Goal: Task Accomplishment & Management: Use online tool/utility

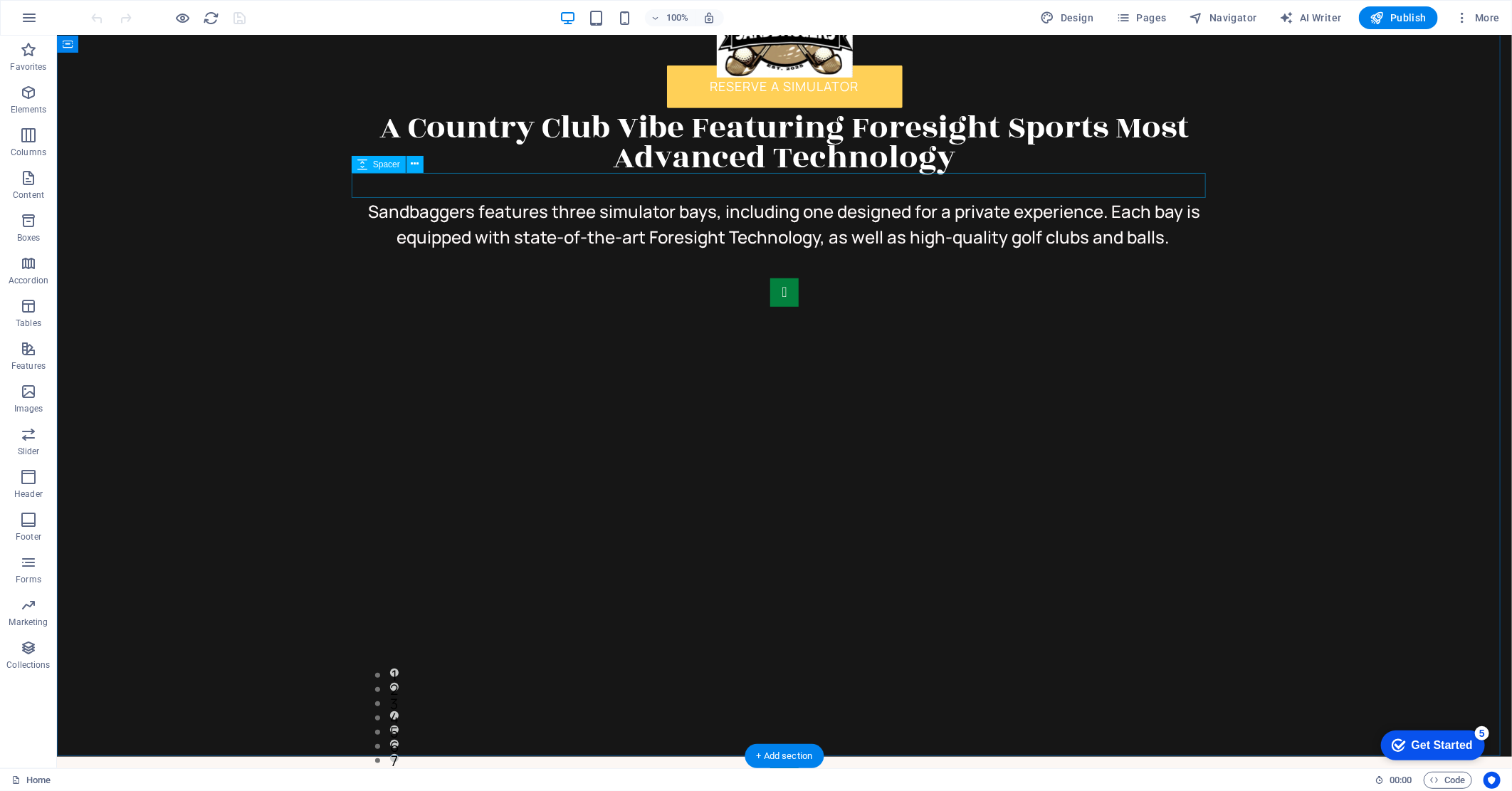
scroll to position [632, 0]
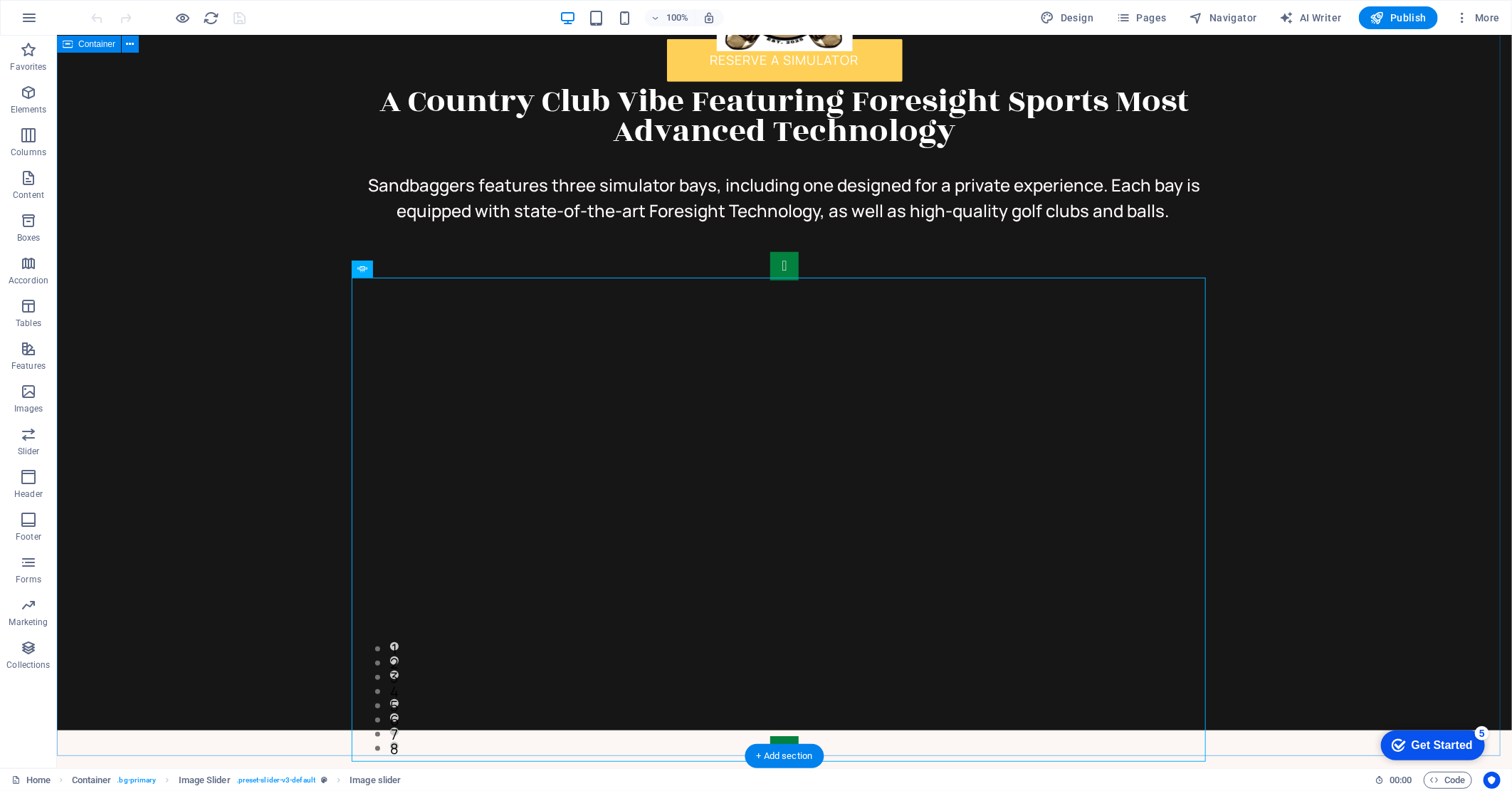
scroll to position [554, 0]
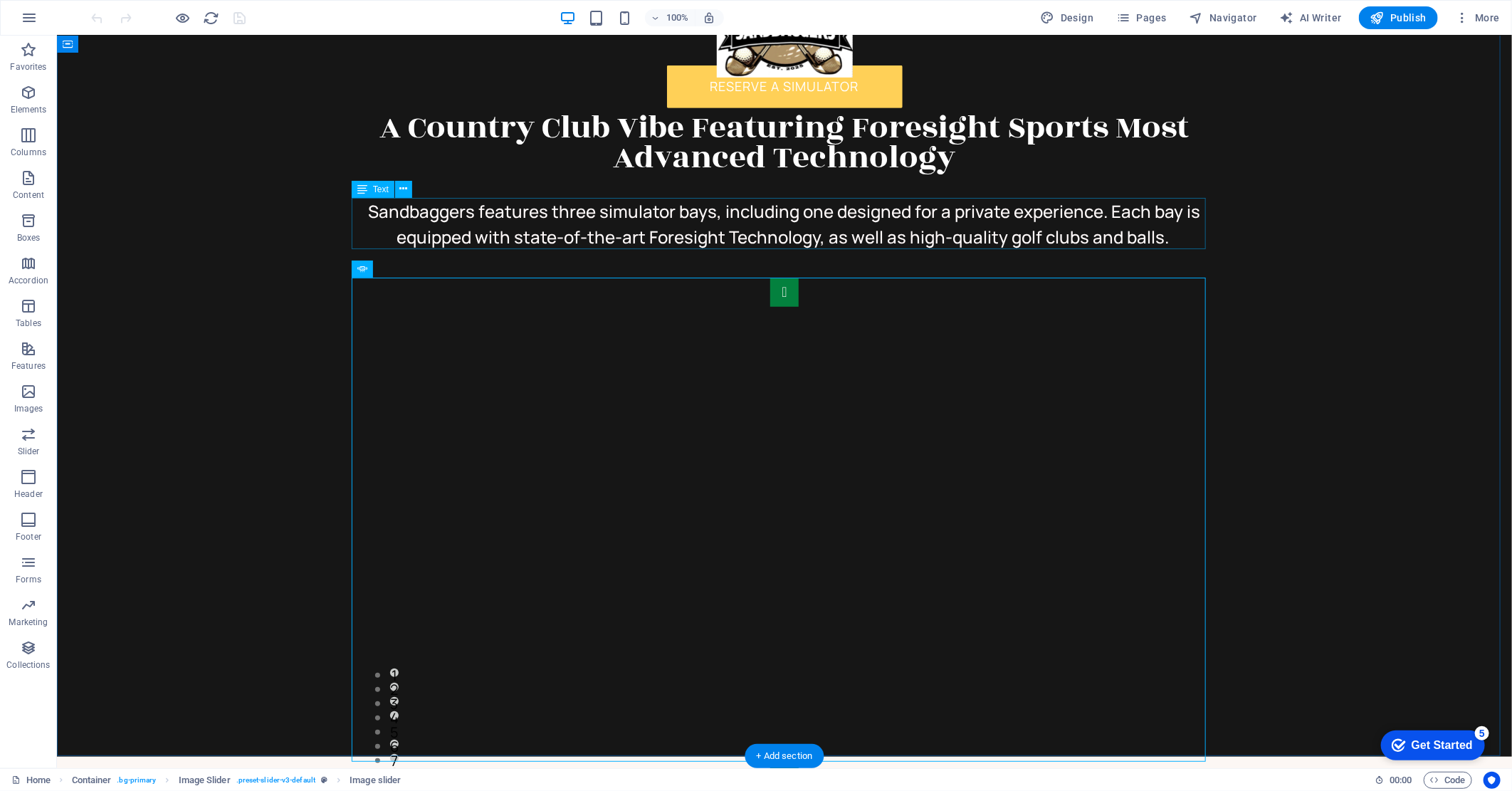
click at [933, 238] on div "Sandbaggers features three simulator bays, including one designed for a private…" at bounding box center [783, 224] width 854 height 51
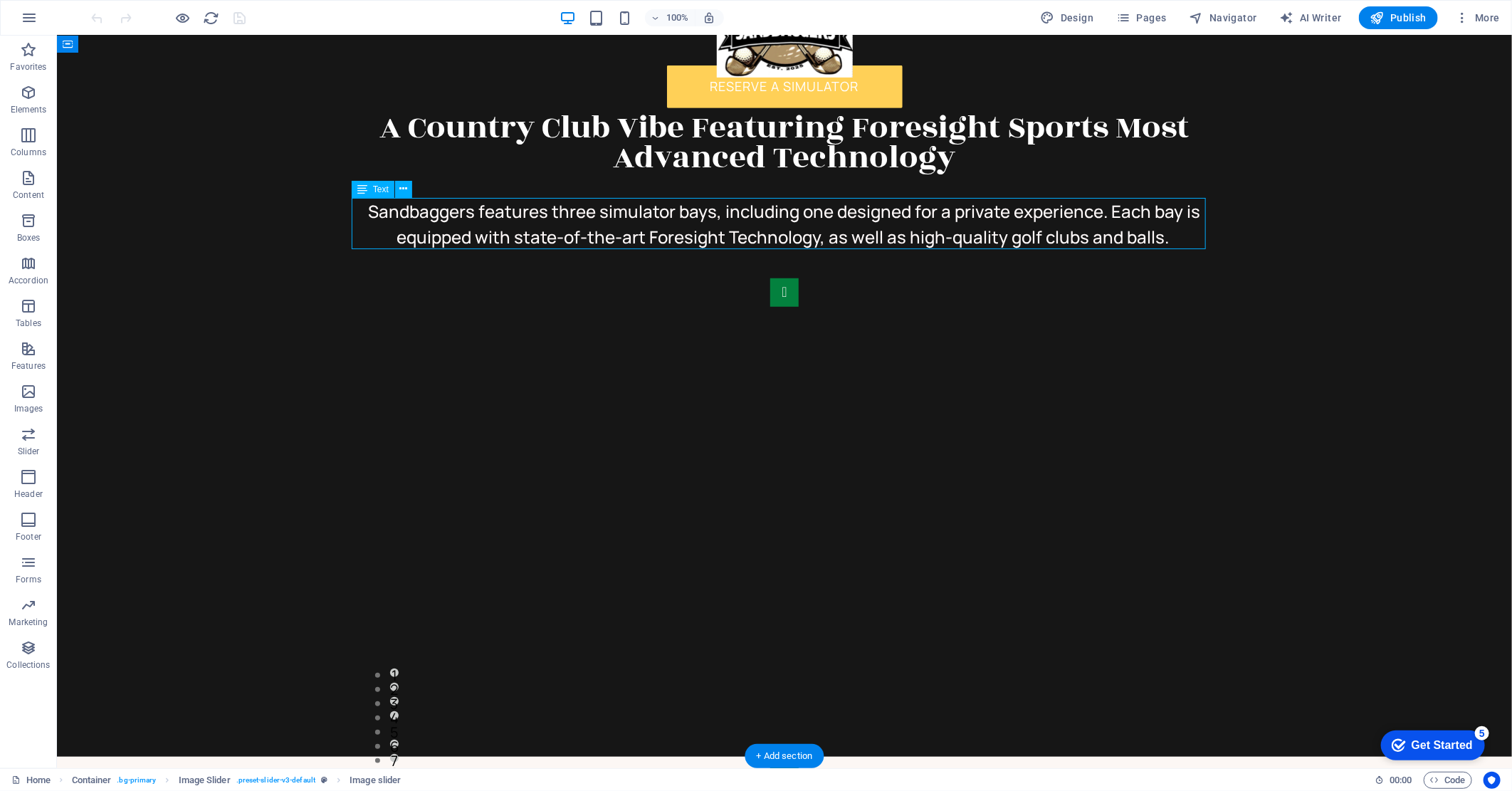
click at [933, 238] on div "Sandbaggers features three simulator bays, including one designed for a private…" at bounding box center [783, 224] width 854 height 51
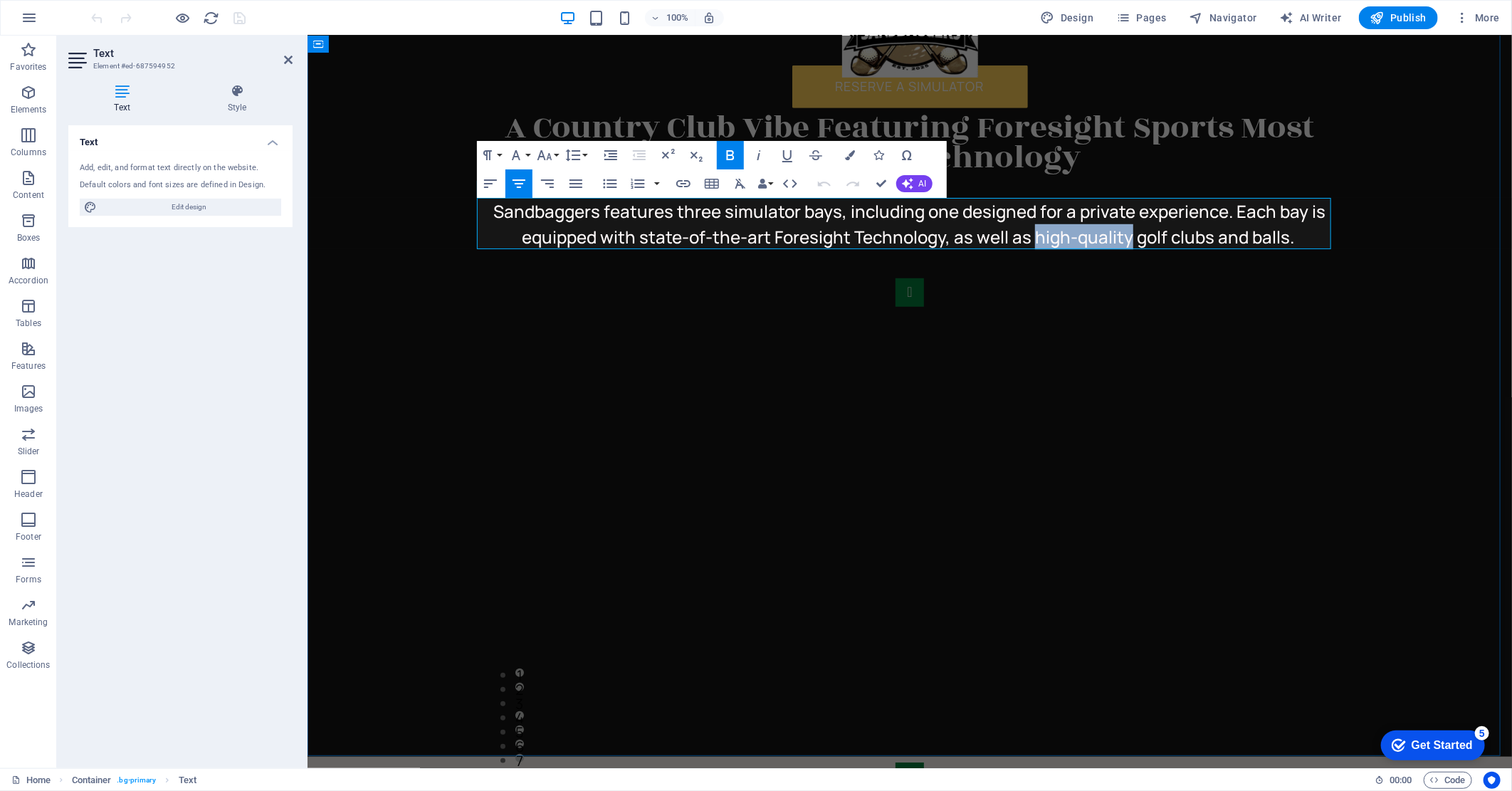
drag, startPoint x: 1026, startPoint y: 234, endPoint x: 1122, endPoint y: 236, distance: 96.0
click at [1122, 236] on span "Sandbaggers features three simulator bays, including one designed for a private…" at bounding box center [909, 223] width 832 height 49
click at [1315, 237] on span "Sandbaggers features three simulator bays, including one designed for a private…" at bounding box center [908, 223] width 834 height 49
click at [1307, 234] on span "Sandbaggers features three simulator bays, including one designed for a private…" at bounding box center [908, 223] width 834 height 49
click at [1323, 233] on strong at bounding box center [1324, 236] width 3 height 24
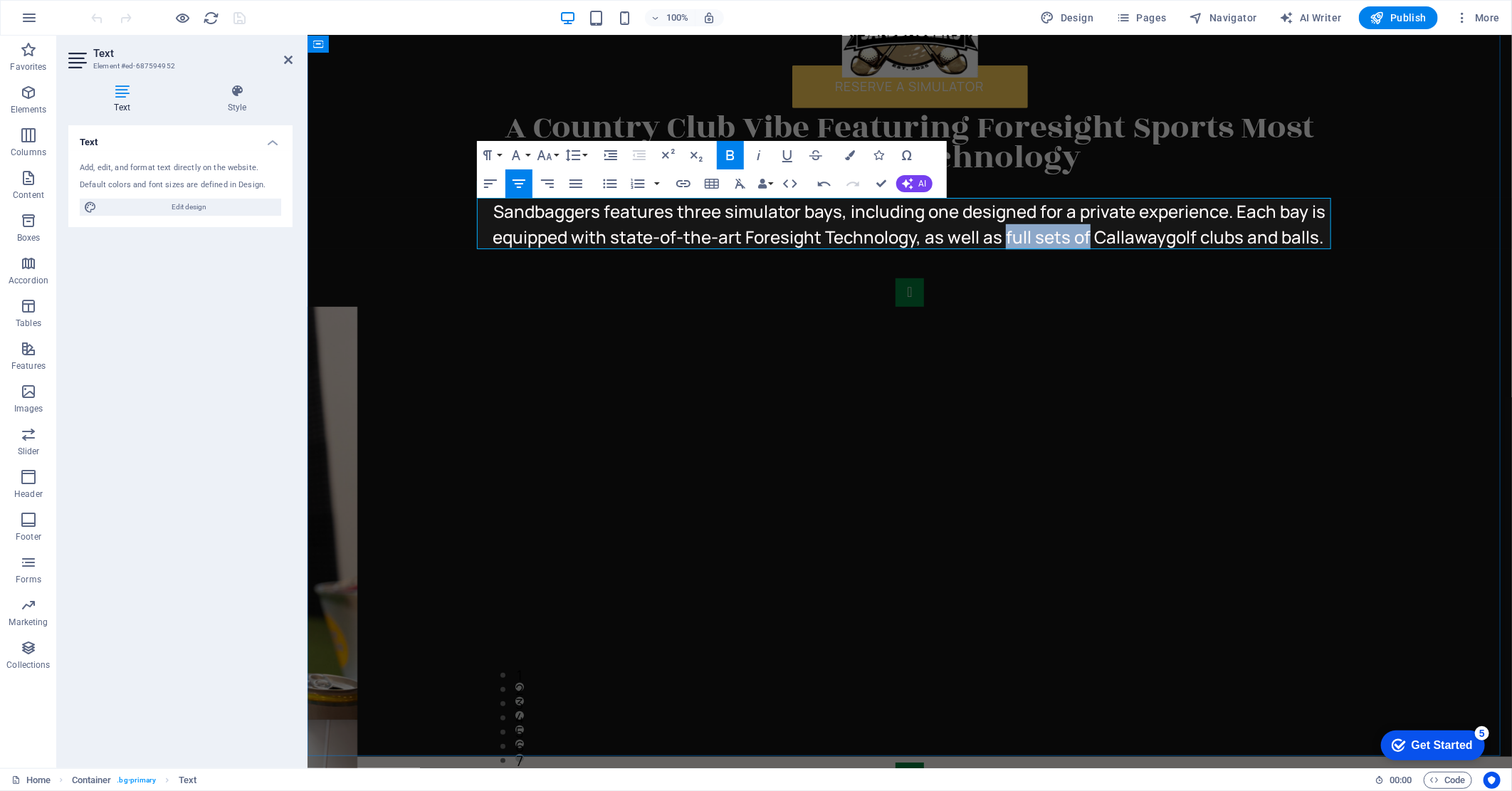
drag, startPoint x: 999, startPoint y: 235, endPoint x: 1080, endPoint y: 234, distance: 81.0
click at [1080, 234] on span "Sandbaggers features three simulator bays, including one designed for a private…" at bounding box center [908, 223] width 834 height 49
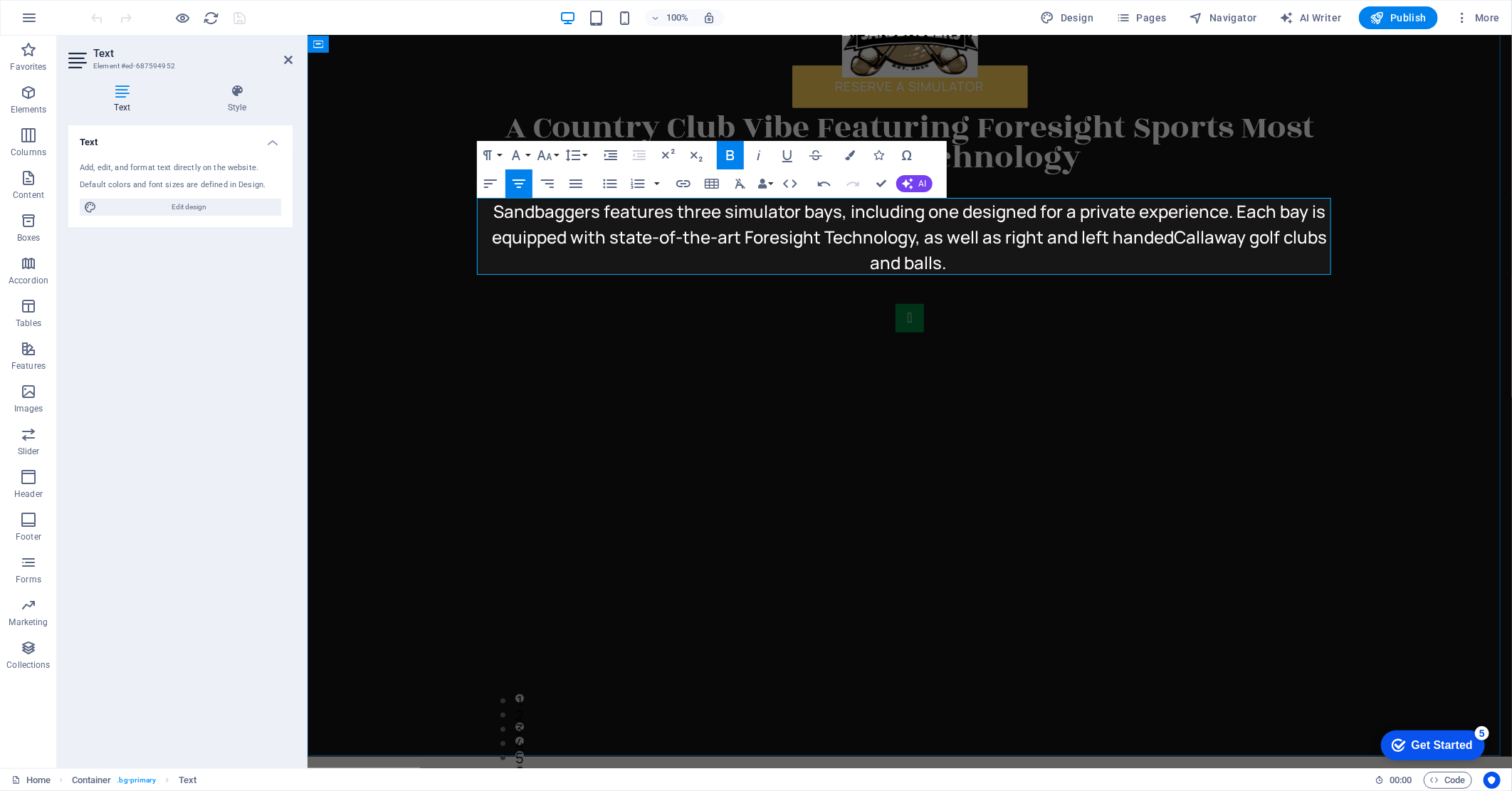
click at [994, 261] on p "Sandbaggers features three simulator bays, including one designed for a private…" at bounding box center [908, 237] width 854 height 77
click at [1099, 263] on p "Sandbaggers features three simulator bays, including one designed for a private…" at bounding box center [908, 237] width 854 height 77
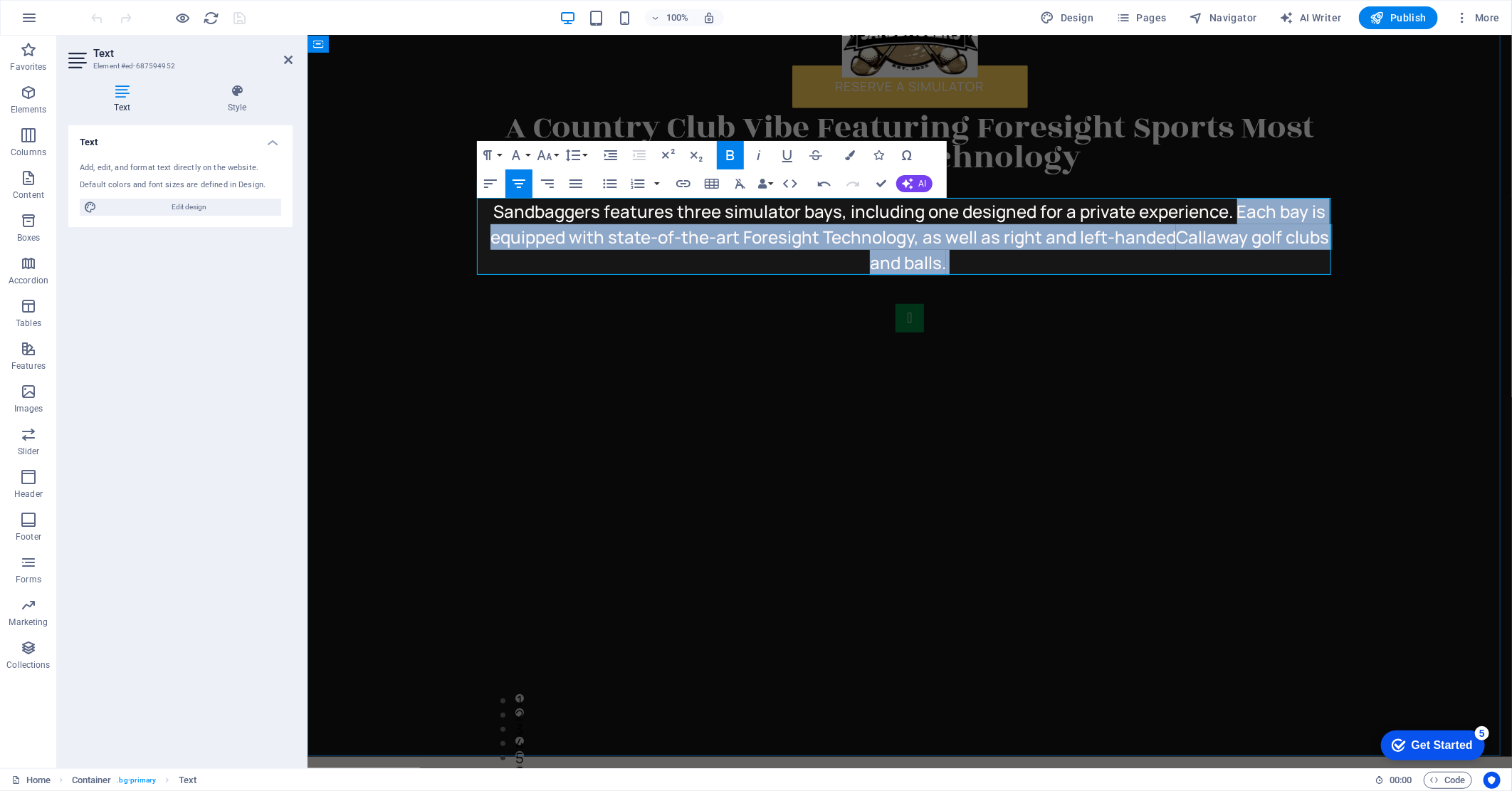
drag, startPoint x: 1228, startPoint y: 207, endPoint x: 1249, endPoint y: 254, distance: 51.5
click at [1249, 254] on p "Sandbaggers features three simulator bays, including one designed for a private…" at bounding box center [908, 237] width 854 height 77
copy span "Each bay is equipped with state-of-the-art Foresight Technology, as well as rig…"
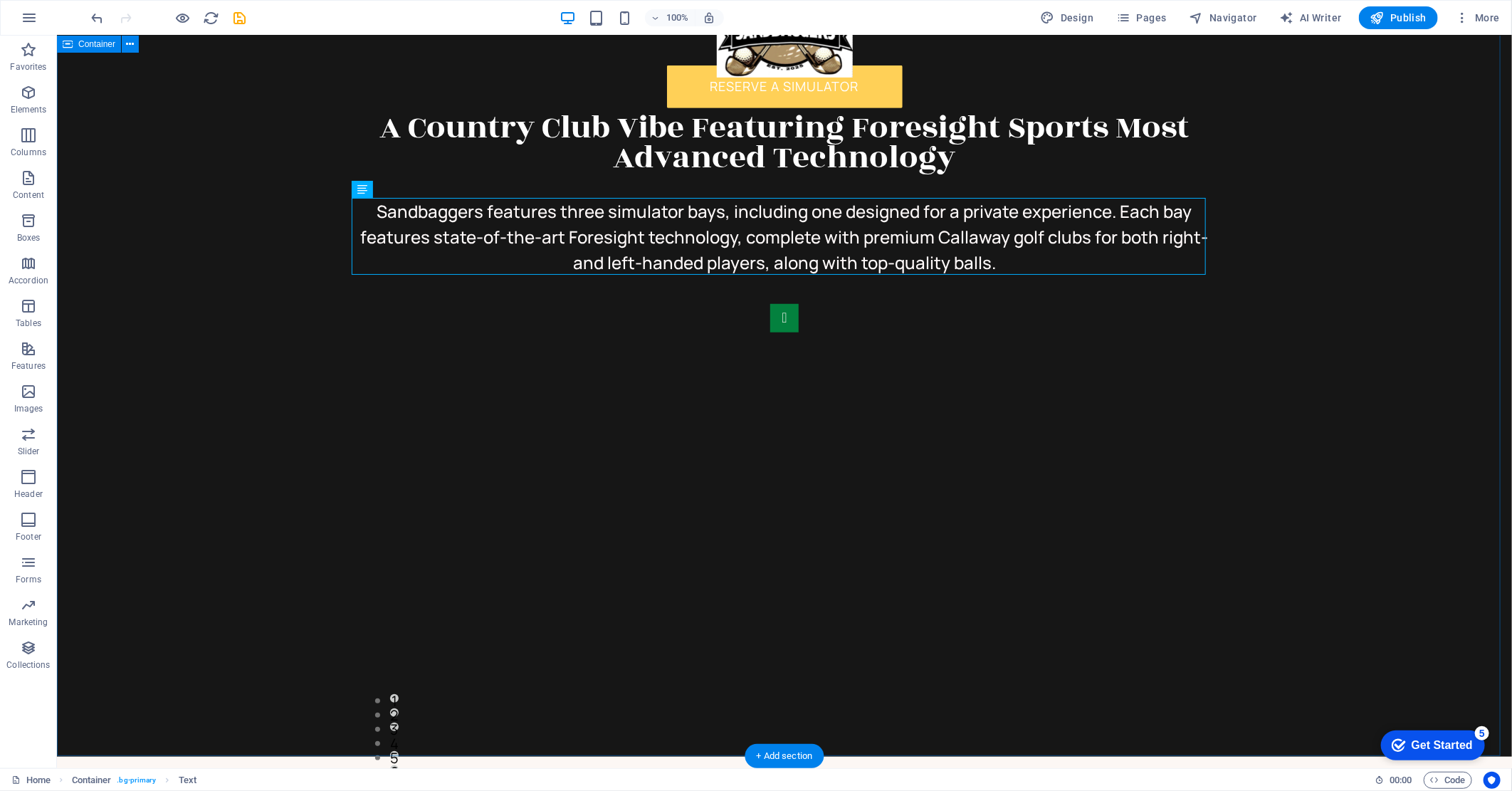
click at [1316, 223] on div "A Country Club Vibe Featuring Foresight Sports Most Advanced Technology Sandbag…" at bounding box center [783, 346] width 1455 height 819
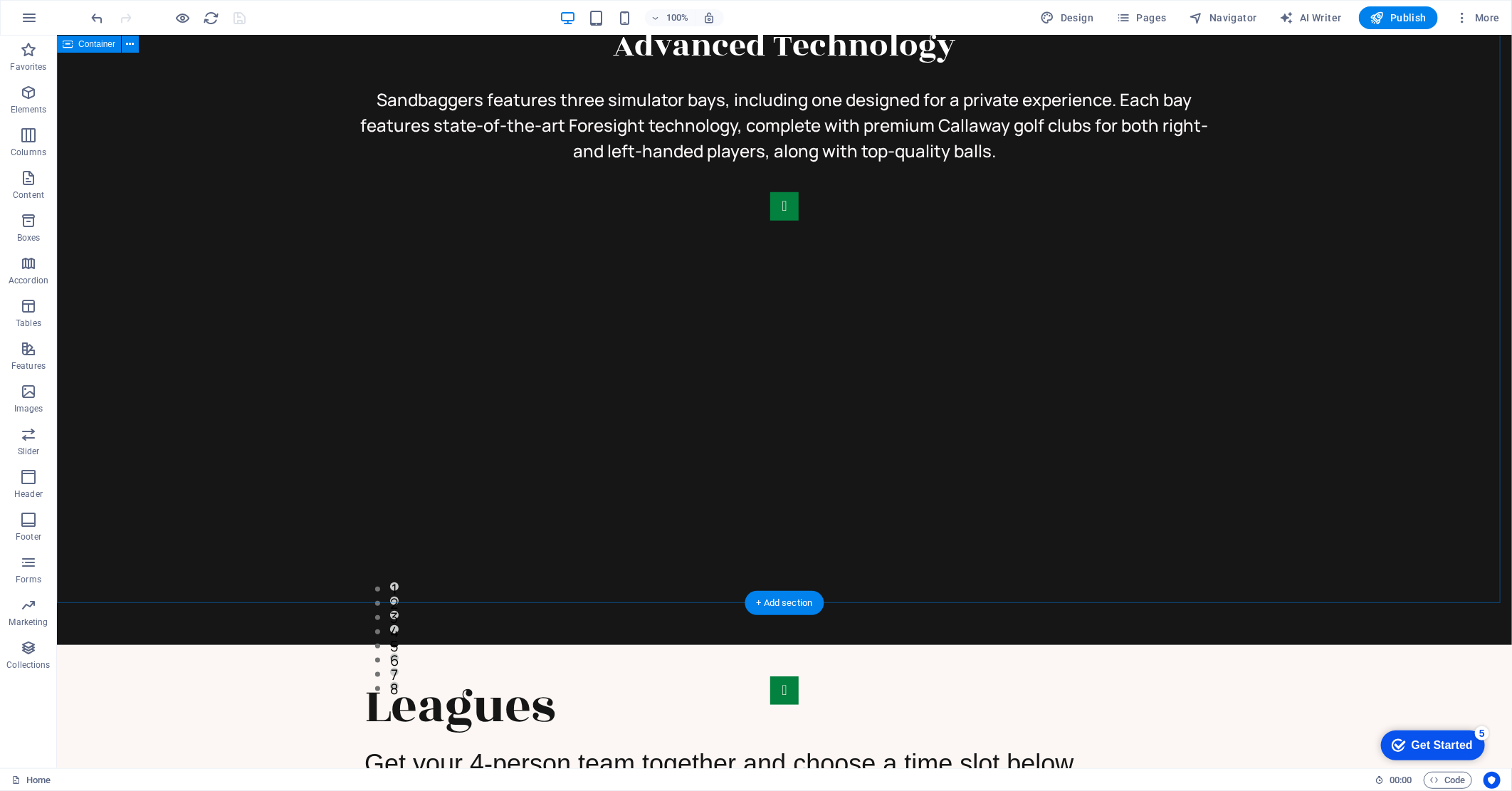
scroll to position [712, 0]
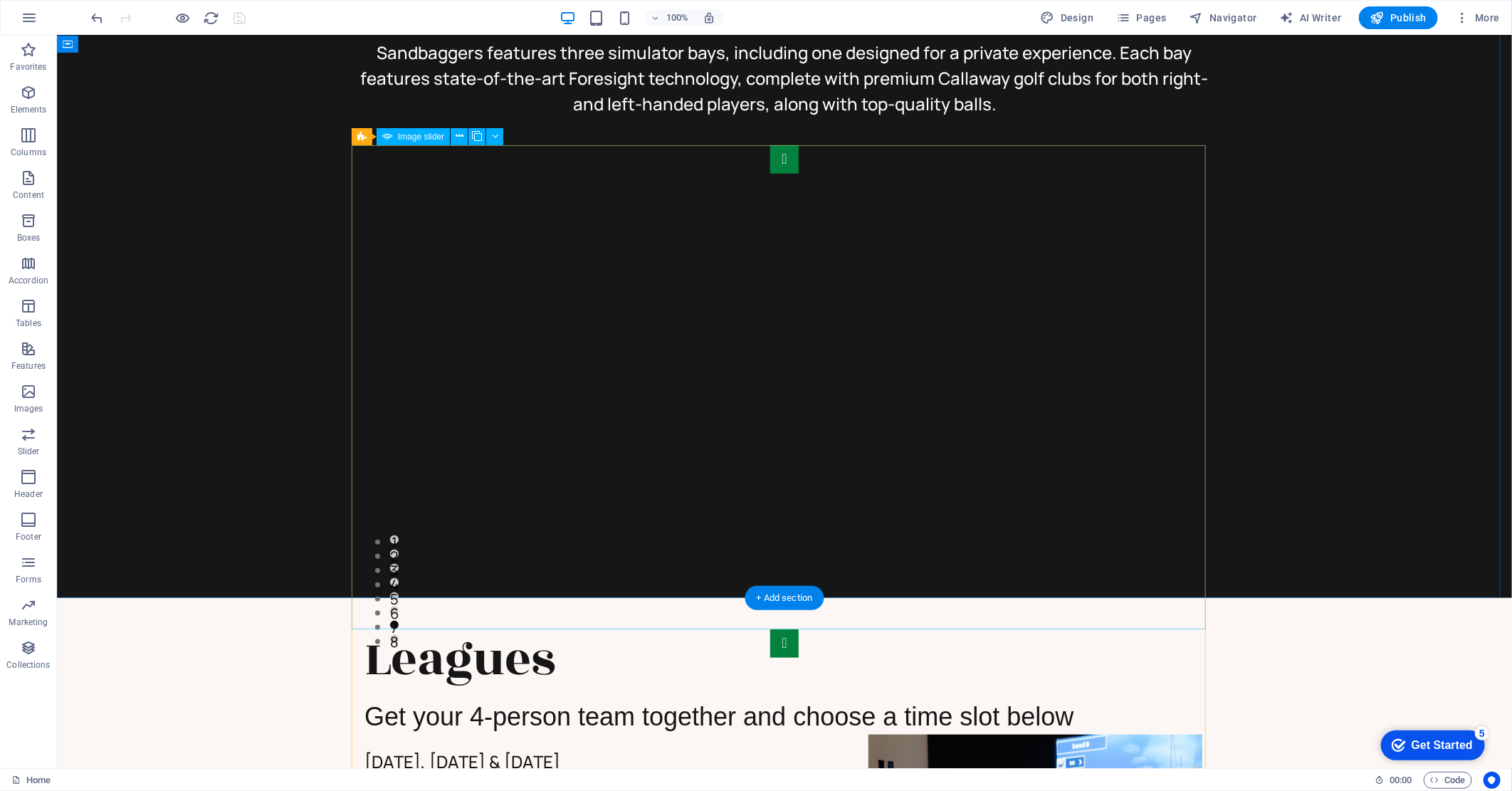
select select "px"
select select "ms"
select select "s"
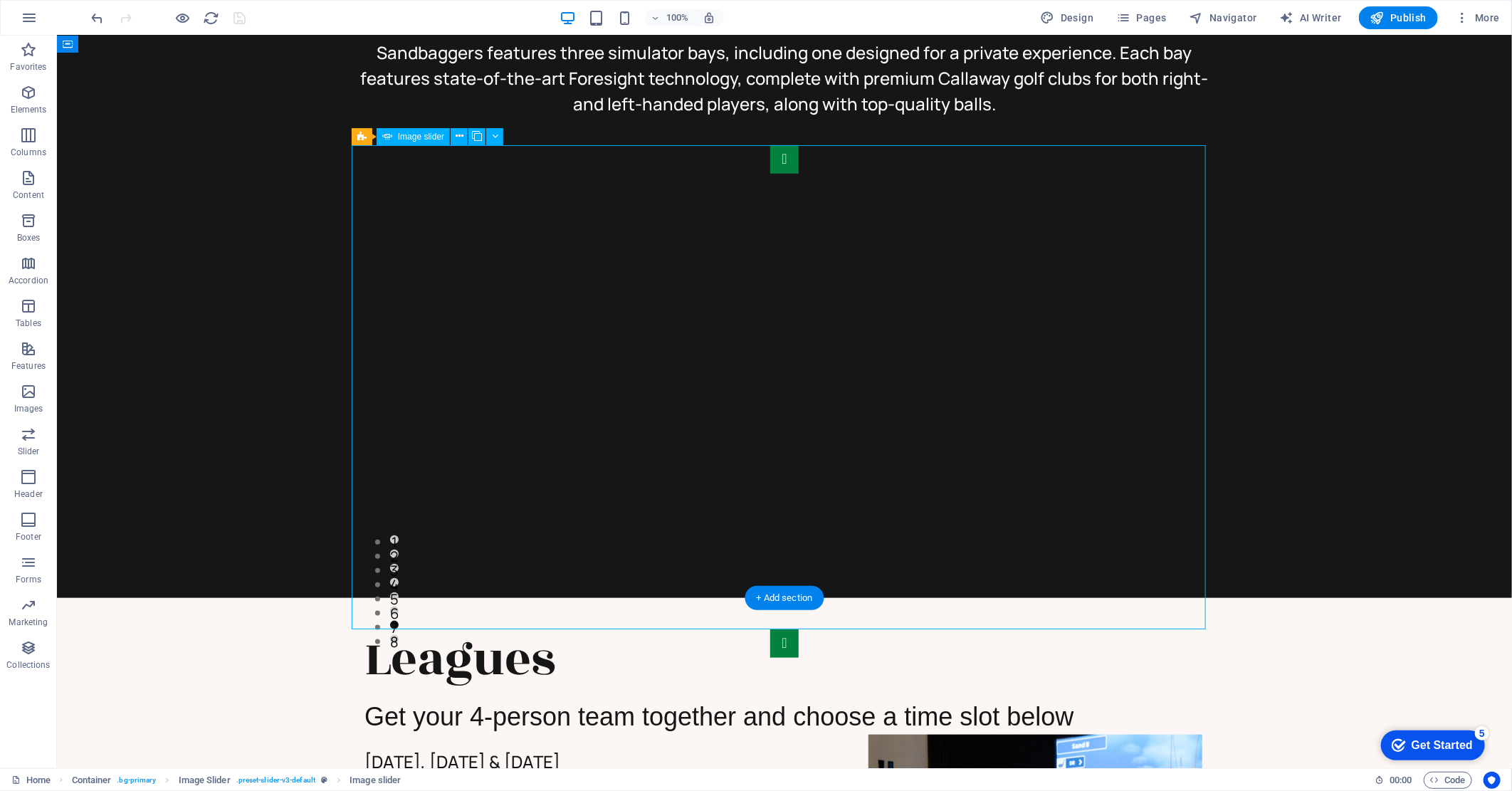
select select "progressive"
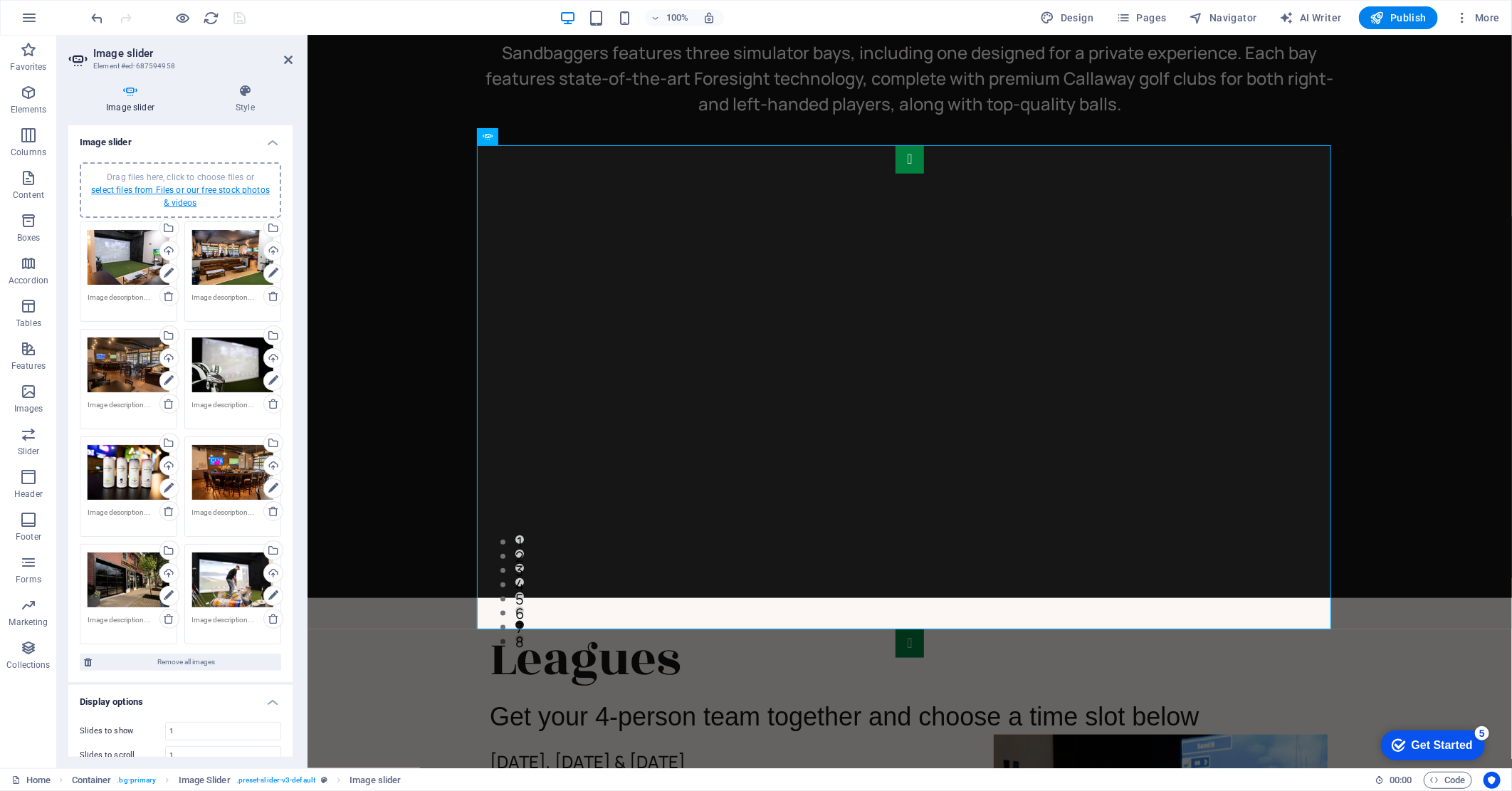
click at [171, 186] on link "select files from Files or our free stock photos & videos" at bounding box center [180, 197] width 179 height 23
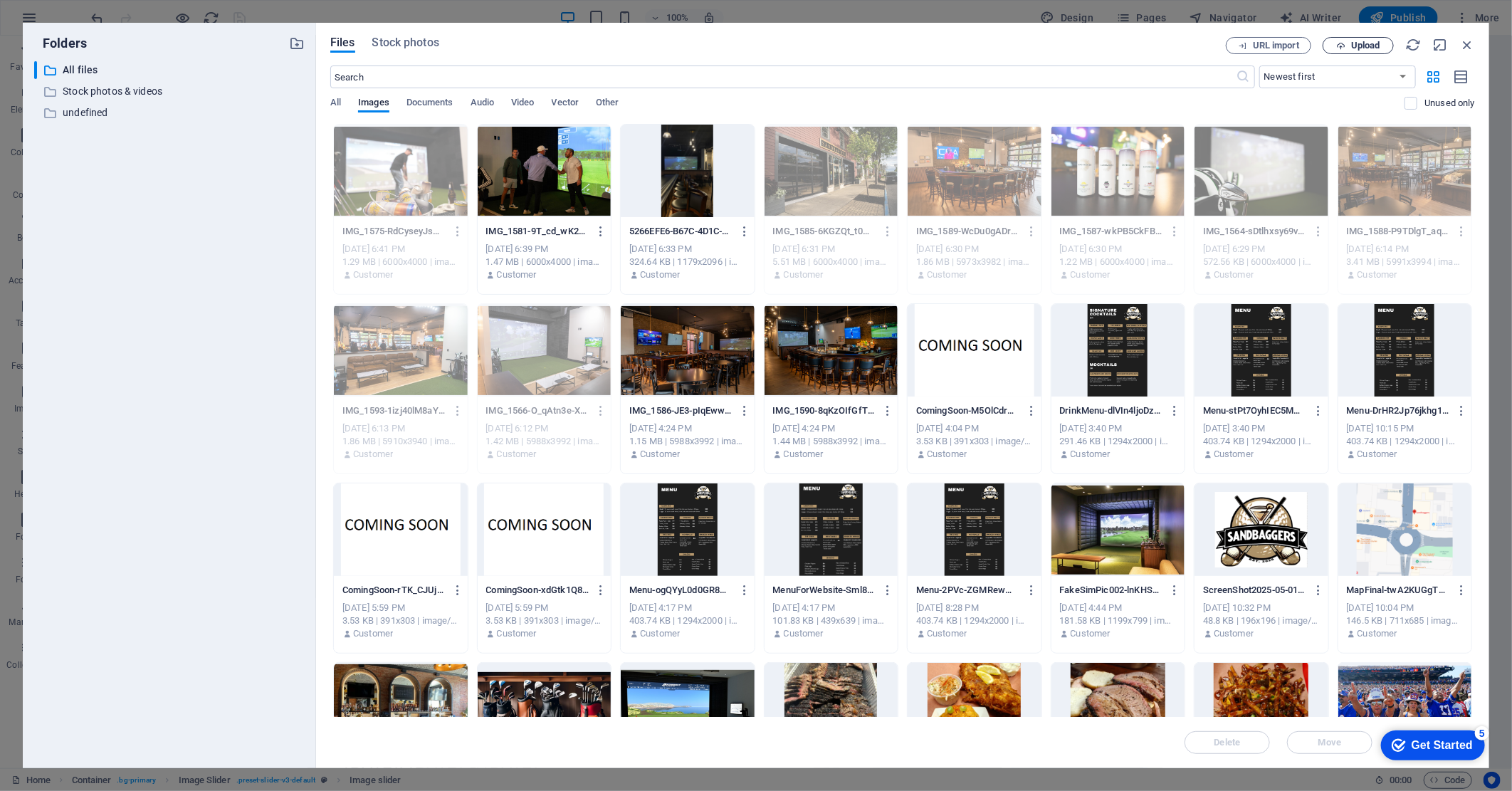
click at [1355, 41] on span "Upload" at bounding box center [1366, 46] width 29 height 9
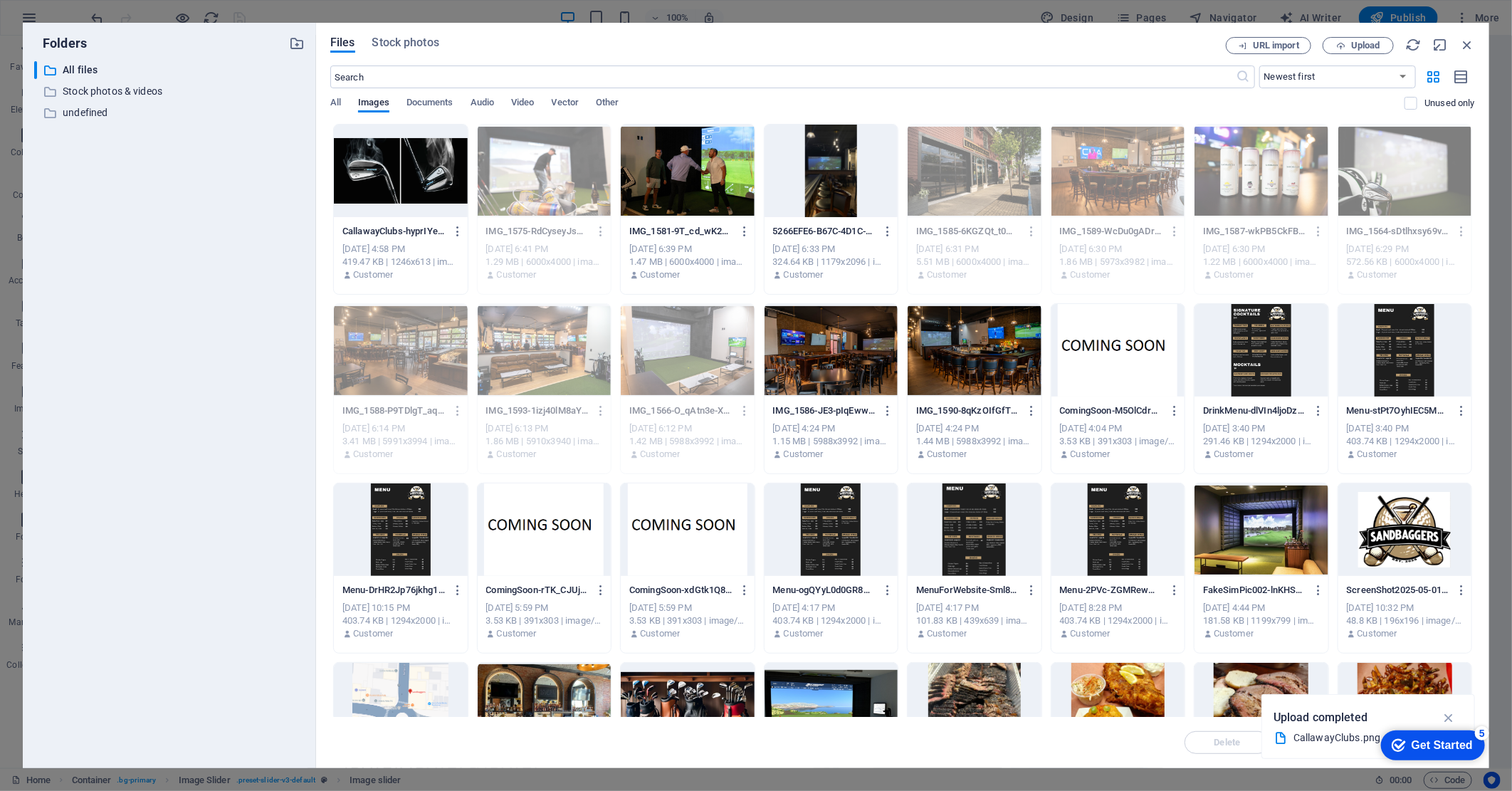
click at [417, 189] on div at bounding box center [401, 171] width 134 height 93
click at [417, 189] on div "1" at bounding box center [401, 171] width 134 height 93
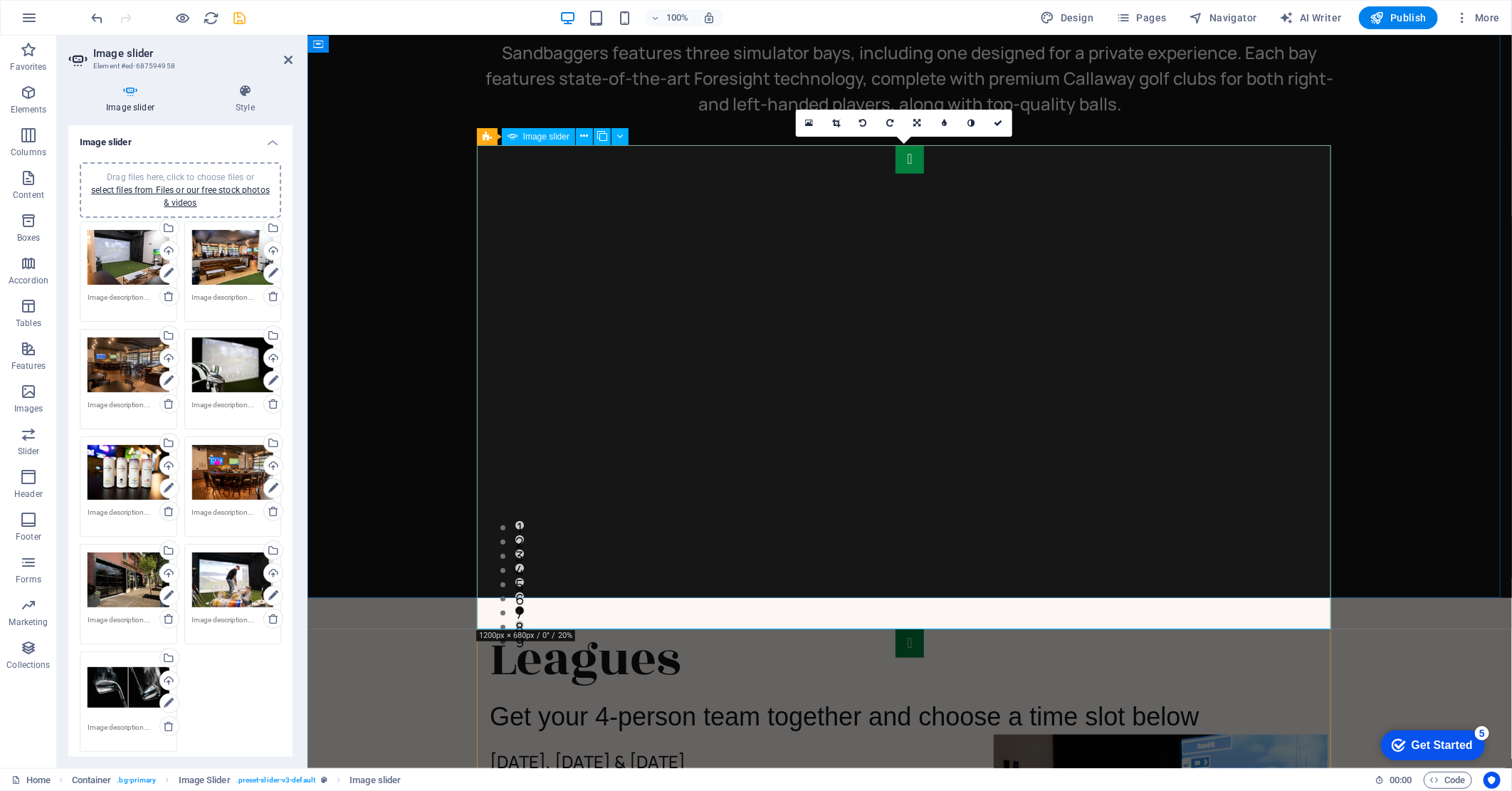
click at [895, 173] on button "button" at bounding box center [908, 159] width 28 height 28
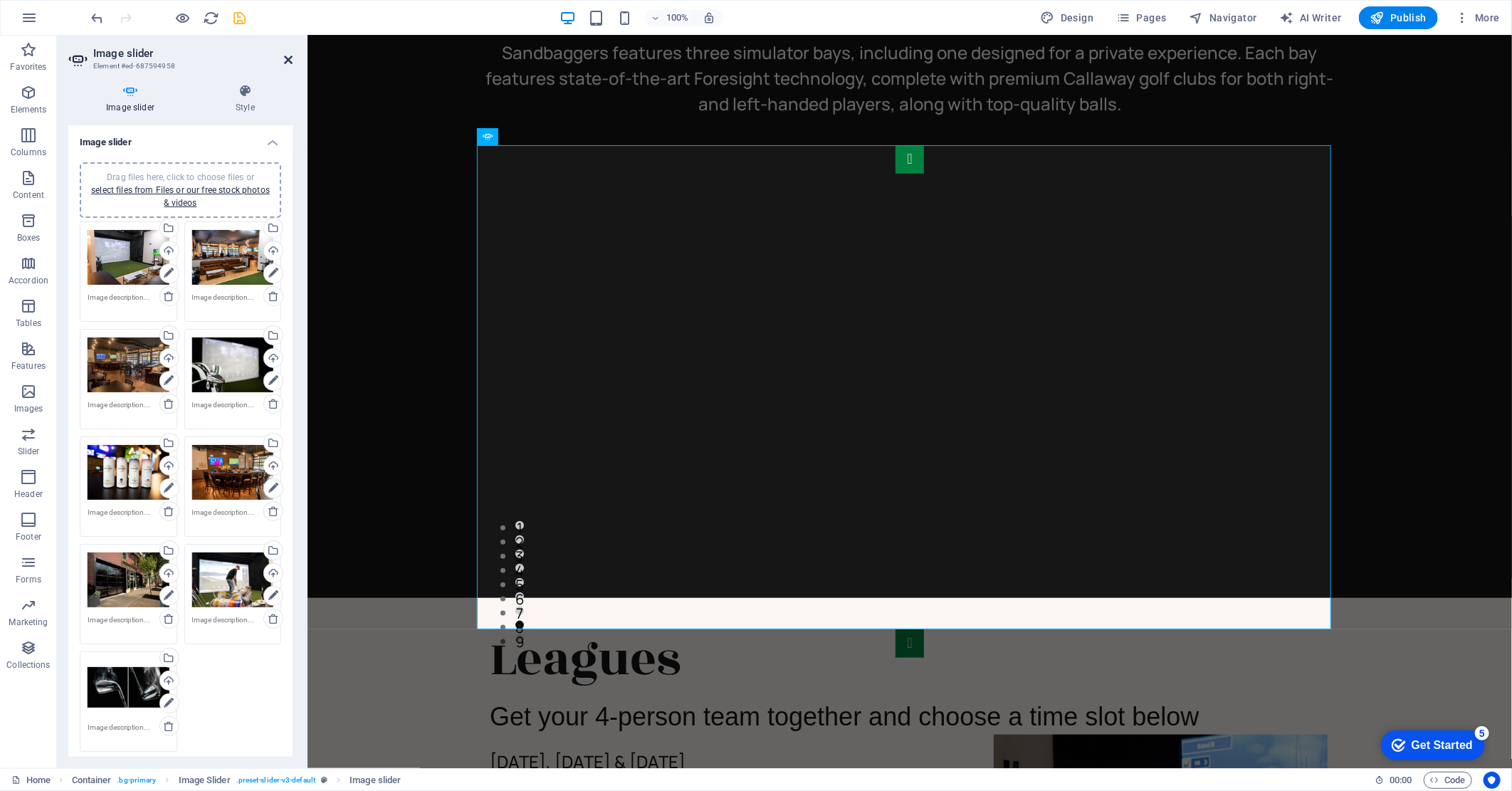
click at [287, 61] on icon at bounding box center [288, 60] width 9 height 11
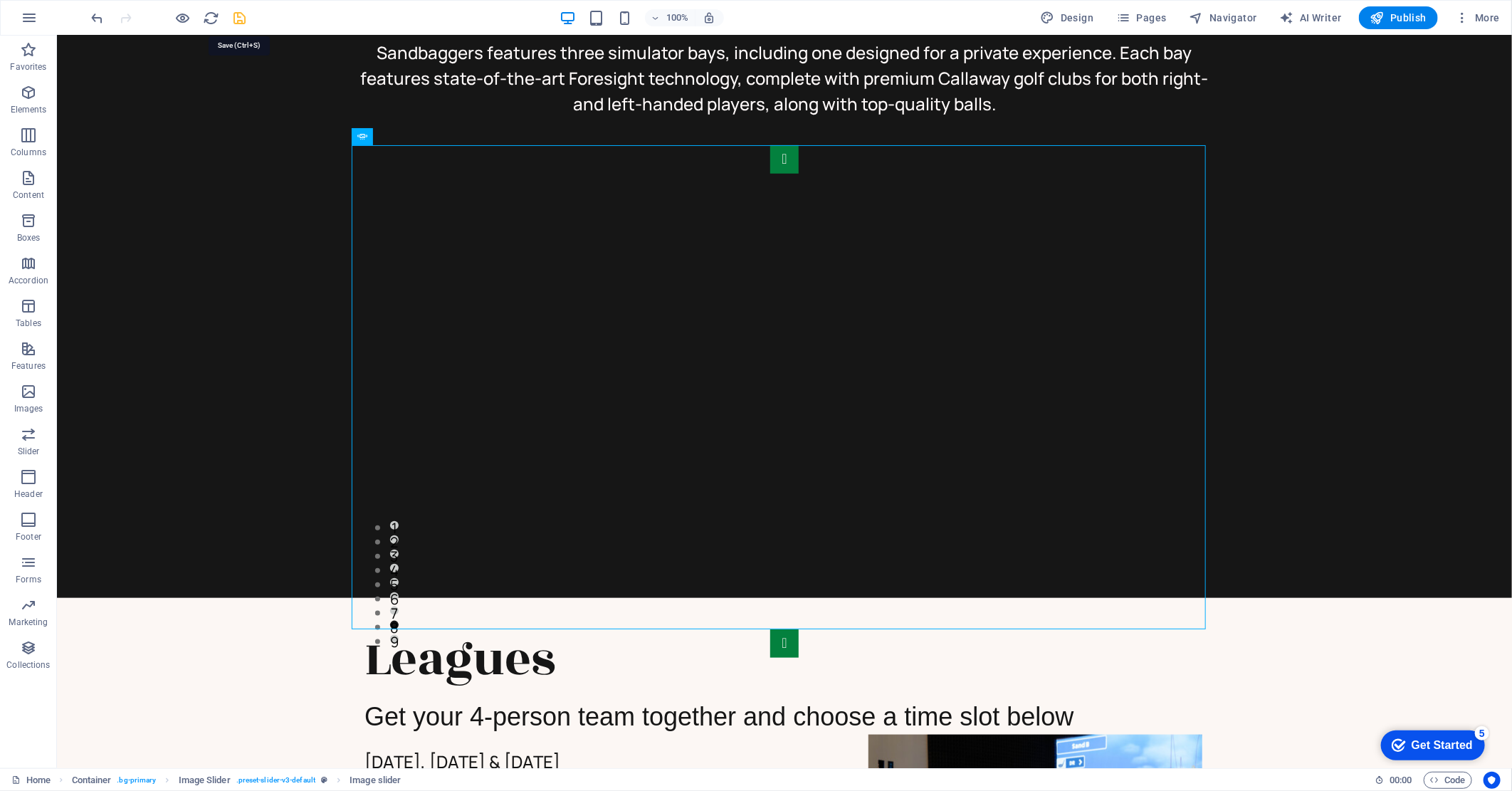
click at [236, 16] on icon "save" at bounding box center [240, 18] width 16 height 16
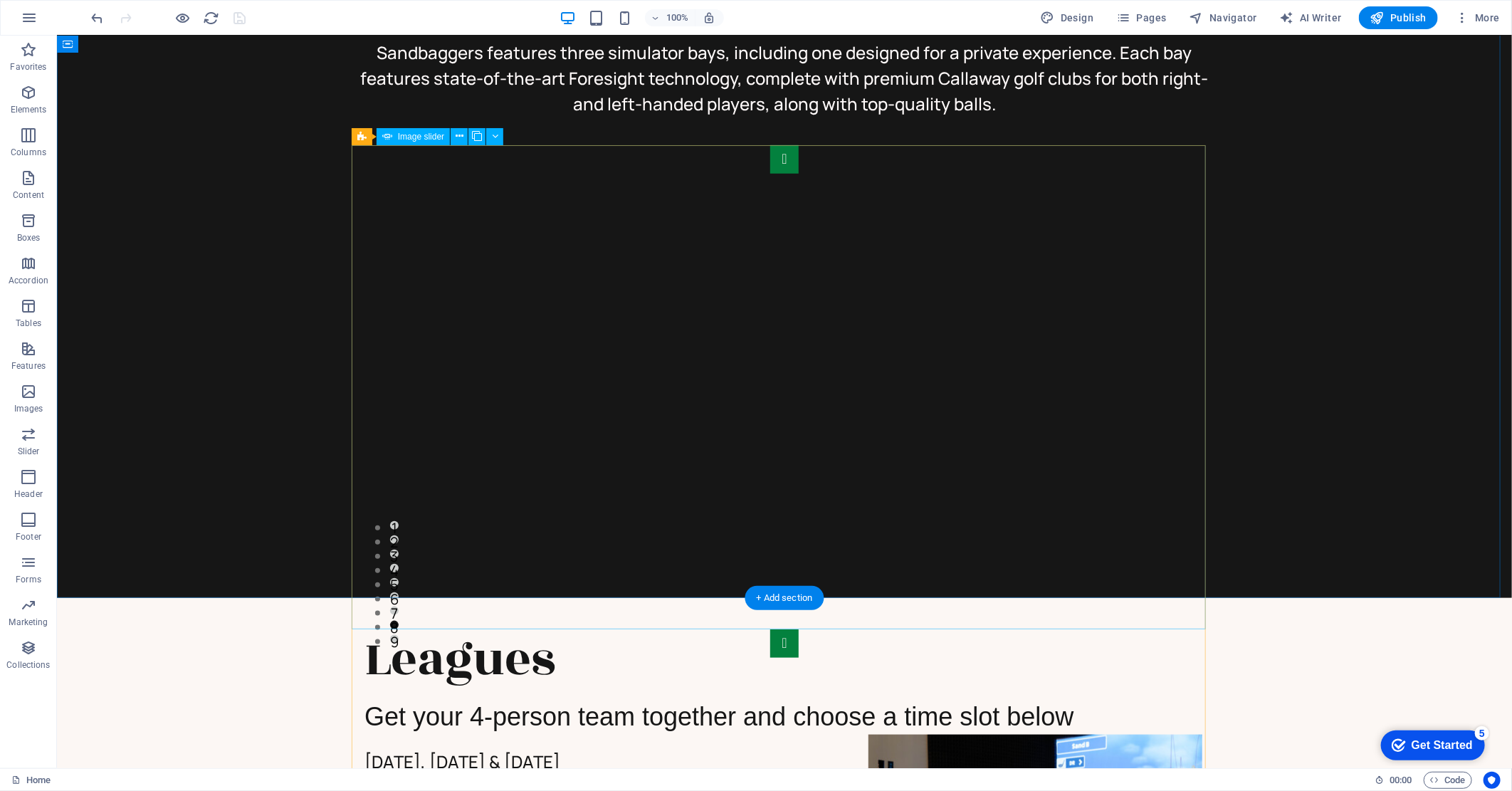
select select "px"
select select "ms"
select select "s"
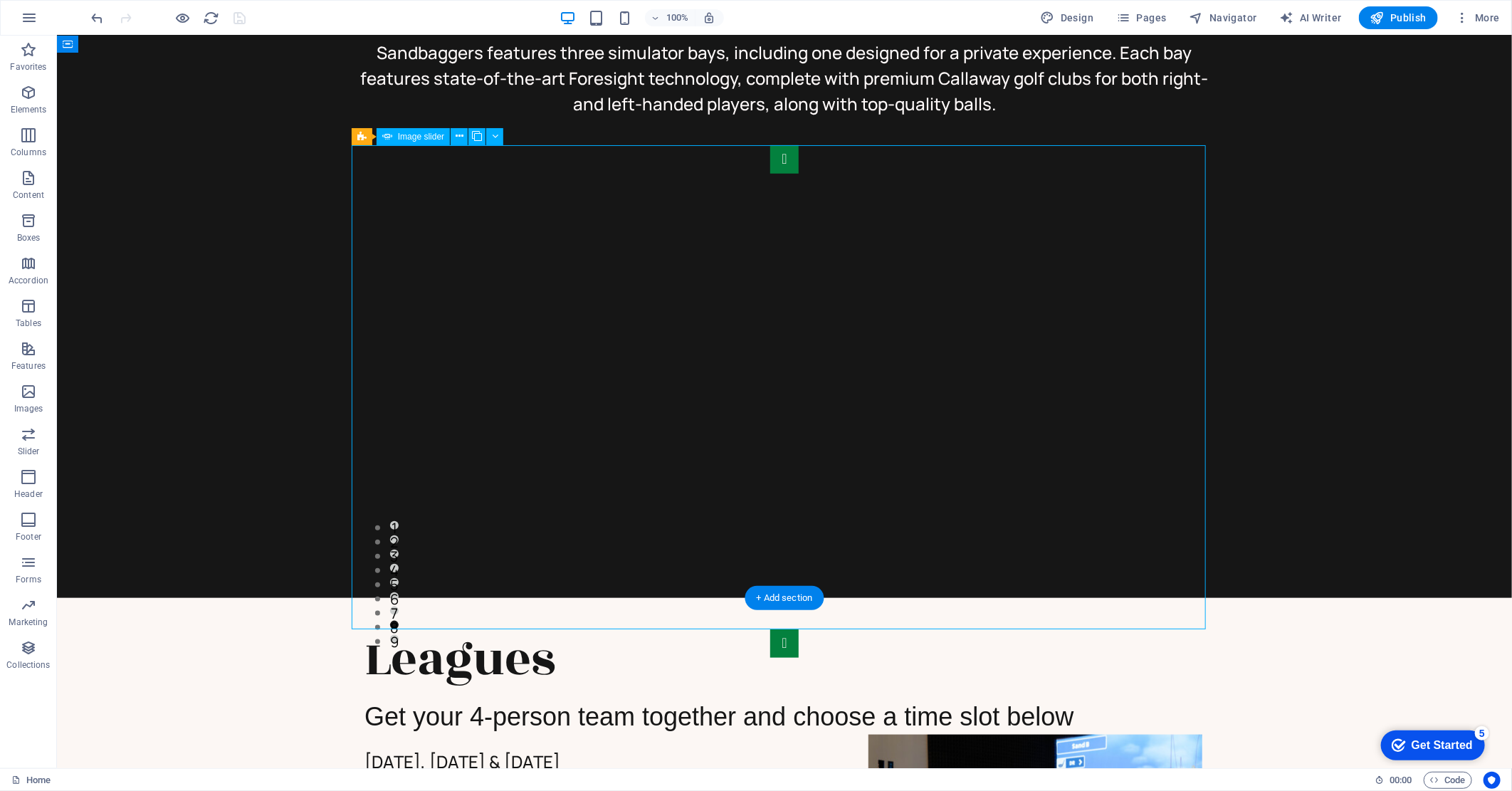
select select "progressive"
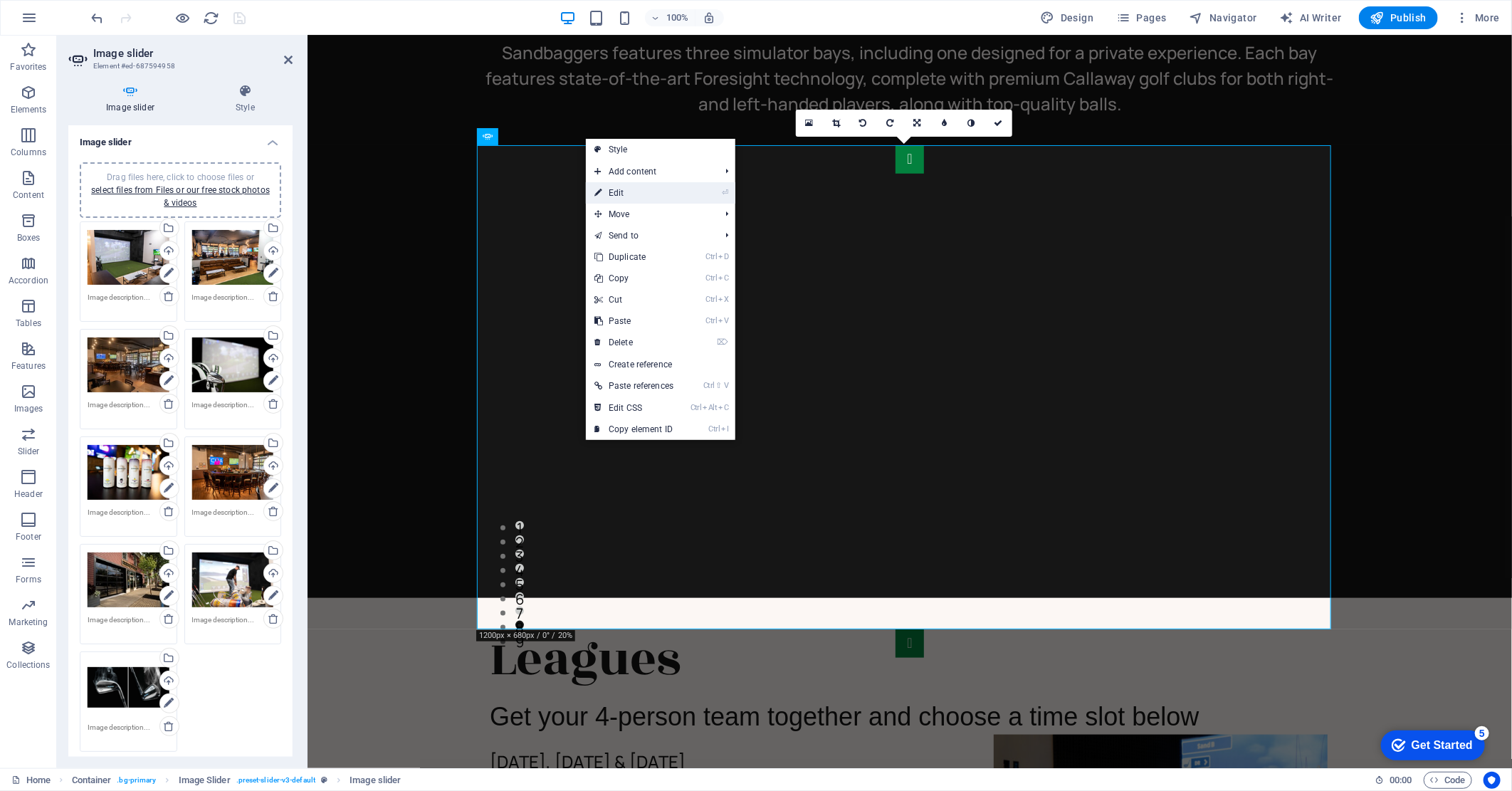
click at [620, 190] on link "⏎ Edit" at bounding box center [634, 193] width 96 height 21
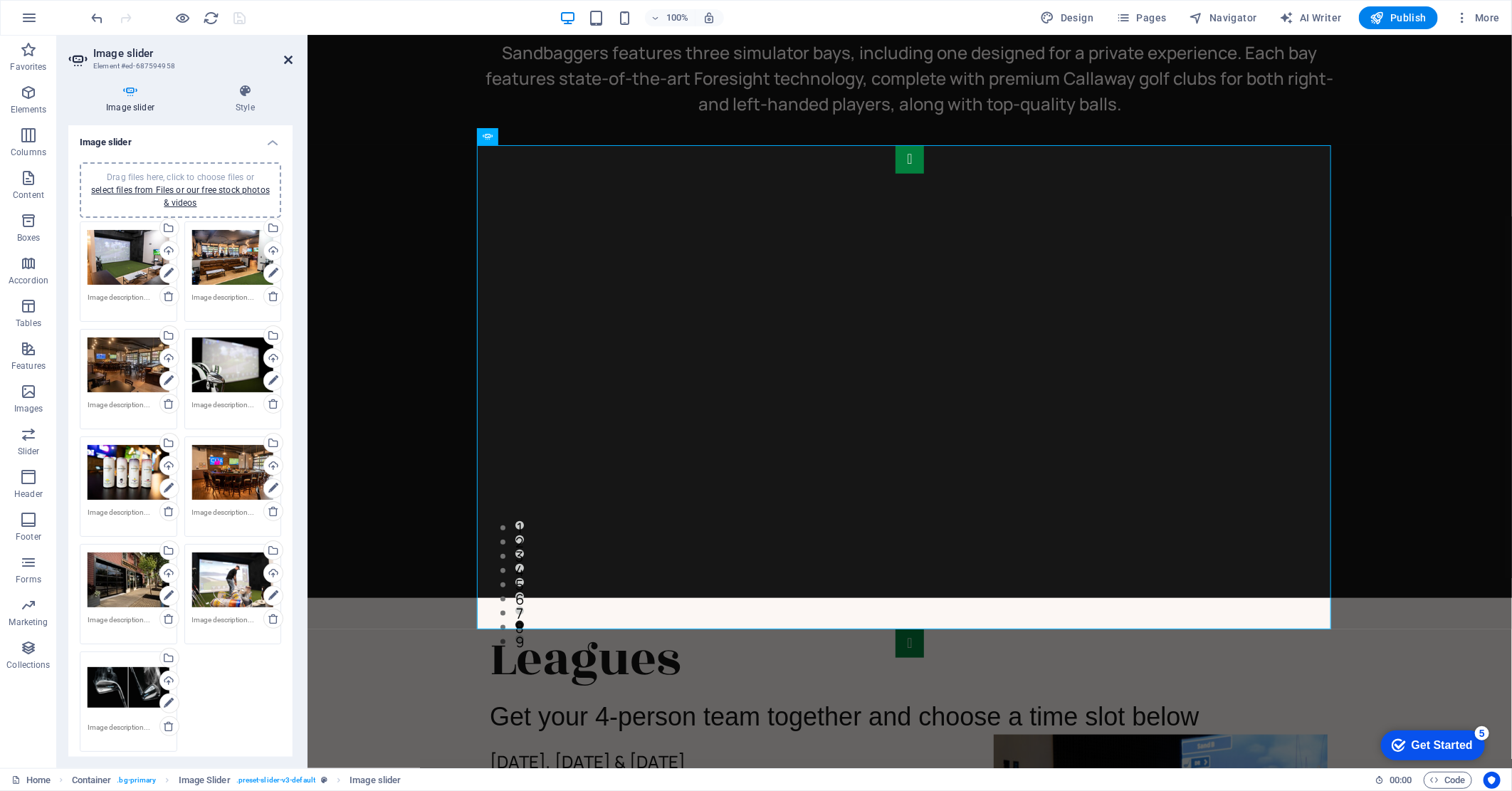
click at [292, 54] on icon at bounding box center [288, 60] width 9 height 11
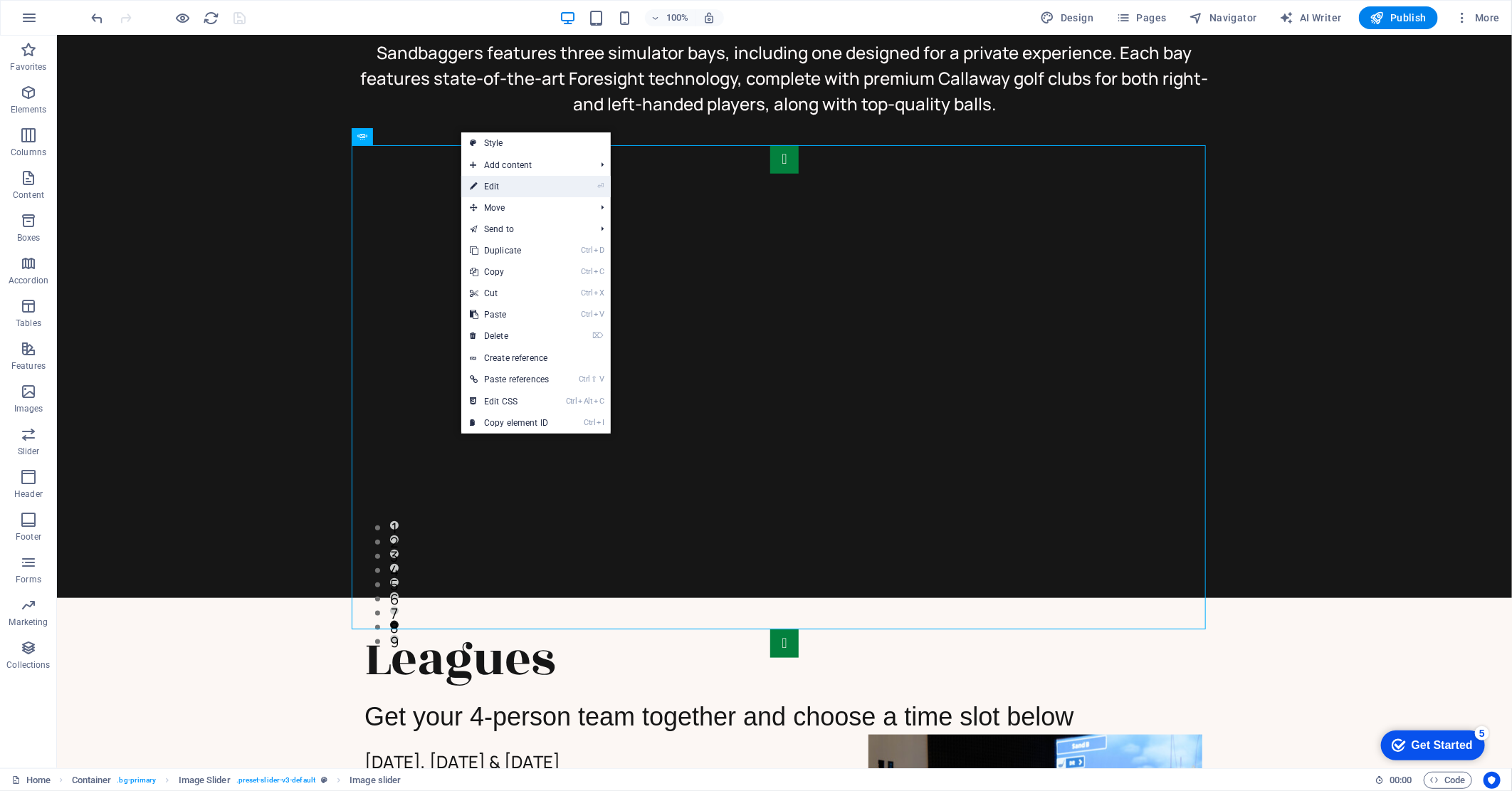
click at [503, 187] on link "⏎ Edit" at bounding box center [509, 186] width 96 height 21
select select "px"
select select "ms"
select select "s"
select select "progressive"
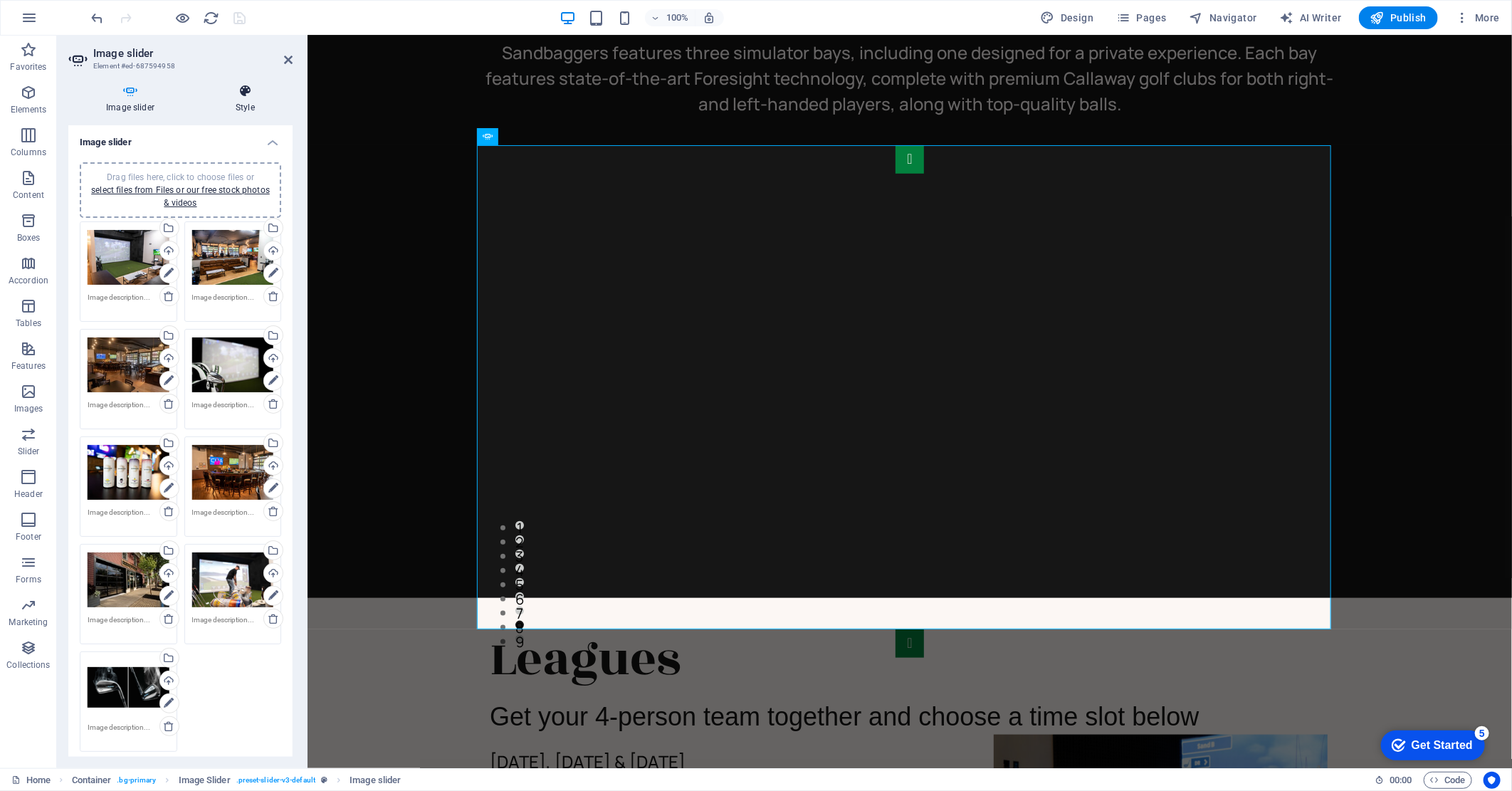
click at [246, 102] on h4 "Style" at bounding box center [245, 98] width 95 height 30
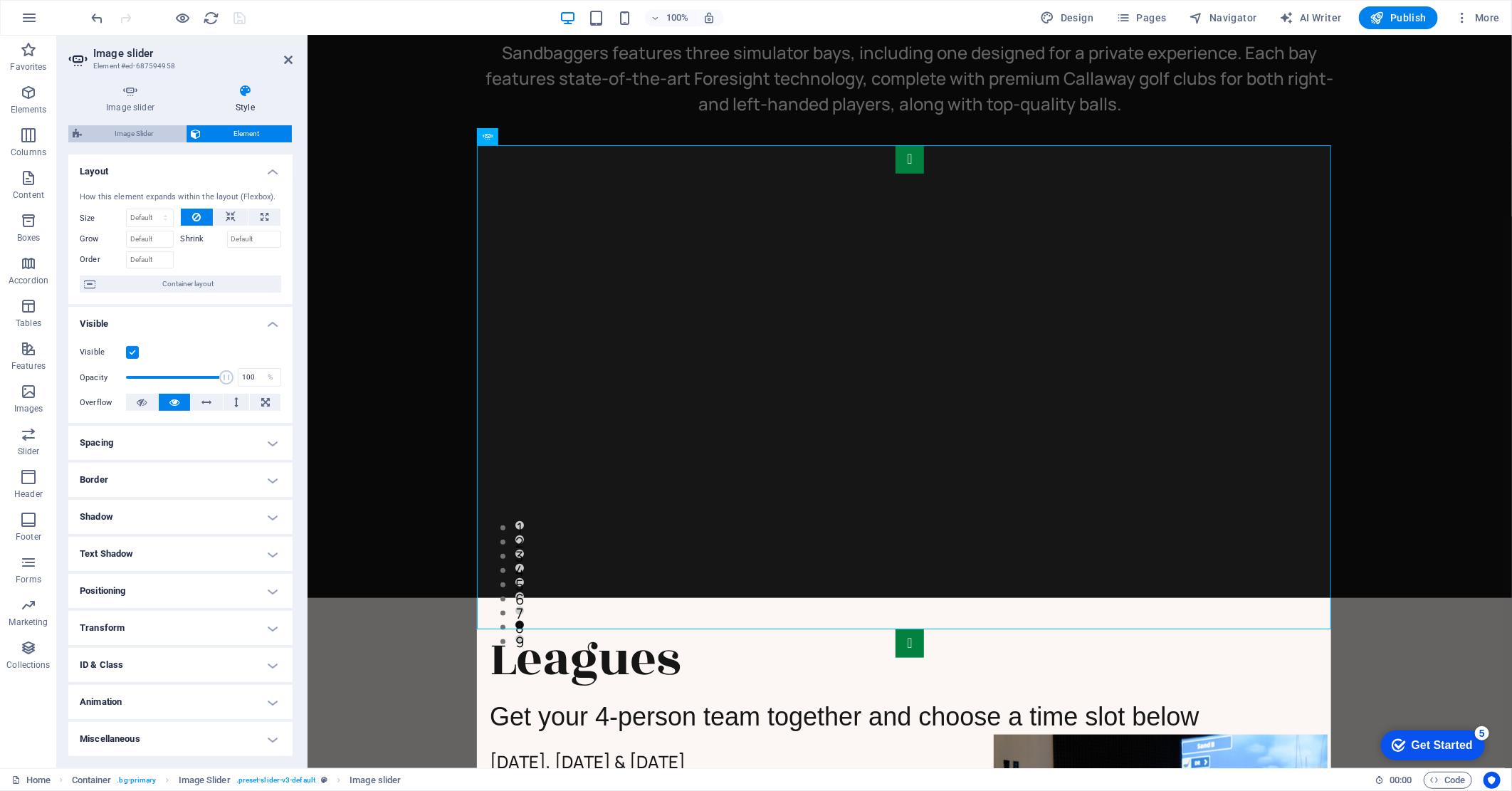
click at [158, 135] on span "Image Slider" at bounding box center [133, 133] width 95 height 17
select select "rem"
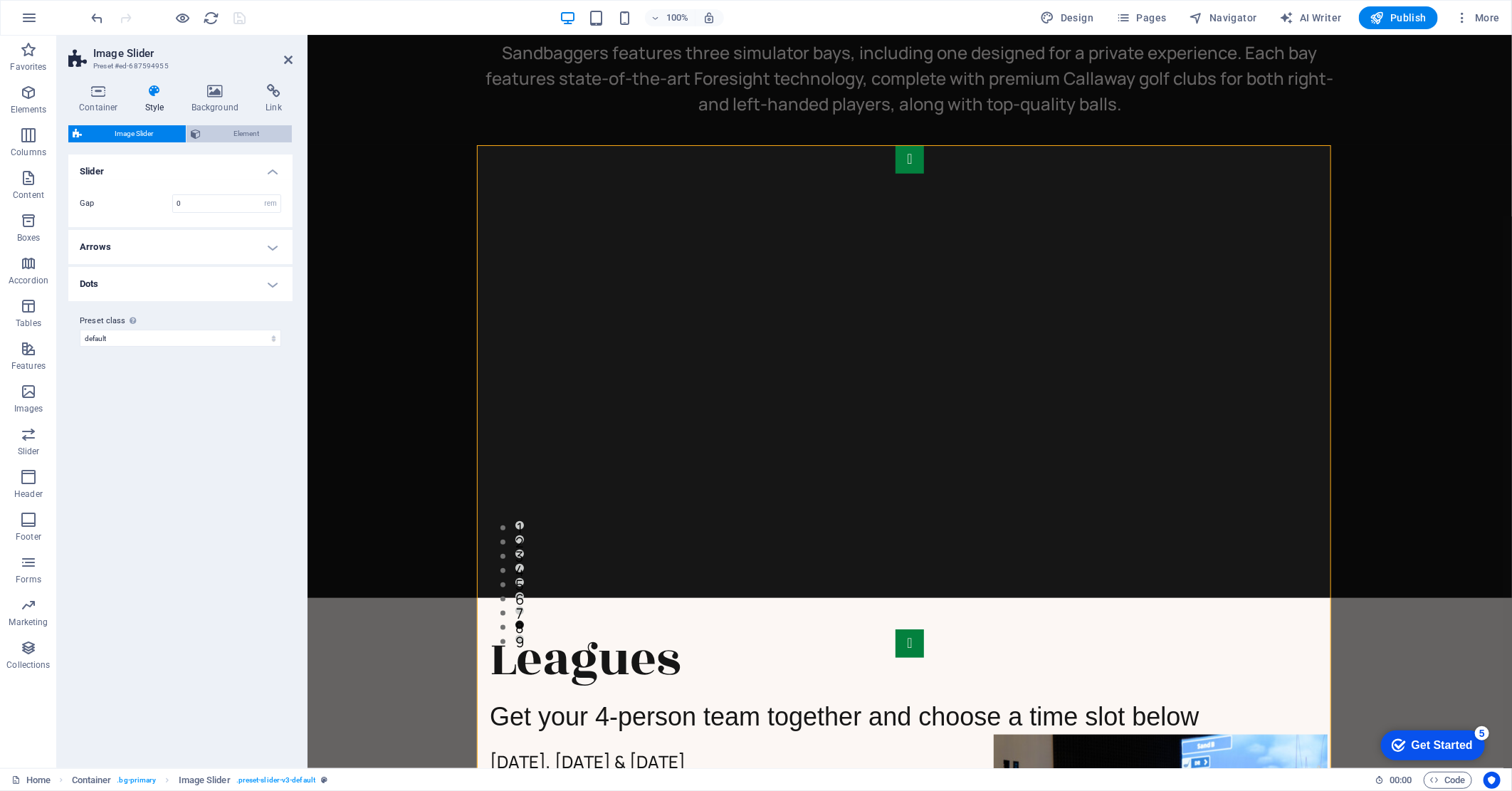
click at [237, 137] on span "Element" at bounding box center [246, 133] width 83 height 17
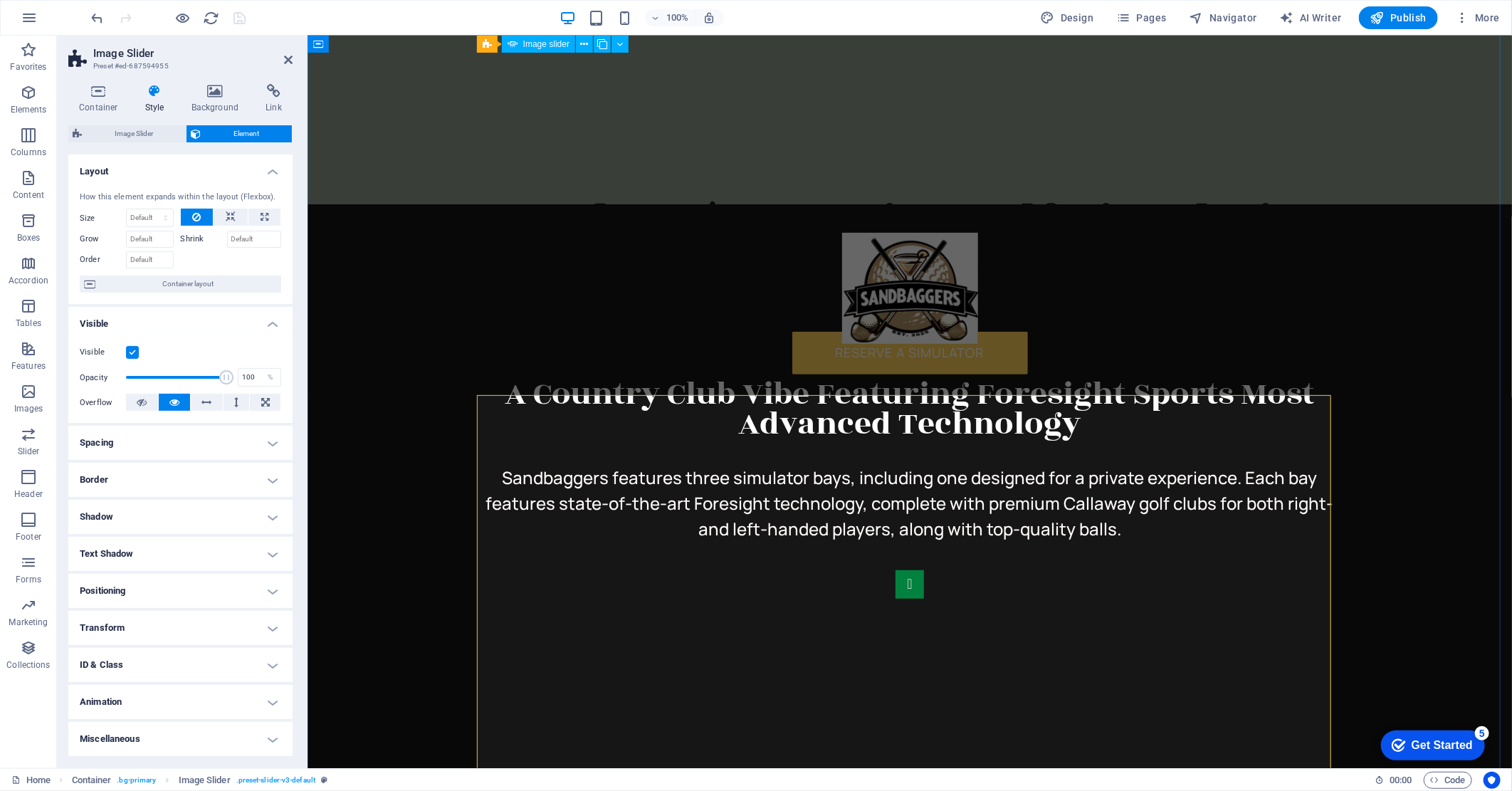
scroll to position [158, 0]
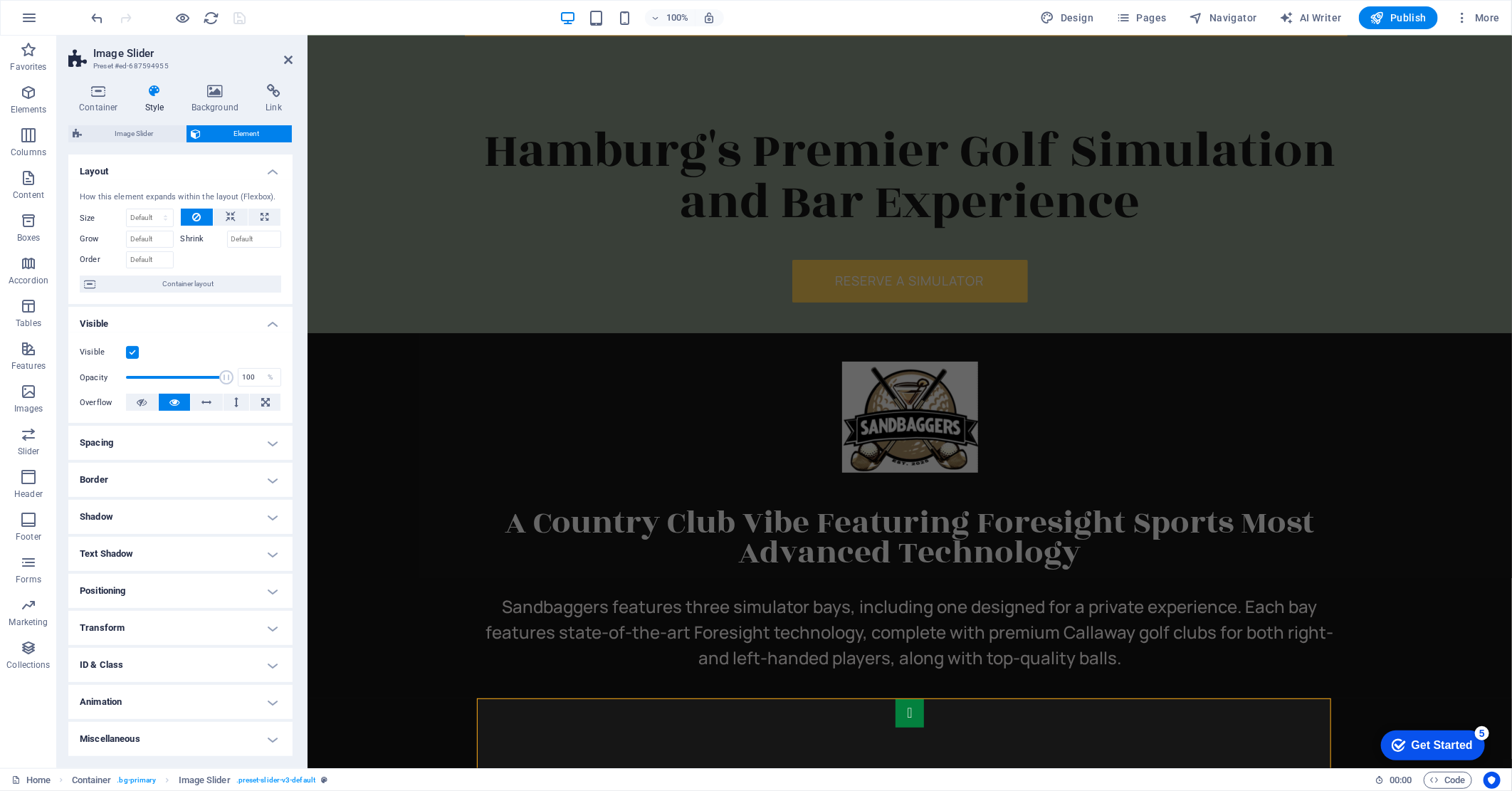
click at [852, 8] on div "100% Design Pages Navigator AI Writer Publish More" at bounding box center [797, 18] width 1416 height 23
click at [362, 9] on div "100% Design Pages Navigator AI Writer Publish More" at bounding box center [797, 18] width 1416 height 23
click at [284, 58] on icon at bounding box center [288, 60] width 9 height 11
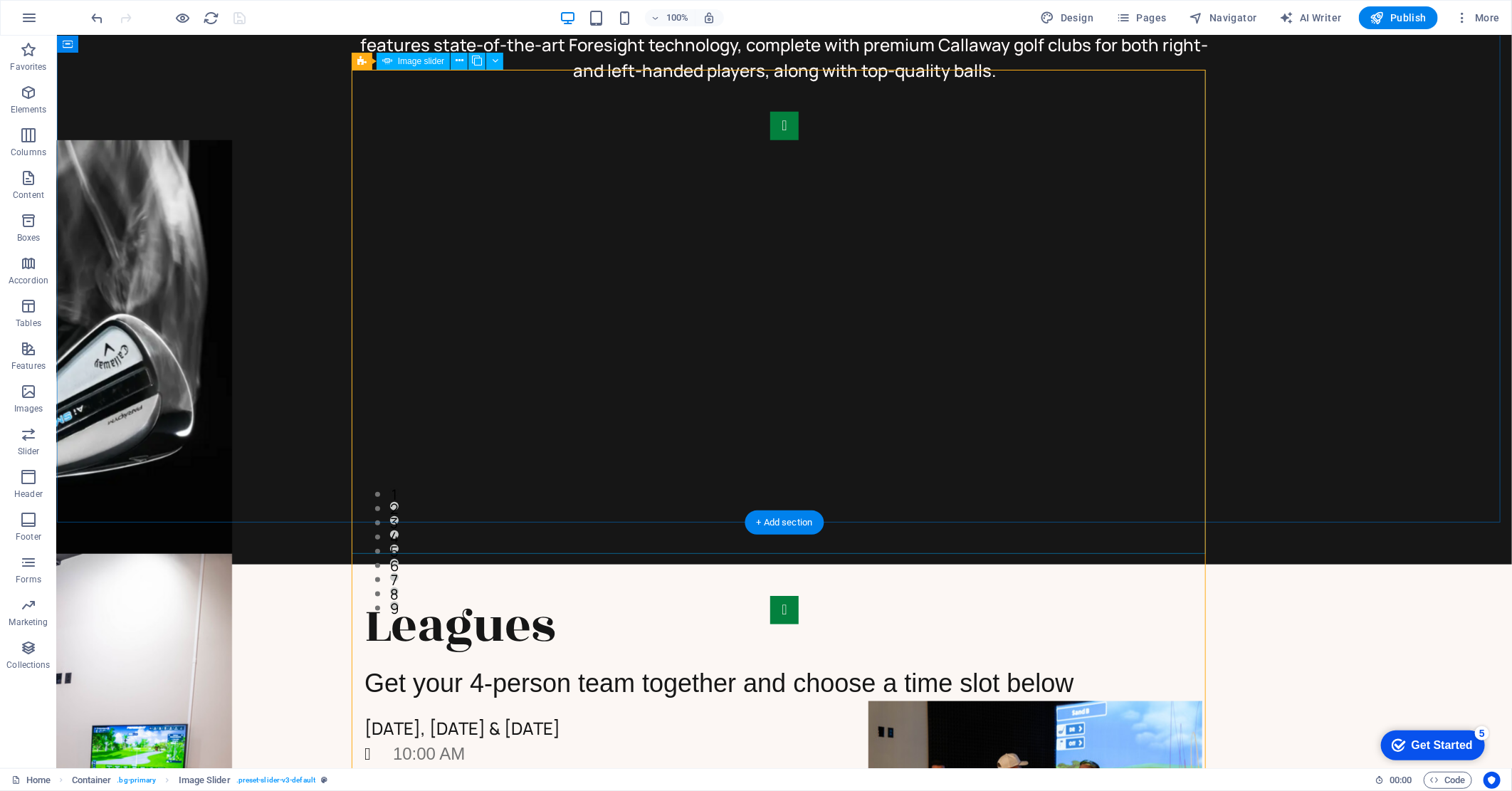
scroll to position [791, 0]
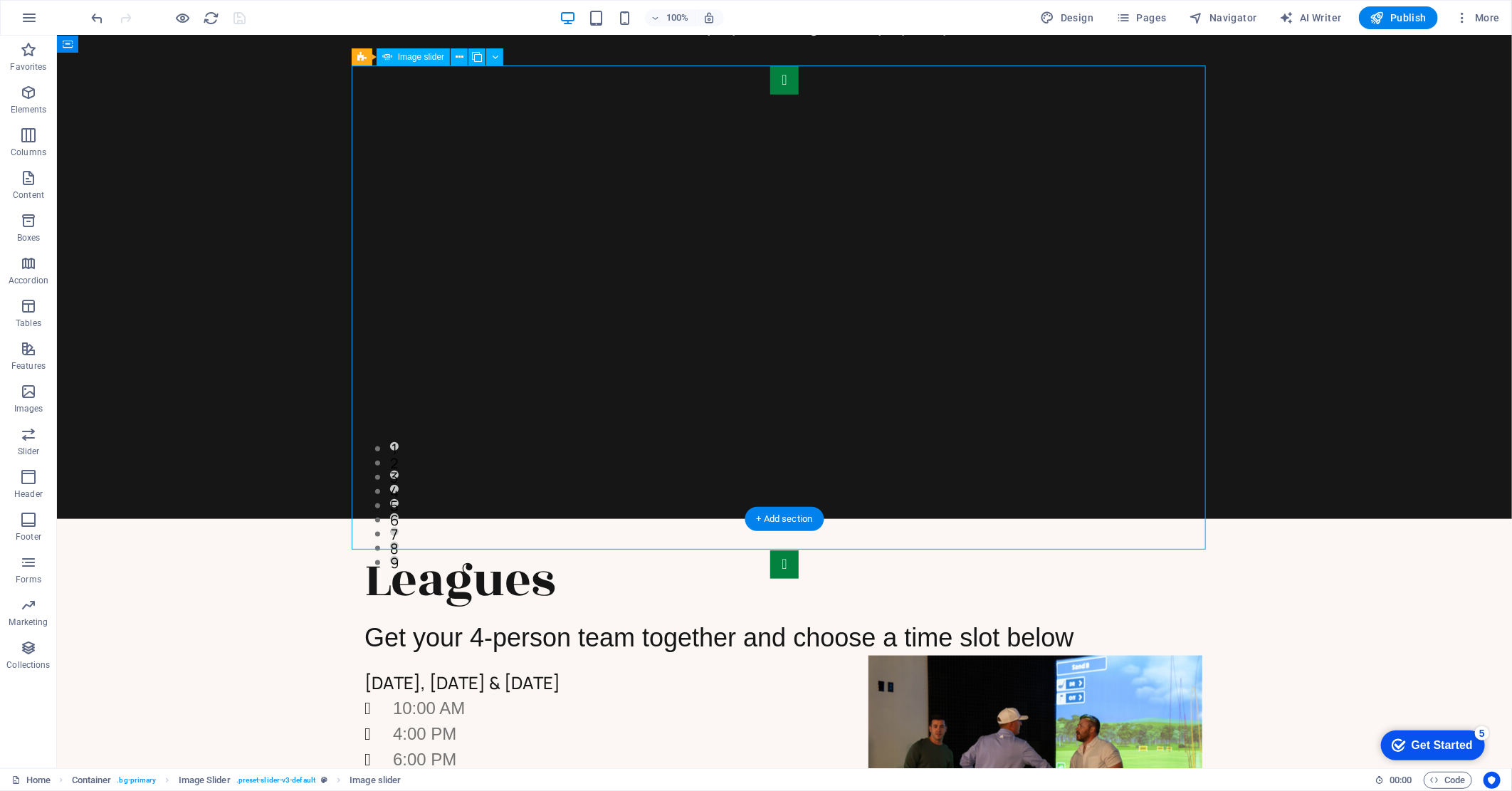
click at [769, 94] on button "button" at bounding box center [783, 80] width 28 height 28
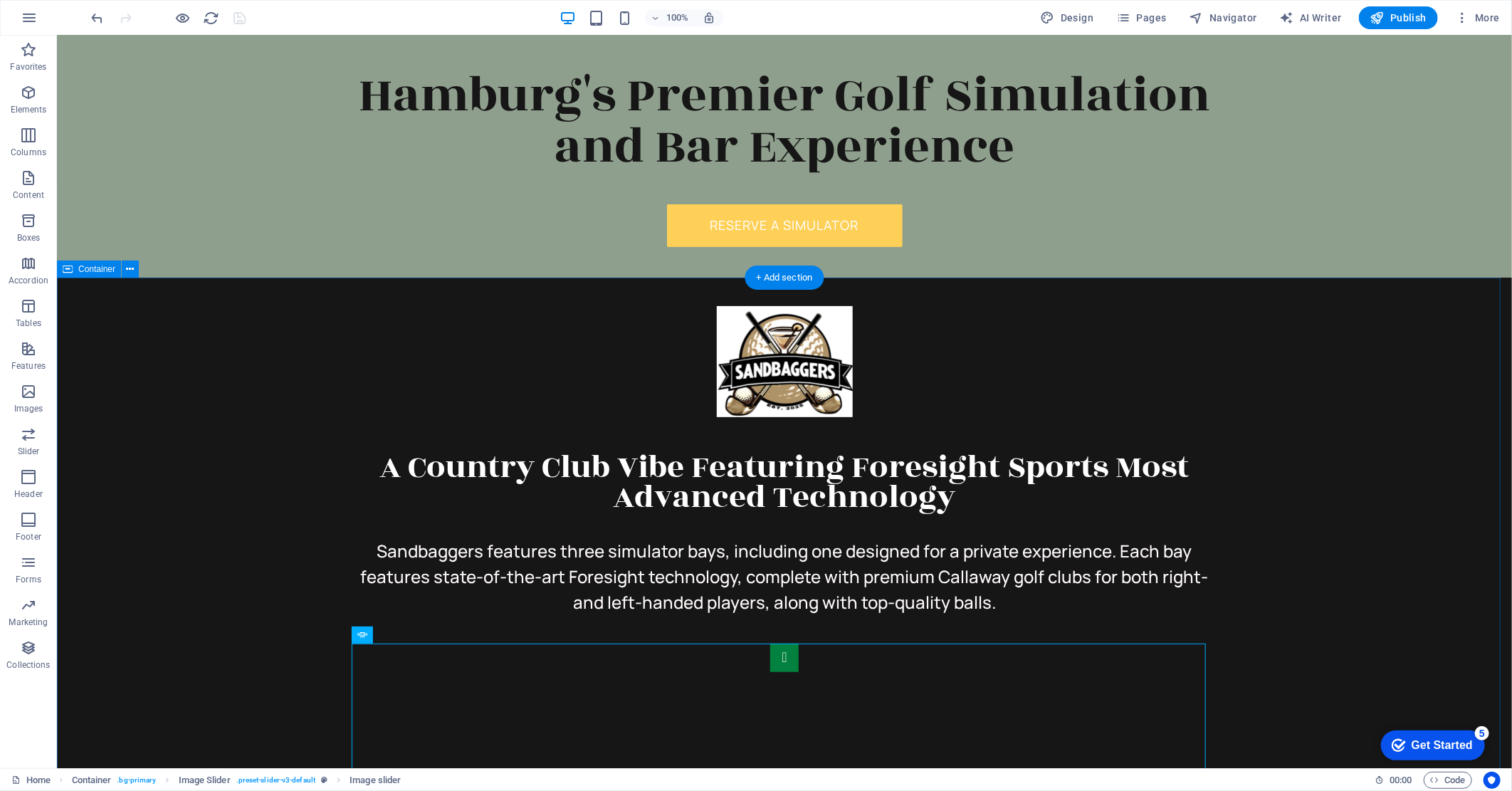
scroll to position [237, 0]
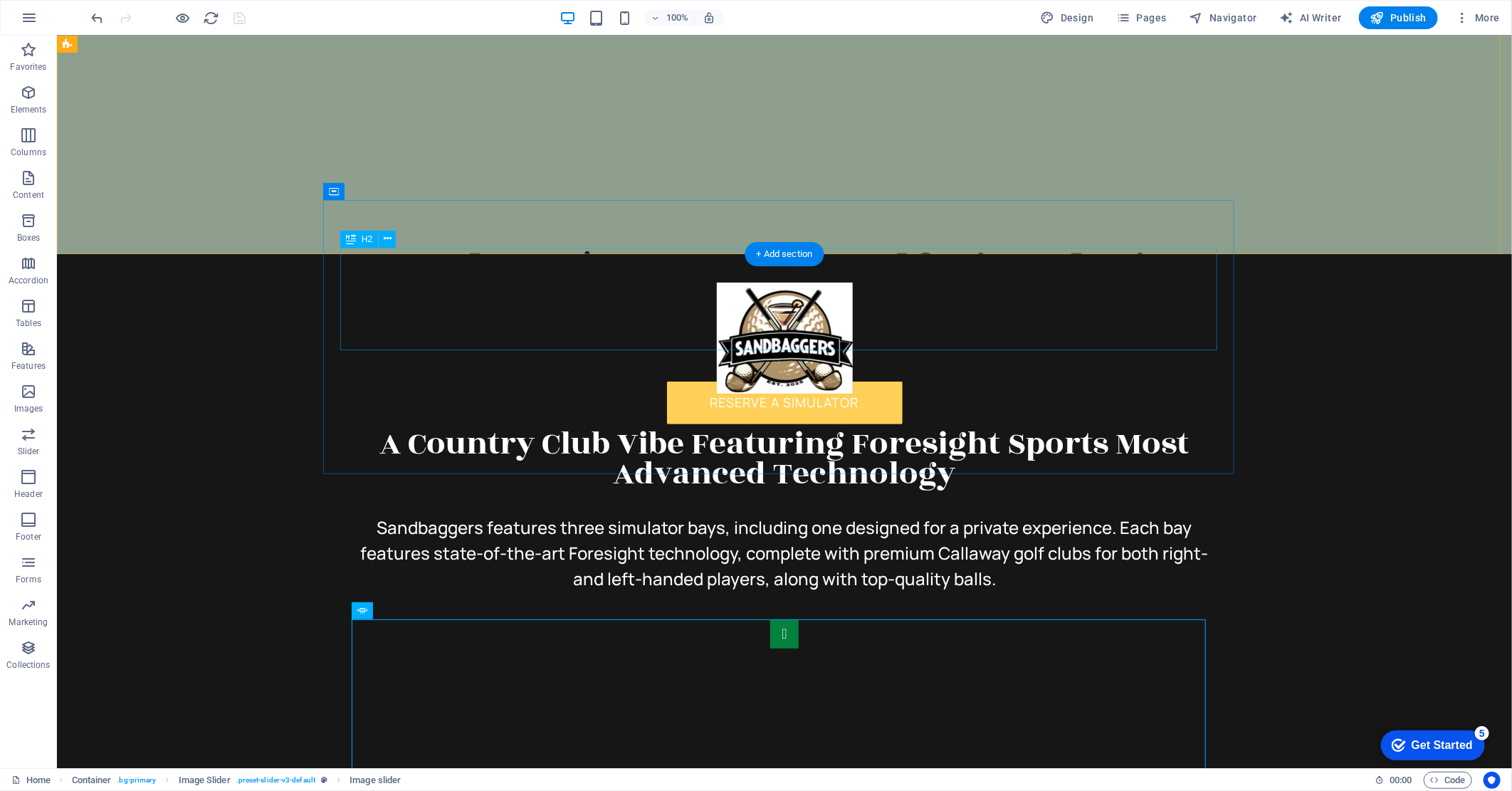
click at [921, 250] on div "Hamburg's Premier Golf Simulation and Bar Experience" at bounding box center [783, 298] width 877 height 102
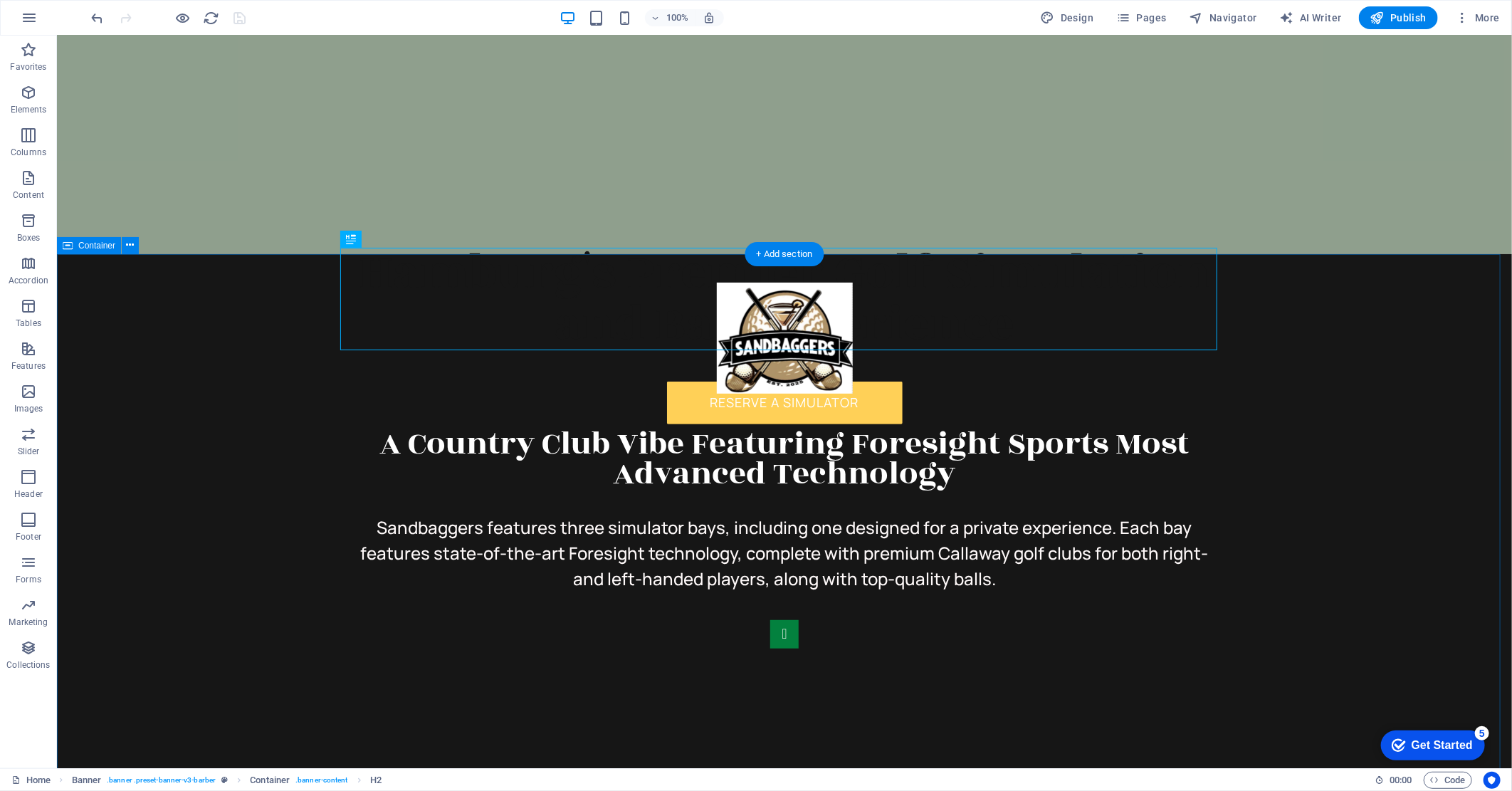
click at [1127, 259] on div "A Country Club Vibe Featuring Foresight Sports Most Advanced Technology Sandbag…" at bounding box center [783, 663] width 1455 height 819
select select "px"
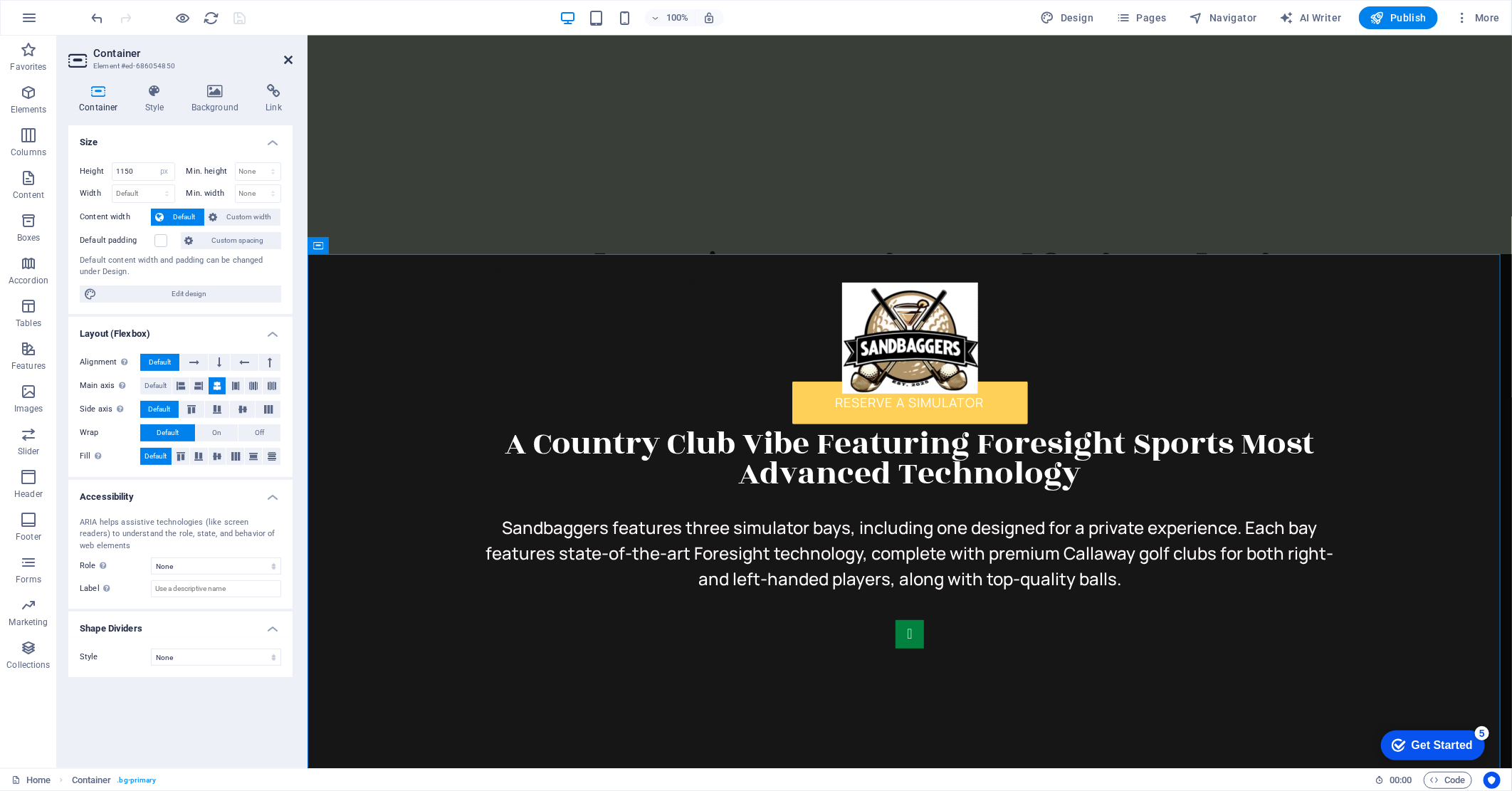
click at [288, 59] on icon at bounding box center [288, 60] width 9 height 11
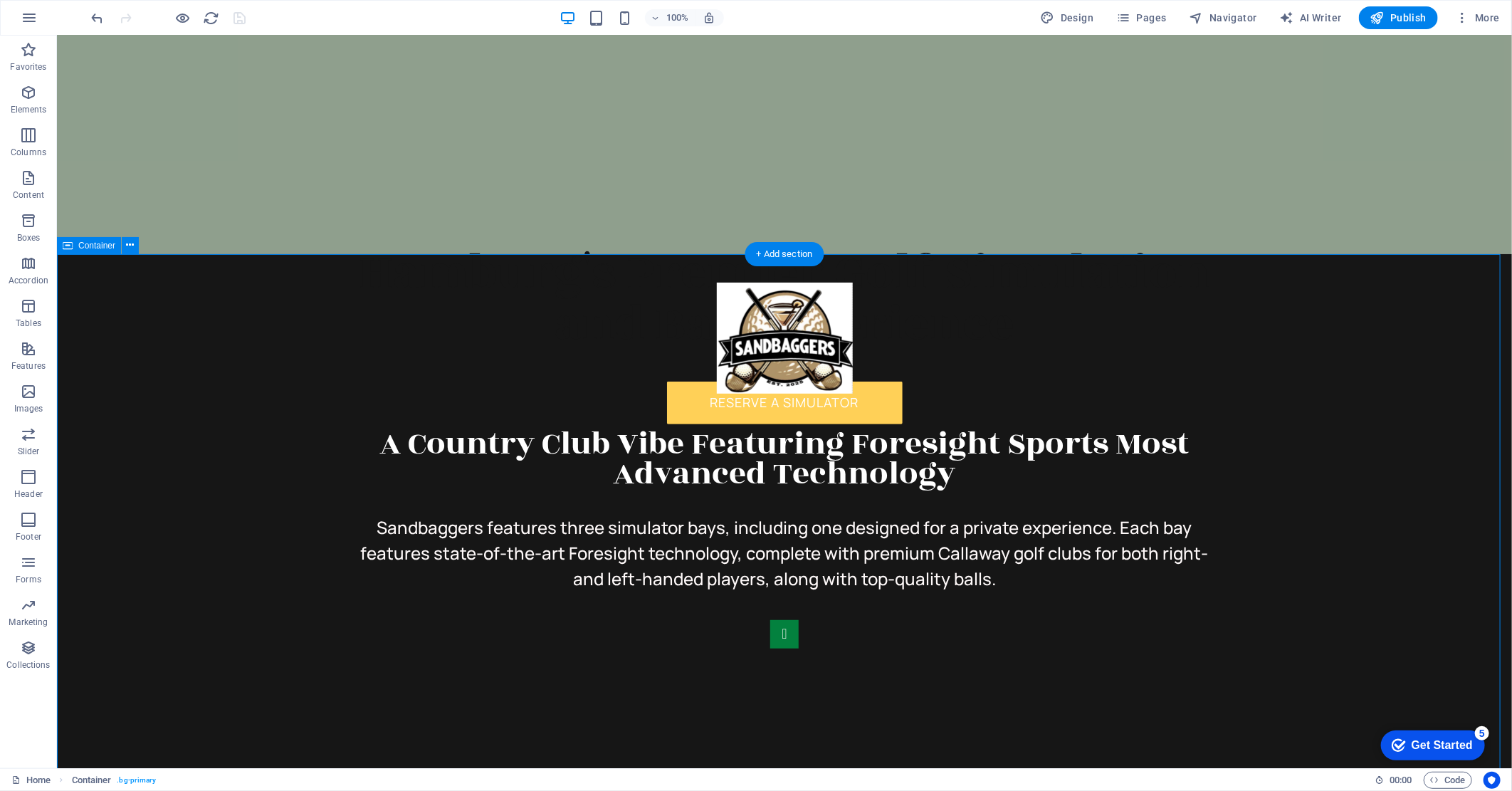
click at [1461, 463] on div "A Country Club Vibe Featuring Foresight Sports Most Advanced Technology Sandbag…" at bounding box center [783, 663] width 1455 height 819
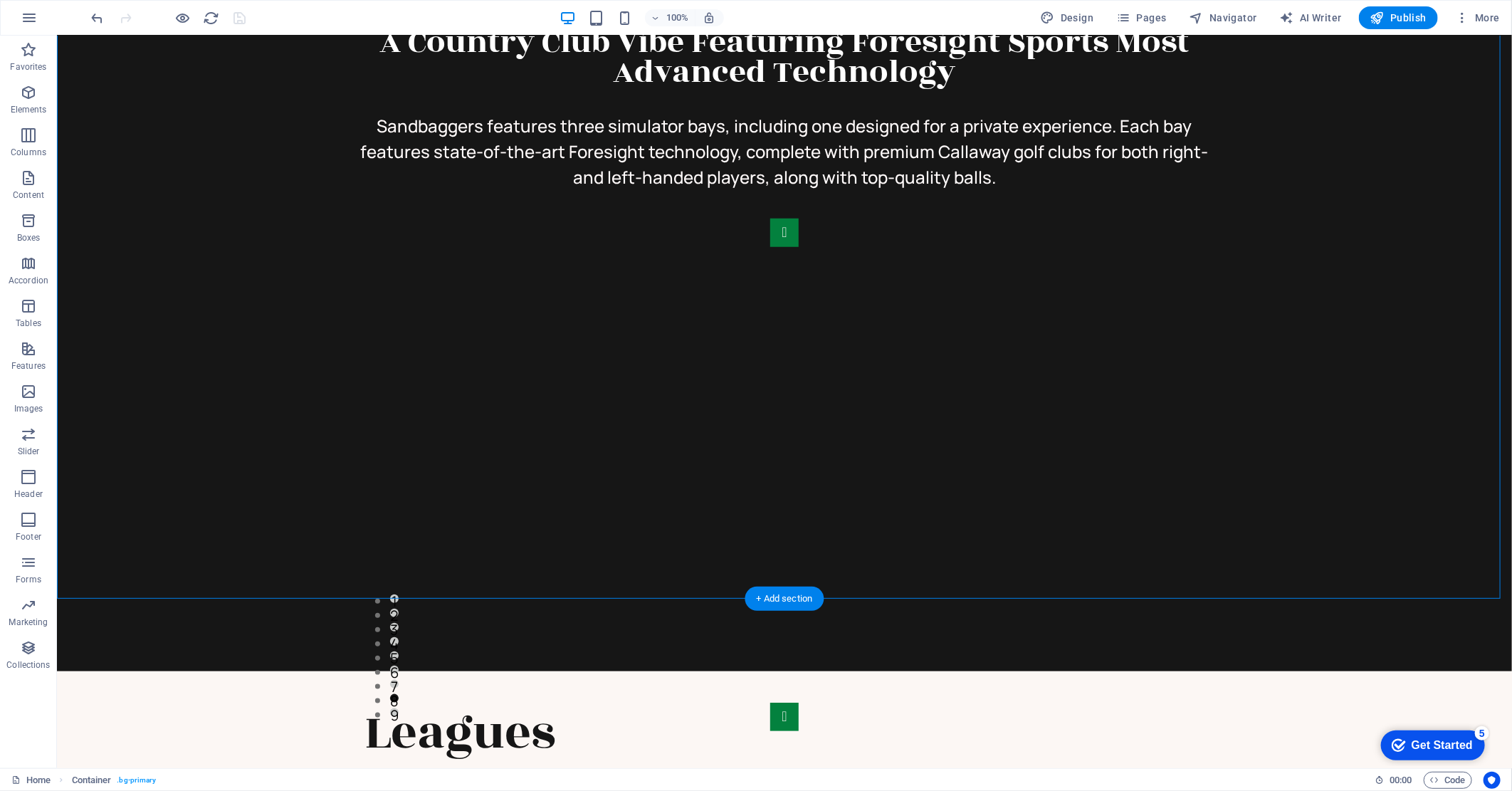
scroll to position [712, 0]
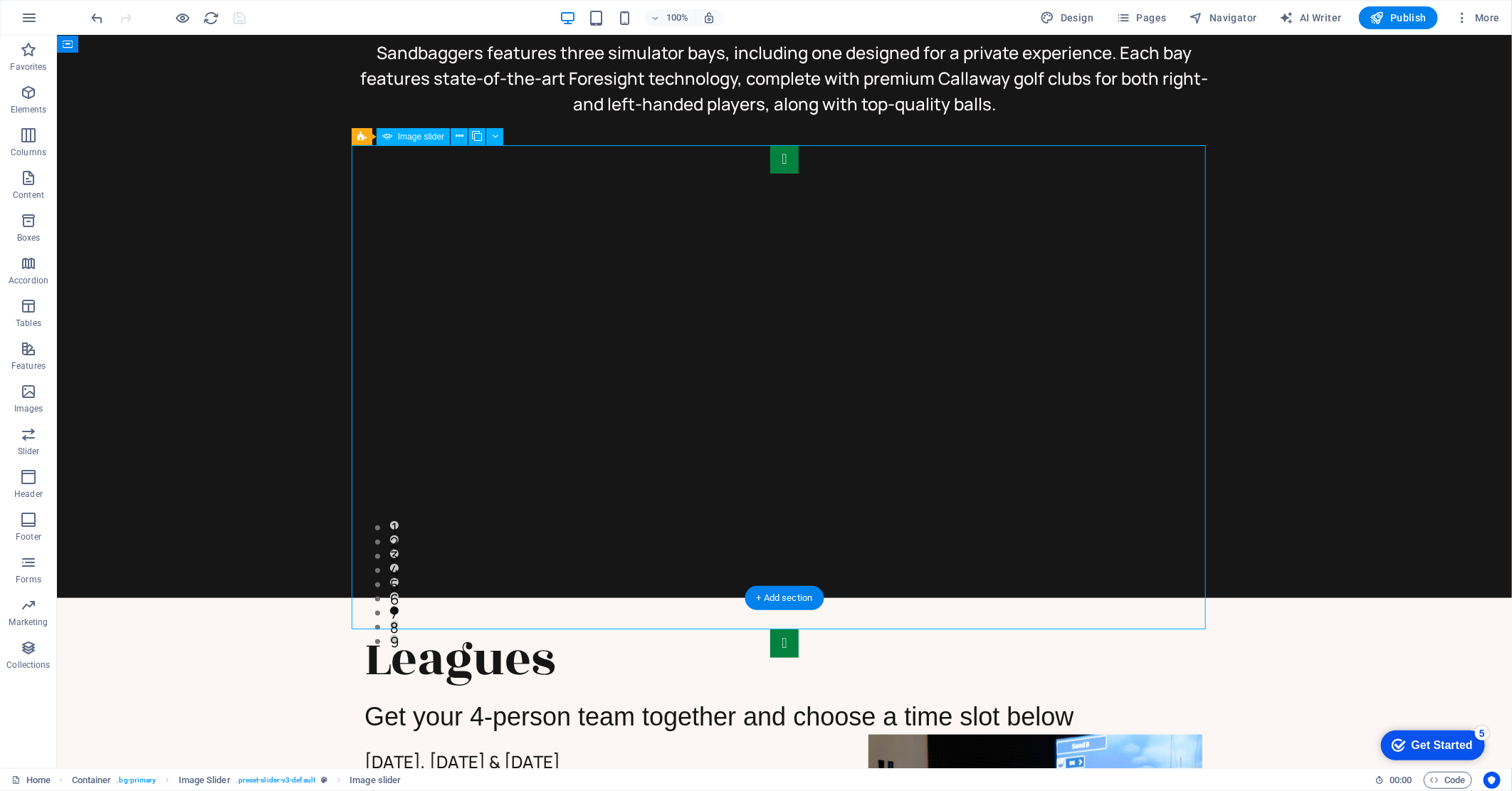
click at [769, 173] on button "button" at bounding box center [783, 159] width 28 height 28
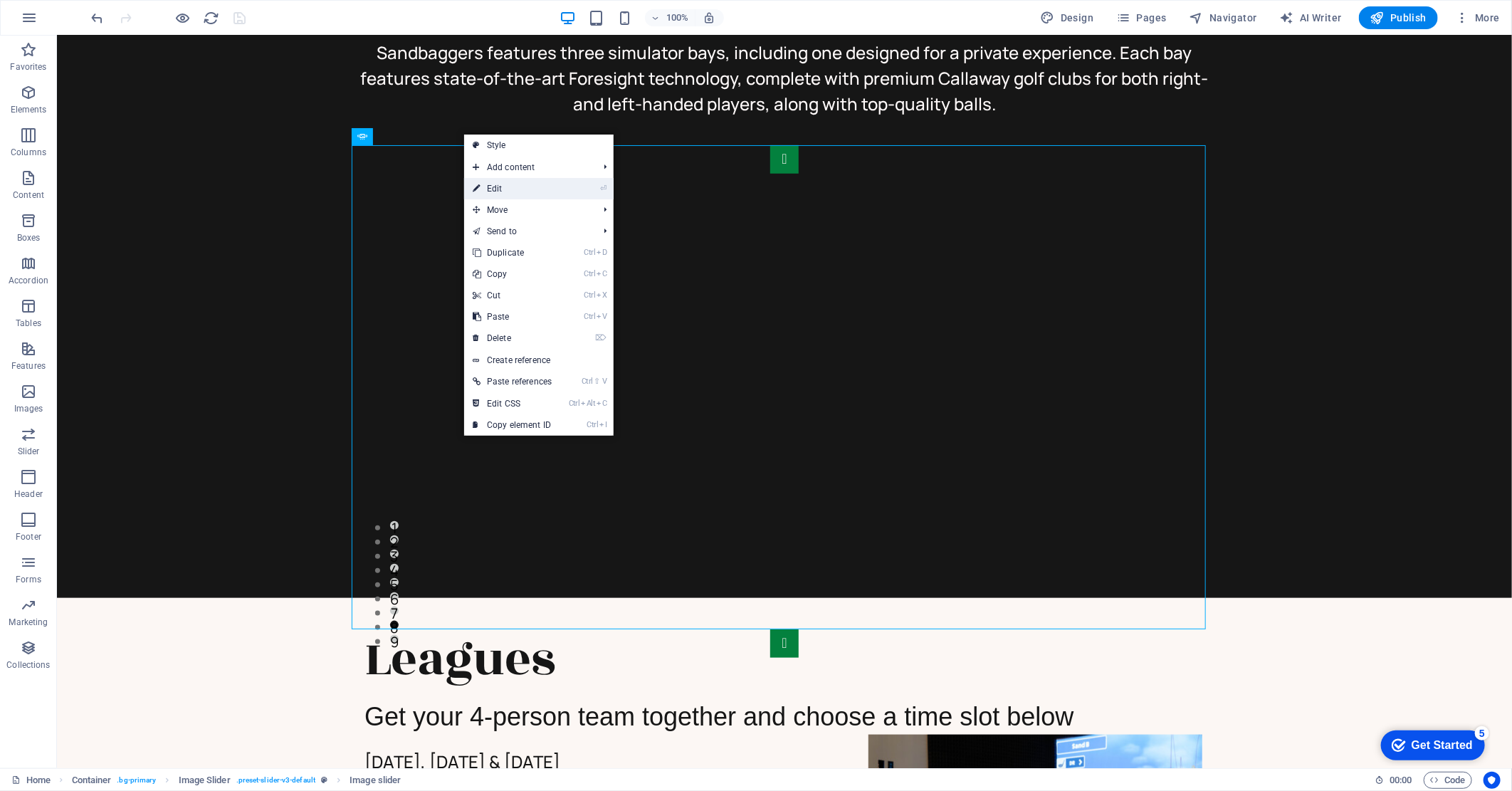
click at [509, 194] on link "⏎ Edit" at bounding box center [512, 189] width 96 height 21
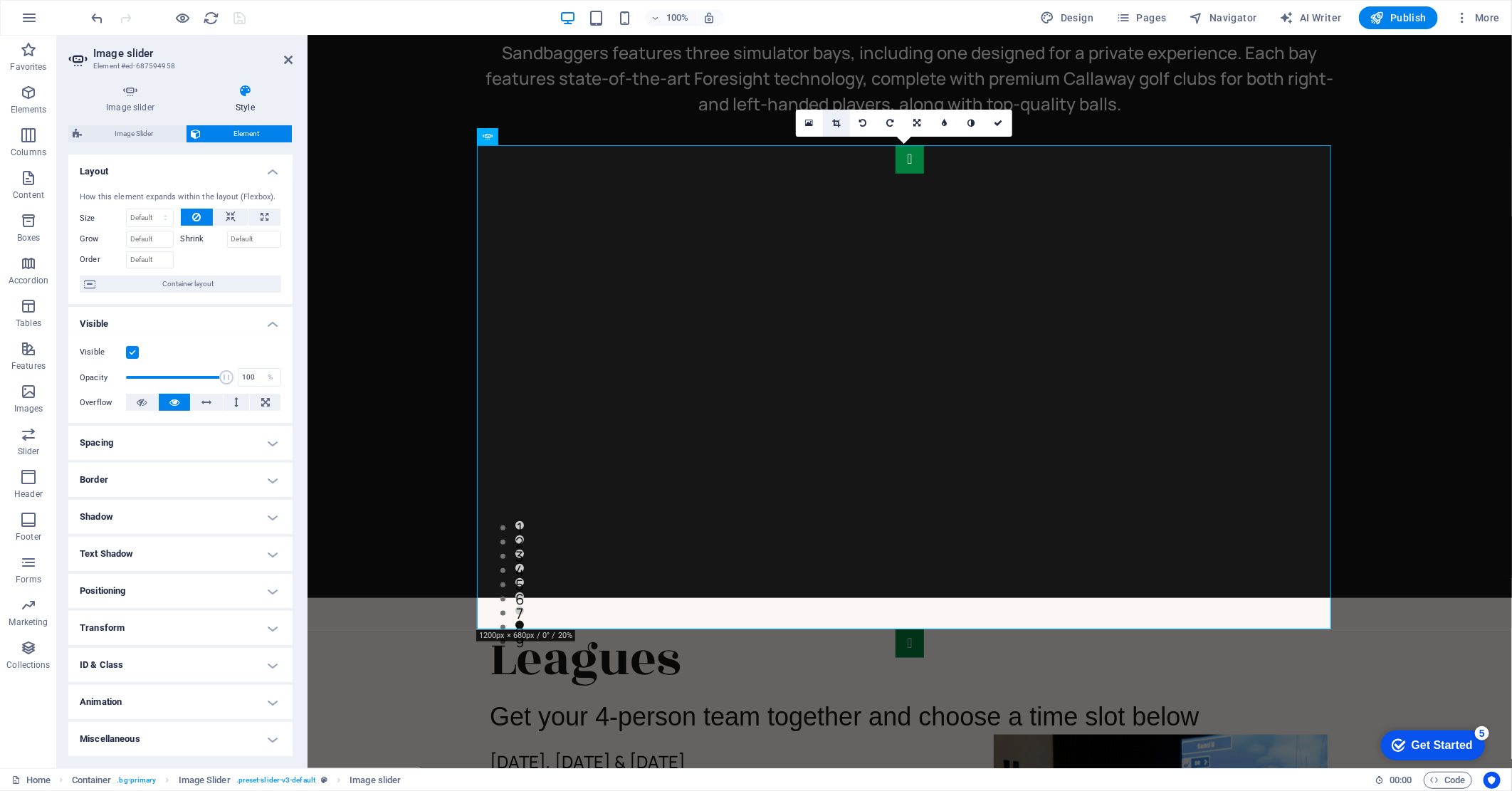
click at [836, 125] on icon at bounding box center [836, 123] width 8 height 9
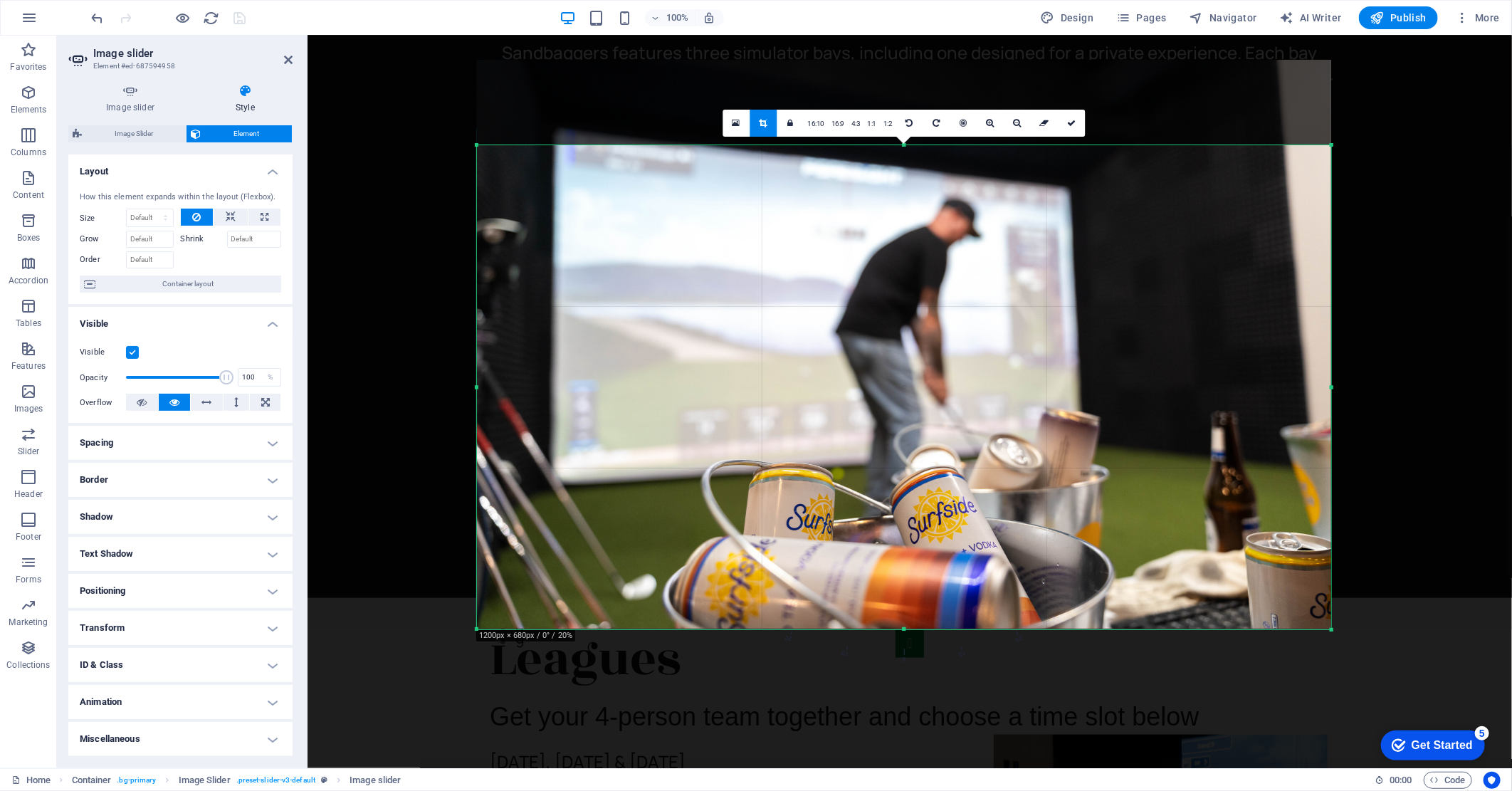
drag, startPoint x: 894, startPoint y: 324, endPoint x: 892, endPoint y: 281, distance: 43.0
click at [892, 281] on div at bounding box center [903, 345] width 854 height 570
click at [1071, 124] on icon at bounding box center [1071, 123] width 9 height 9
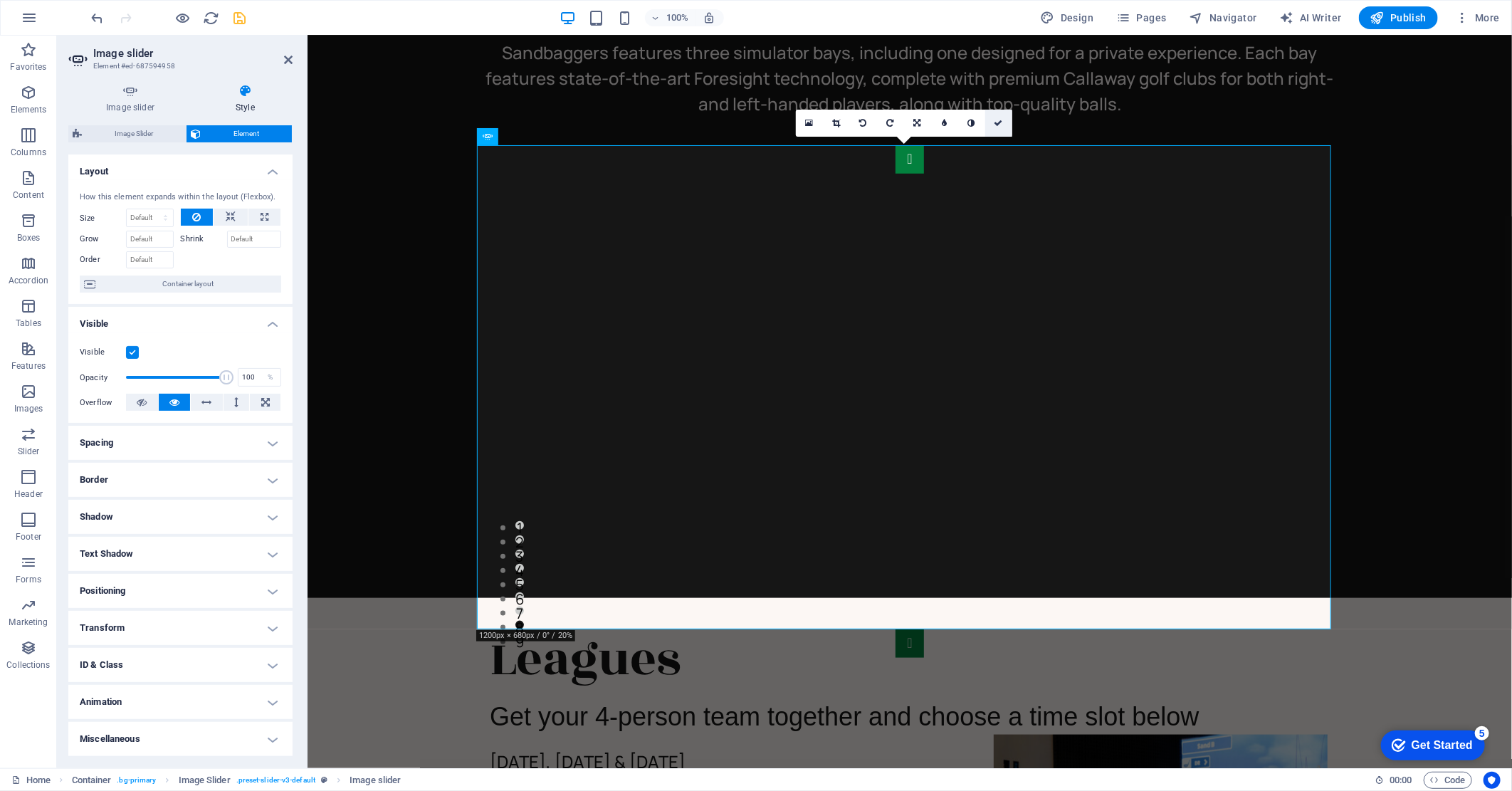
click at [994, 121] on icon at bounding box center [999, 123] width 9 height 9
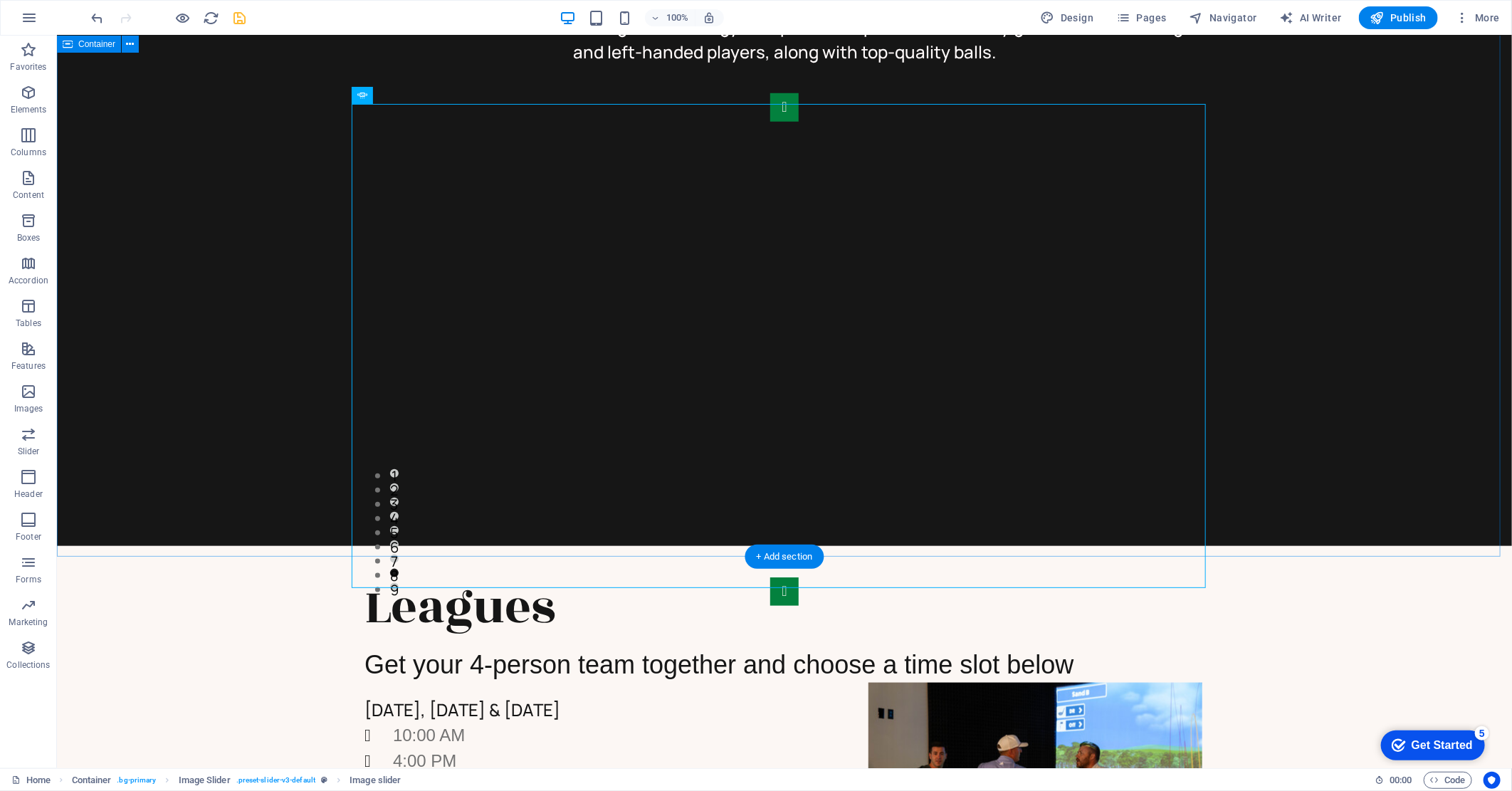
scroll to position [791, 0]
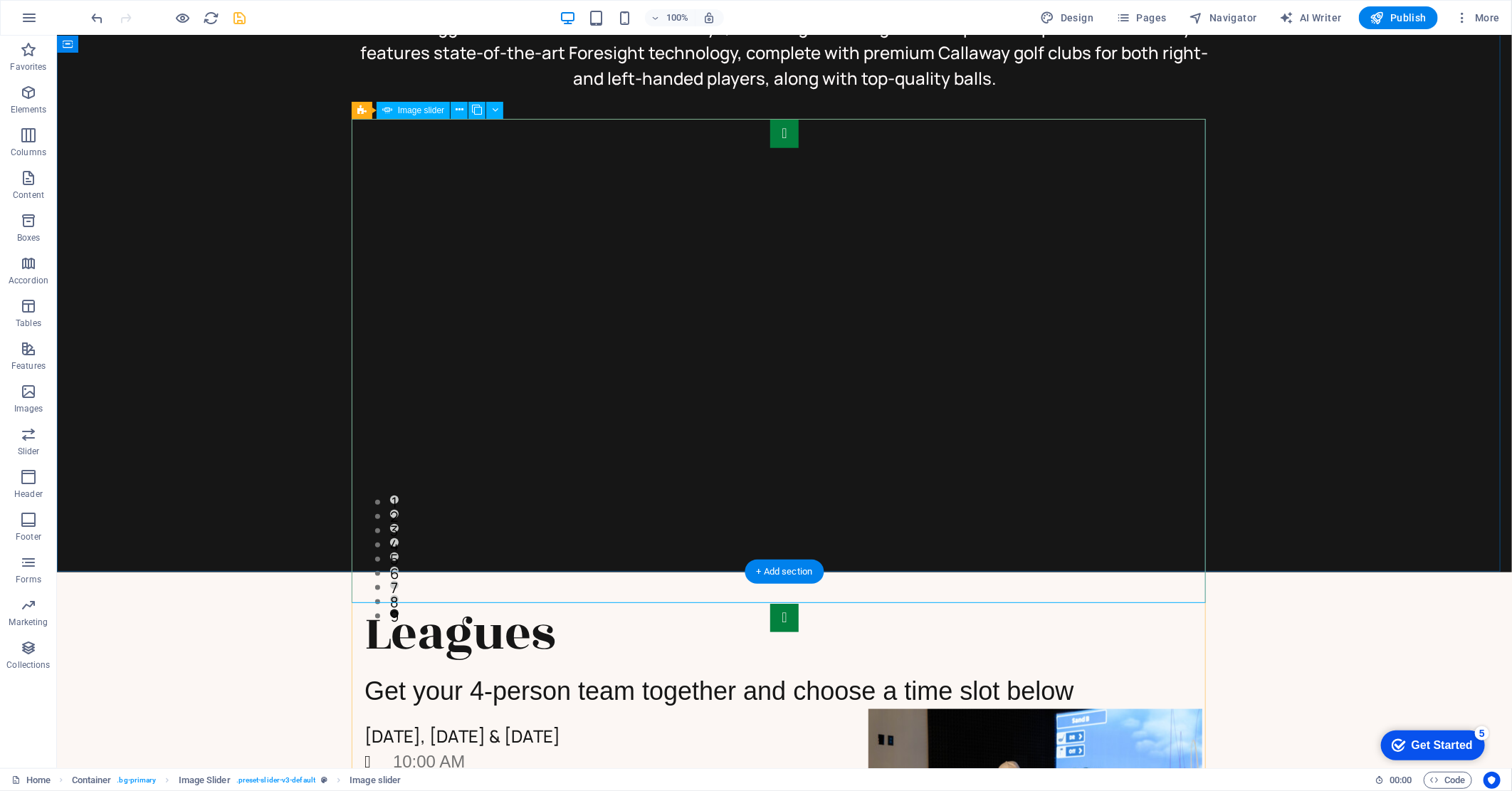
scroll to position [712, 0]
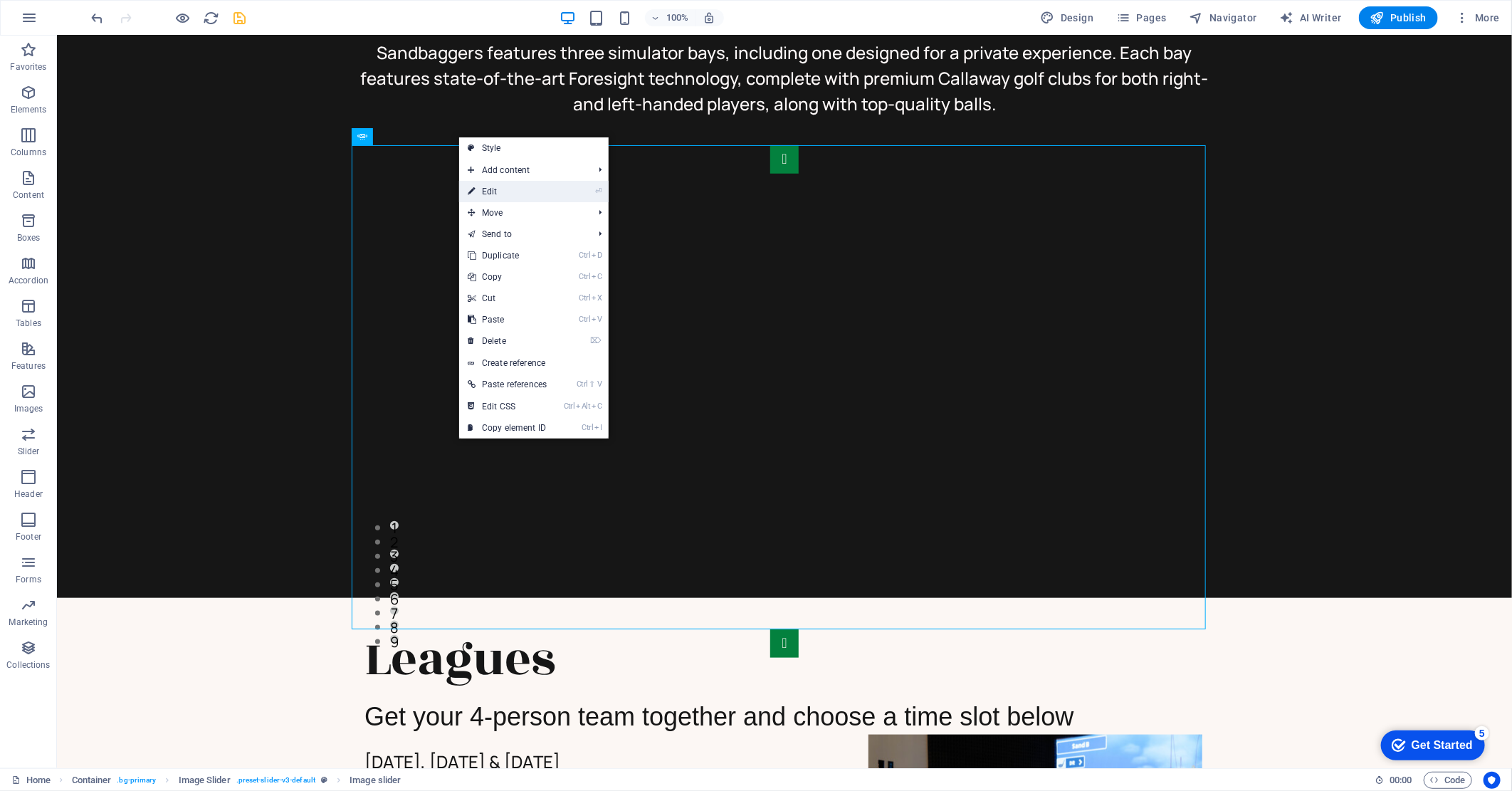
click at [507, 194] on link "⏎ Edit" at bounding box center [507, 192] width 96 height 21
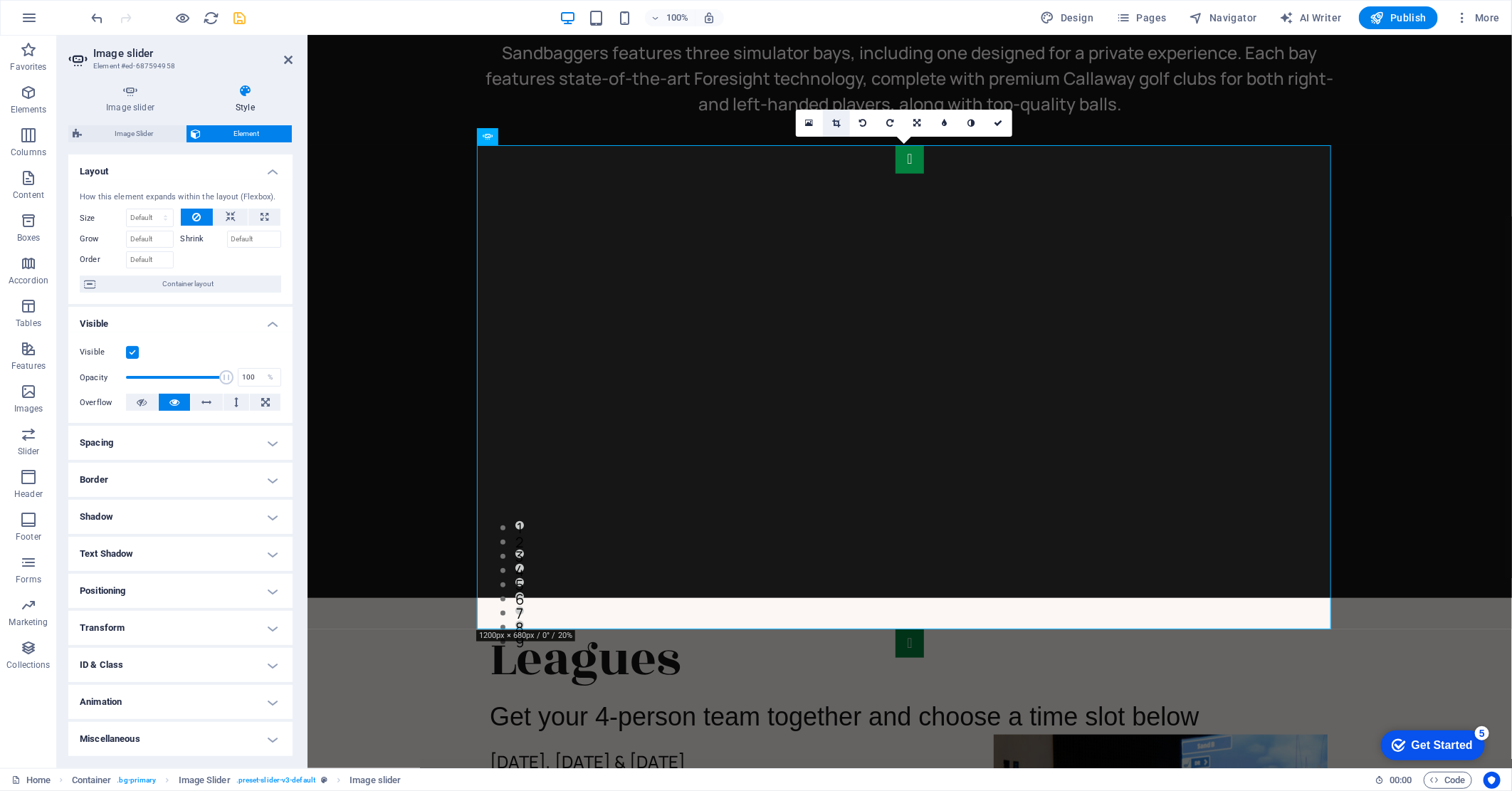
click at [836, 119] on icon at bounding box center [836, 123] width 8 height 9
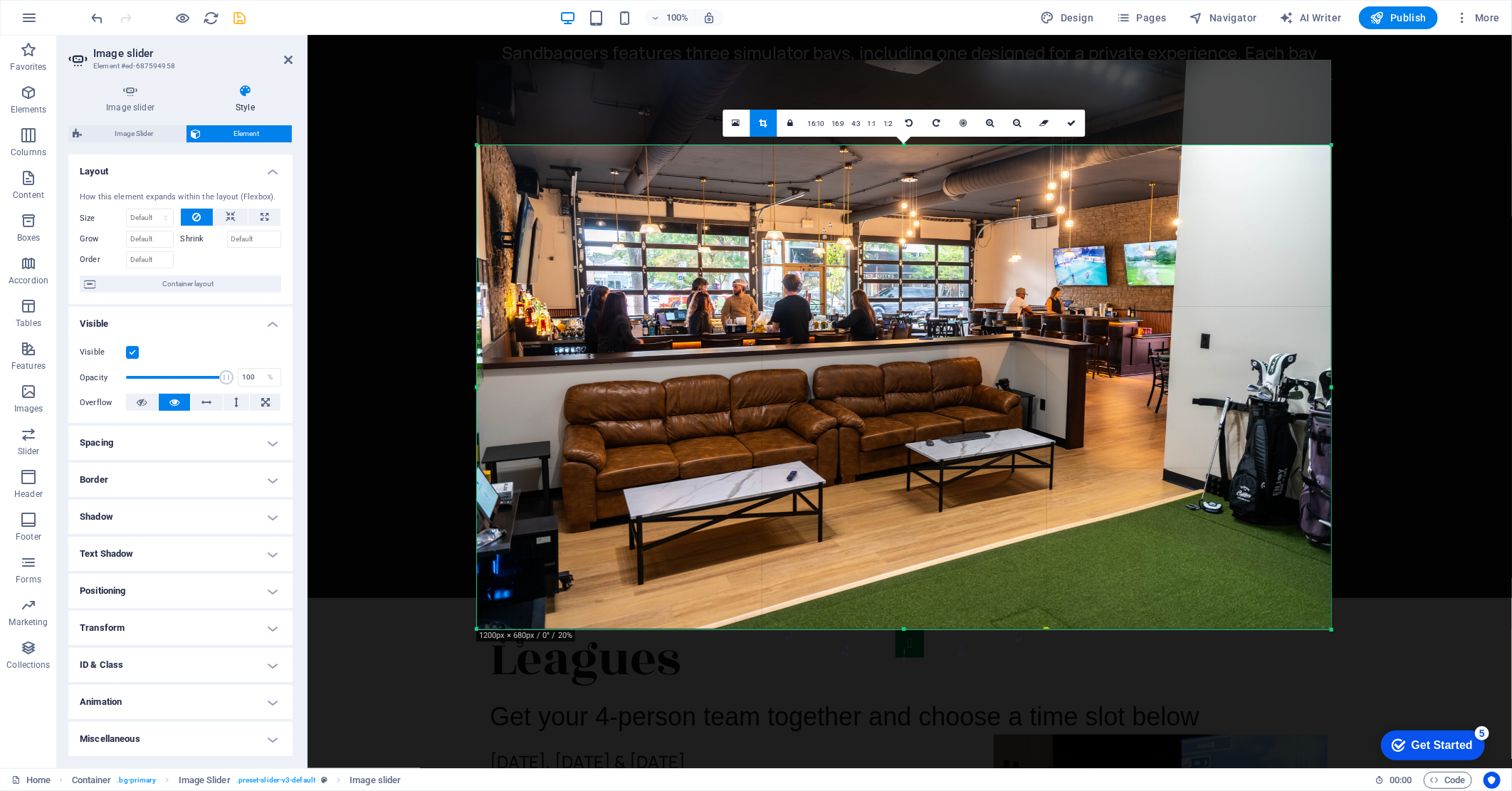
drag, startPoint x: 895, startPoint y: 319, endPoint x: 892, endPoint y: 233, distance: 86.1
click at [892, 233] on div at bounding box center [903, 345] width 854 height 570
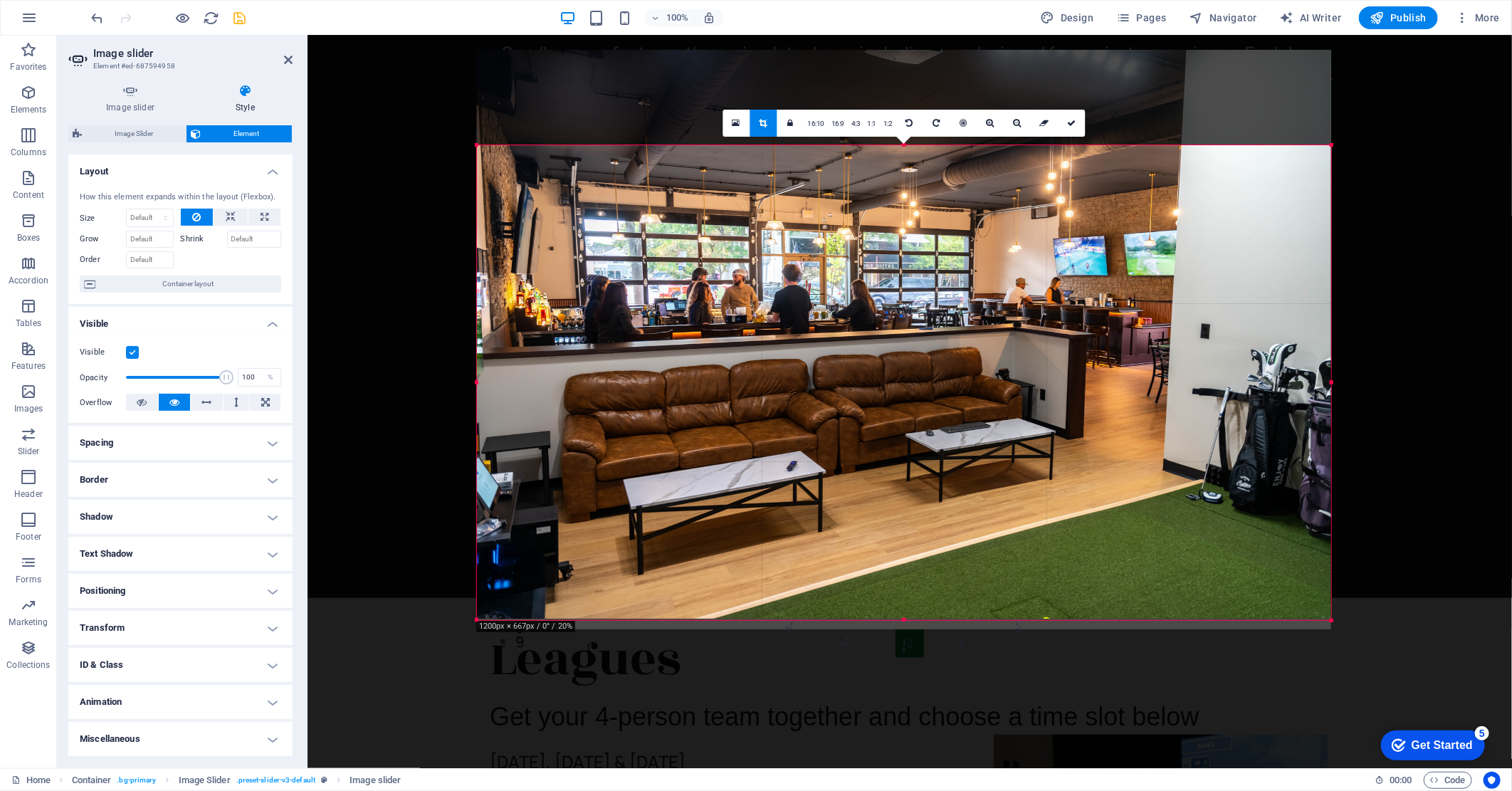
drag, startPoint x: 904, startPoint y: 144, endPoint x: 905, endPoint y: 154, distance: 10.0
click at [905, 154] on div "180 170 160 150 140 130 120 110 100 90 80 70 60 50 40 30 20 10 0 -10 -20 -30 -4…" at bounding box center [903, 383] width 854 height 475
click at [909, 201] on div at bounding box center [903, 334] width 854 height 570
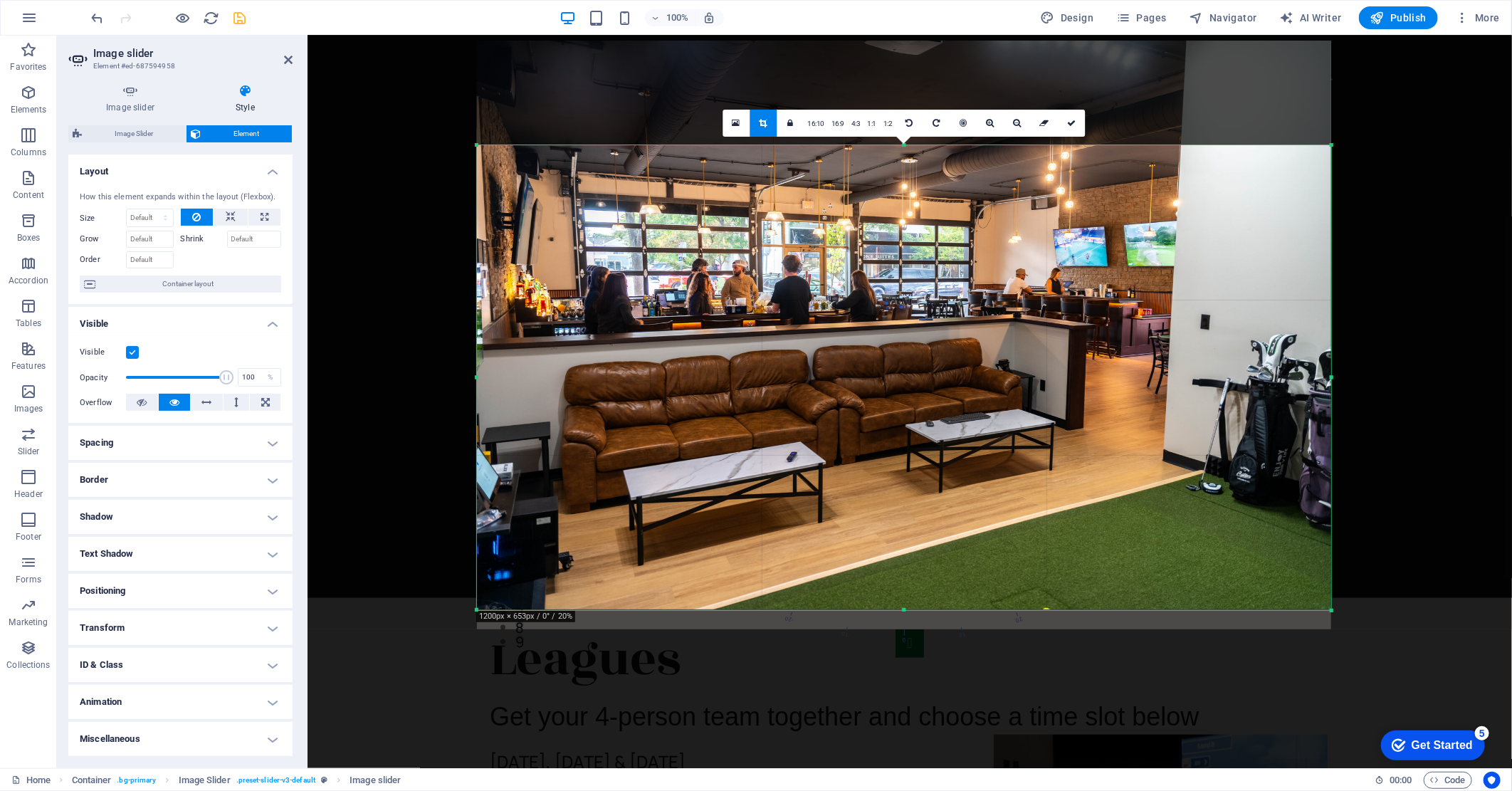
drag, startPoint x: 906, startPoint y: 143, endPoint x: 908, endPoint y: 152, distance: 9.2
click at [908, 152] on div "180 170 160 150 140 130 120 110 100 90 80 70 60 50 40 30 20 10 0 -10 -20 -30 -4…" at bounding box center [903, 378] width 854 height 465
click at [923, 310] on div at bounding box center [903, 325] width 854 height 570
click at [1071, 124] on icon at bounding box center [1071, 123] width 9 height 9
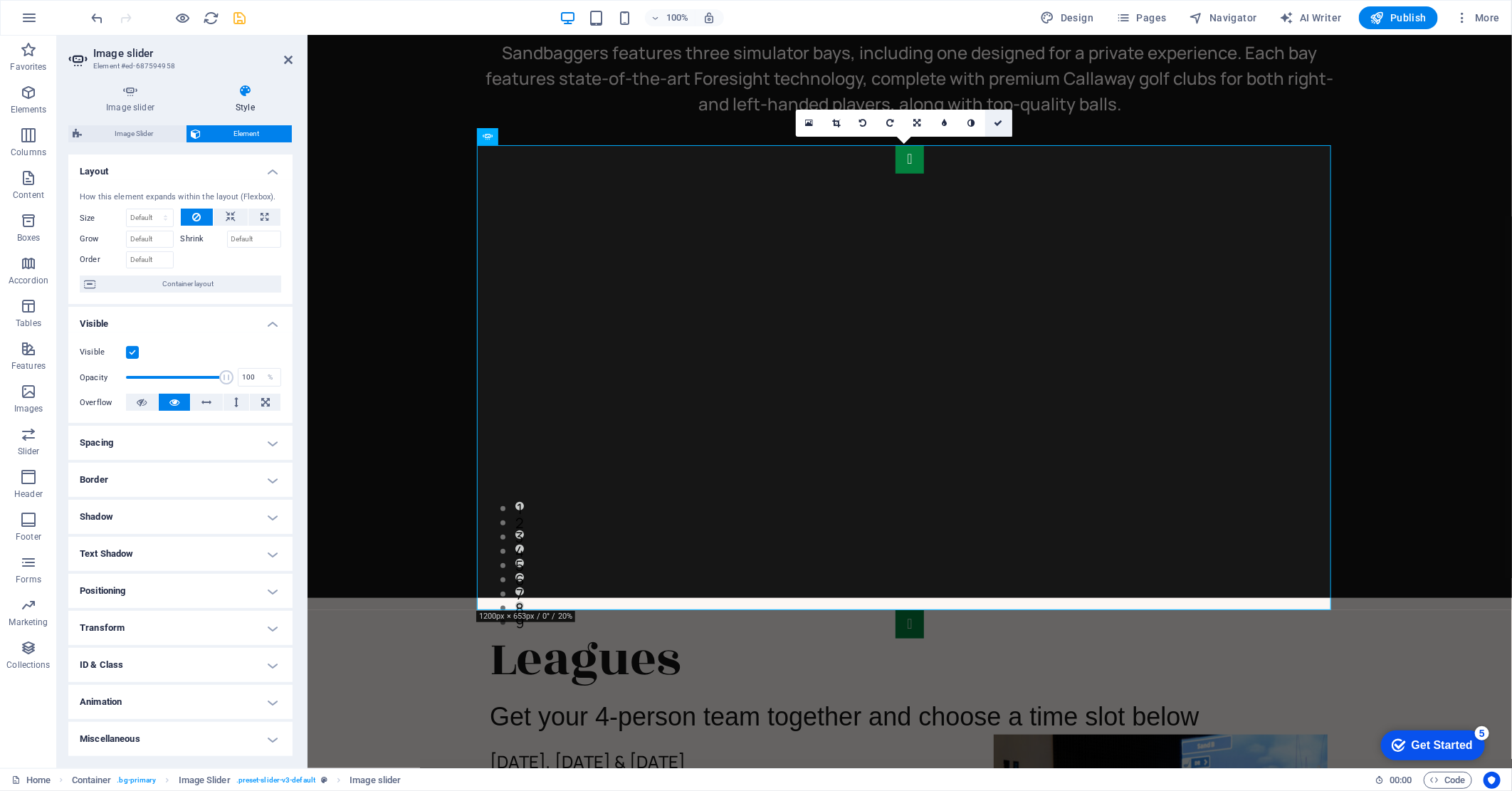
click at [999, 124] on icon at bounding box center [999, 123] width 9 height 9
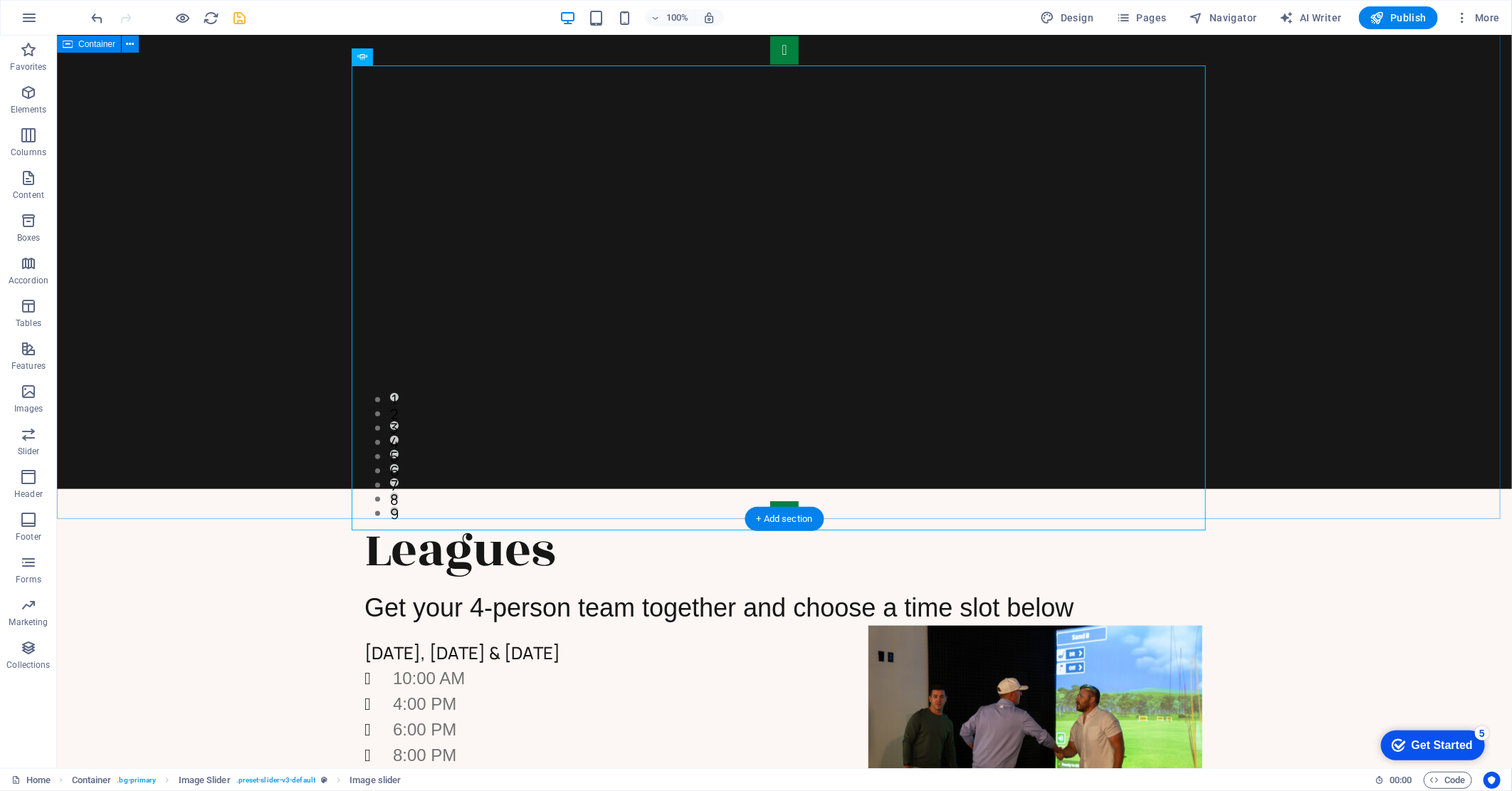
scroll to position [791, 0]
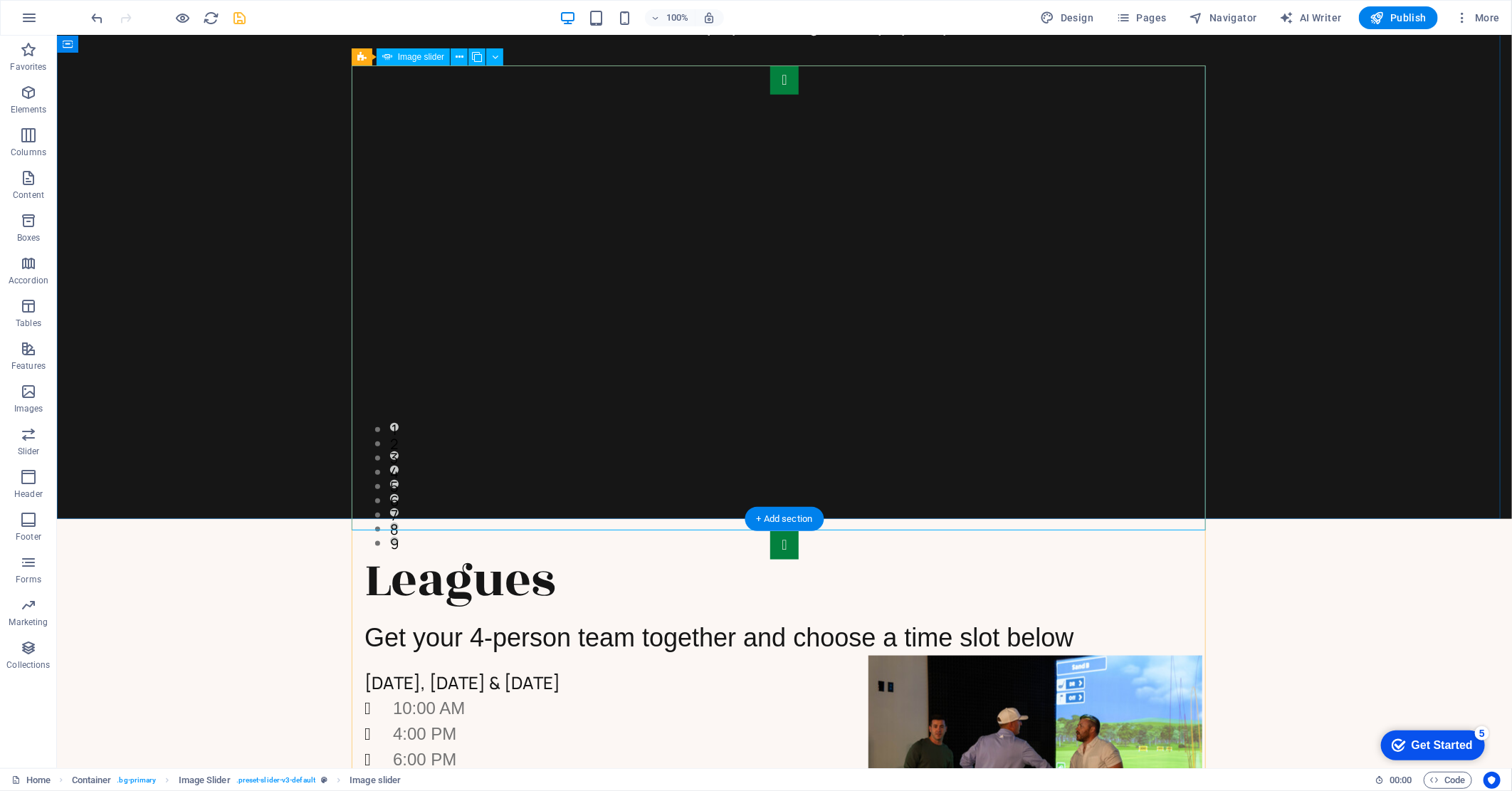
click at [1410, 621] on div "Leagues Get your 4-person team together and choose a time slot below [DATE], [D…" at bounding box center [783, 715] width 1455 height 392
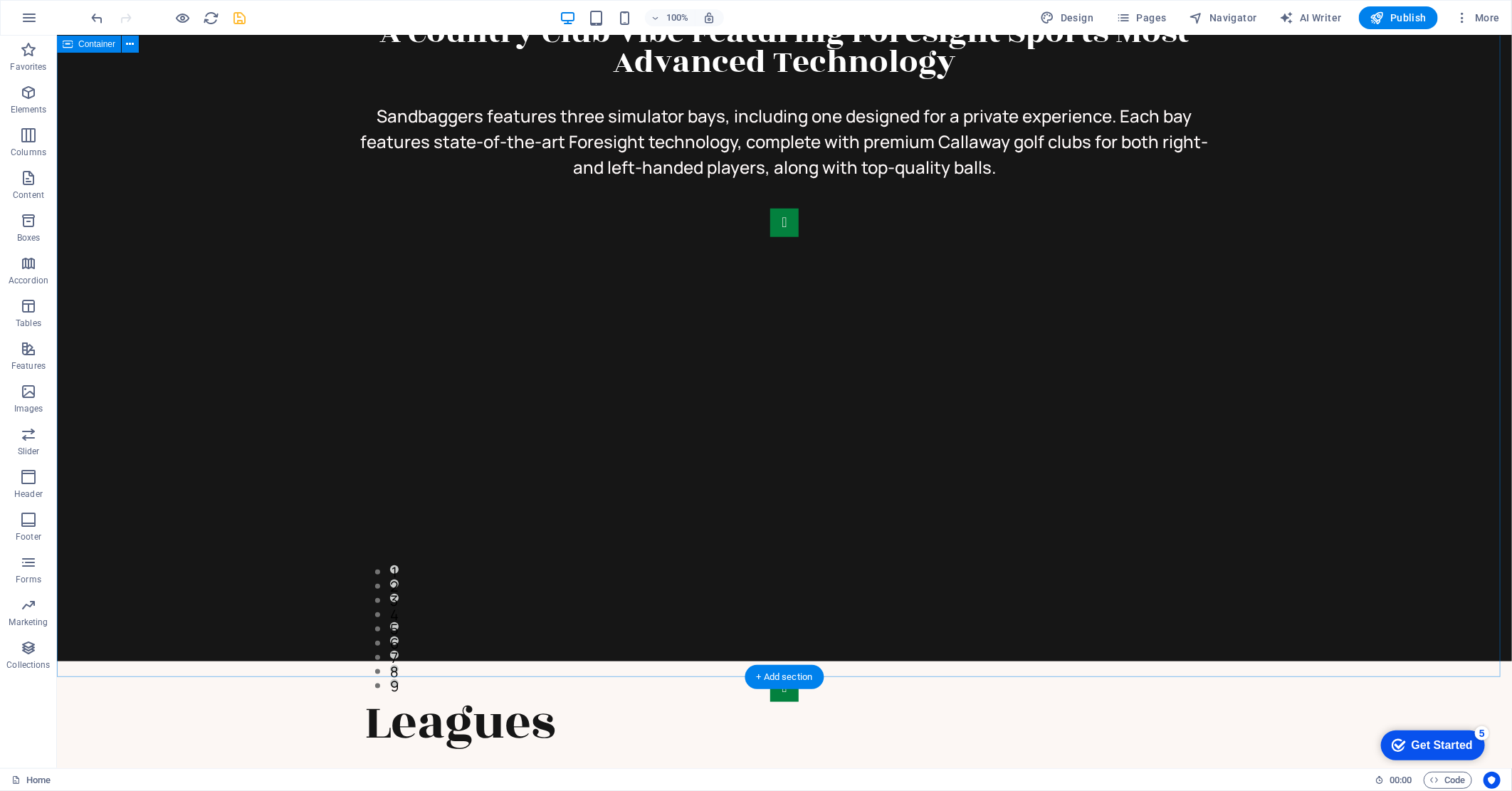
scroll to position [632, 0]
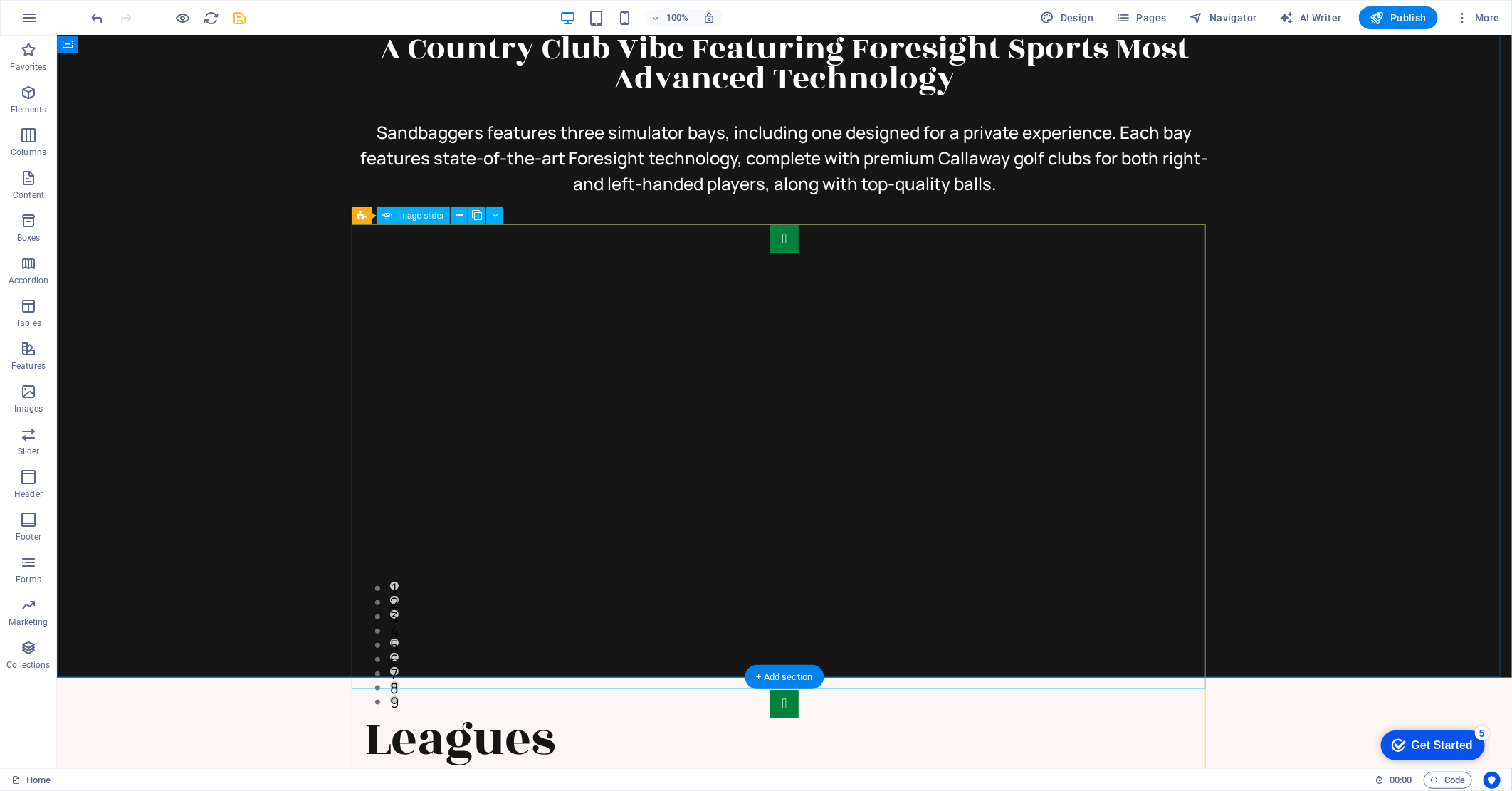
click at [1283, 489] on div "A Country Club Vibe Featuring Foresight Sports Most Advanced Technology Sandbag…" at bounding box center [783, 267] width 1455 height 819
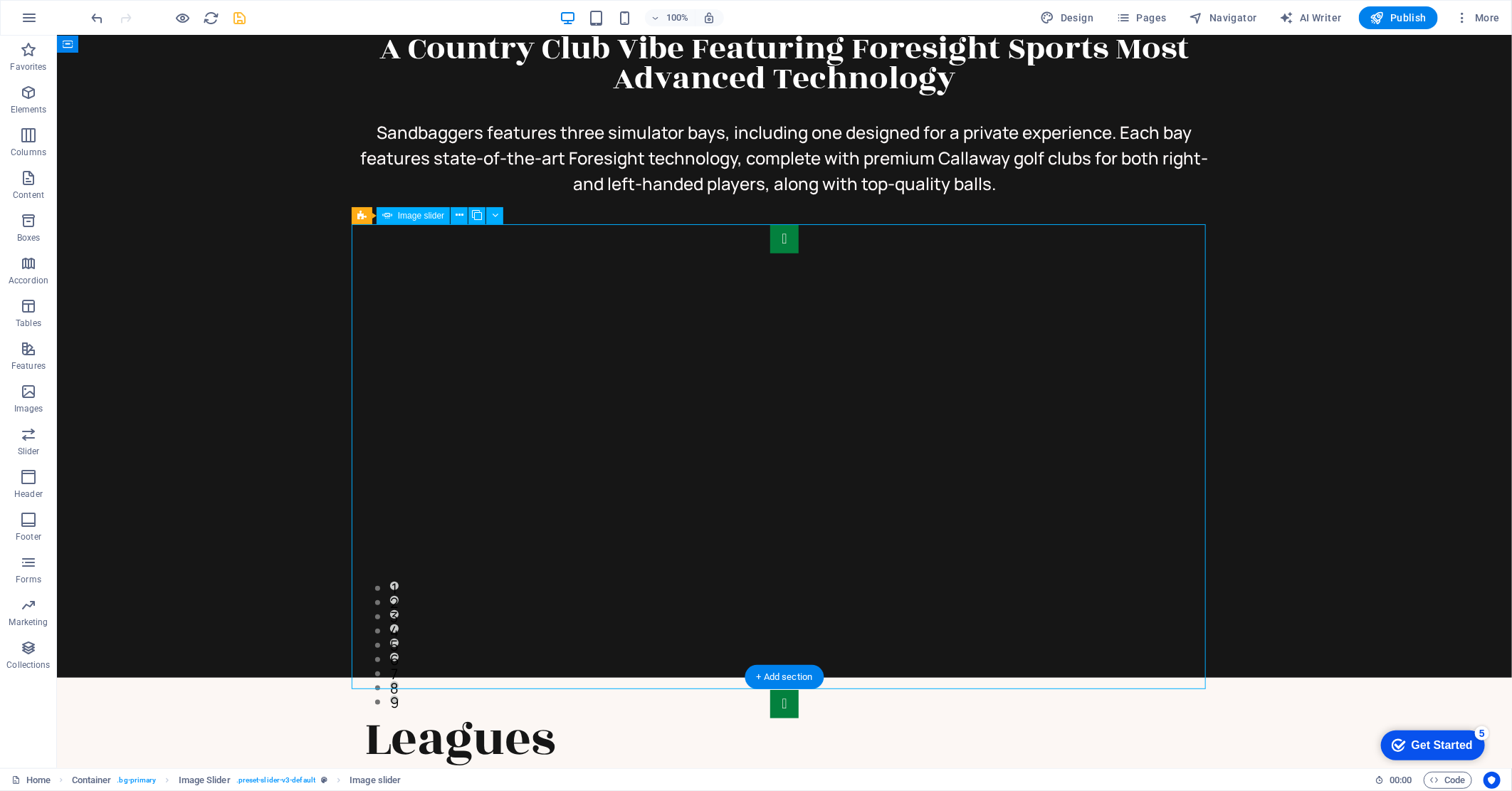
click at [769, 253] on button "button" at bounding box center [783, 238] width 28 height 28
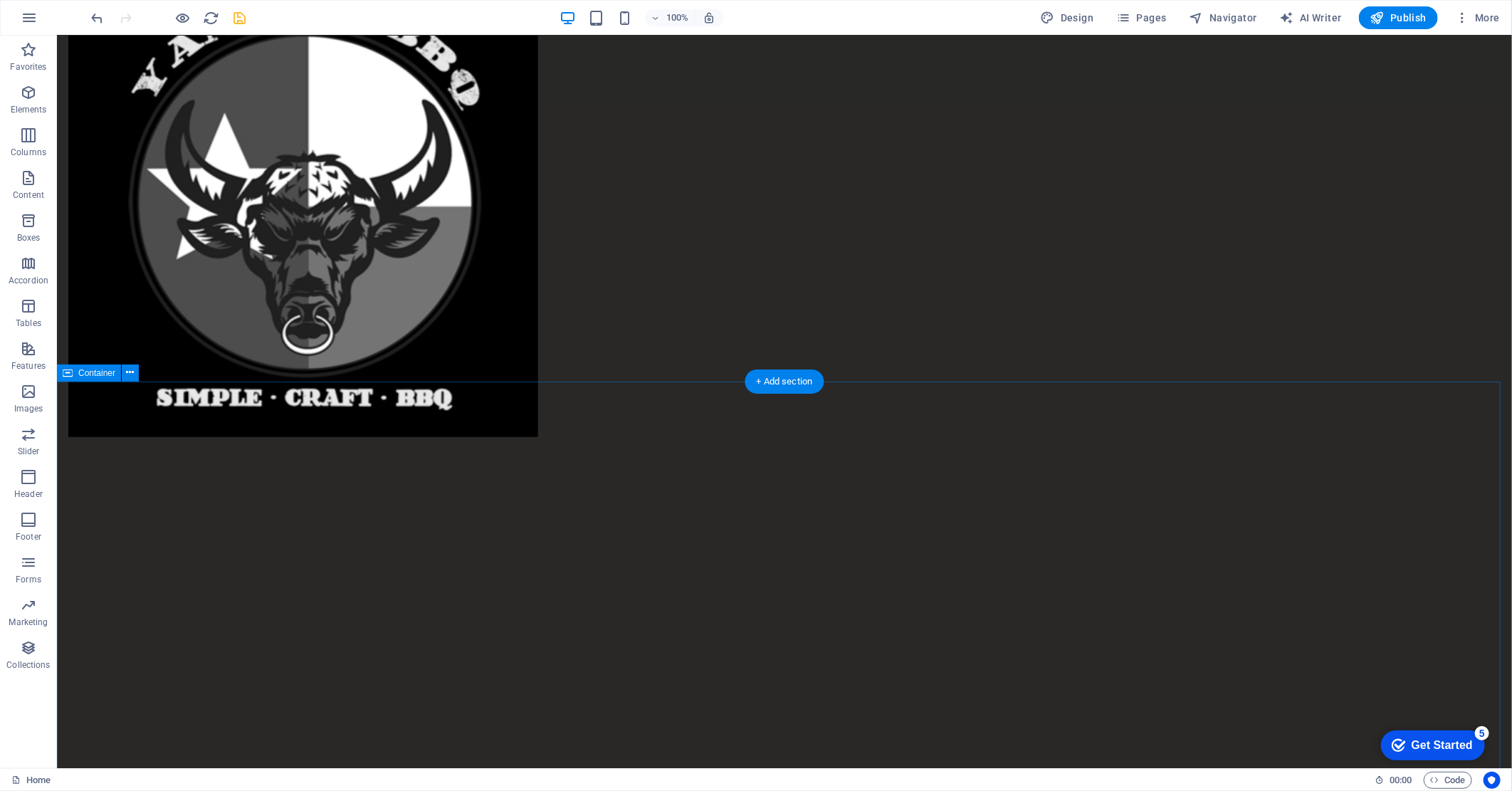
scroll to position [3753, 0]
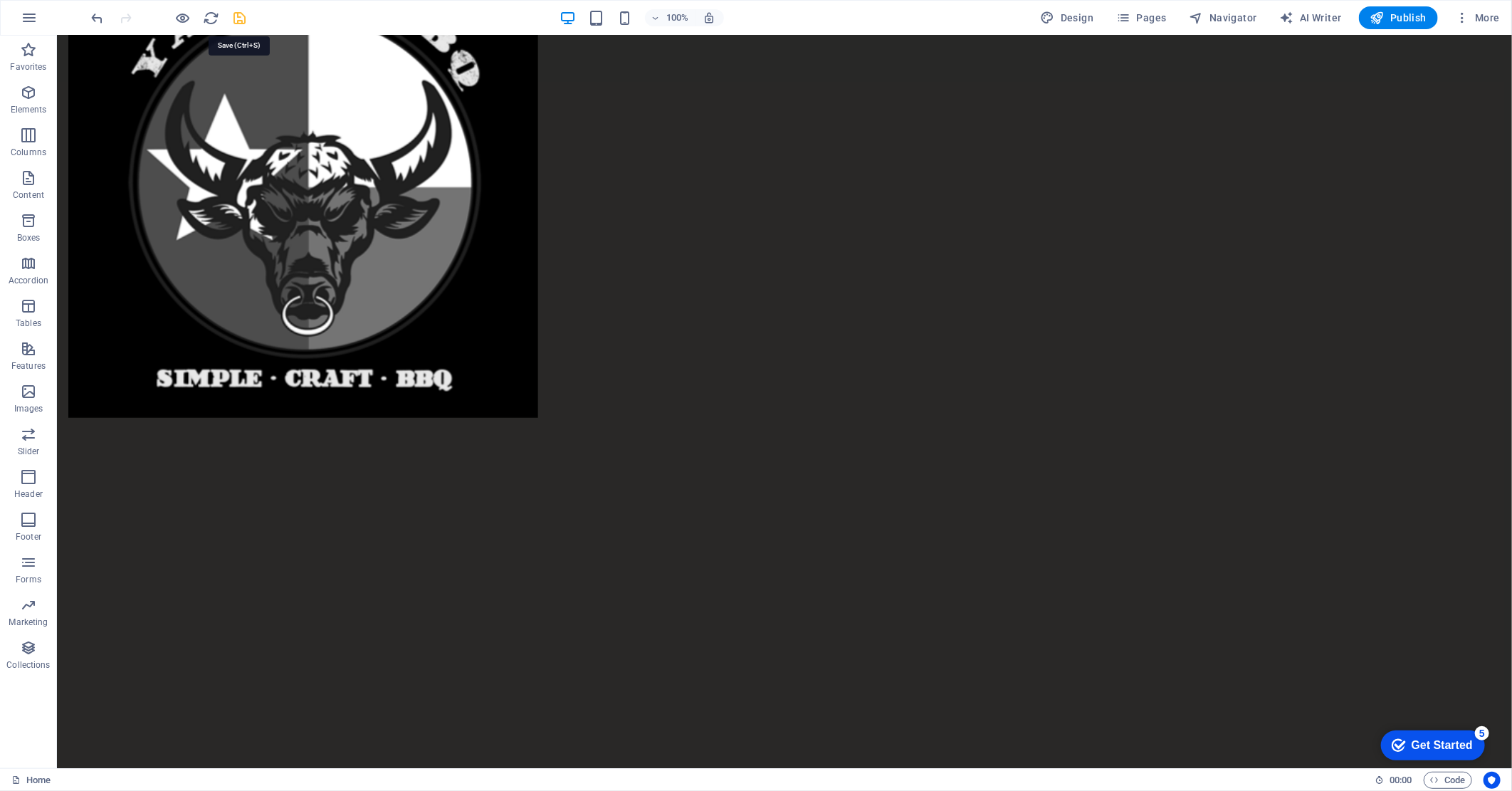
click at [238, 20] on icon "save" at bounding box center [240, 18] width 16 height 16
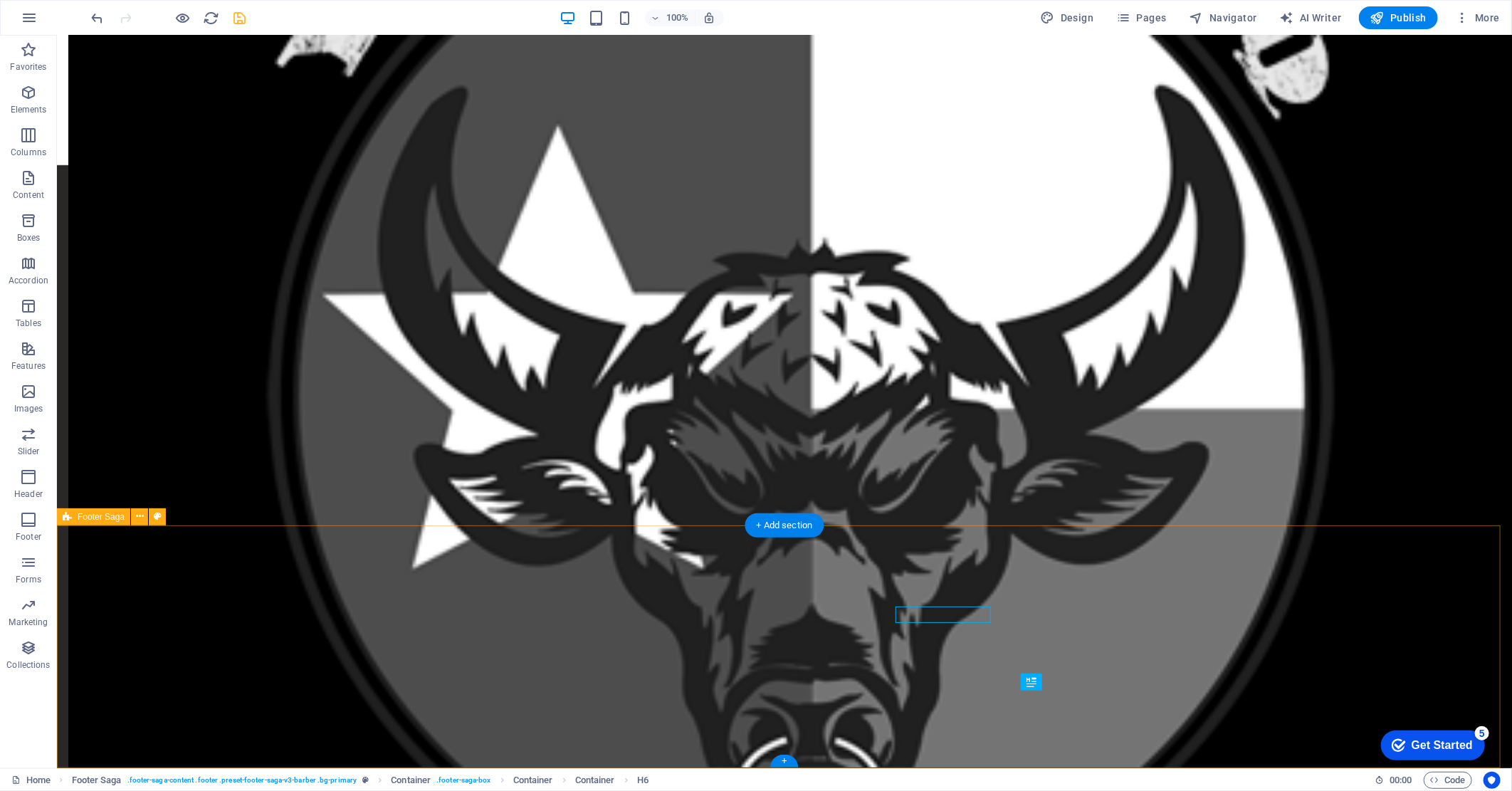
scroll to position [3753, 0]
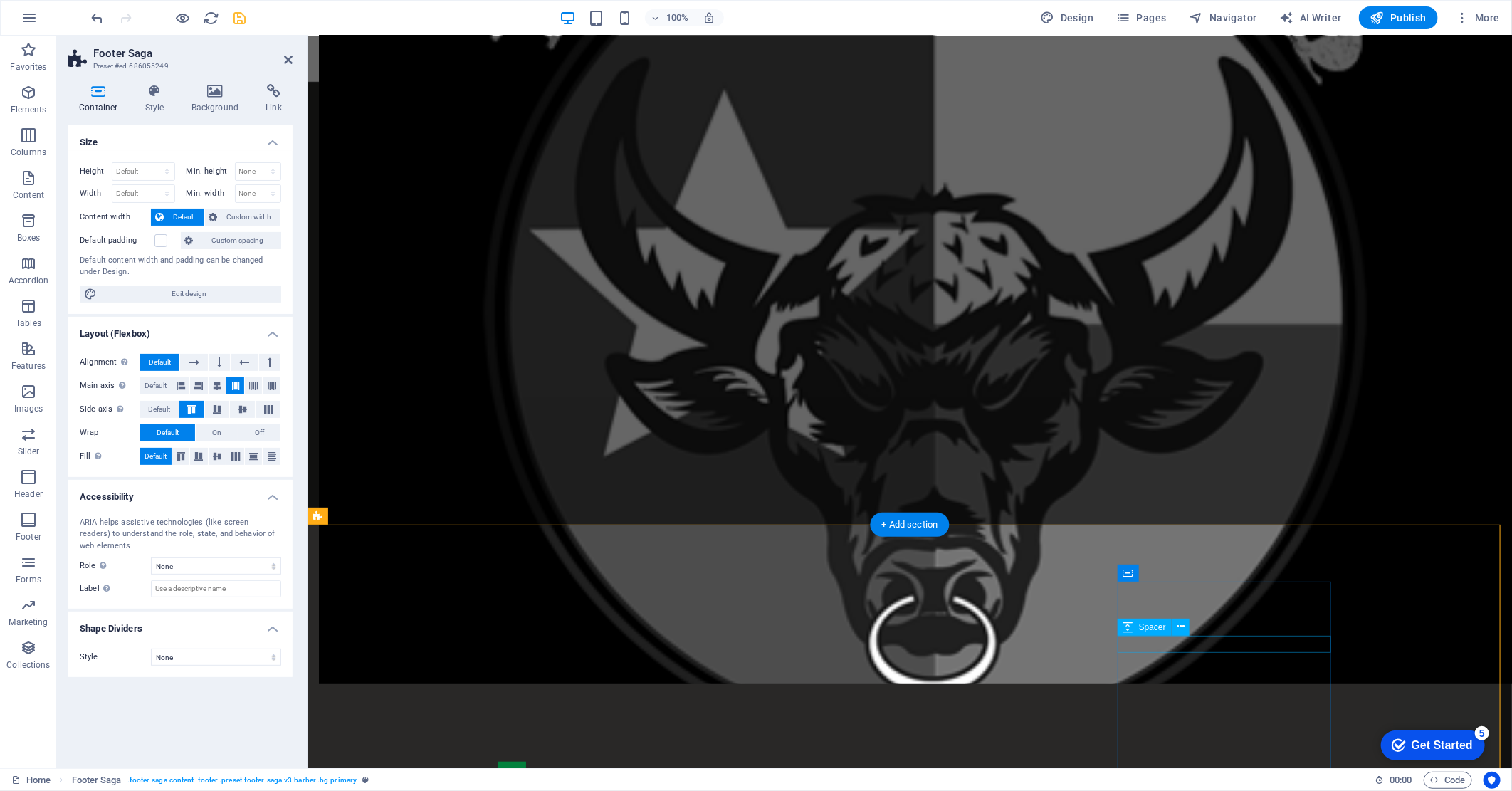
scroll to position [3670, 0]
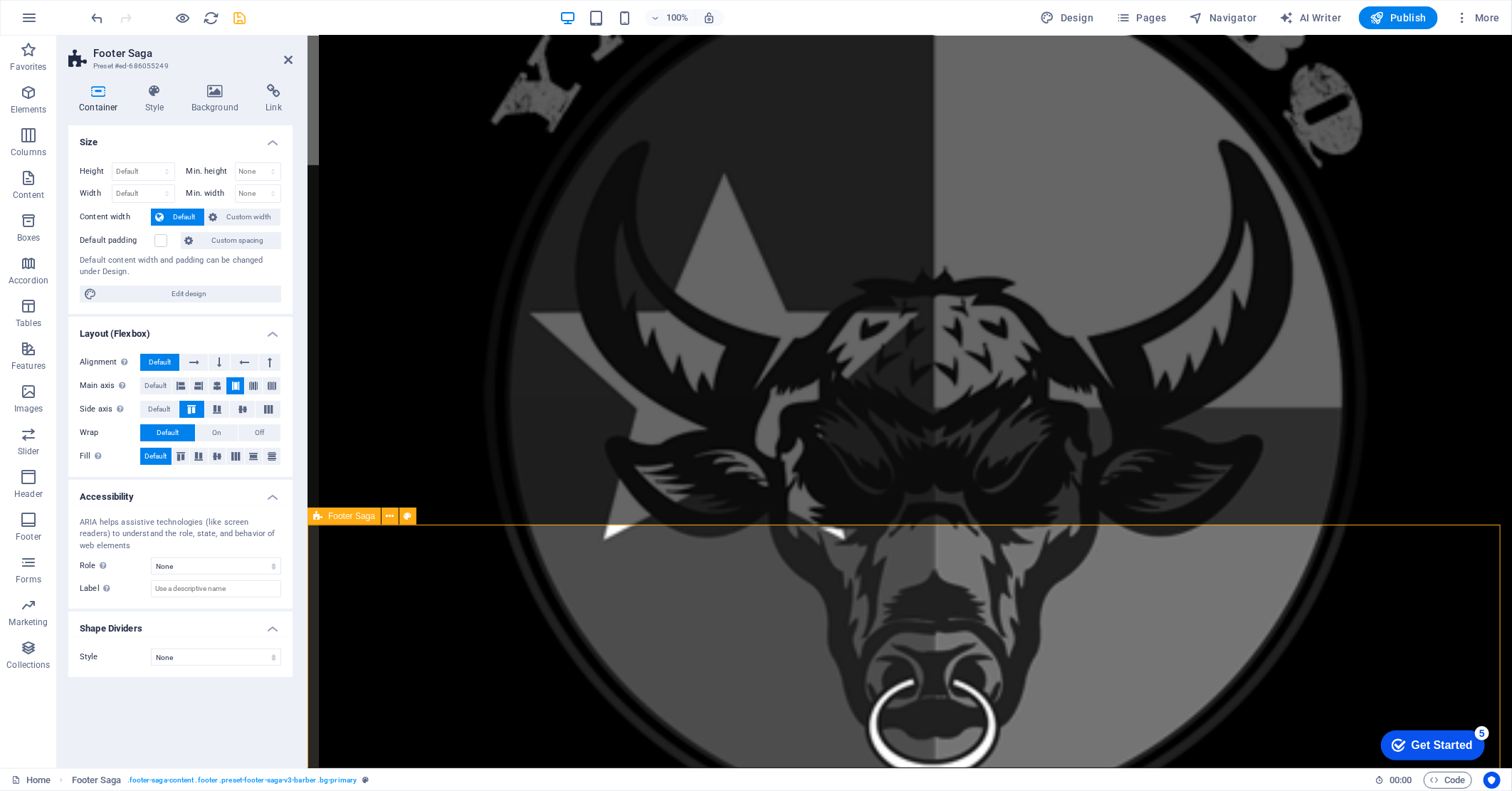
click at [292, 54] on icon at bounding box center [288, 60] width 9 height 11
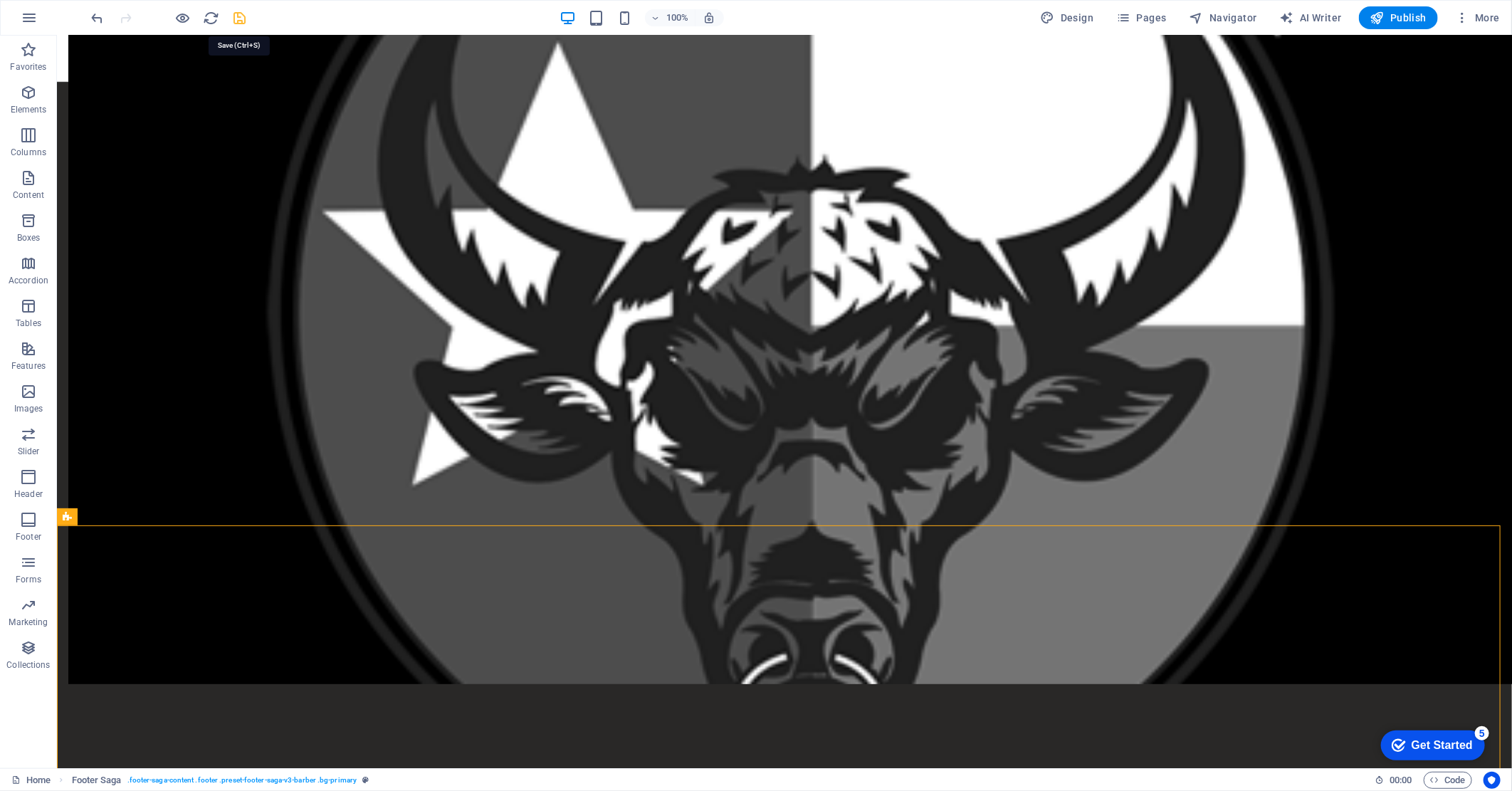
click at [236, 15] on icon "save" at bounding box center [240, 18] width 16 height 16
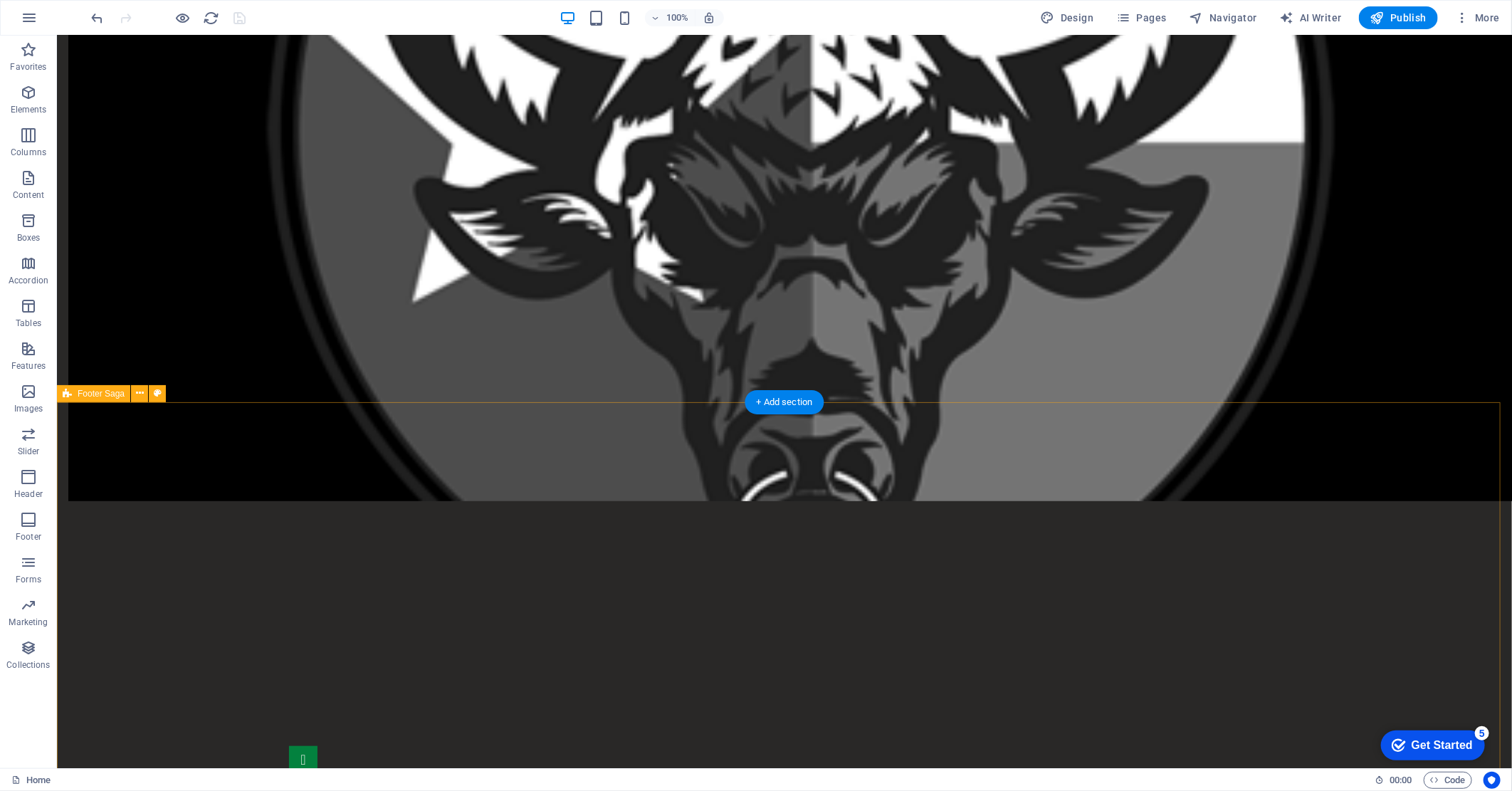
scroll to position [3983, 0]
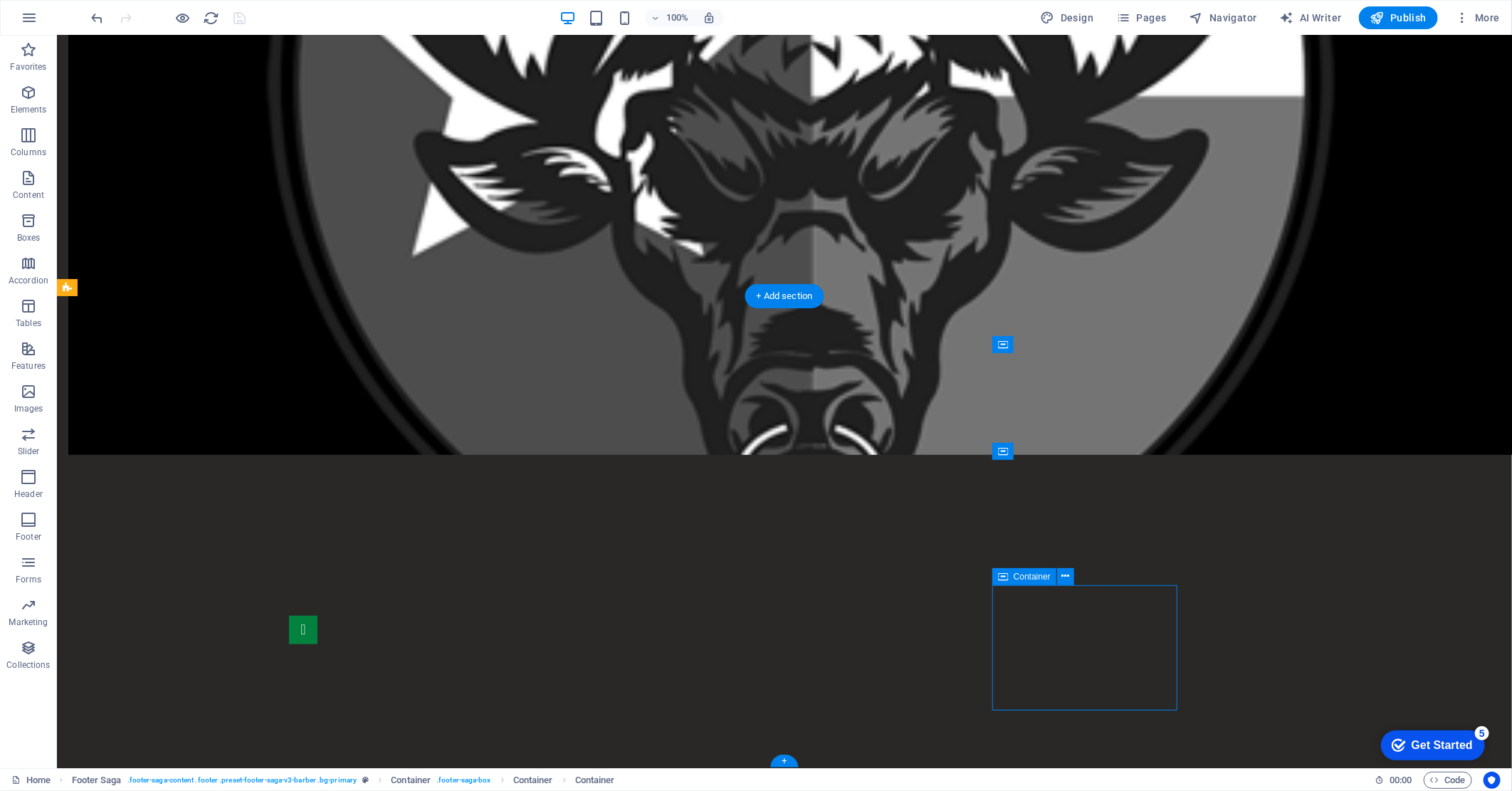
scroll to position [3899, 0]
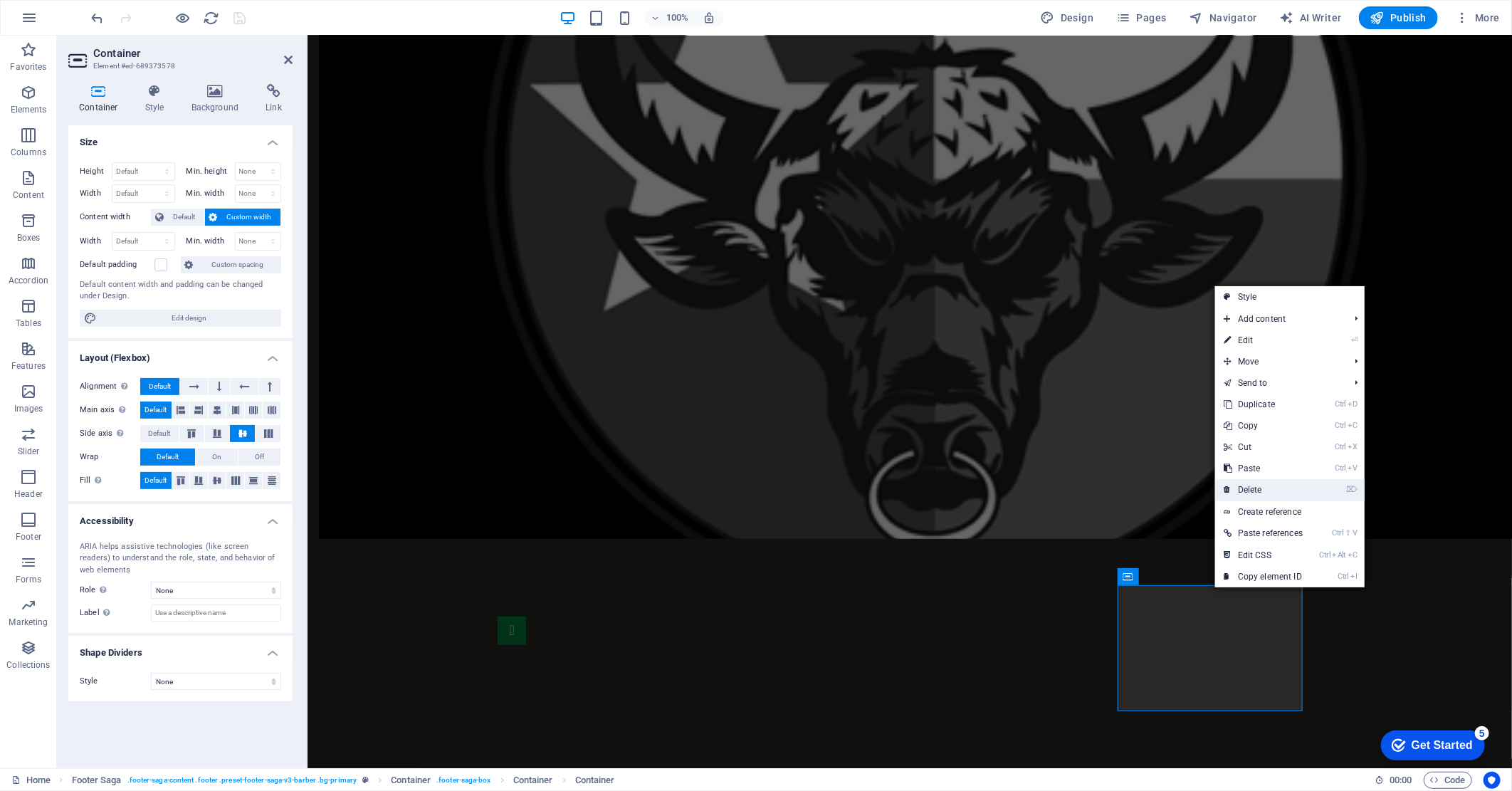
click at [1251, 486] on link "⌦ Delete" at bounding box center [1263, 490] width 96 height 21
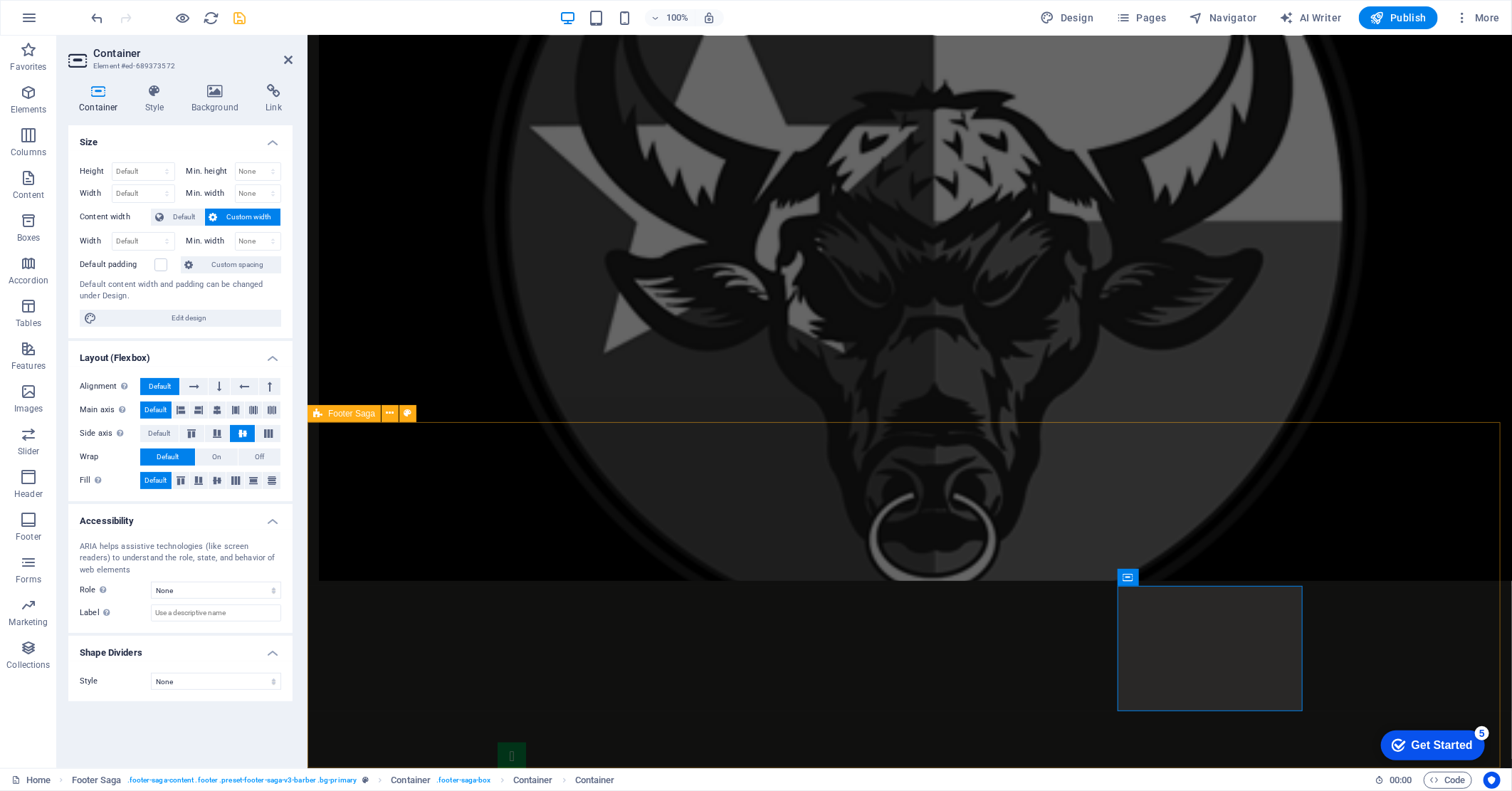
scroll to position [3773, 0]
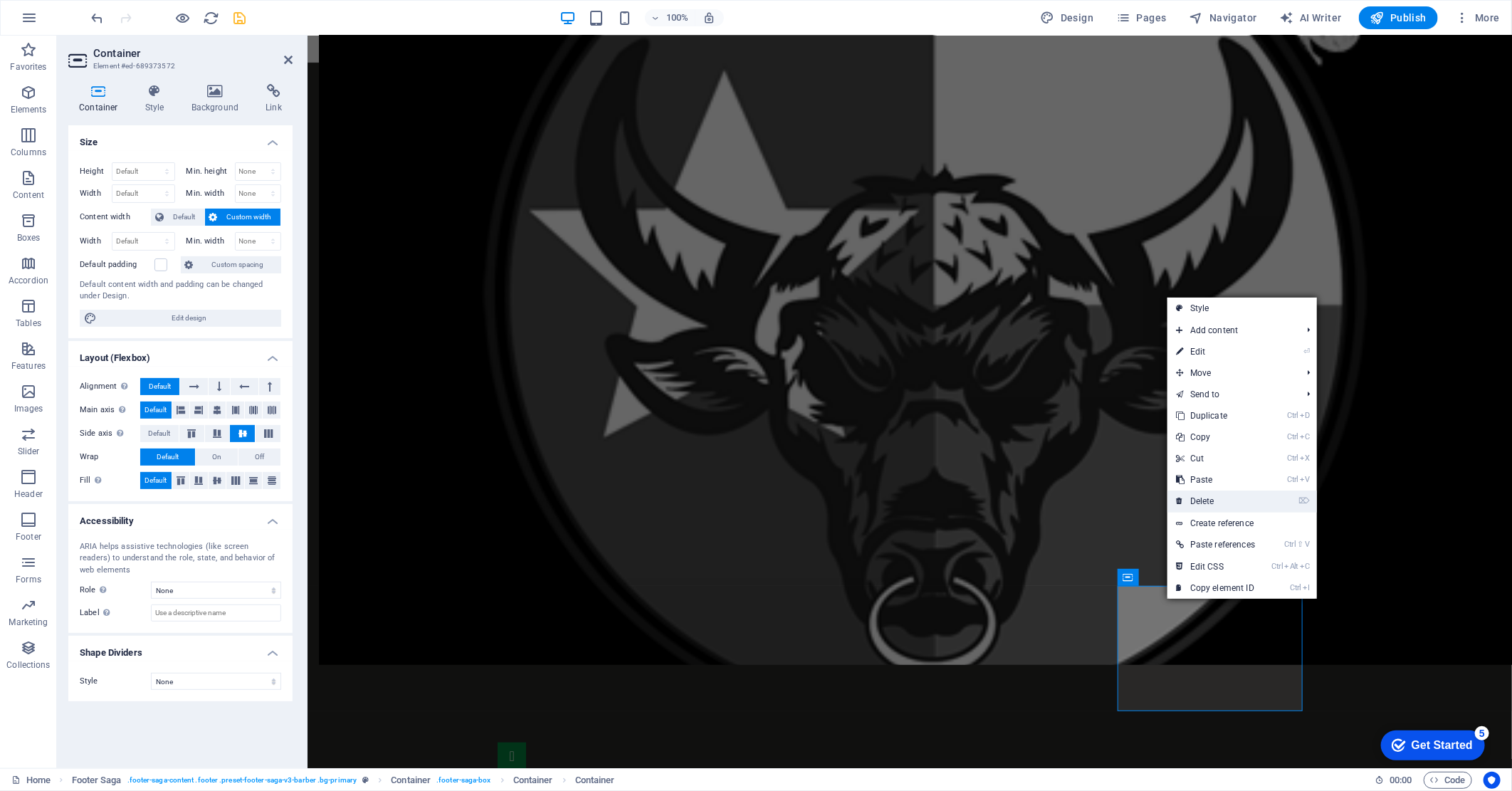
click at [1198, 506] on link "⌦ Delete" at bounding box center [1215, 502] width 96 height 21
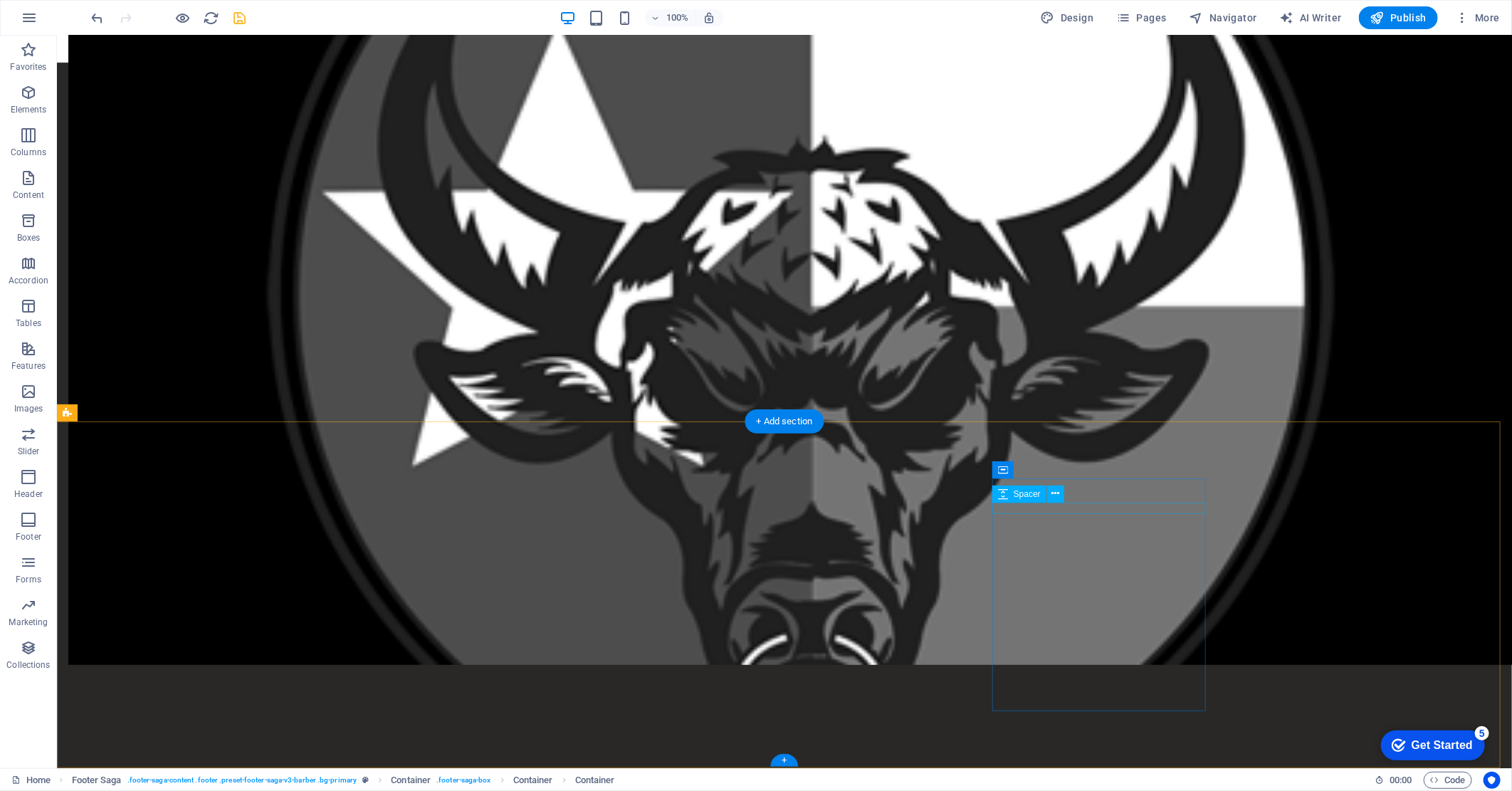
scroll to position [3857, 0]
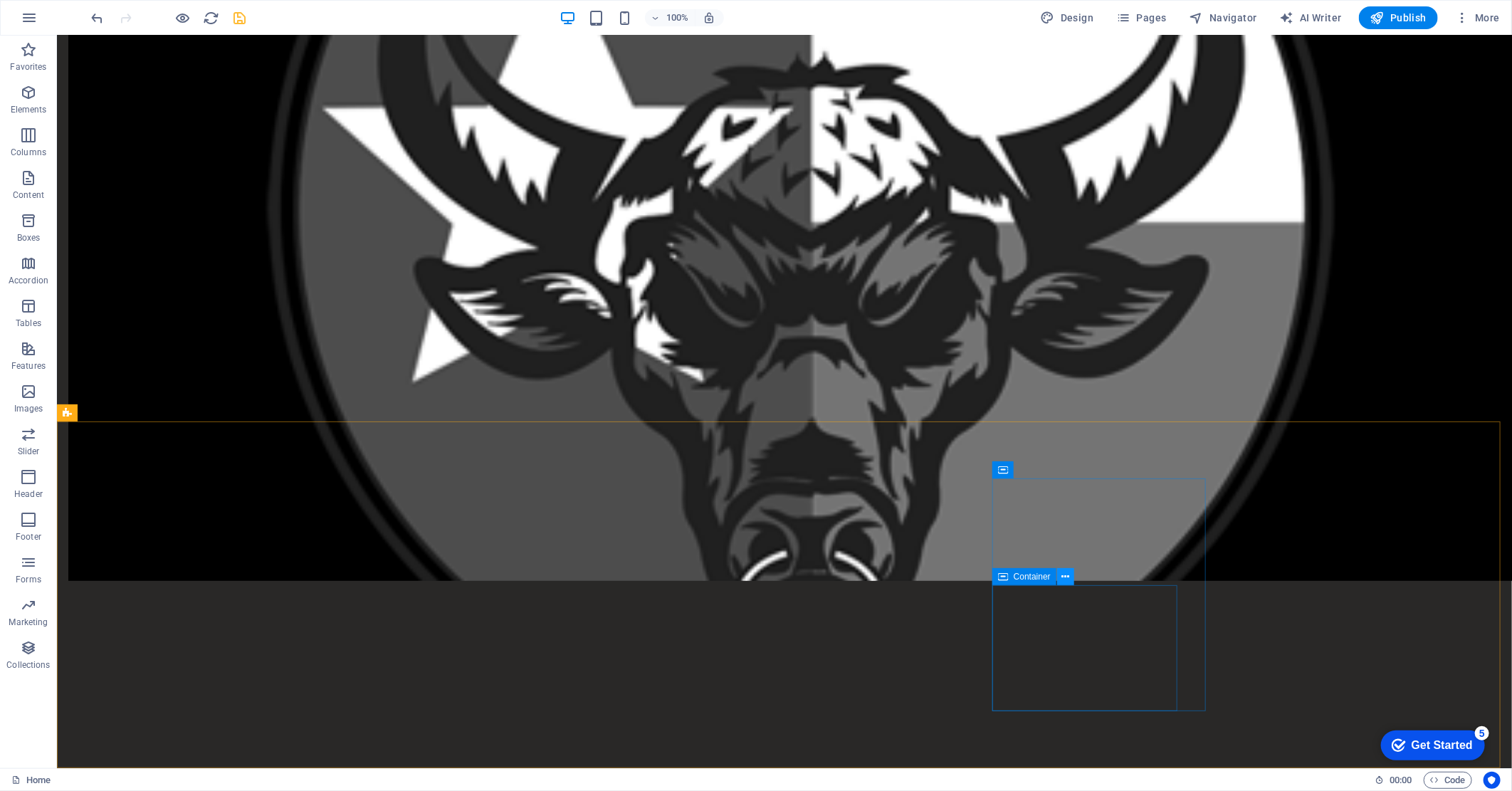
click at [1066, 576] on icon at bounding box center [1065, 577] width 8 height 15
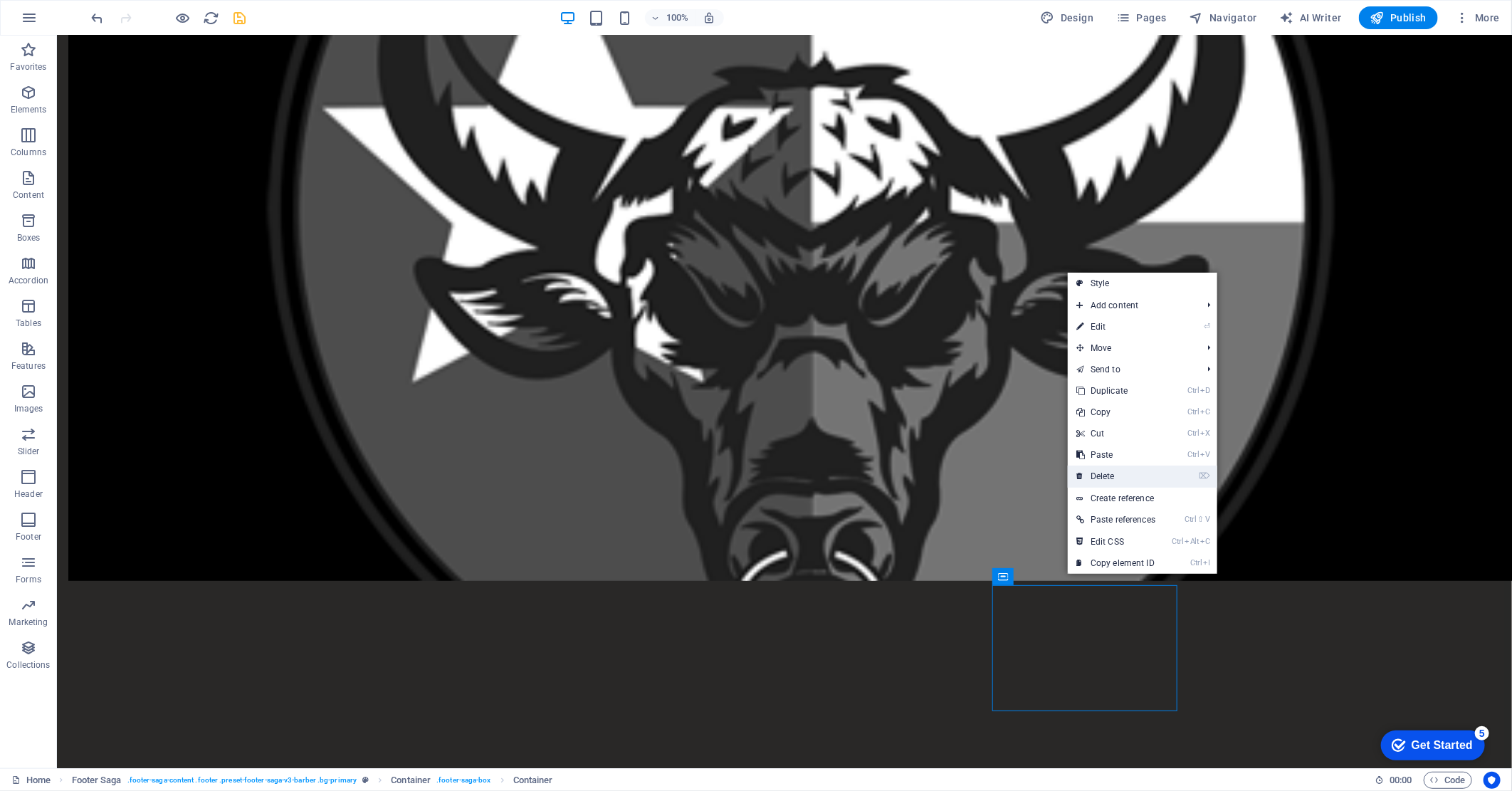
click at [1099, 478] on link "⌦ Delete" at bounding box center [1116, 476] width 96 height 21
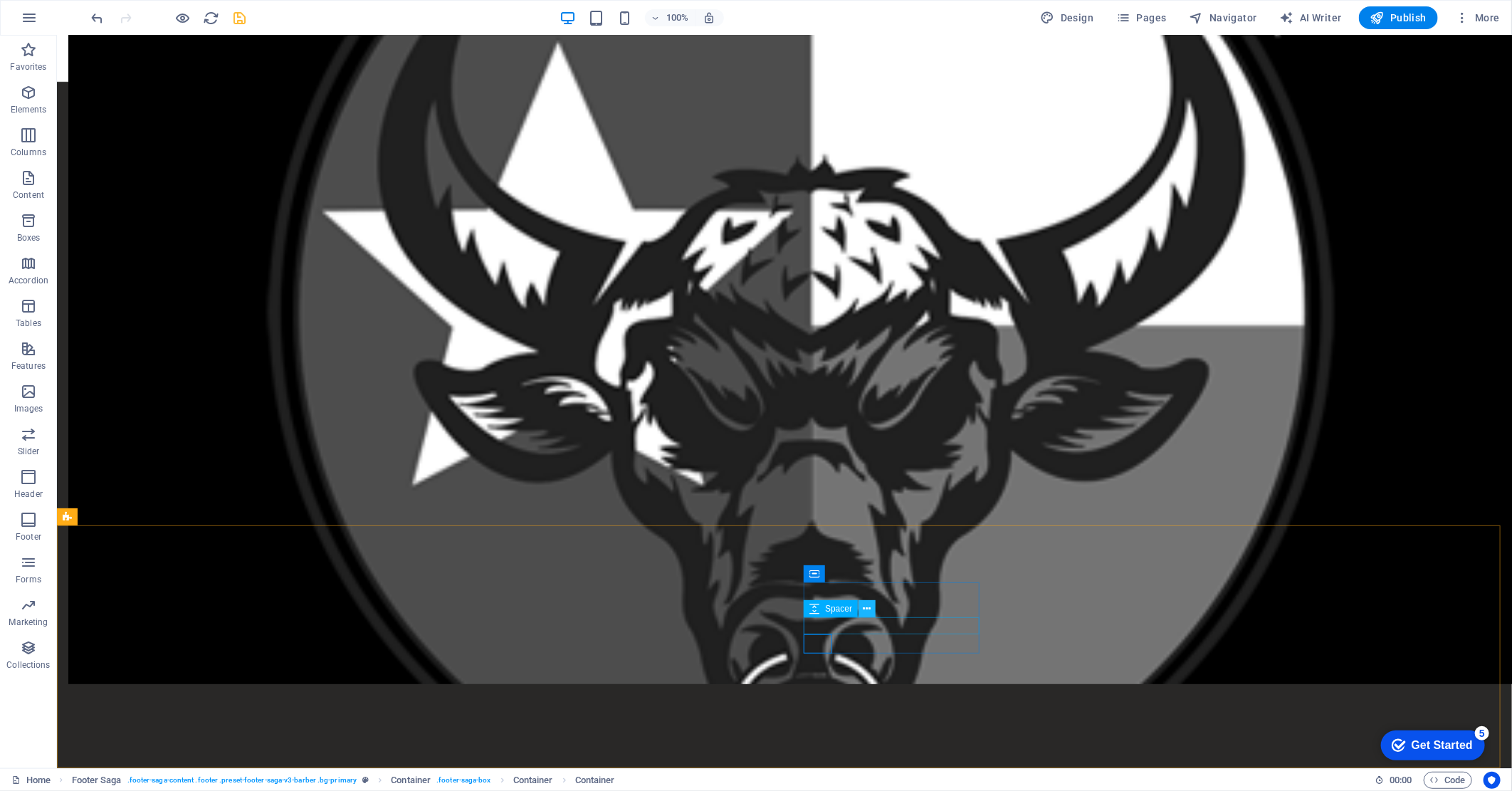
click at [864, 612] on icon at bounding box center [868, 609] width 8 height 15
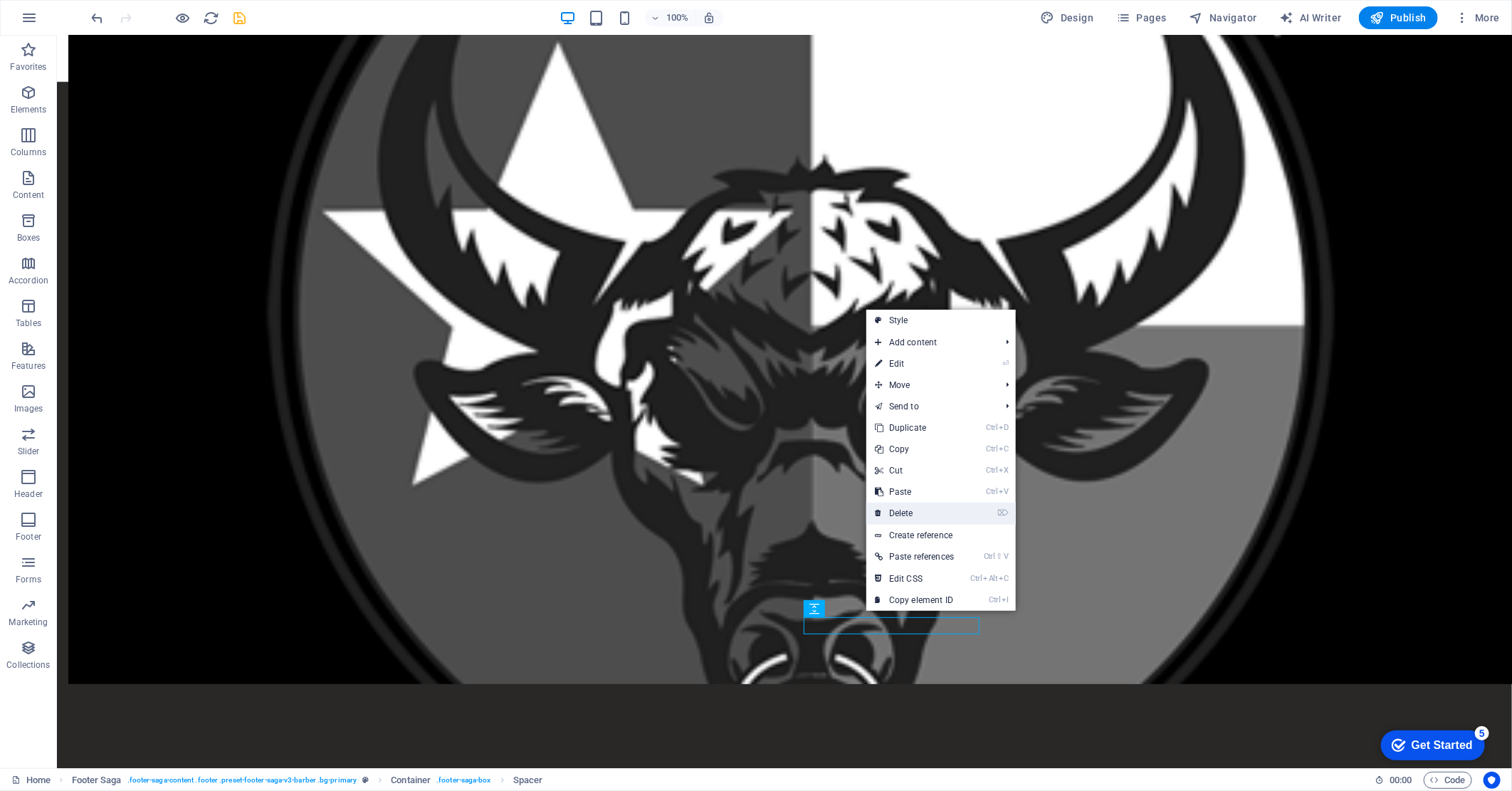
click at [908, 511] on link "⌦ Delete" at bounding box center [914, 513] width 96 height 21
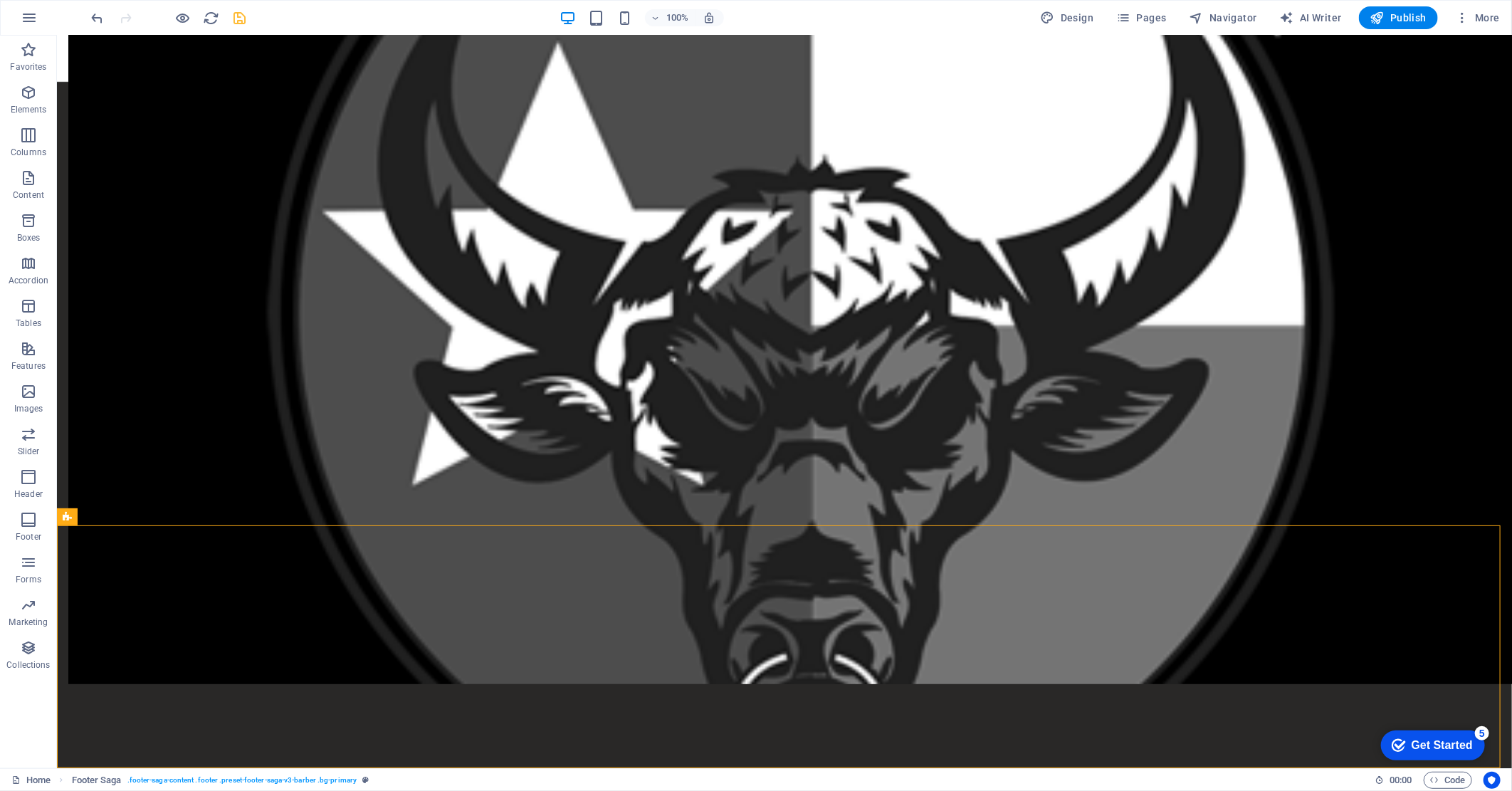
click at [236, 11] on icon "save" at bounding box center [240, 18] width 16 height 16
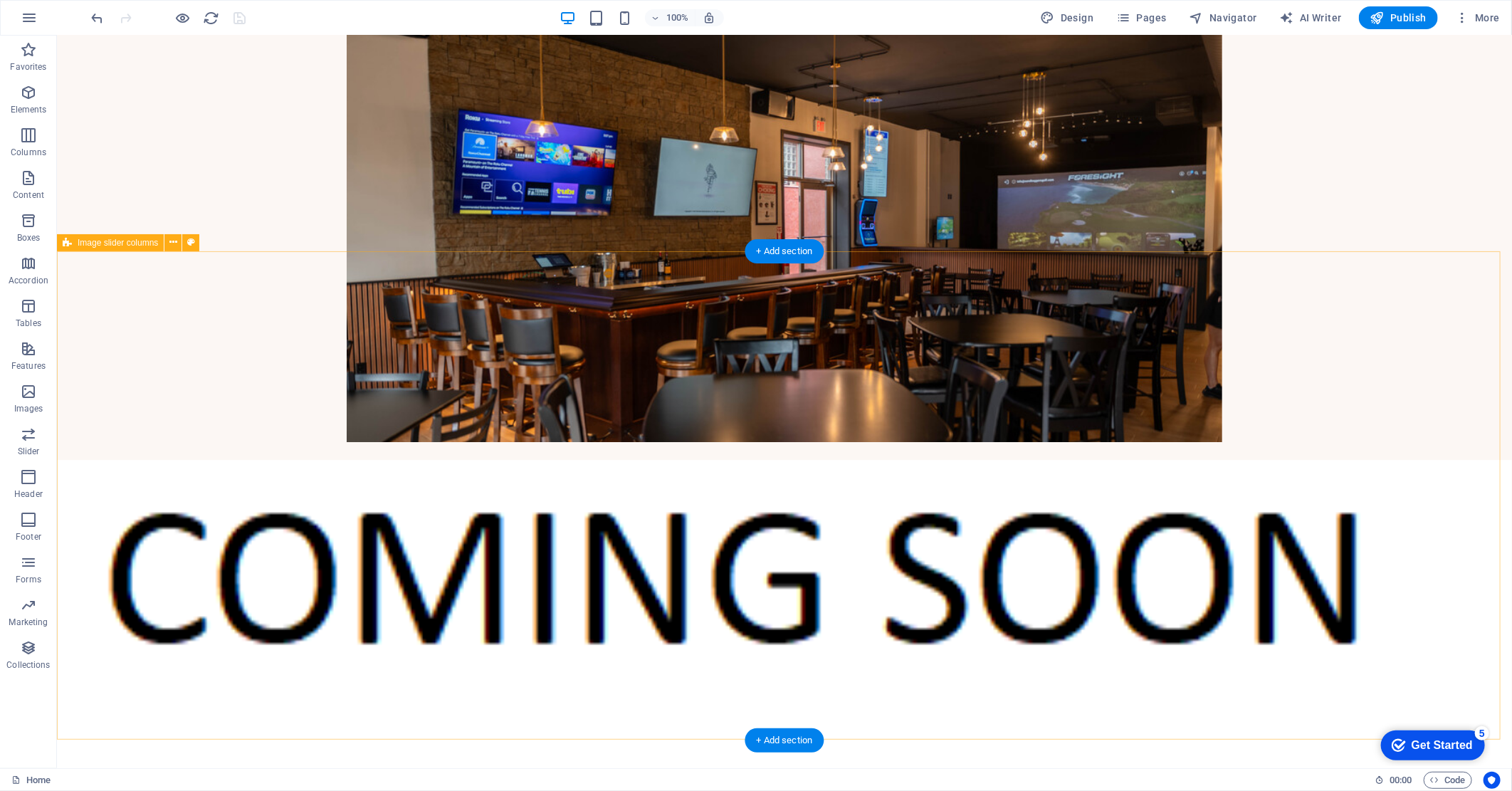
scroll to position [2645, 0]
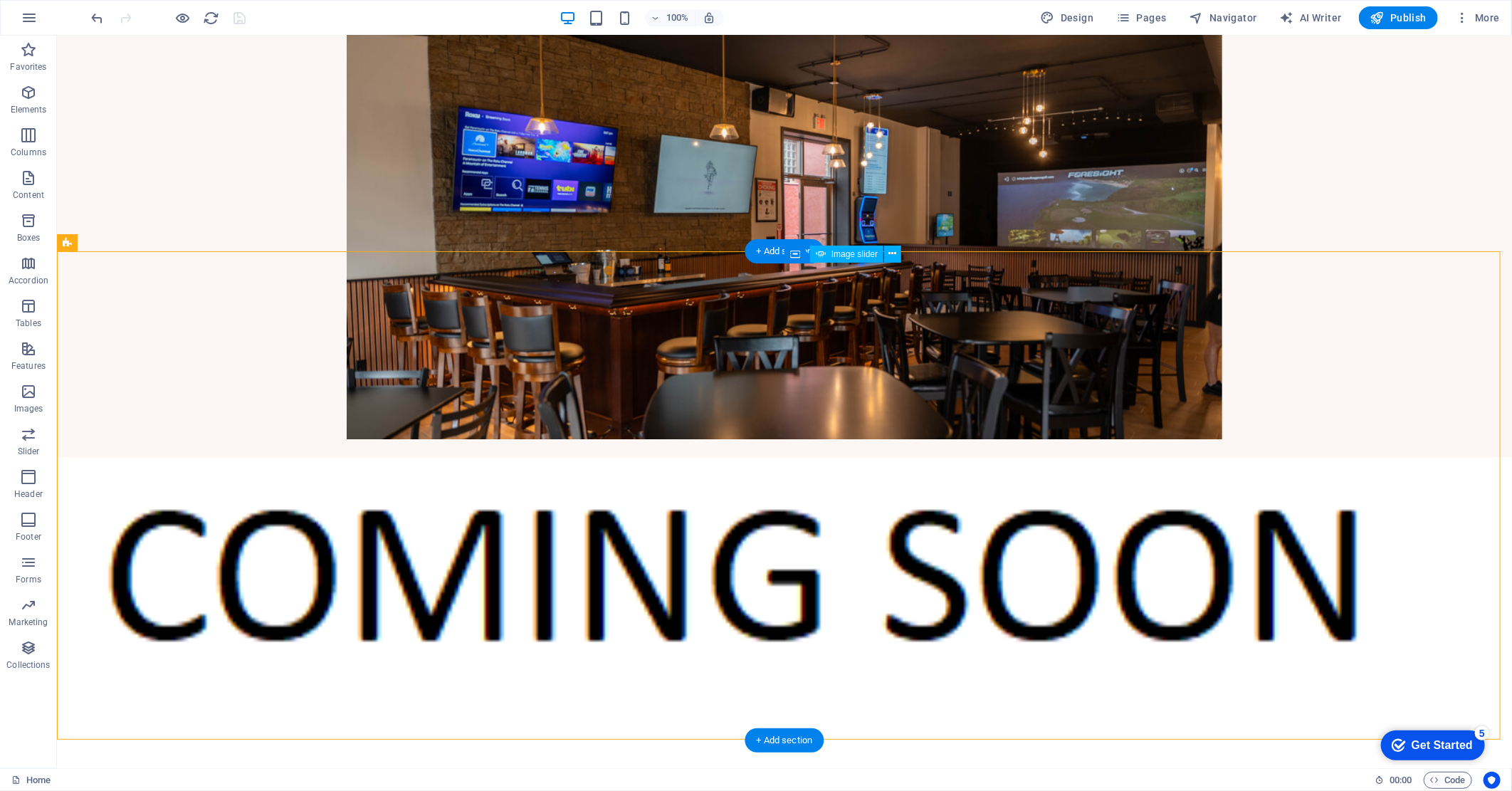
select select "px"
select select "ms"
select select "s"
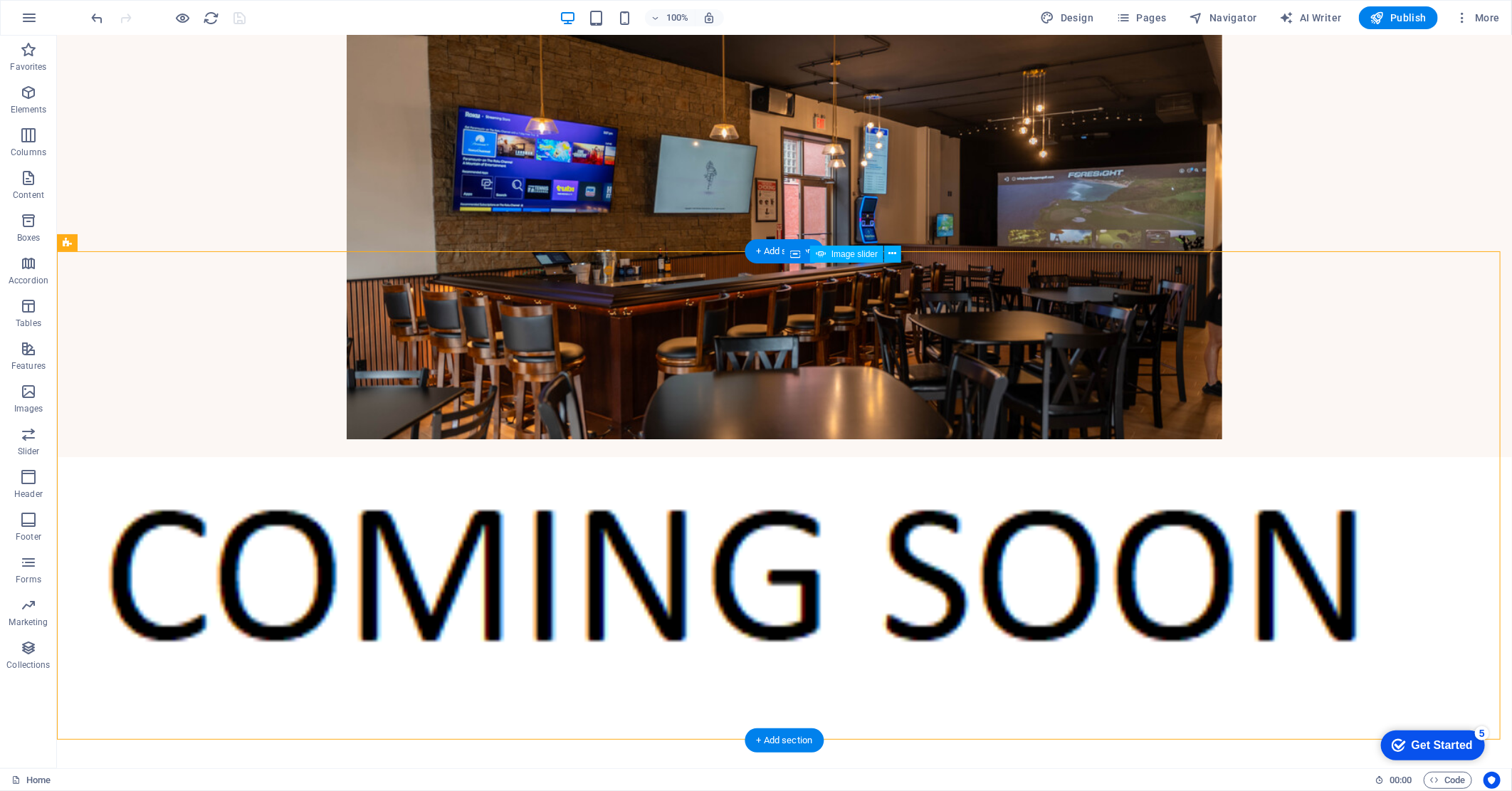
select select "progressive"
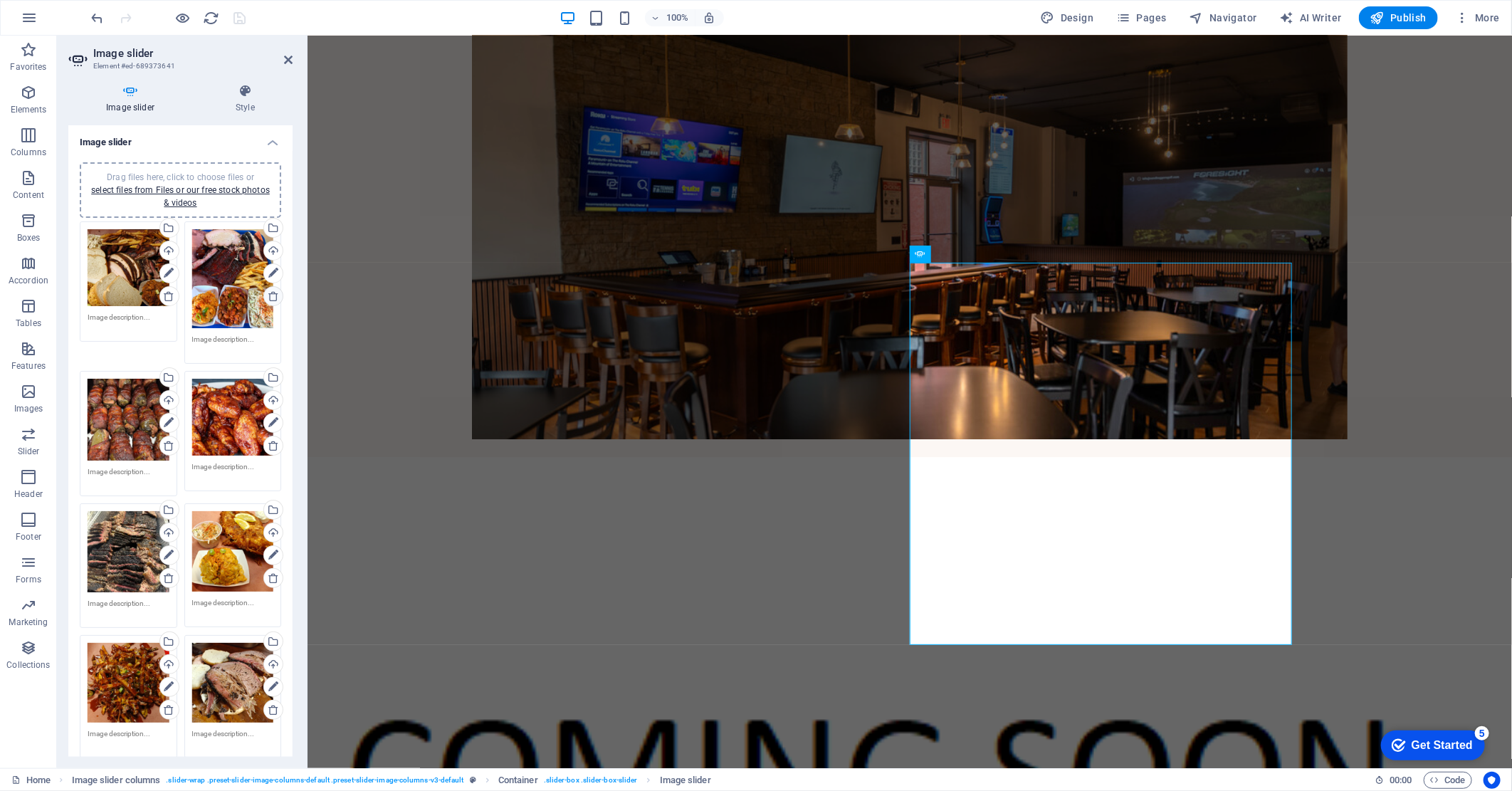
click at [268, 296] on icon at bounding box center [273, 296] width 11 height 11
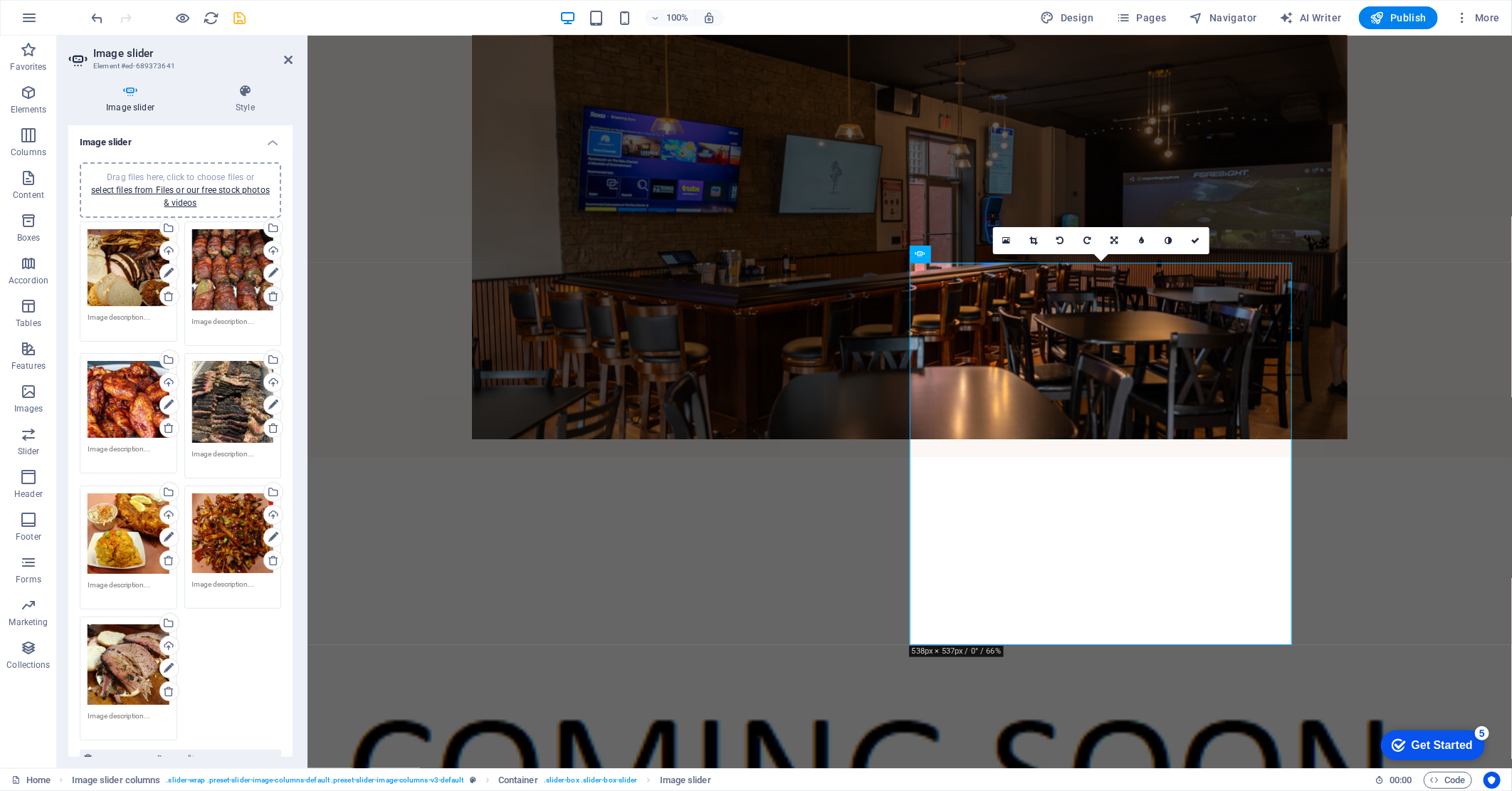
click at [268, 296] on icon at bounding box center [273, 296] width 11 height 11
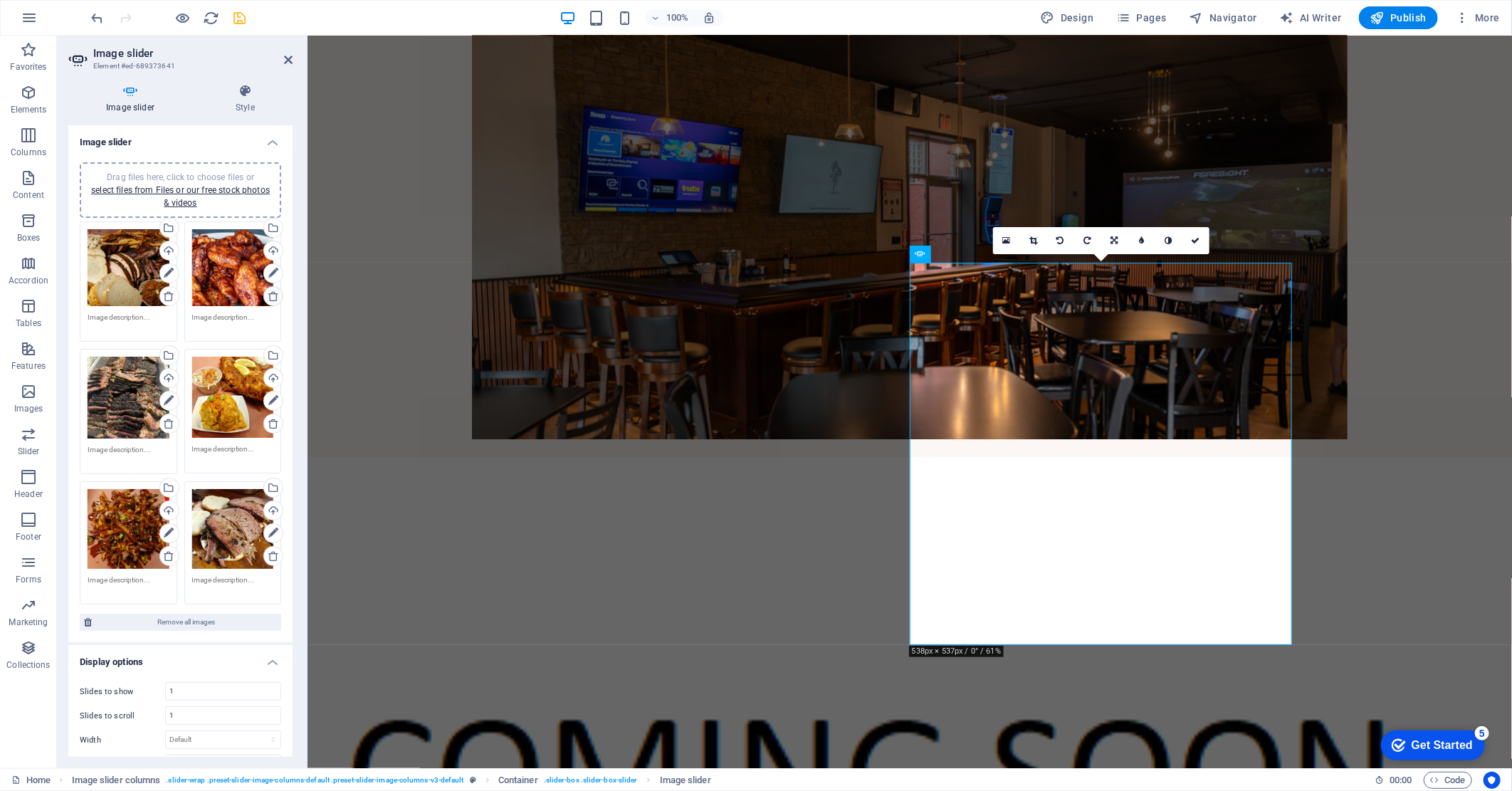
click at [268, 296] on icon at bounding box center [273, 296] width 11 height 11
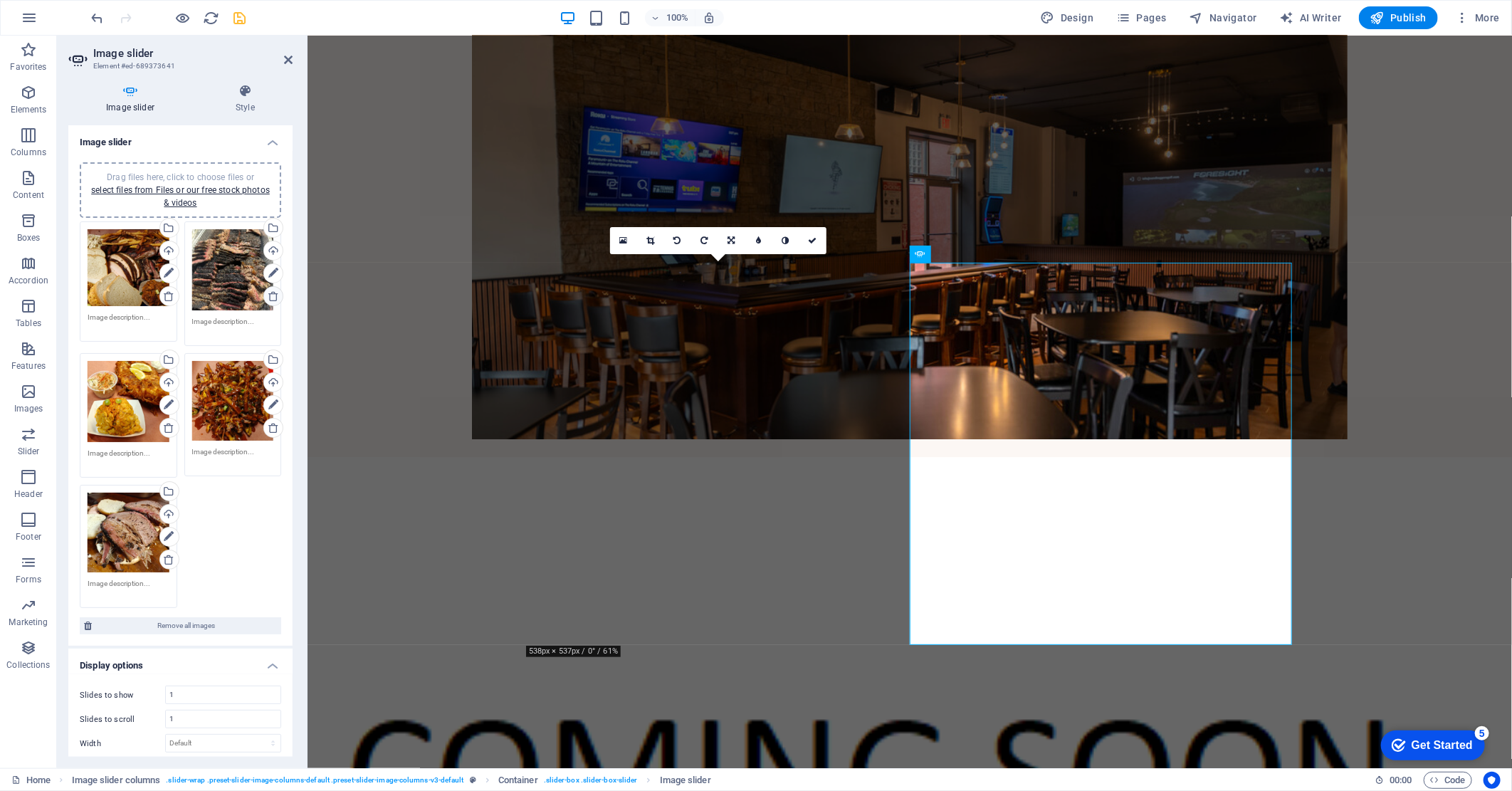
click at [268, 296] on icon at bounding box center [273, 296] width 11 height 11
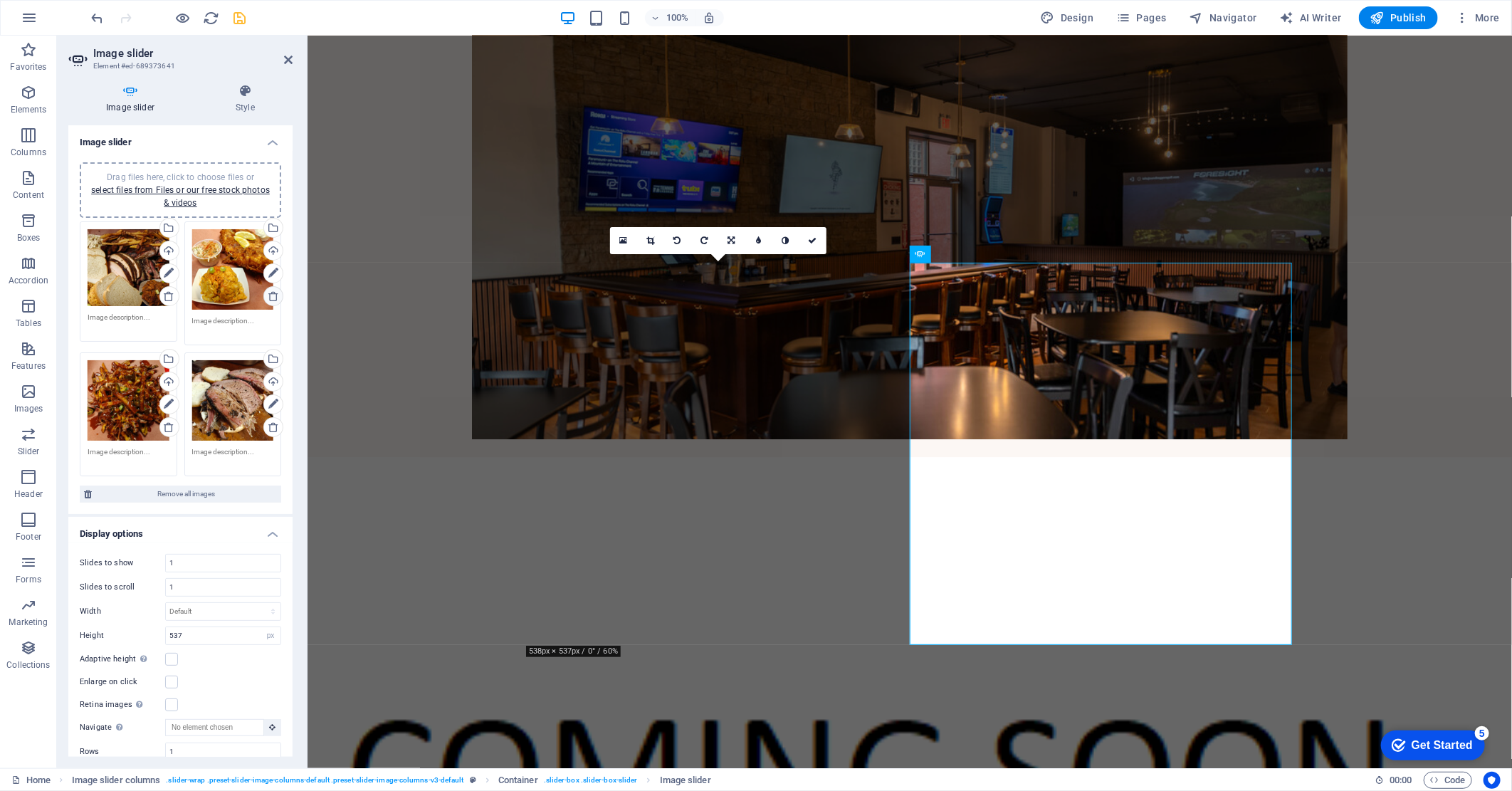
click at [268, 296] on icon at bounding box center [273, 296] width 11 height 11
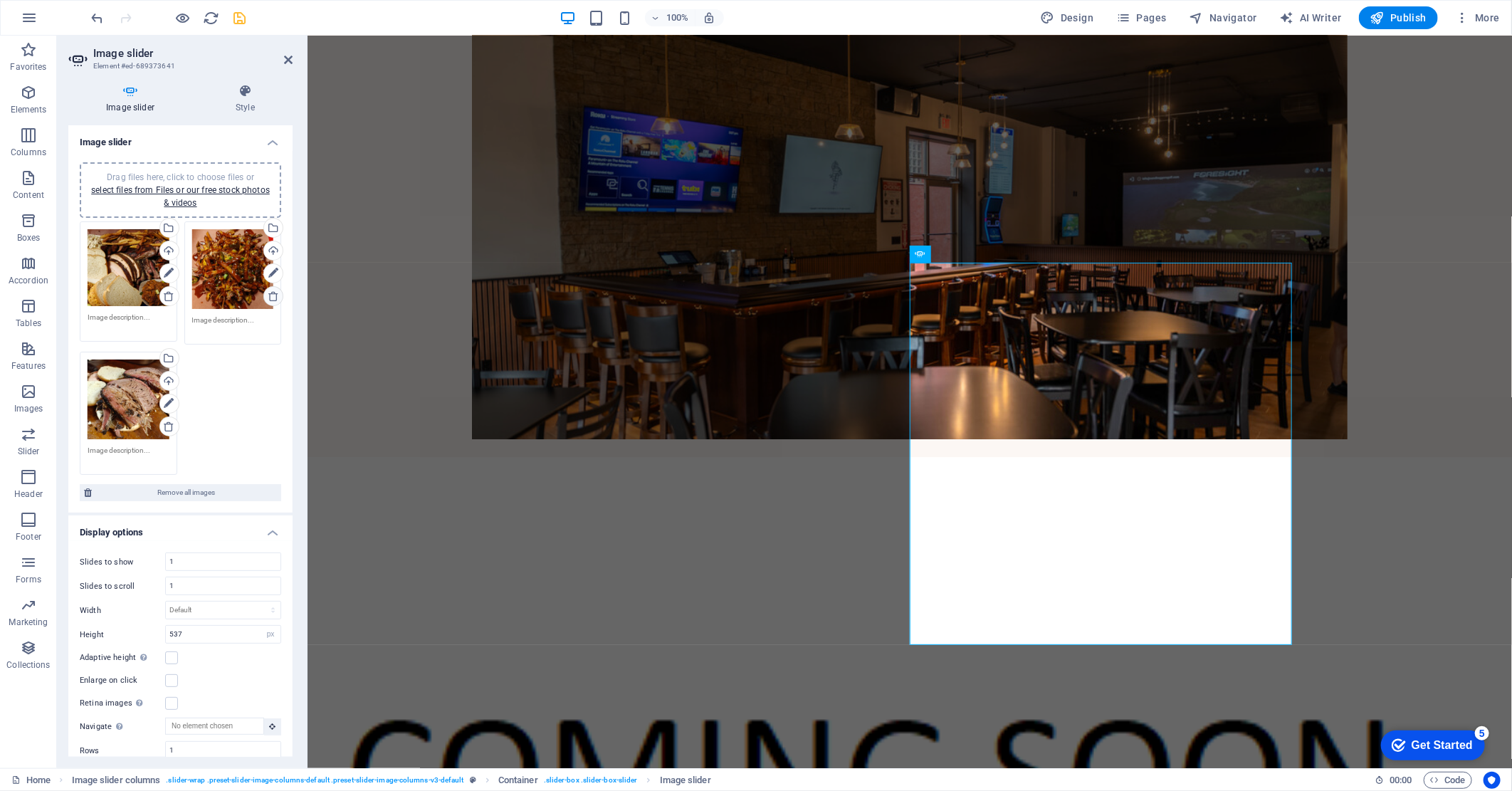
click at [268, 296] on icon at bounding box center [273, 296] width 11 height 11
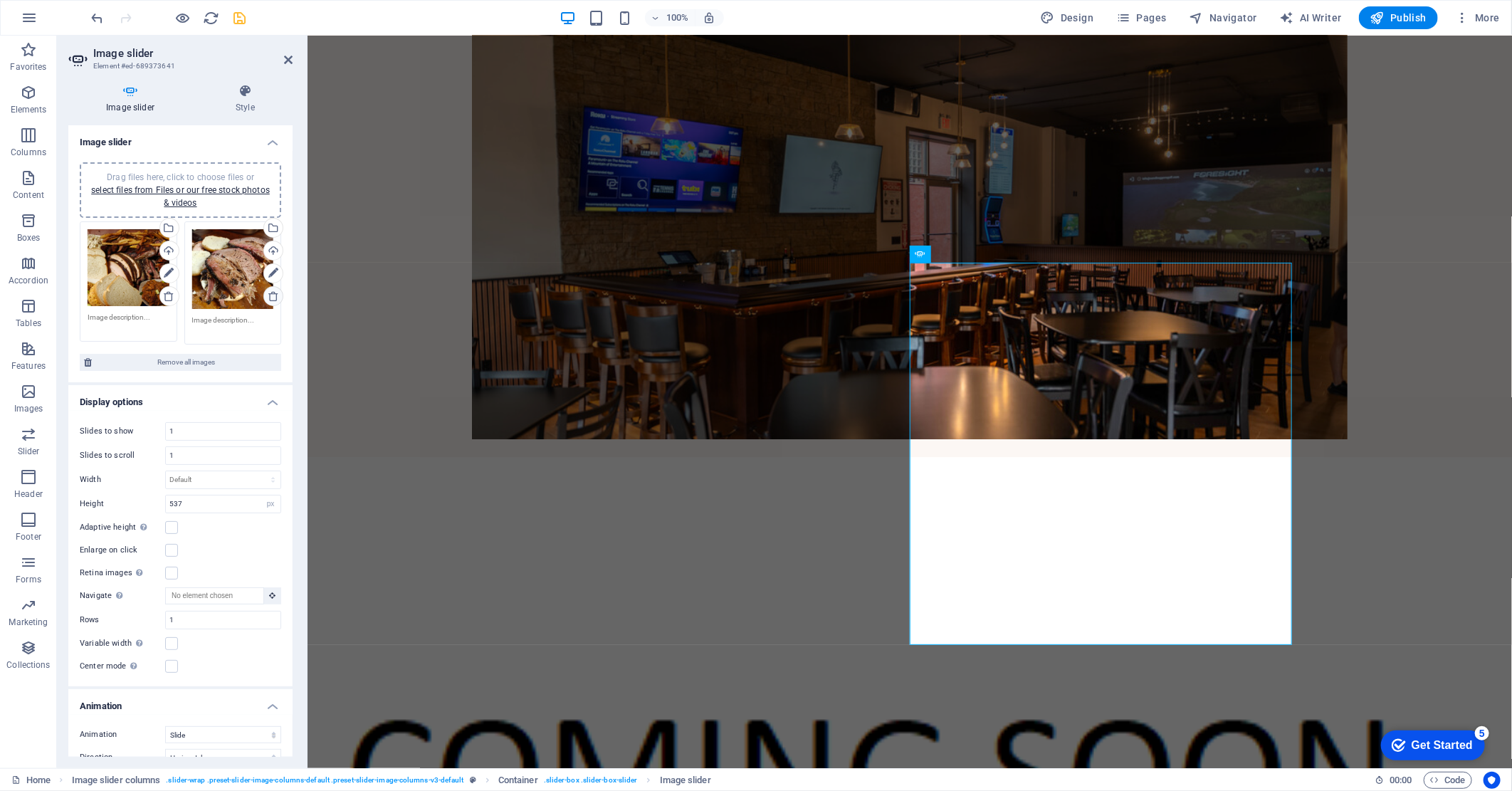
click at [268, 296] on icon at bounding box center [273, 296] width 11 height 11
click at [187, 188] on link "select files from Files or our free stock photos & videos" at bounding box center [180, 197] width 179 height 23
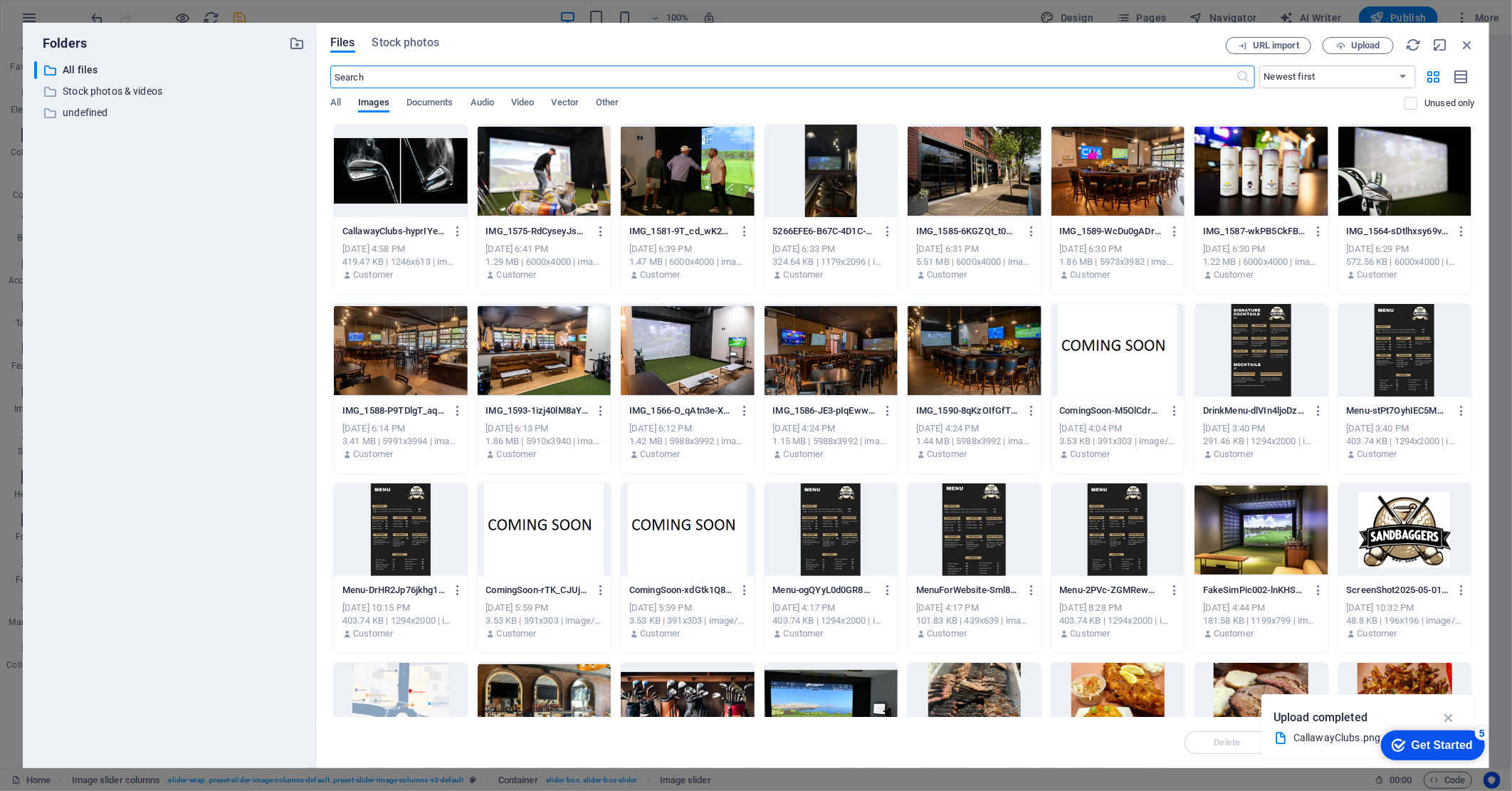
scroll to position [2605, 0]
click at [552, 532] on div at bounding box center [544, 530] width 134 height 93
click at [552, 532] on div "1" at bounding box center [544, 530] width 134 height 93
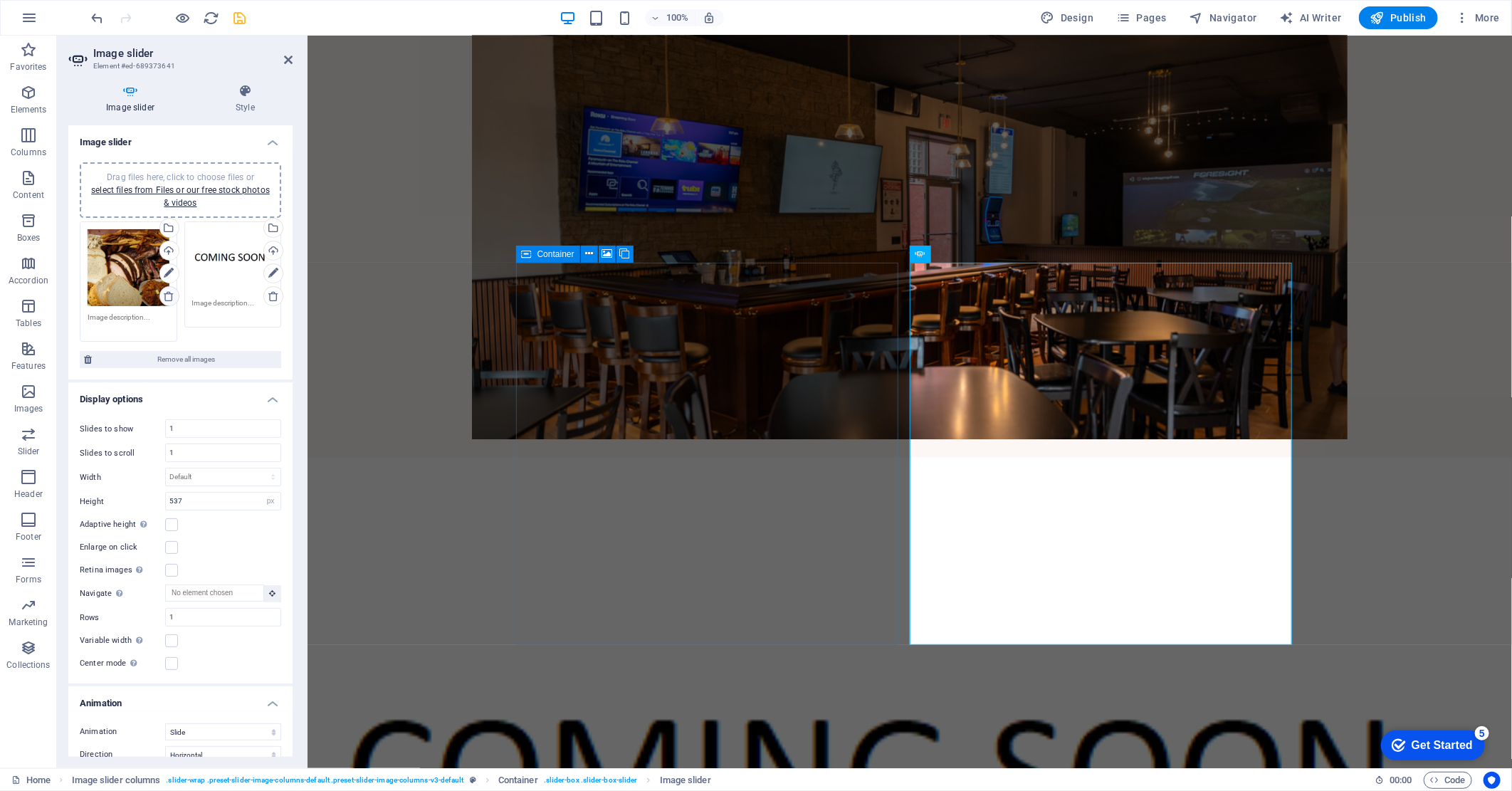
click at [168, 296] on icon at bounding box center [169, 296] width 11 height 11
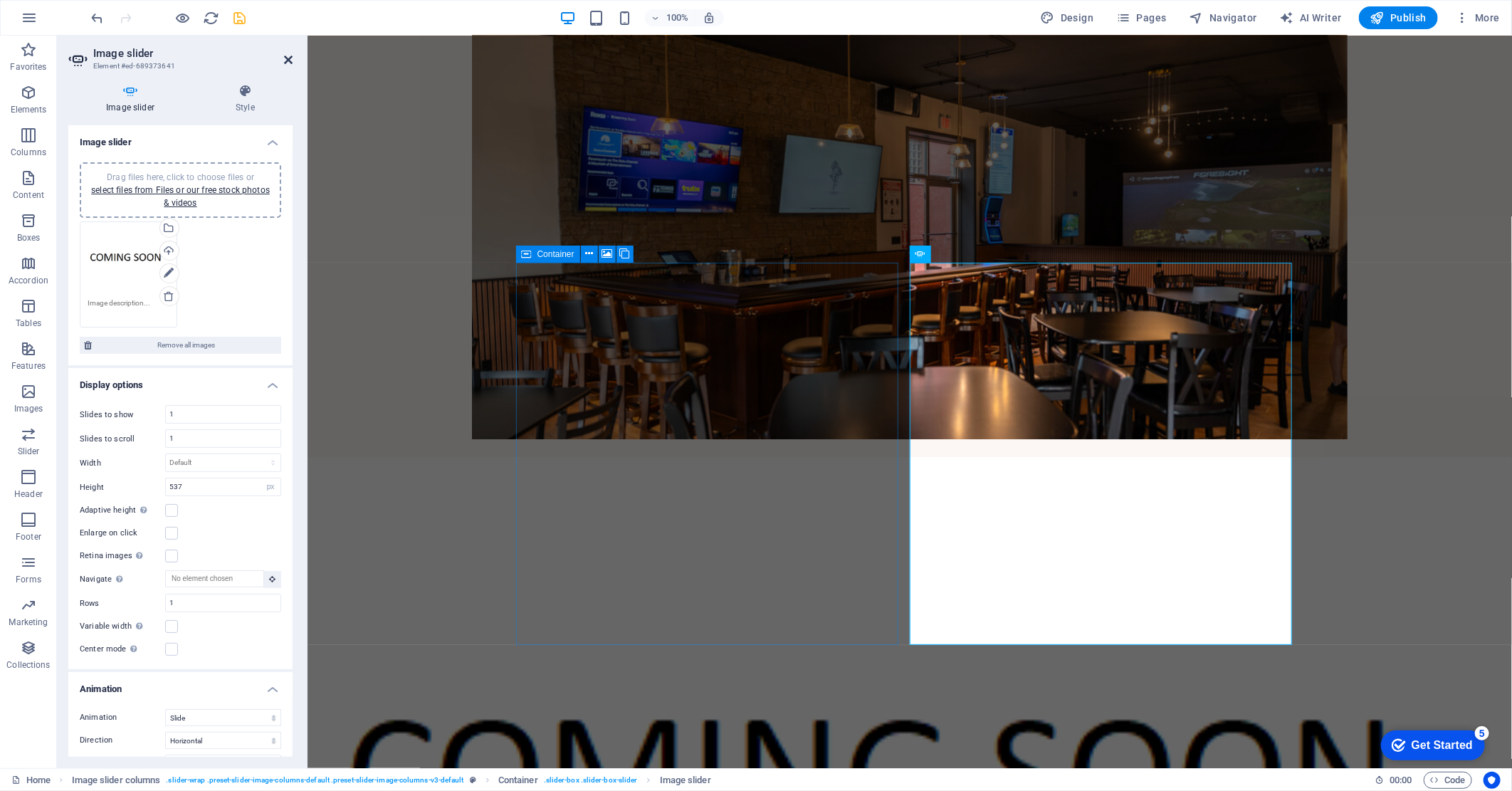
click at [287, 60] on icon at bounding box center [288, 60] width 9 height 11
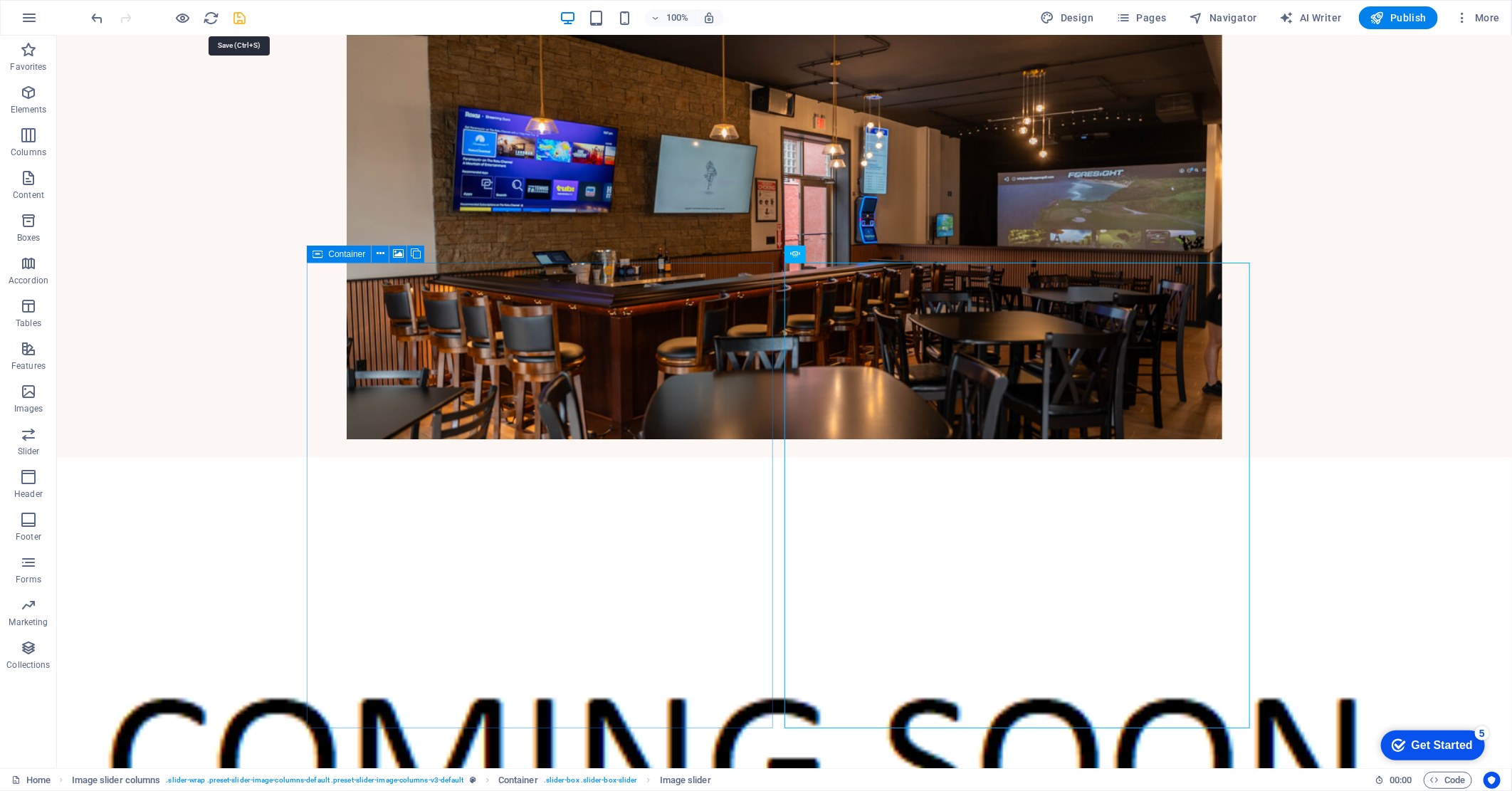
click at [238, 19] on icon "save" at bounding box center [240, 18] width 16 height 16
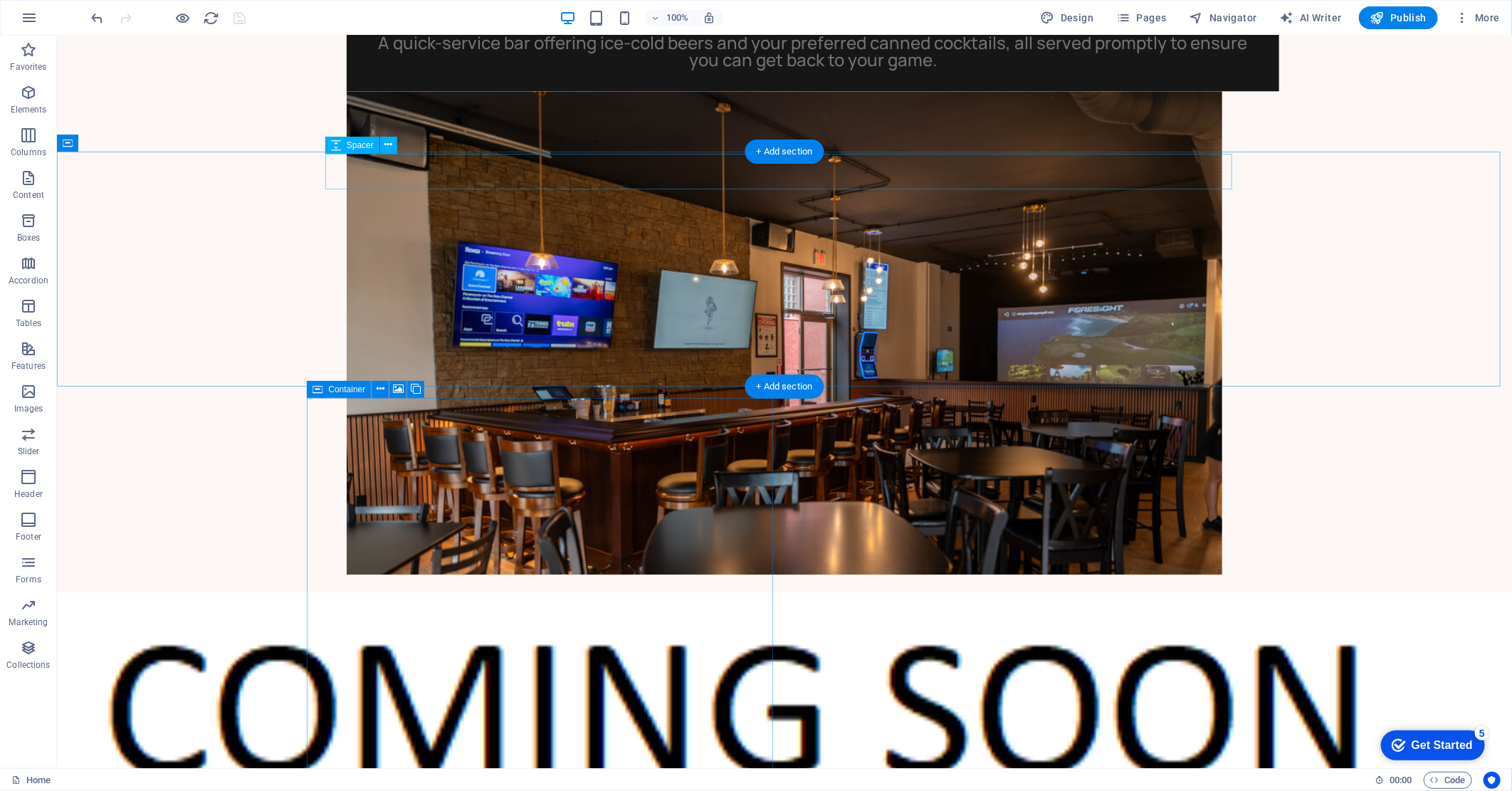
scroll to position [2488, 0]
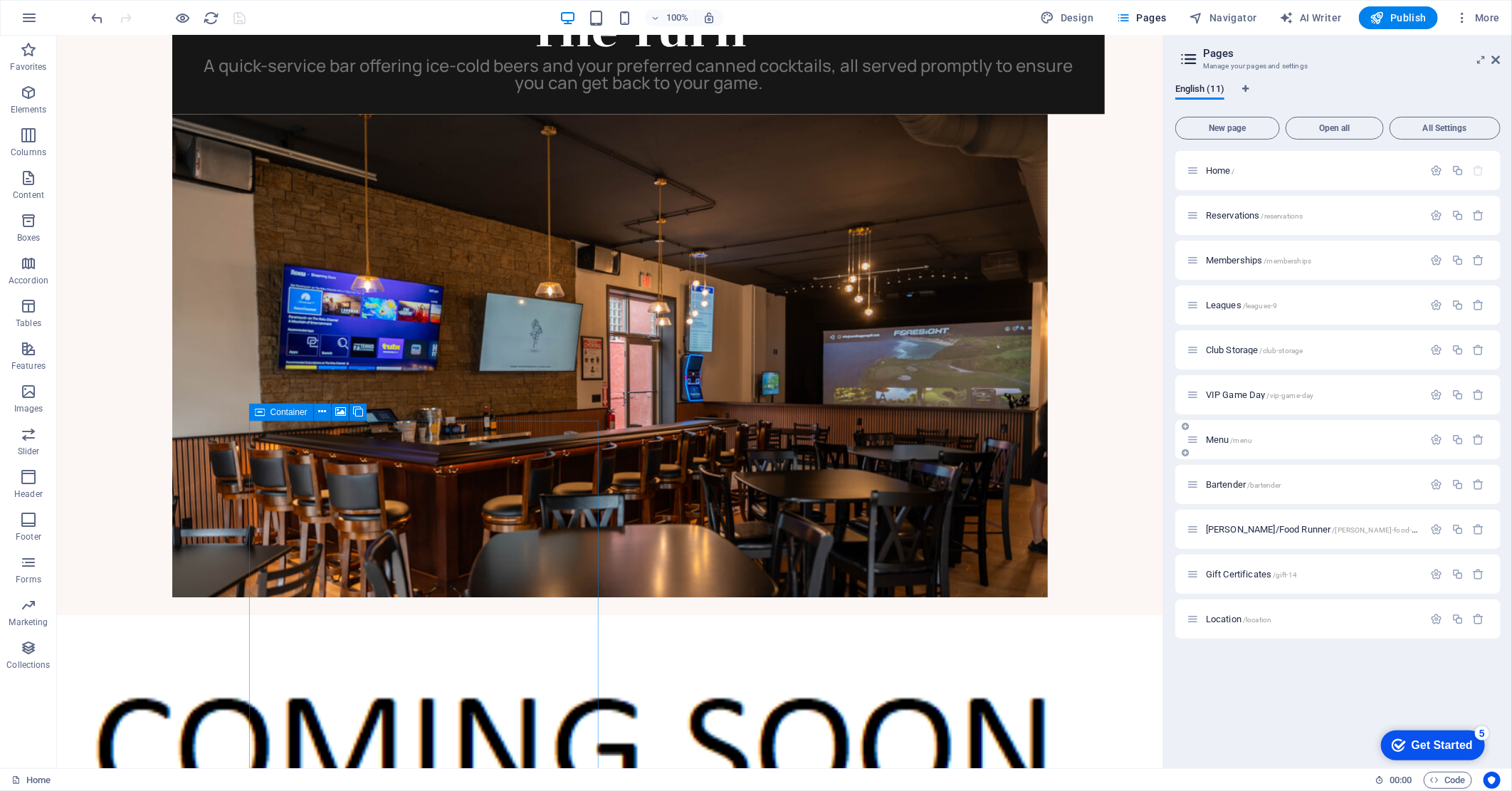
click at [1293, 436] on p "Menu /menu" at bounding box center [1312, 439] width 214 height 9
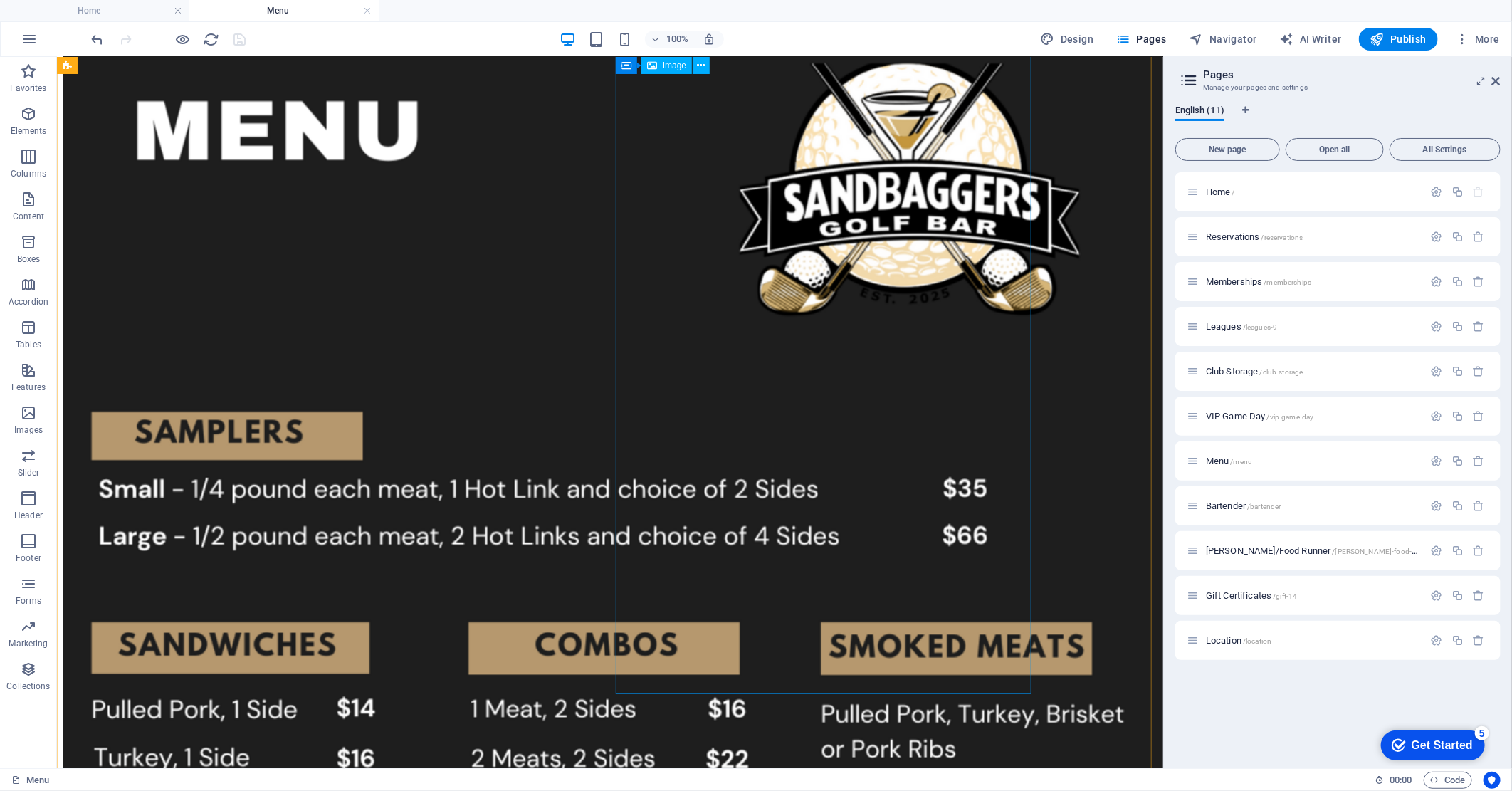
scroll to position [237, 0]
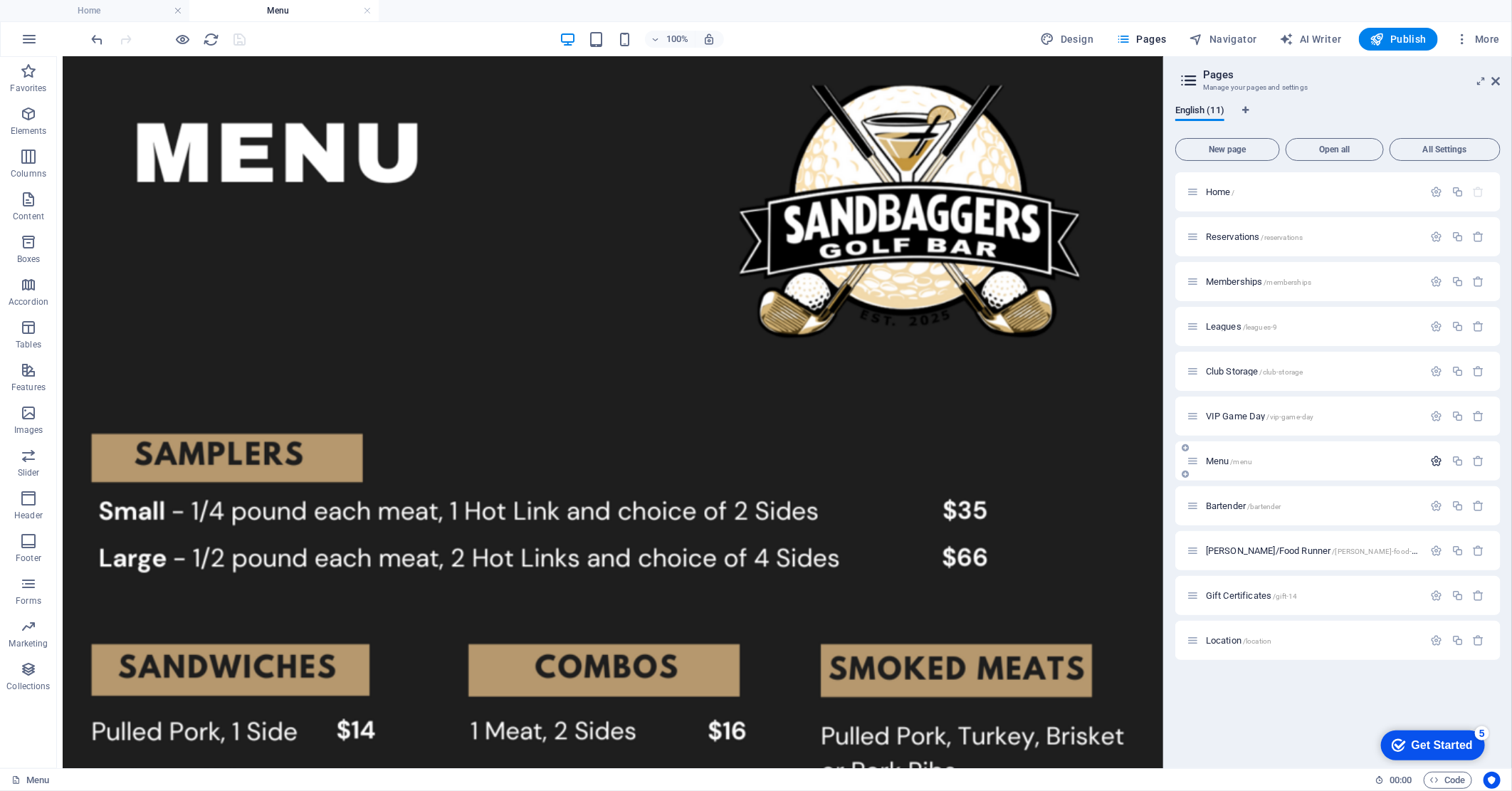
click at [1436, 463] on icon "button" at bounding box center [1436, 461] width 12 height 12
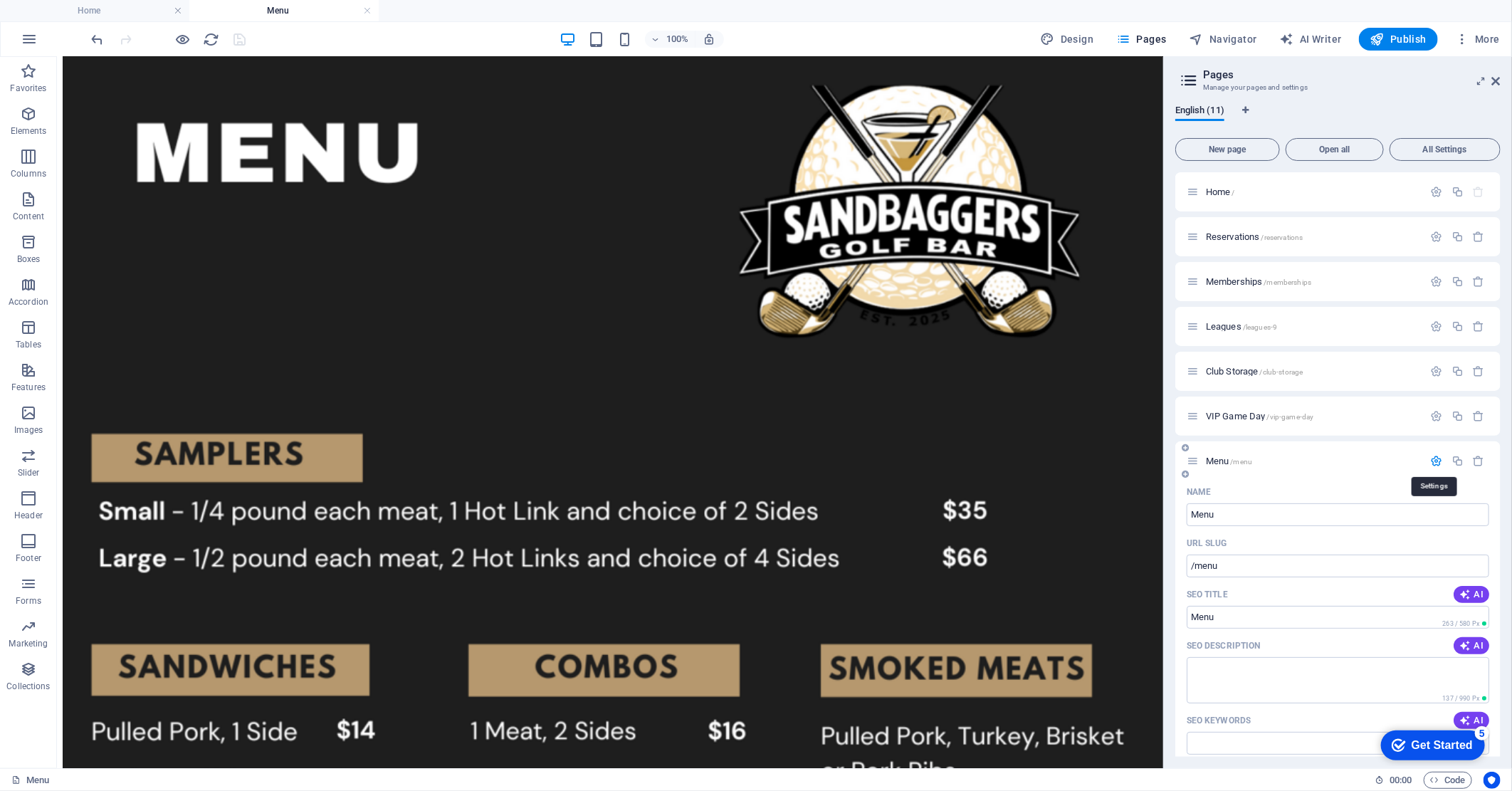
click at [1436, 463] on icon "button" at bounding box center [1436, 461] width 12 height 12
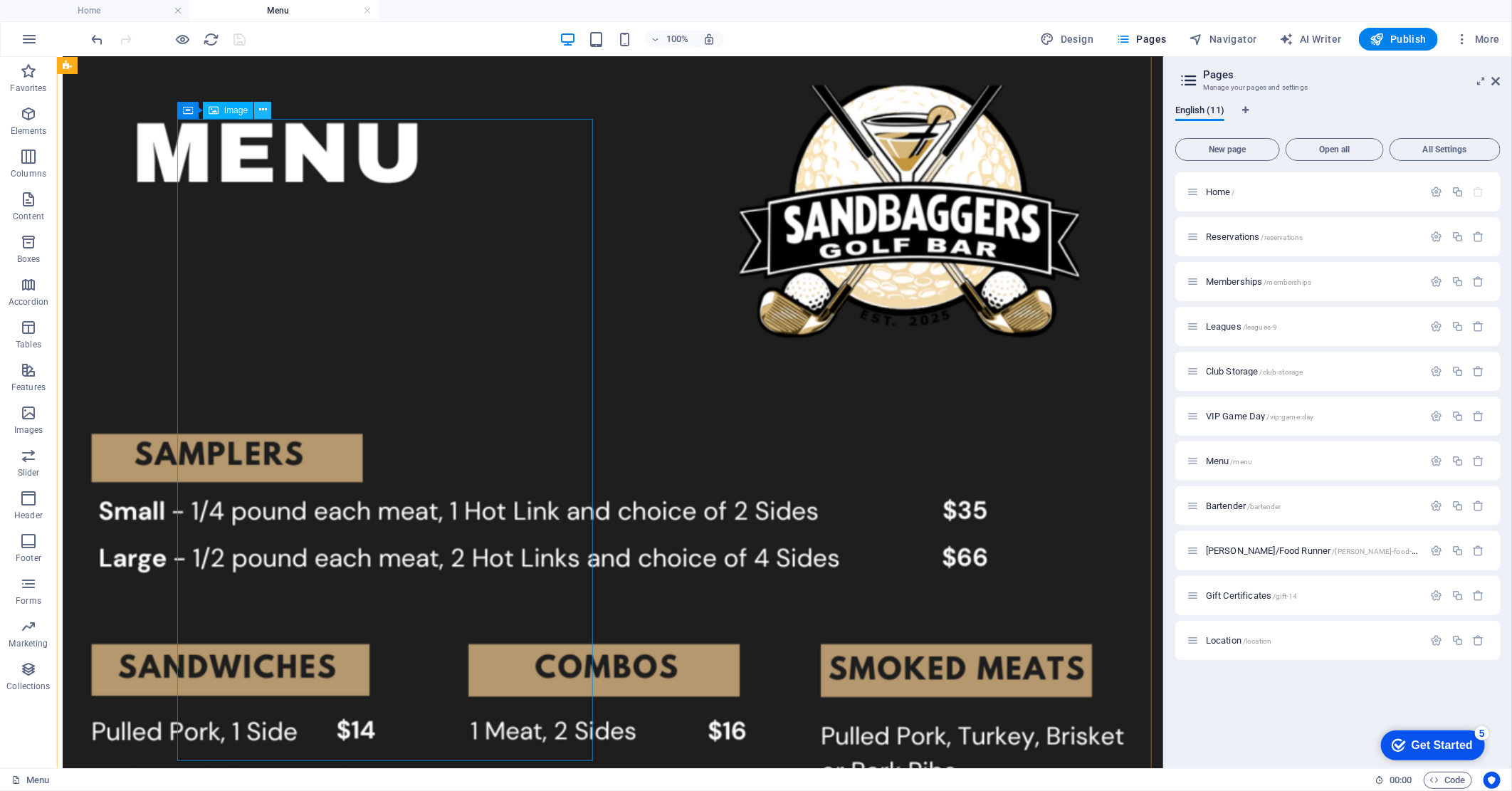
click at [261, 118] on button at bounding box center [262, 110] width 17 height 17
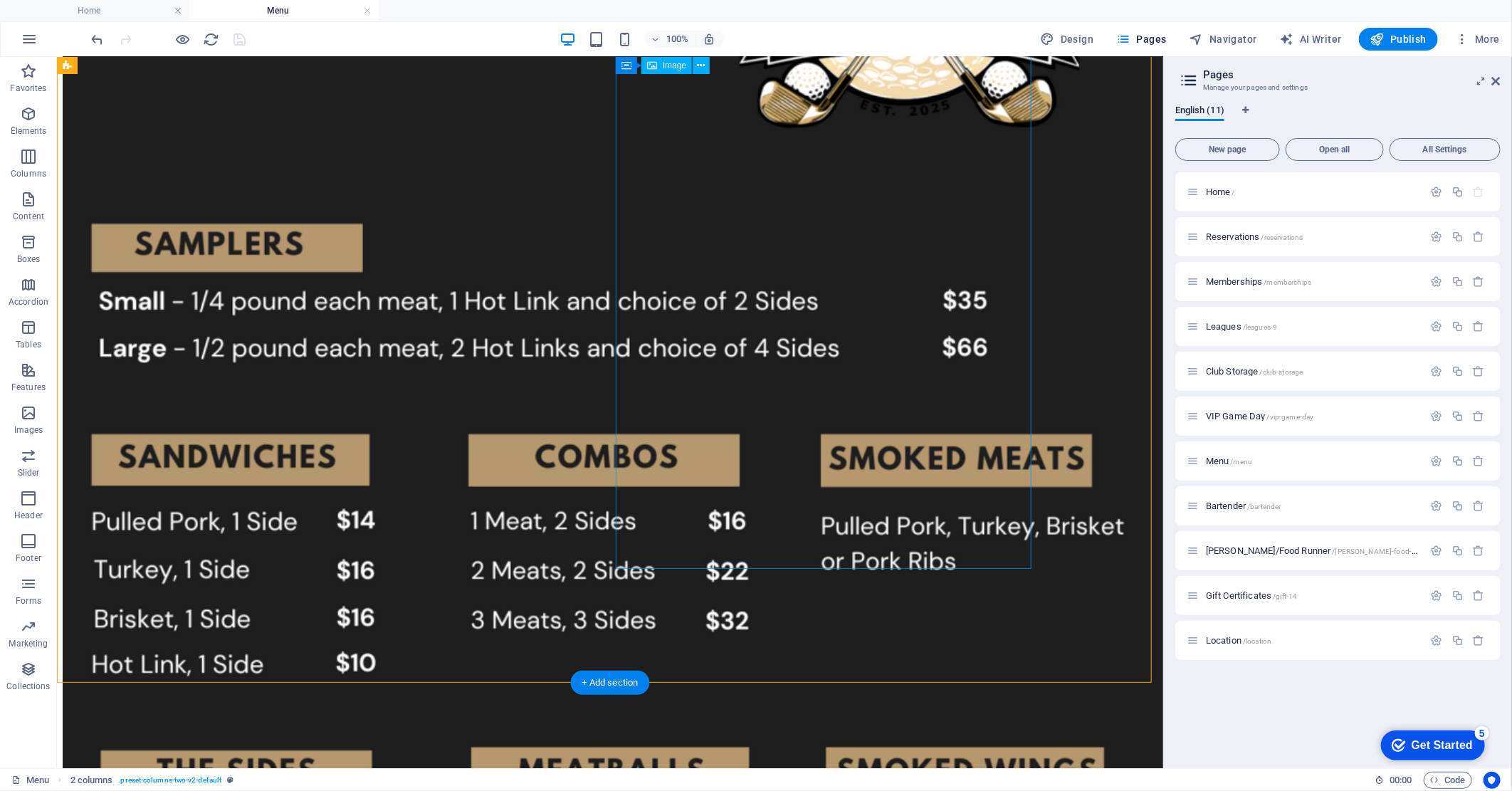
scroll to position [429, 0]
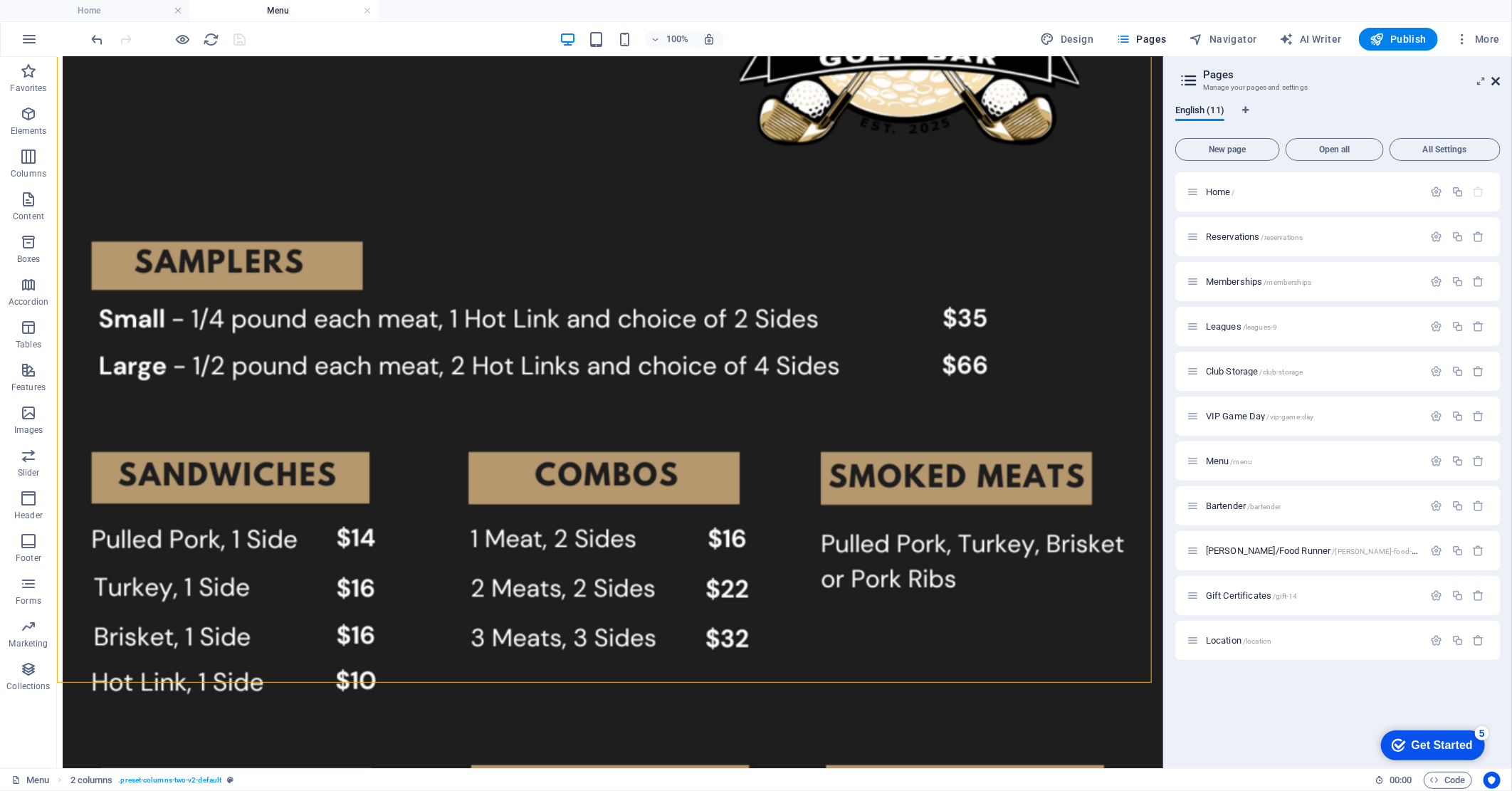
click at [1497, 80] on icon at bounding box center [1496, 81] width 9 height 11
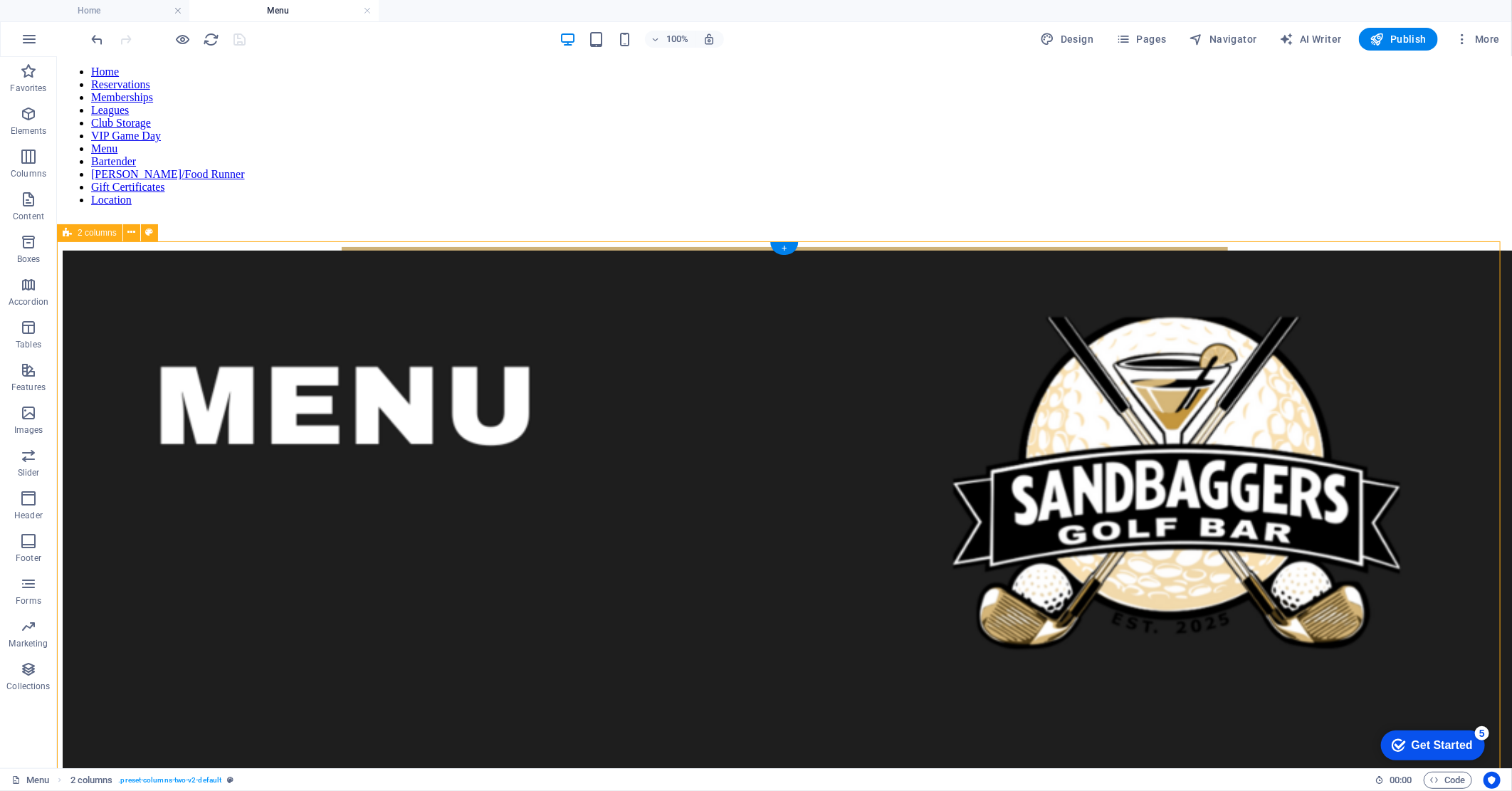
scroll to position [0, 0]
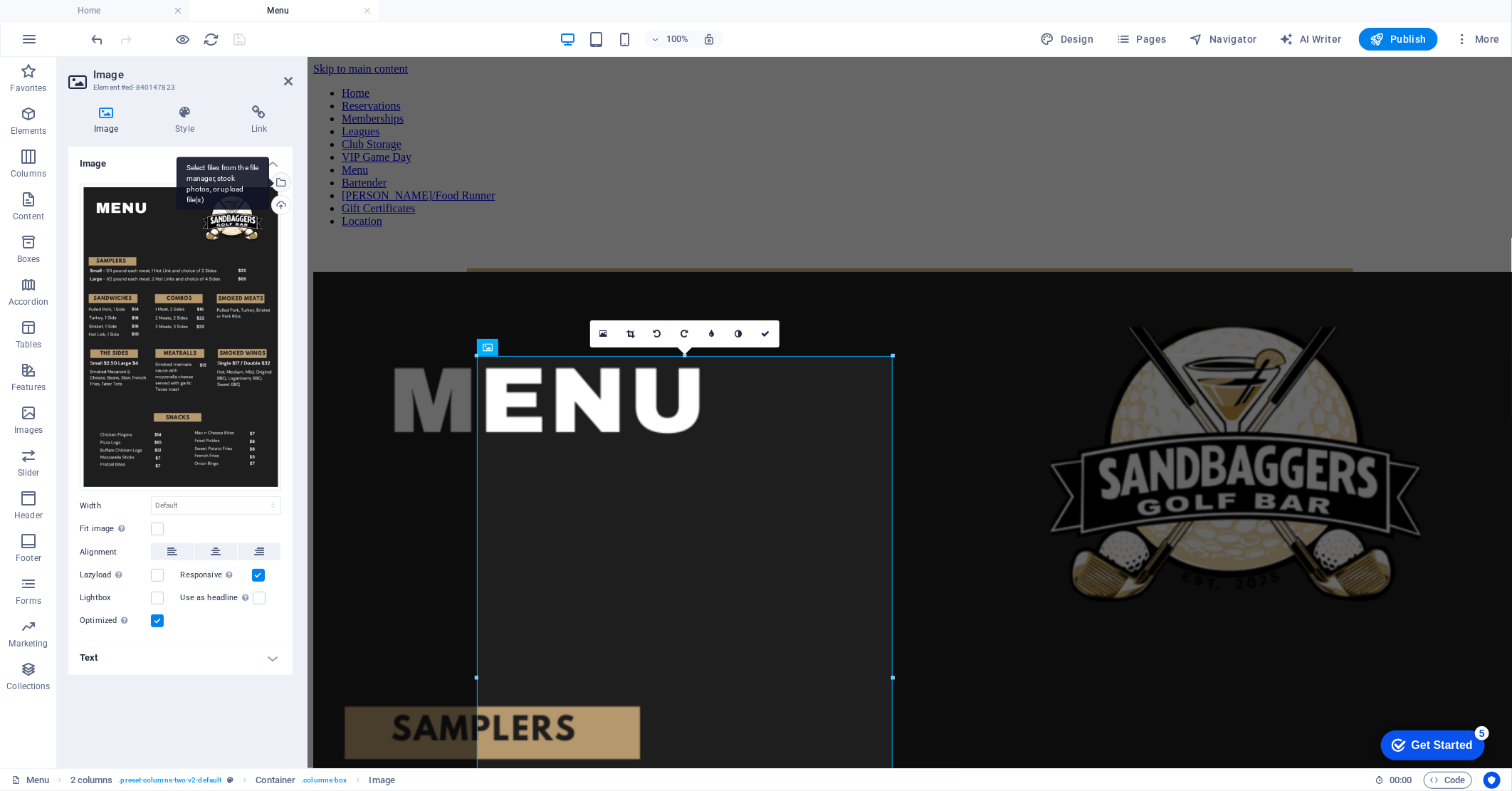
click at [283, 188] on div "Select files from the file manager, stock photos, or upload file(s)" at bounding box center [279, 184] width 21 height 21
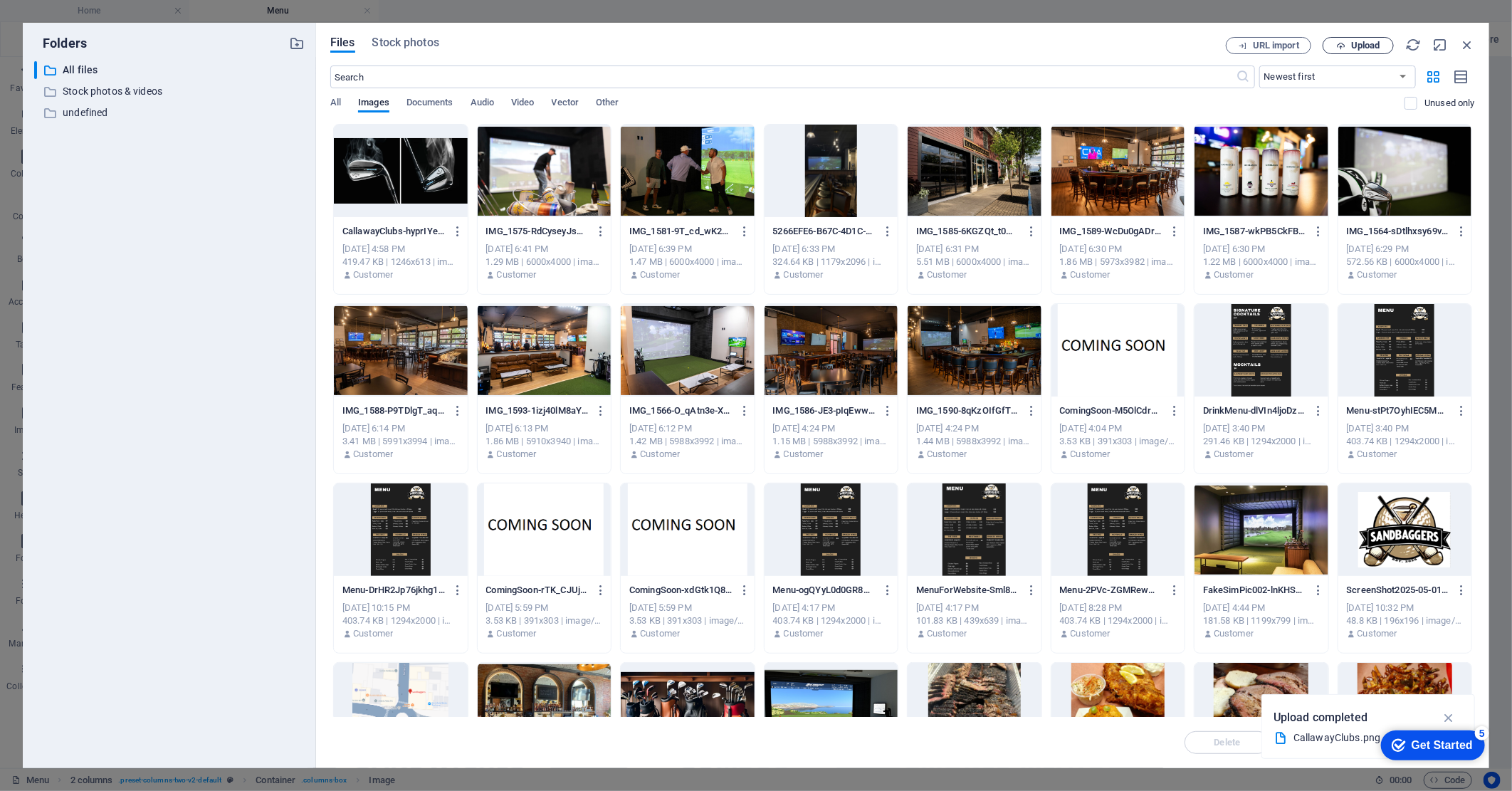
click at [1363, 45] on span "Upload" at bounding box center [1366, 46] width 29 height 9
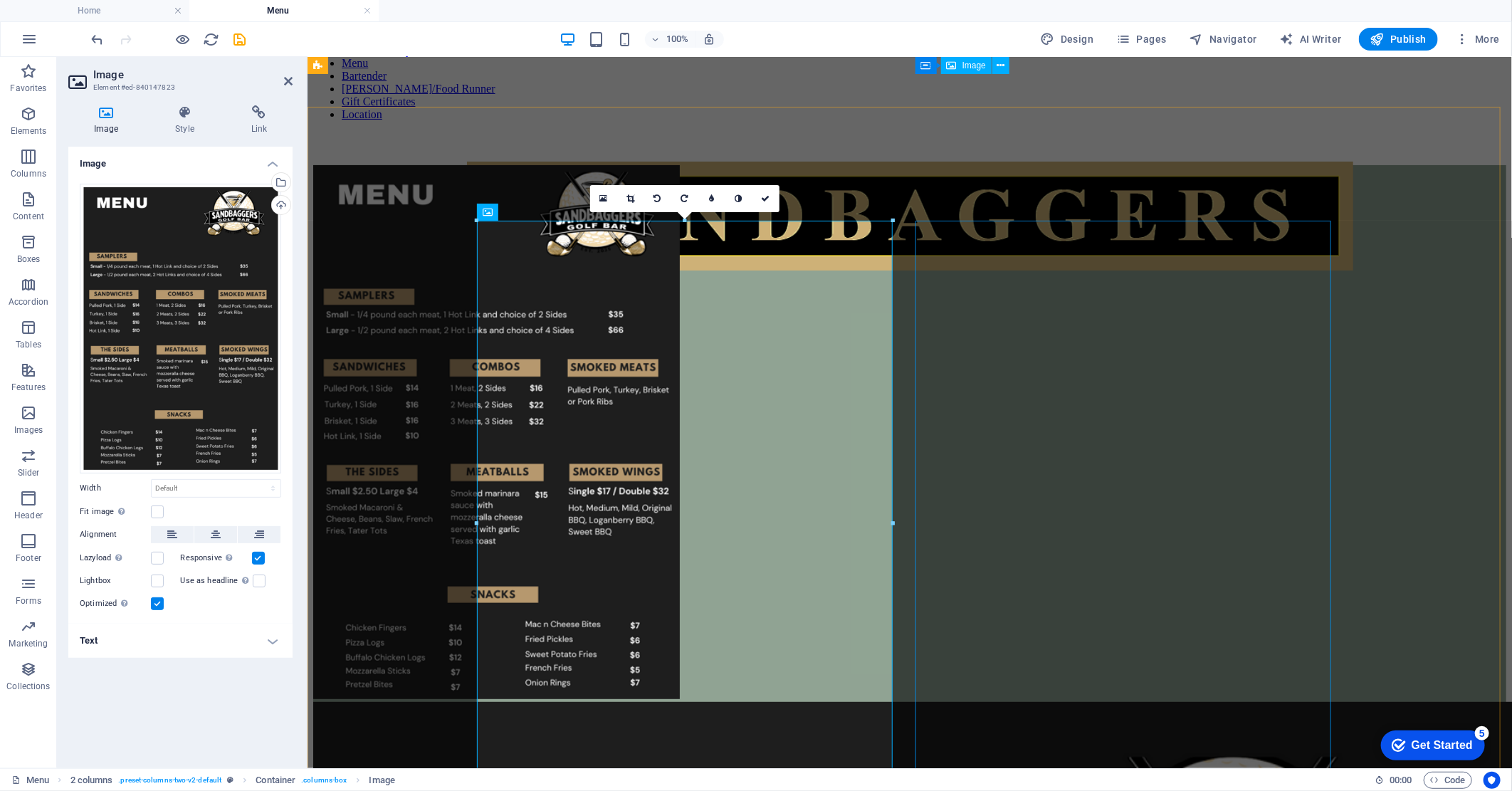
scroll to position [79, 0]
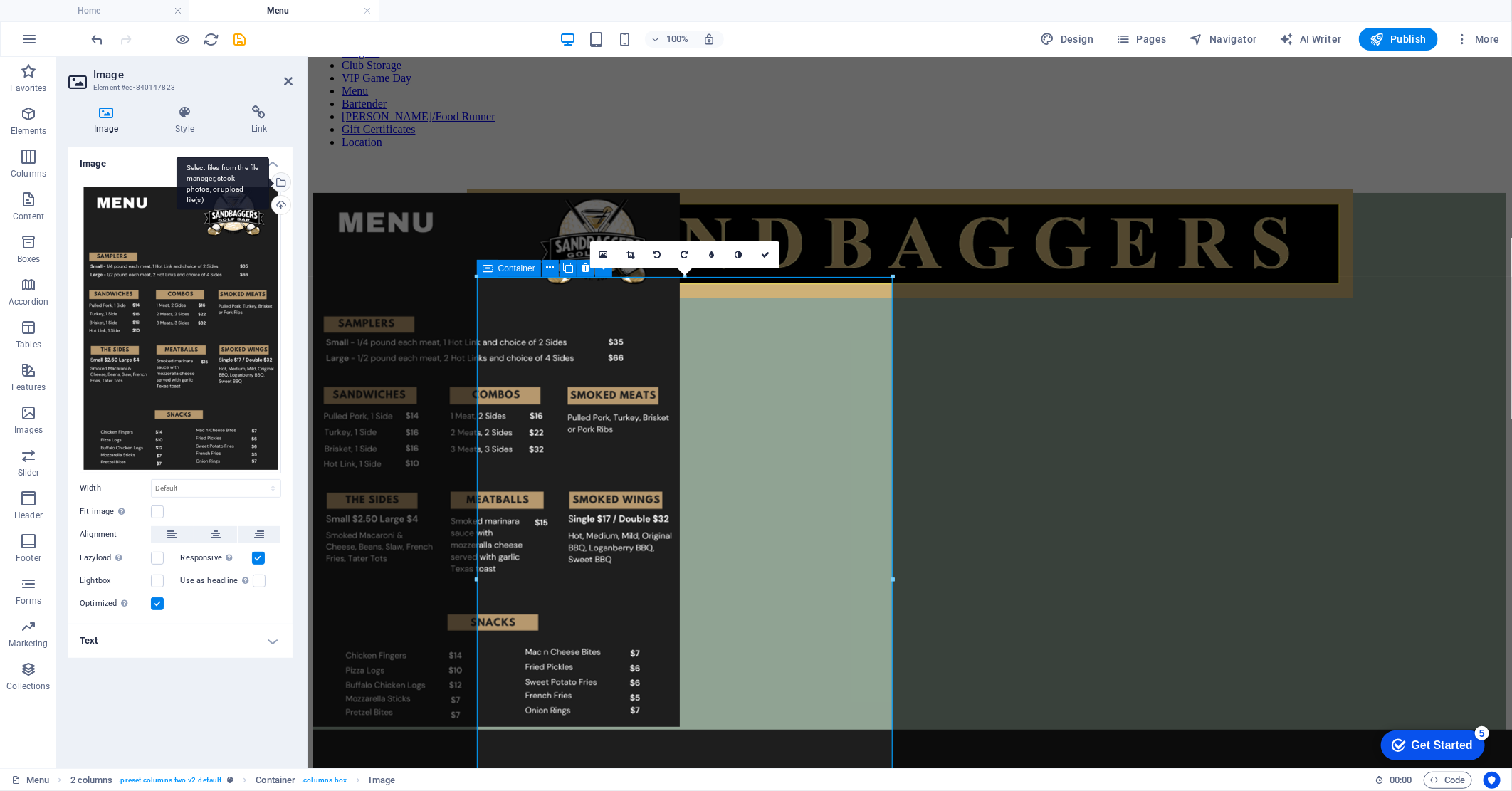
click at [269, 185] on div "Select files from the file manager, stock photos, or upload file(s)" at bounding box center [223, 184] width 93 height 54
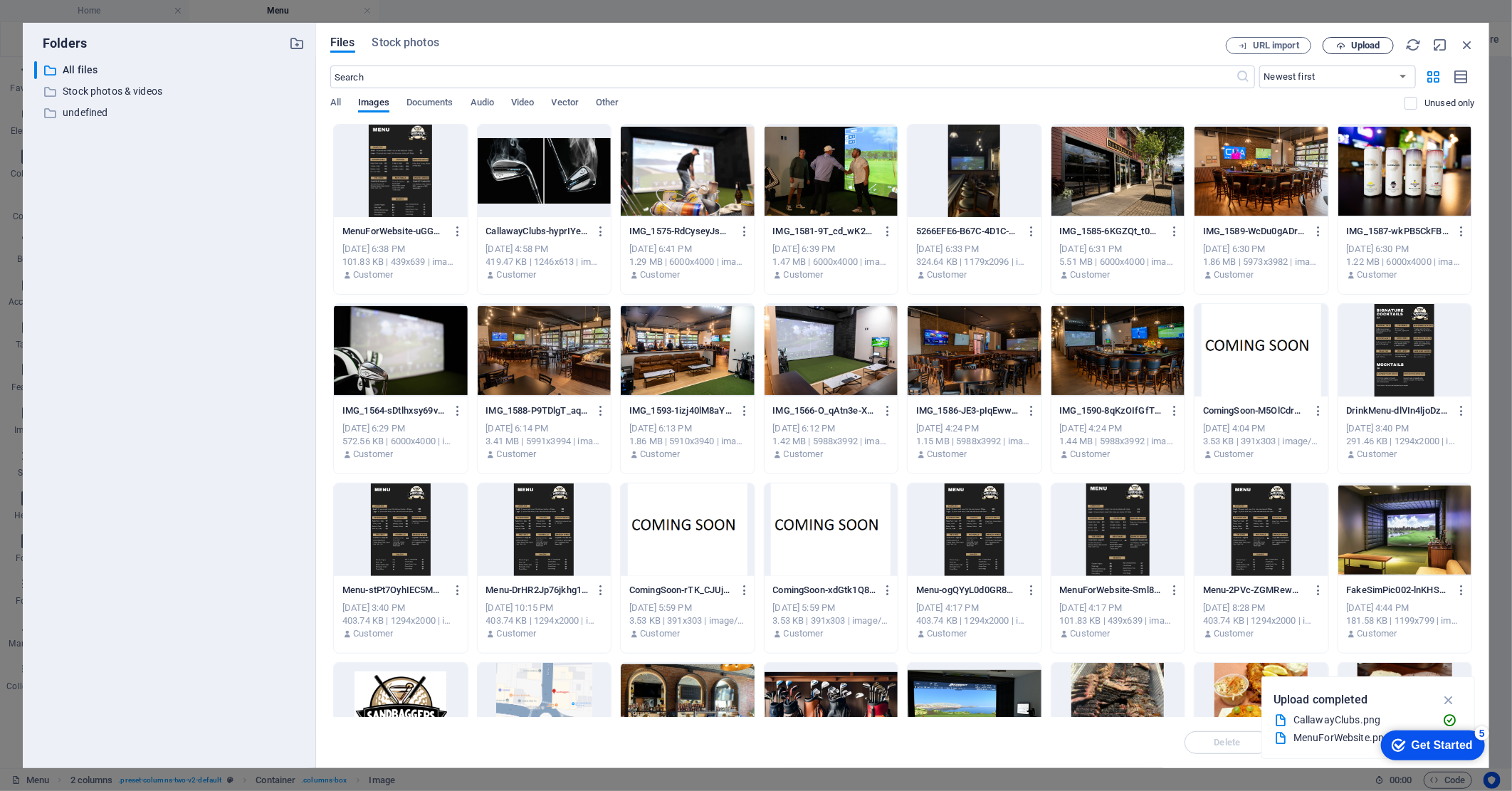
click at [1351, 46] on span "Upload" at bounding box center [1366, 46] width 29 height 9
click at [1468, 45] on icon "button" at bounding box center [1467, 45] width 15 height 15
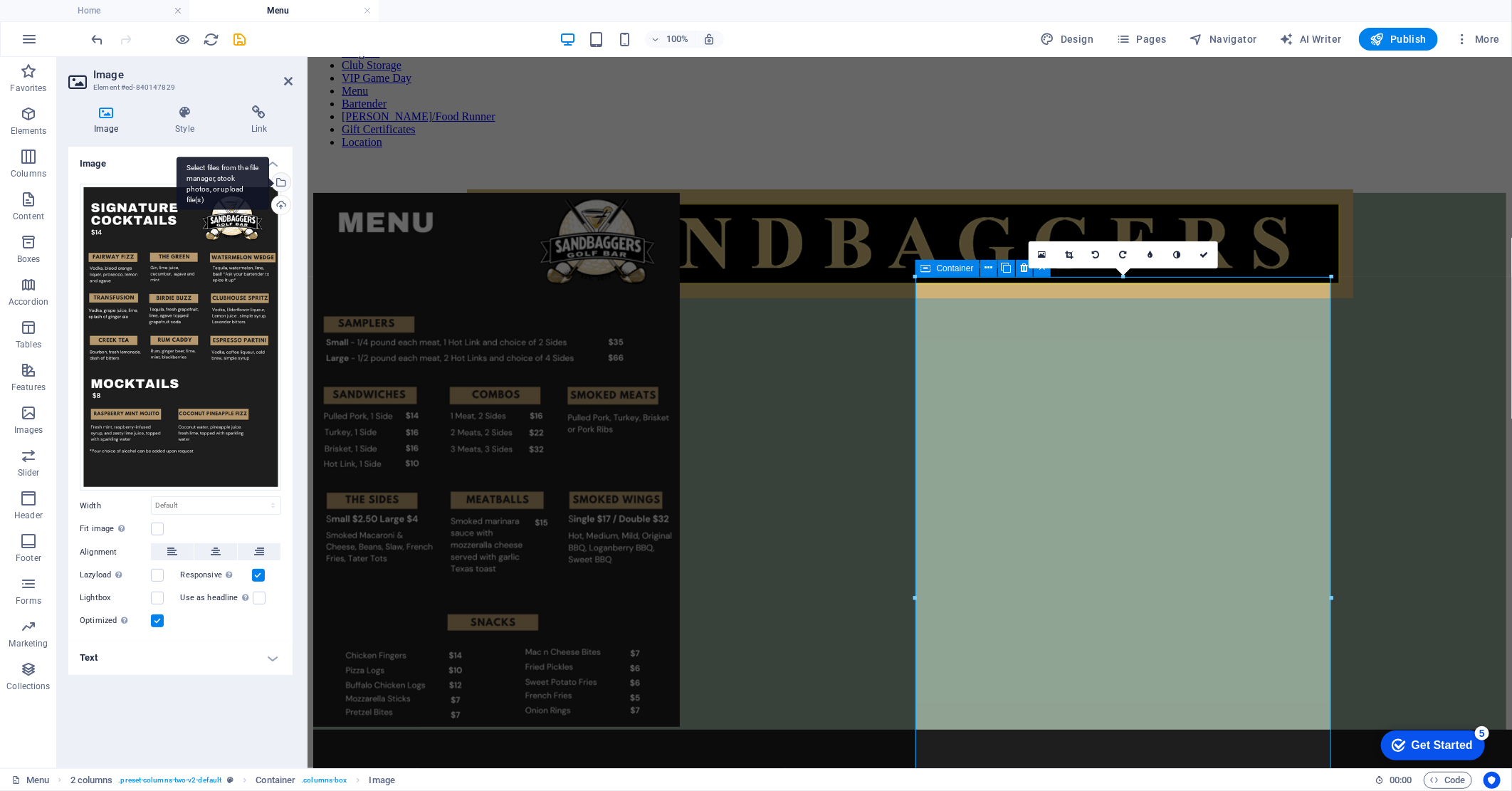
click at [283, 182] on div "Select files from the file manager, stock photos, or upload file(s)" at bounding box center [279, 184] width 21 height 21
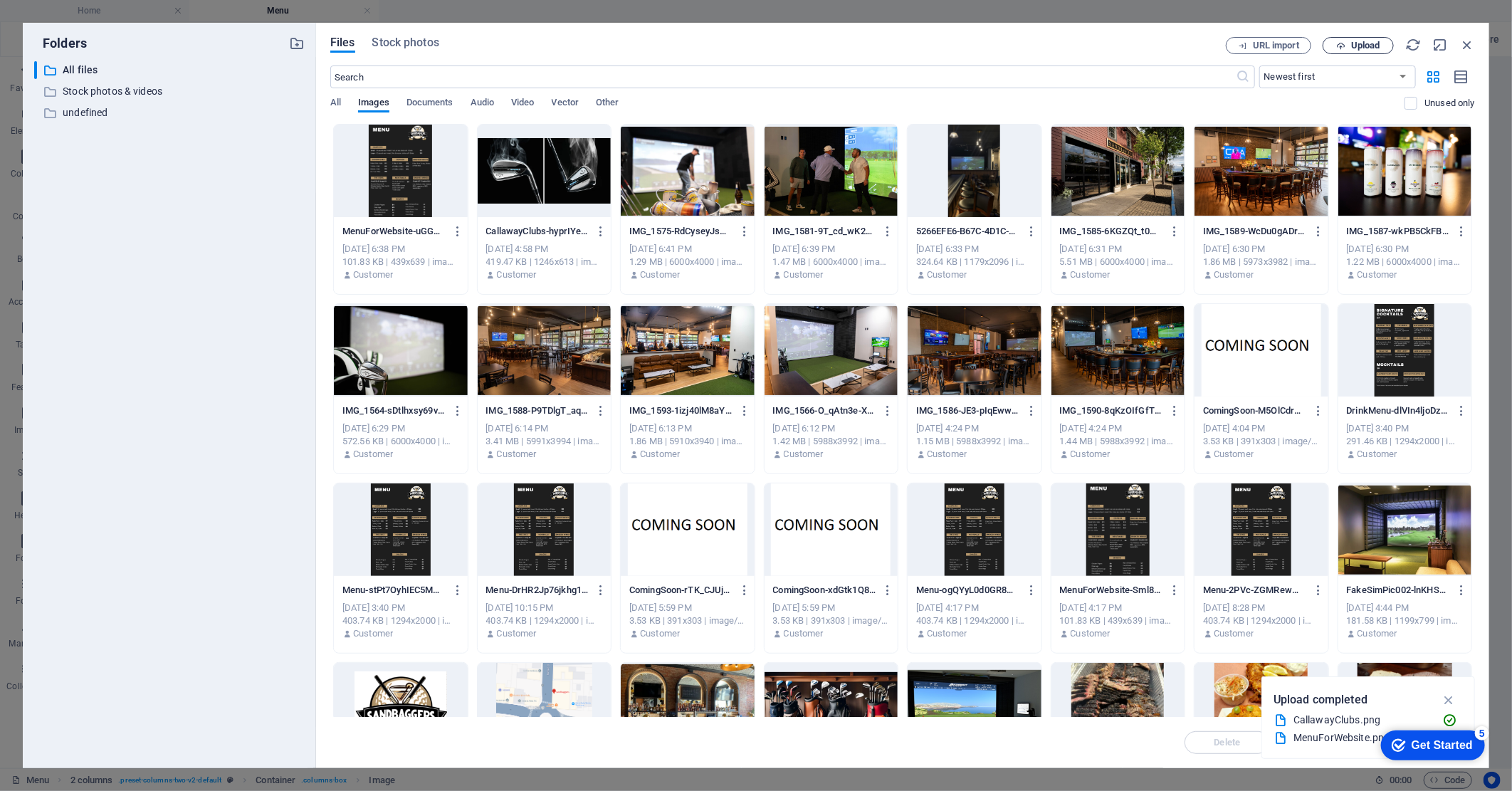
click at [1368, 44] on span "Upload" at bounding box center [1366, 46] width 29 height 9
click at [405, 198] on div at bounding box center [401, 171] width 134 height 93
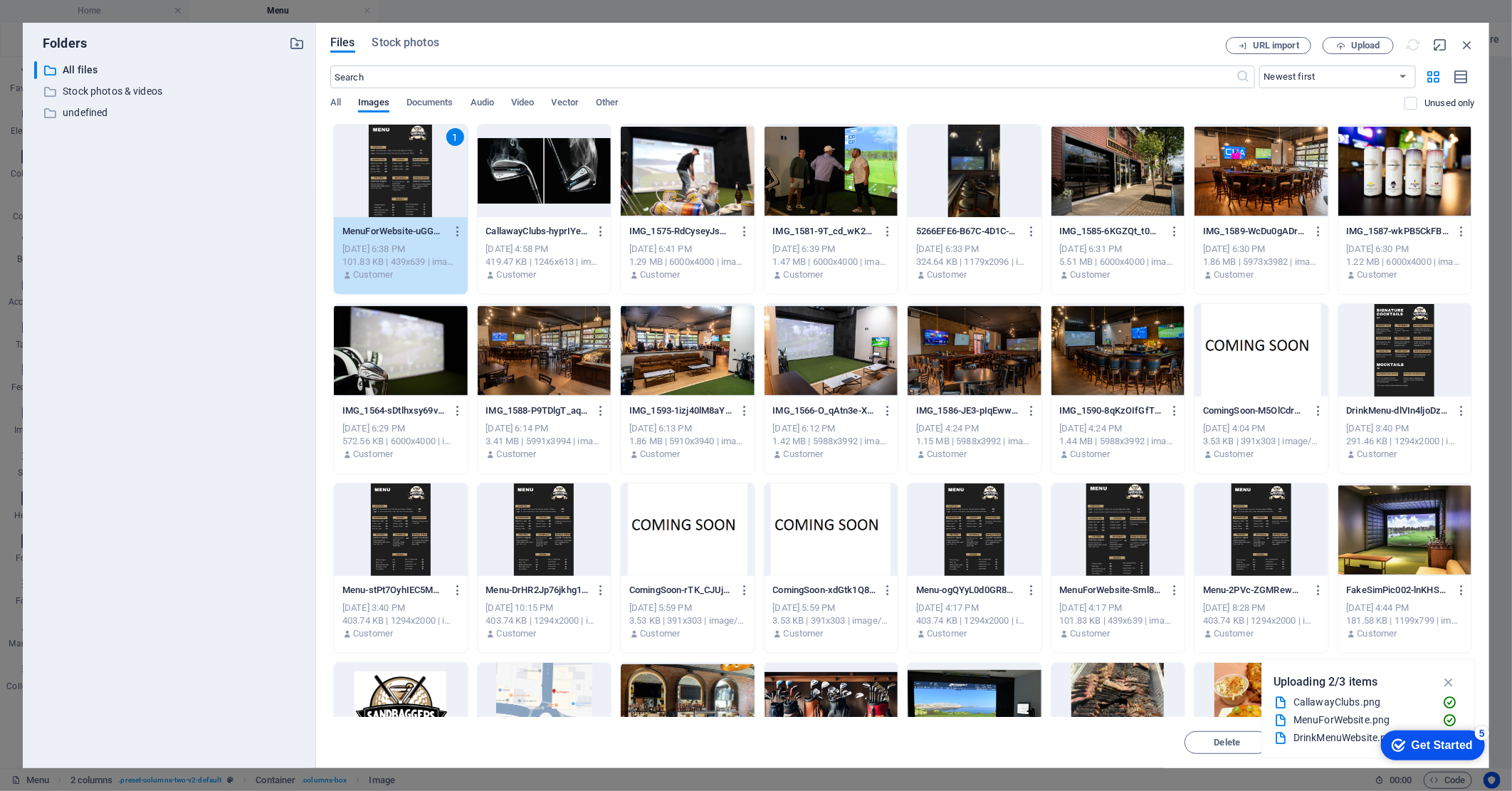
click at [405, 198] on div "1" at bounding box center [401, 171] width 134 height 93
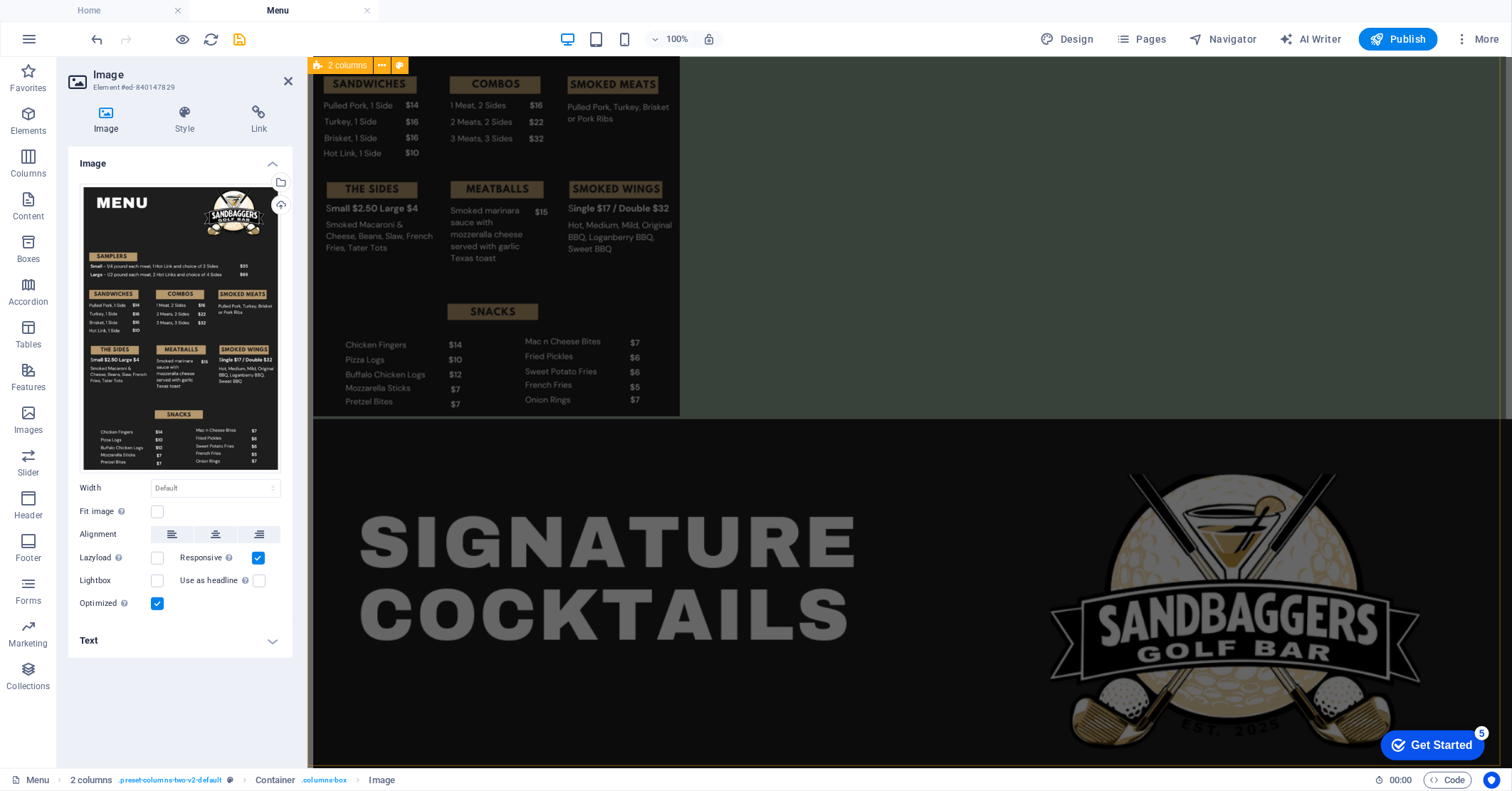
scroll to position [951, 0]
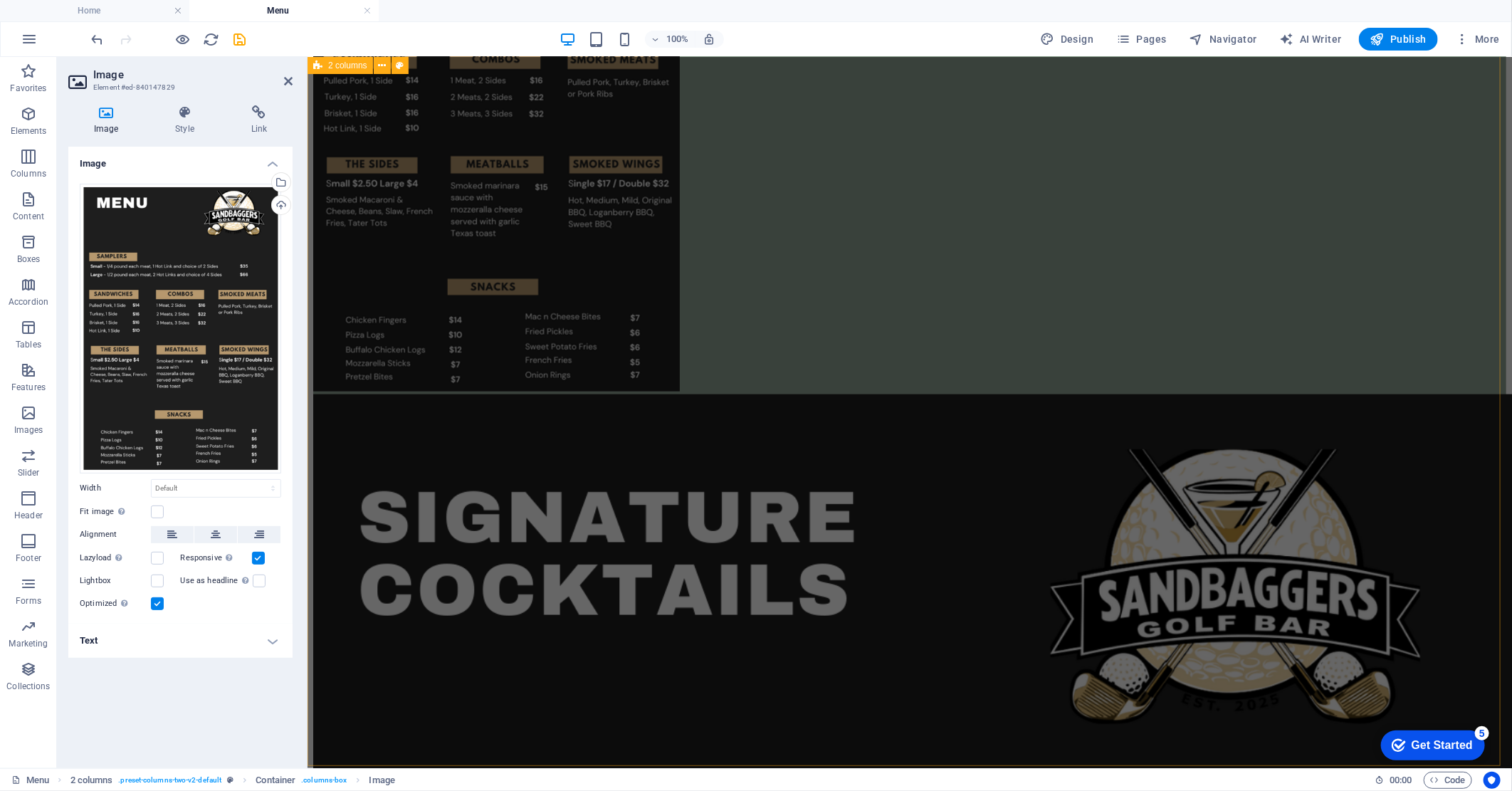
click at [1381, 381] on div at bounding box center [909, 789] width 1193 height 2939
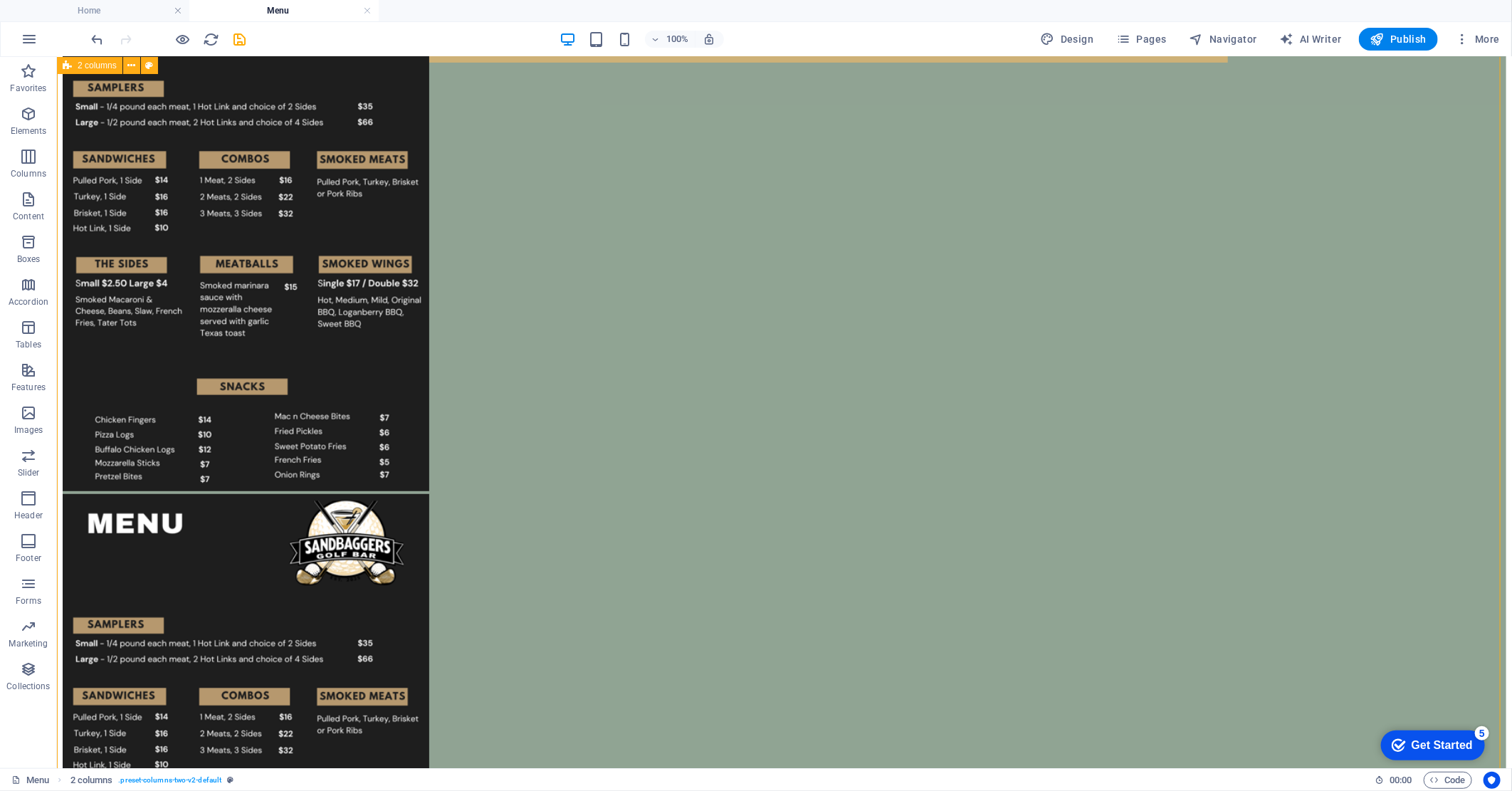
scroll to position [319, 0]
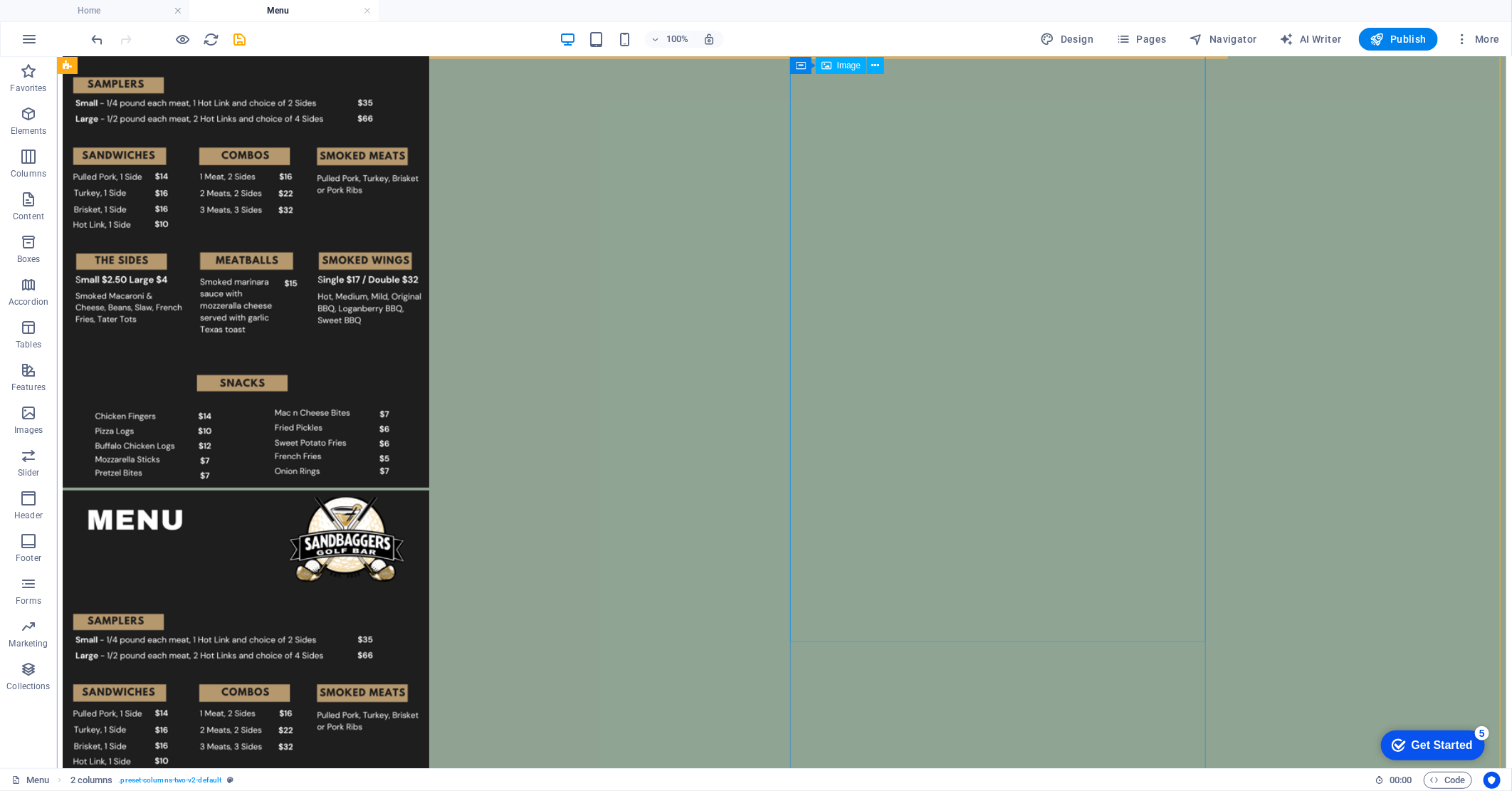
click at [1034, 490] on figure at bounding box center [783, 758] width 1444 height 537
click at [877, 65] on icon at bounding box center [876, 66] width 8 height 15
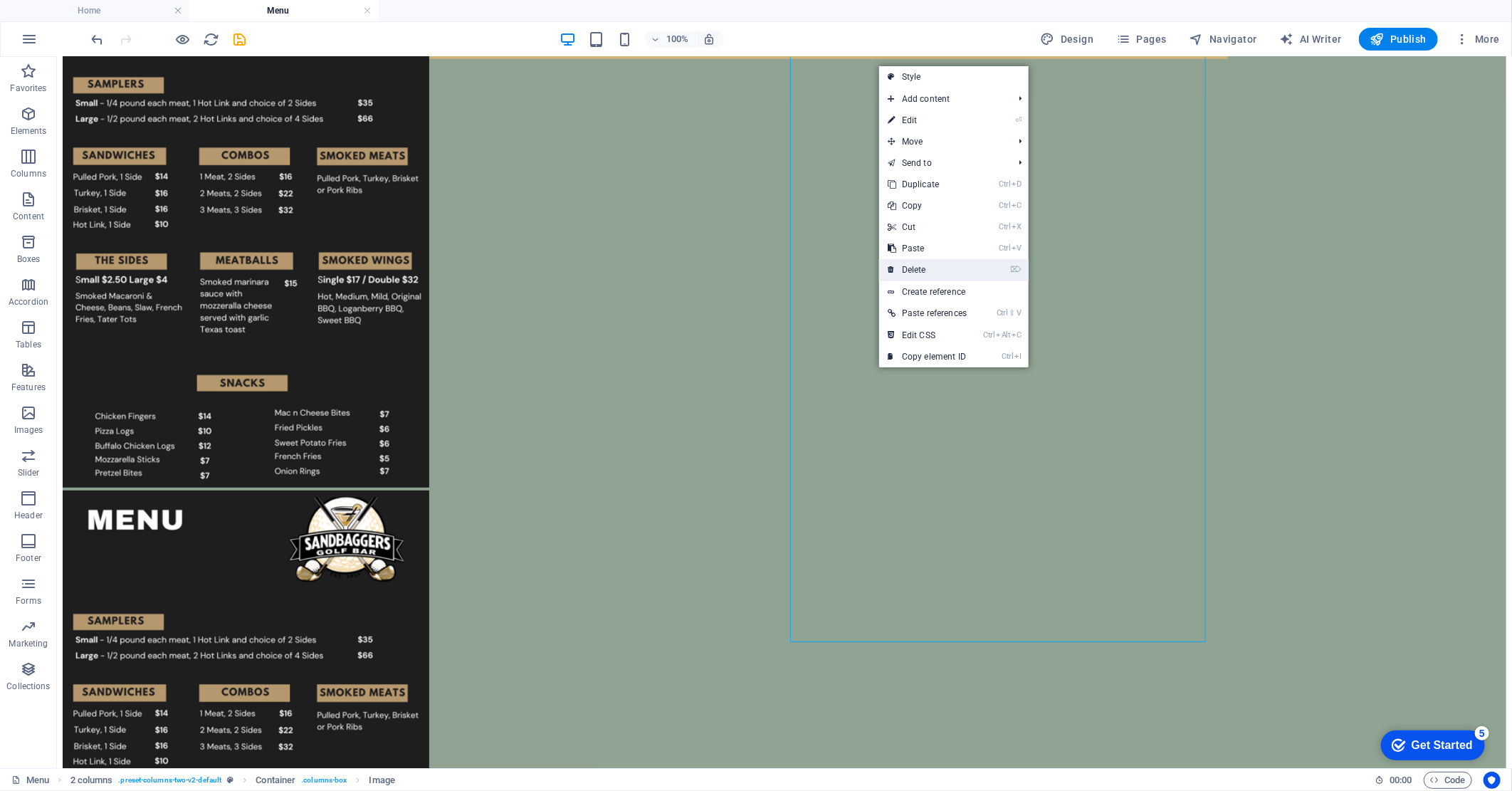
click at [927, 267] on link "⌦ Delete" at bounding box center [927, 270] width 96 height 21
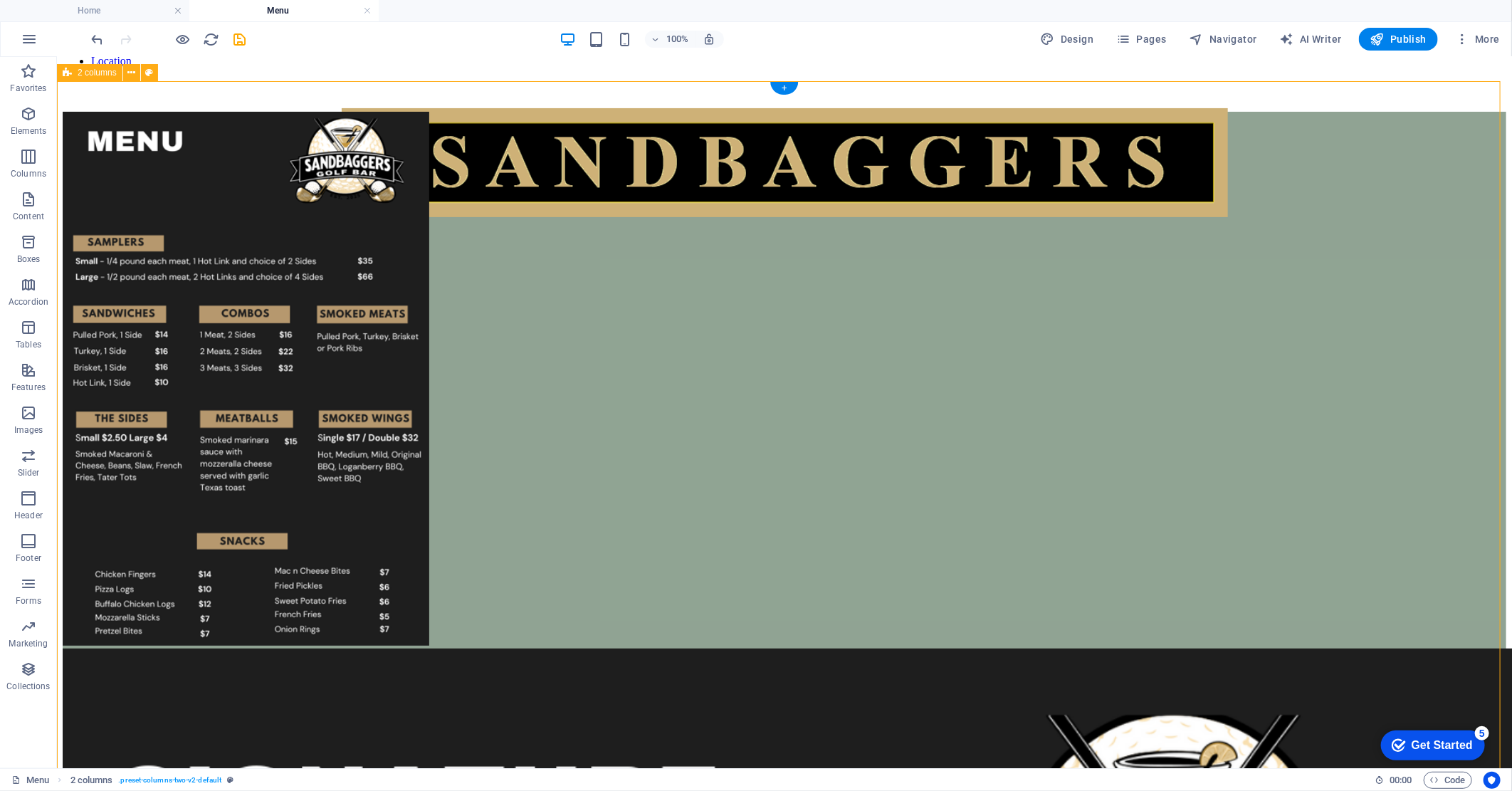
scroll to position [239, 0]
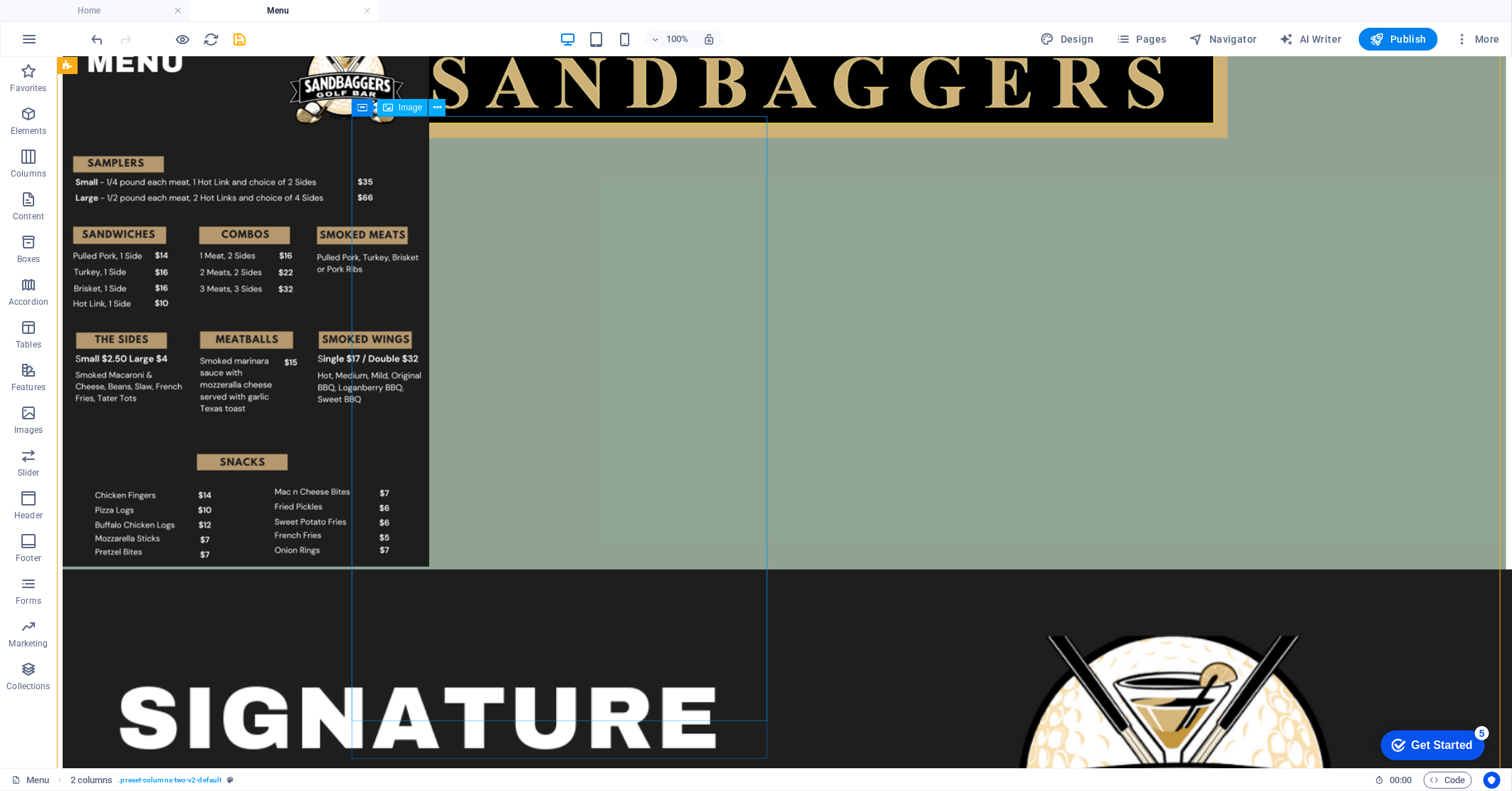
click at [614, 181] on figure at bounding box center [783, 300] width 1444 height 537
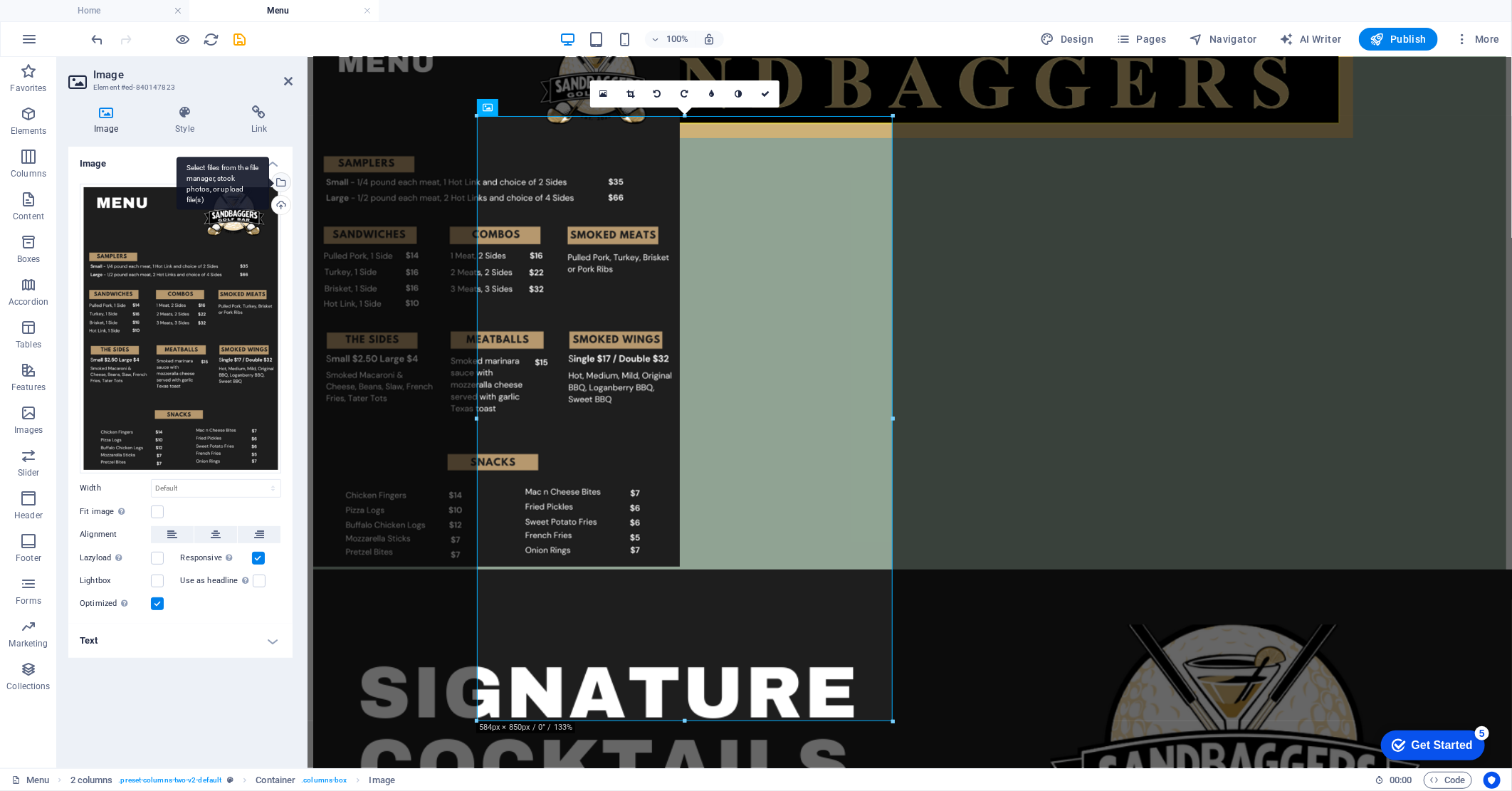
click at [284, 184] on div "Select files from the file manager, stock photos, or upload file(s)" at bounding box center [279, 184] width 21 height 21
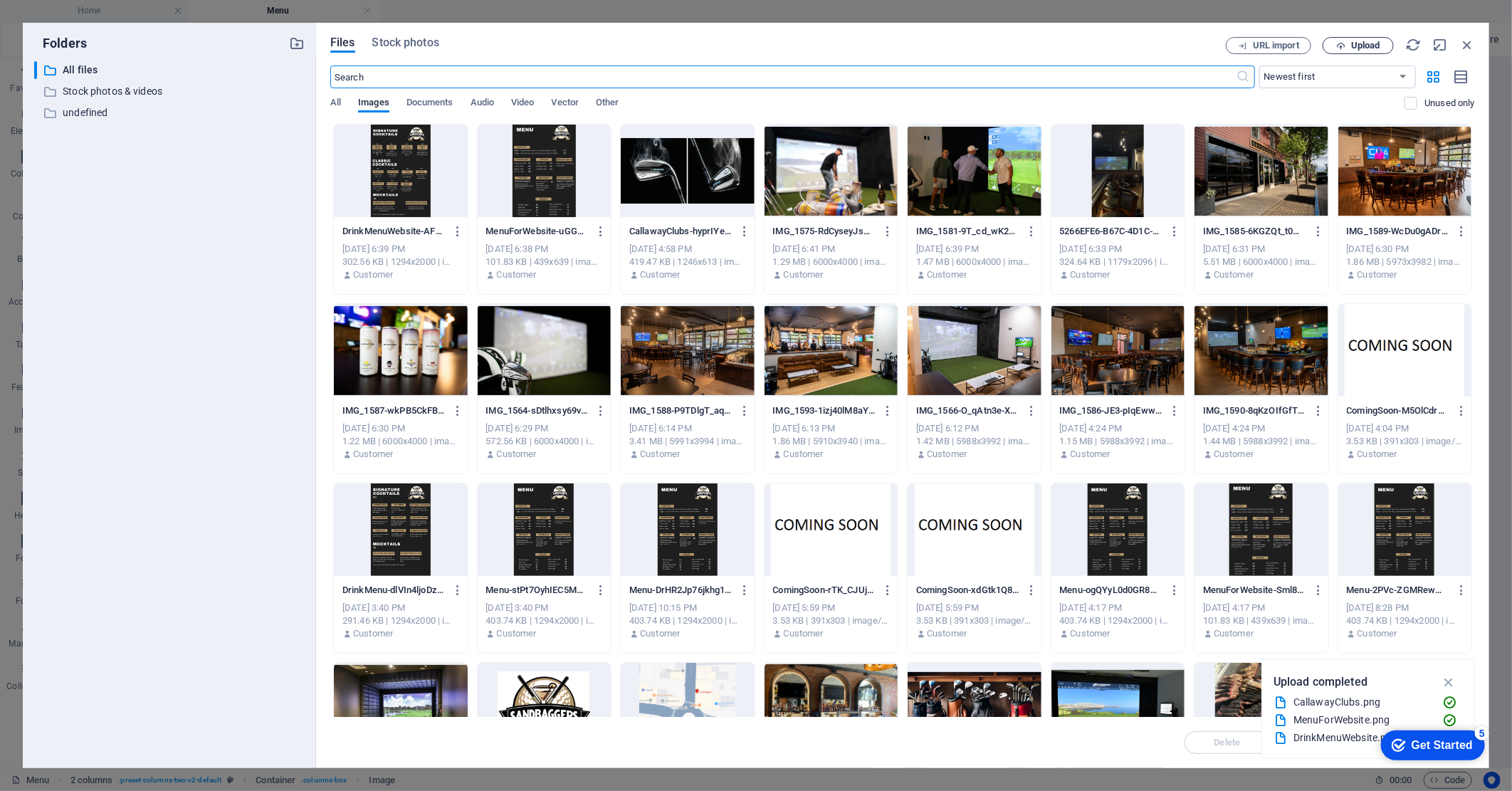
click at [1351, 41] on span "Upload" at bounding box center [1366, 46] width 29 height 9
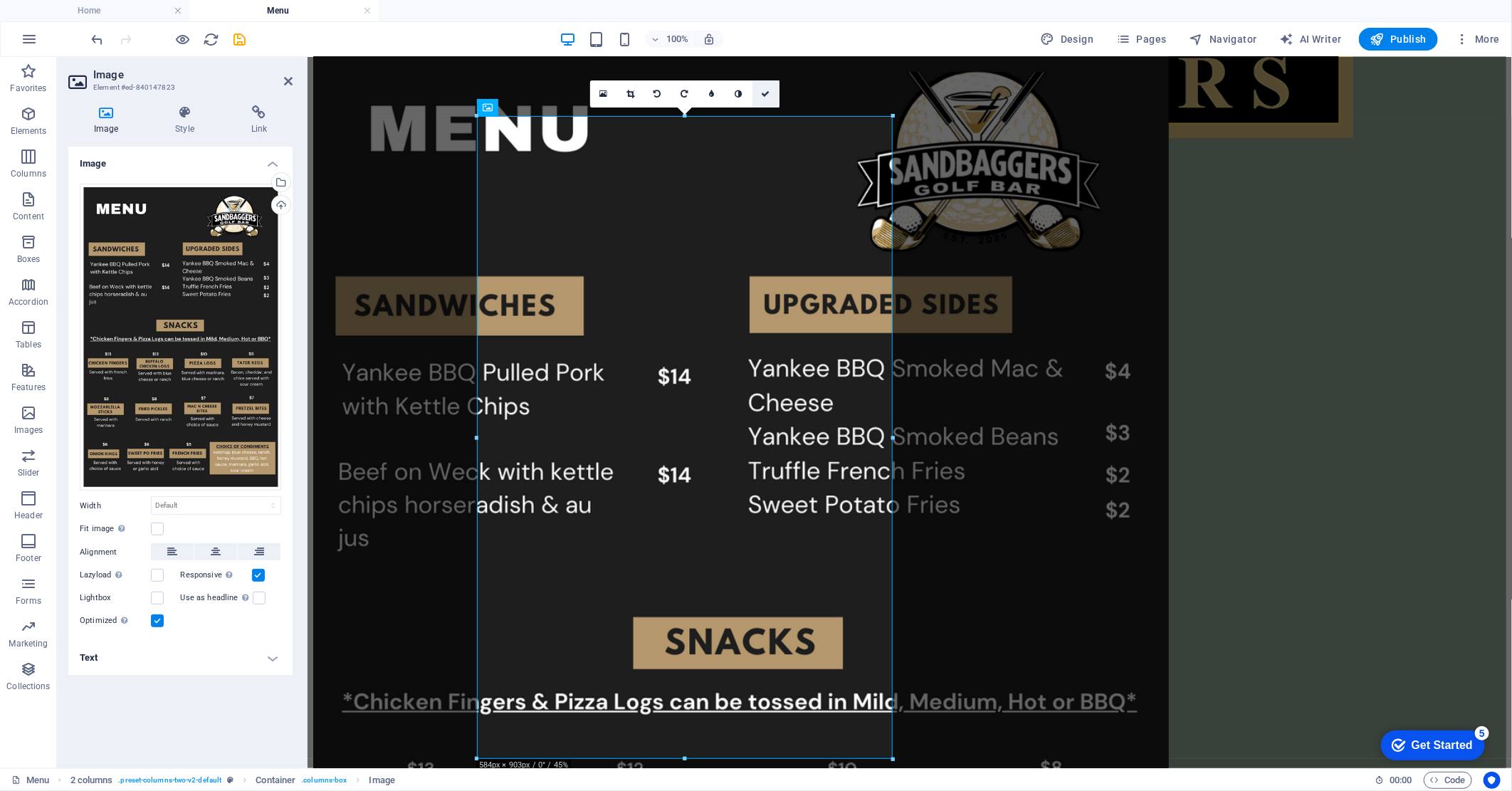
click at [766, 91] on icon at bounding box center [765, 93] width 9 height 9
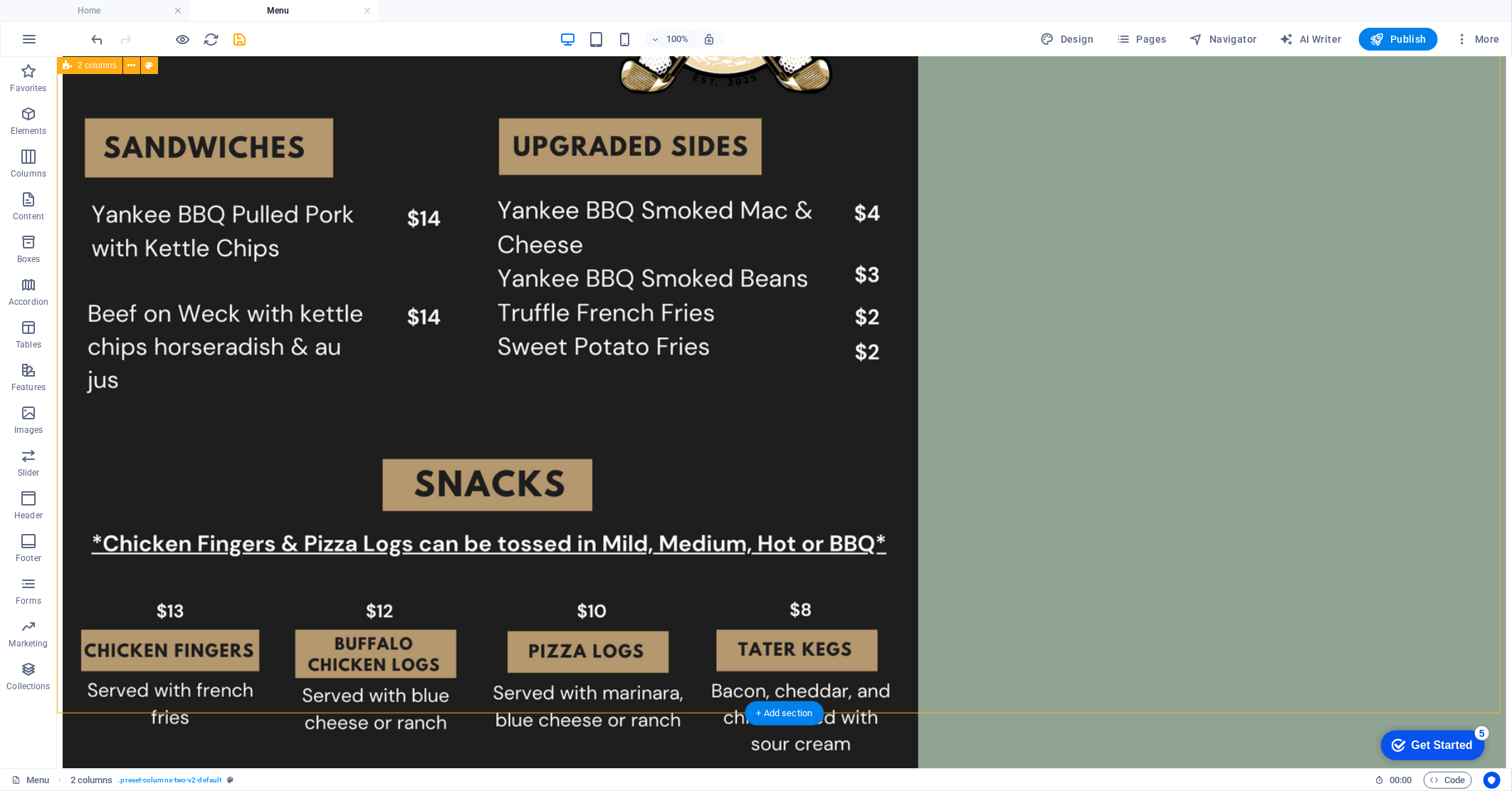
scroll to position [477, 0]
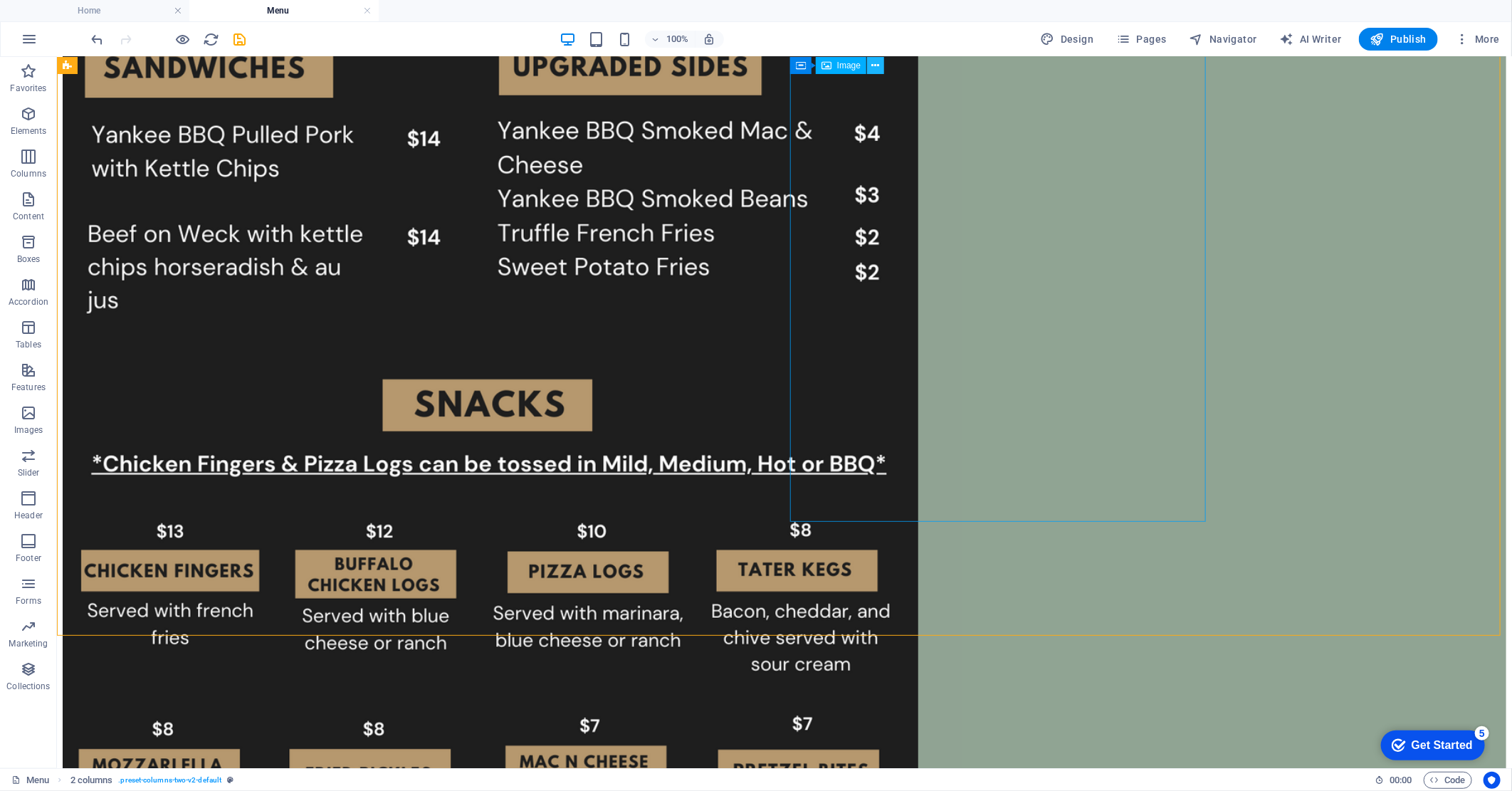
click at [873, 67] on icon at bounding box center [876, 66] width 8 height 15
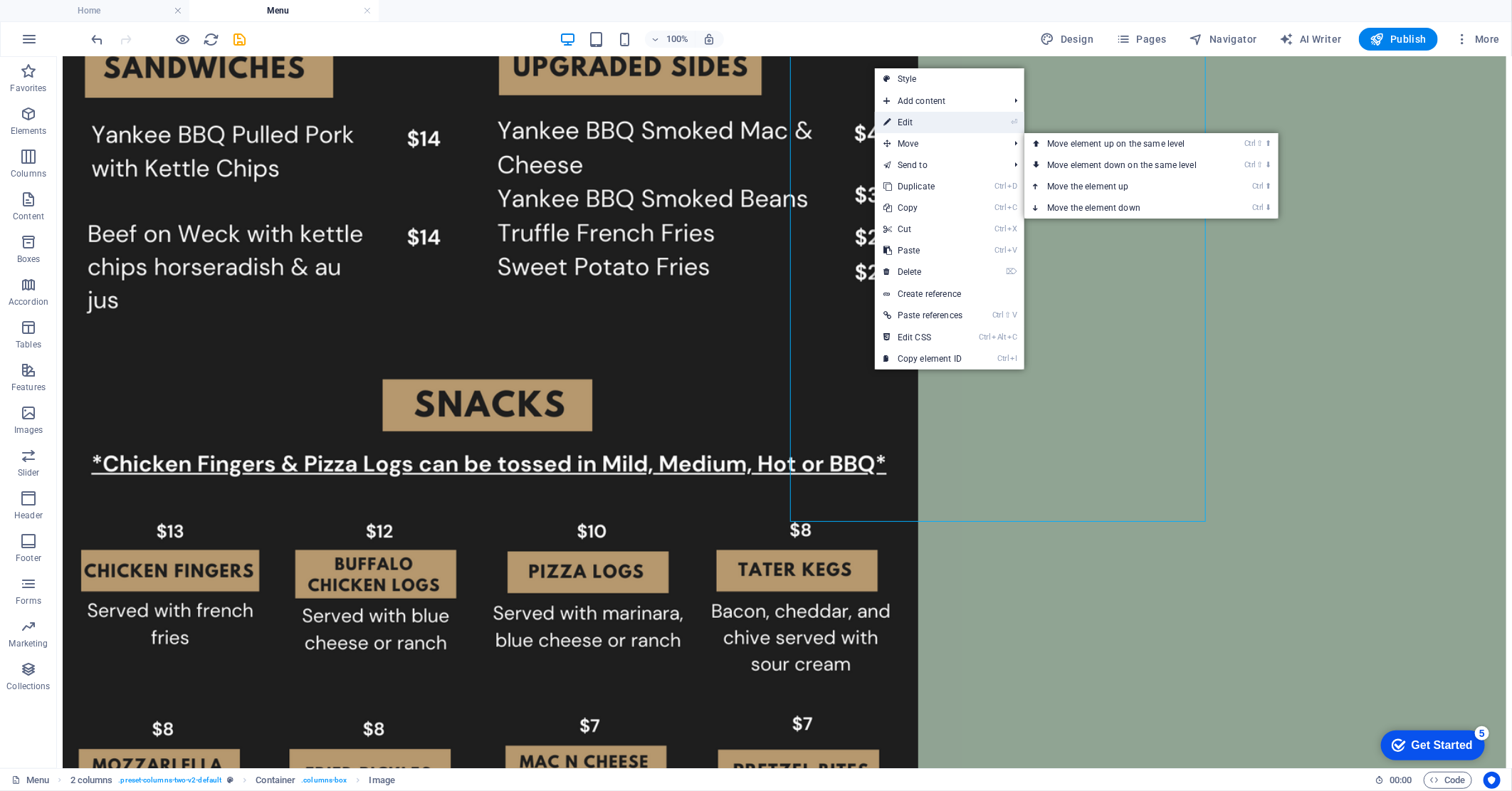
click at [913, 129] on link "⏎ Edit" at bounding box center [923, 123] width 96 height 21
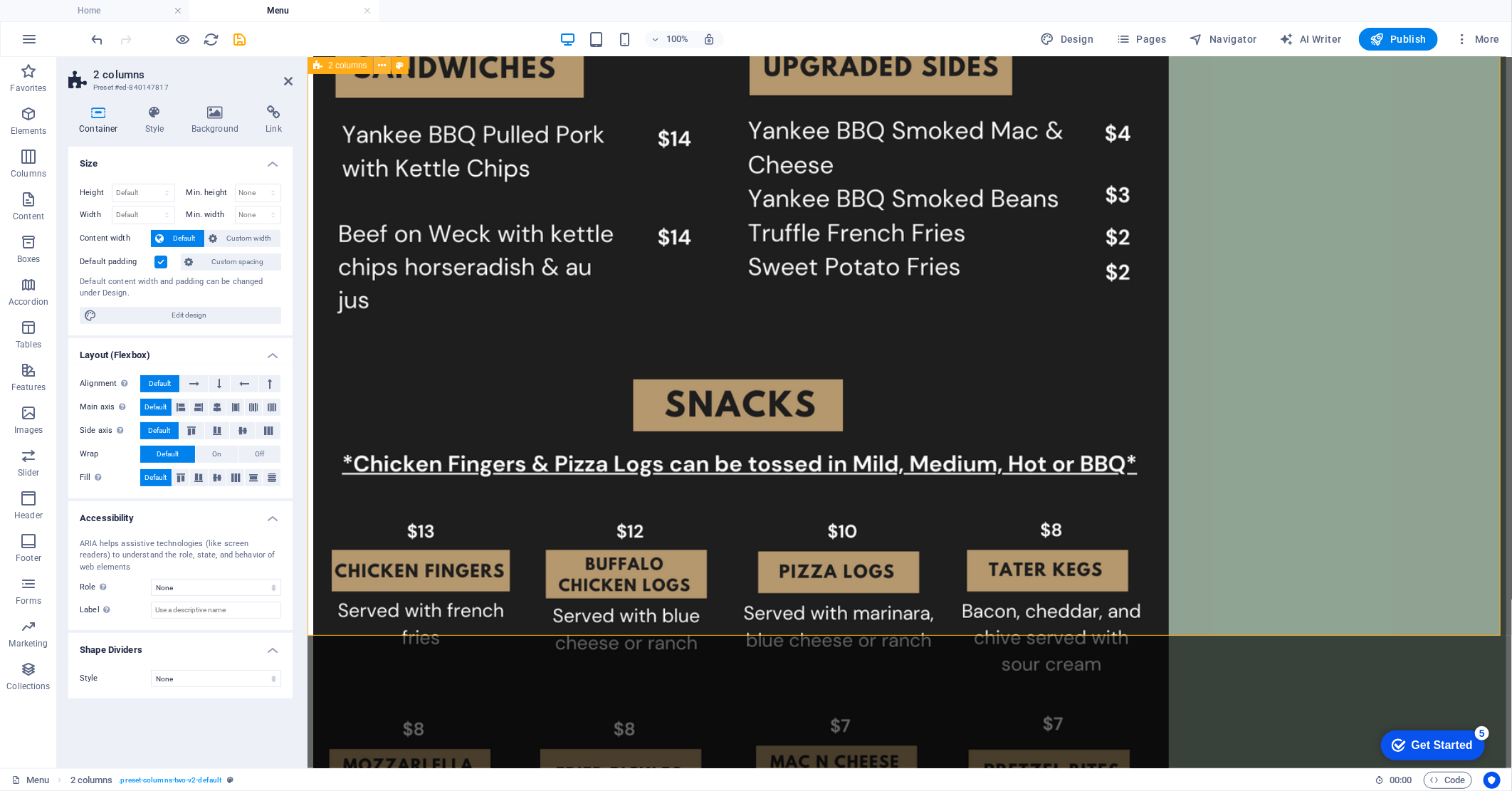
click at [384, 66] on icon at bounding box center [382, 66] width 8 height 15
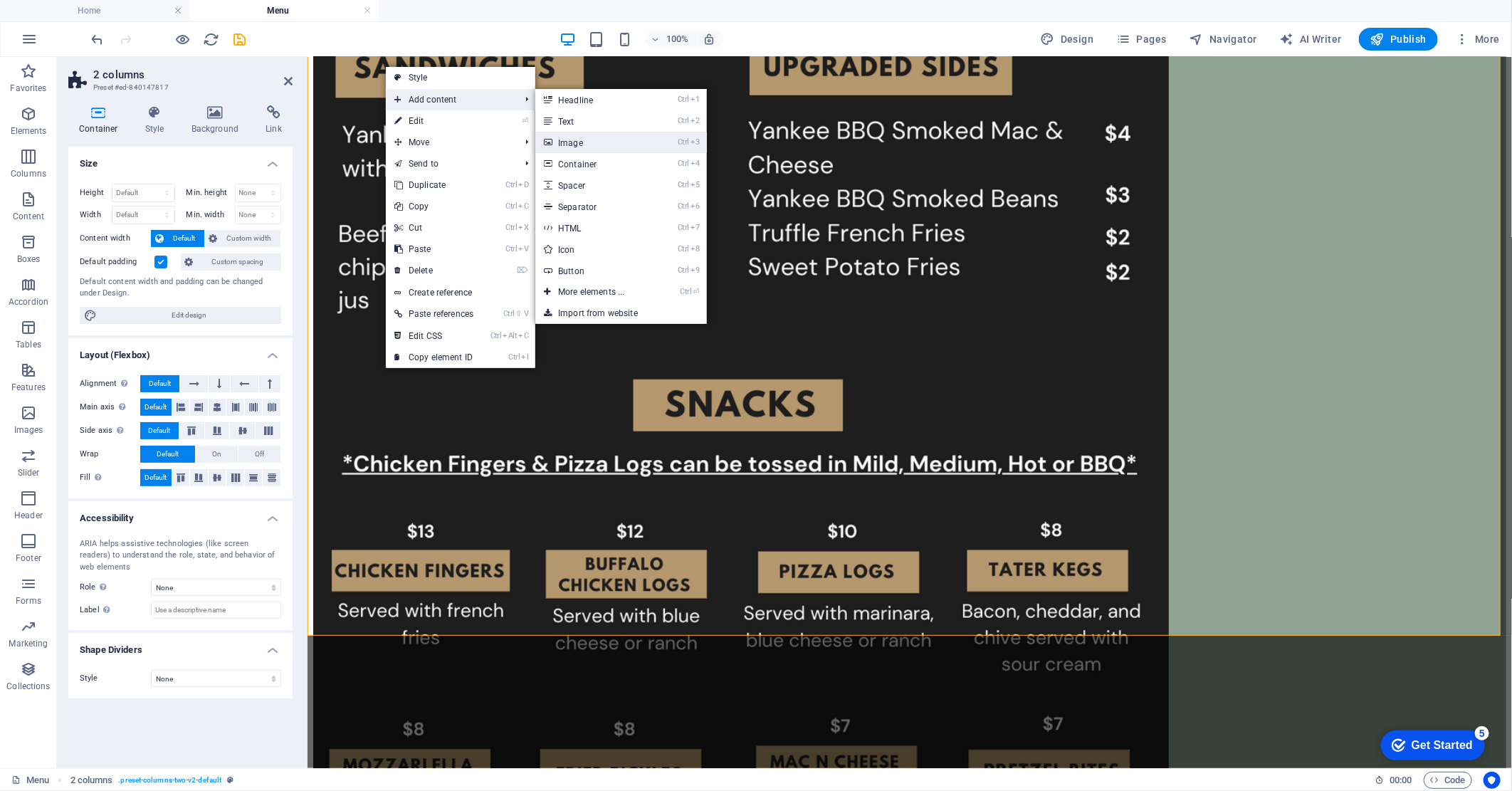
click at [605, 141] on link "Ctrl 3 Image" at bounding box center [594, 142] width 118 height 21
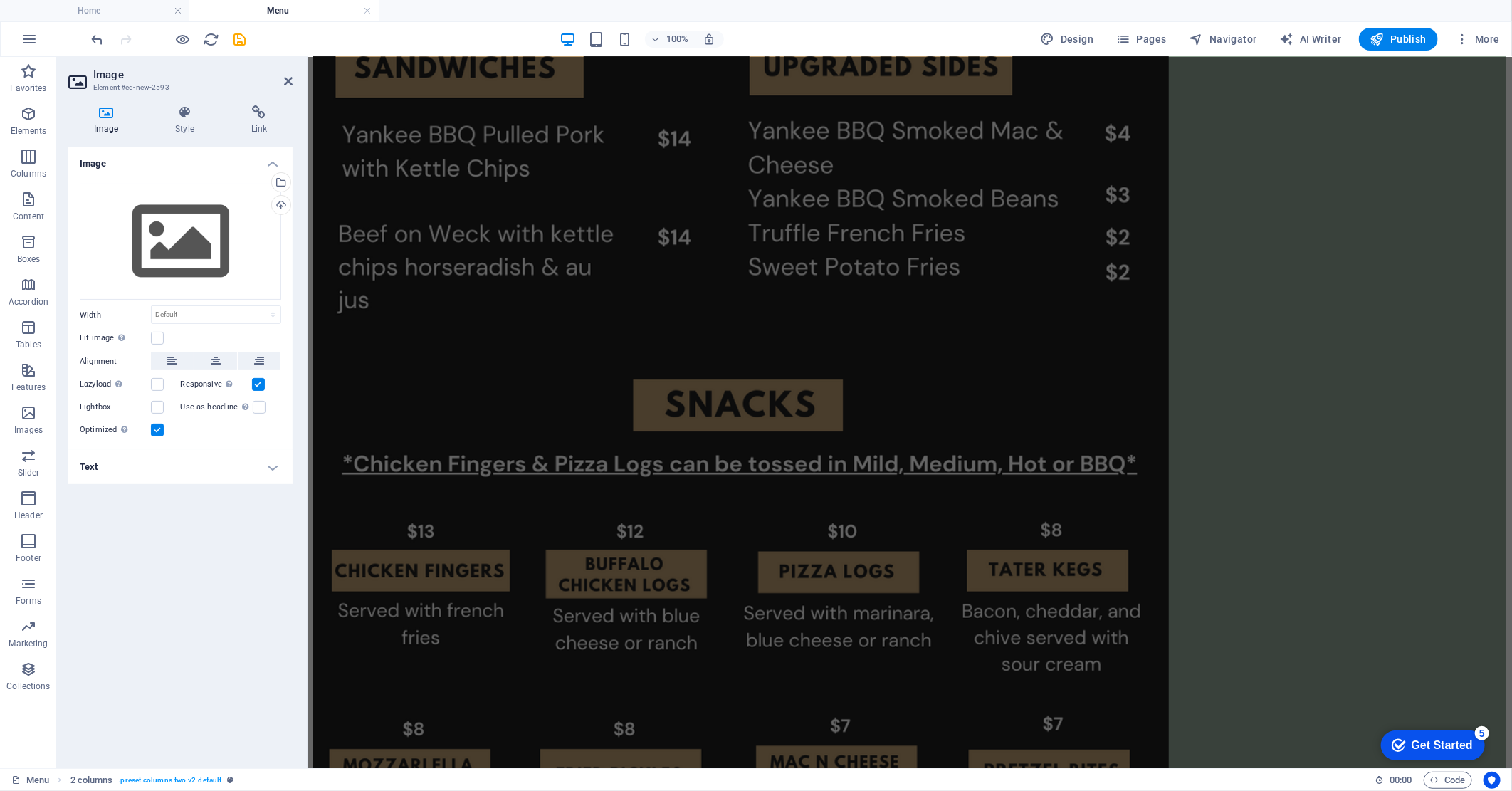
scroll to position [0, 0]
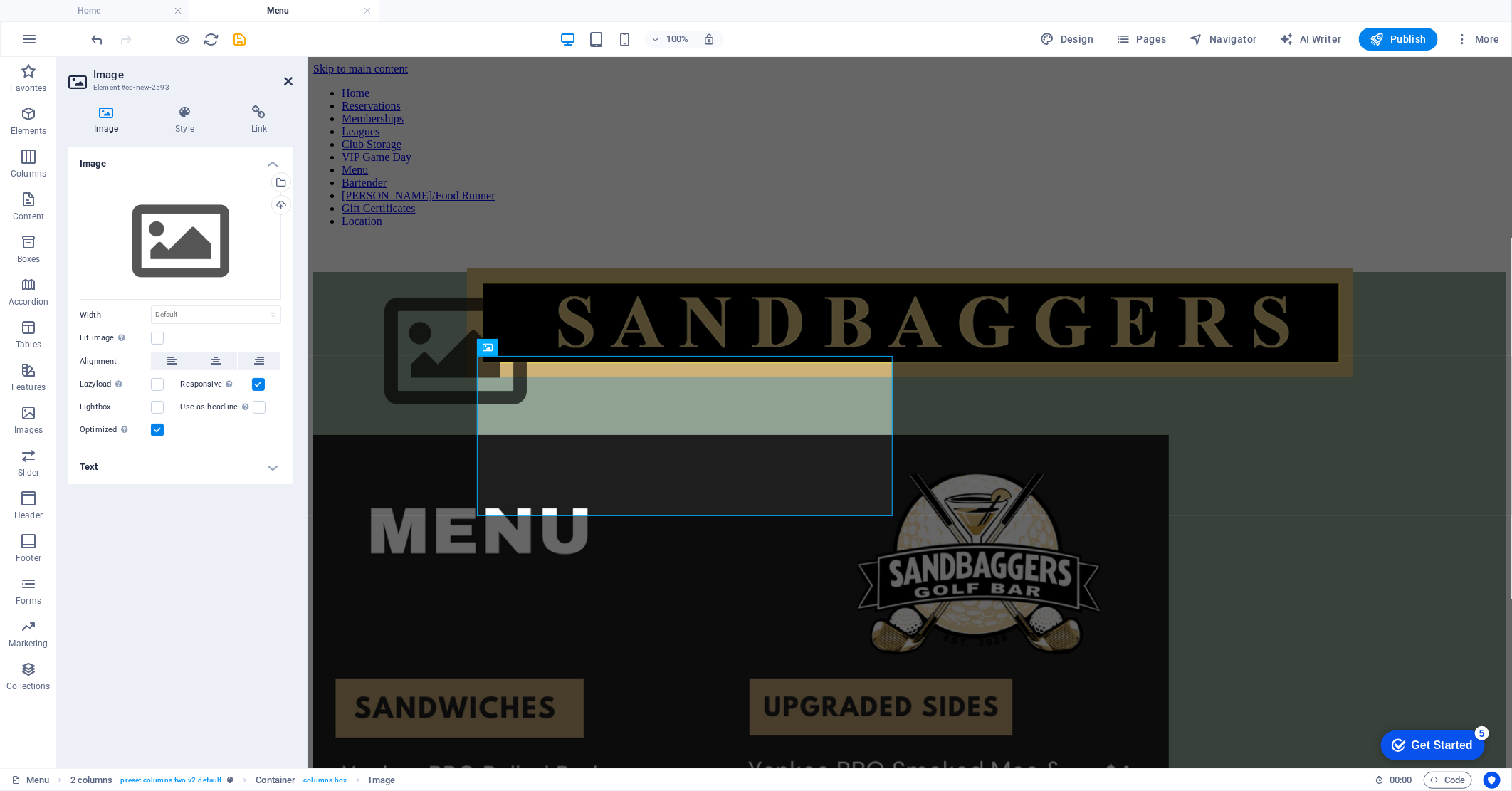
click at [286, 80] on icon at bounding box center [288, 81] width 9 height 11
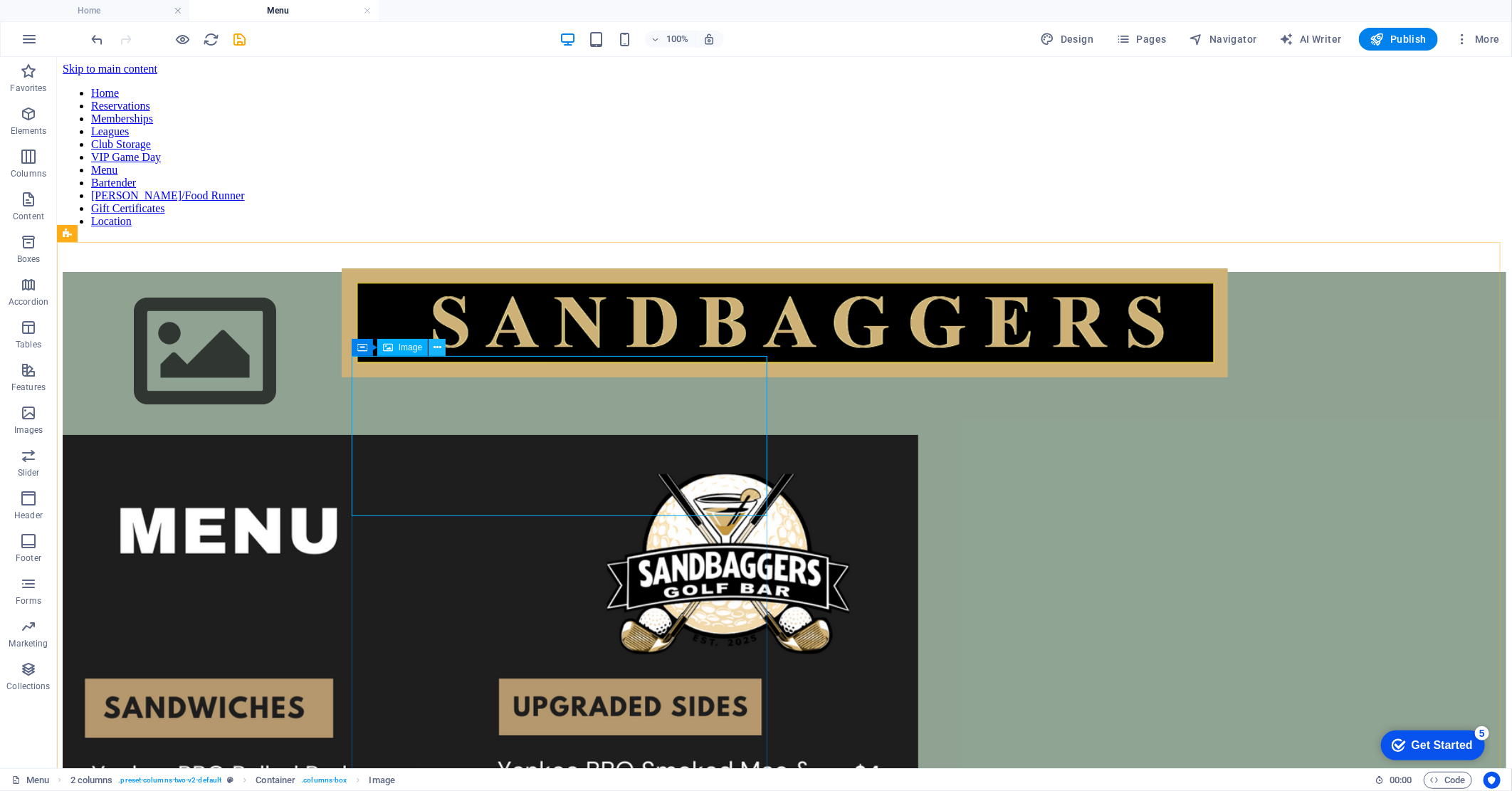
click at [441, 342] on button at bounding box center [436, 347] width 17 height 17
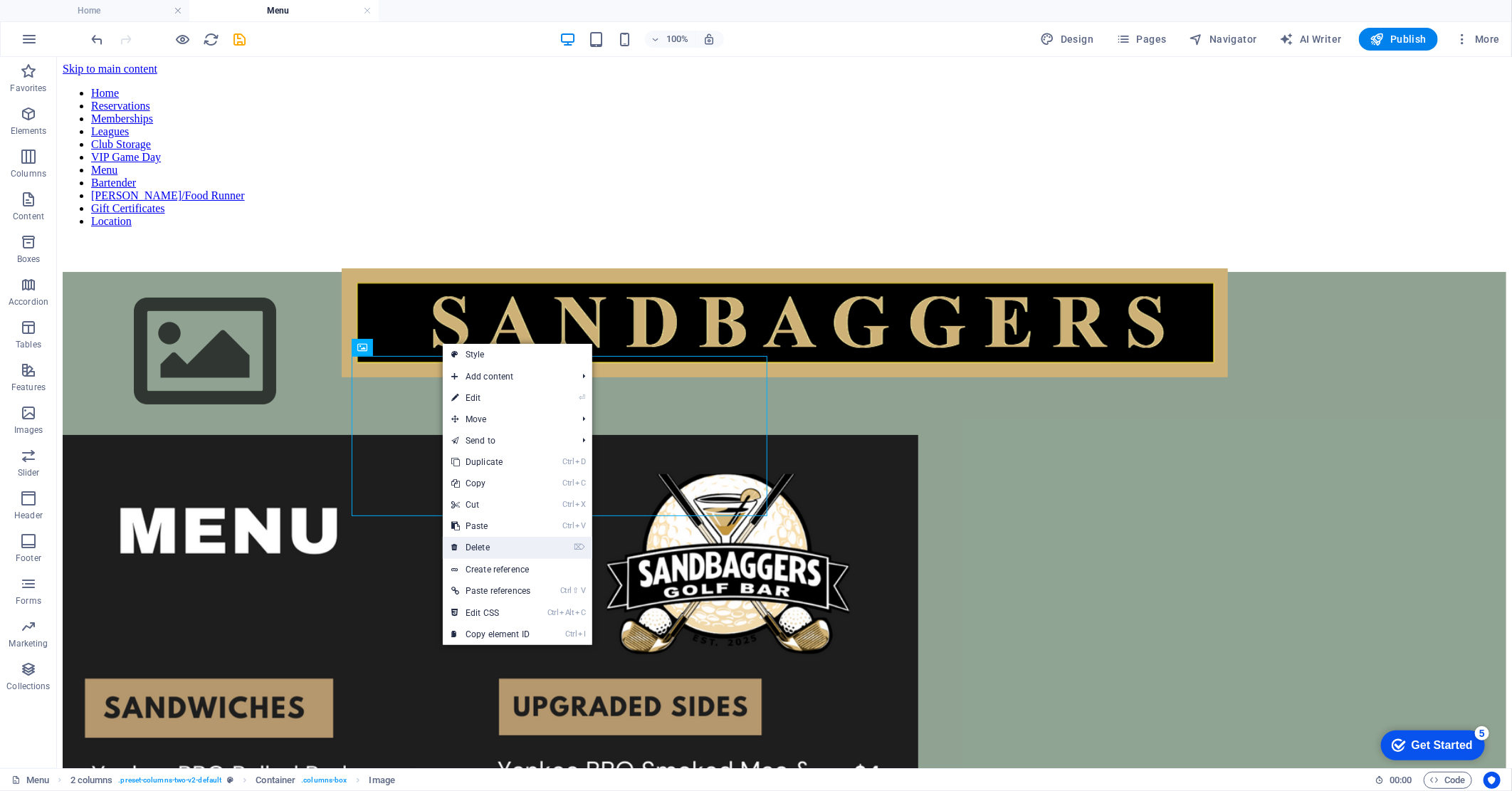
click at [492, 545] on link "⌦ Delete" at bounding box center [491, 548] width 96 height 21
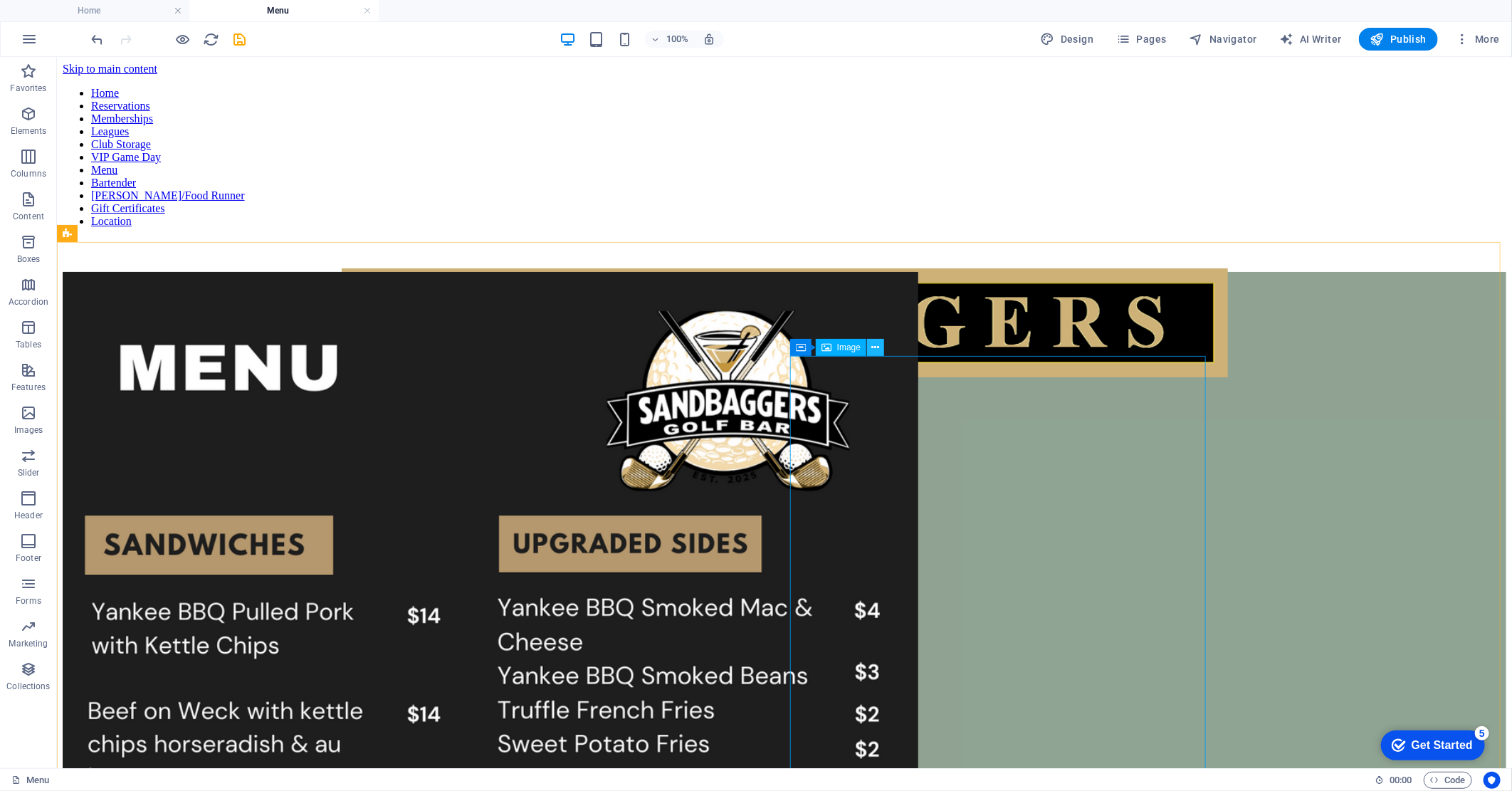
click at [874, 349] on icon at bounding box center [876, 348] width 8 height 15
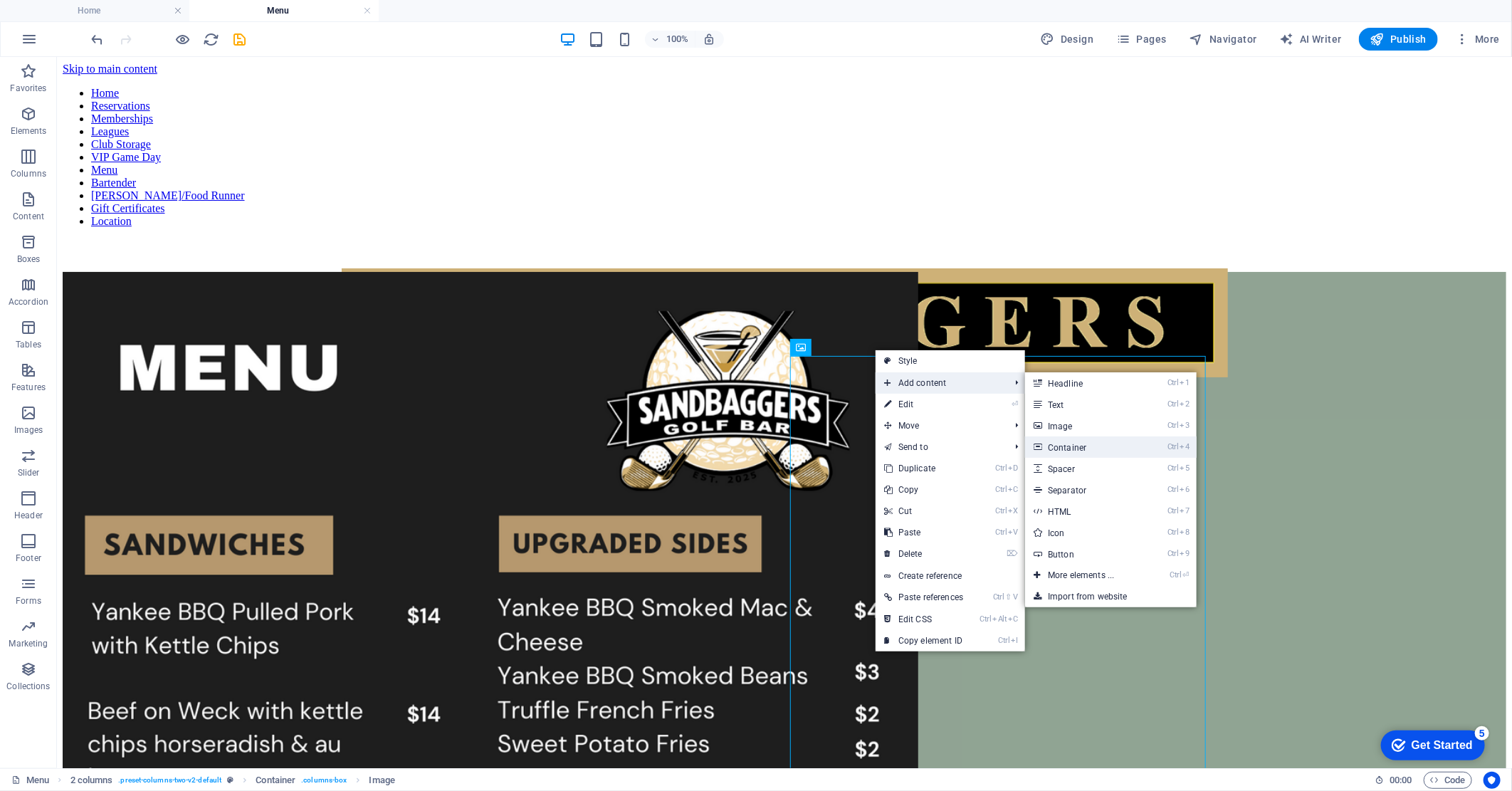
click at [1103, 445] on link "Ctrl 4 Container" at bounding box center [1083, 447] width 118 height 21
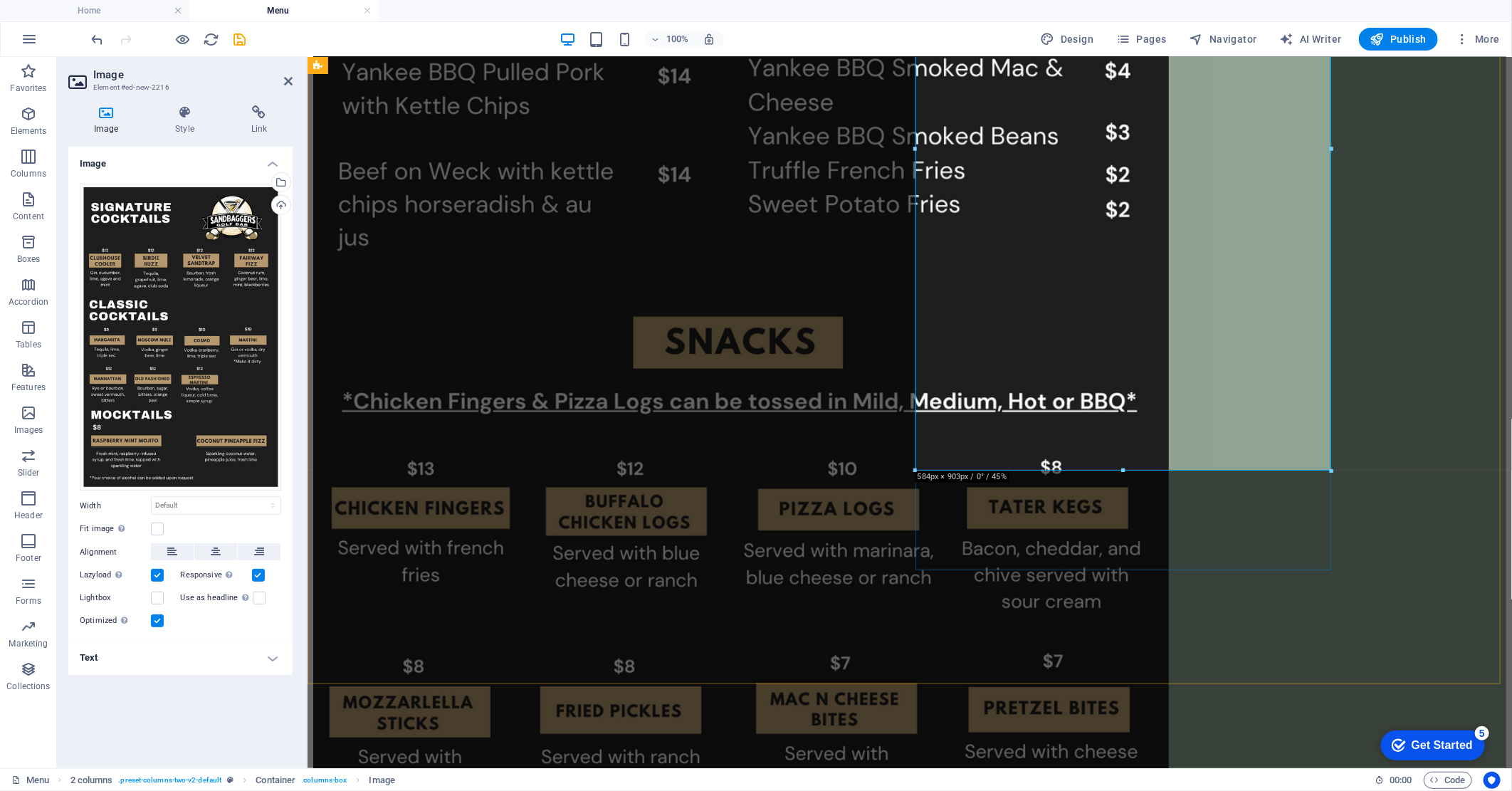
scroll to position [558, 0]
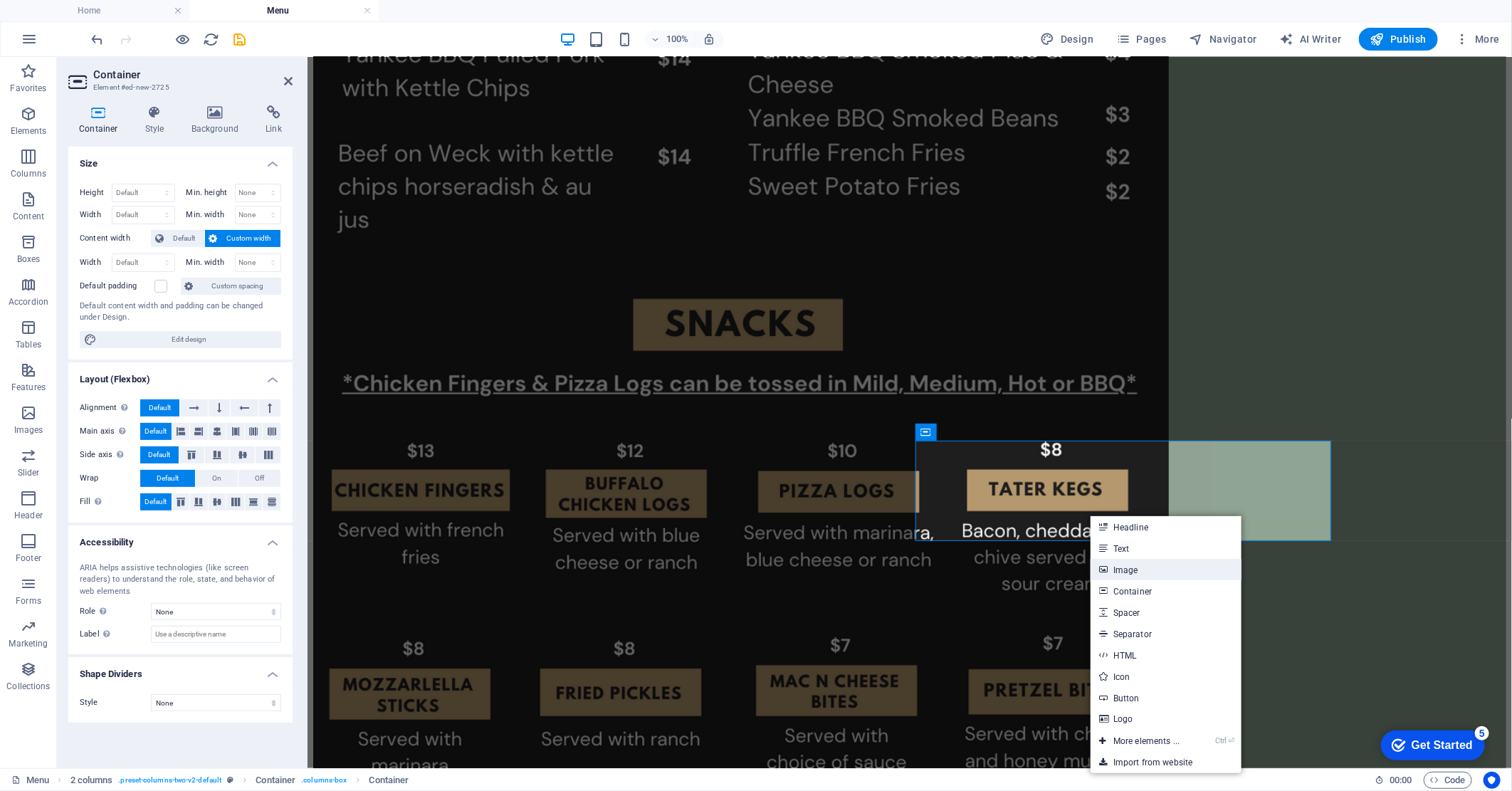
click at [1118, 568] on link "Image" at bounding box center [1166, 570] width 151 height 21
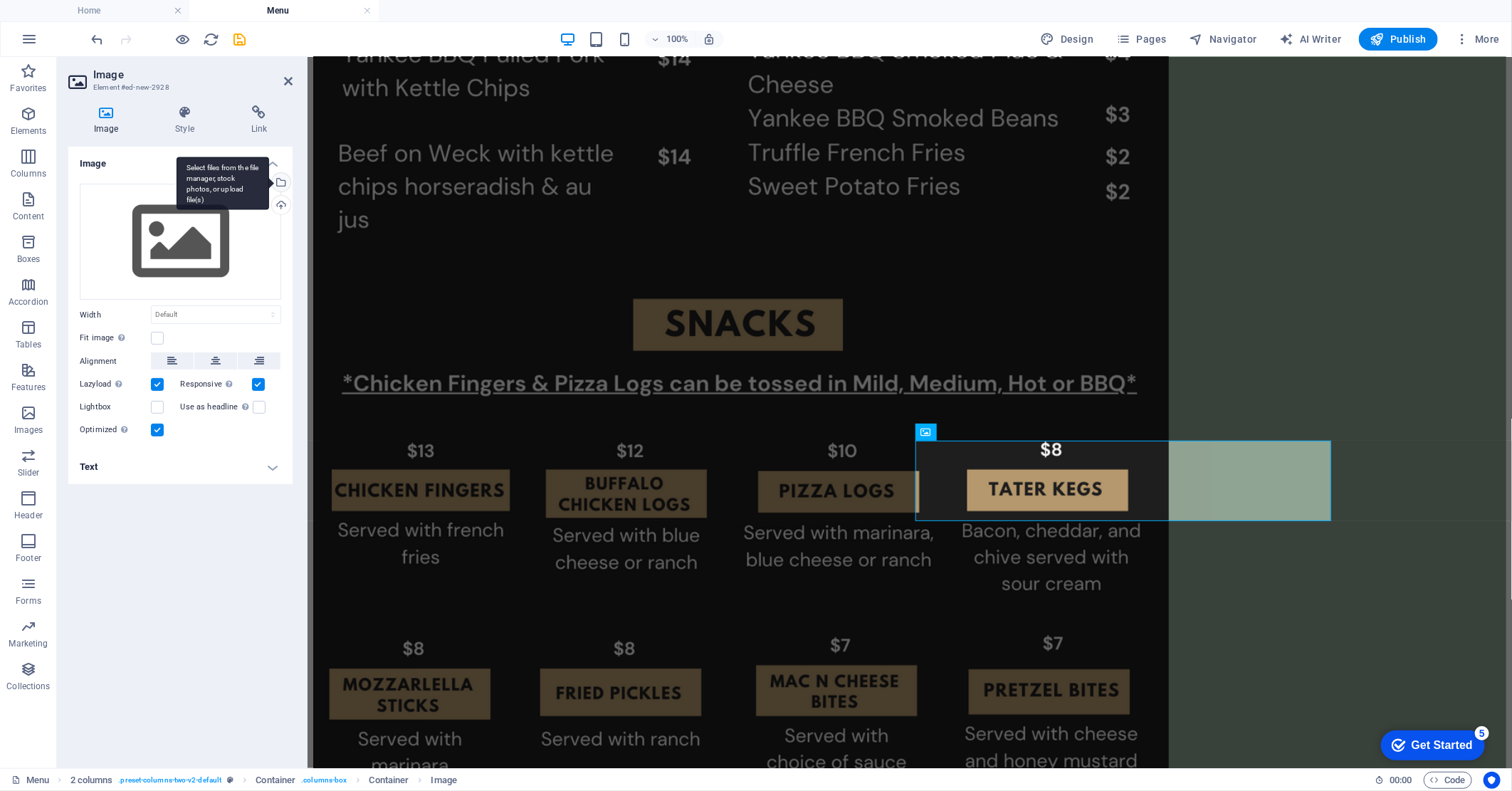
click at [283, 187] on div "Select files from the file manager, stock photos, or upload file(s)" at bounding box center [279, 184] width 21 height 21
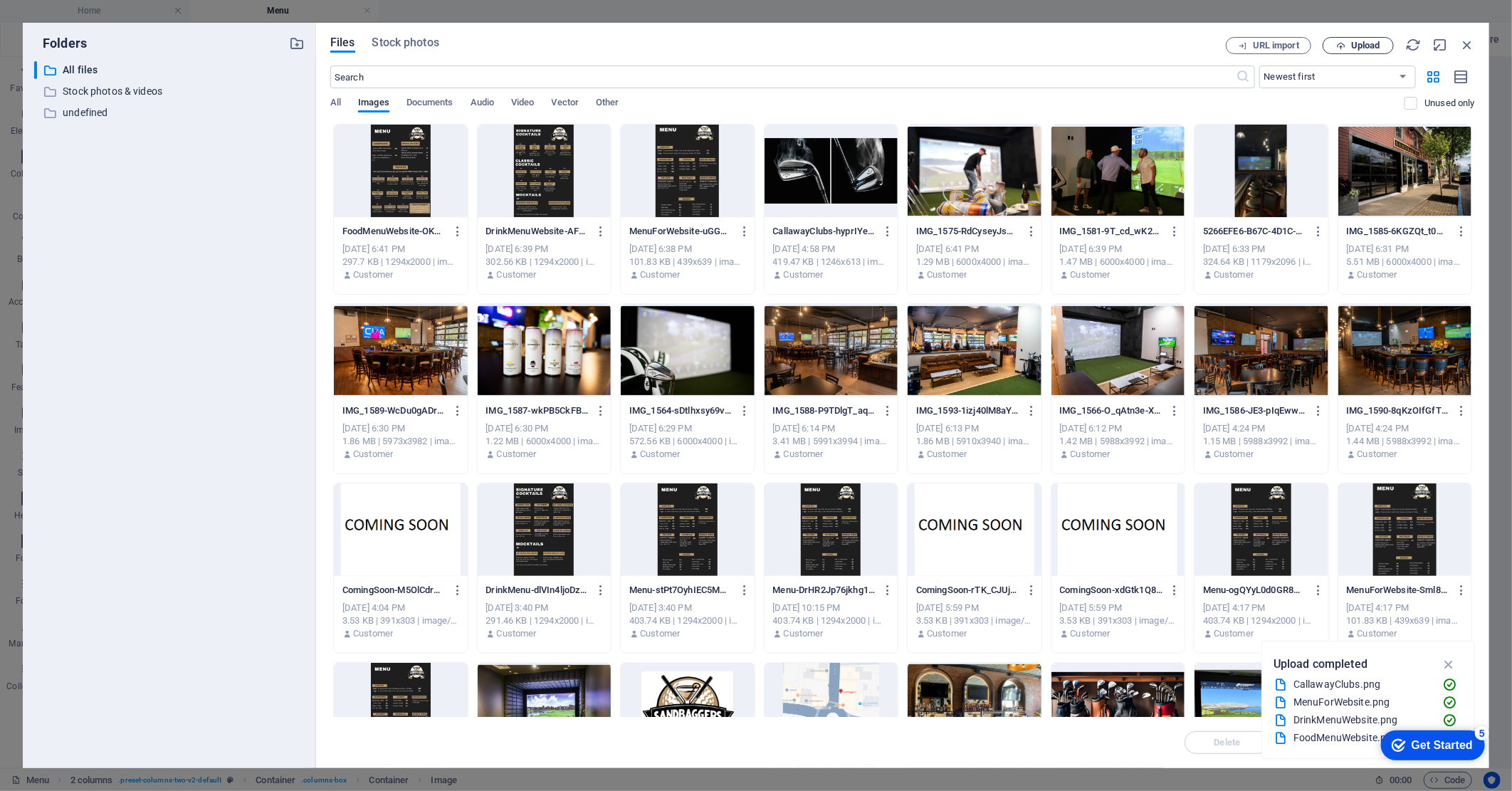
click at [1379, 43] on span "Upload" at bounding box center [1366, 46] width 29 height 9
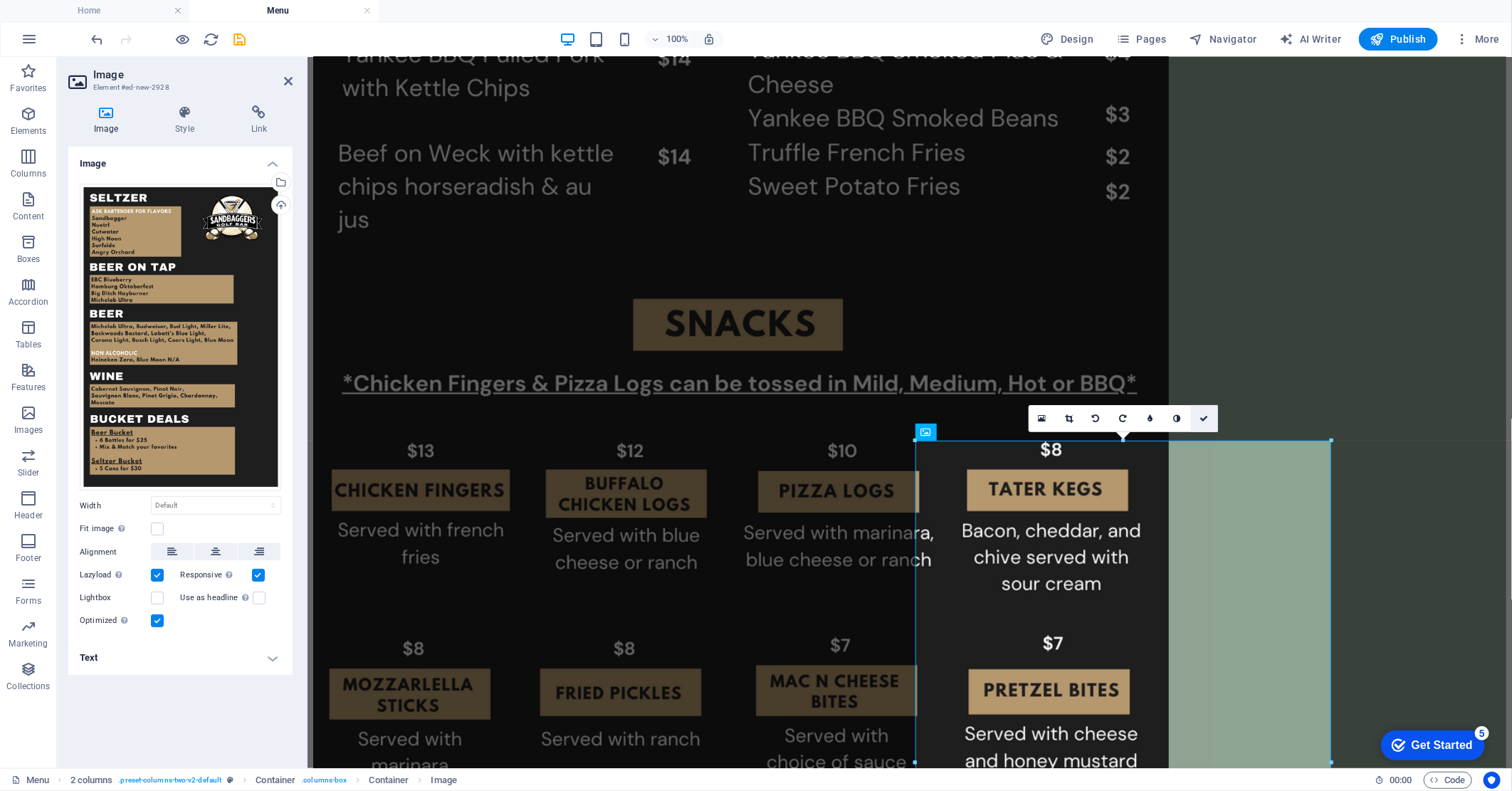
click at [1205, 418] on icon at bounding box center [1204, 419] width 9 height 9
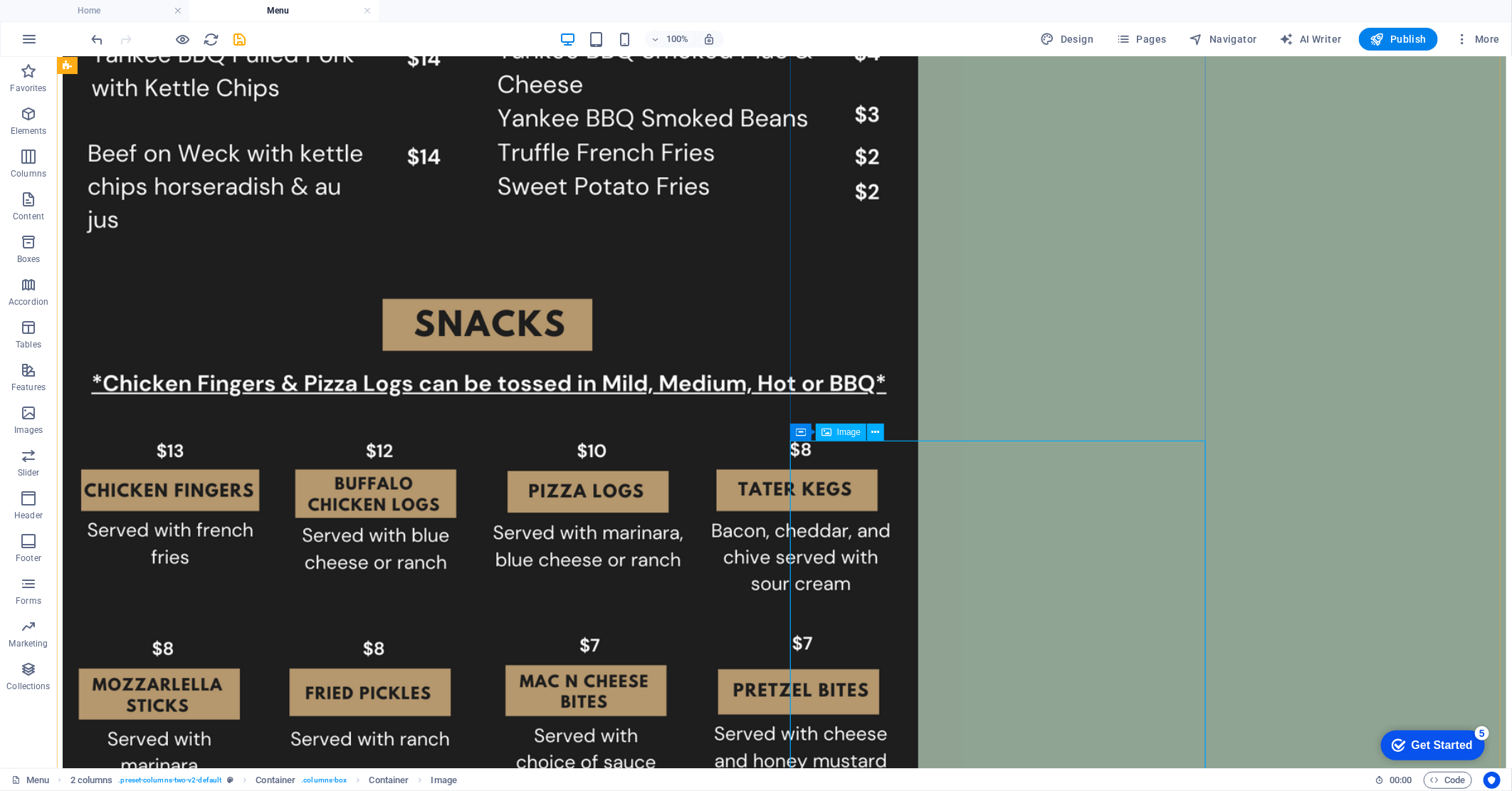
click at [873, 433] on icon at bounding box center [876, 432] width 8 height 15
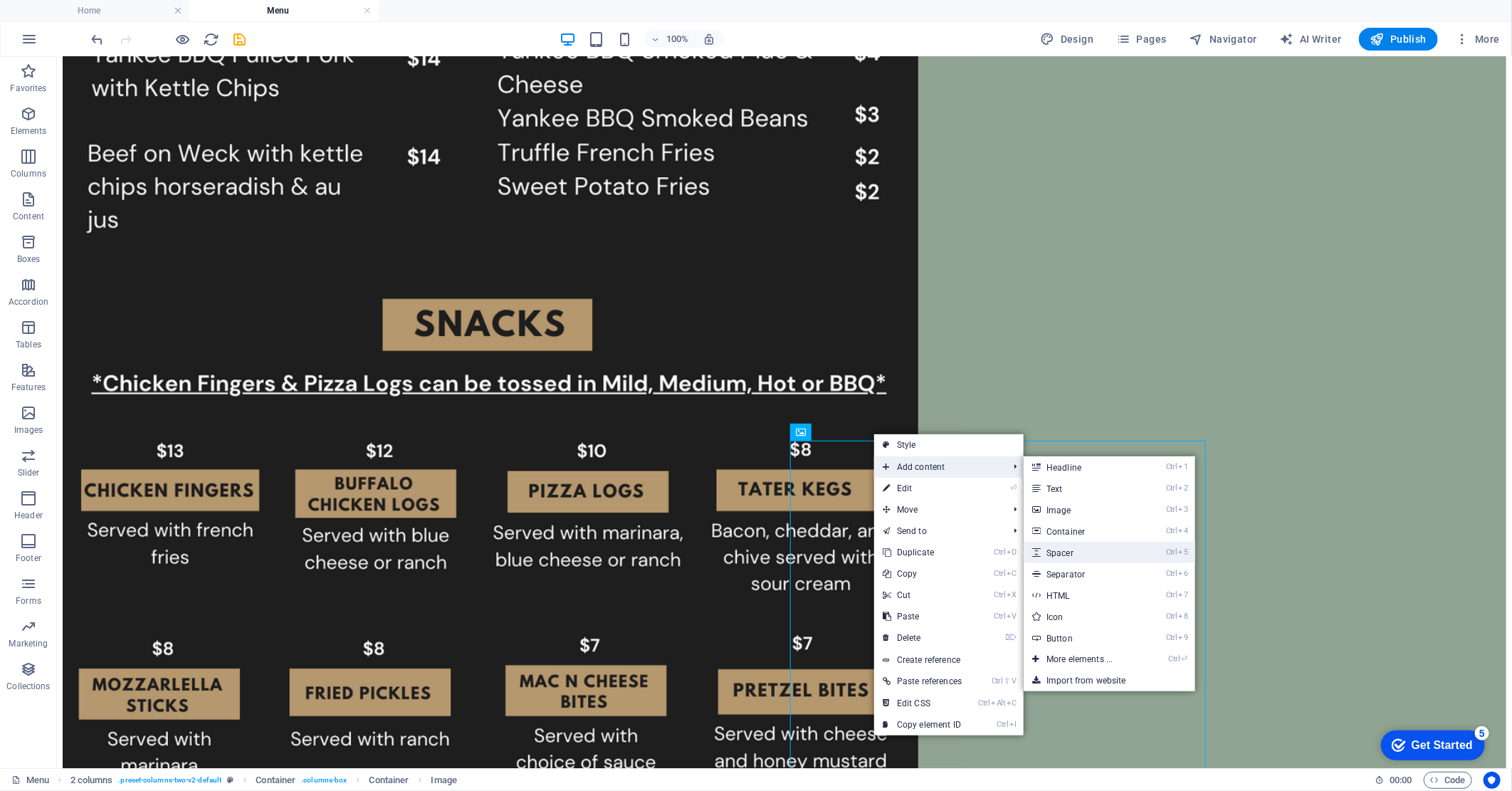
click at [1086, 551] on link "Ctrl 5 Spacer" at bounding box center [1082, 553] width 118 height 21
select select "px"
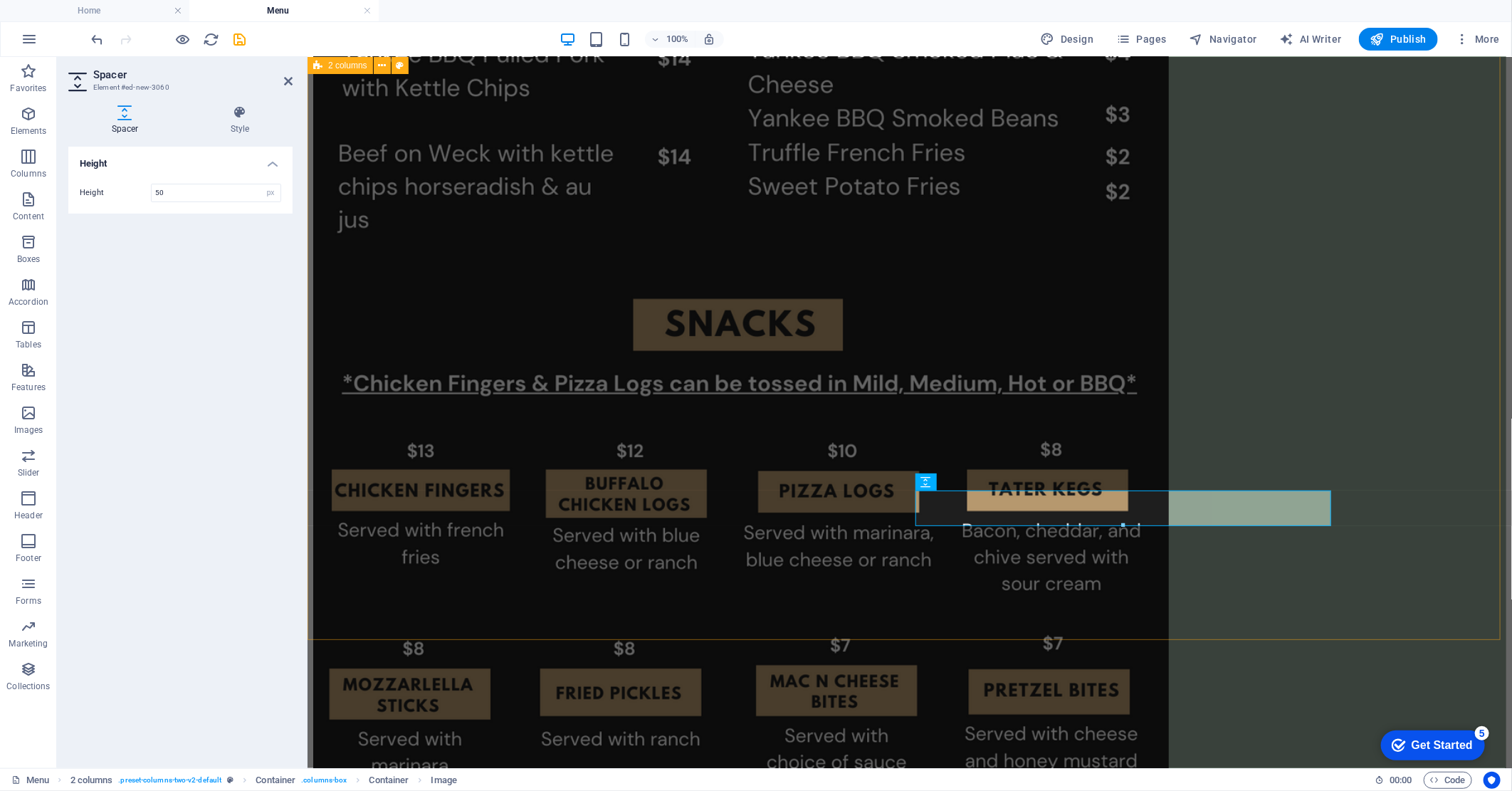
scroll to position [1247, 0]
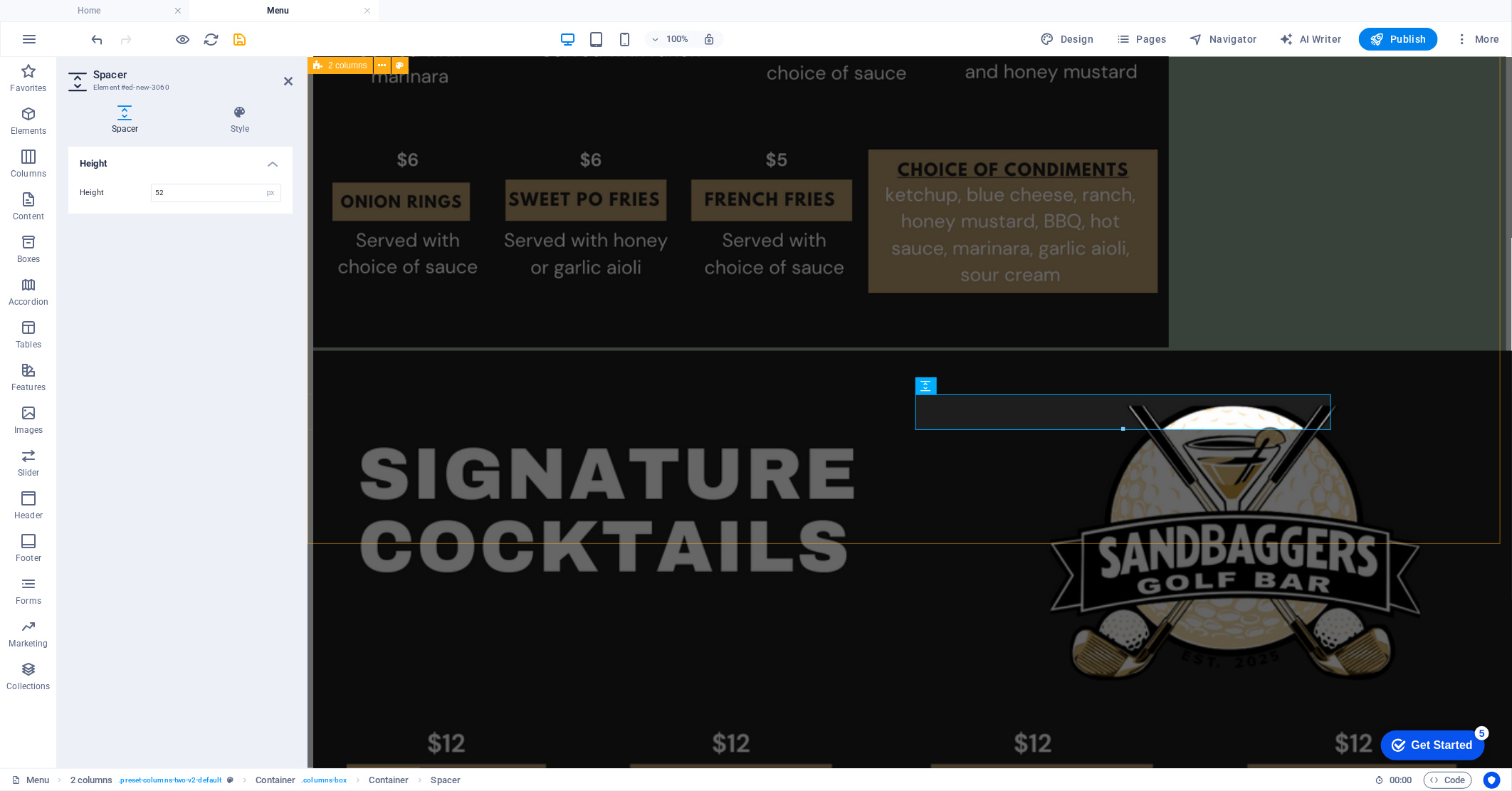
type input "53"
click at [981, 388] on icon at bounding box center [978, 386] width 8 height 15
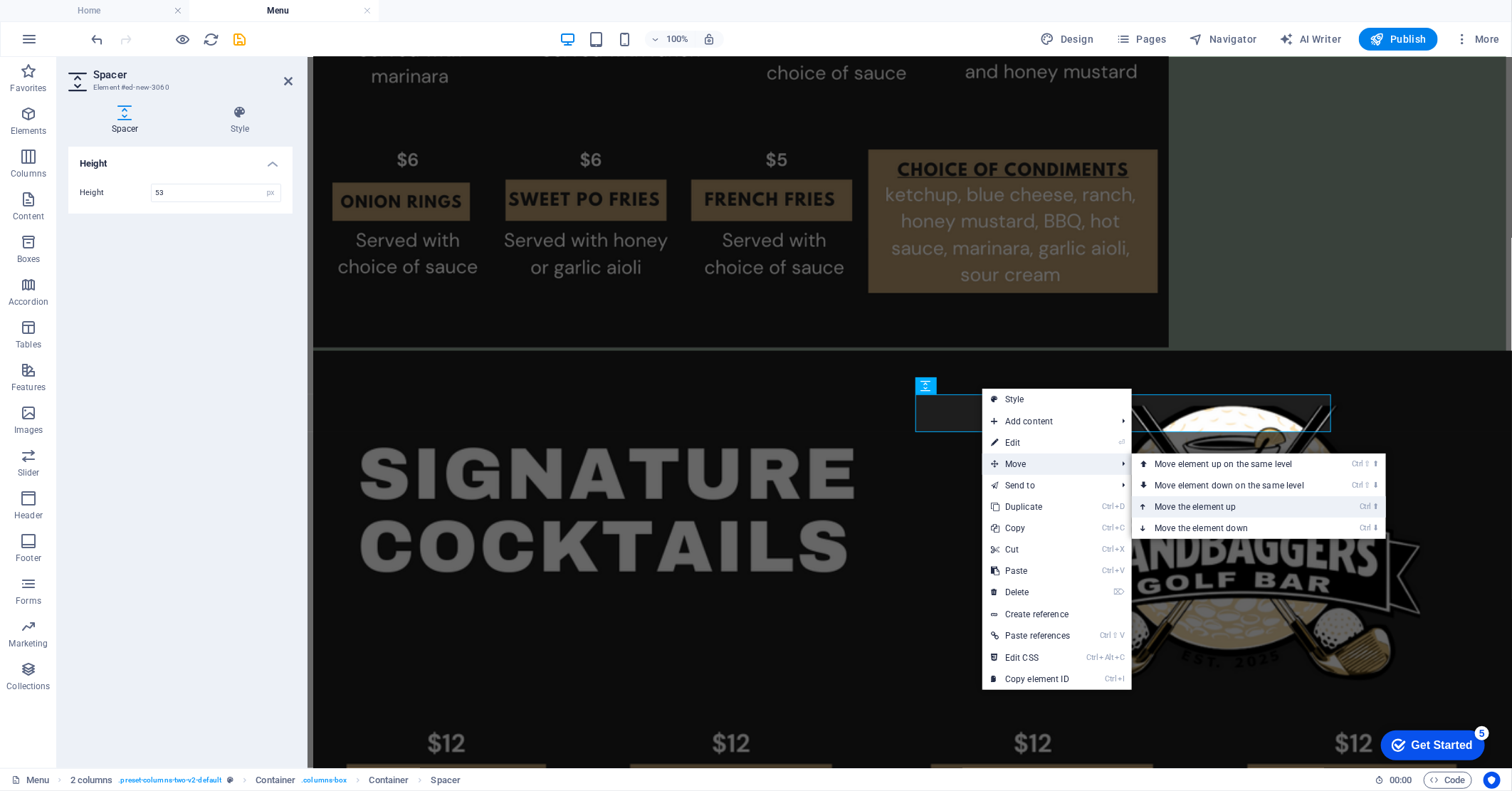
click at [1212, 508] on link "Ctrl ⬆ Move the element up" at bounding box center [1232, 507] width 201 height 21
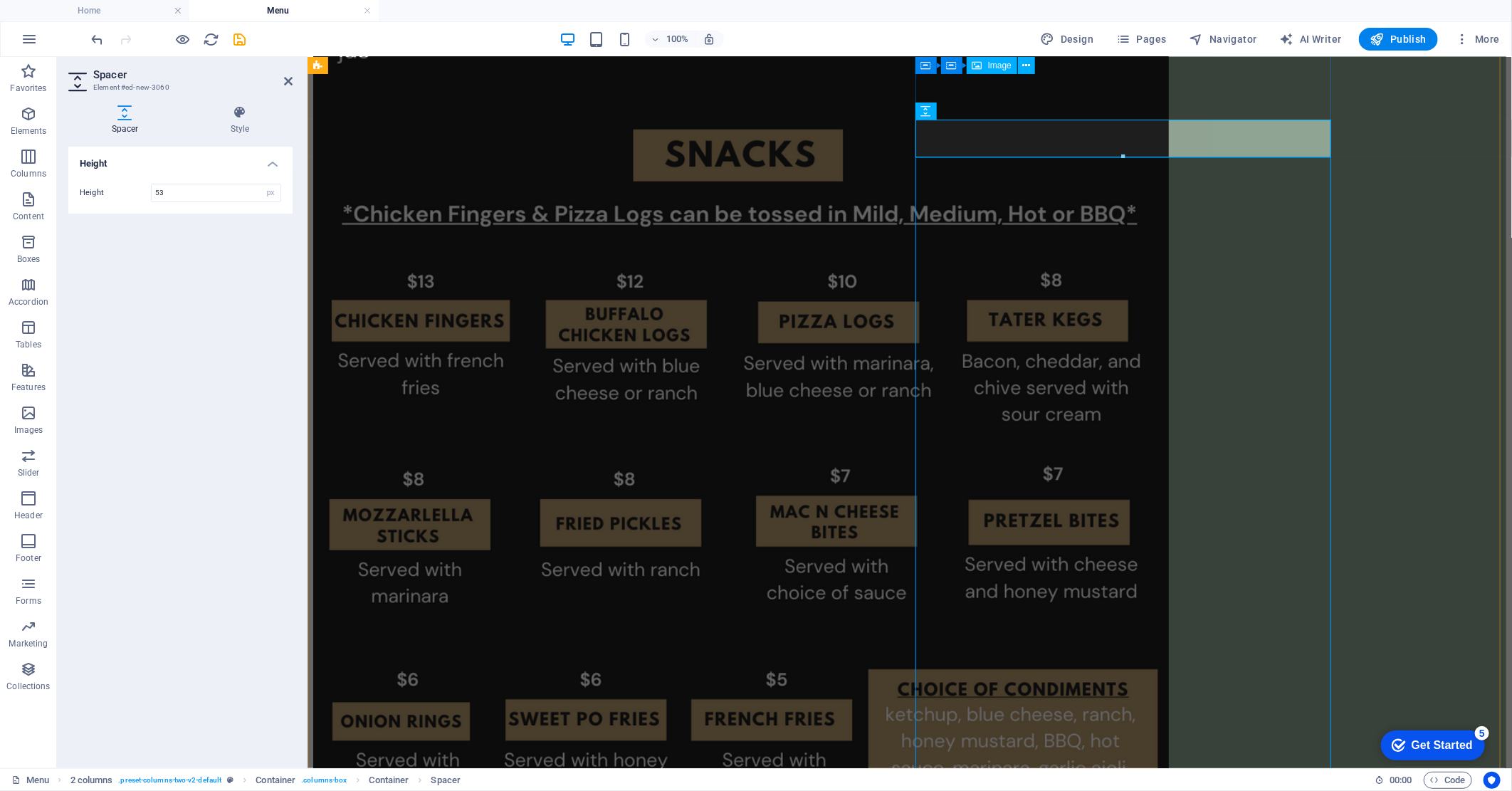
scroll to position [606, 0]
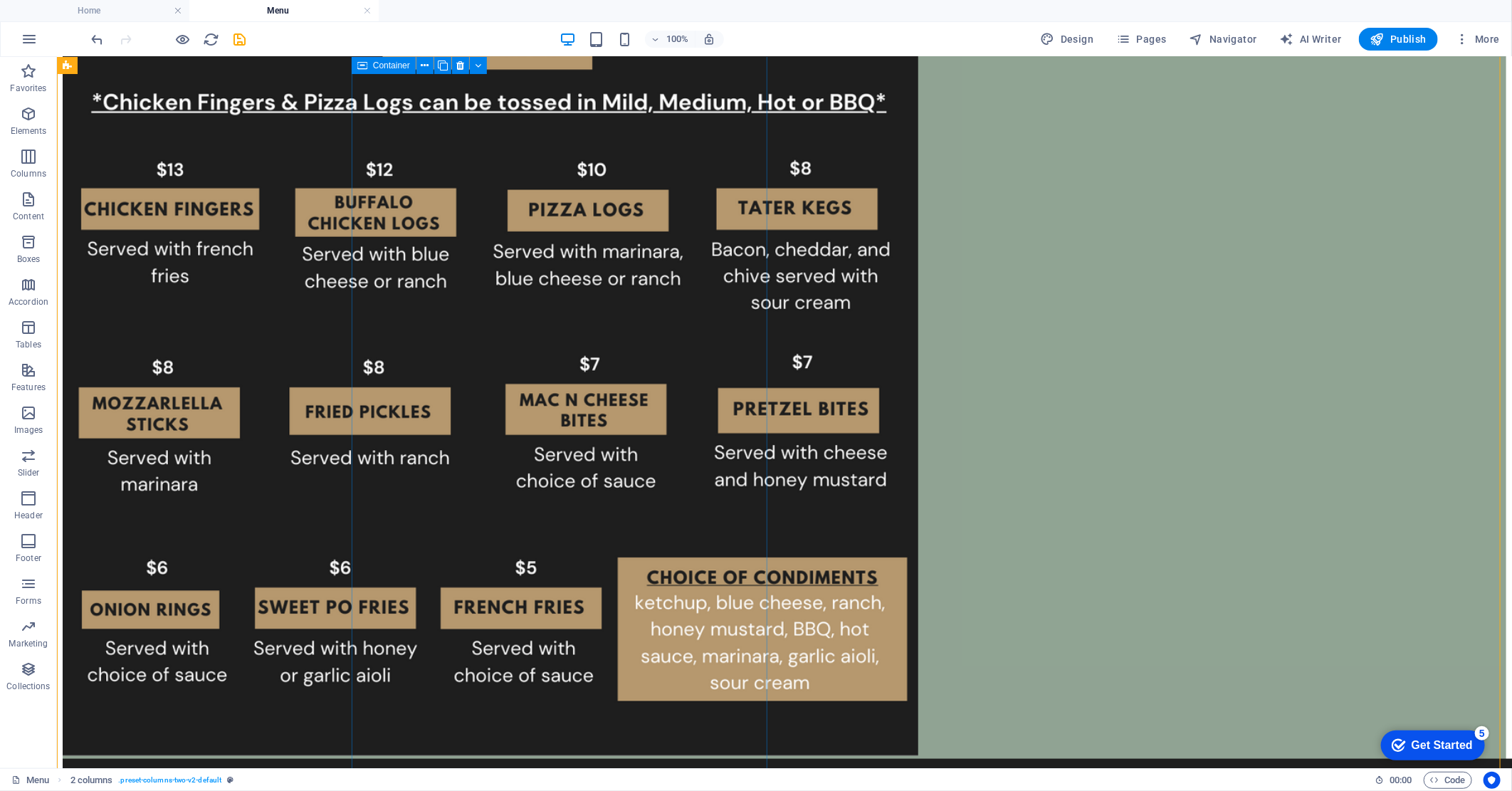
scroll to position [842, 0]
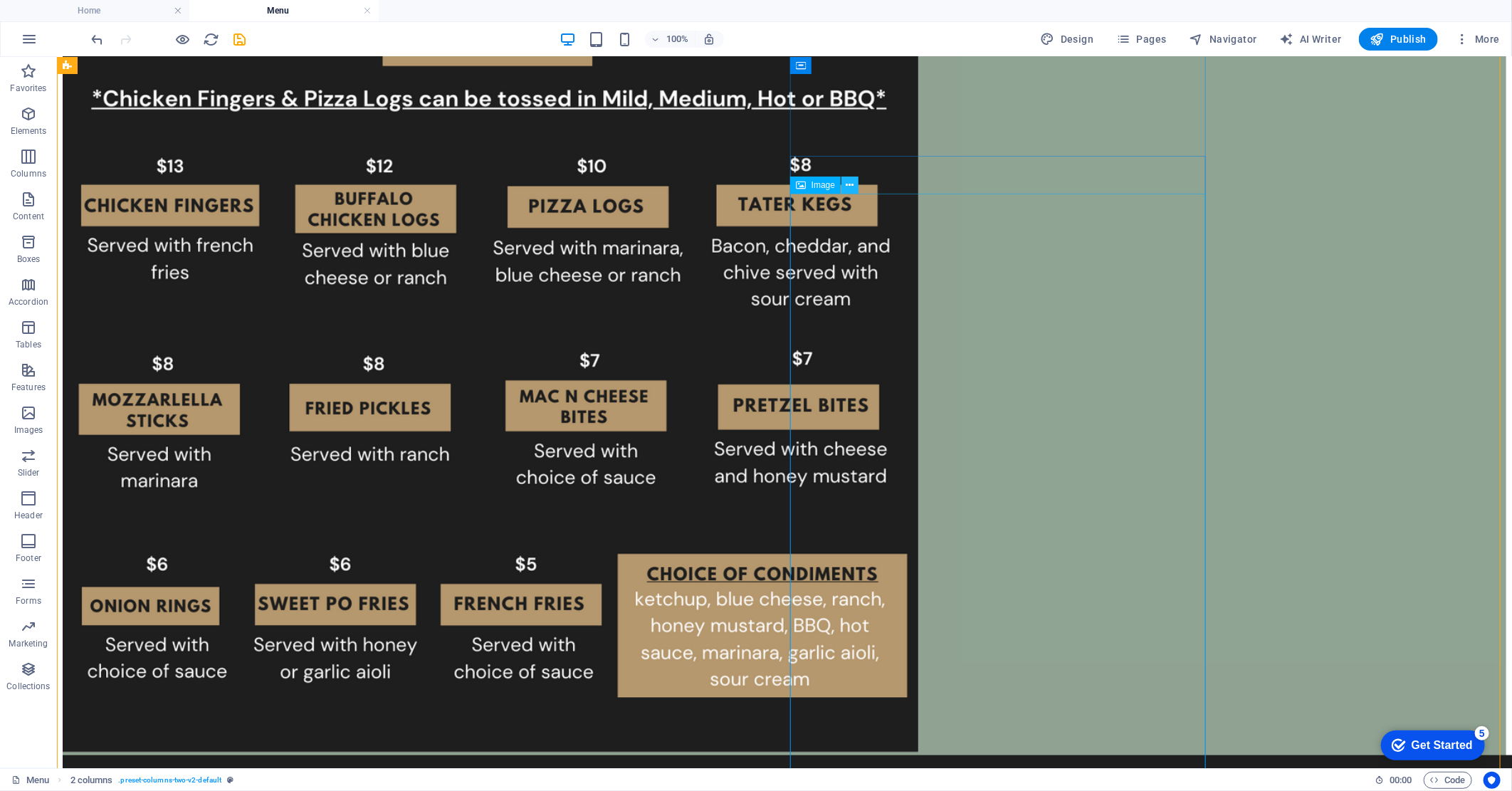
click at [850, 185] on icon at bounding box center [851, 185] width 8 height 15
drag, startPoint x: 1162, startPoint y: 474, endPoint x: 538, endPoint y: 491, distance: 624.2
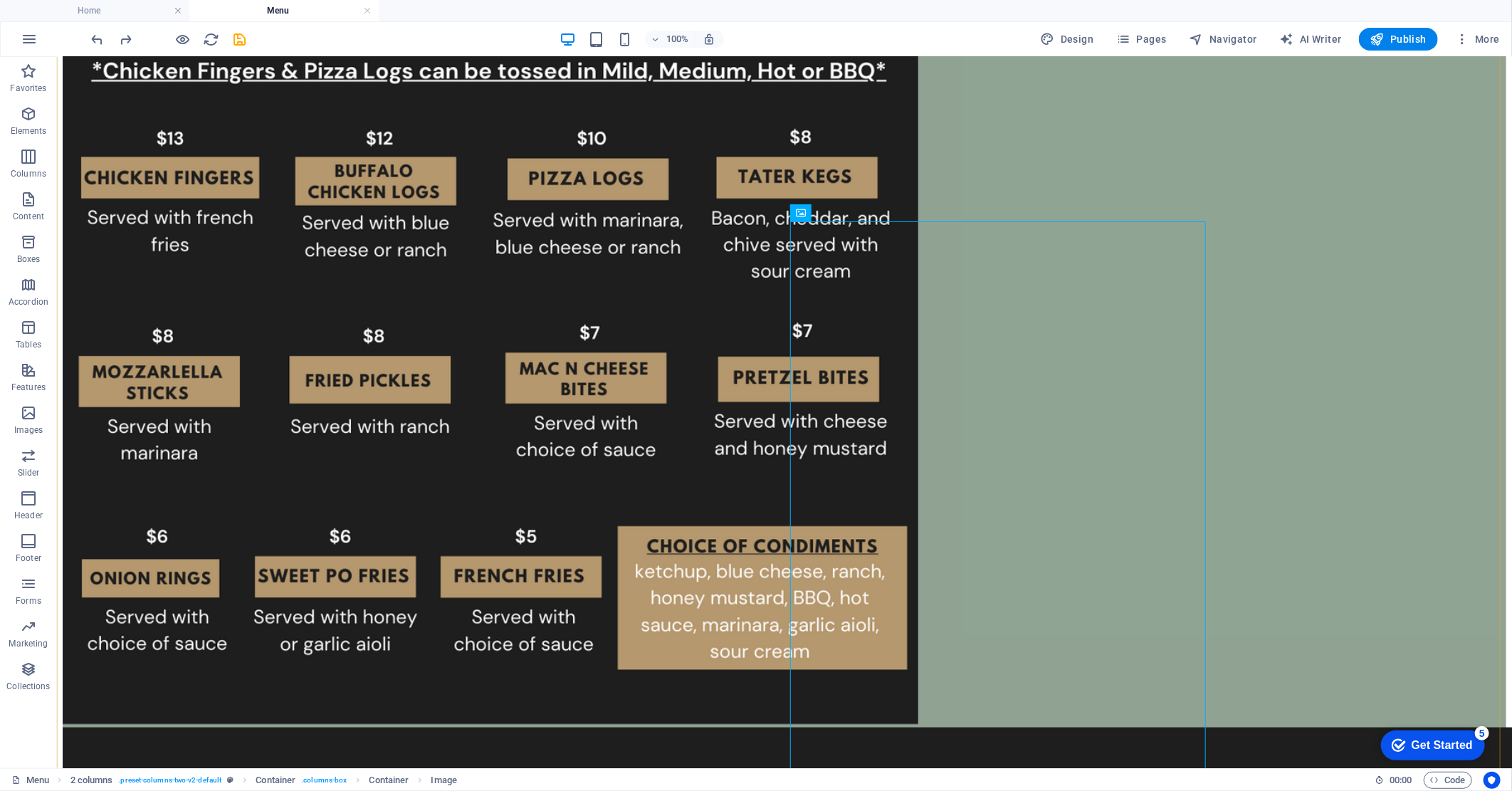
scroll to position [945, 0]
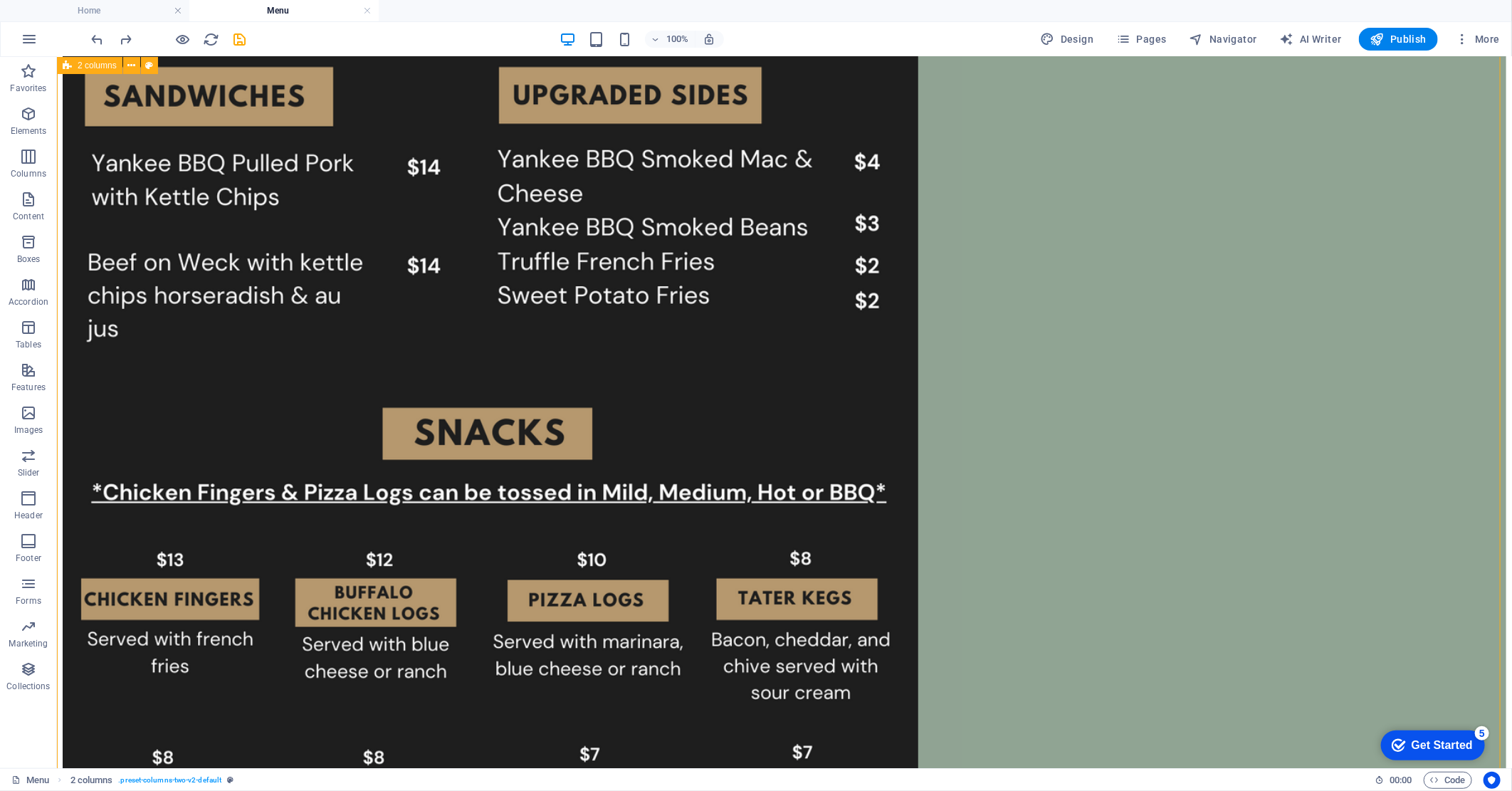
scroll to position [392, 0]
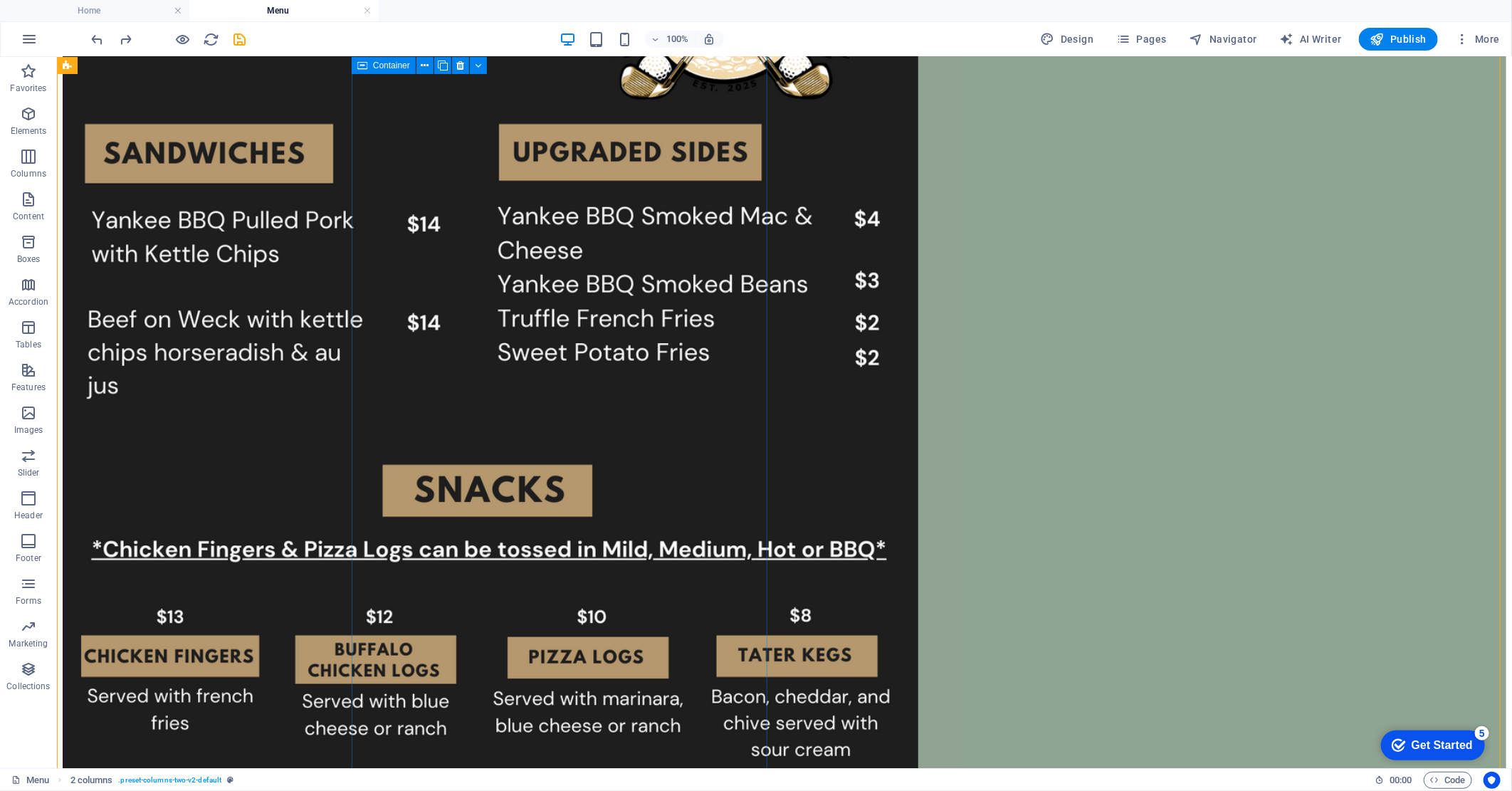
click at [614, 635] on div at bounding box center [783, 542] width 1444 height 1326
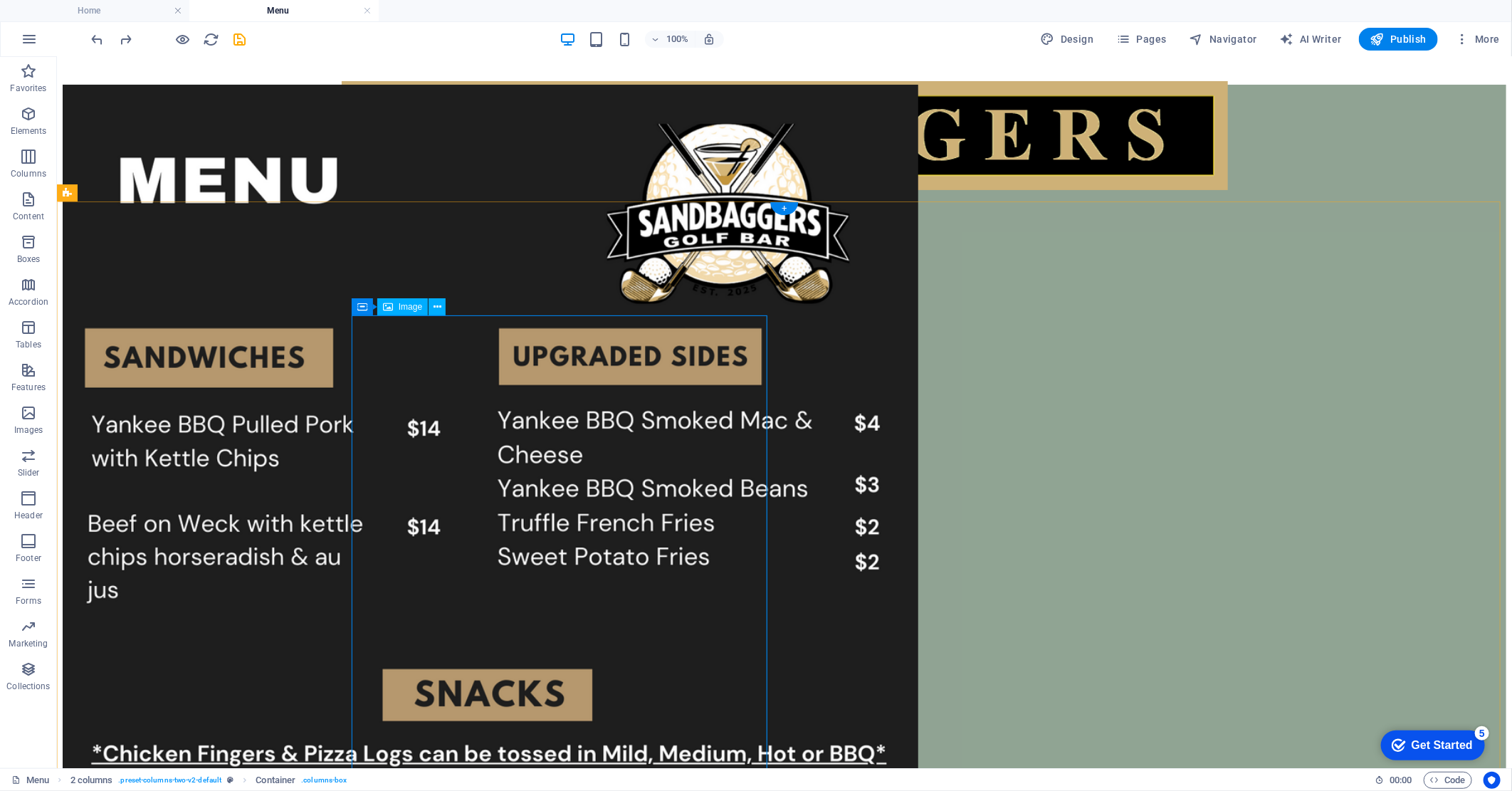
scroll to position [237, 0]
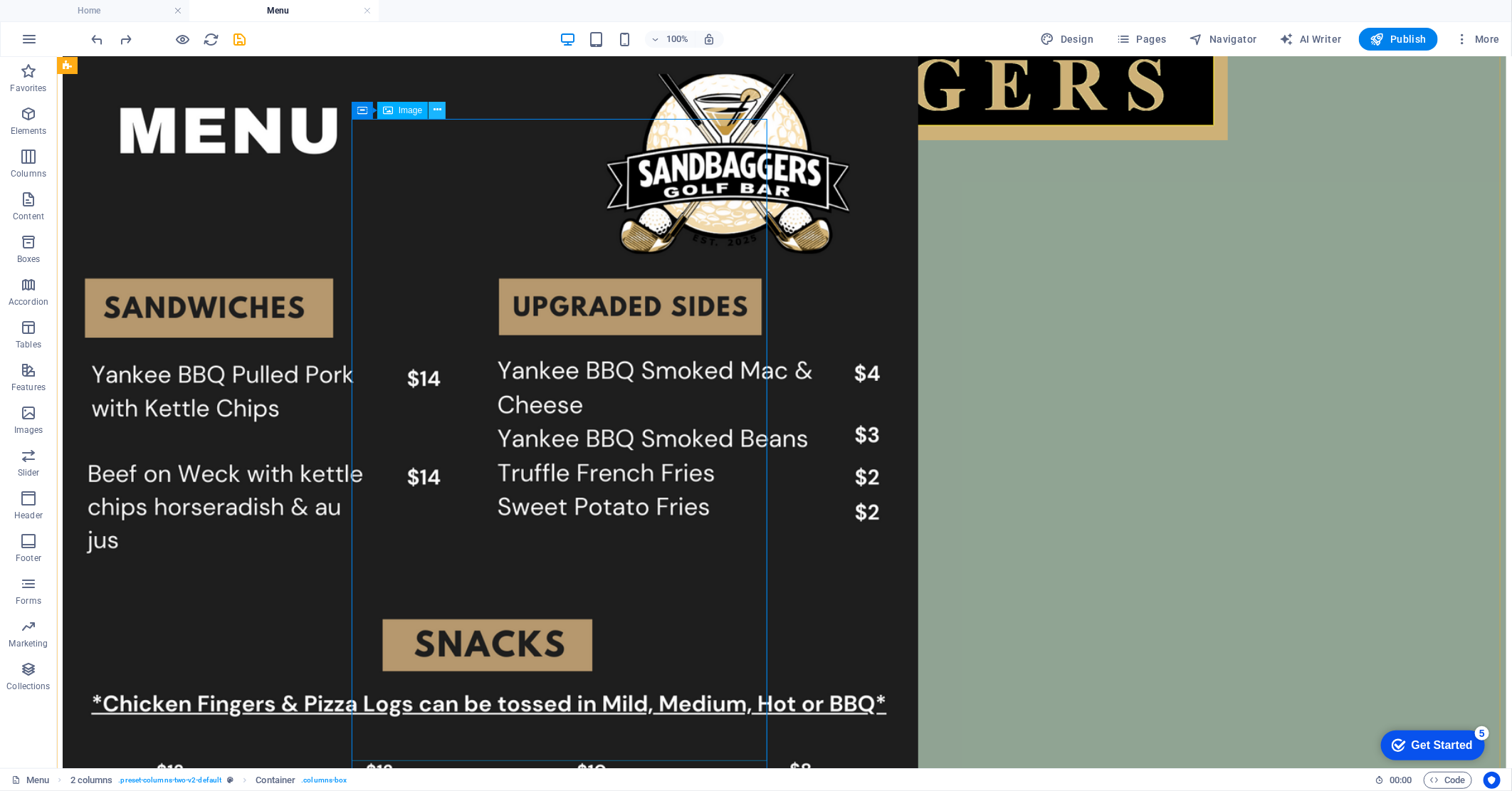
click at [442, 112] on button at bounding box center [436, 110] width 17 height 17
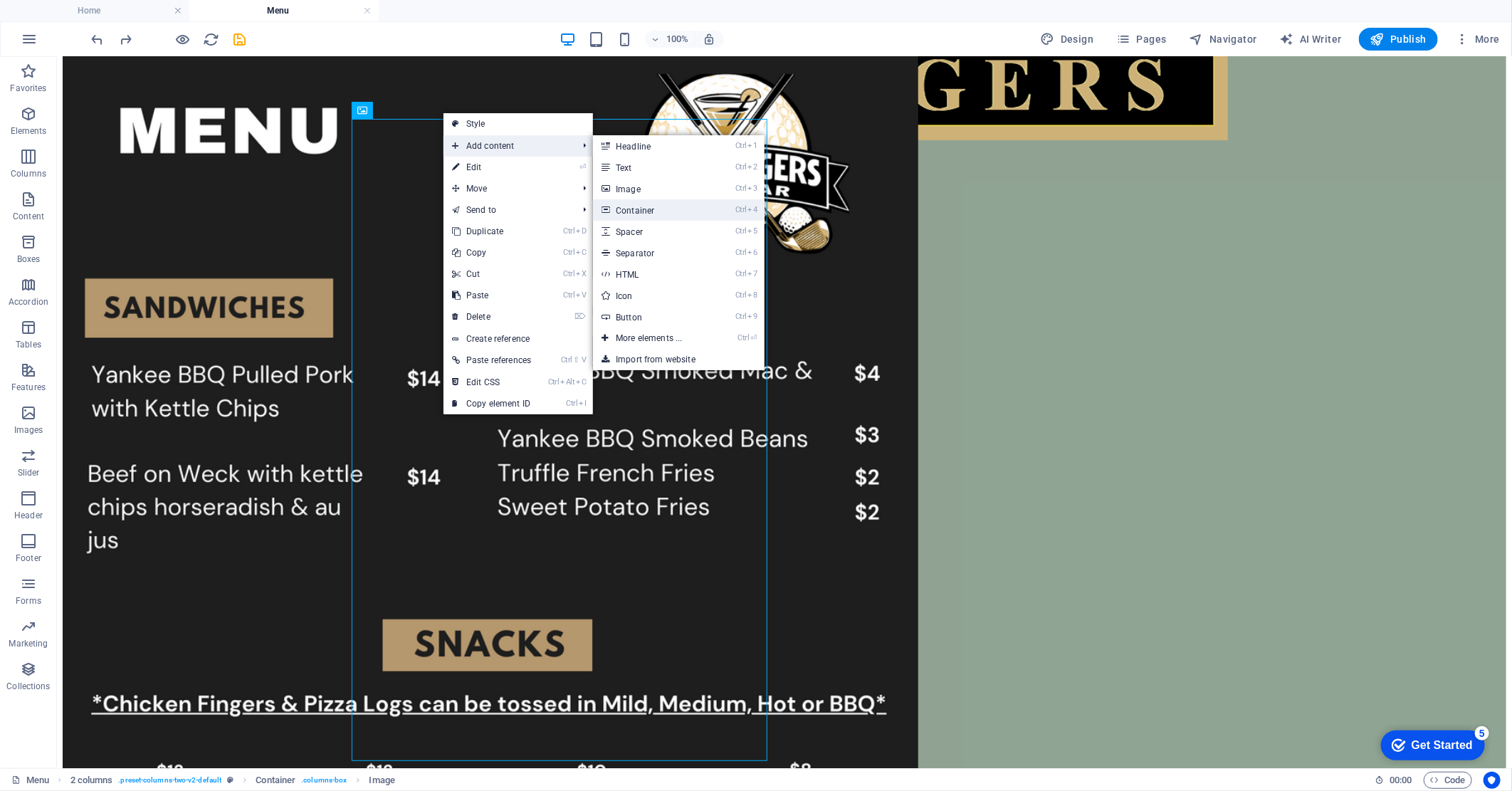
click at [657, 214] on link "Ctrl 4 Container" at bounding box center [652, 210] width 118 height 21
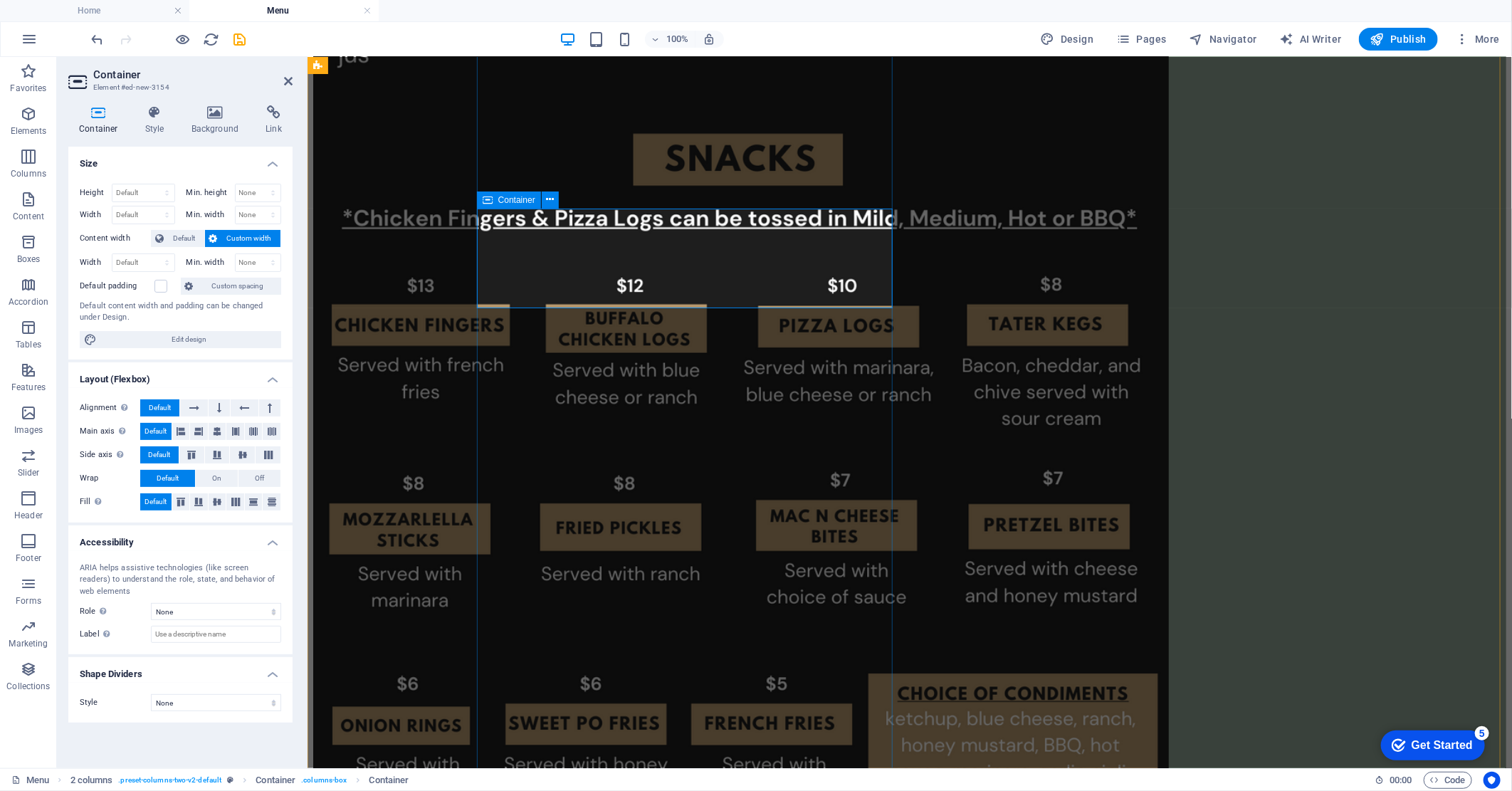
scroll to position [791, 0]
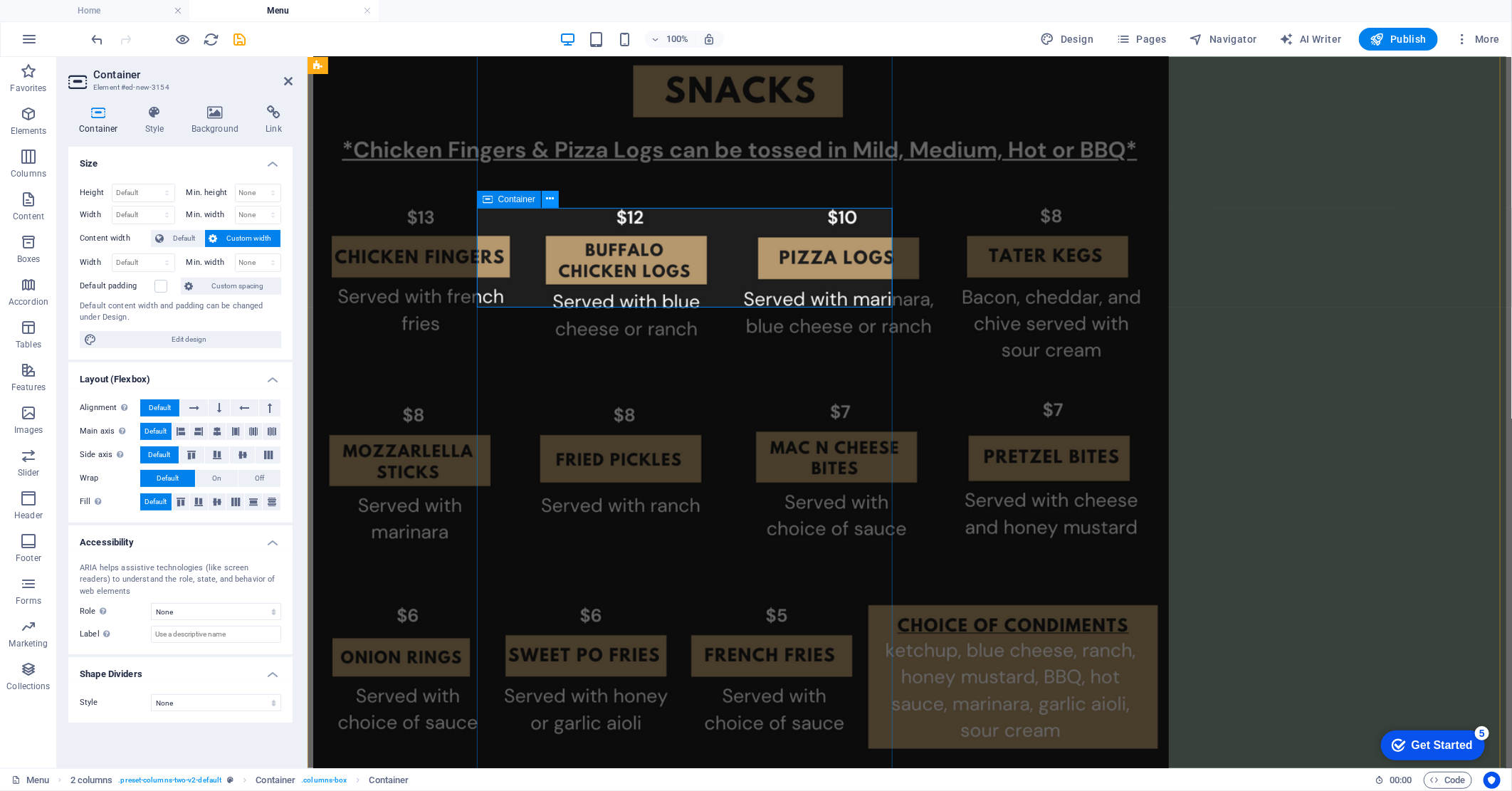
click at [550, 198] on icon at bounding box center [550, 199] width 8 height 15
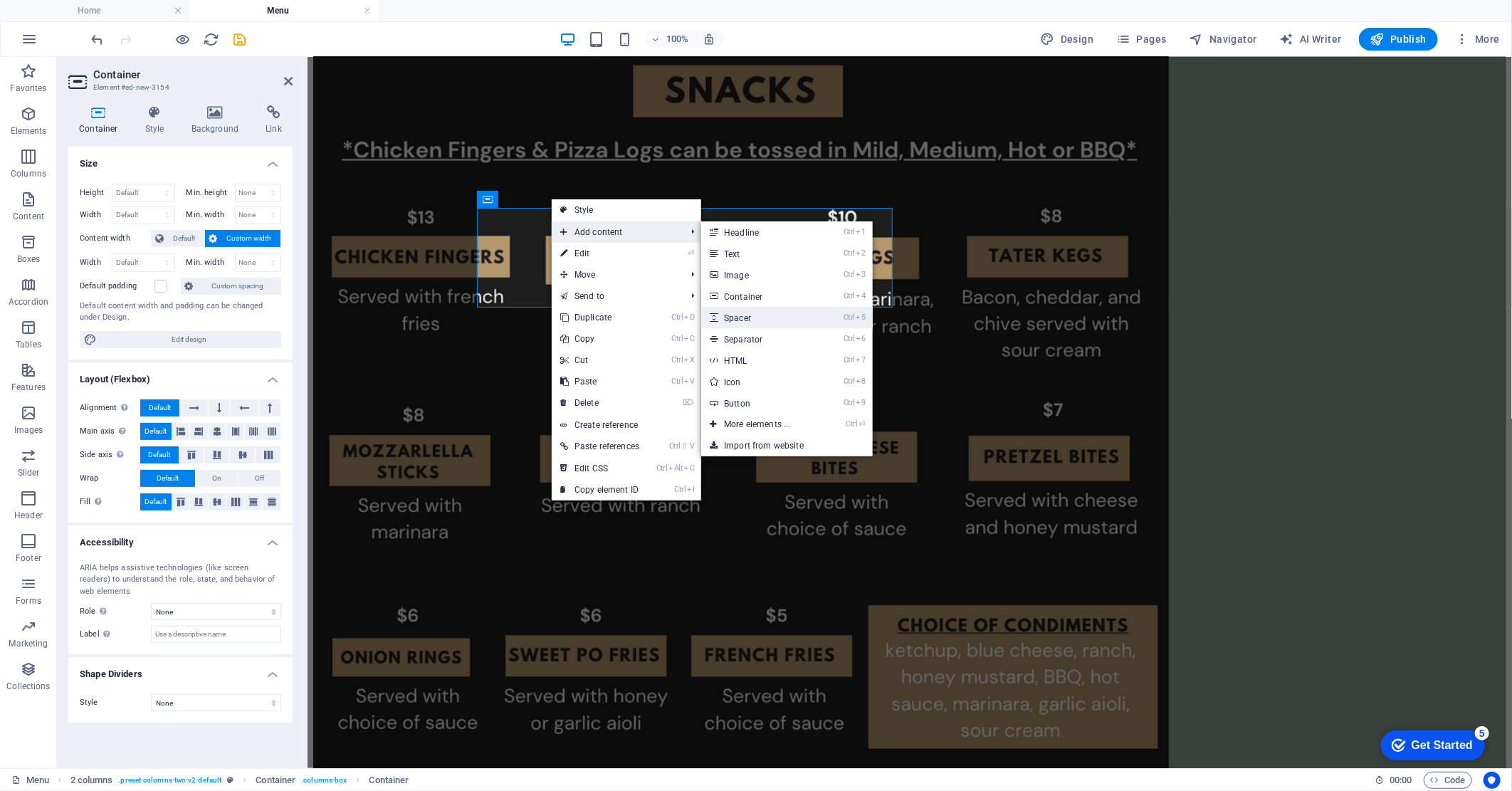
click at [738, 313] on link "Ctrl 5 Spacer" at bounding box center [760, 318] width 118 height 21
select select "px"
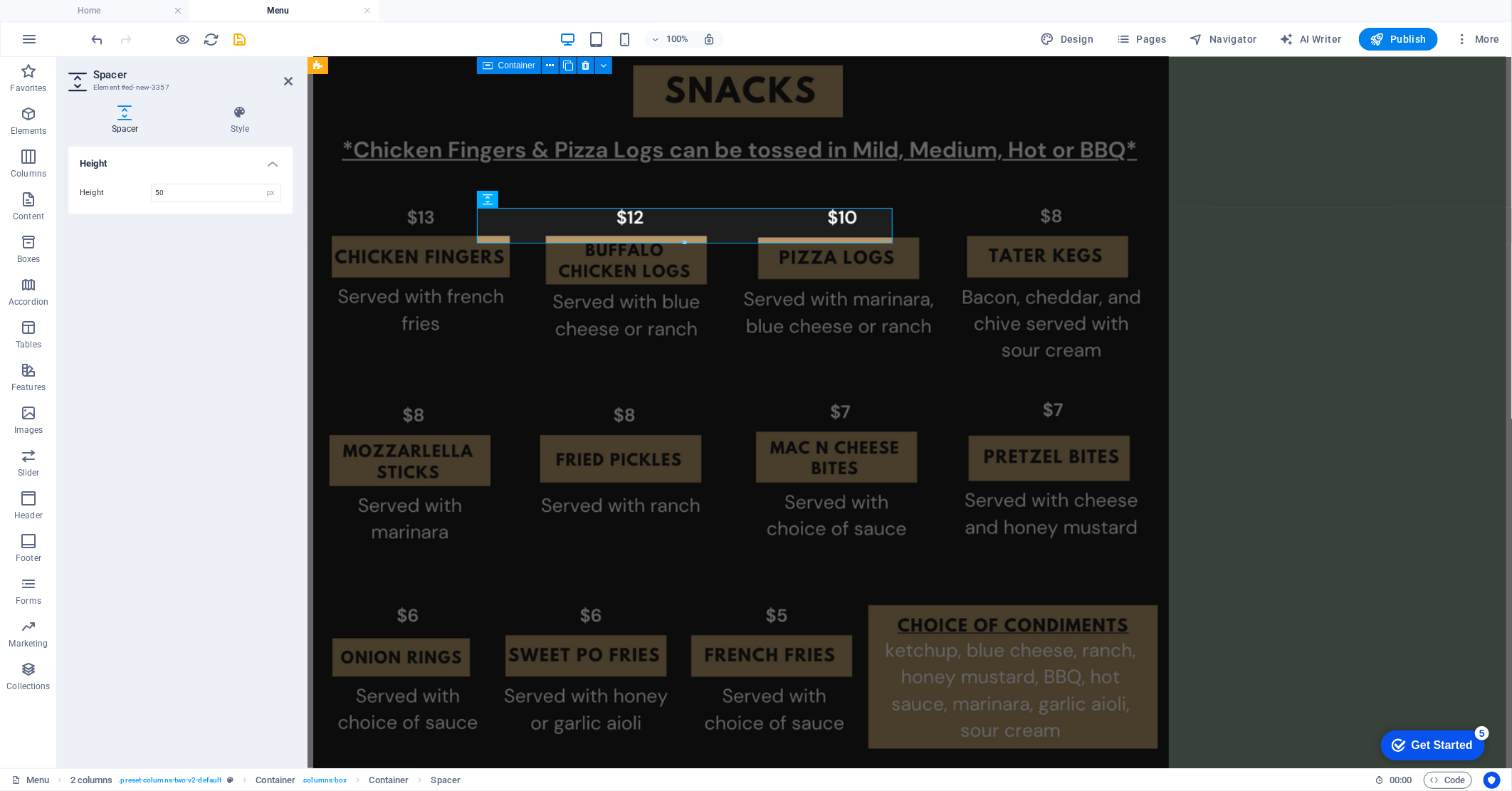
click at [577, 285] on div at bounding box center [909, 161] width 1193 height 1362
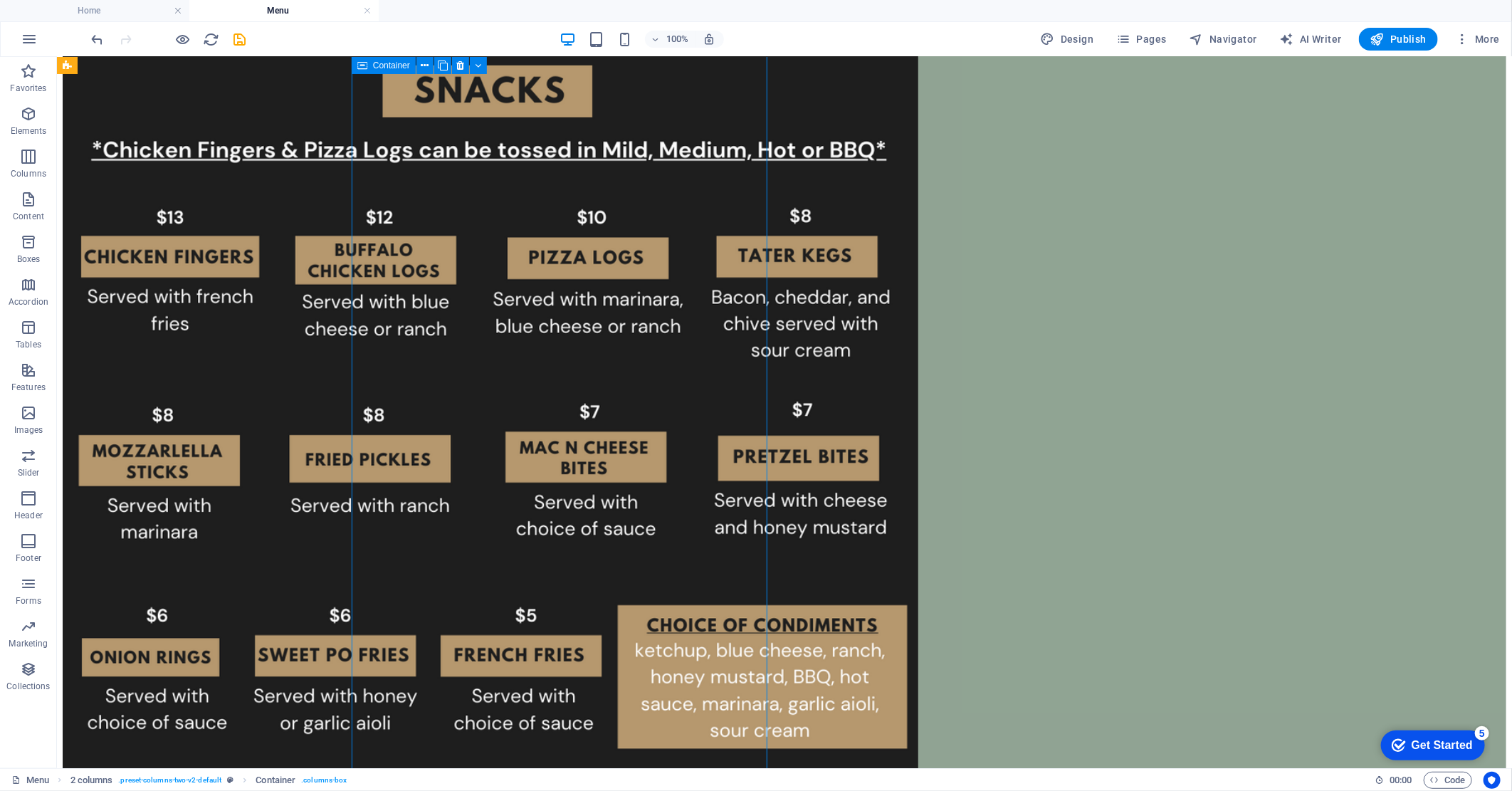
click at [561, 283] on div at bounding box center [783, 161] width 1444 height 1362
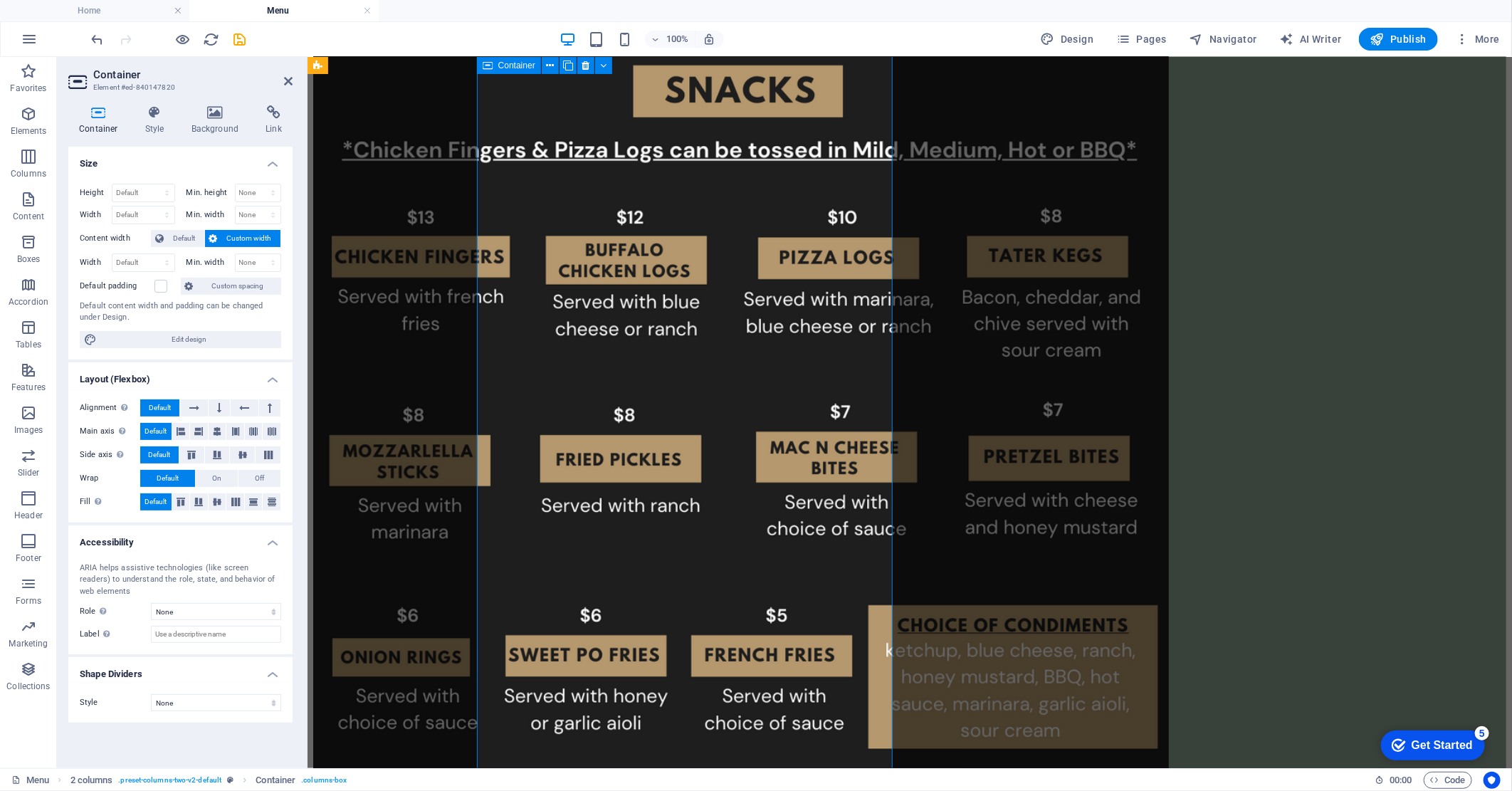
click at [609, 309] on div at bounding box center [909, 161] width 1193 height 1362
click at [284, 76] on icon at bounding box center [288, 81] width 9 height 11
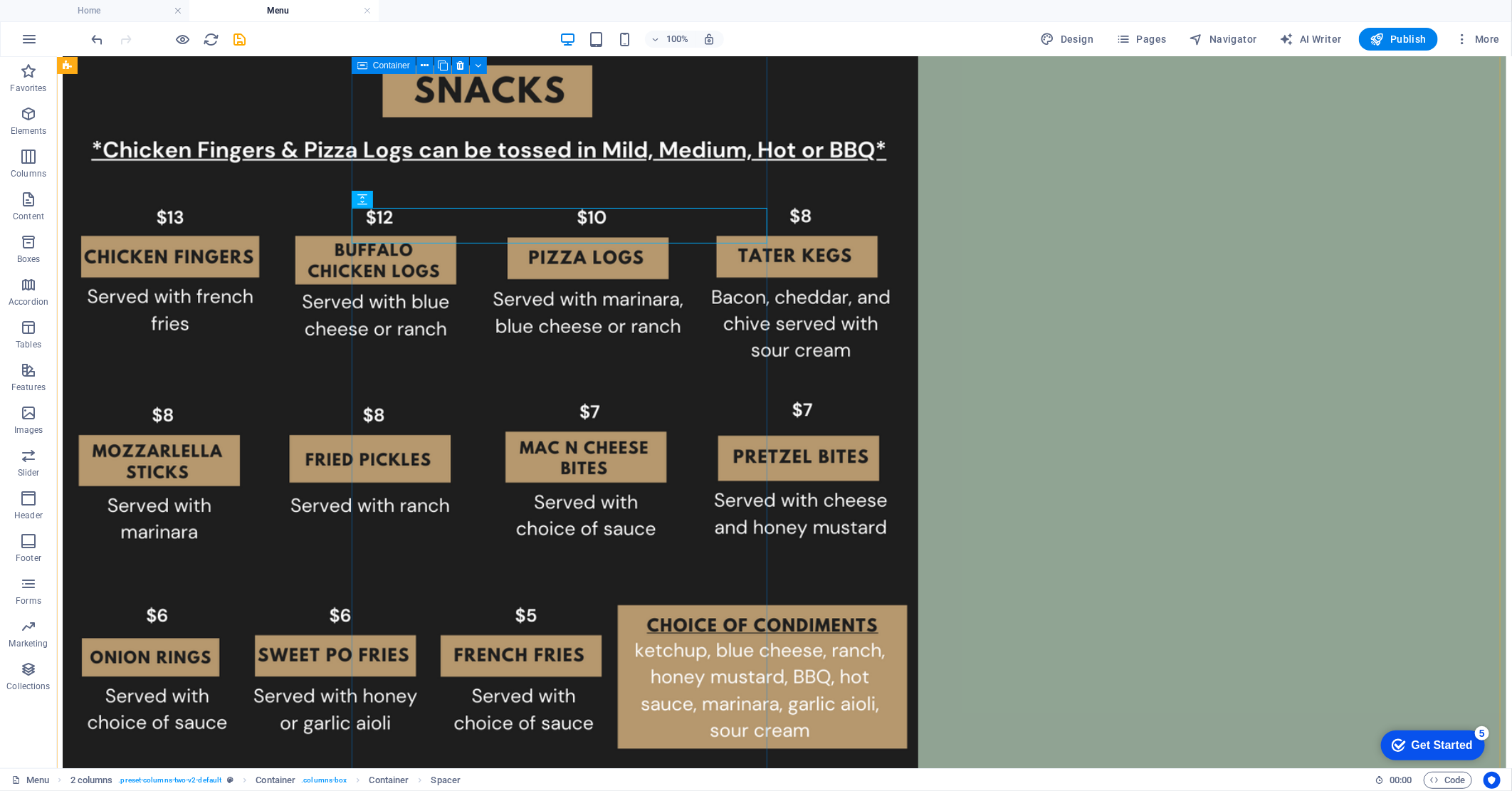
click at [613, 395] on div at bounding box center [783, 161] width 1444 height 1362
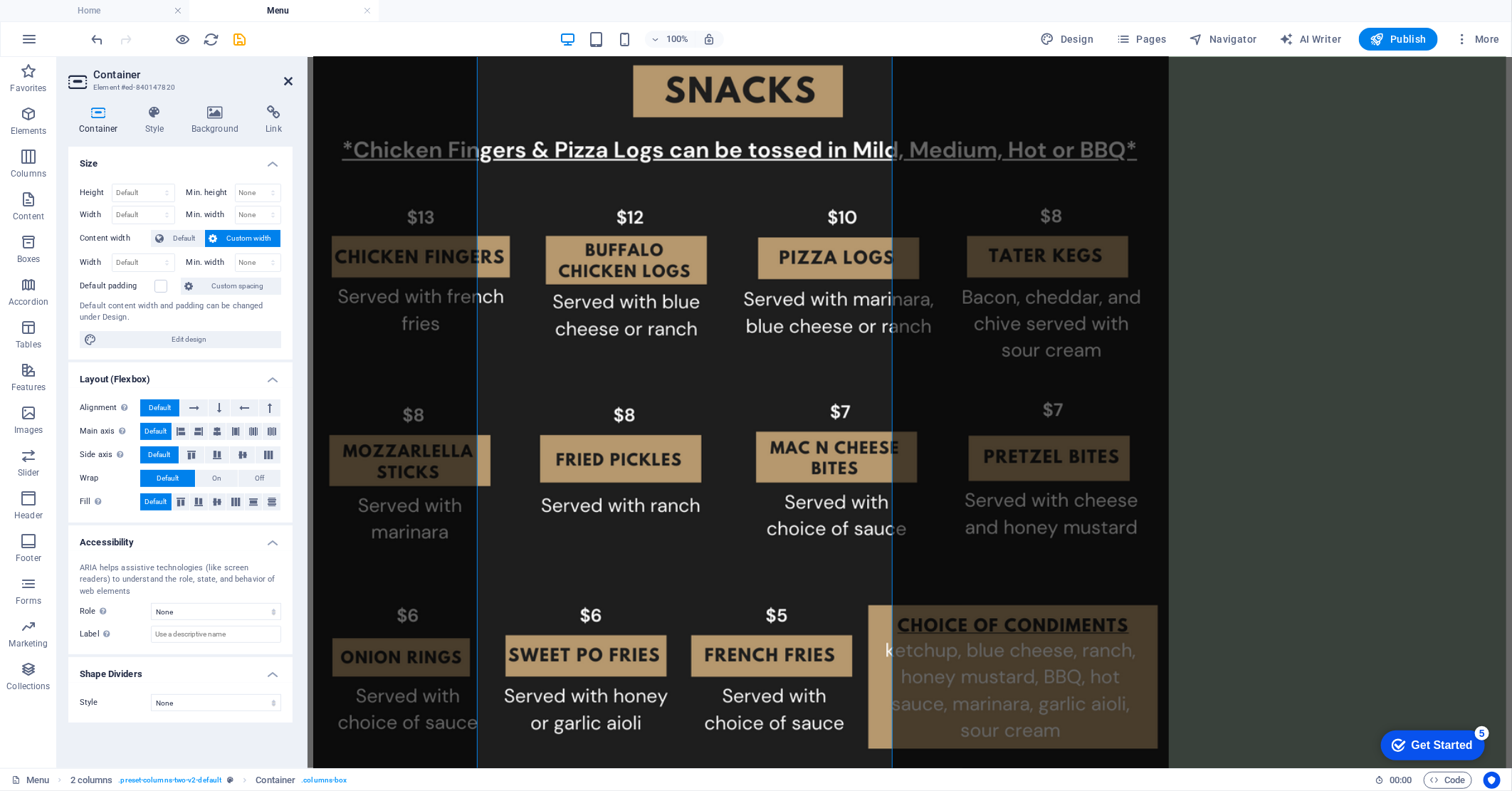
click at [289, 82] on icon at bounding box center [288, 81] width 9 height 11
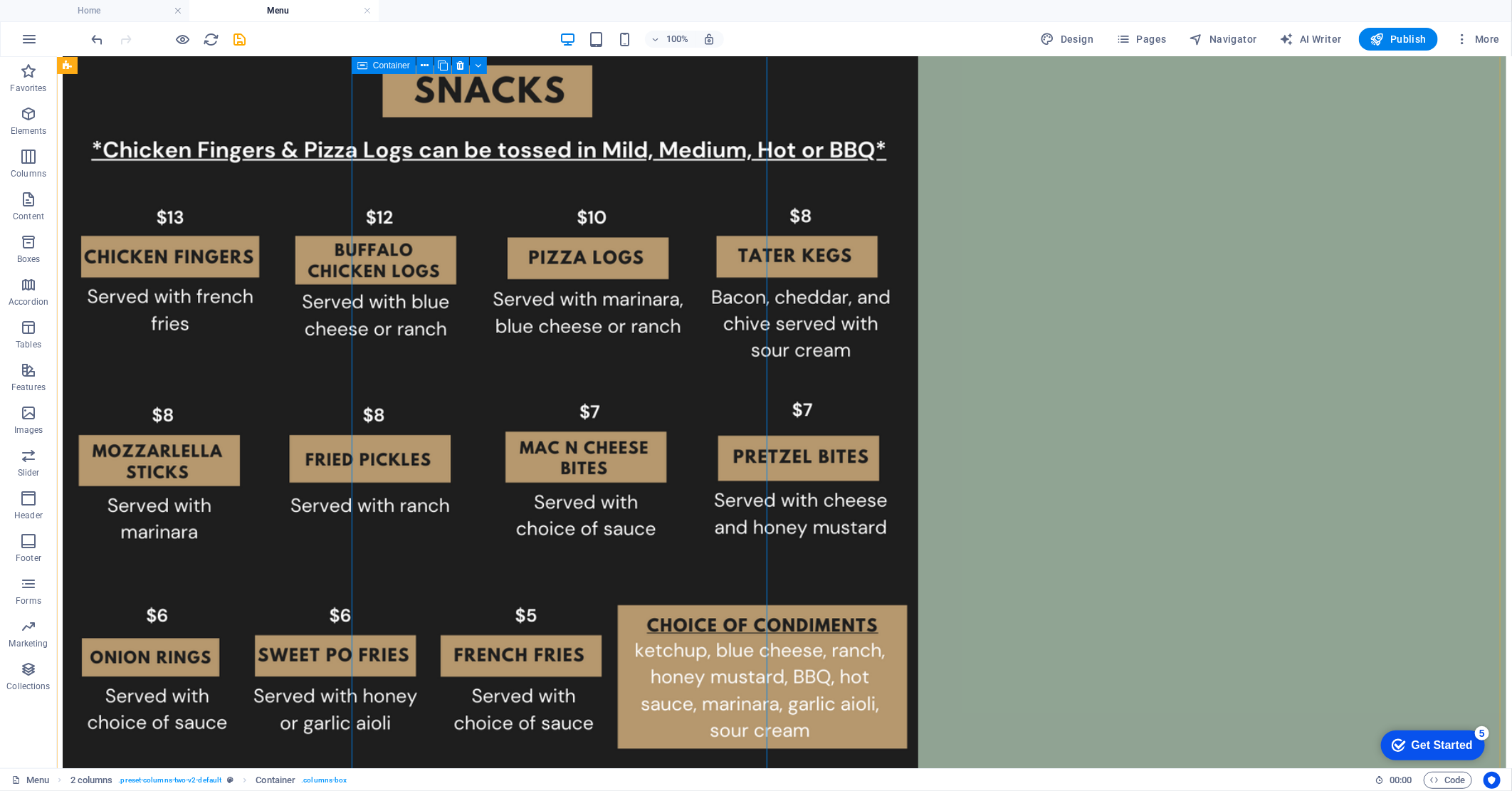
click at [543, 528] on div at bounding box center [783, 161] width 1444 height 1362
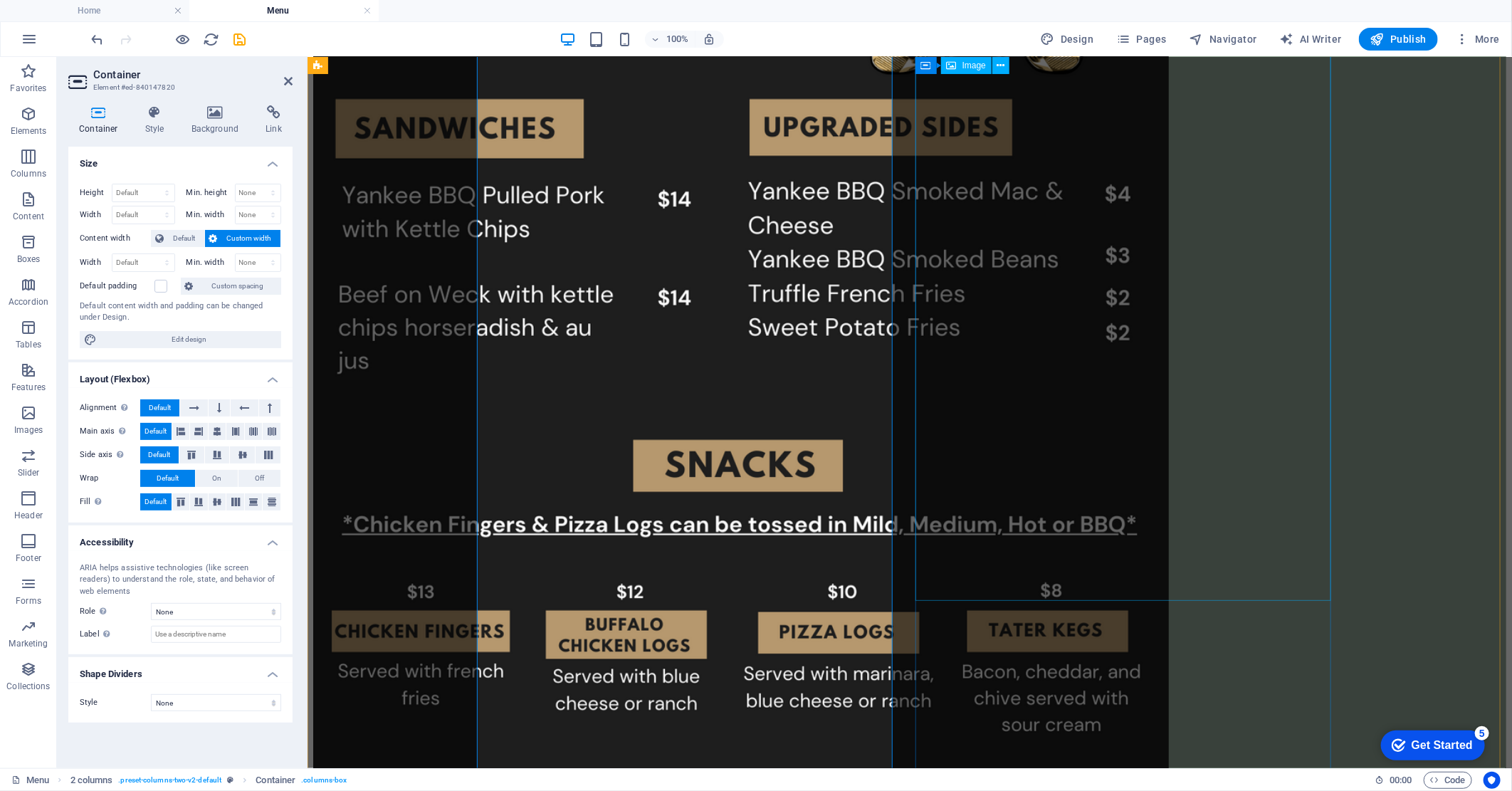
scroll to position [398, 0]
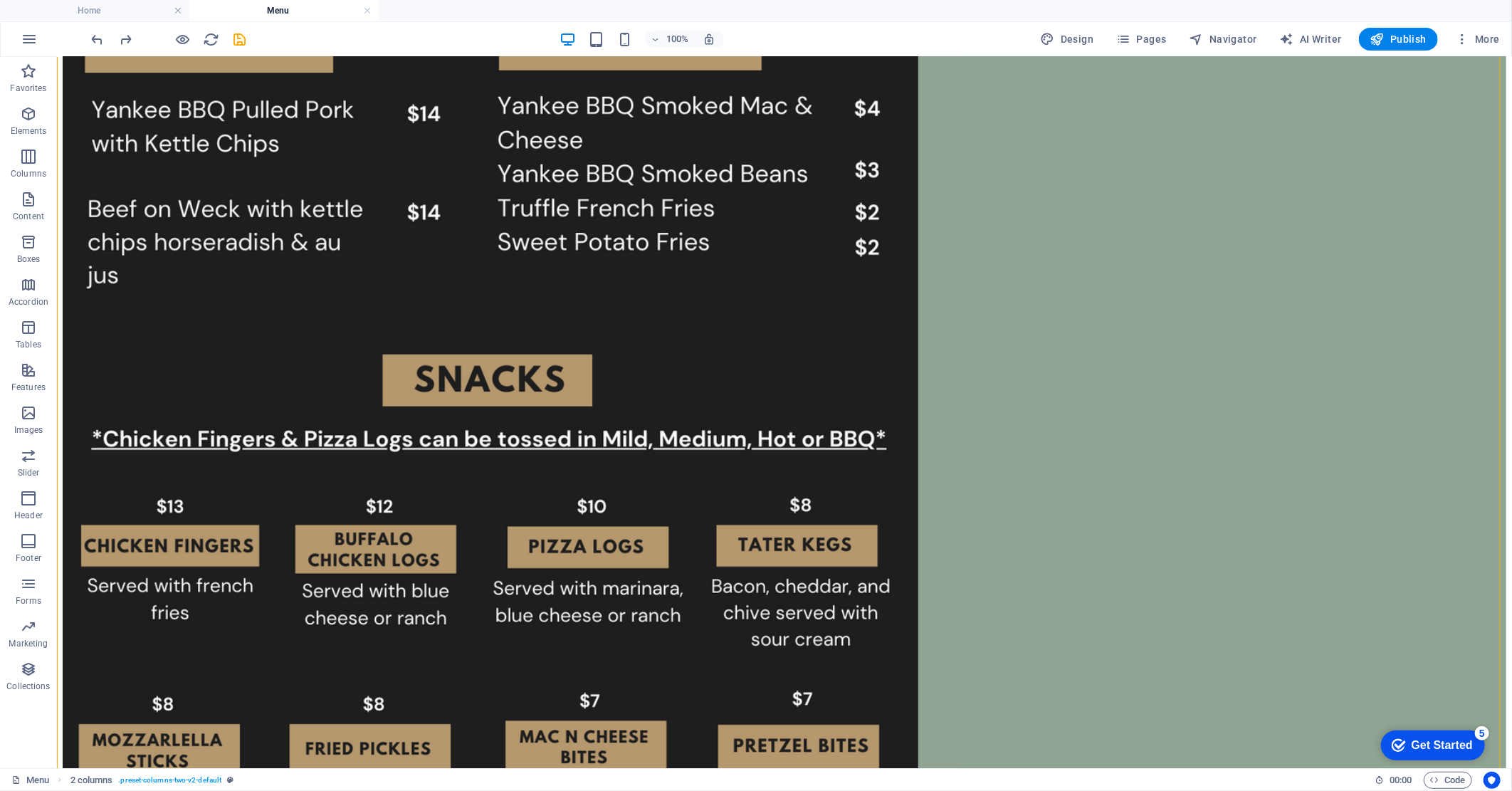
scroll to position [635, 0]
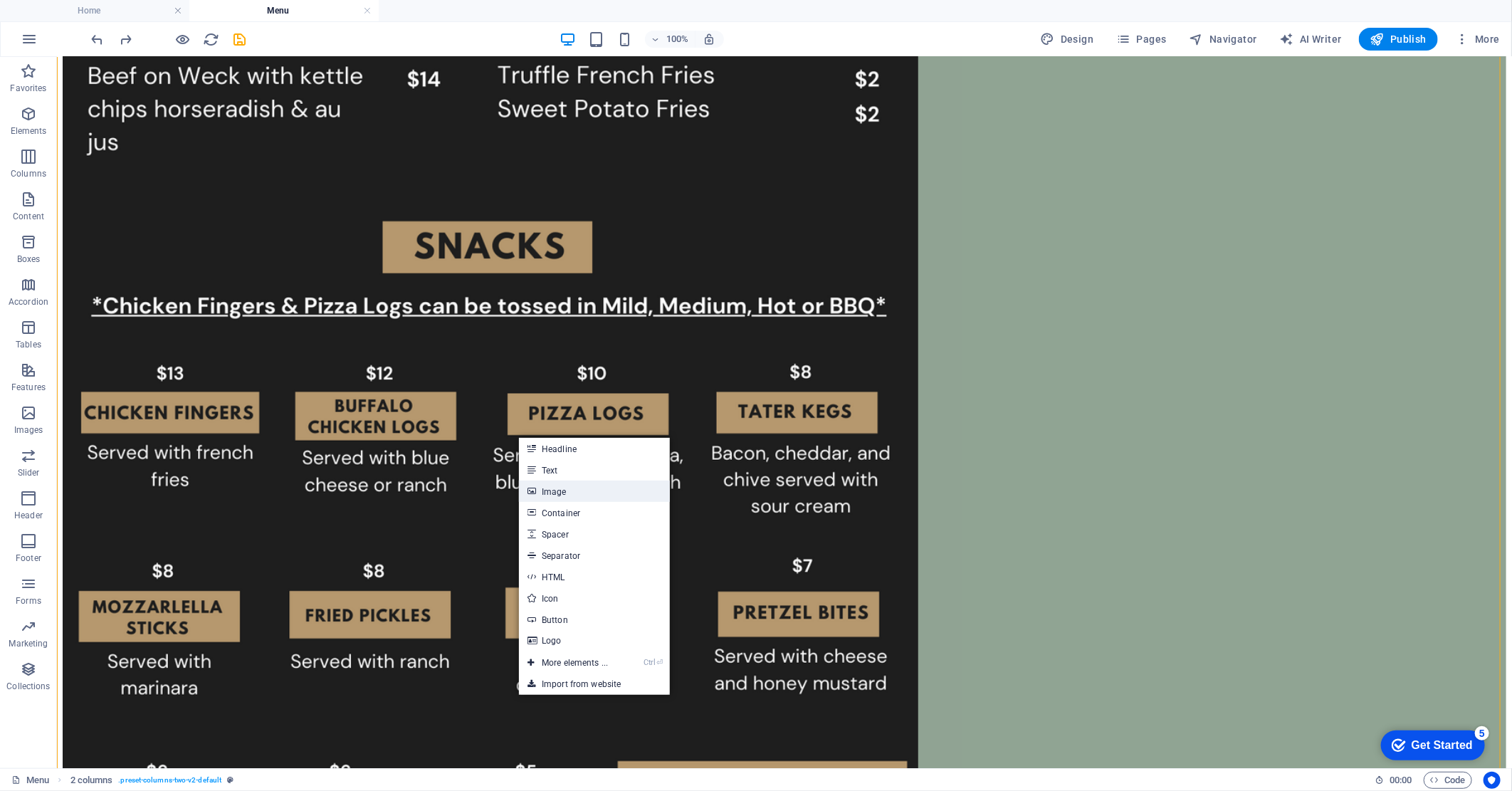
click at [544, 491] on link "Image" at bounding box center [595, 491] width 151 height 21
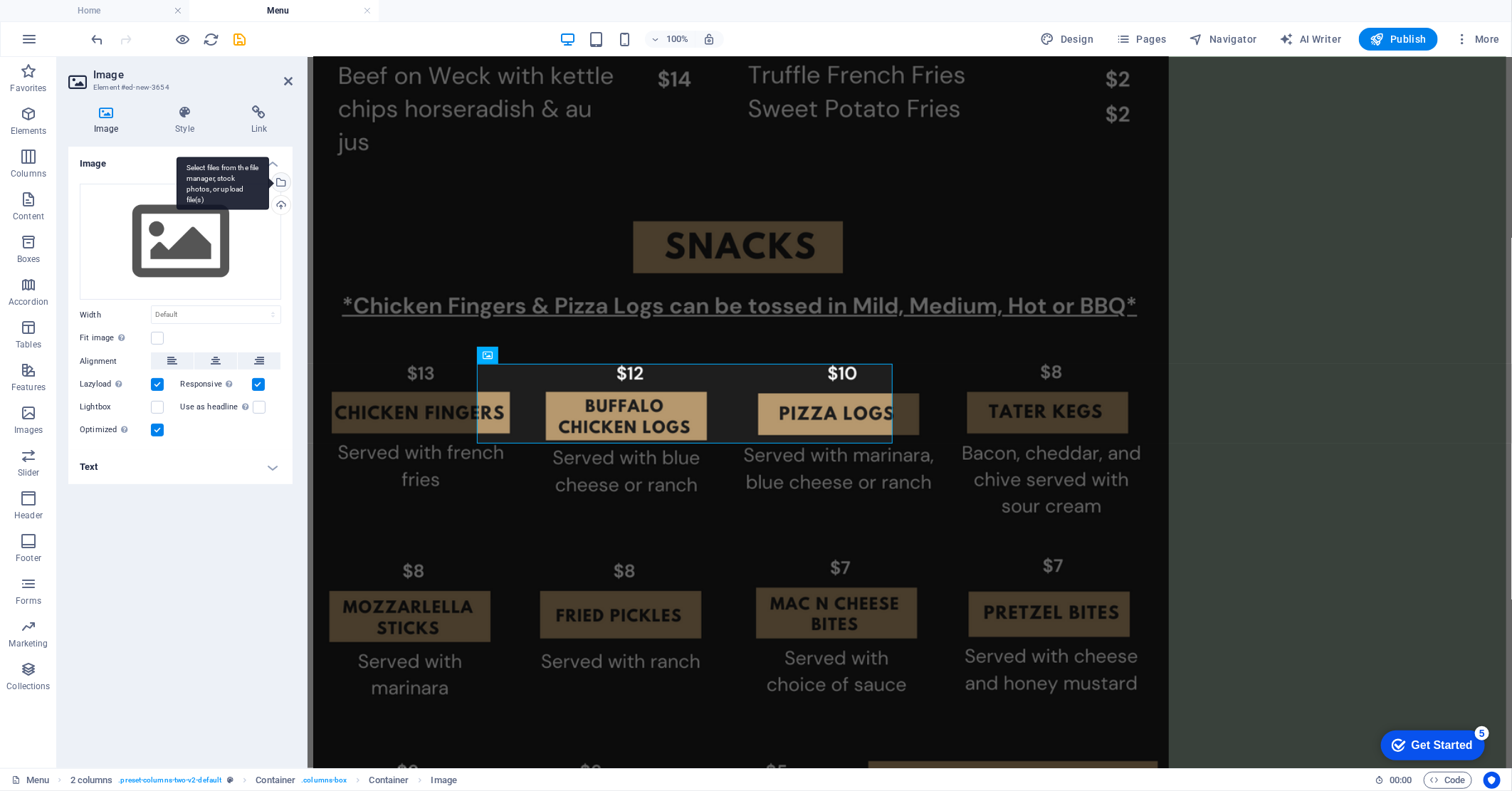
click at [288, 180] on div "Select files from the file manager, stock photos, or upload file(s)" at bounding box center [279, 184] width 21 height 21
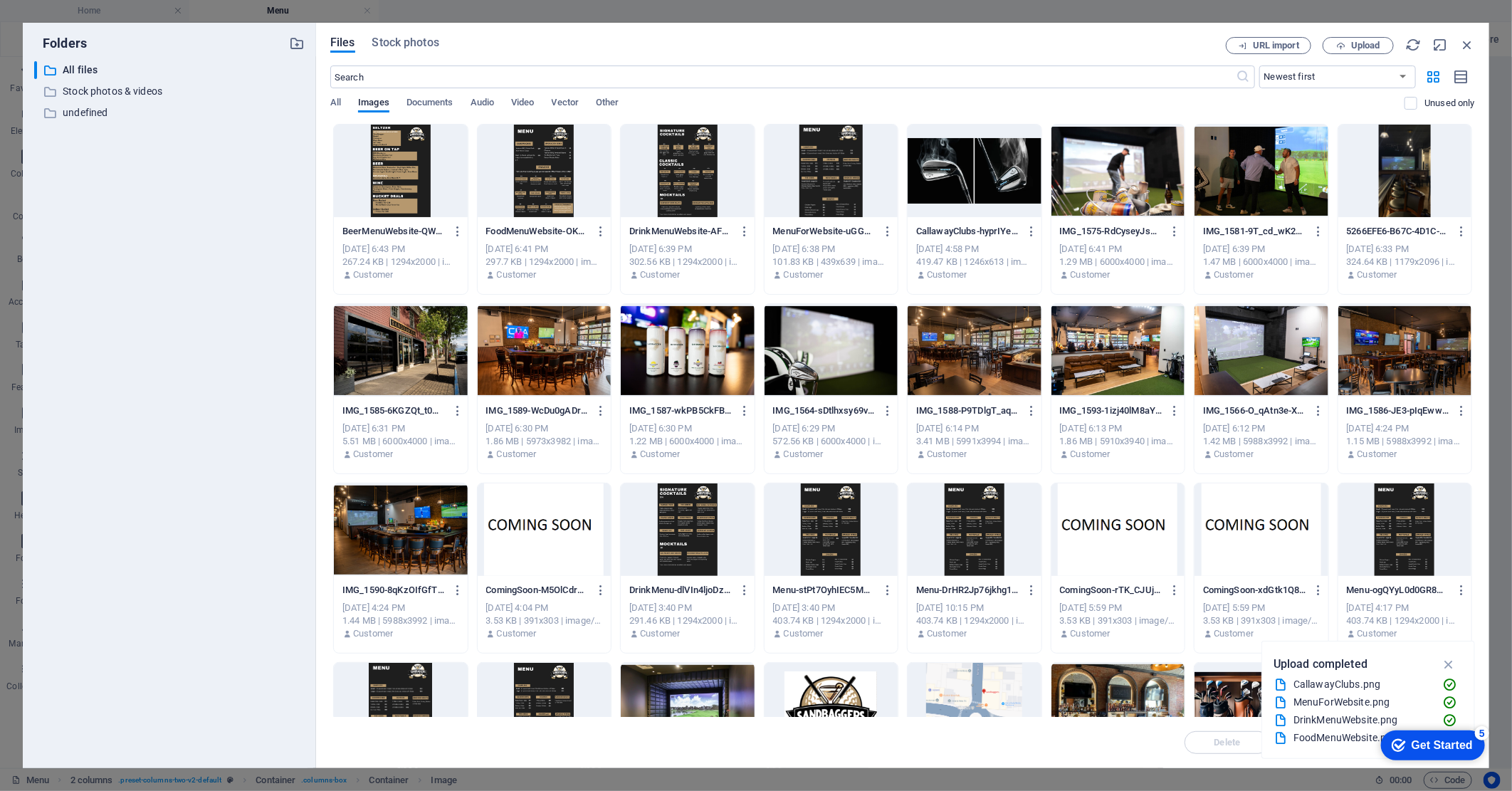
click at [409, 154] on div at bounding box center [401, 171] width 134 height 93
click at [409, 154] on div "1" at bounding box center [401, 171] width 134 height 93
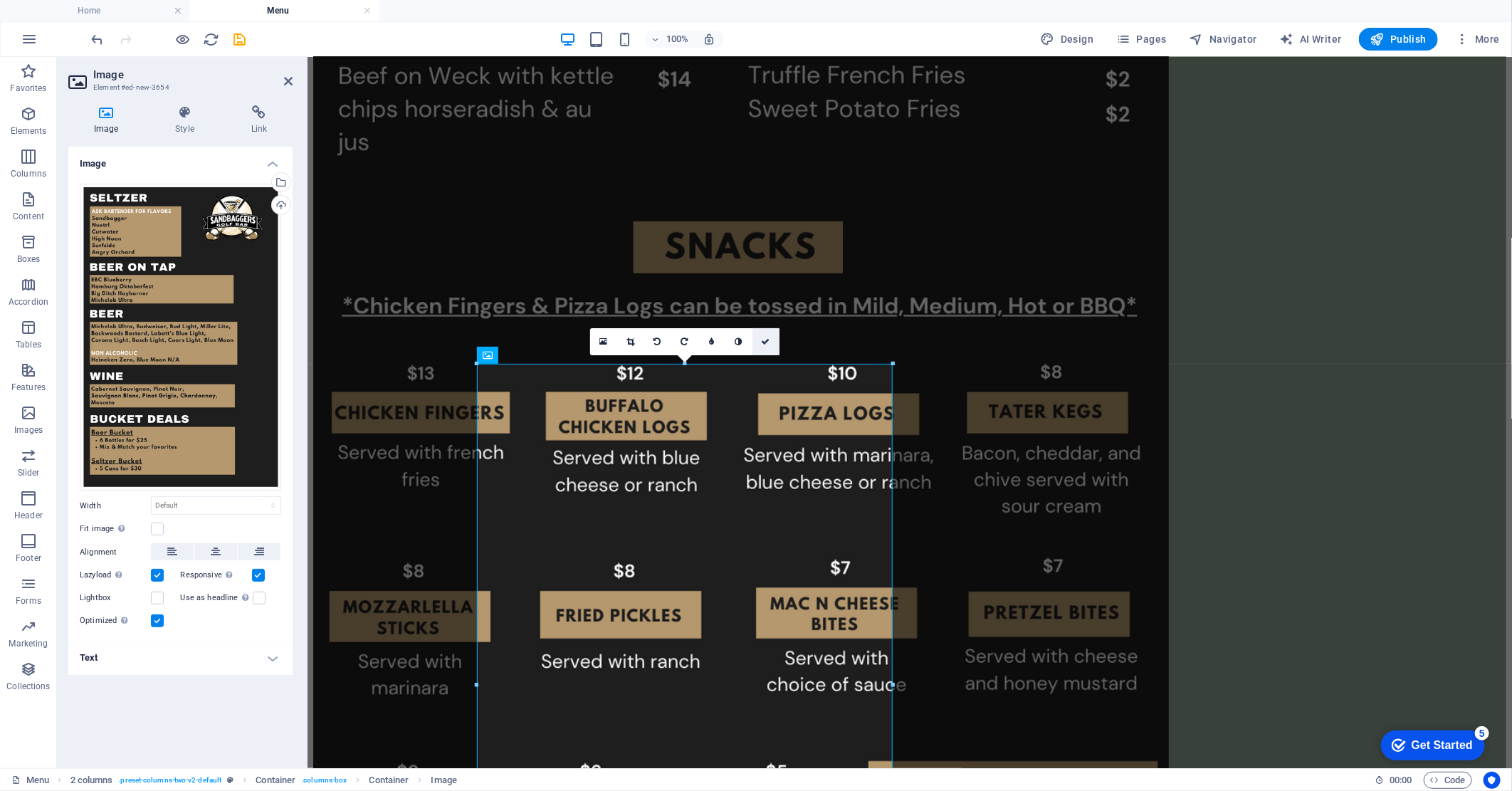
click at [766, 345] on icon at bounding box center [765, 341] width 9 height 9
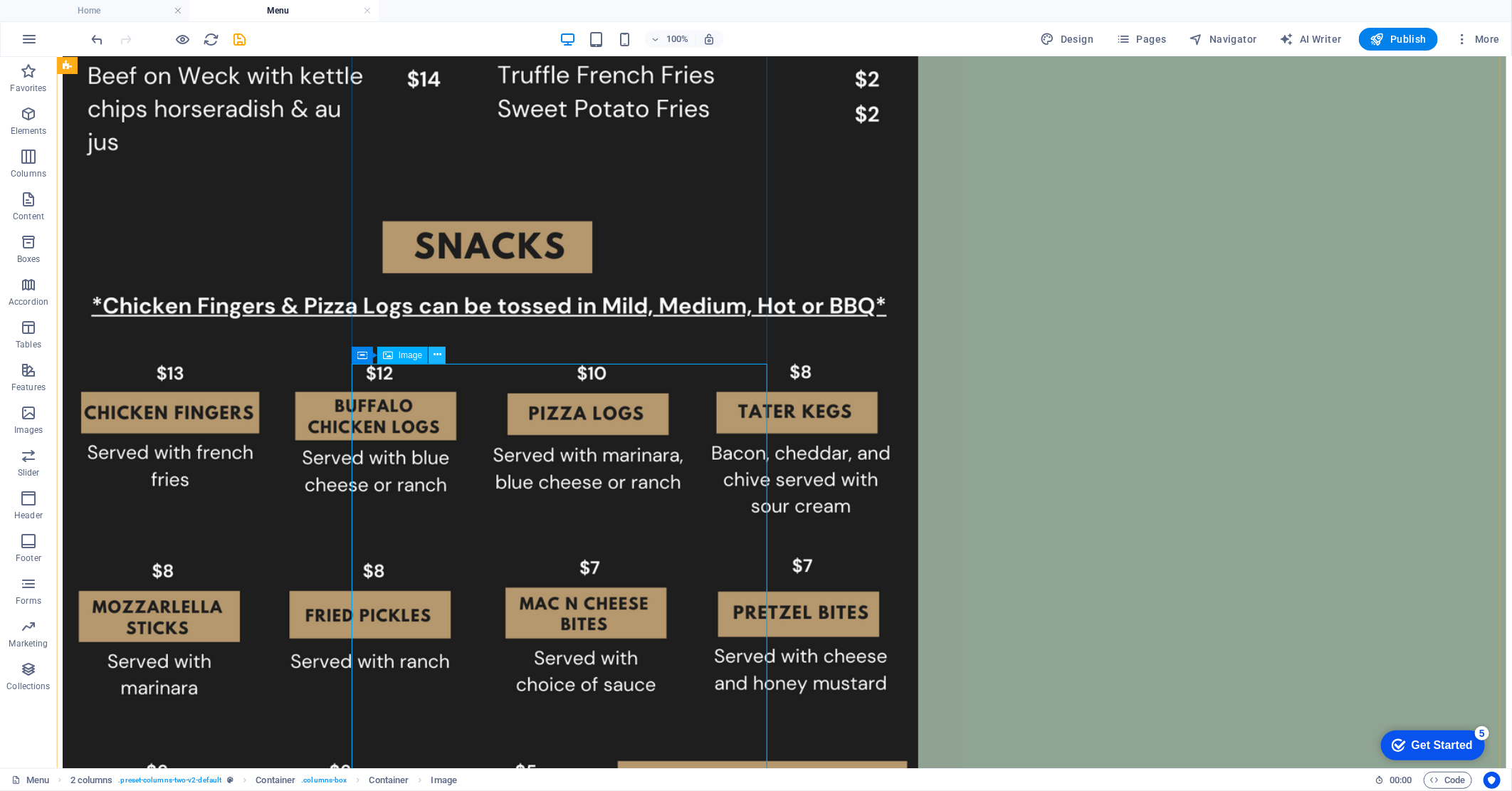
click at [433, 353] on icon at bounding box center [437, 354] width 8 height 15
click at [605, 350] on figure at bounding box center [783, 298] width 1444 height 1326
click at [433, 62] on icon at bounding box center [437, 66] width 8 height 15
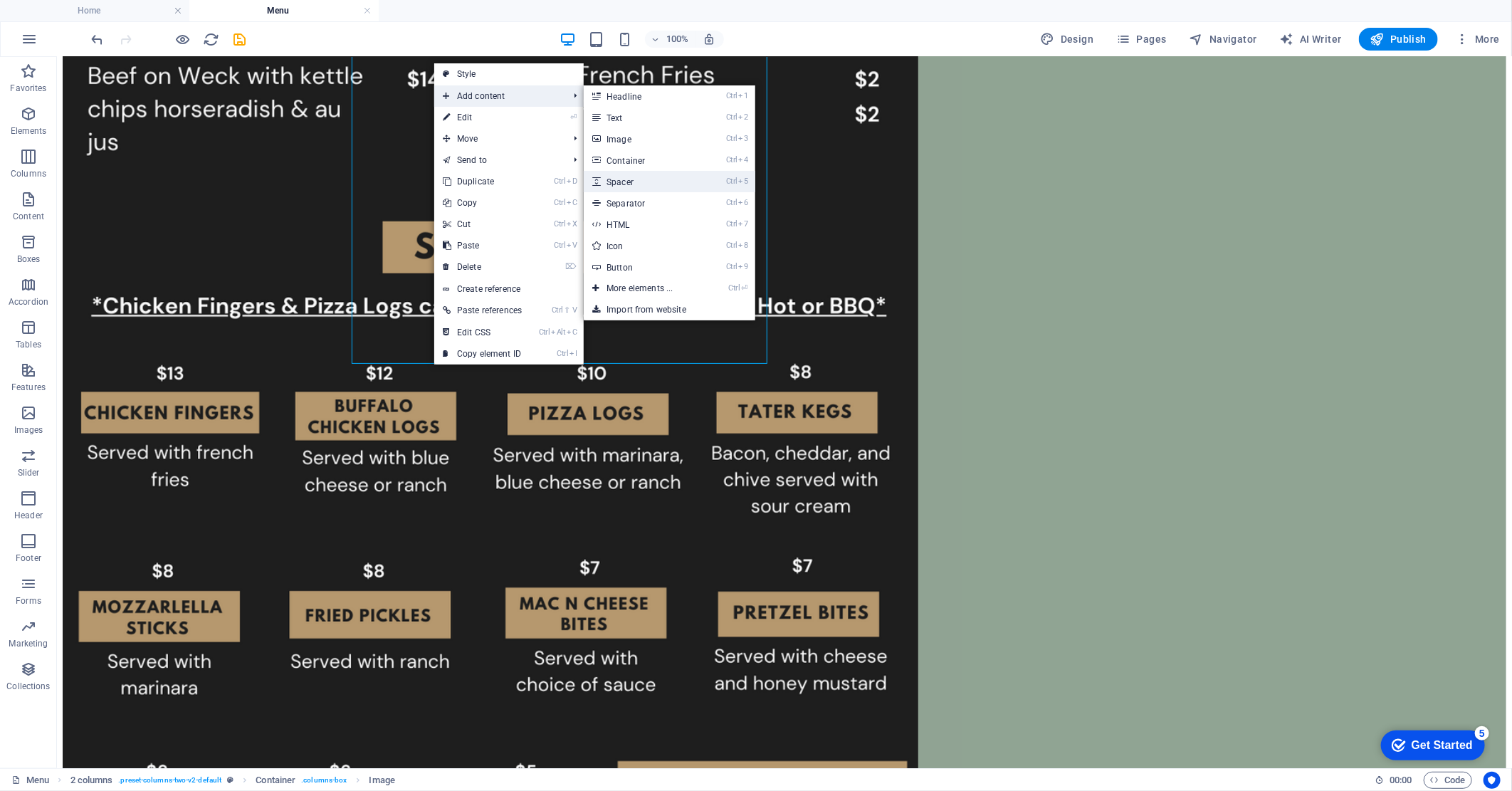
click at [638, 180] on link "Ctrl 5 Spacer" at bounding box center [642, 181] width 118 height 21
select select "px"
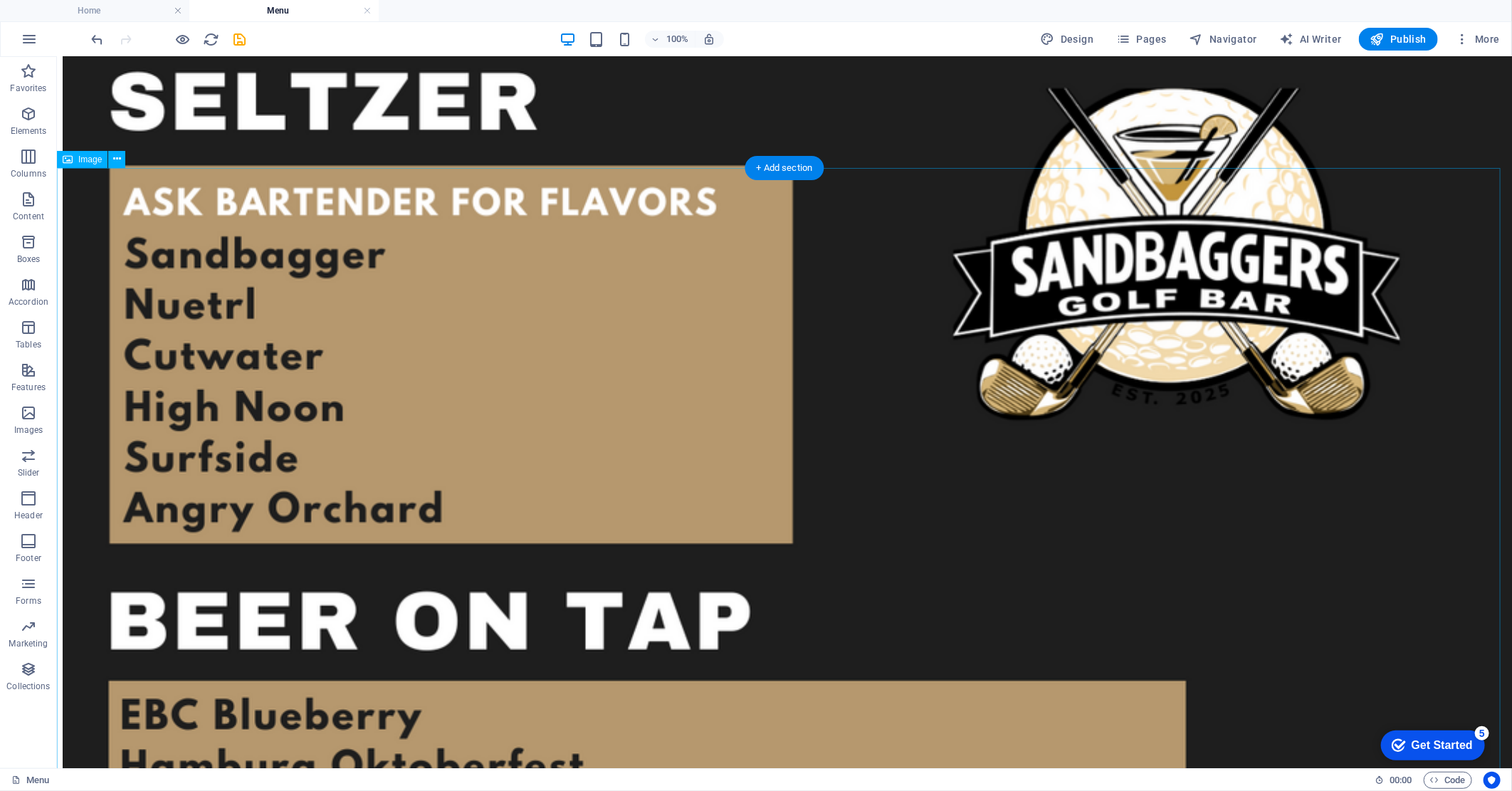
scroll to position [1625, 0]
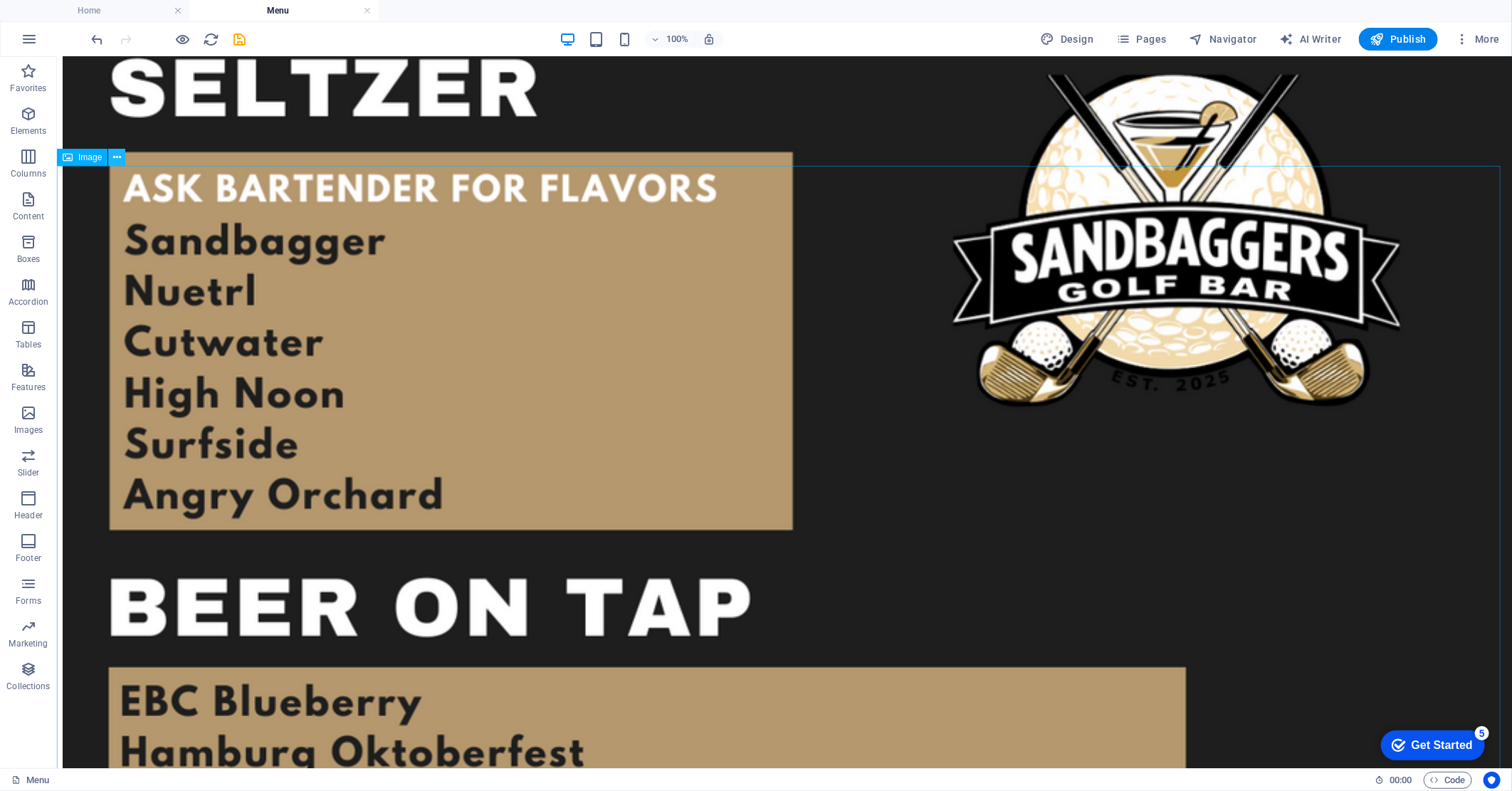
click at [115, 154] on icon at bounding box center [117, 158] width 8 height 15
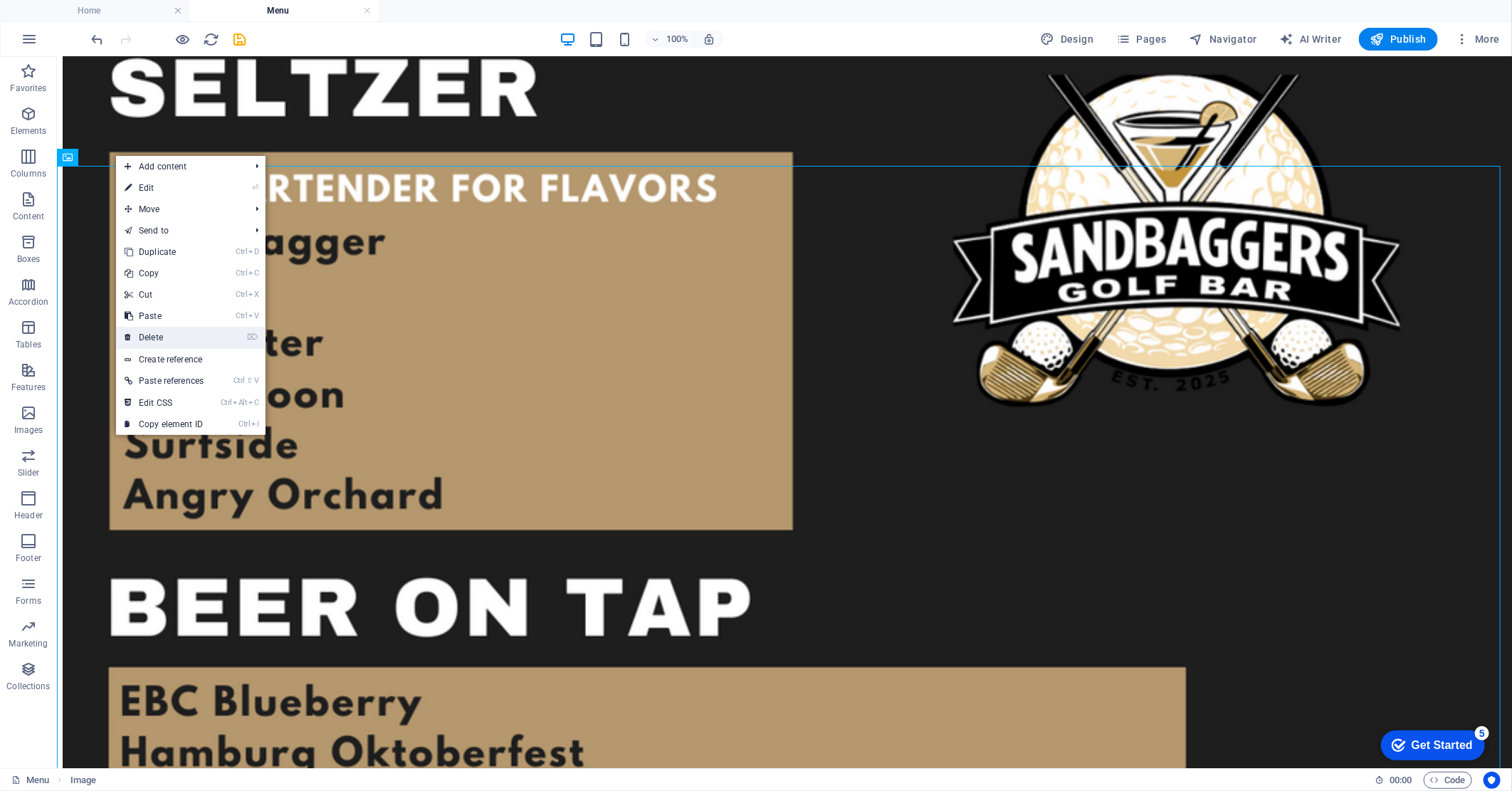
click at [173, 341] on link "⌦ Delete" at bounding box center [164, 337] width 96 height 21
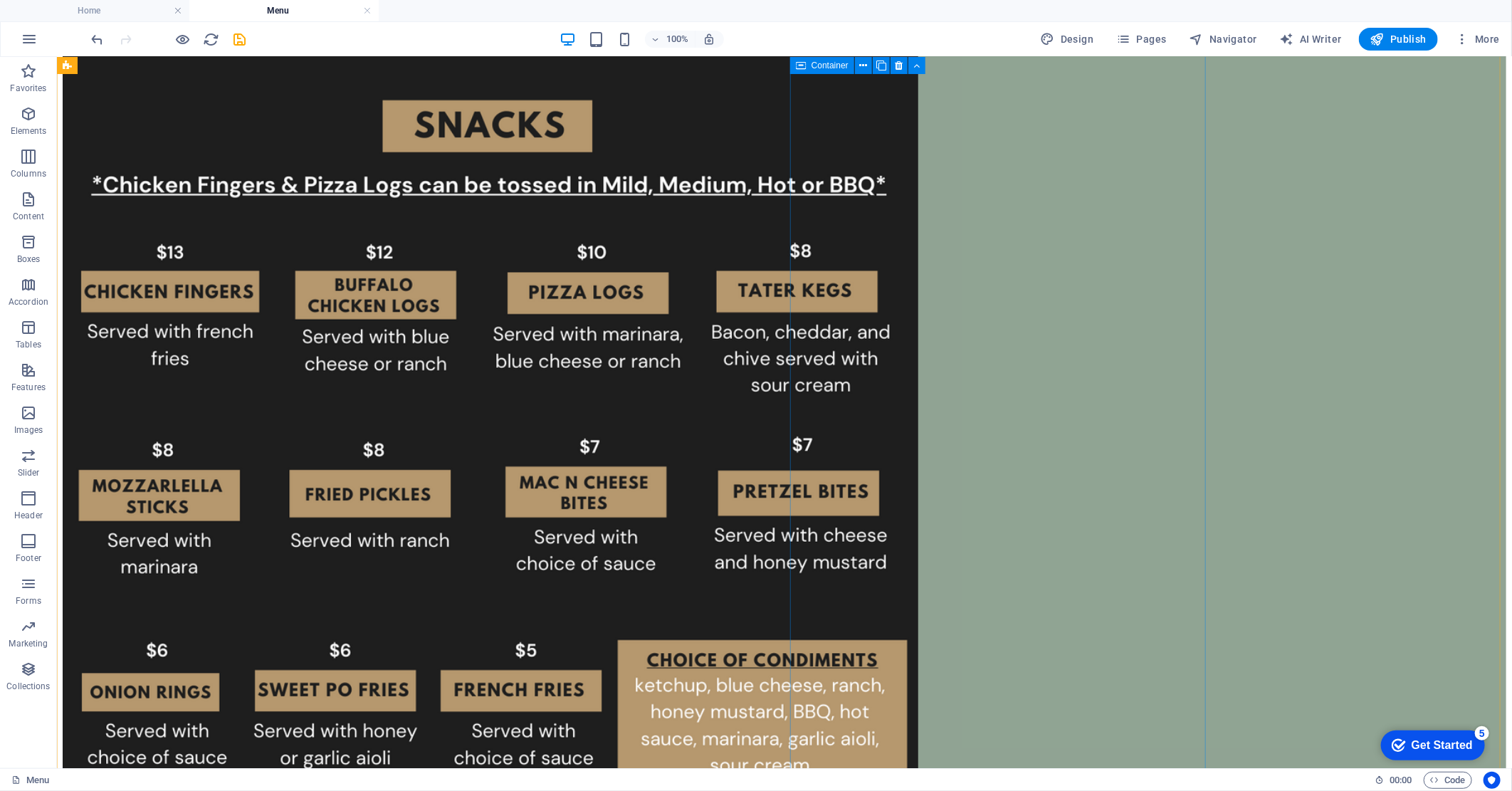
scroll to position [712, 0]
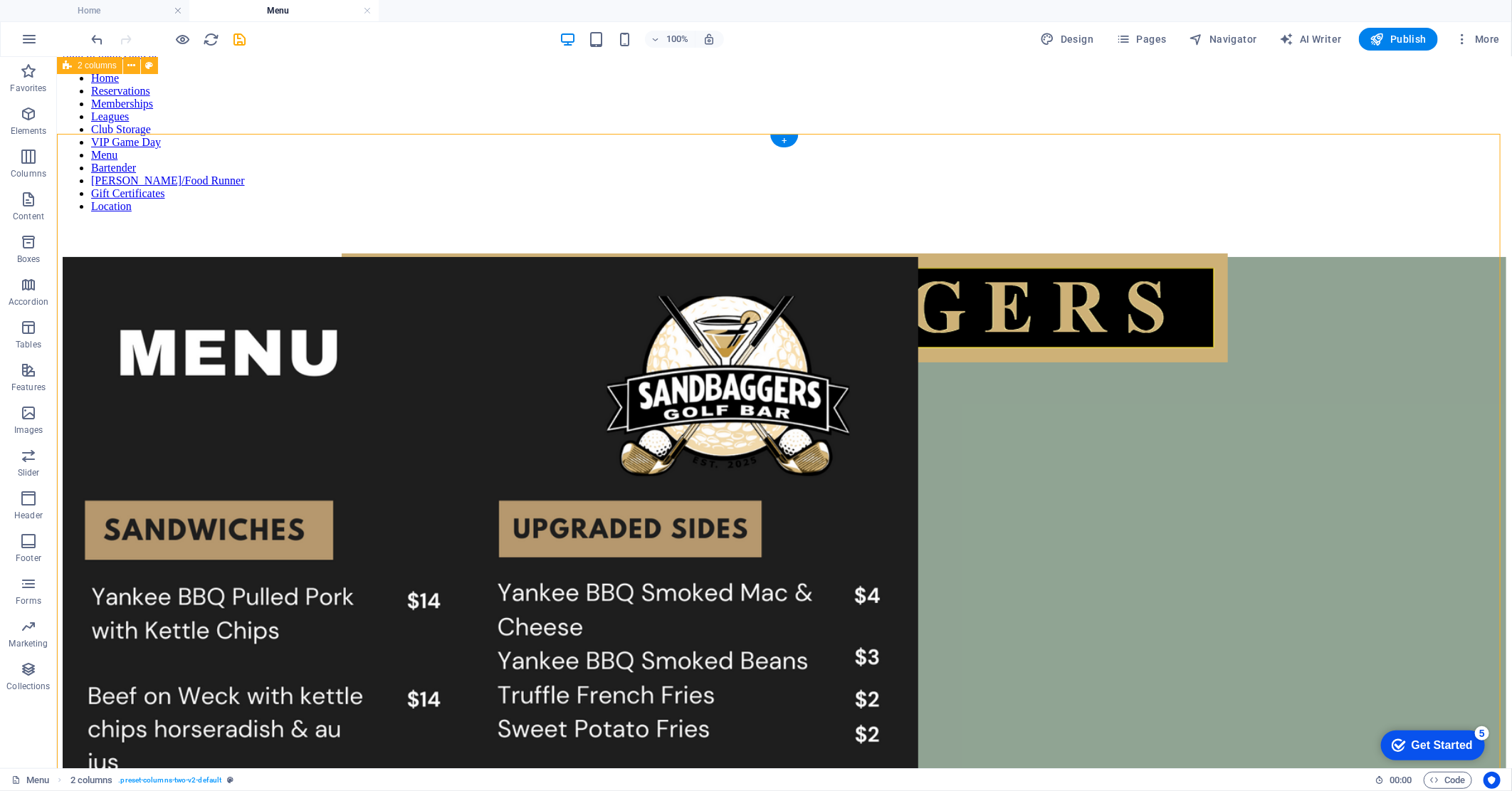
scroll to position [0, 0]
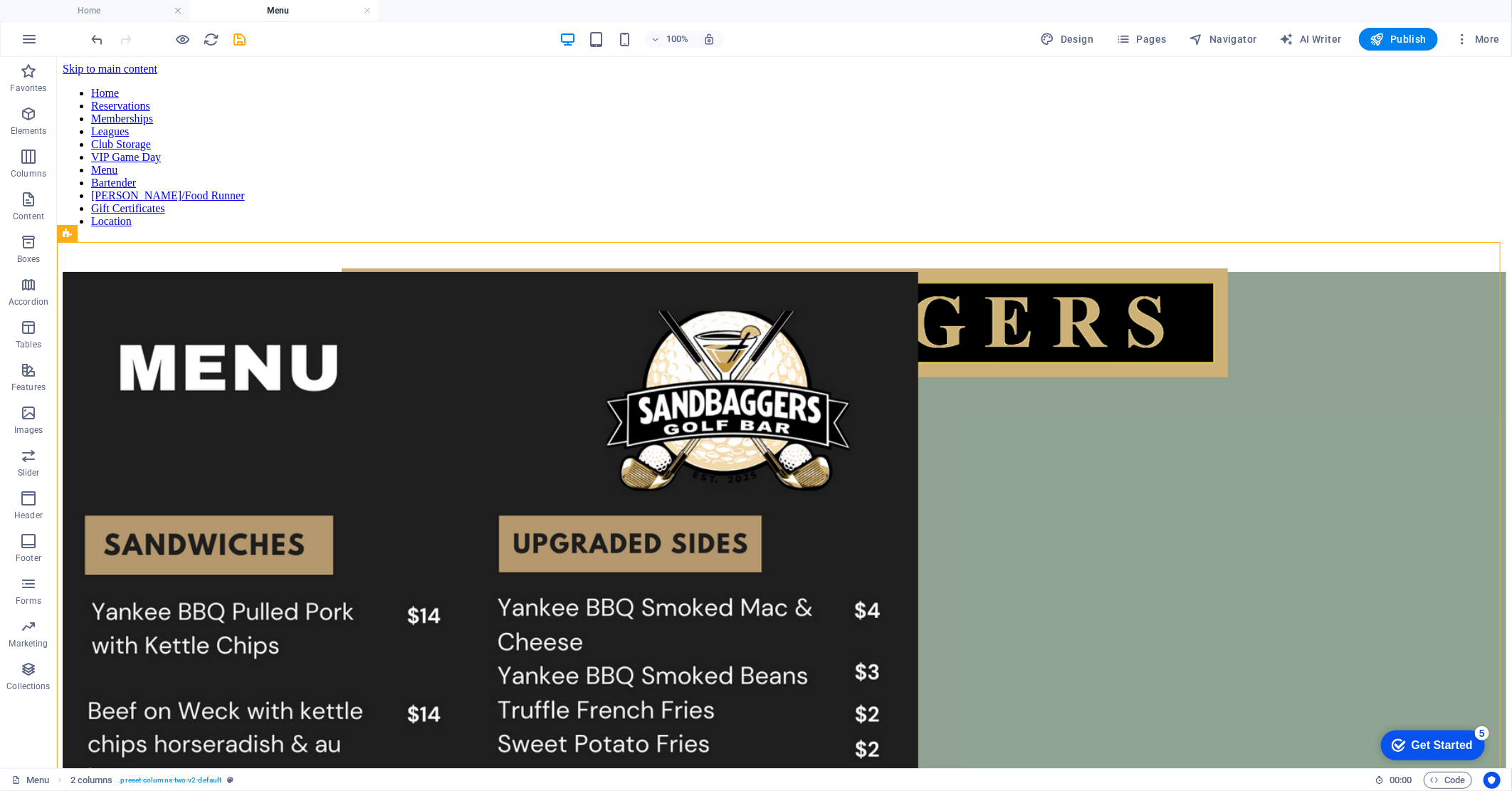
click at [249, 46] on div "100% Design Pages Navigator AI Writer Publish More" at bounding box center [797, 39] width 1416 height 23
click at [242, 38] on icon "save" at bounding box center [240, 40] width 16 height 16
click at [366, 11] on link at bounding box center [367, 11] width 9 height 14
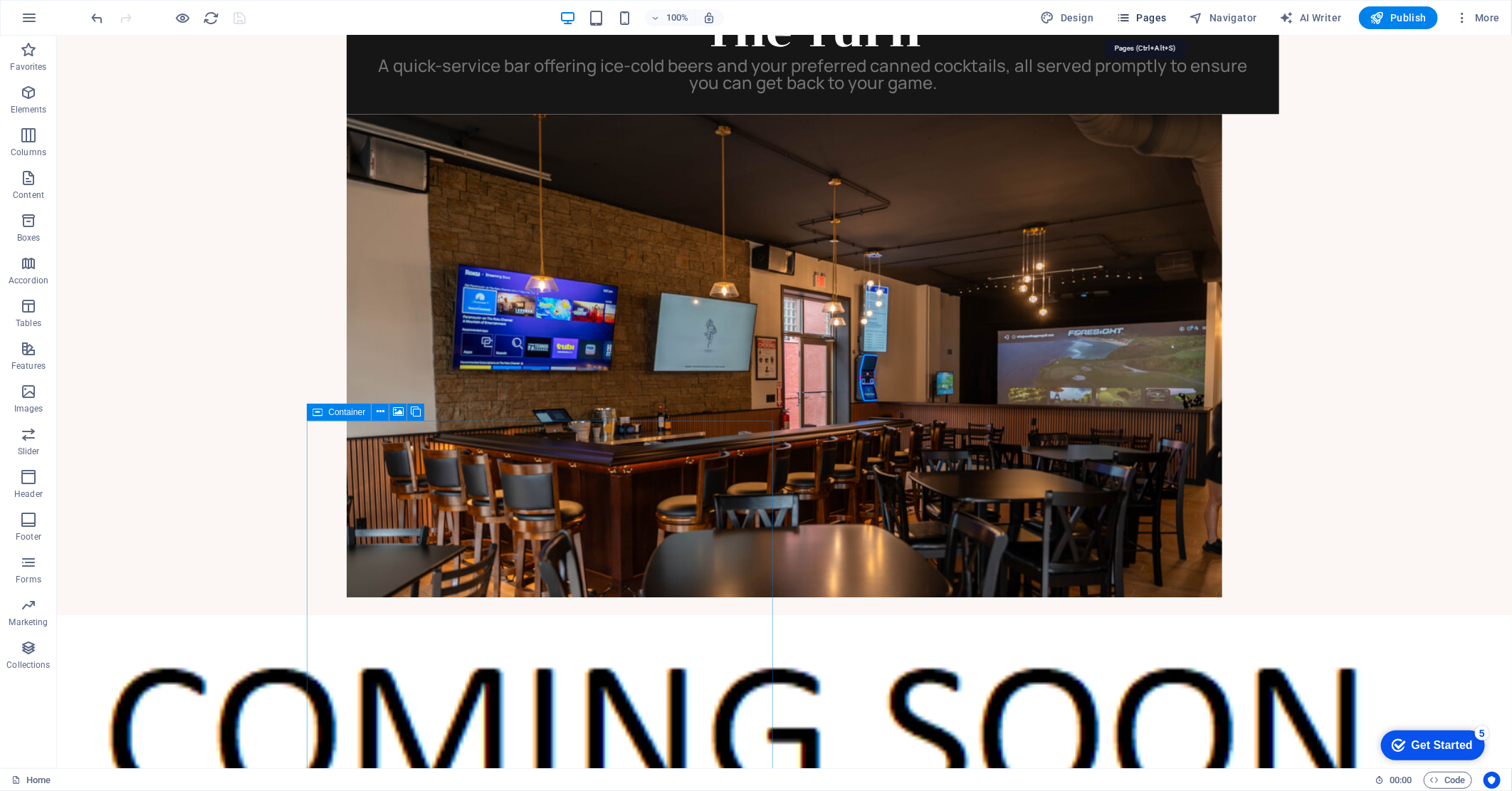
click at [1130, 12] on icon "button" at bounding box center [1124, 18] width 15 height 15
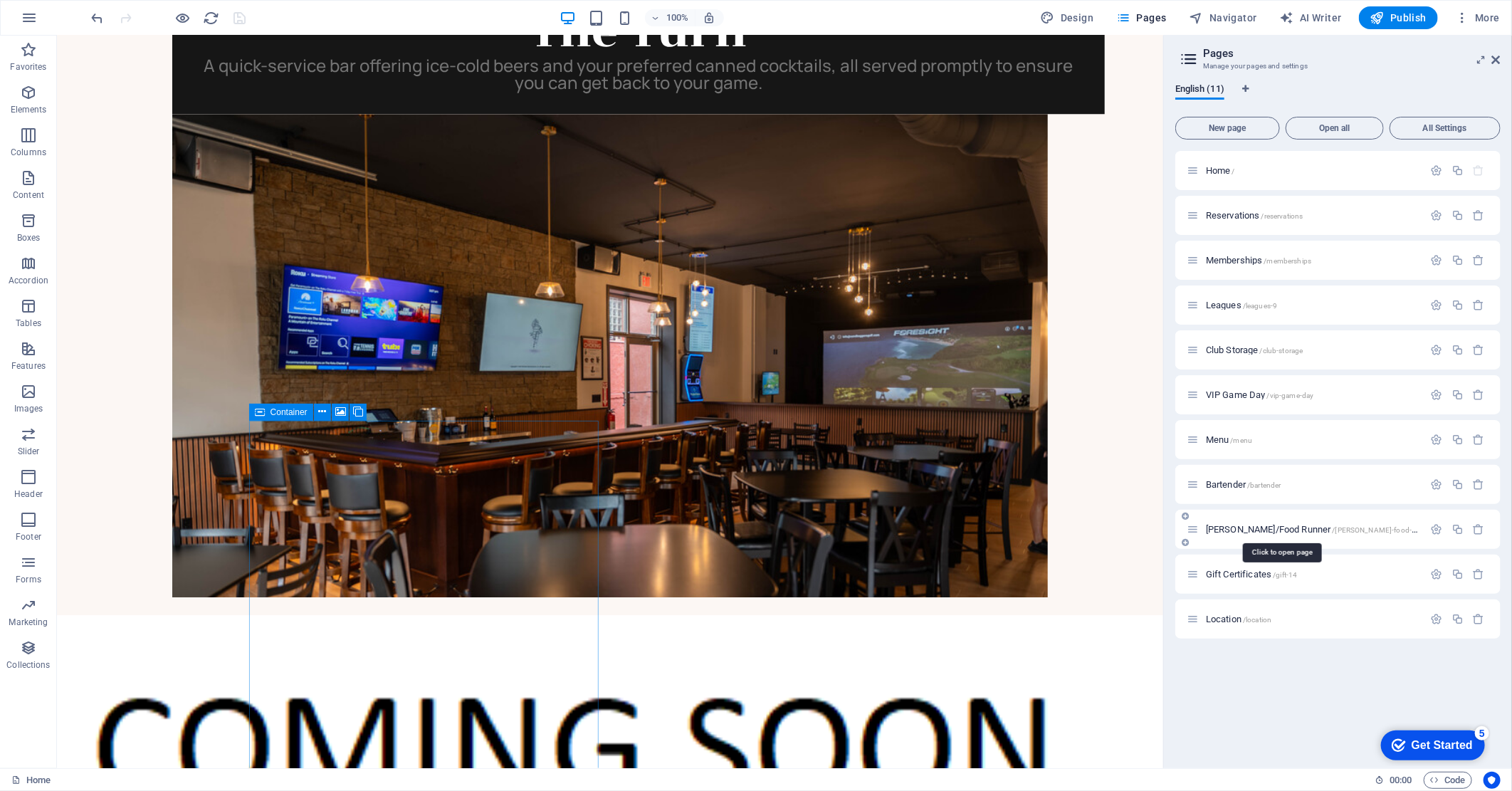
click at [1263, 530] on span "[PERSON_NAME]/Food Runner /[PERSON_NAME]-food-runner" at bounding box center [1319, 529] width 227 height 11
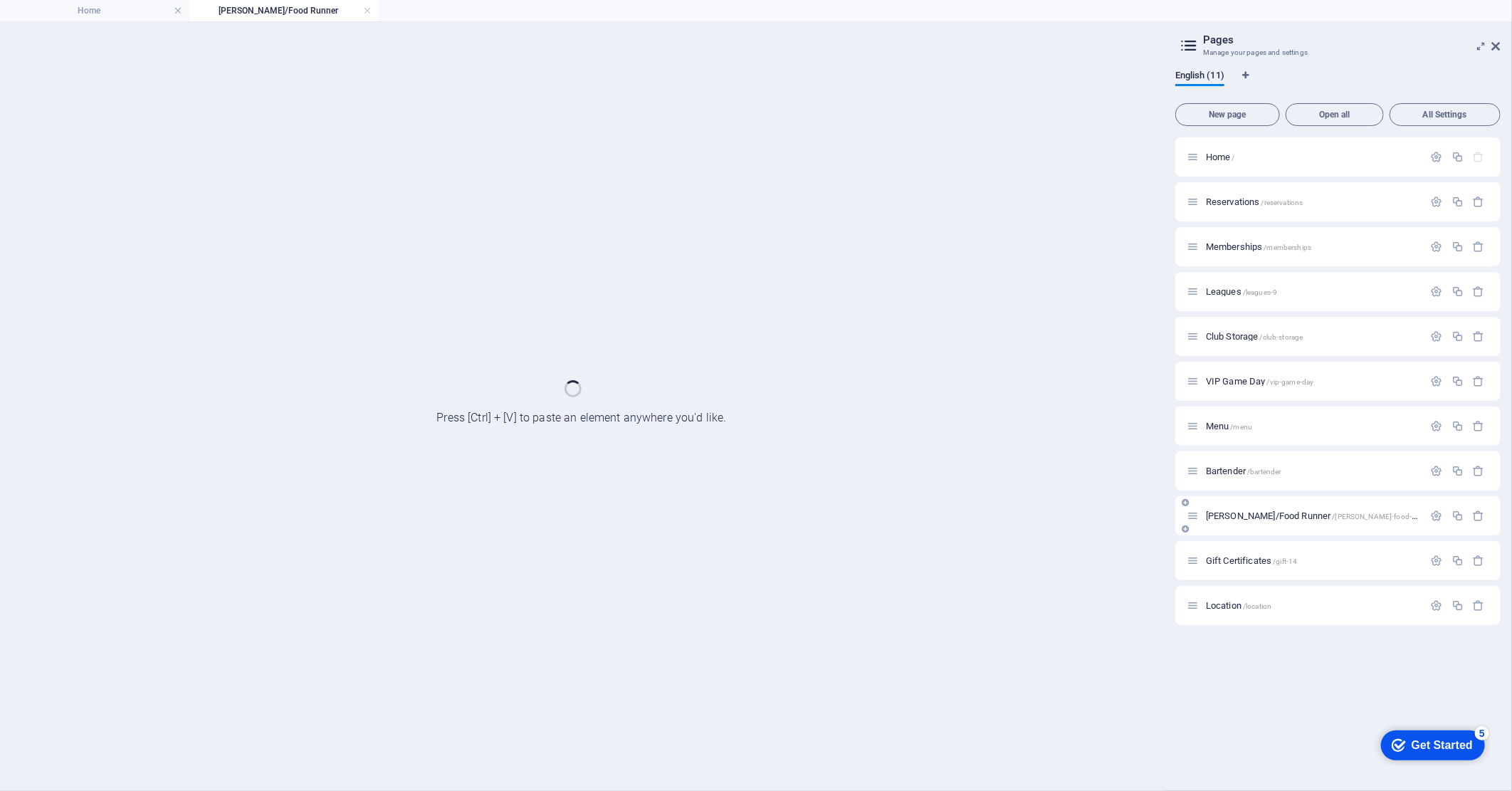
scroll to position [0, 0]
click at [1263, 530] on div "[PERSON_NAME]/Food Runner /[PERSON_NAME]-food-runner" at bounding box center [1337, 516] width 325 height 39
click at [1263, 511] on div "Home / Reservations /reservations Memberships /memberships Leagues /leagues-9 C…" at bounding box center [1337, 381] width 325 height 488
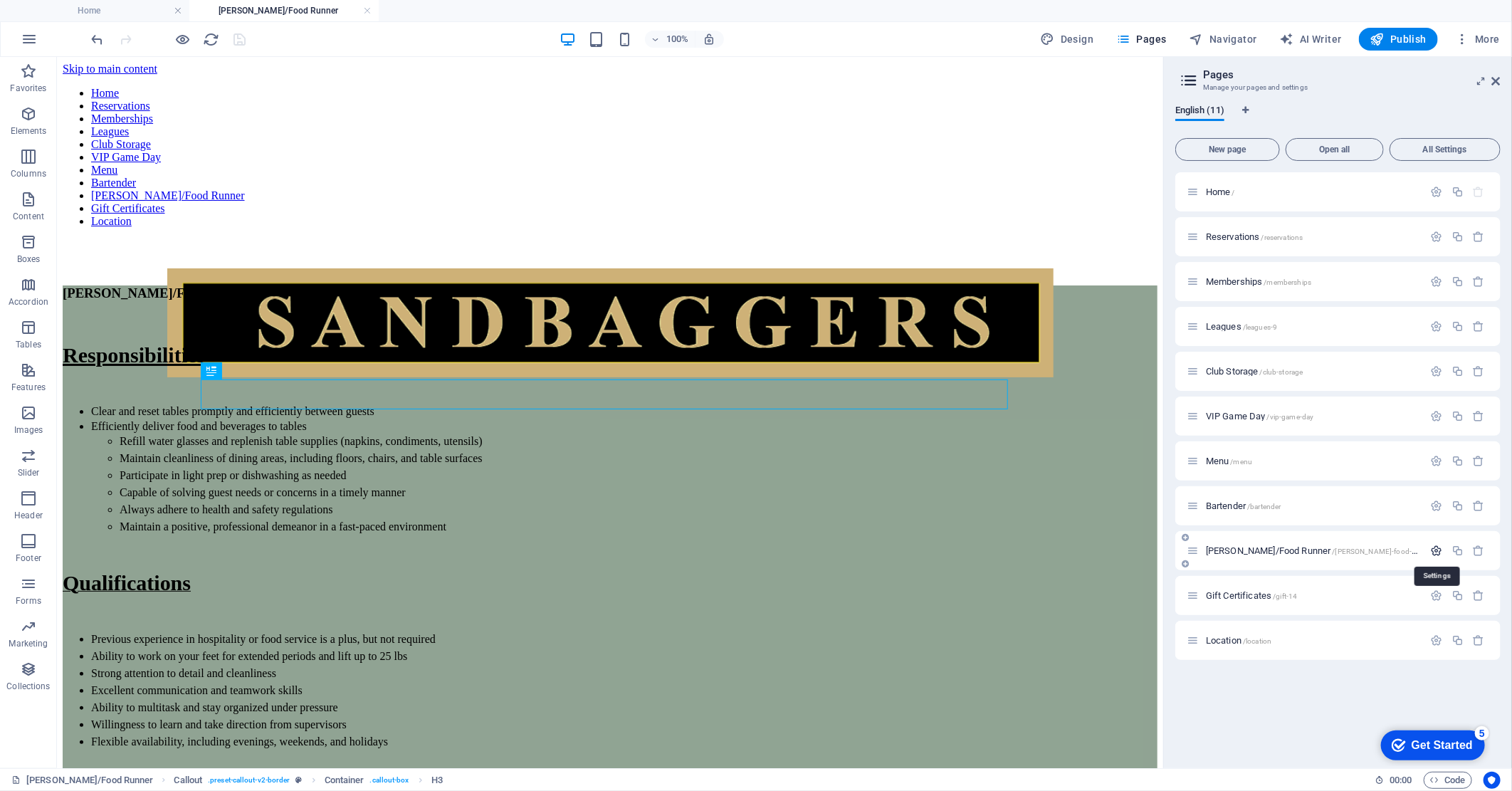
click at [1441, 549] on icon "button" at bounding box center [1436, 550] width 12 height 12
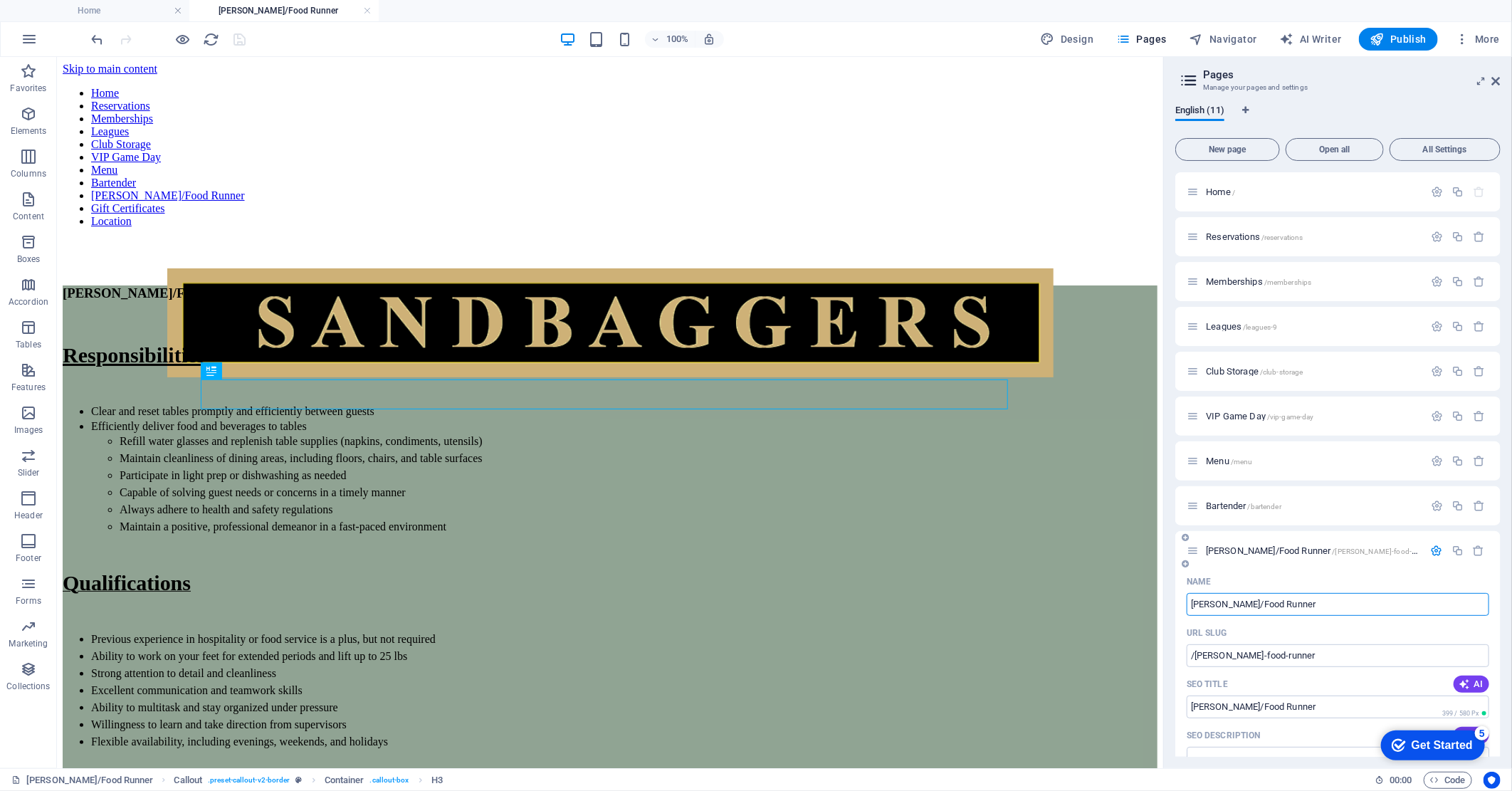
drag, startPoint x: 1280, startPoint y: 606, endPoint x: 1180, endPoint y: 615, distance: 100.4
type input "Caddy"
type input "/caddy"
type input "Caddy"
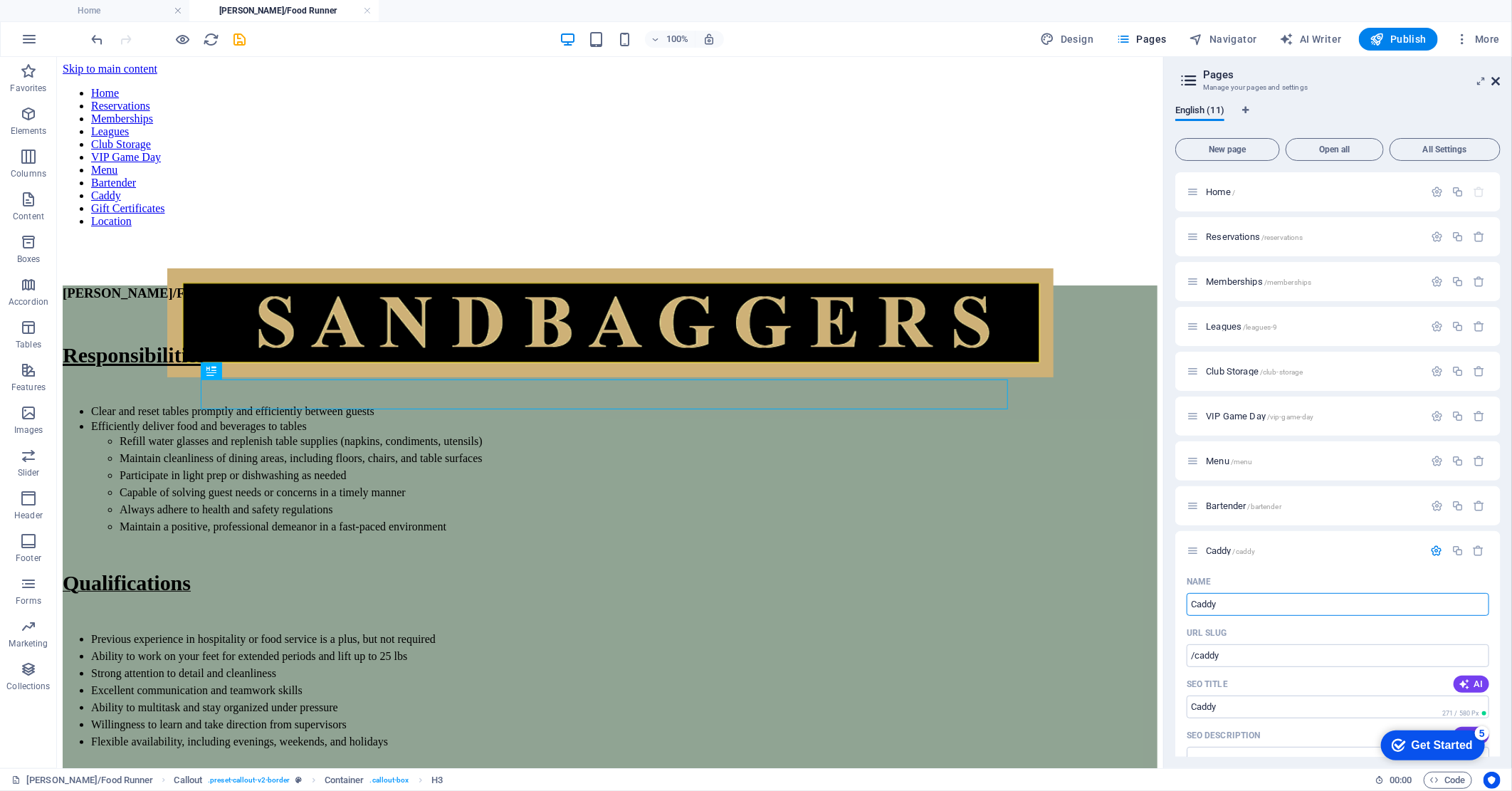
type input "Caddy"
click at [1496, 80] on icon at bounding box center [1496, 81] width 9 height 11
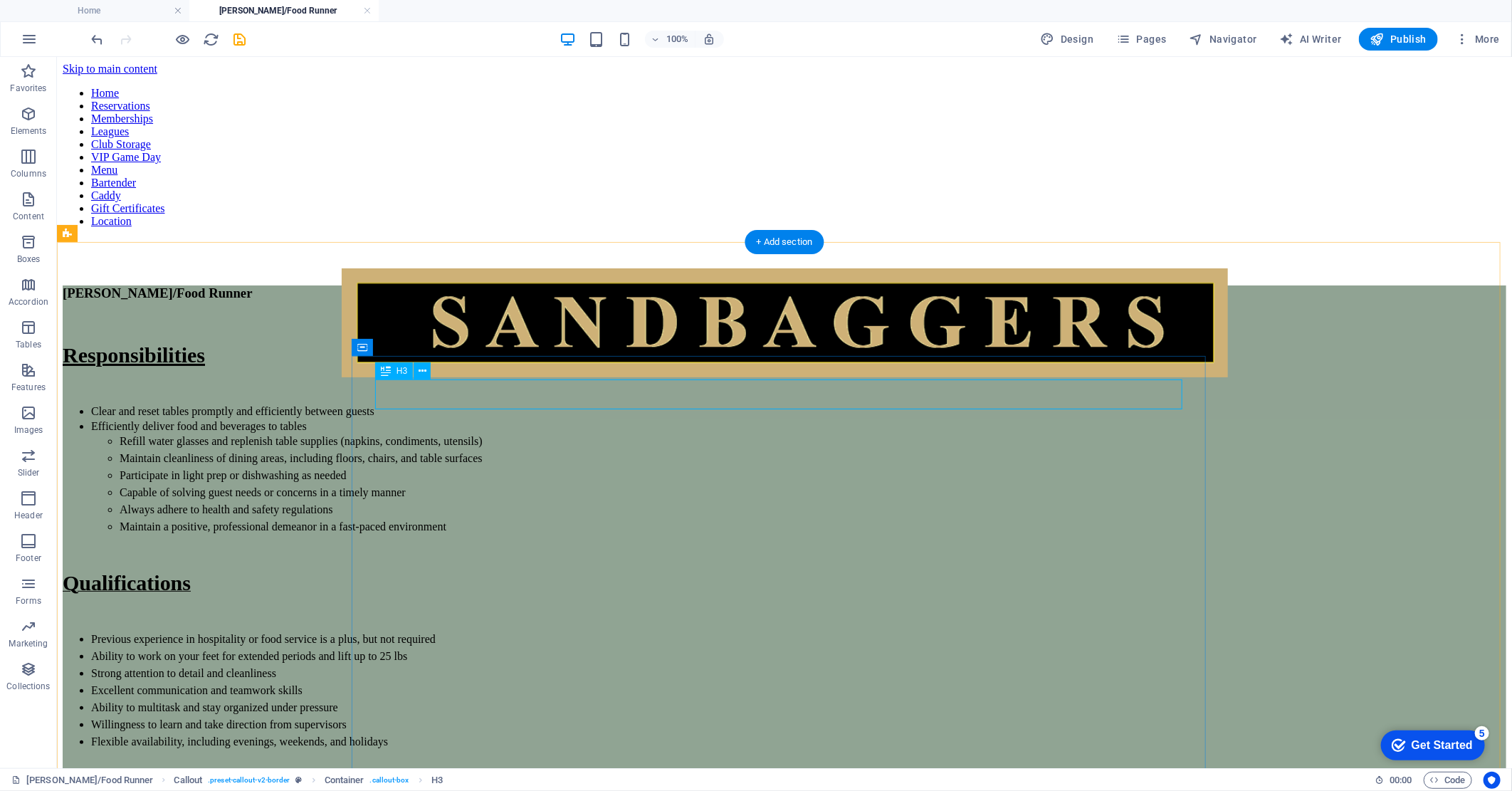
click at [771, 301] on div "[PERSON_NAME]/Food Runner" at bounding box center [783, 292] width 1444 height 15
drag, startPoint x: 1376, startPoint y: 342, endPoint x: 1368, endPoint y: 342, distance: 8.0
click at [1374, 342] on div "Caddy Responsibilities Clear and reset tables promptly and efficiently between …" at bounding box center [783, 550] width 1444 height 532
click at [236, 37] on icon "save" at bounding box center [240, 40] width 16 height 16
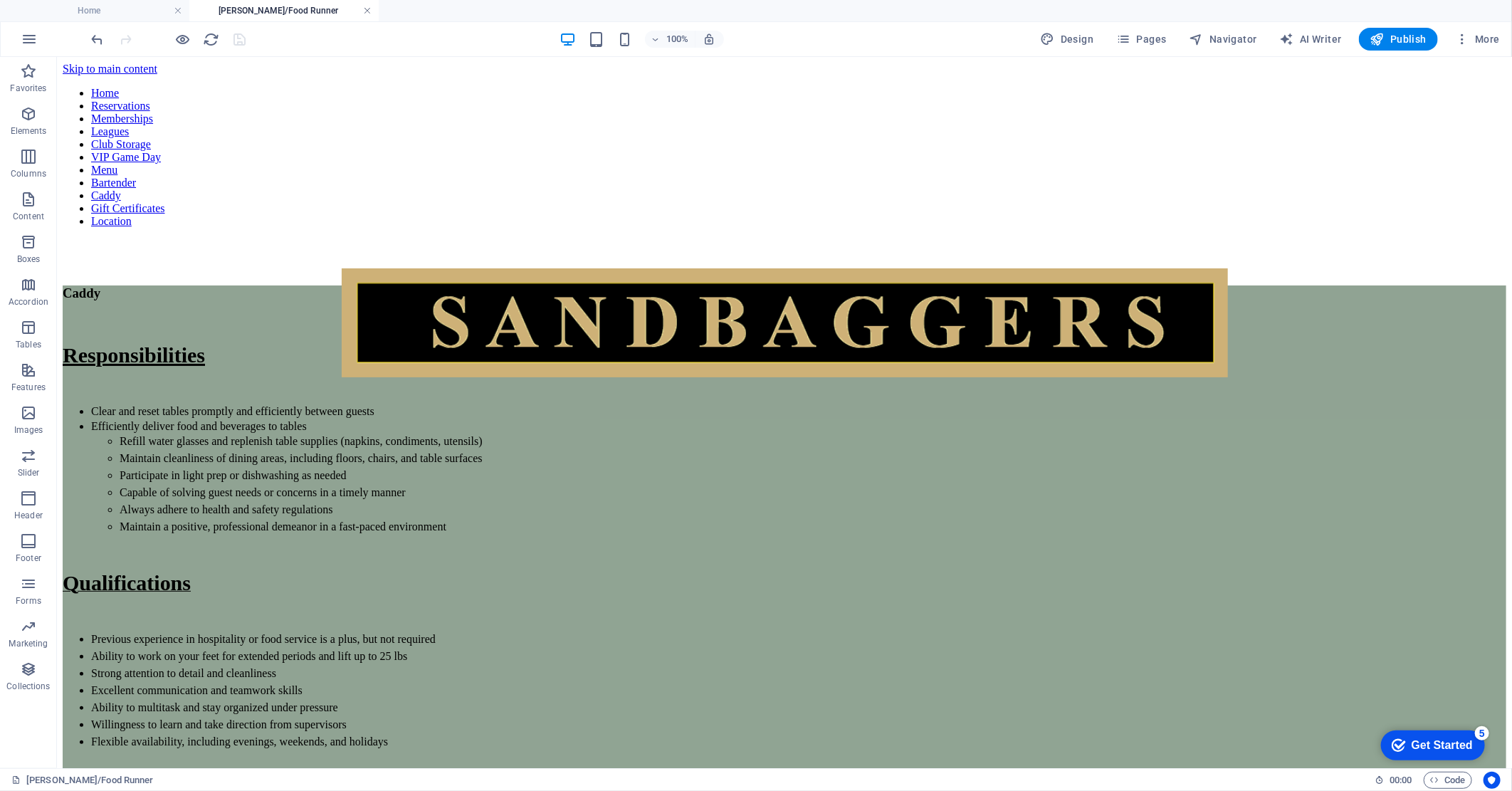
click at [367, 12] on link at bounding box center [367, 11] width 9 height 14
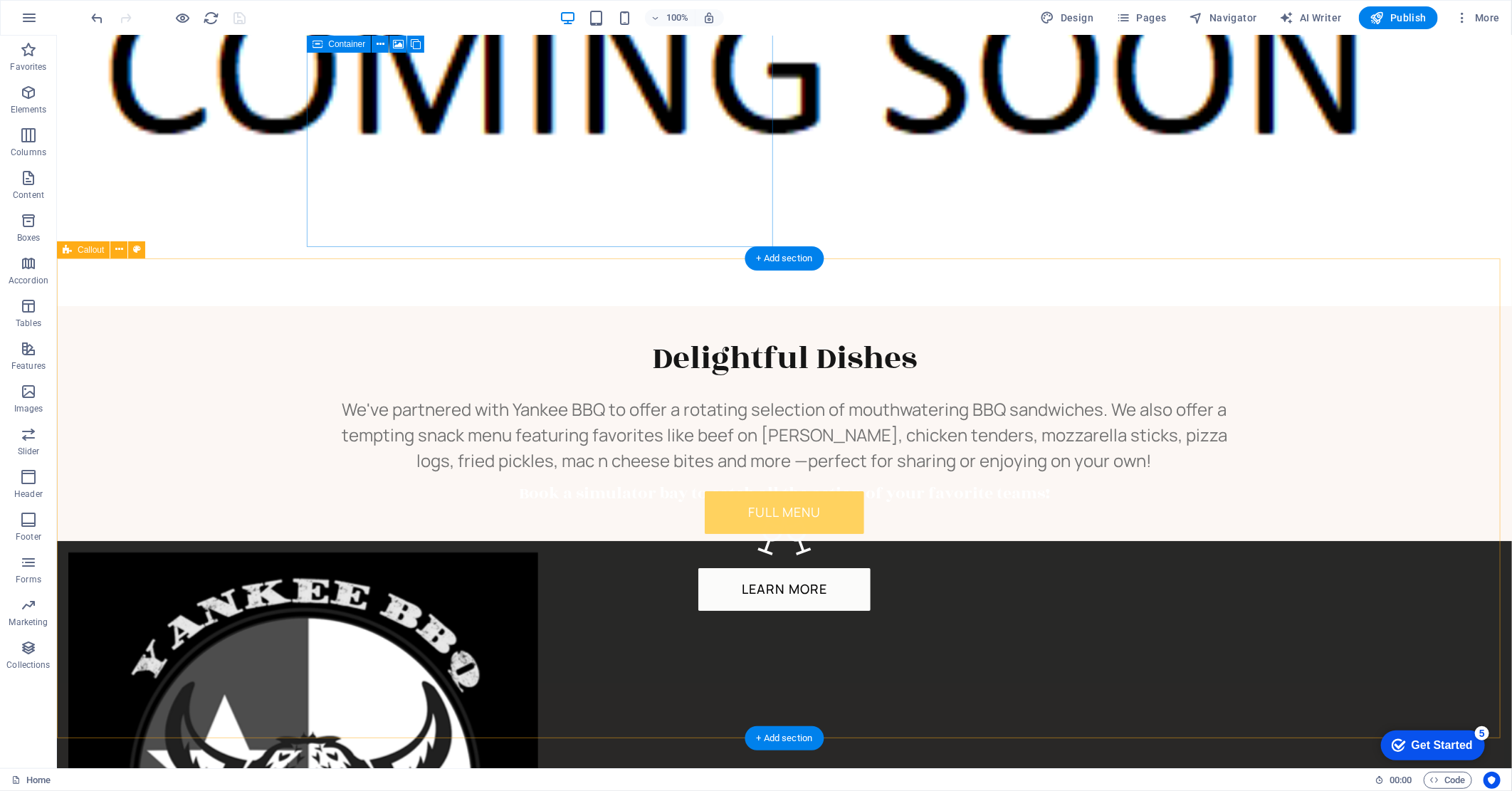
scroll to position [3279, 0]
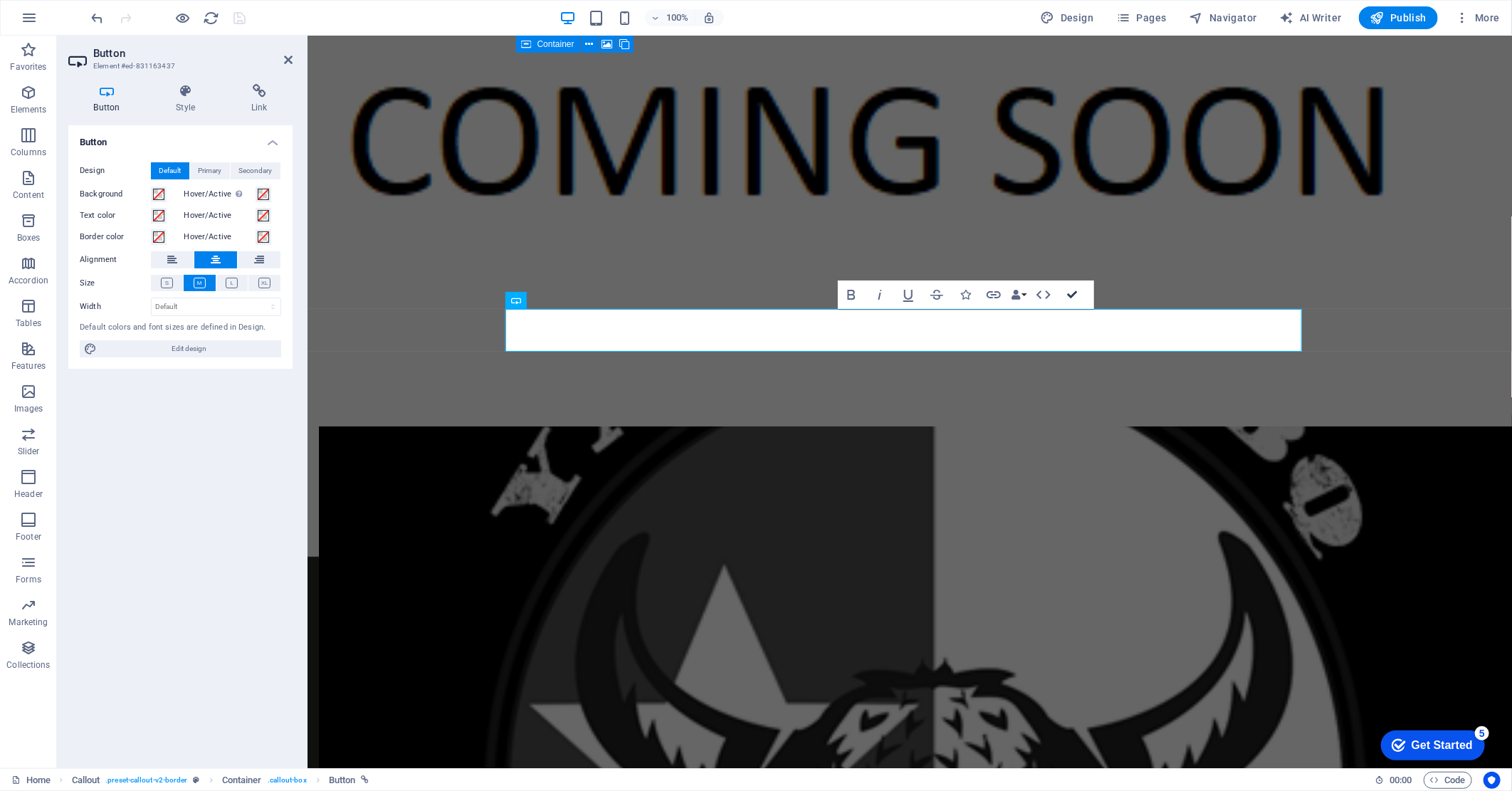
scroll to position [3362, 0]
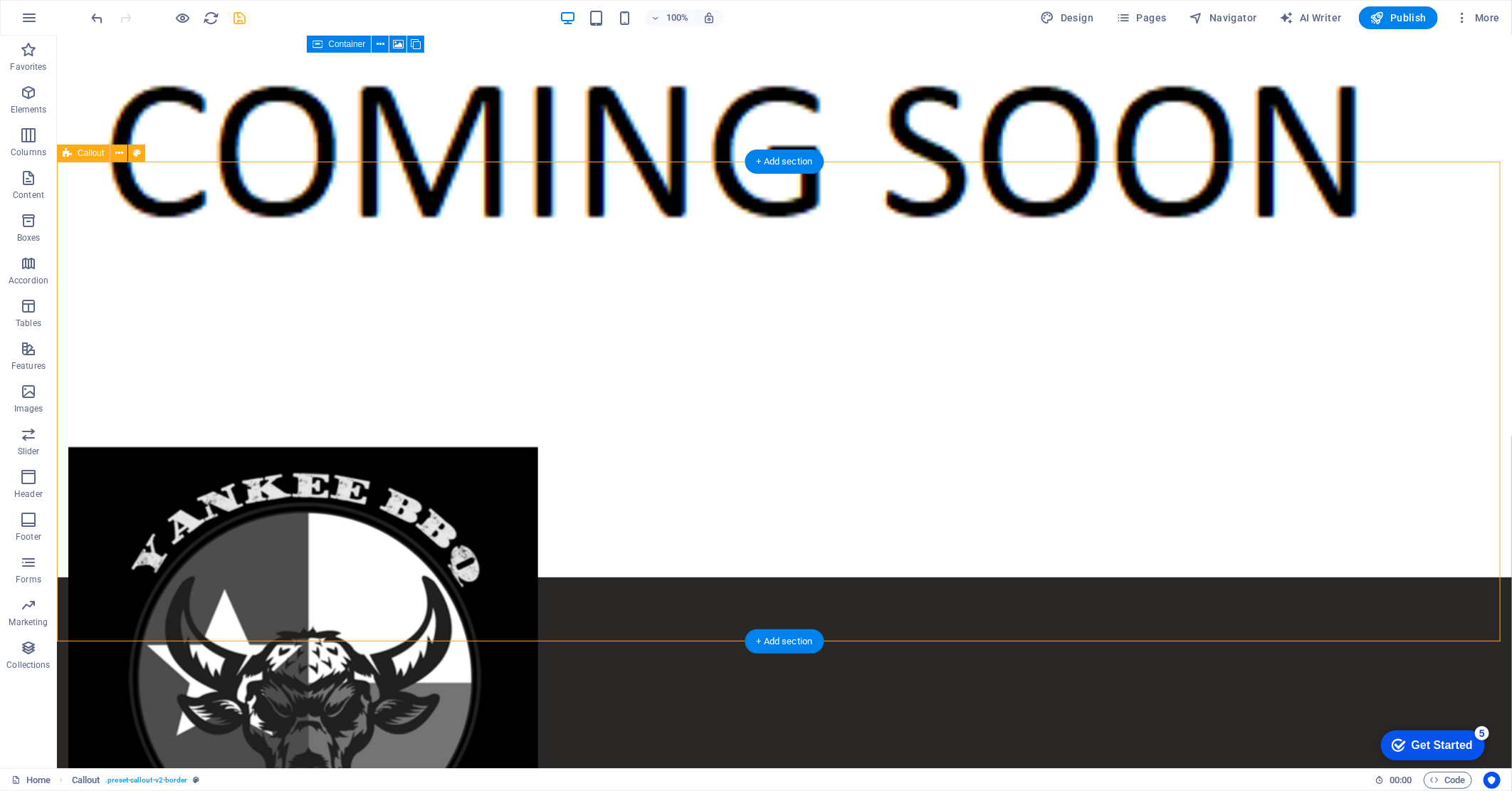
scroll to position [3283, 0]
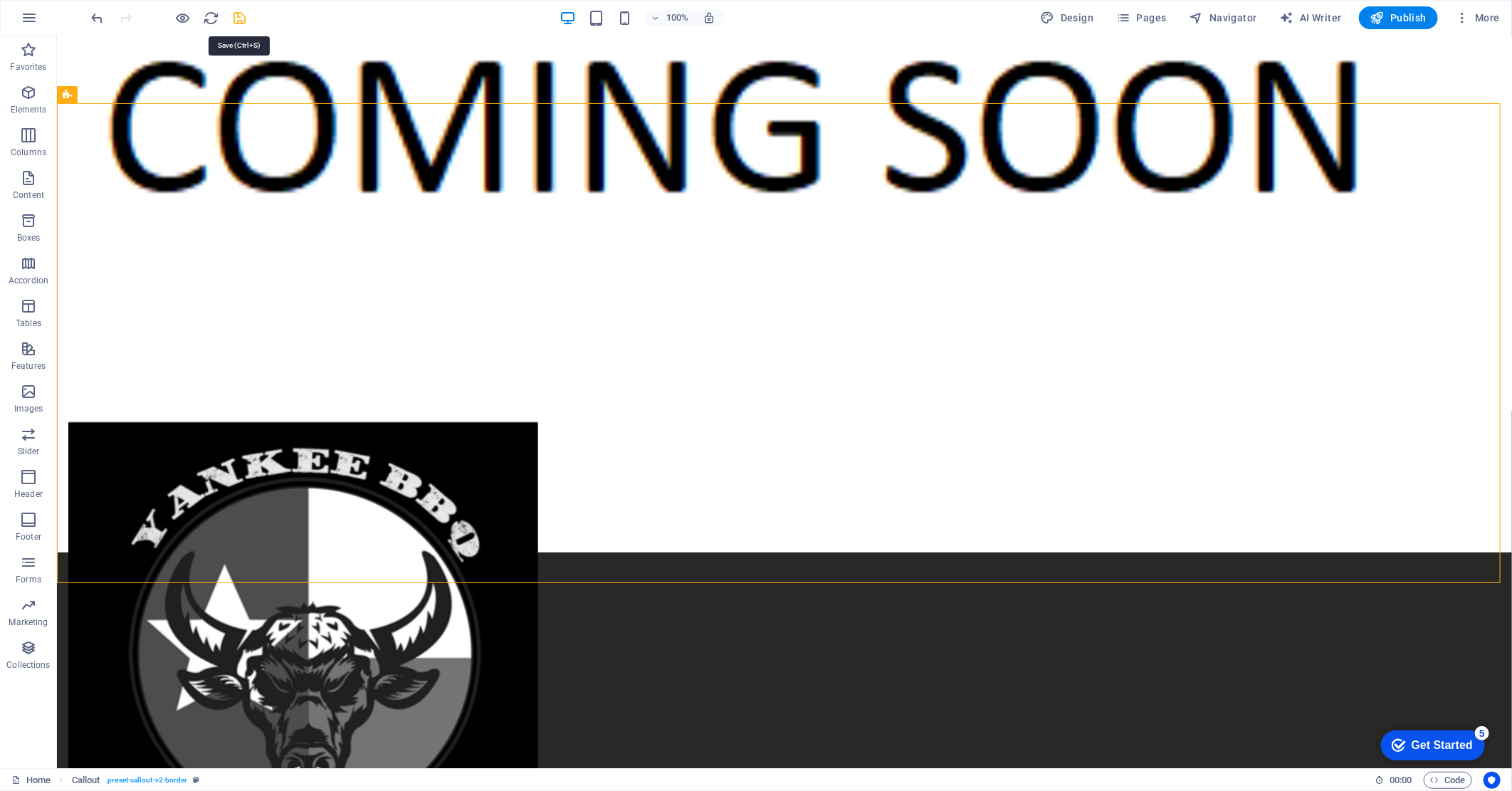
click at [232, 24] on icon "save" at bounding box center [240, 18] width 16 height 16
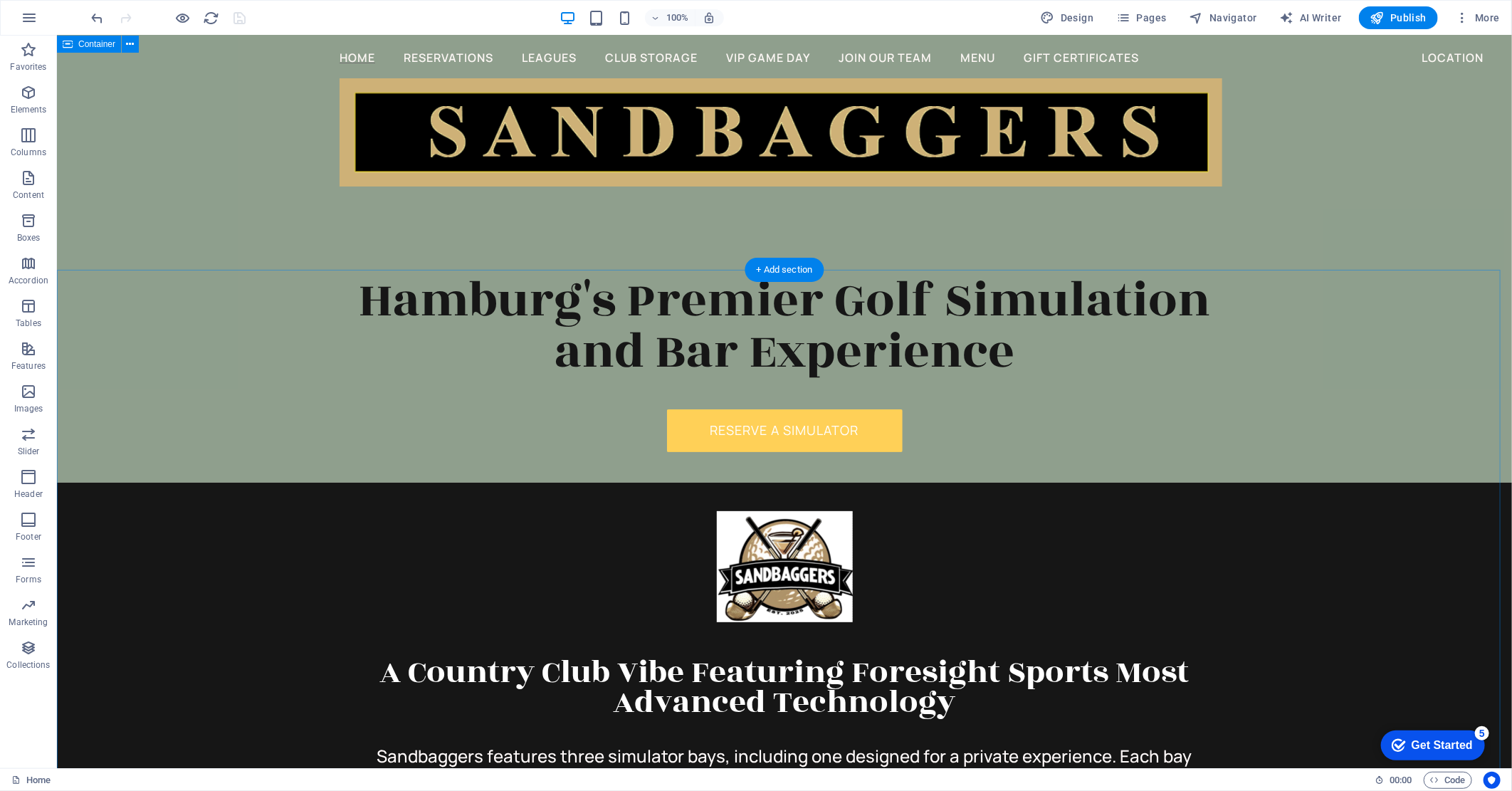
scroll to position [0, 0]
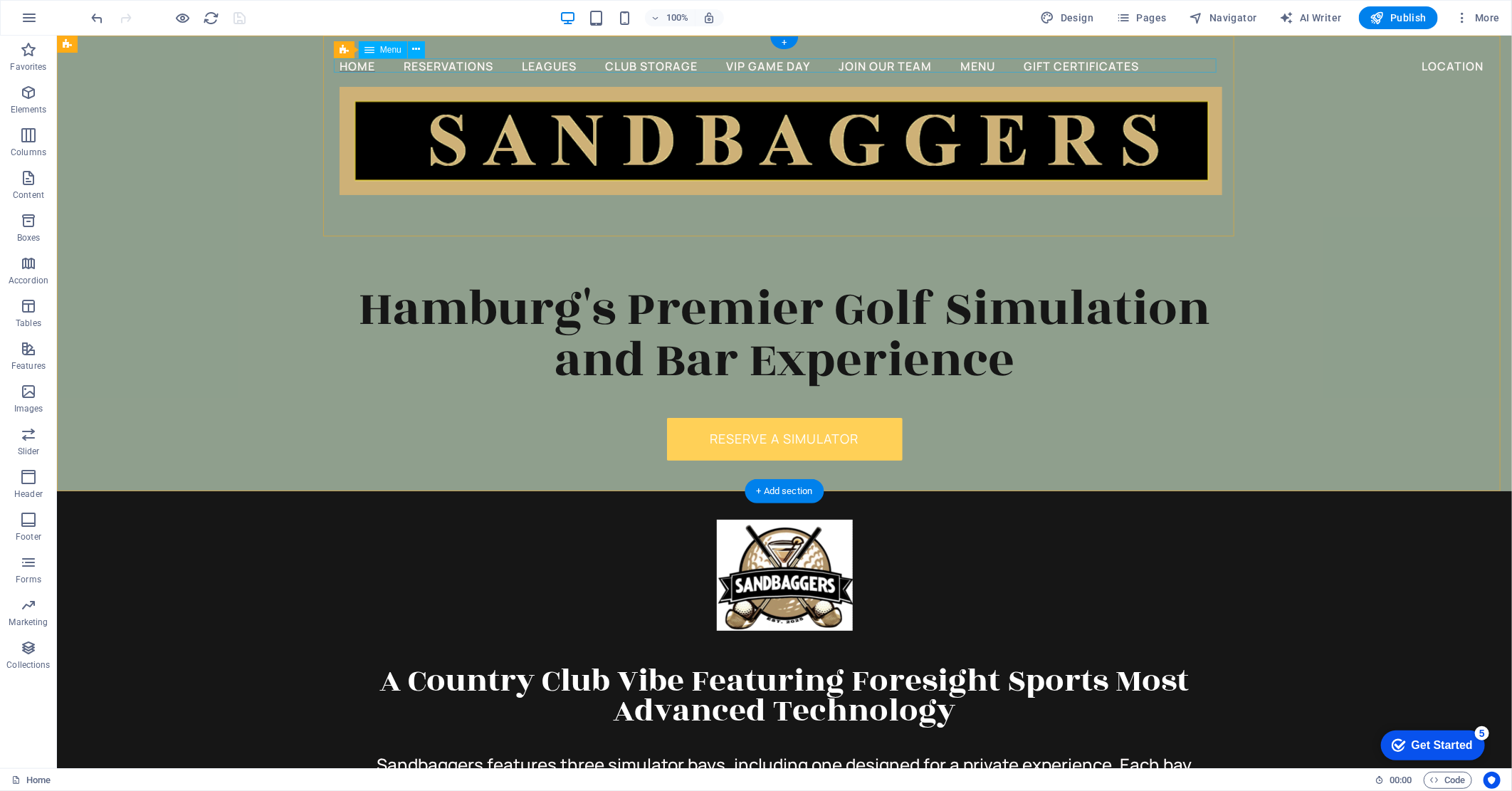
click at [899, 62] on nav "Home Reservations Leagues Club Storage VIP Game Day Join Our Team Menu Gift Cer…" at bounding box center [780, 65] width 882 height 15
select select
select select "1"
select select
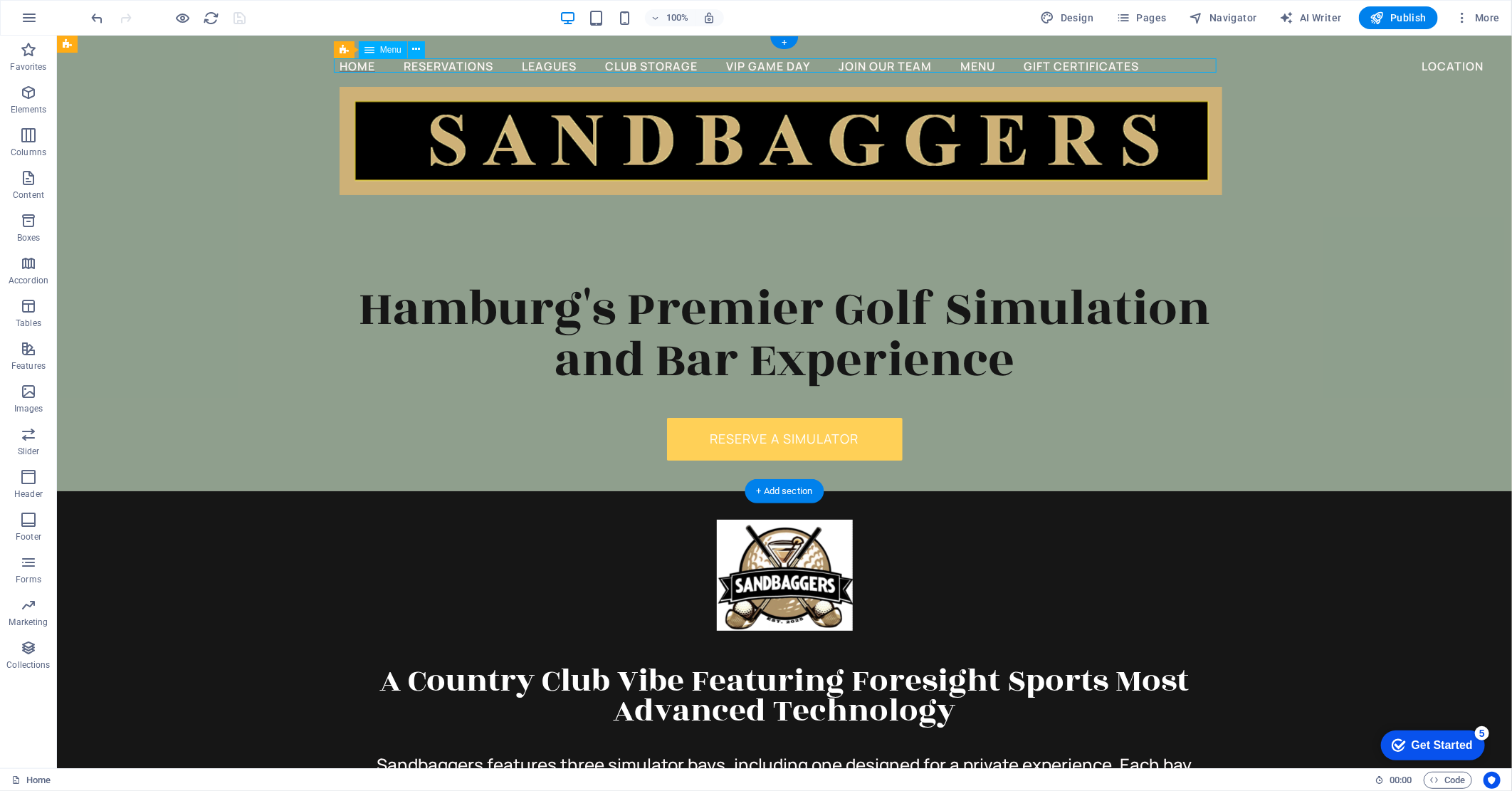
select select "3"
select select
select select "4"
select select
select select "5"
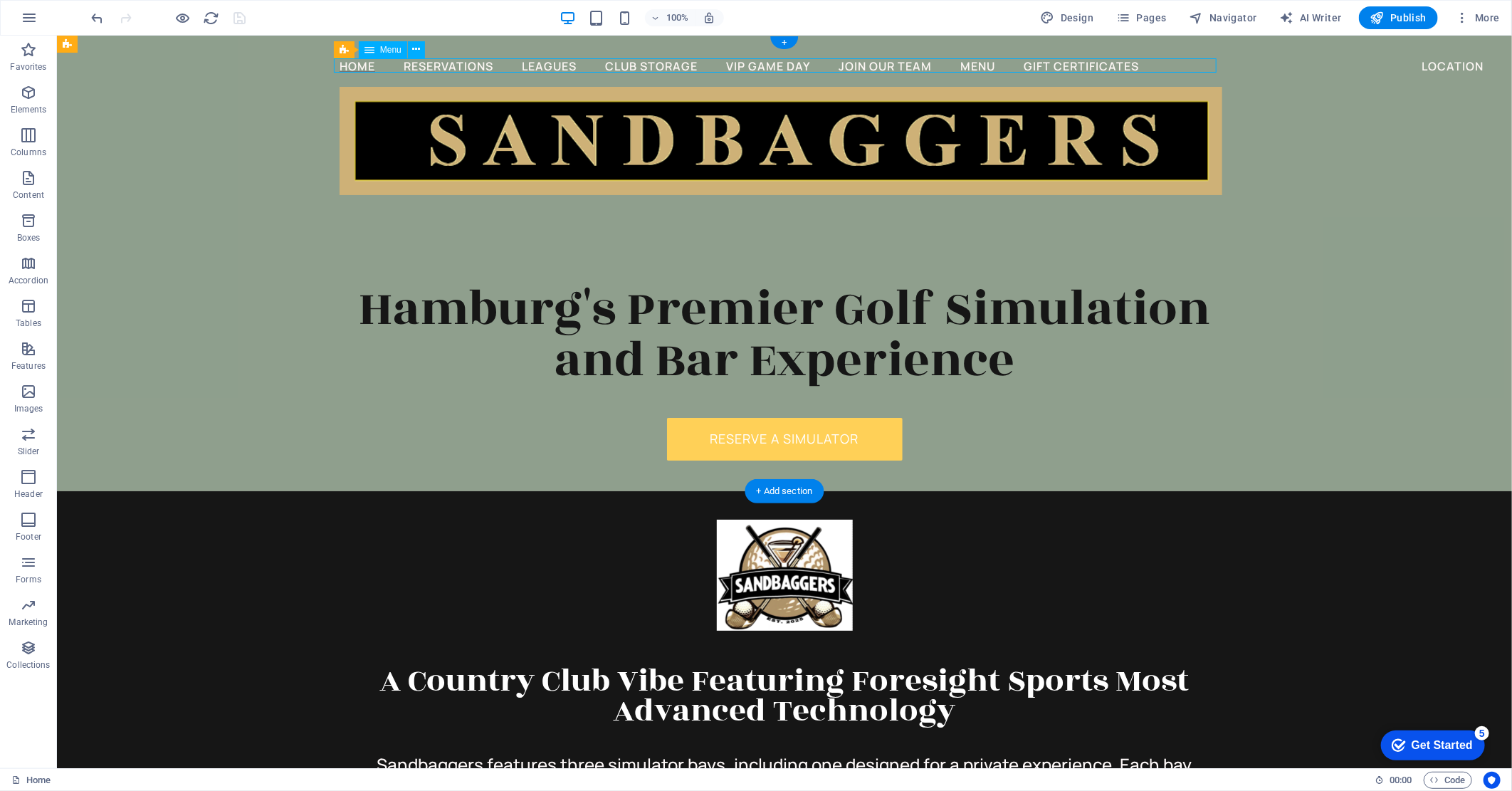
select select
select select "6"
select select
select select "9"
select select
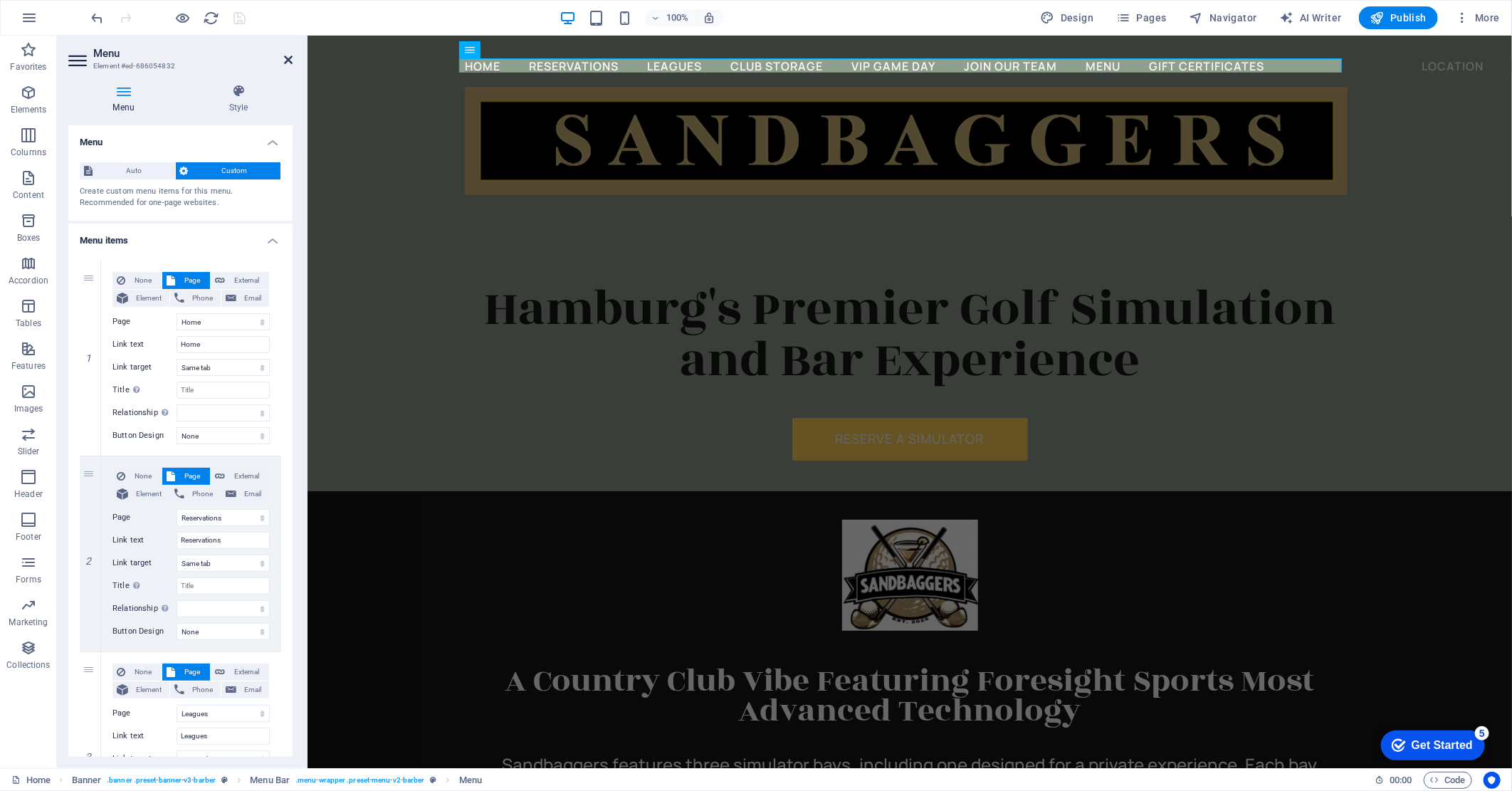
click at [290, 59] on icon at bounding box center [288, 60] width 9 height 11
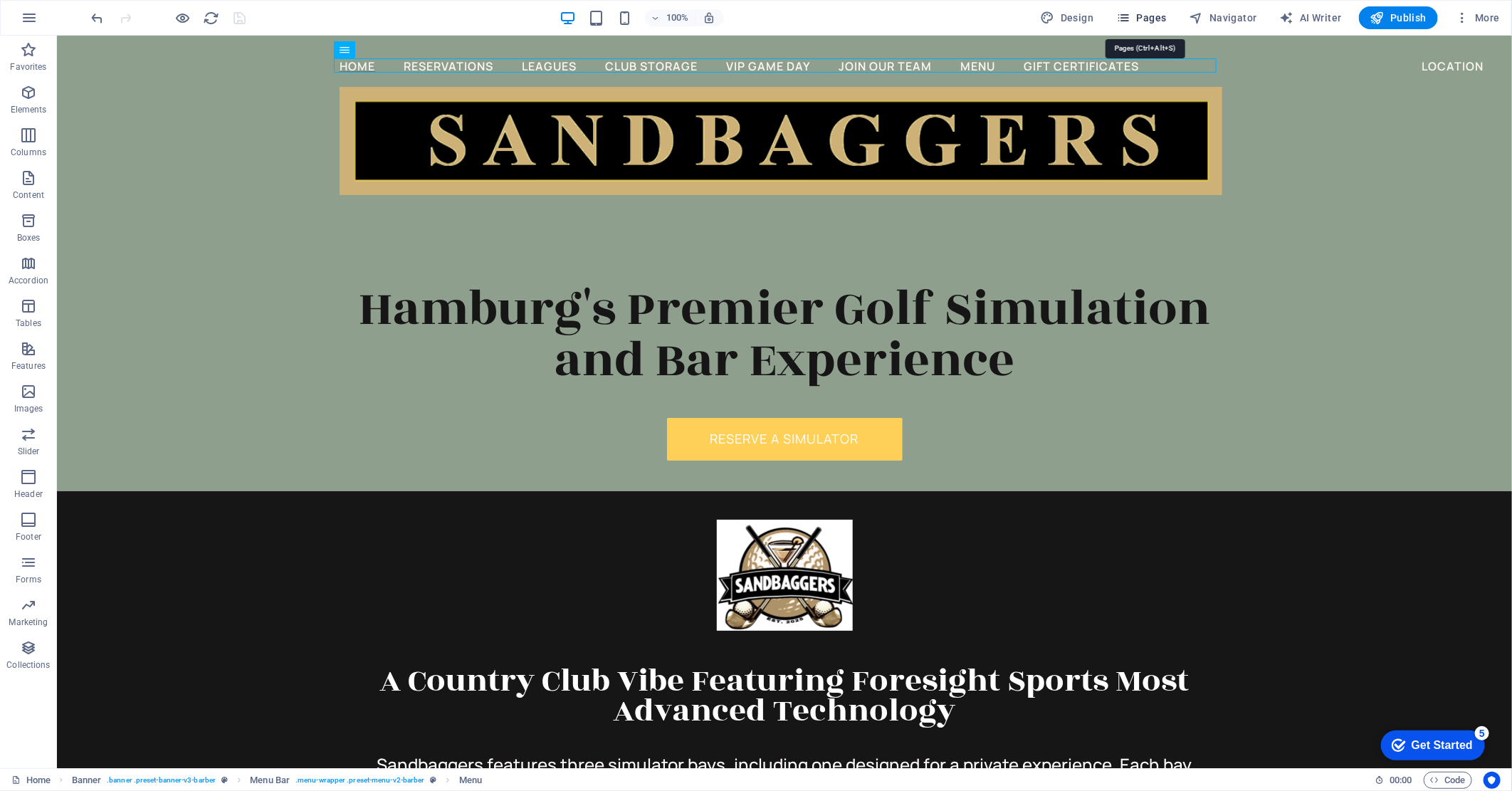
click at [1137, 15] on span "Pages" at bounding box center [1141, 18] width 50 height 15
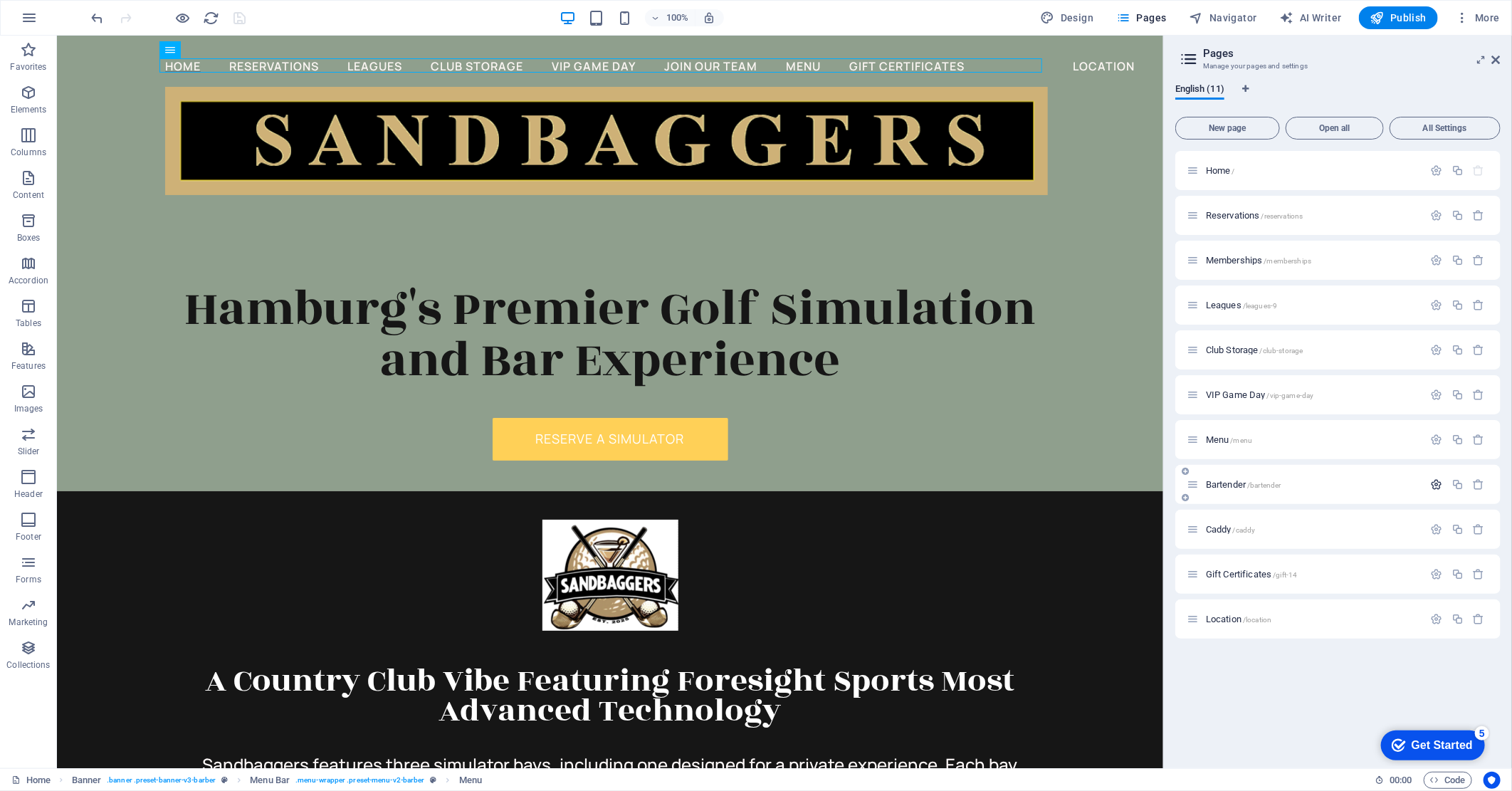
click at [1439, 481] on icon "button" at bounding box center [1436, 485] width 12 height 12
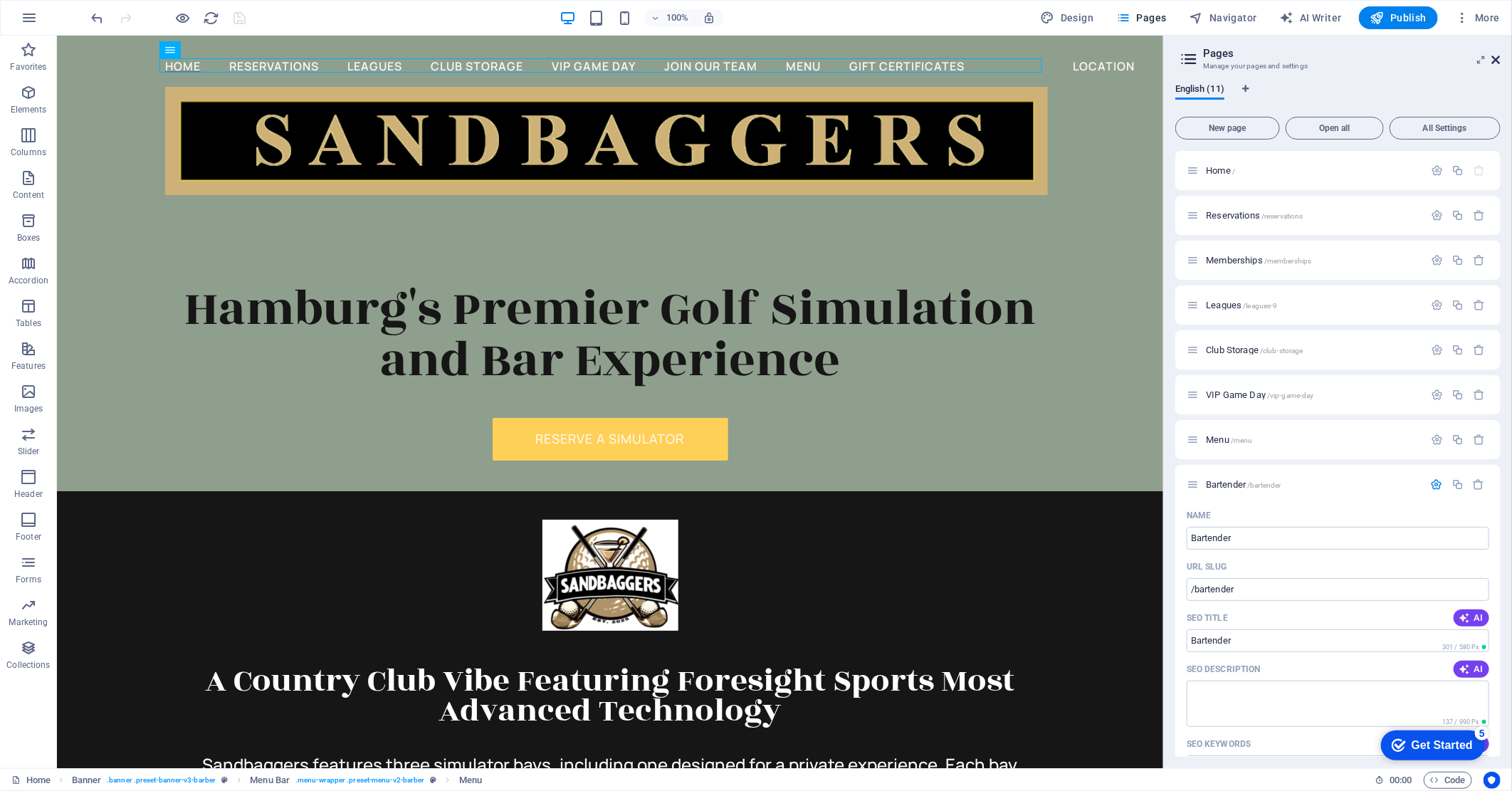
click at [1497, 59] on icon at bounding box center [1496, 60] width 9 height 11
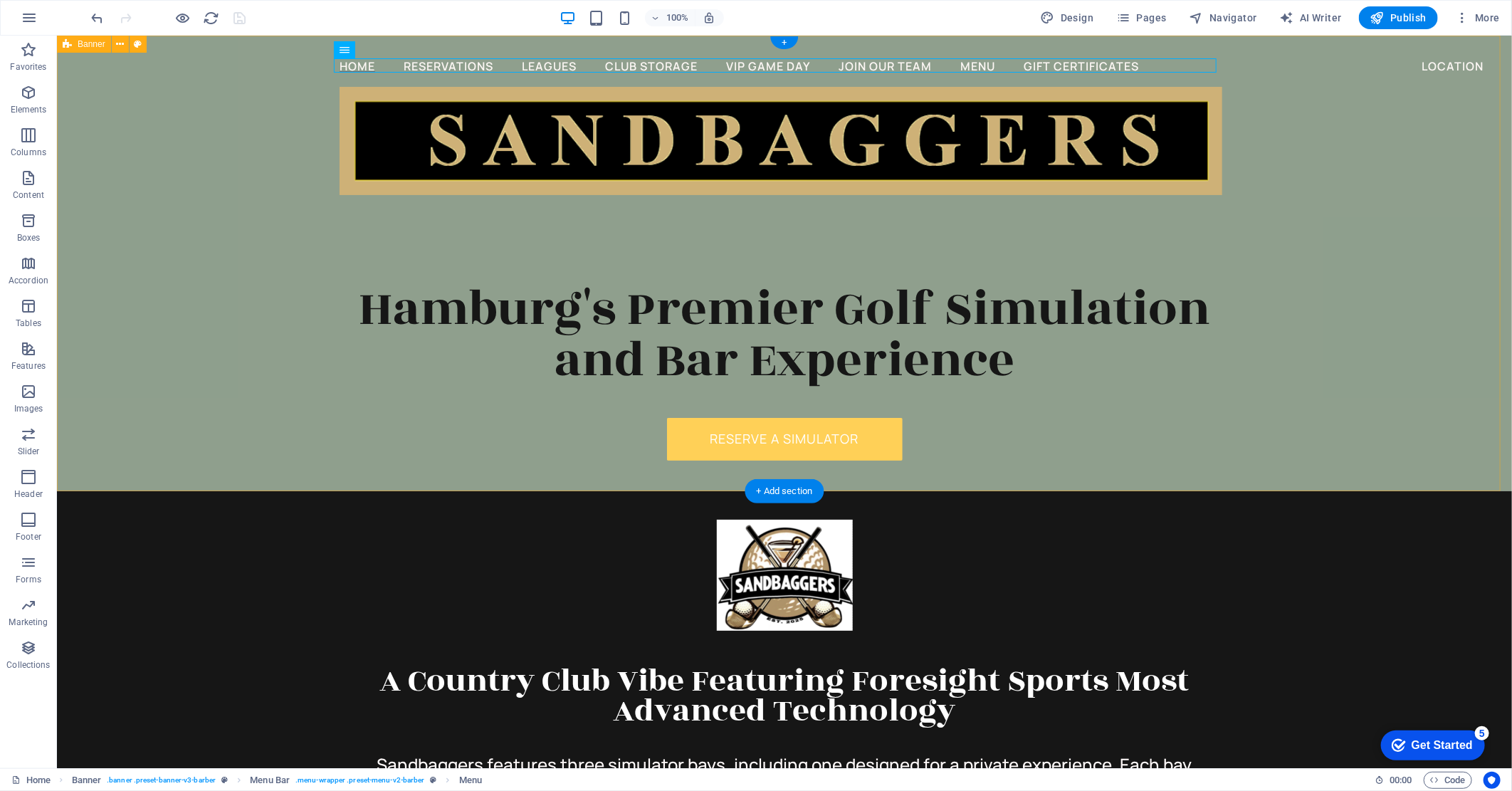
click at [1444, 181] on div "Home Reservations Leagues Club Storage VIP Game Day Join Our Team Menu Gift Cer…" at bounding box center [783, 263] width 1455 height 456
click at [382, 65] on nav "Home Reservations Leagues Club Storage VIP Game Day Join Our Team Menu Gift Cer…" at bounding box center [780, 65] width 882 height 15
select select
select select "1"
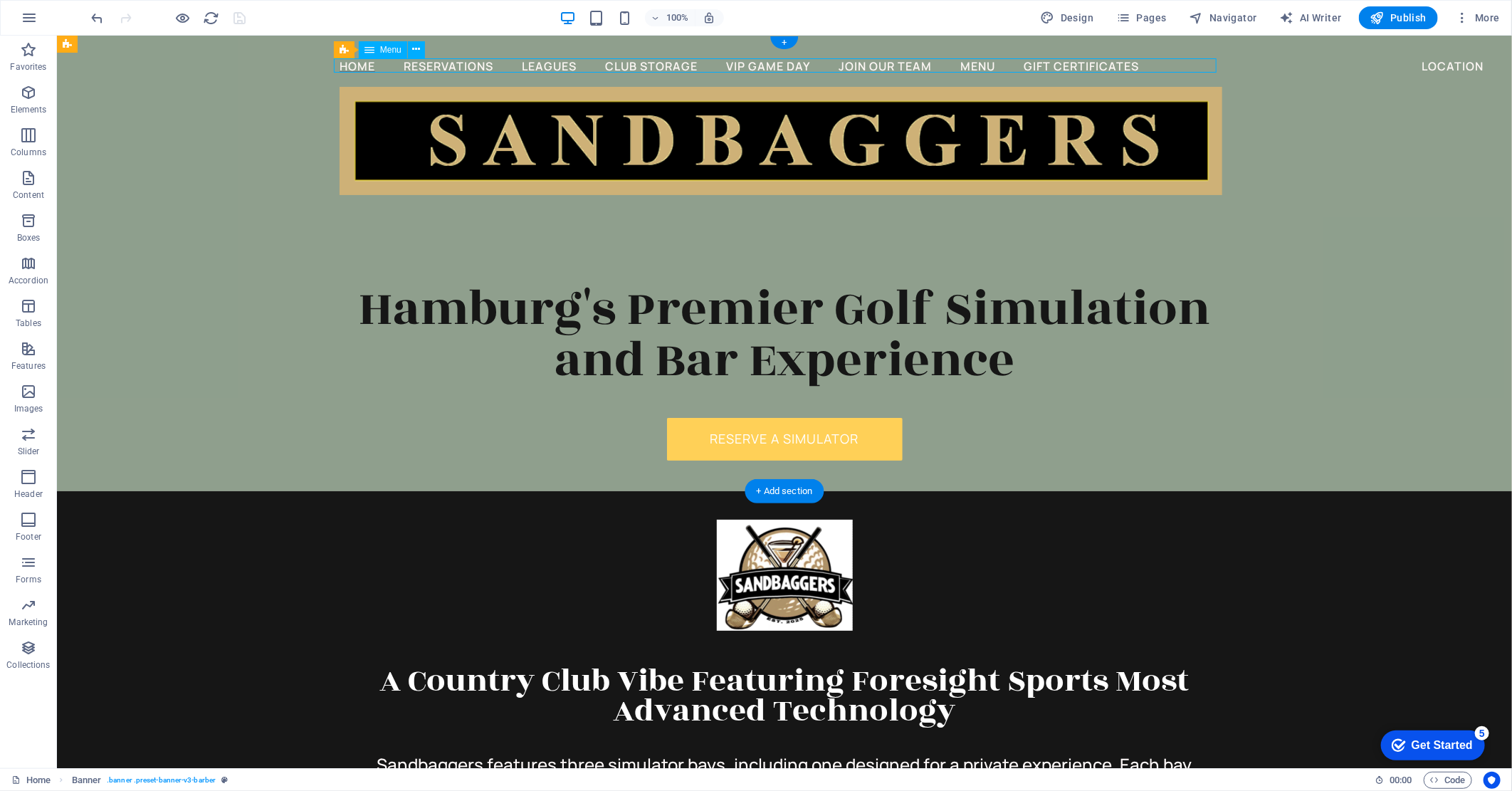
select select
select select "3"
select select
select select "4"
select select
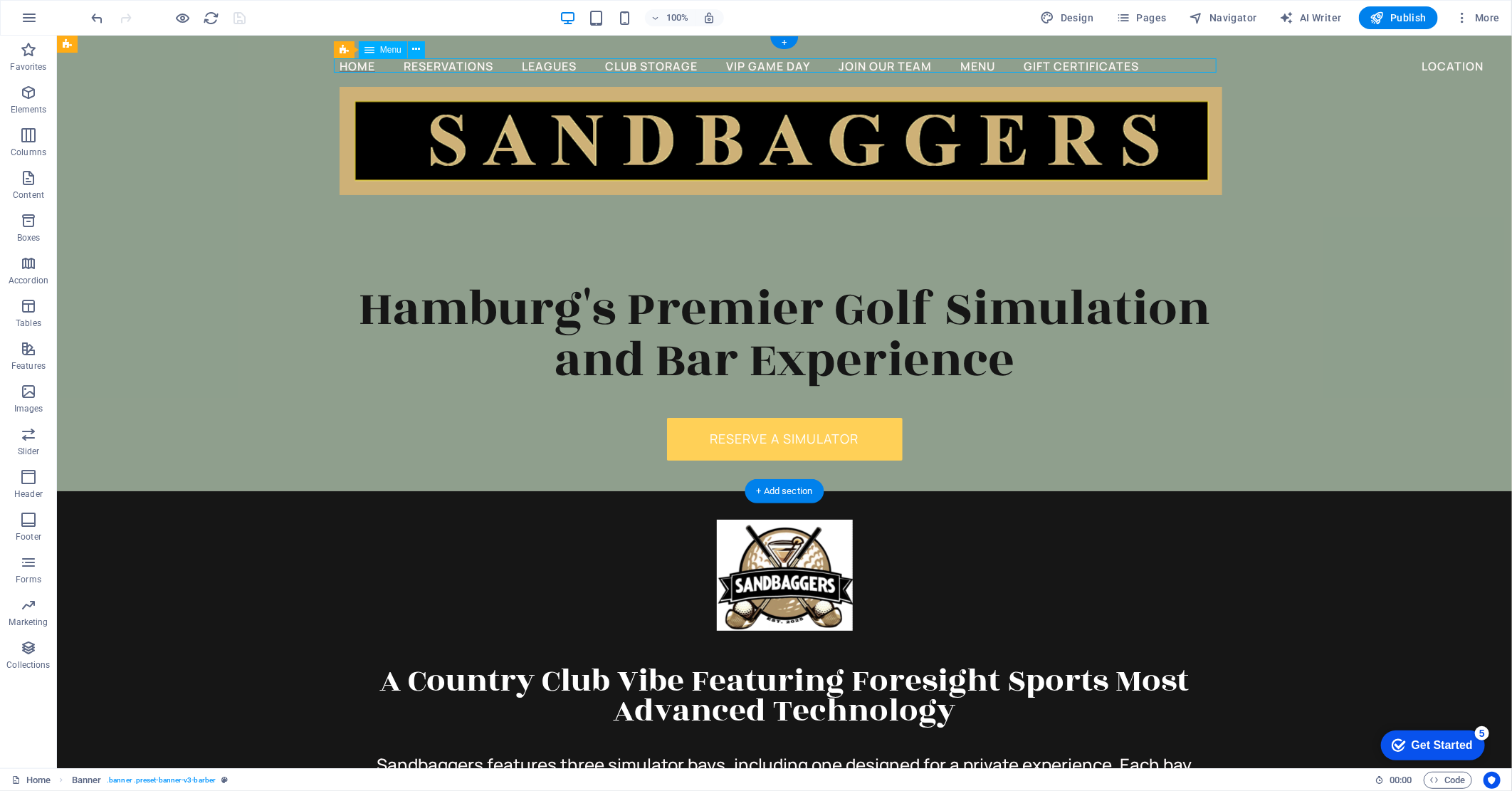
select select "5"
select select
select select "6"
select select
select select "9"
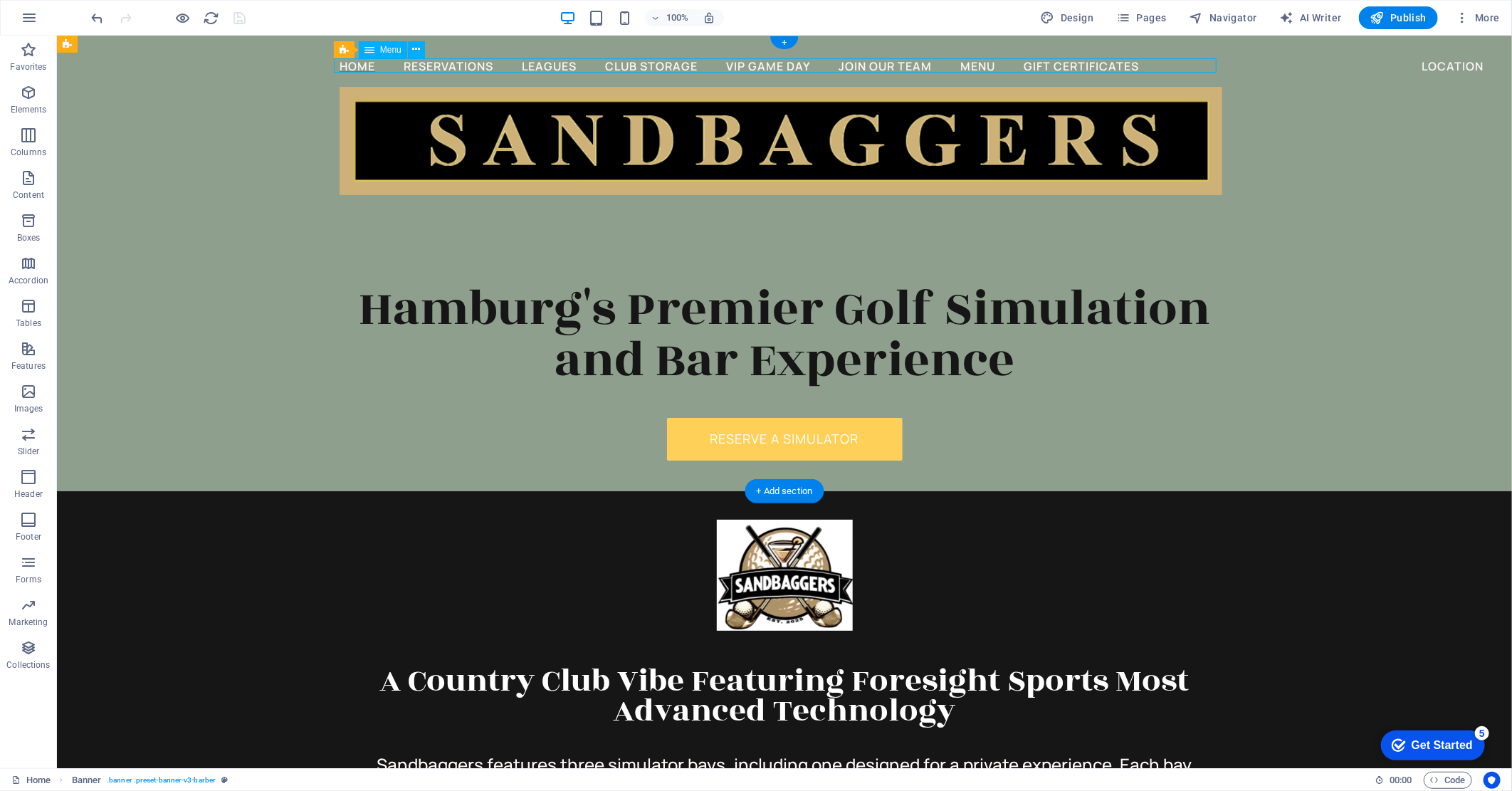
select select
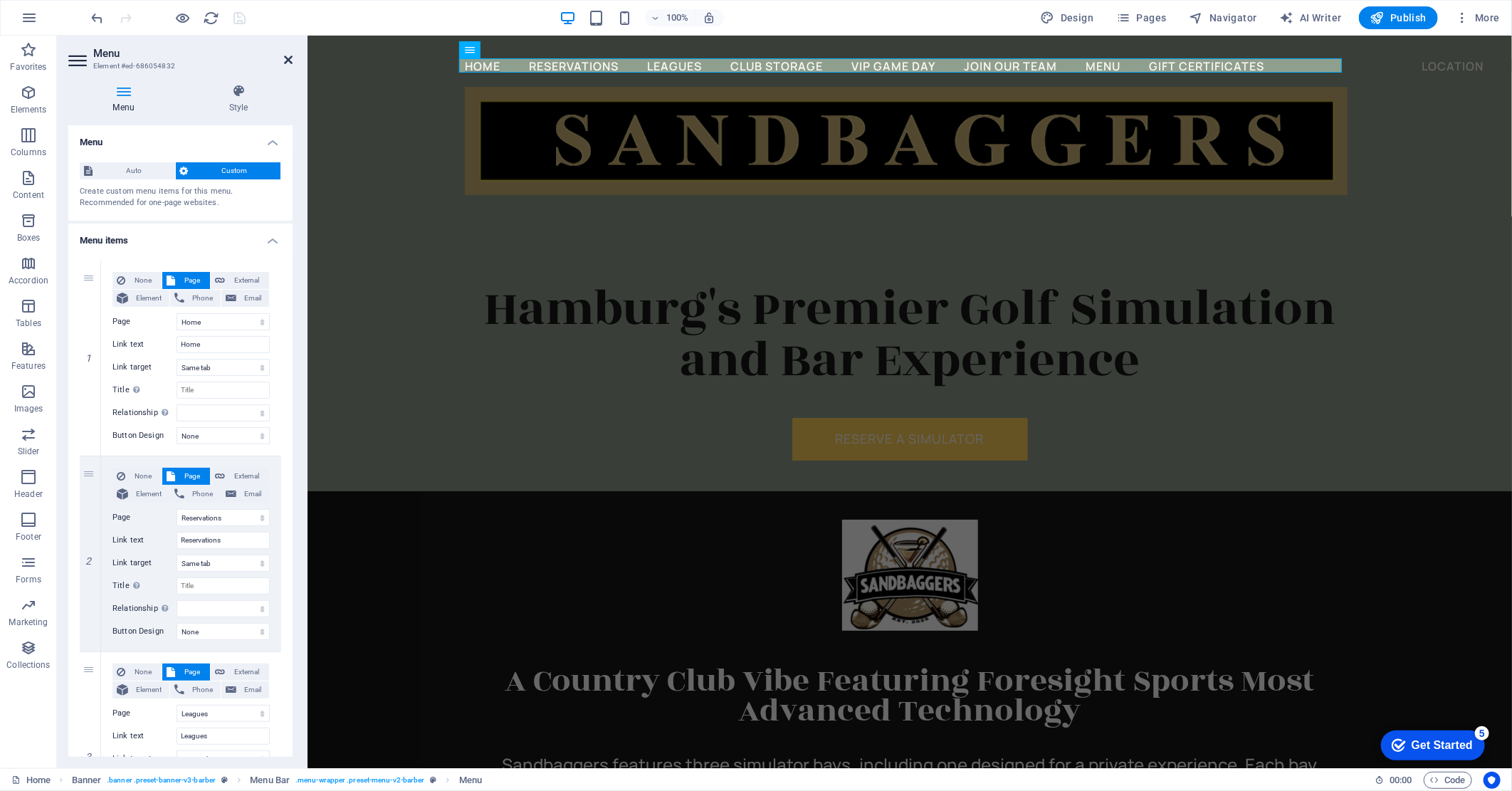
click at [286, 60] on icon at bounding box center [288, 60] width 9 height 11
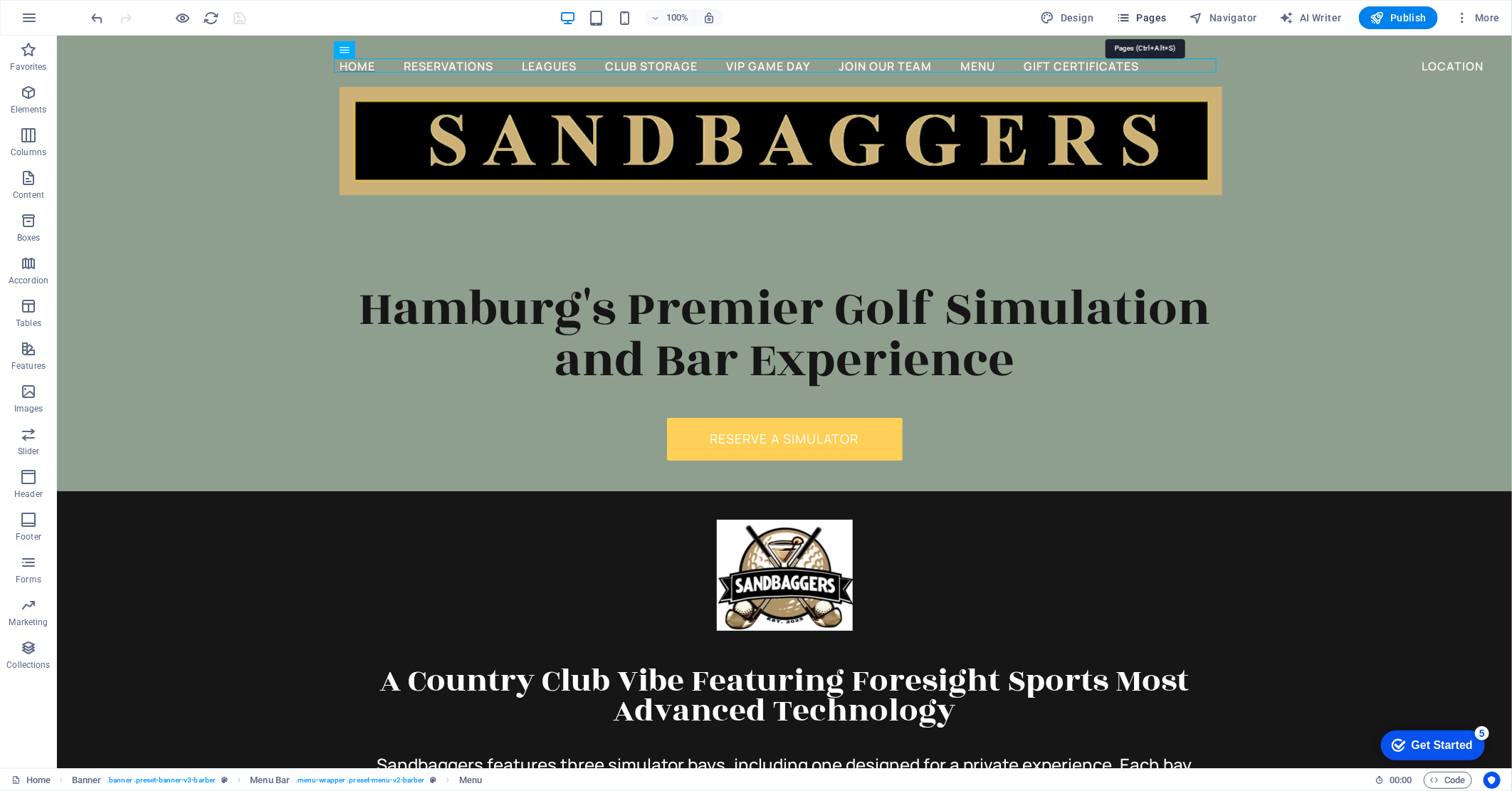
click at [1141, 21] on span "Pages" at bounding box center [1141, 18] width 50 height 15
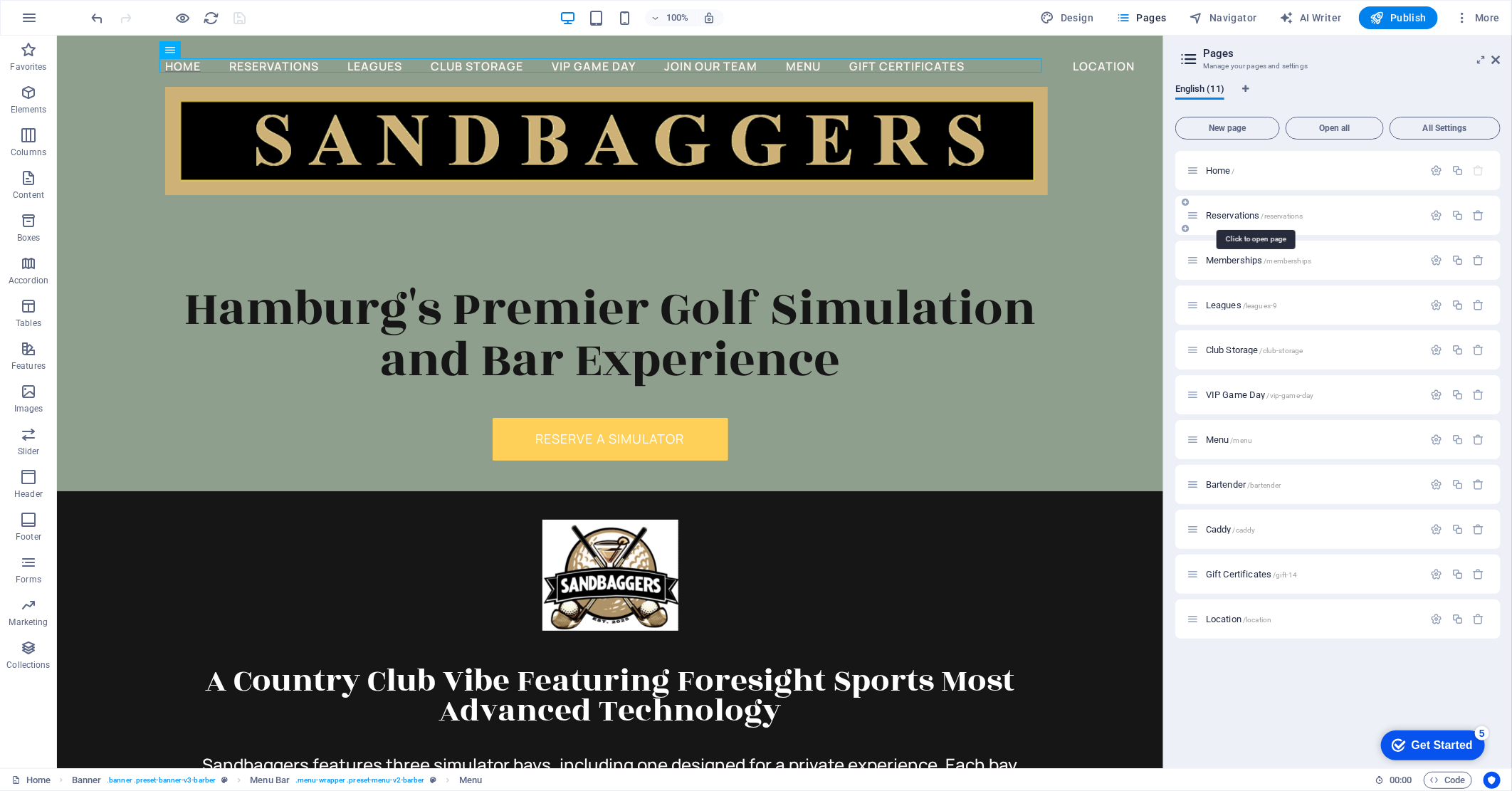
click at [1293, 219] on span "Reservations /reservations" at bounding box center [1254, 215] width 97 height 11
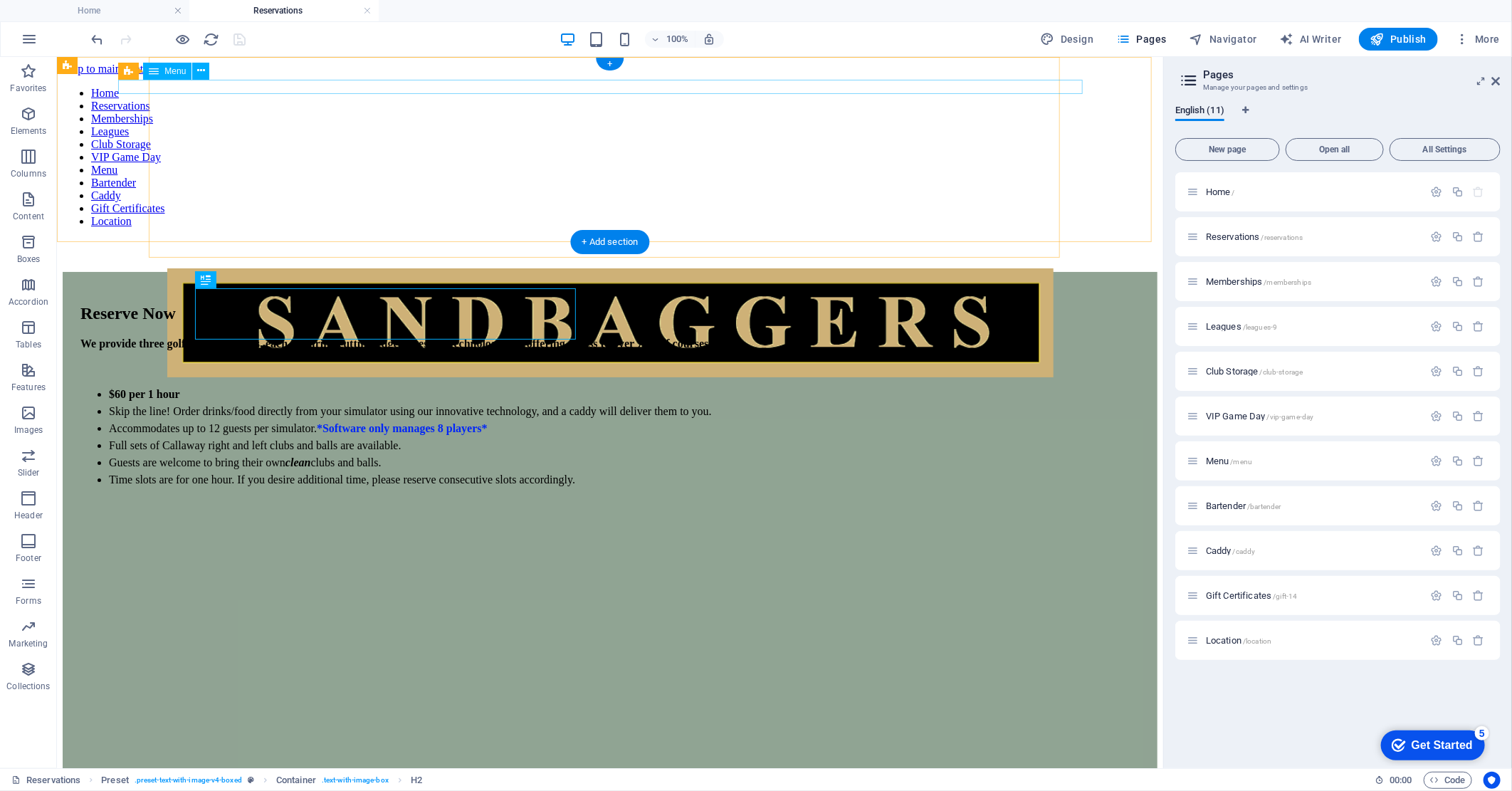
click at [147, 86] on nav "Home Reservations Memberships Leagues Club Storage VIP Game Day Menu Bartender …" at bounding box center [609, 156] width 1094 height 141
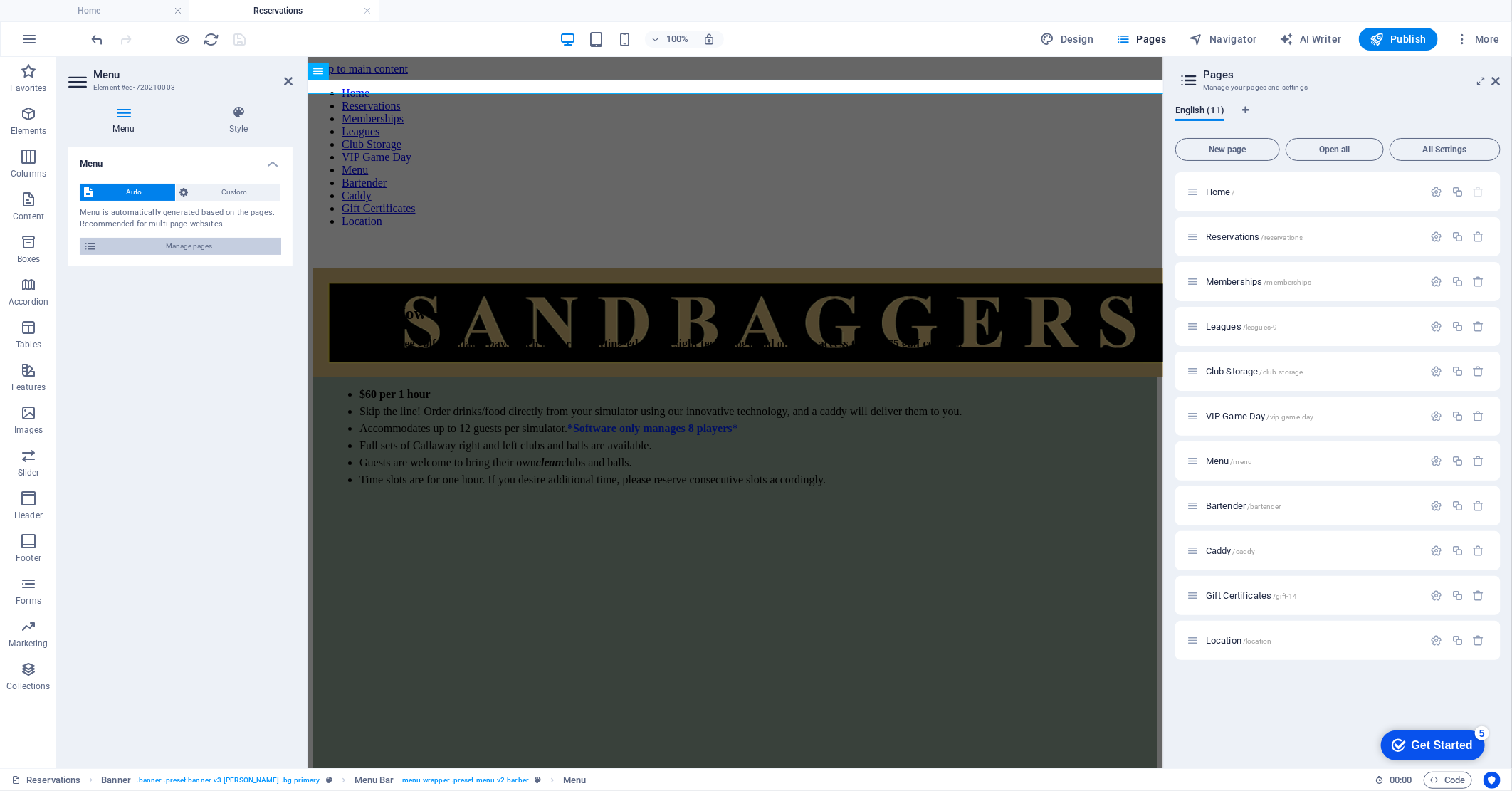
click at [205, 250] on span "Manage pages" at bounding box center [188, 246] width 175 height 17
click at [243, 193] on span "Custom" at bounding box center [234, 192] width 84 height 17
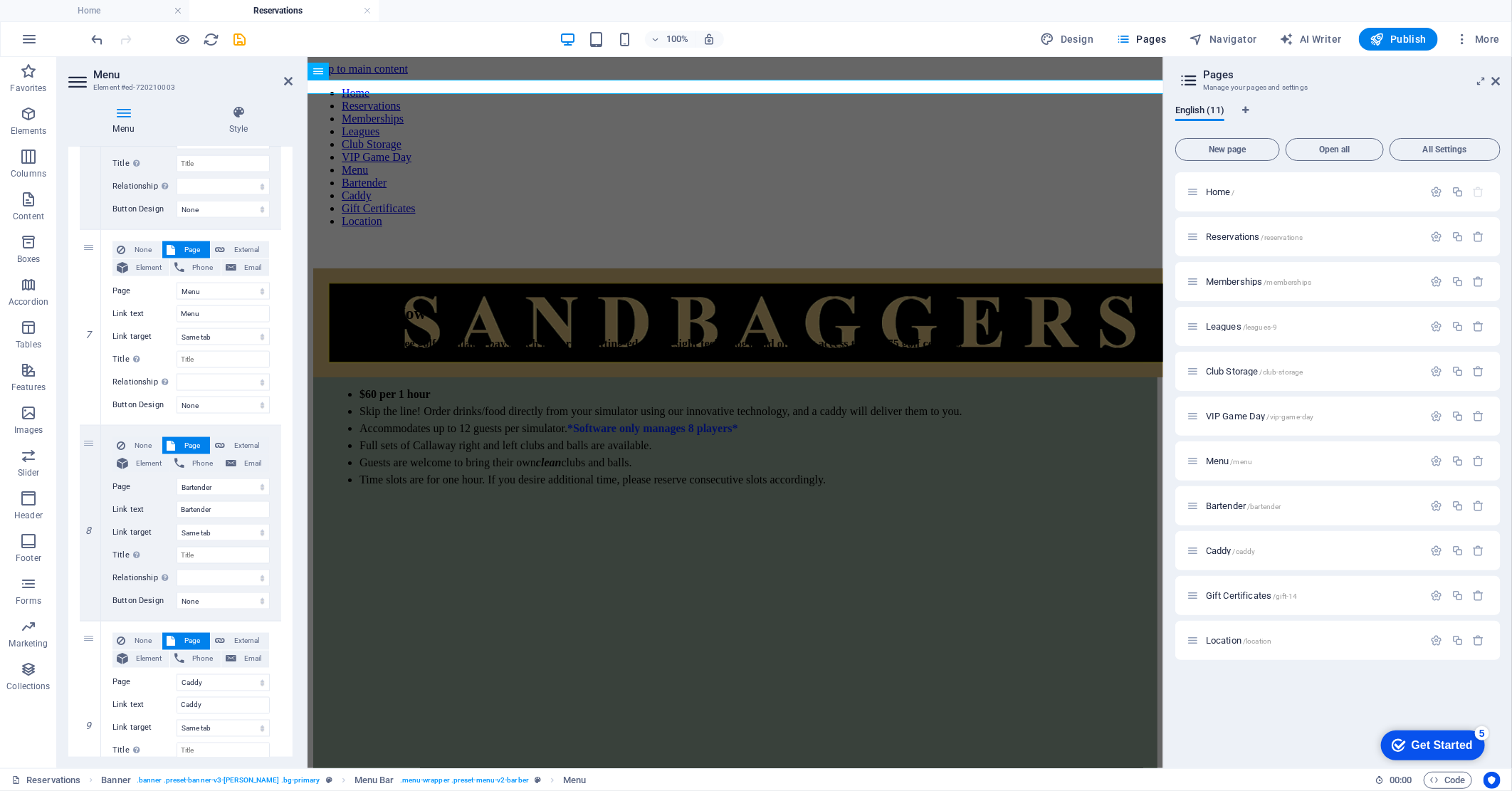
scroll to position [1266, 0]
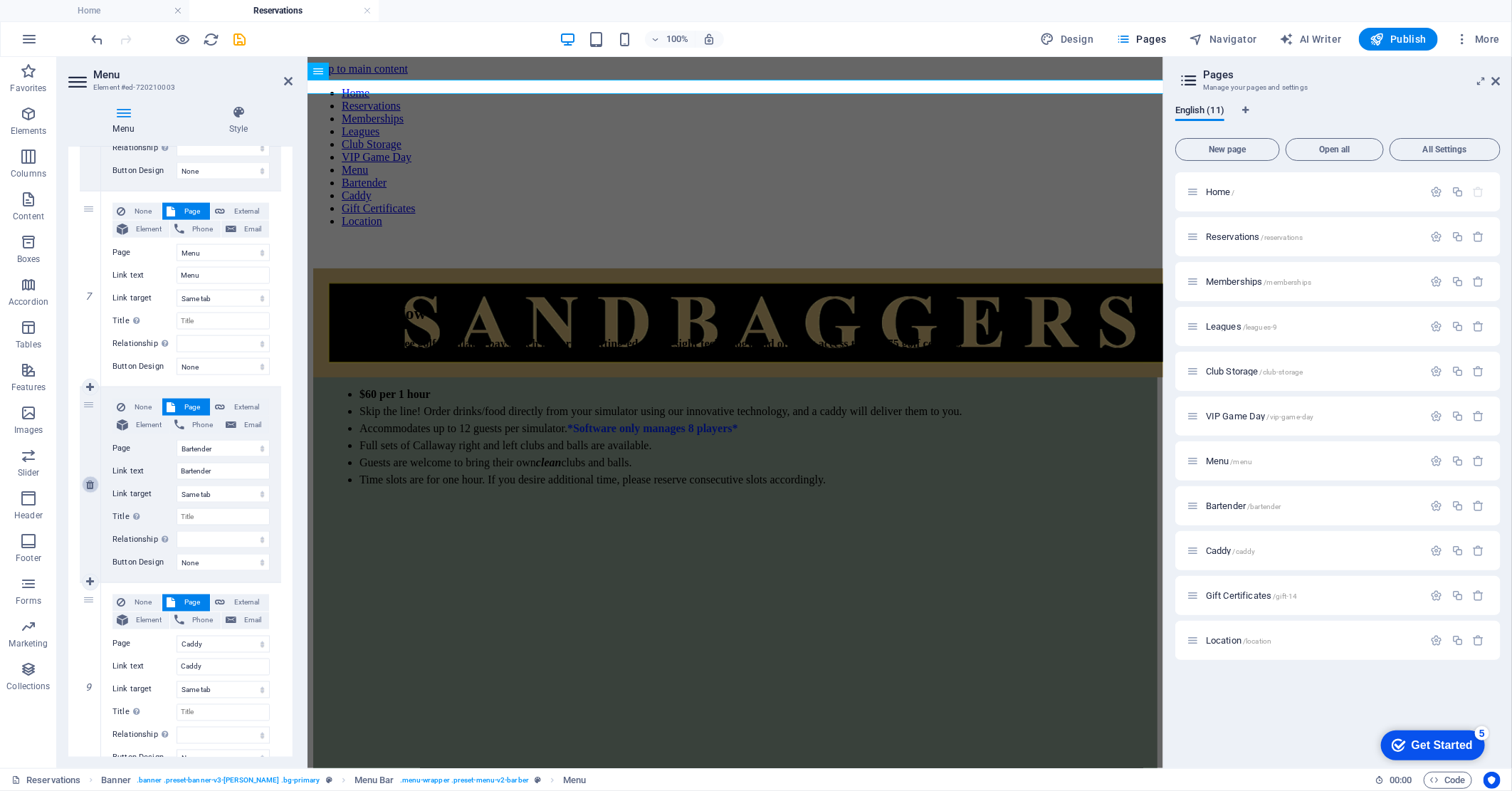
click at [91, 483] on icon at bounding box center [90, 485] width 8 height 10
select select
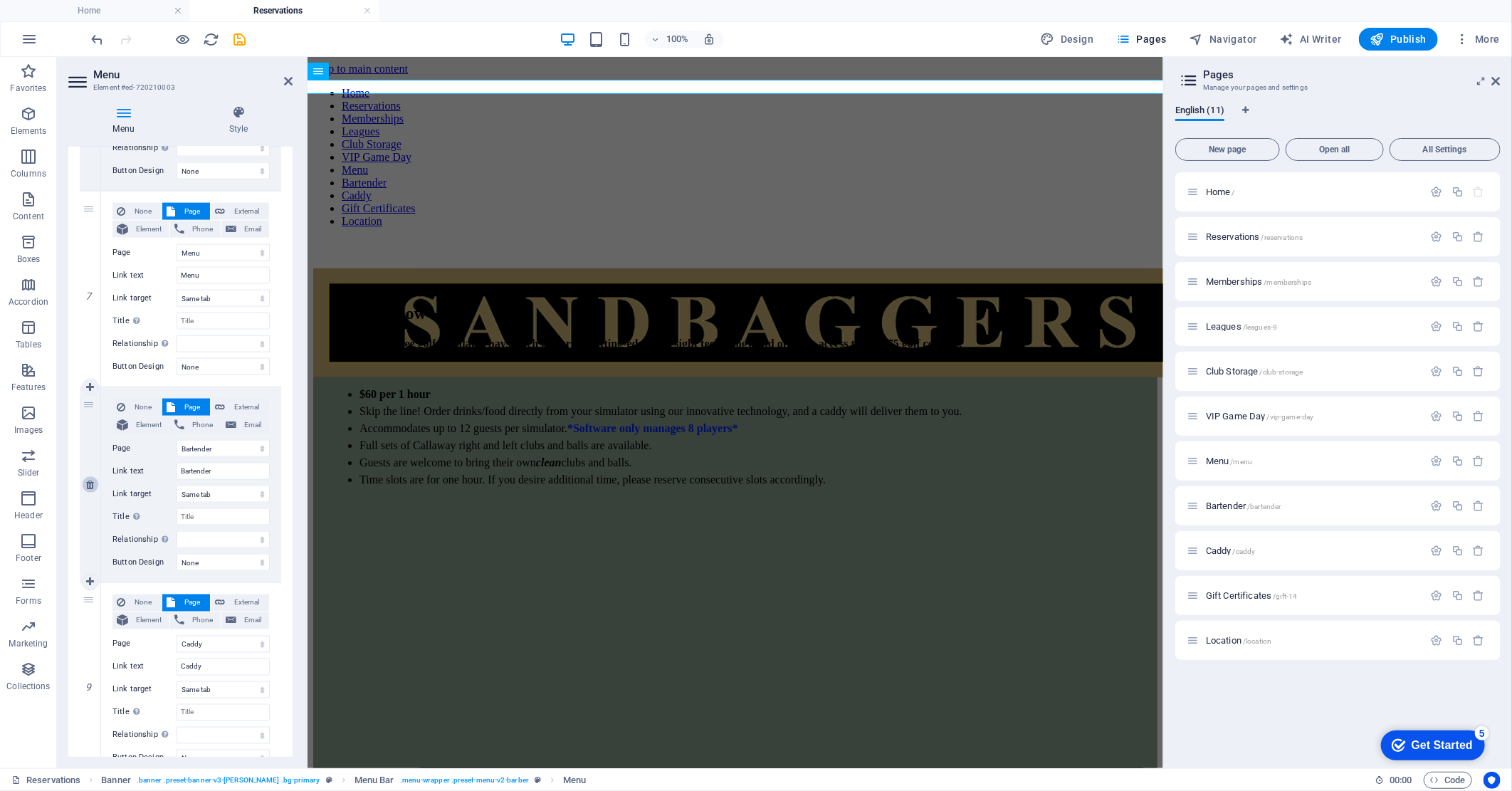
select select
select select "8"
type input "Caddy"
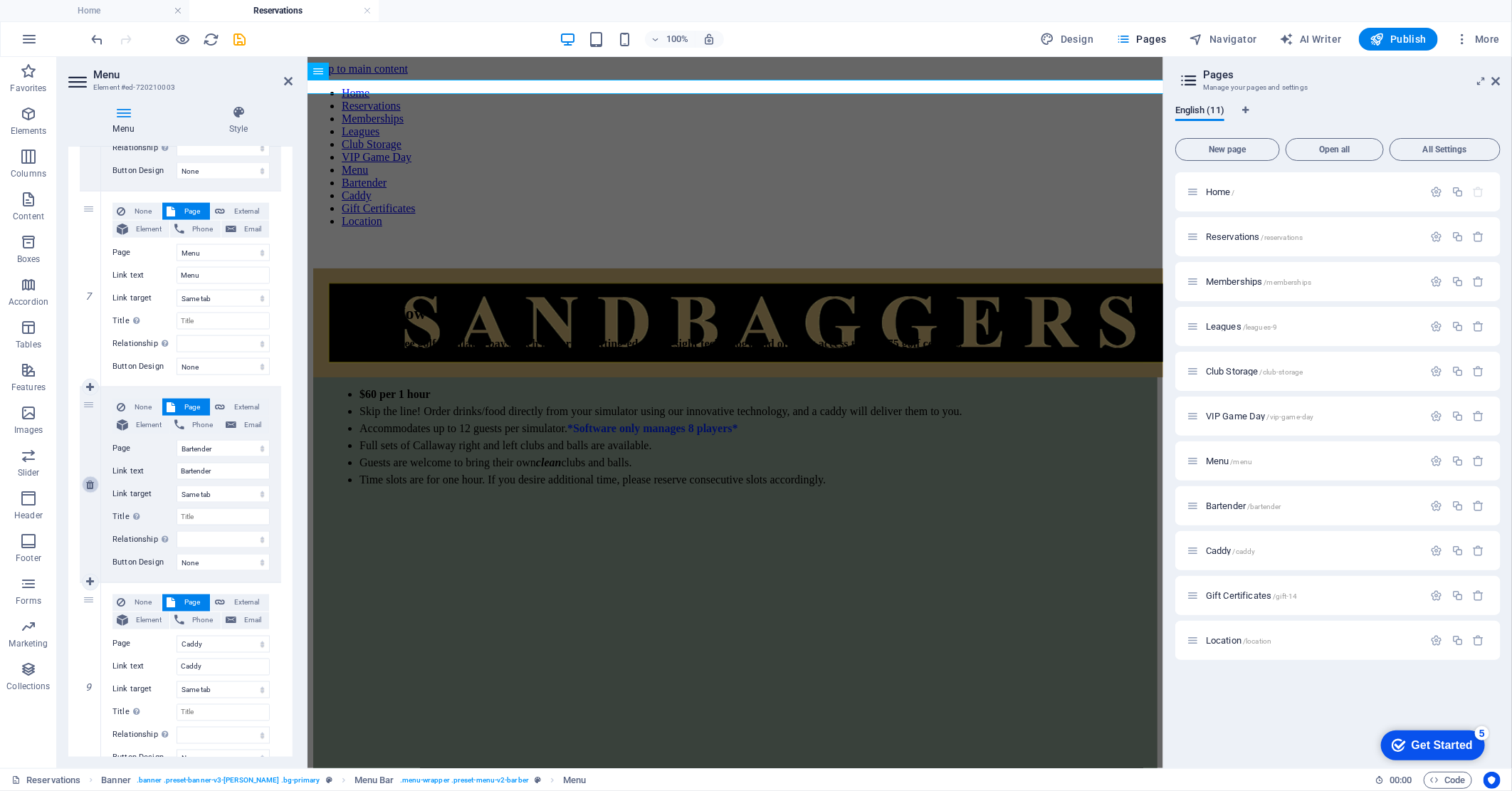
select select
select select "9"
type input "Gift Certificates"
select select
select select "10"
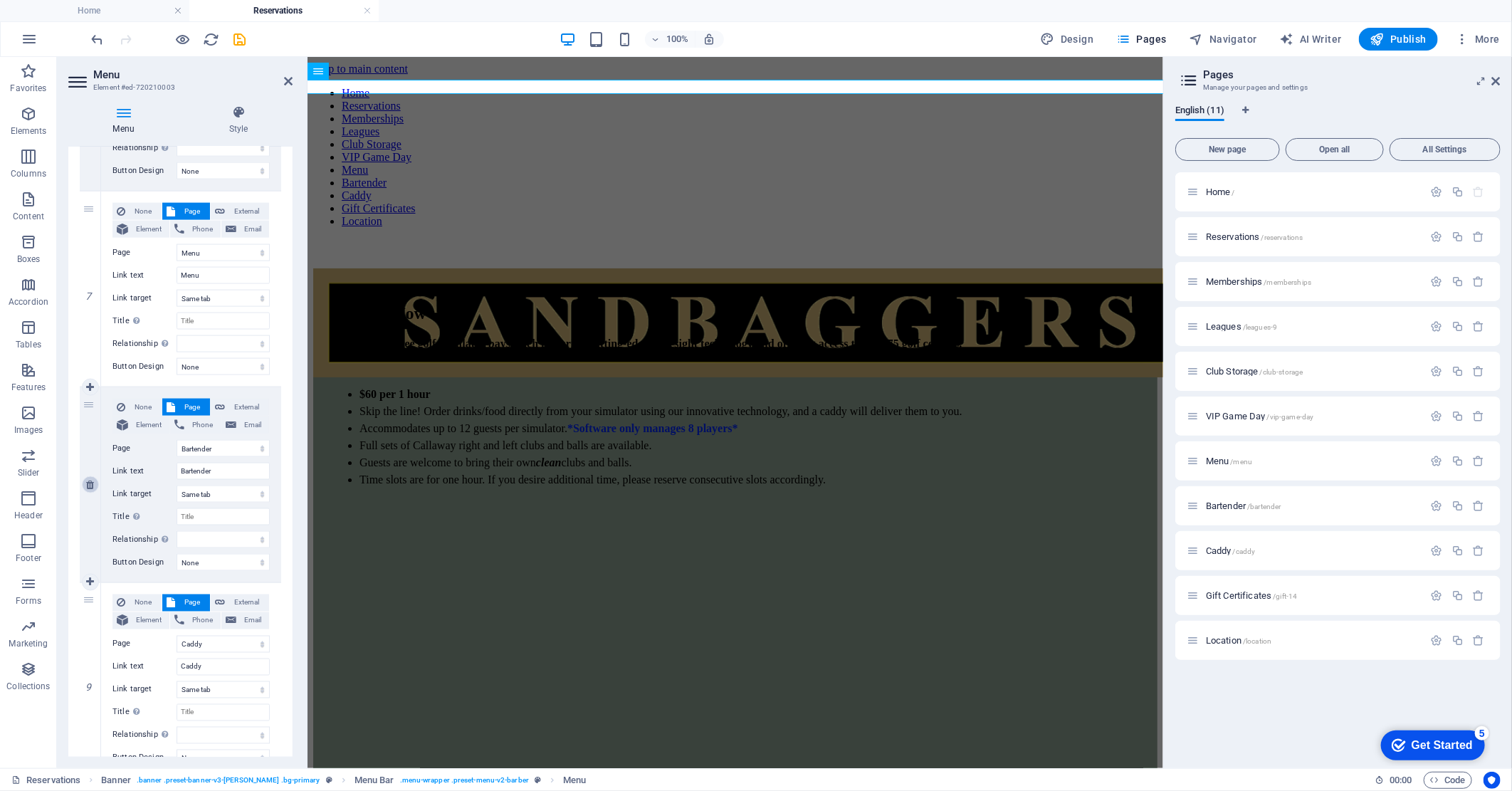
type input "Location"
select select
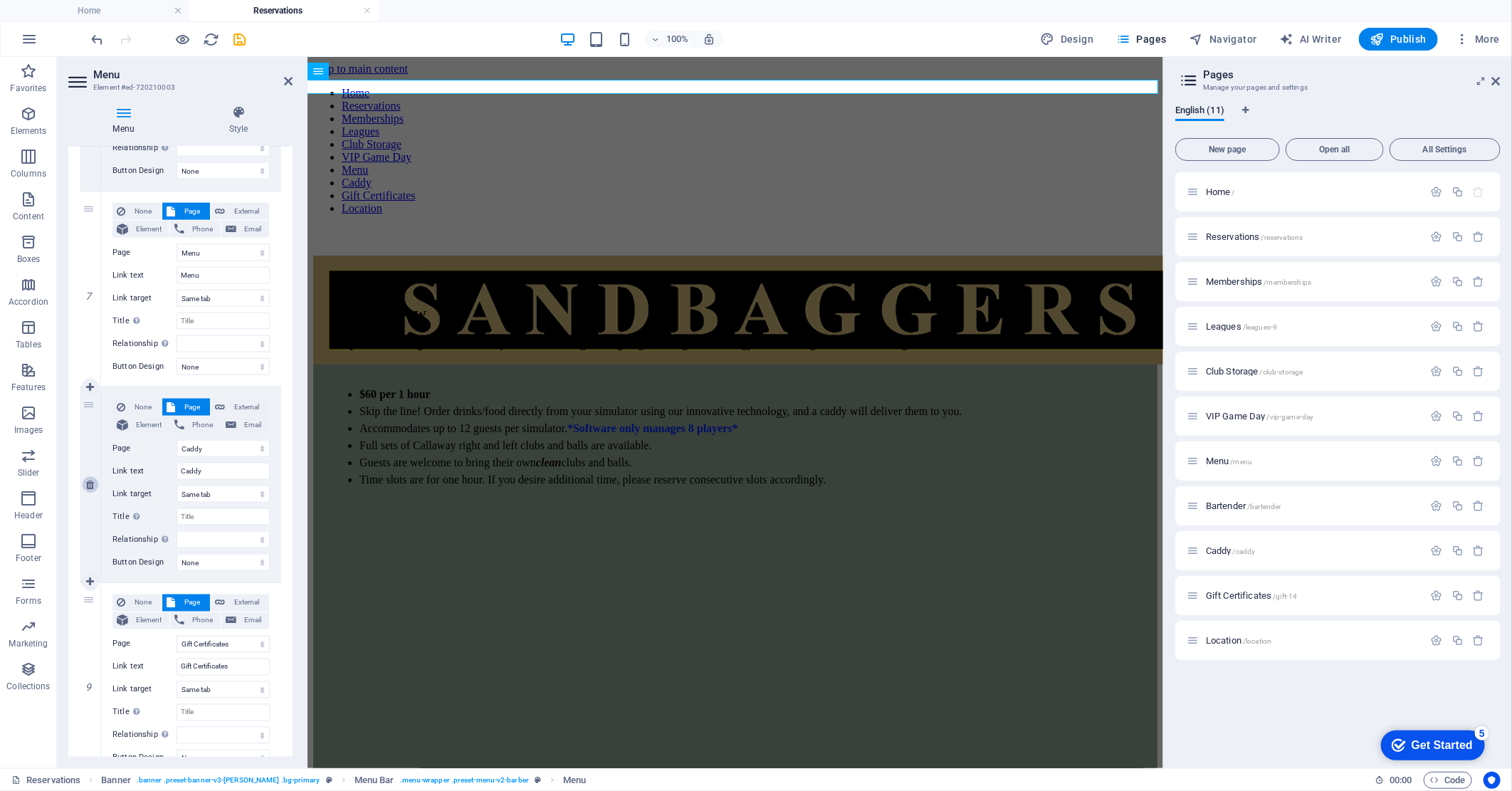
click at [91, 483] on icon at bounding box center [90, 485] width 8 height 10
select select
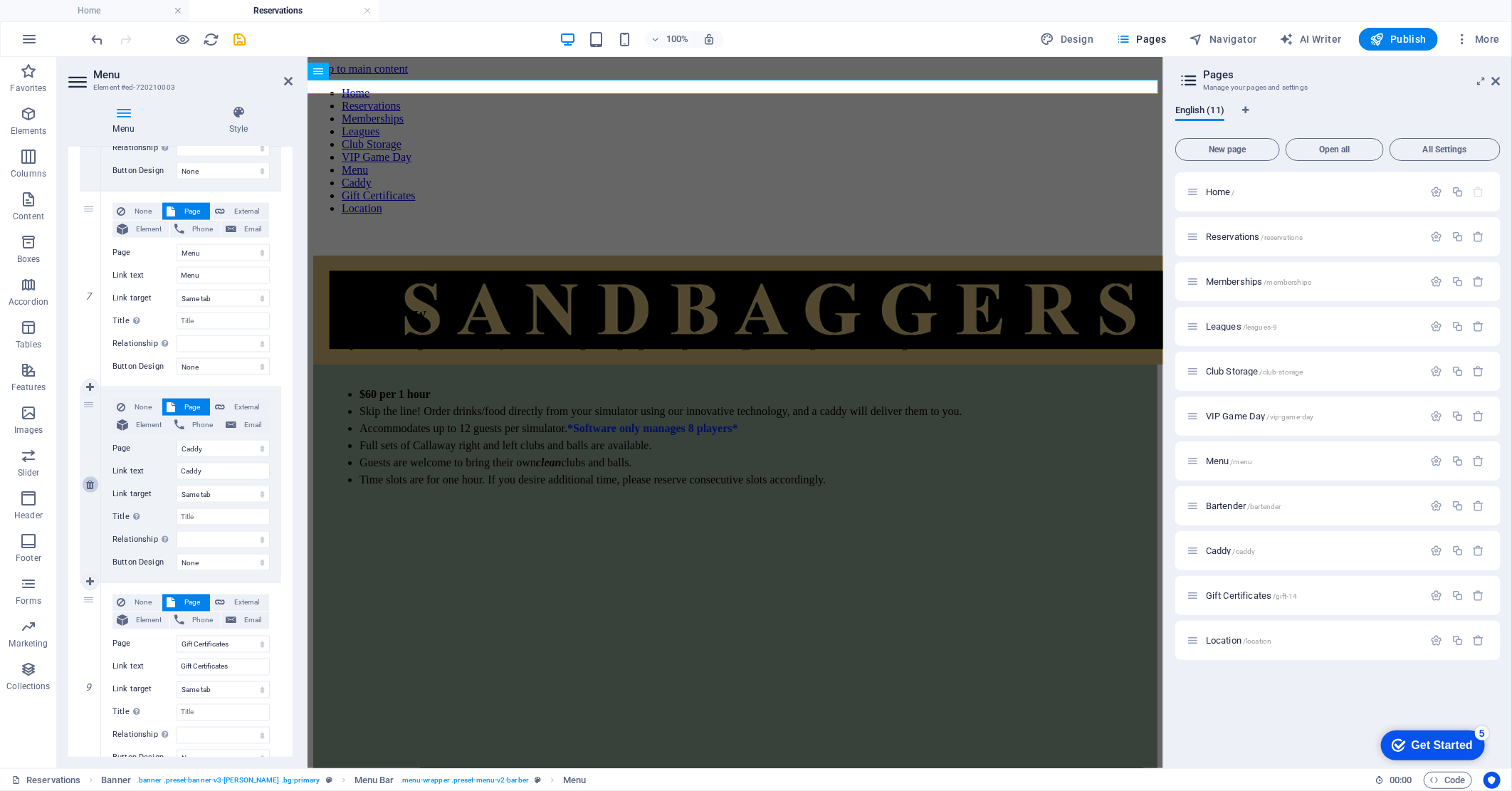
select select
select select "9"
type input "Gift Certificates"
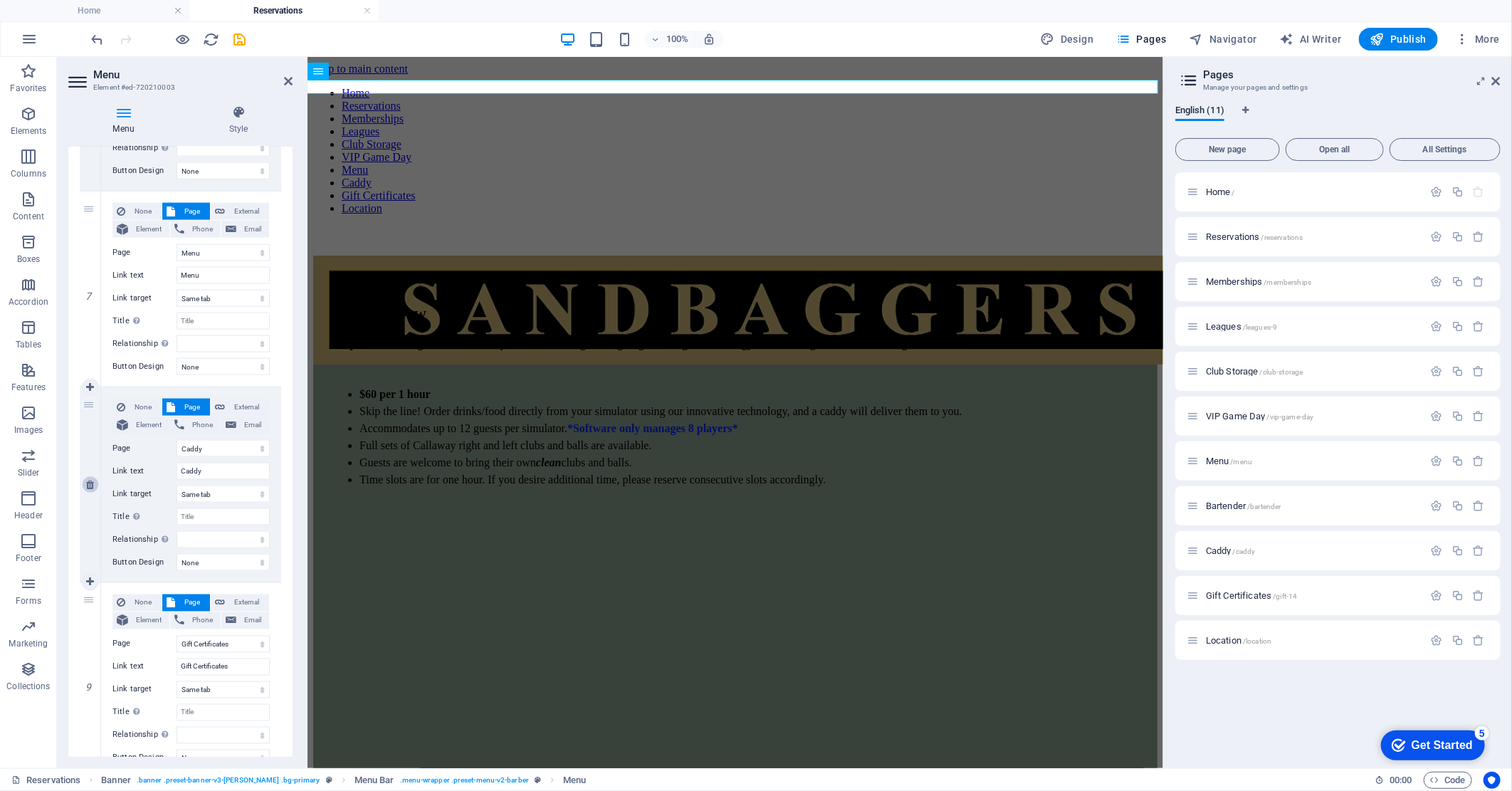
select select
select select "10"
type input "Location"
select select
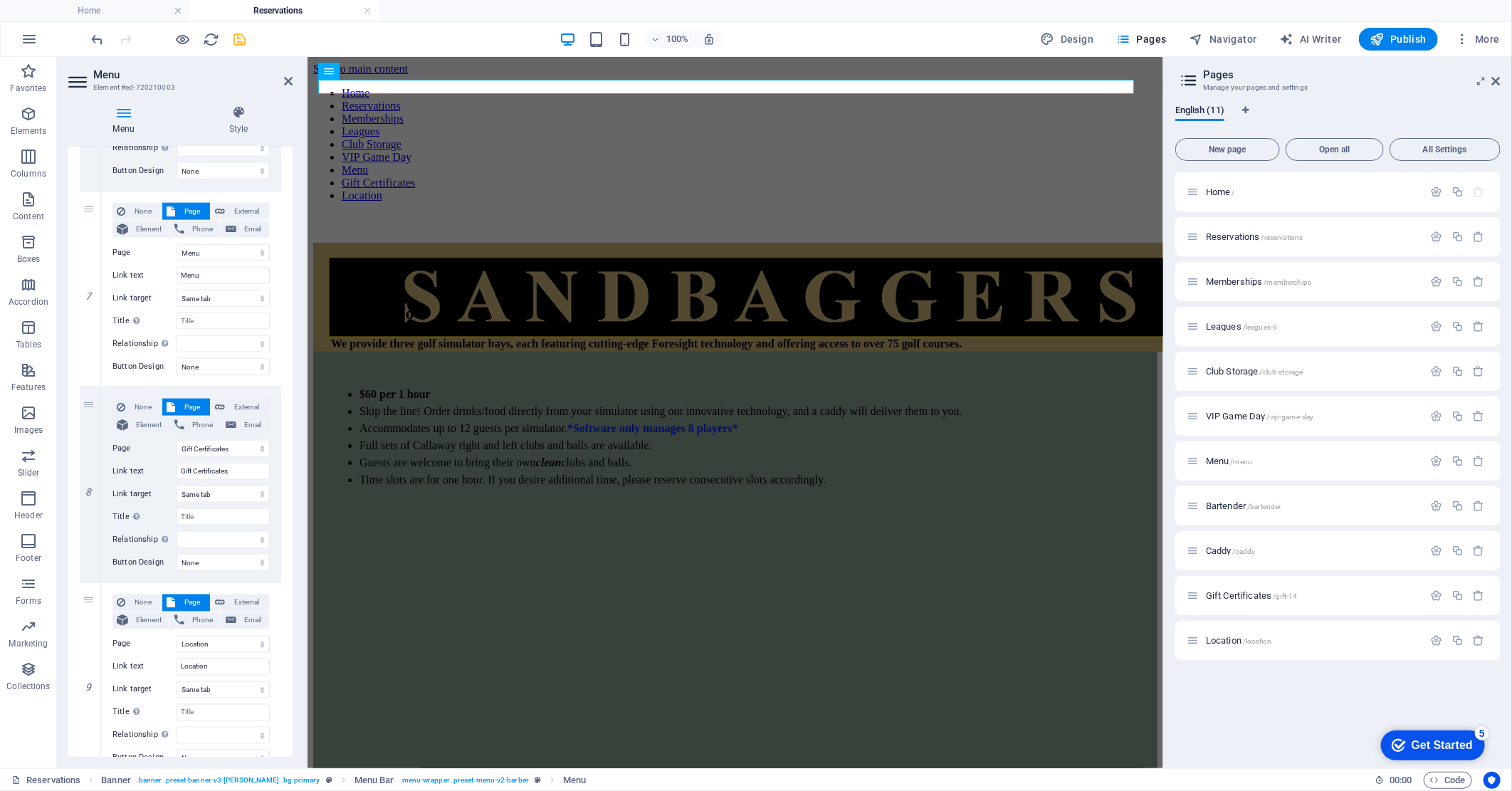
click at [238, 40] on icon "save" at bounding box center [240, 40] width 16 height 16
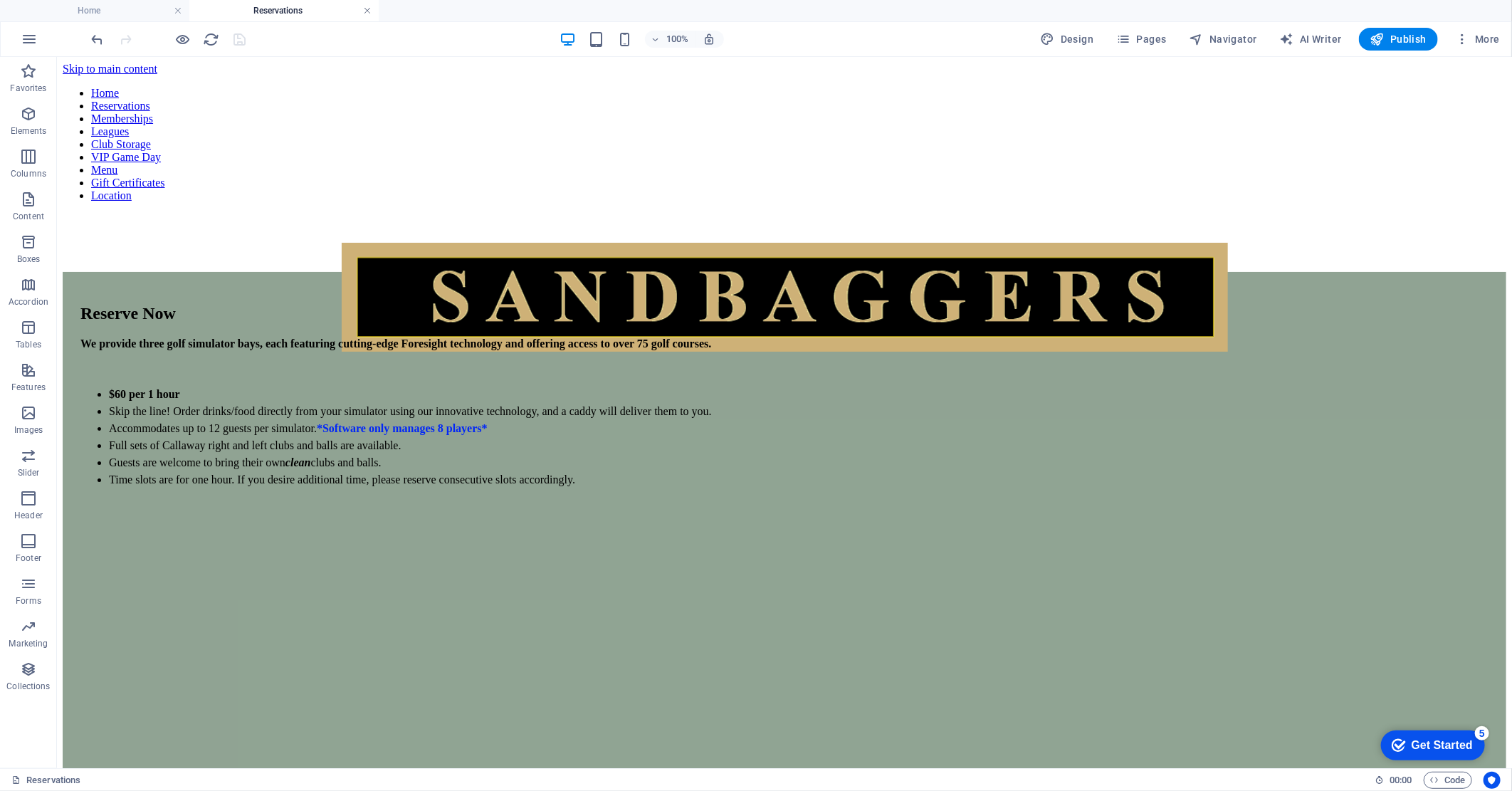
click at [366, 11] on link at bounding box center [367, 11] width 9 height 14
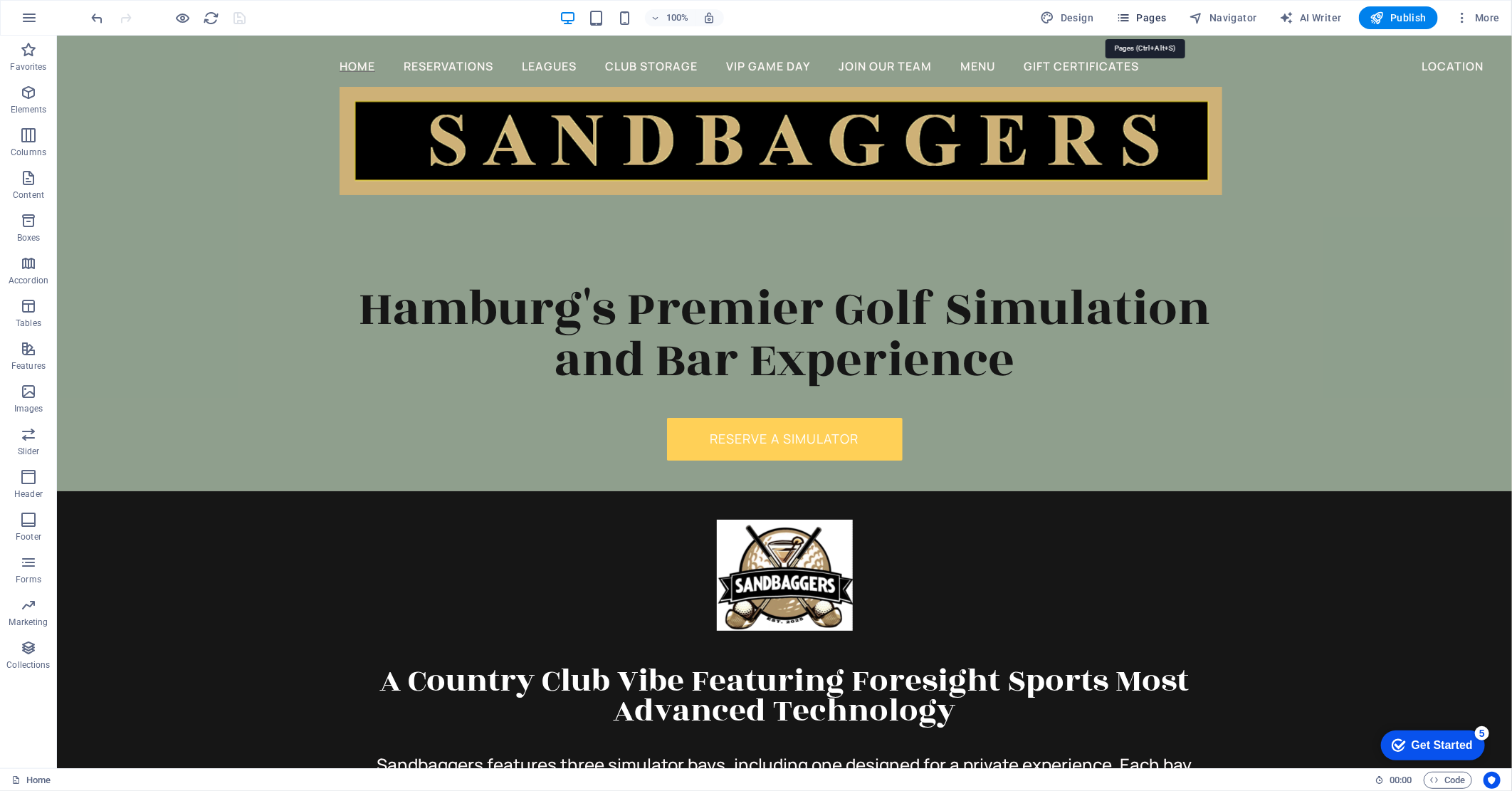
click at [1151, 23] on span "Pages" at bounding box center [1141, 18] width 50 height 15
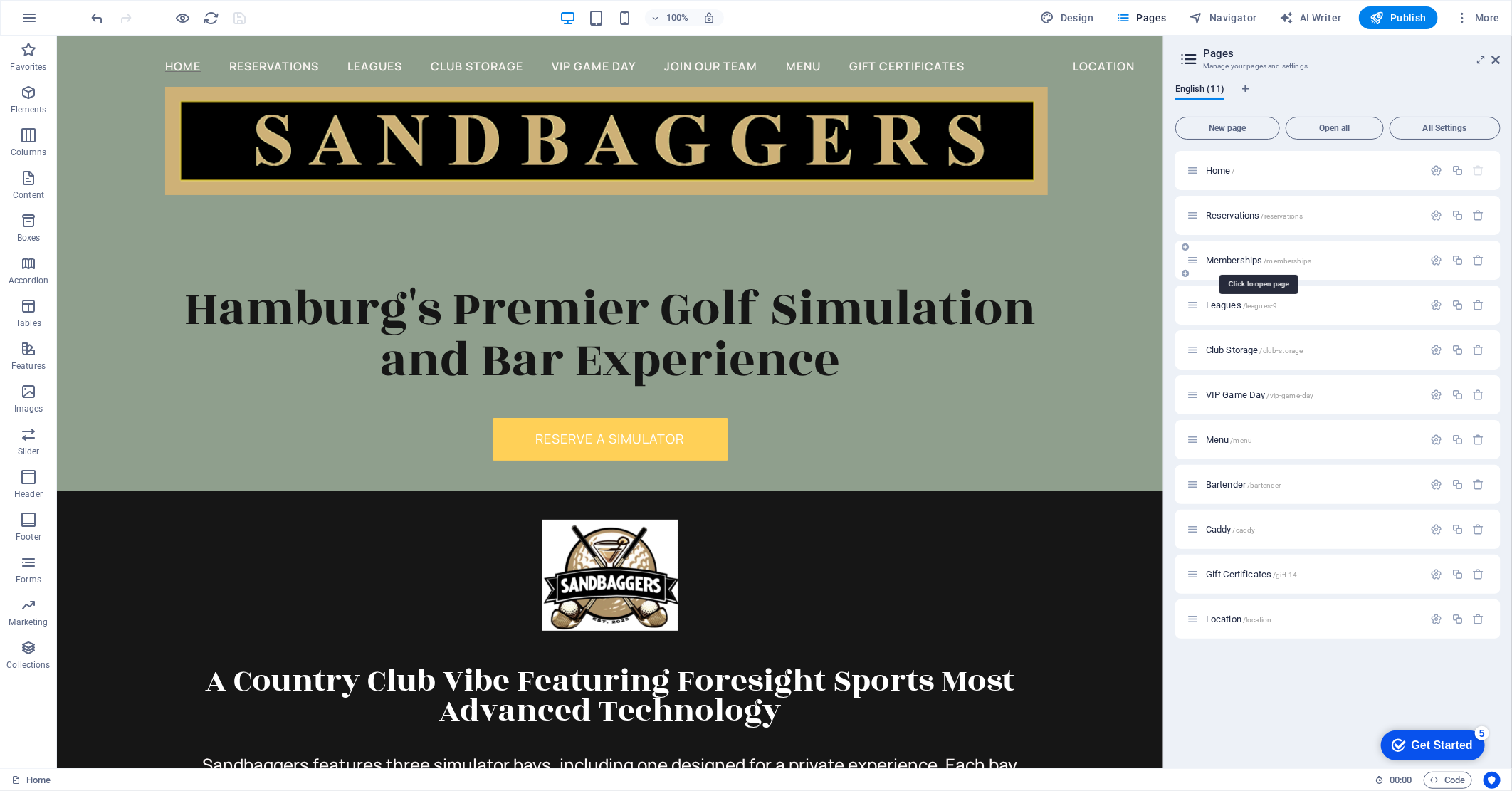
click at [1277, 259] on span "/memberships" at bounding box center [1288, 261] width 48 height 8
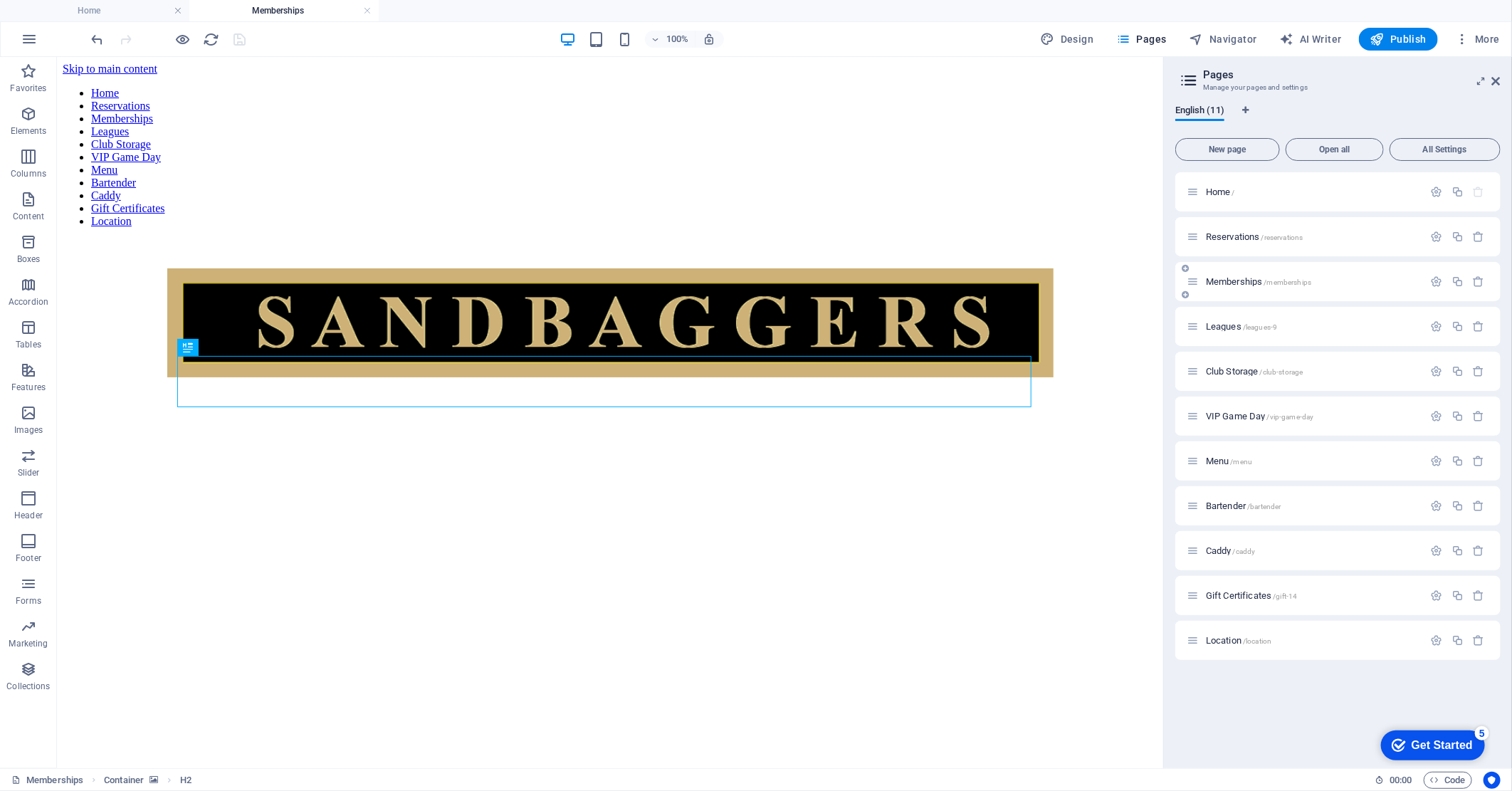
scroll to position [0, 0]
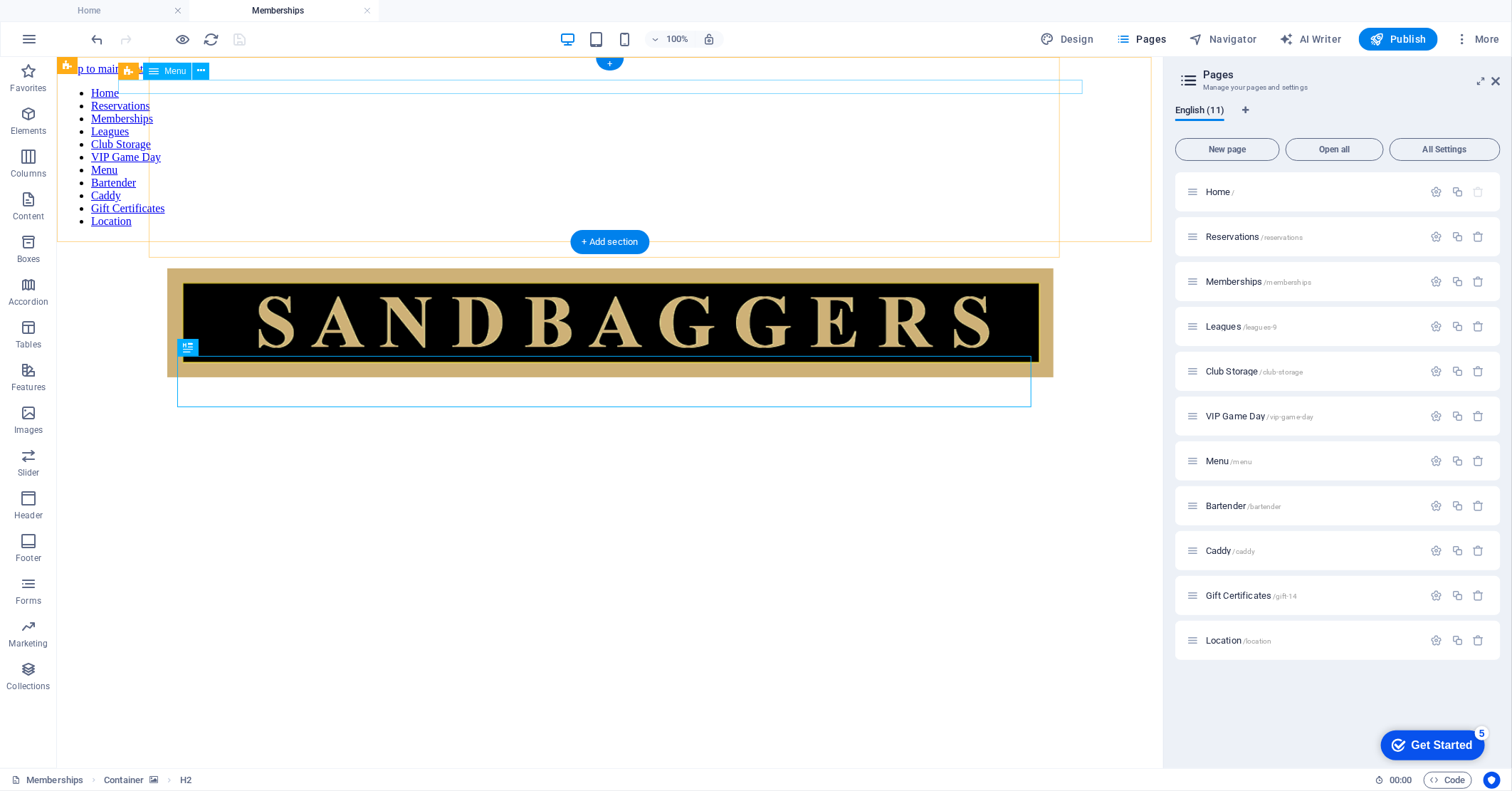
click at [431, 86] on nav "Home Reservations Memberships Leagues Club Storage VIP Game Day Menu Bartender …" at bounding box center [609, 156] width 1094 height 141
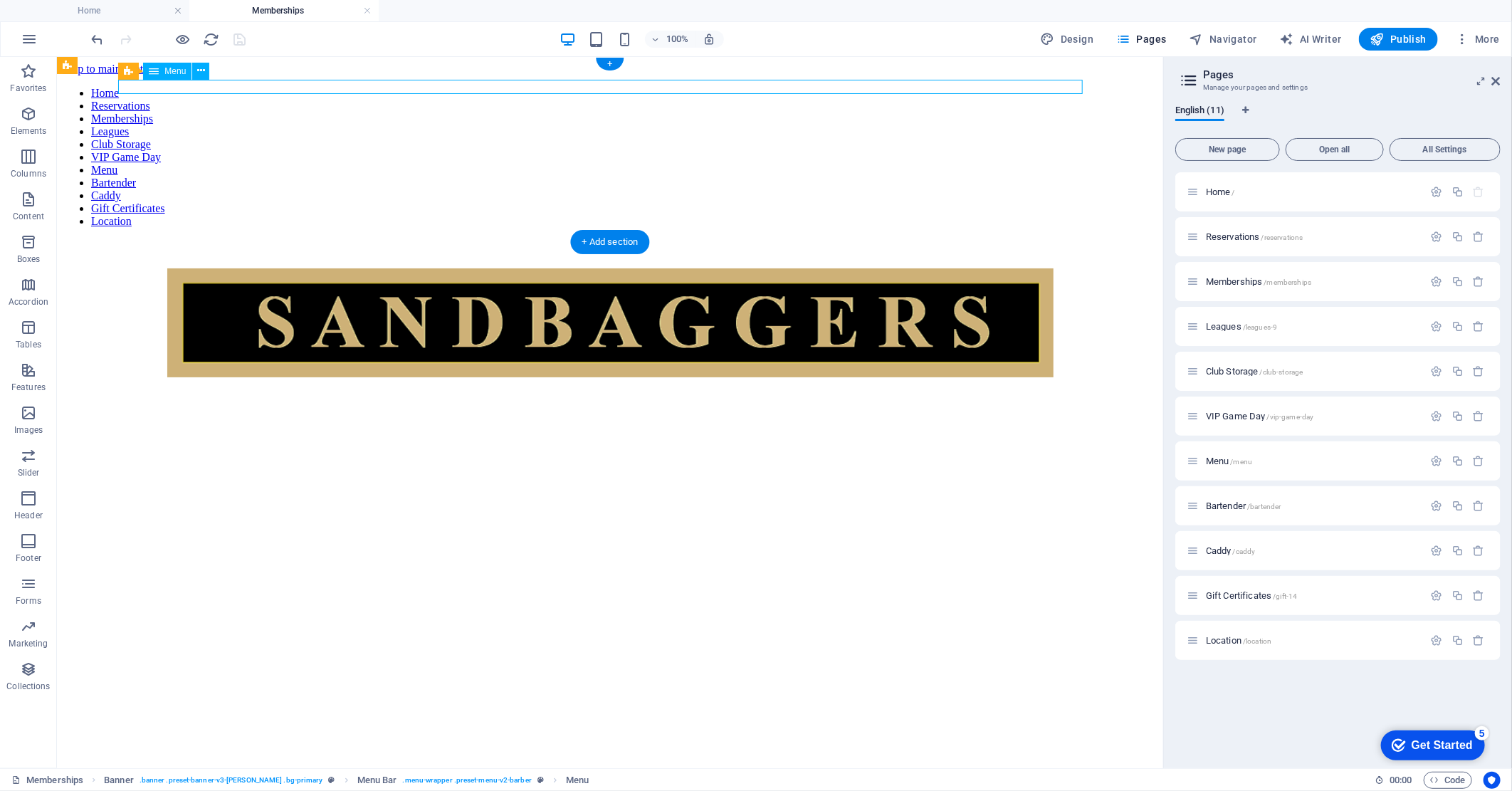
click at [431, 86] on nav "Home Reservations Memberships Leagues Club Storage VIP Game Day Menu Bartender …" at bounding box center [609, 156] width 1094 height 141
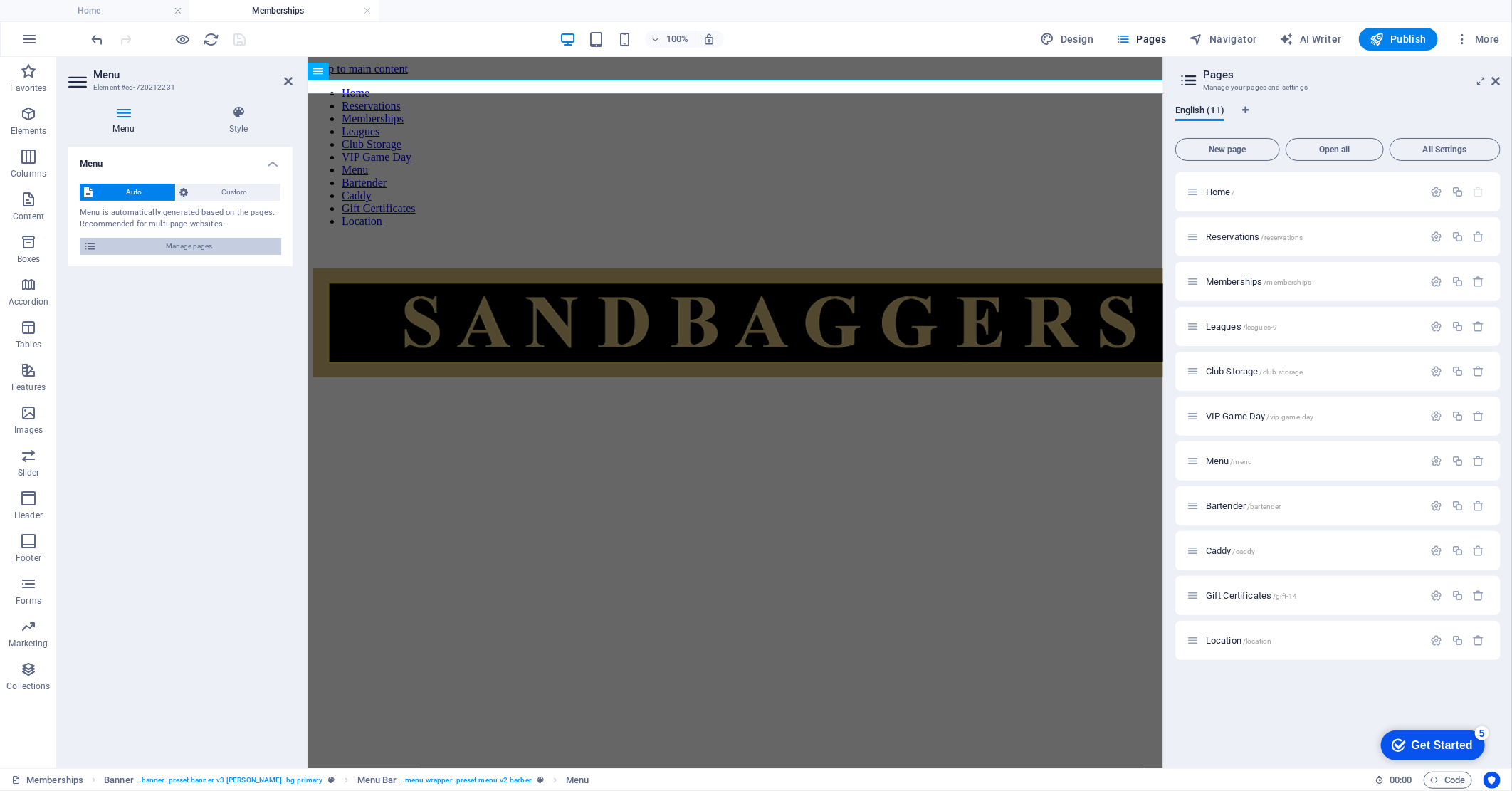
click at [205, 244] on span "Manage pages" at bounding box center [188, 246] width 175 height 17
click at [231, 189] on span "Custom" at bounding box center [234, 192] width 84 height 17
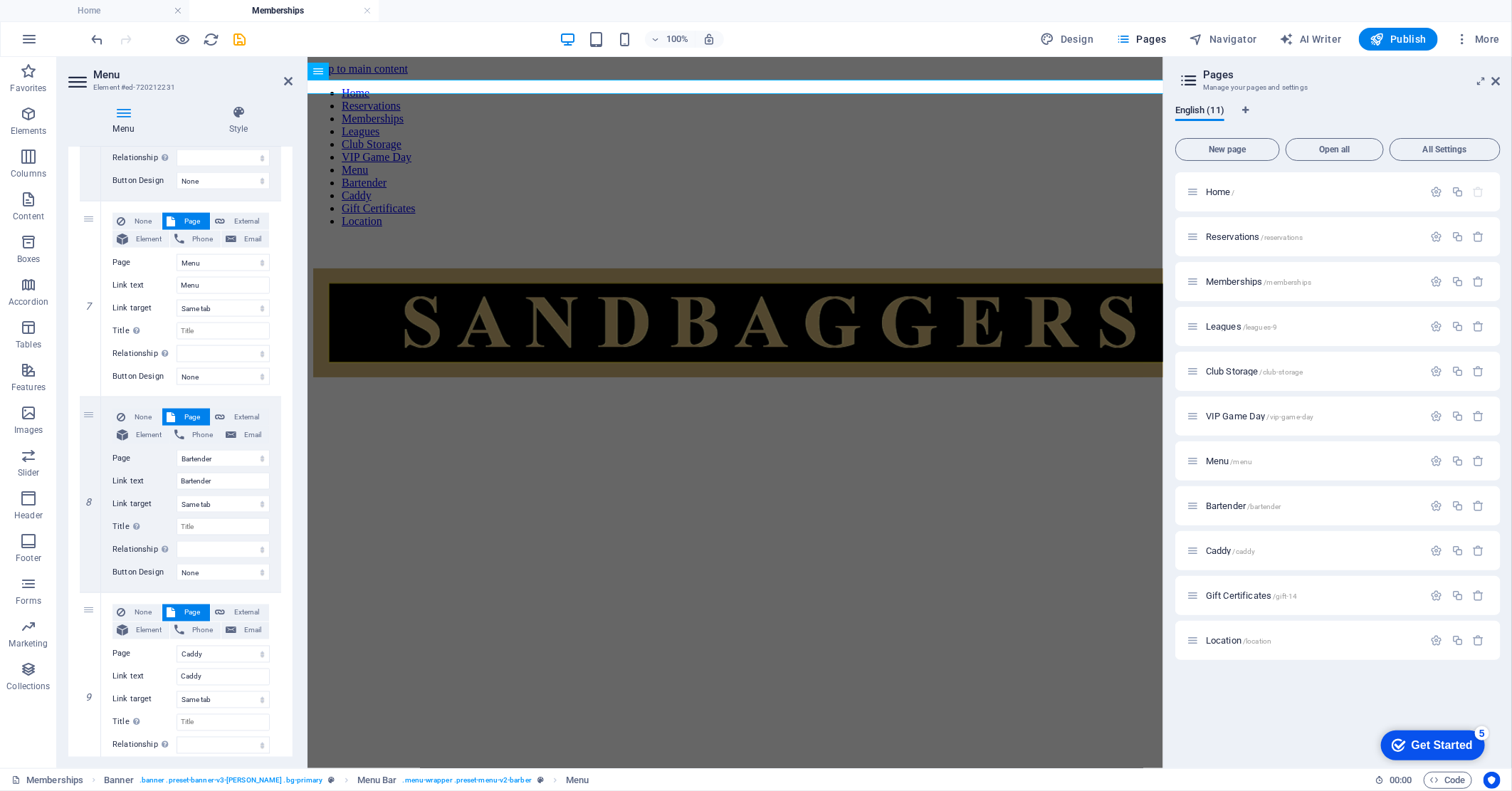
scroll to position [1345, 0]
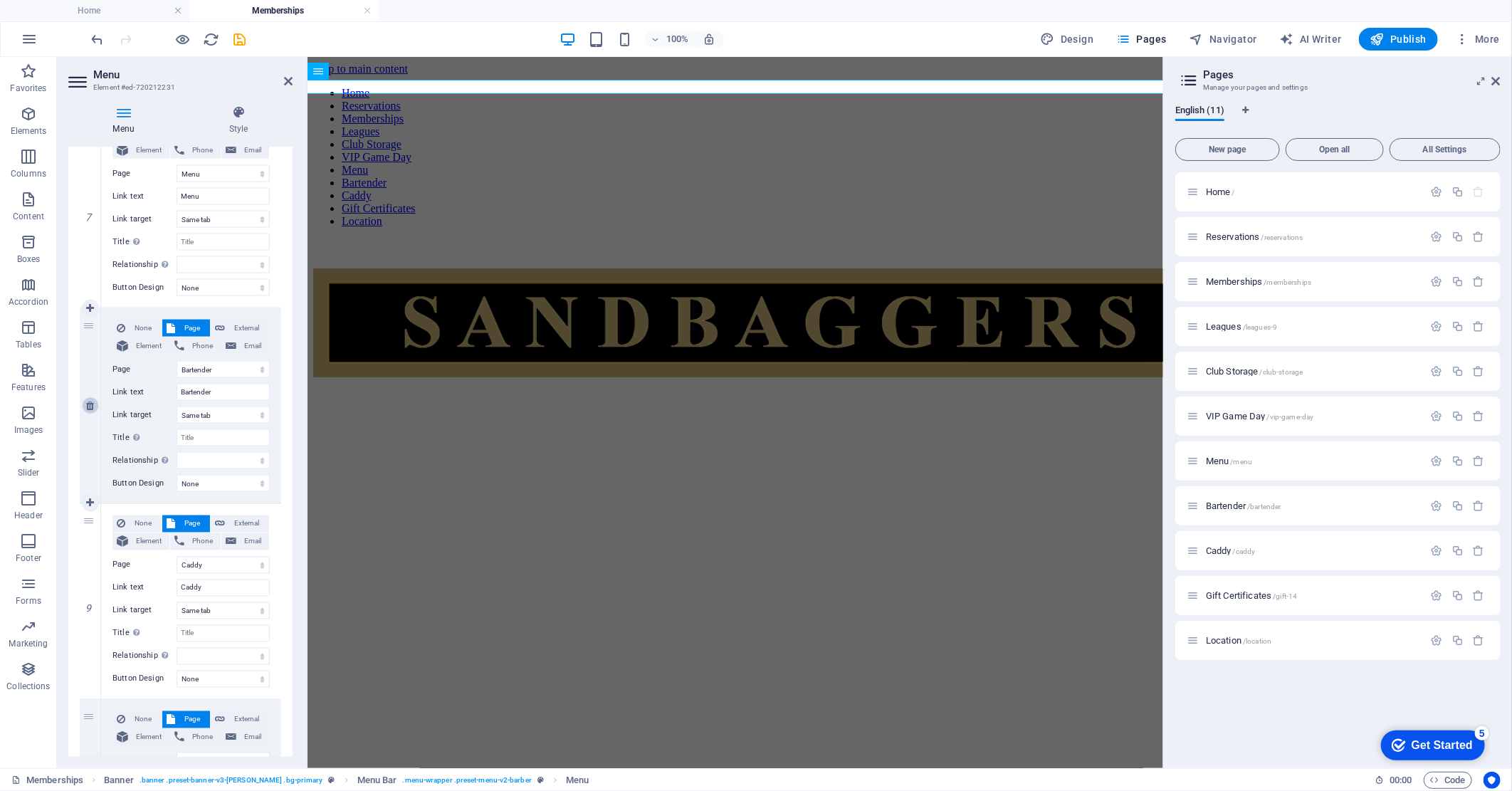
click at [89, 401] on icon at bounding box center [90, 406] width 8 height 10
select select
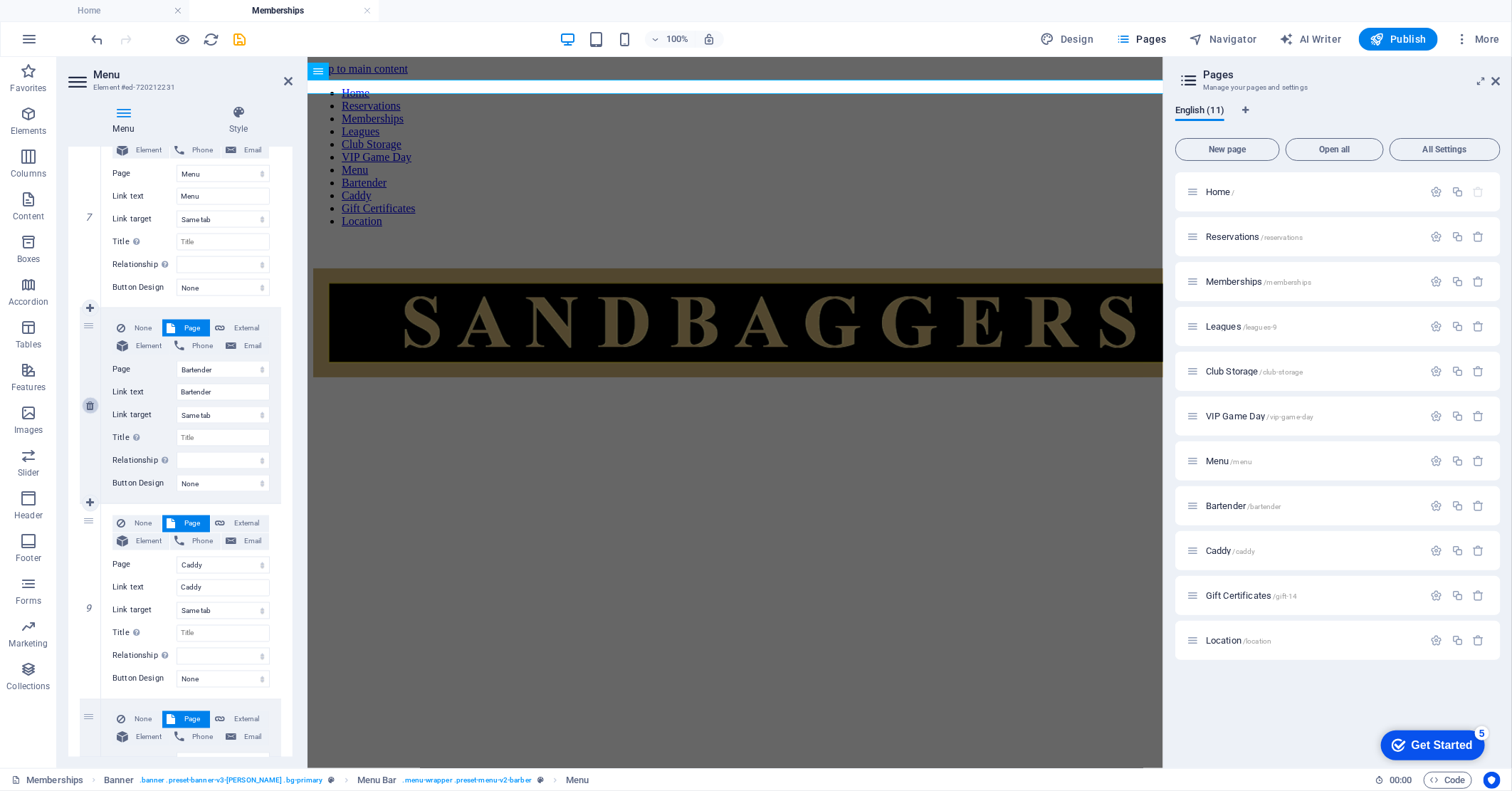
select select
select select "8"
type input "Caddy"
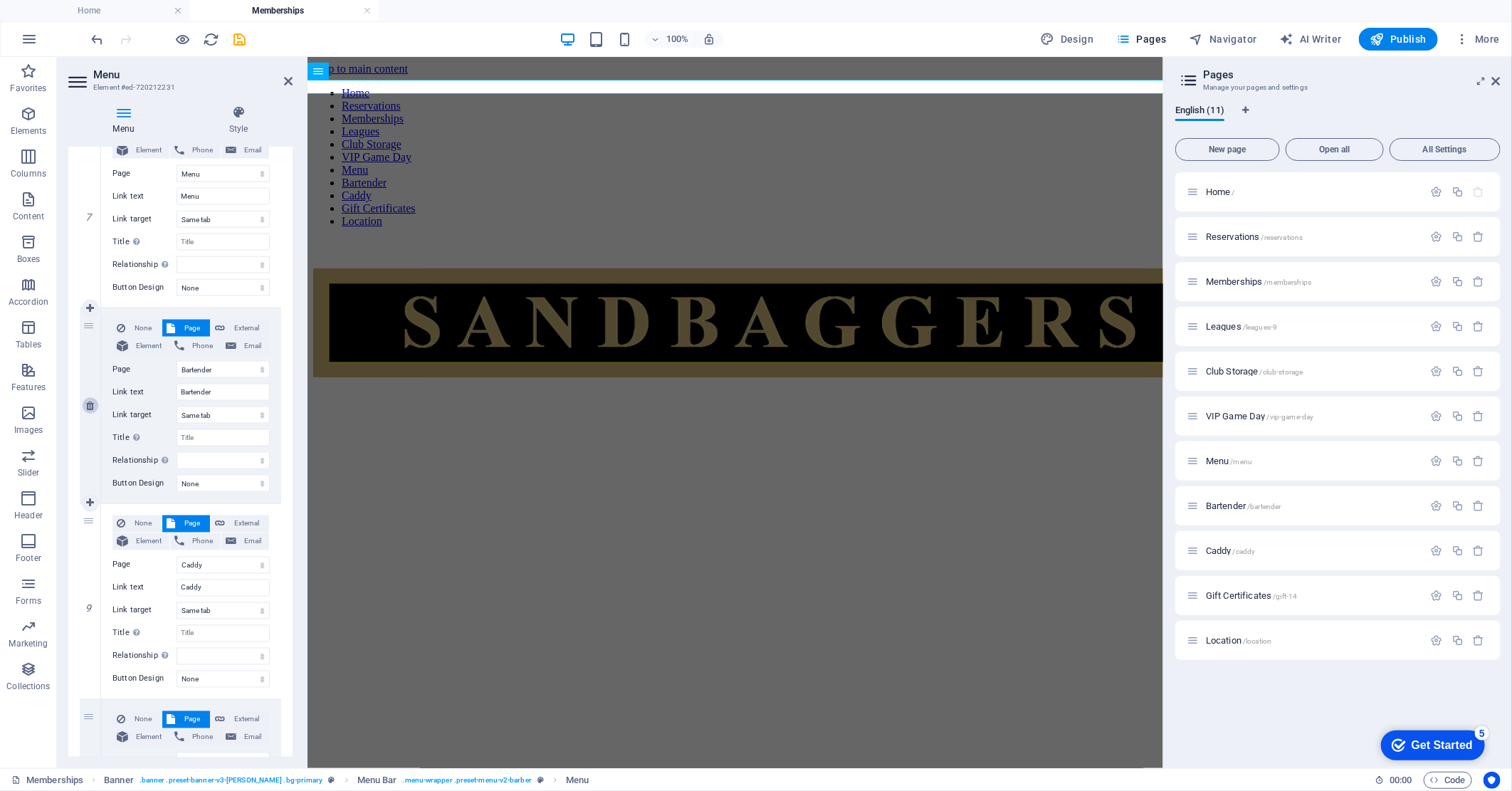
select select
select select "9"
type input "Gift Certificates"
select select
select select "10"
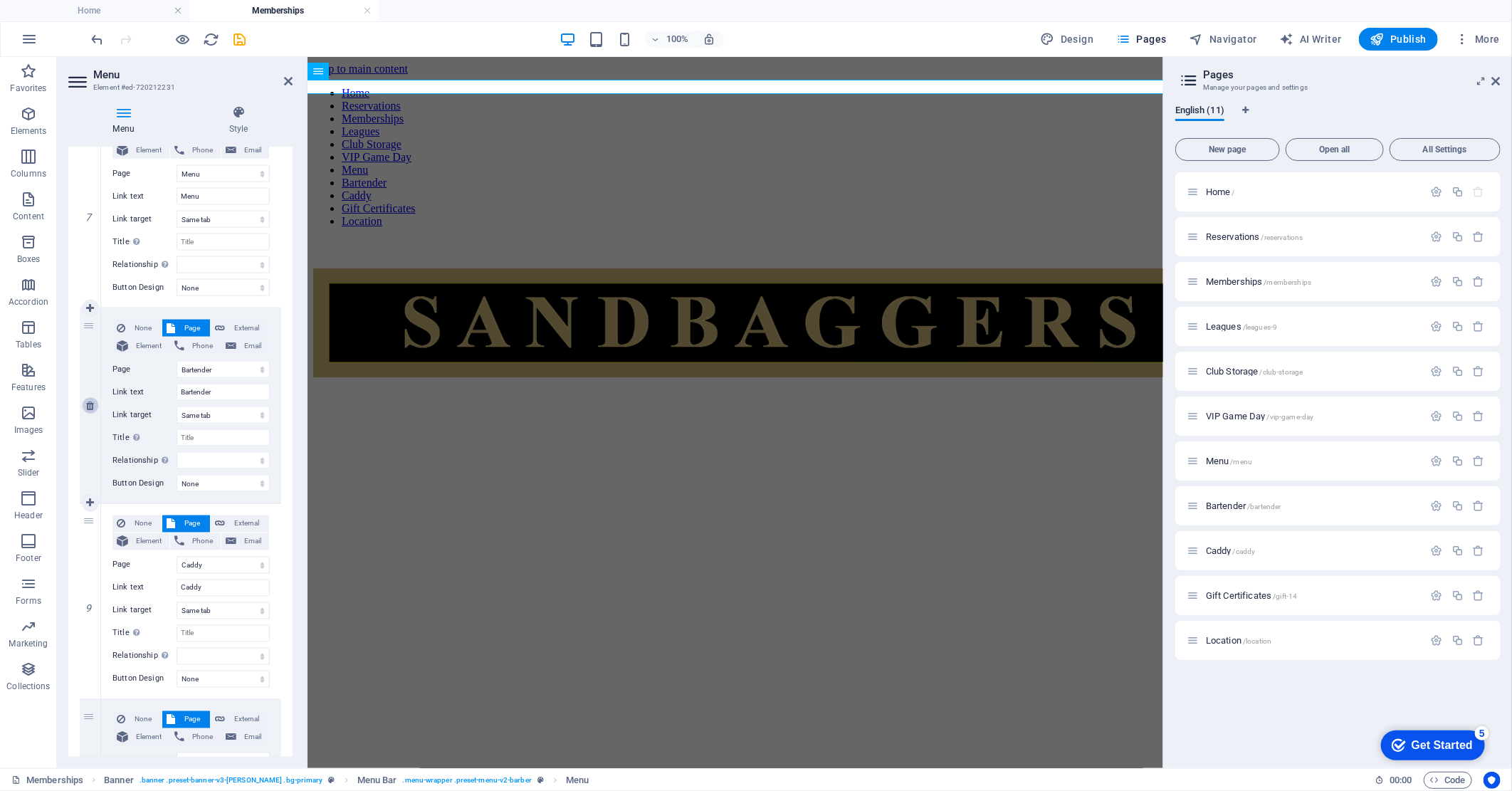
type input "Location"
select select
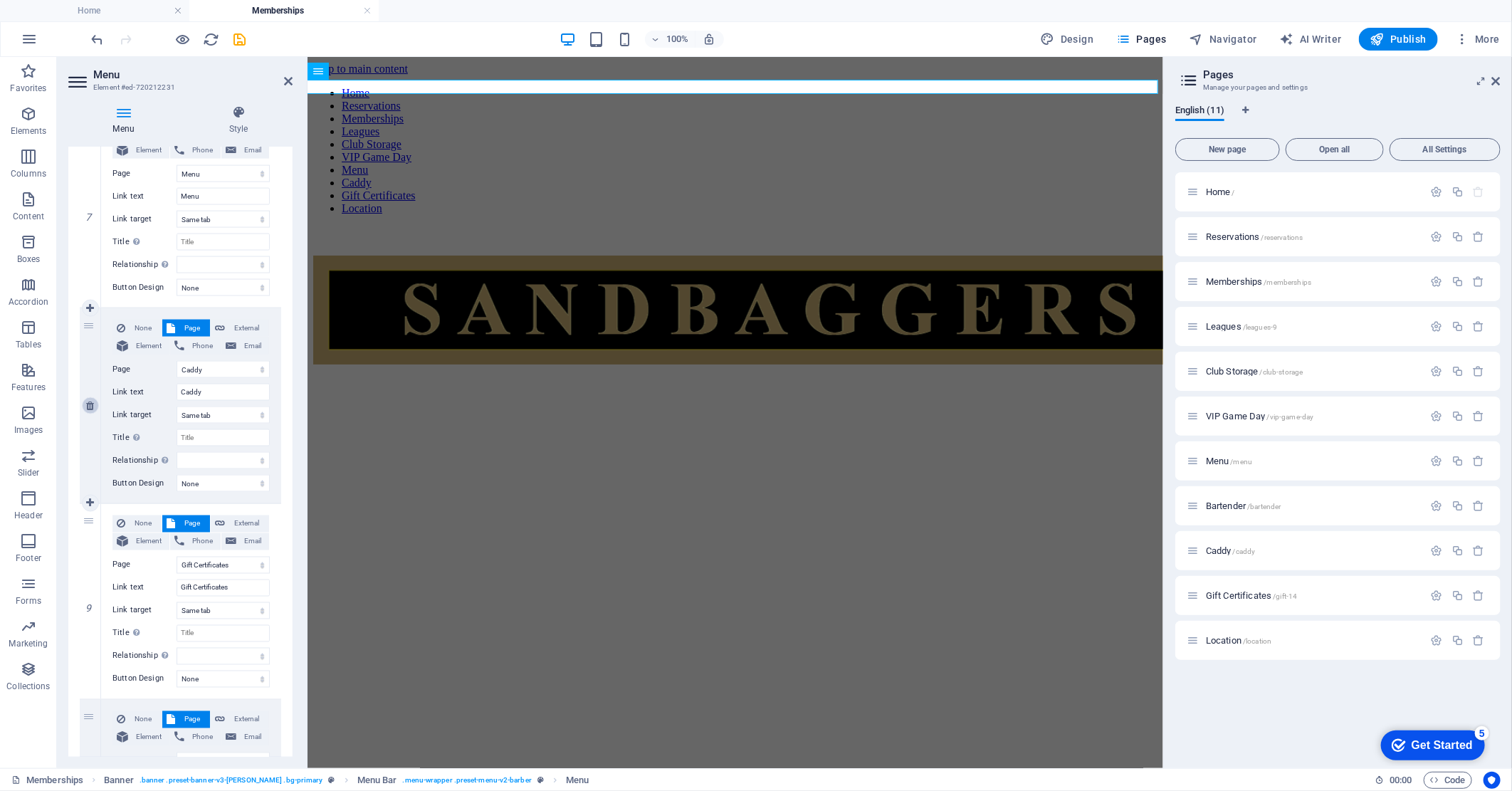
click at [89, 404] on icon at bounding box center [90, 406] width 8 height 10
select select
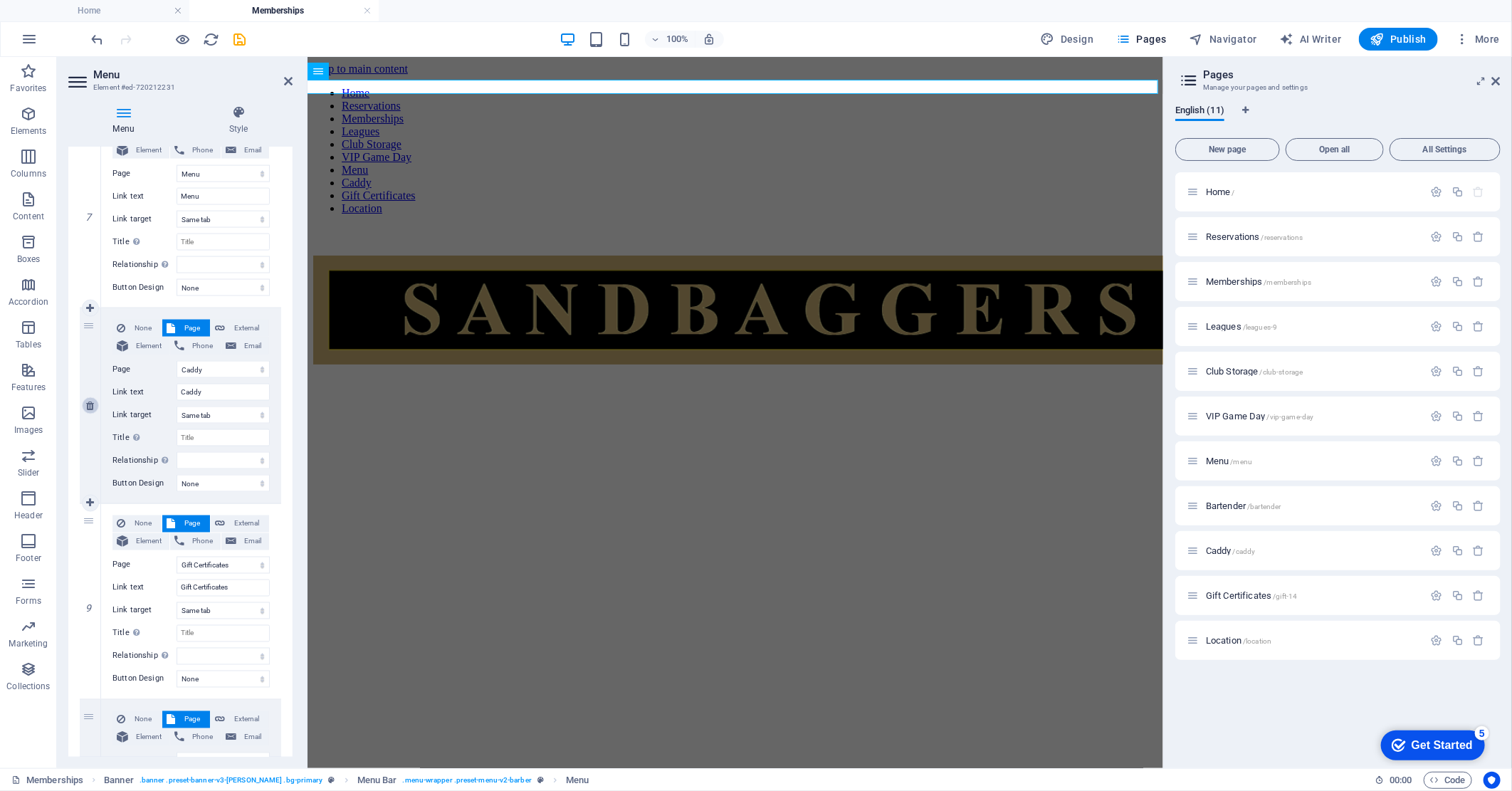
select select
select select "9"
type input "Gift Certificates"
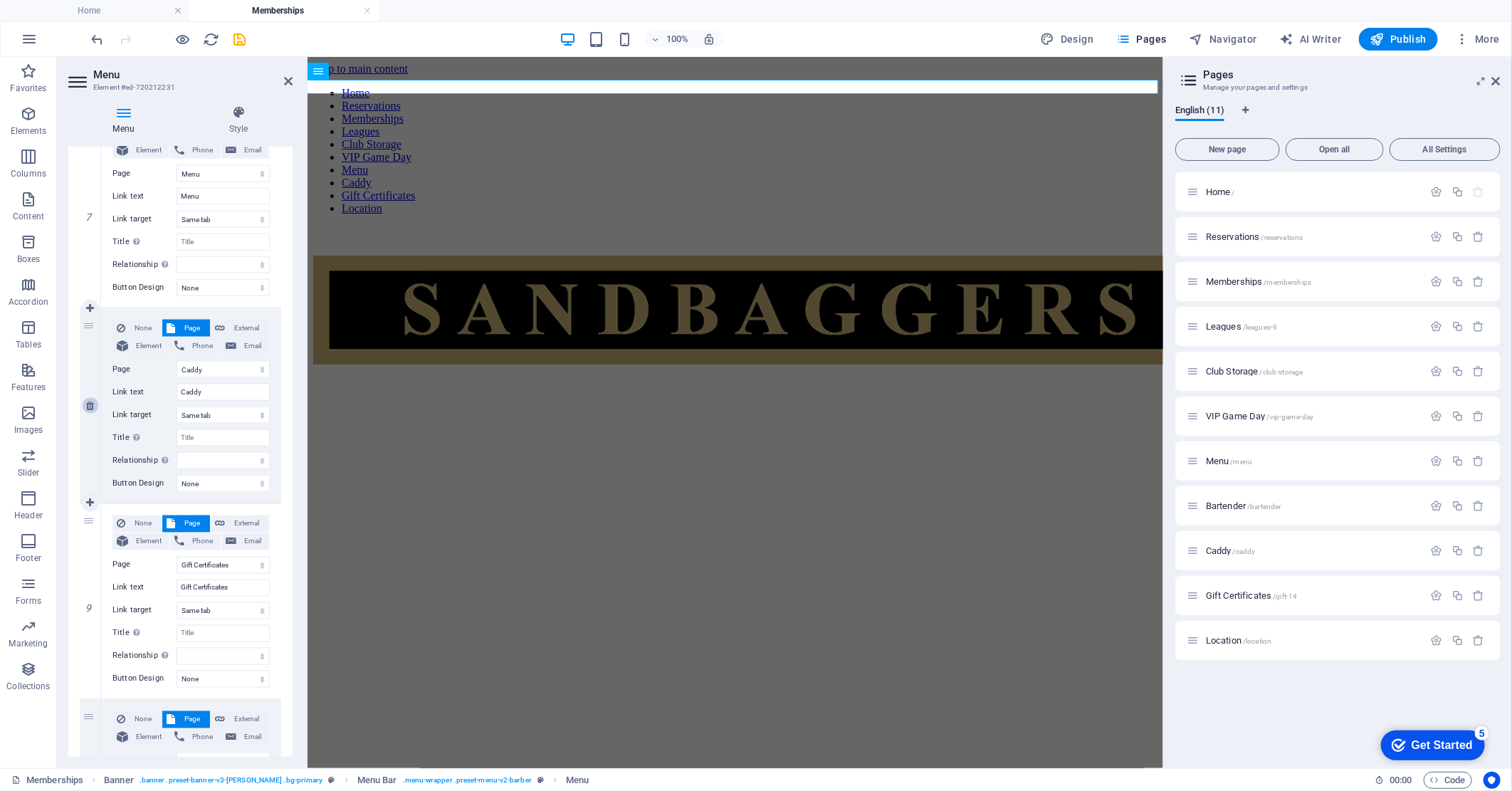
select select
select select "10"
type input "Location"
select select
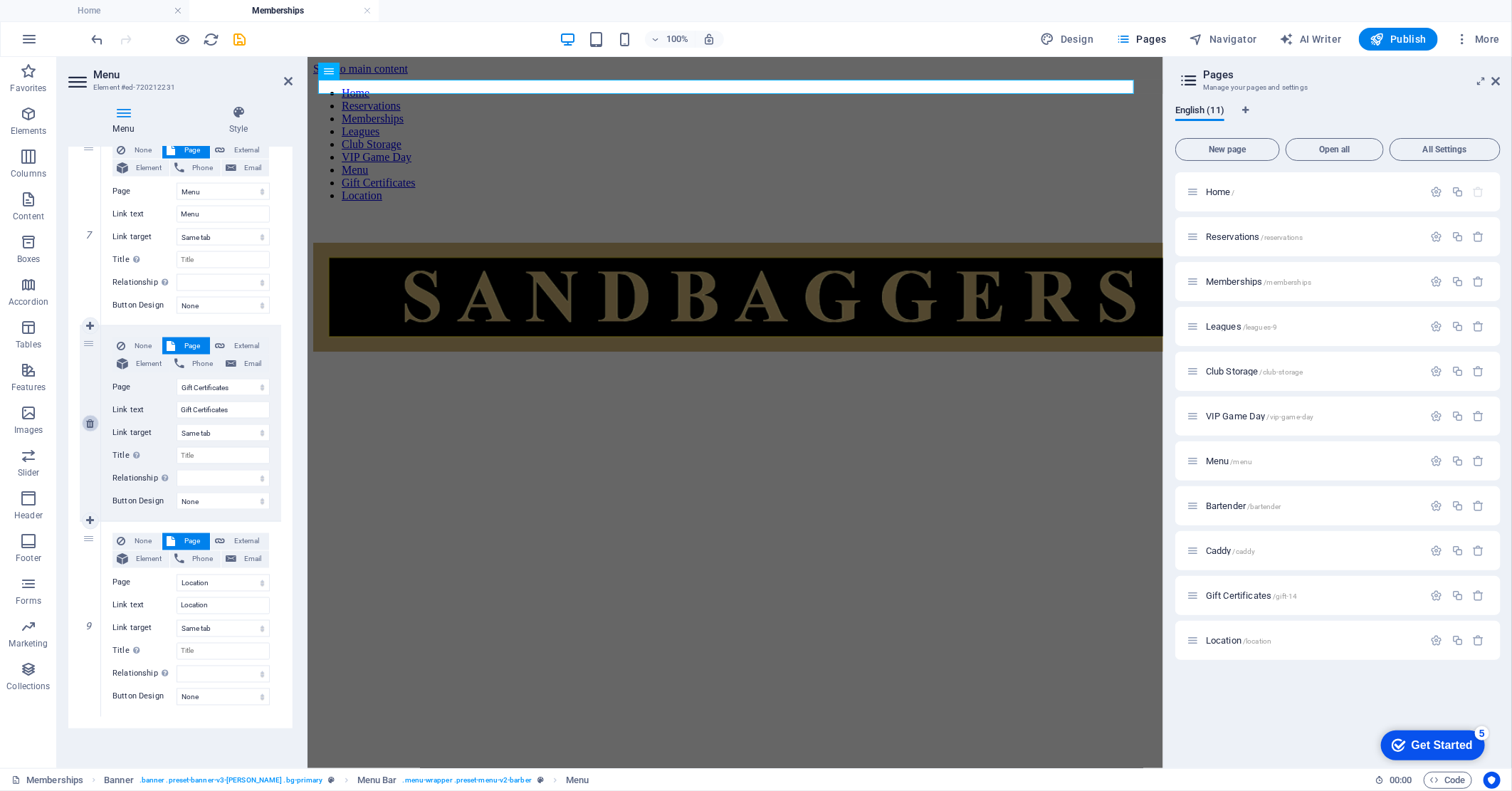
scroll to position [1326, 0]
click at [245, 38] on icon "save" at bounding box center [240, 40] width 16 height 16
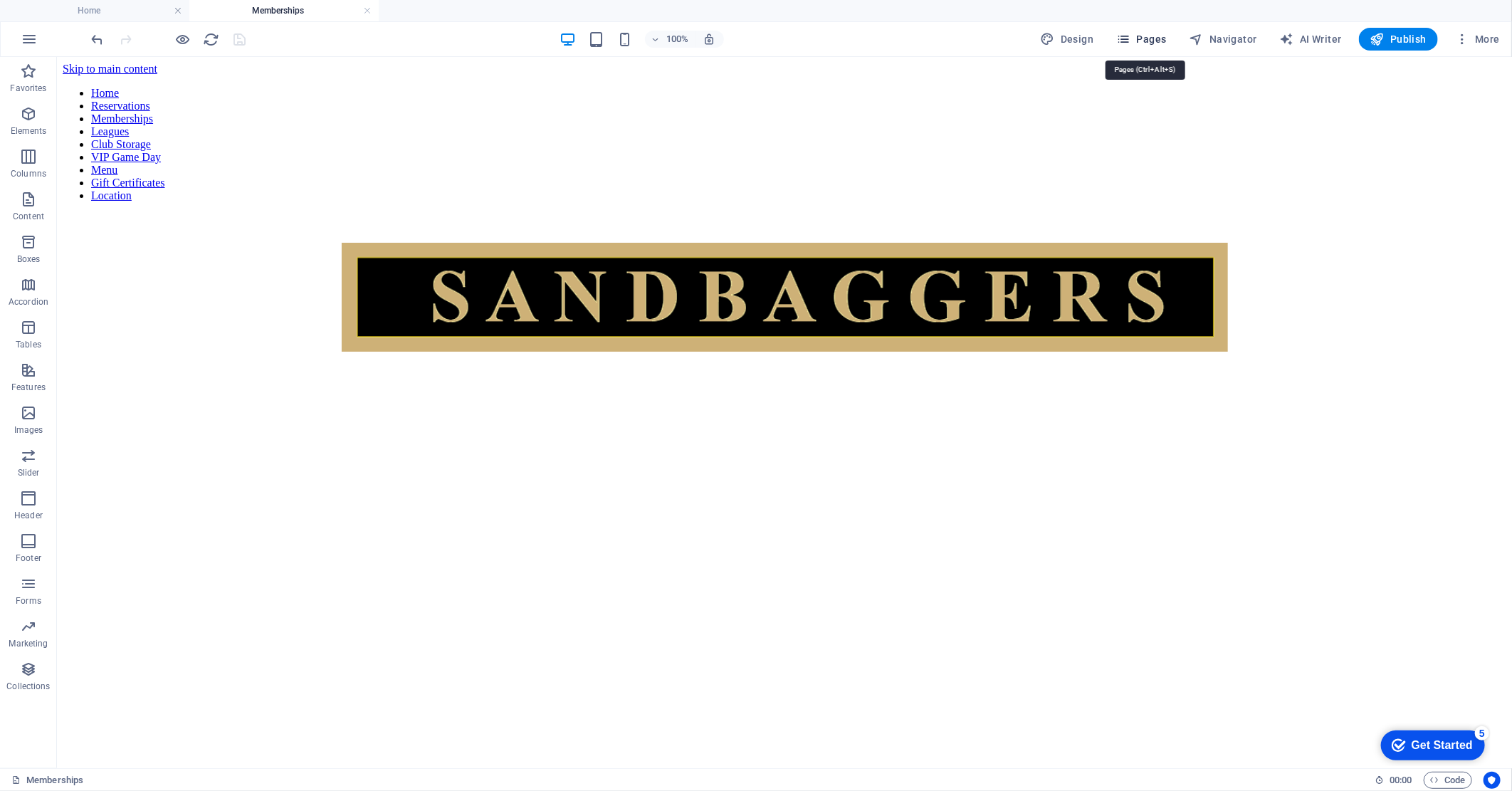
click at [1155, 31] on button "Pages" at bounding box center [1141, 39] width 61 height 23
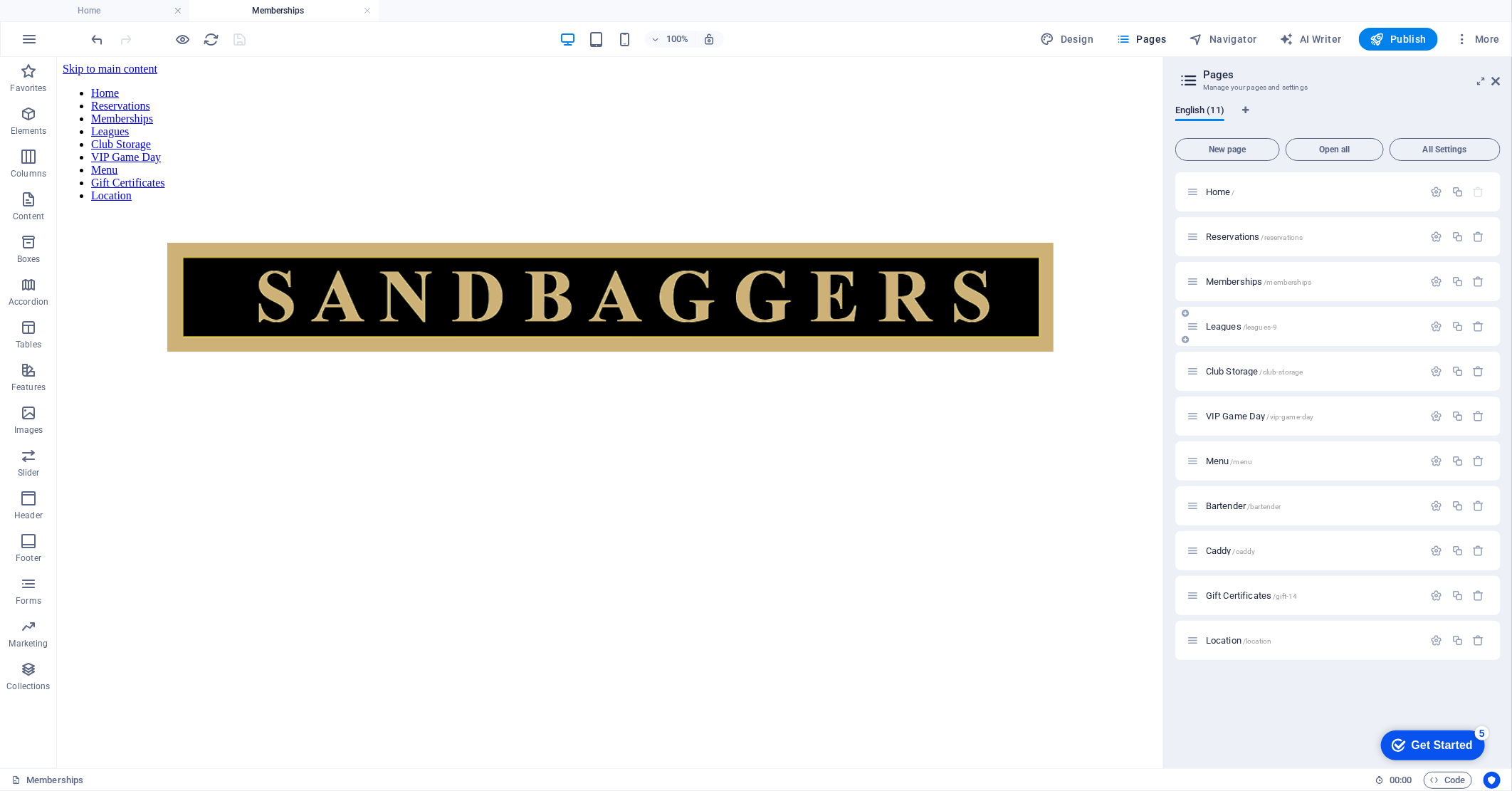
click at [1291, 331] on div "Leagues /leagues-9" at bounding box center [1305, 327] width 237 height 16
click at [1277, 319] on div "Leagues /leagues-9" at bounding box center [1305, 327] width 237 height 16
click at [1271, 331] on div "Leagues /leagues-9" at bounding box center [1305, 327] width 237 height 16
click at [1222, 330] on span "Leagues /leagues-9" at bounding box center [1241, 326] width 71 height 11
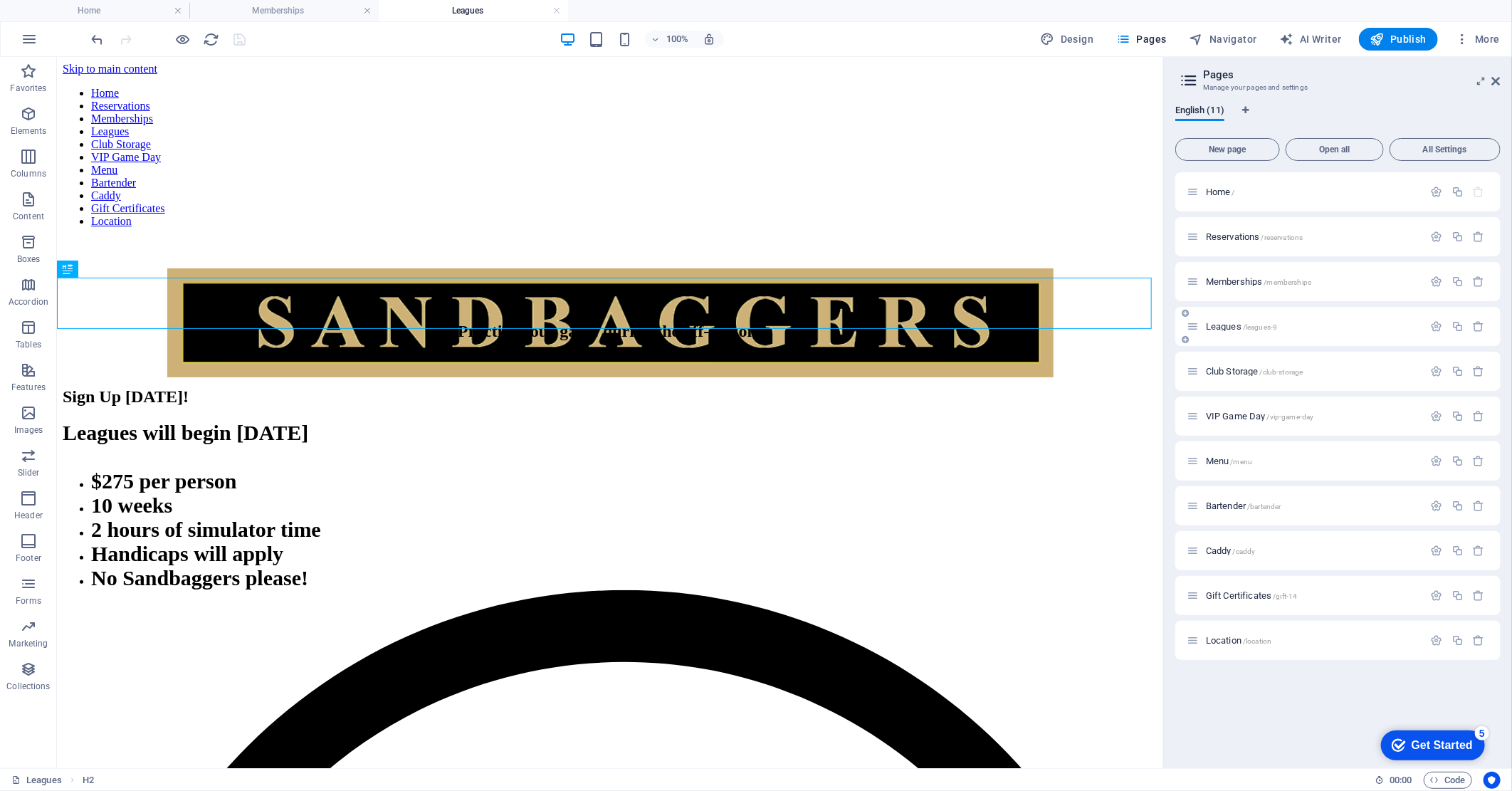
scroll to position [0, 0]
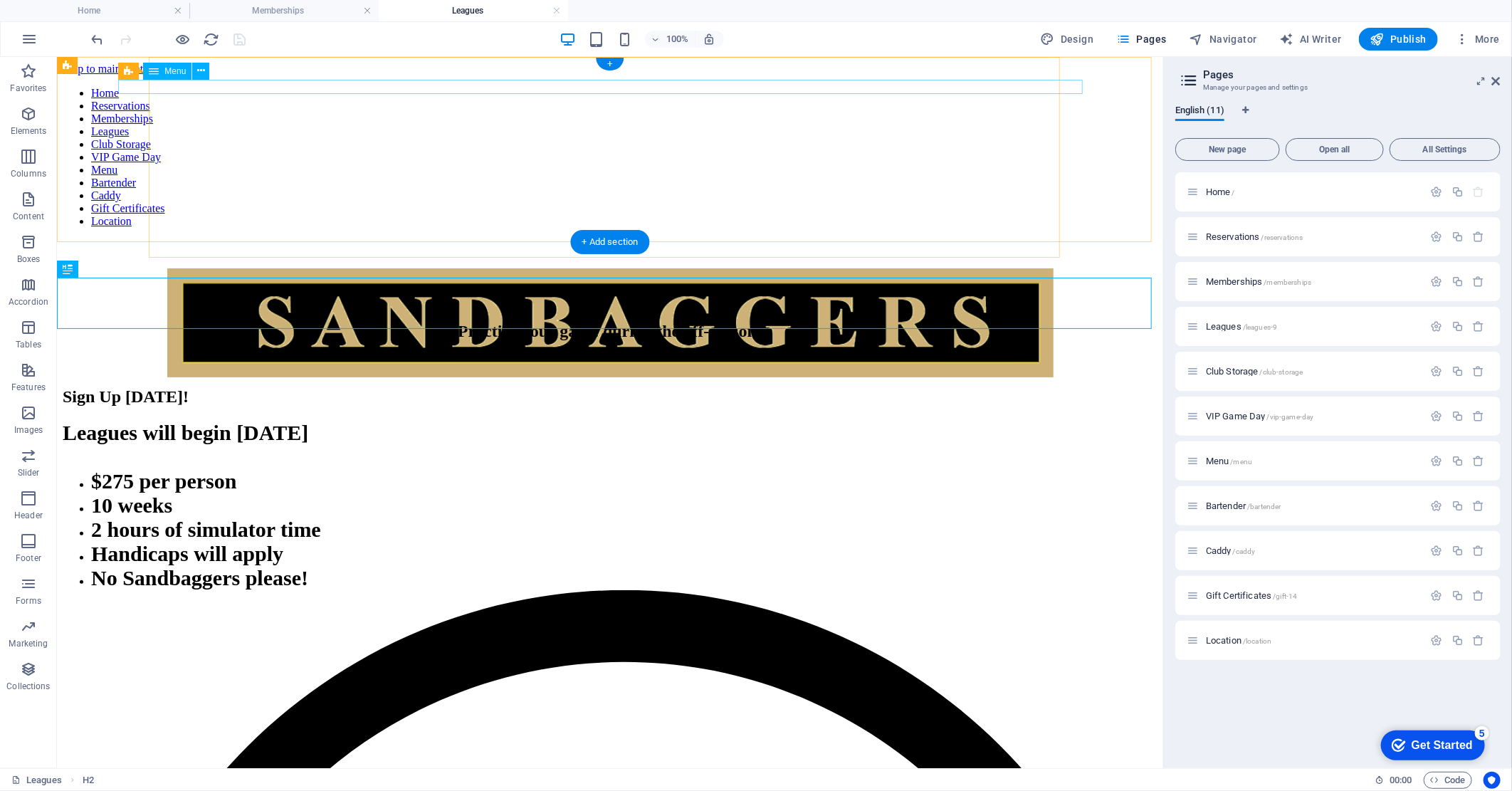
click at [341, 86] on nav "Home Reservations Memberships Leagues Club Storage VIP Game Day Menu Bartender …" at bounding box center [609, 156] width 1094 height 141
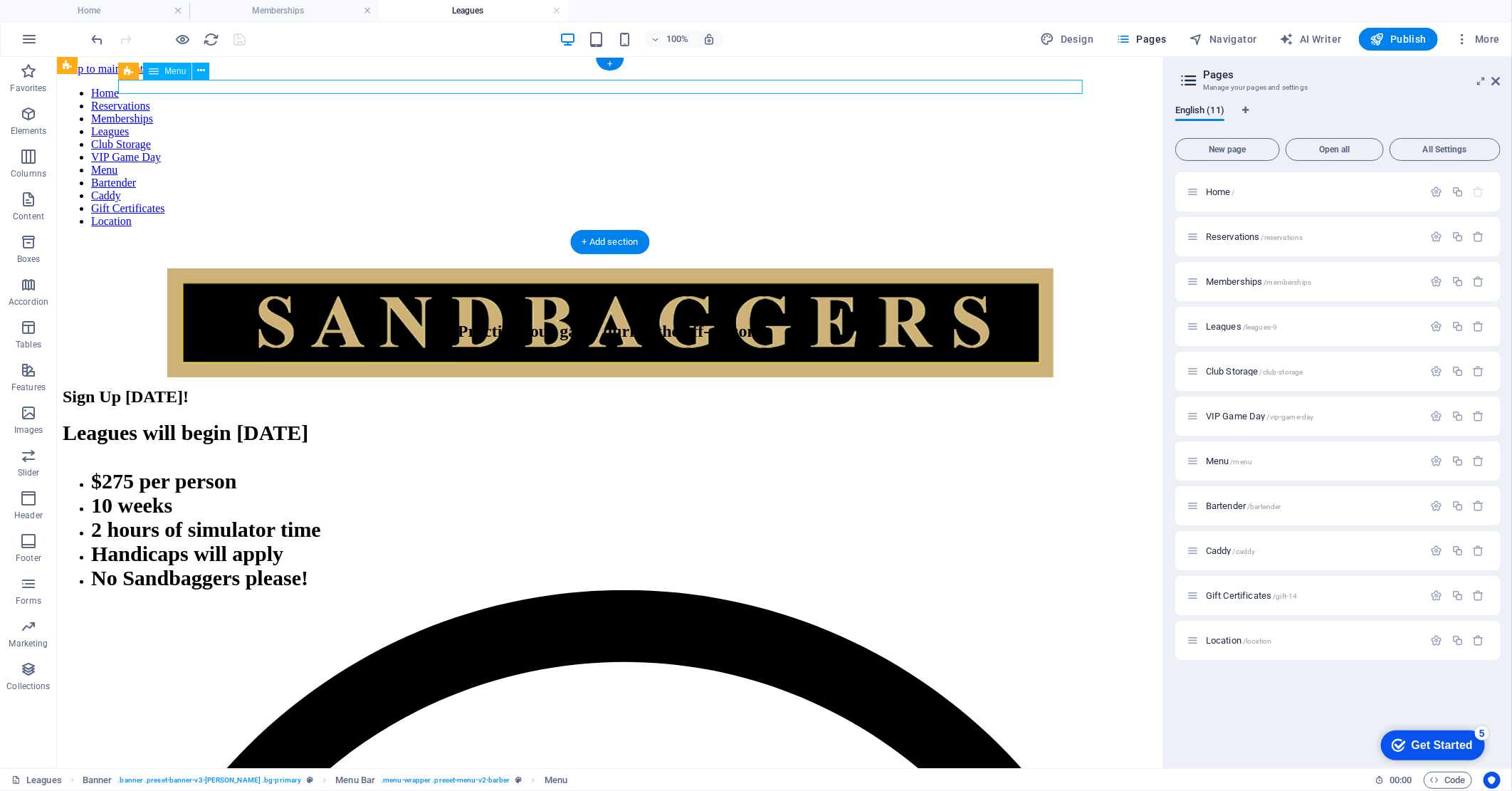
click at [341, 86] on nav "Home Reservations Memberships Leagues Club Storage VIP Game Day Menu Bartender …" at bounding box center [609, 156] width 1094 height 141
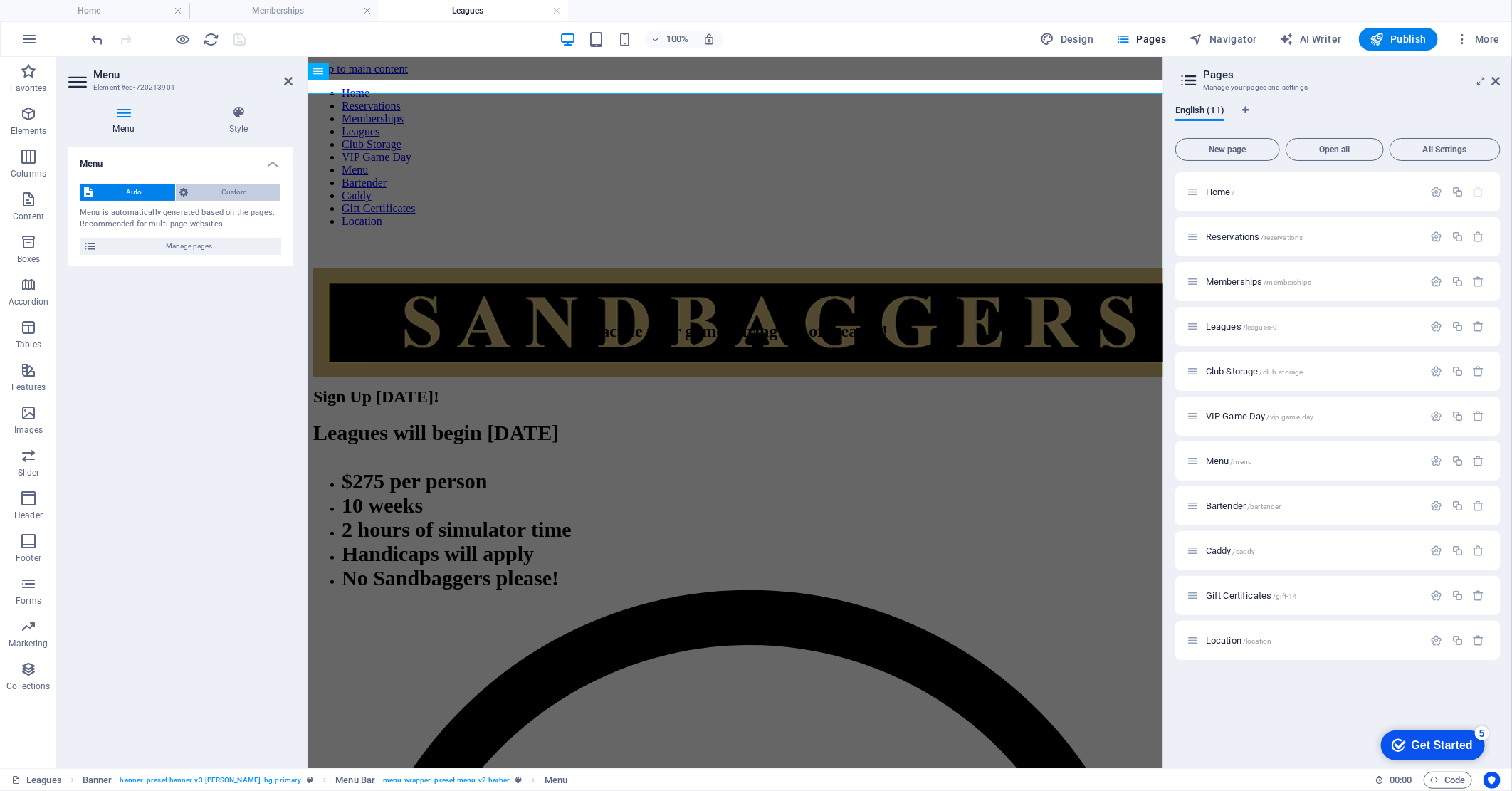
click at [242, 193] on span "Custom" at bounding box center [234, 192] width 84 height 17
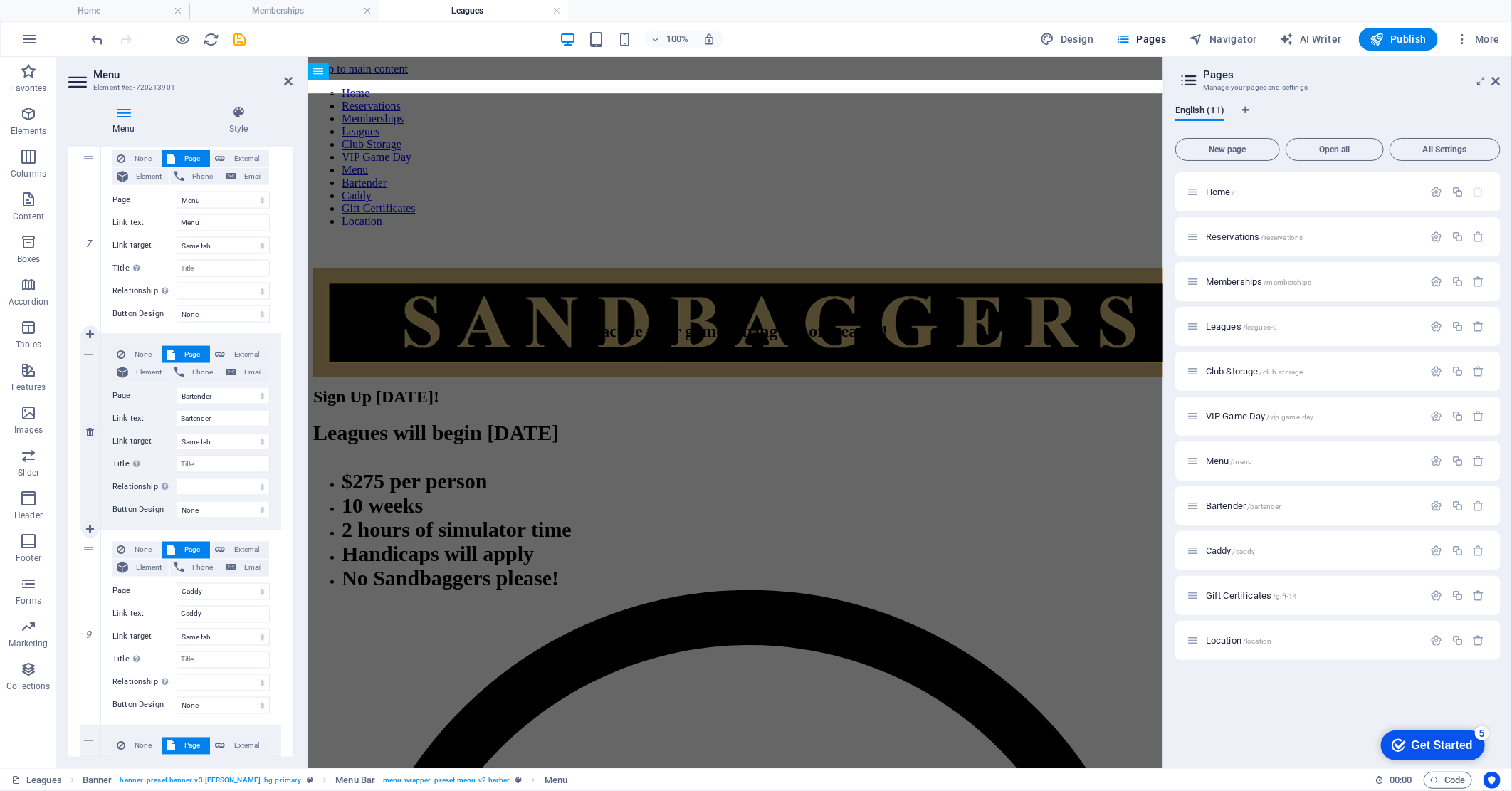
scroll to position [1345, 0]
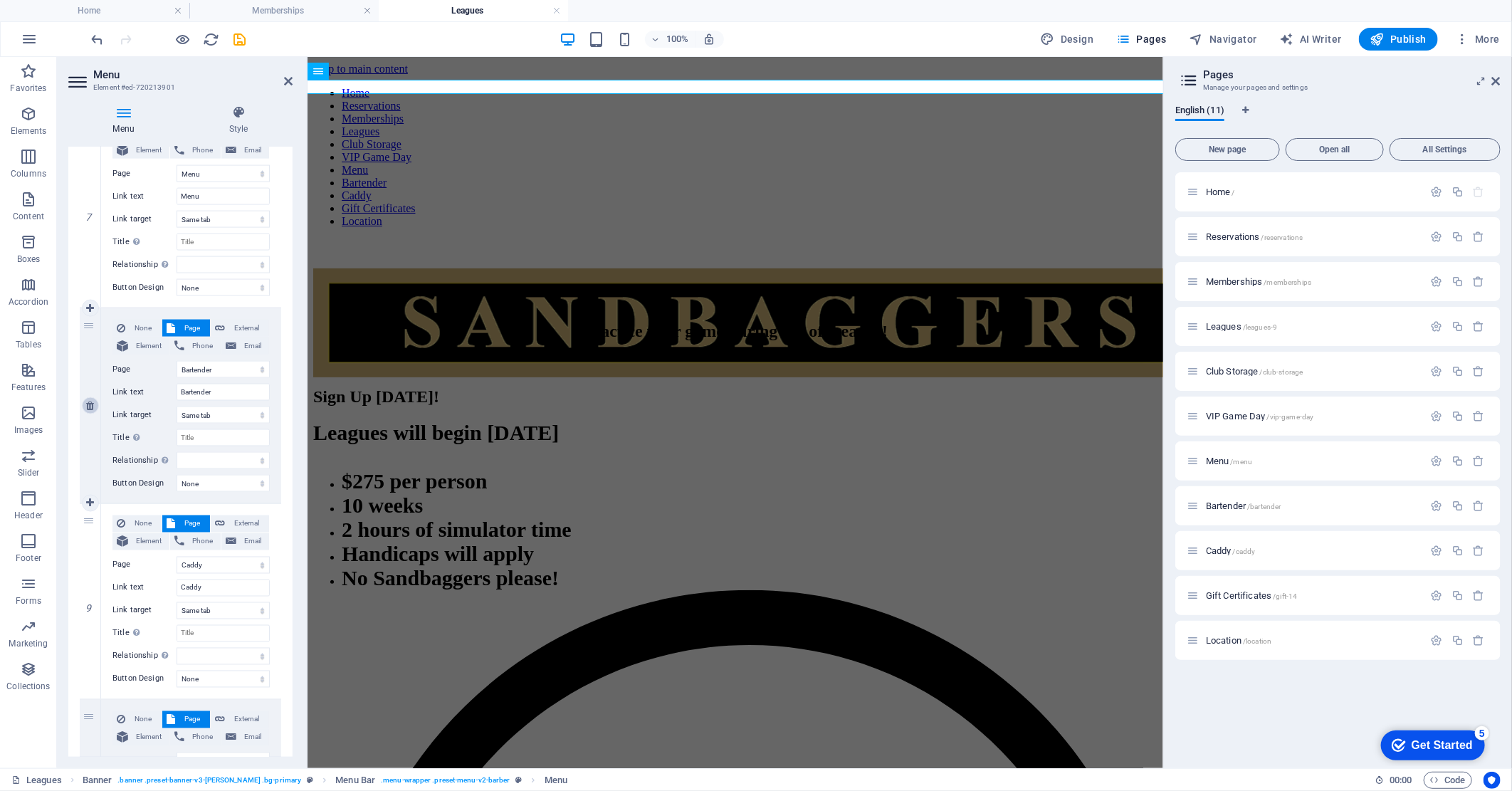
click at [90, 406] on icon at bounding box center [90, 406] width 8 height 10
select select
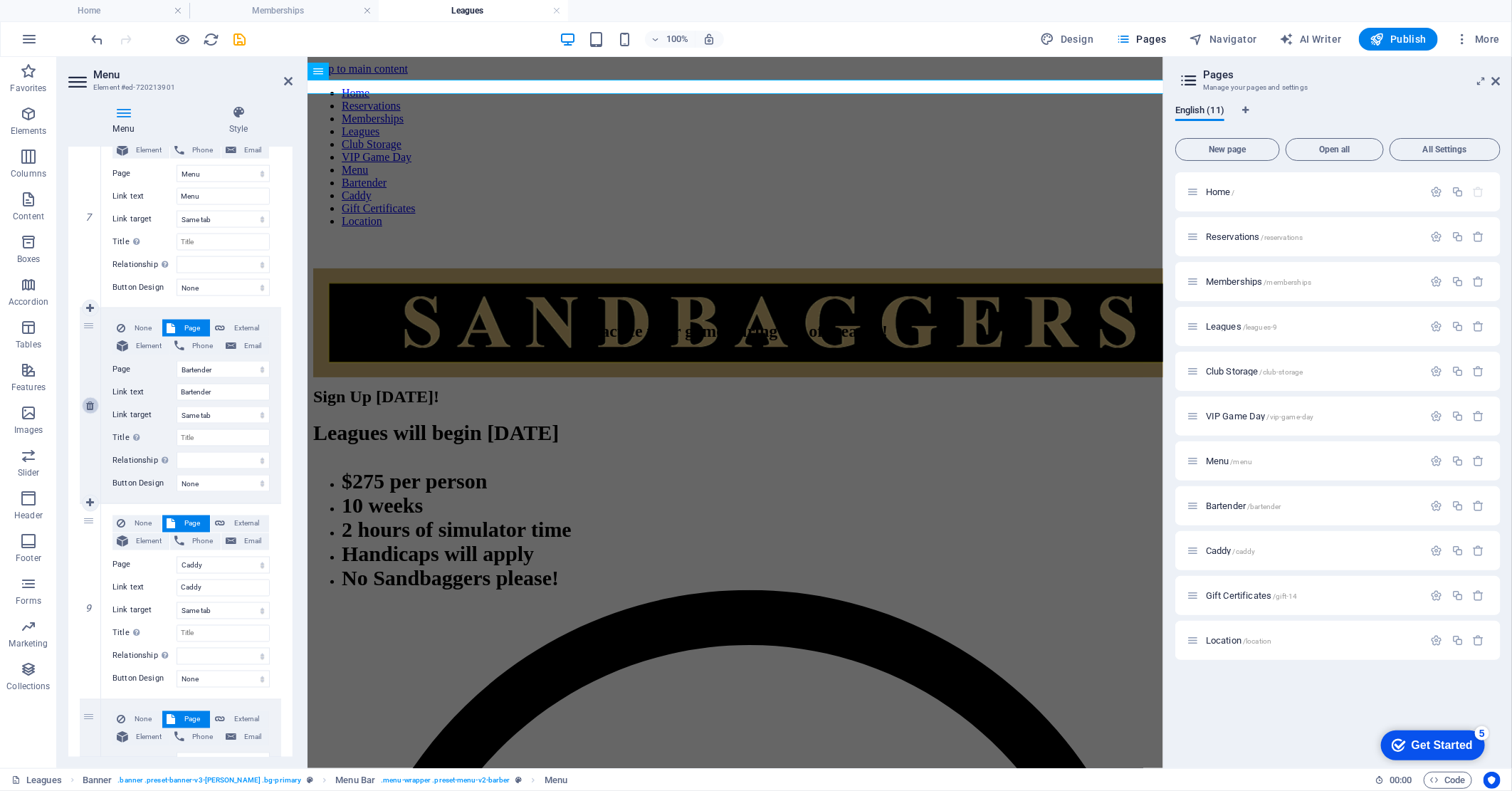
select select
select select "8"
type input "Caddy"
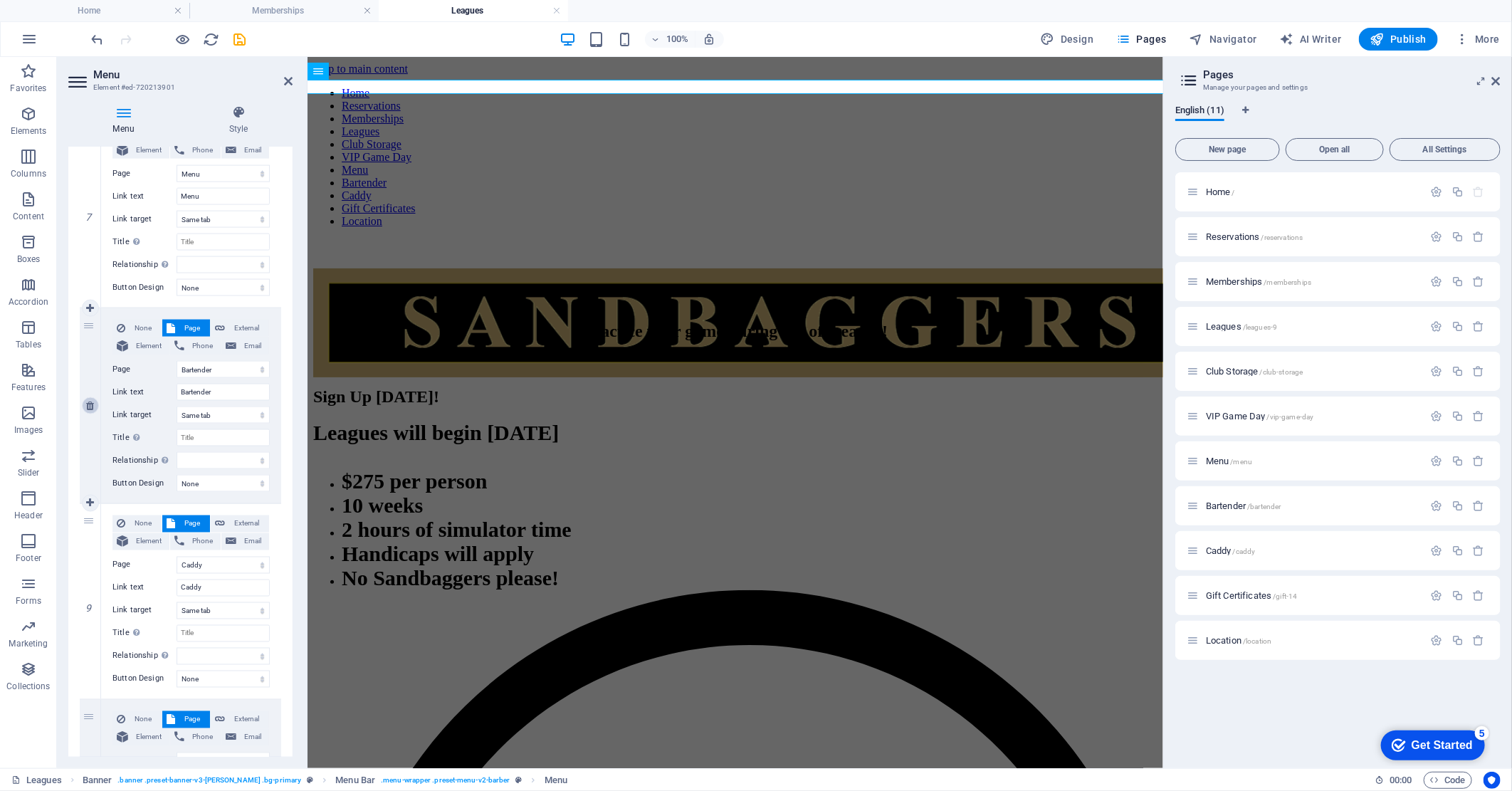
select select
select select "9"
type input "Gift Certificates"
select select
select select "10"
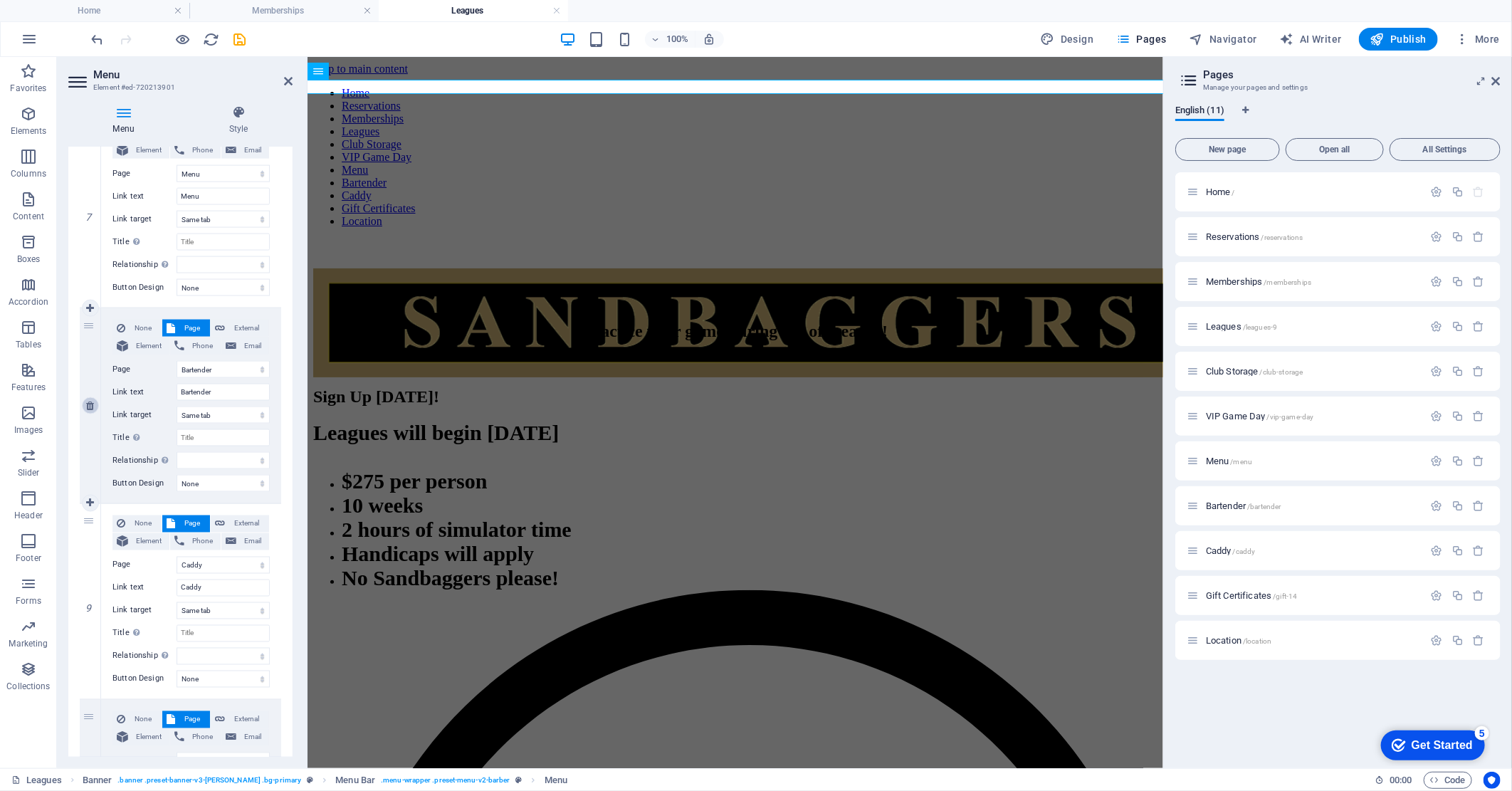
type input "Location"
select select
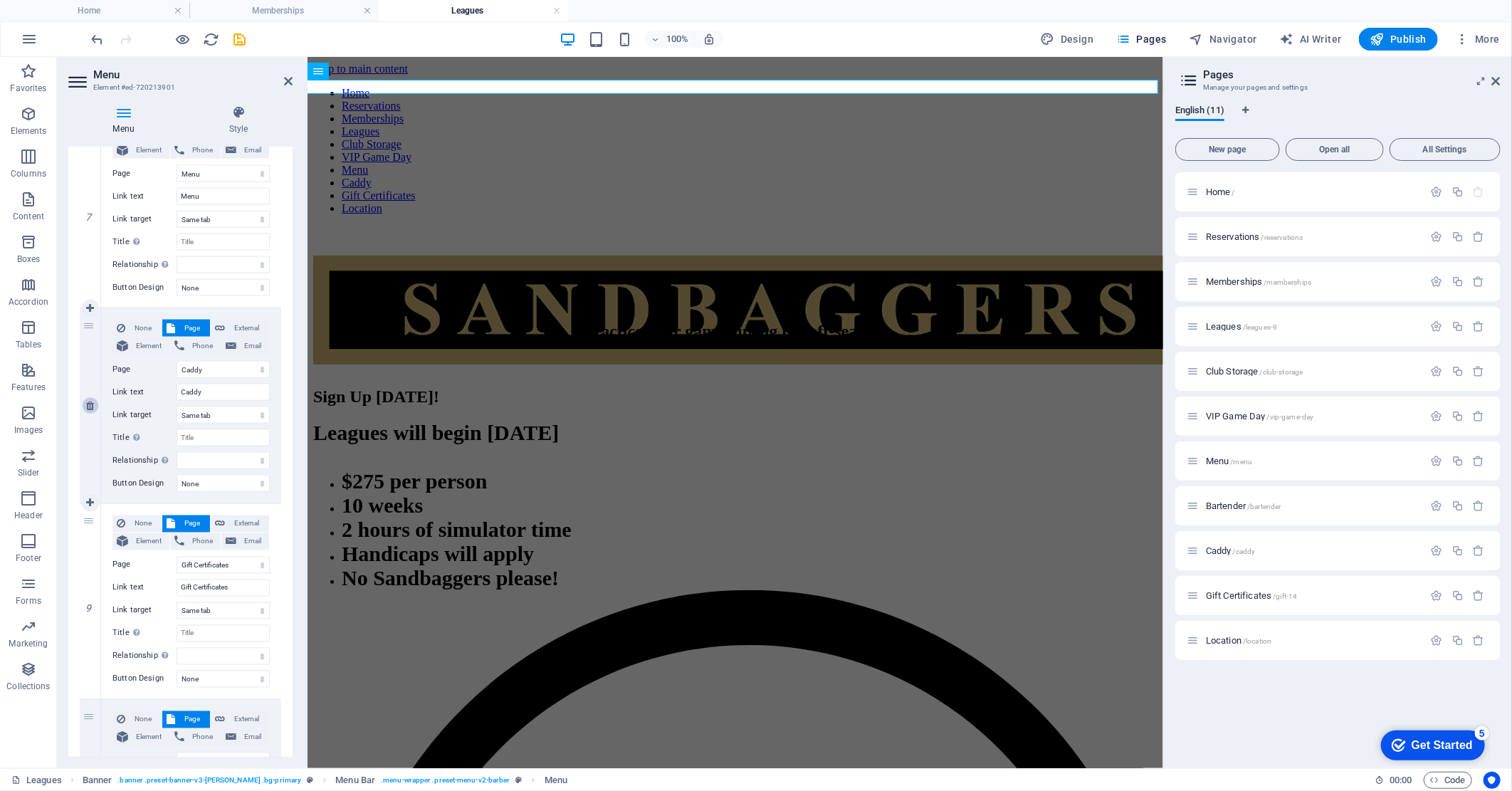
click at [90, 406] on icon at bounding box center [90, 406] width 8 height 10
select select
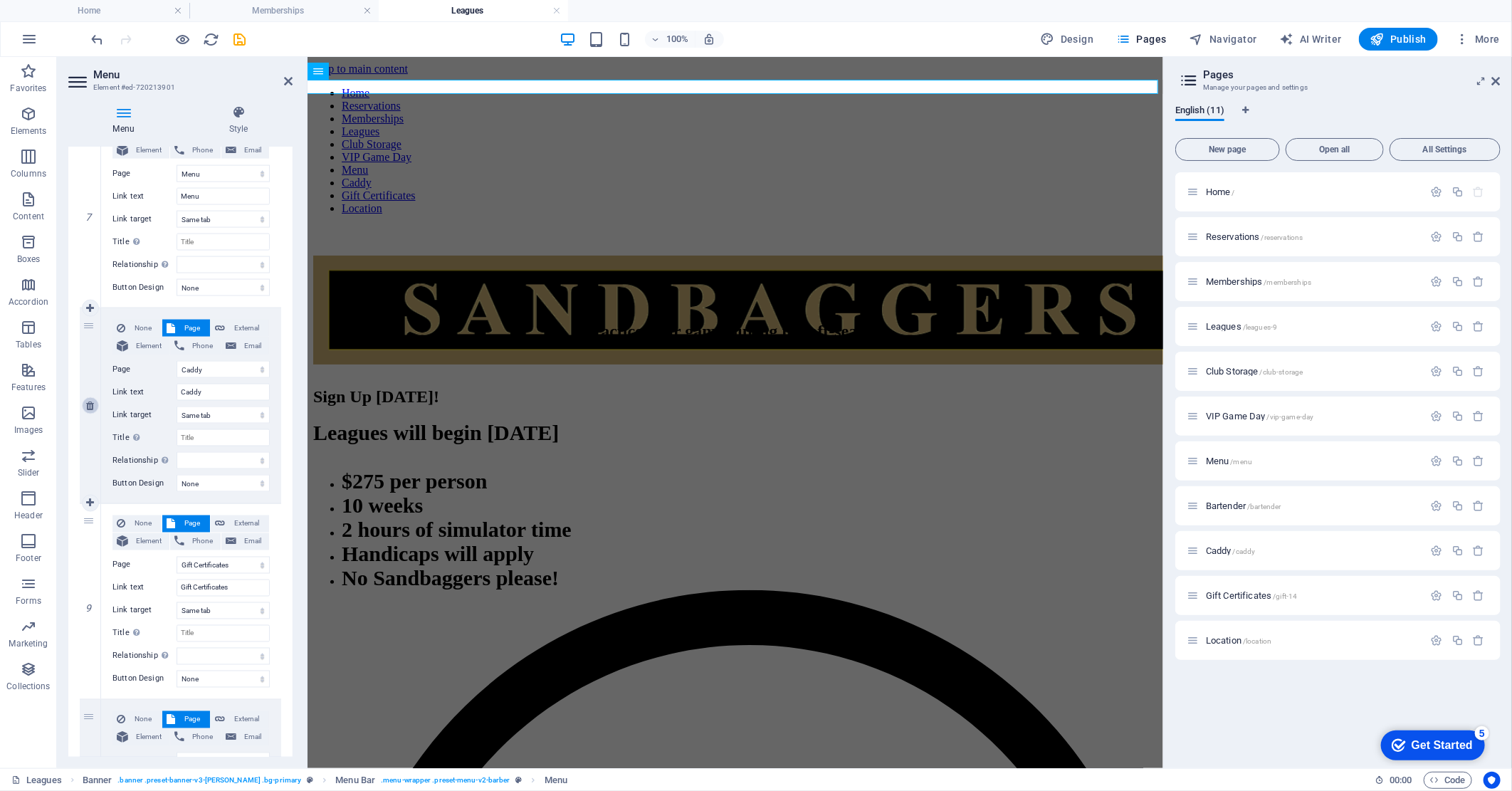
select select
select select "9"
type input "Gift Certificates"
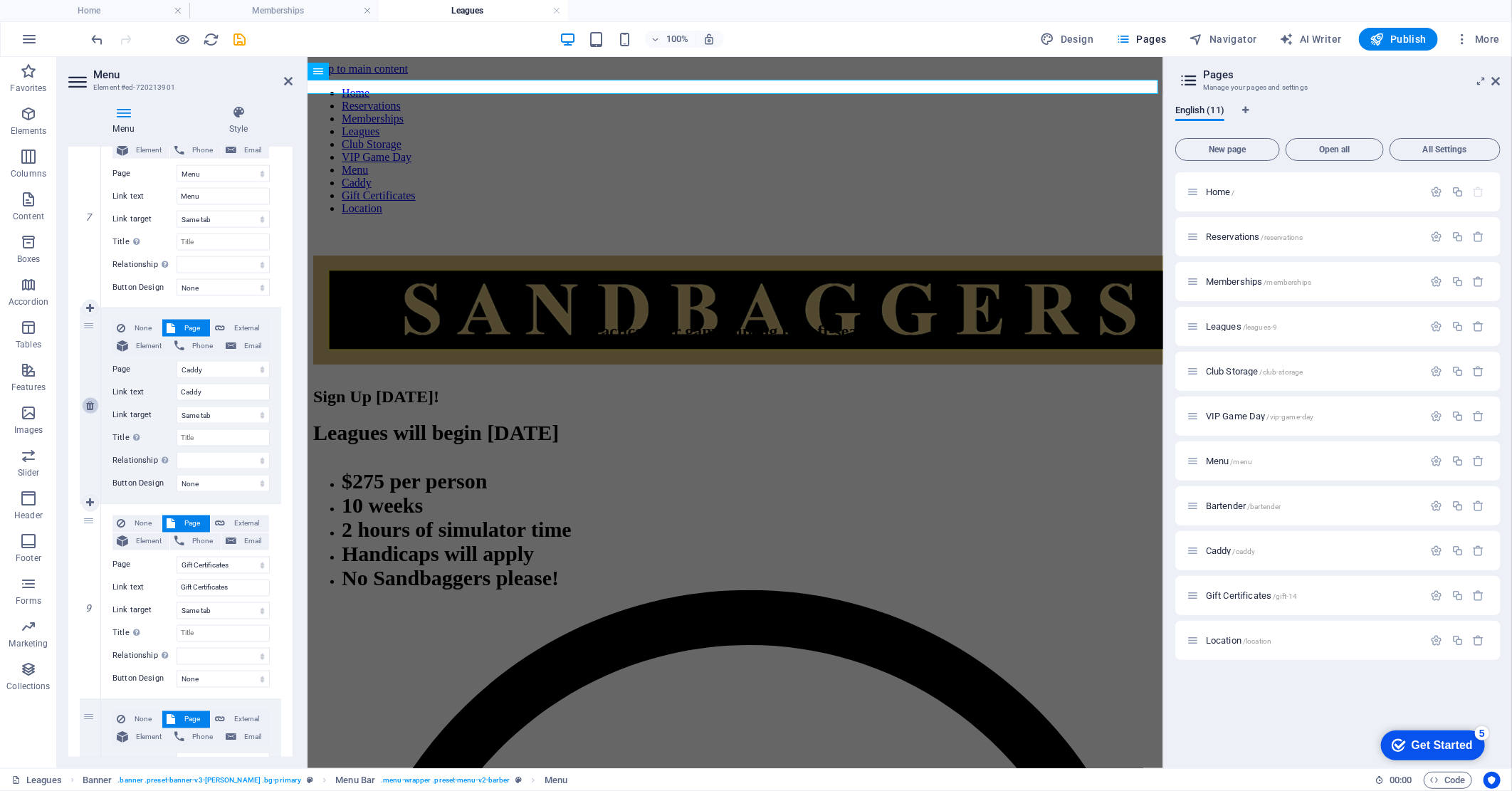
select select
select select "10"
type input "Location"
select select
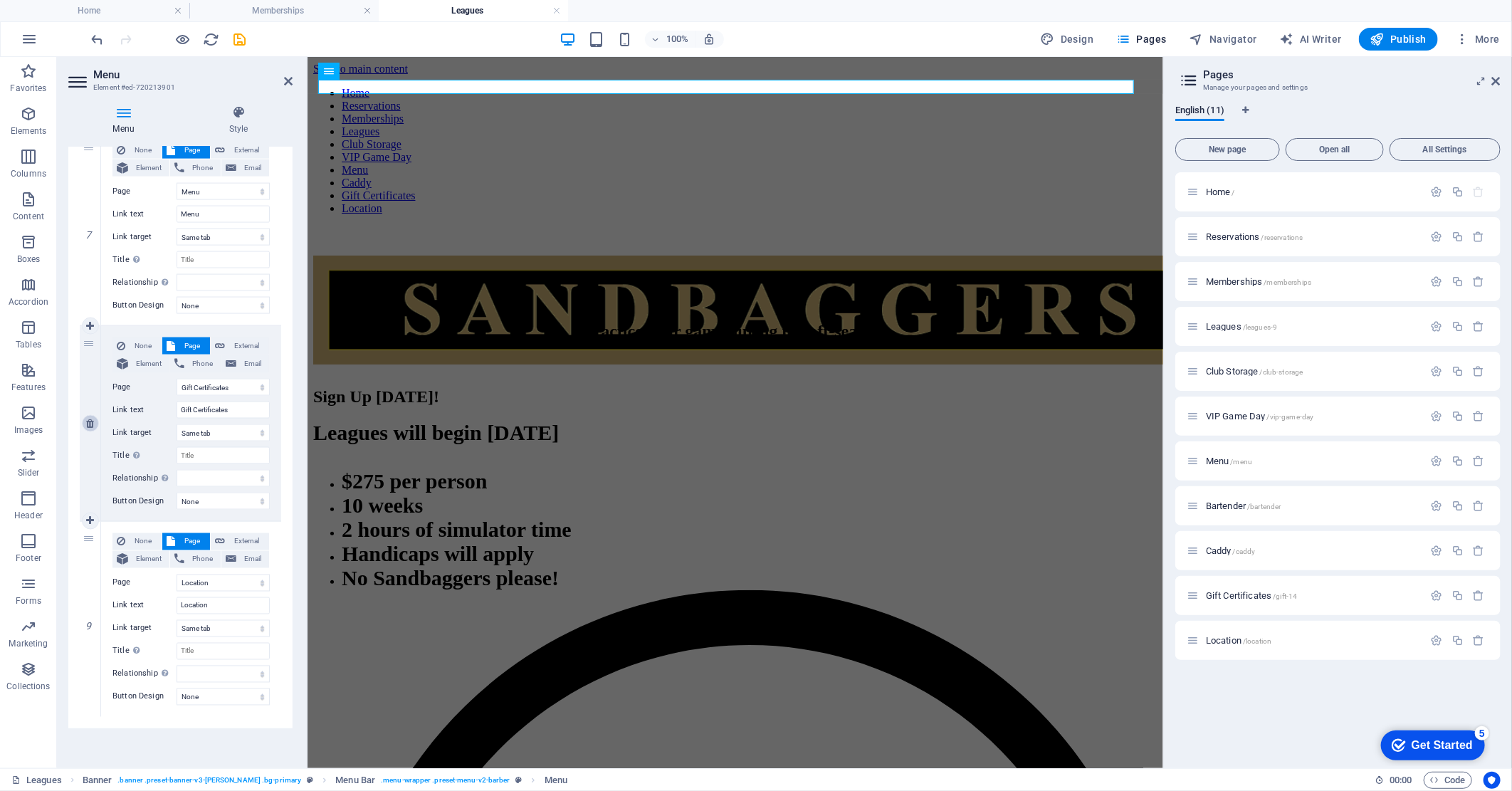
scroll to position [1326, 0]
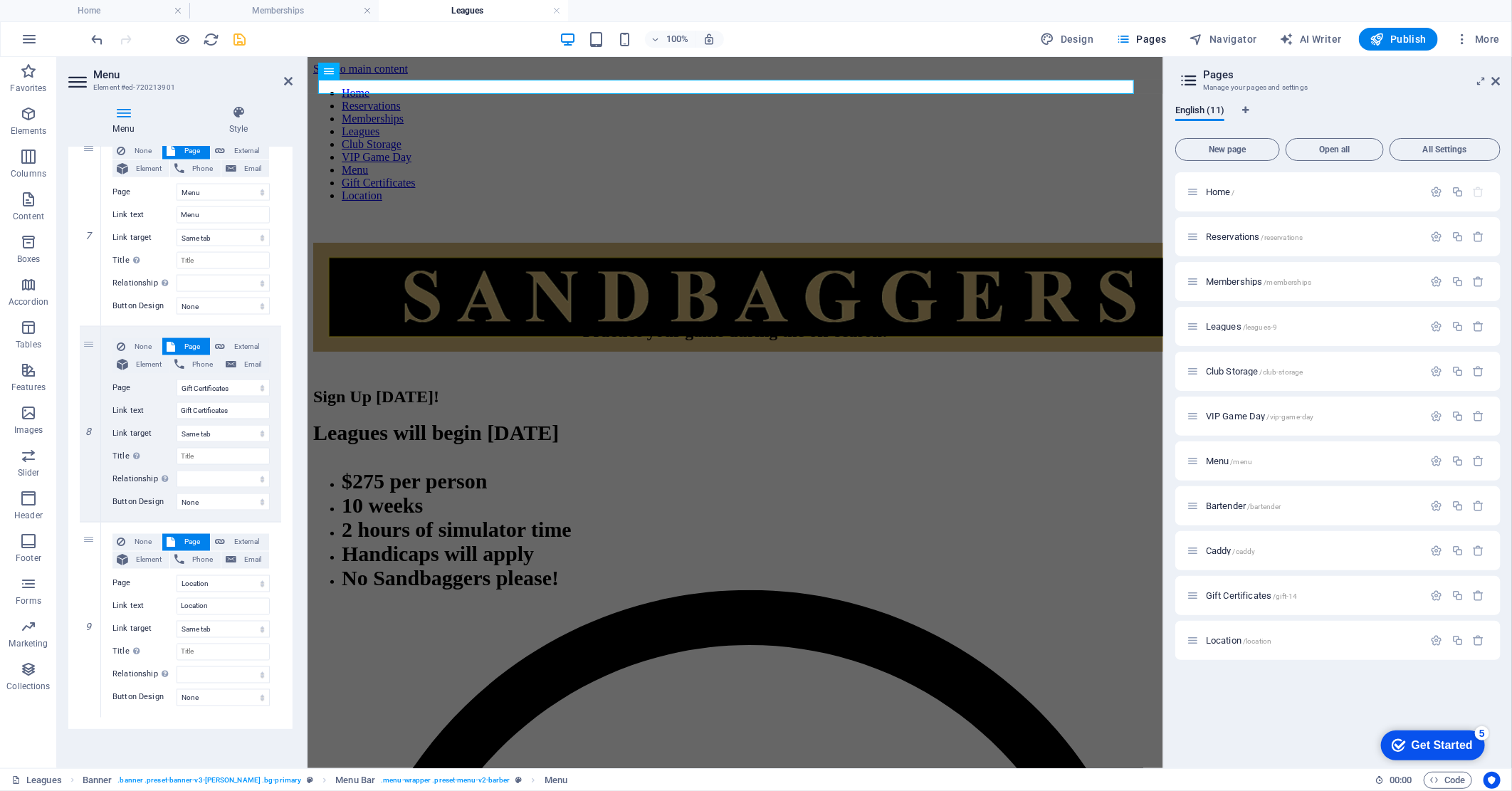
click at [244, 41] on icon "save" at bounding box center [240, 40] width 16 height 16
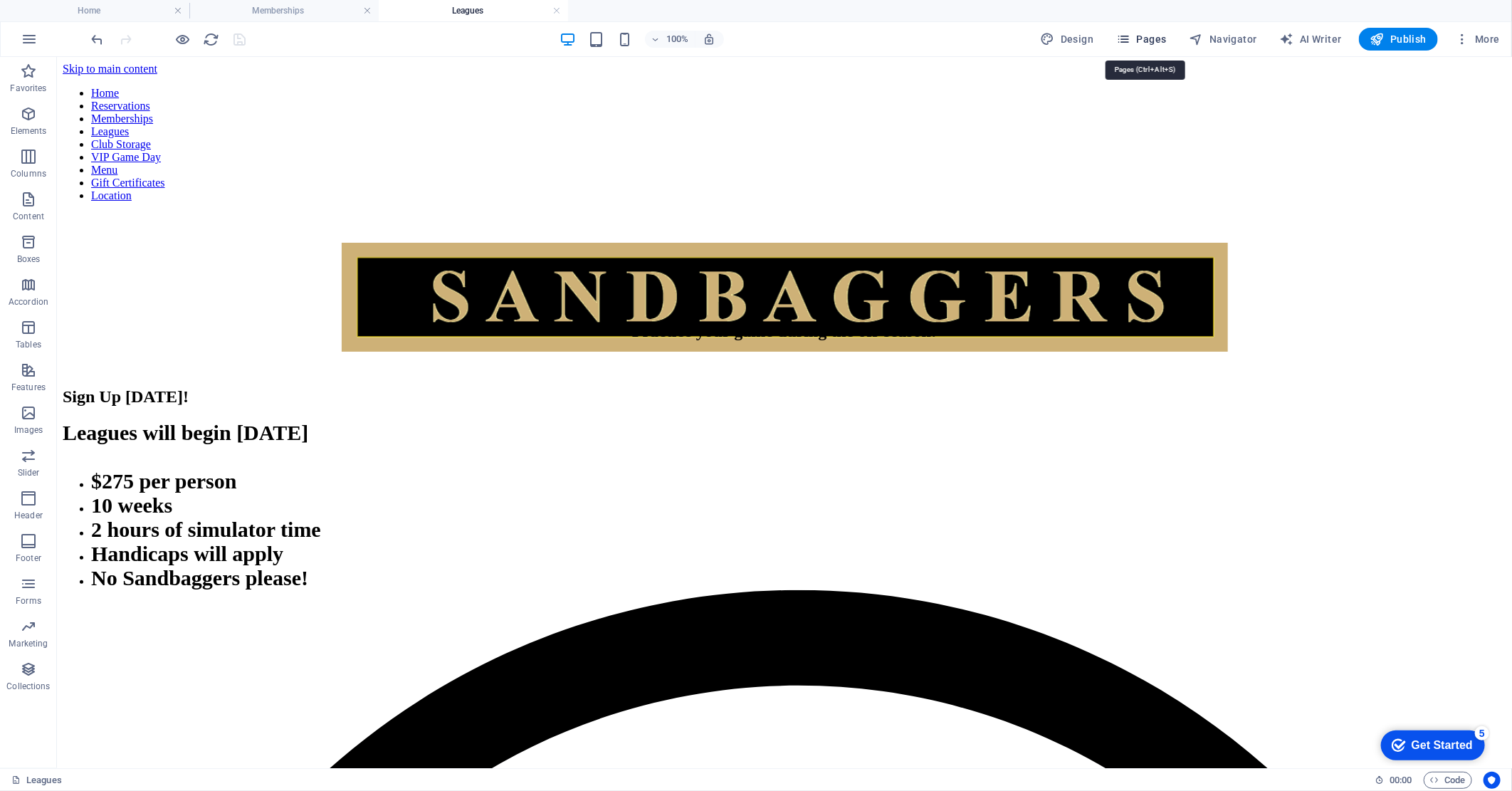
click at [1146, 37] on span "Pages" at bounding box center [1141, 39] width 50 height 15
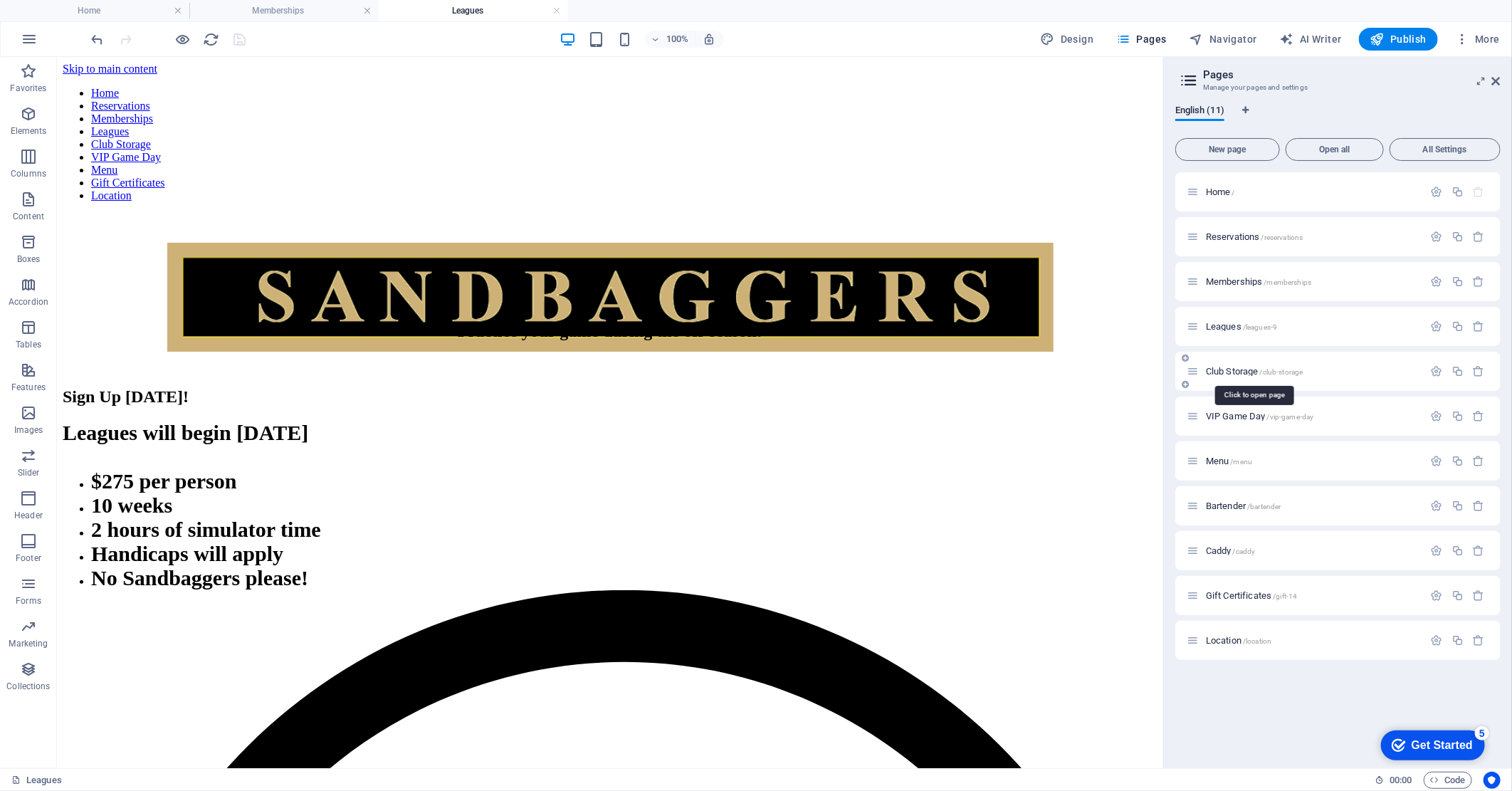
click at [1250, 374] on span "Club Storage /club-storage" at bounding box center [1254, 371] width 97 height 11
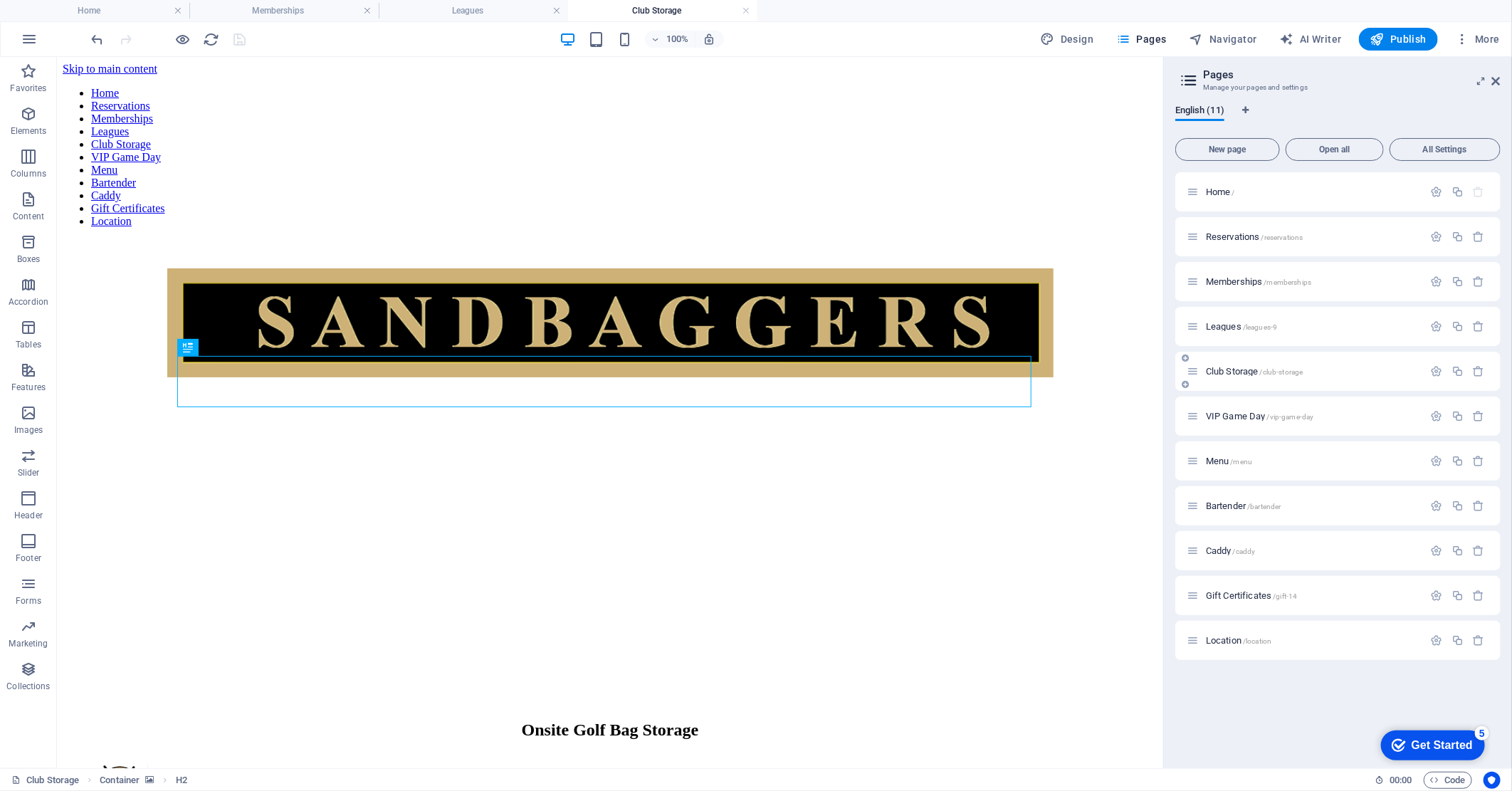
scroll to position [0, 0]
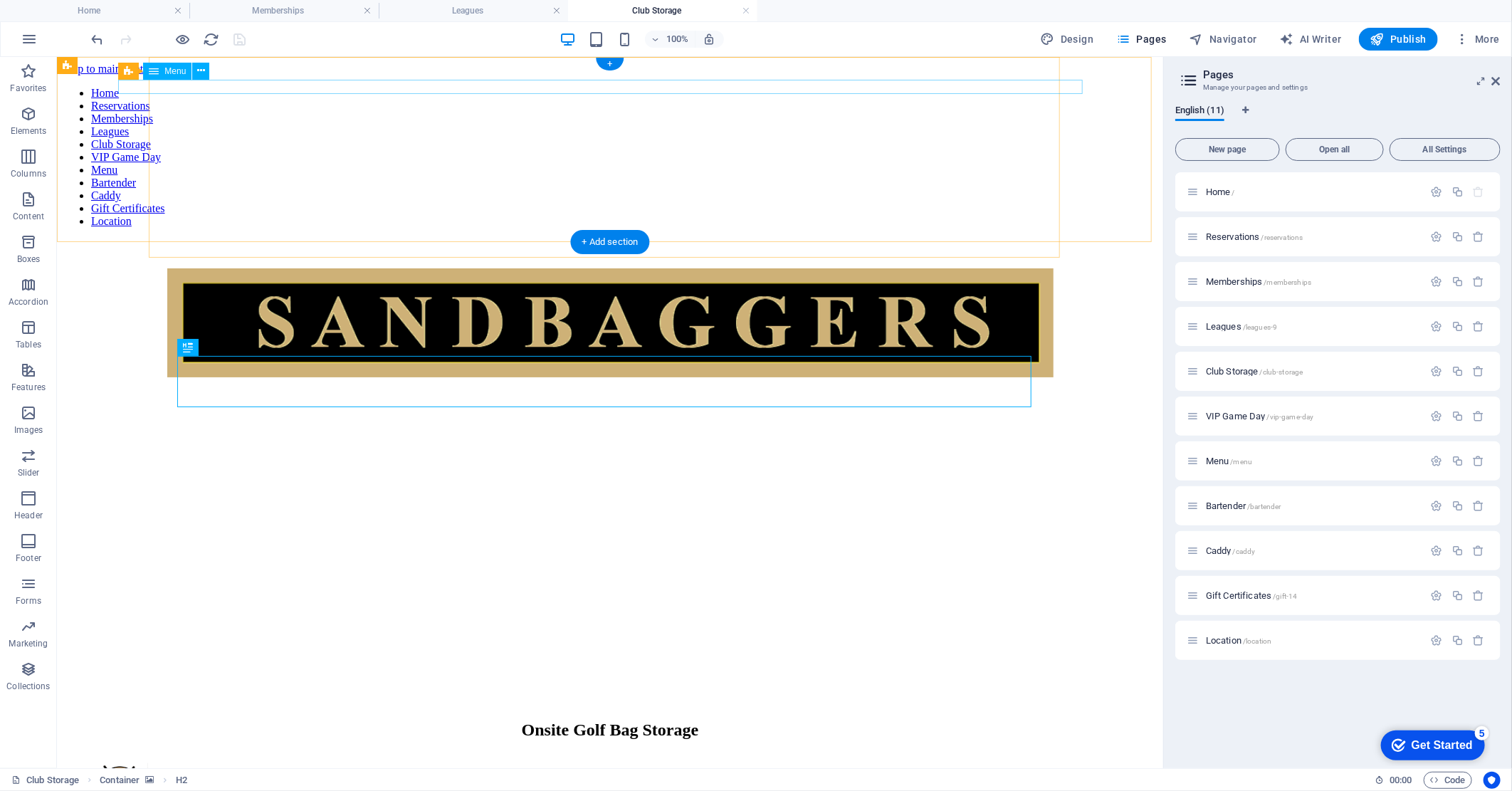
click at [144, 89] on nav "Home Reservations Memberships Leagues Club Storage VIP Game Day Menu Bartender …" at bounding box center [609, 156] width 1094 height 141
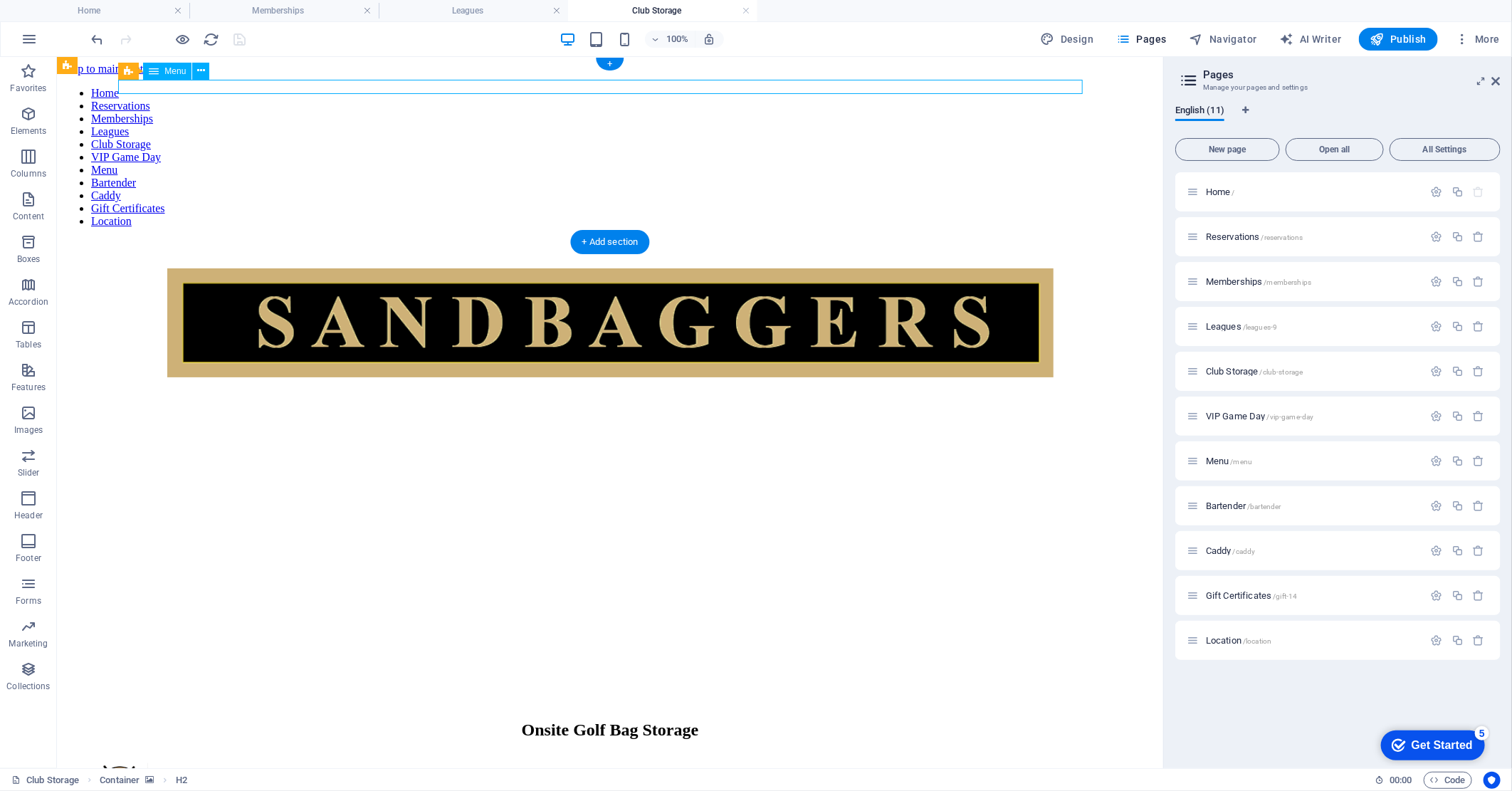
click at [144, 89] on nav "Home Reservations Memberships Leagues Club Storage VIP Game Day Menu Bartender …" at bounding box center [609, 156] width 1094 height 141
select select
select select "1"
select select
select select "2"
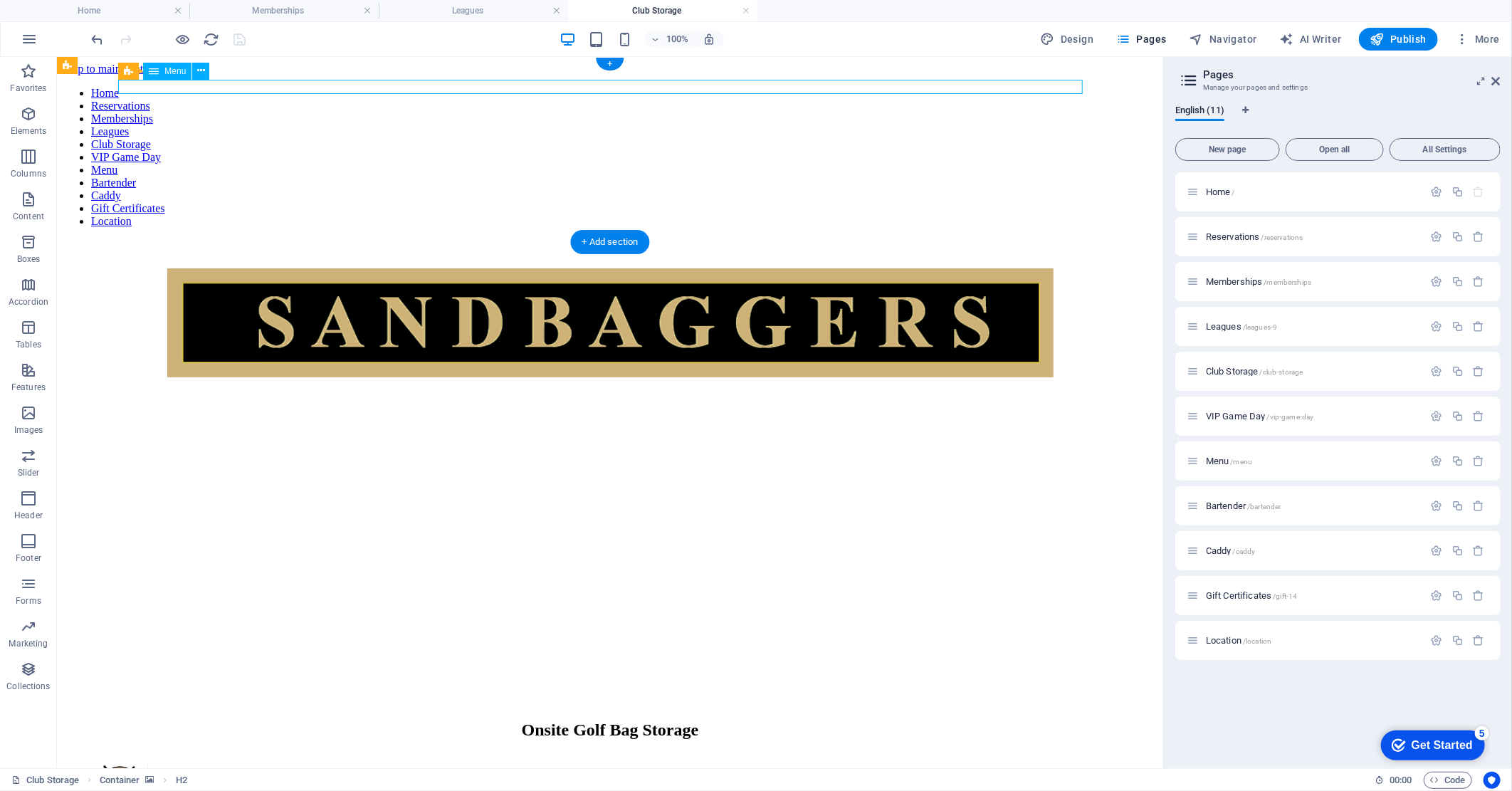
select select
select select "3"
select select
select select "4"
select select
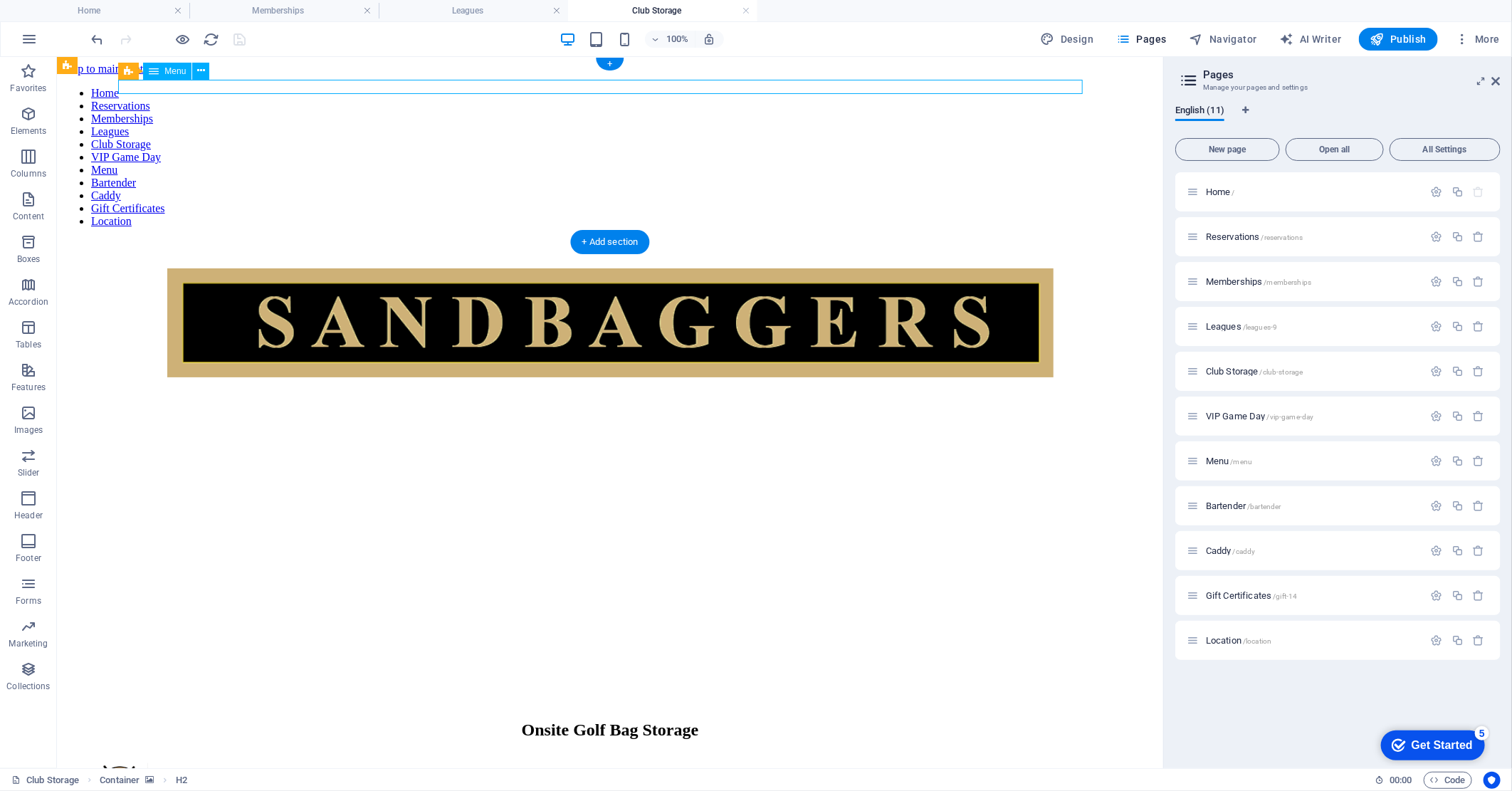
select select "5"
select select
select select "6"
select select
select select "7"
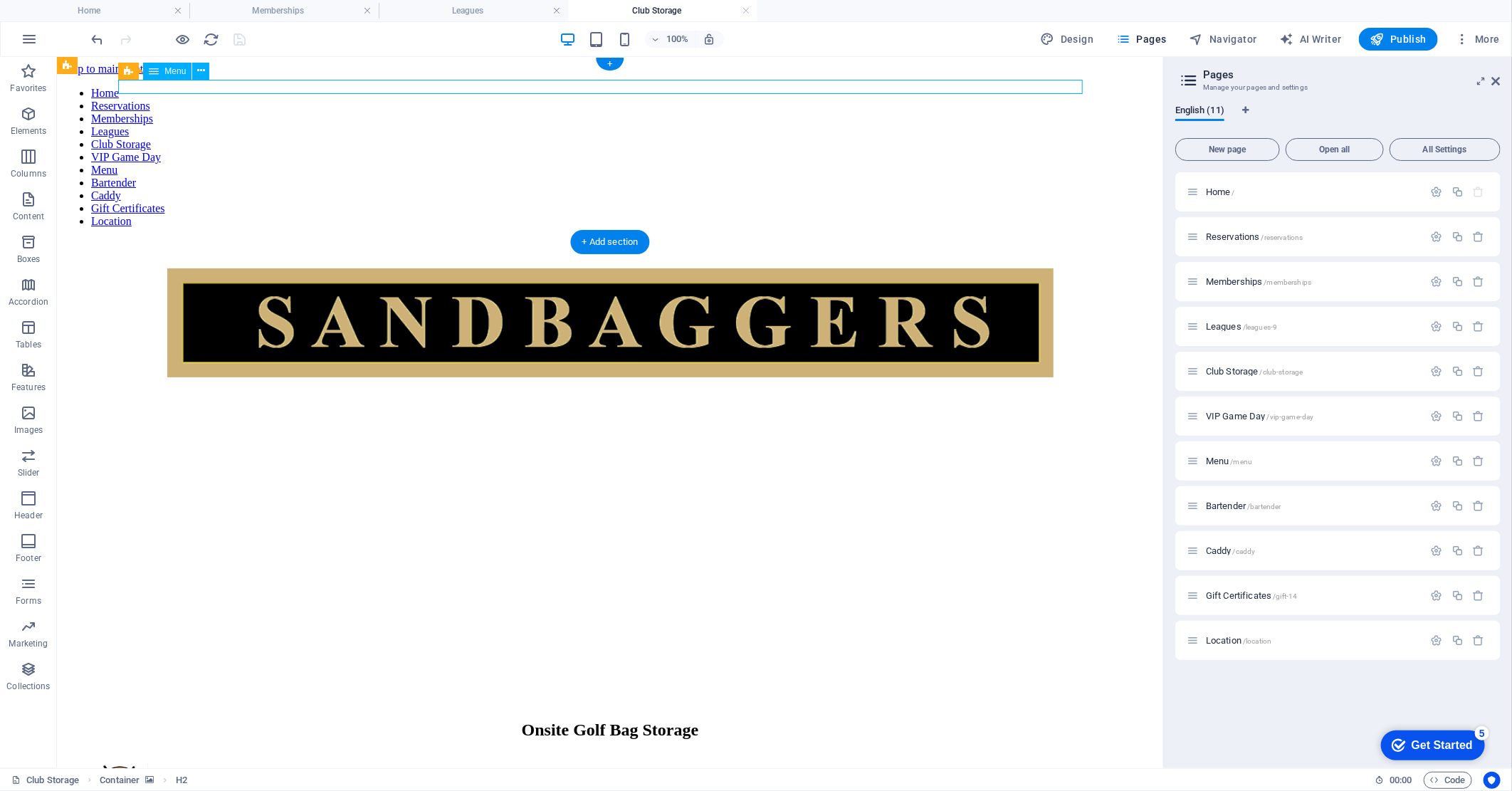
select select
select select "8"
select select
select select "9"
select select
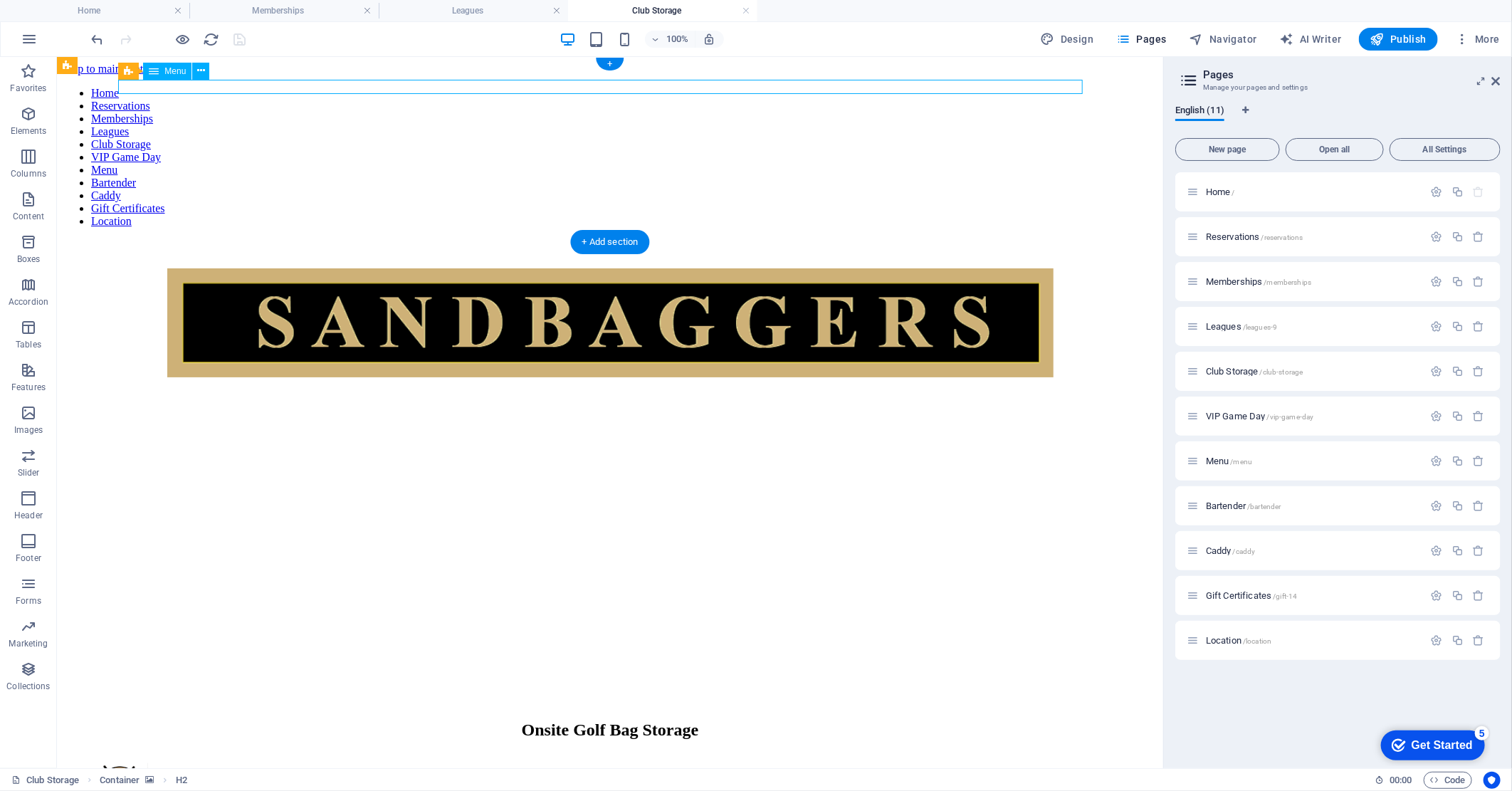
select select "10"
select select
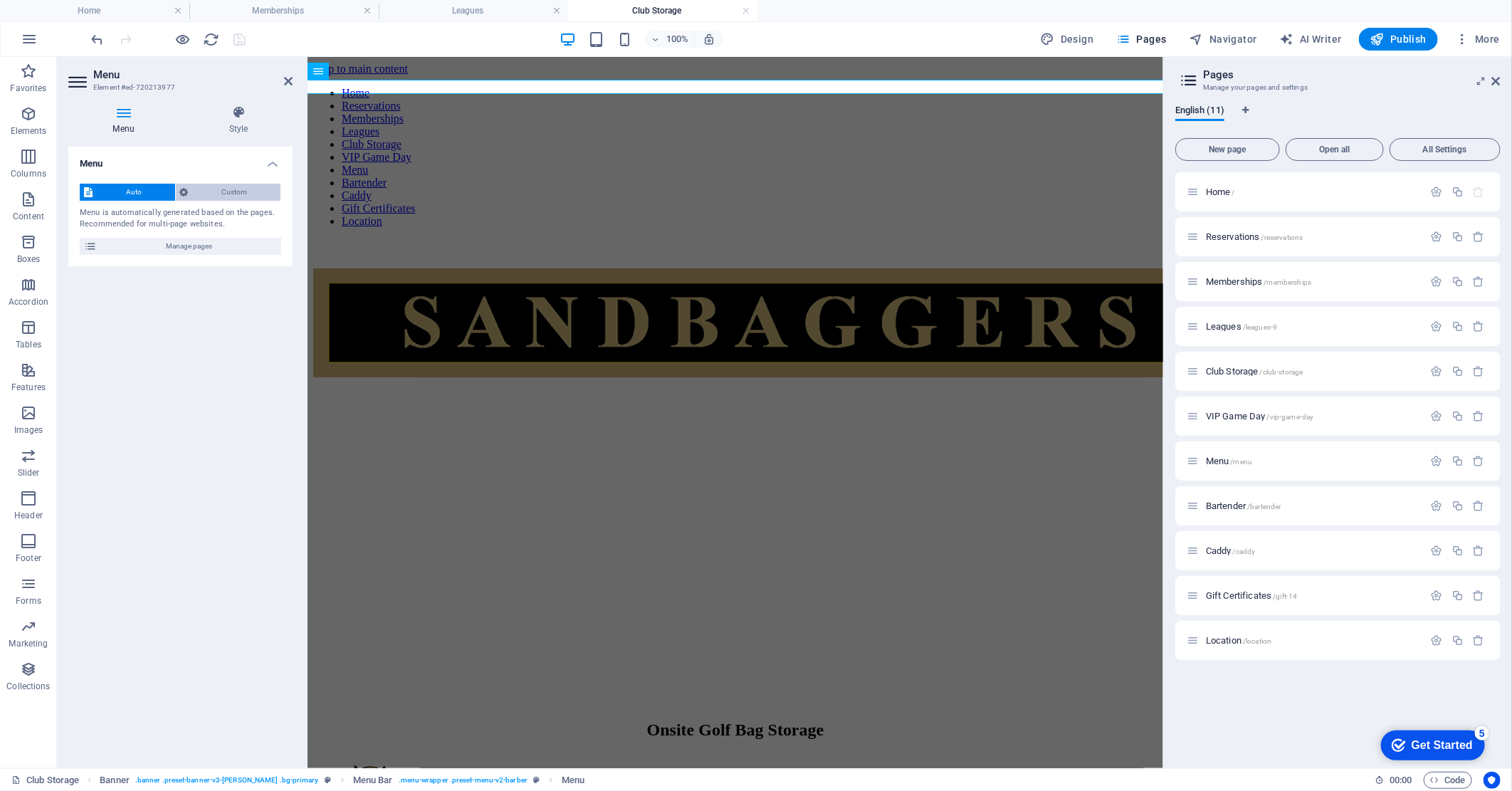
click at [223, 188] on span "Custom" at bounding box center [234, 192] width 84 height 17
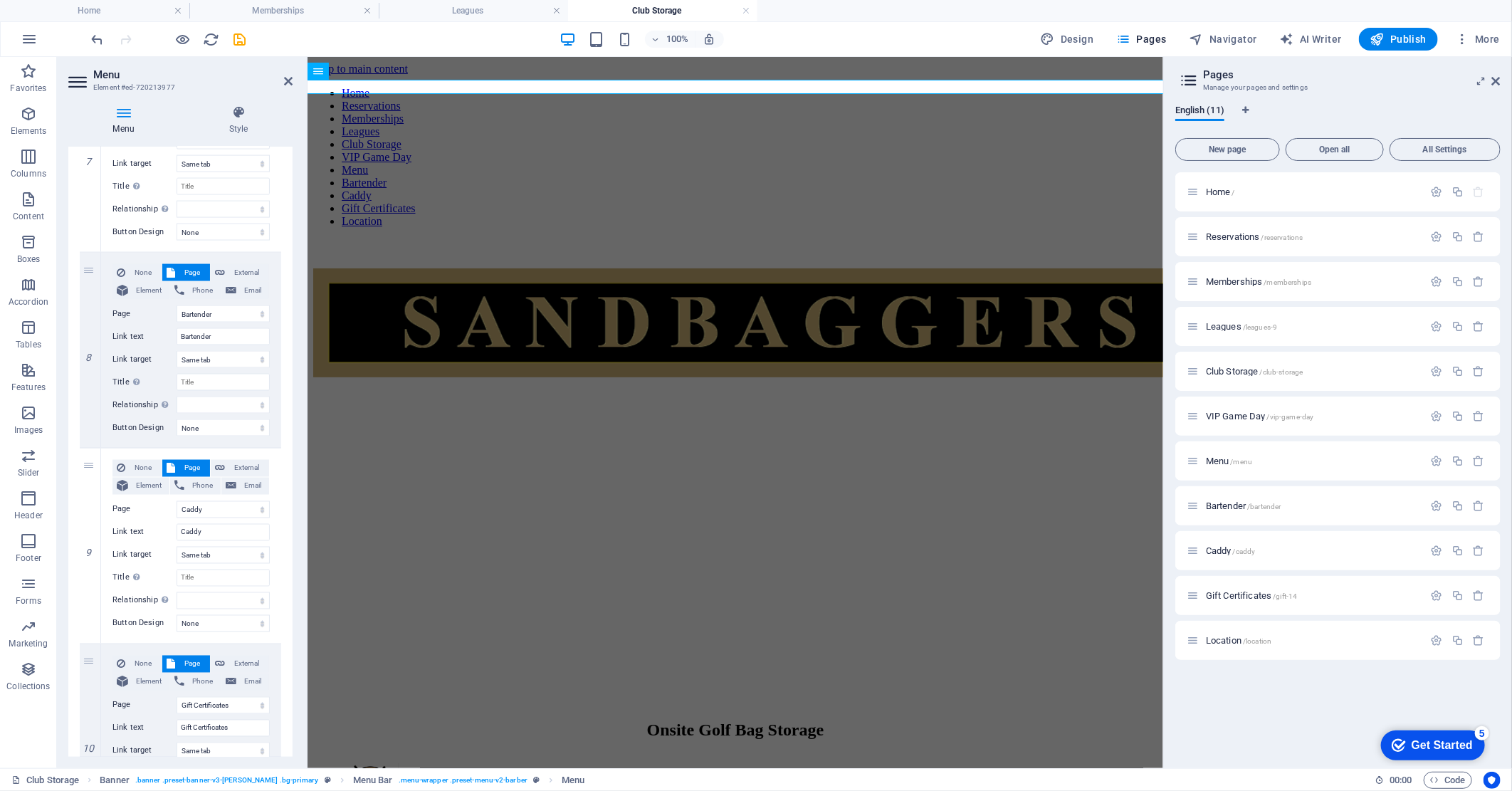
scroll to position [1424, 0]
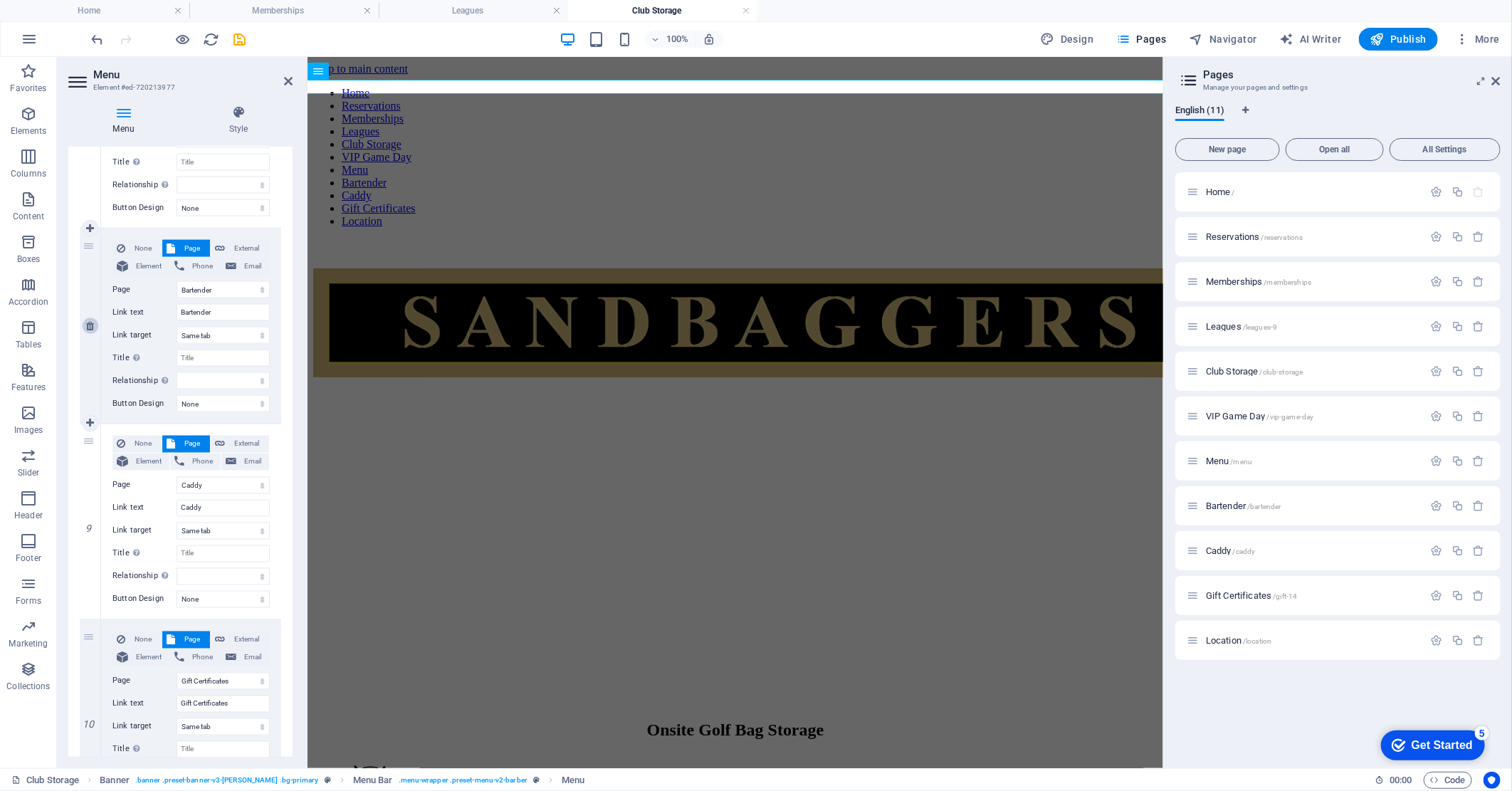
click at [86, 324] on icon at bounding box center [90, 326] width 8 height 10
select select
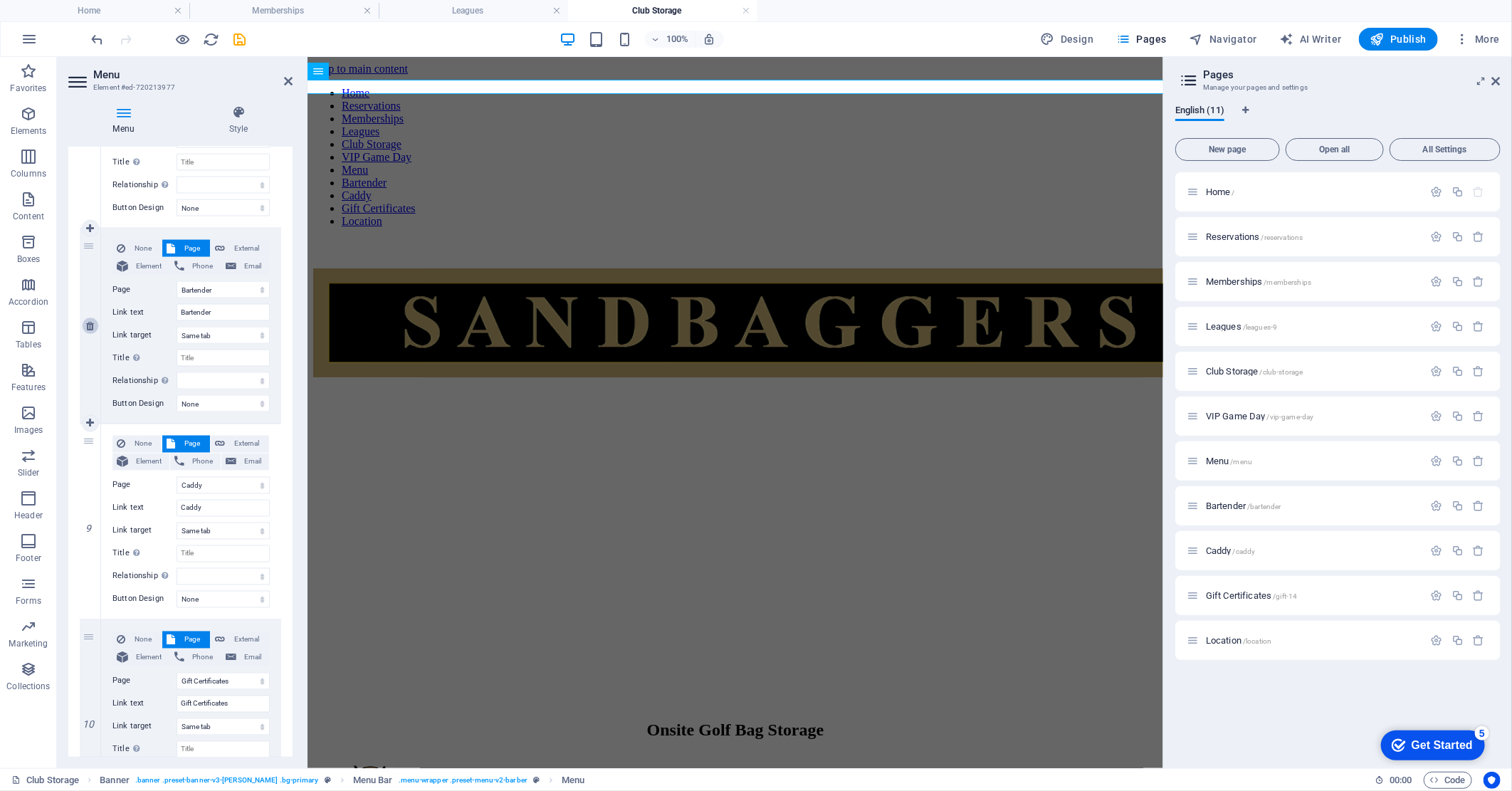
select select
select select "8"
type input "Caddy"
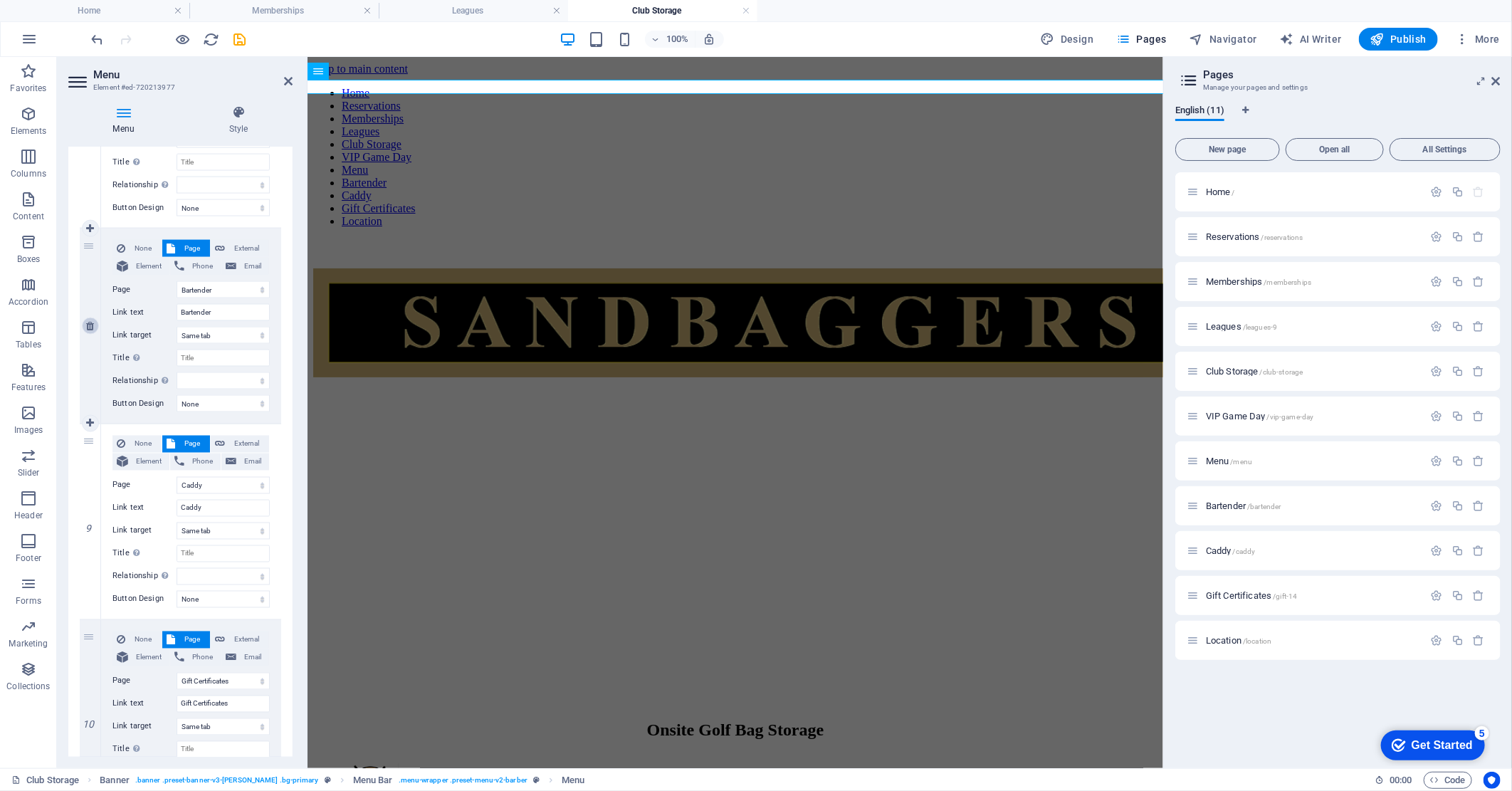
select select
select select "9"
type input "Gift Certificates"
select select
select select "10"
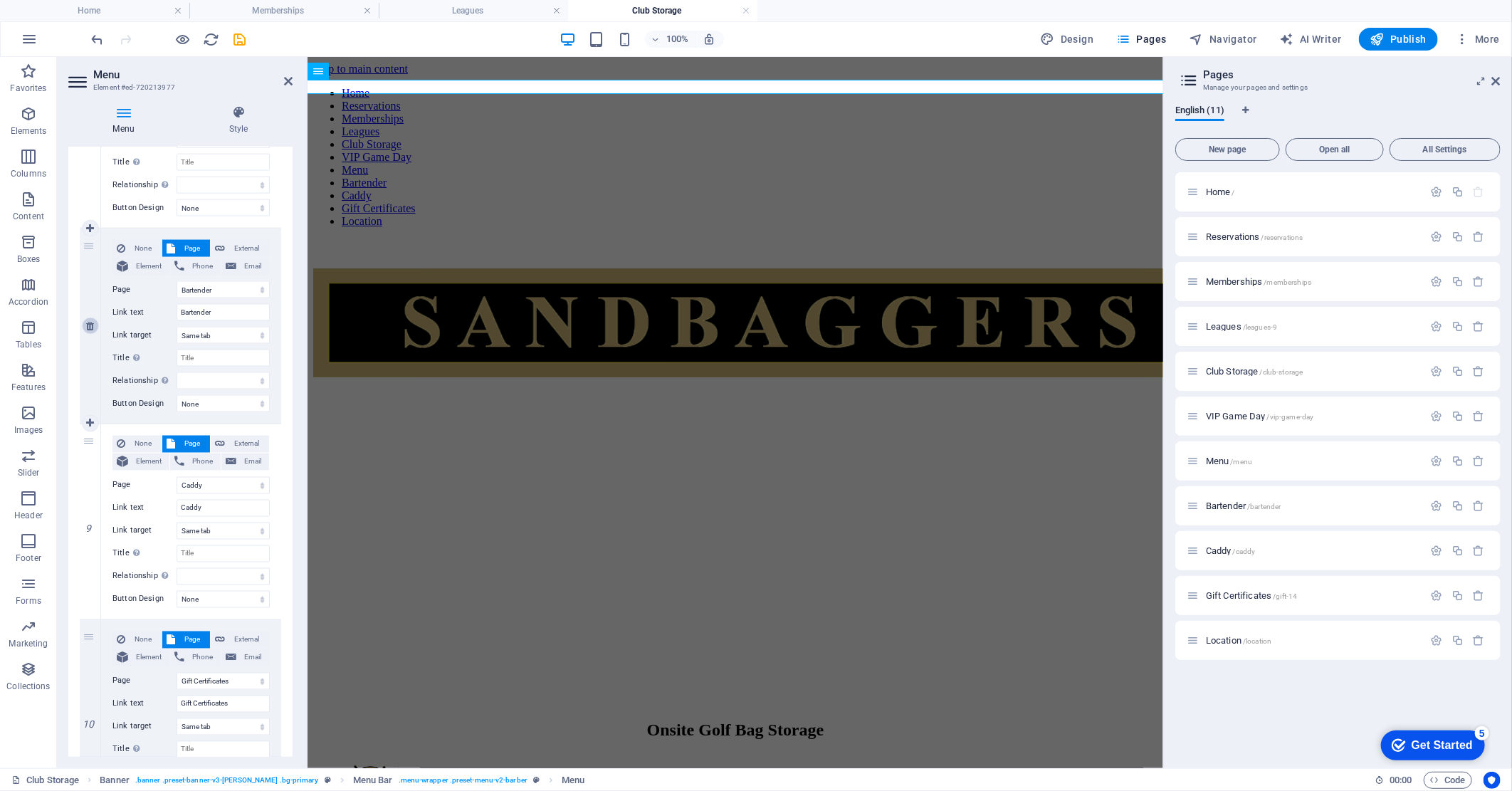
type input "Location"
select select
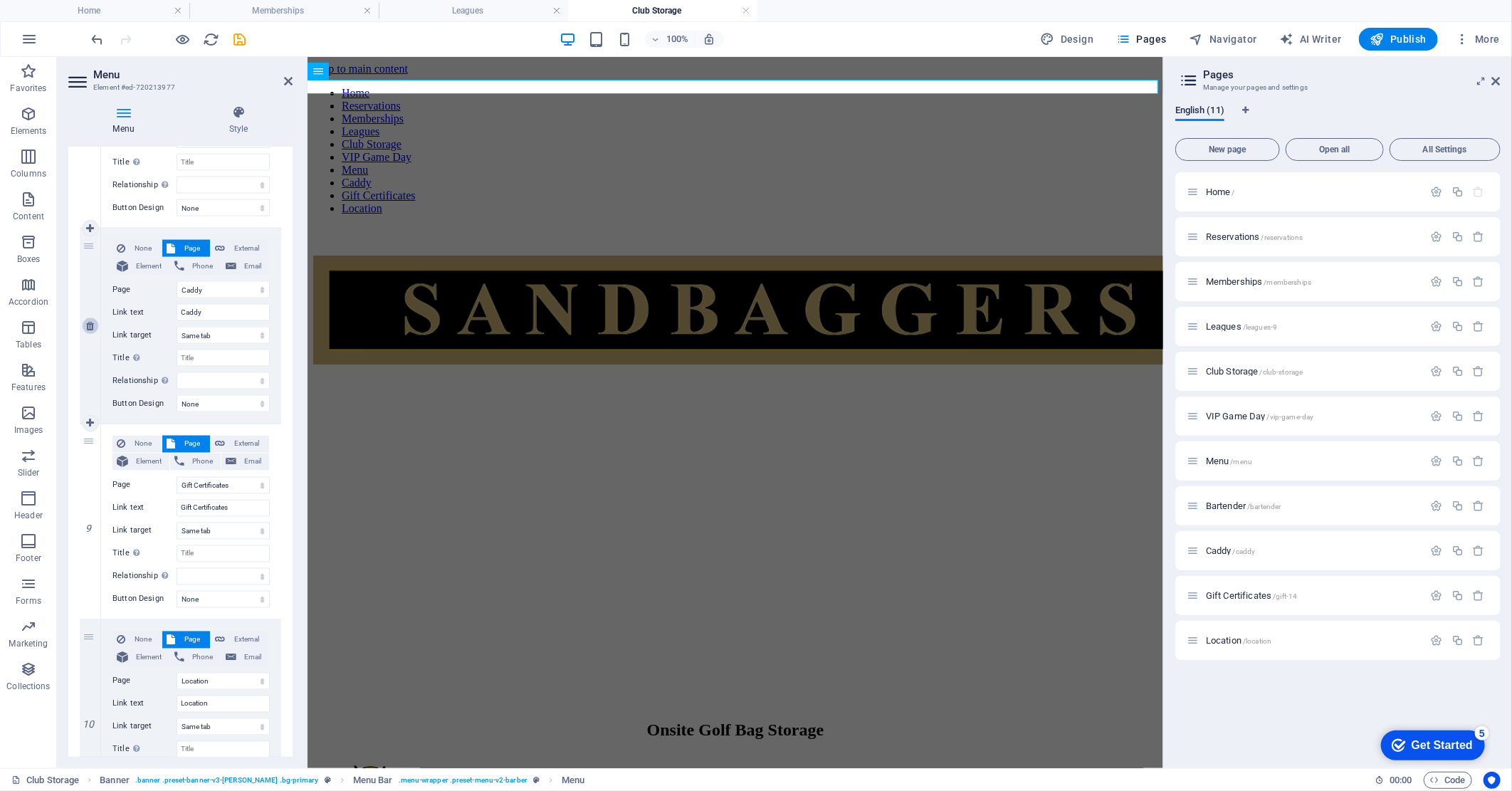
click at [86, 324] on icon at bounding box center [90, 326] width 8 height 10
select select
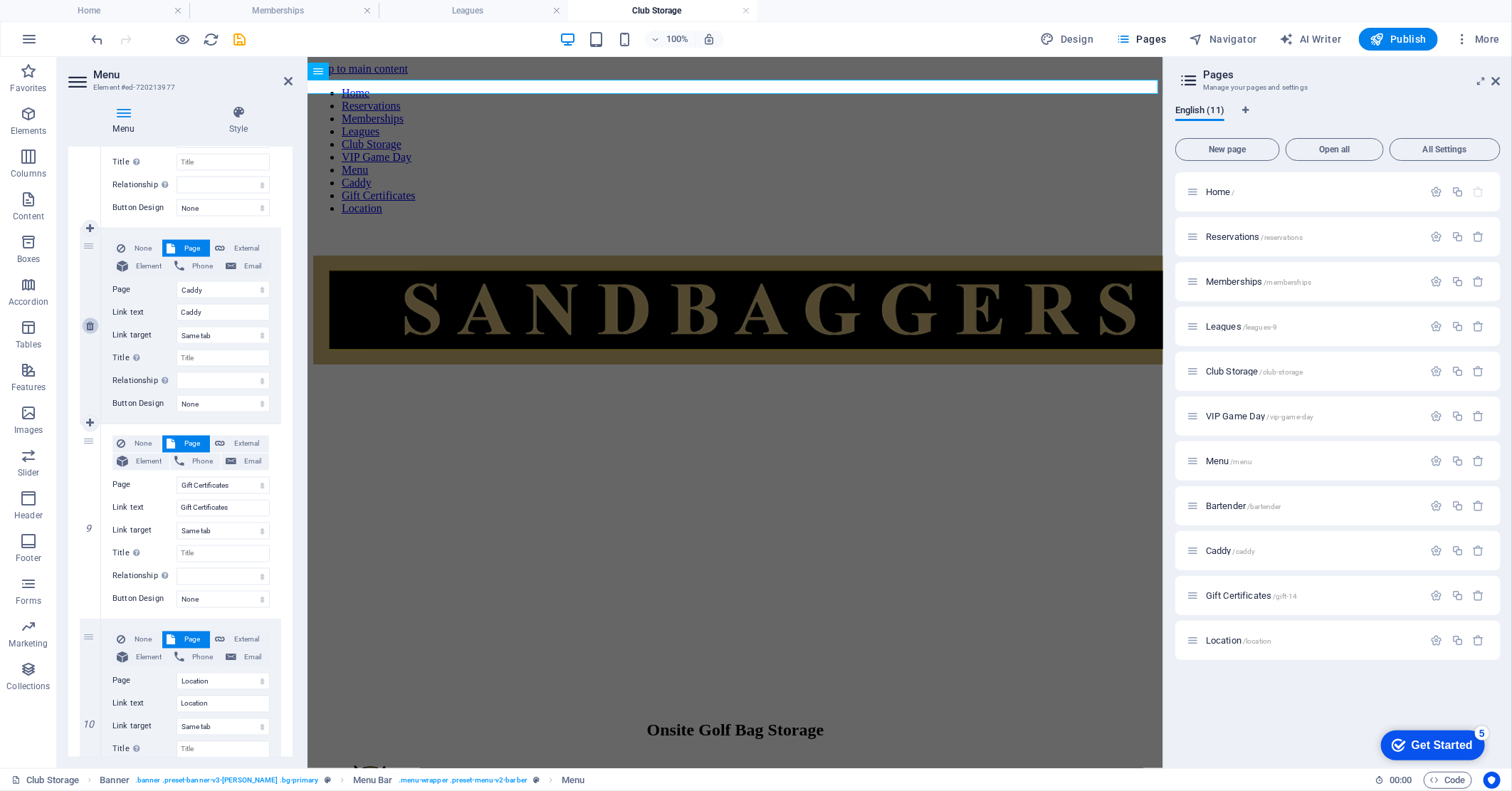
select select
select select "9"
type input "Gift Certificates"
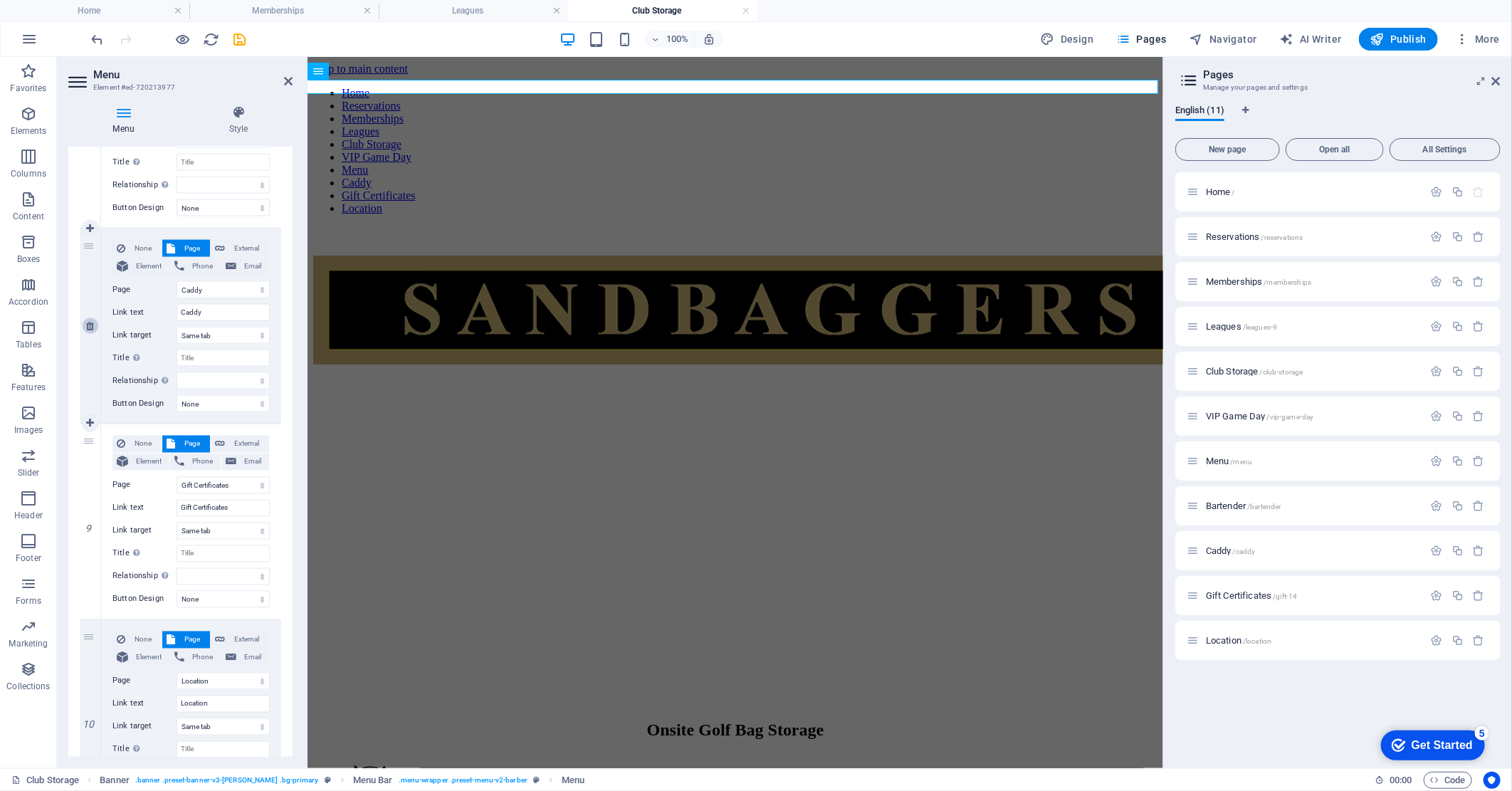
select select
select select "10"
type input "Location"
select select
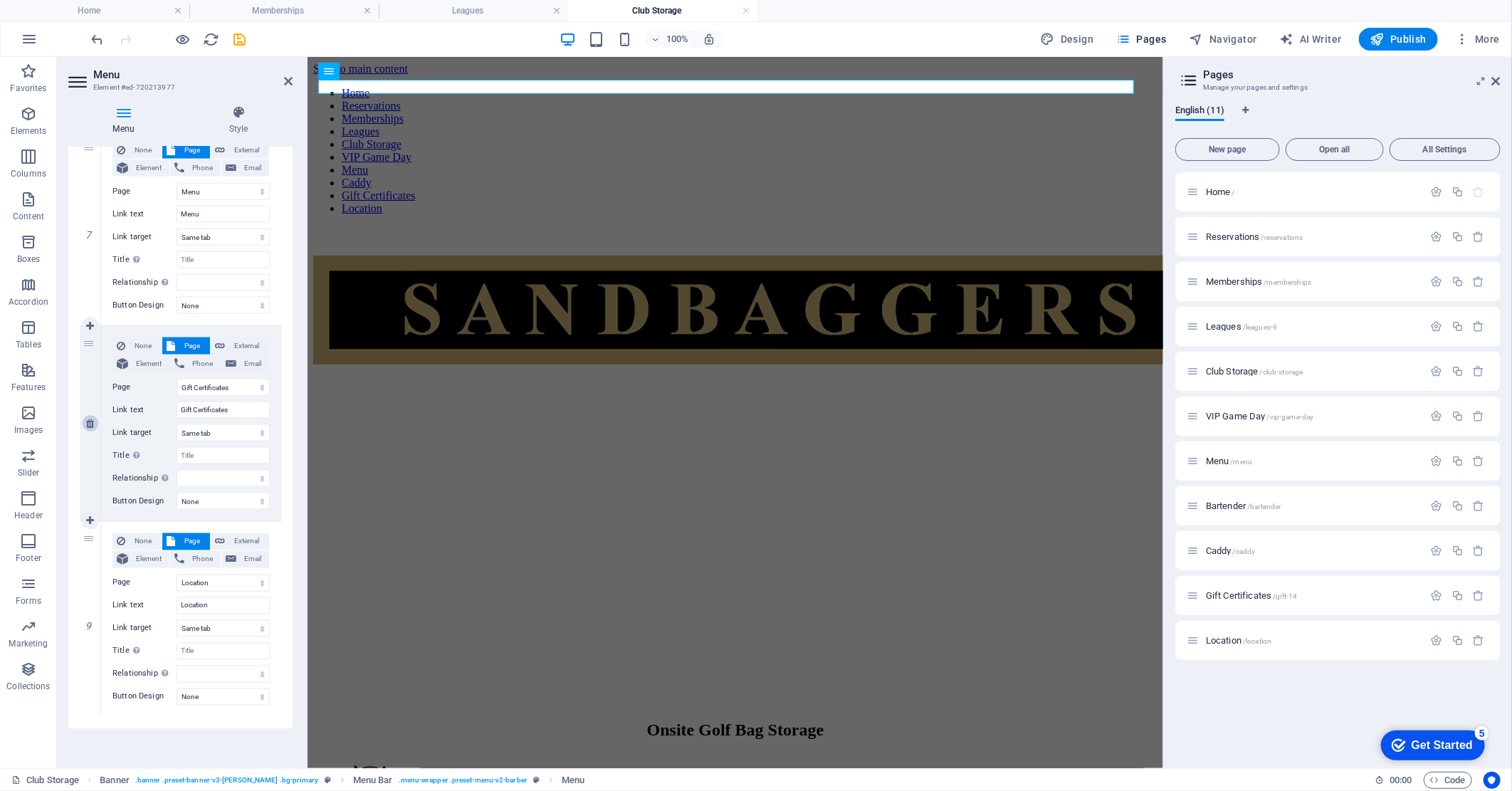
scroll to position [1326, 0]
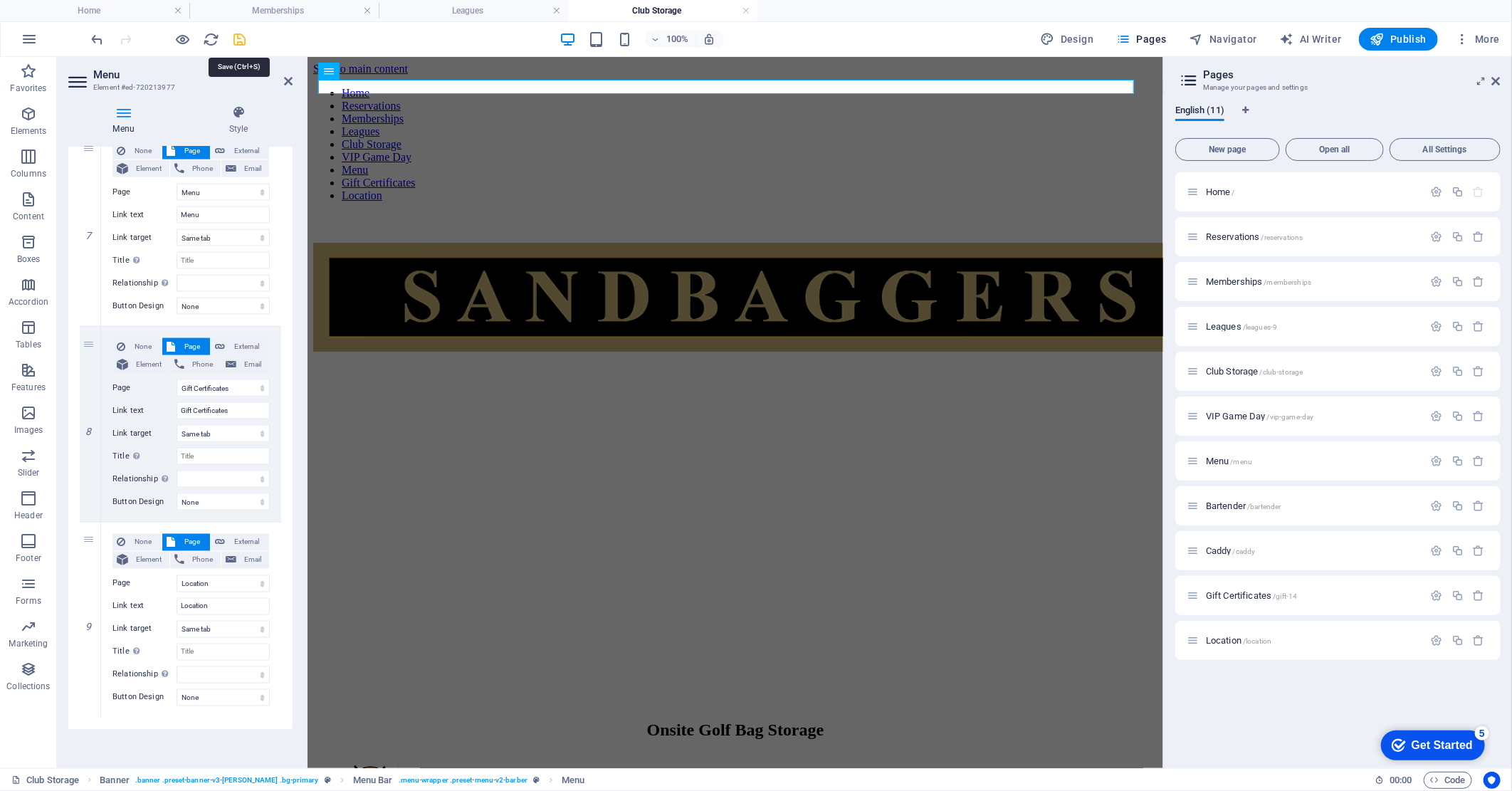
click at [243, 39] on icon "save" at bounding box center [240, 40] width 16 height 16
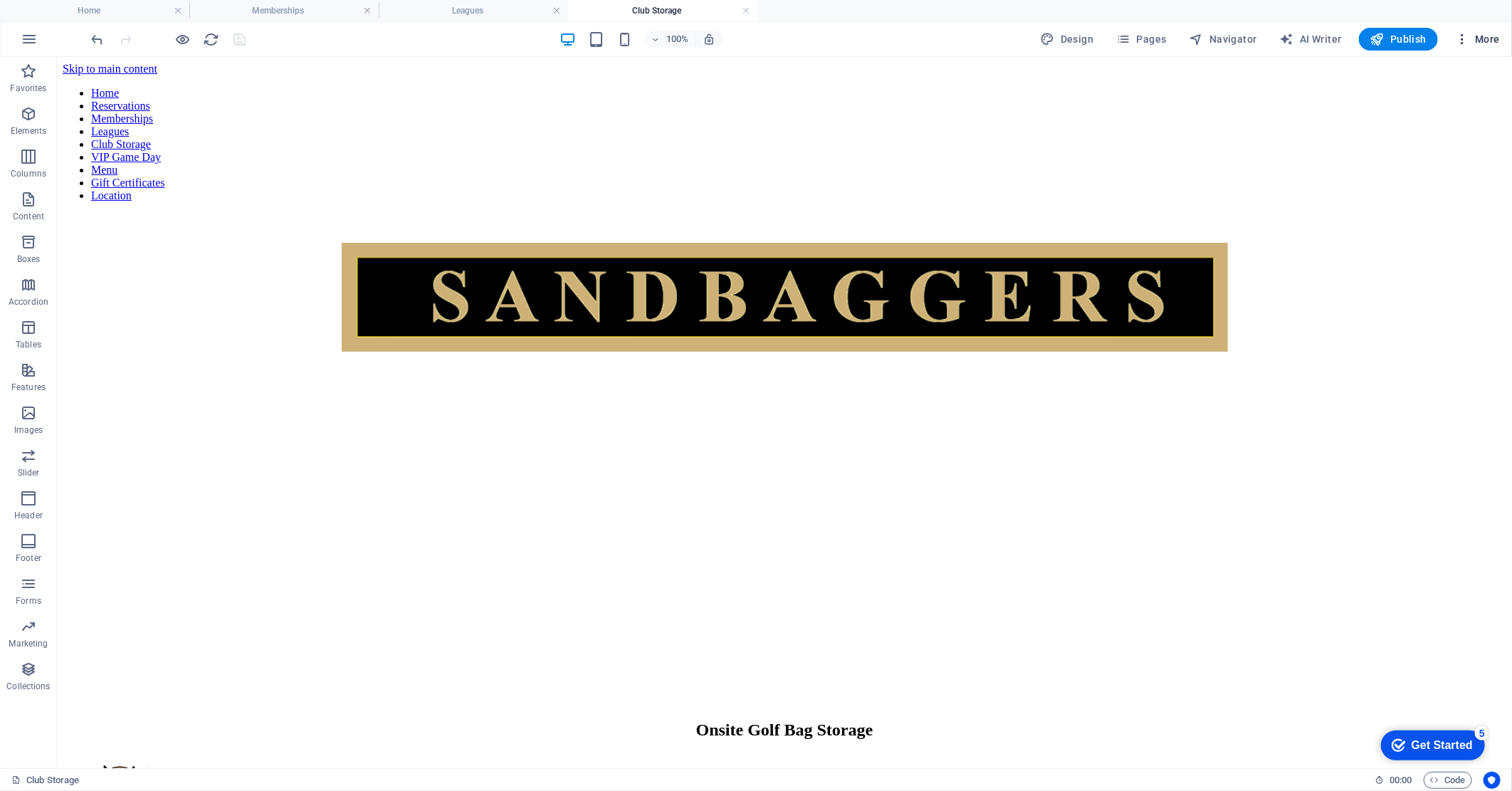
click at [1475, 37] on span "More" at bounding box center [1477, 39] width 45 height 15
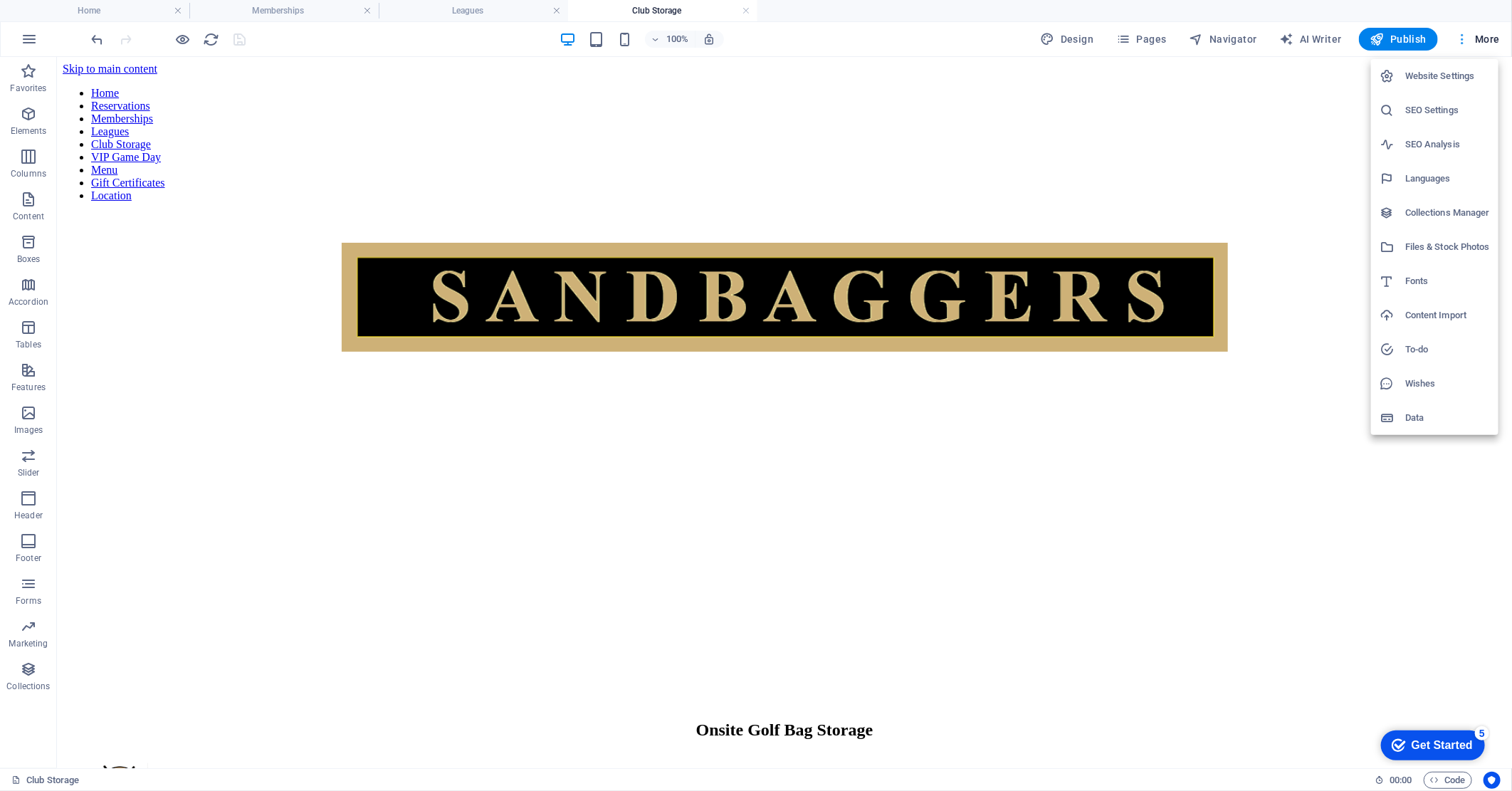
click at [1475, 37] on div at bounding box center [756, 395] width 1512 height 791
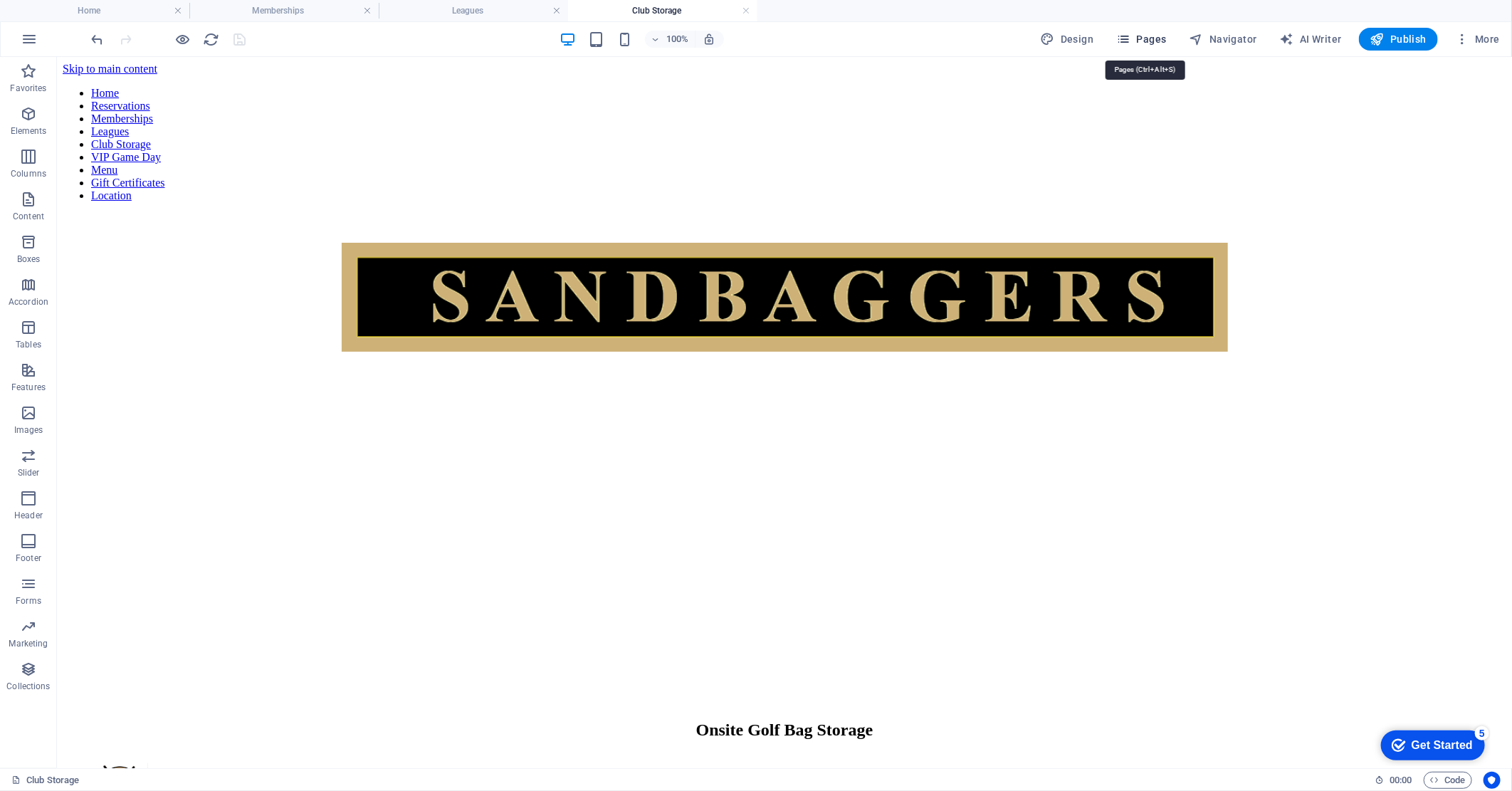
click at [1147, 39] on span "Pages" at bounding box center [1141, 39] width 50 height 15
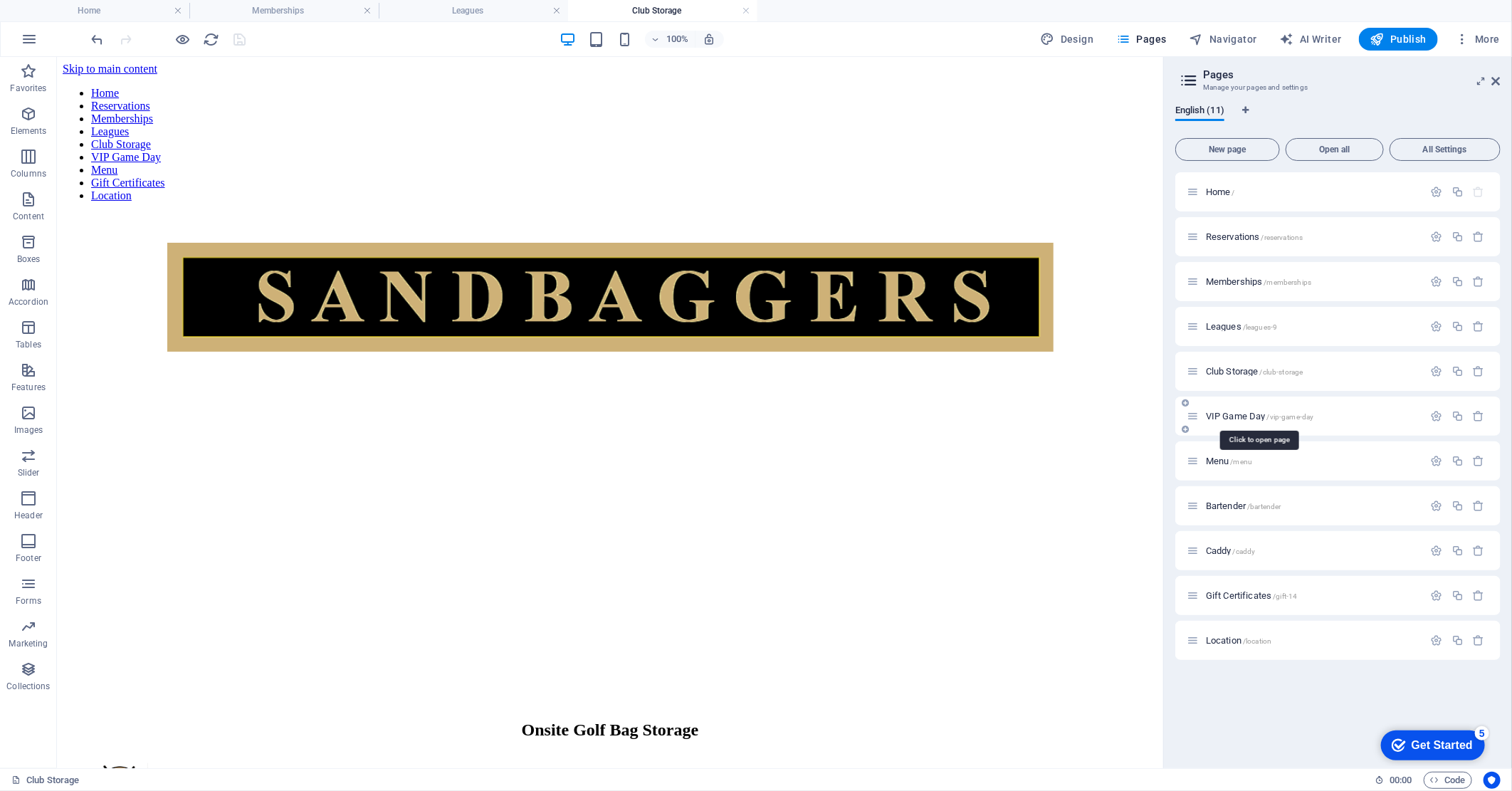
click at [1267, 411] on span "VIP Game Day /vip-game-day" at bounding box center [1259, 415] width 107 height 11
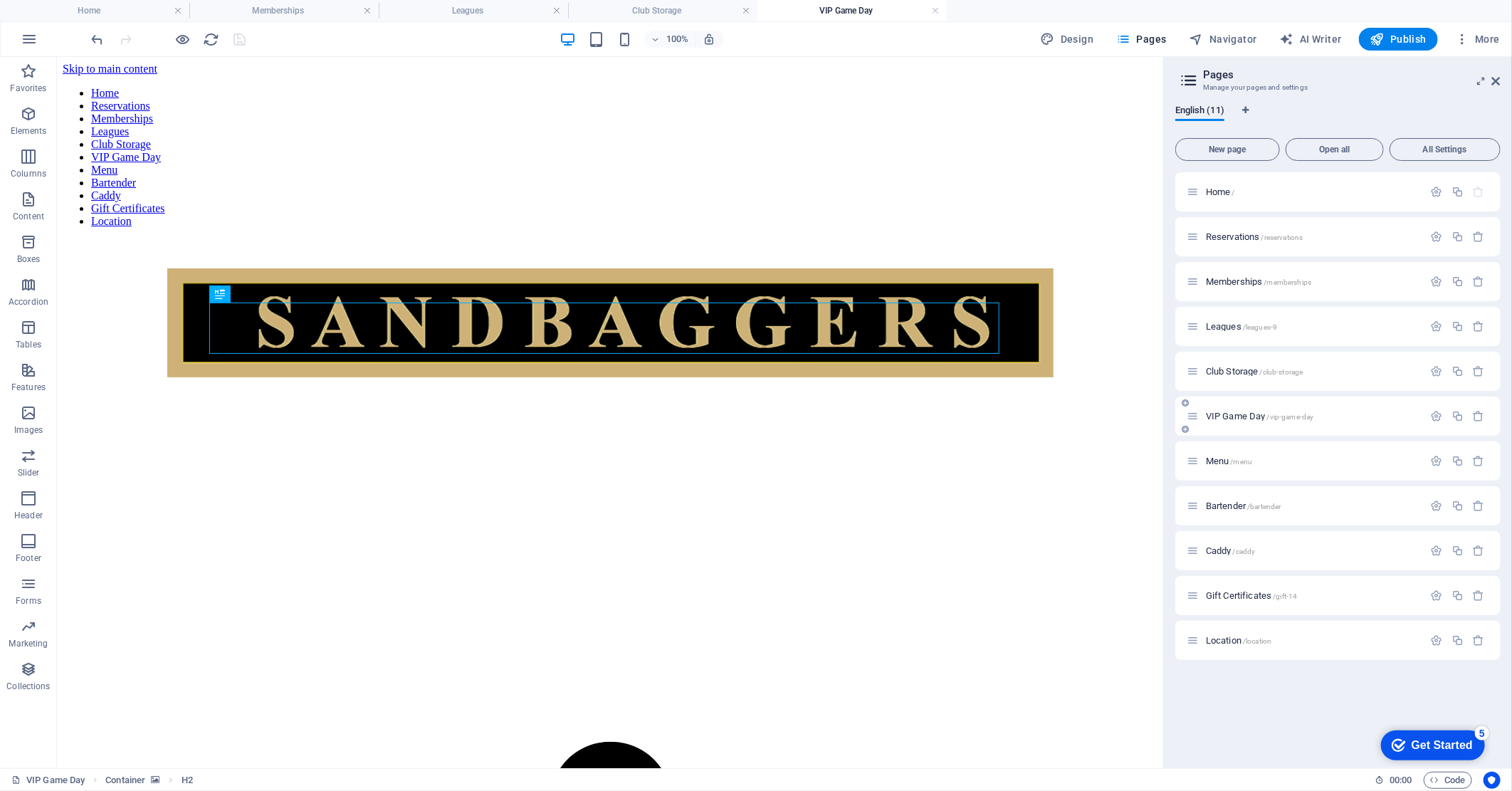
scroll to position [0, 0]
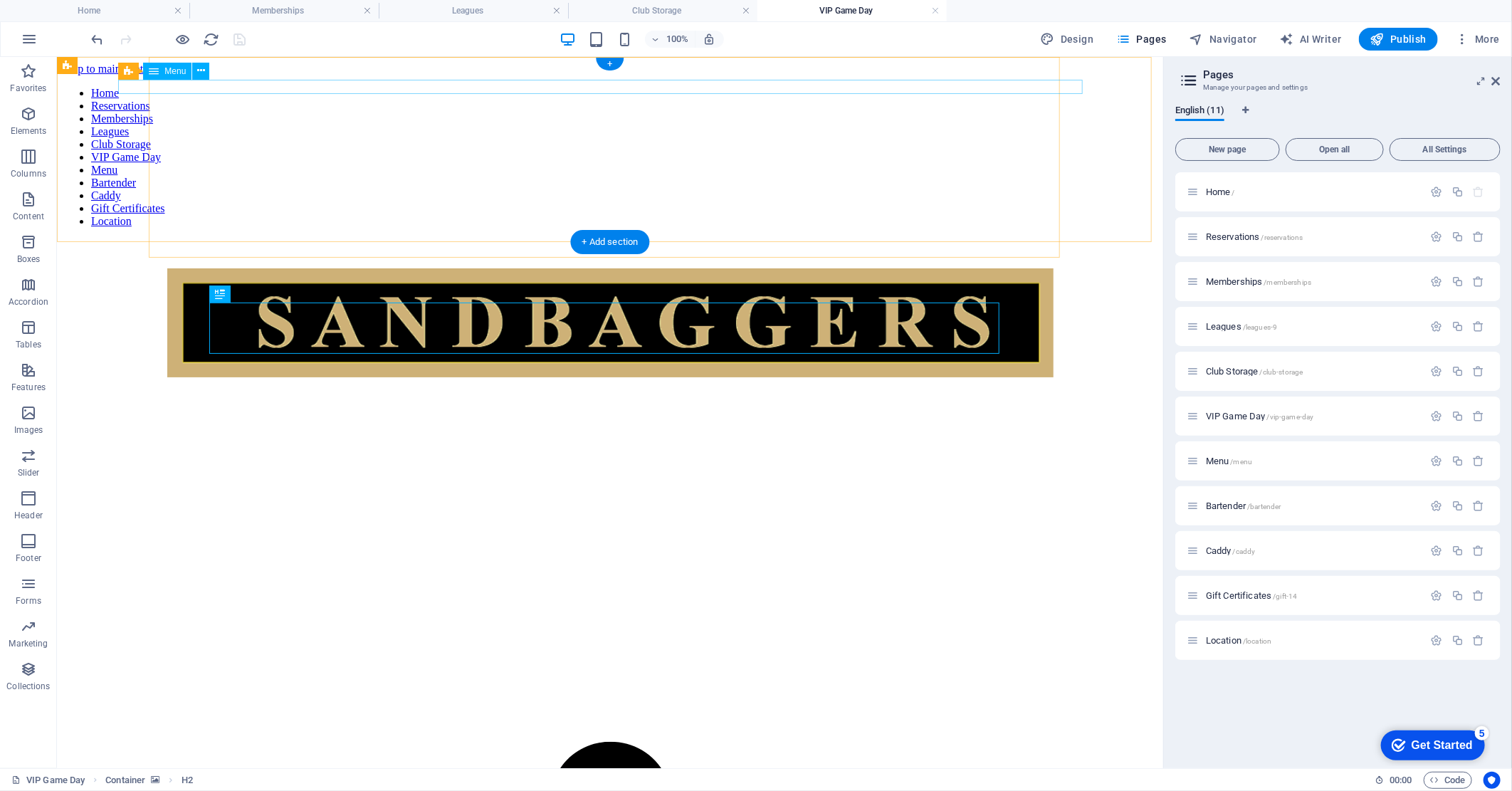
click at [139, 89] on nav "Home Reservations Memberships Leagues Club Storage VIP Game Day Menu Bartender …" at bounding box center [609, 156] width 1094 height 141
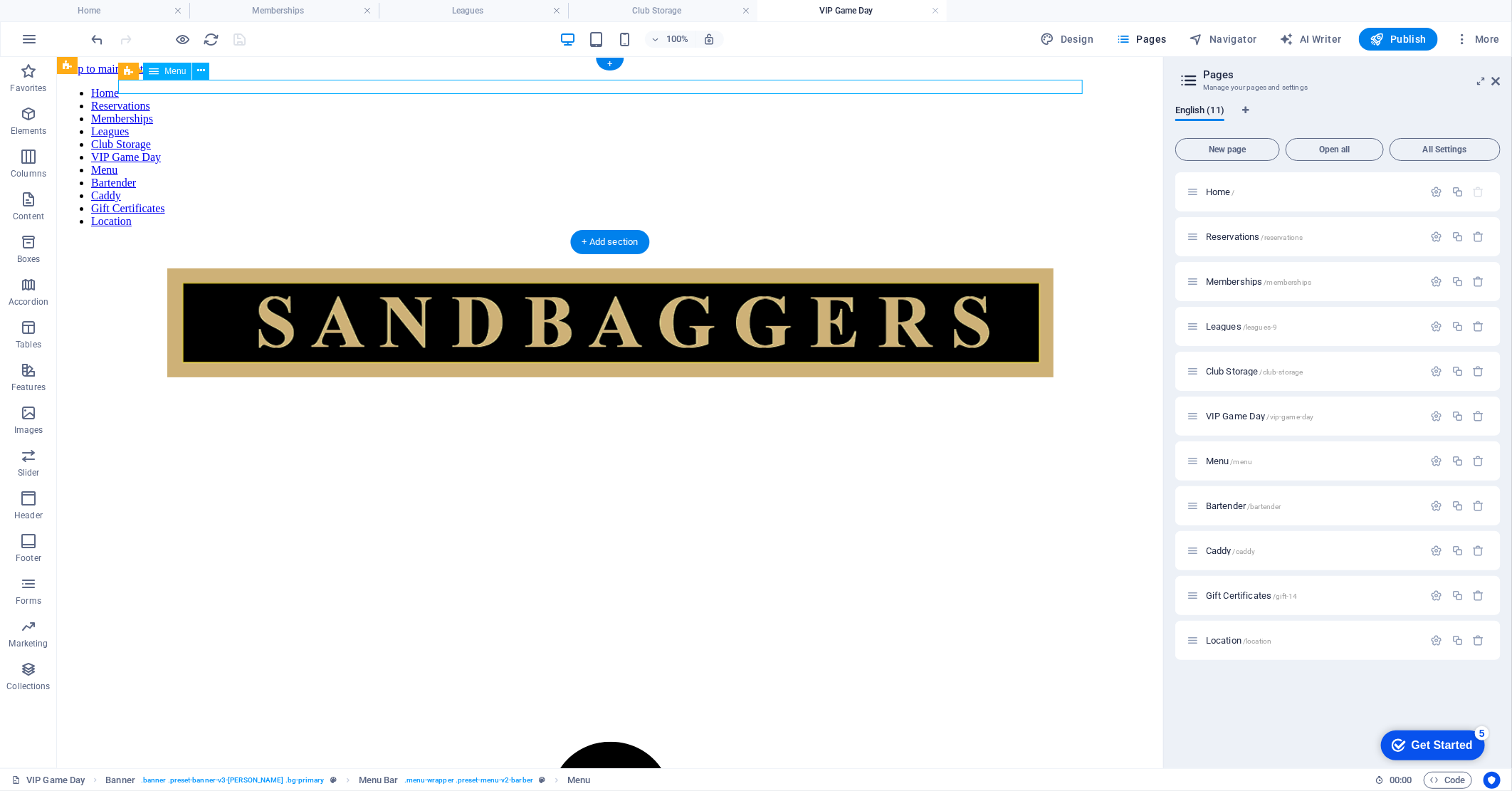
click at [139, 89] on nav "Home Reservations Memberships Leagues Club Storage VIP Game Day Menu Bartender …" at bounding box center [609, 156] width 1094 height 141
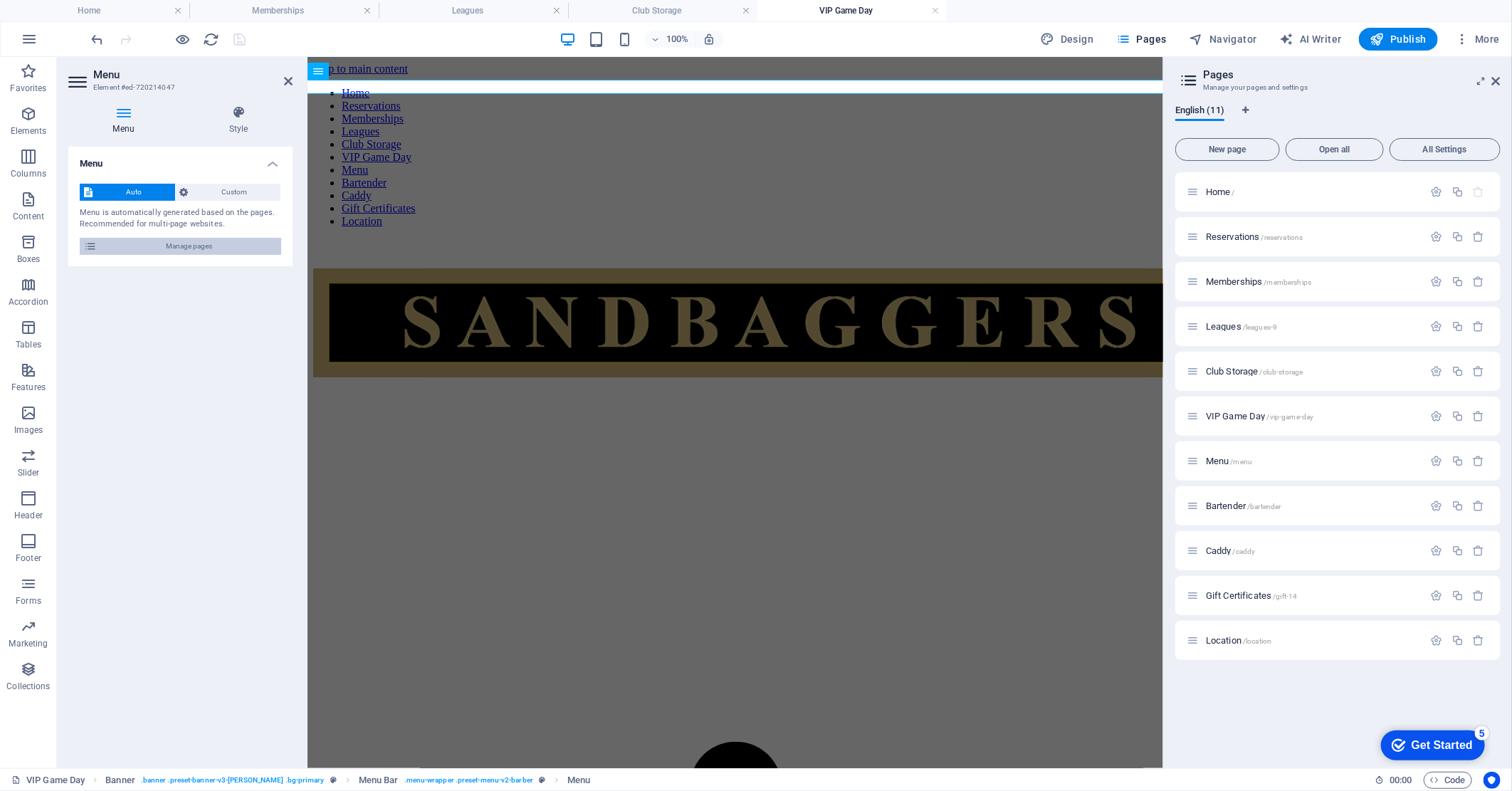
click at [174, 244] on span "Manage pages" at bounding box center [188, 246] width 175 height 17
click at [223, 184] on span "Custom" at bounding box center [234, 192] width 84 height 17
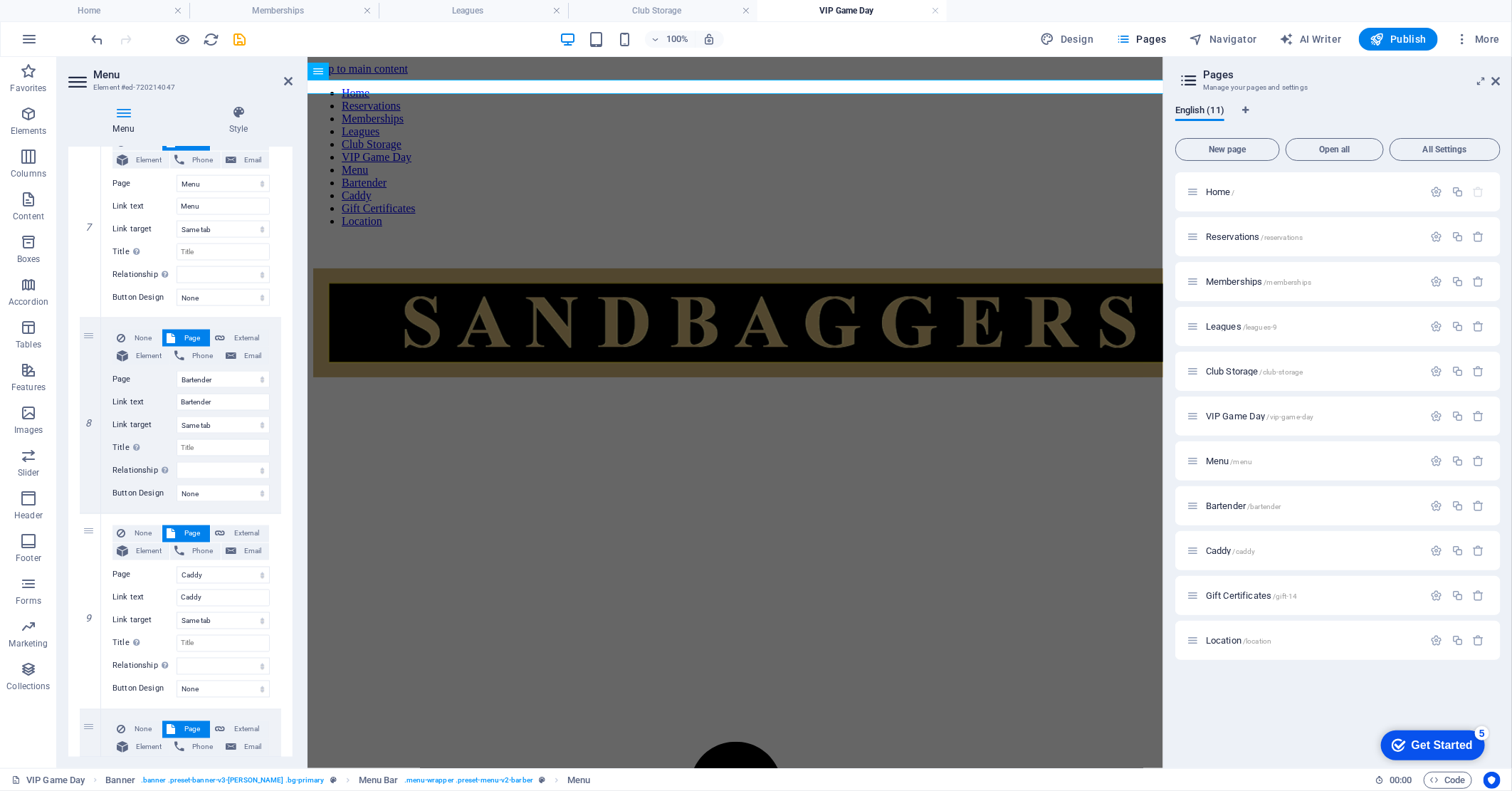
scroll to position [1345, 0]
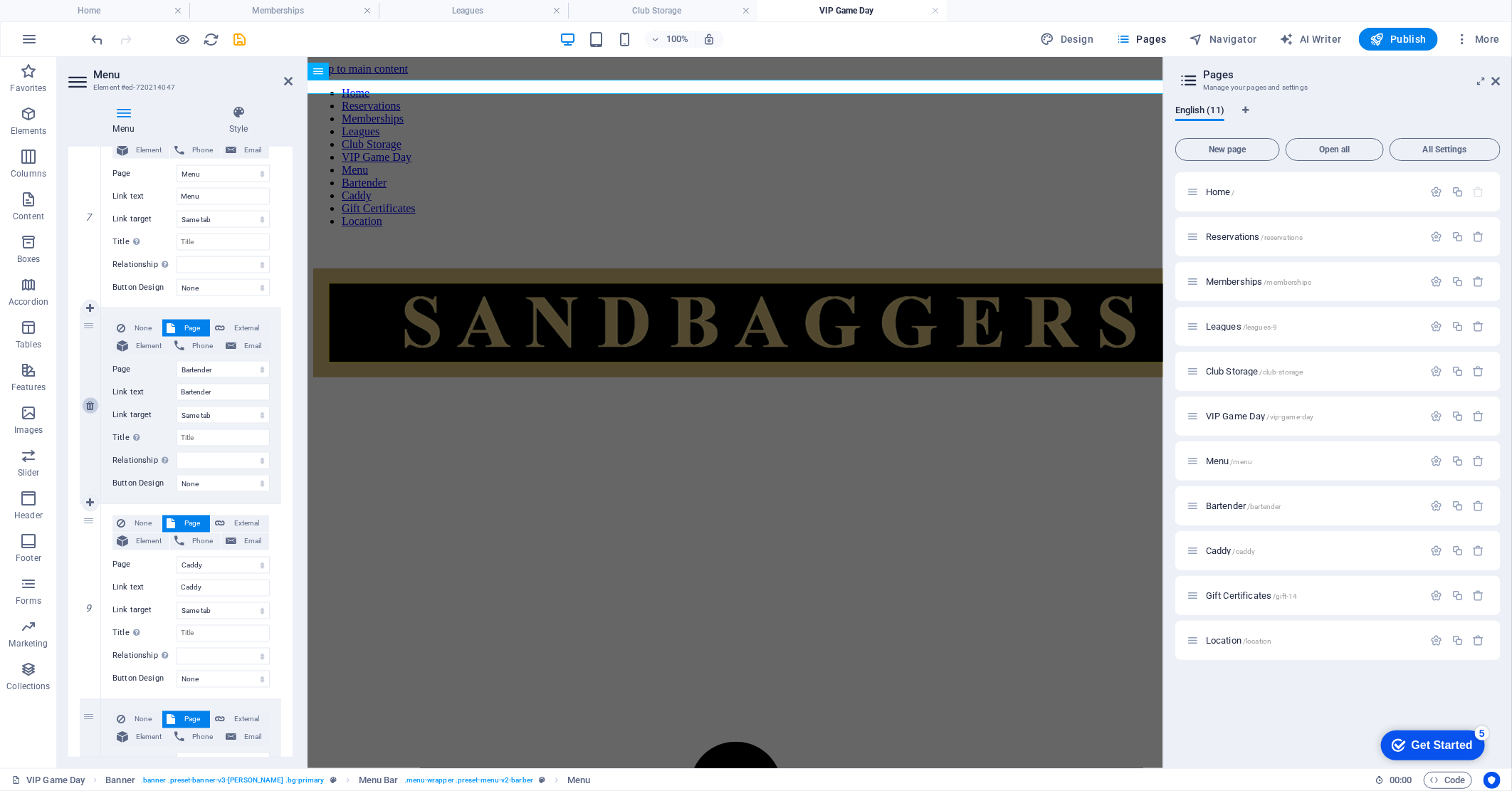
click at [89, 402] on icon at bounding box center [90, 406] width 8 height 10
select select
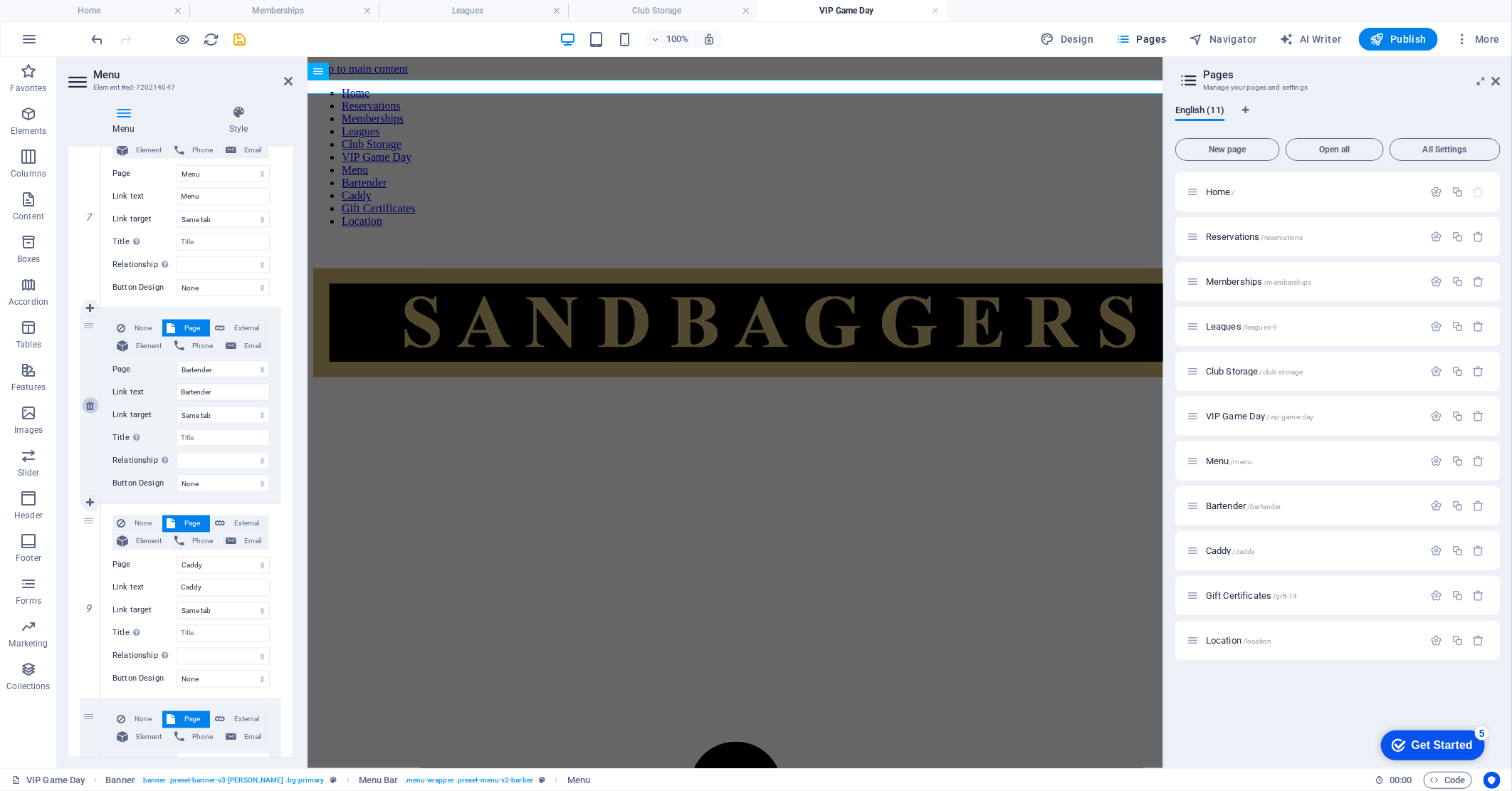
select select
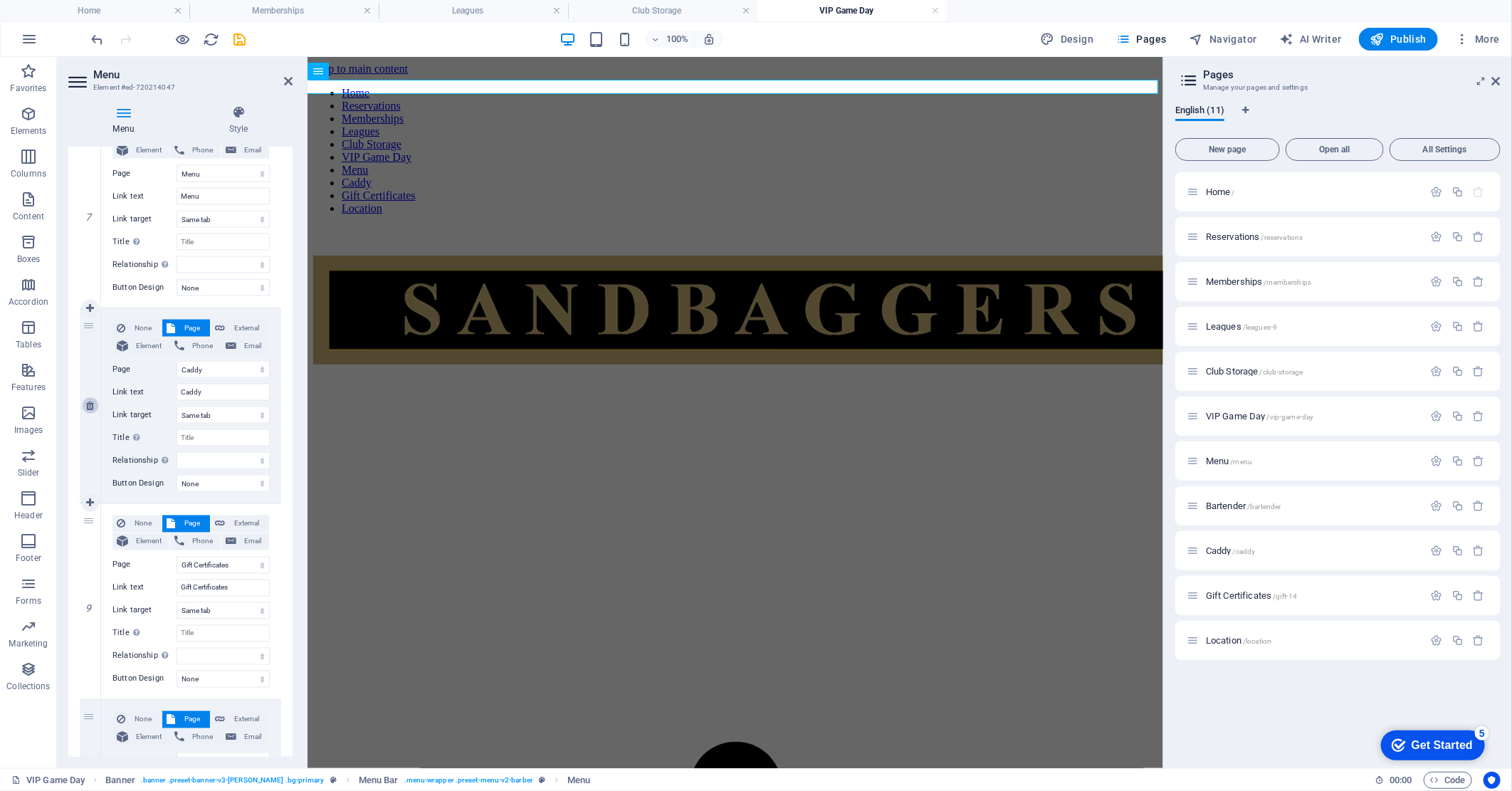
click at [89, 402] on icon at bounding box center [90, 406] width 8 height 10
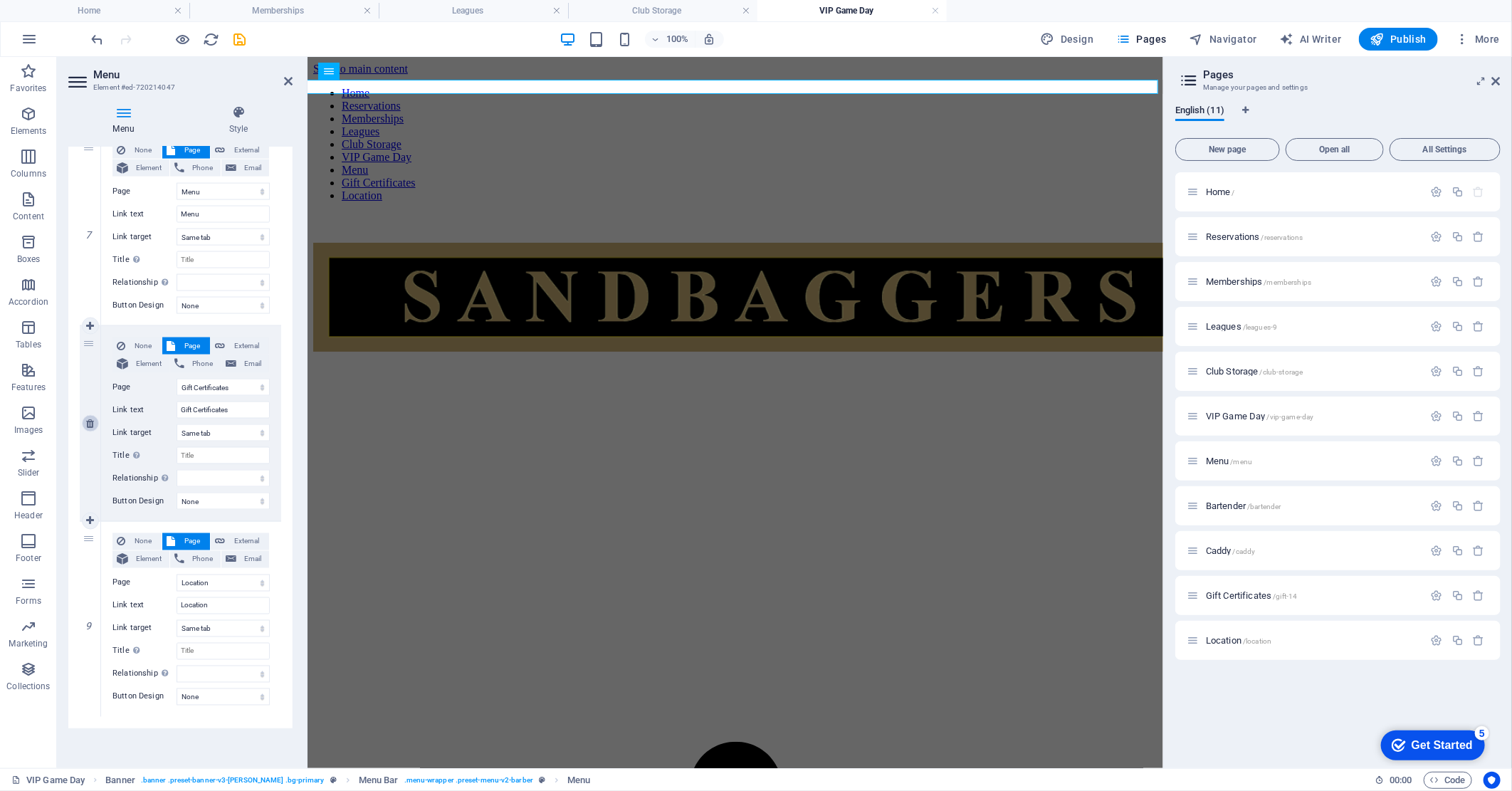
scroll to position [1326, 0]
click at [238, 38] on icon "save" at bounding box center [240, 40] width 16 height 16
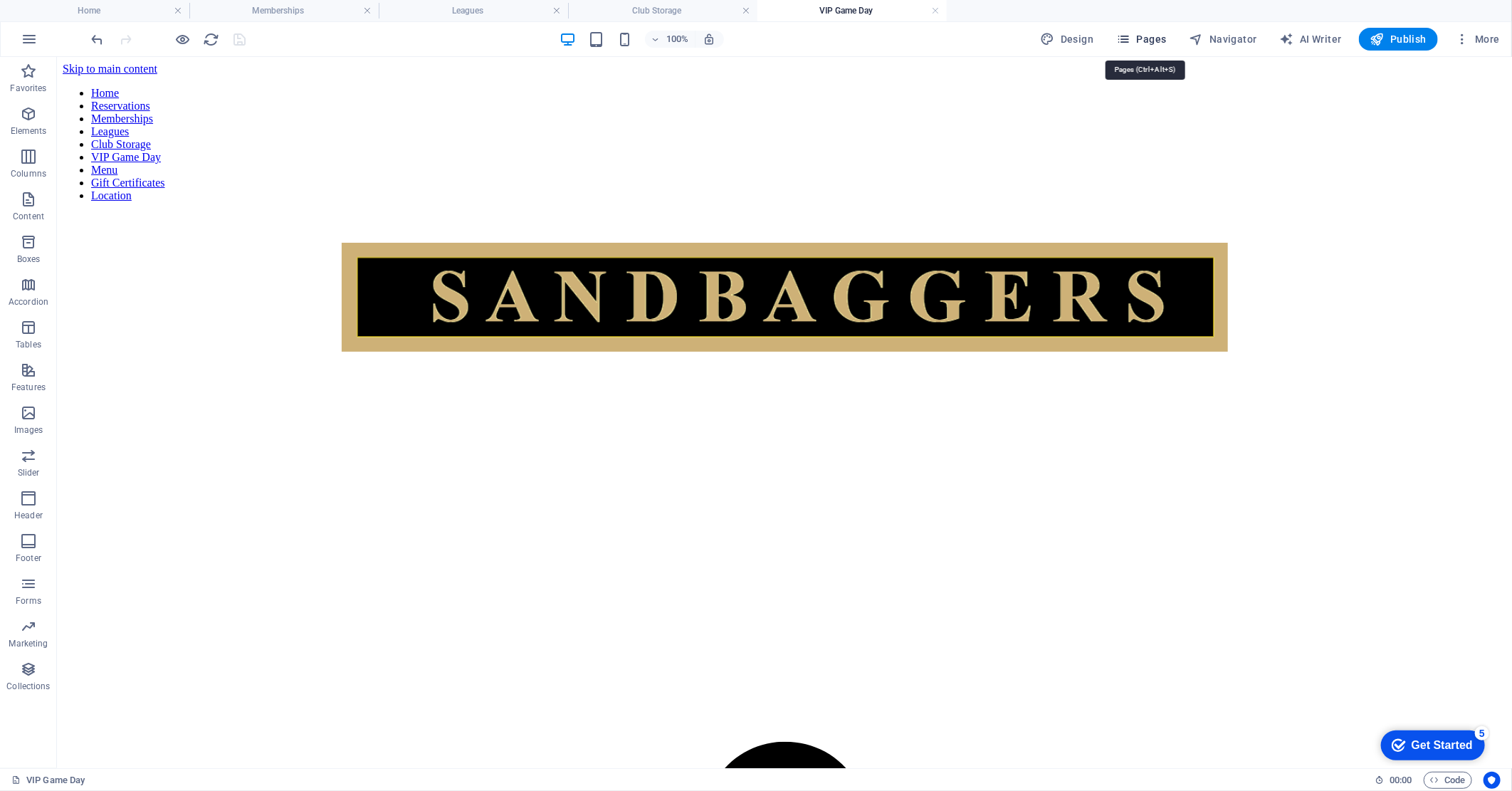
click at [1156, 40] on span "Pages" at bounding box center [1141, 39] width 50 height 15
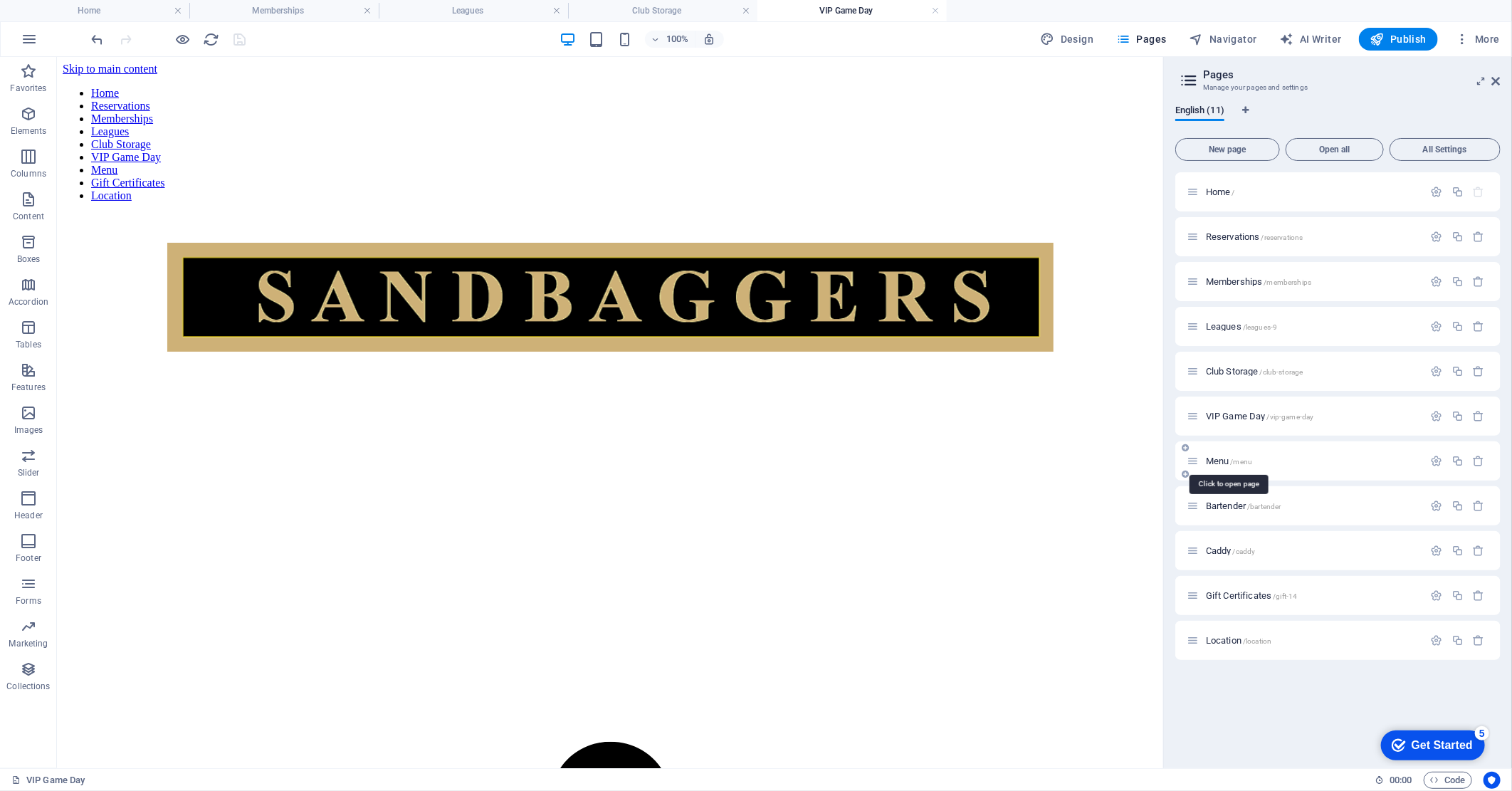
click at [1239, 463] on span "/menu" at bounding box center [1241, 462] width 22 height 8
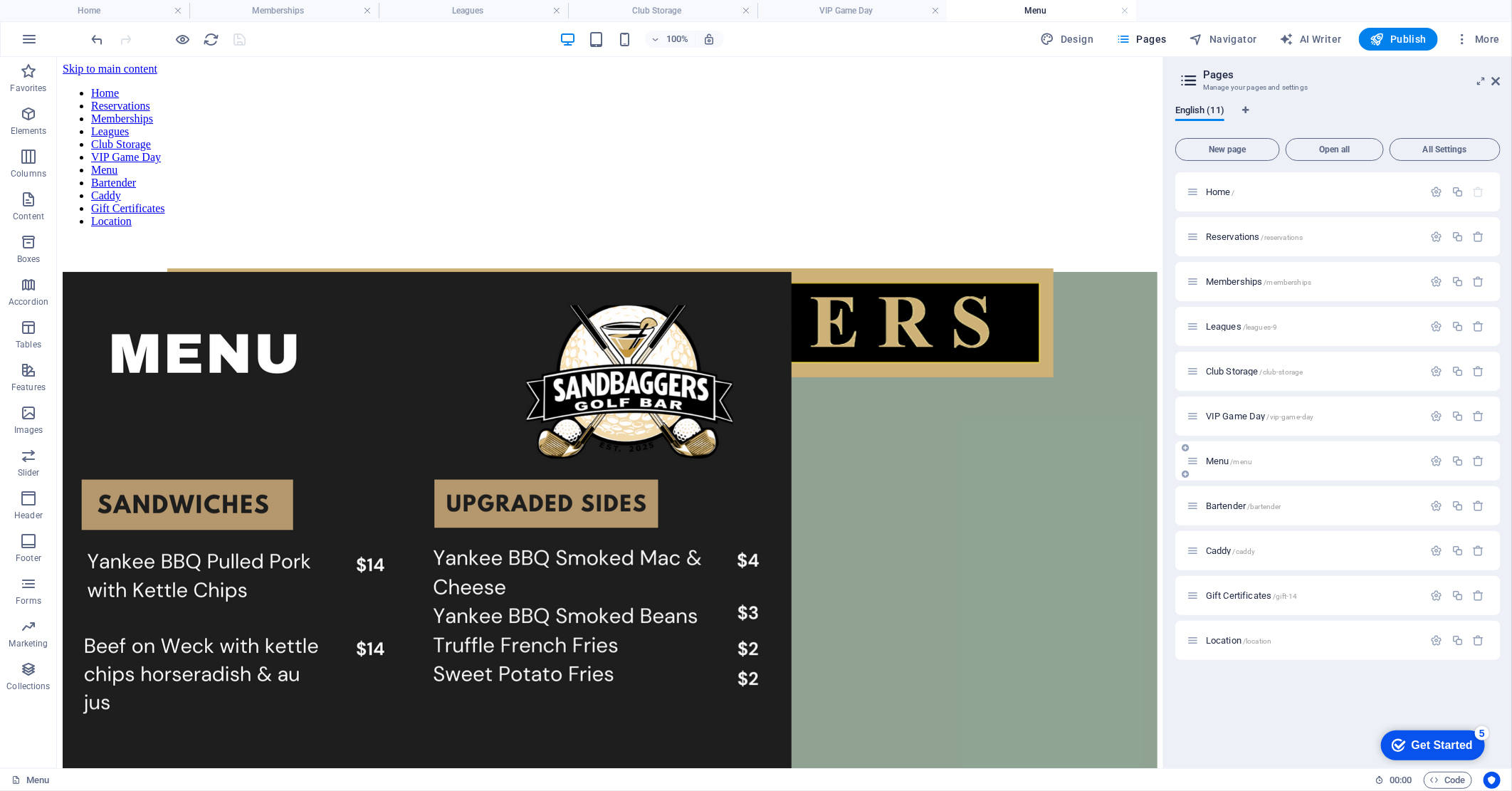
scroll to position [0, 0]
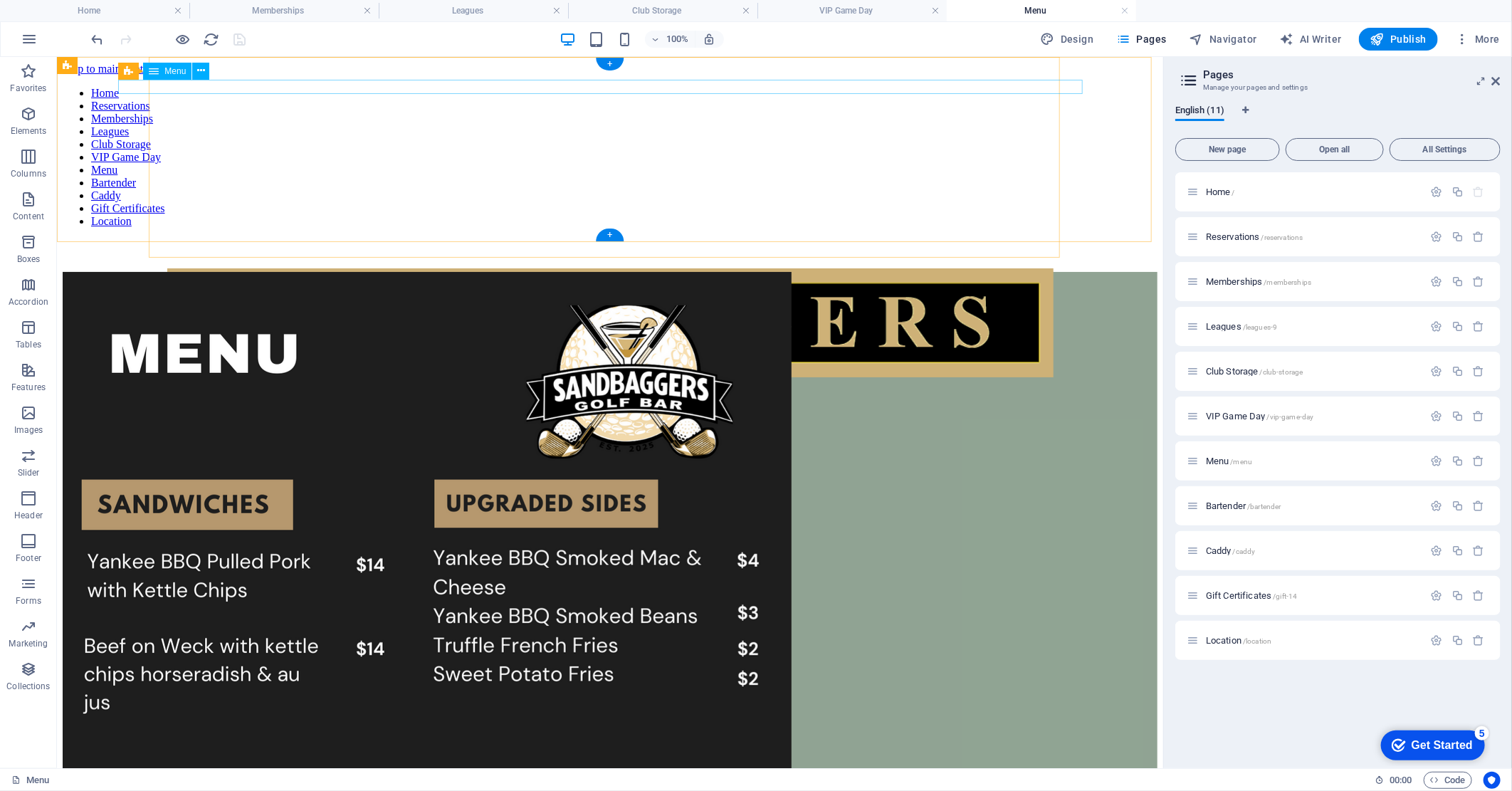
click at [135, 86] on nav "Home Reservations Memberships Leagues Club Storage VIP Game Day Menu Bartender …" at bounding box center [609, 156] width 1094 height 141
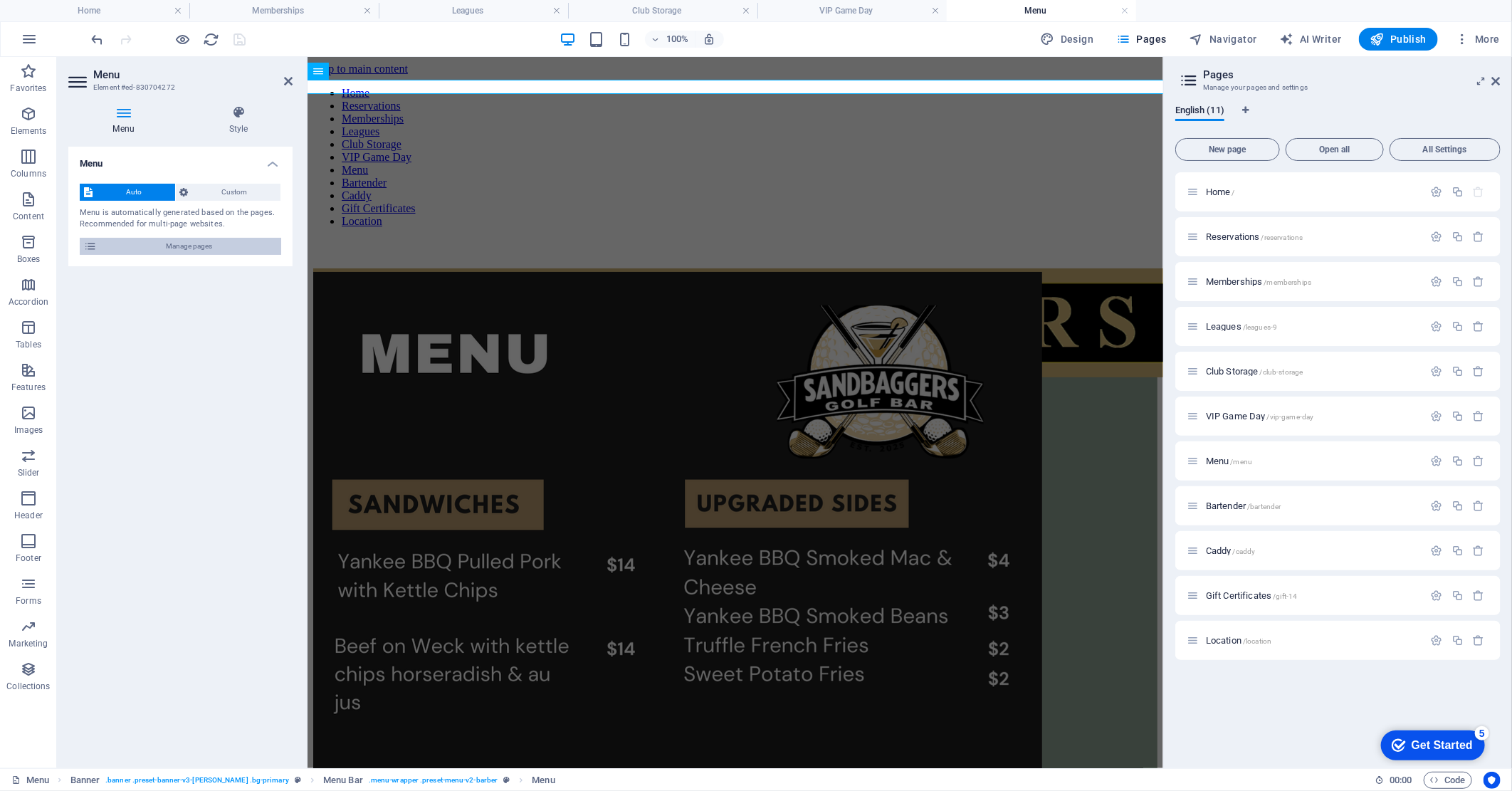
click at [161, 247] on span "Manage pages" at bounding box center [188, 246] width 175 height 17
click at [247, 195] on span "Custom" at bounding box center [234, 192] width 84 height 17
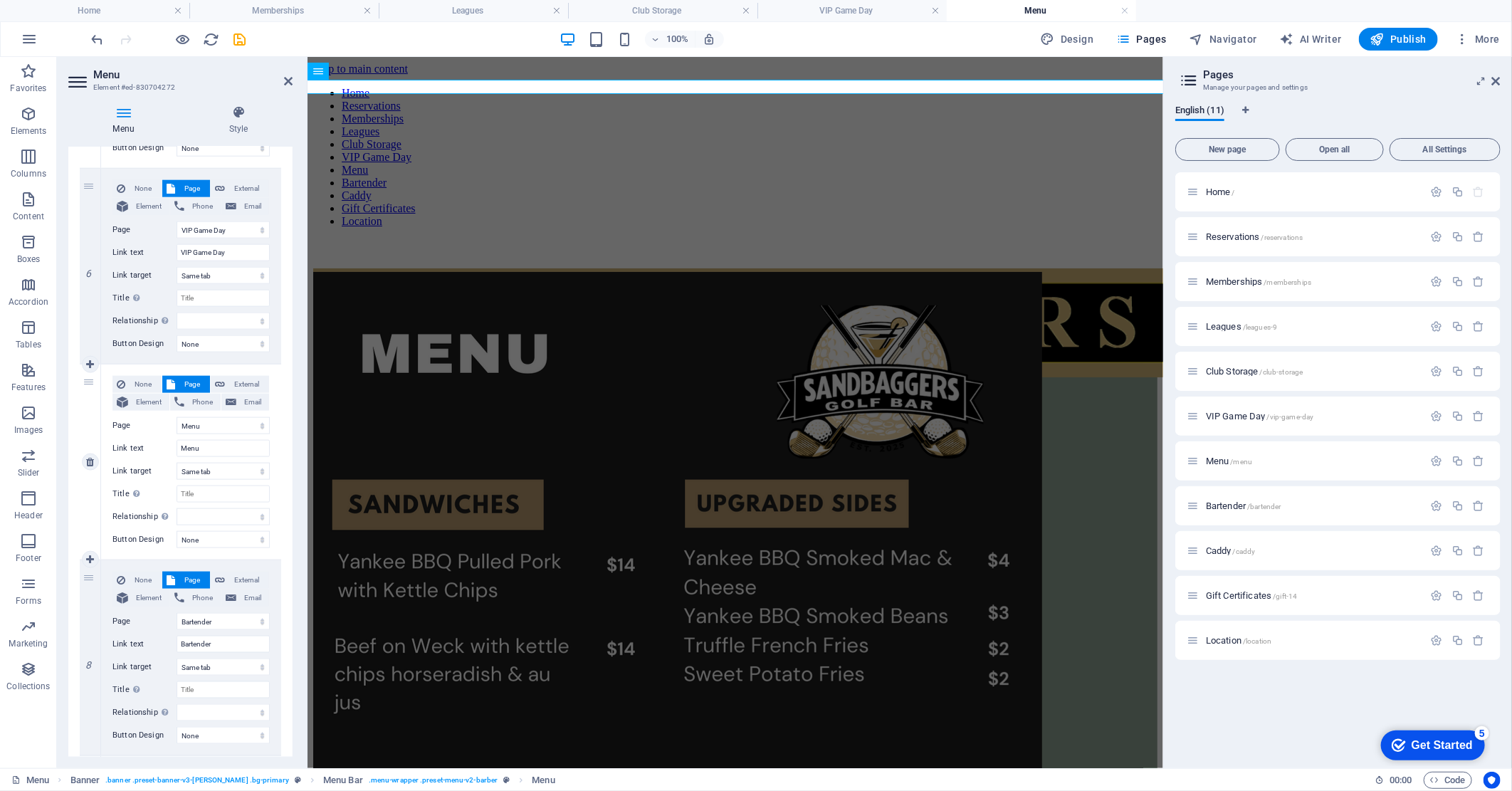
scroll to position [1186, 0]
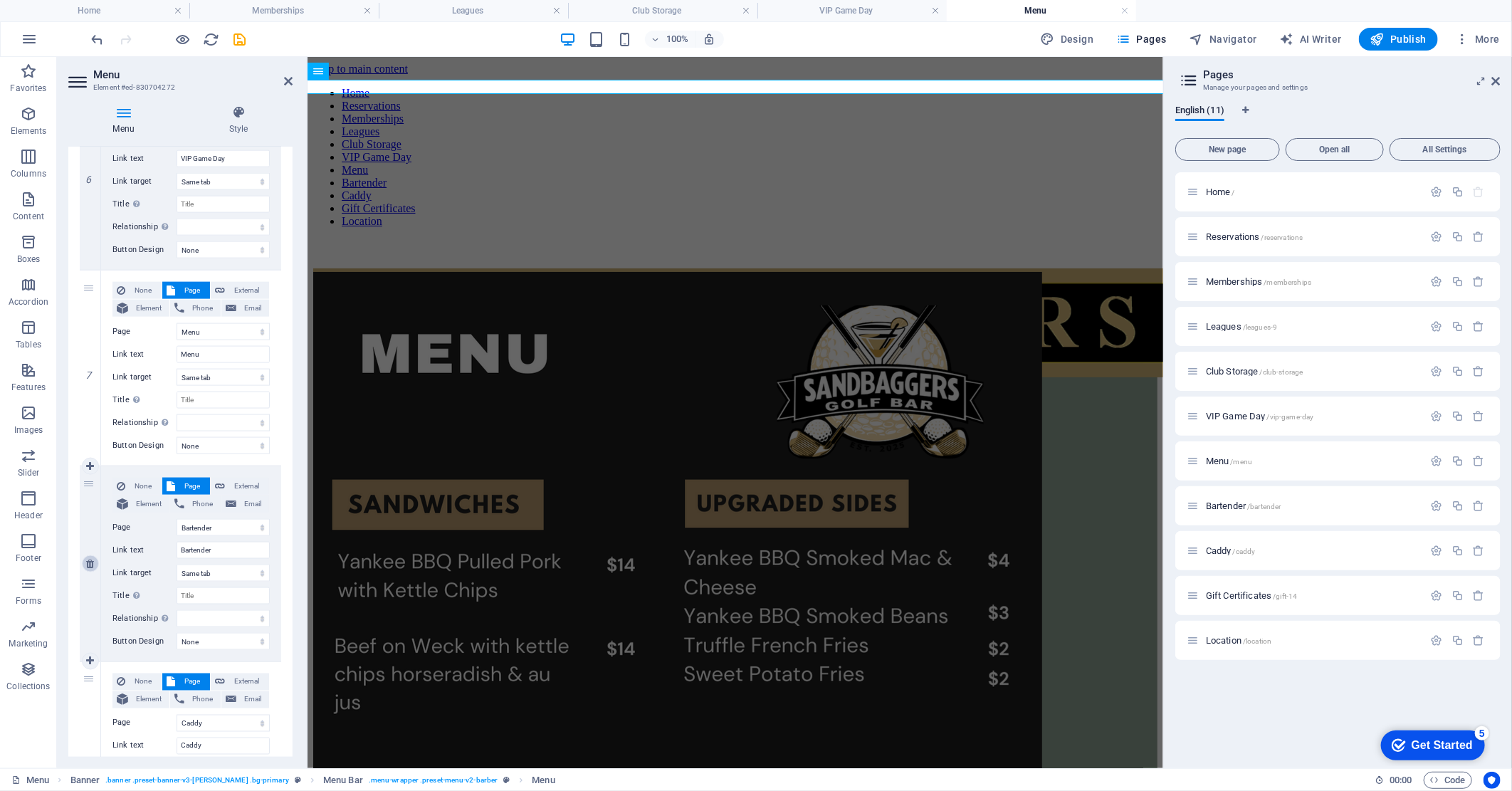
click at [86, 563] on icon at bounding box center [90, 564] width 8 height 10
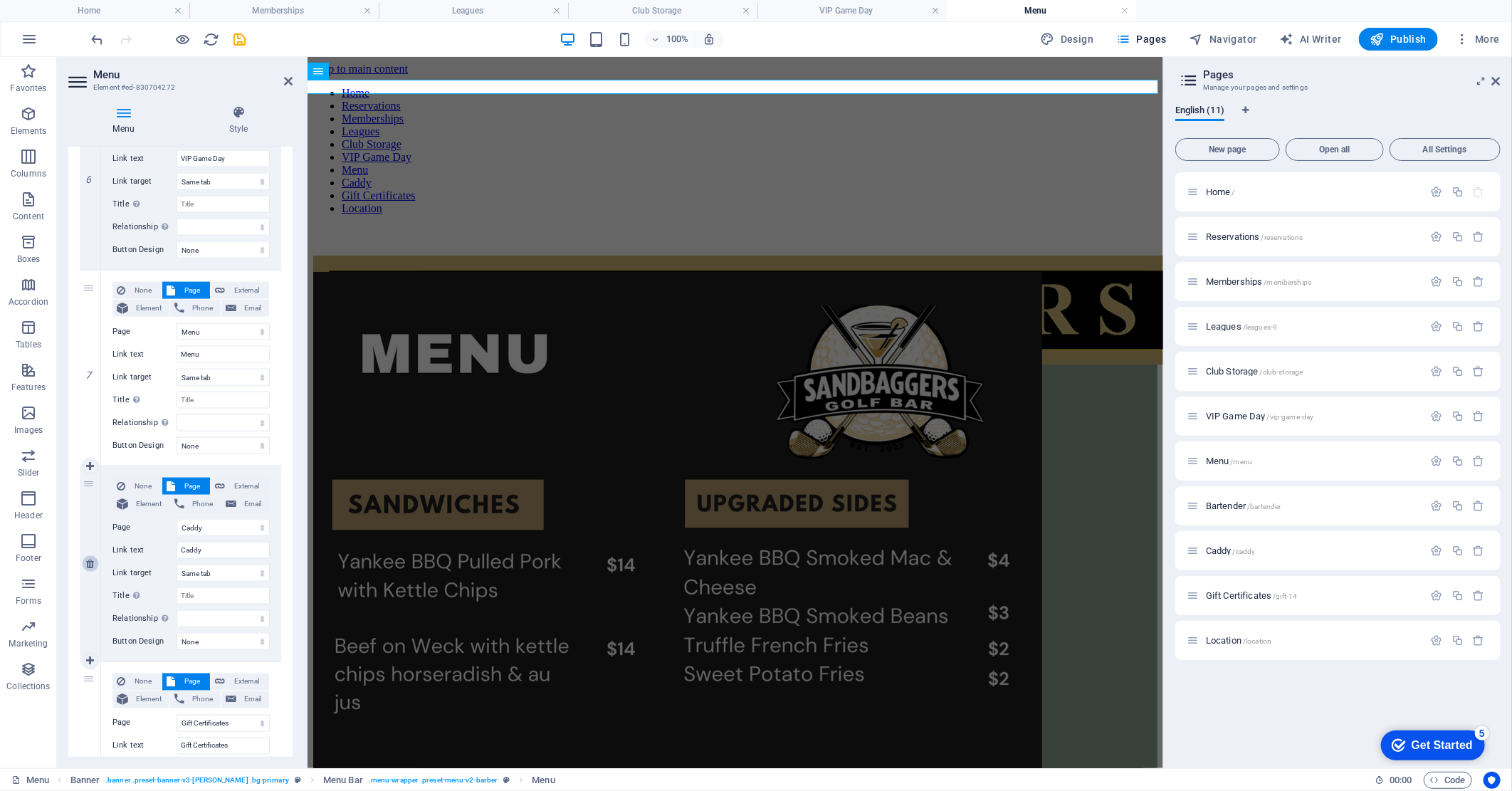
click at [86, 563] on icon at bounding box center [90, 564] width 8 height 10
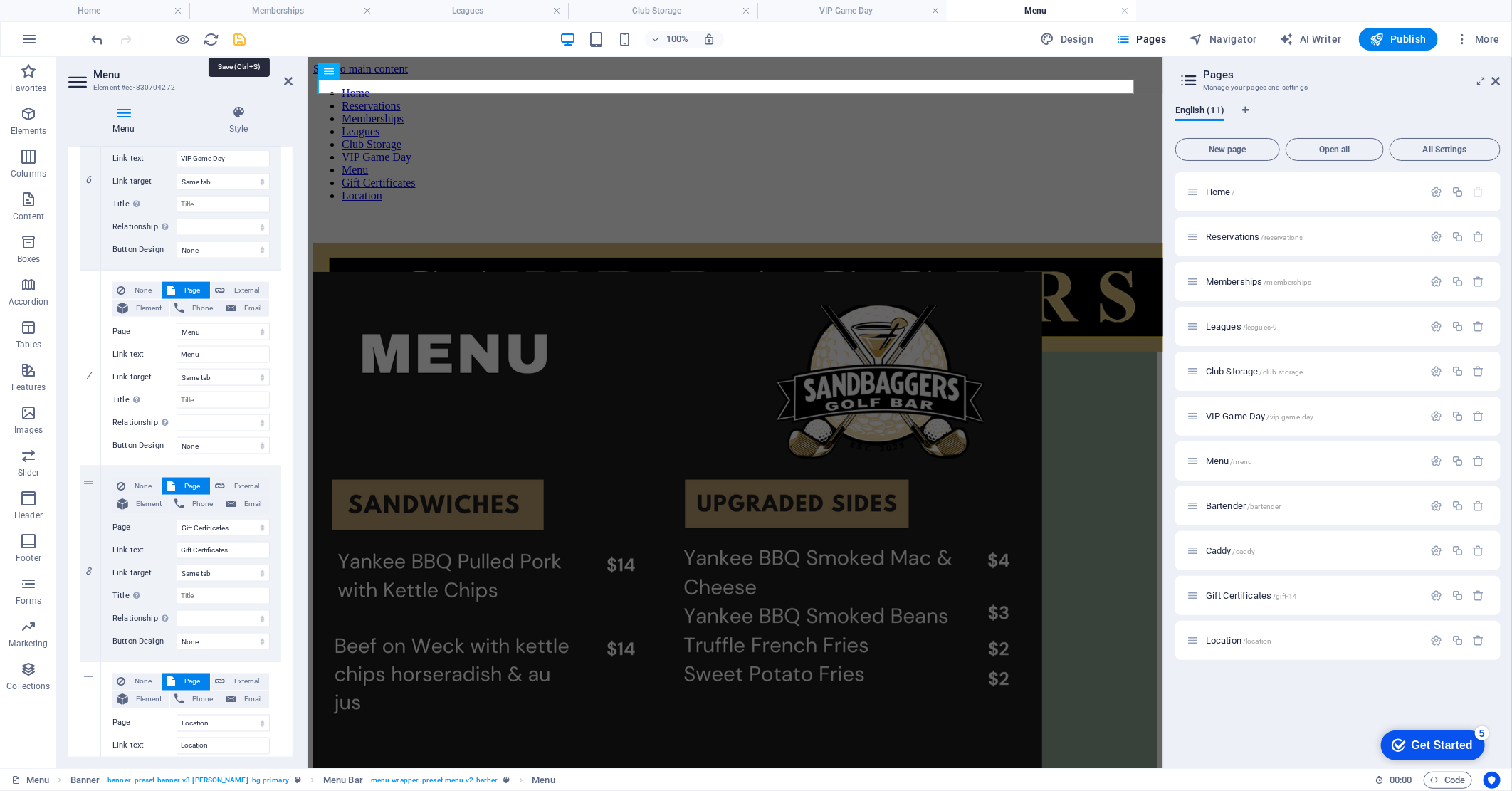
click at [247, 41] on icon "save" at bounding box center [240, 40] width 16 height 16
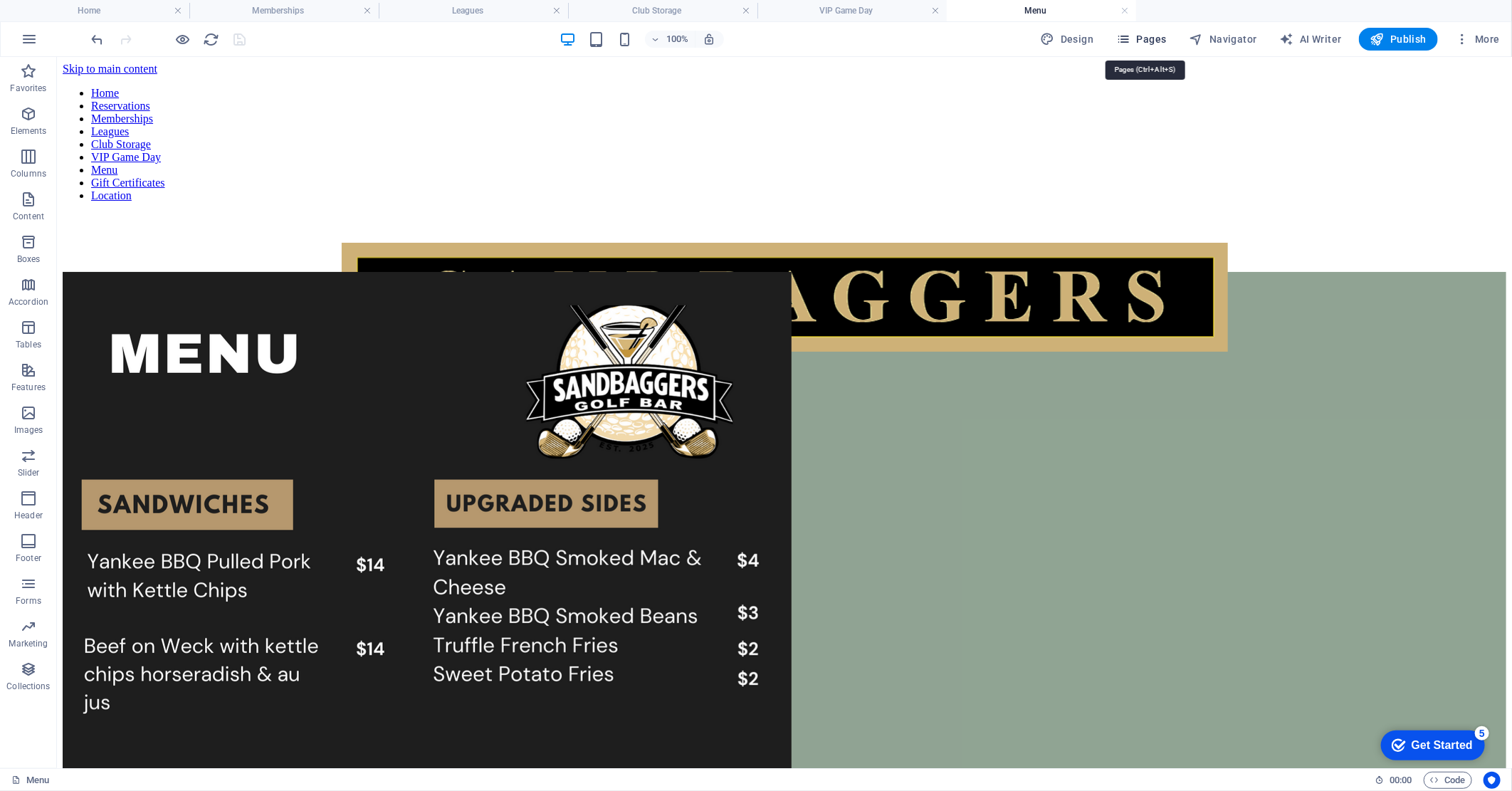
click at [1146, 36] on span "Pages" at bounding box center [1141, 39] width 50 height 15
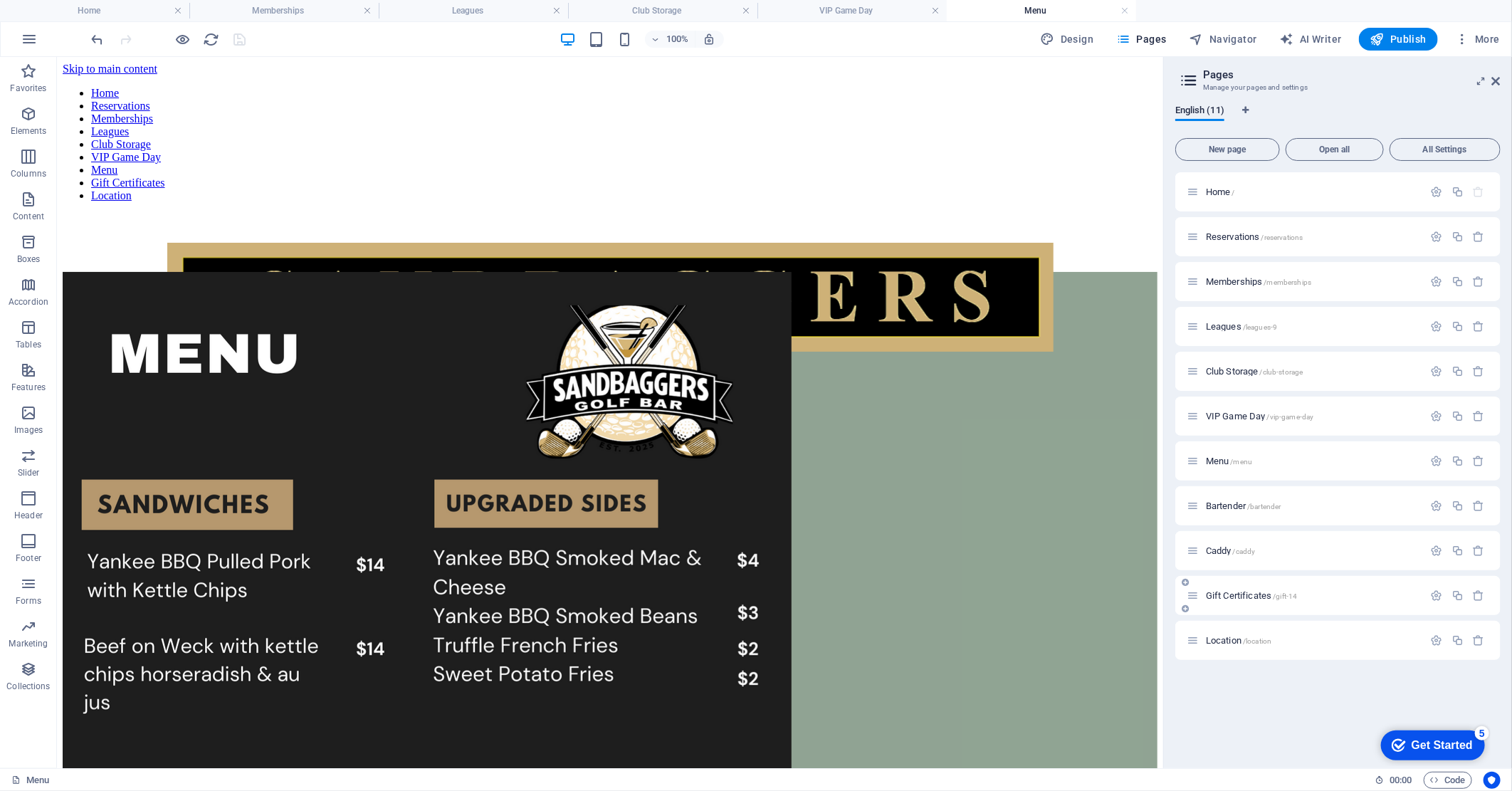
click at [1264, 594] on span "Gift Certificates /gift-14" at bounding box center [1251, 595] width 92 height 11
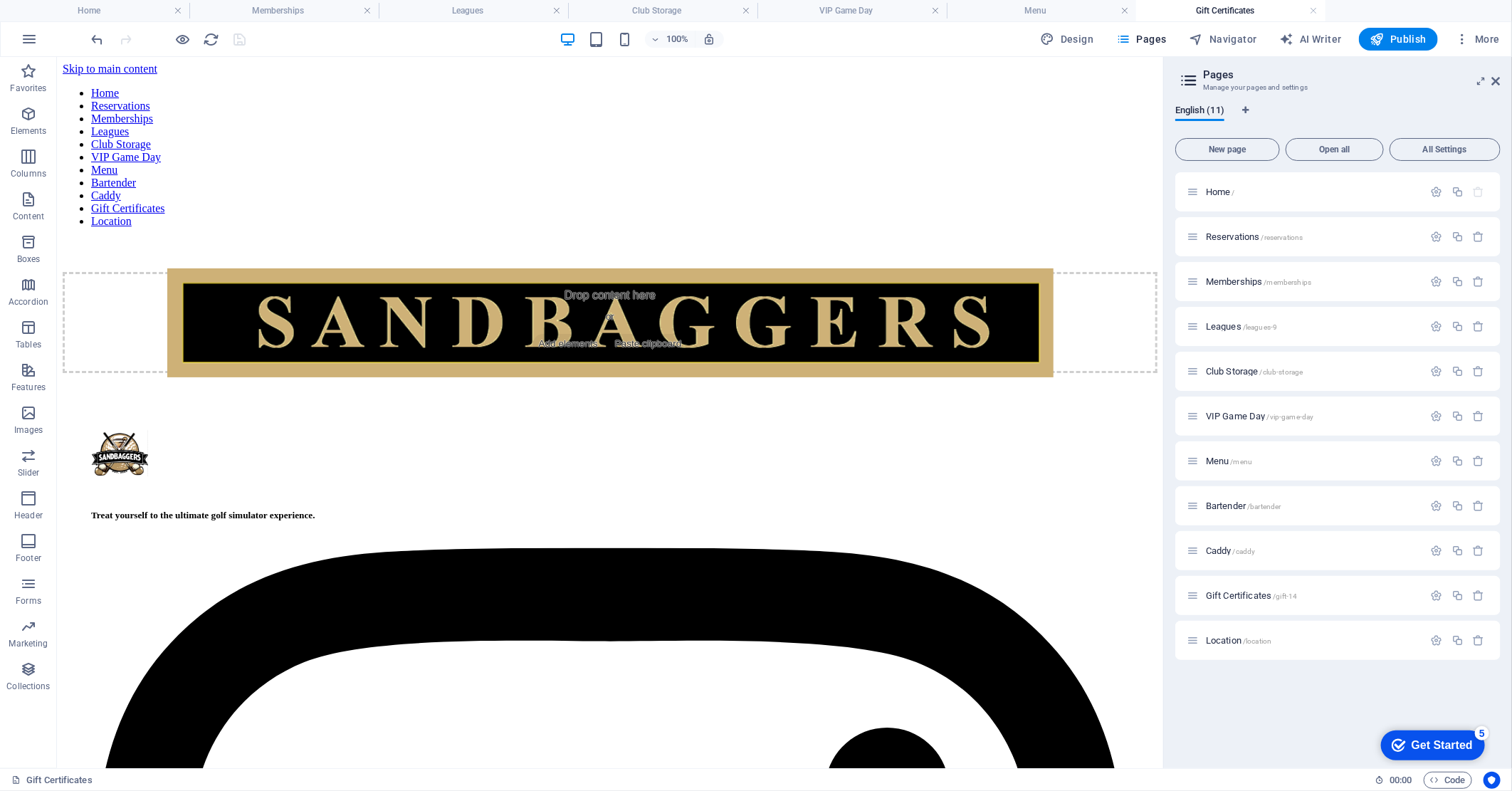
scroll to position [0, 0]
click at [1137, 41] on span "Pages" at bounding box center [1141, 39] width 50 height 15
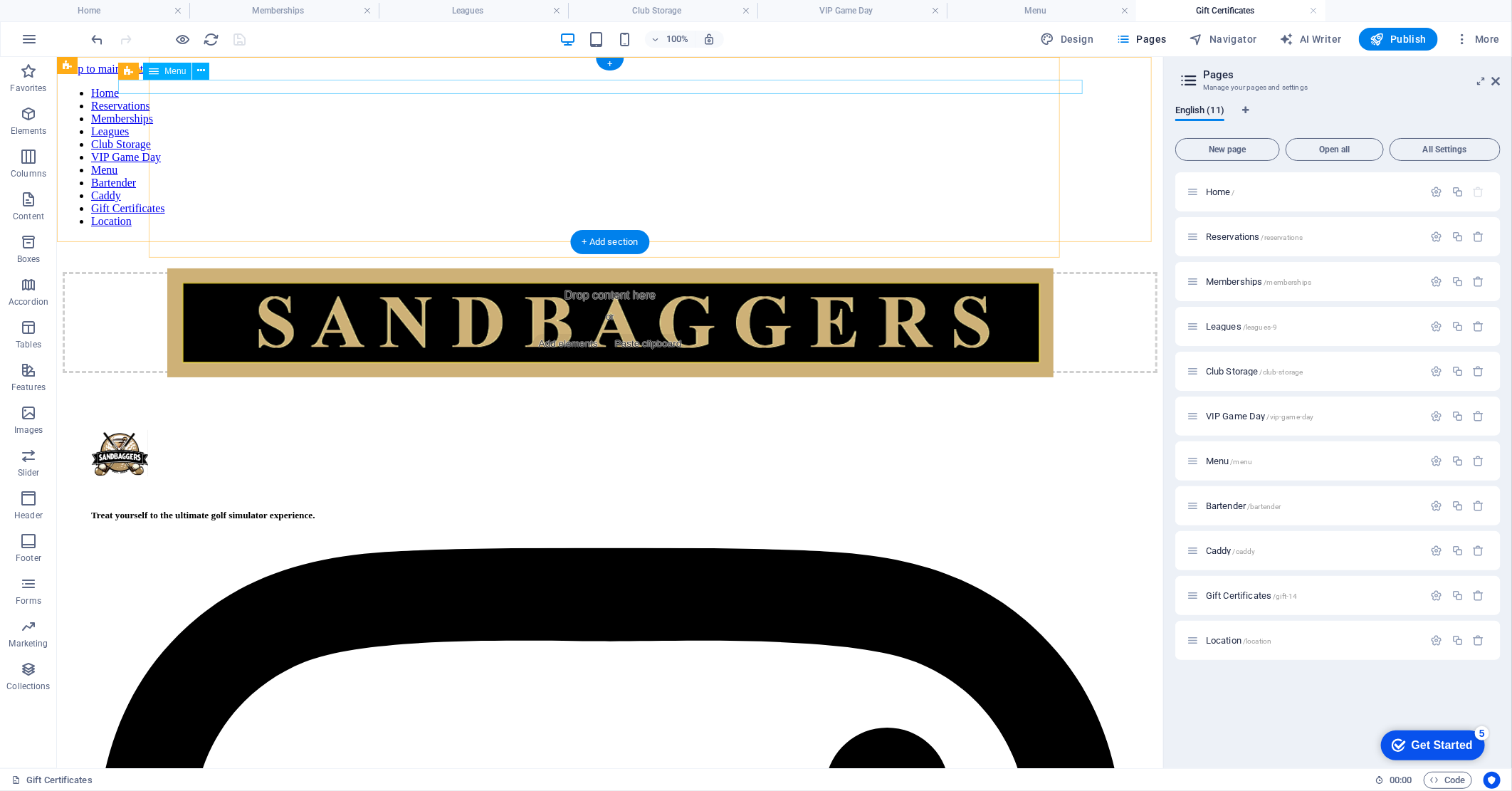
click at [131, 89] on nav "Home Reservations Memberships Leagues Club Storage VIP Game Day Menu Bartender …" at bounding box center [609, 156] width 1094 height 141
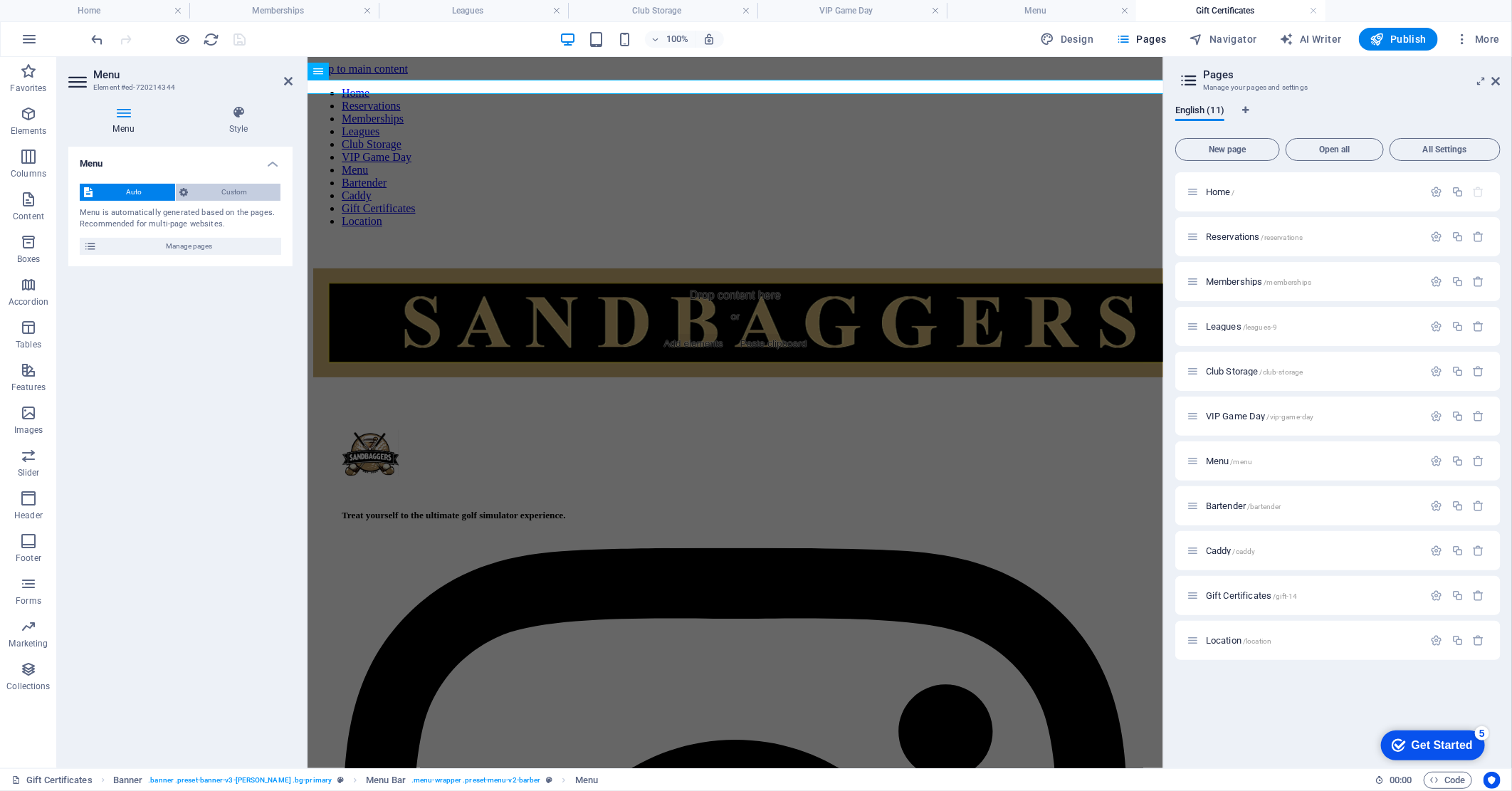
click at [217, 198] on span "Custom" at bounding box center [234, 192] width 84 height 17
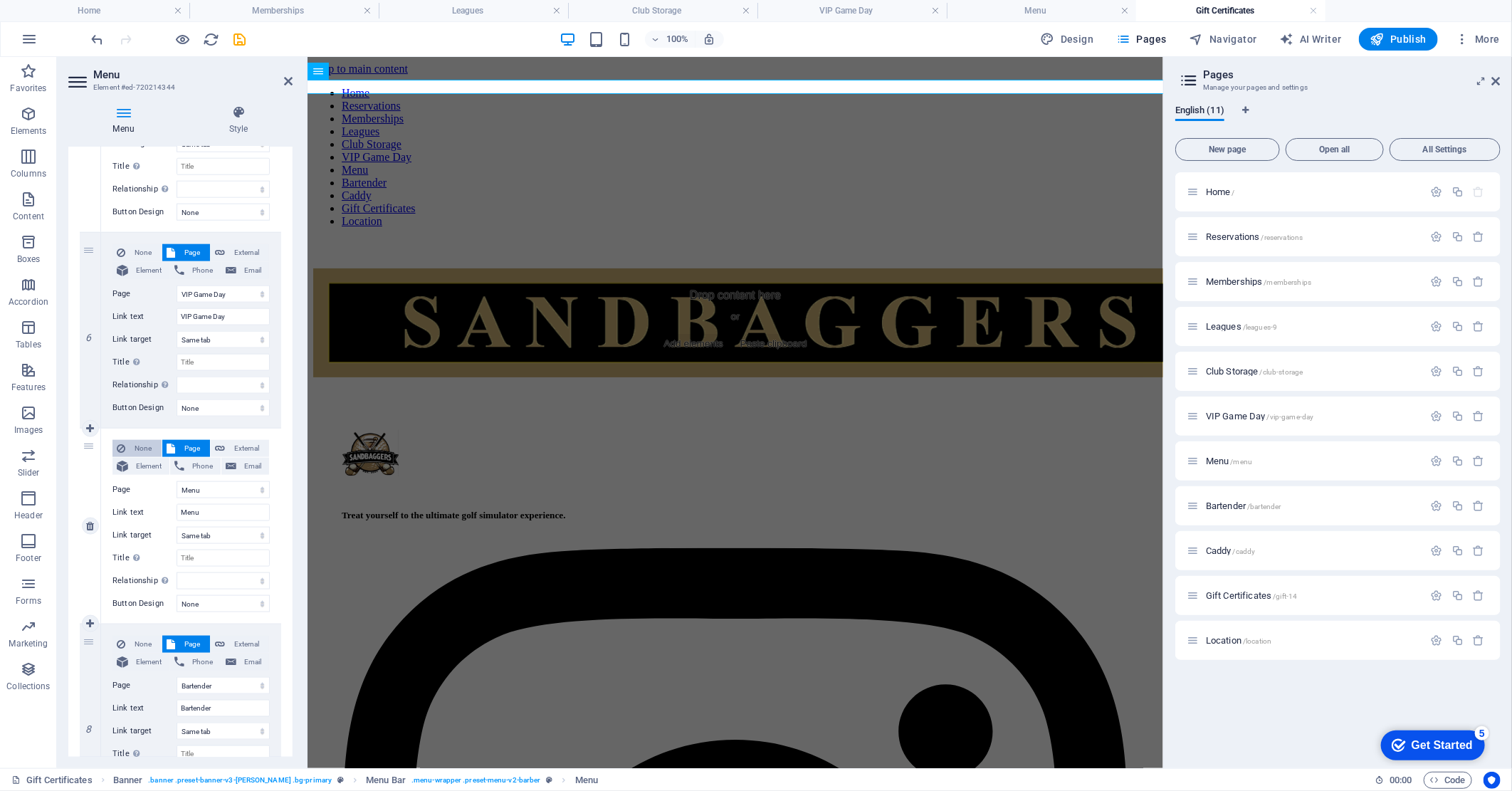
scroll to position [1345, 0]
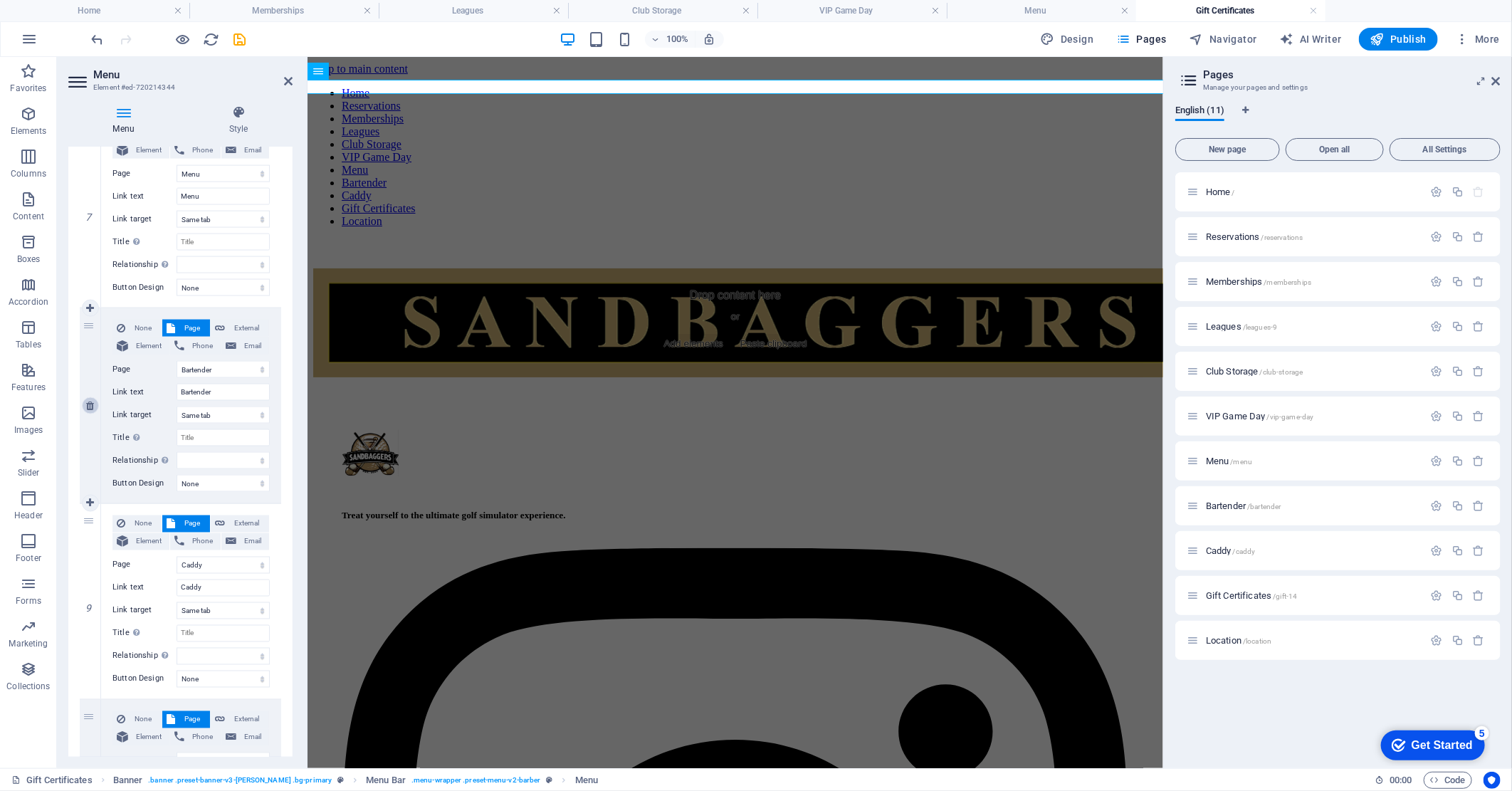
click at [90, 404] on icon at bounding box center [90, 406] width 8 height 10
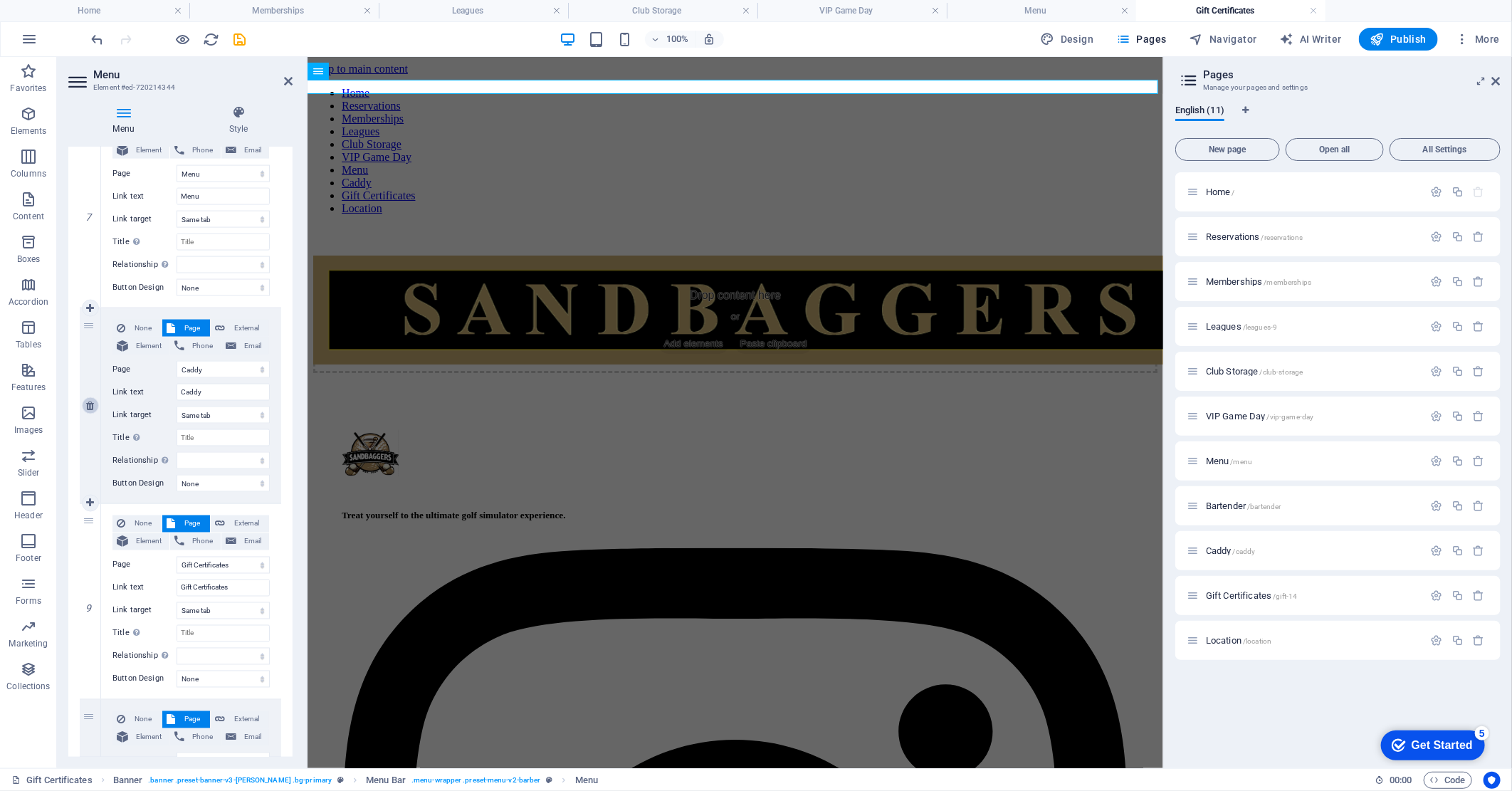
click at [90, 404] on icon at bounding box center [90, 406] width 8 height 10
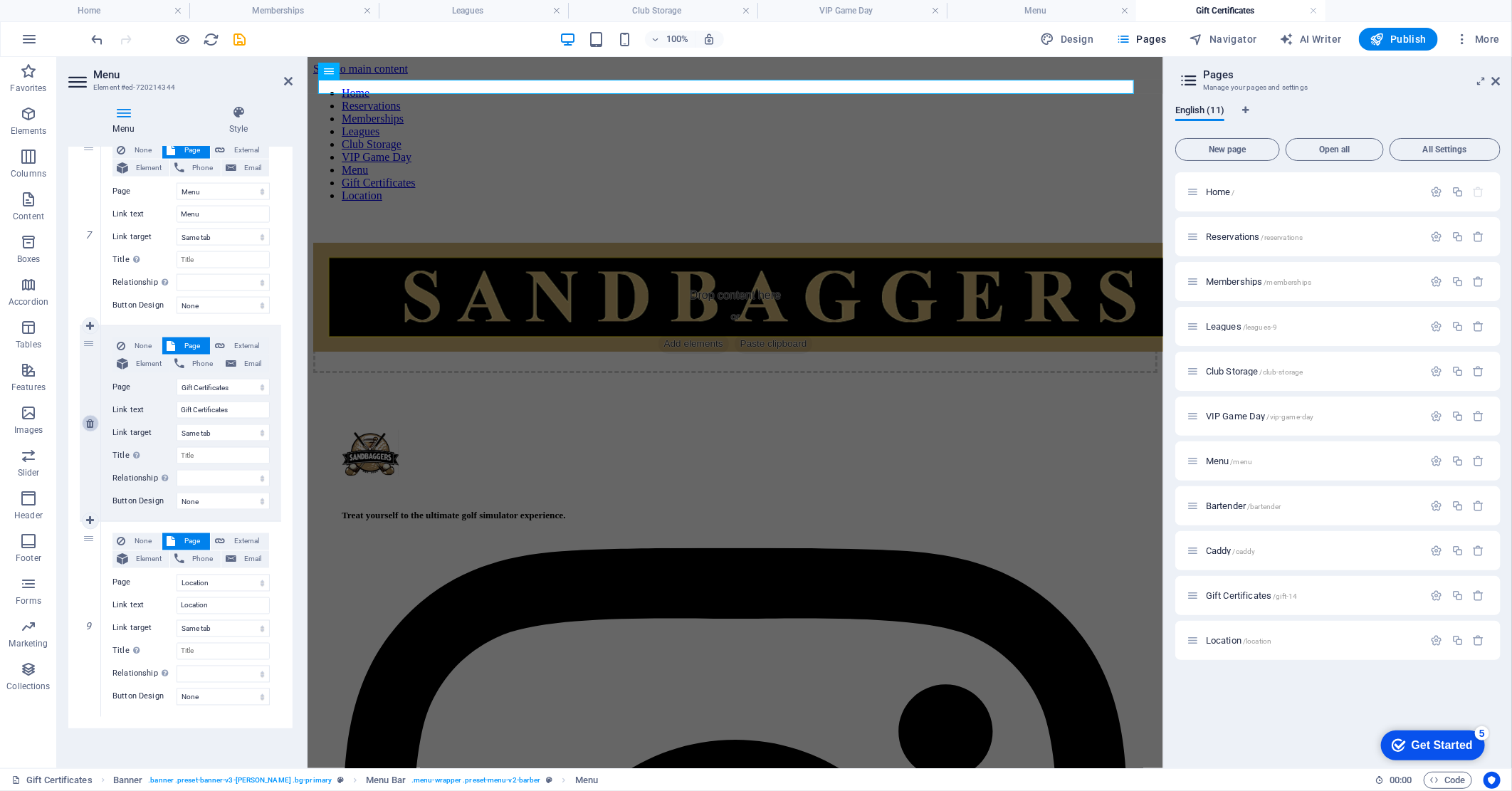
scroll to position [1326, 0]
click at [244, 39] on icon "save" at bounding box center [240, 40] width 16 height 16
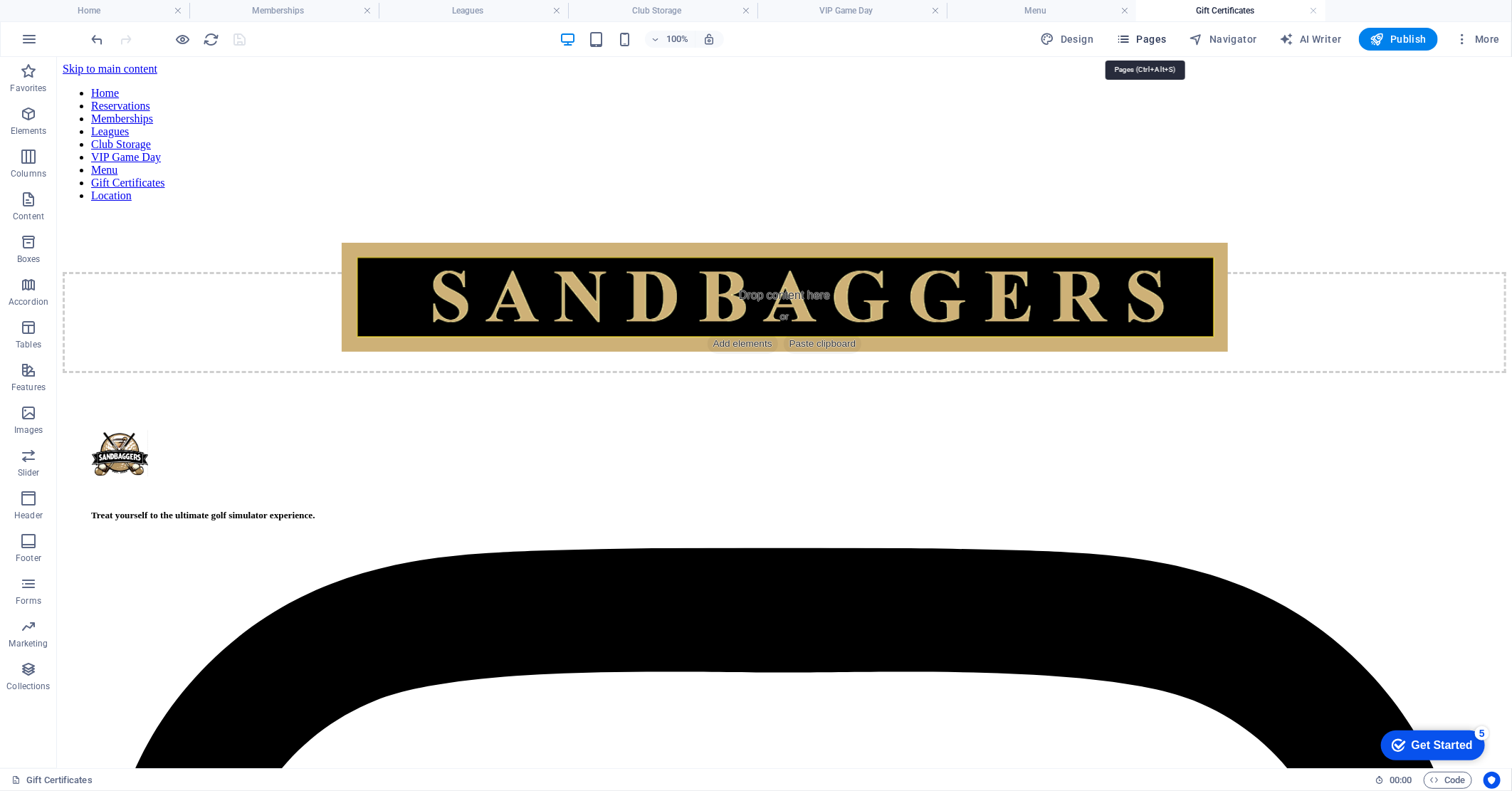
click at [1135, 43] on span "Pages" at bounding box center [1141, 39] width 50 height 15
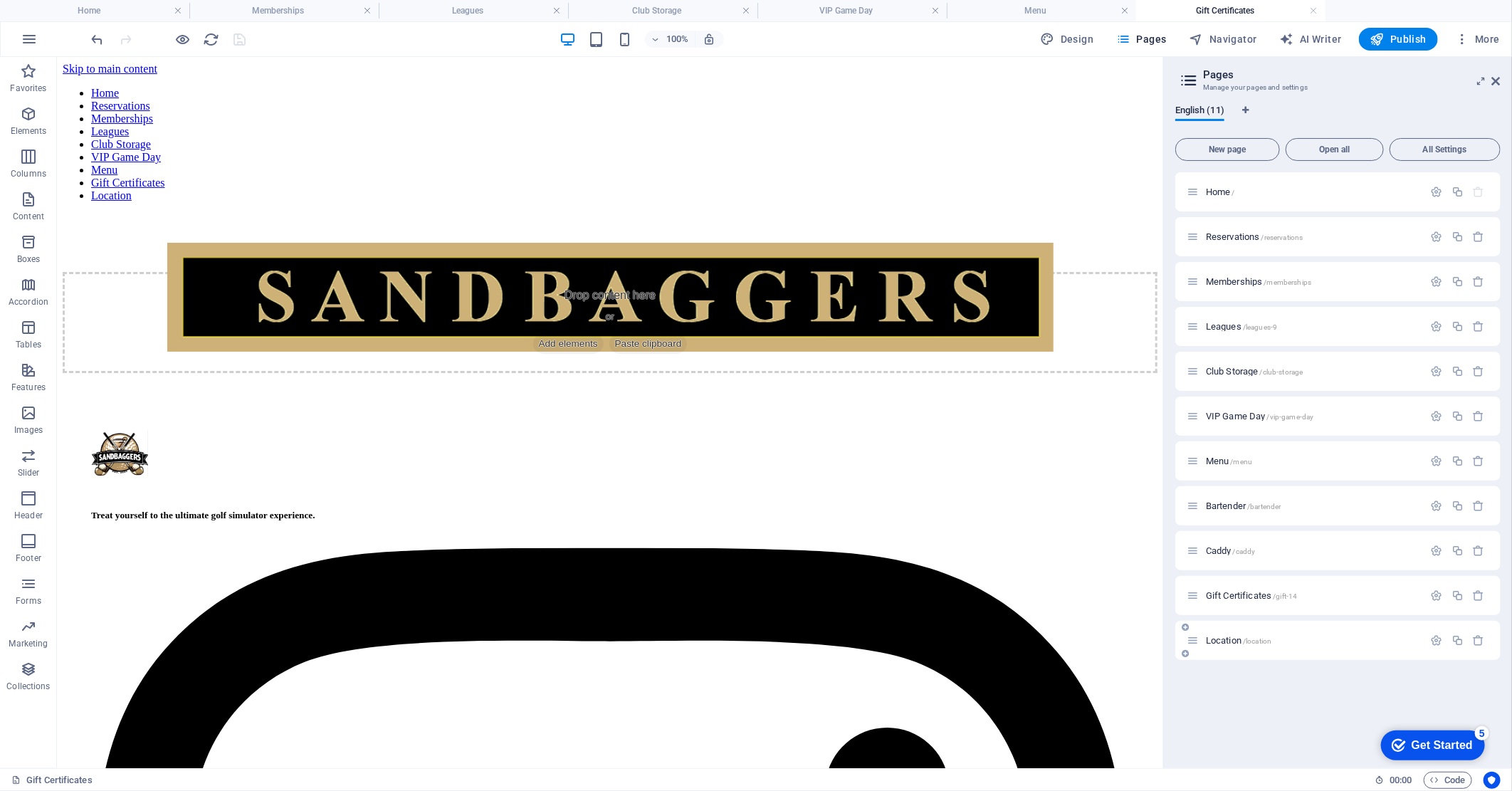
click at [1283, 638] on p "Location /location" at bounding box center [1312, 640] width 214 height 9
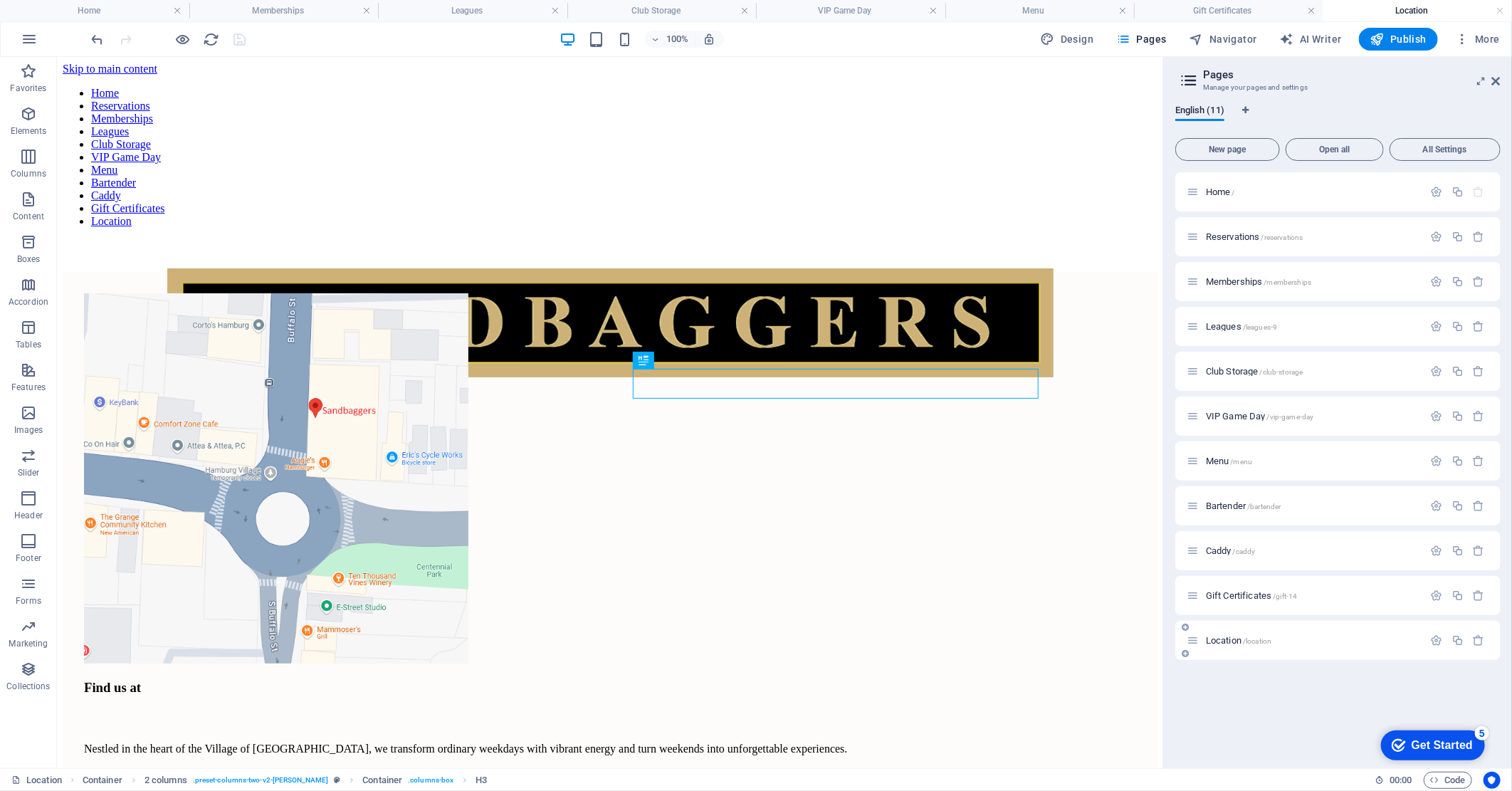
scroll to position [0, 0]
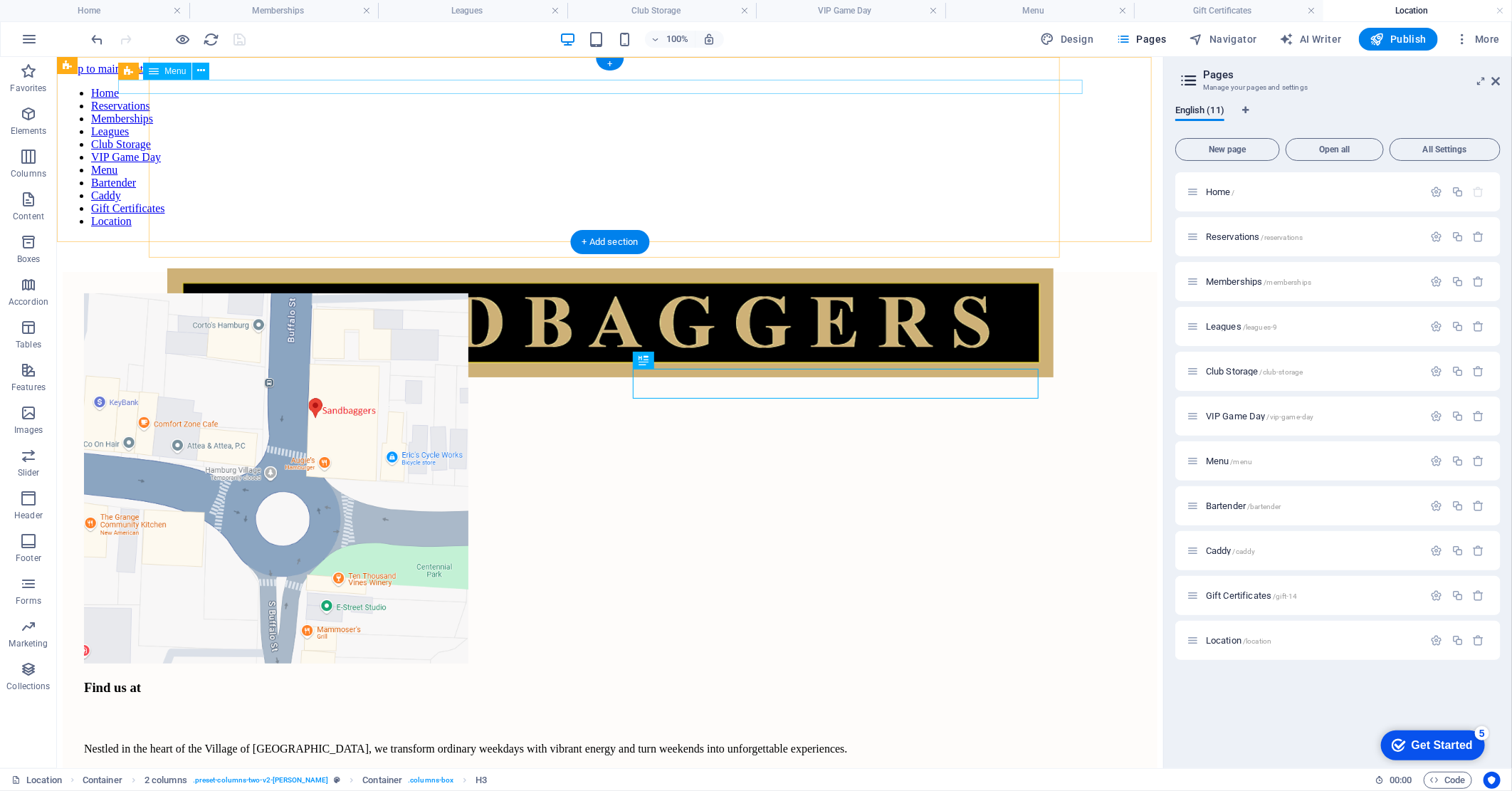
drag, startPoint x: 153, startPoint y: 88, endPoint x: 210, endPoint y: 144, distance: 79.9
click at [153, 88] on nav "Home Reservations Memberships Leagues Club Storage VIP Game Day Menu Bartender …" at bounding box center [609, 156] width 1094 height 141
drag, startPoint x: 210, startPoint y: 144, endPoint x: 153, endPoint y: 87, distance: 80.6
click at [153, 87] on nav "Home Reservations Memberships Leagues Club Storage VIP Game Day Menu Bartender …" at bounding box center [609, 156] width 1094 height 141
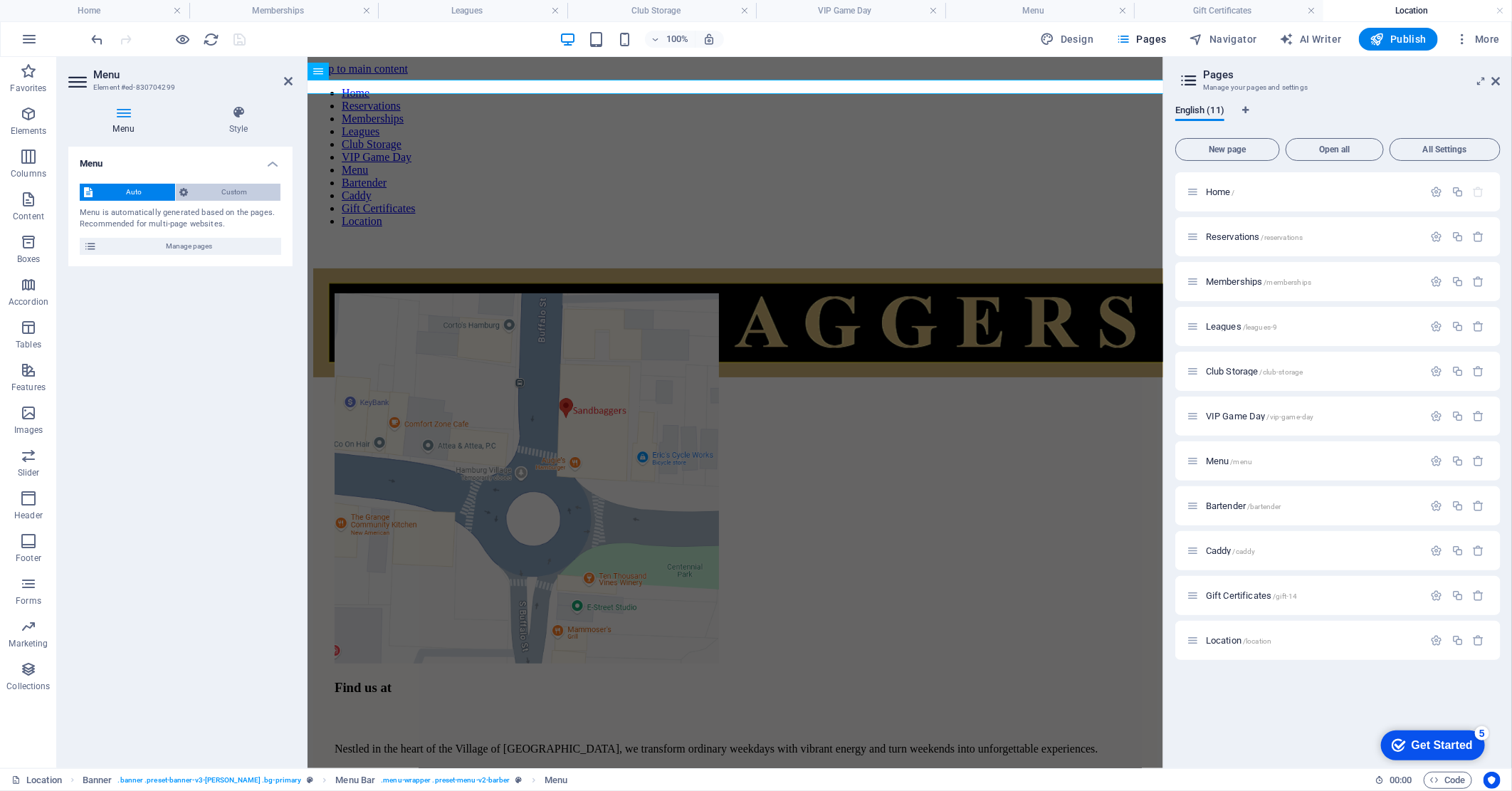
click at [230, 194] on span "Custom" at bounding box center [234, 192] width 84 height 17
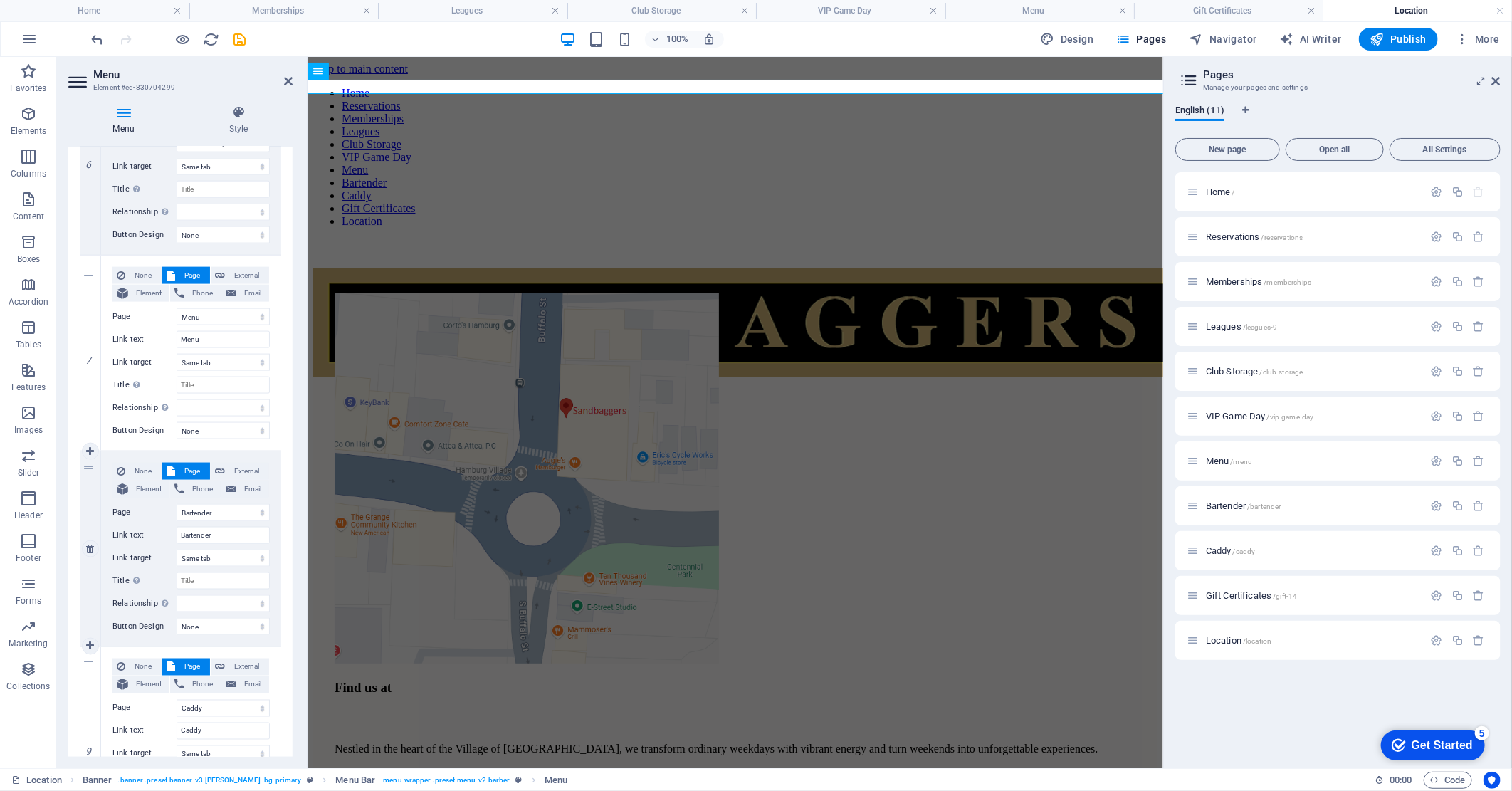
scroll to position [1345, 0]
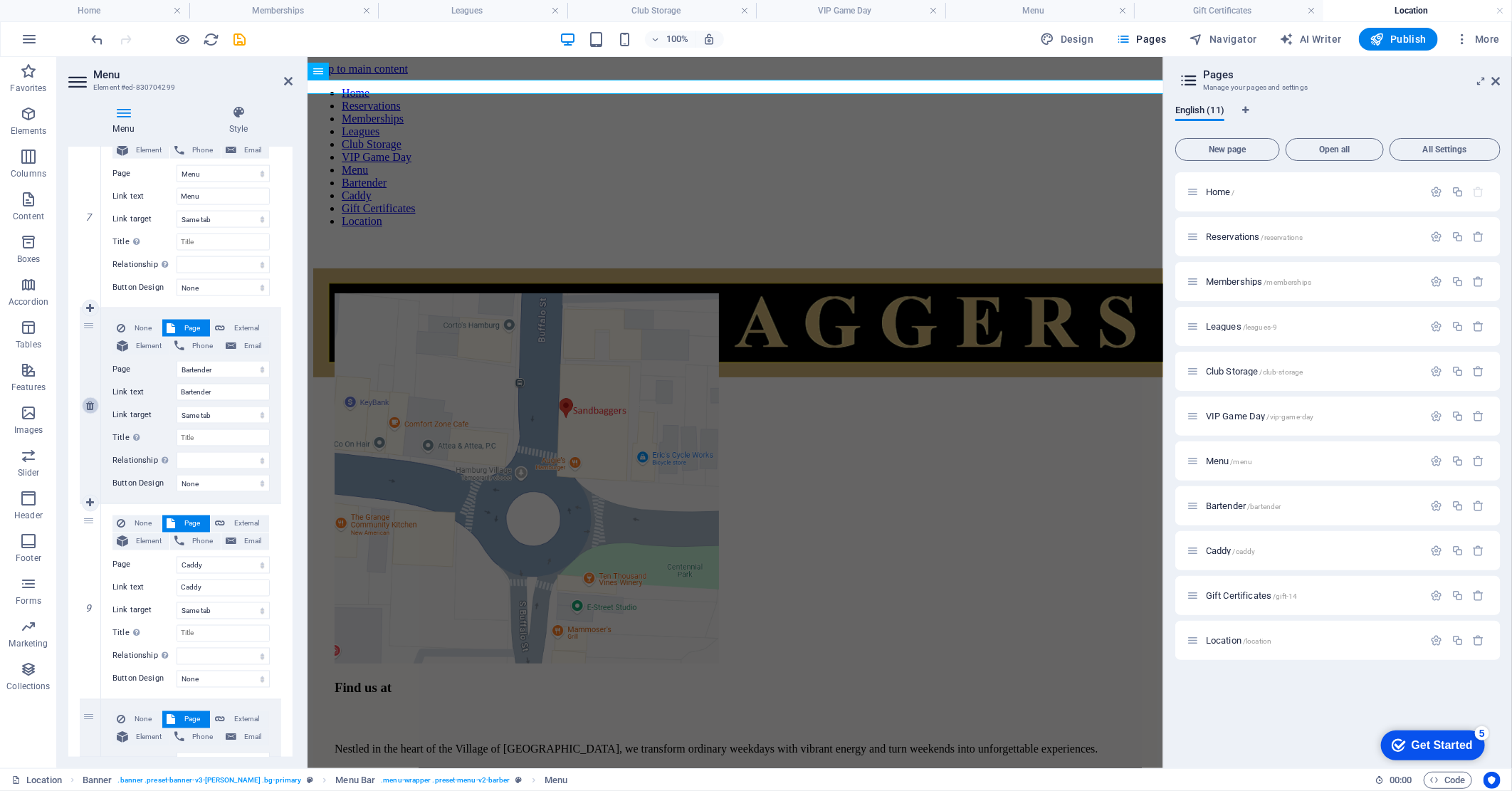
click at [90, 403] on icon at bounding box center [90, 406] width 8 height 10
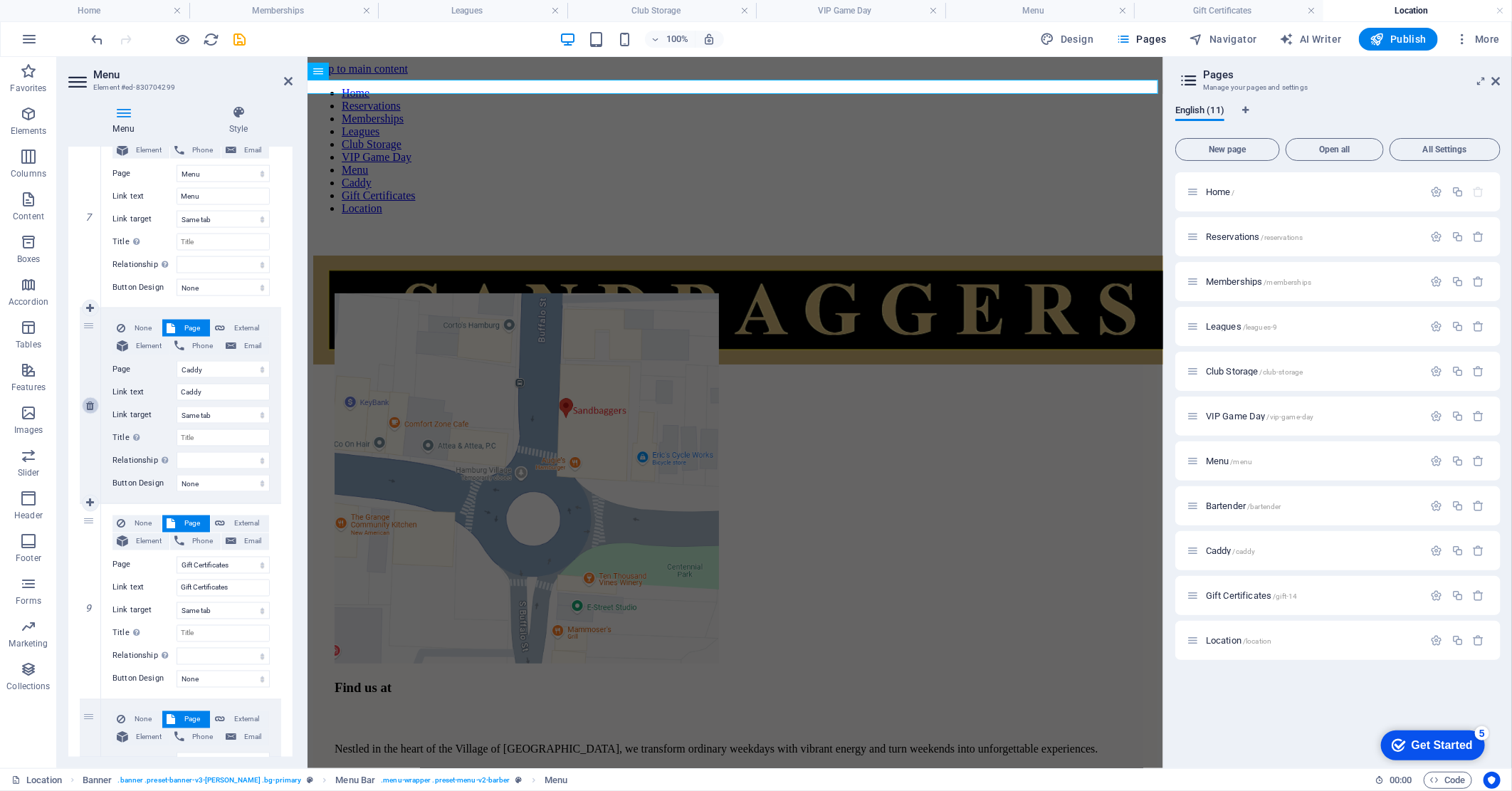
click at [90, 403] on icon at bounding box center [90, 406] width 8 height 10
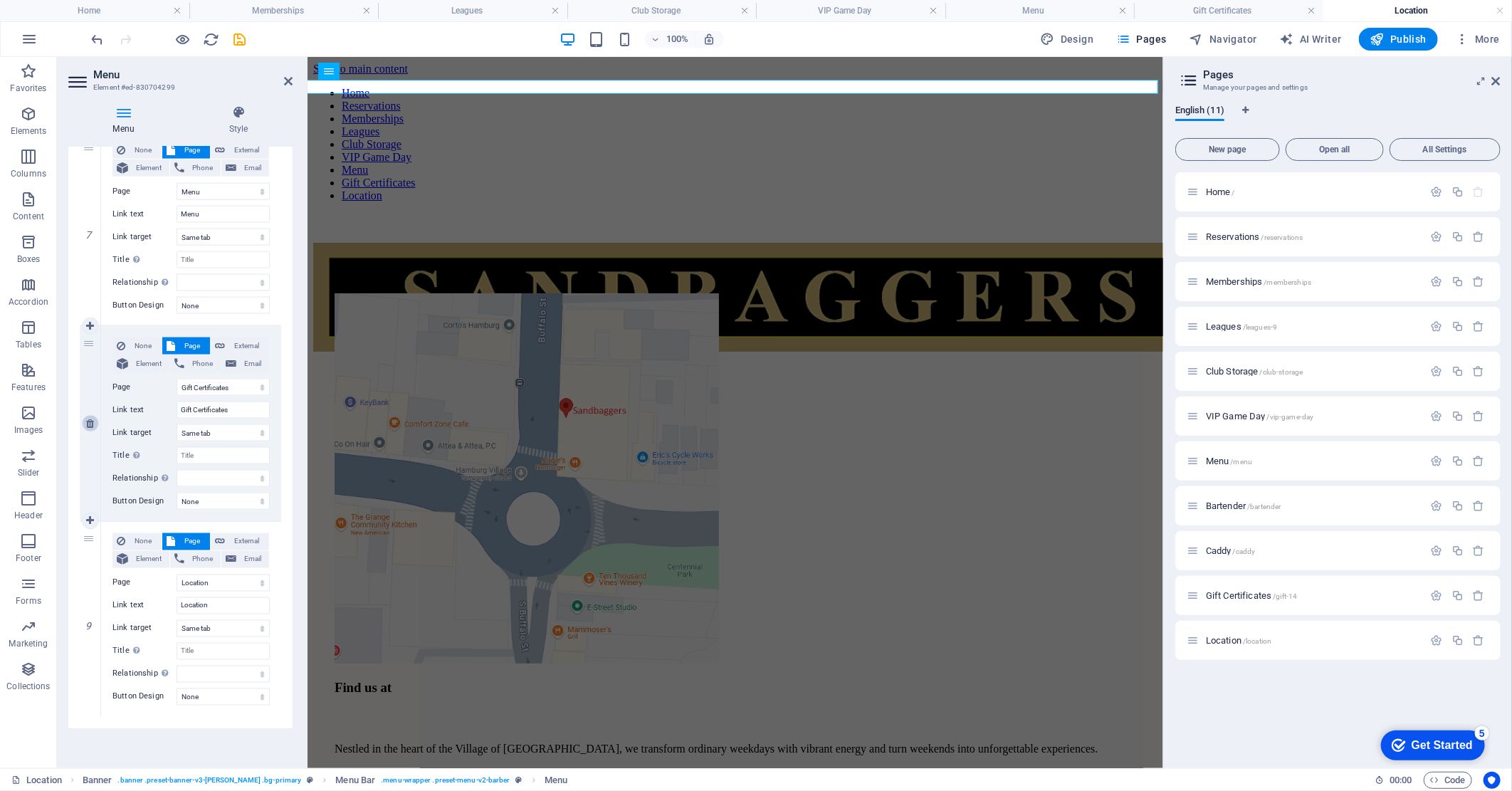
scroll to position [1326, 0]
click at [240, 32] on icon "save" at bounding box center [240, 40] width 16 height 16
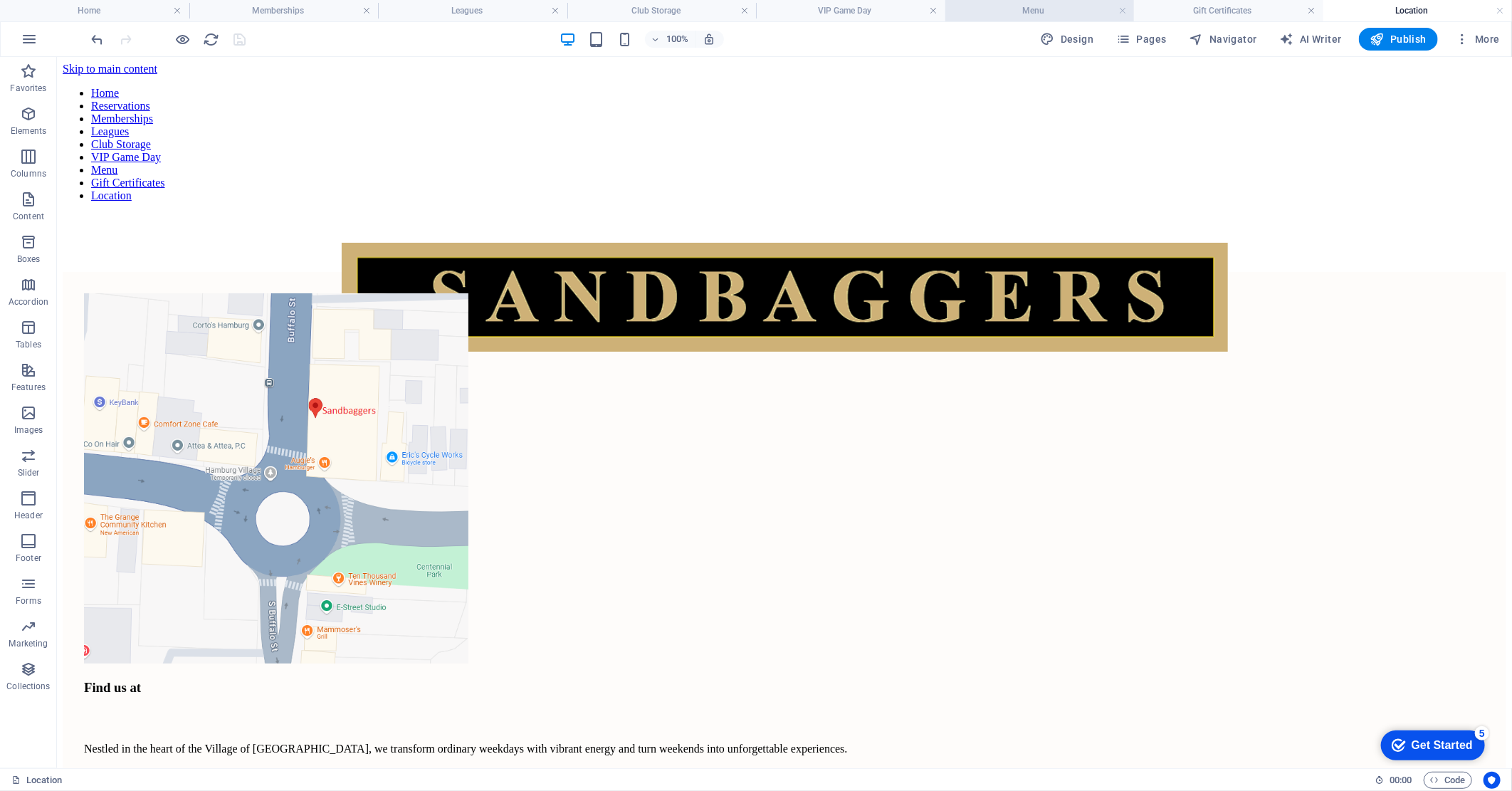
click at [1008, 15] on h4 "Menu" at bounding box center [1039, 11] width 189 height 15
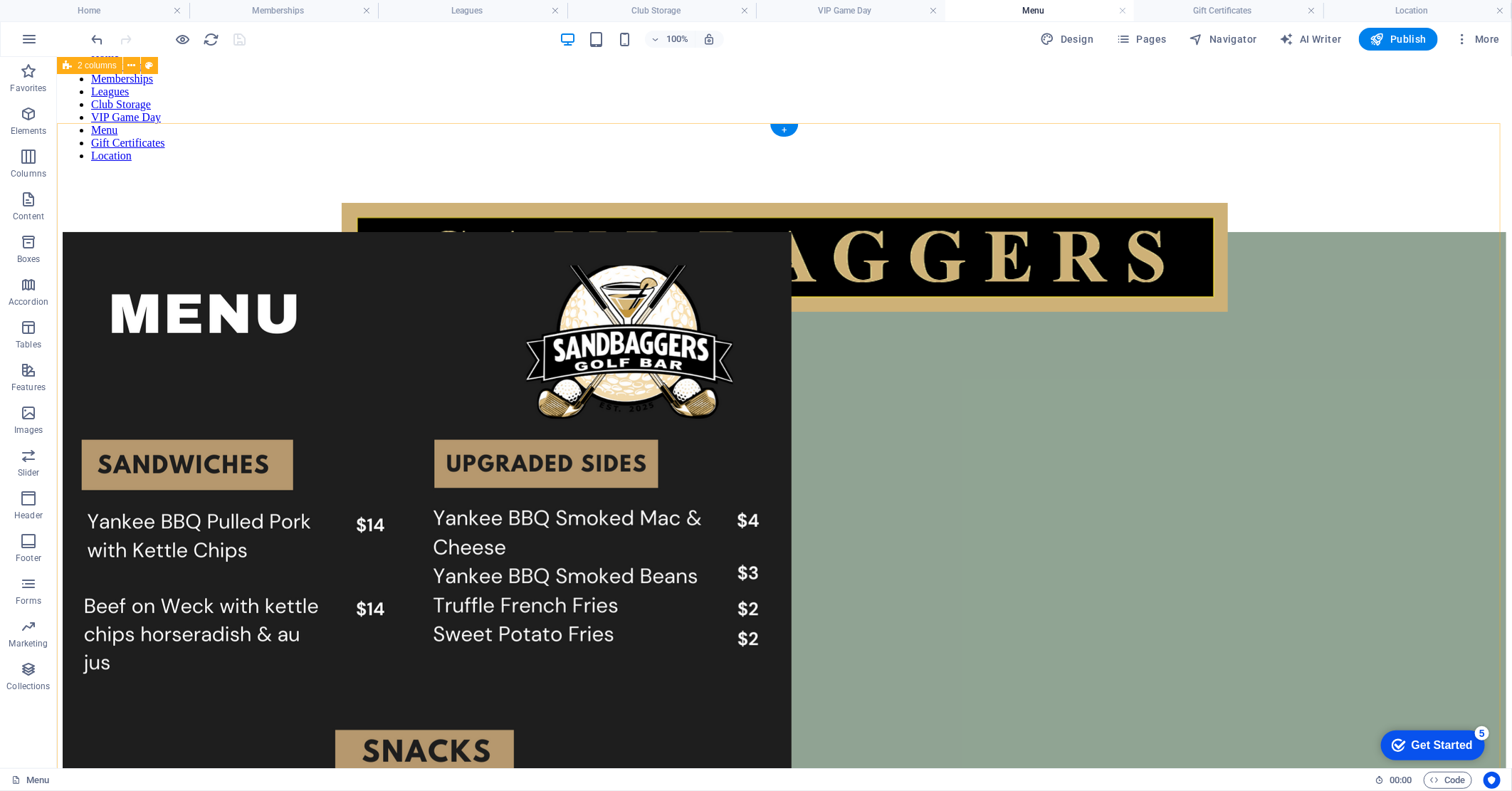
scroll to position [0, 0]
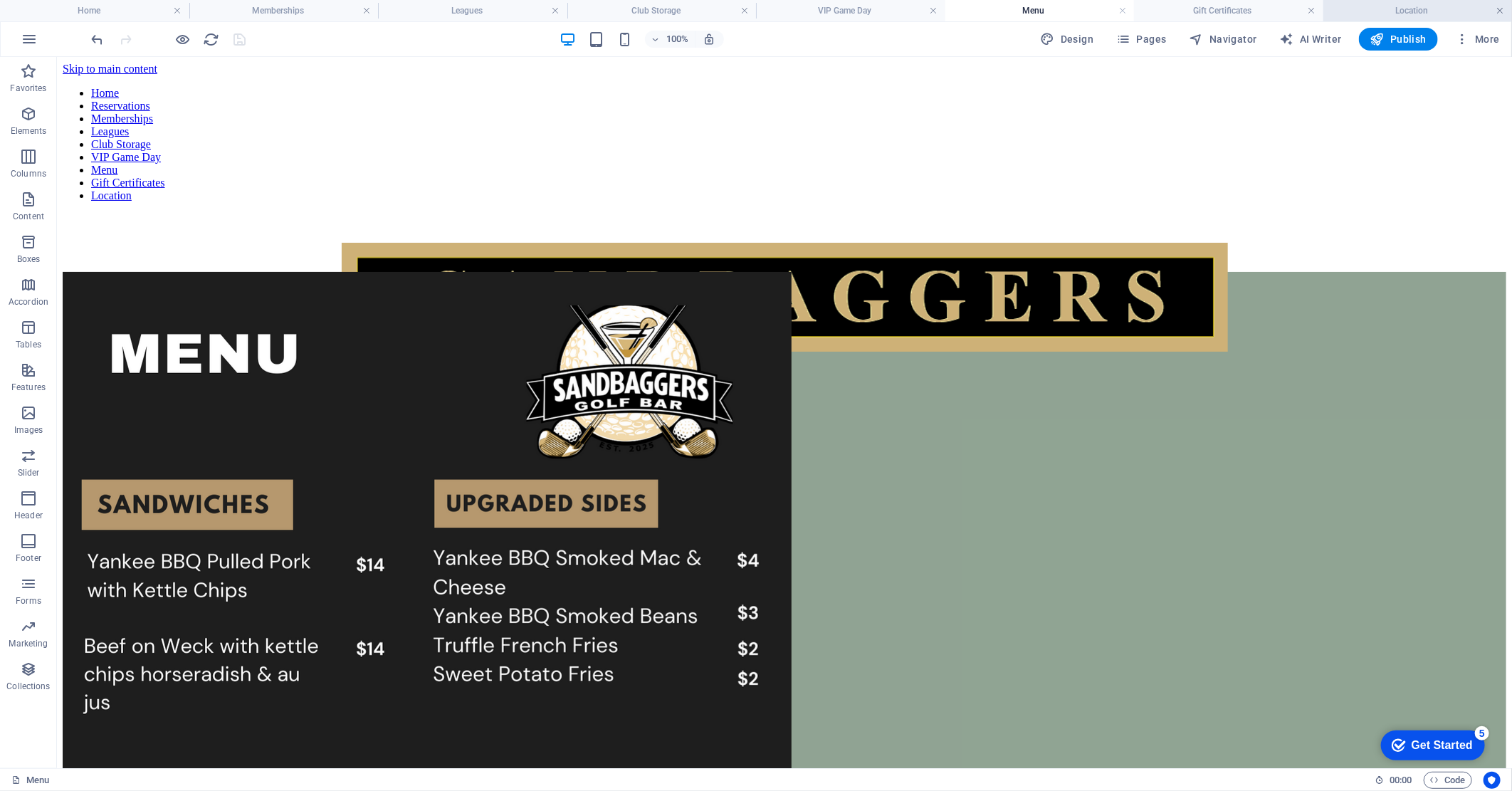
click at [1503, 15] on link at bounding box center [1500, 11] width 9 height 14
click at [1321, 13] on h4 "Gift Certificates" at bounding box center [1230, 11] width 189 height 15
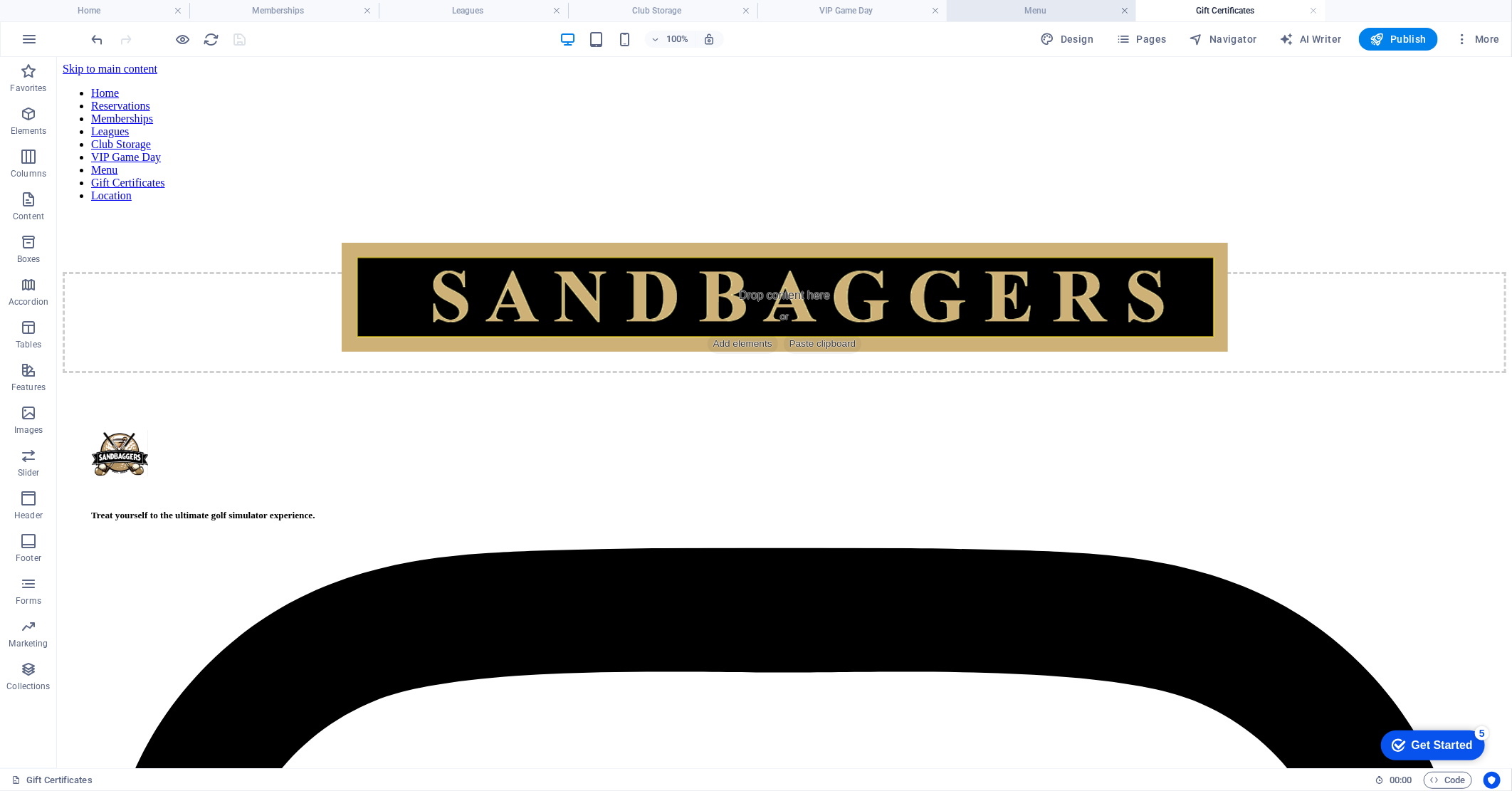
click at [1122, 11] on link at bounding box center [1124, 11] width 9 height 14
click at [1129, 12] on h4 "Gift Certificates" at bounding box center [1041, 11] width 189 height 15
click at [1122, 11] on link at bounding box center [1124, 11] width 9 height 14
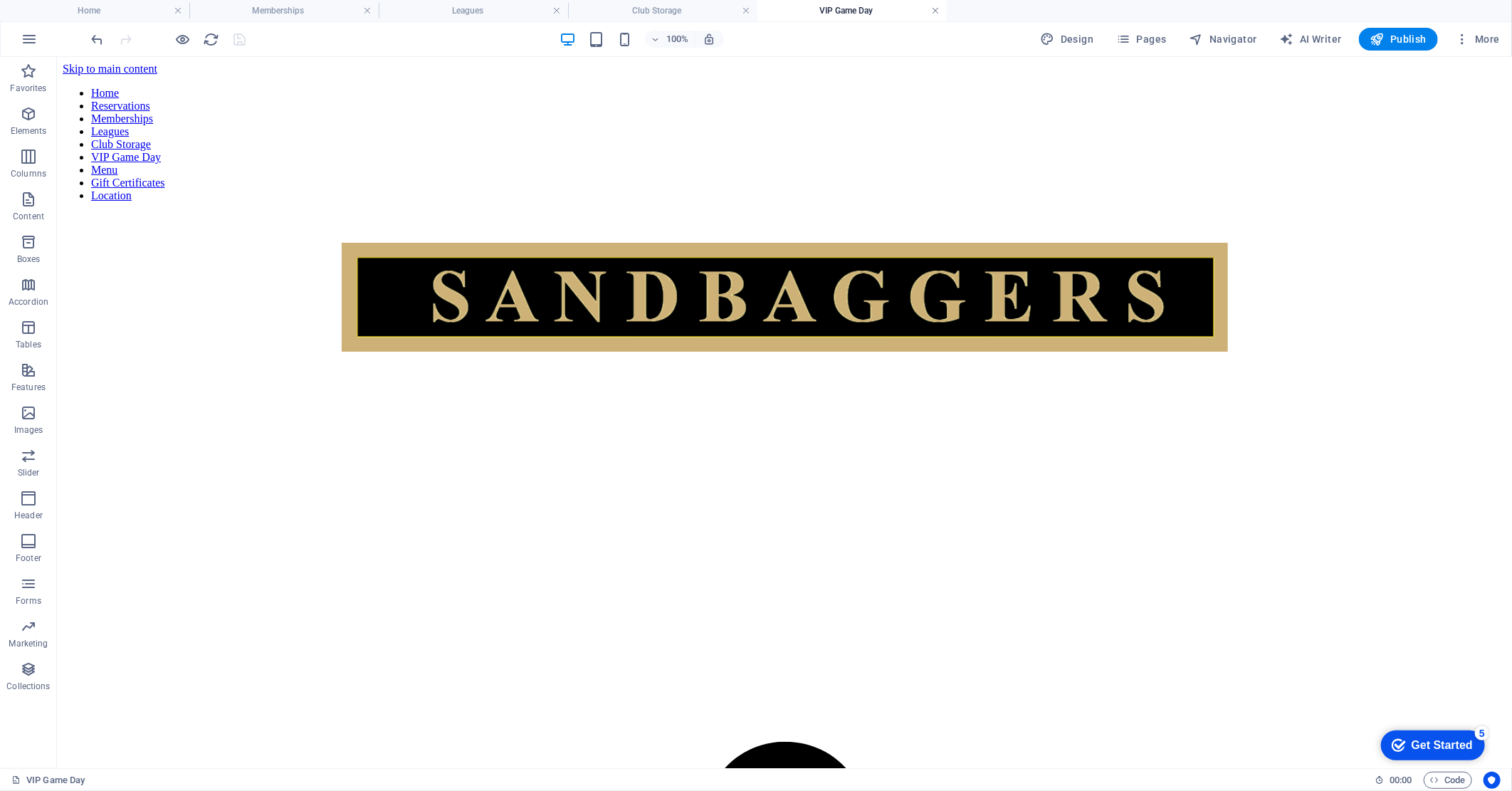
click at [934, 8] on link at bounding box center [935, 11] width 9 height 14
click at [747, 11] on link at bounding box center [746, 11] width 9 height 14
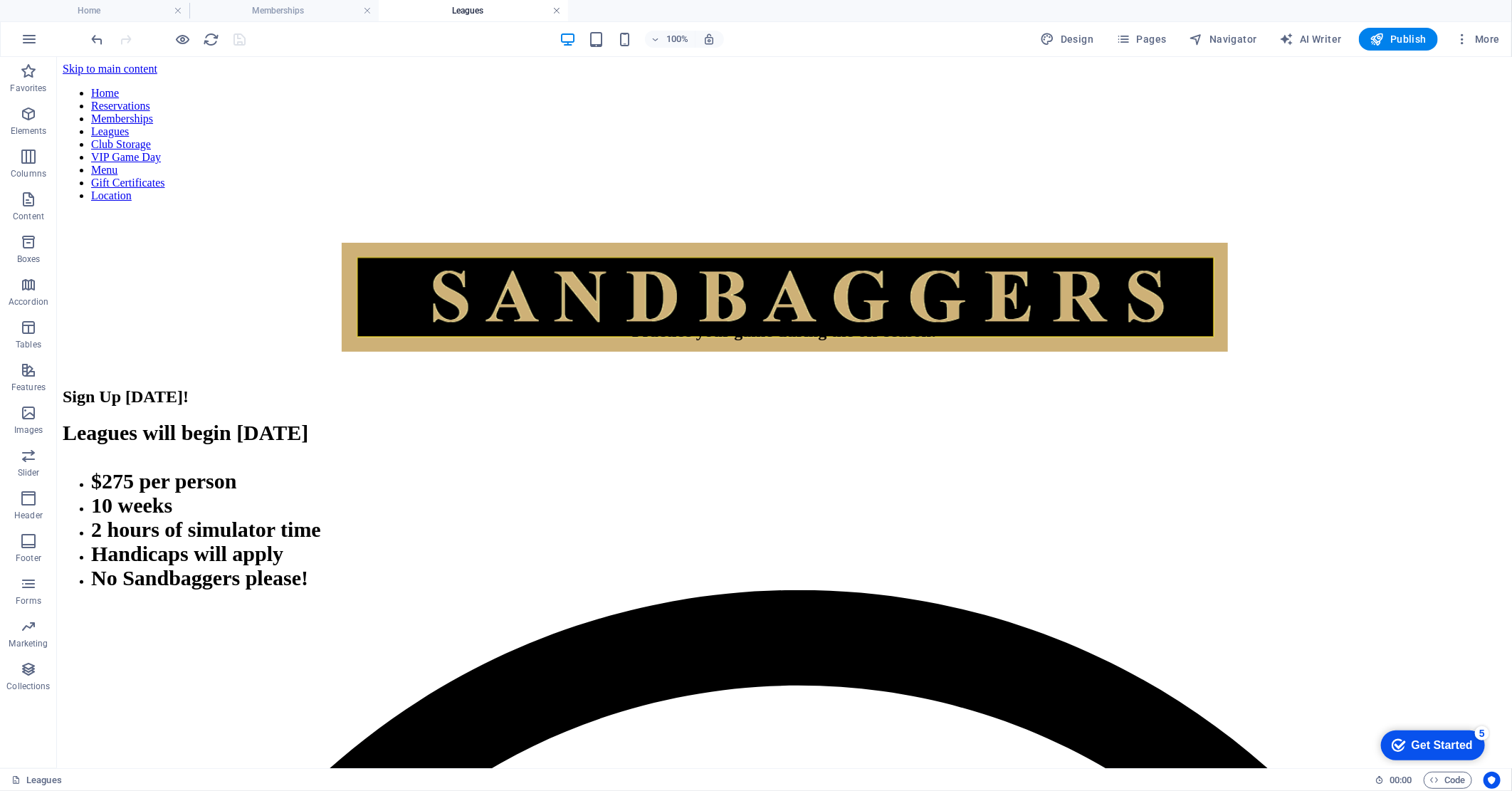
click at [556, 12] on link at bounding box center [557, 11] width 9 height 14
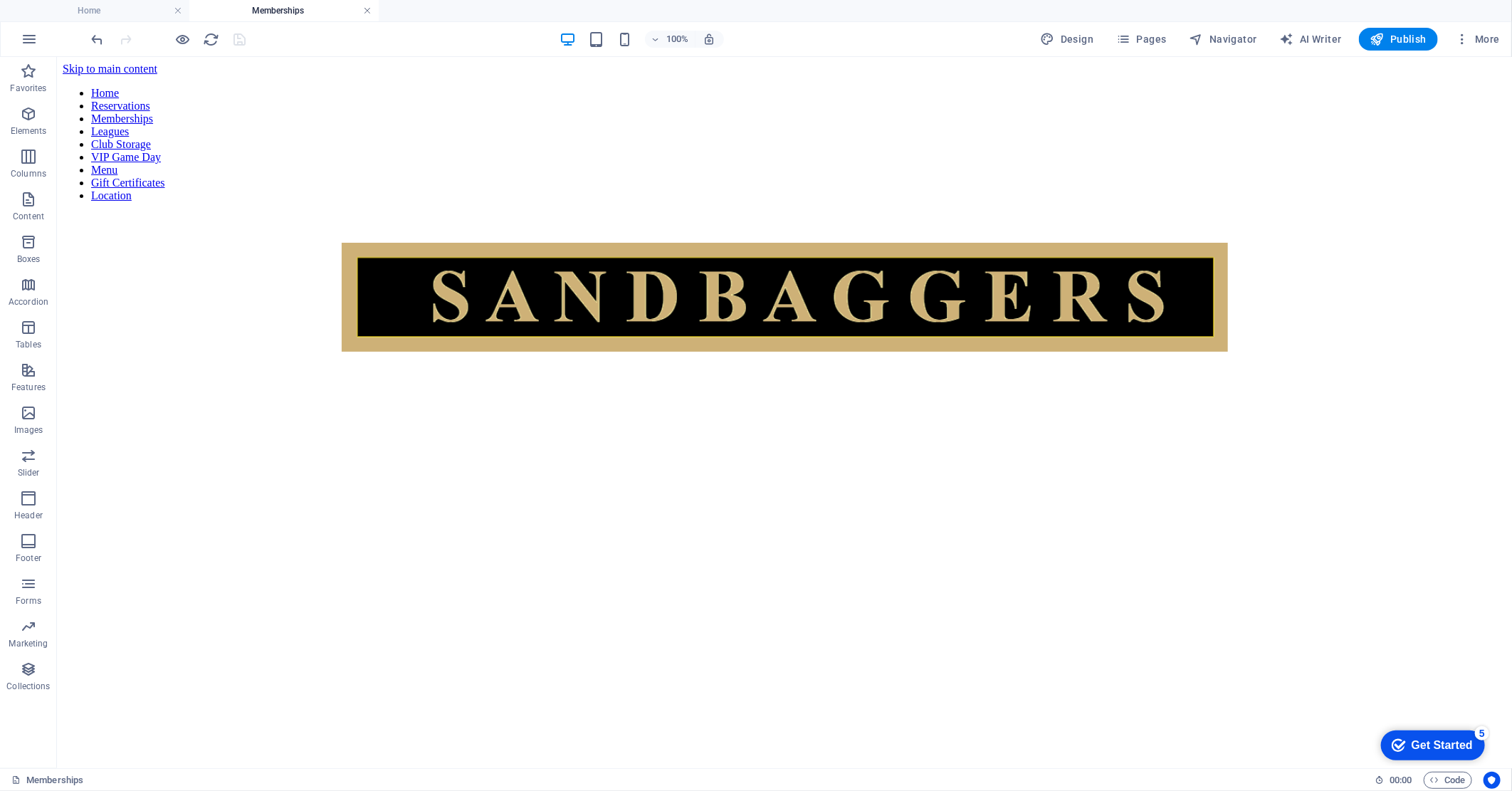
click at [366, 7] on link at bounding box center [367, 11] width 9 height 14
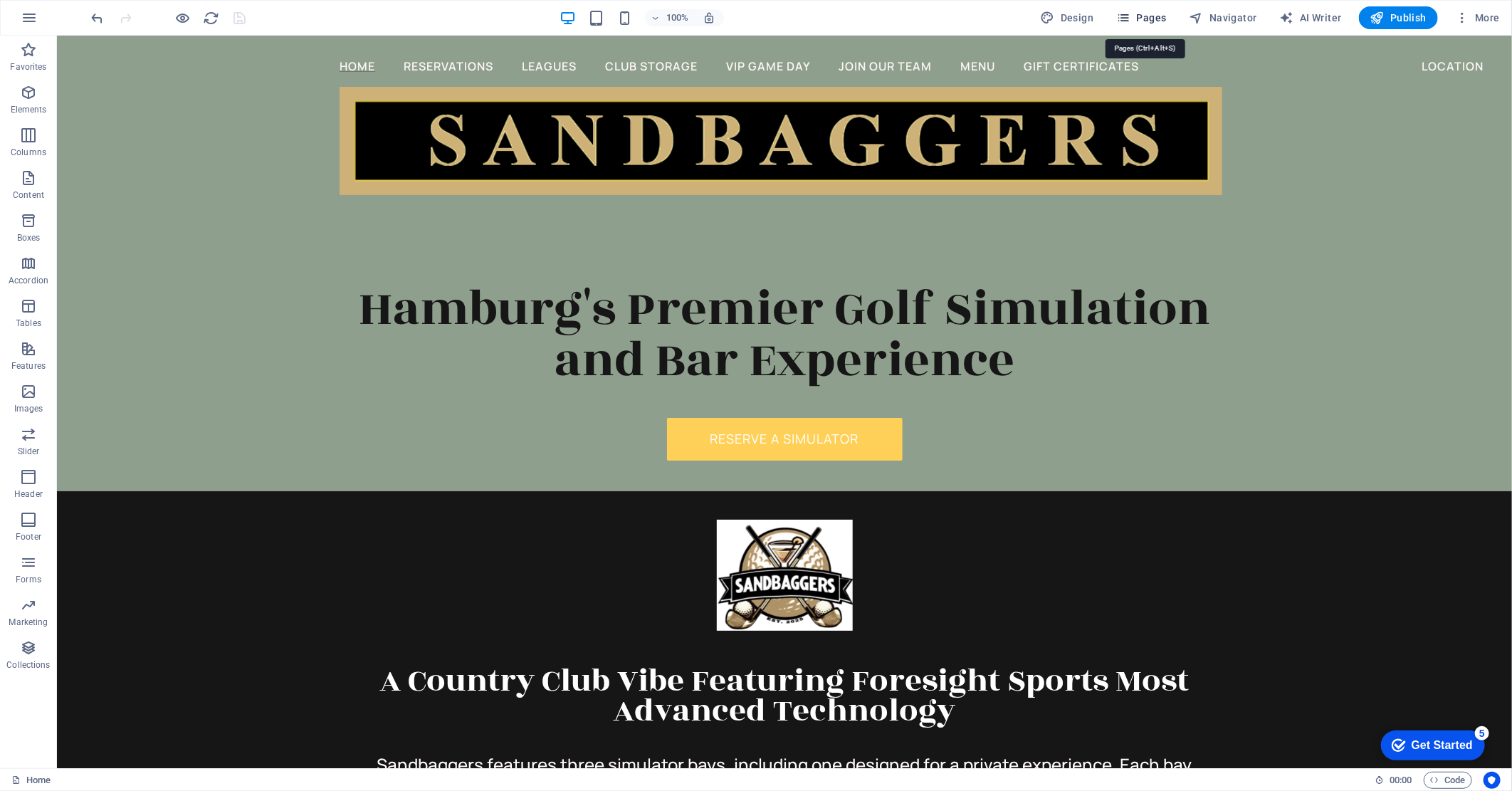
click at [1136, 16] on span "Pages" at bounding box center [1141, 18] width 50 height 15
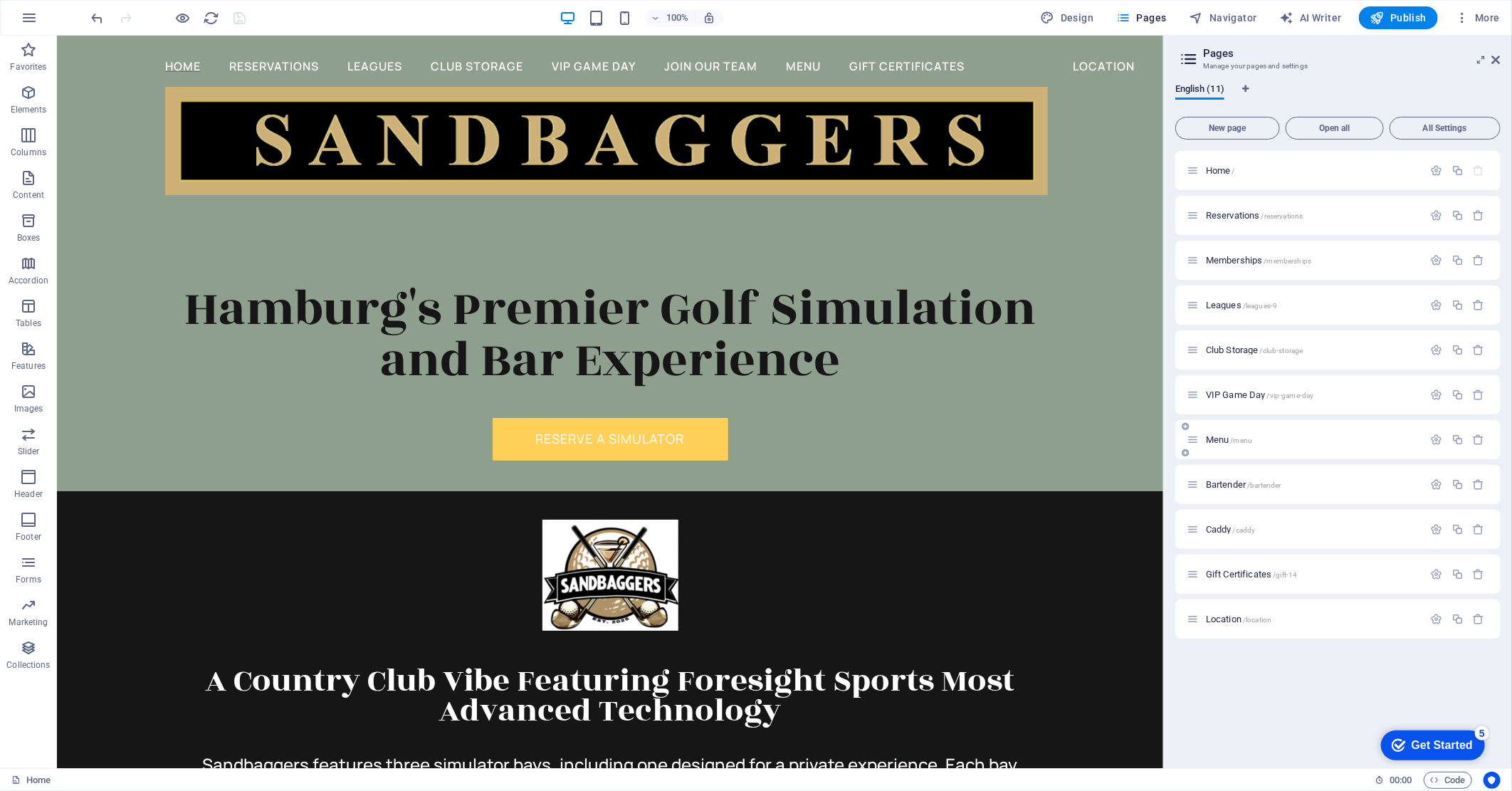
click at [1241, 440] on span "/menu" at bounding box center [1241, 441] width 22 height 8
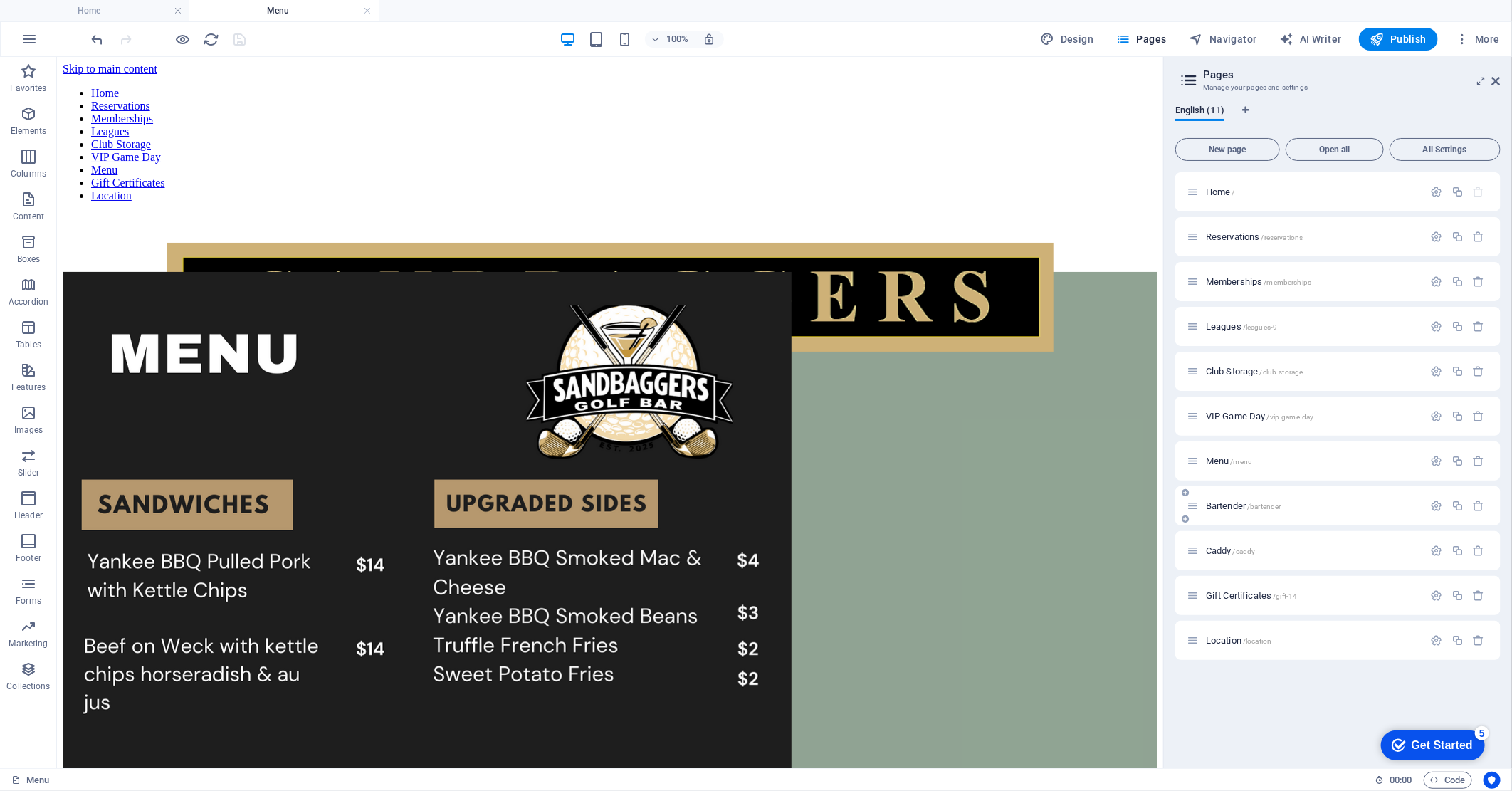
click at [1299, 504] on p "Bartender /bartender" at bounding box center [1312, 506] width 214 height 9
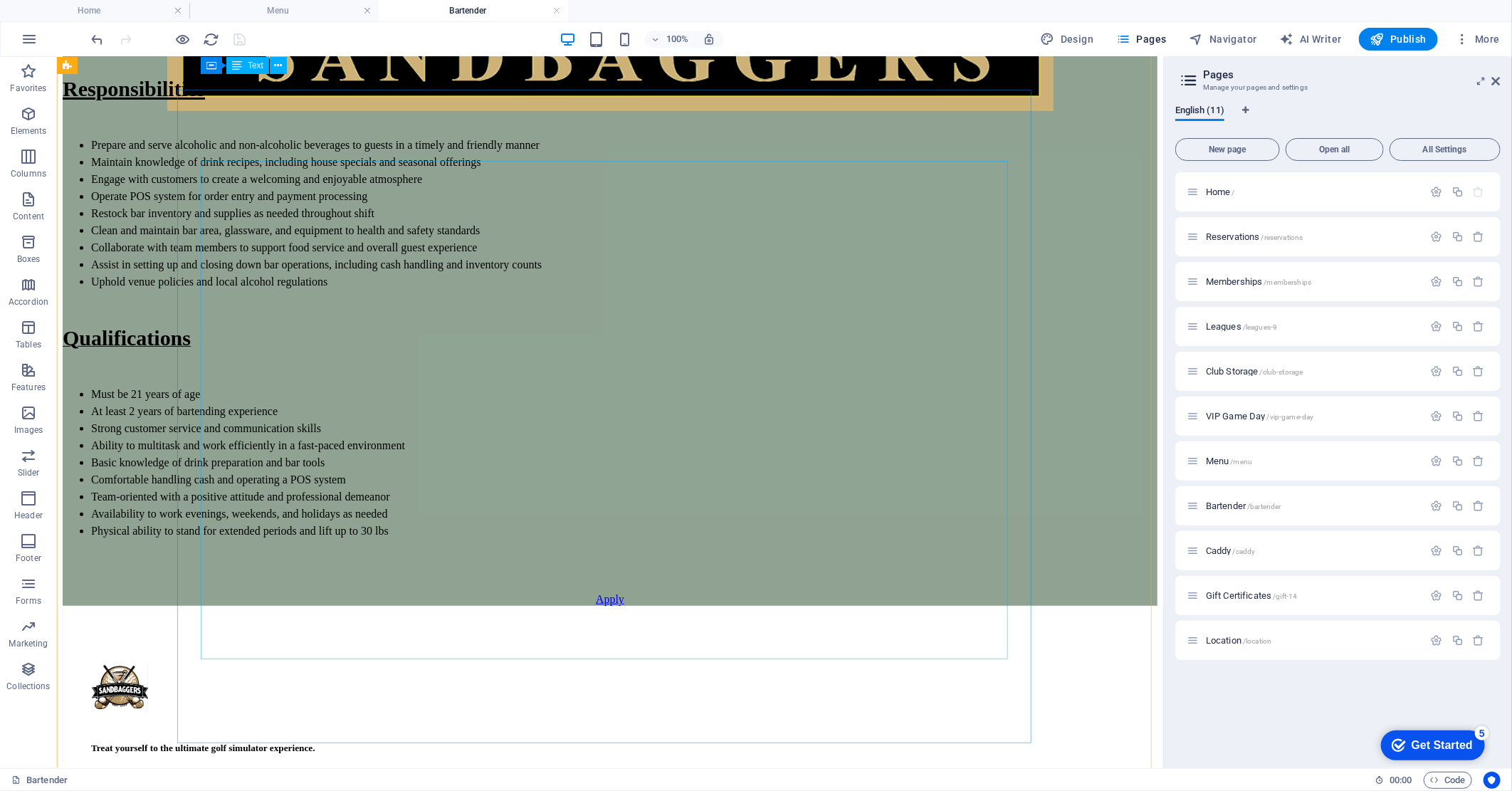
scroll to position [45, 0]
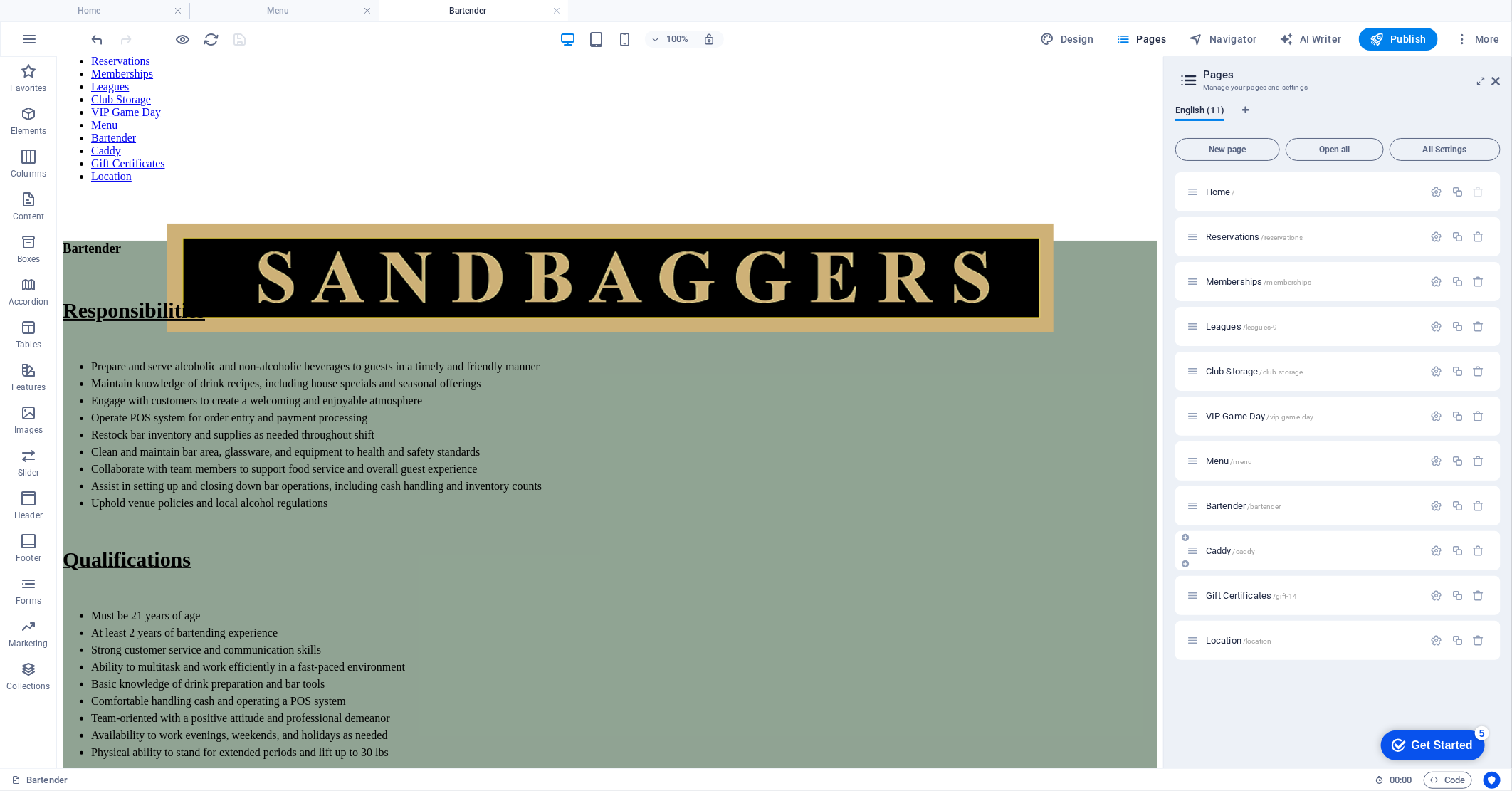
click at [1251, 556] on div "Caddy /caddy" at bounding box center [1305, 551] width 237 height 16
click at [1254, 553] on span "/caddy" at bounding box center [1244, 552] width 23 height 8
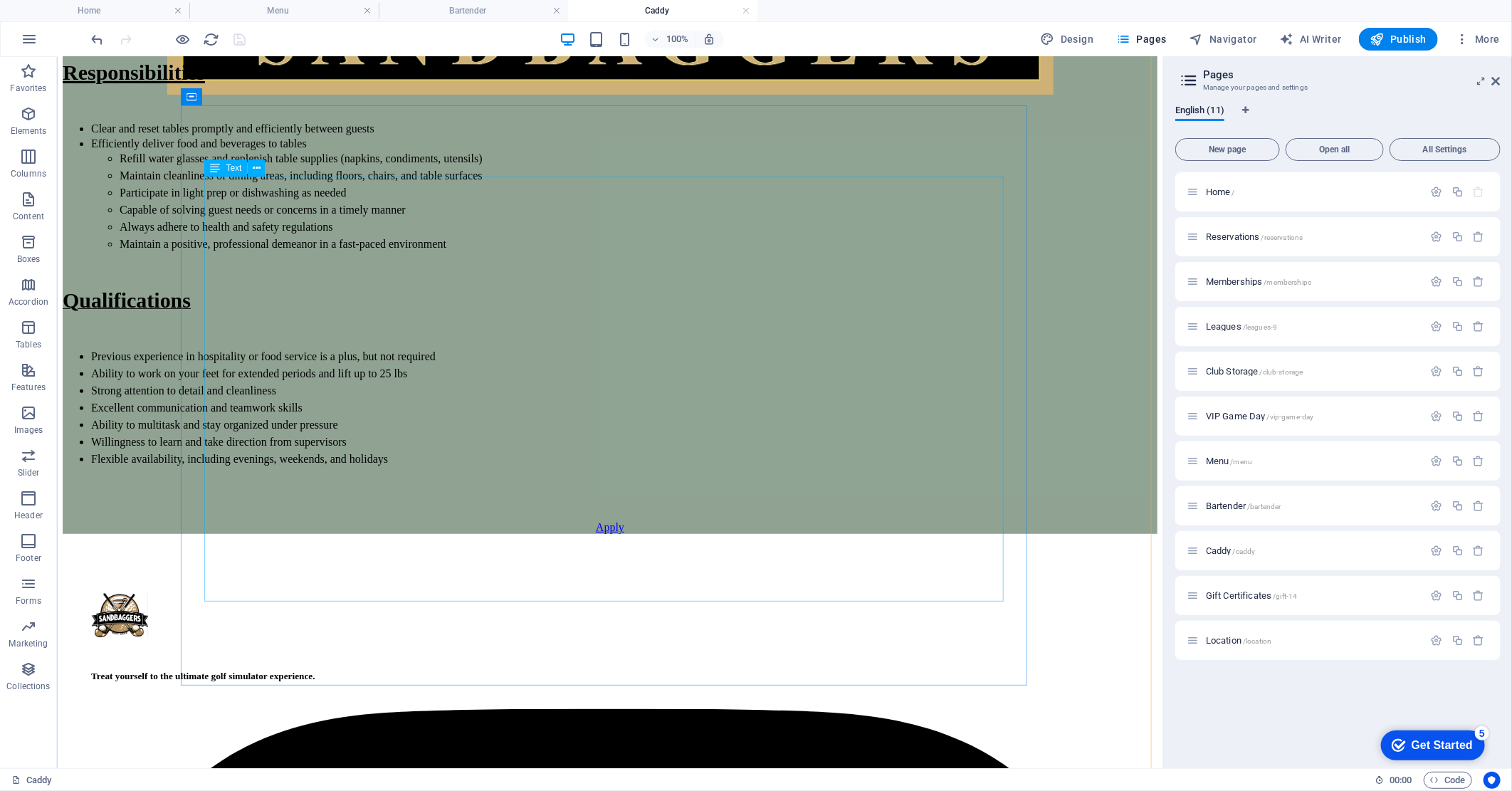
scroll to position [288, 0]
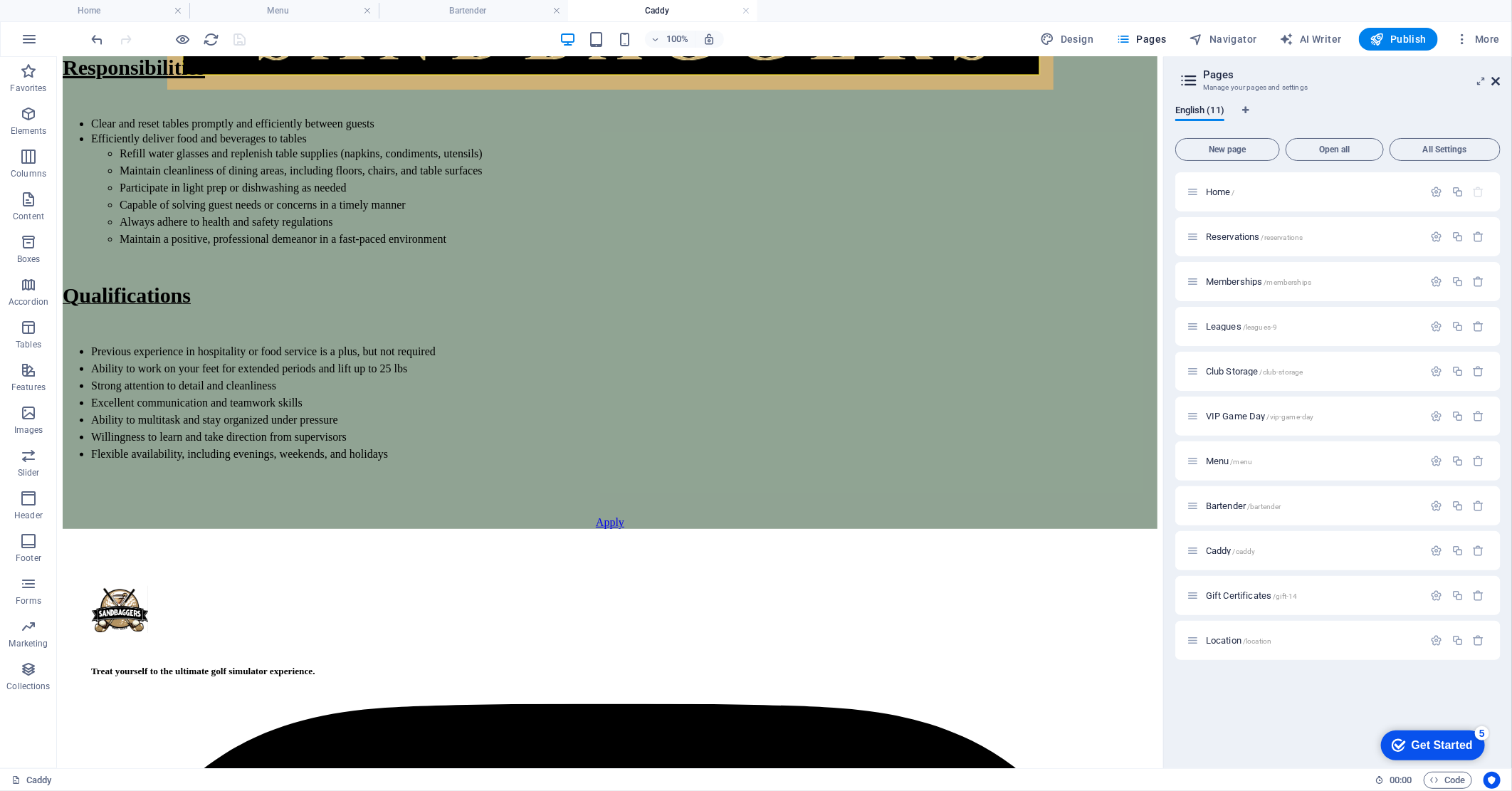
click at [1493, 79] on icon at bounding box center [1496, 81] width 9 height 11
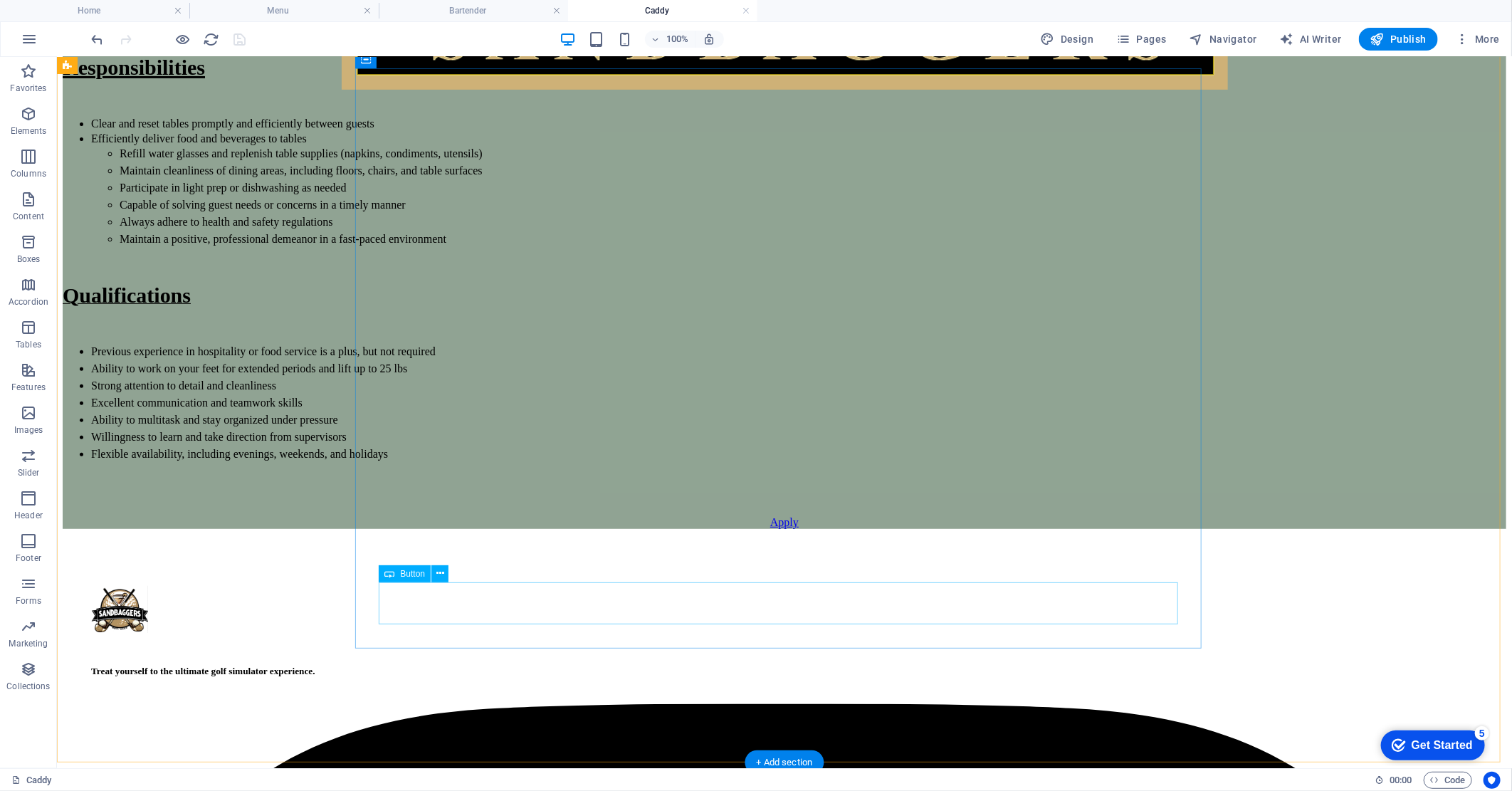
click at [779, 528] on div "Apply" at bounding box center [783, 522] width 1444 height 13
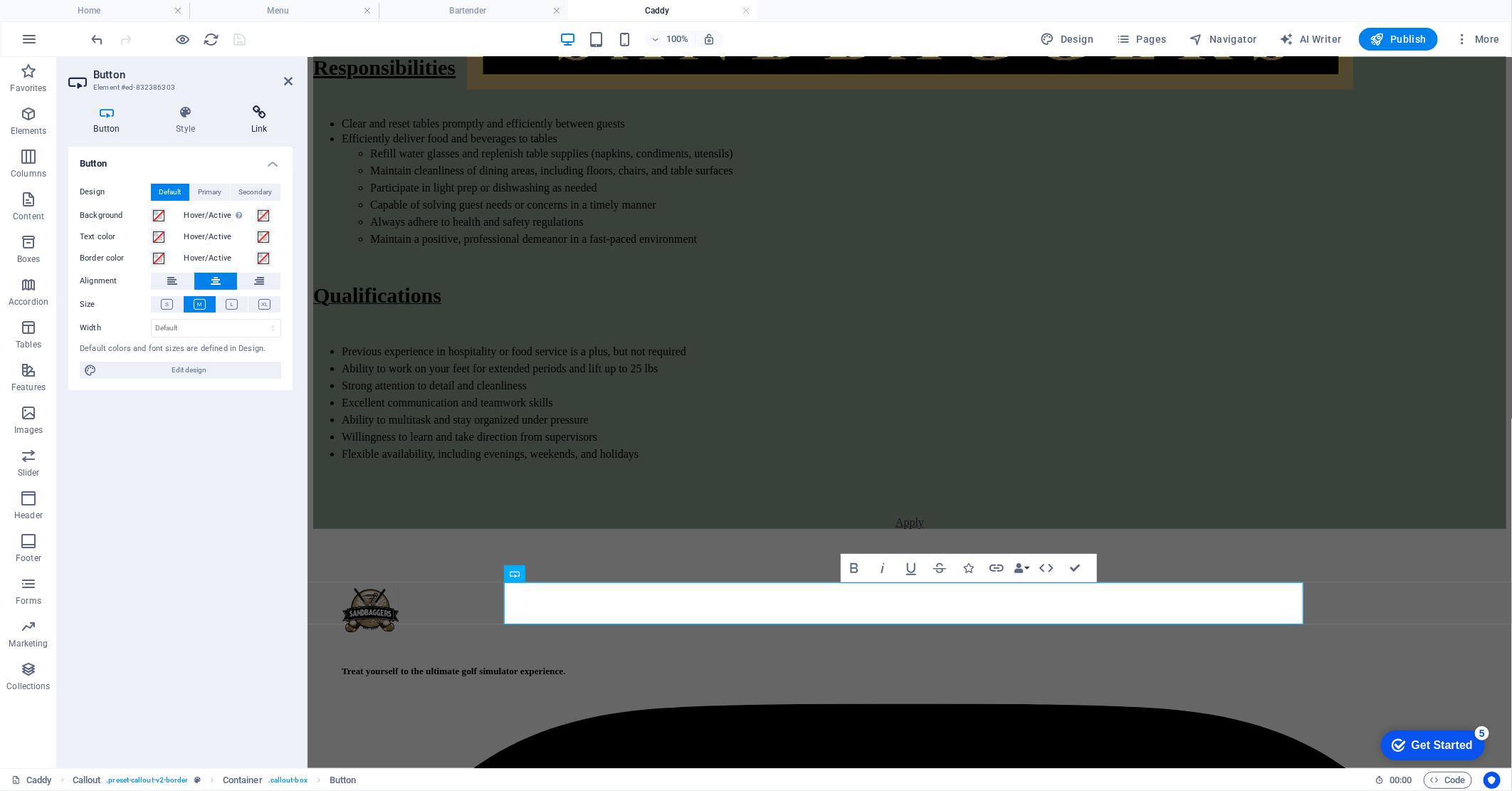
click at [265, 122] on h4 "Link" at bounding box center [259, 120] width 67 height 30
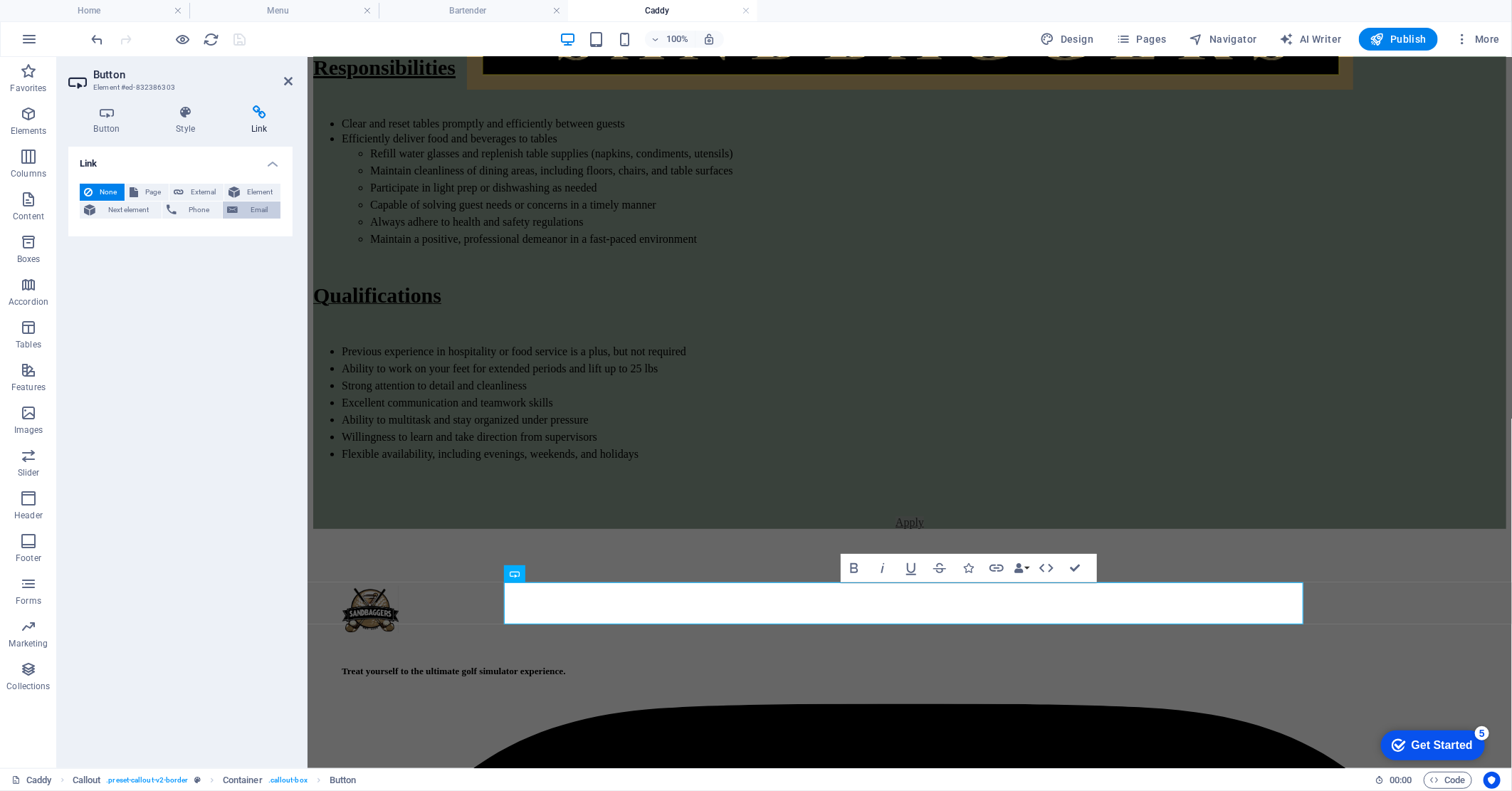
click at [249, 212] on span "Email" at bounding box center [259, 210] width 34 height 17
drag, startPoint x: 267, startPoint y: 233, endPoint x: 153, endPoint y: 241, distance: 114.3
click at [153, 241] on input "[EMAIL_ADDRESS][DOMAIN_NAME]" at bounding box center [216, 233] width 130 height 17
click at [271, 237] on input "[EMAIL_ADDRESS][DOMAIN_NAME]" at bounding box center [216, 233] width 130 height 17
click at [236, 38] on icon "save" at bounding box center [240, 40] width 16 height 16
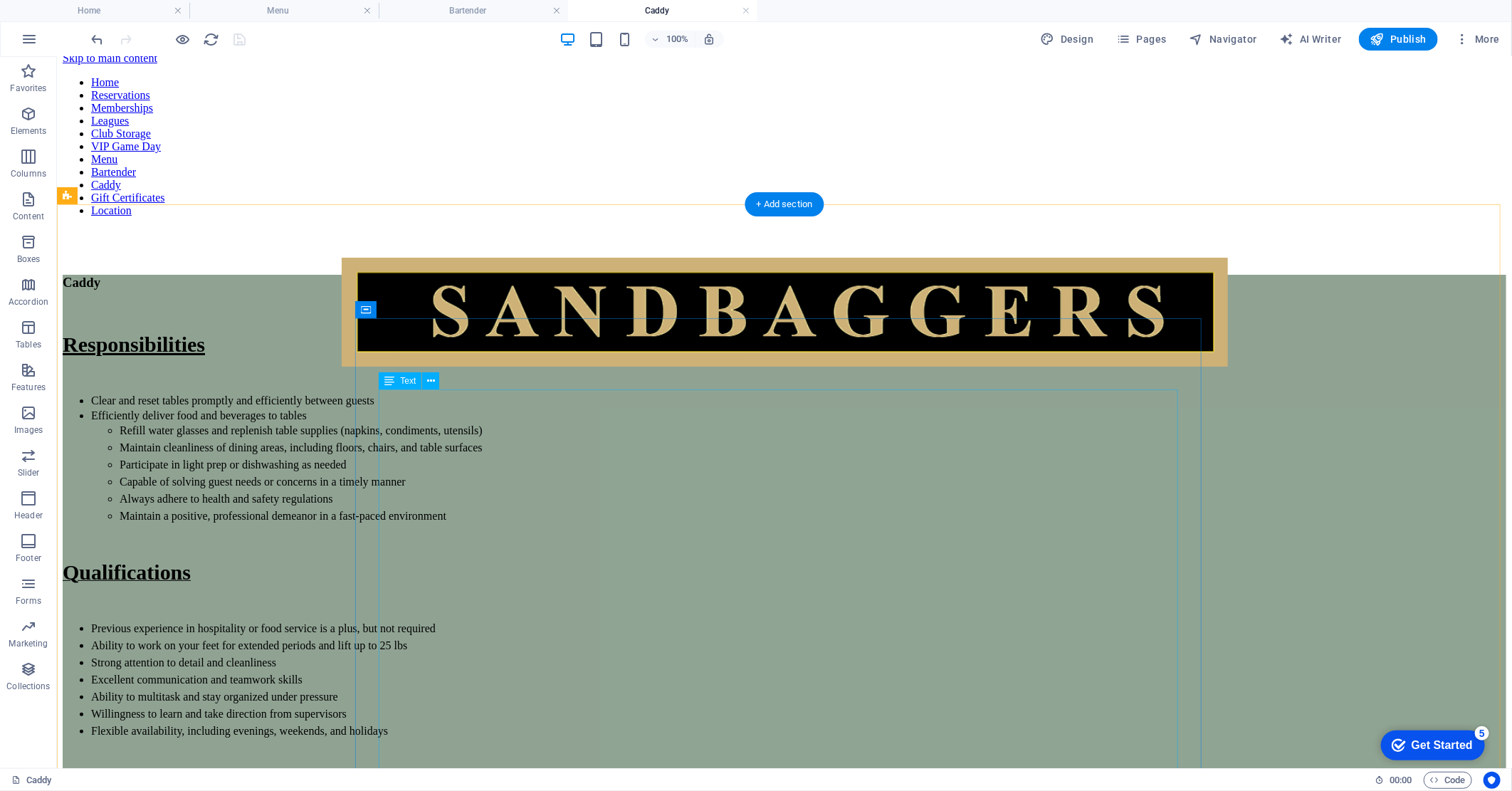
scroll to position [0, 0]
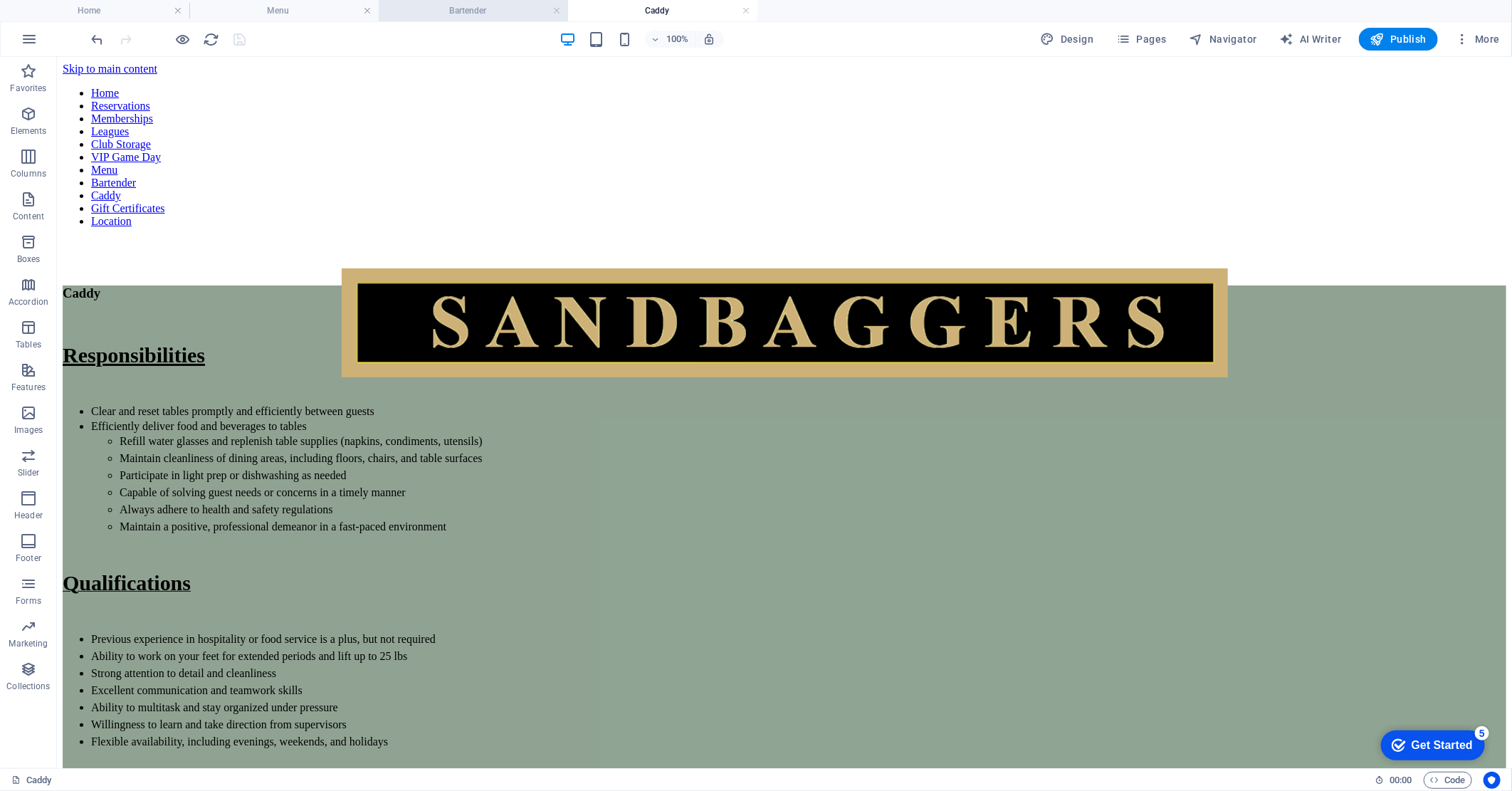
click at [481, 15] on h4 "Bartender" at bounding box center [473, 11] width 189 height 15
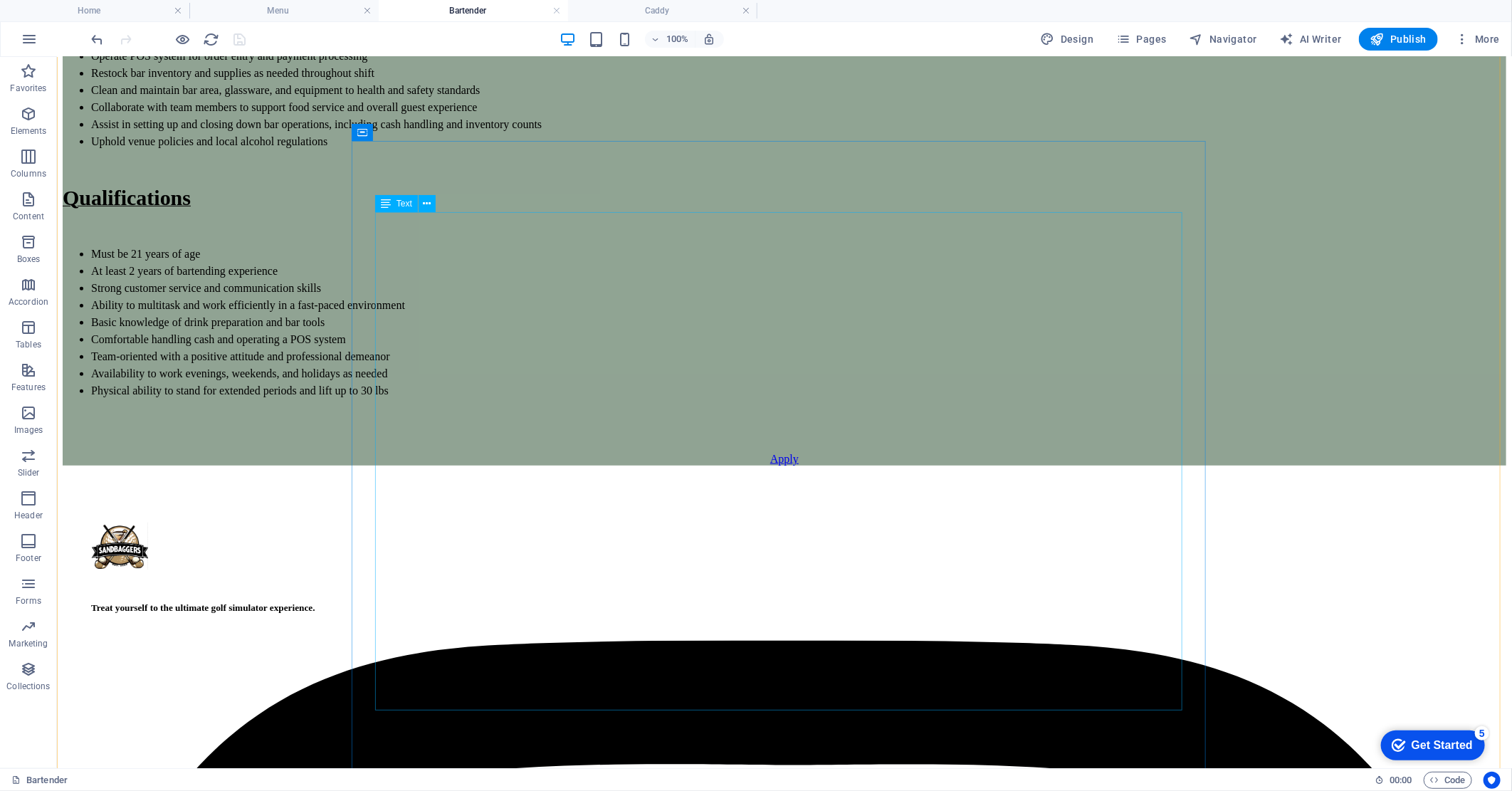
scroll to position [440, 0]
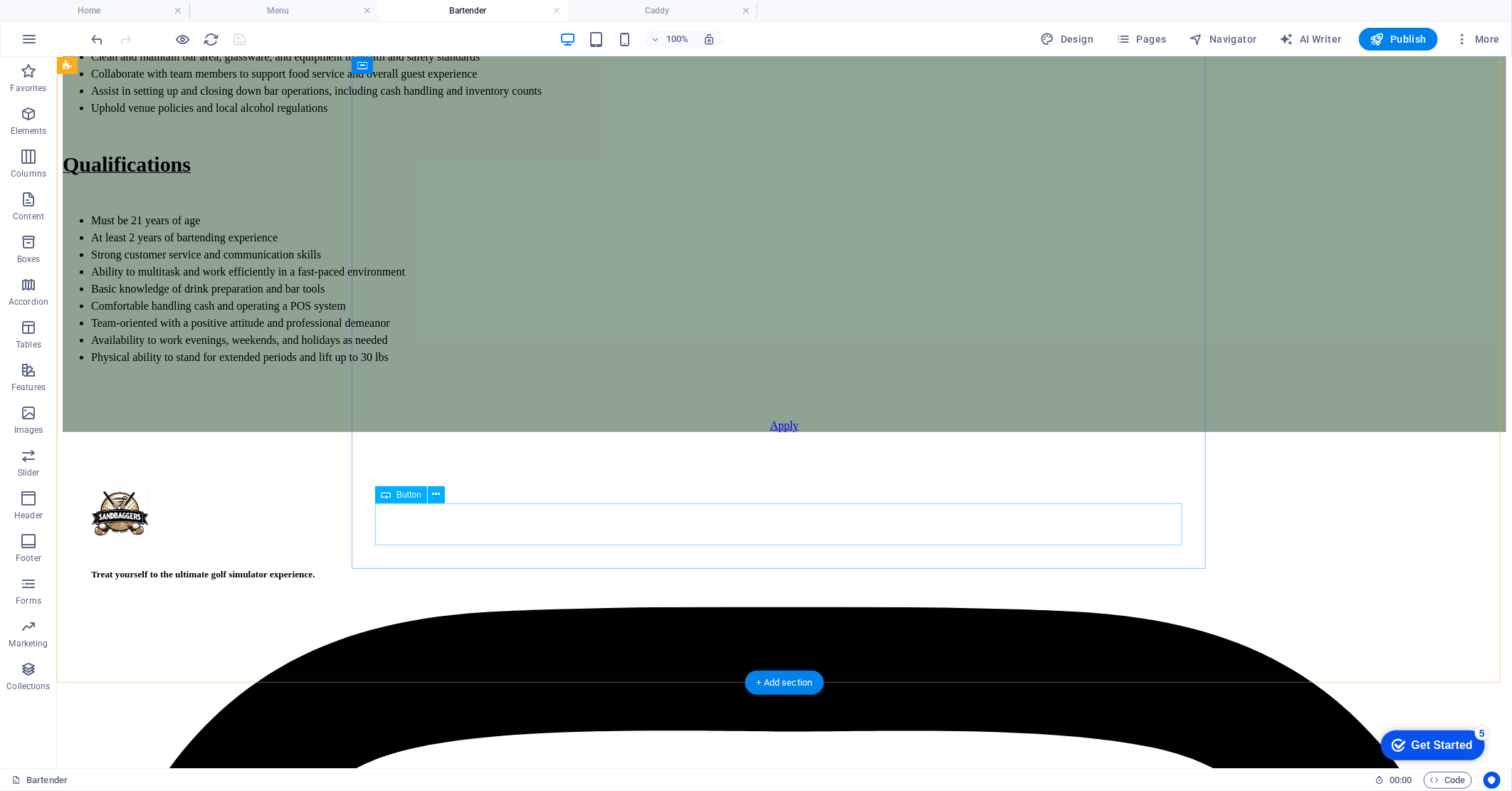
click at [791, 432] on div "Apply" at bounding box center [783, 425] width 1444 height 13
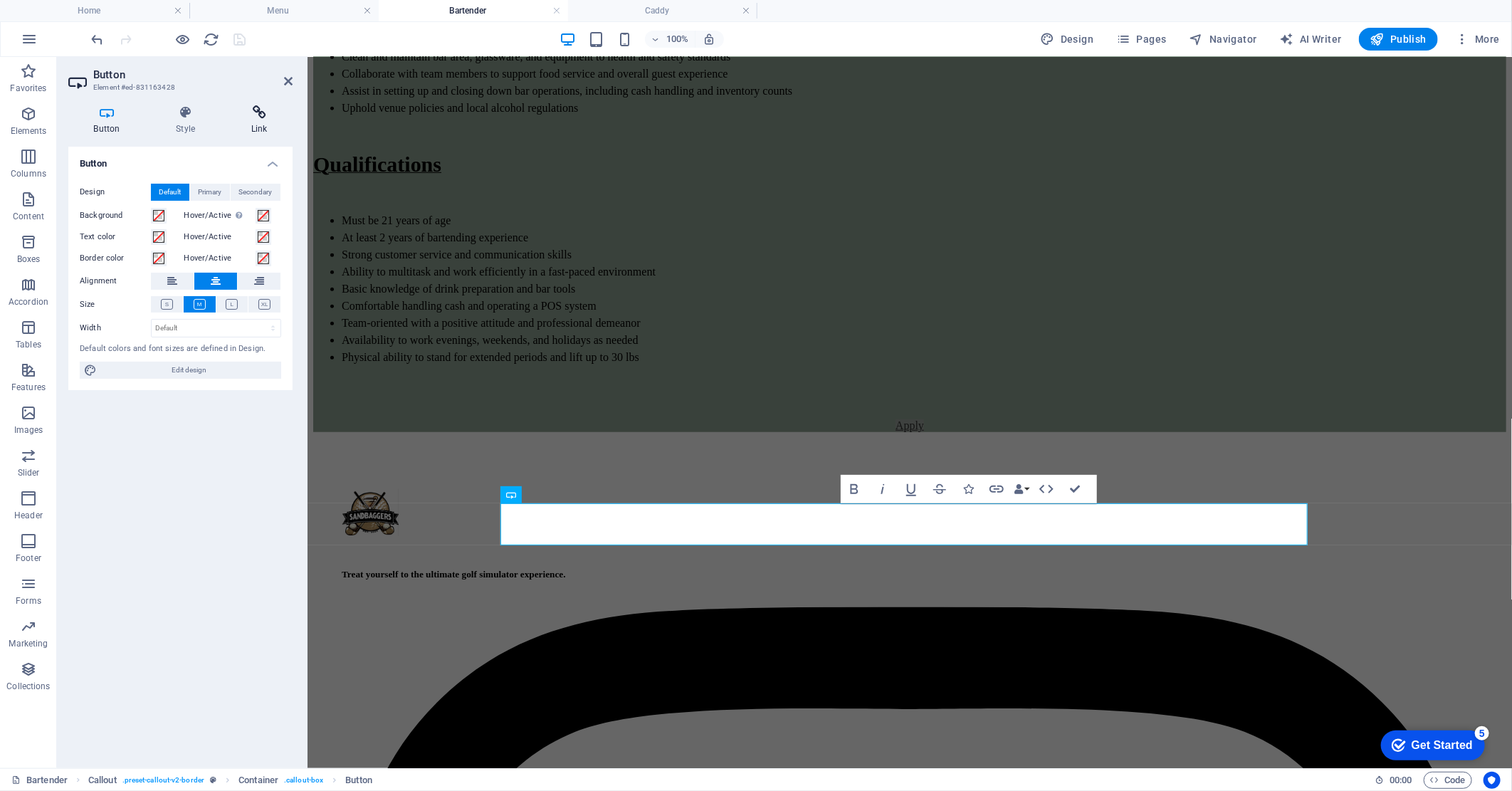
click at [259, 126] on h4 "Link" at bounding box center [259, 120] width 67 height 30
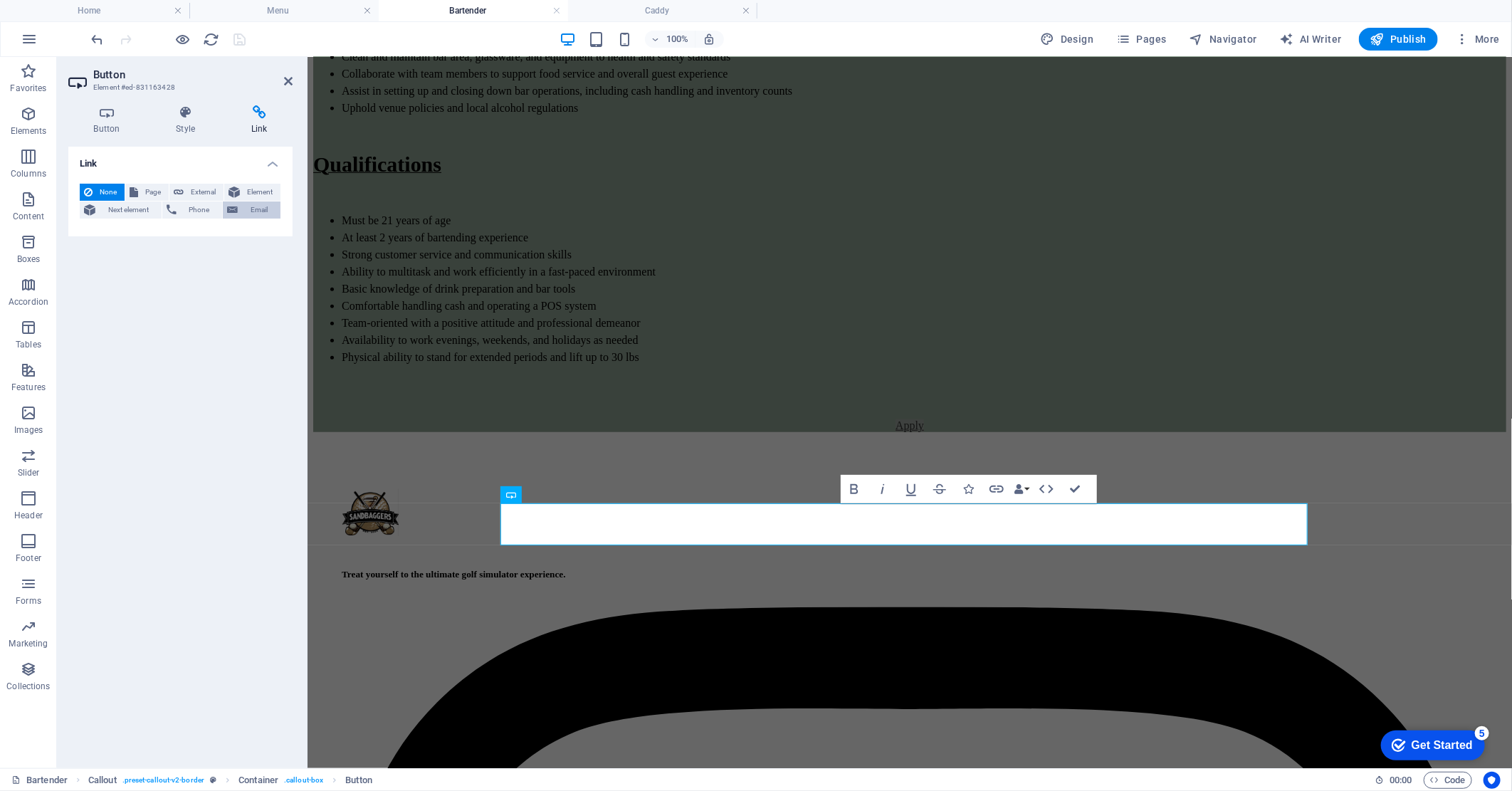
click at [254, 210] on span "Email" at bounding box center [259, 210] width 34 height 17
paste input "[EMAIL_ADDRESS][DOMAIN_NAME]"
click at [244, 37] on icon "save" at bounding box center [240, 40] width 16 height 16
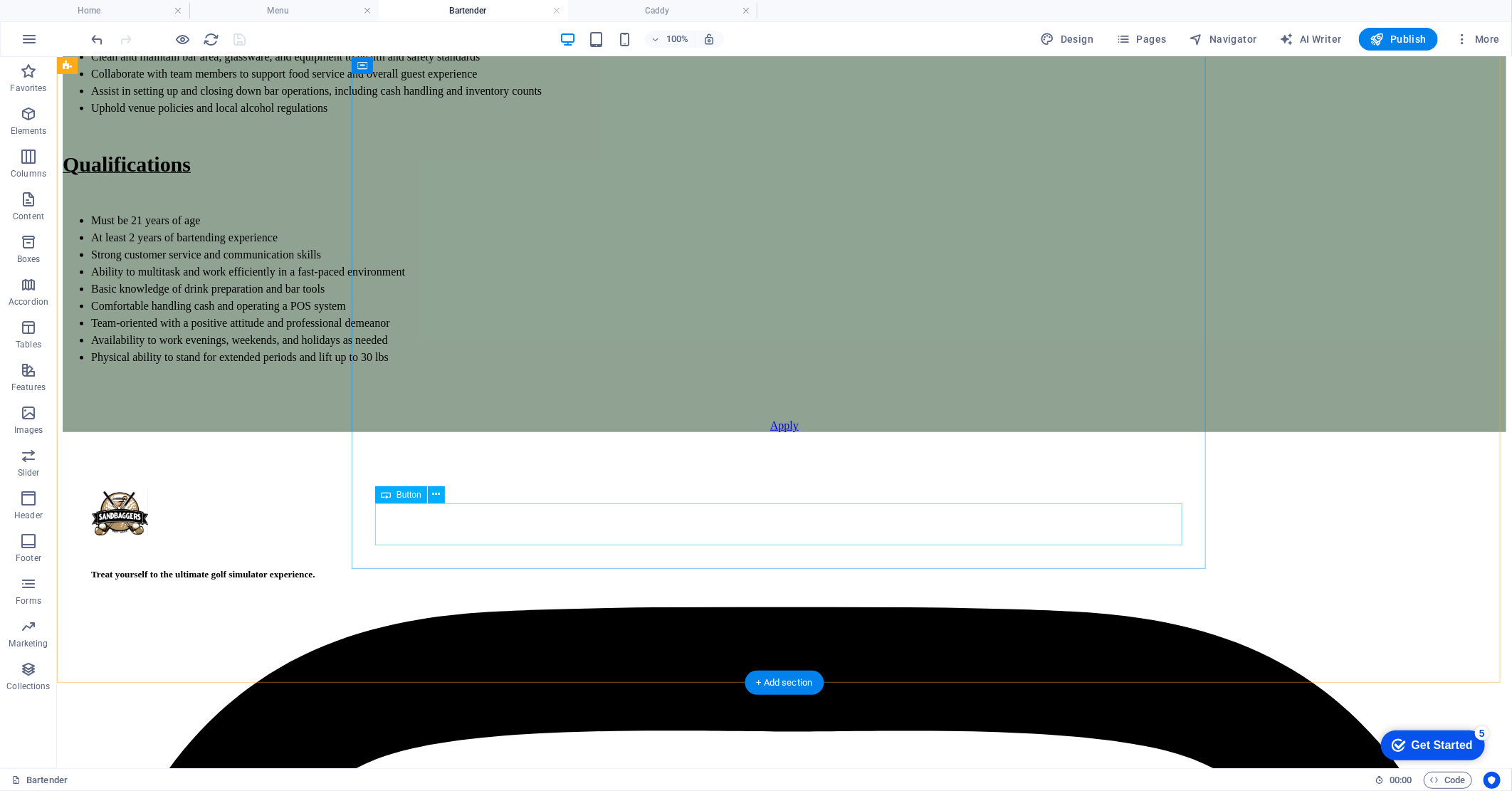
click at [793, 432] on div "Apply" at bounding box center [783, 425] width 1444 height 13
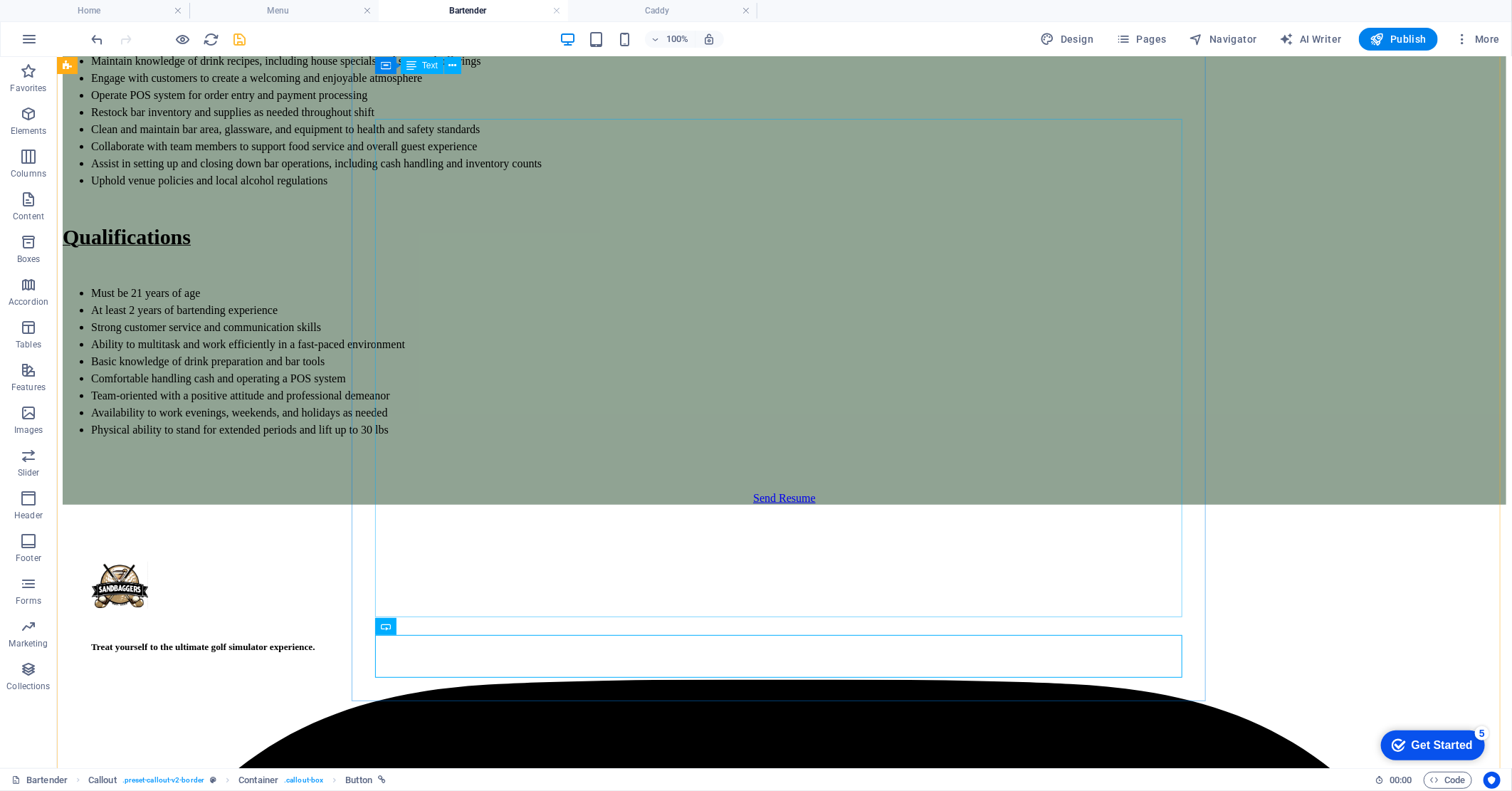
scroll to position [282, 0]
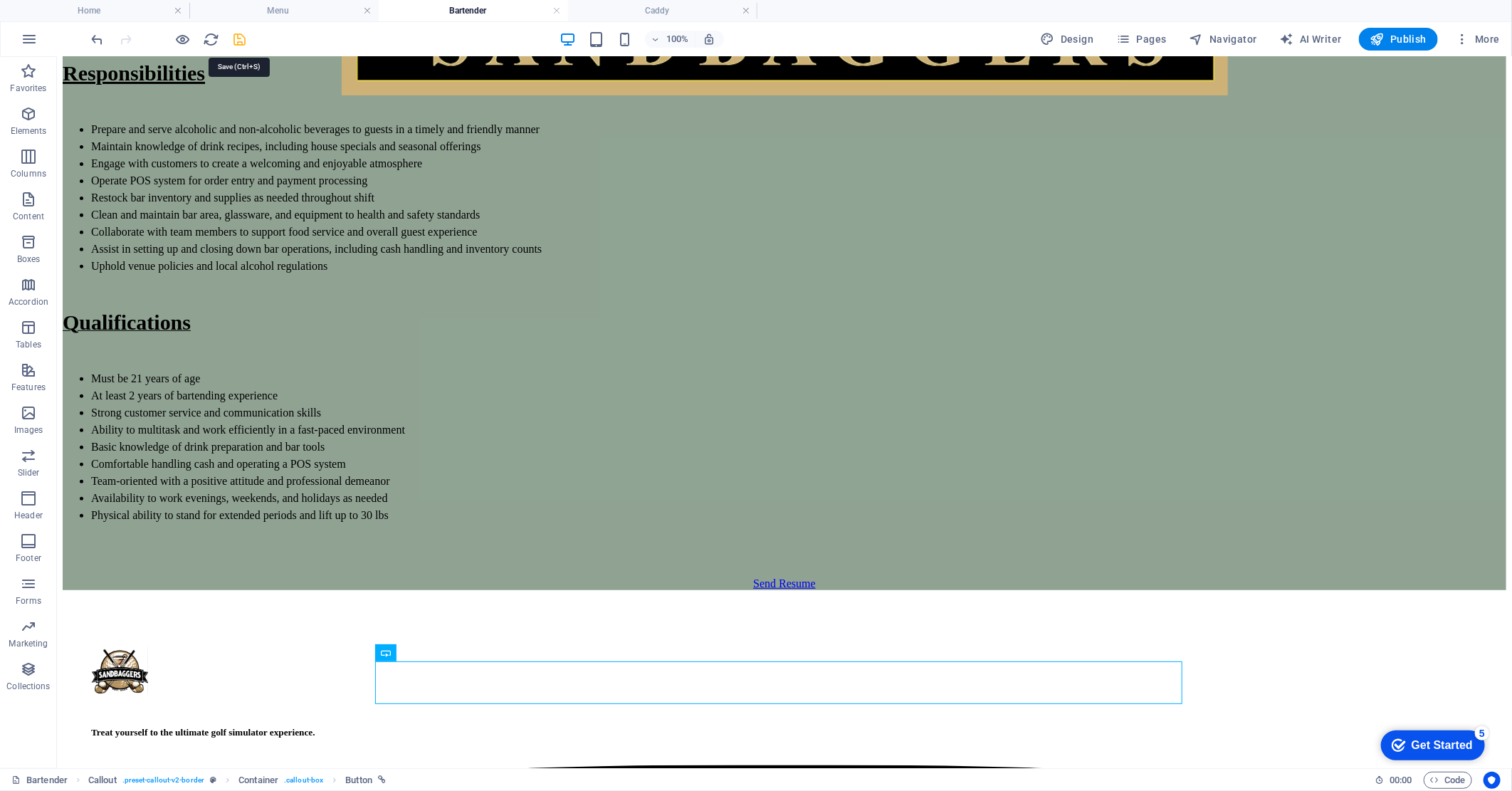
click at [243, 40] on icon "save" at bounding box center [240, 40] width 16 height 16
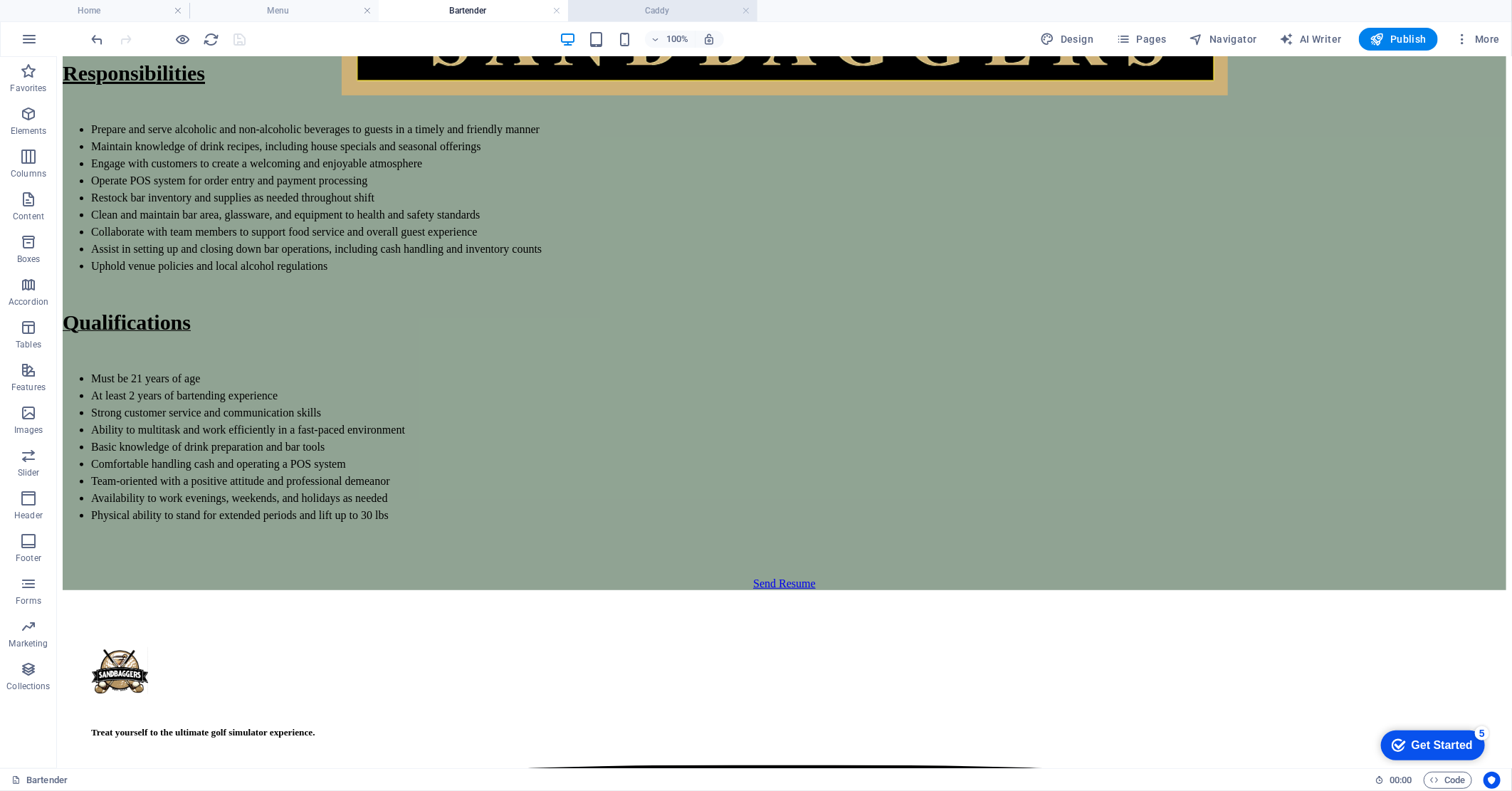
click at [672, 8] on h4 "Caddy" at bounding box center [662, 11] width 189 height 15
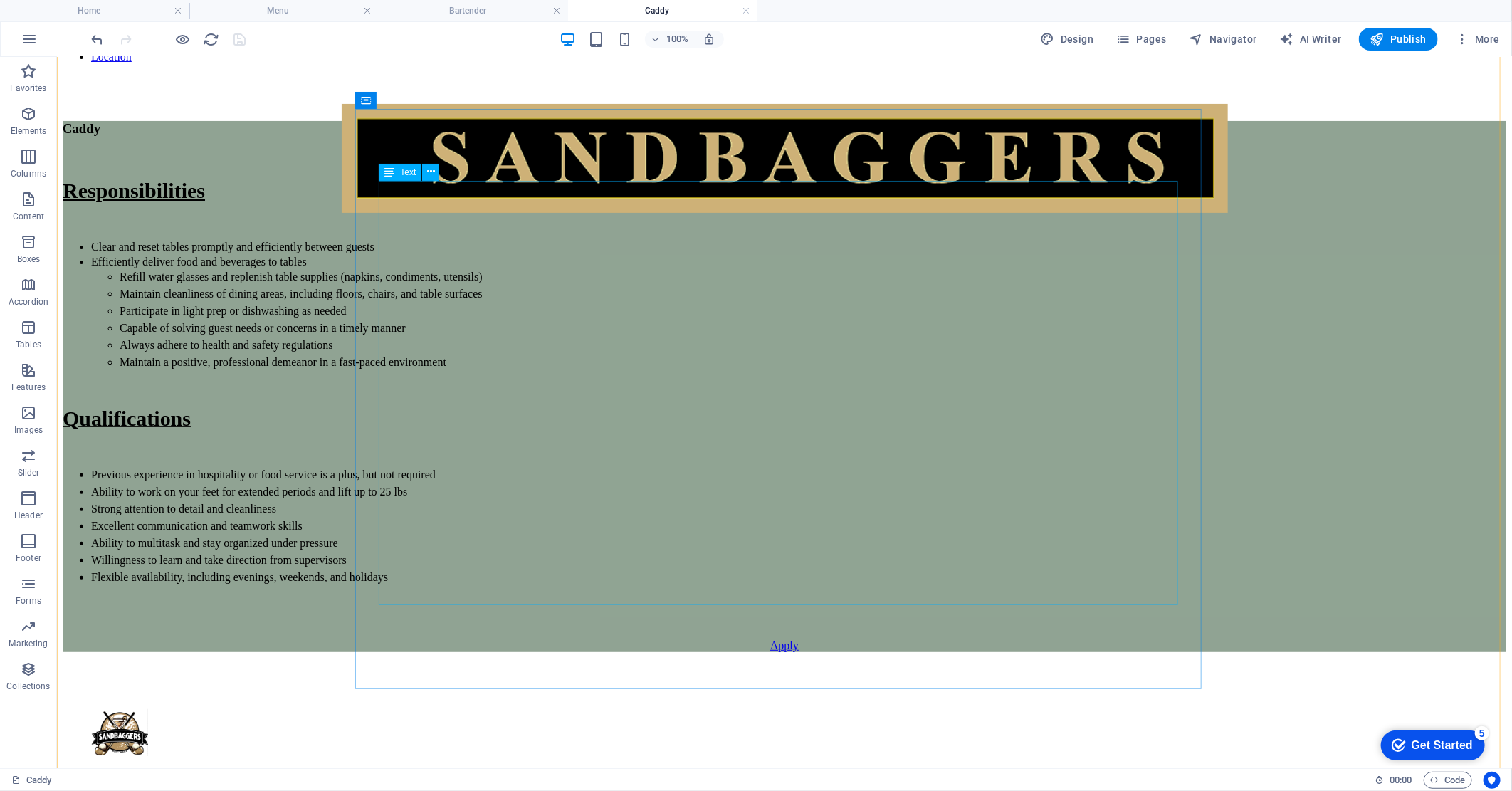
scroll to position [474, 0]
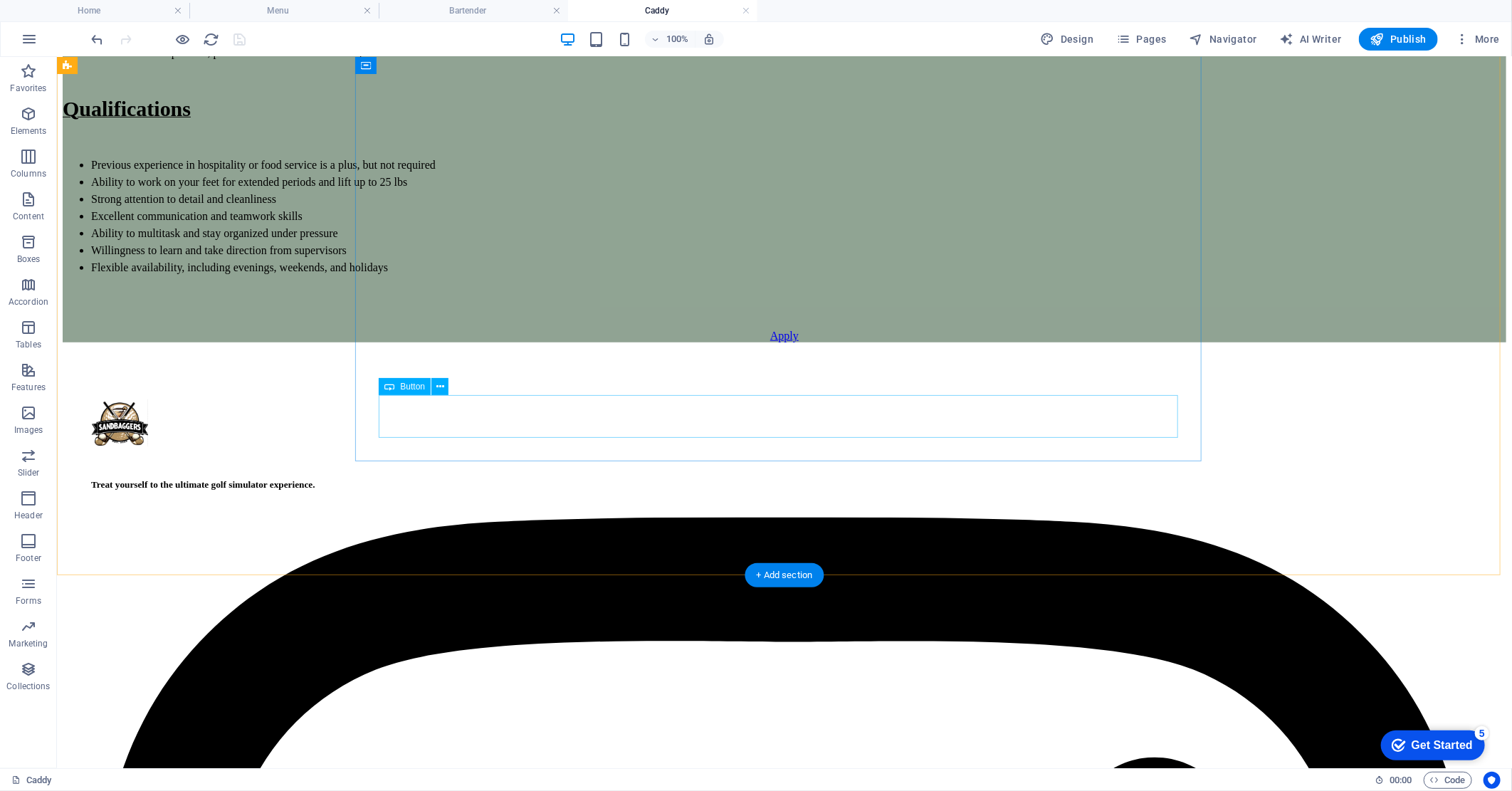
click at [782, 341] on div "Apply" at bounding box center [783, 336] width 1444 height 13
click at [1206, 342] on div "Caddy Responsibilities Clear and reset tables promptly and efficiently between …" at bounding box center [783, 76] width 1444 height 532
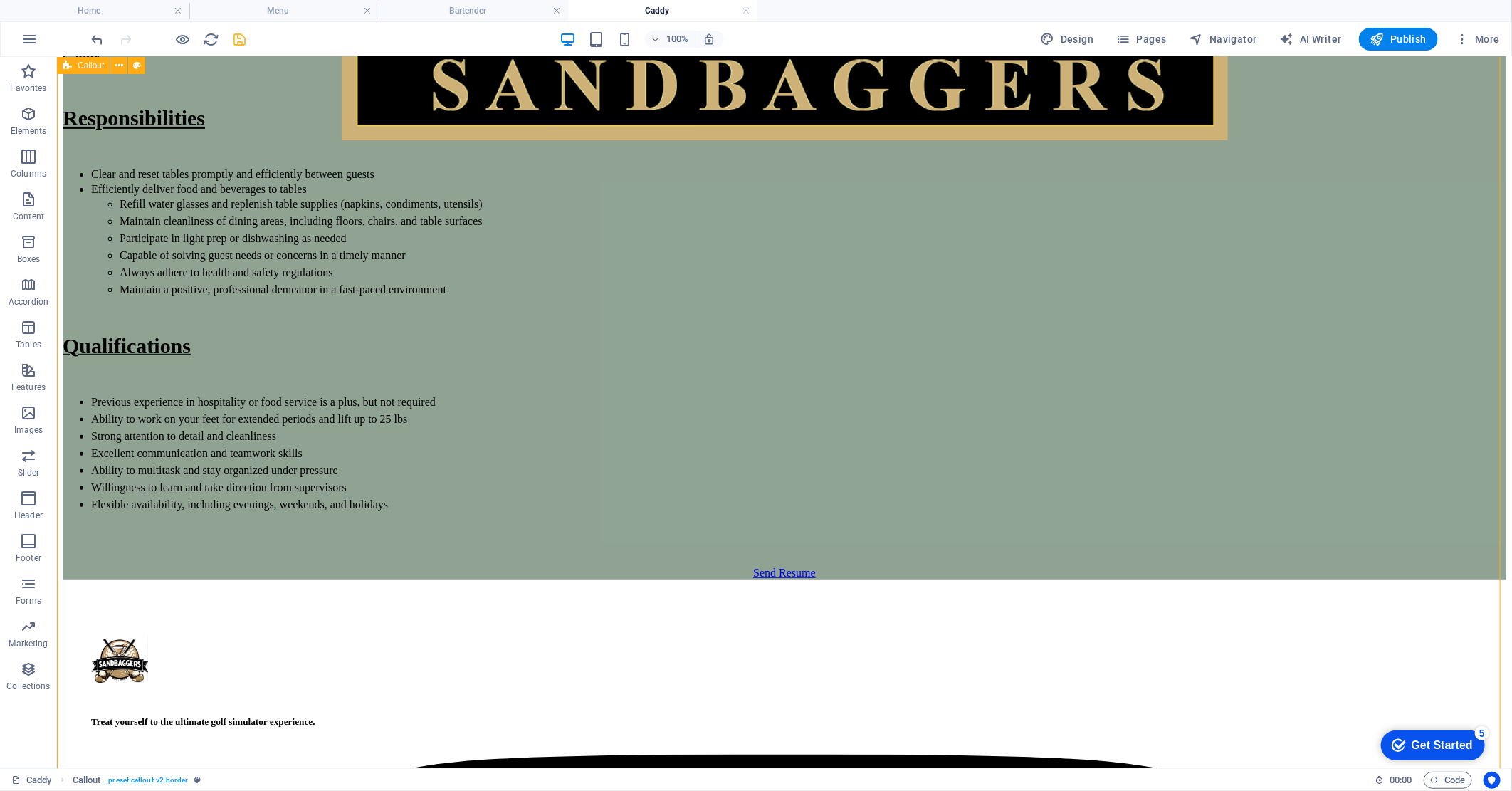
scroll to position [316, 0]
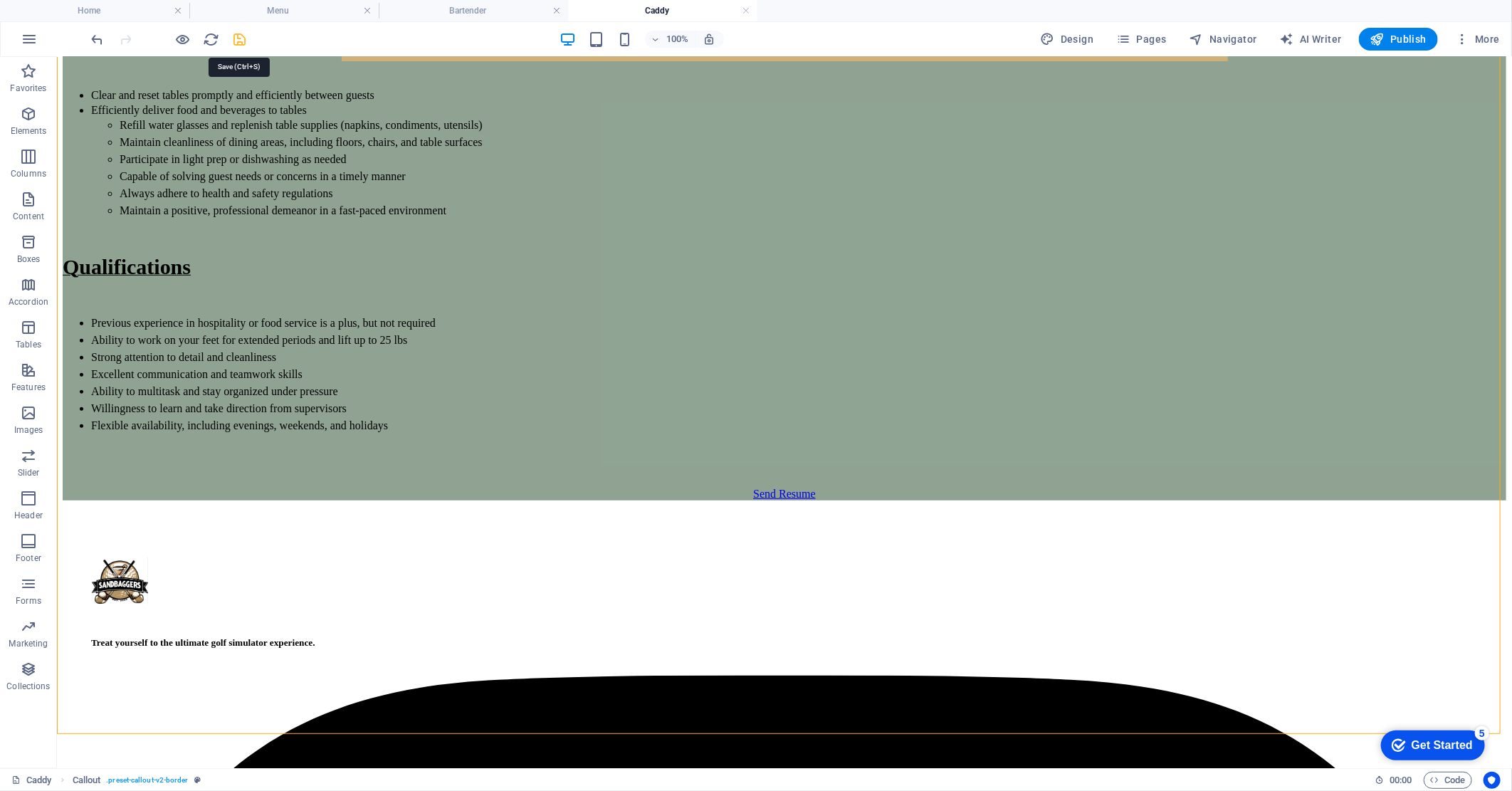
click at [240, 41] on icon "save" at bounding box center [240, 40] width 16 height 16
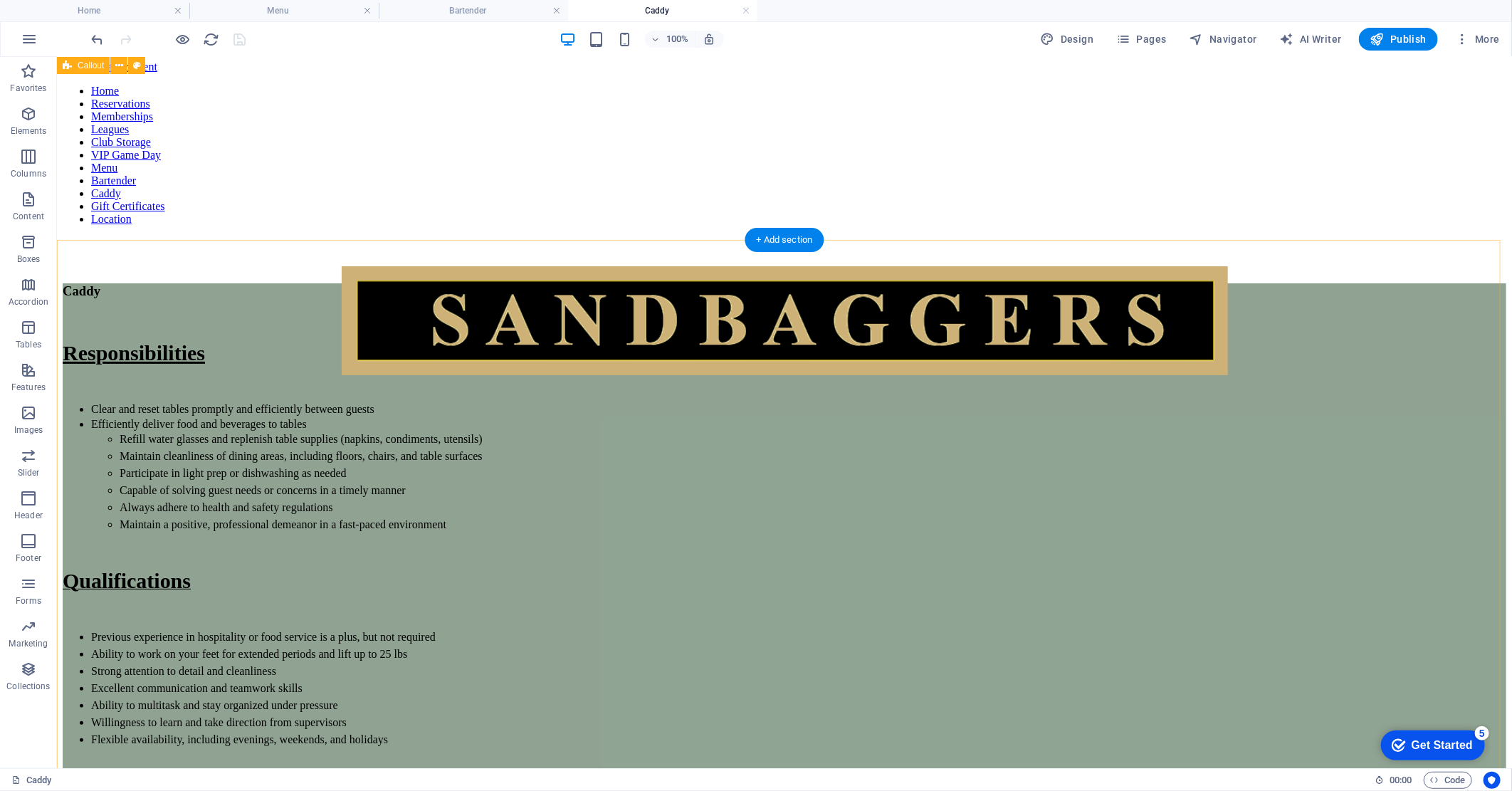
scroll to position [0, 0]
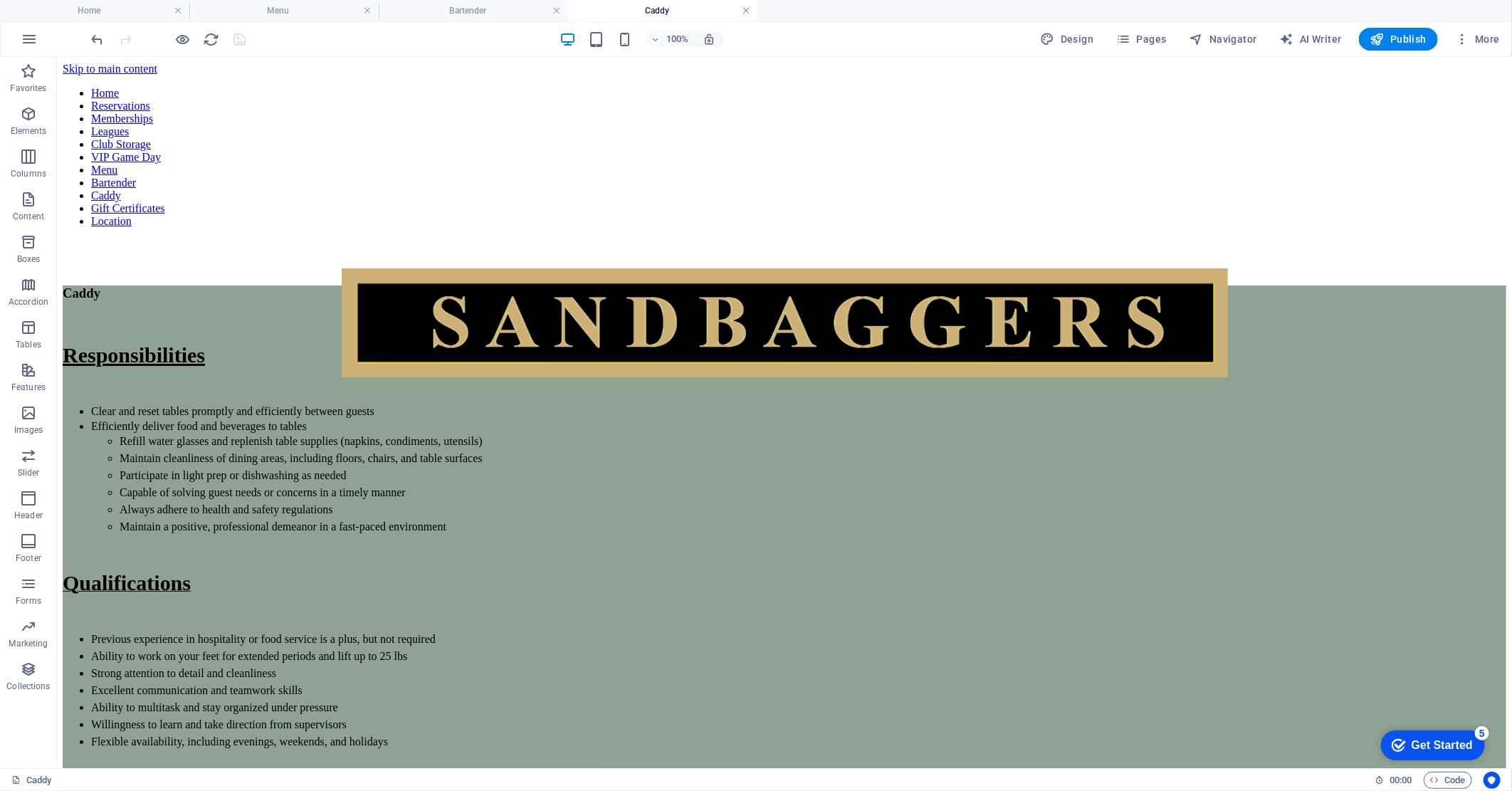
click at [746, 9] on link at bounding box center [746, 11] width 9 height 14
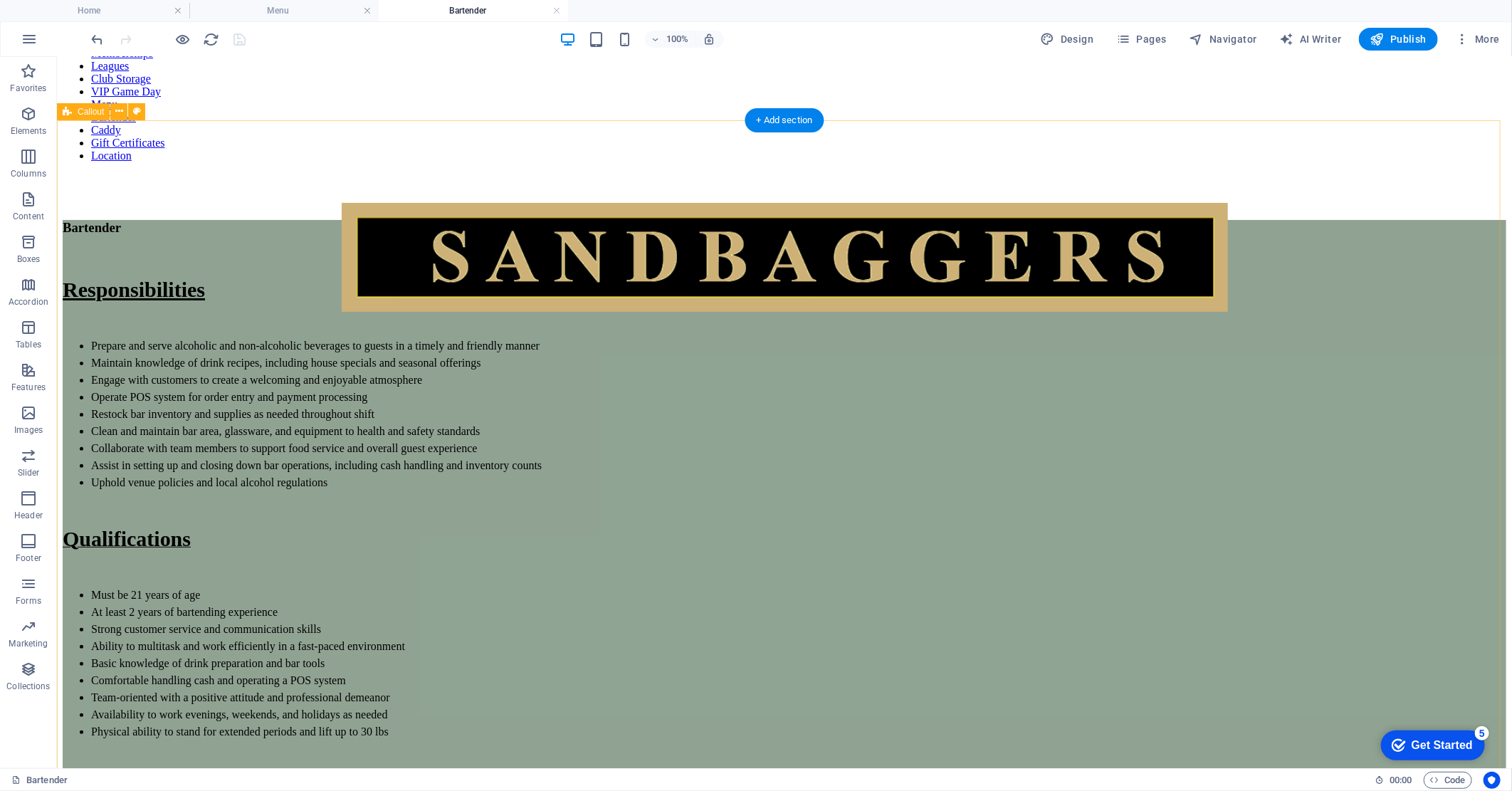
scroll to position [45, 0]
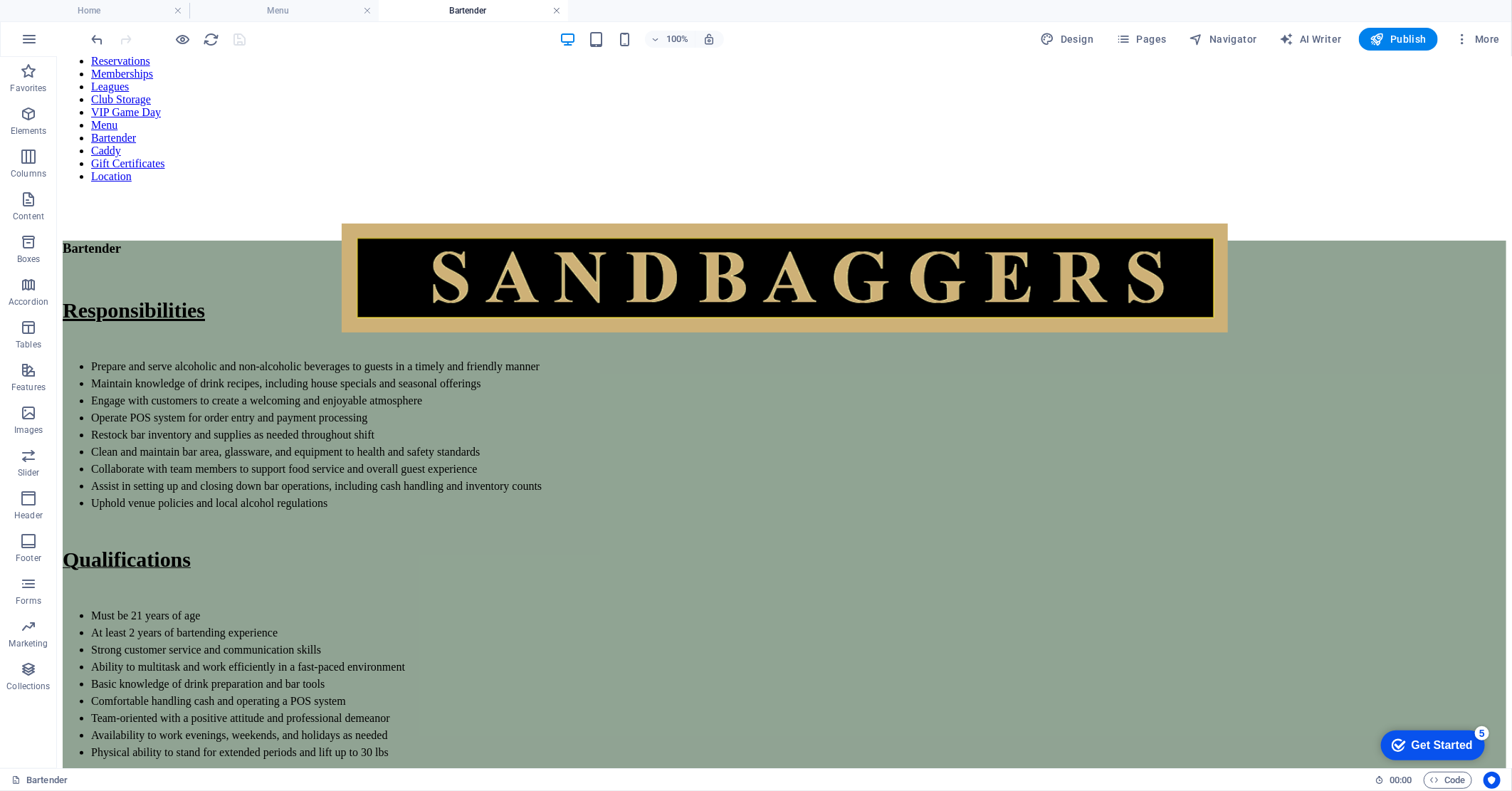
click at [557, 15] on link at bounding box center [557, 11] width 9 height 14
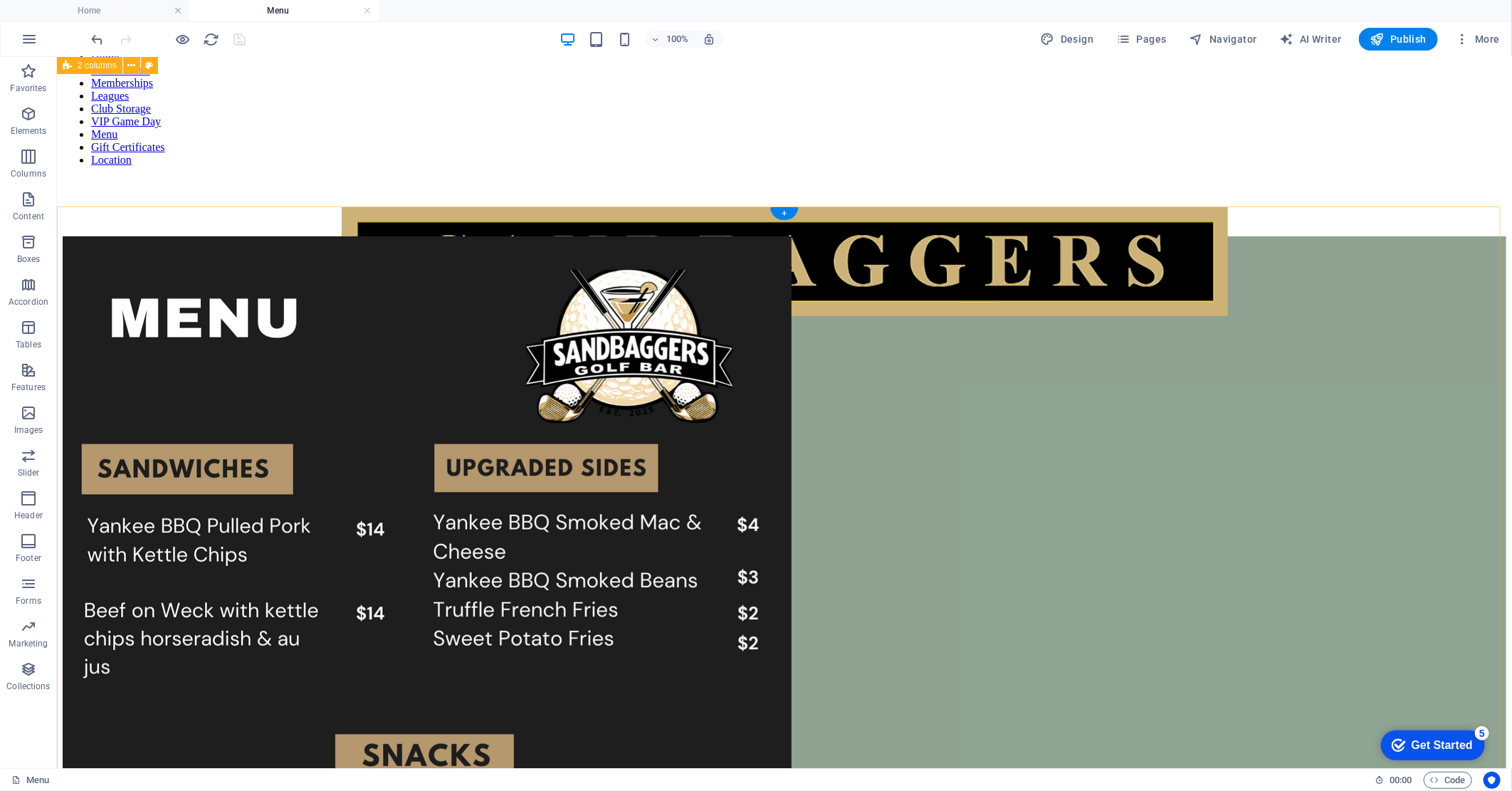
scroll to position [0, 0]
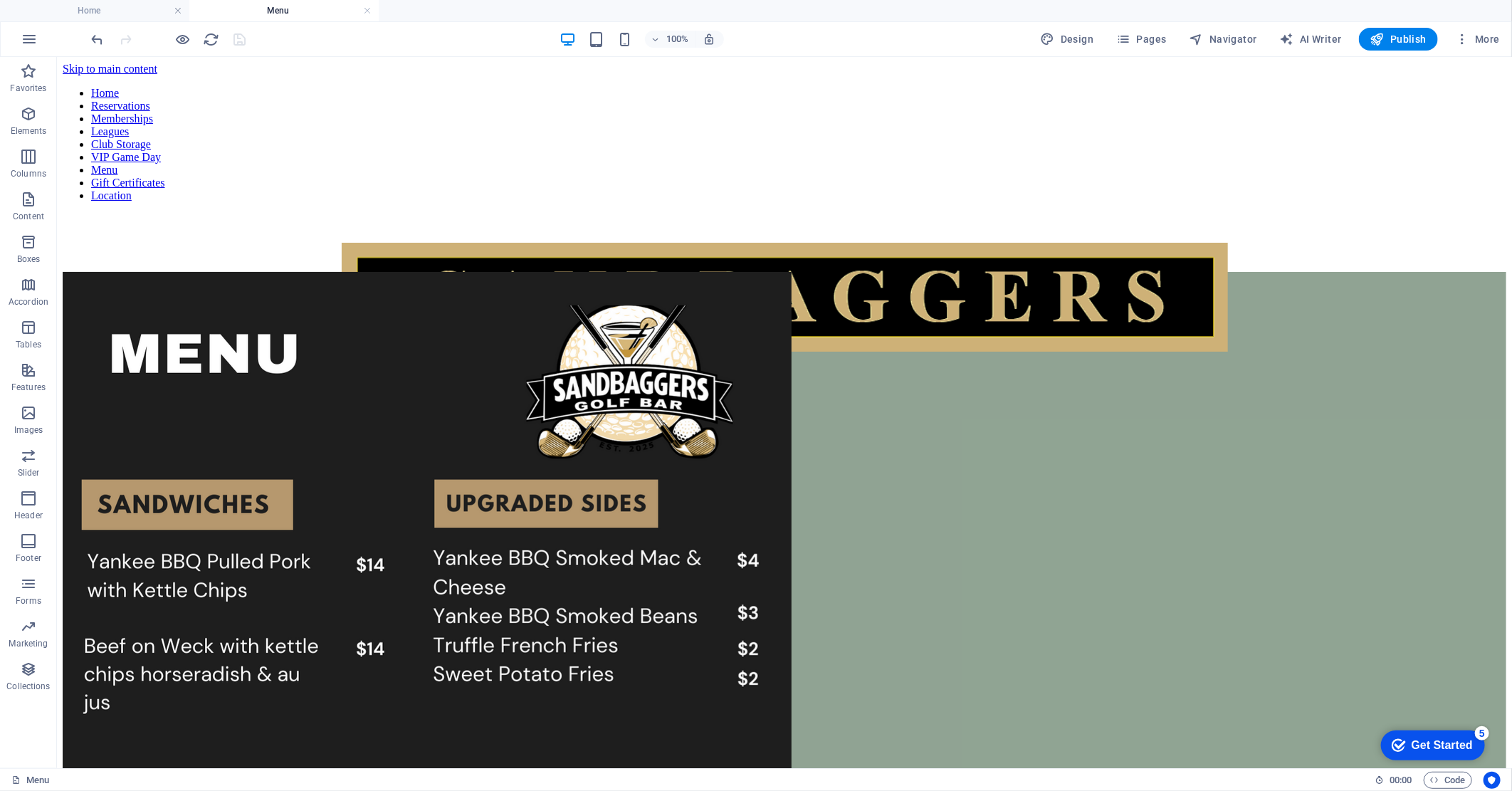
click at [371, 9] on h4 "Menu" at bounding box center [284, 11] width 189 height 15
click at [367, 10] on link at bounding box center [367, 11] width 9 height 14
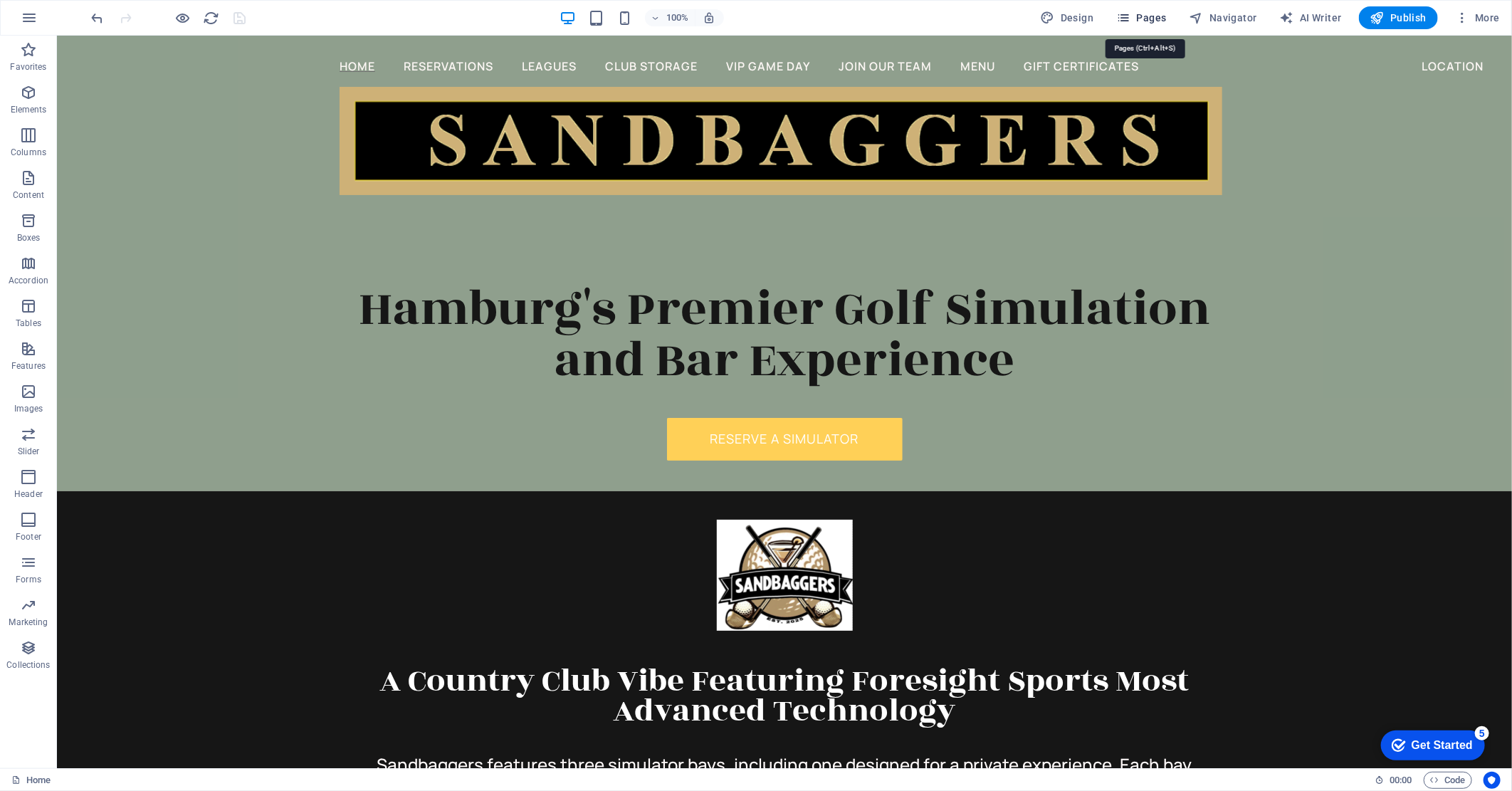
click at [1128, 16] on icon "button" at bounding box center [1124, 18] width 15 height 15
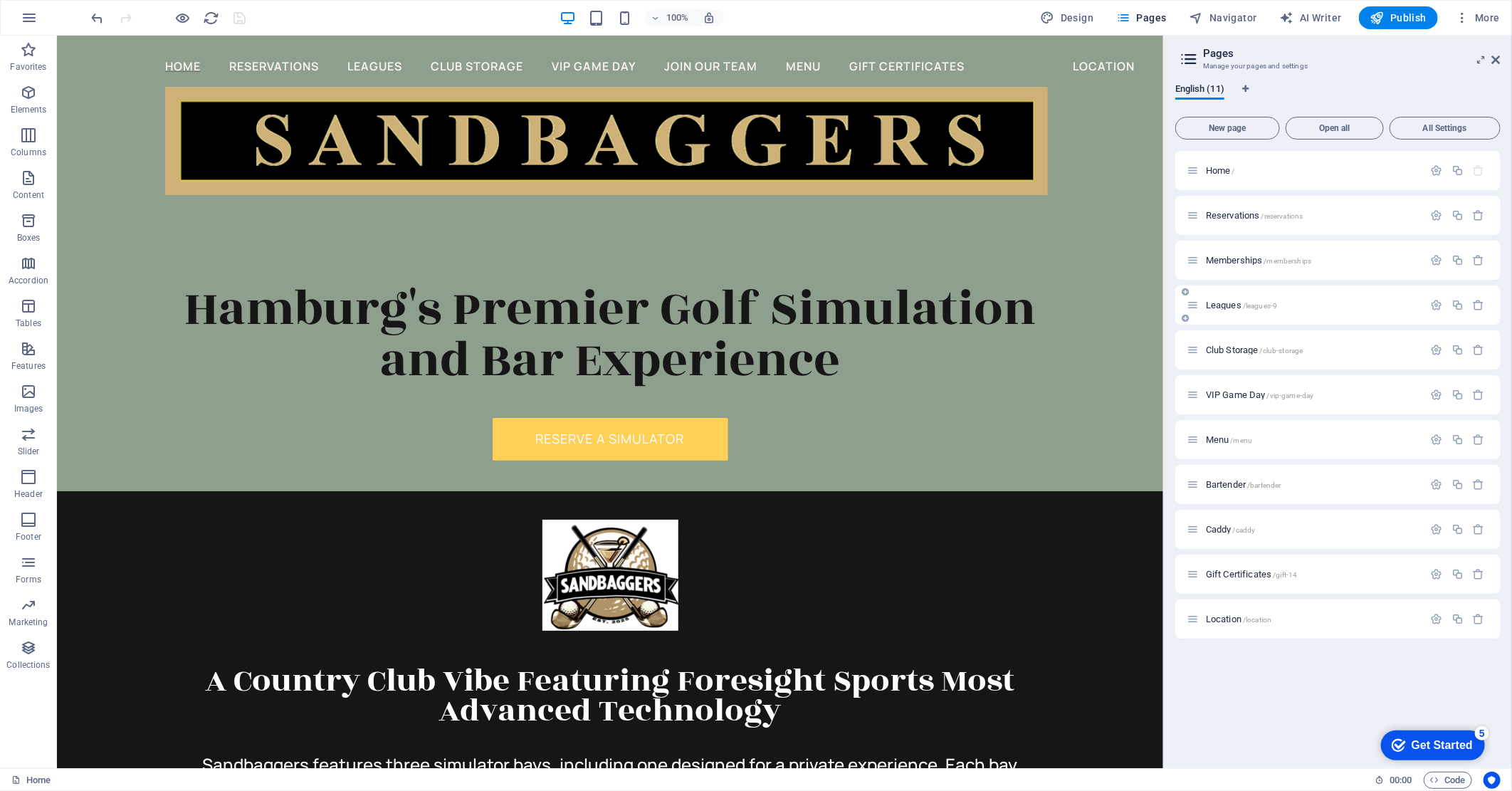
click at [1278, 307] on p "Leagues /leagues-9" at bounding box center [1312, 305] width 214 height 9
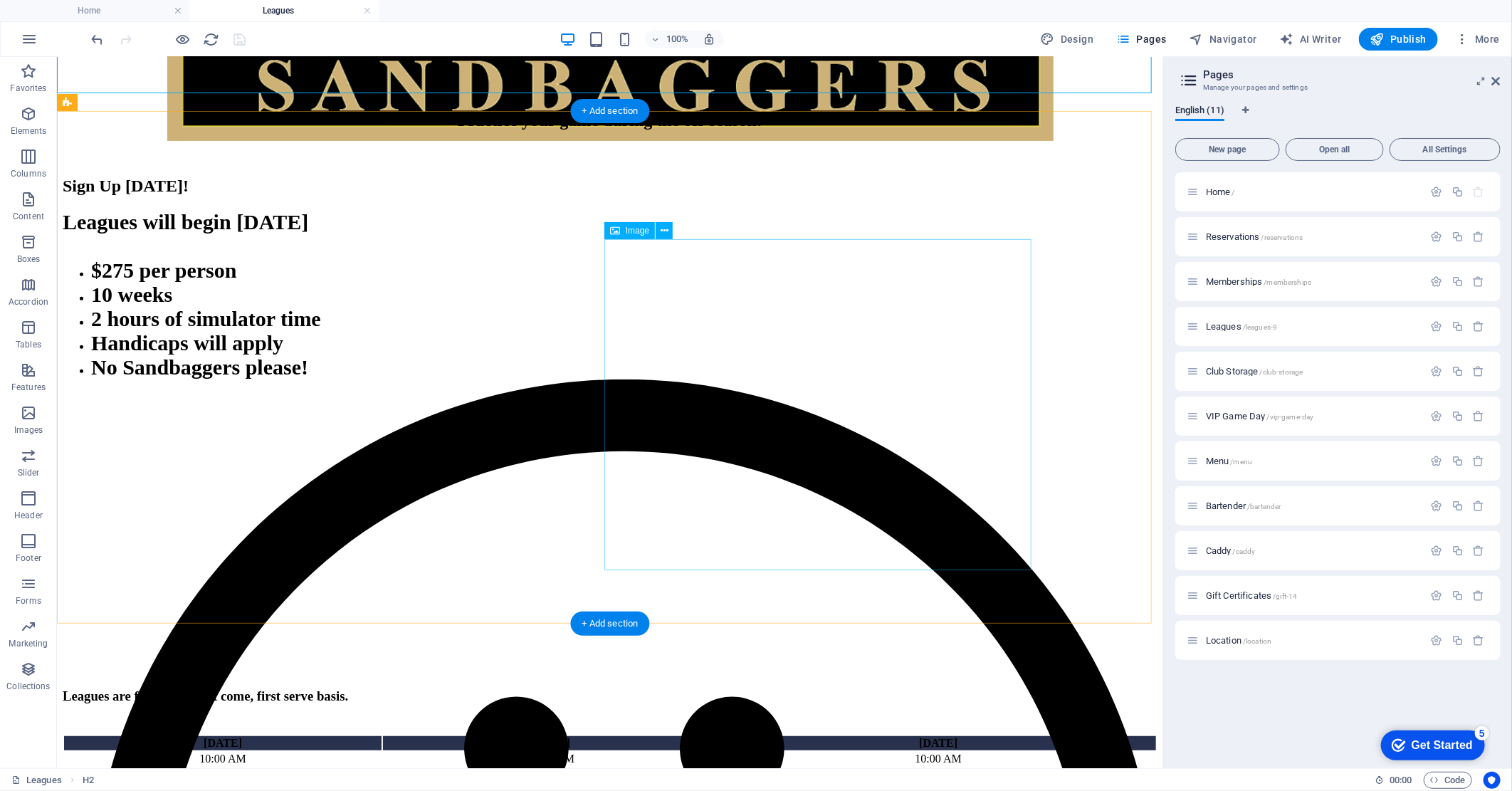
scroll to position [237, 0]
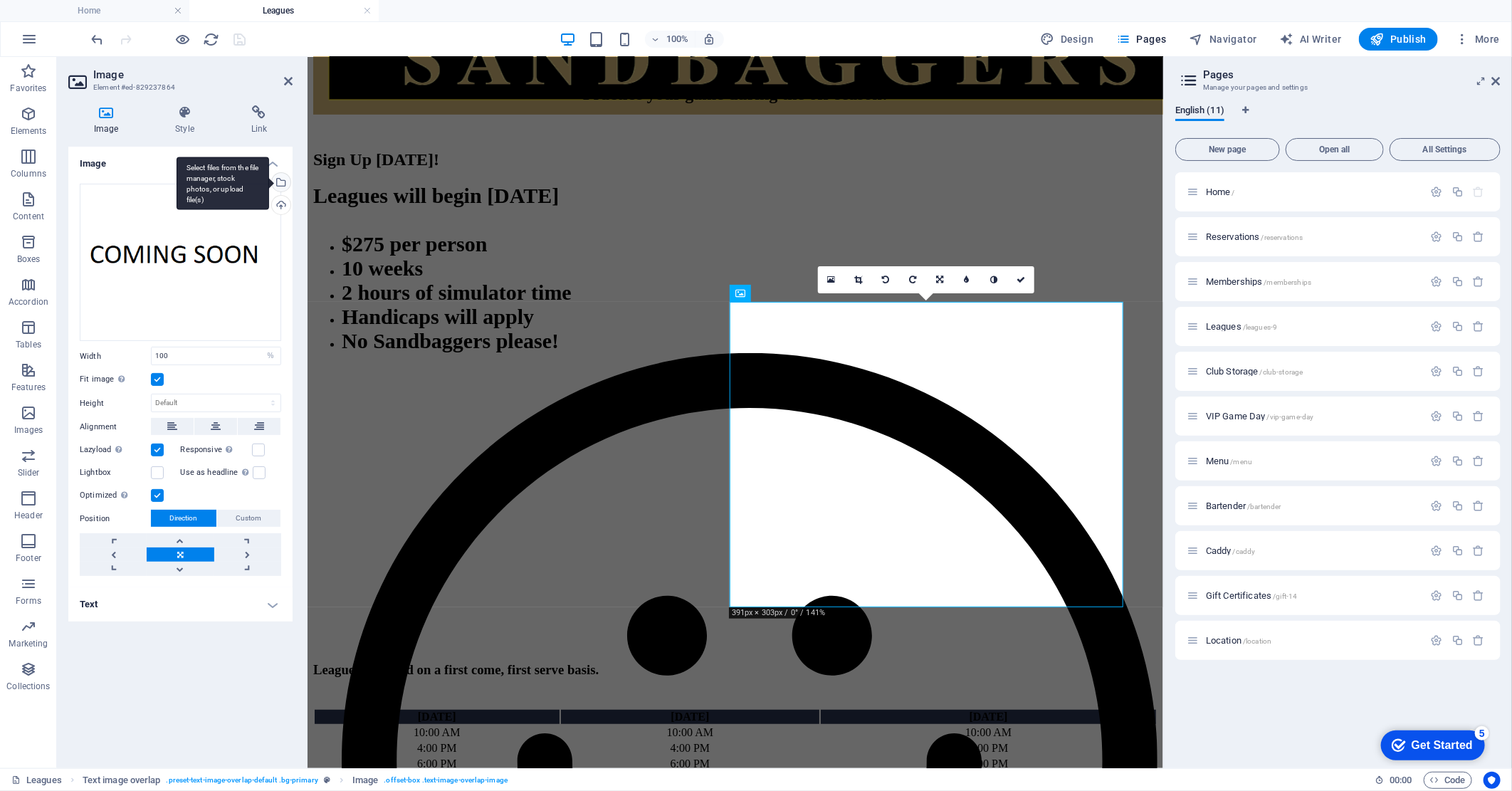
click at [269, 182] on div "Select files from the file manager, stock photos, or upload file(s)" at bounding box center [223, 184] width 93 height 54
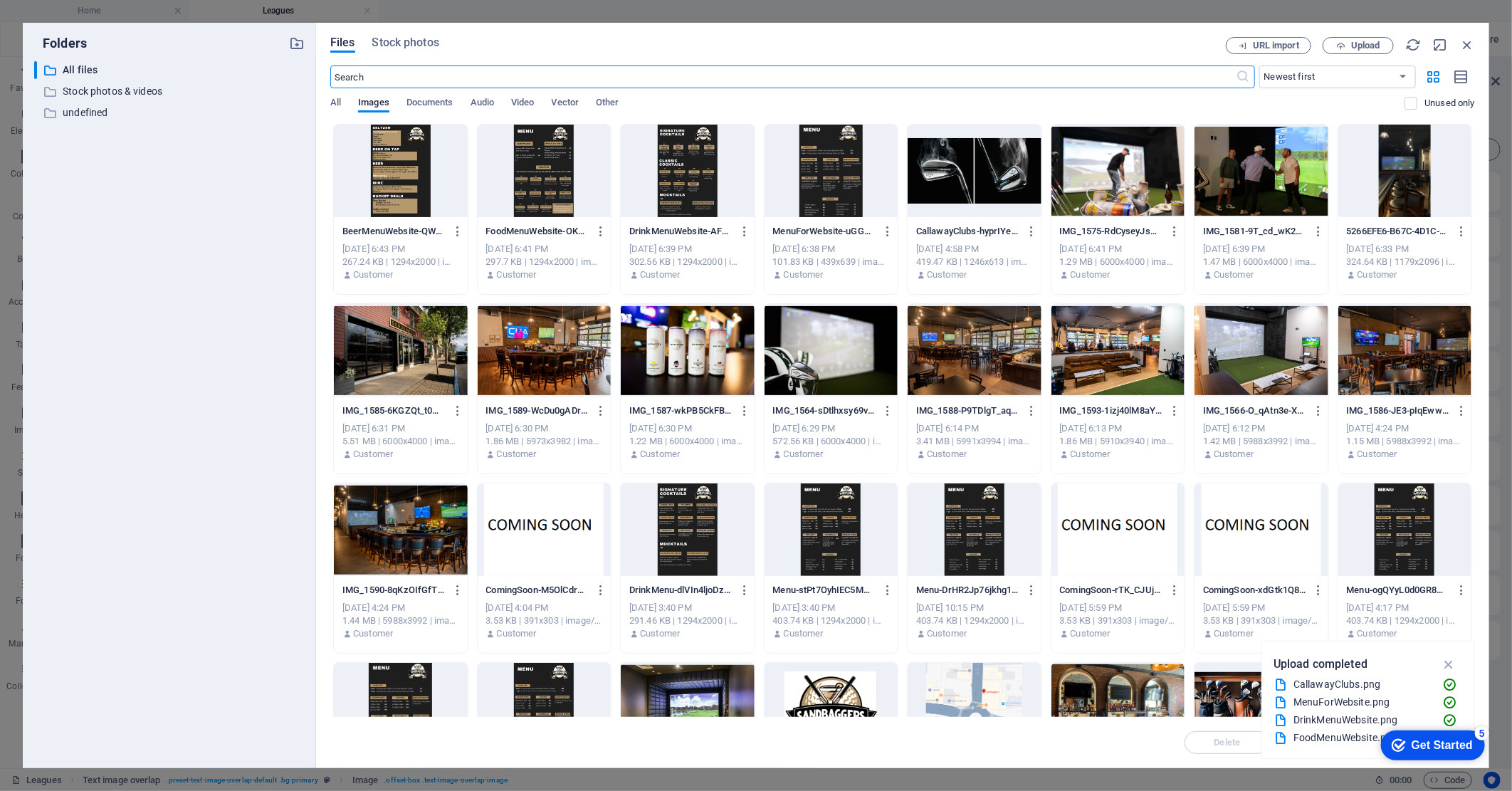
click at [1249, 178] on div at bounding box center [1261, 171] width 134 height 93
click at [1249, 178] on div "1" at bounding box center [1261, 171] width 134 height 93
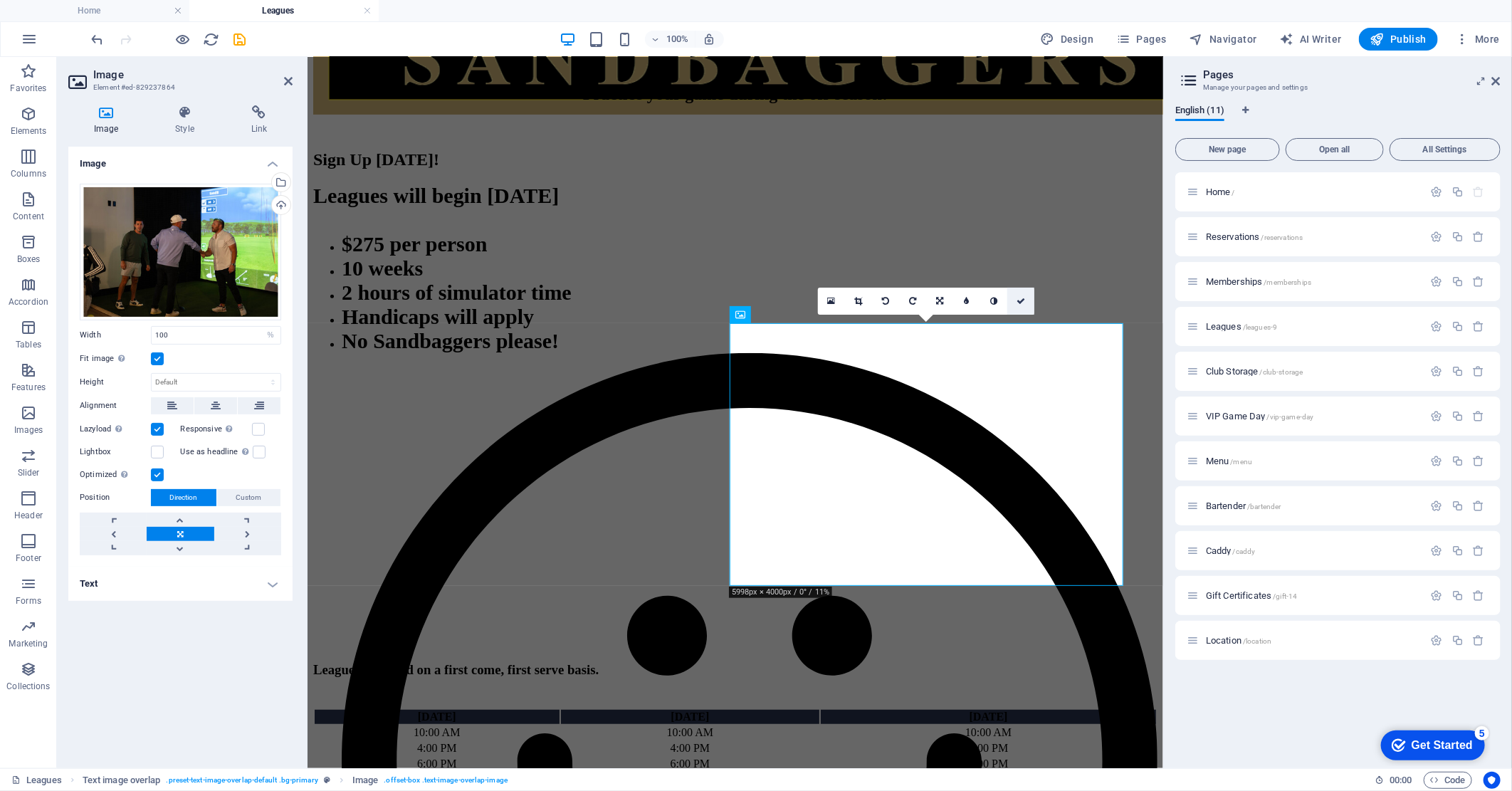
click at [1020, 301] on icon at bounding box center [1020, 301] width 9 height 9
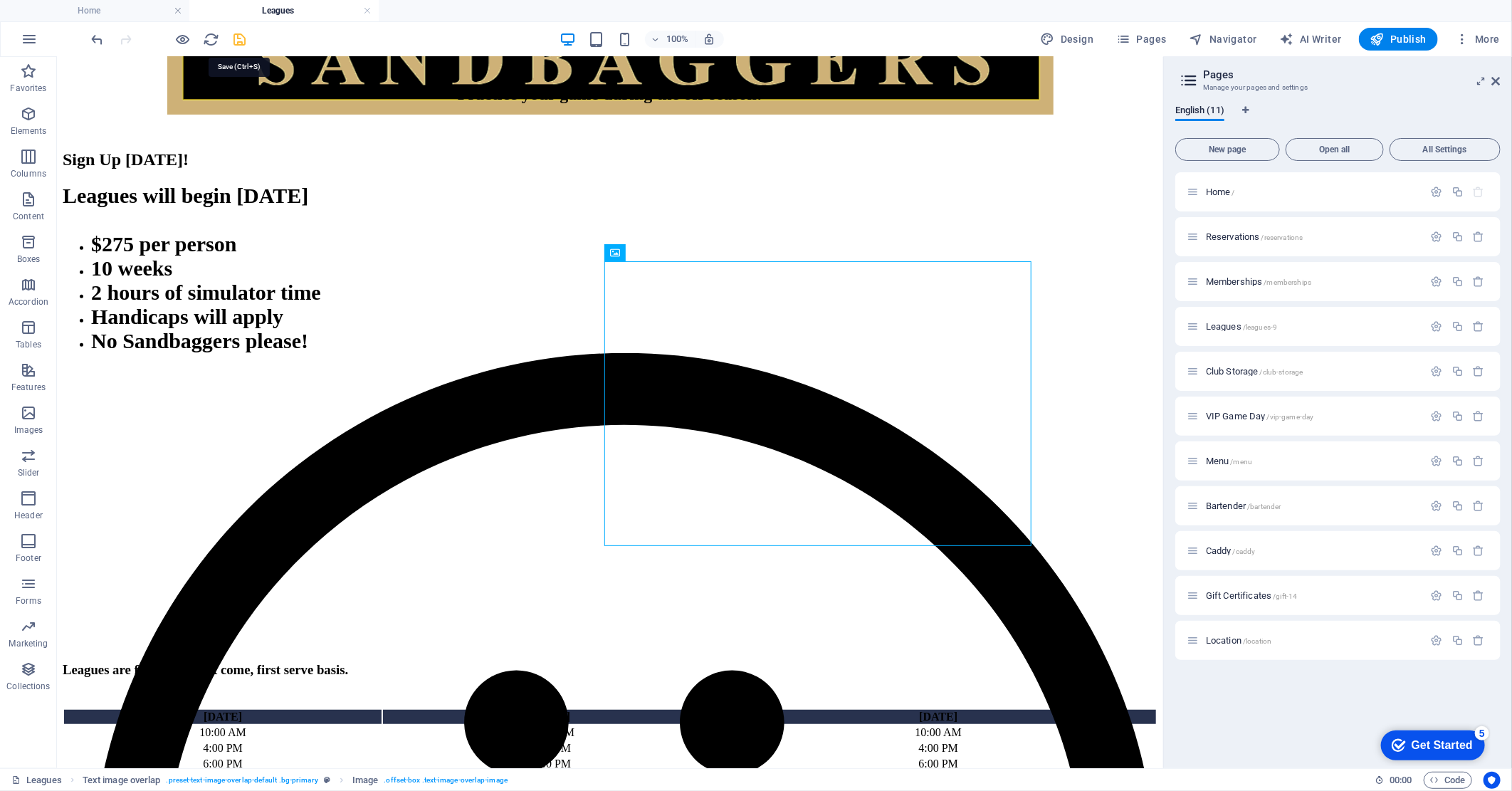
click at [244, 43] on icon "save" at bounding box center [240, 40] width 16 height 16
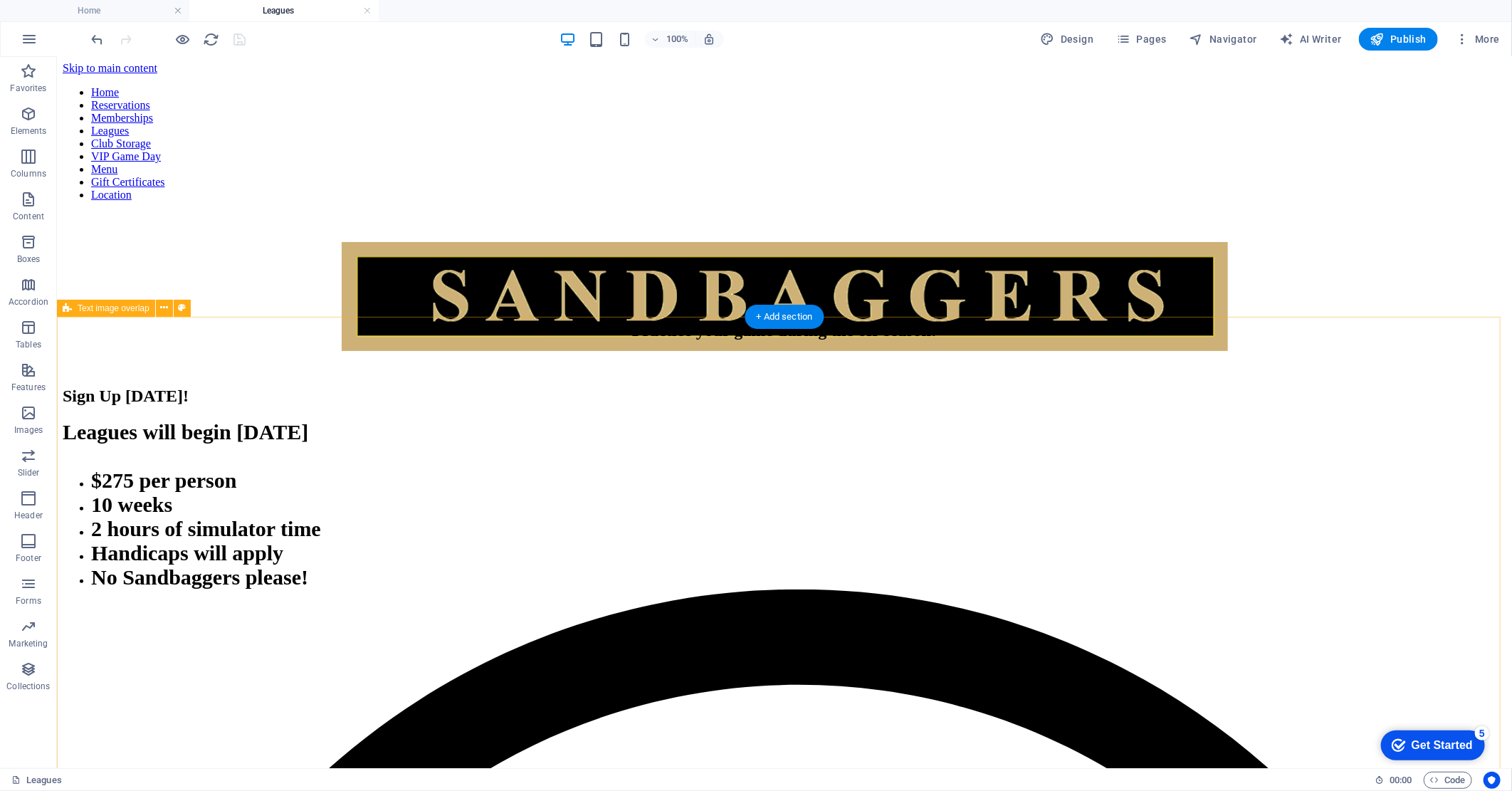
scroll to position [0, 0]
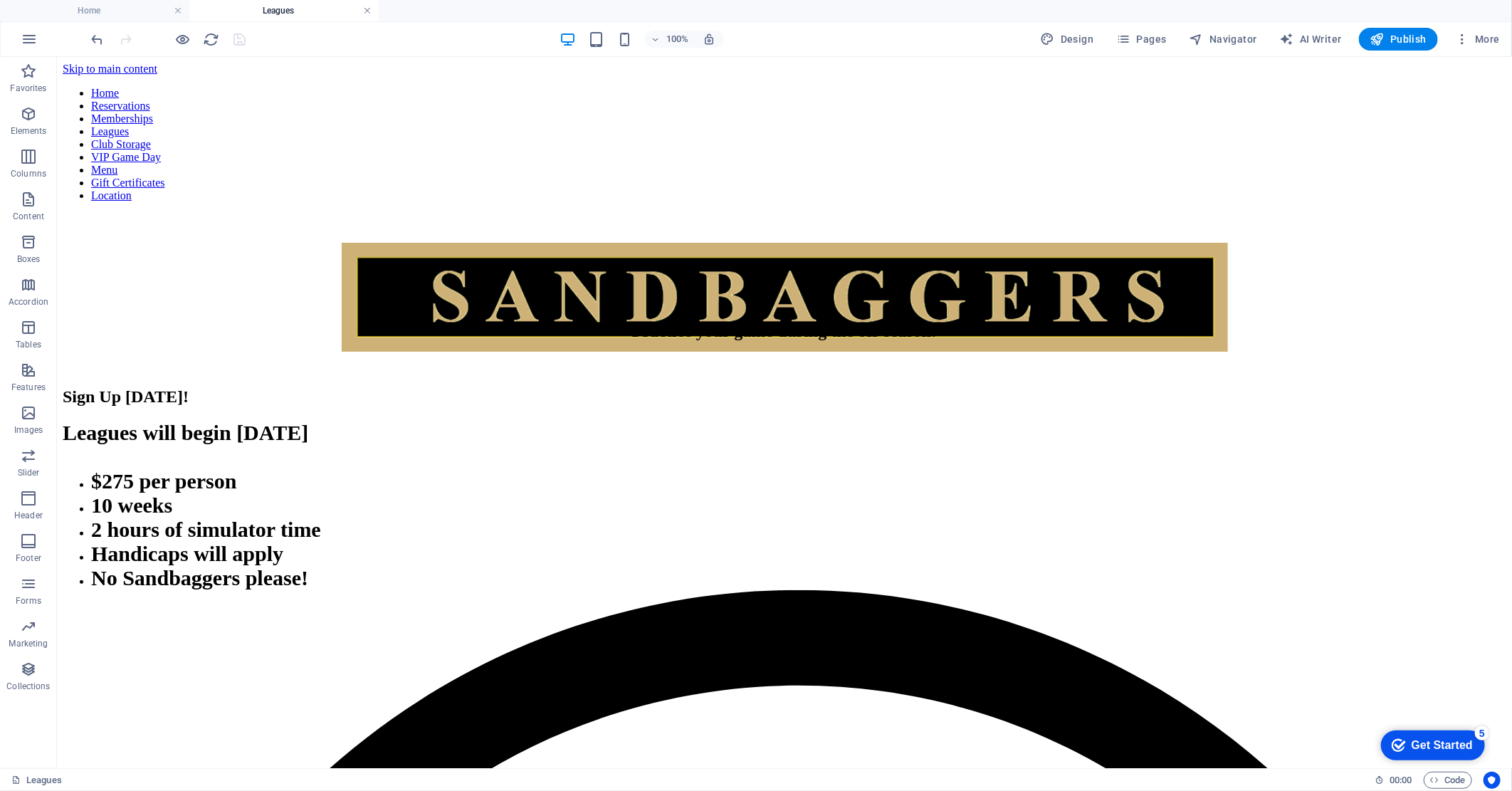
click at [366, 11] on link at bounding box center [367, 11] width 9 height 14
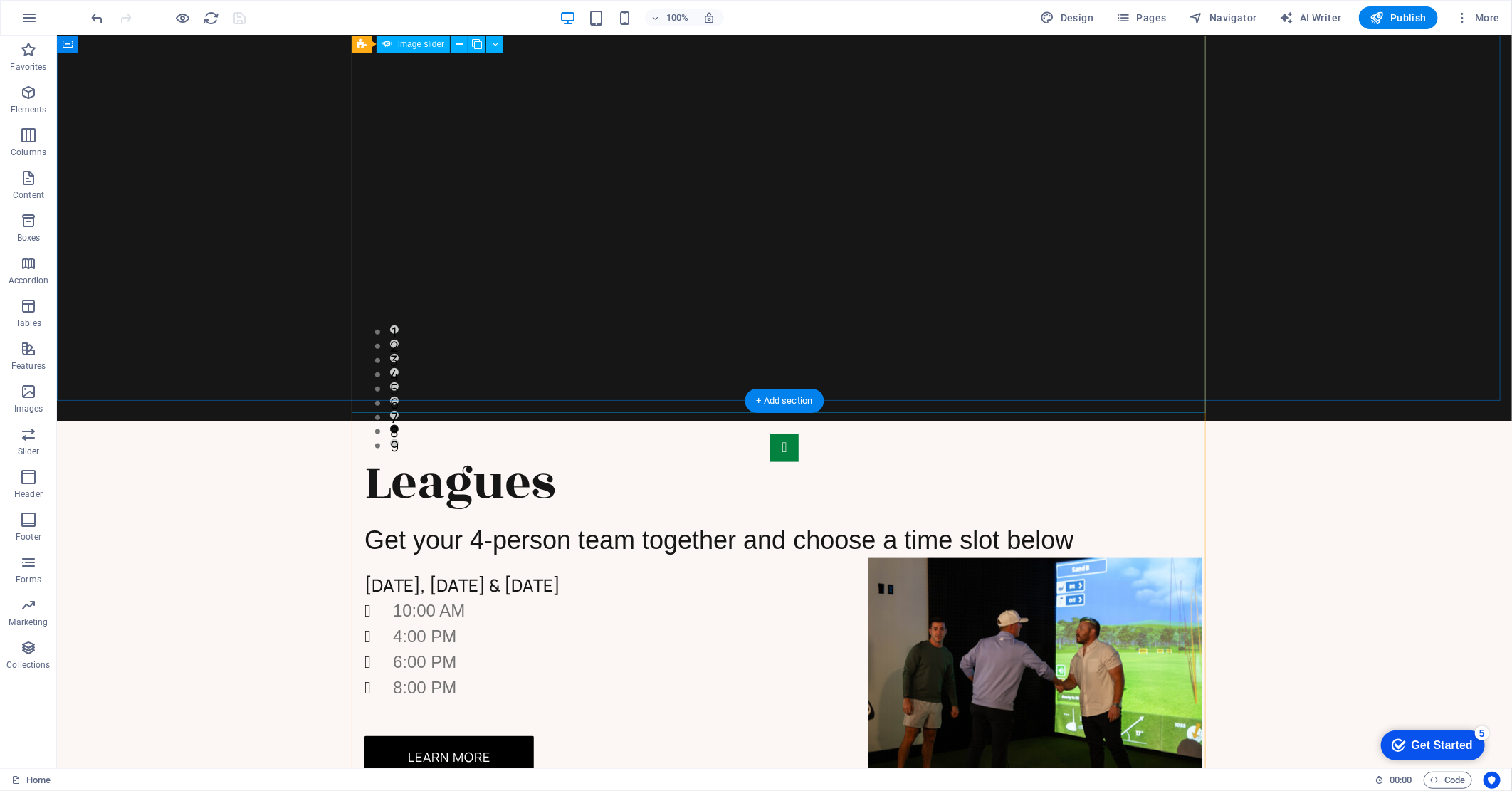
scroll to position [791, 0]
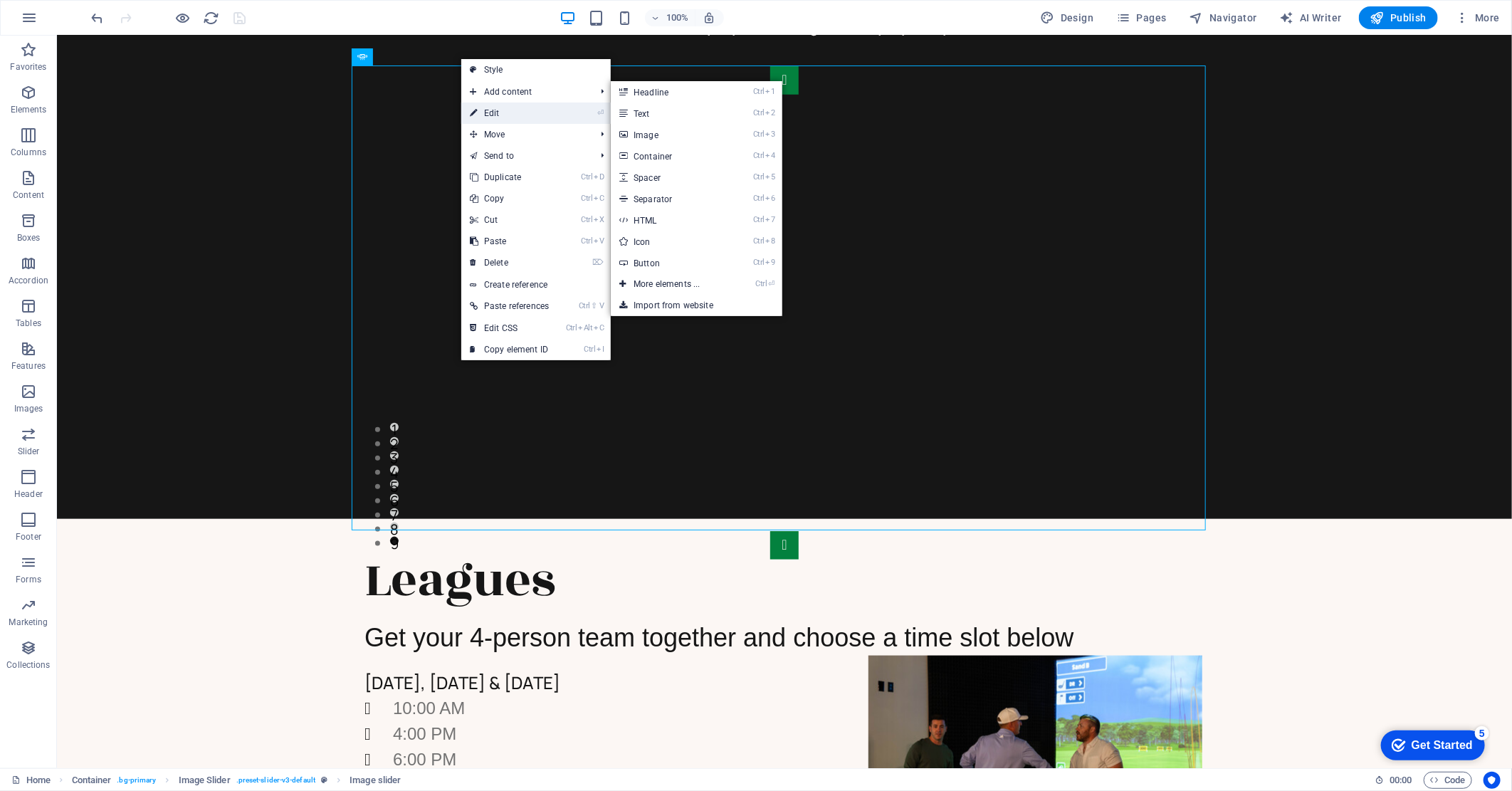
click at [500, 114] on link "⏎ Edit" at bounding box center [509, 113] width 96 height 21
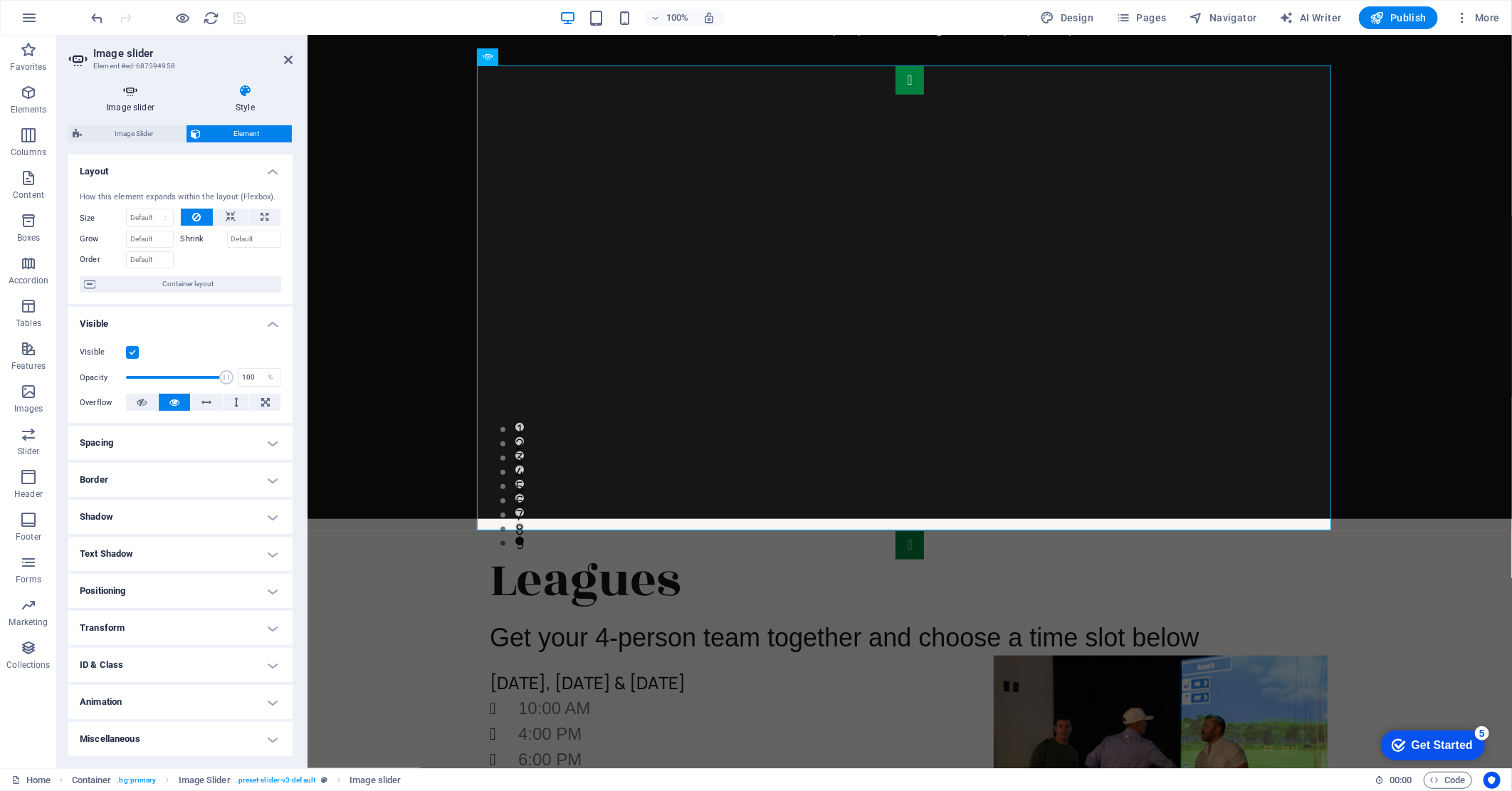
click at [140, 100] on h4 "Image slider" at bounding box center [132, 98] width 129 height 30
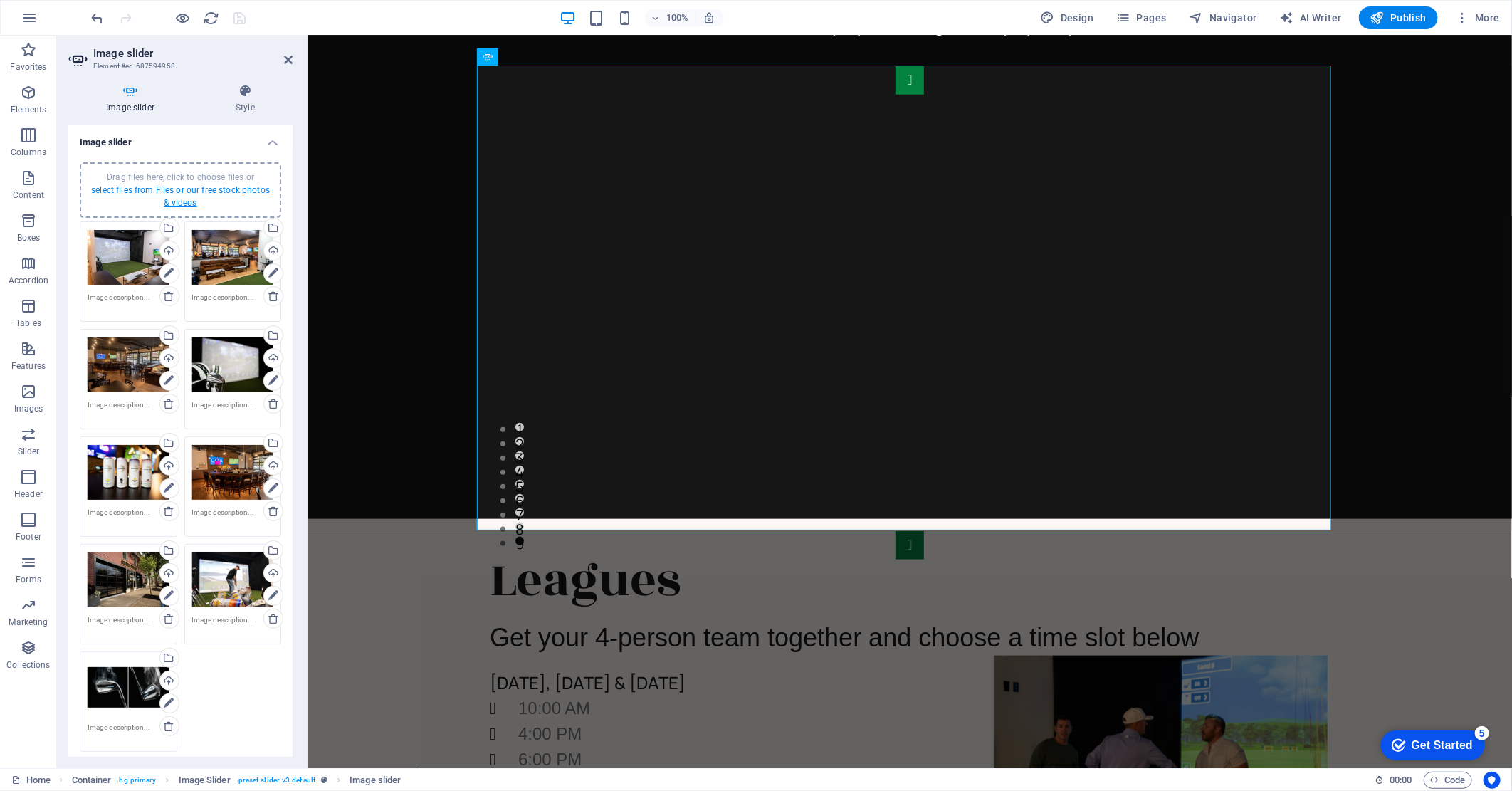
click at [181, 189] on link "select files from Files or our free stock photos & videos" at bounding box center [180, 197] width 179 height 23
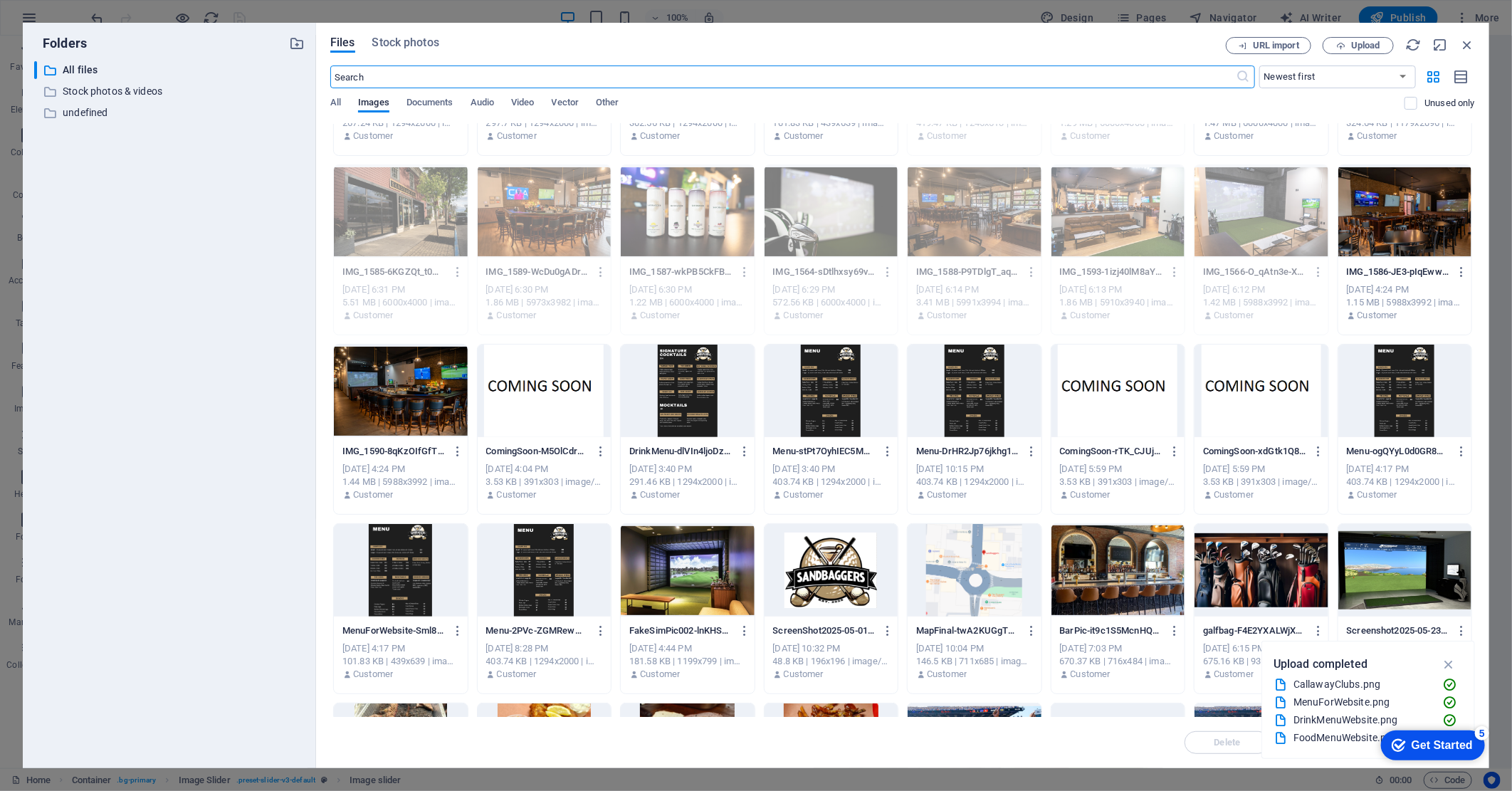
scroll to position [0, 0]
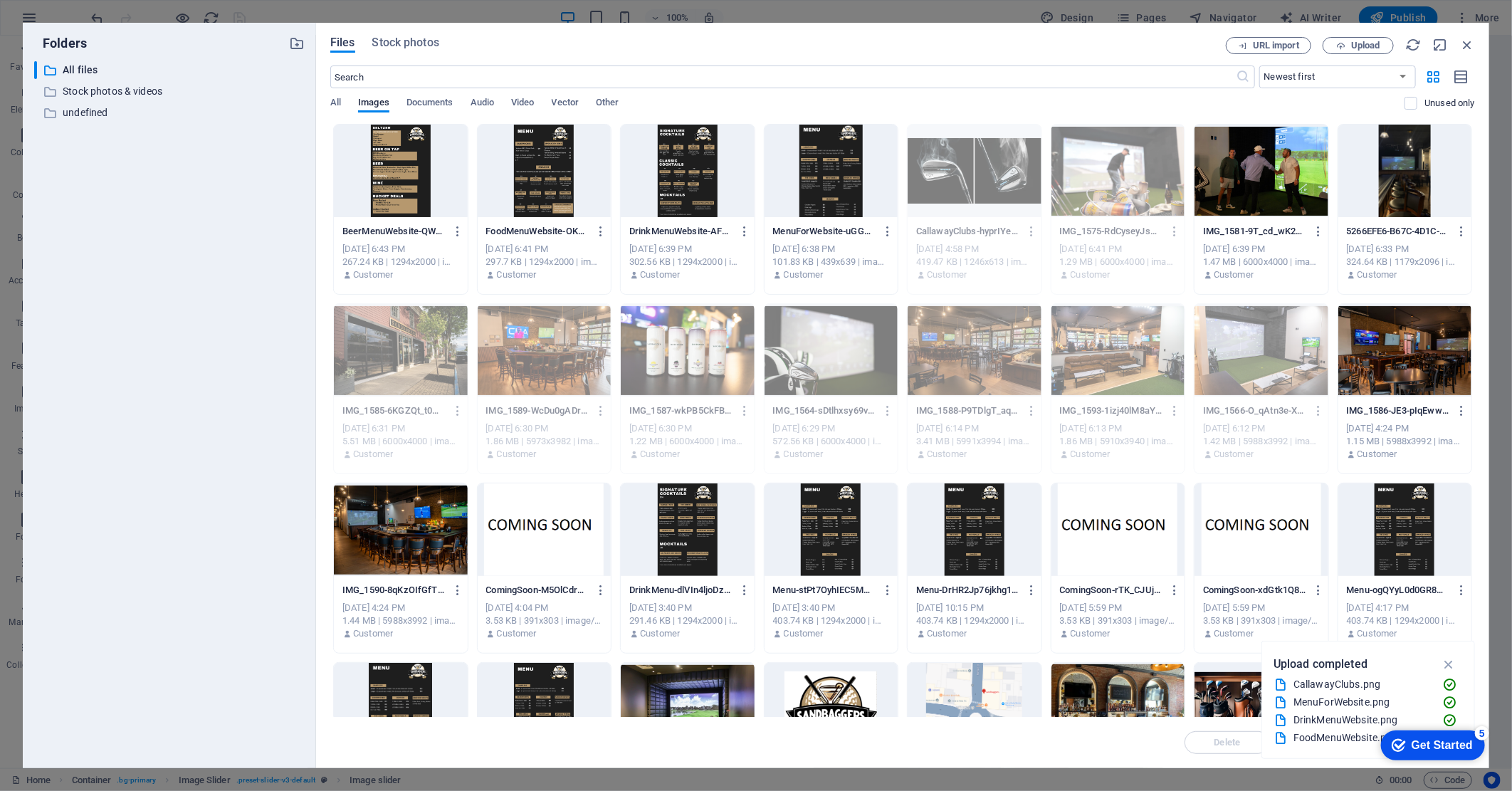
drag, startPoint x: 416, startPoint y: 44, endPoint x: 339, endPoint y: 46, distance: 77.0
click at [327, 52] on div "Files Stock photos URL import Upload ​ Newest first Oldest first Name (A-Z) Nam…" at bounding box center [903, 395] width 1173 height 745
click at [1339, 48] on icon "button" at bounding box center [1340, 46] width 9 height 9
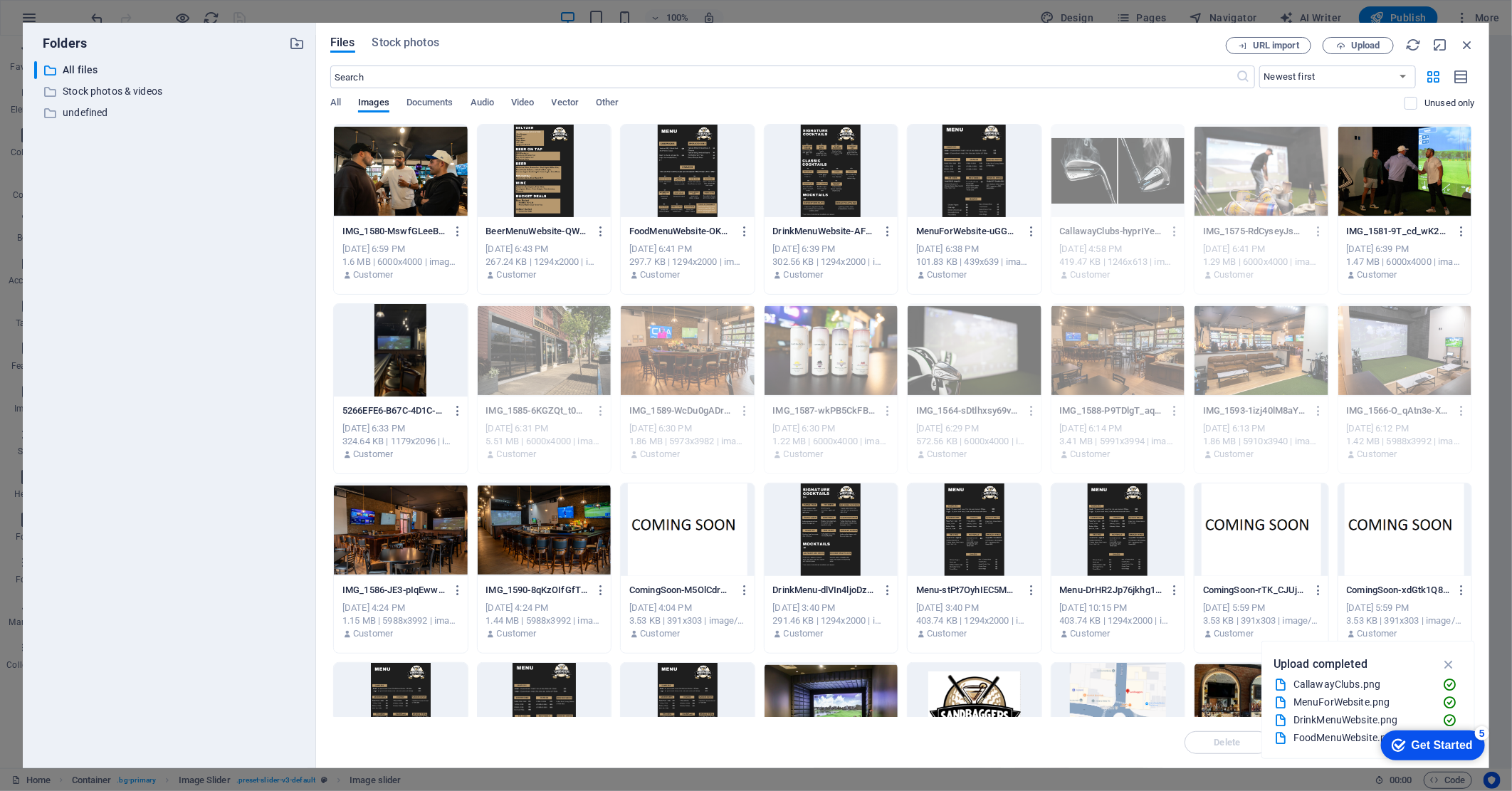
click at [393, 186] on div at bounding box center [401, 171] width 134 height 93
click at [393, 186] on div "1" at bounding box center [401, 171] width 134 height 93
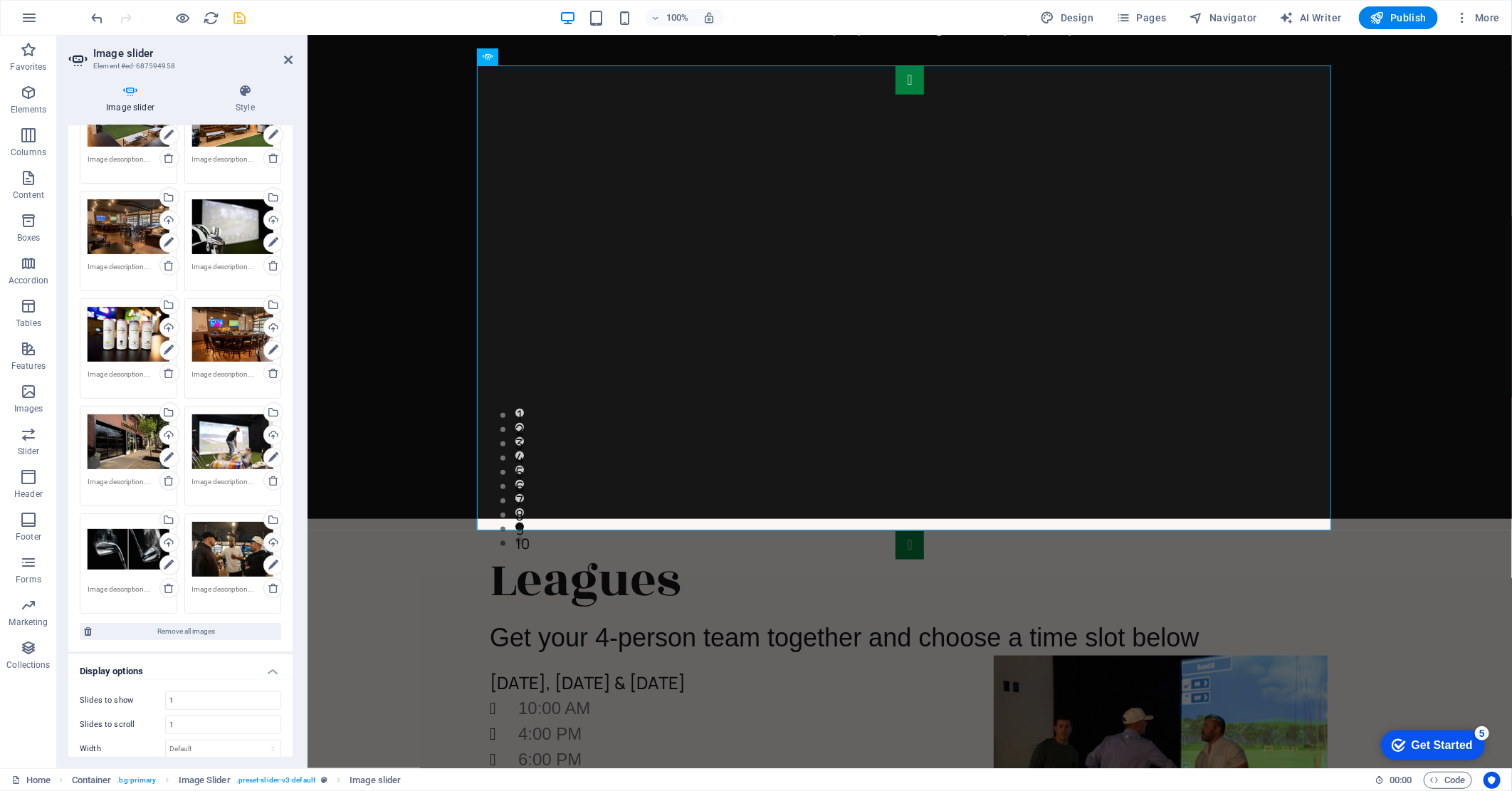
scroll to position [158, 0]
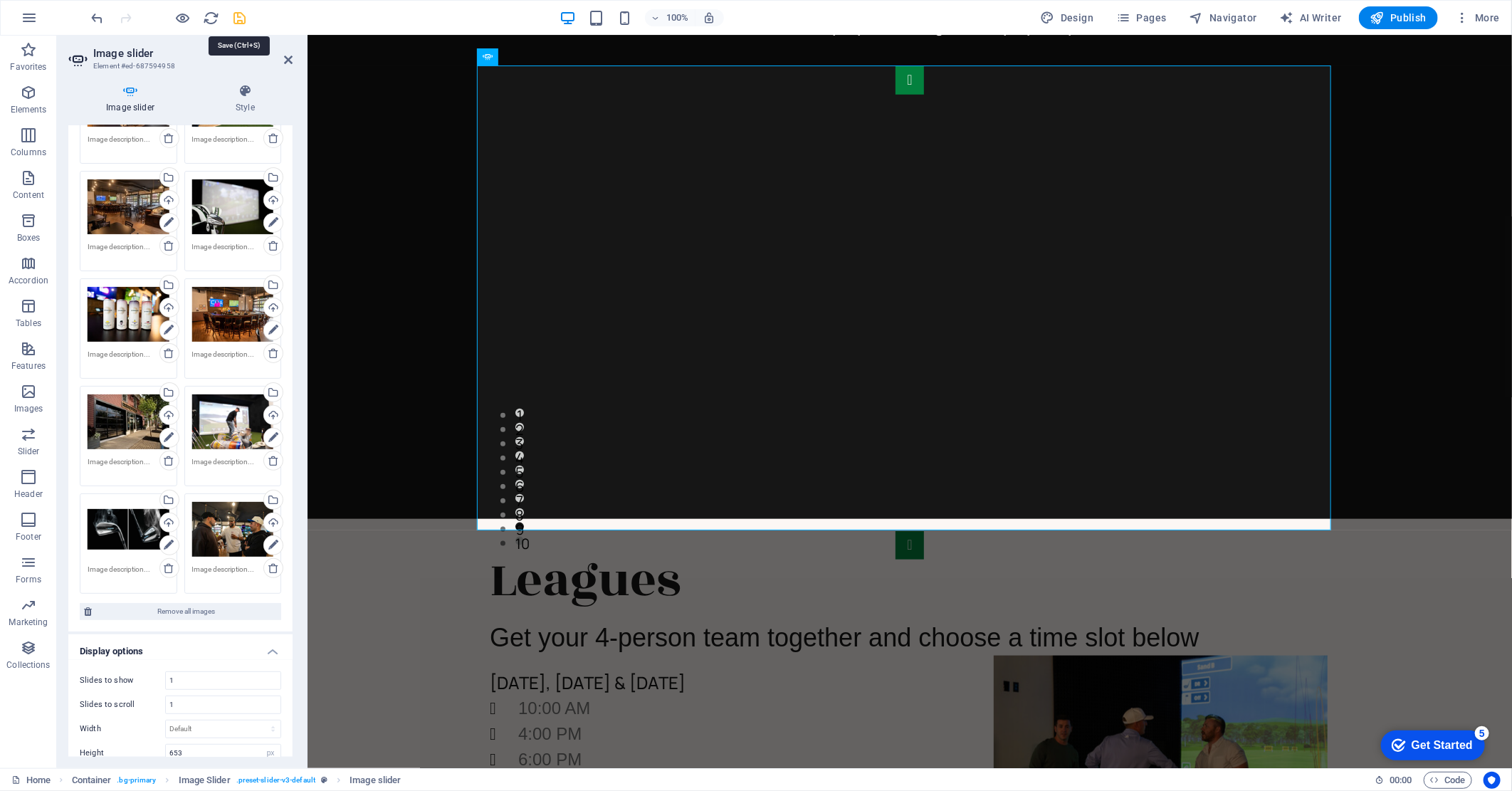
click at [244, 20] on icon "save" at bounding box center [240, 18] width 16 height 16
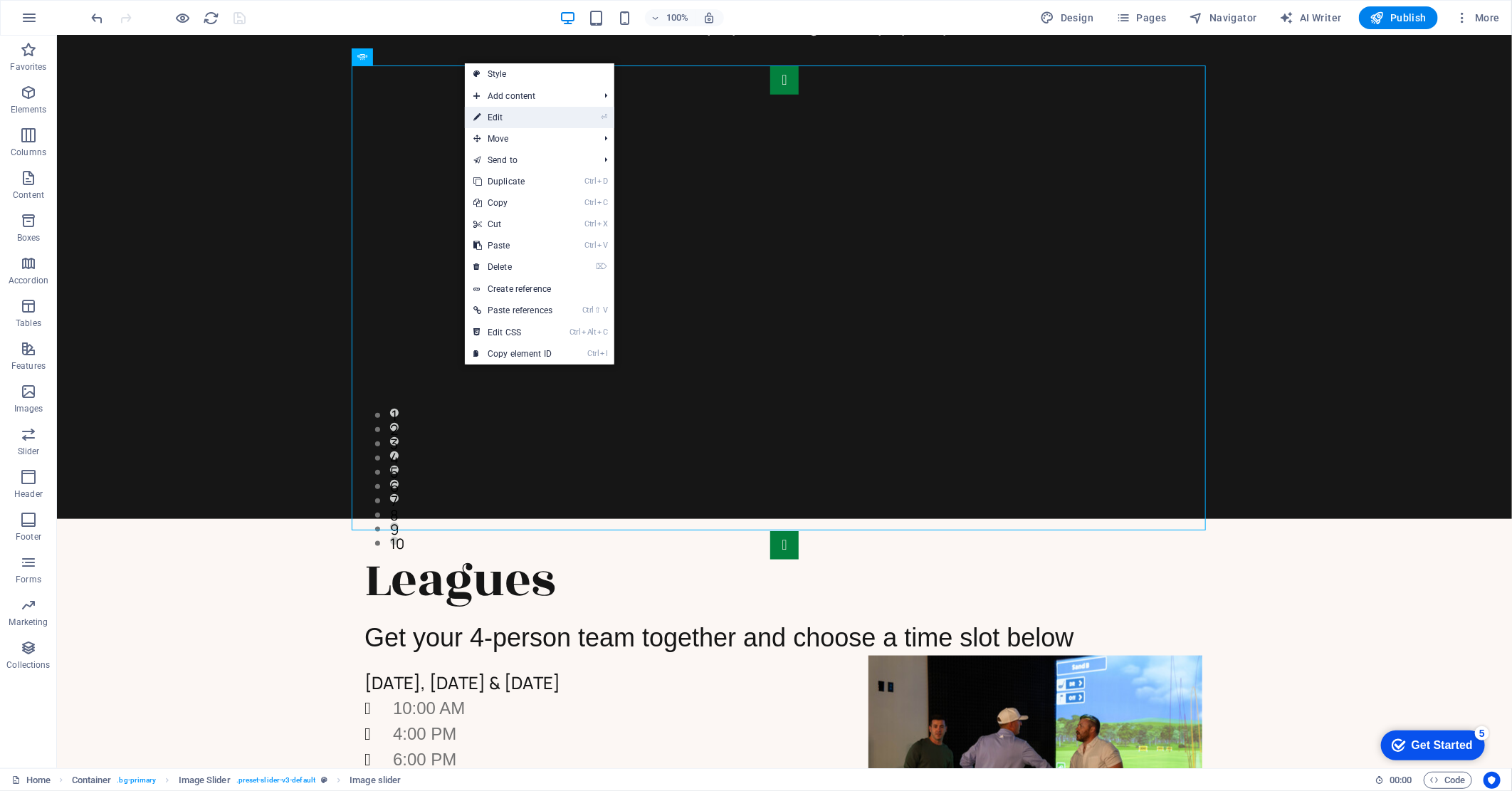
click at [502, 118] on link "⏎ Edit" at bounding box center [513, 117] width 96 height 21
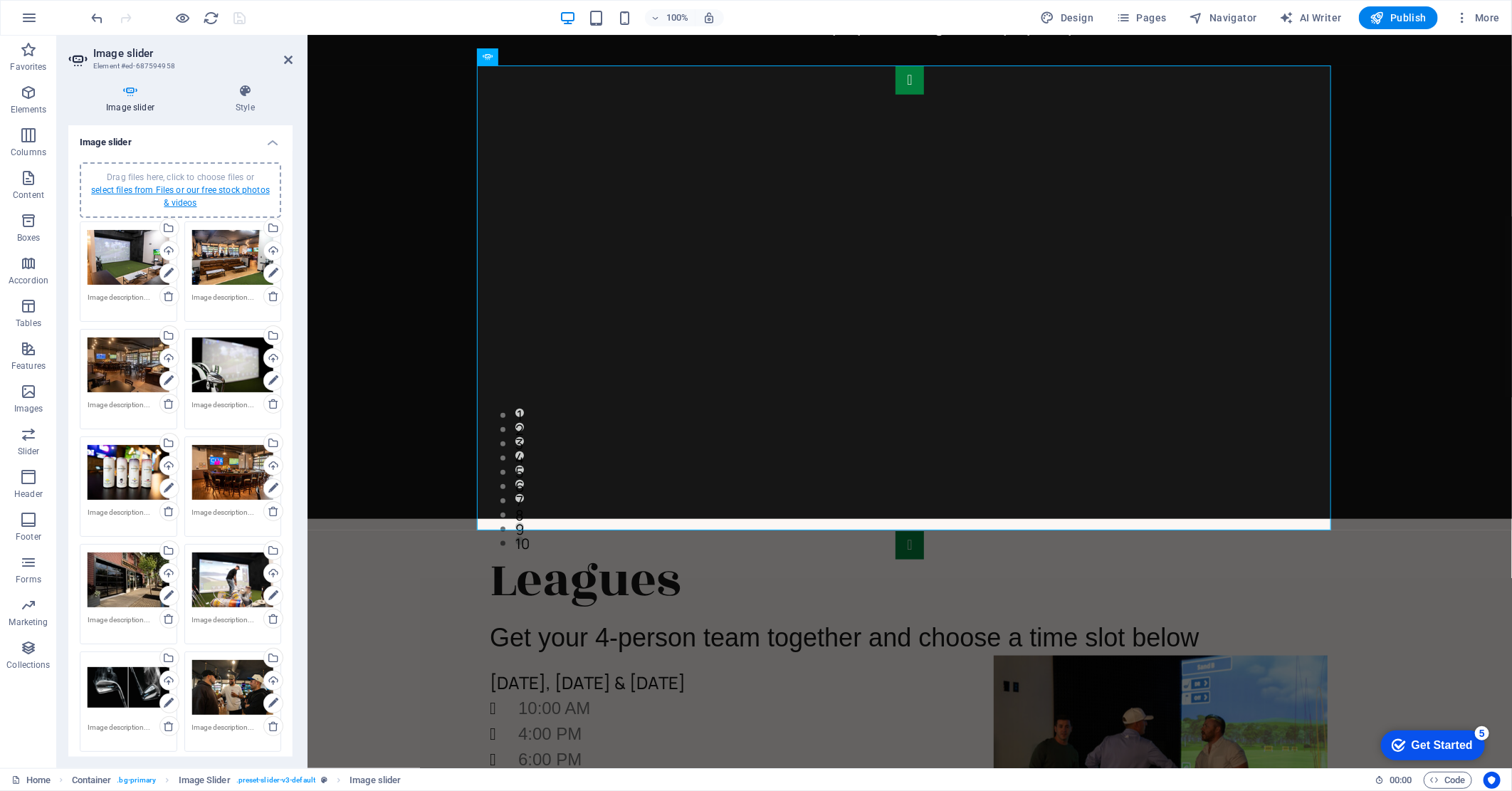
click at [201, 189] on link "select files from Files or our free stock photos & videos" at bounding box center [180, 197] width 179 height 23
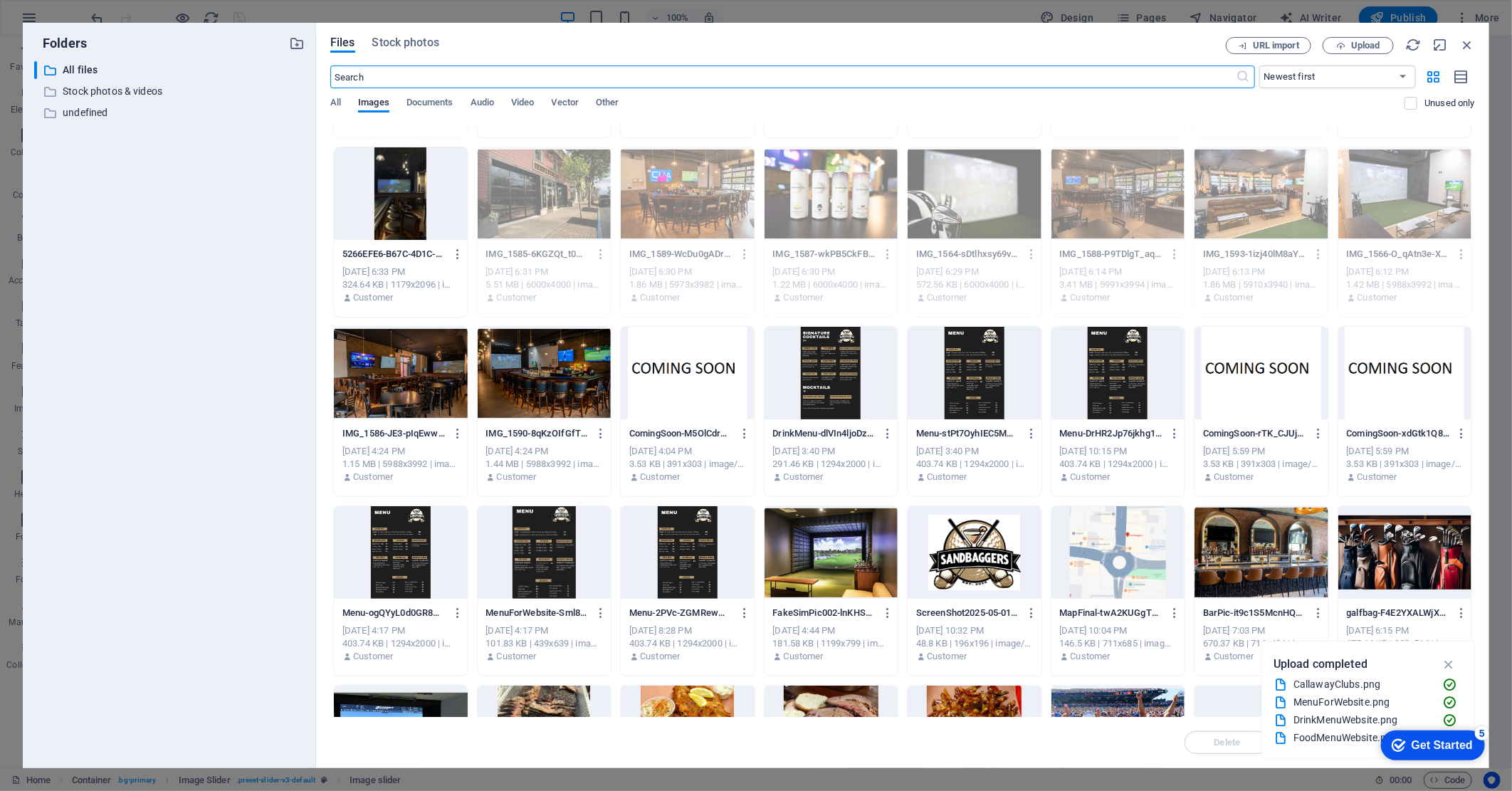
scroll to position [79, 0]
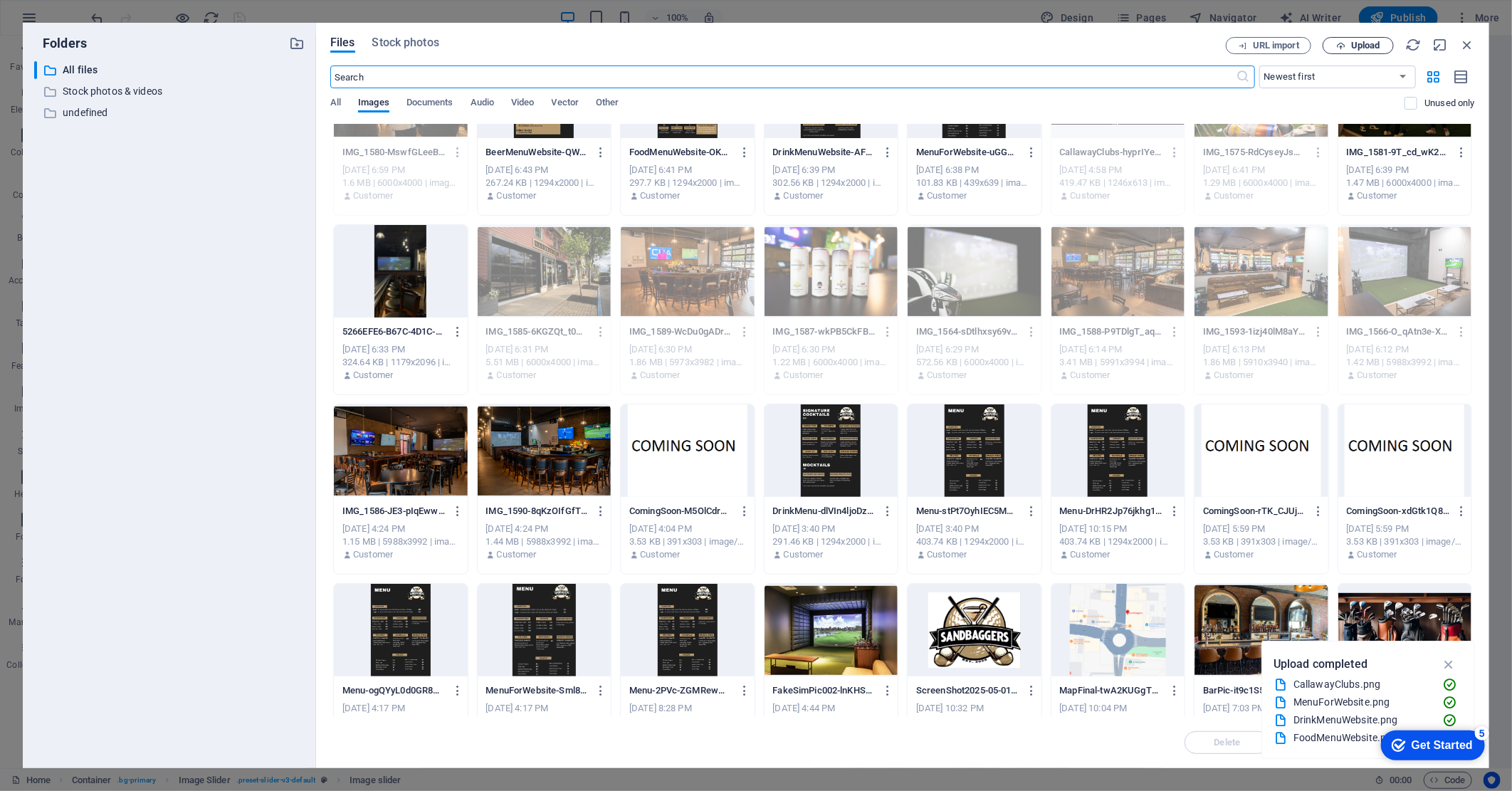
click at [1371, 49] on span "Upload" at bounding box center [1366, 46] width 29 height 9
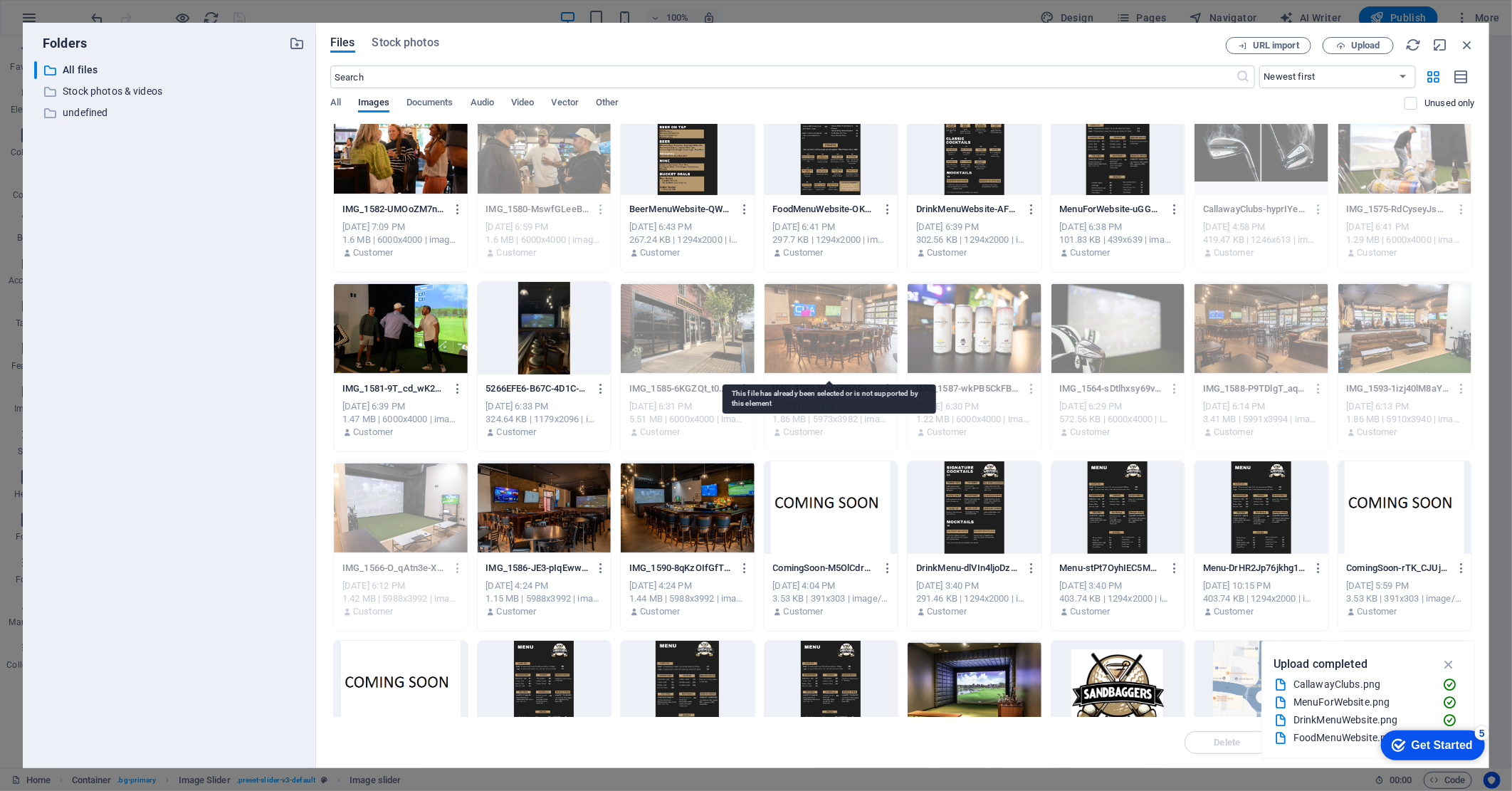
scroll to position [0, 0]
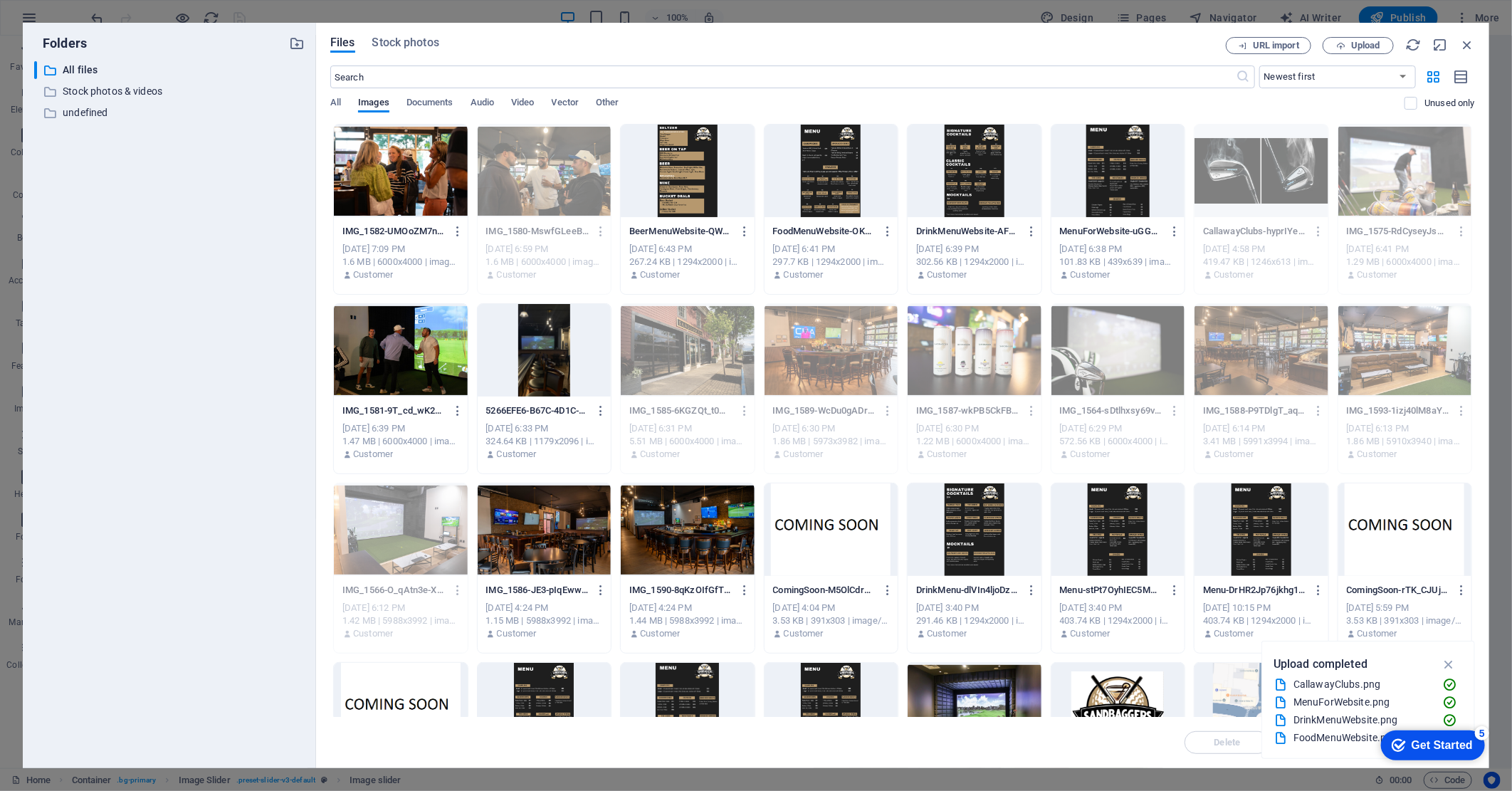
click at [411, 201] on div at bounding box center [401, 171] width 134 height 93
click at [411, 201] on div "1" at bounding box center [401, 171] width 134 height 93
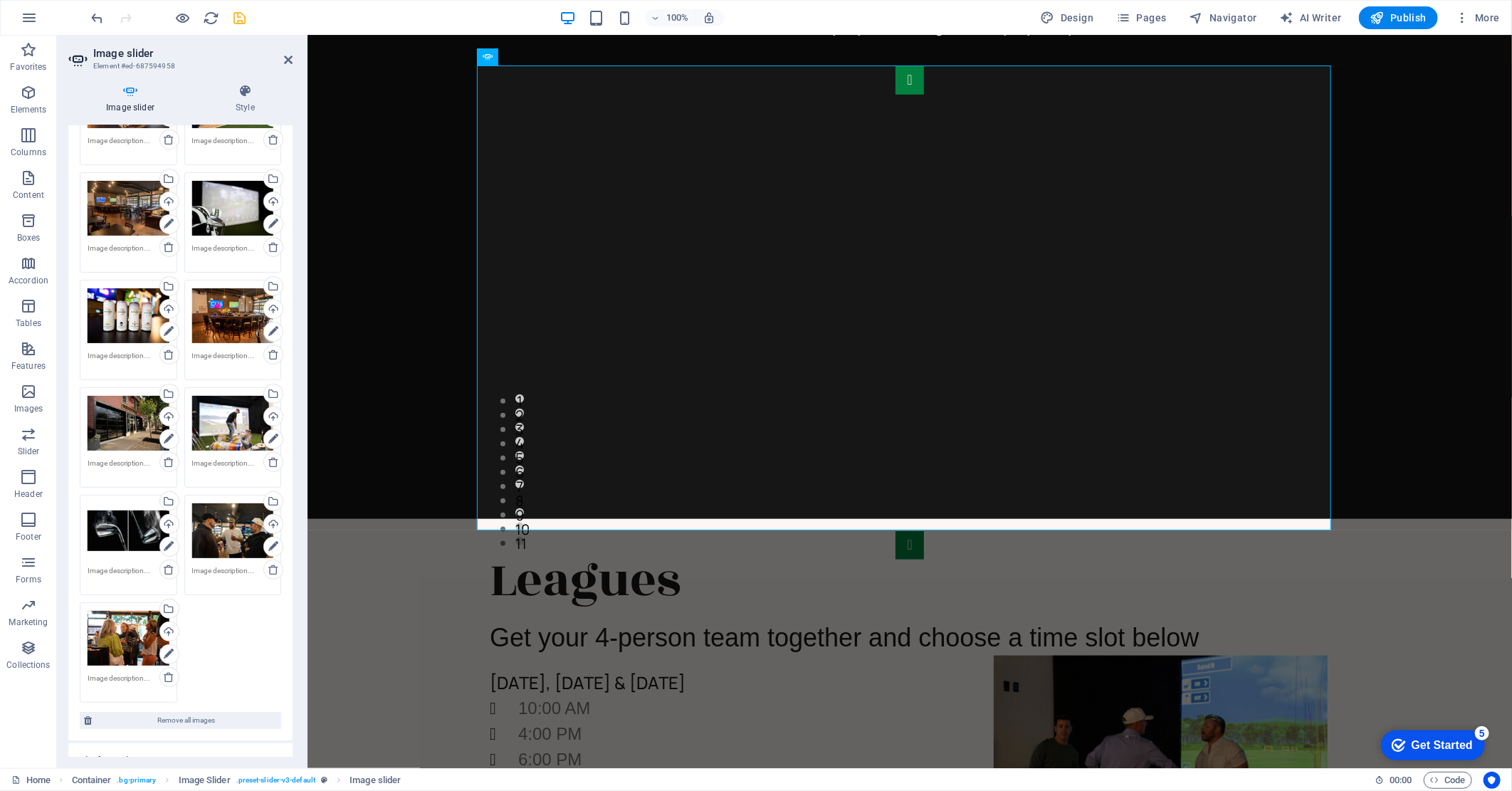
scroll to position [158, 0]
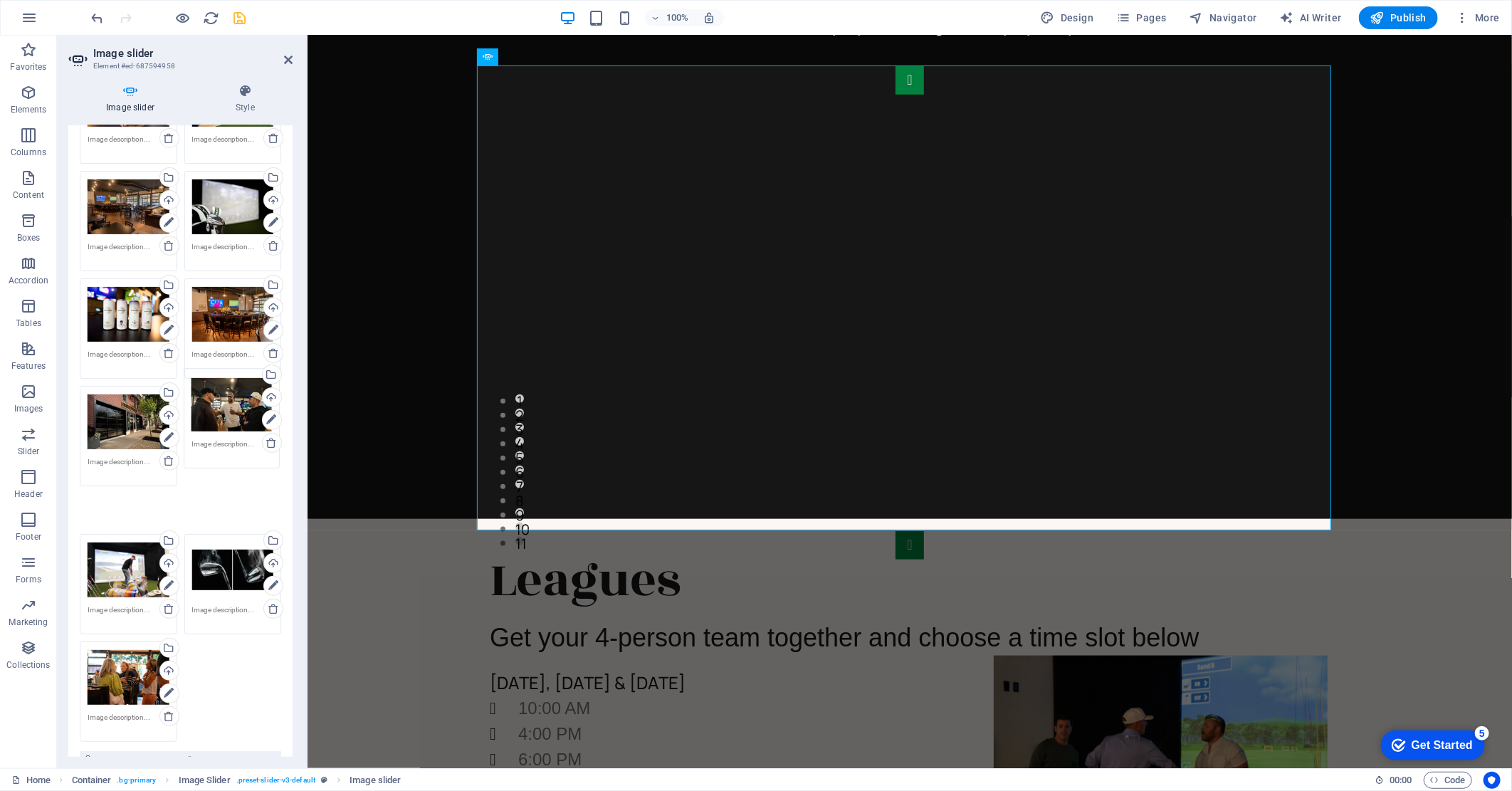
drag, startPoint x: 227, startPoint y: 537, endPoint x: 228, endPoint y: 414, distance: 123.0
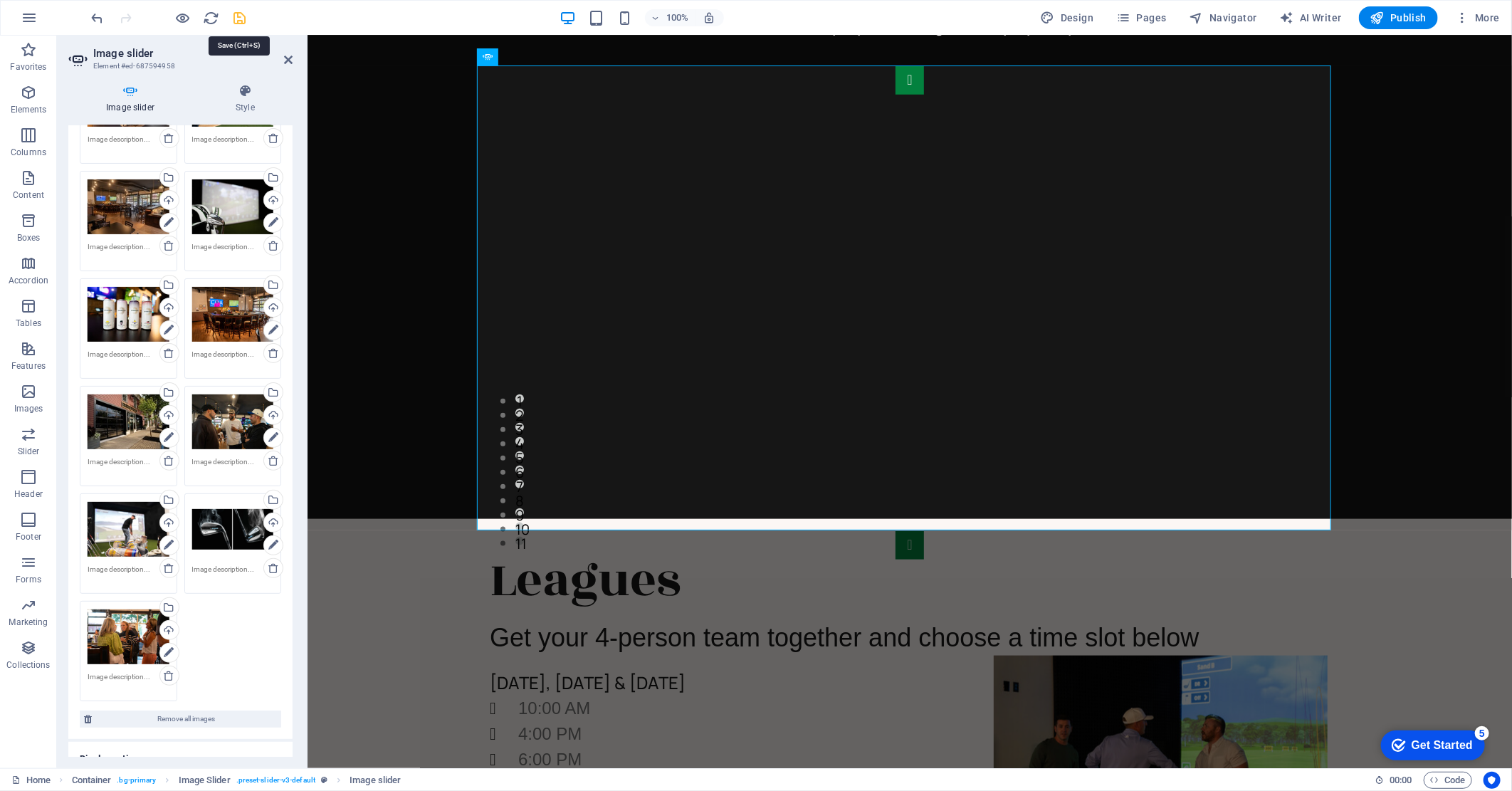
click at [237, 16] on icon "save" at bounding box center [240, 18] width 16 height 16
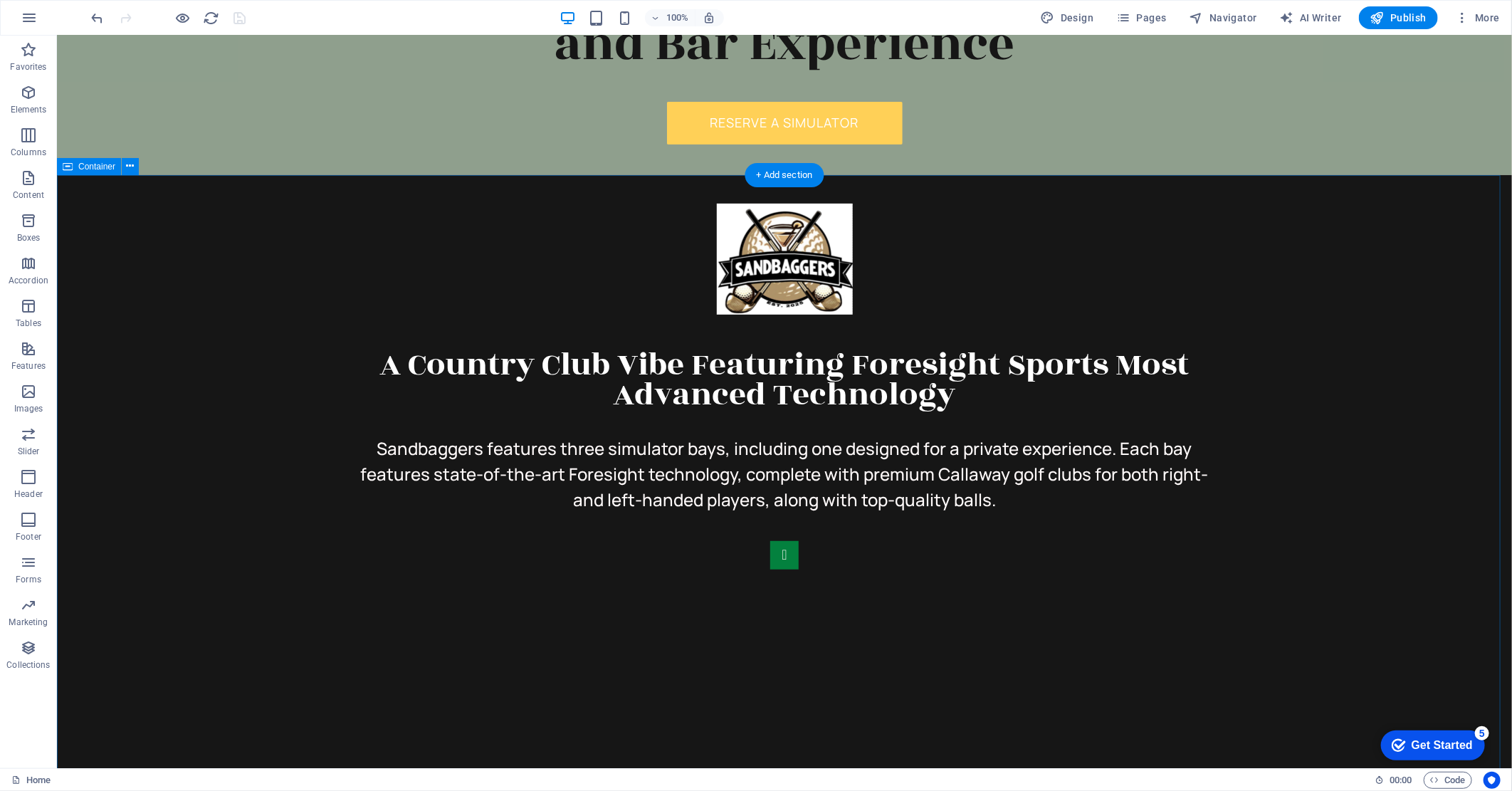
scroll to position [0, 0]
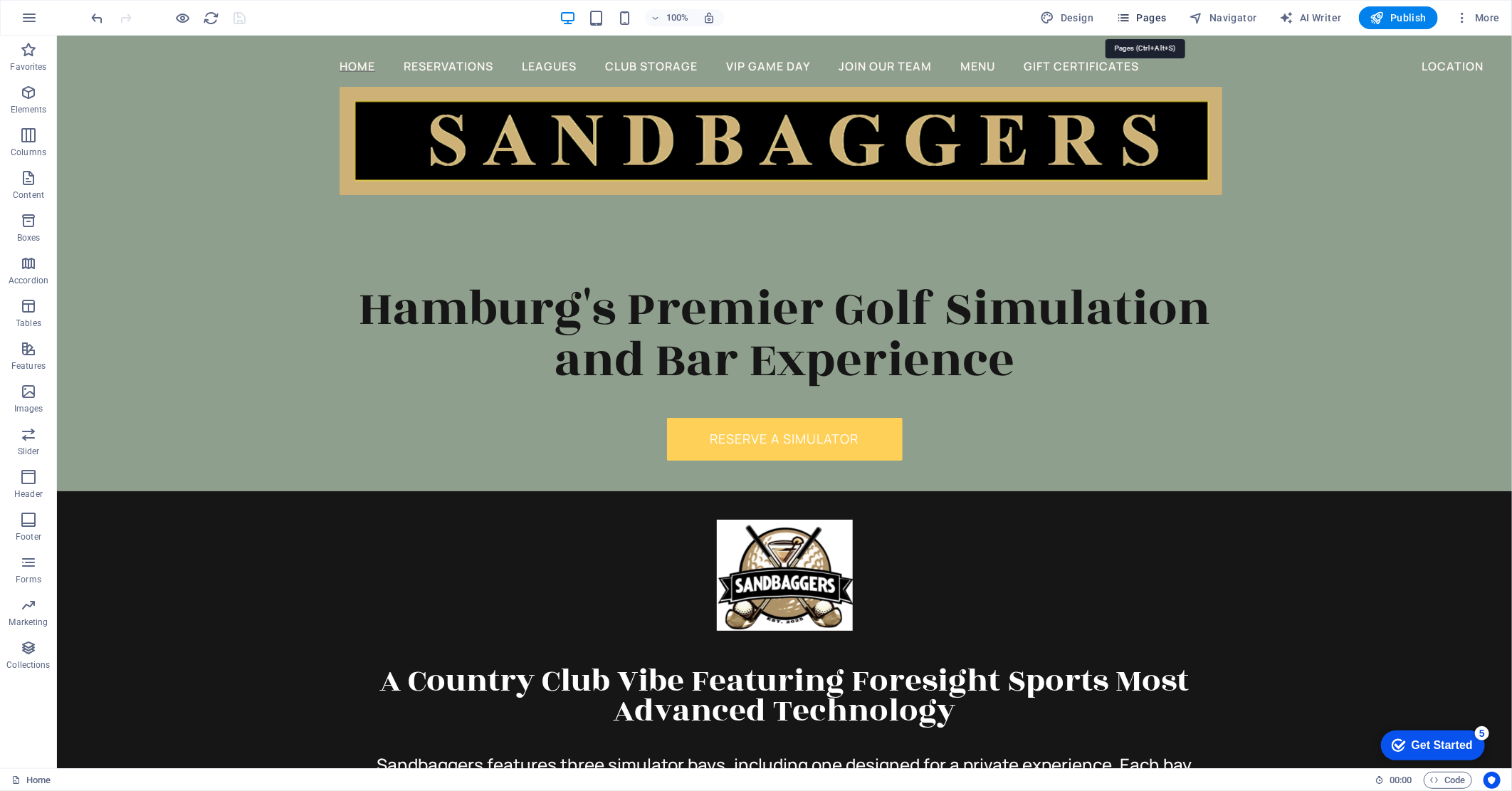
click at [1157, 20] on span "Pages" at bounding box center [1141, 18] width 50 height 15
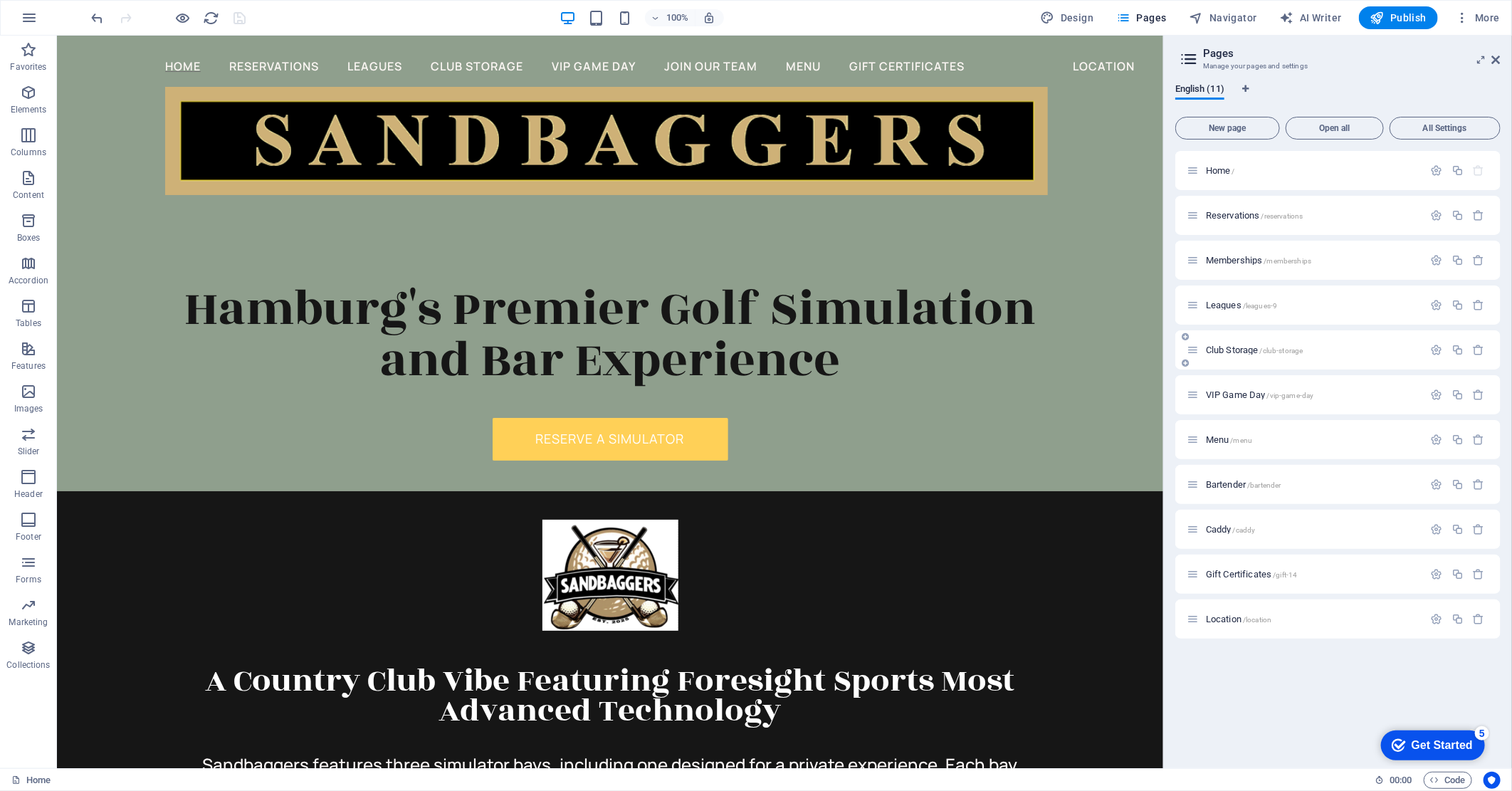
click at [1260, 352] on span "Club Storage /club-storage" at bounding box center [1254, 350] width 97 height 11
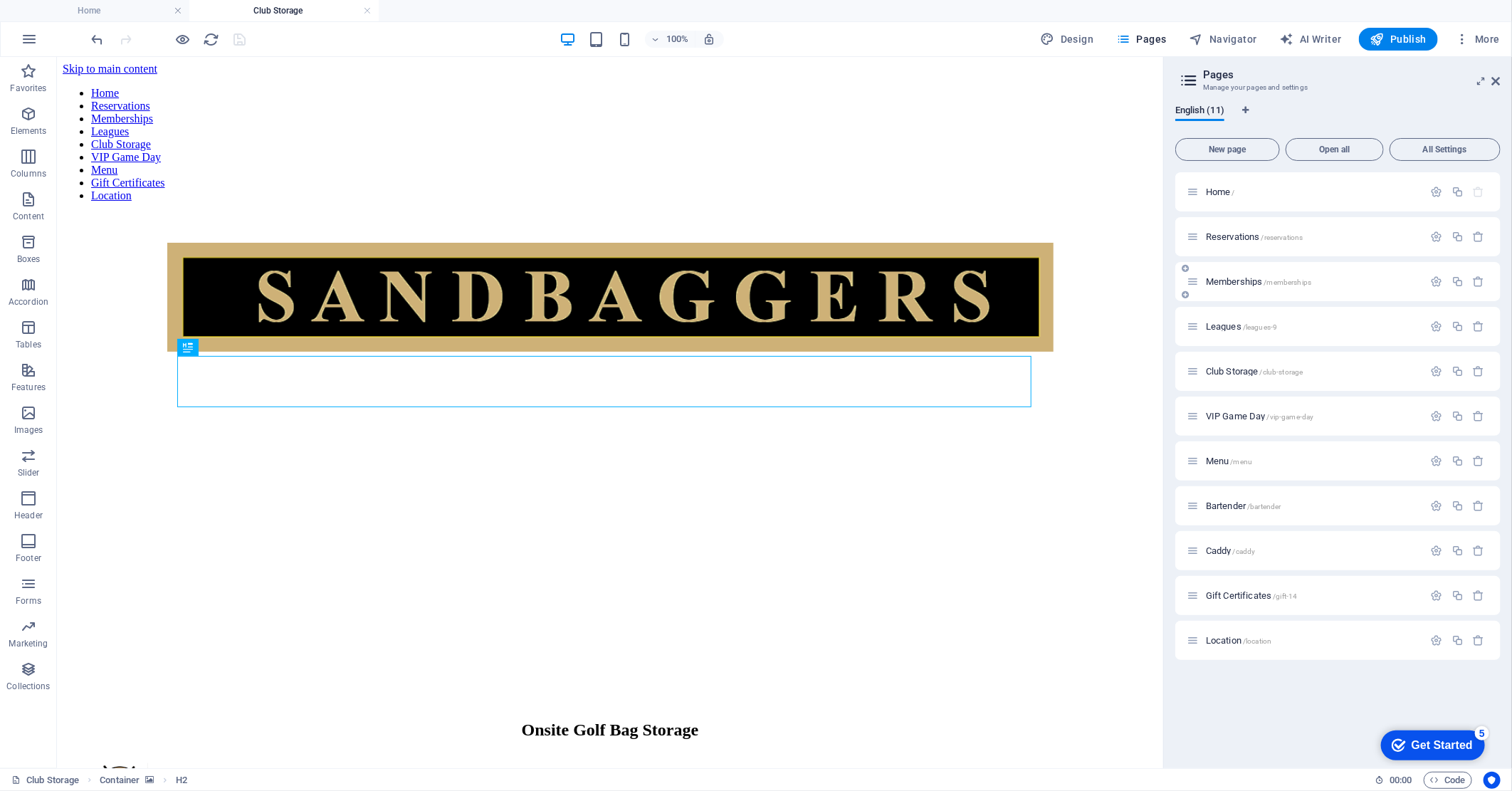
click at [1260, 284] on span "Memberships /memberships" at bounding box center [1259, 281] width 106 height 11
click at [1498, 77] on icon at bounding box center [1496, 81] width 9 height 11
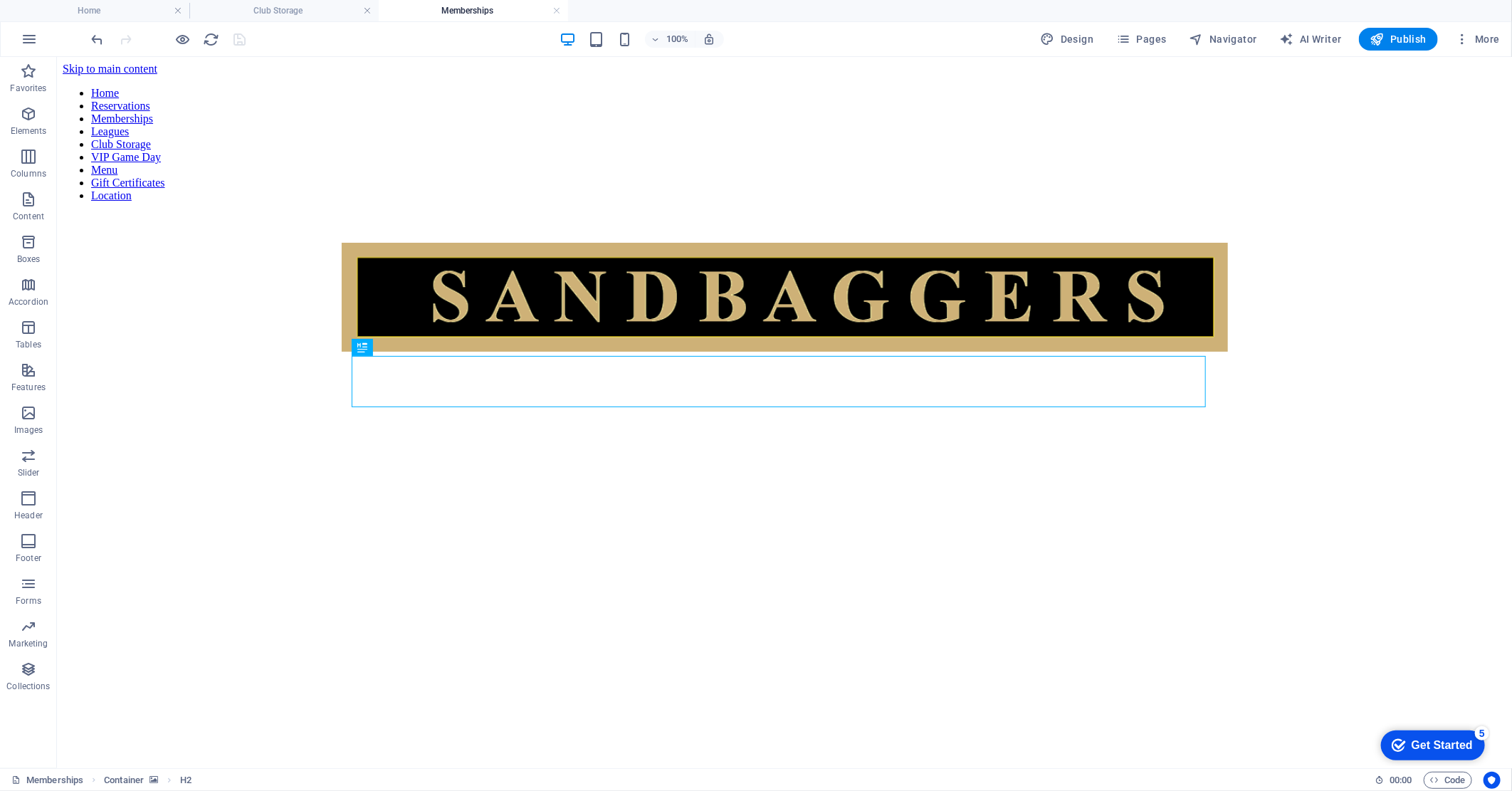
click at [1353, 272] on figure at bounding box center [783, 272] width 1444 height 0
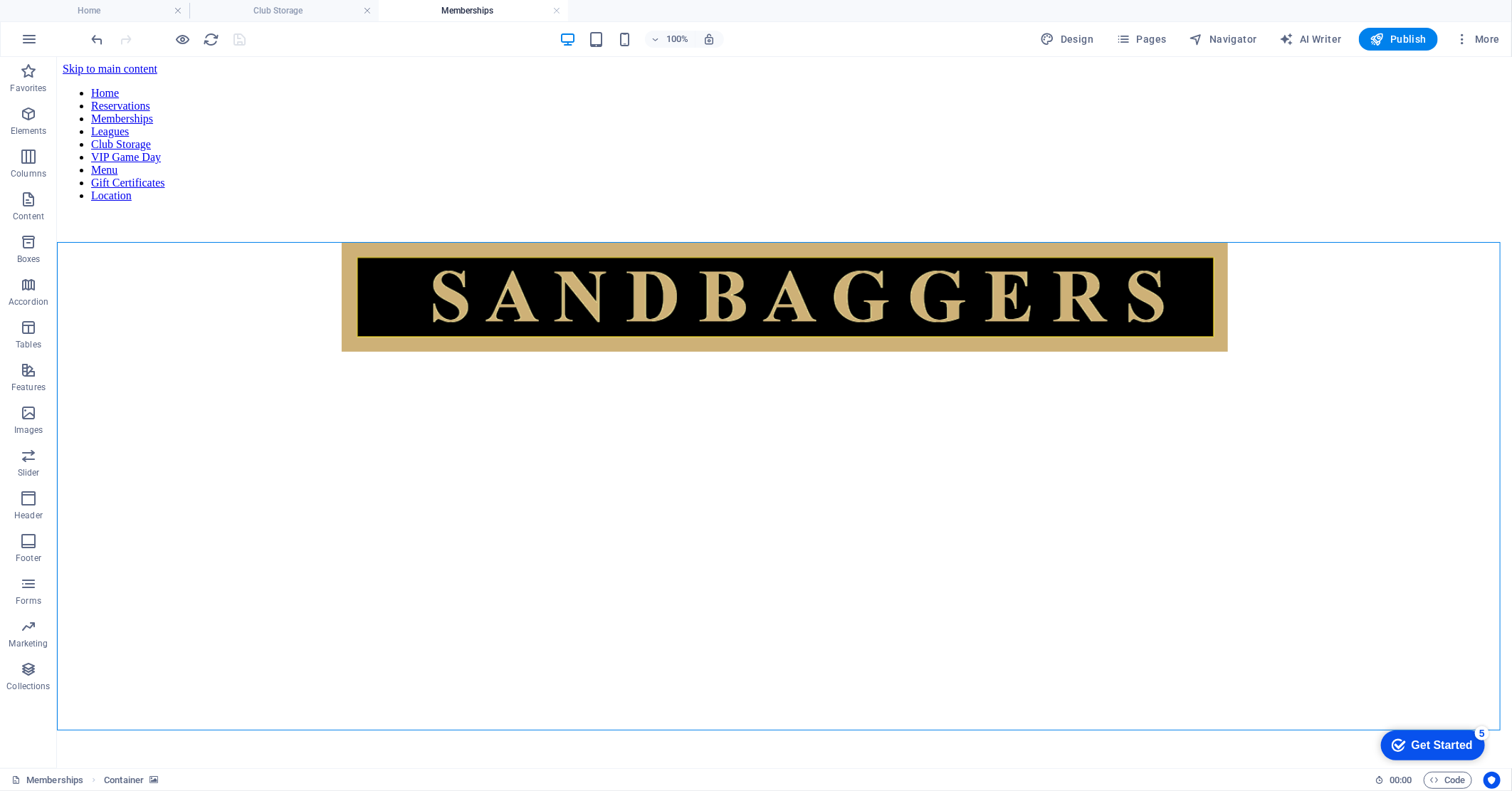
click at [1353, 272] on figure at bounding box center [783, 272] width 1444 height 0
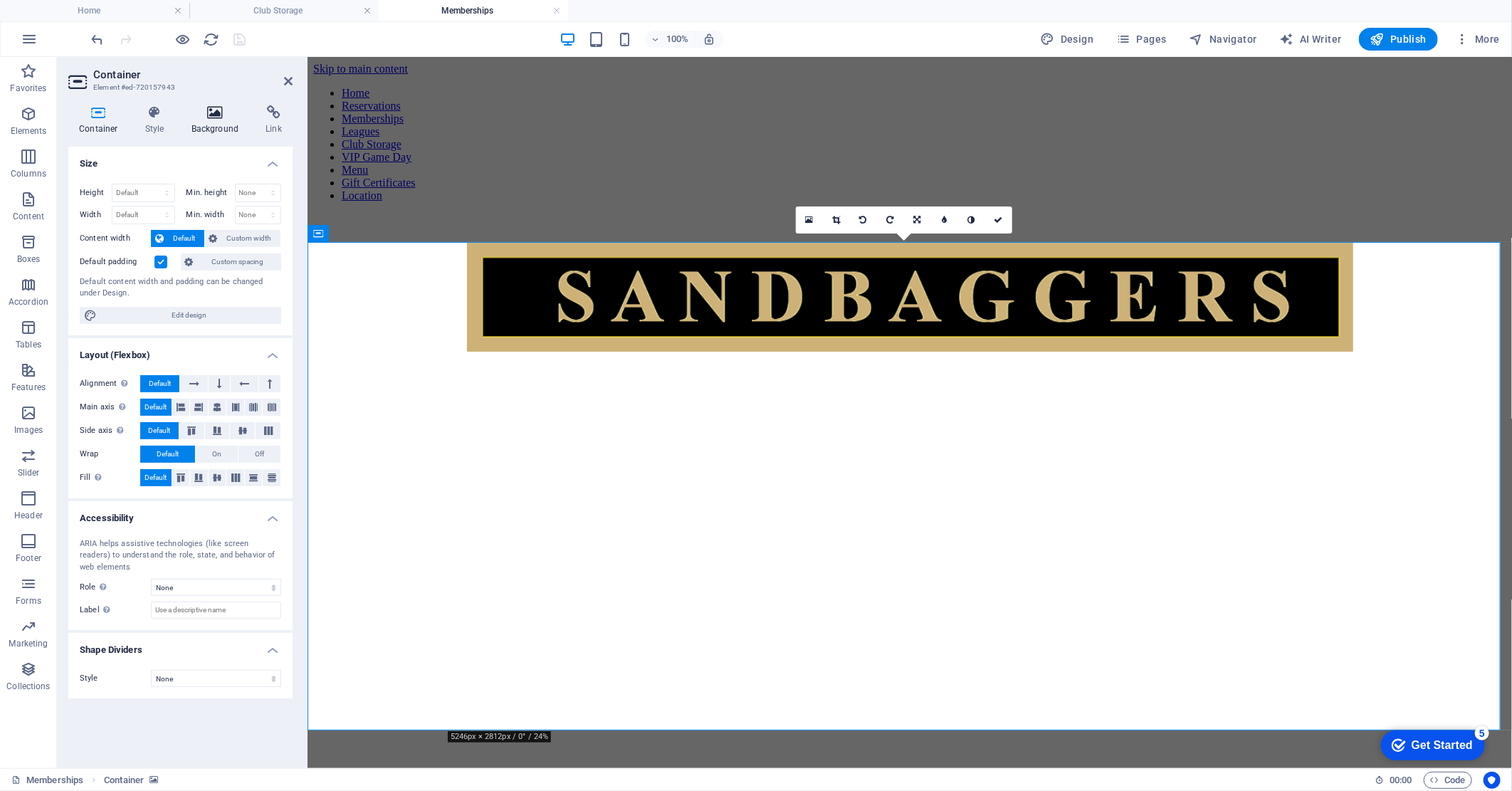
click at [222, 123] on h4 "Background" at bounding box center [219, 120] width 75 height 30
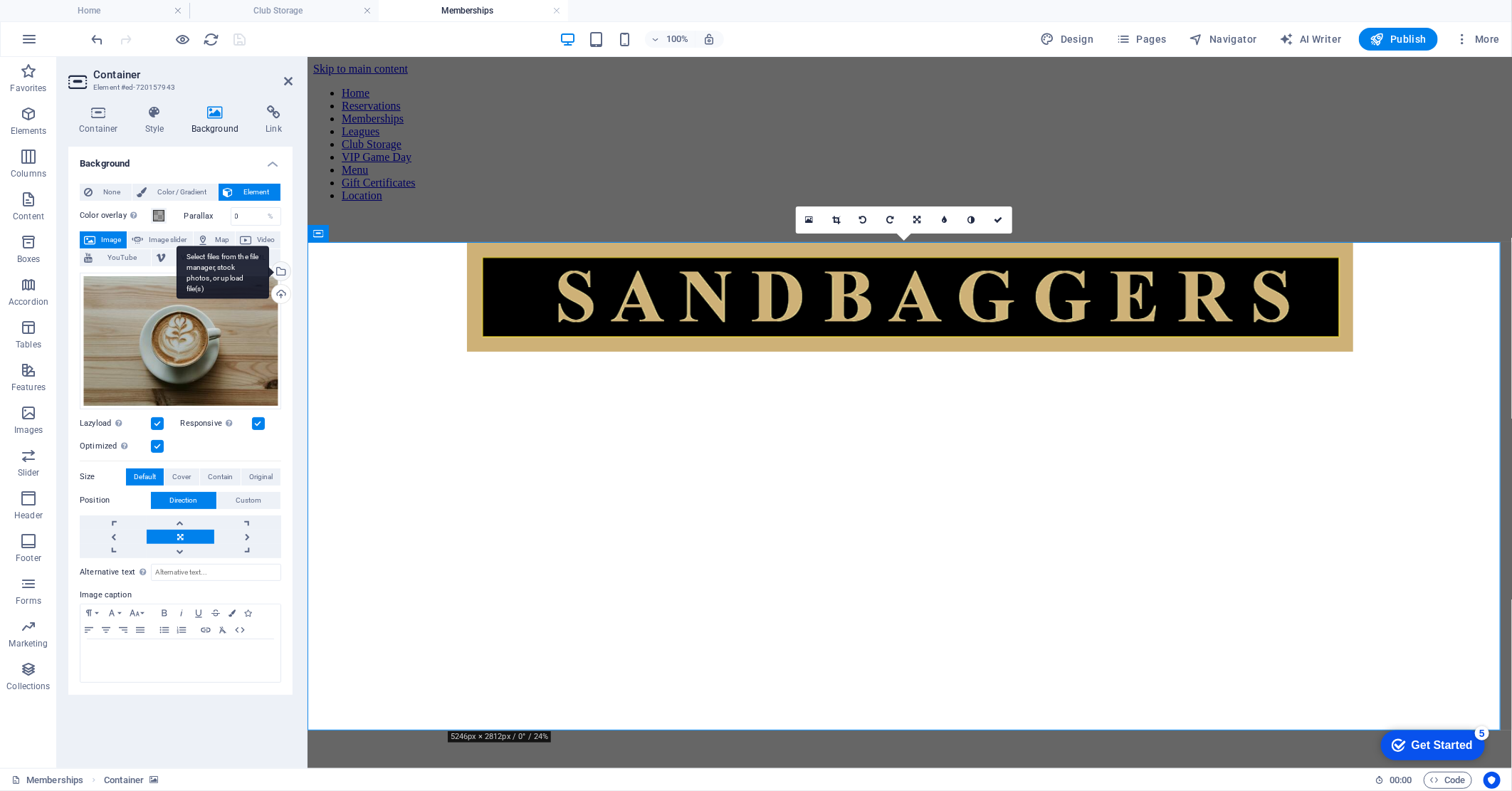
click at [269, 273] on div "Select files from the file manager, stock photos, or upload file(s)" at bounding box center [223, 272] width 93 height 54
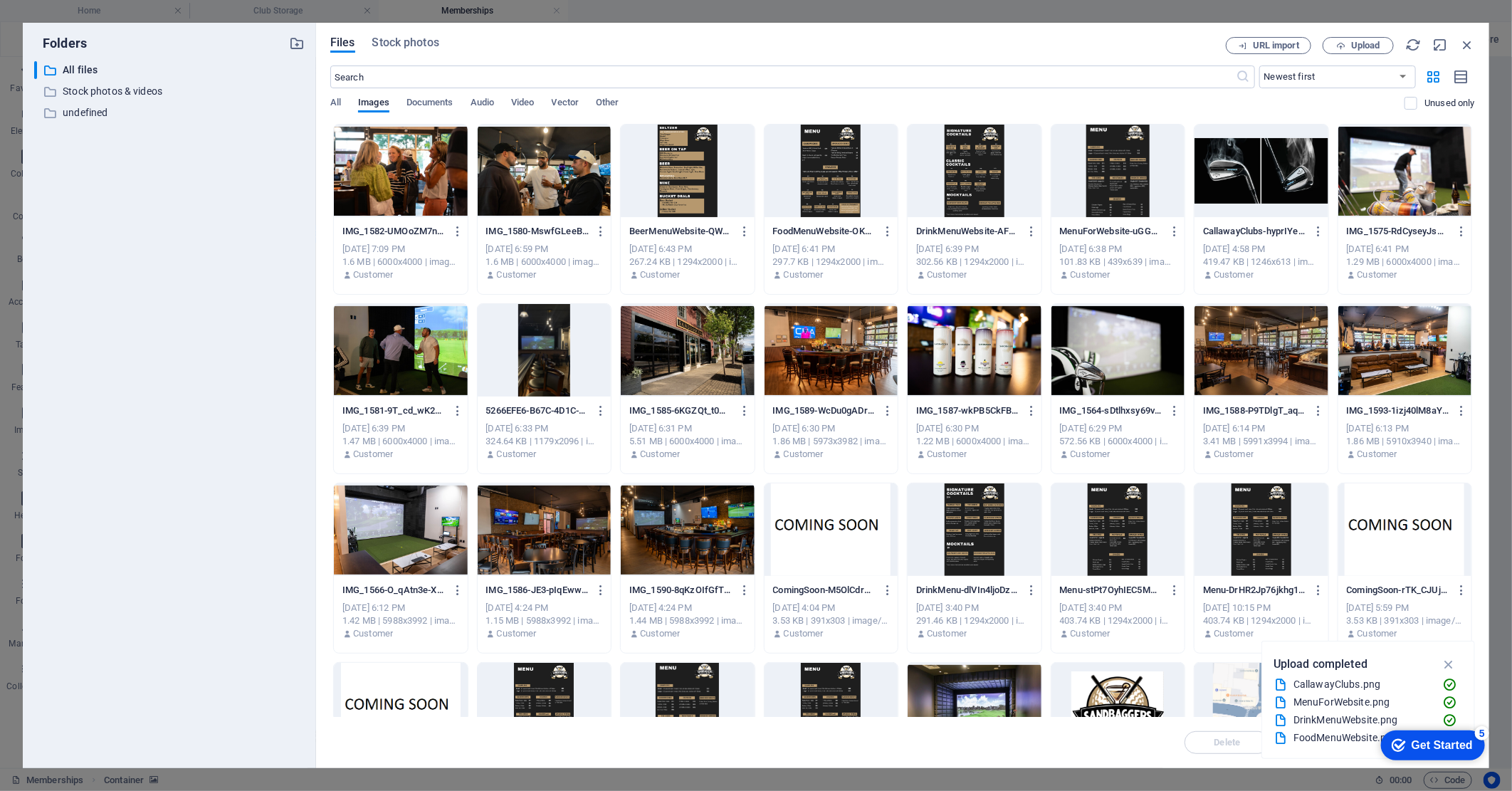
click at [817, 532] on div at bounding box center [831, 530] width 134 height 93
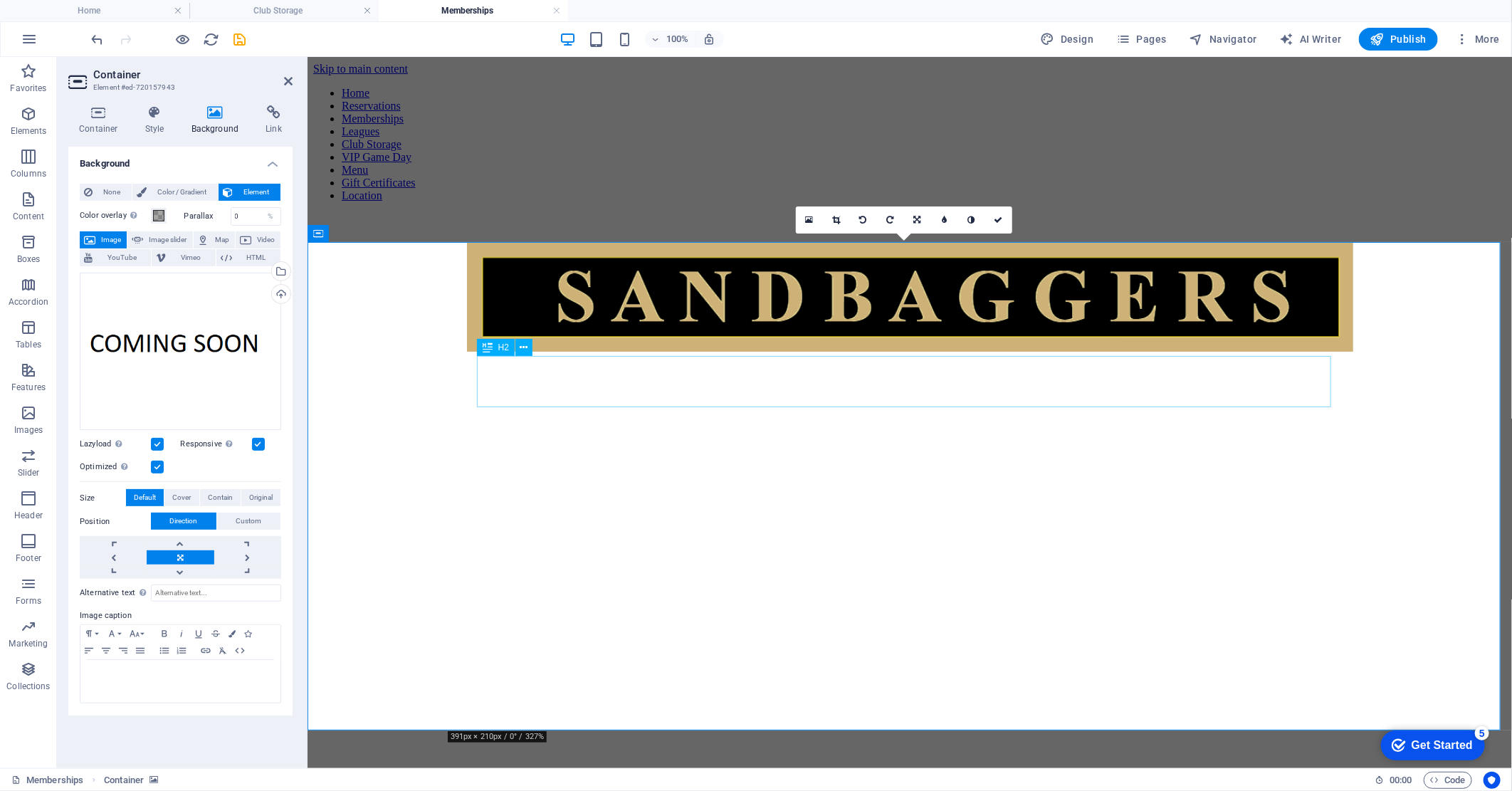
click at [851, 774] on div "EARLY BIRD MEMBERSHIPS" at bounding box center [909, 784] width 1193 height 20
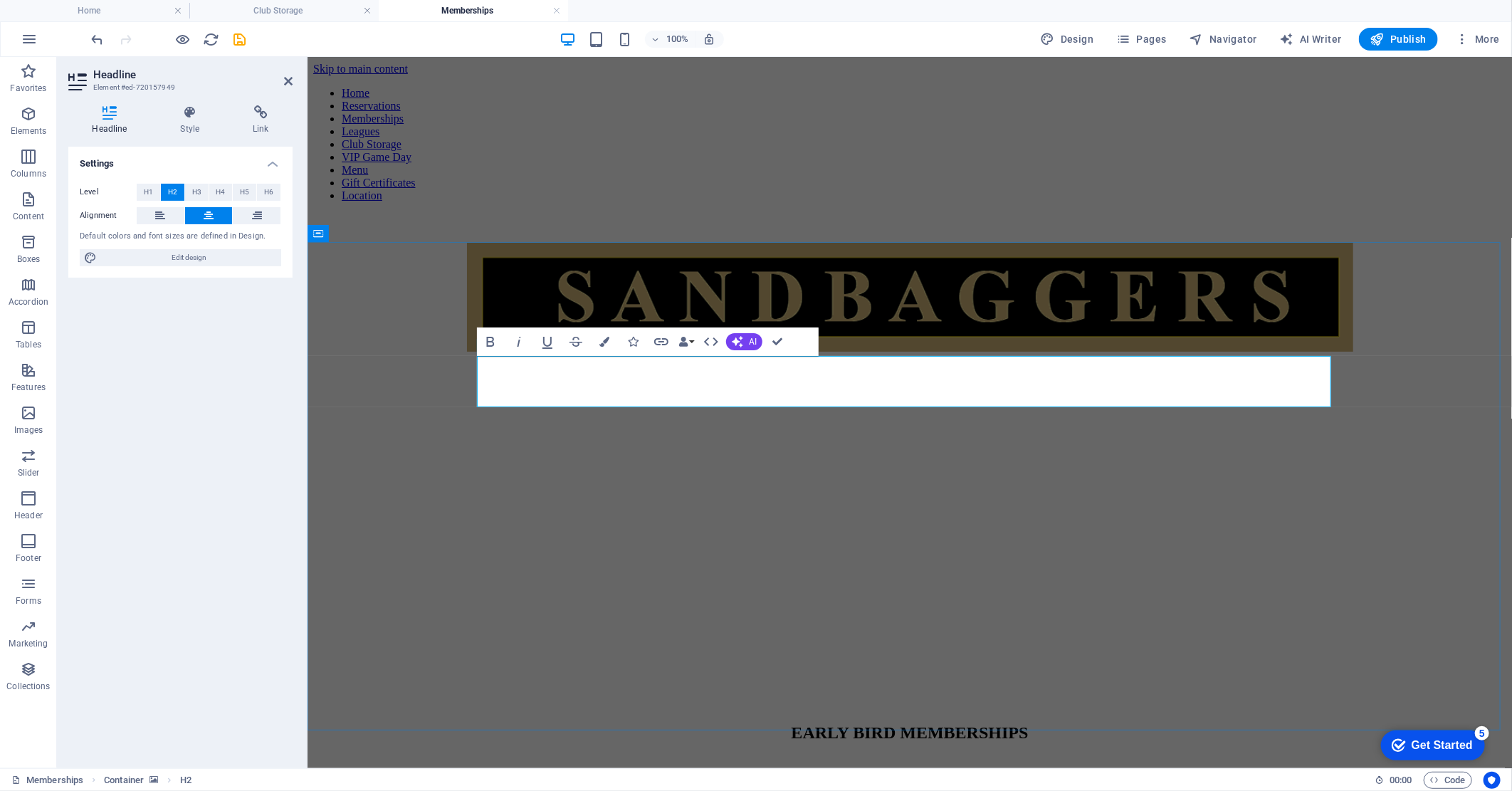
click at [843, 723] on span "EARLY BIRD MEMBERSHIPS" at bounding box center [909, 732] width 237 height 19
drag, startPoint x: 598, startPoint y: 384, endPoint x: 858, endPoint y: 388, distance: 260.0
click at [858, 723] on span "EARLY BIRD MEMBERSHIPS" at bounding box center [909, 732] width 237 height 19
click at [1079, 272] on figure at bounding box center [909, 272] width 1193 height 0
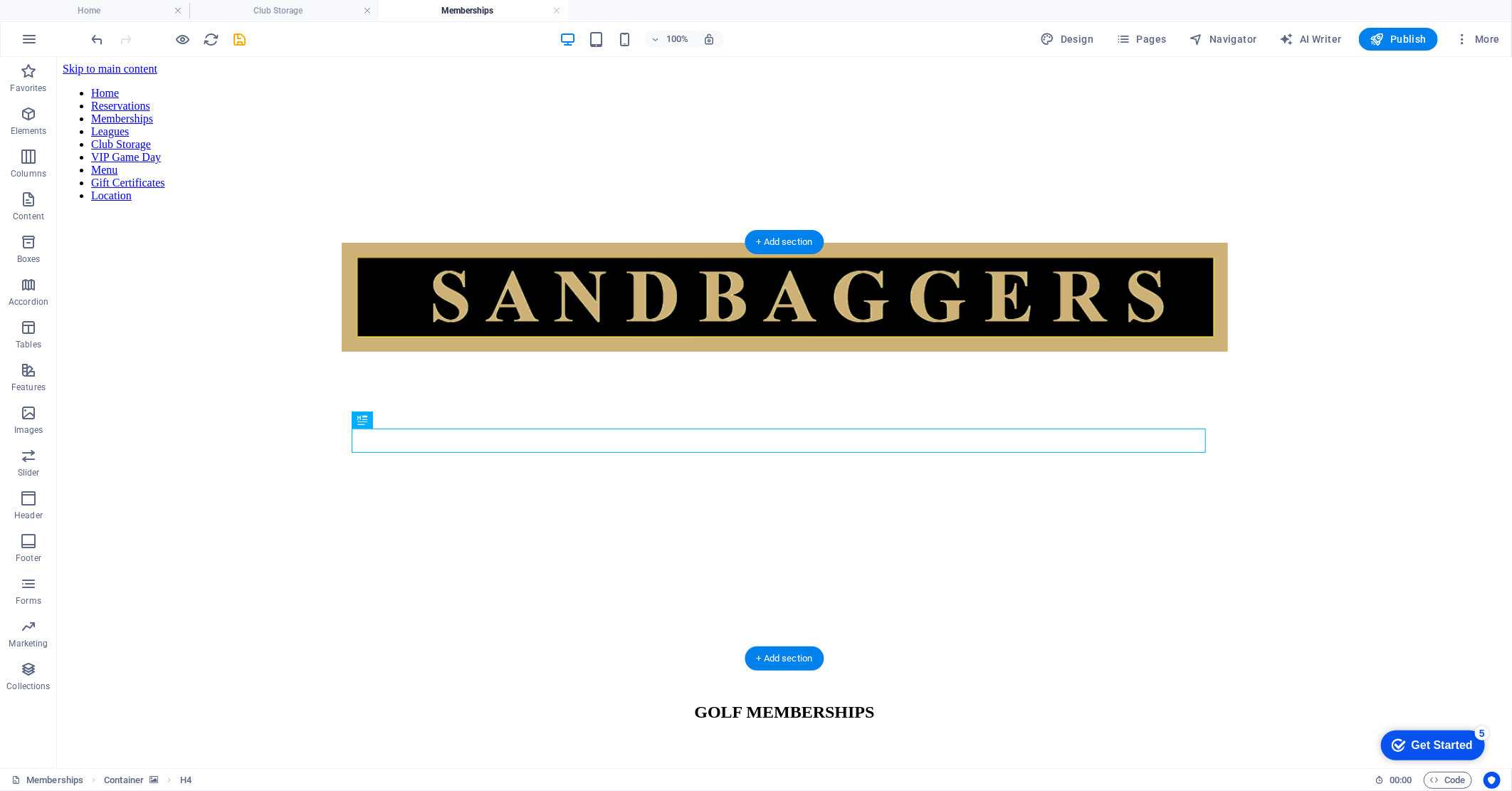
click at [255, 272] on figure at bounding box center [783, 272] width 1444 height 0
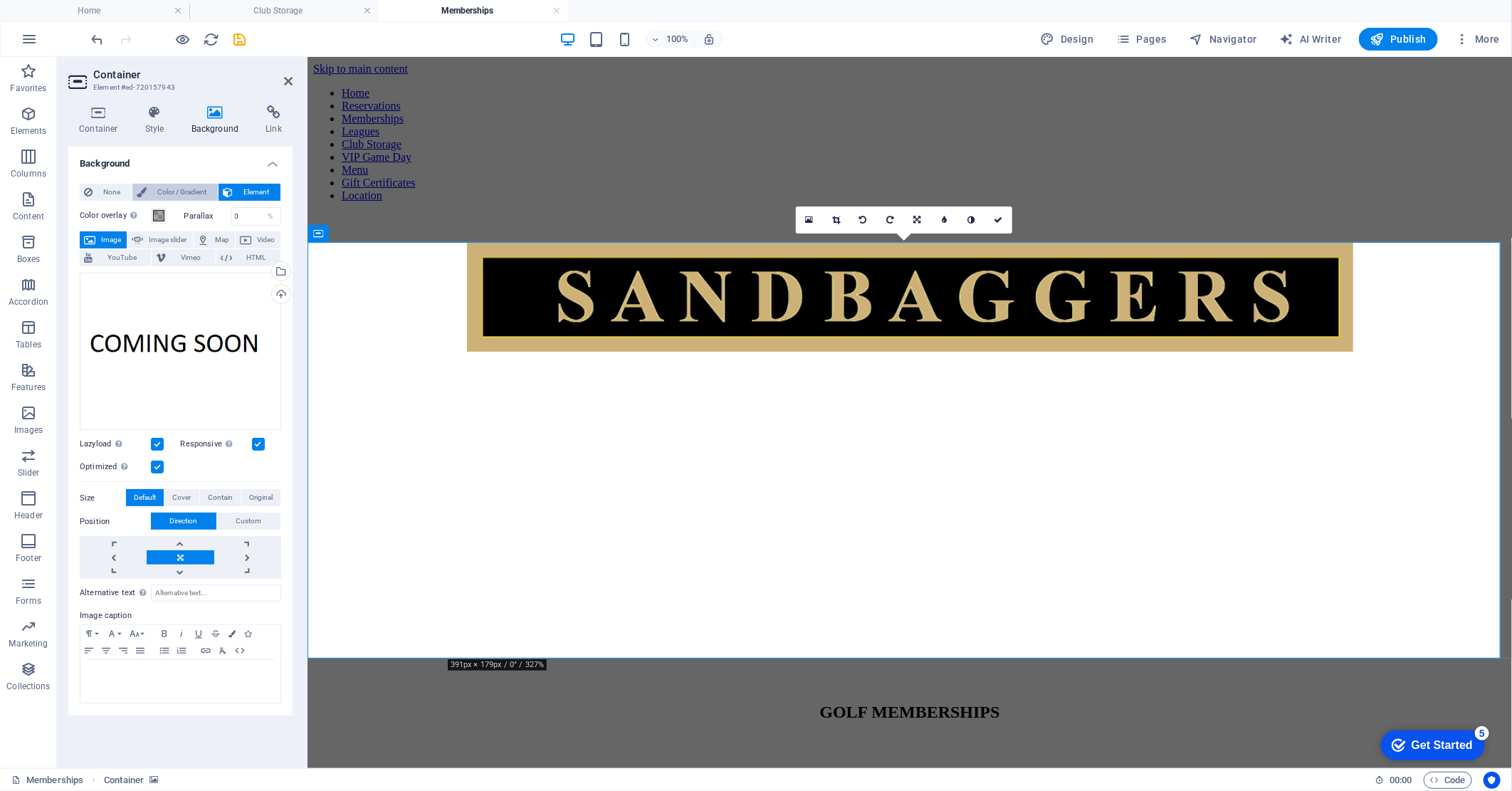
click at [181, 193] on span "Color / Gradient" at bounding box center [182, 192] width 63 height 17
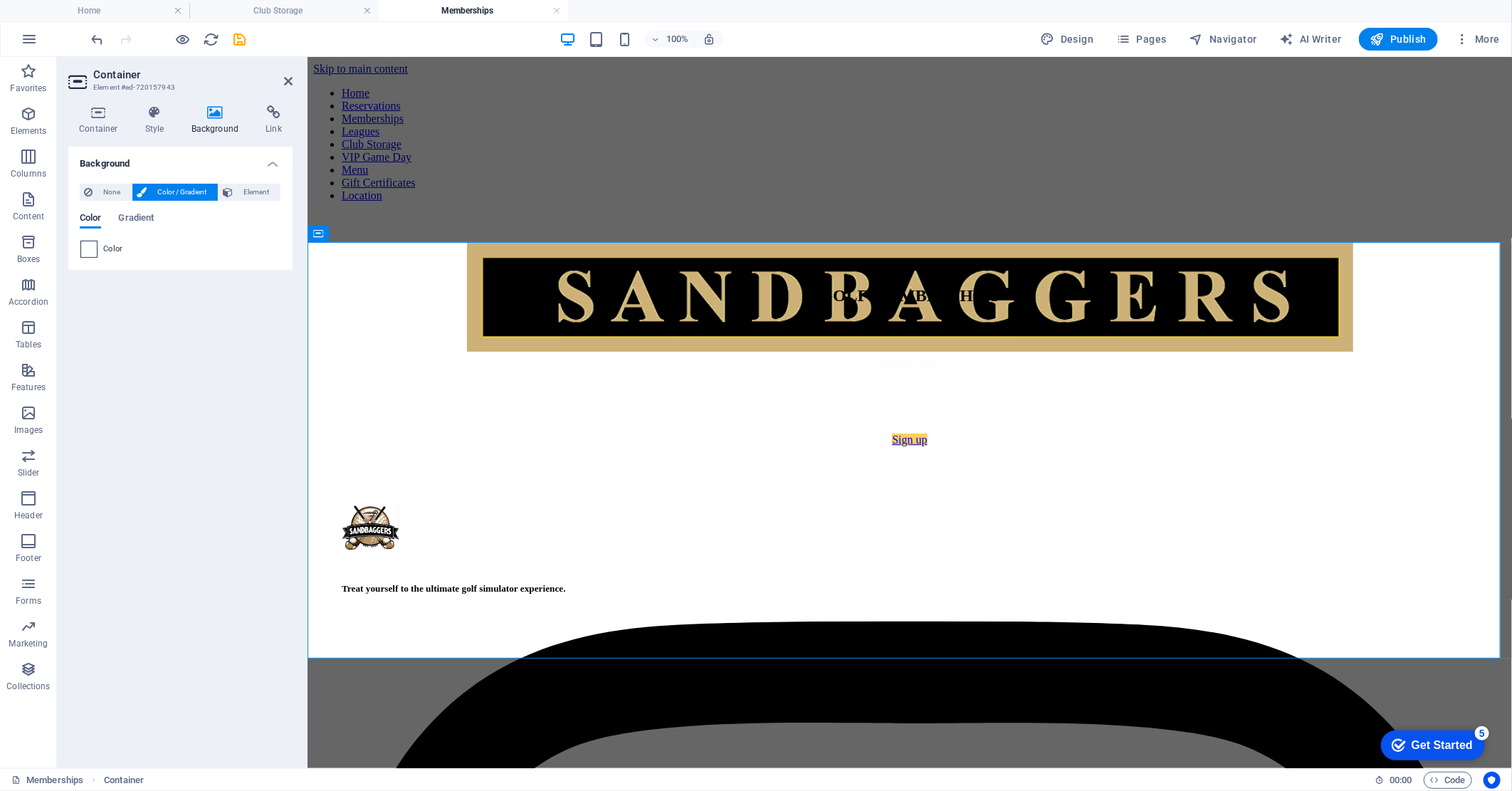
click at [93, 252] on span at bounding box center [89, 249] width 15 height 15
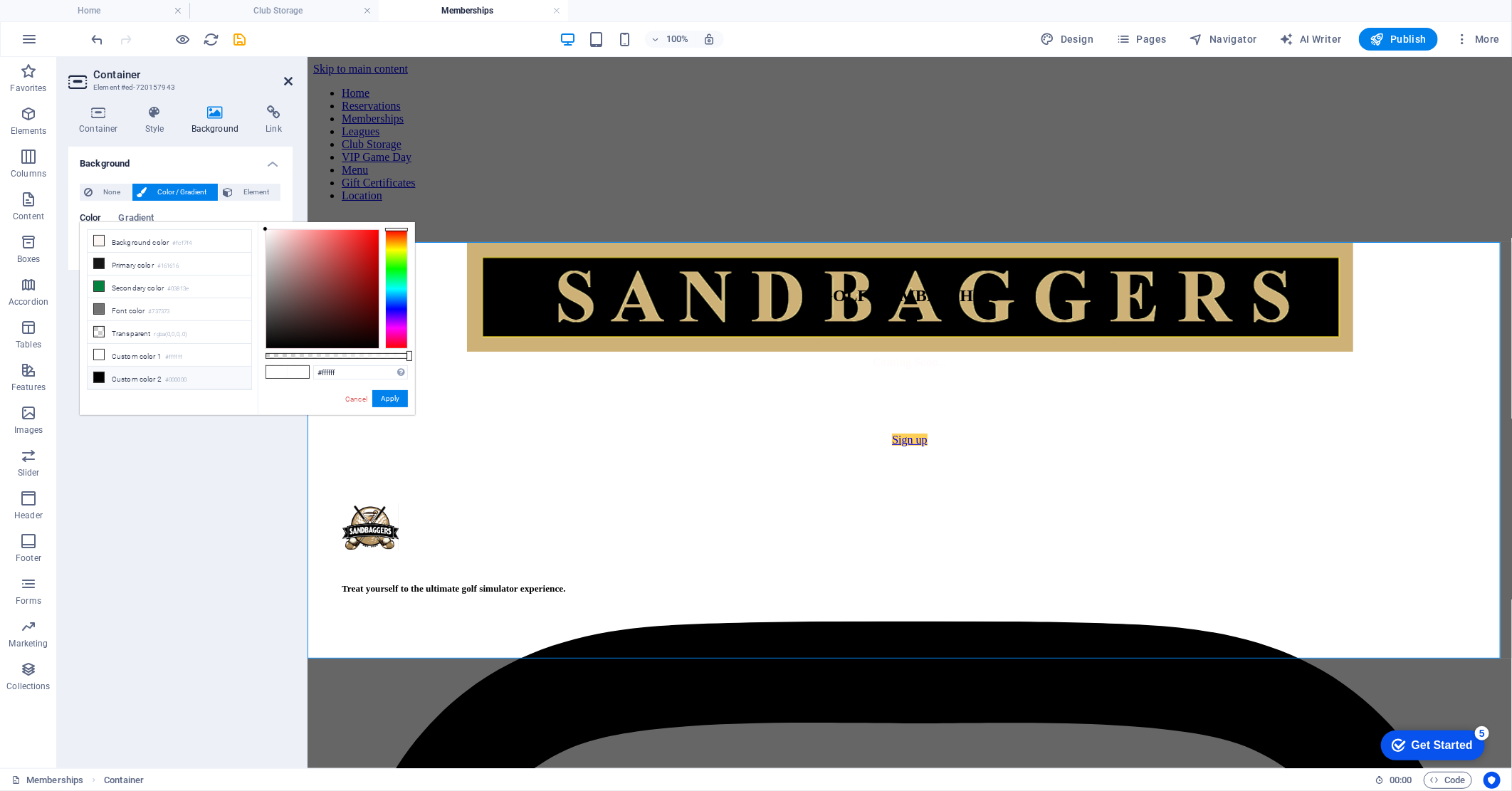
click at [288, 81] on icon at bounding box center [288, 81] width 9 height 11
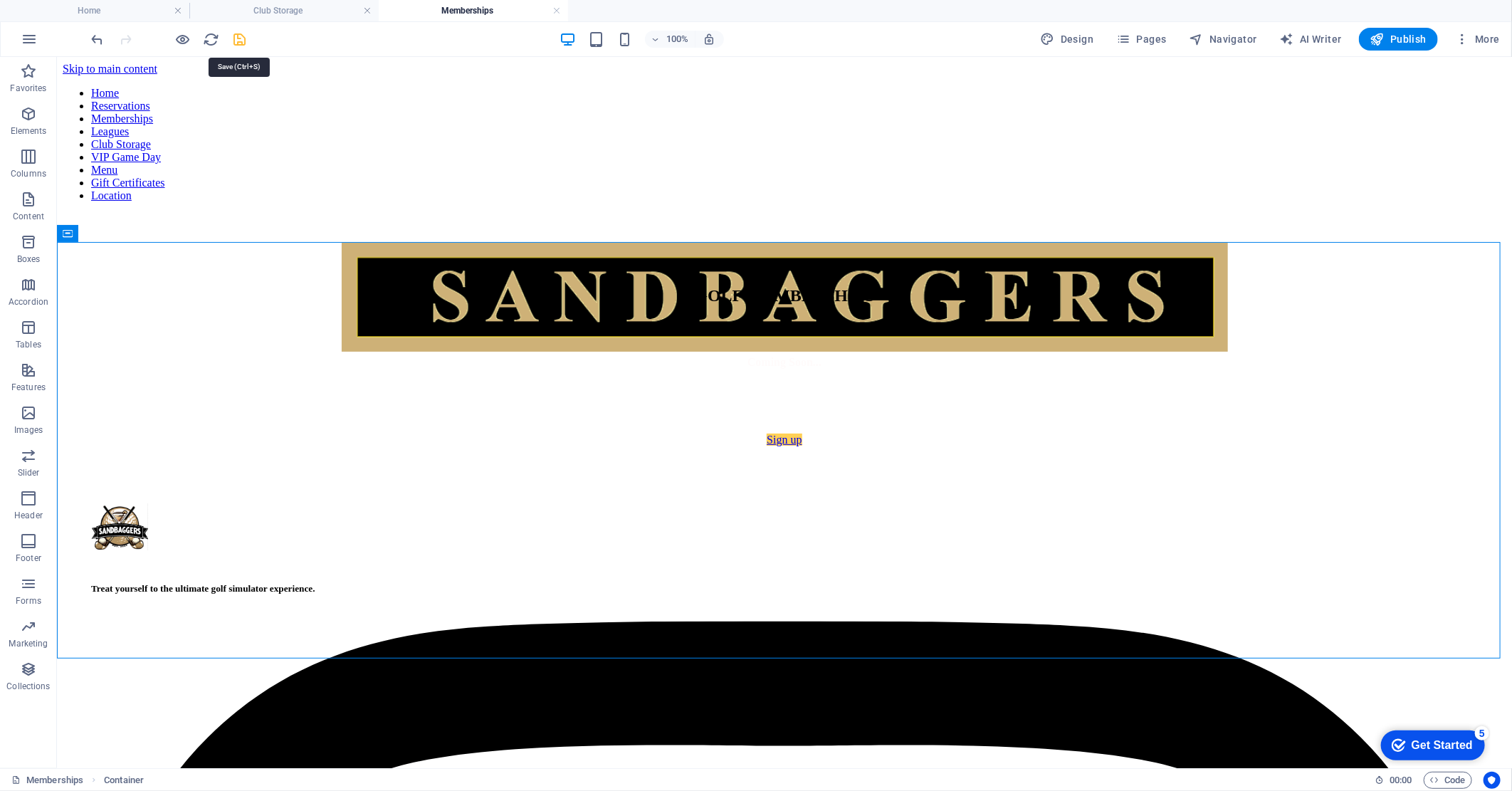
click at [243, 40] on icon "save" at bounding box center [240, 40] width 16 height 16
click at [279, 4] on h4 "Club Storage" at bounding box center [284, 11] width 189 height 15
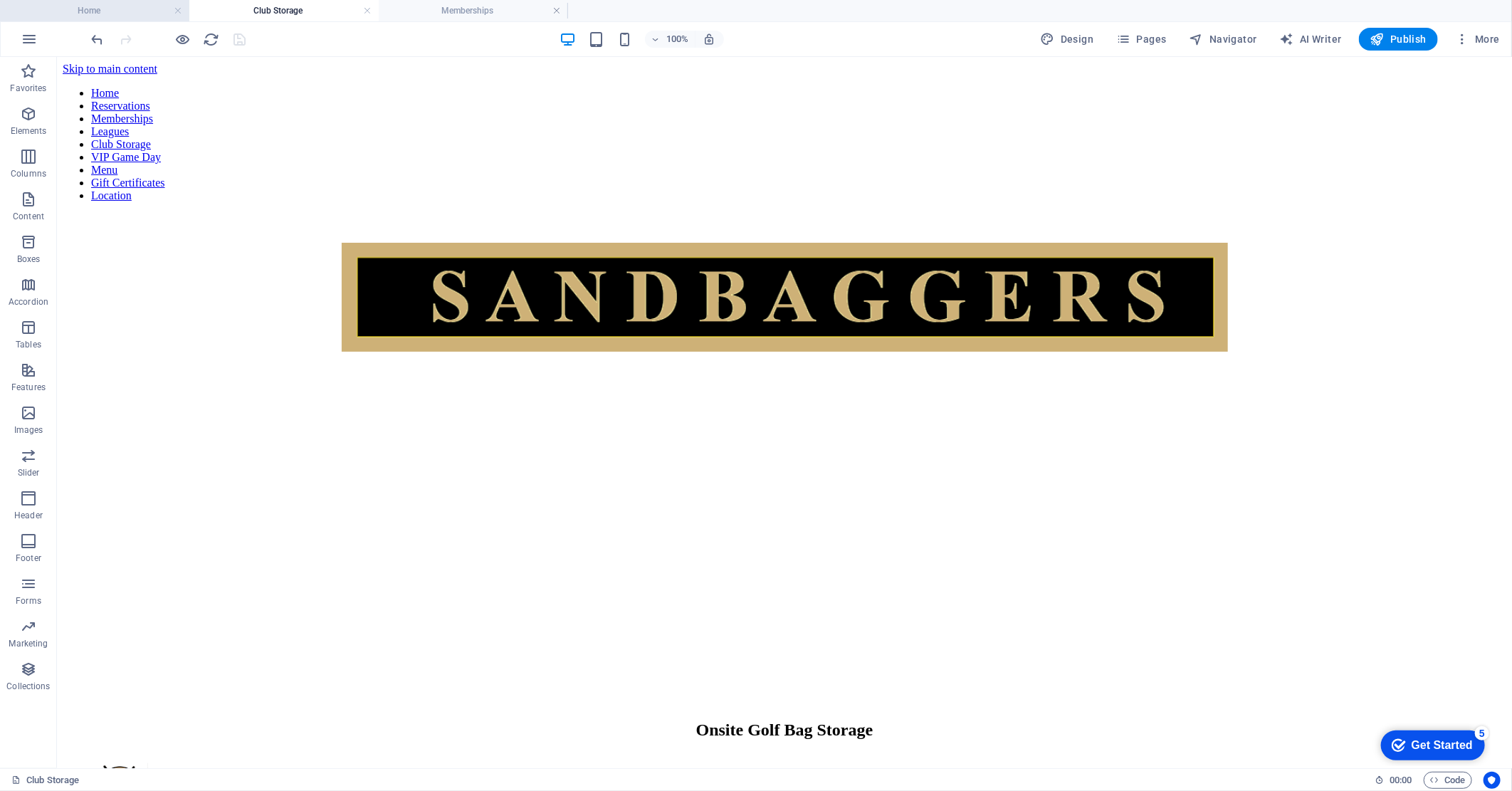
click at [111, 13] on h4 "Home" at bounding box center [94, 11] width 189 height 15
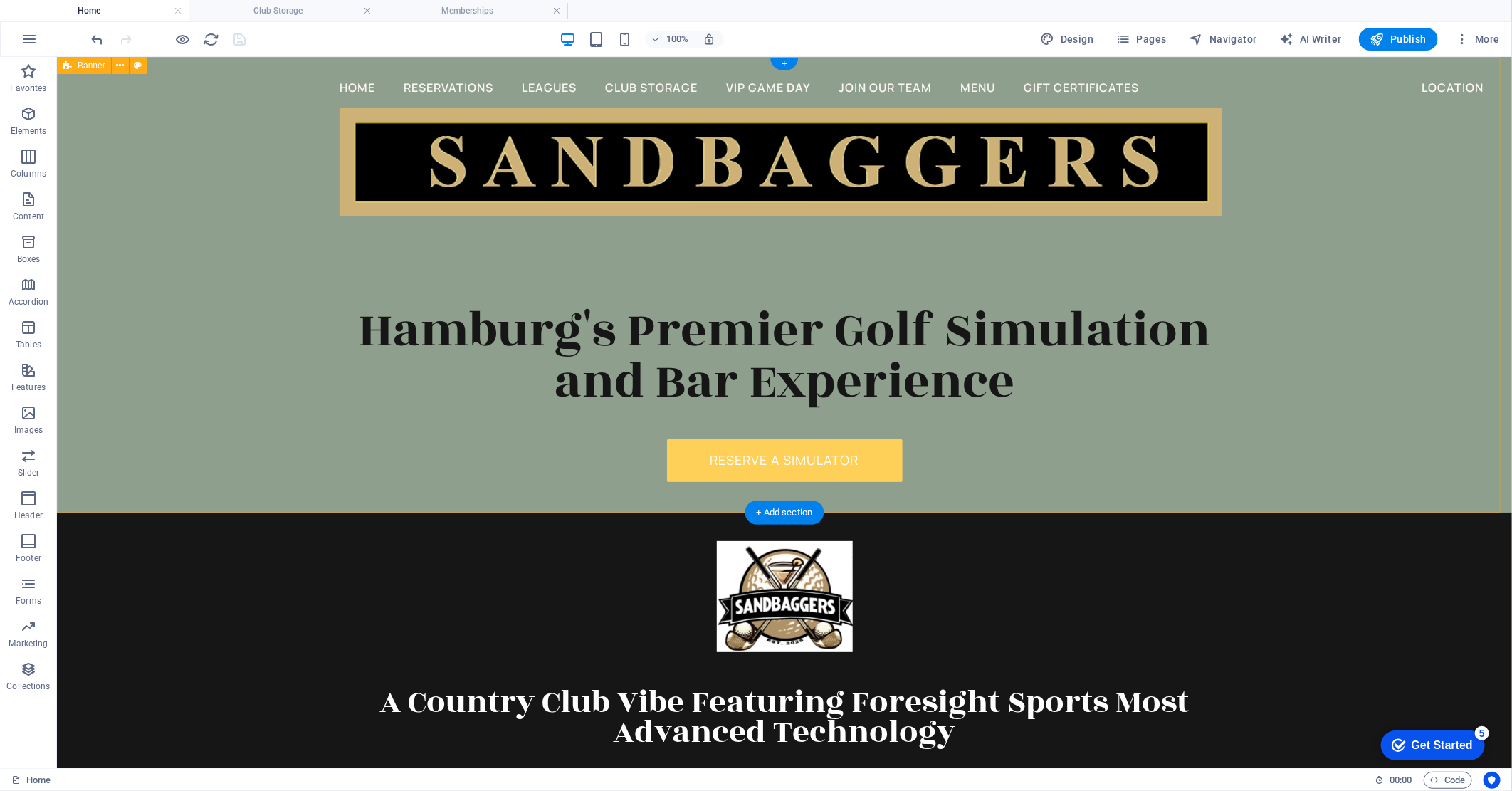
click at [187, 246] on div "Home Reservations Leagues Club Storage VIP Game Day Join Our Team Menu Gift Cer…" at bounding box center [783, 284] width 1455 height 456
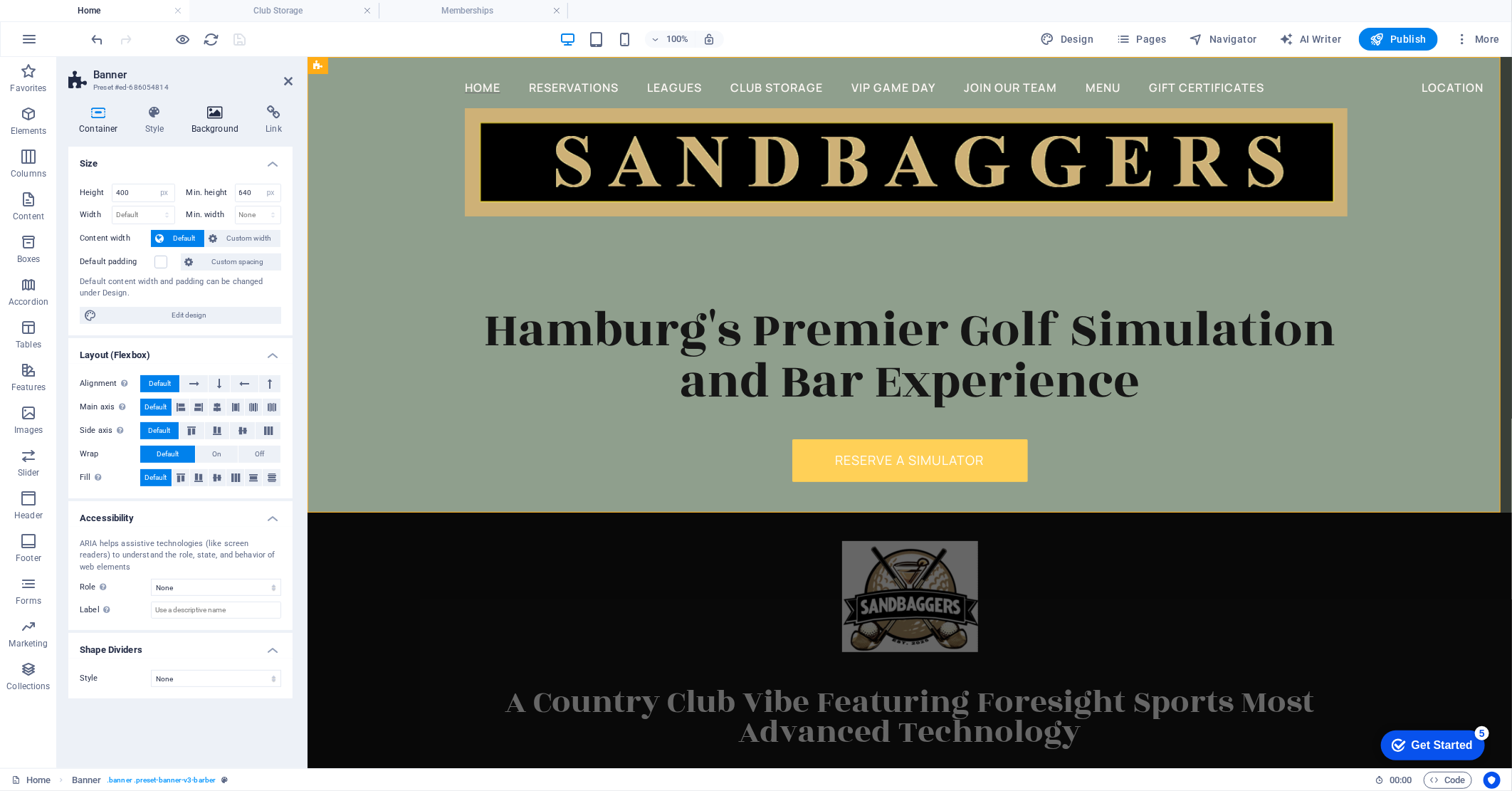
click at [217, 127] on h4 "Background" at bounding box center [219, 120] width 75 height 30
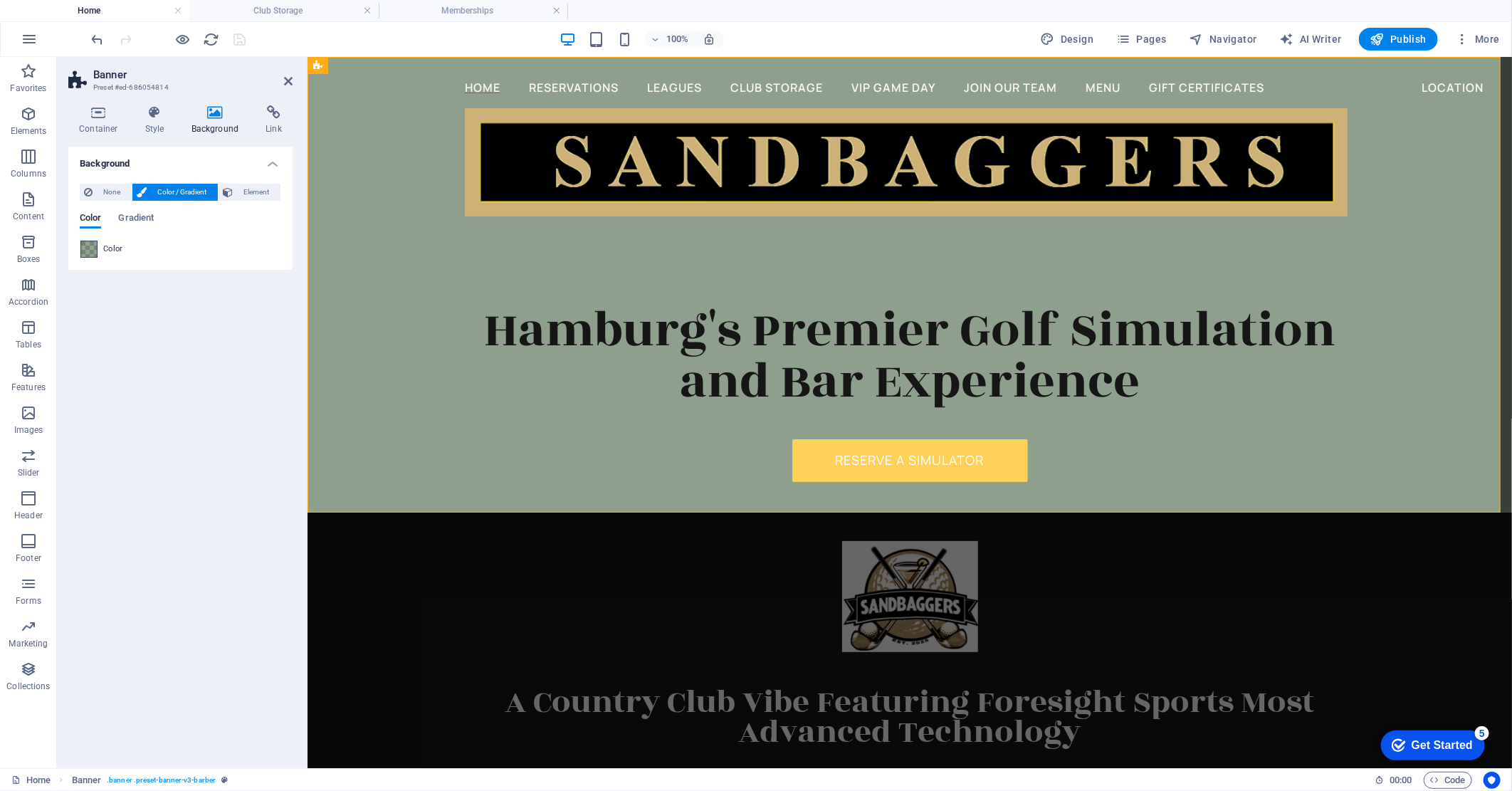
click at [96, 247] on span at bounding box center [89, 249] width 15 height 15
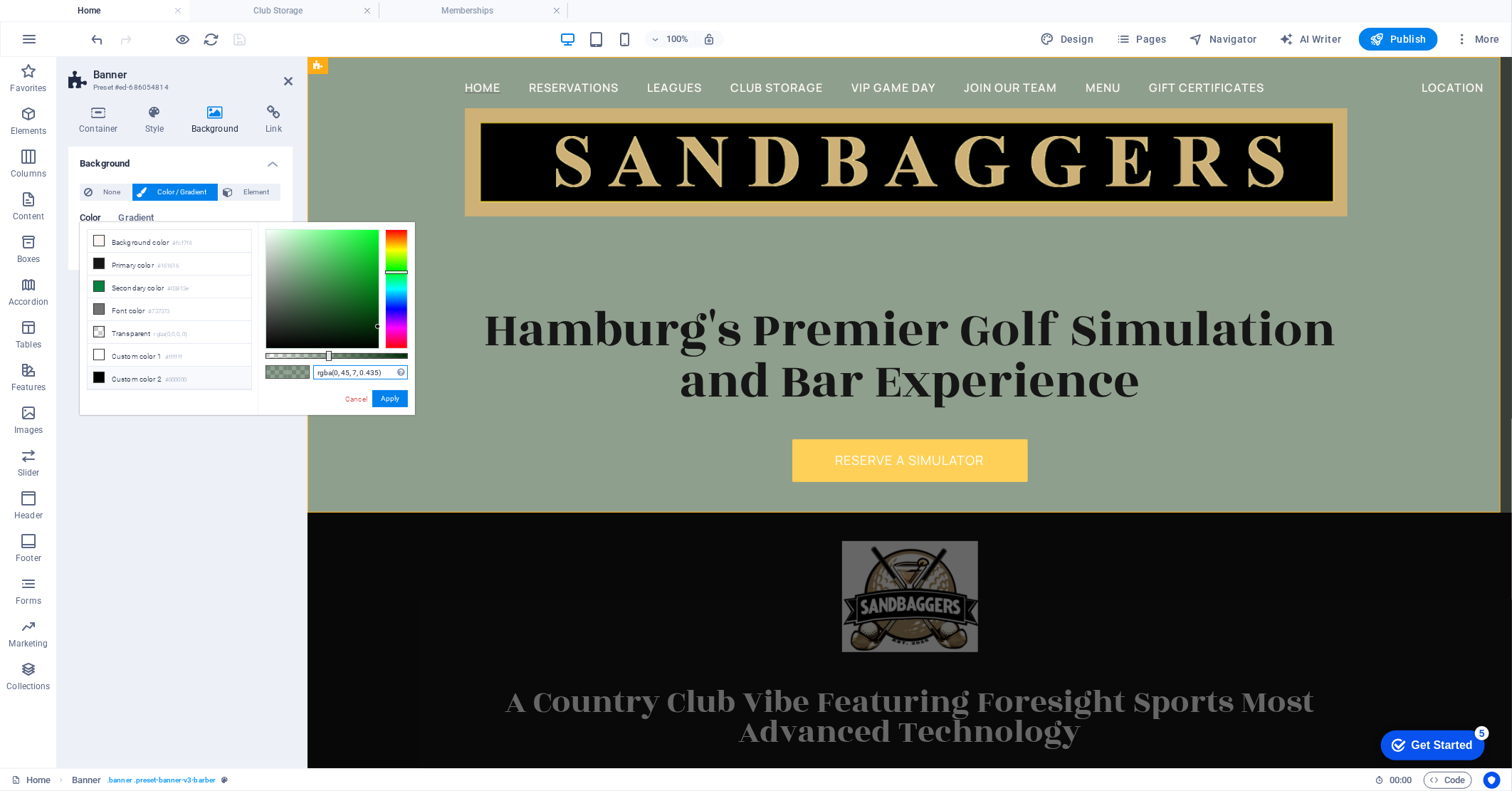
drag, startPoint x: 381, startPoint y: 372, endPoint x: 287, endPoint y: 377, distance: 94.1
click at [287, 377] on div "rgba(0, 45, 7, 0.435) Supported formats #0852ed rgb(8, 82, 237) rgba(8, 82, 237…" at bounding box center [336, 421] width 158 height 399
drag, startPoint x: 286, startPoint y: 79, endPoint x: 229, endPoint y: 21, distance: 81.3
click at [286, 78] on icon at bounding box center [288, 81] width 9 height 11
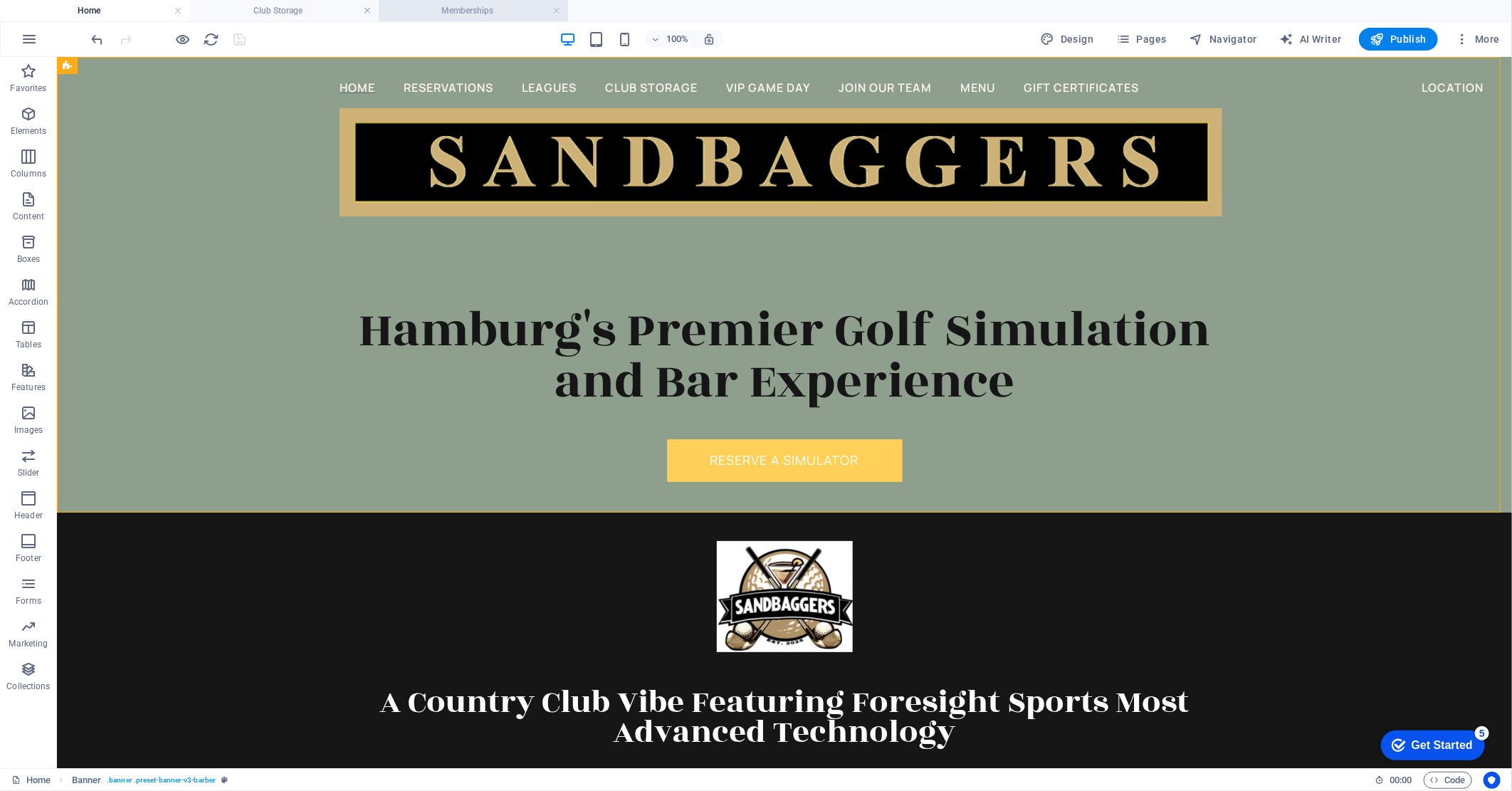
click at [465, 9] on h4 "Memberships" at bounding box center [473, 11] width 189 height 15
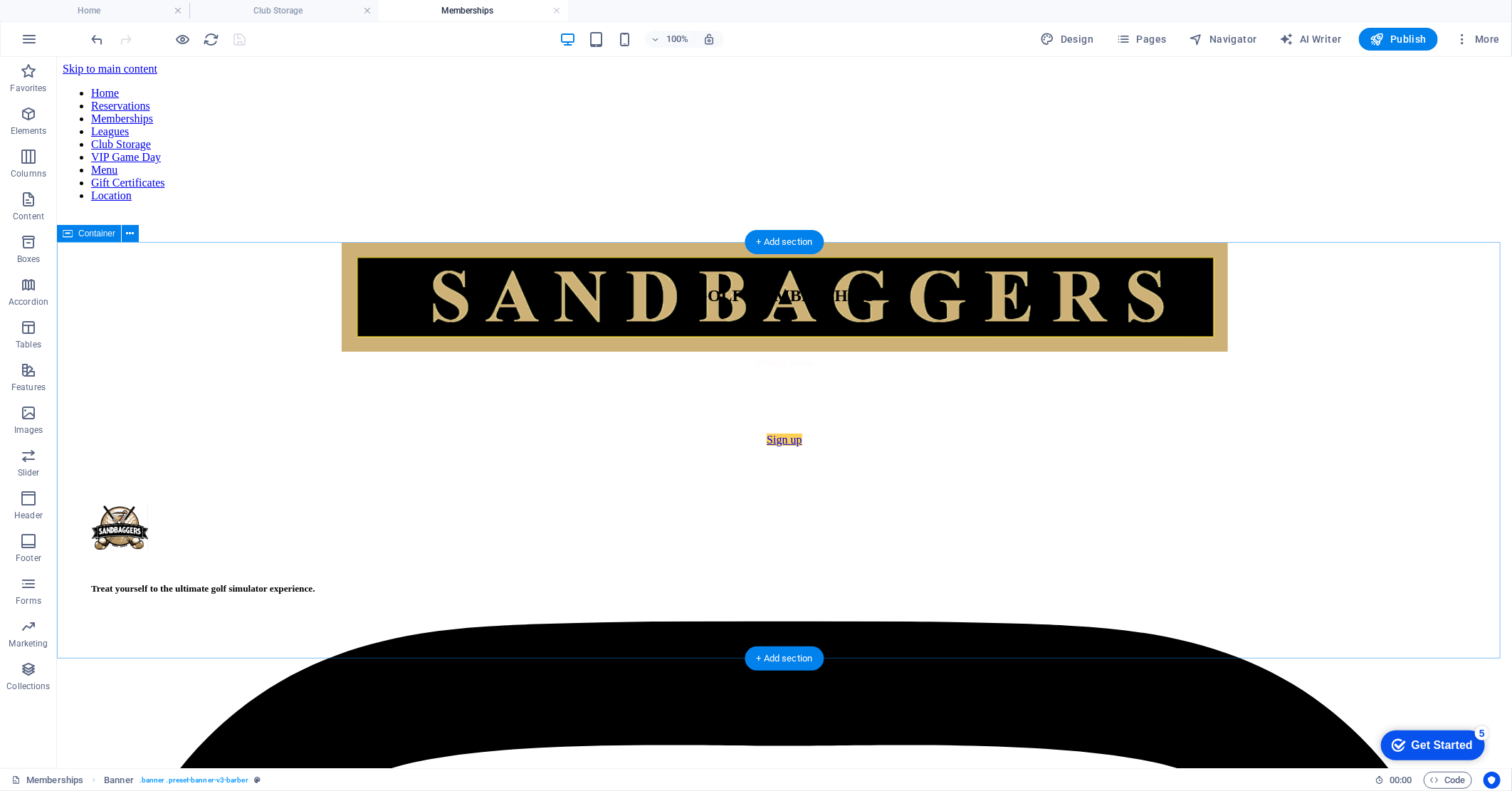
click at [227, 371] on div "GOLF MEMBERSHIPS Coming Soon... Sign up" at bounding box center [783, 365] width 1444 height 160
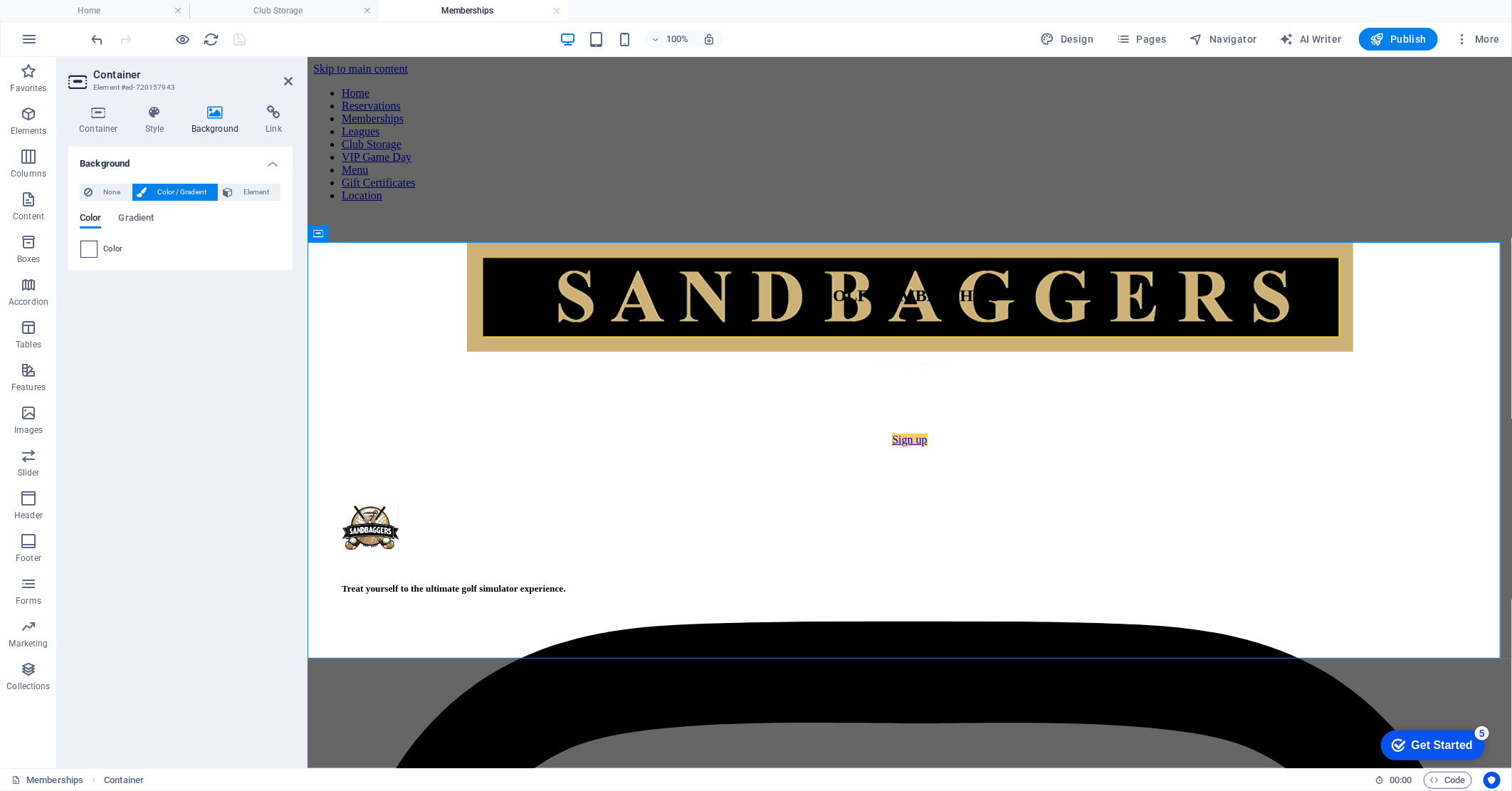
click at [87, 254] on span at bounding box center [89, 249] width 15 height 15
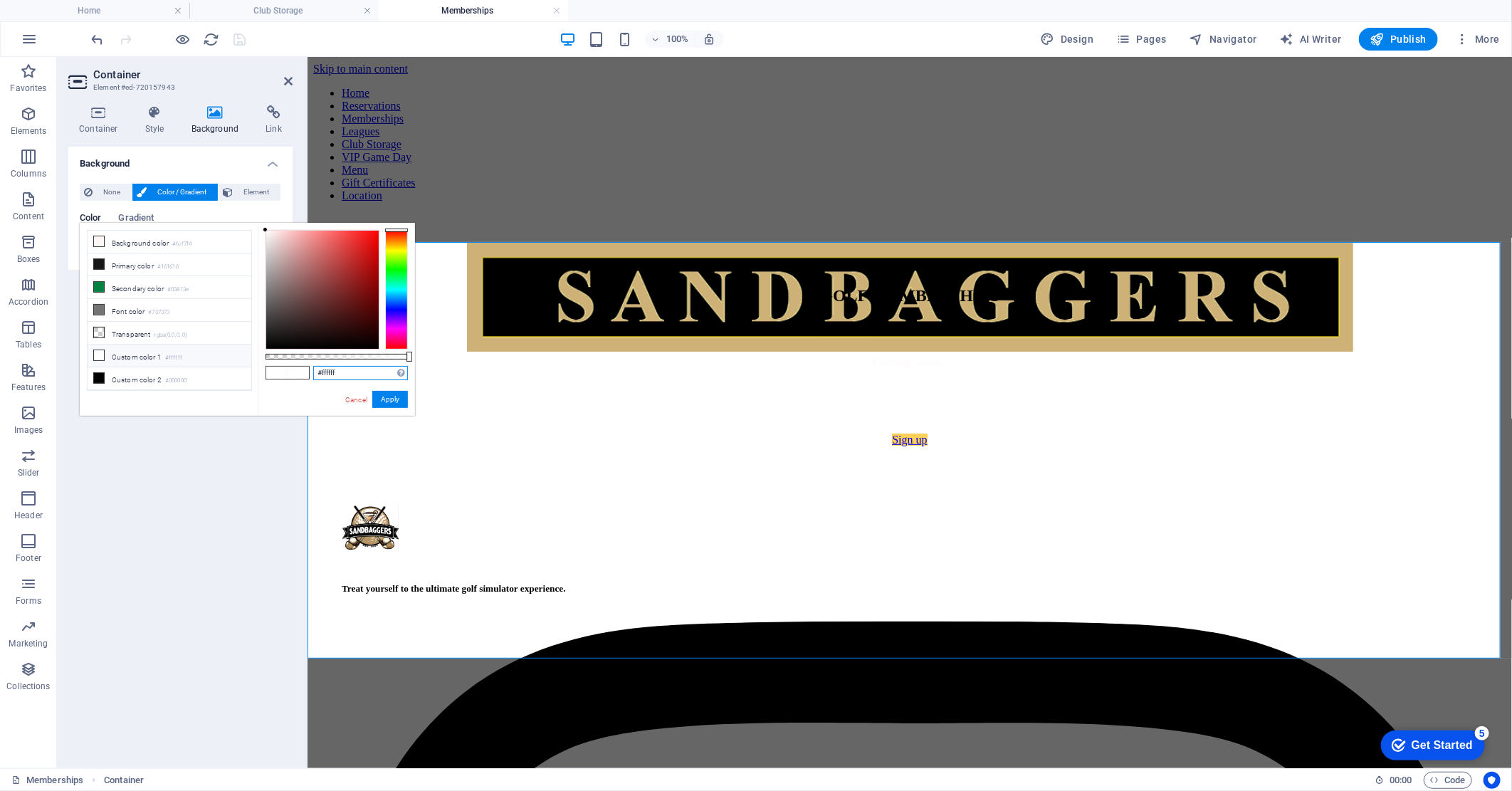
click at [345, 376] on input "#ffffff" at bounding box center [360, 373] width 95 height 15
drag, startPoint x: 345, startPoint y: 376, endPoint x: 307, endPoint y: 380, distance: 38.2
click at [307, 380] on div "#ffffff Supported formats #0852ed rgb(8, 82, 237) rgba(8, 82, 237, 90%) hsv(221…" at bounding box center [336, 422] width 158 height 399
paste input "rgba(0, 45, 7, 0.435)"
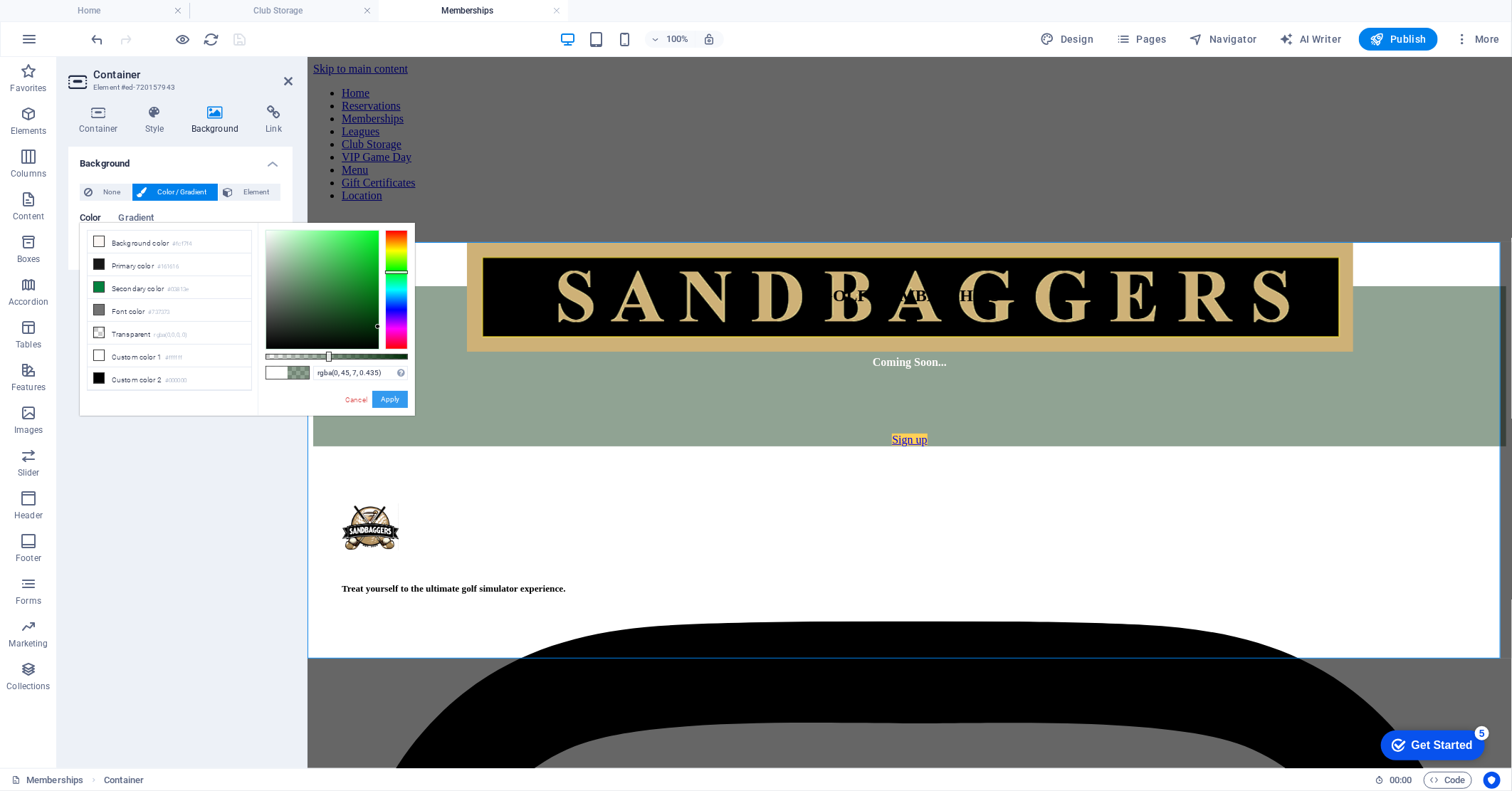
click at [393, 402] on button "Apply" at bounding box center [390, 399] width 36 height 17
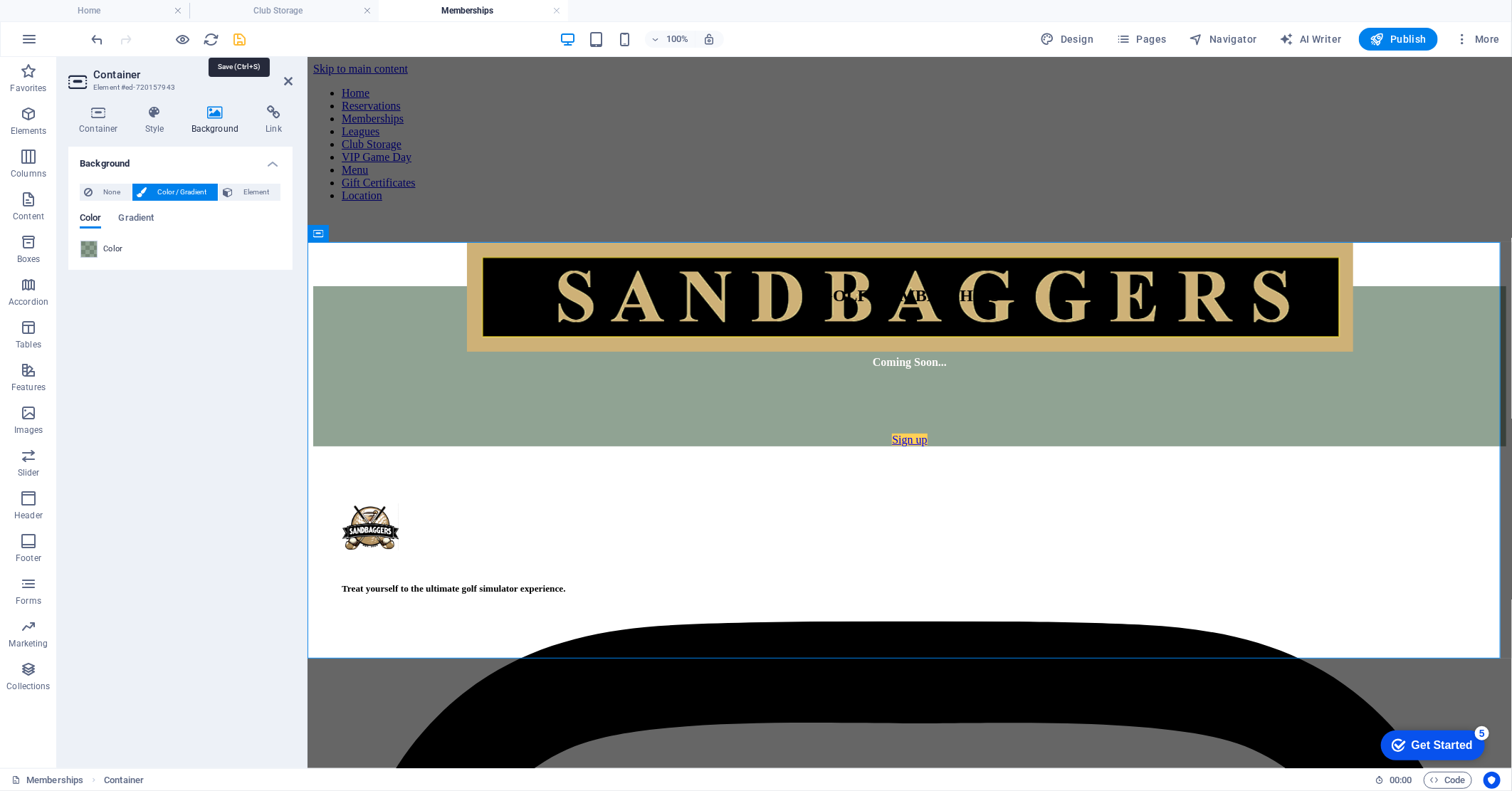
click at [242, 39] on icon "save" at bounding box center [240, 40] width 16 height 16
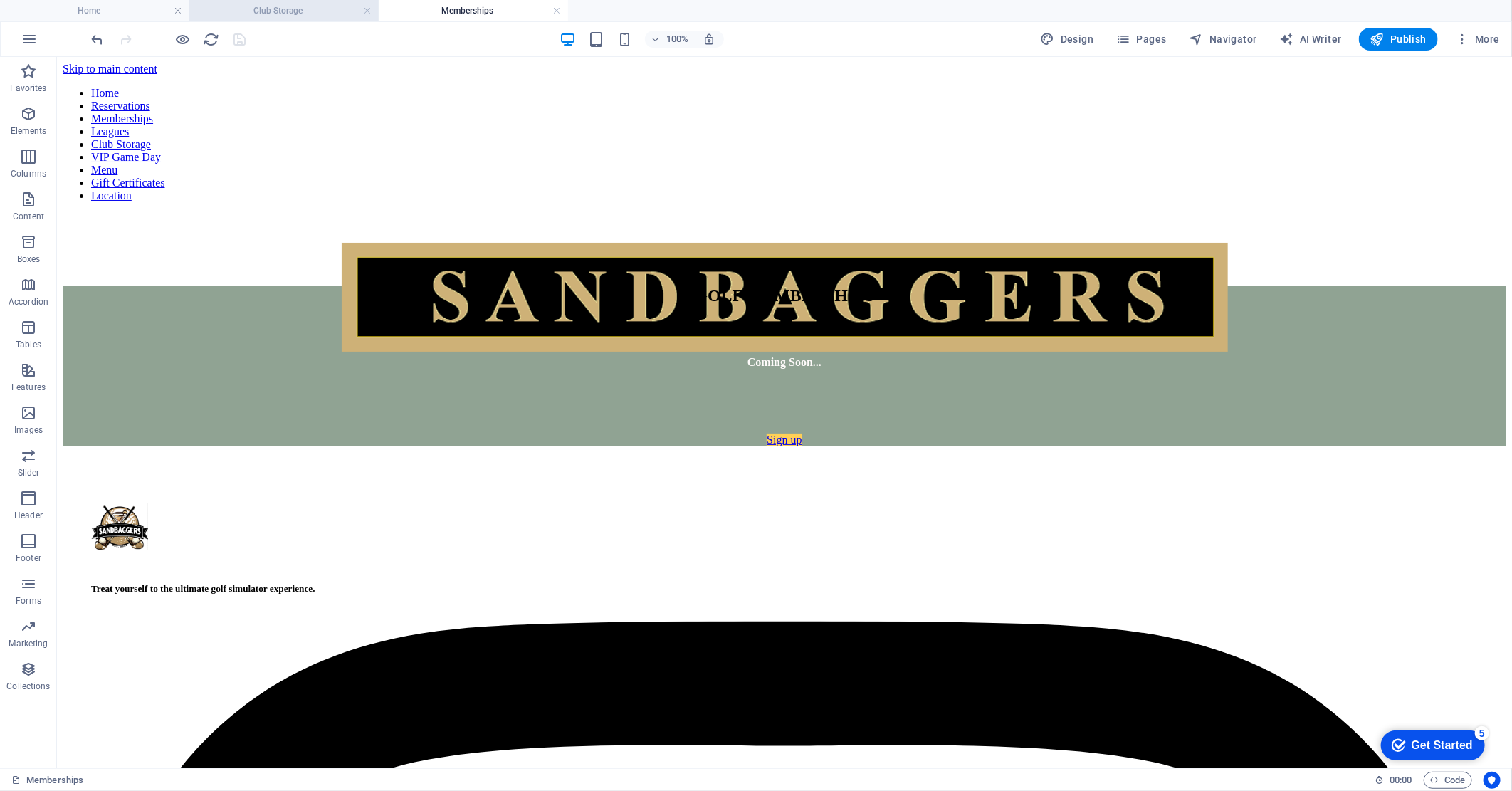
click at [304, 9] on h4 "Club Storage" at bounding box center [284, 11] width 189 height 15
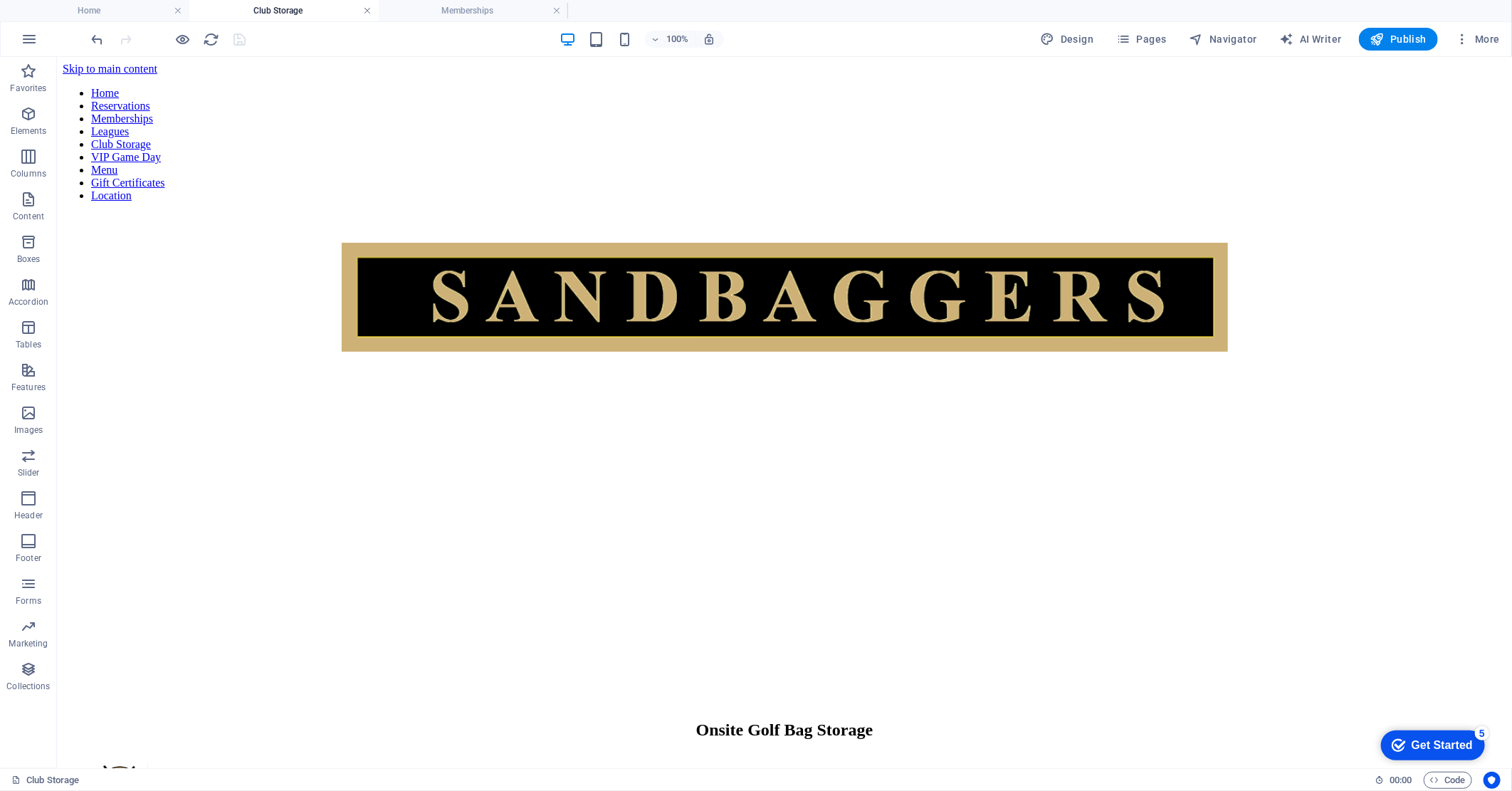
click at [368, 12] on link at bounding box center [367, 11] width 9 height 14
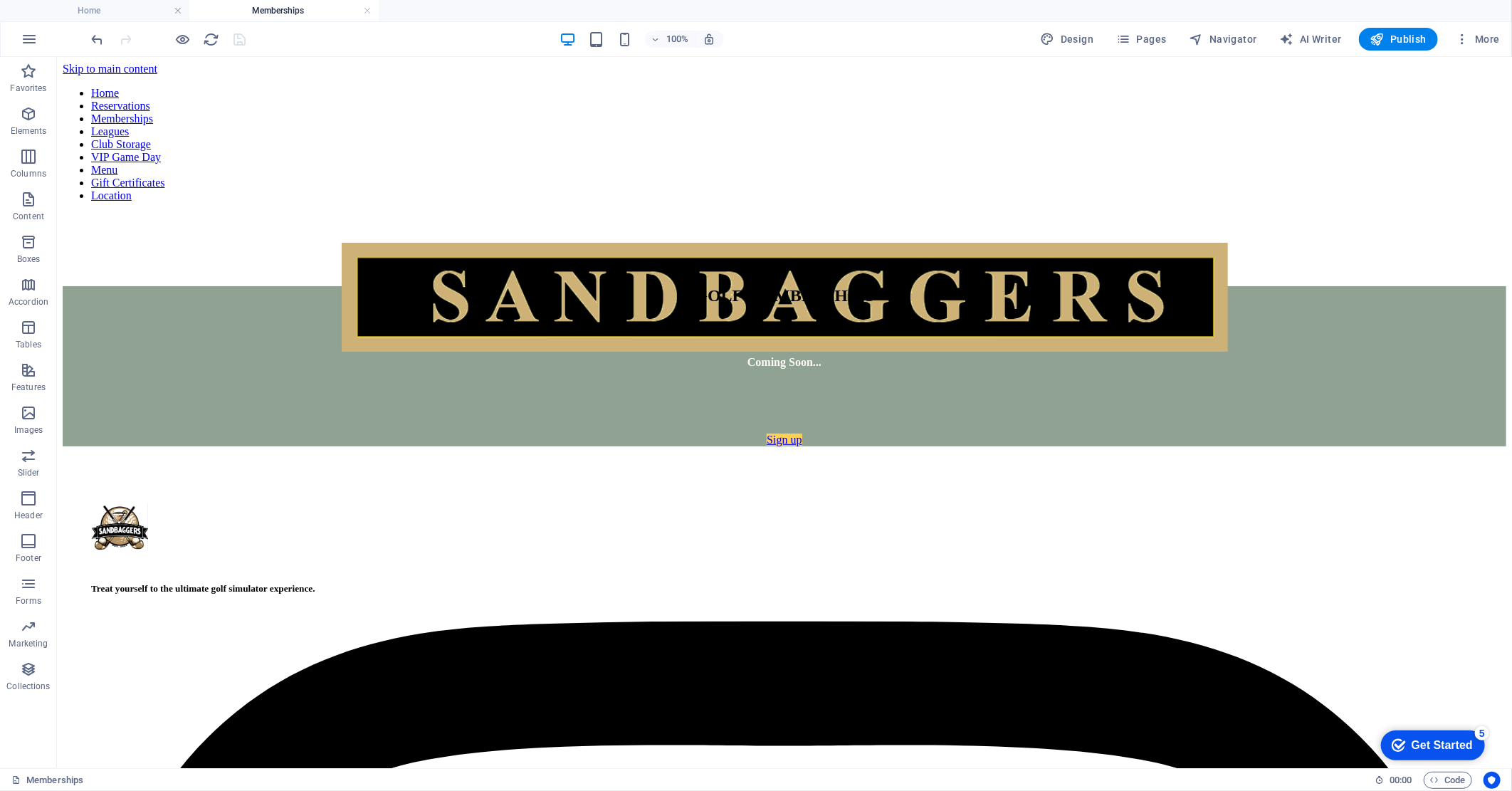
click at [368, 12] on link at bounding box center [367, 11] width 9 height 14
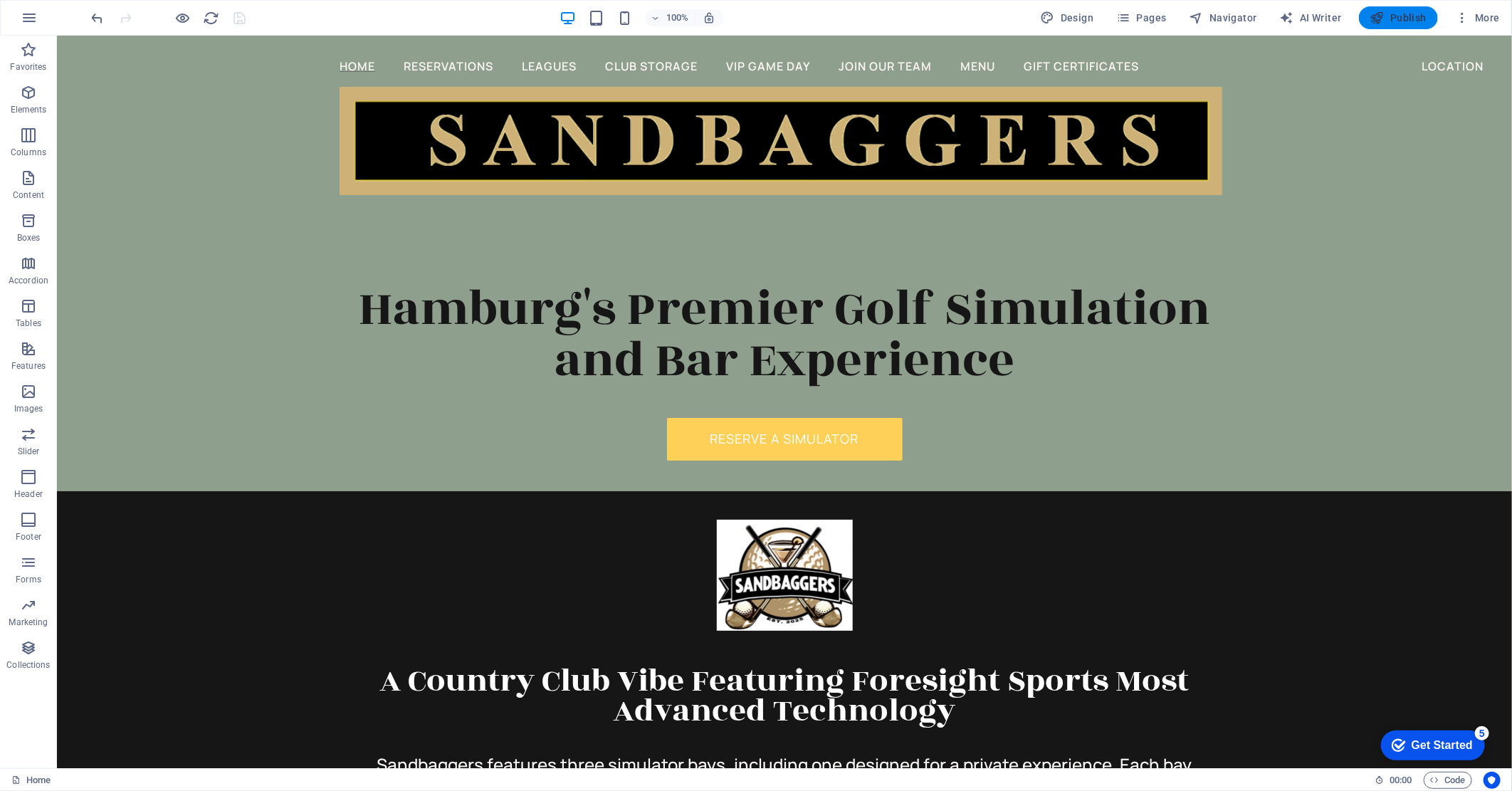
click at [1404, 17] on span "Publish" at bounding box center [1397, 18] width 56 height 15
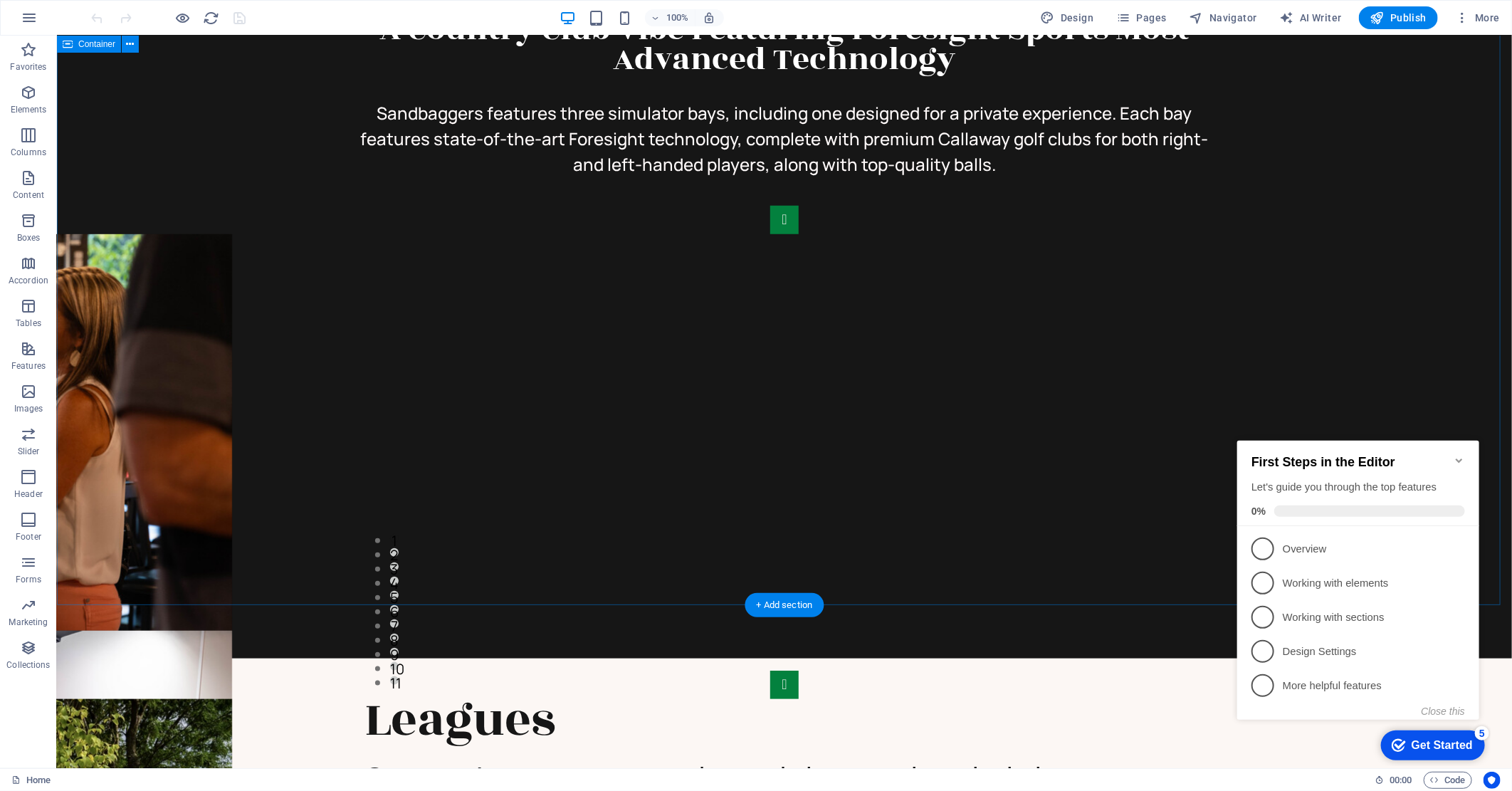
scroll to position [632, 0]
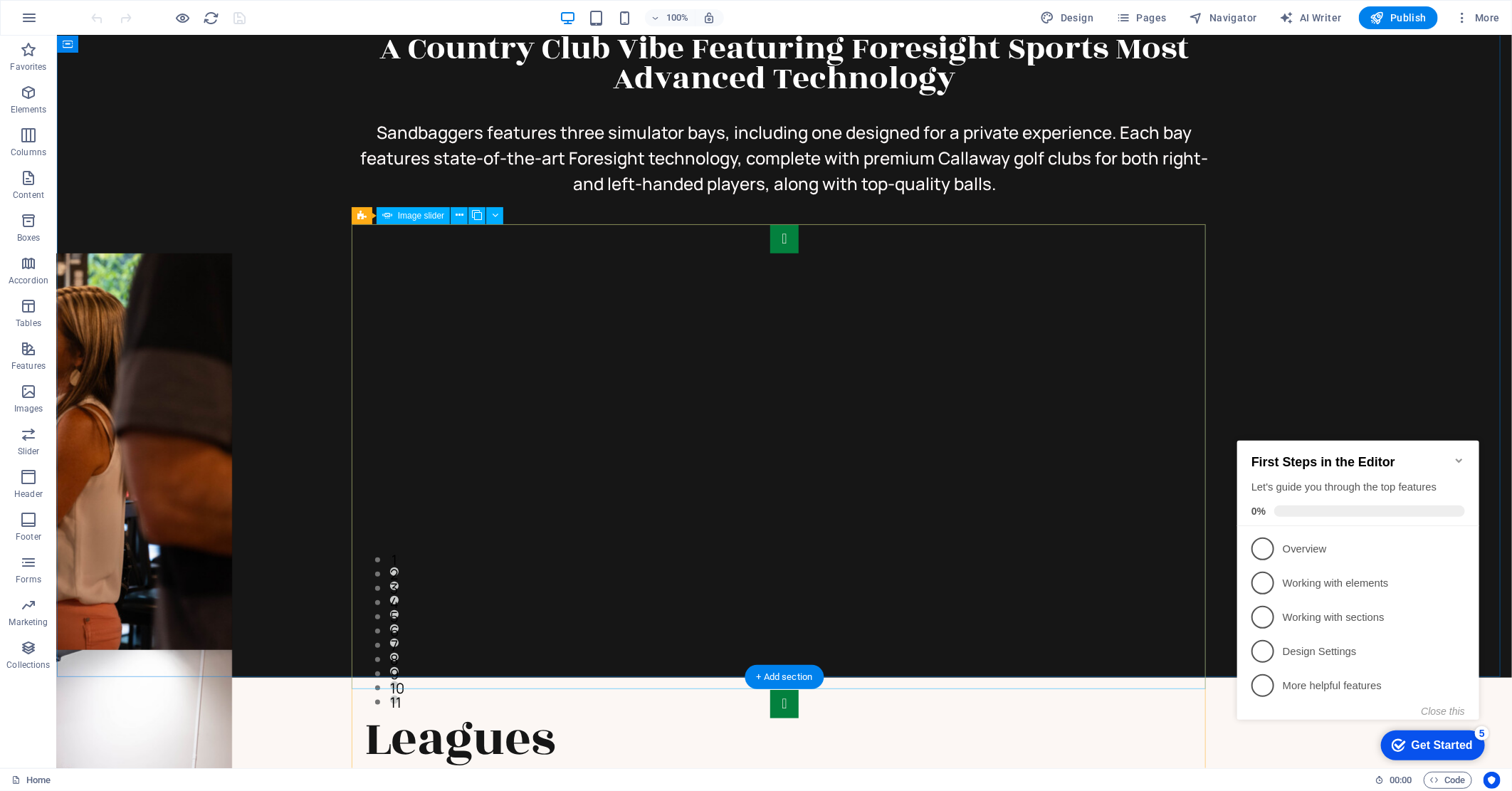
click at [686, 405] on img "1/11" at bounding box center [840, 437] width 1455 height 732
select select "px"
select select "ms"
select select "s"
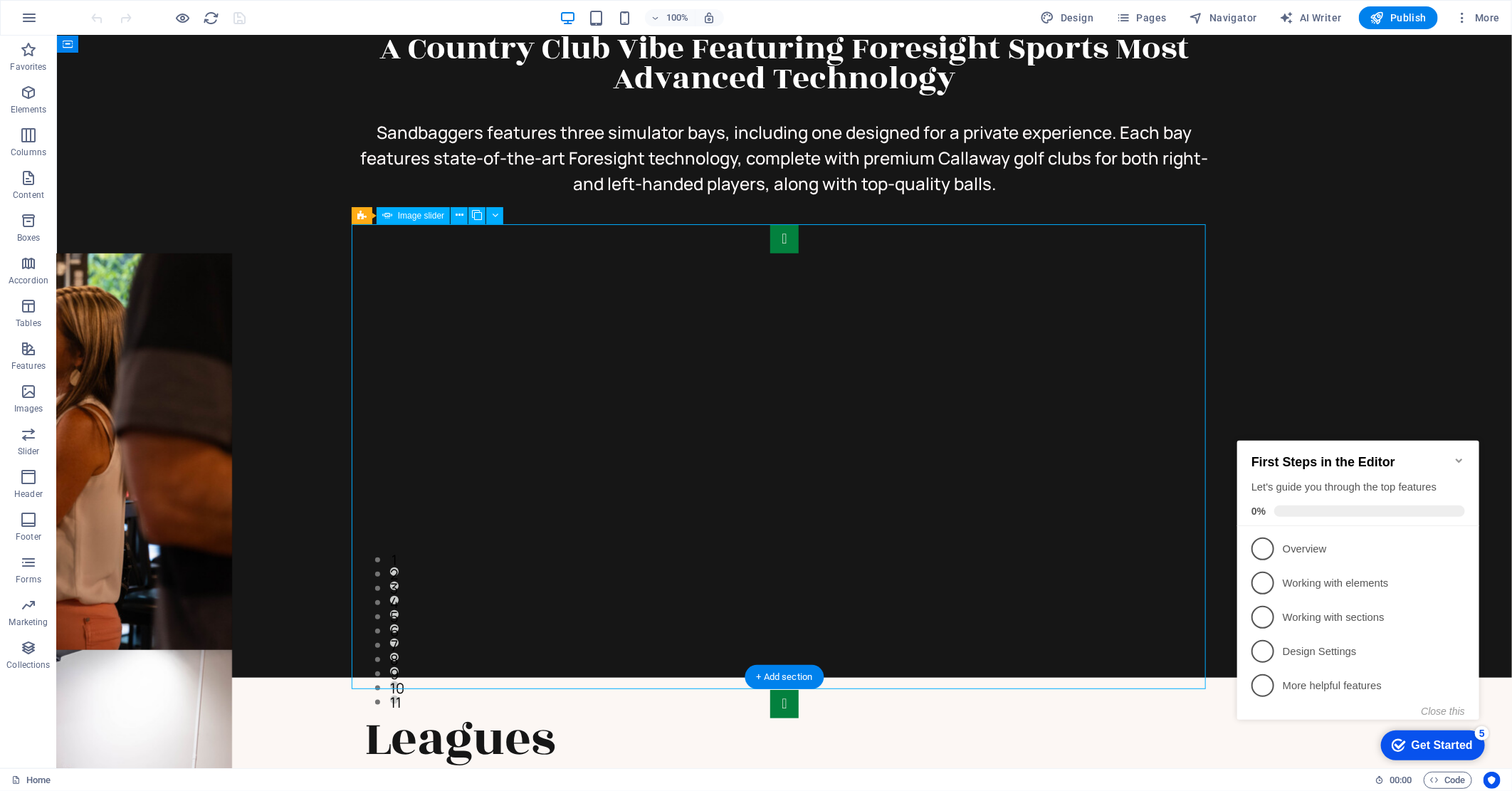
select select "progressive"
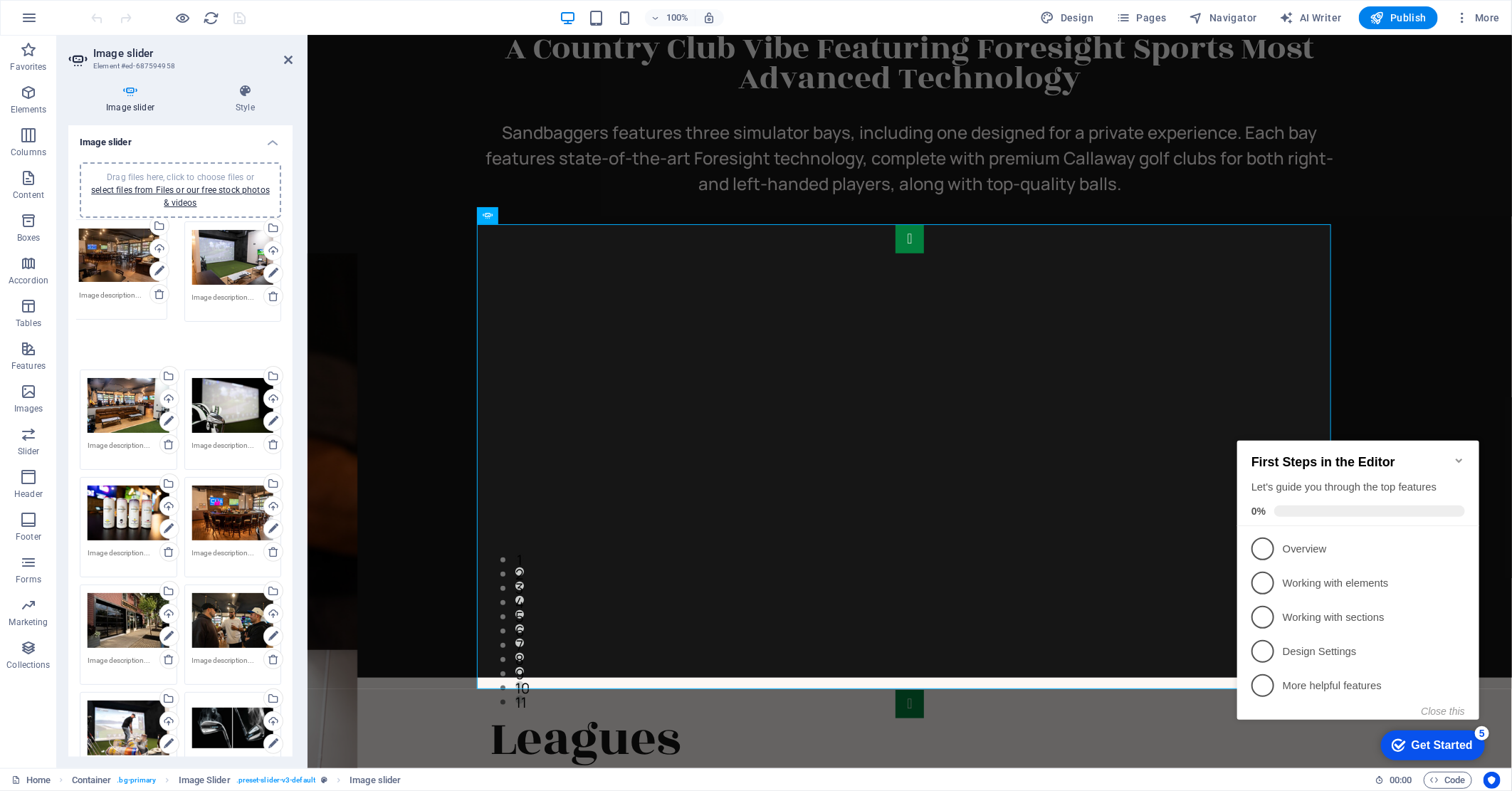
drag, startPoint x: 124, startPoint y: 376, endPoint x: 116, endPoint y: 266, distance: 110.3
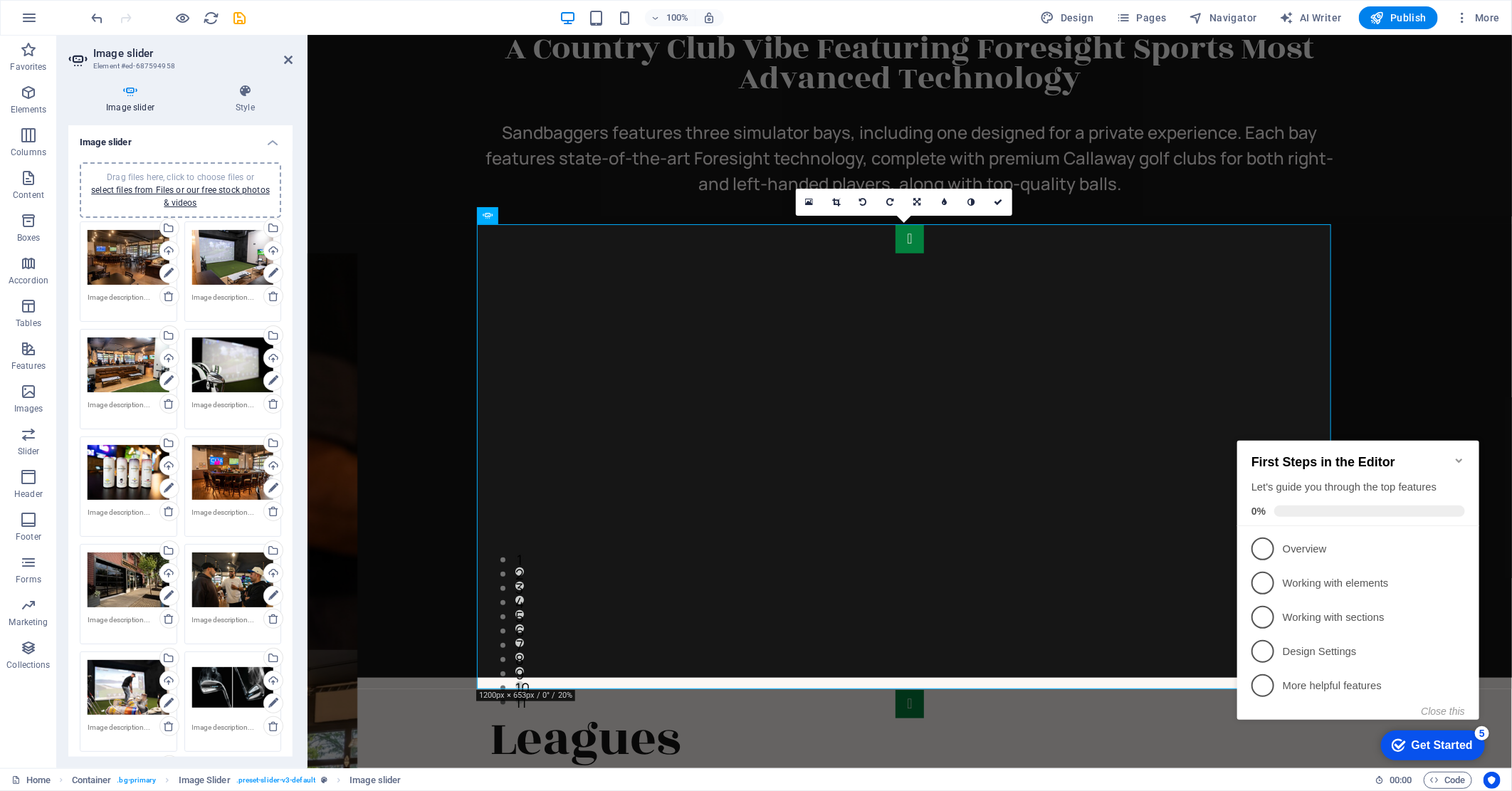
click at [119, 361] on div "Drag files here, click to choose files or select files from Files or our free s…" at bounding box center [128, 365] width 82 height 57
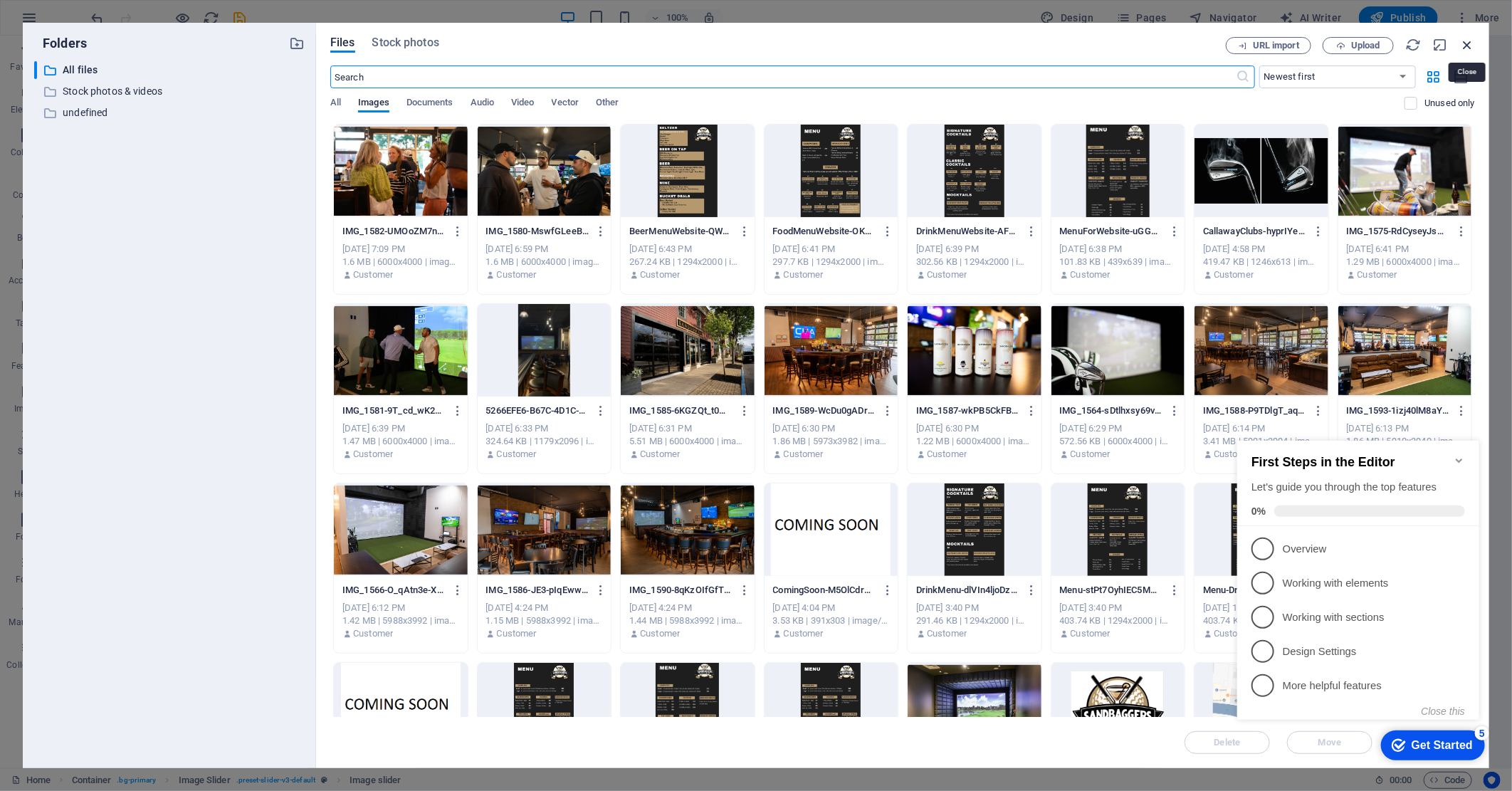
click at [1464, 43] on icon "button" at bounding box center [1467, 45] width 15 height 15
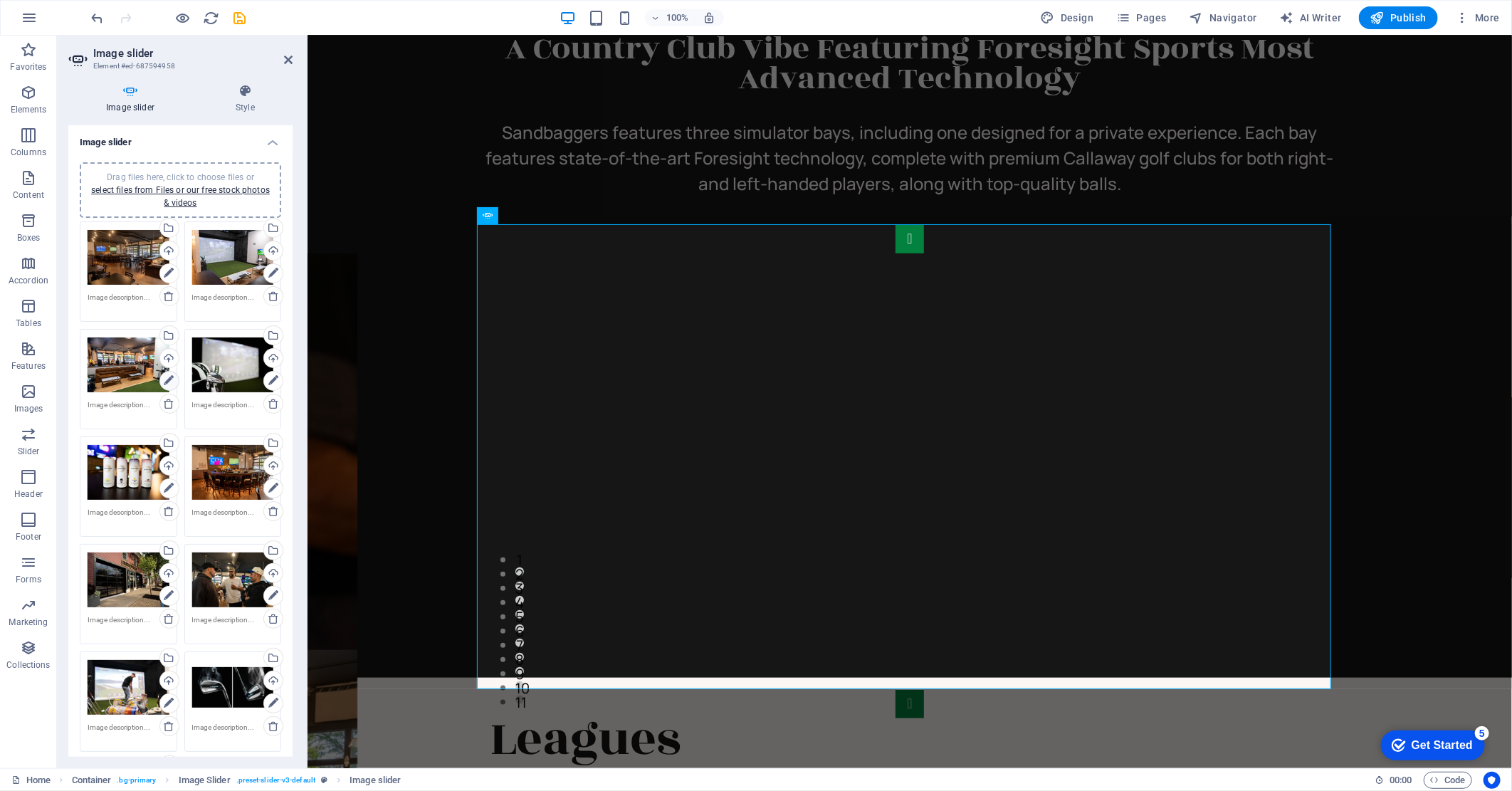
click at [168, 380] on icon at bounding box center [168, 380] width 10 height 17
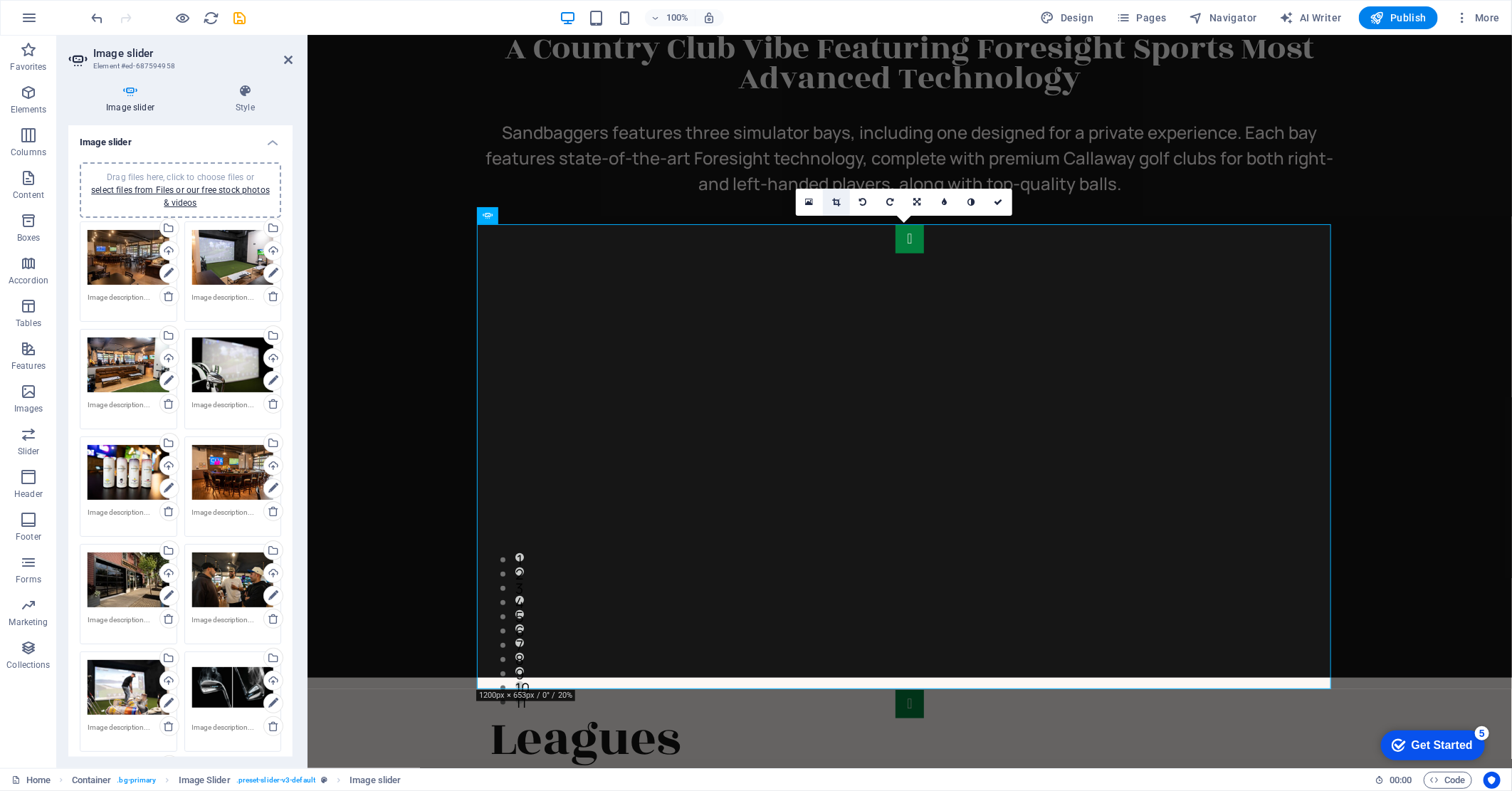
click at [834, 206] on link at bounding box center [836, 202] width 27 height 27
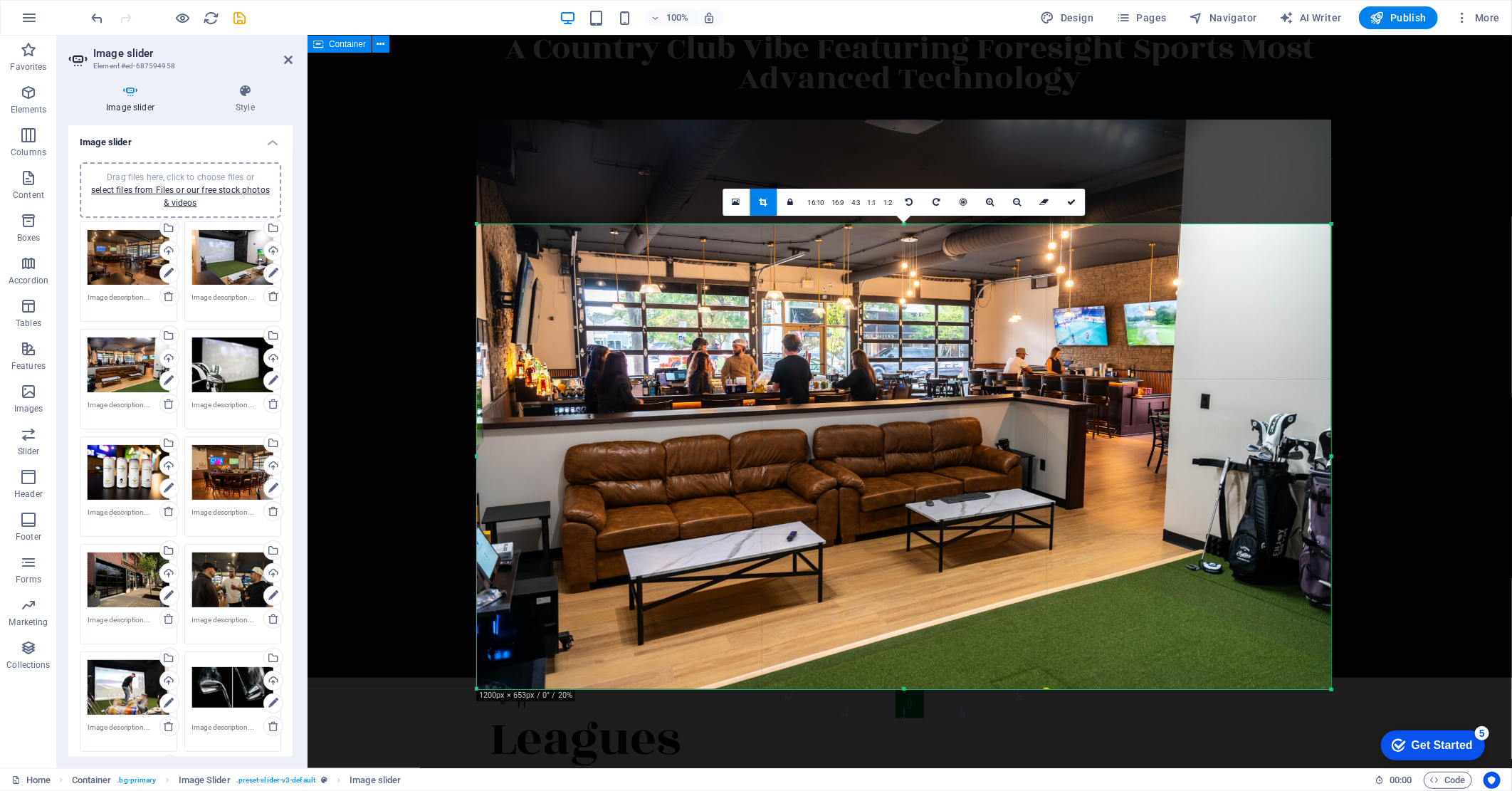
click at [1389, 166] on div "A Country Club Vibe Featuring Foresight Sports Most Advanced Technology Sandbag…" at bounding box center [909, 267] width 1204 height 819
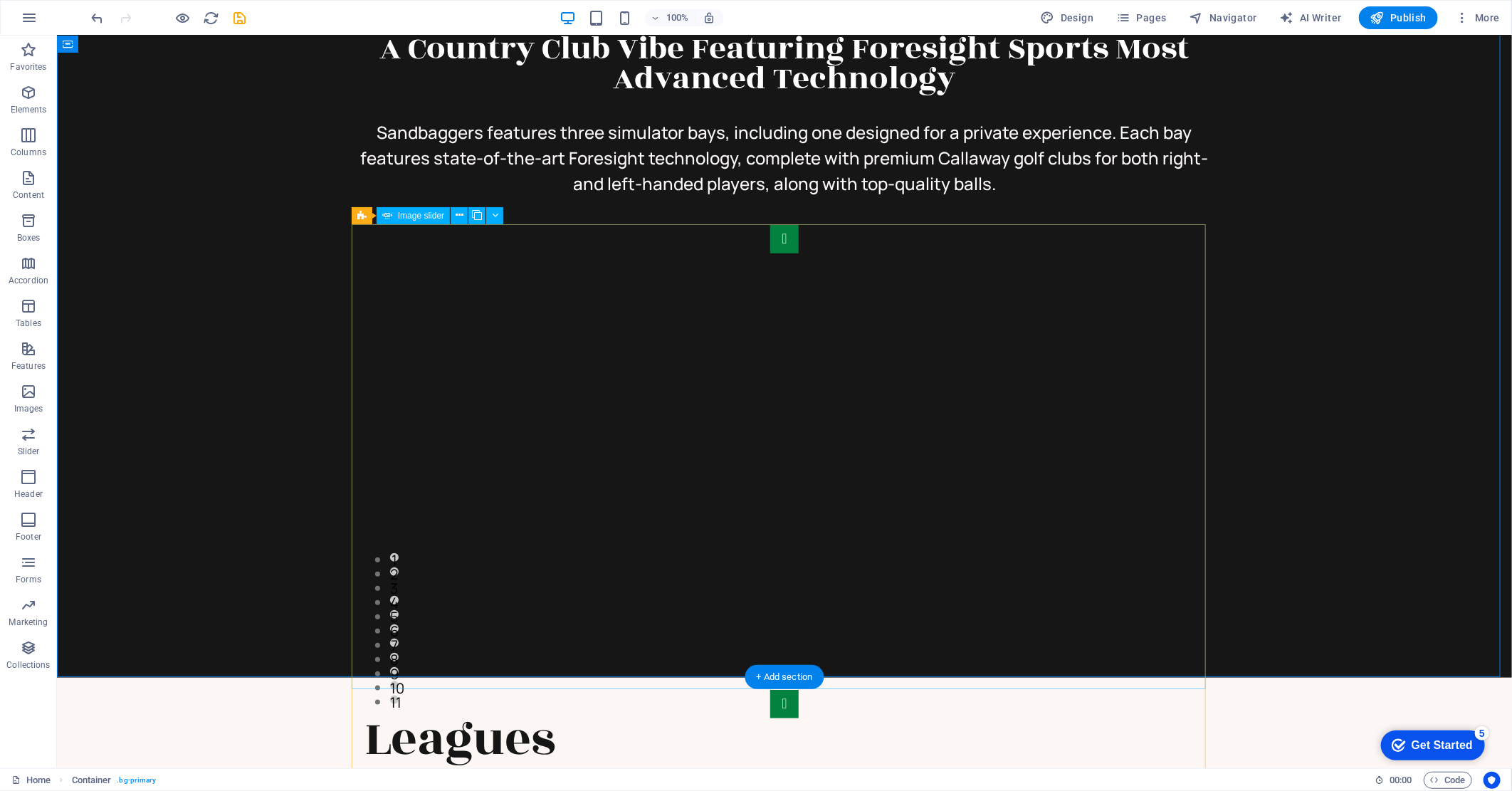
select select "px"
select select "ms"
select select "s"
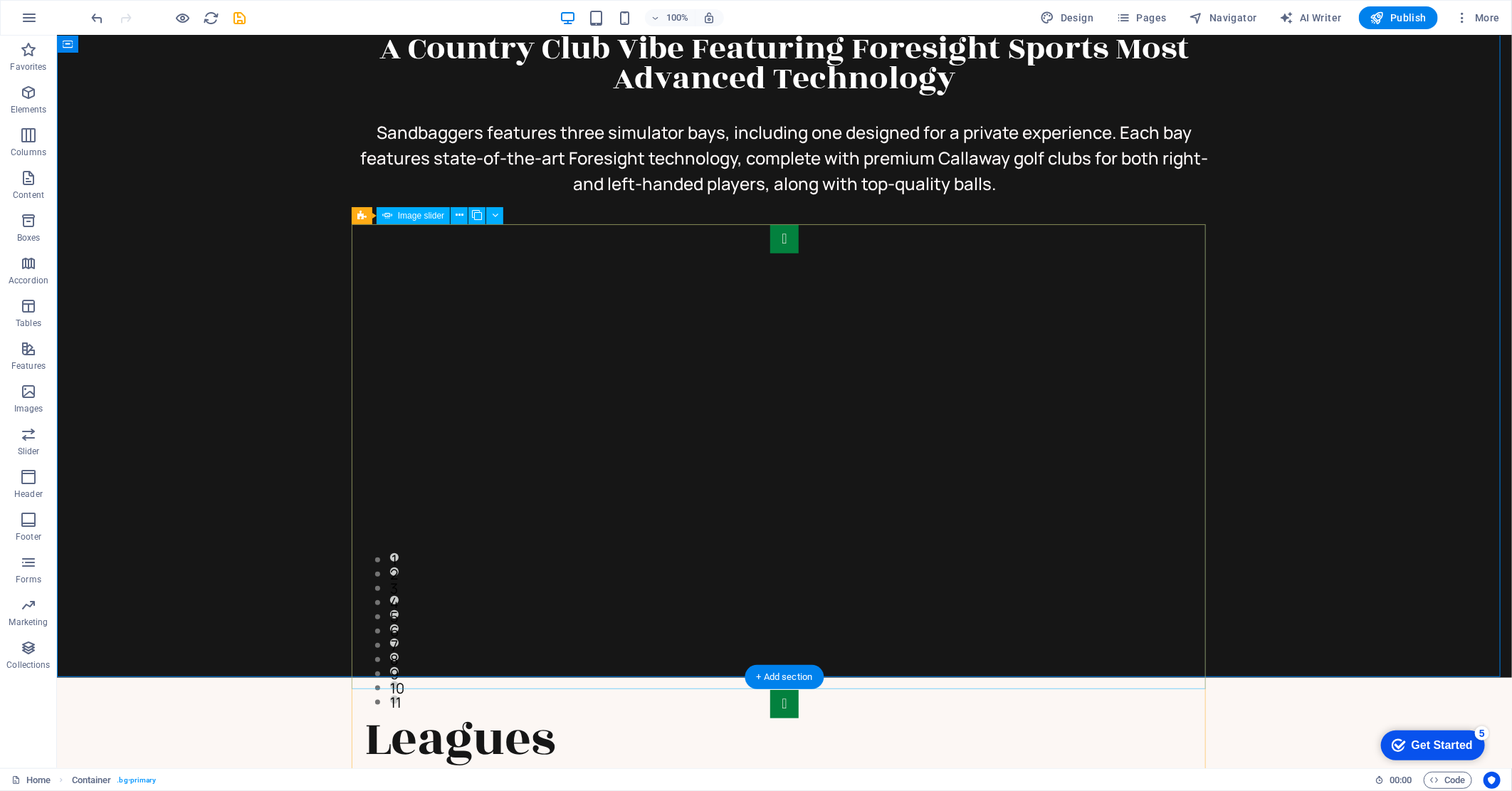
select select "progressive"
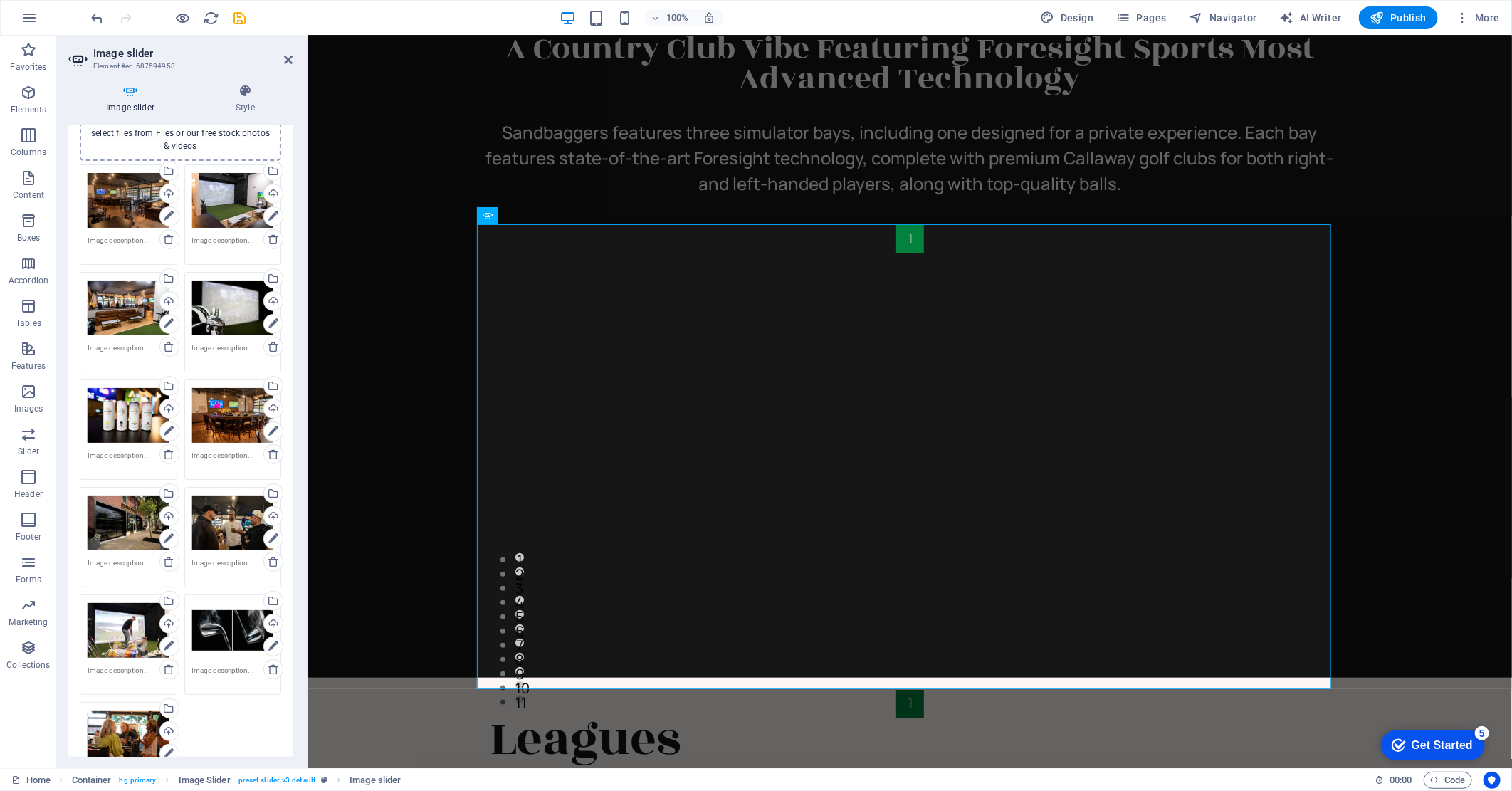
scroll to position [79, 0]
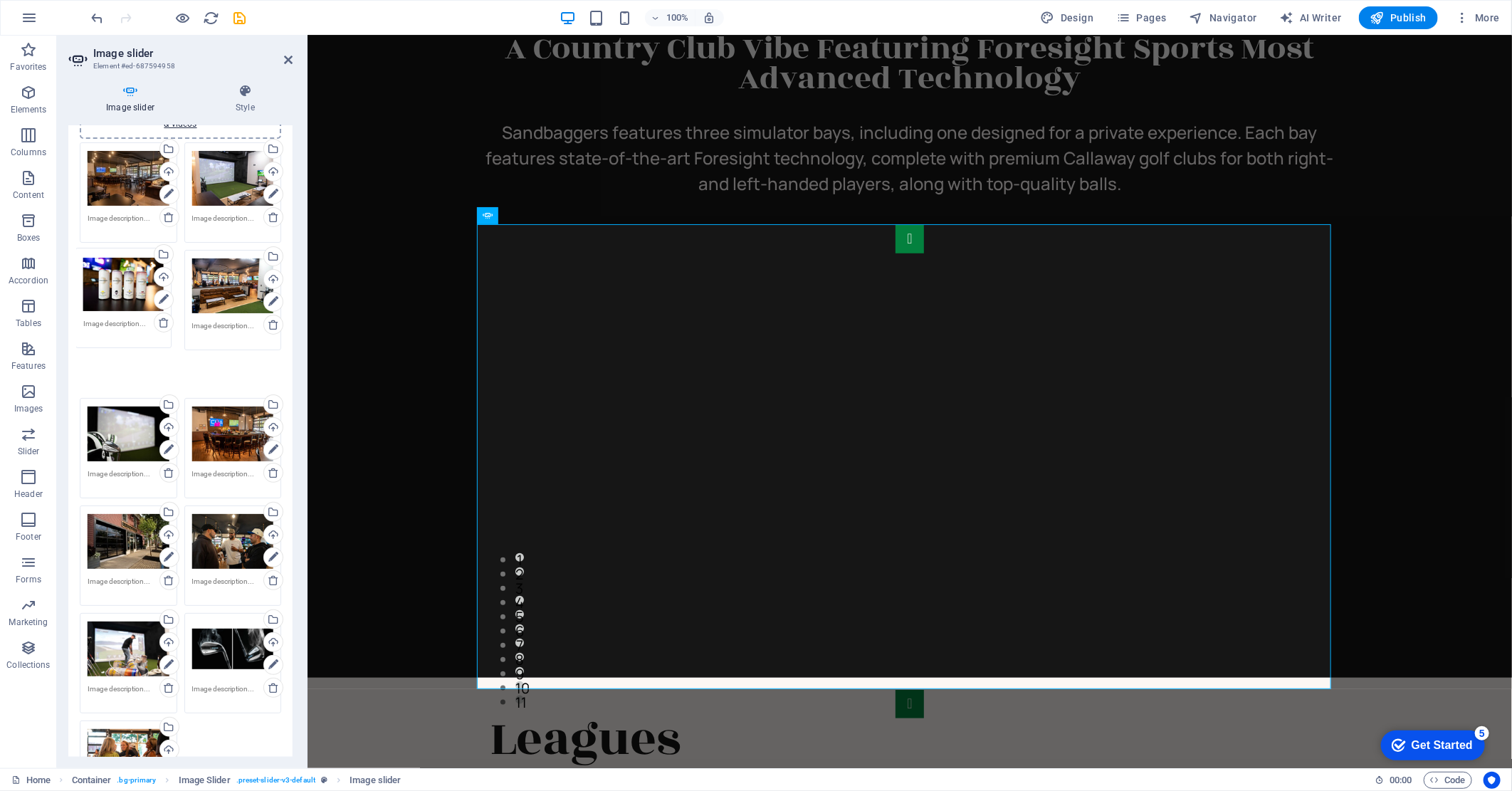
drag, startPoint x: 123, startPoint y: 392, endPoint x: 119, endPoint y: 283, distance: 109.1
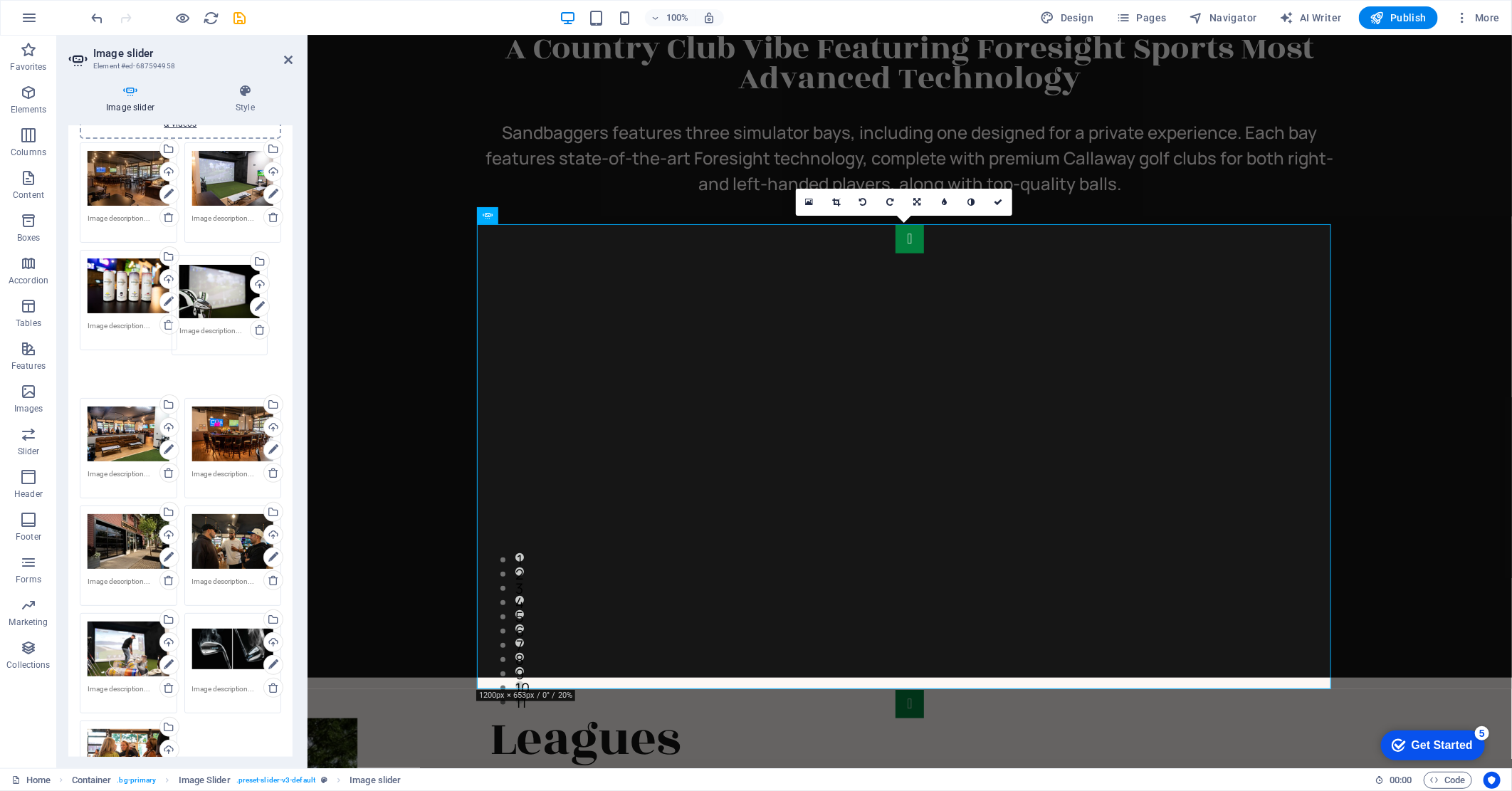
drag, startPoint x: 112, startPoint y: 393, endPoint x: 204, endPoint y: 292, distance: 136.6
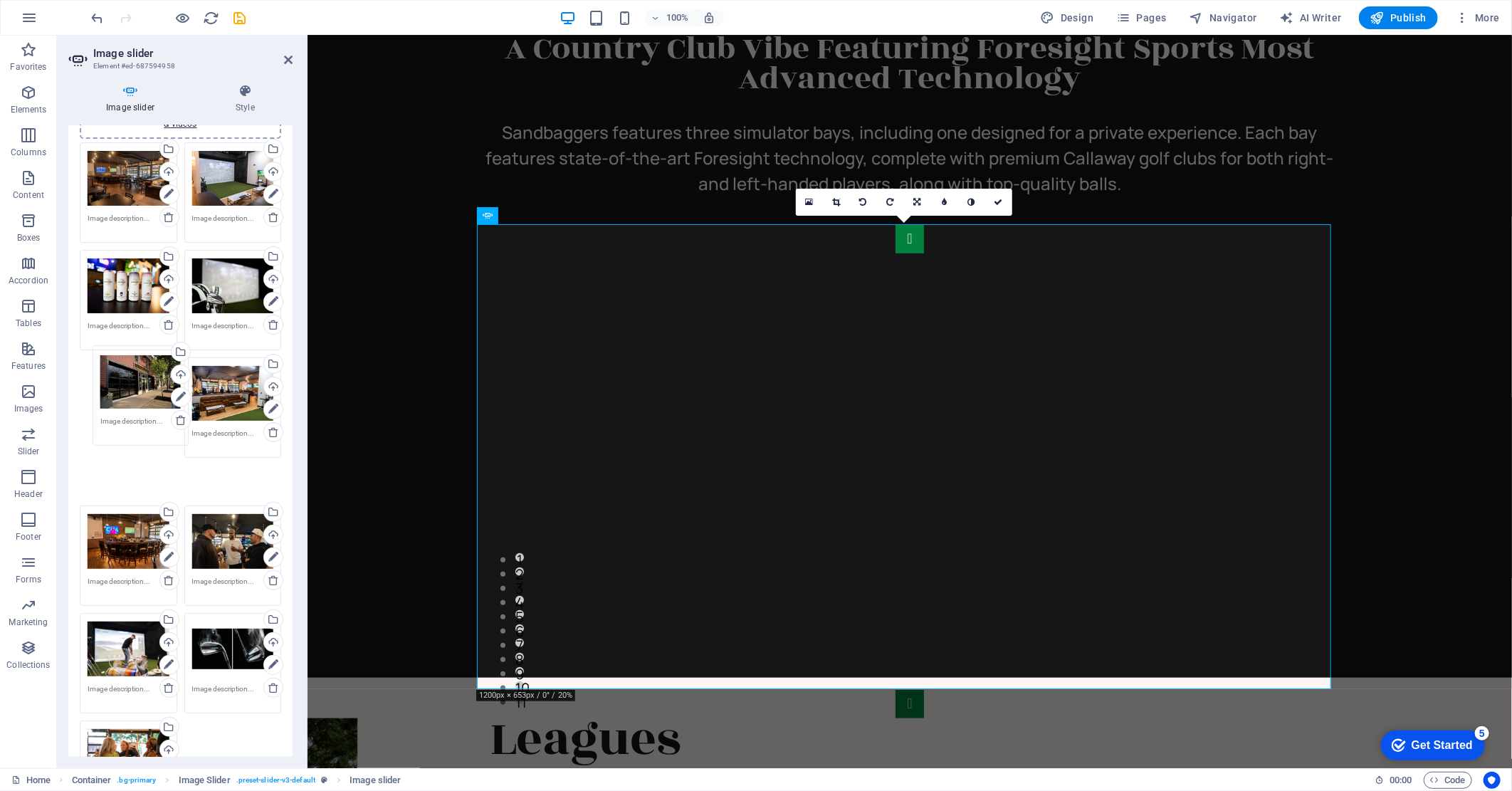
drag, startPoint x: 126, startPoint y: 493, endPoint x: 138, endPoint y: 375, distance: 118.6
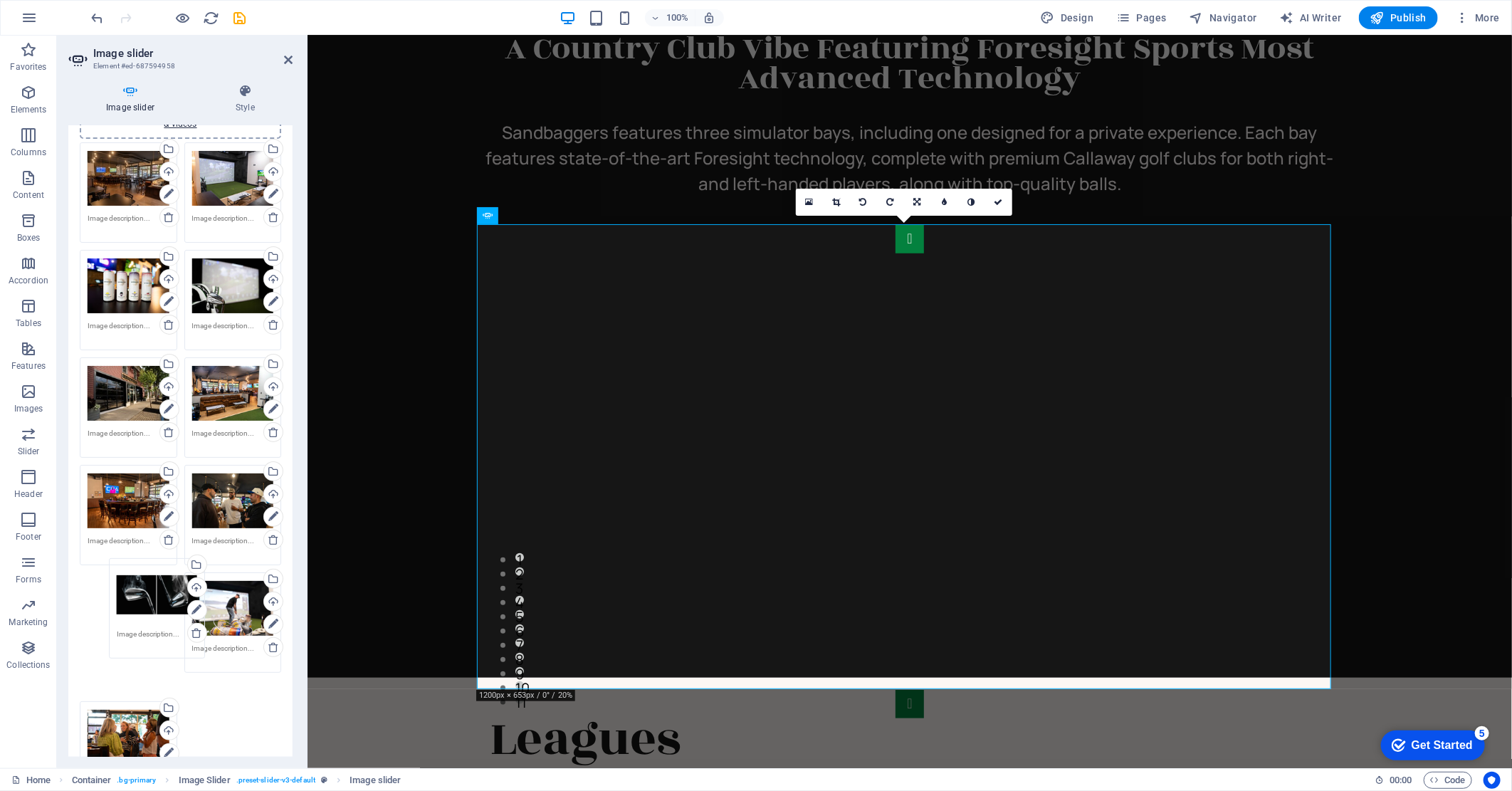
drag, startPoint x: 223, startPoint y: 595, endPoint x: 141, endPoint y: 582, distance: 83.0
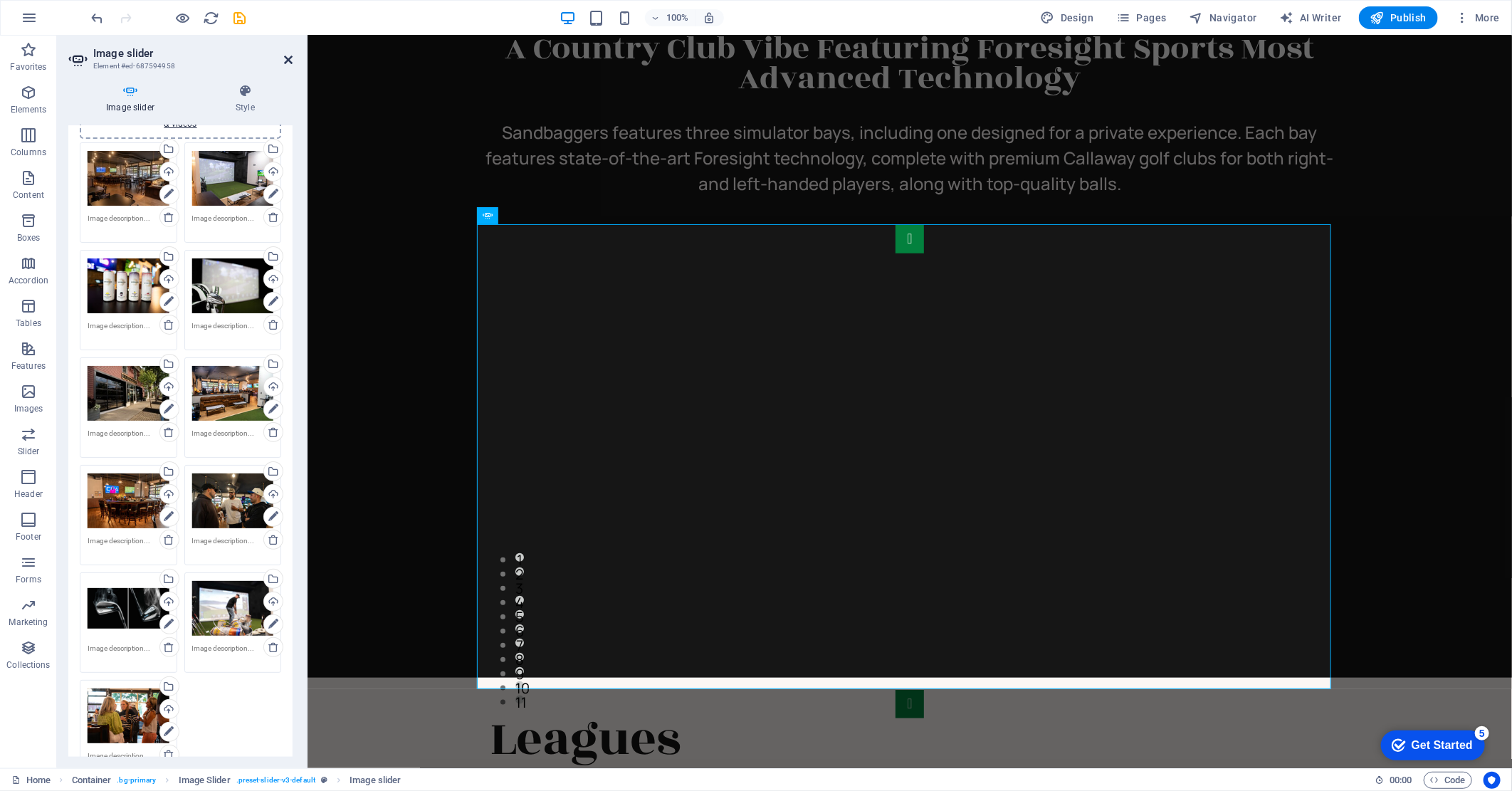
click at [286, 61] on icon at bounding box center [288, 60] width 9 height 11
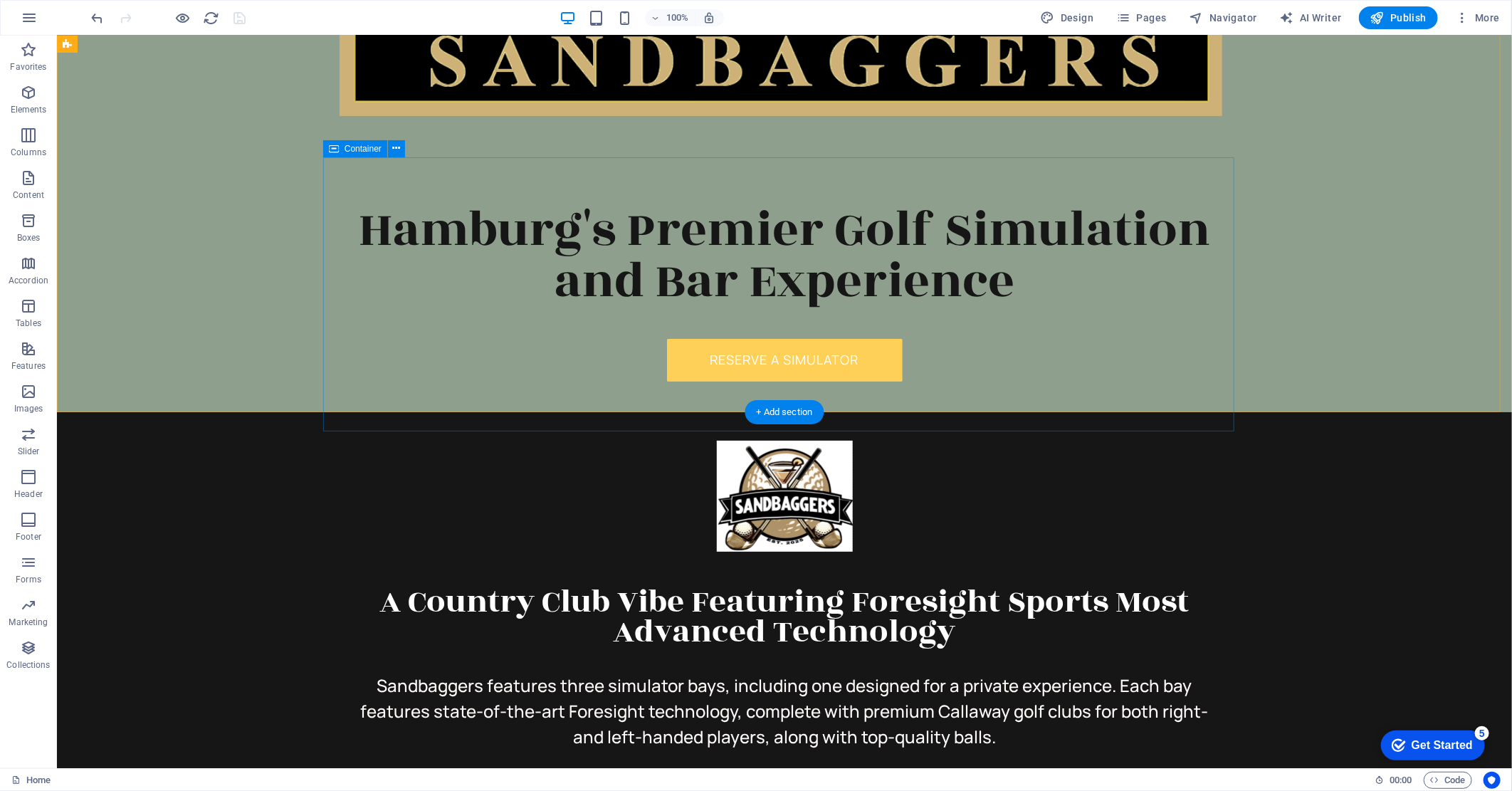
scroll to position [0, 0]
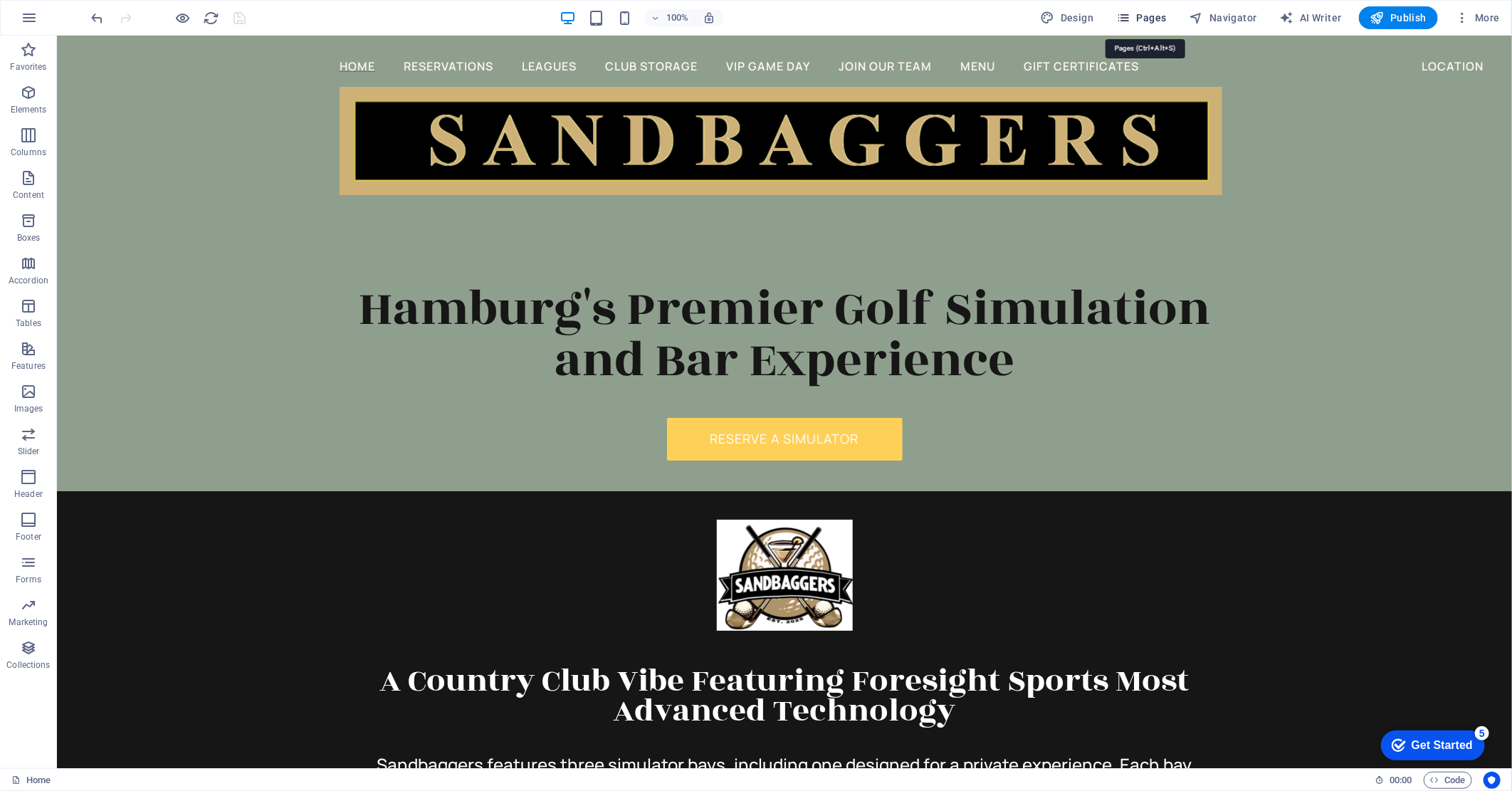
click at [1160, 20] on span "Pages" at bounding box center [1141, 18] width 50 height 15
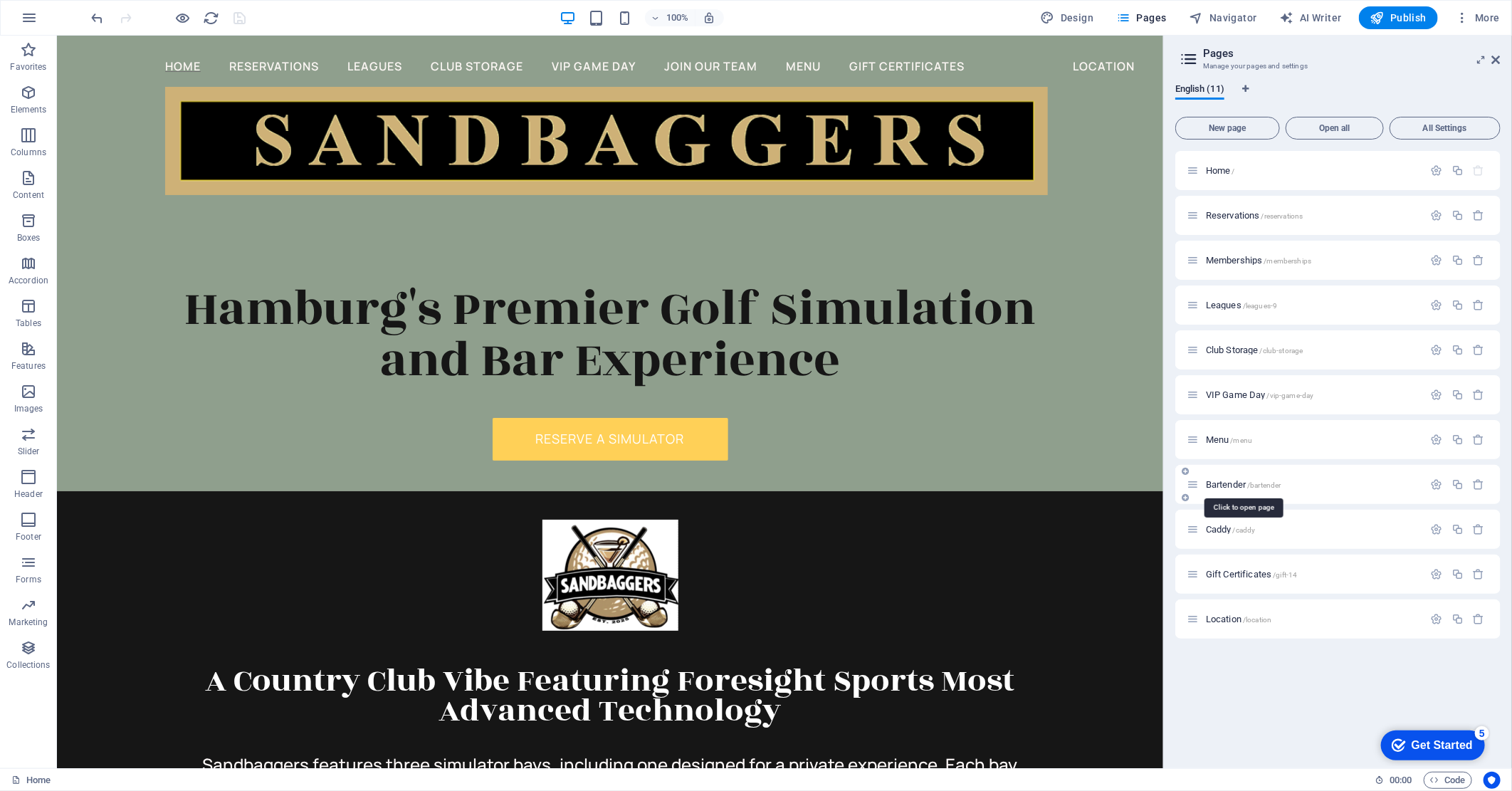
click at [1250, 481] on span "/bartender" at bounding box center [1263, 485] width 33 height 8
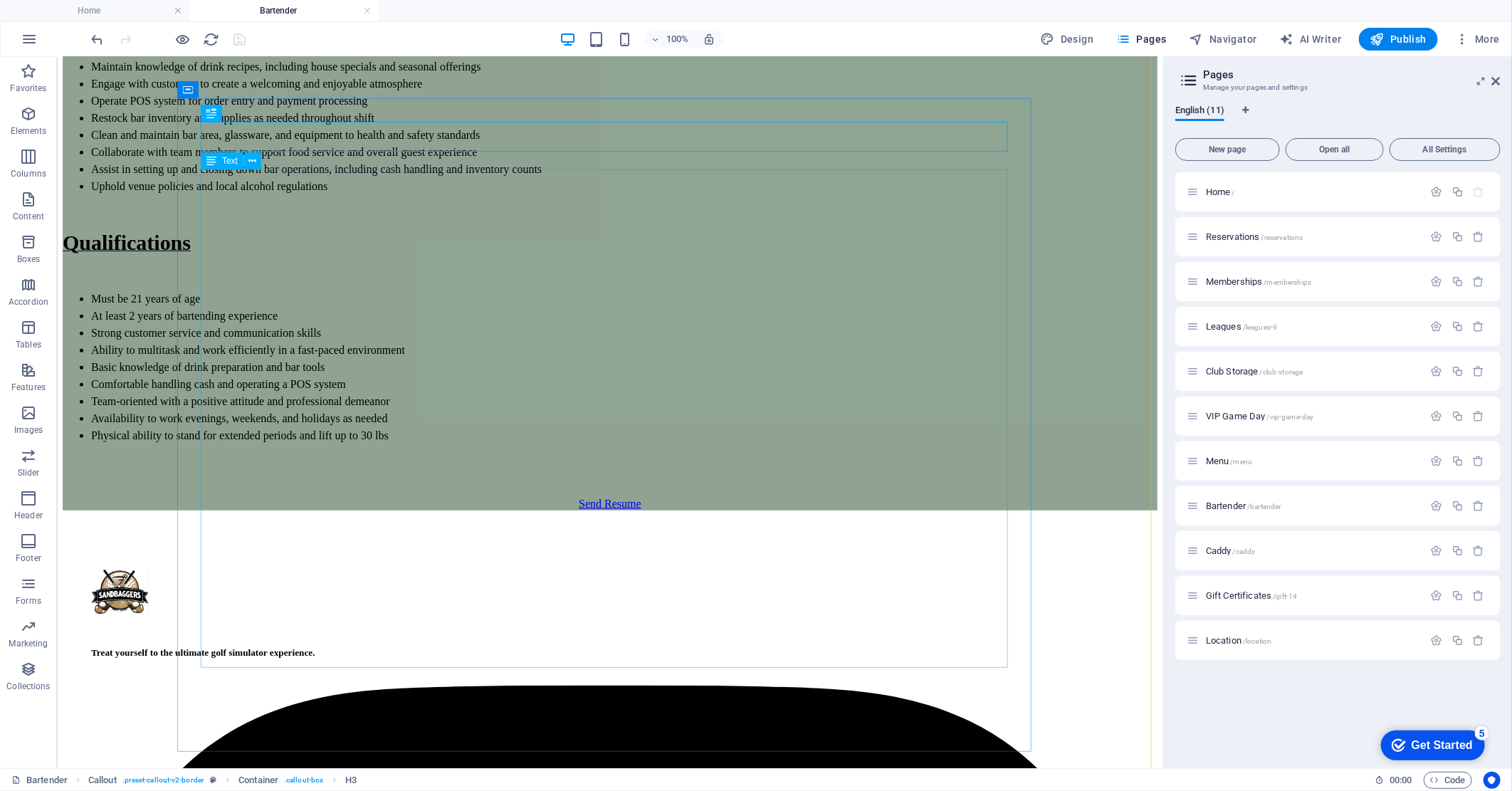
scroll to position [599, 0]
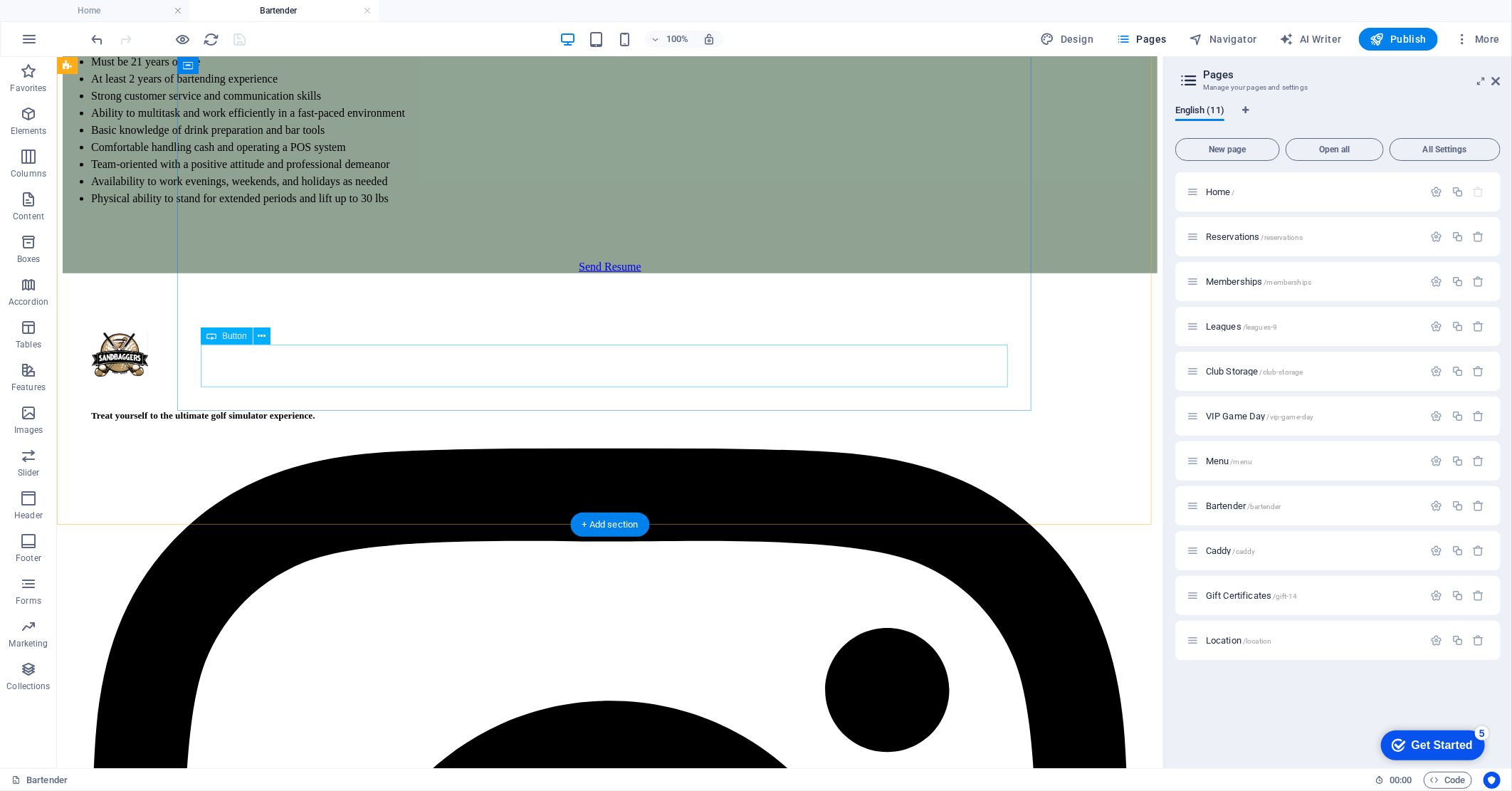
click at [600, 273] on div "Send Resume" at bounding box center [609, 267] width 1094 height 13
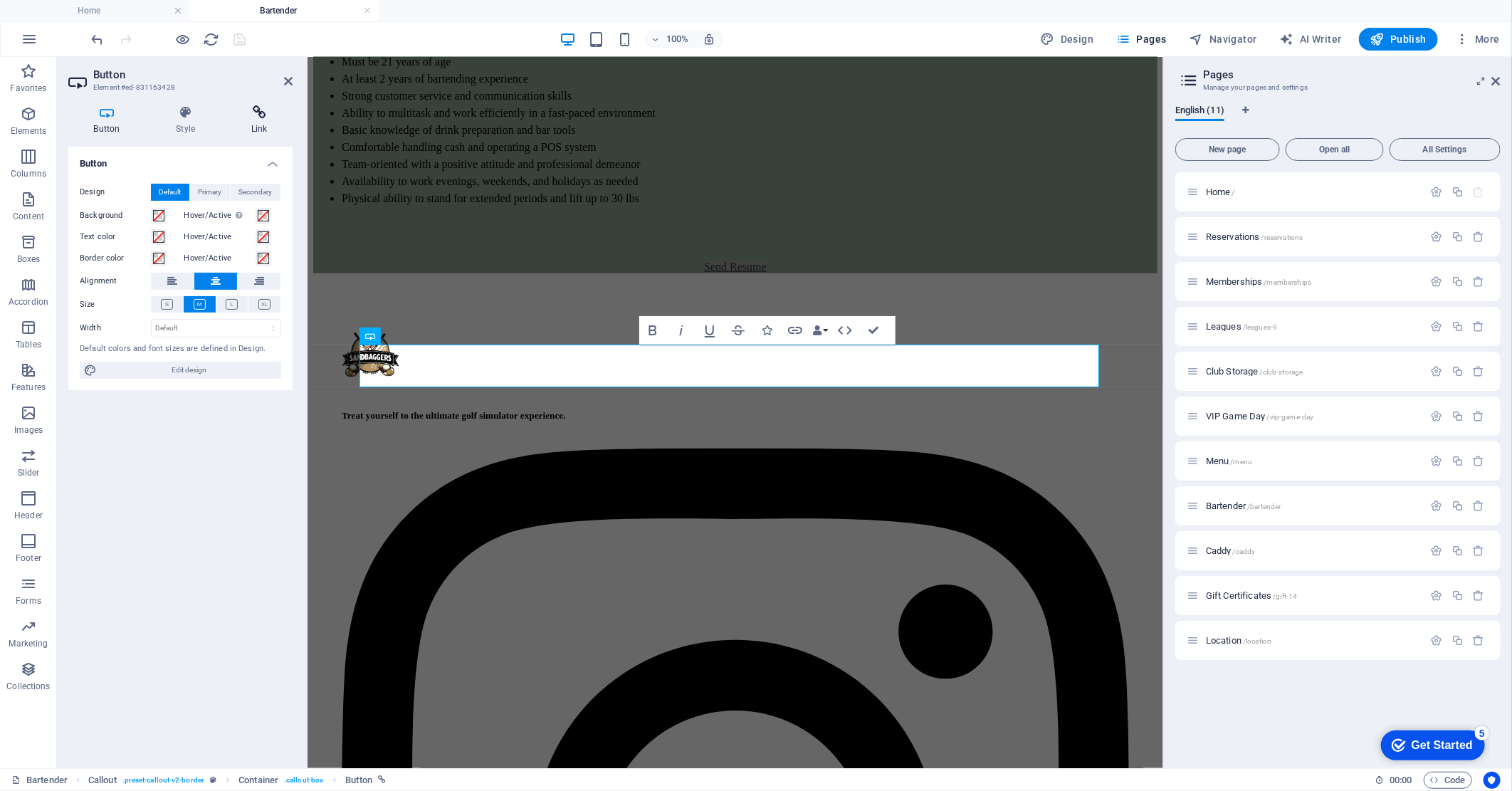
click at [253, 116] on icon at bounding box center [259, 113] width 67 height 15
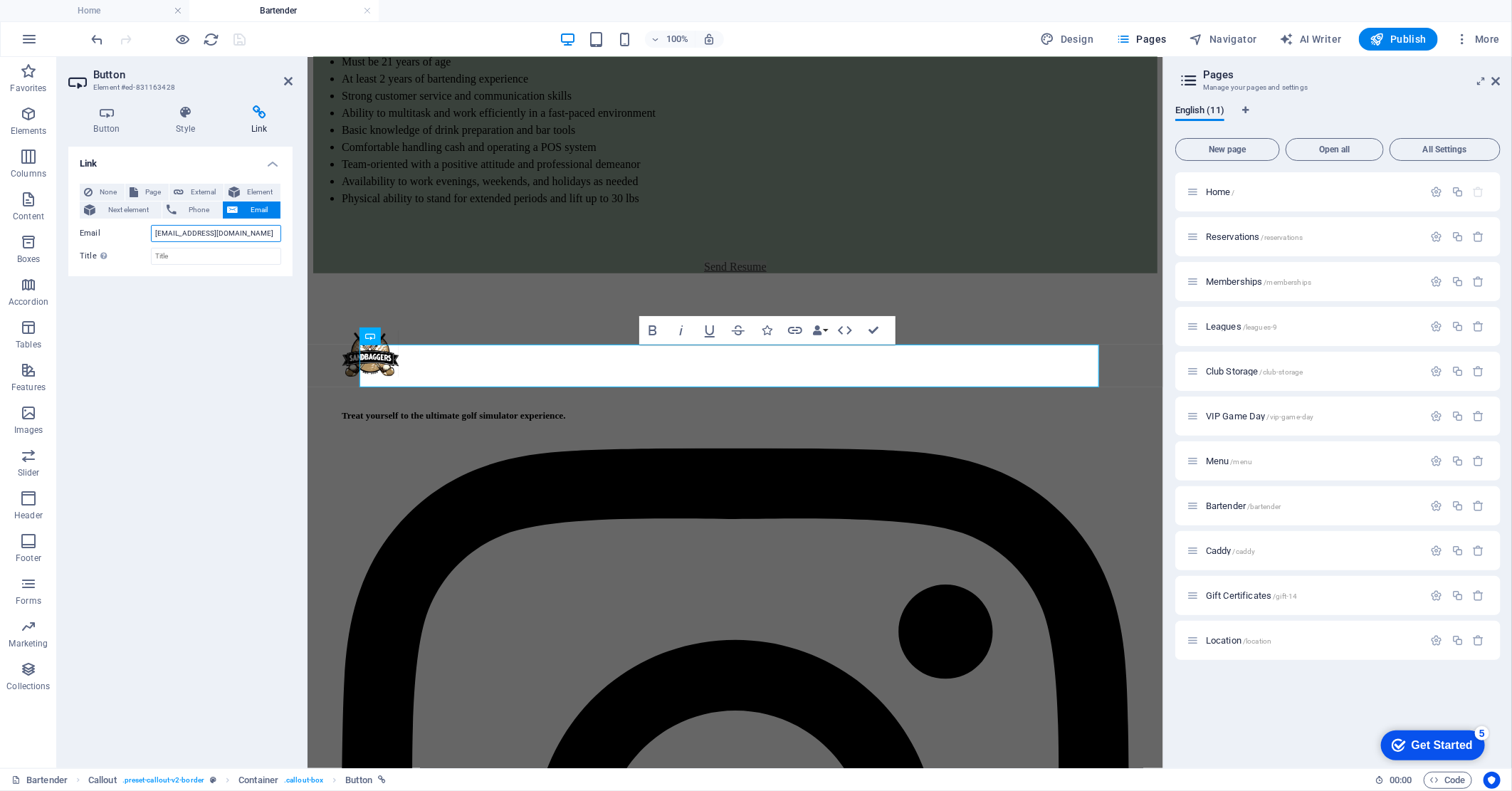
click at [240, 233] on input "[EMAIL_ADDRESS][DOMAIN_NAME]" at bounding box center [216, 233] width 130 height 17
drag, startPoint x: 273, startPoint y: 237, endPoint x: 154, endPoint y: 238, distance: 119.0
click at [154, 238] on input "employment@sandbaggersgolf.com" at bounding box center [216, 233] width 130 height 17
type input "employment@sandbaggersgolf.com"
click at [244, 40] on icon "save" at bounding box center [240, 40] width 16 height 16
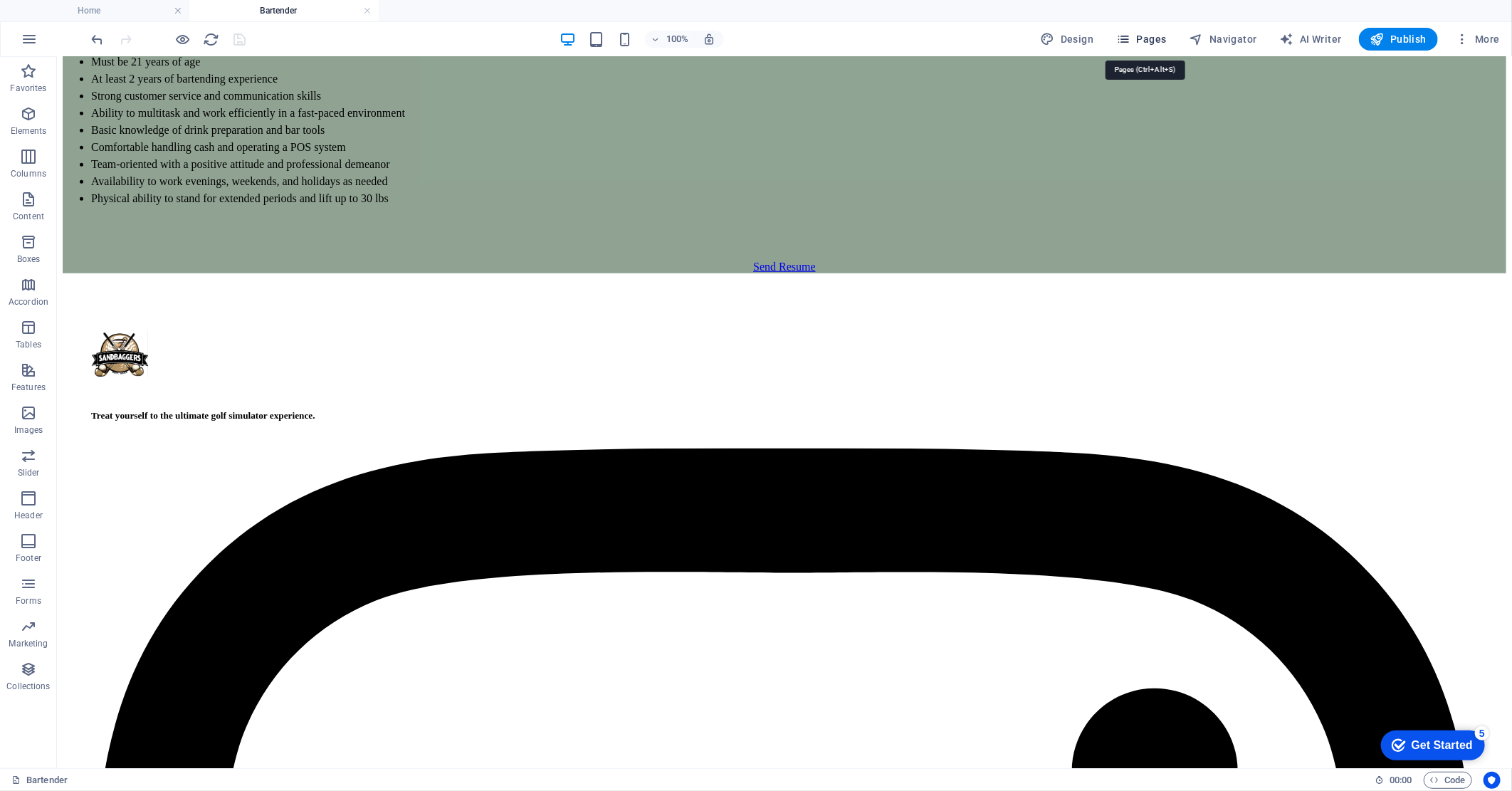
click at [1163, 37] on span "Pages" at bounding box center [1141, 39] width 50 height 15
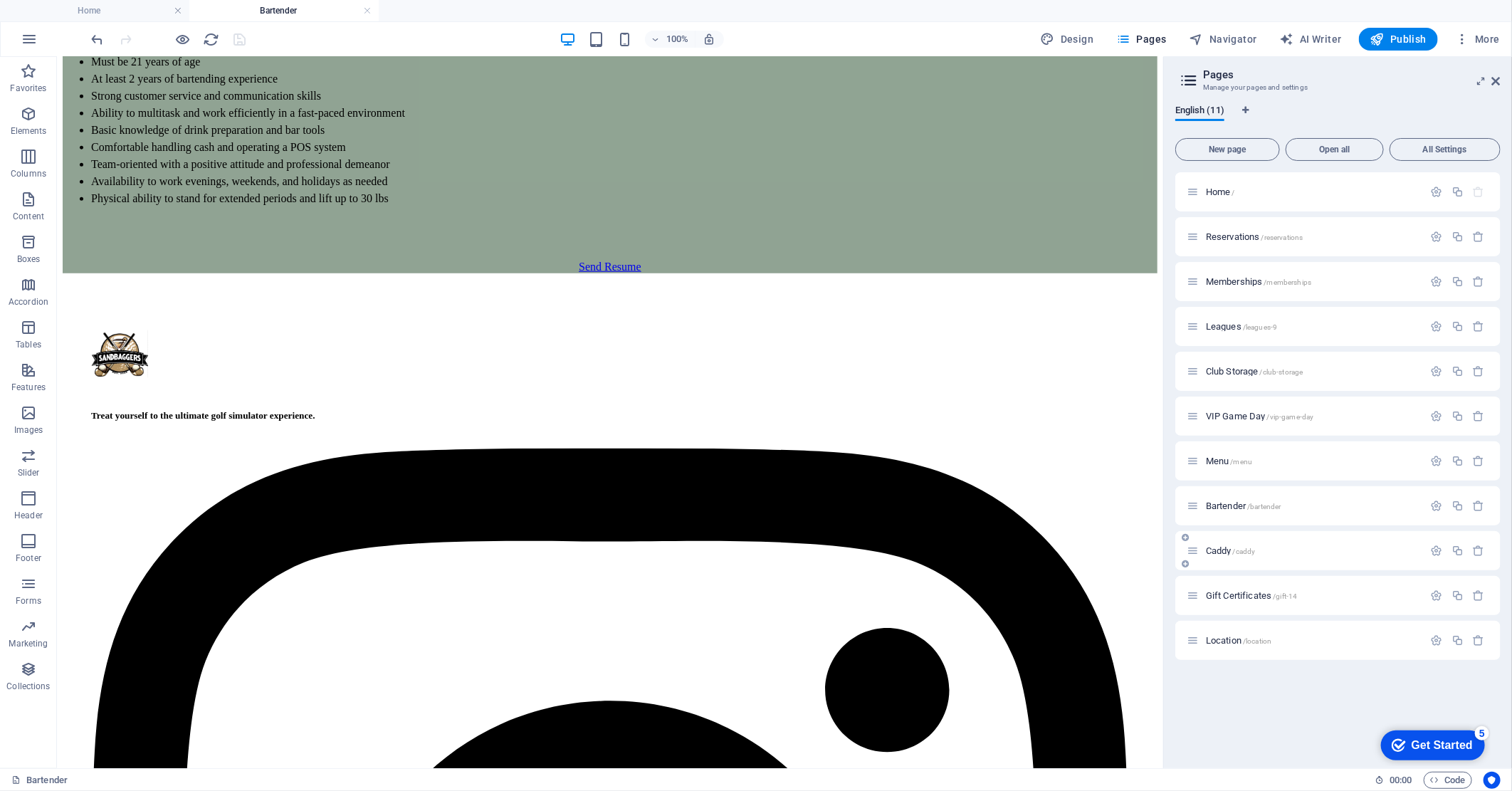
click at [1263, 543] on div "Caddy /caddy" at bounding box center [1305, 551] width 237 height 16
click at [1258, 550] on p "Caddy /caddy" at bounding box center [1312, 550] width 214 height 9
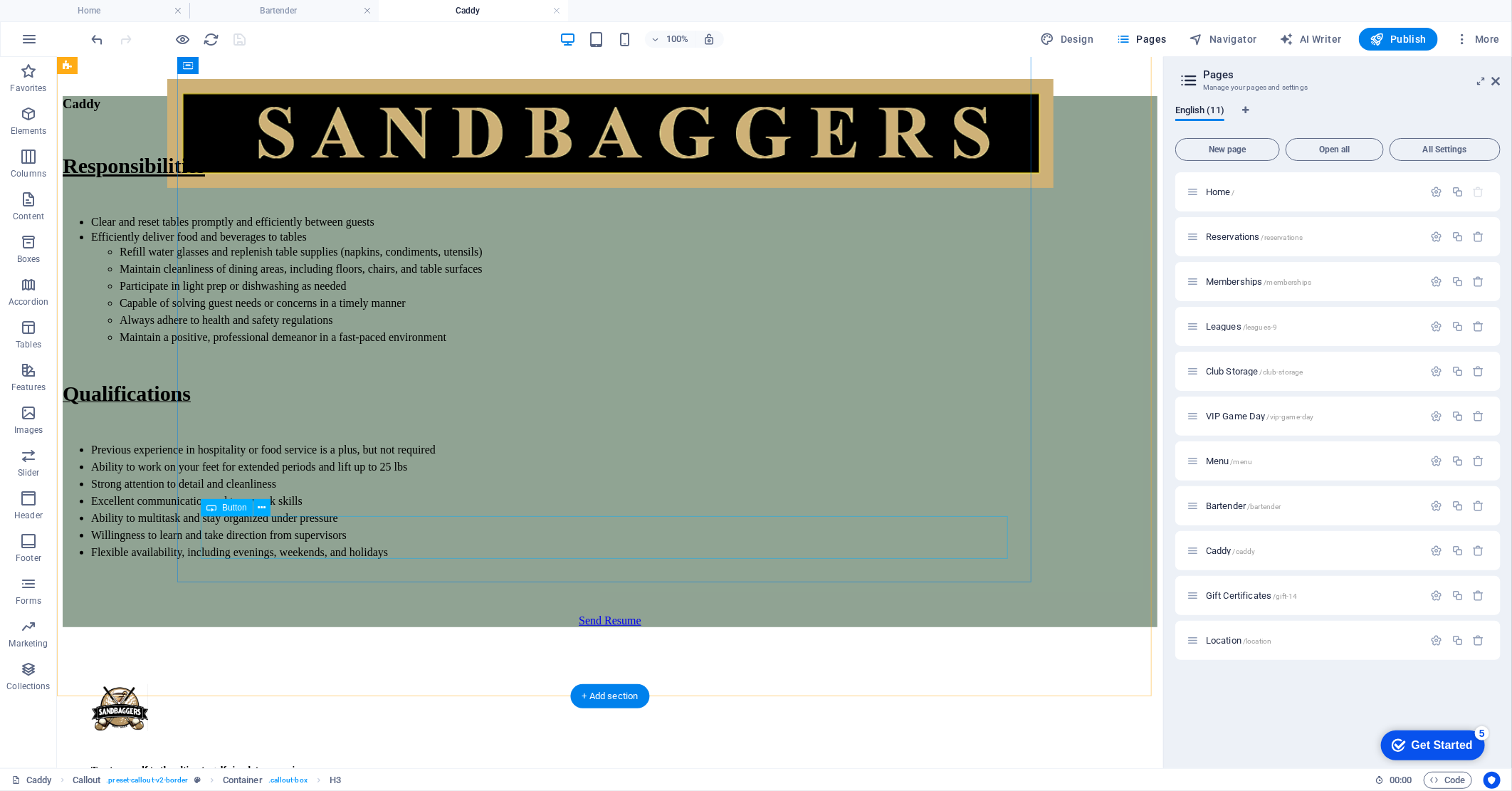
scroll to position [525, 0]
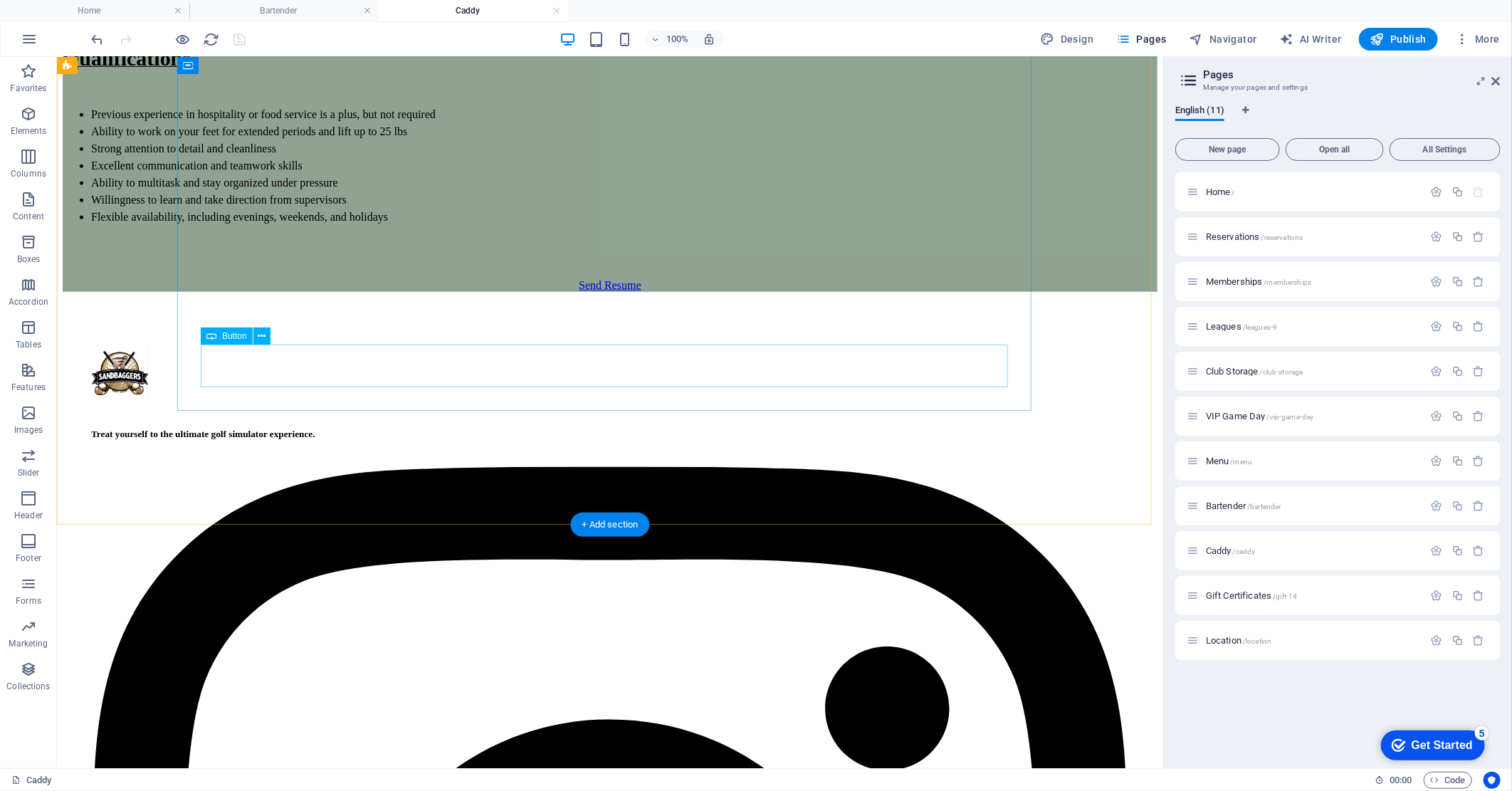
click at [579, 291] on div "Send Resume" at bounding box center [609, 285] width 1094 height 13
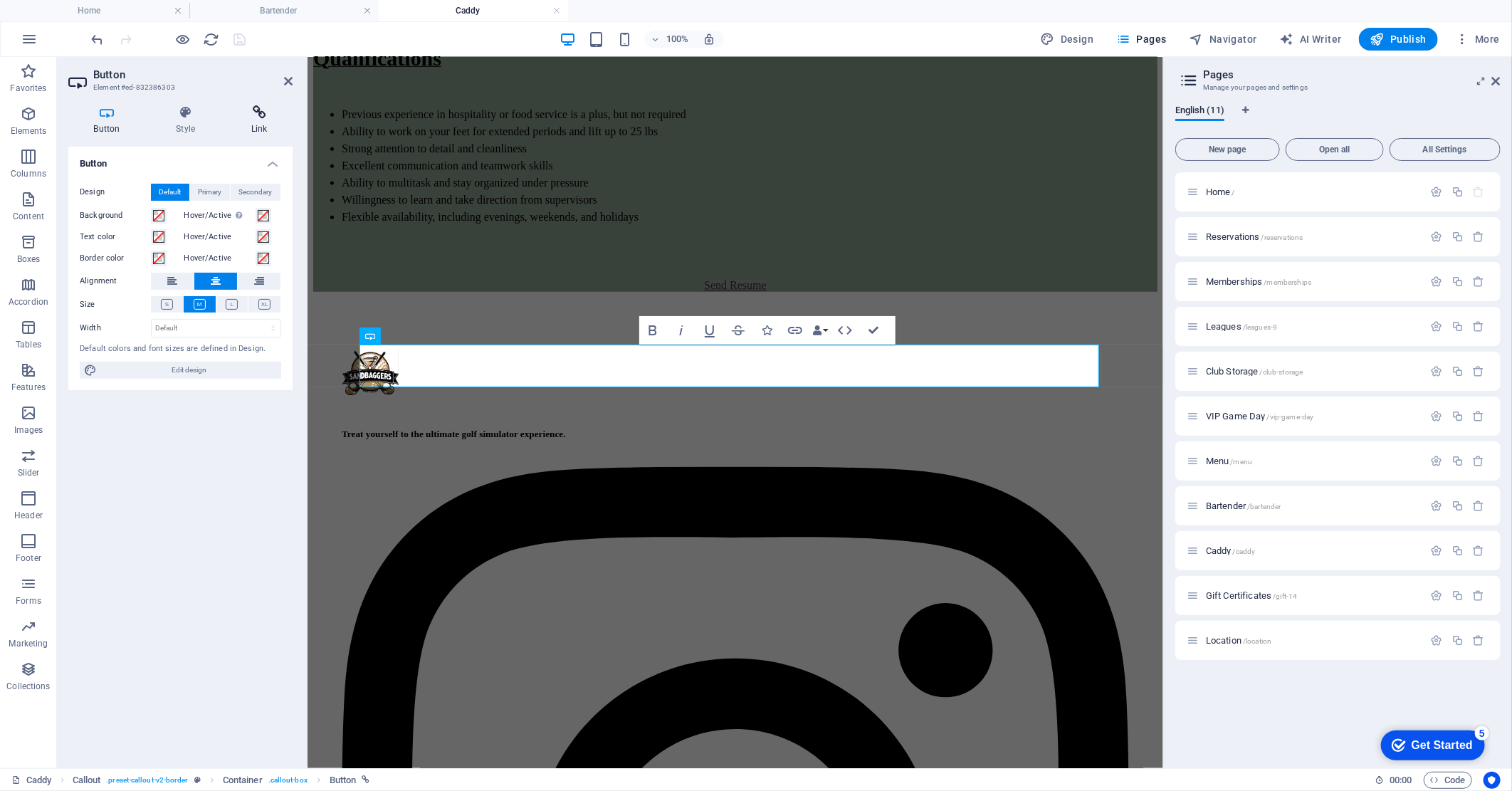
click at [263, 120] on h4 "Link" at bounding box center [259, 120] width 67 height 30
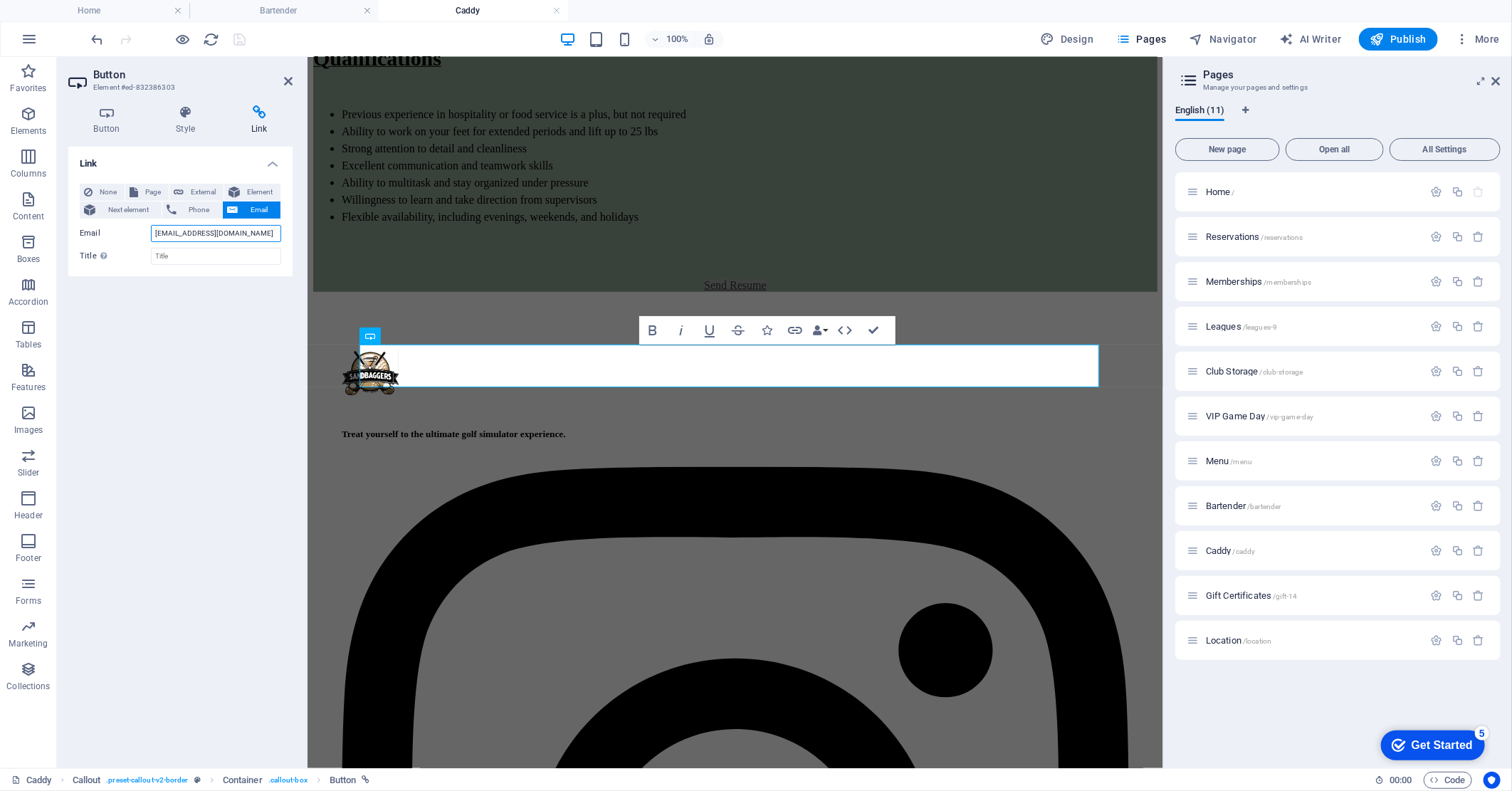
drag, startPoint x: 265, startPoint y: 233, endPoint x: 145, endPoint y: 236, distance: 120.0
click at [145, 236] on div "Email employment@sandbaggers.com" at bounding box center [180, 233] width 201 height 17
paste input "golf"
type input "employment@sandbaggersgolf.com"
click at [240, 40] on icon "save" at bounding box center [240, 40] width 16 height 16
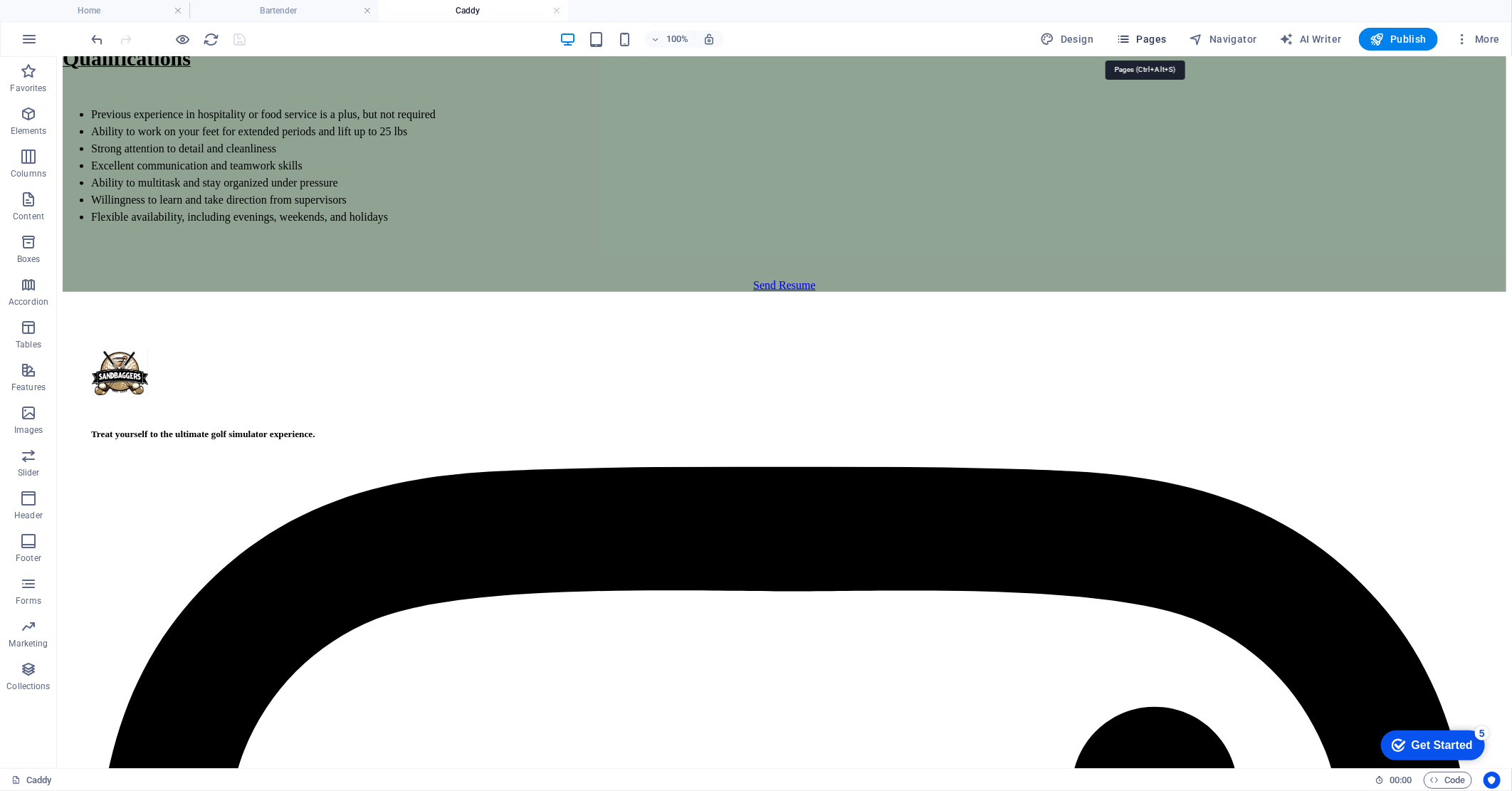
click at [1151, 37] on span "Pages" at bounding box center [1141, 39] width 50 height 15
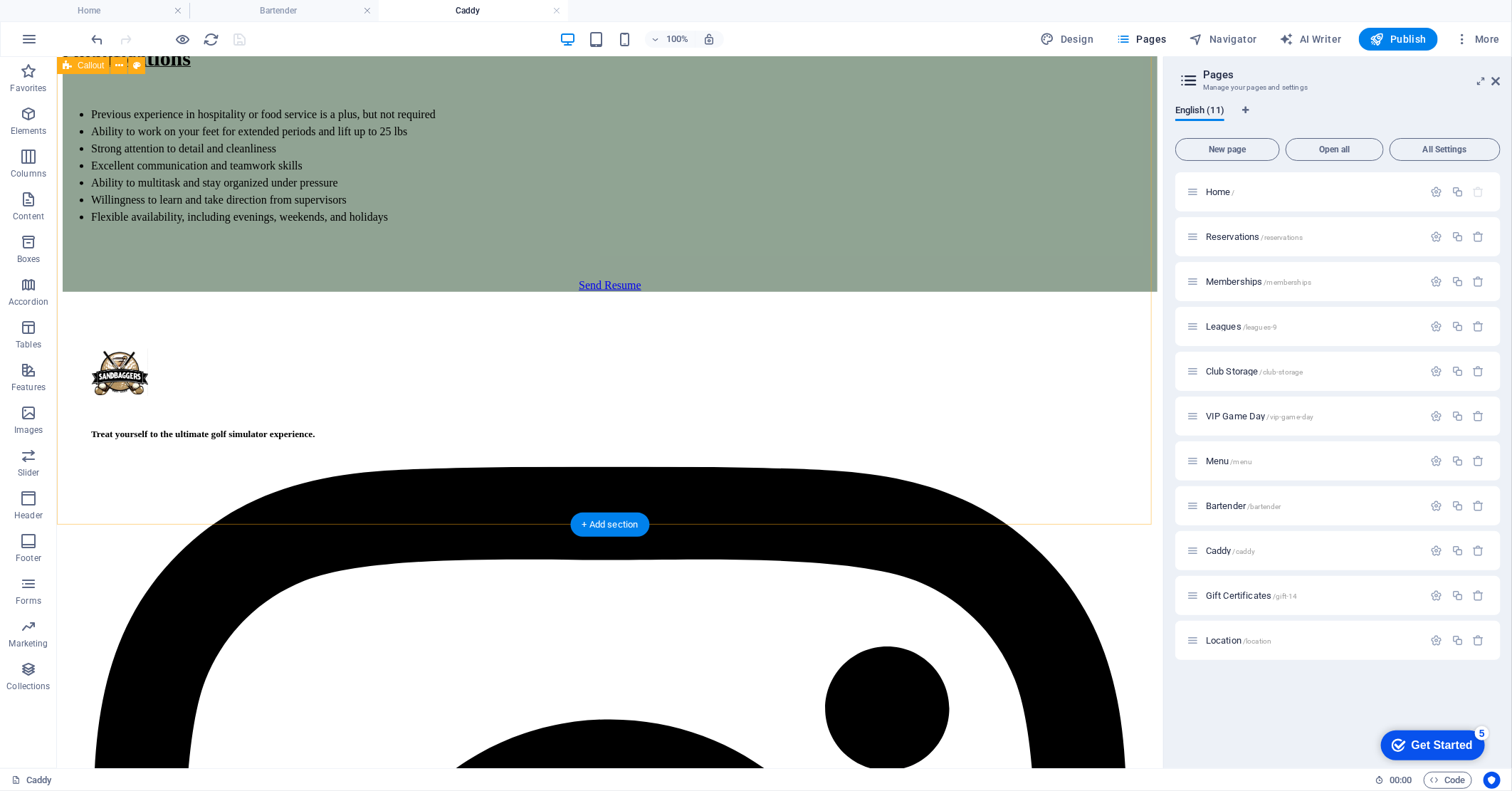
click at [1089, 288] on div "Caddy Responsibilities Clear and reset tables promptly and efficiently between …" at bounding box center [609, 26] width 1094 height 532
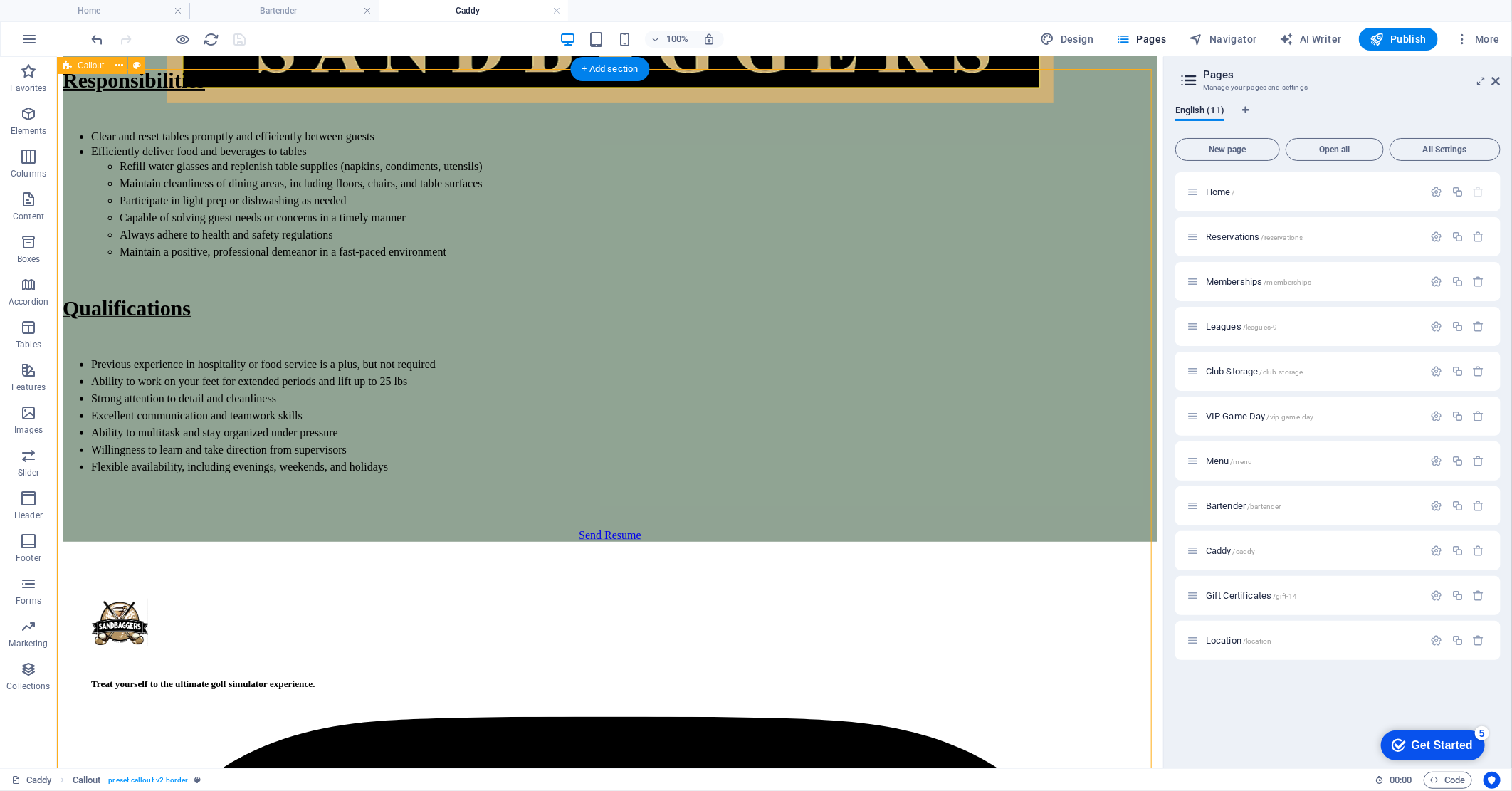
scroll to position [0, 0]
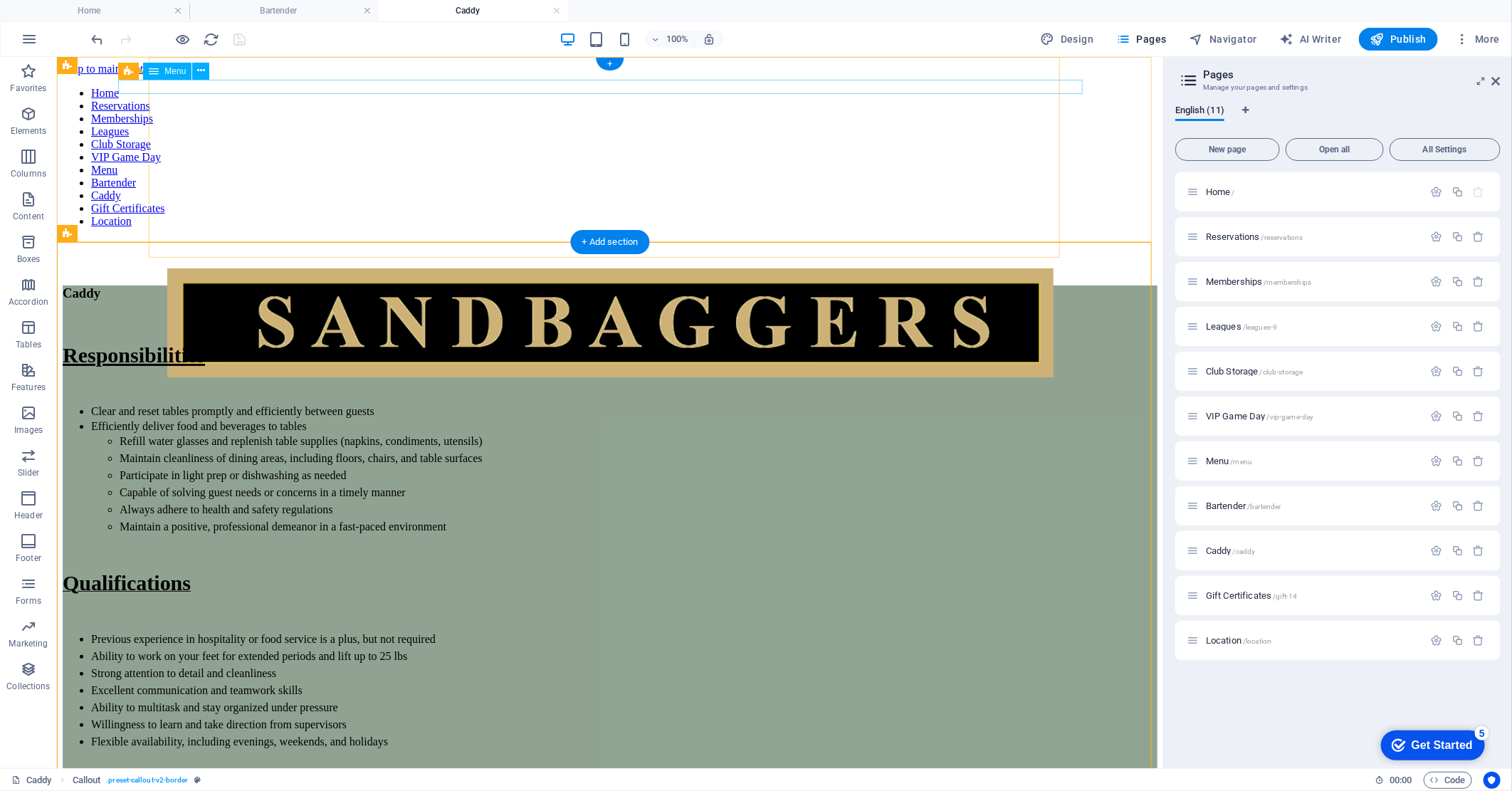
click at [320, 86] on nav "Home Reservations Memberships Leagues Club Storage VIP Game Day Menu Bartender …" at bounding box center [609, 156] width 1094 height 141
select select
select select "1"
select select
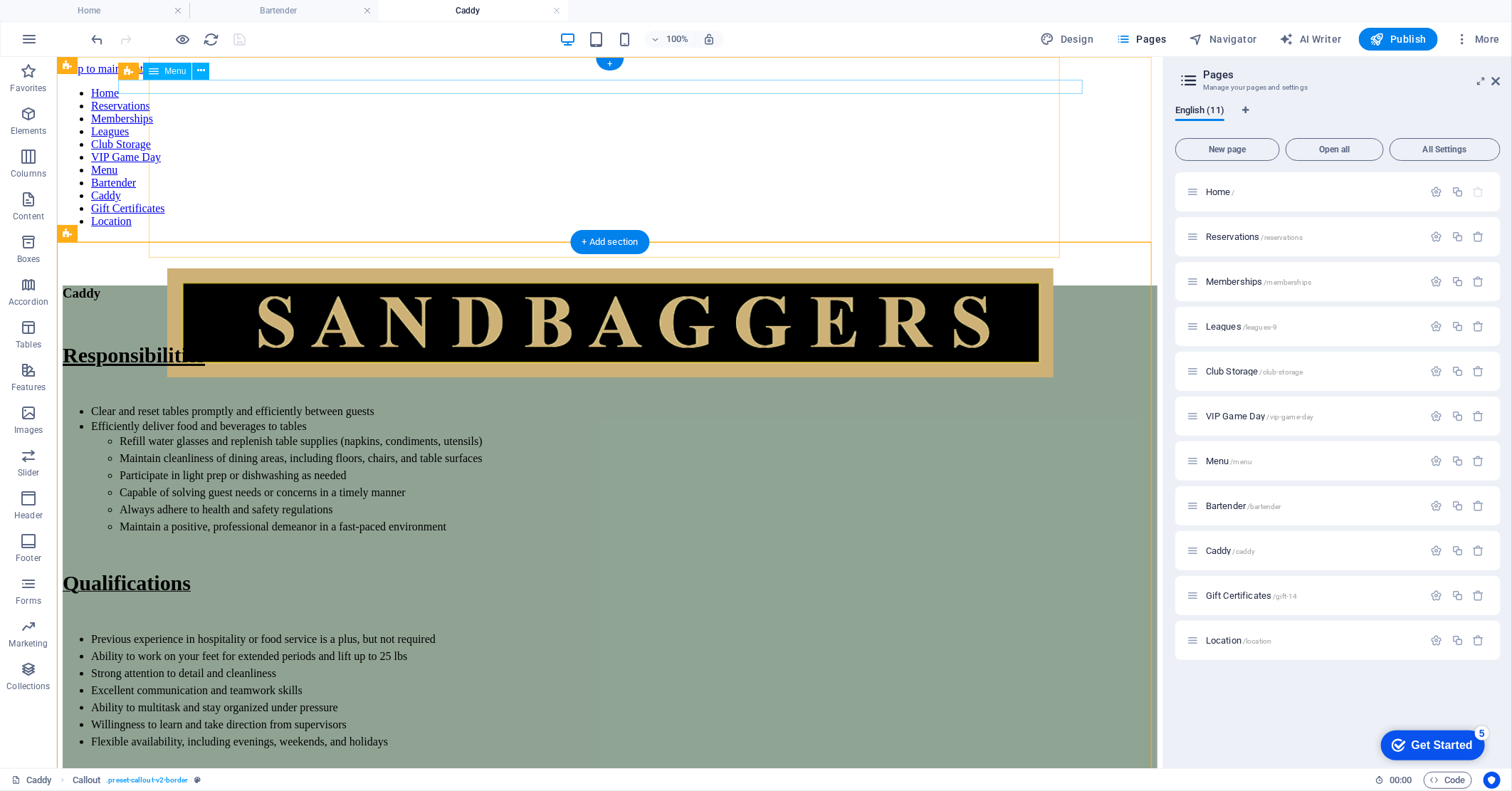
select select "2"
select select
select select "3"
select select
select select "4"
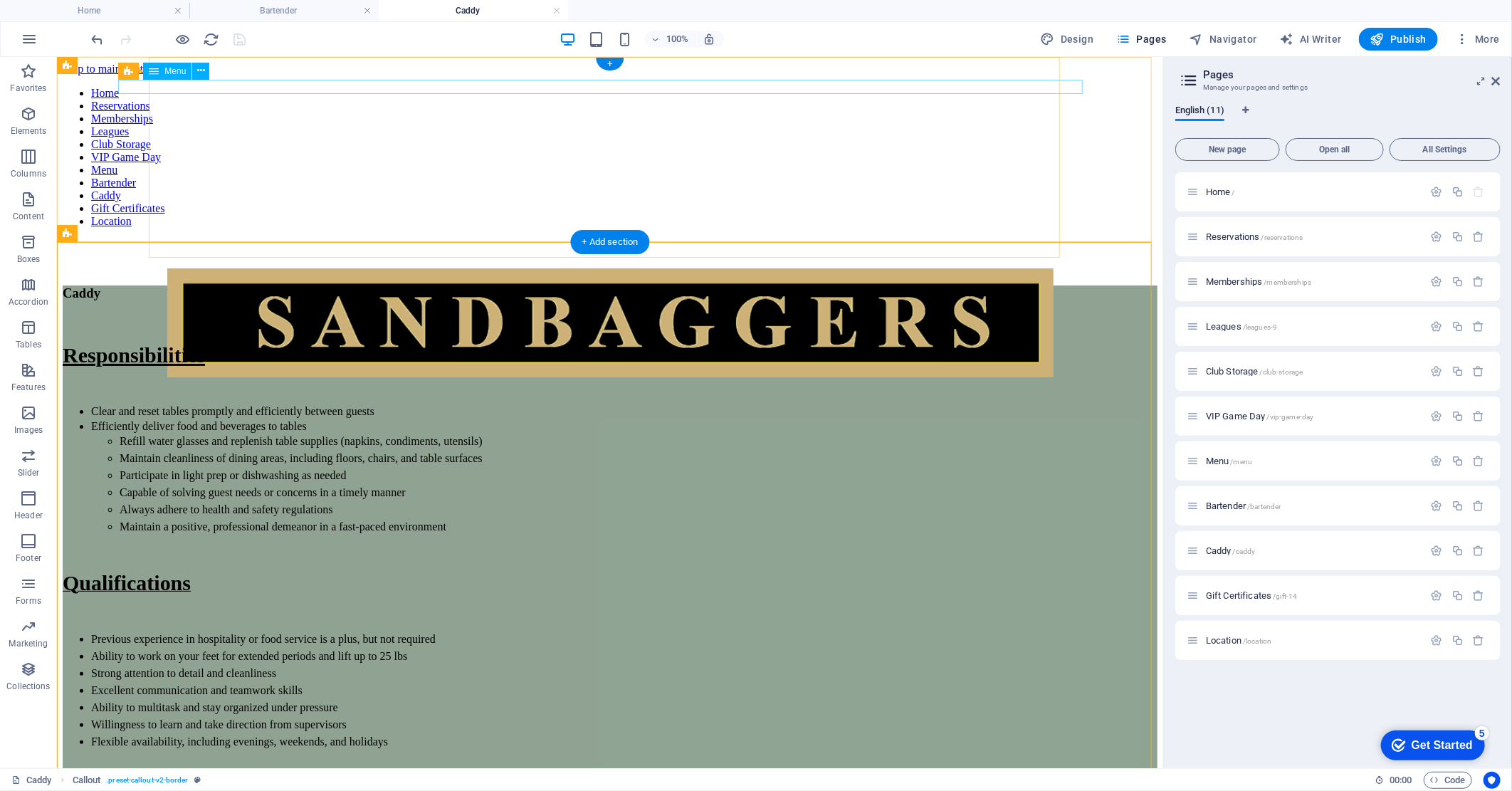
select select
select select "5"
select select
select select "6"
select select
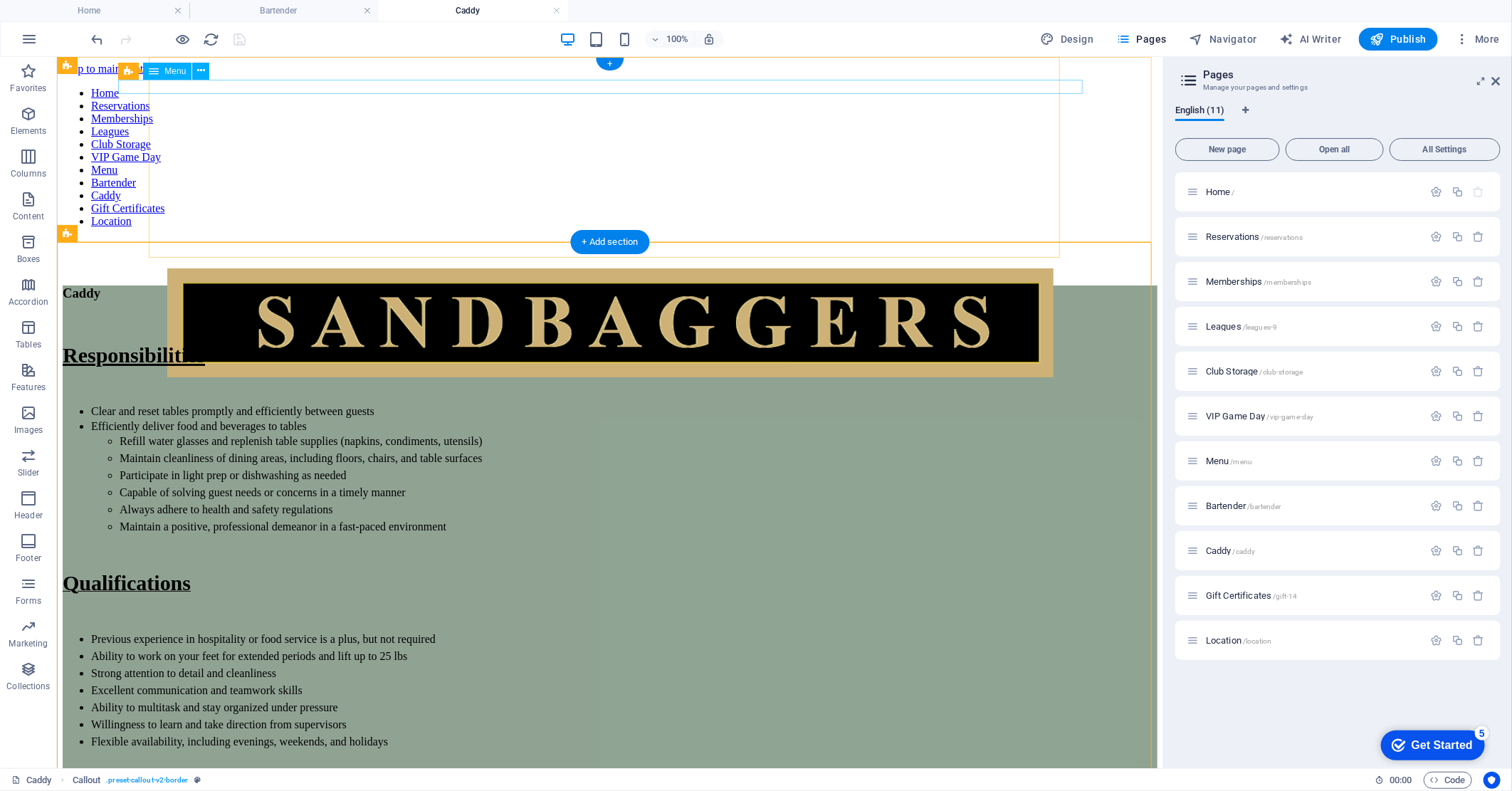
select select "7"
select select
select select "8"
select select
select select "9"
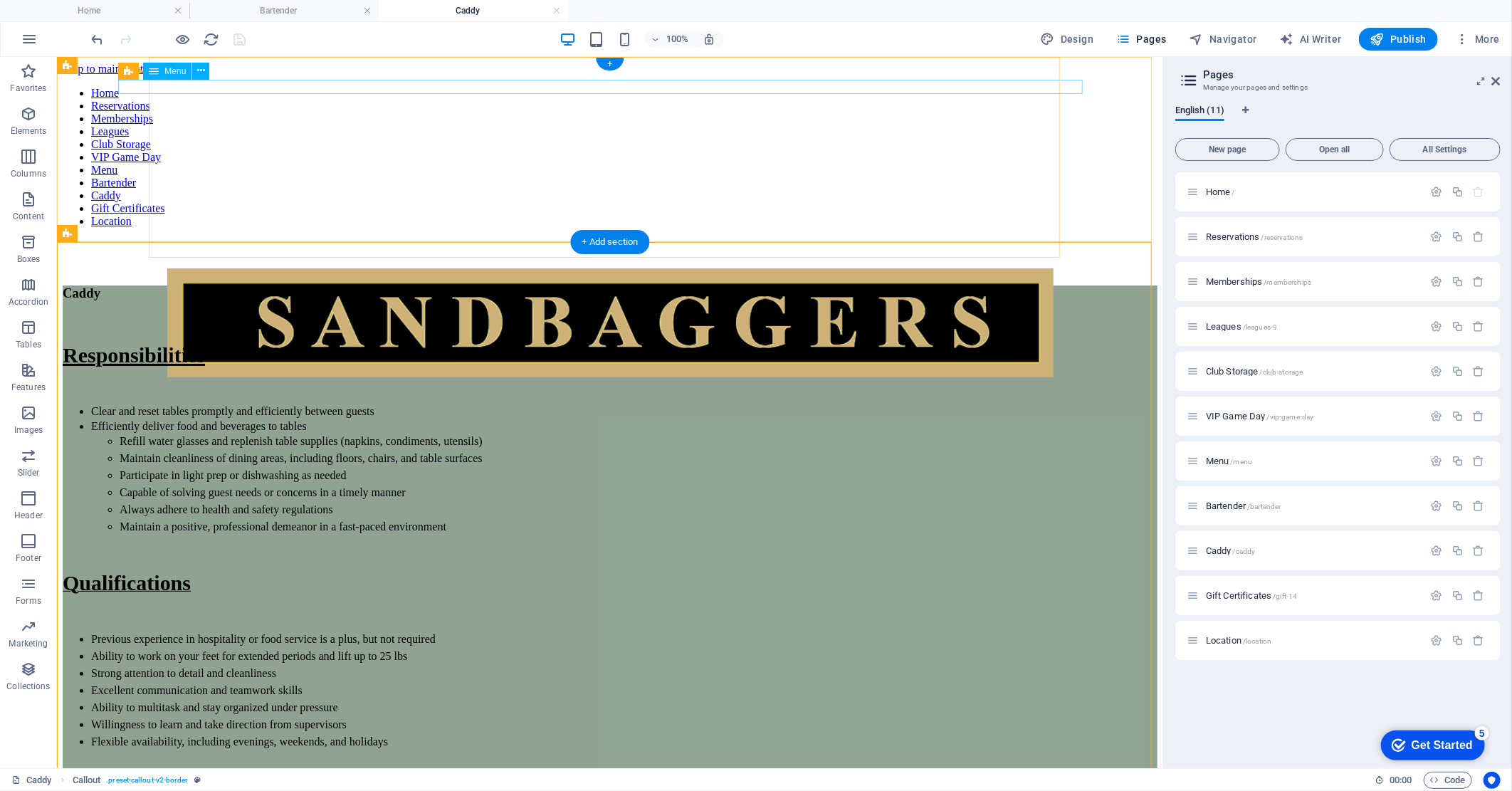
select select
select select "10"
select select
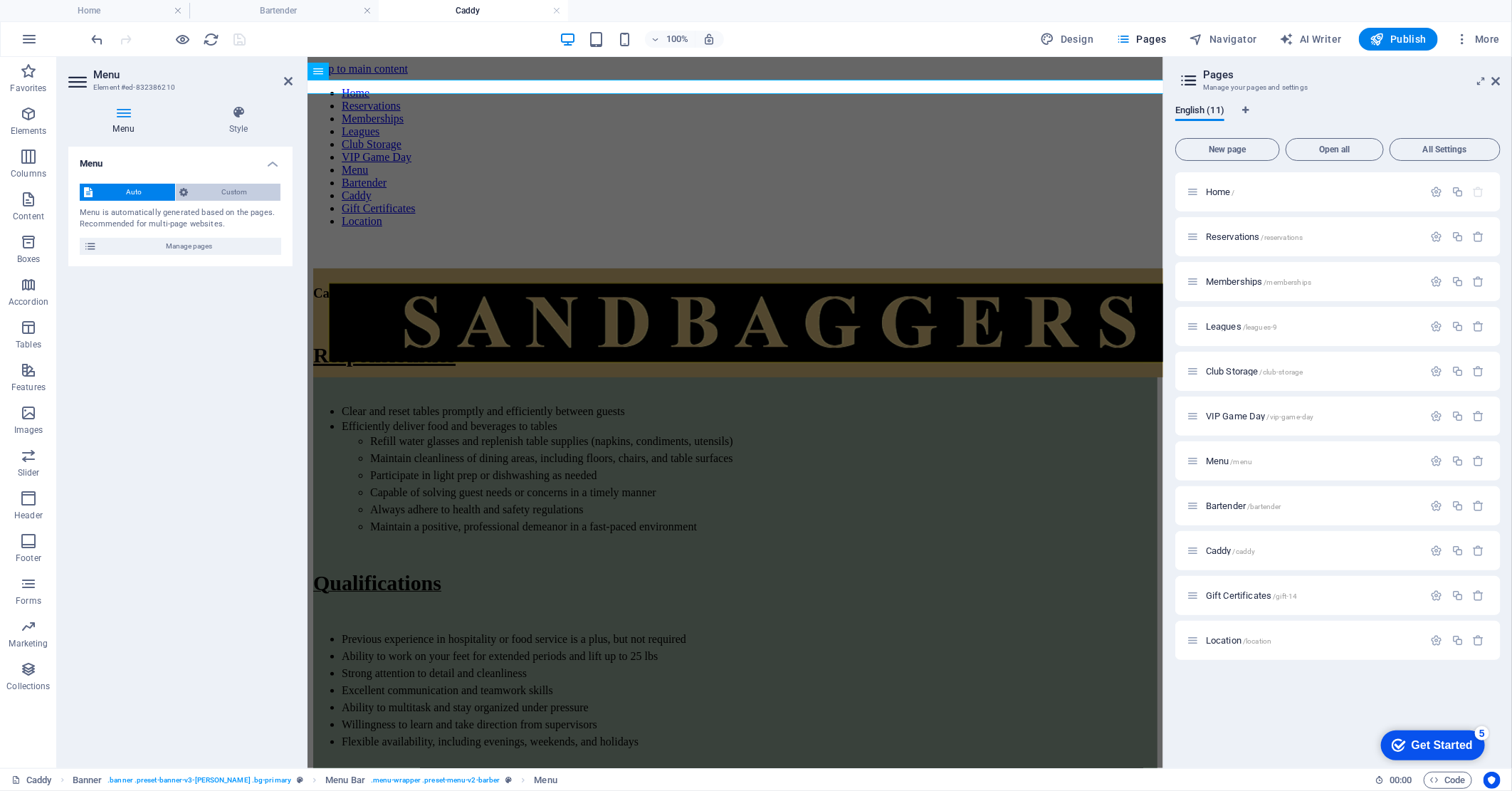
click at [228, 188] on span "Custom" at bounding box center [234, 192] width 84 height 17
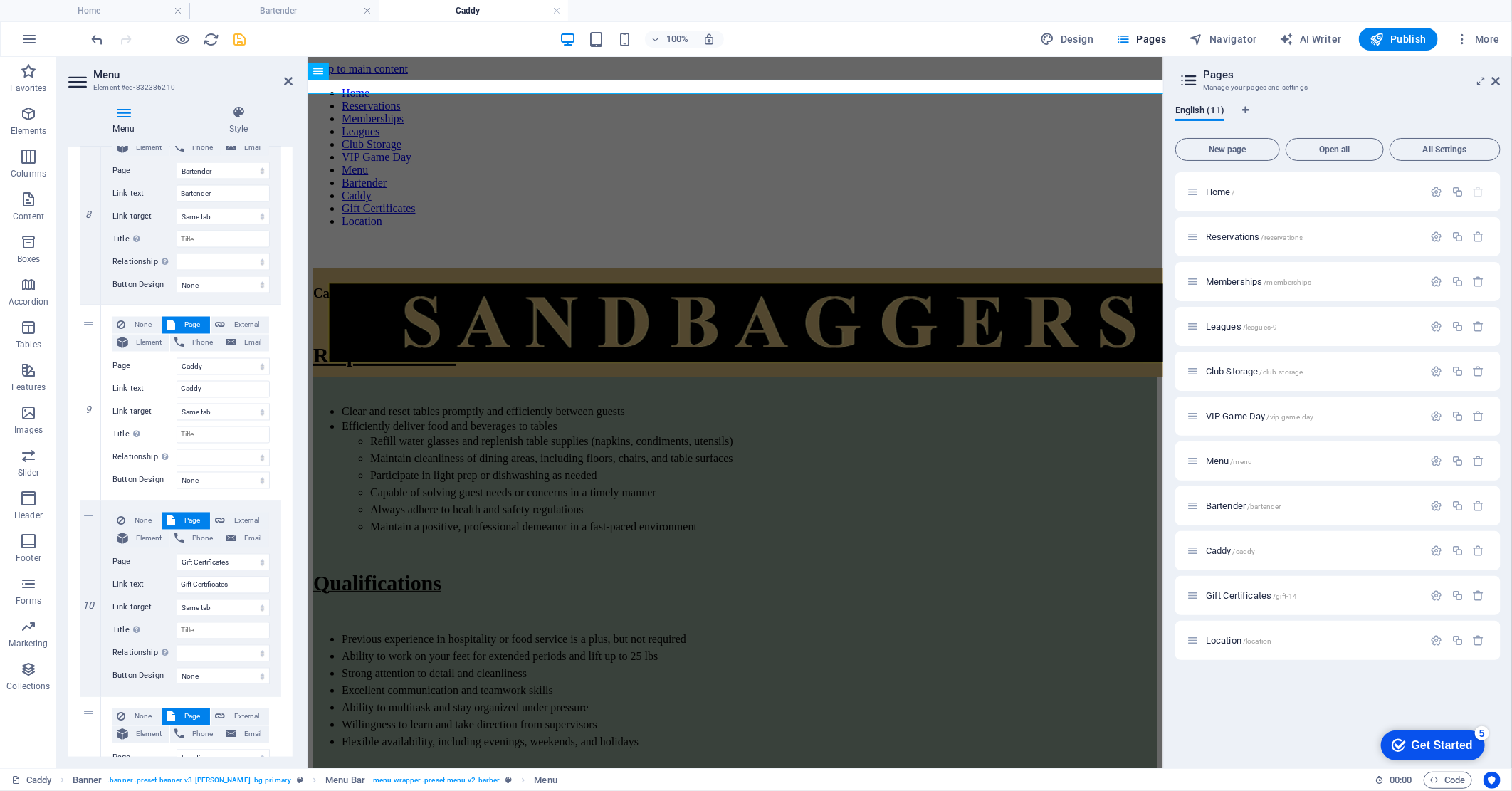
scroll to position [1583, 0]
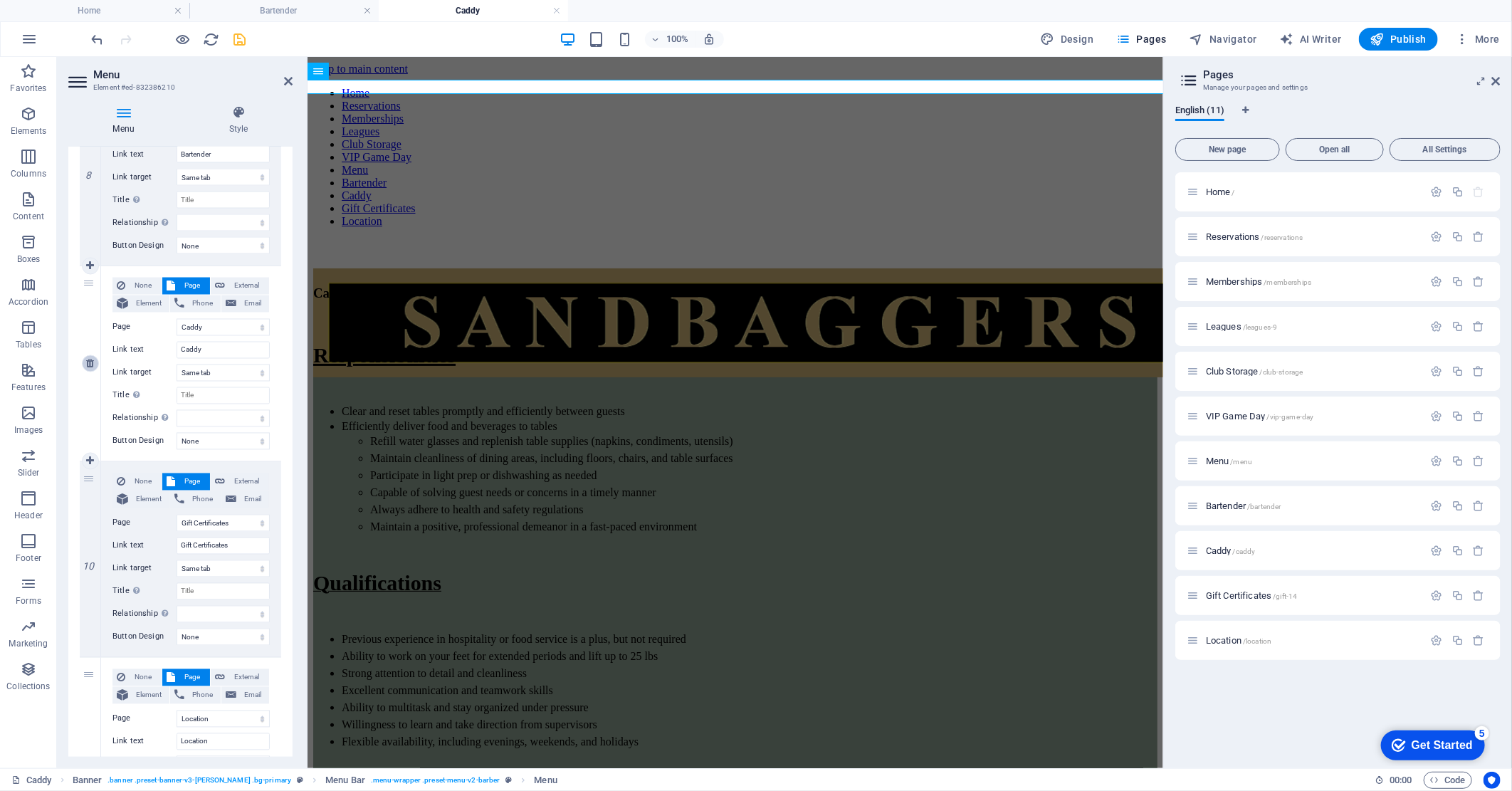
click at [90, 365] on icon at bounding box center [90, 364] width 8 height 10
select select
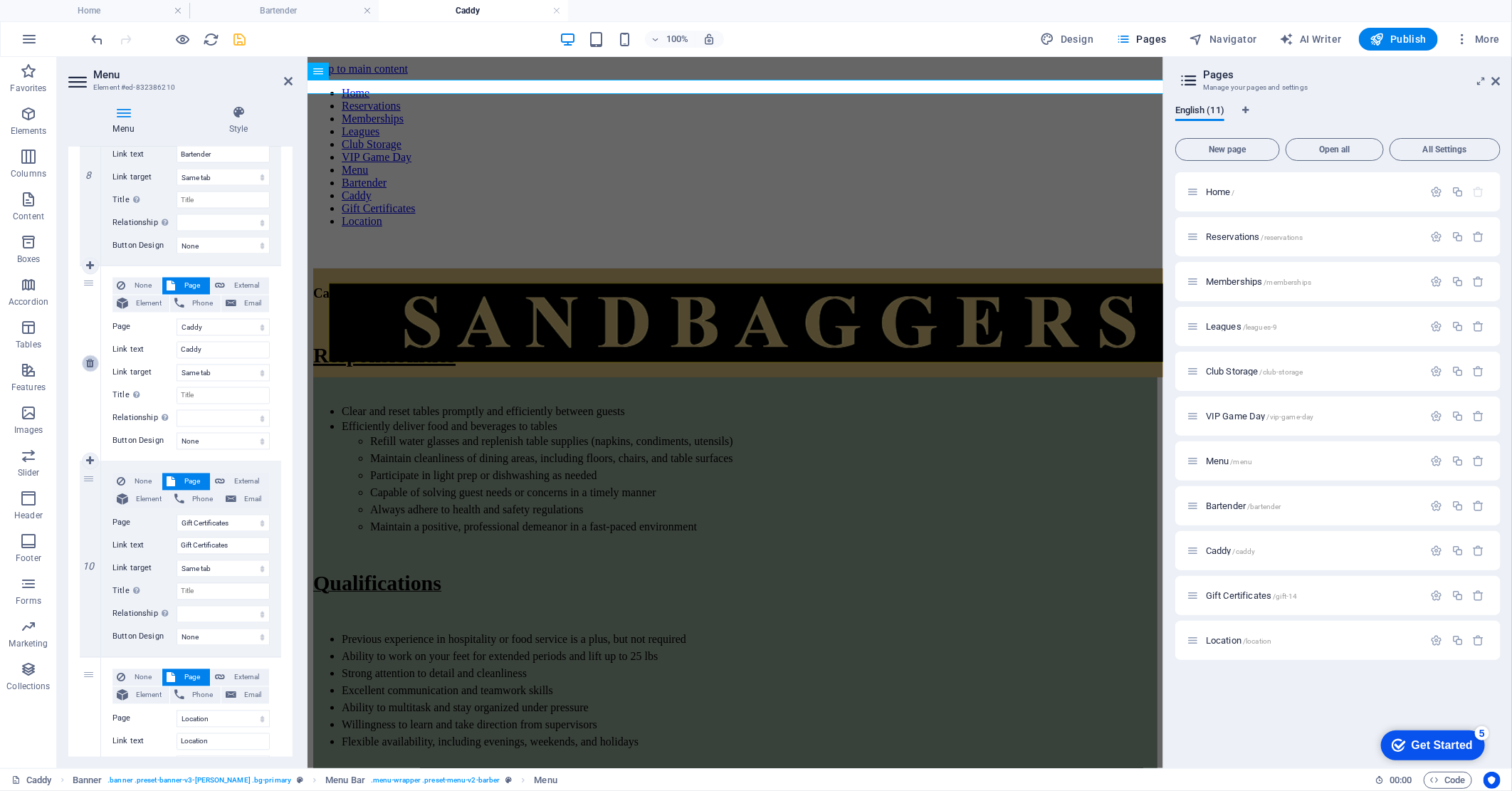
select select
select select "9"
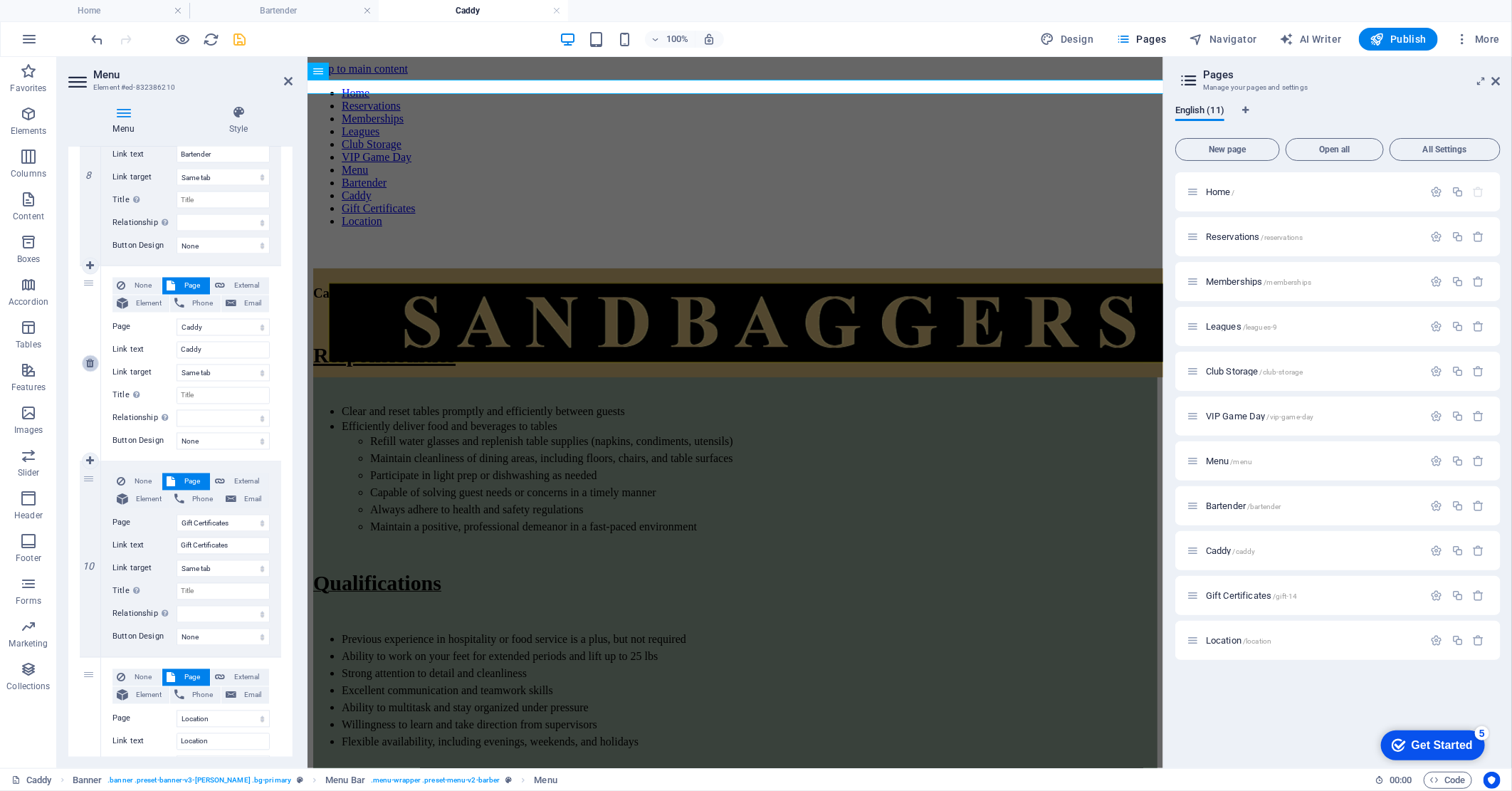
type input "Gift Certificates"
select select
select select "10"
type input "Location"
select select
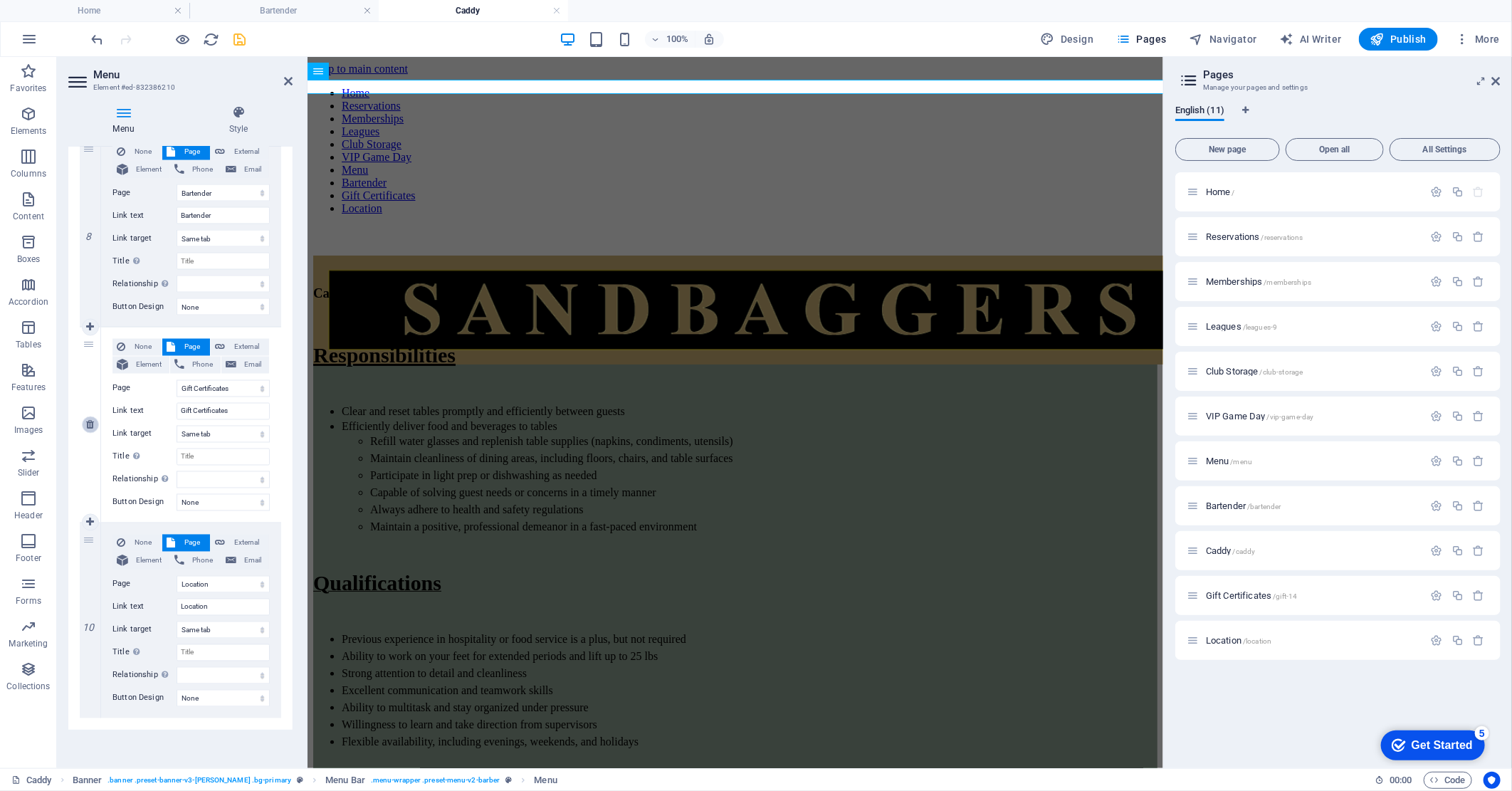
scroll to position [1363, 0]
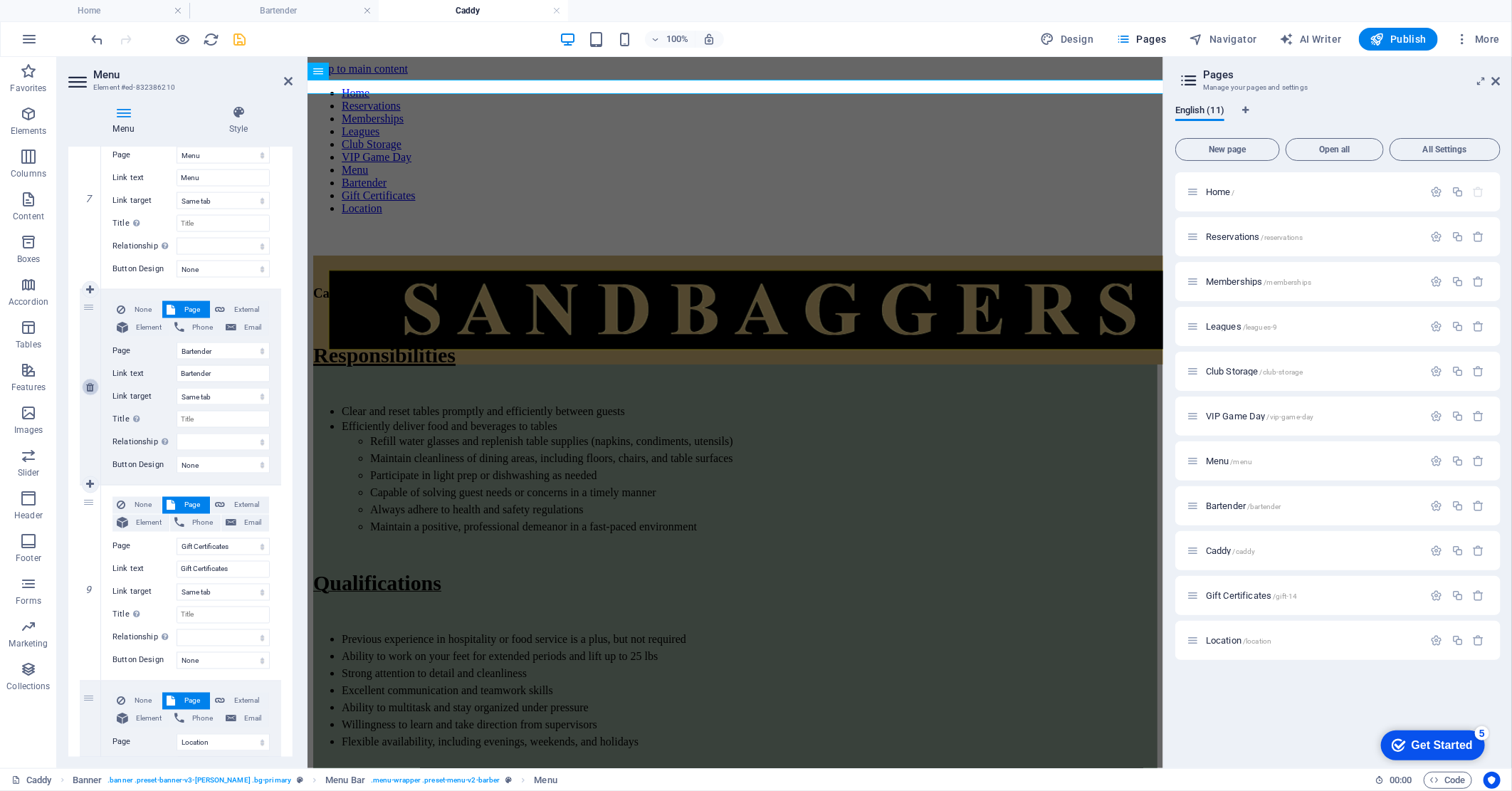
click at [88, 385] on icon at bounding box center [90, 387] width 8 height 10
select select
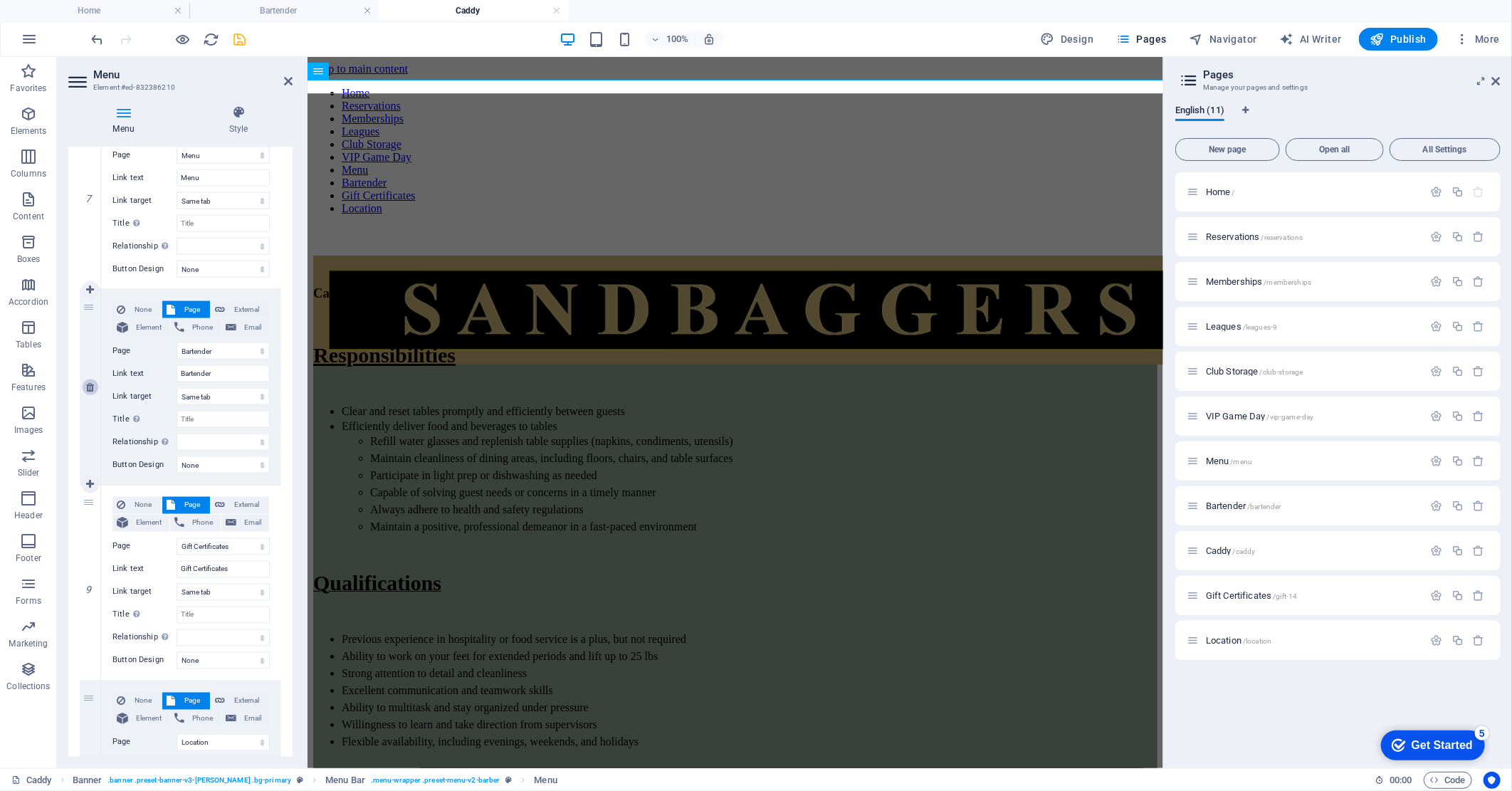
select select
select select "9"
type input "Gift Certificates"
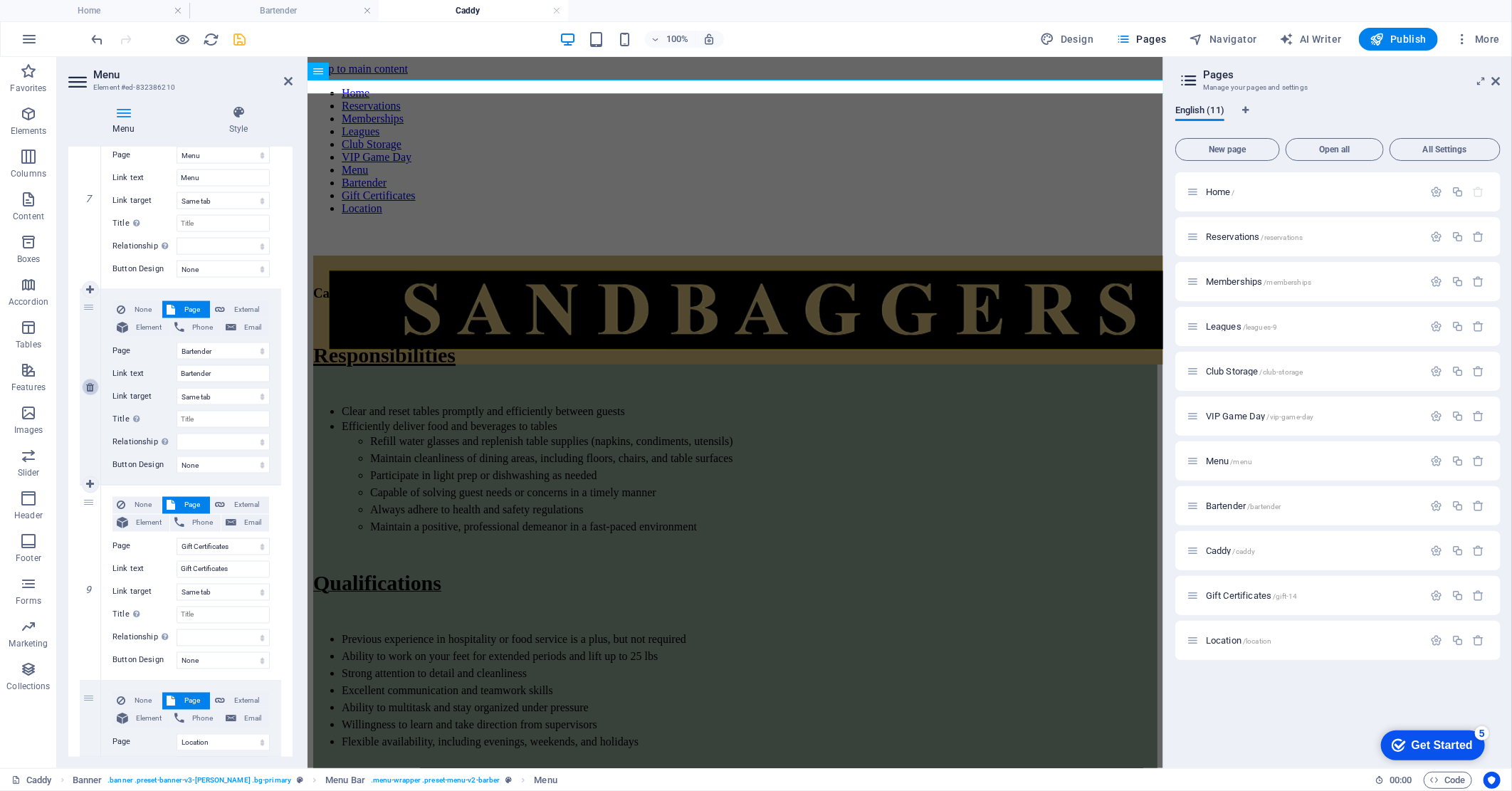
select select
select select "10"
type input "Location"
select select
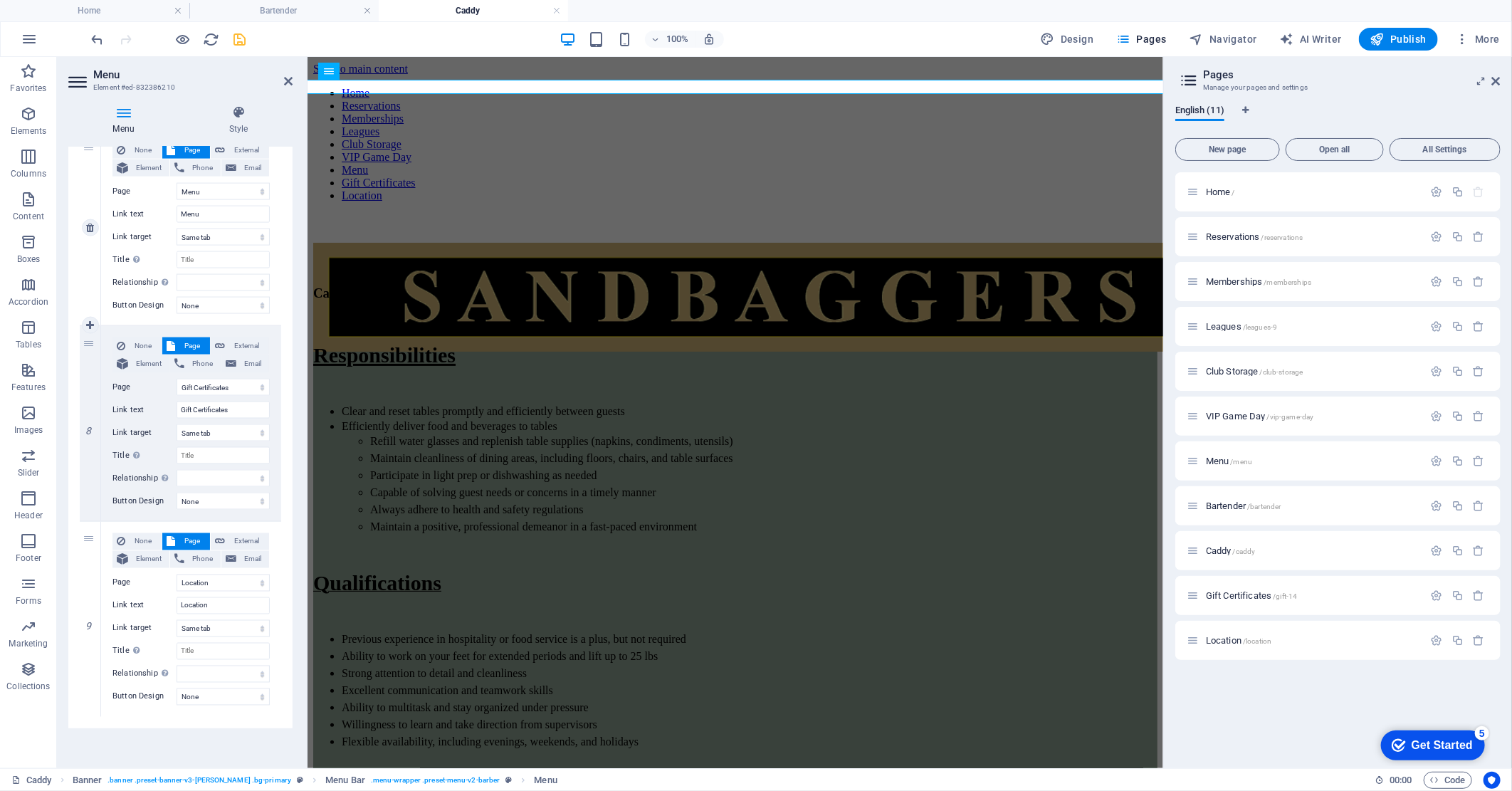
scroll to position [1326, 0]
click at [243, 37] on icon "save" at bounding box center [240, 40] width 16 height 16
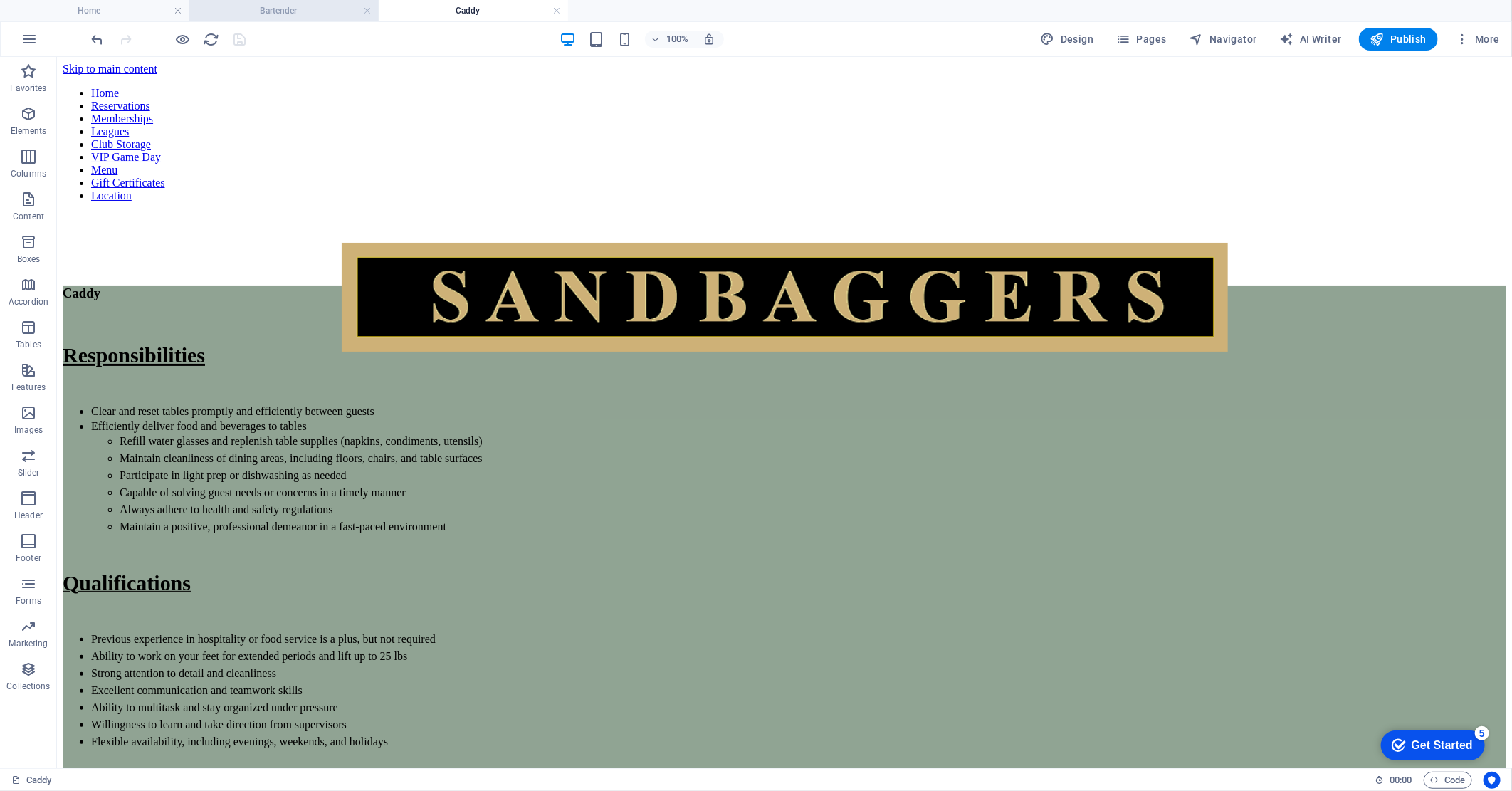
click at [309, 0] on li "Bartender" at bounding box center [284, 11] width 189 height 21
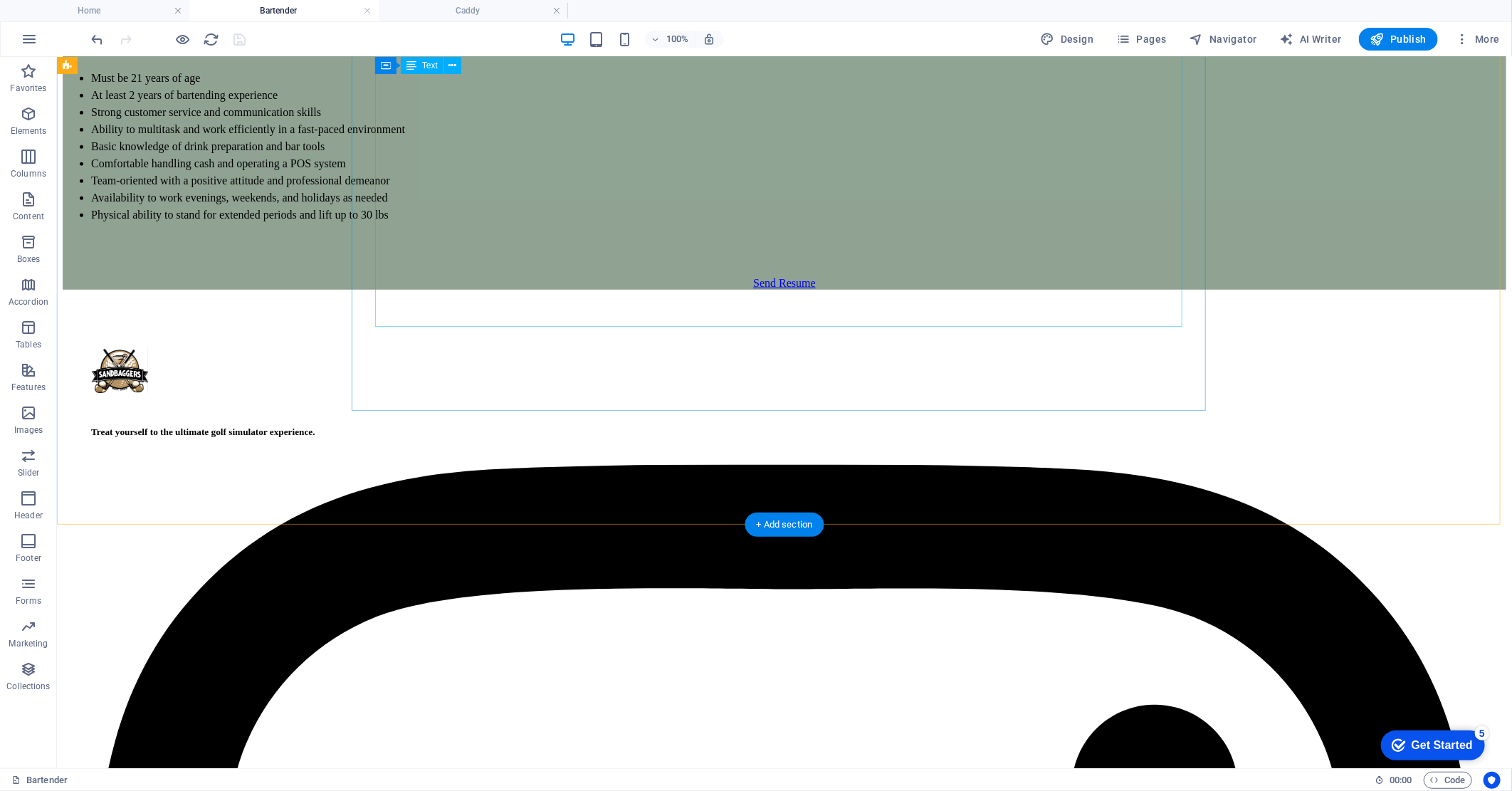
scroll to position [599, 0]
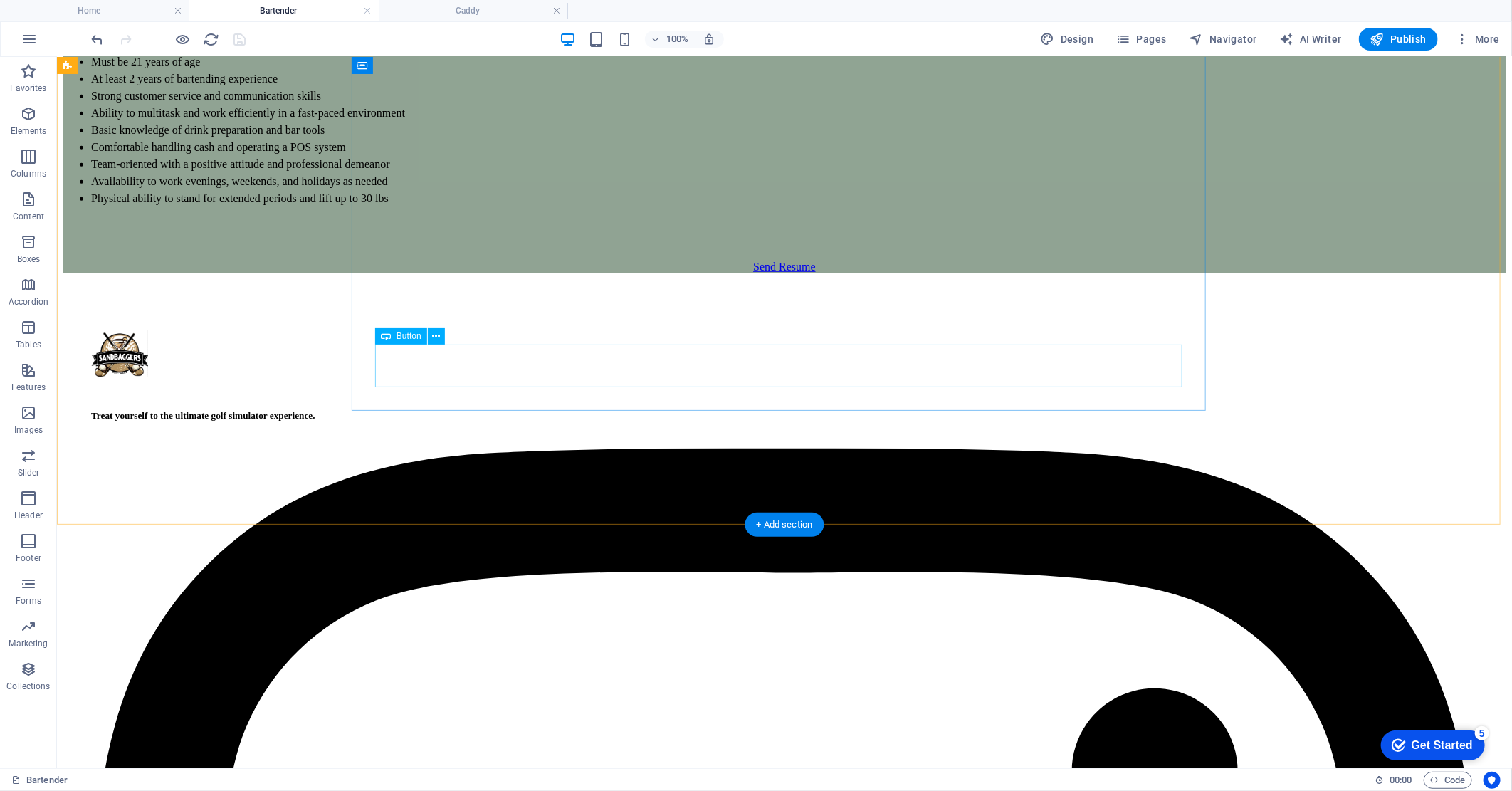
click at [734, 273] on div "Send Resume" at bounding box center [783, 267] width 1444 height 13
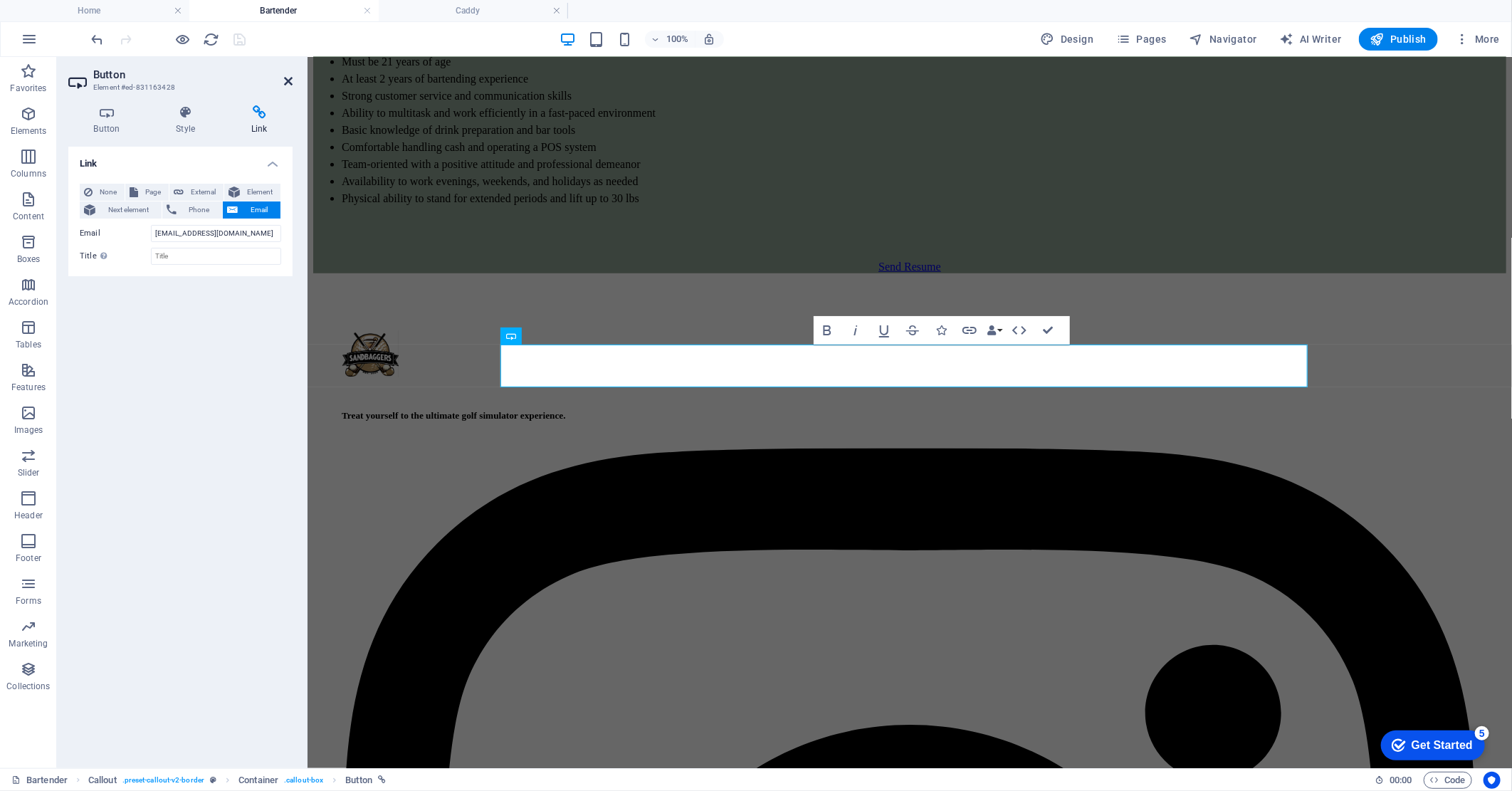
click at [284, 80] on icon at bounding box center [288, 81] width 9 height 11
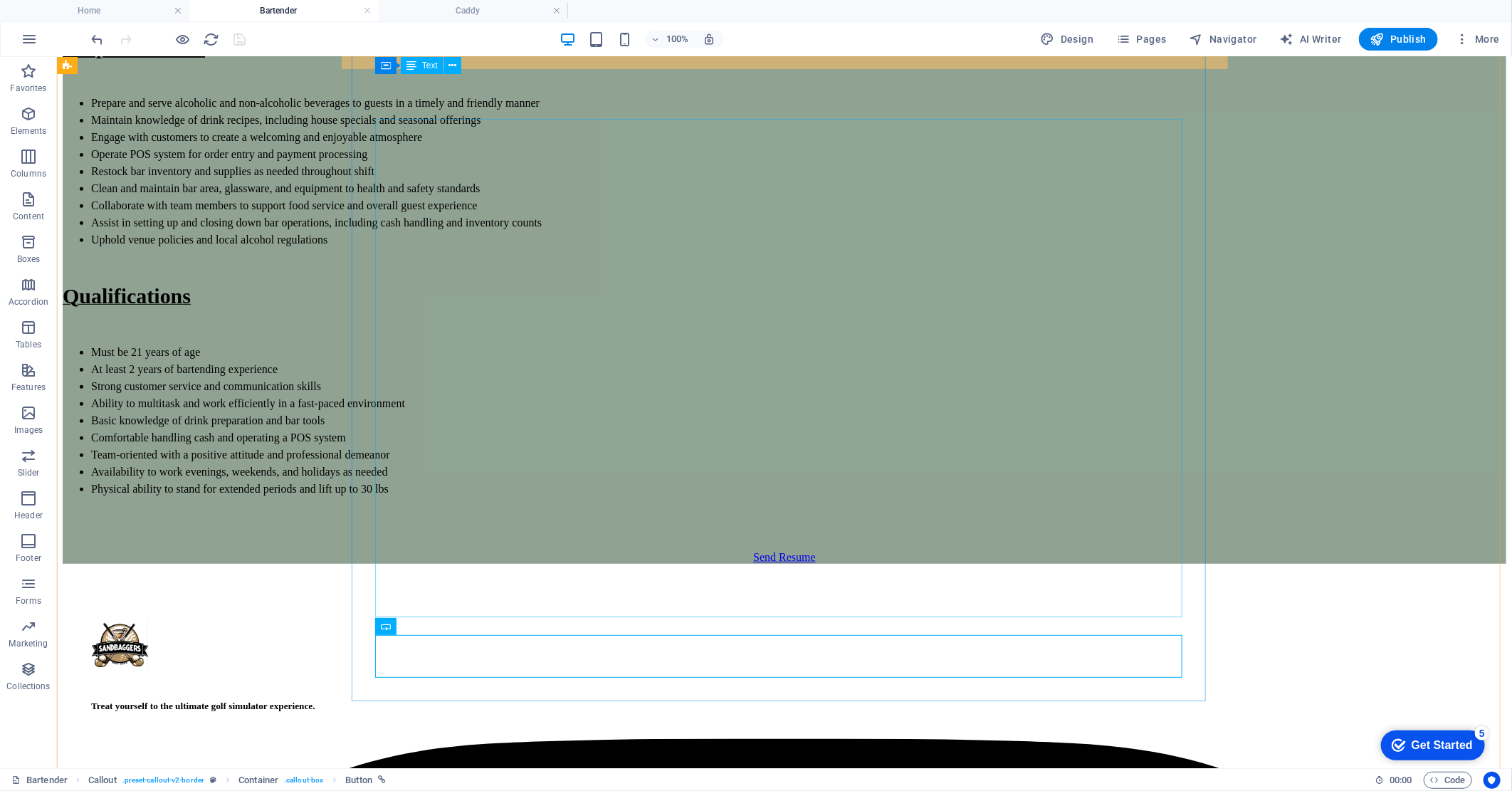
scroll to position [0, 0]
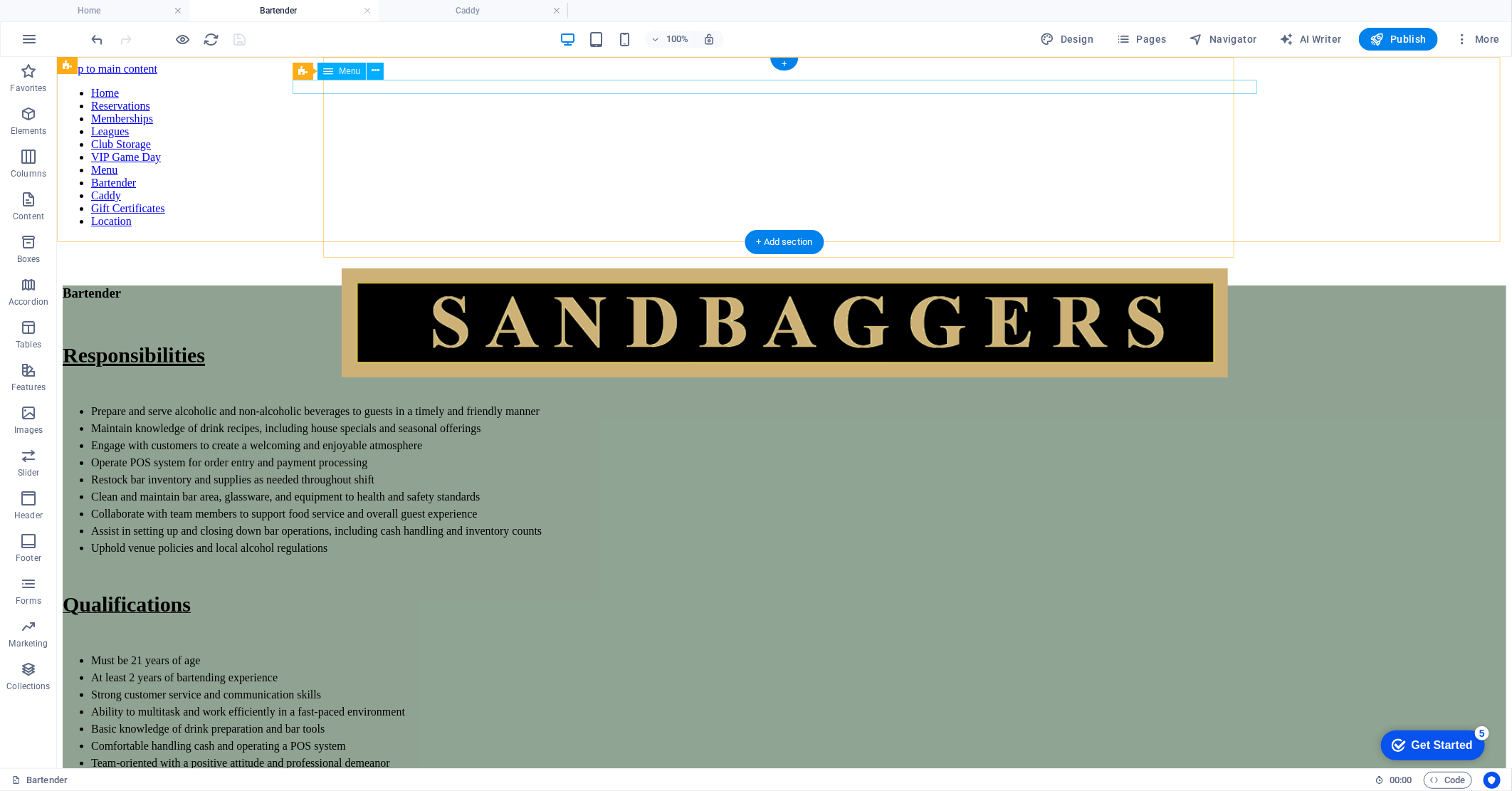
click at [560, 89] on nav "Home Reservations Memberships Leagues Club Storage VIP Game Day Menu Bartender …" at bounding box center [783, 156] width 1444 height 141
select select
select select "1"
select select
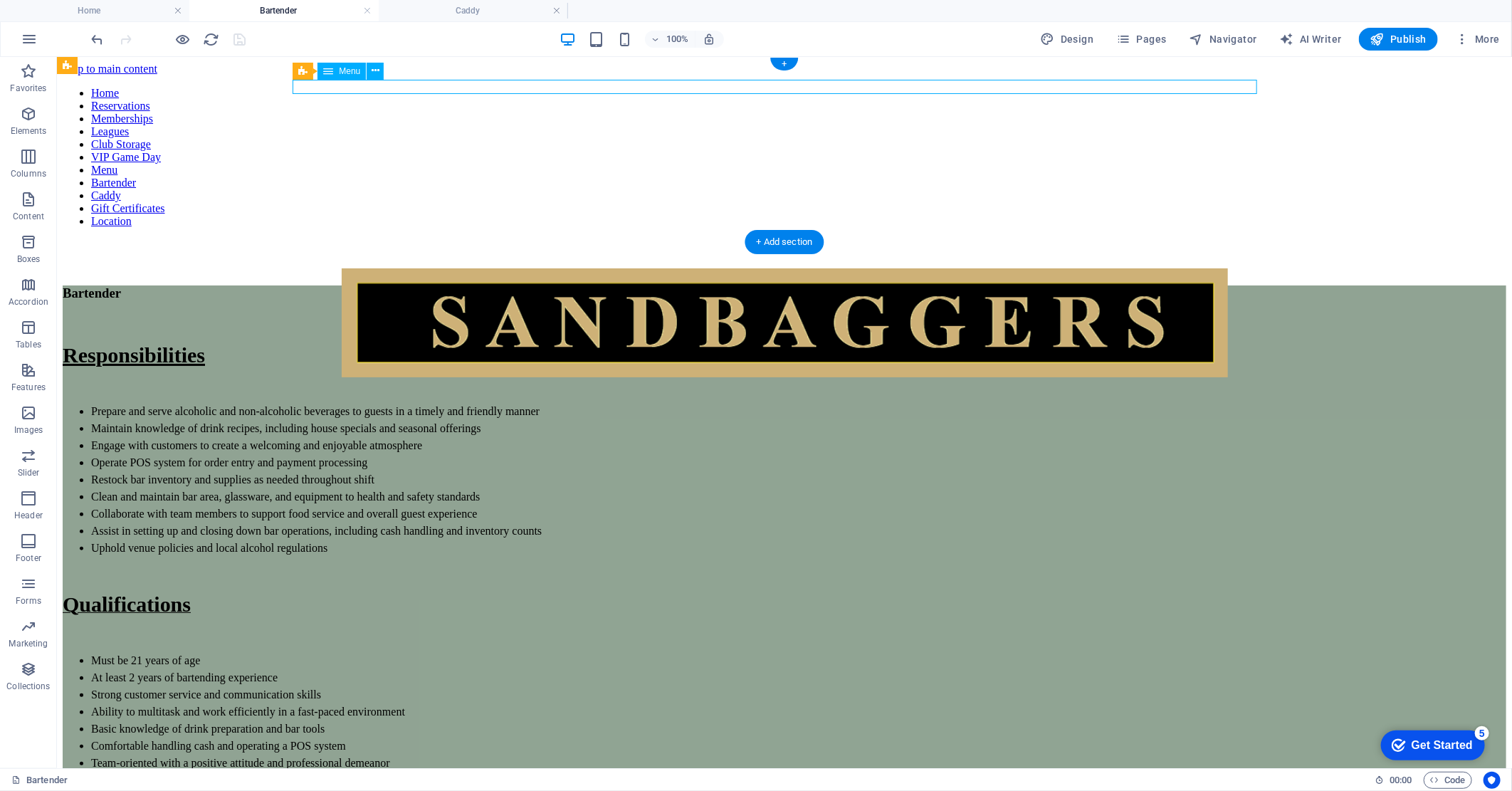
select select "2"
select select
select select "3"
select select
select select "4"
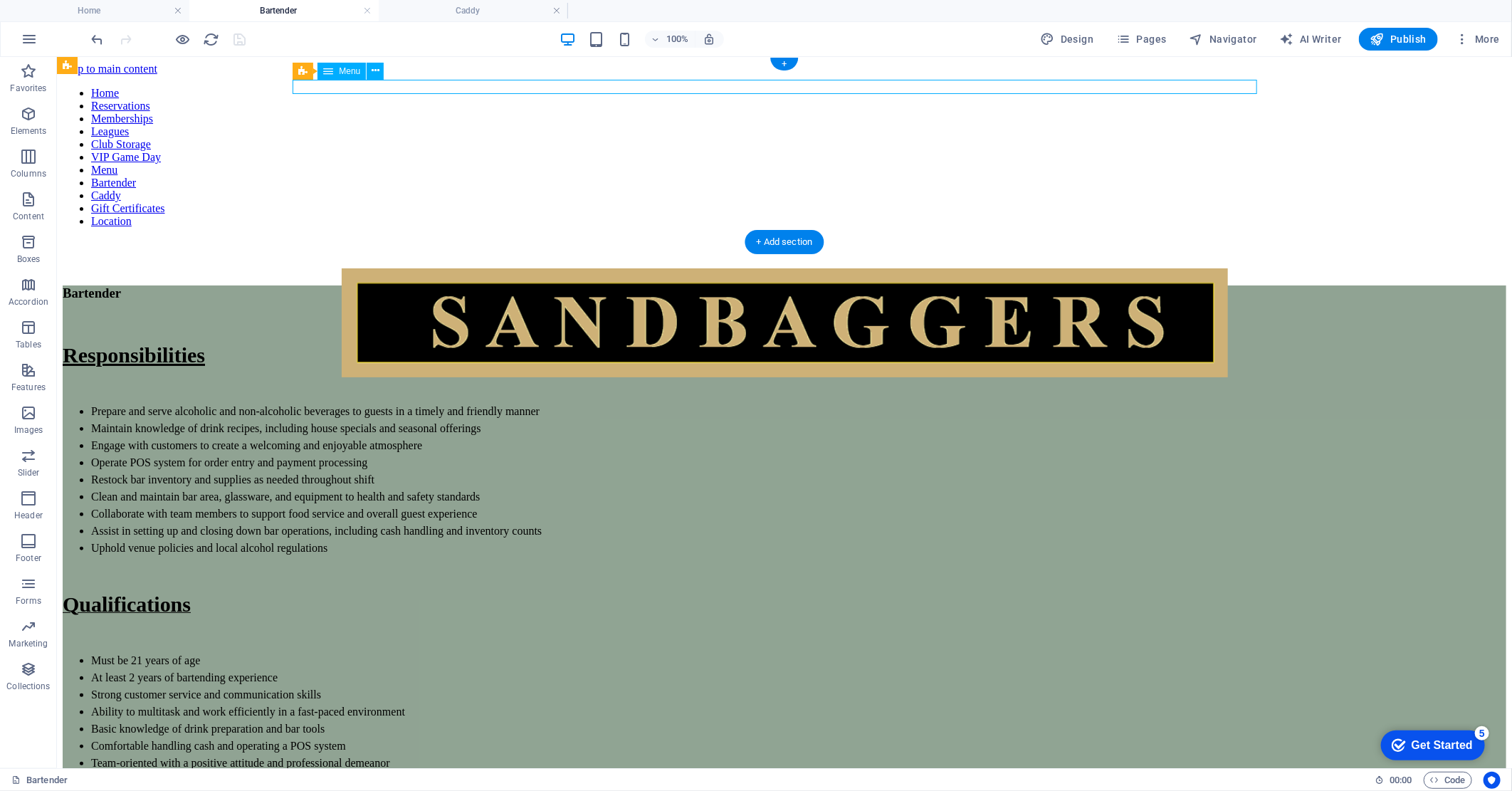
select select
select select "5"
select select
select select "6"
select select
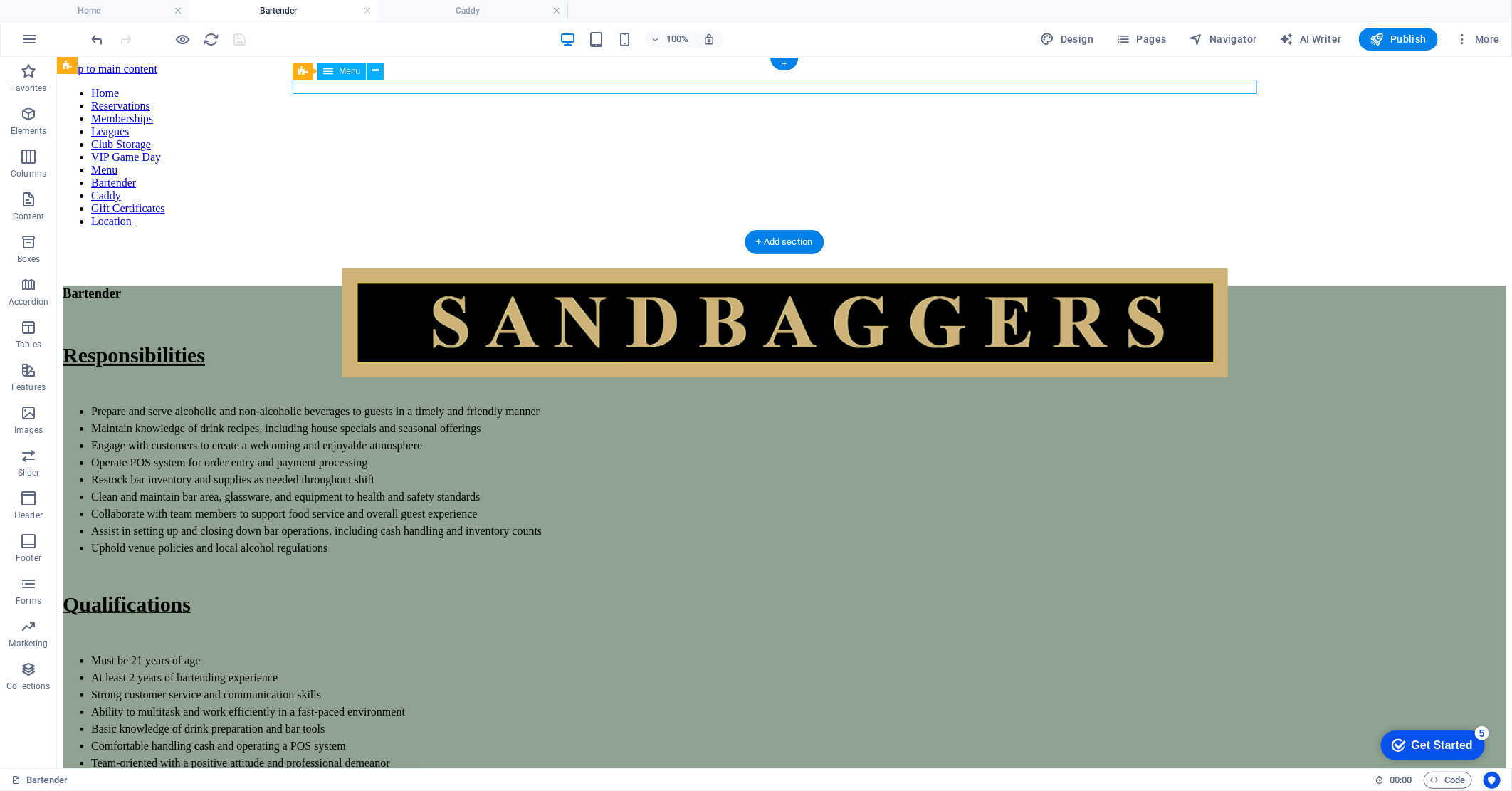
select select "7"
select select
select select "8"
select select
select select "9"
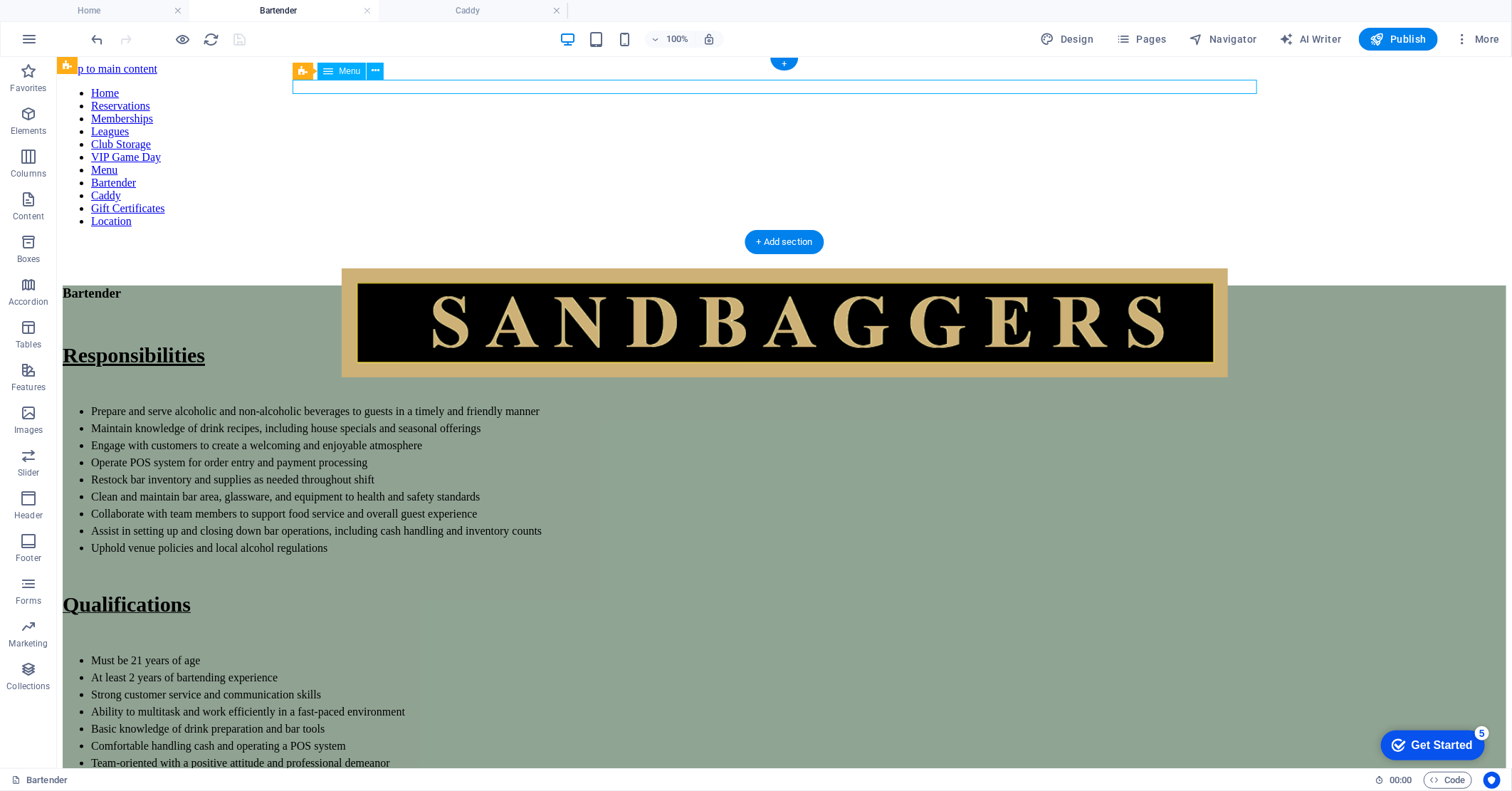
select select
select select "10"
select select
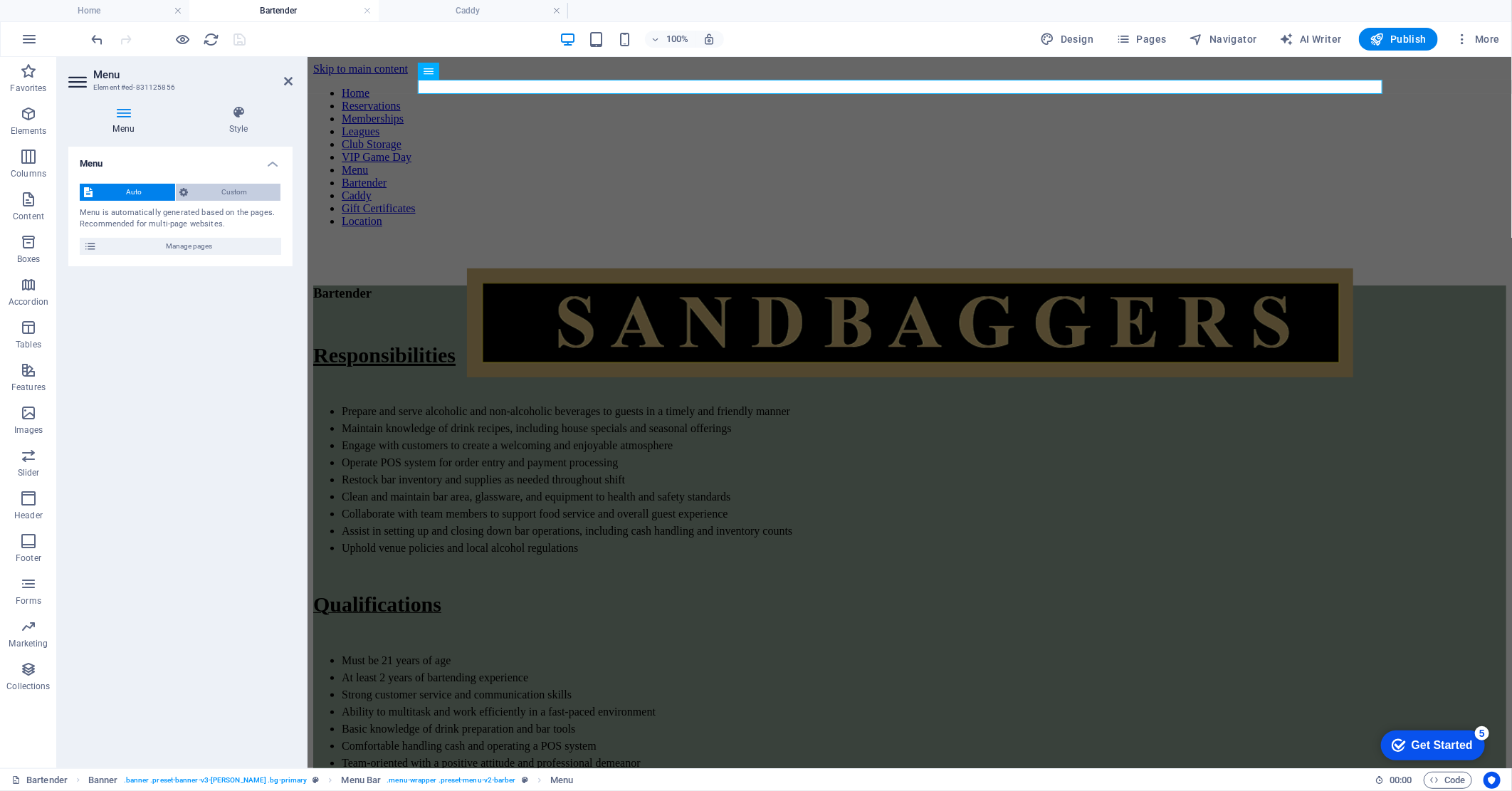
click at [223, 187] on span "Custom" at bounding box center [234, 192] width 84 height 17
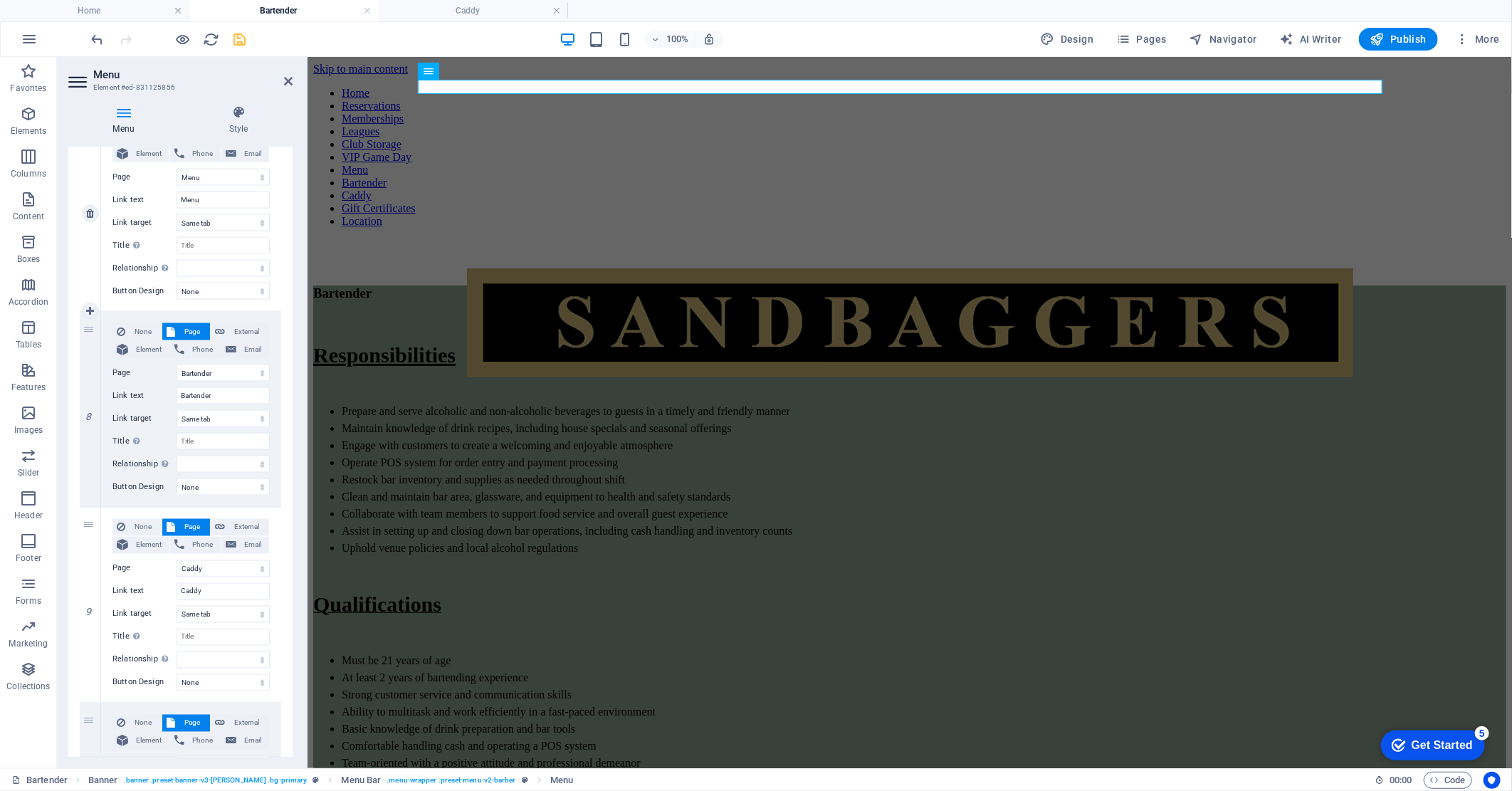
scroll to position [1345, 0]
click at [93, 404] on icon at bounding box center [90, 406] width 8 height 10
select select
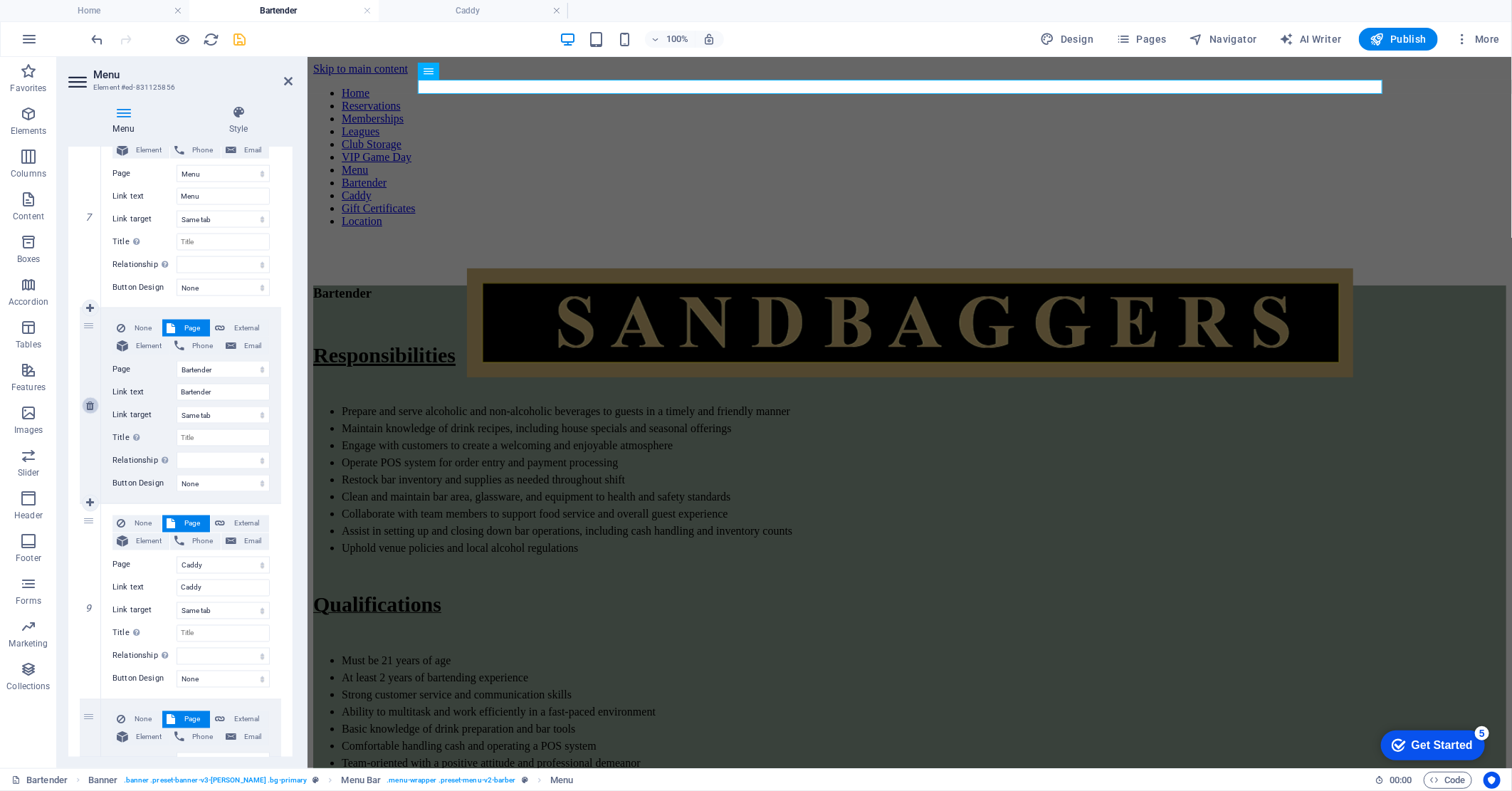
select select
select select "8"
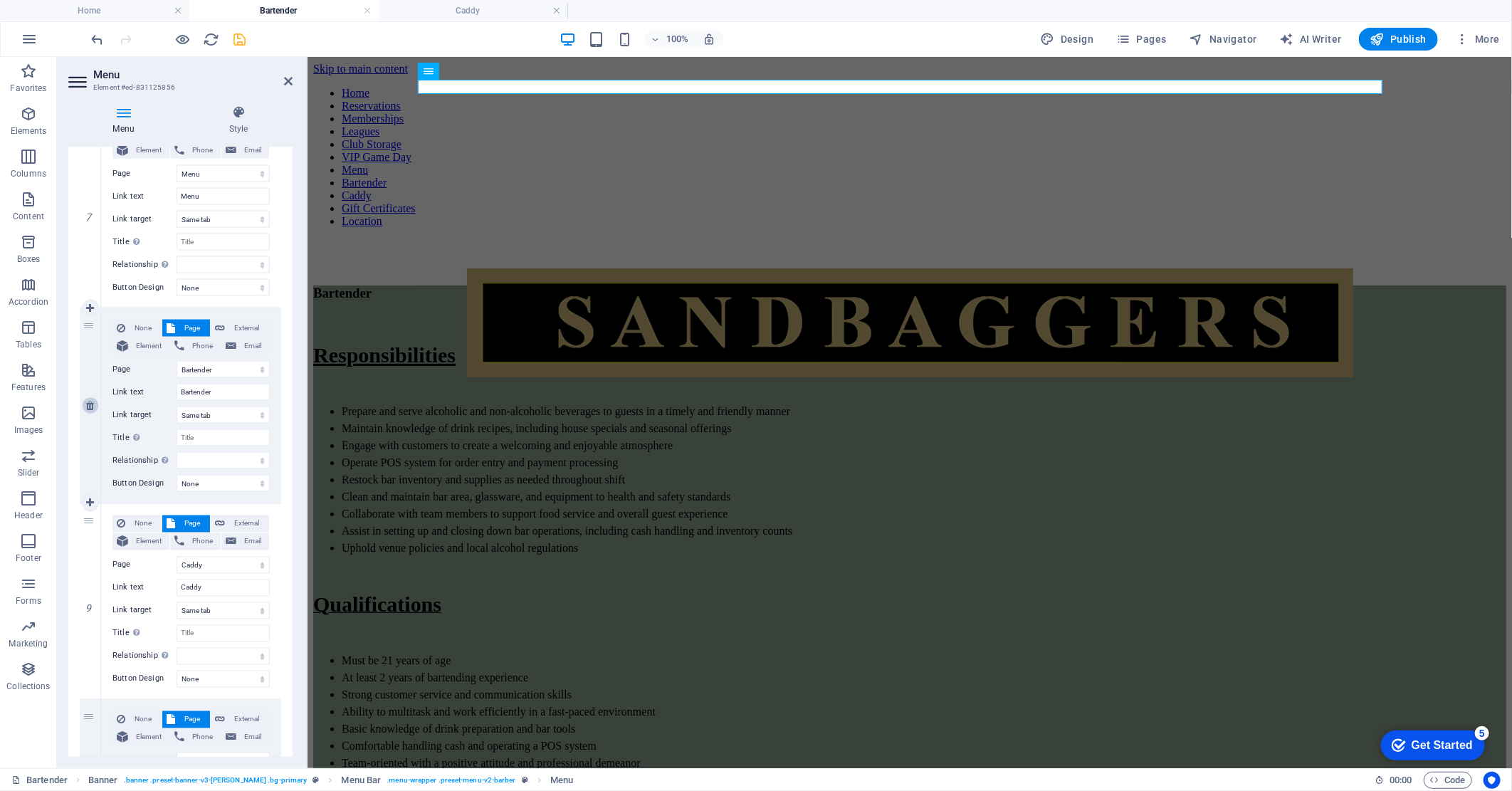
type input "Caddy"
select select
select select "9"
type input "Gift Certificates"
select select
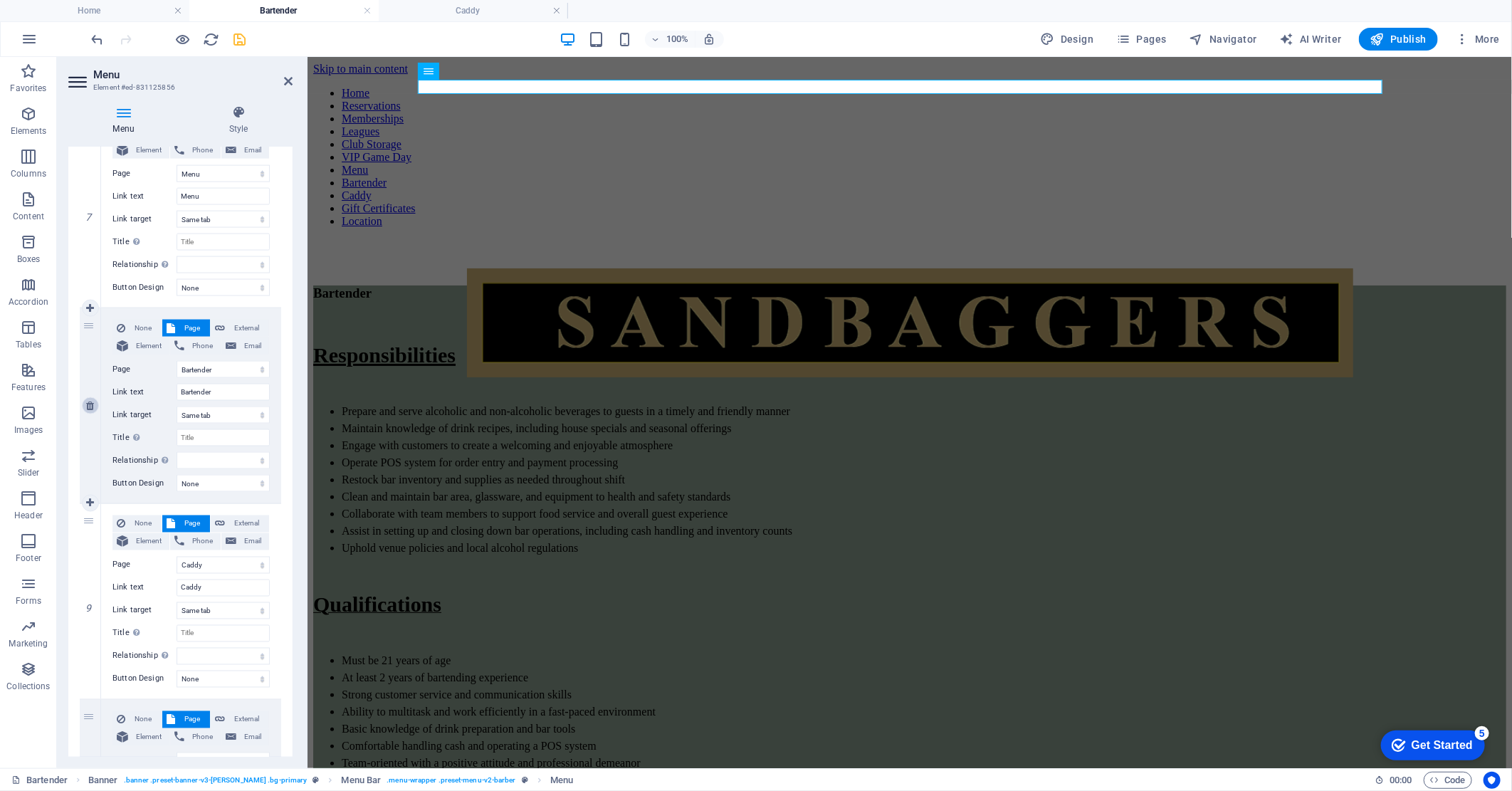
select select "10"
type input "Location"
select select
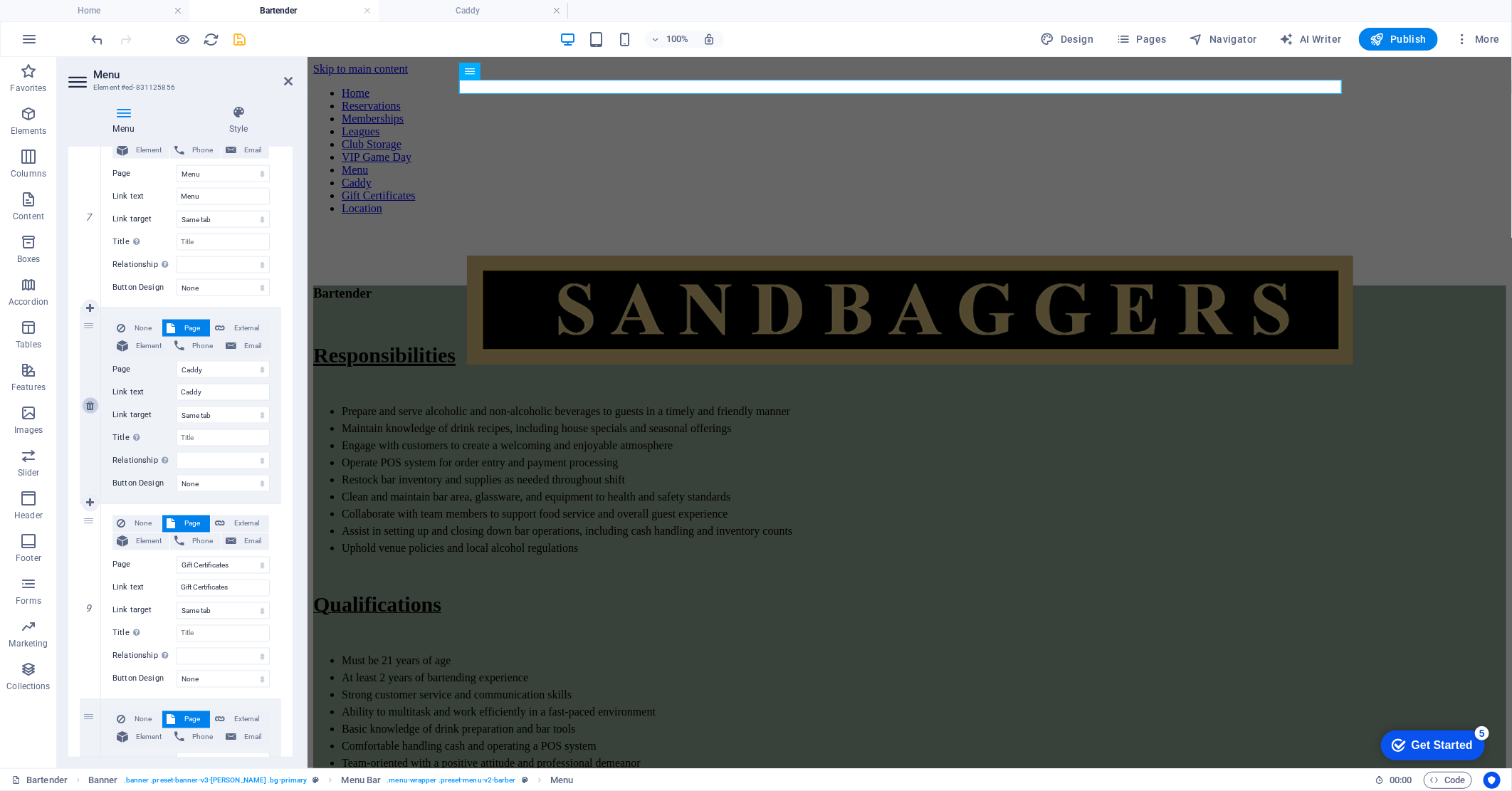
click at [93, 404] on icon at bounding box center [90, 406] width 8 height 10
select select
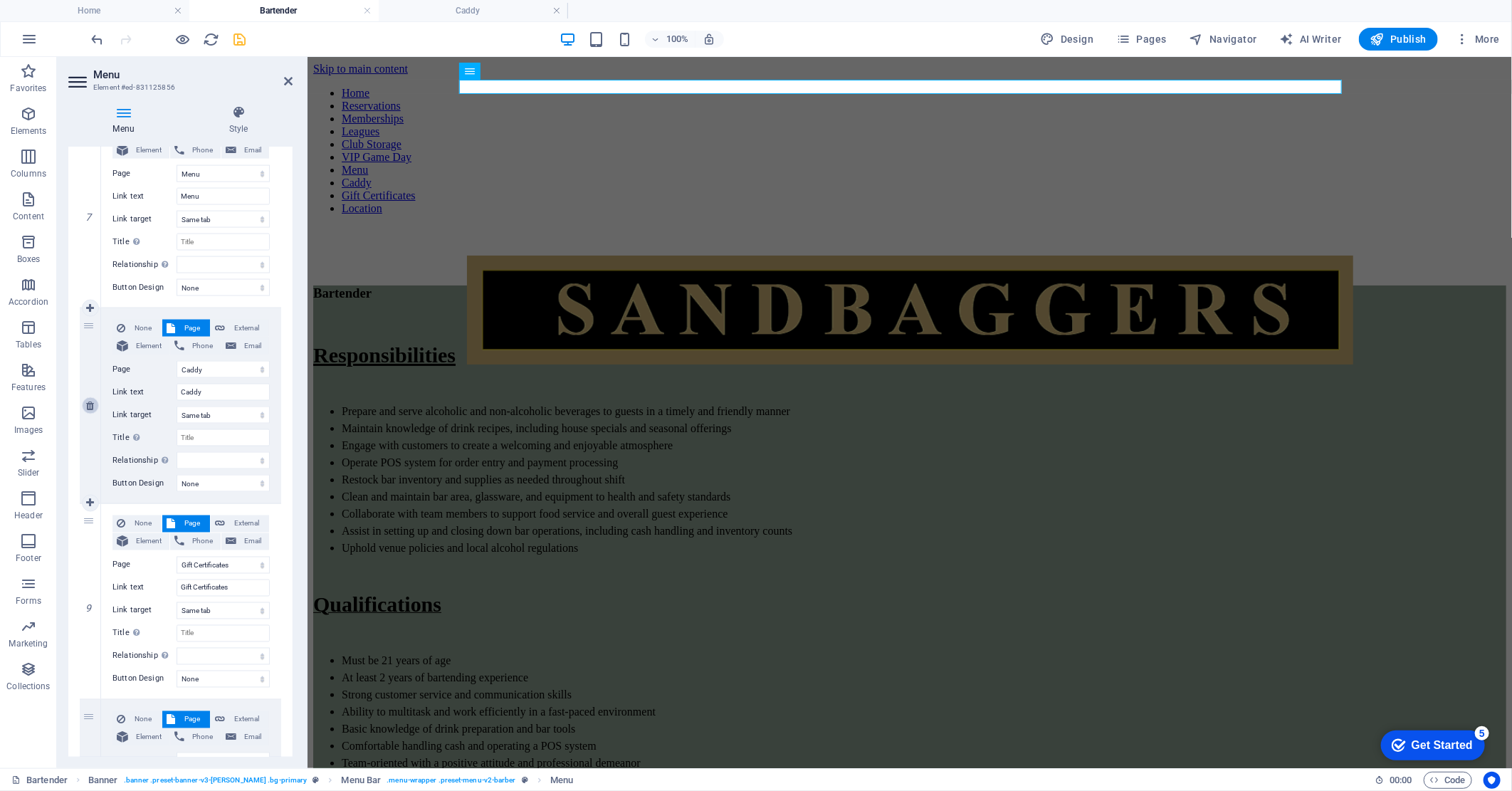
select select
select select "9"
type input "Gift Certificates"
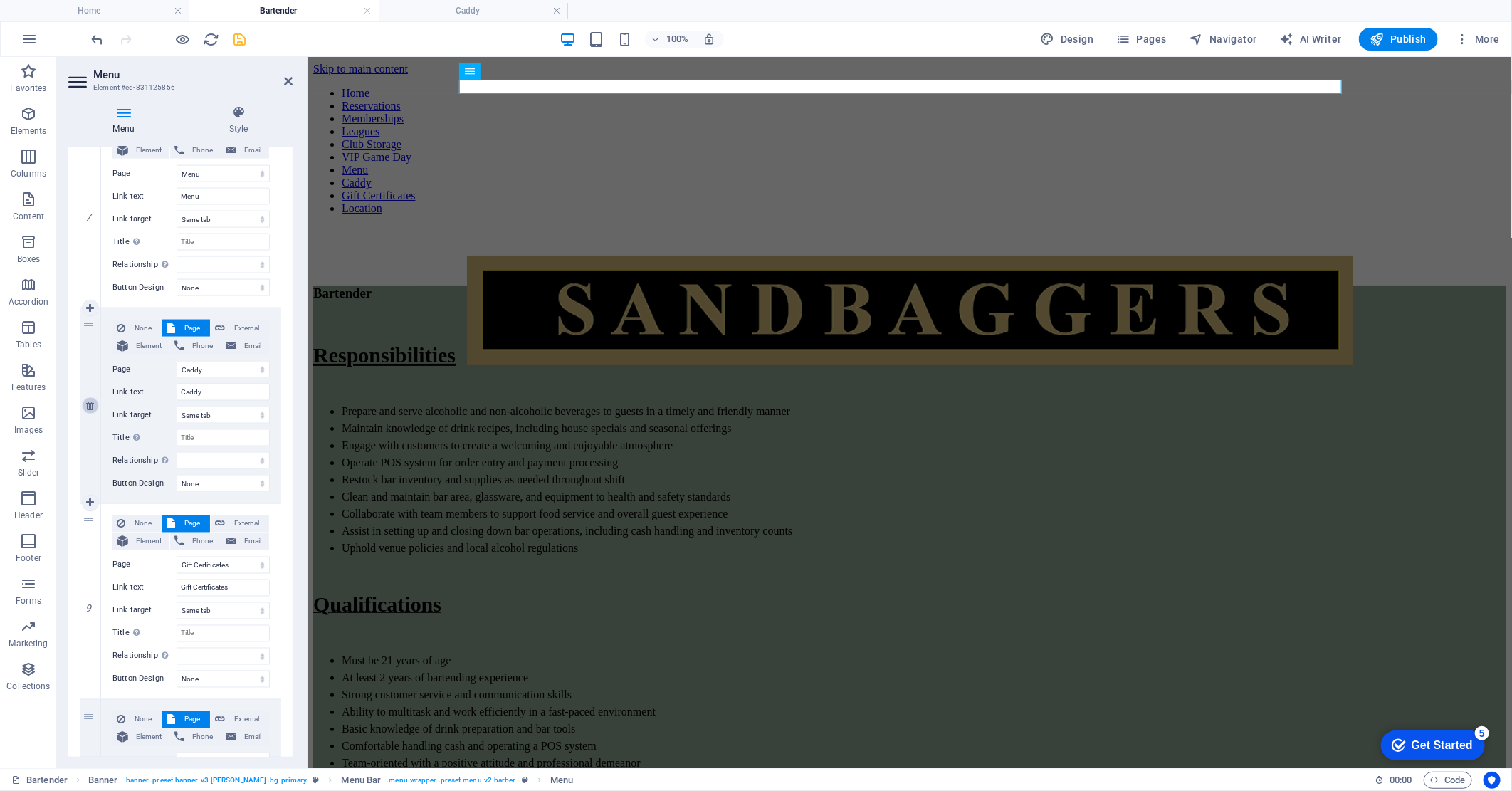
select select
select select "10"
type input "Location"
select select
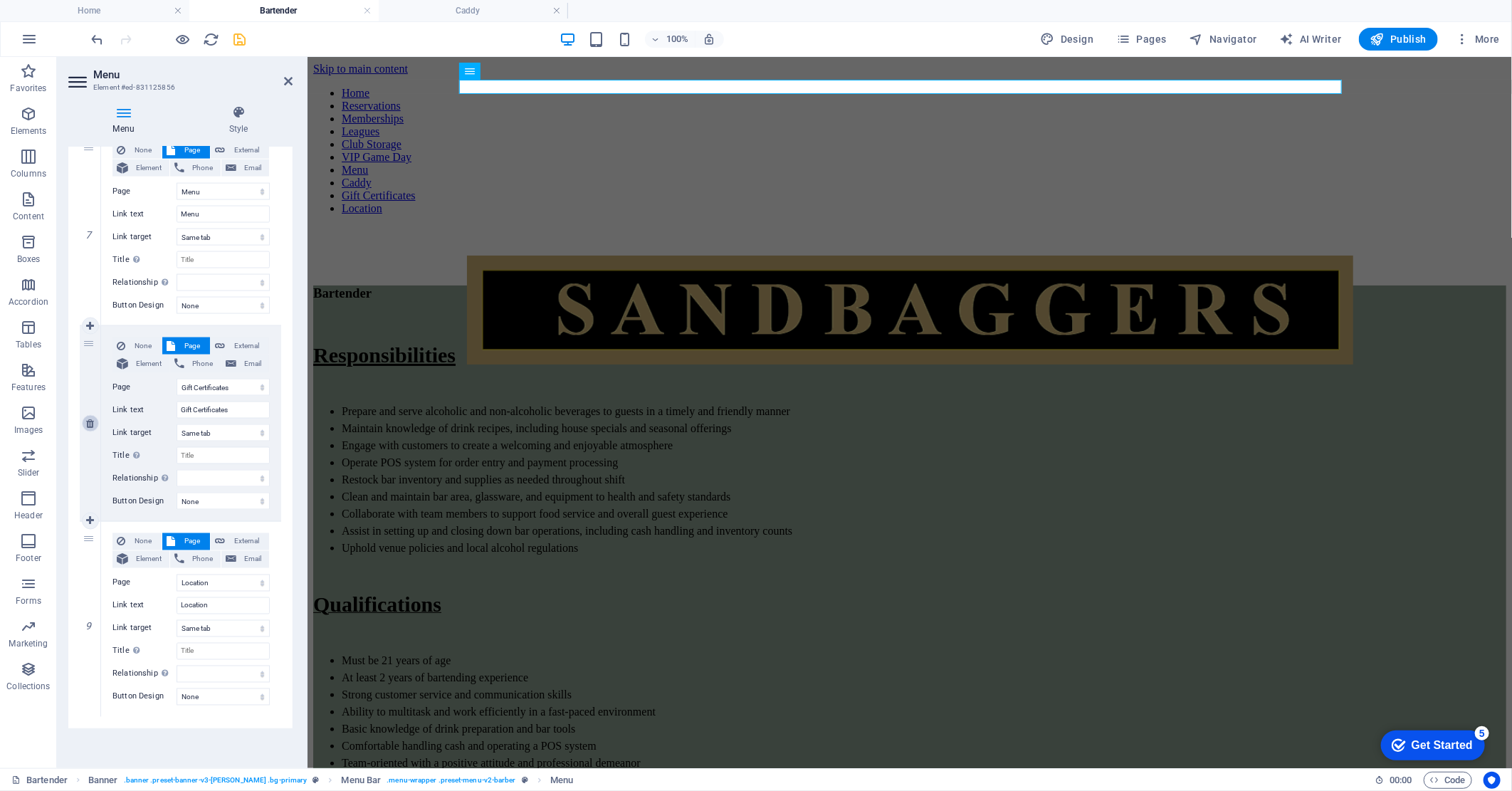
scroll to position [1326, 0]
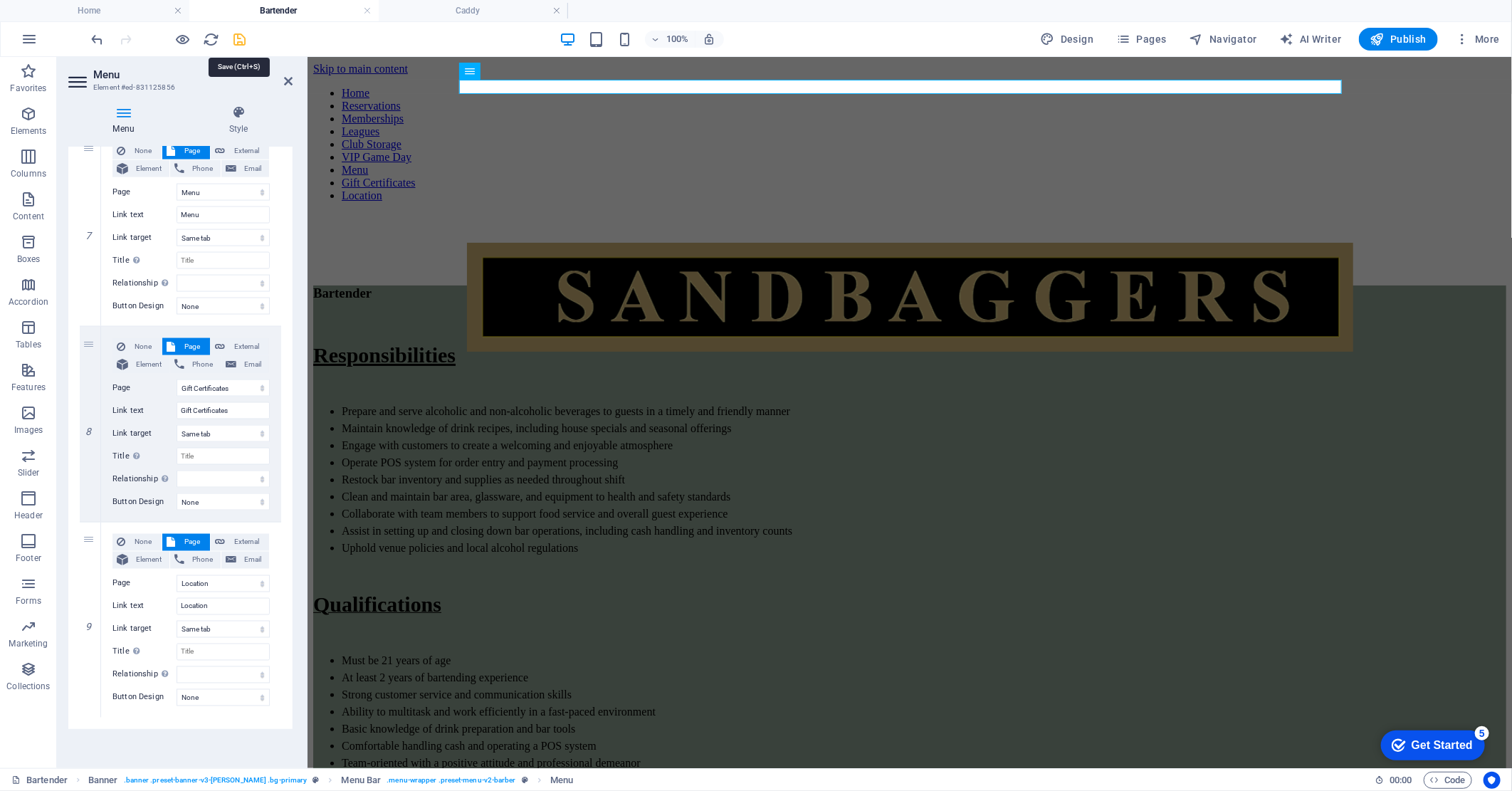
click at [240, 39] on icon "save" at bounding box center [240, 40] width 16 height 16
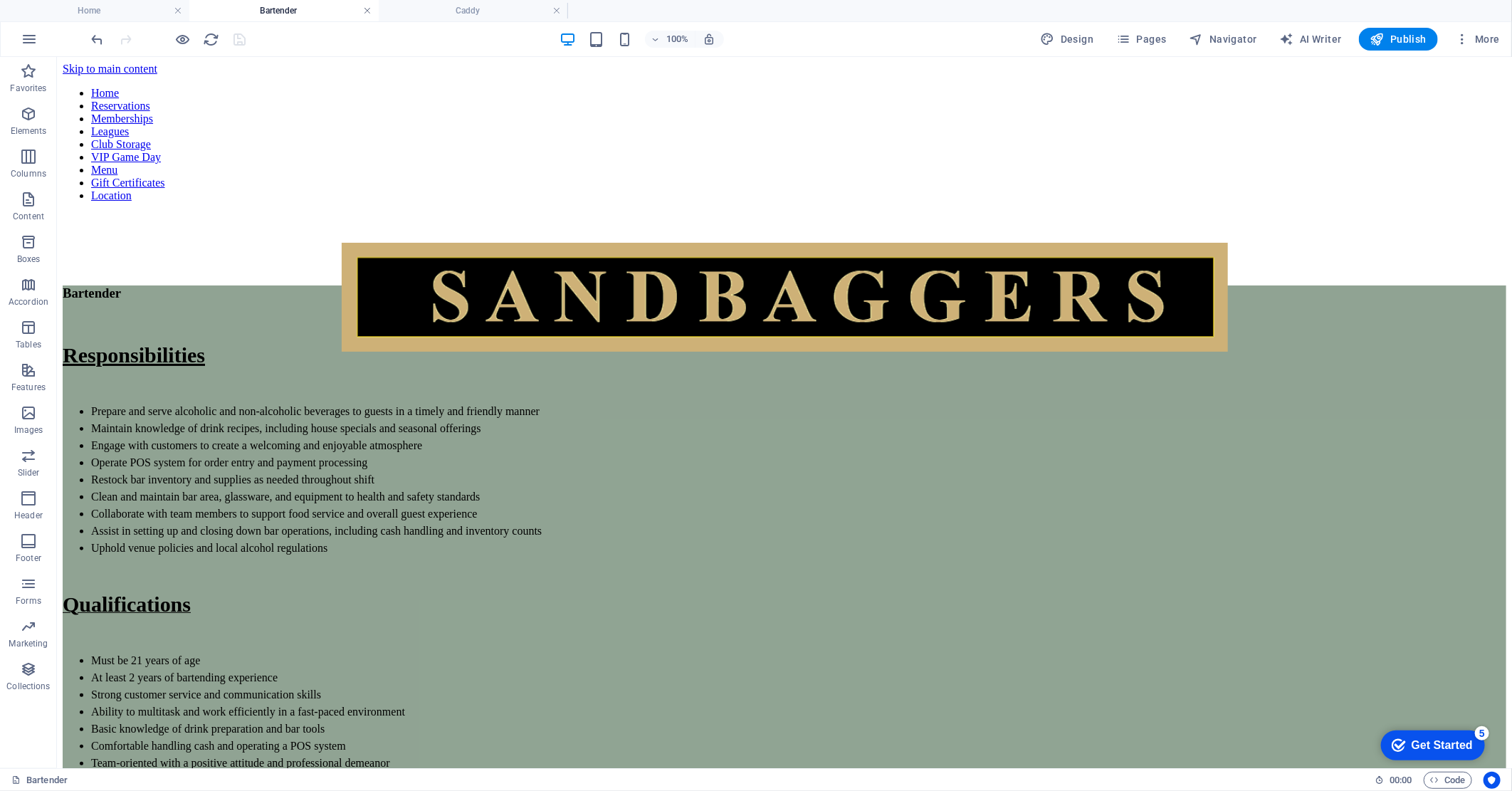
click at [368, 10] on link at bounding box center [367, 11] width 9 height 14
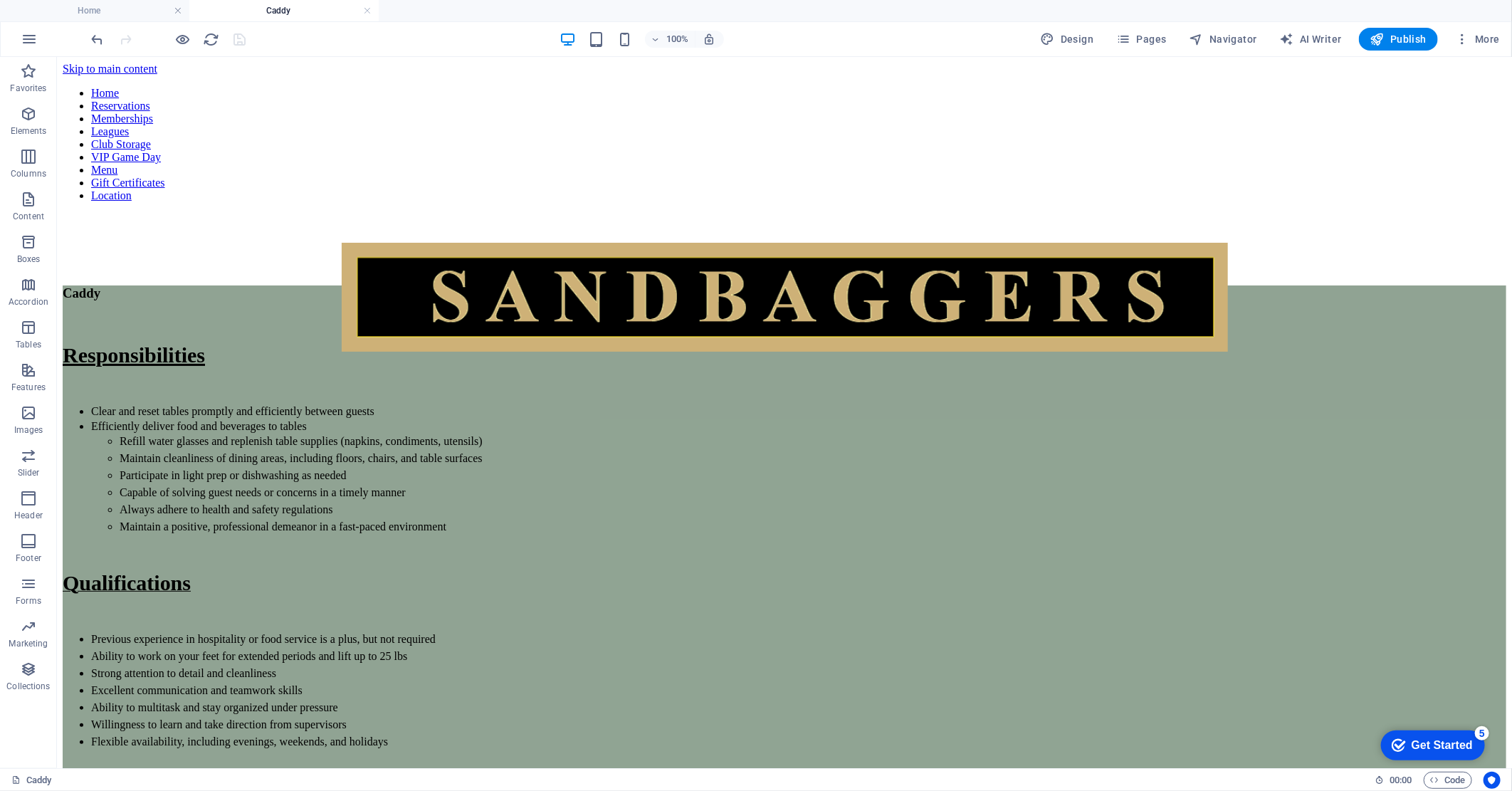
click at [368, 10] on link at bounding box center [367, 11] width 9 height 14
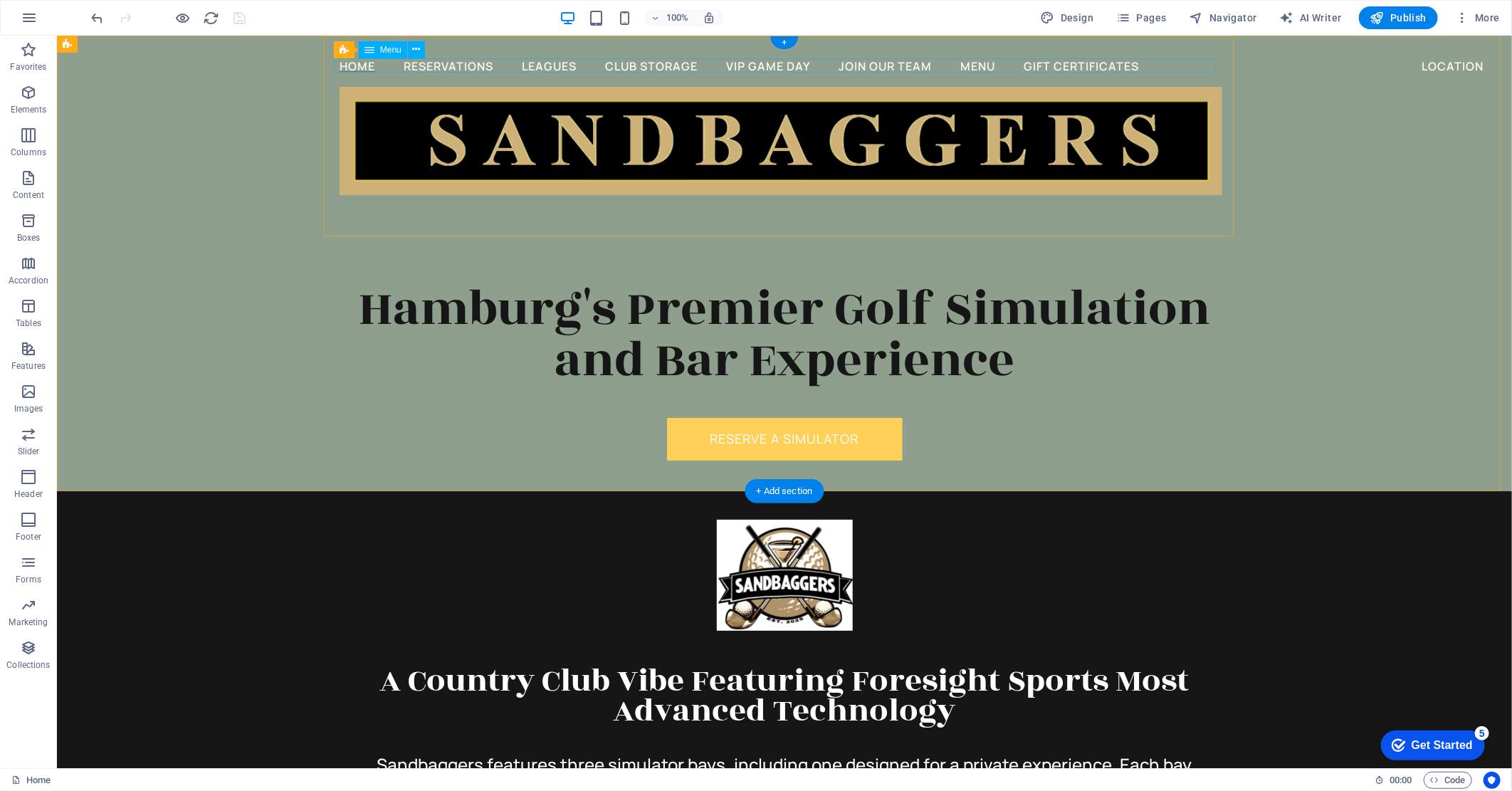
click at [845, 63] on nav "Home Reservations Leagues Club Storage VIP Game Day Join Our Team Menu Gift Cer…" at bounding box center [780, 65] width 882 height 15
select select
select select "1"
select select
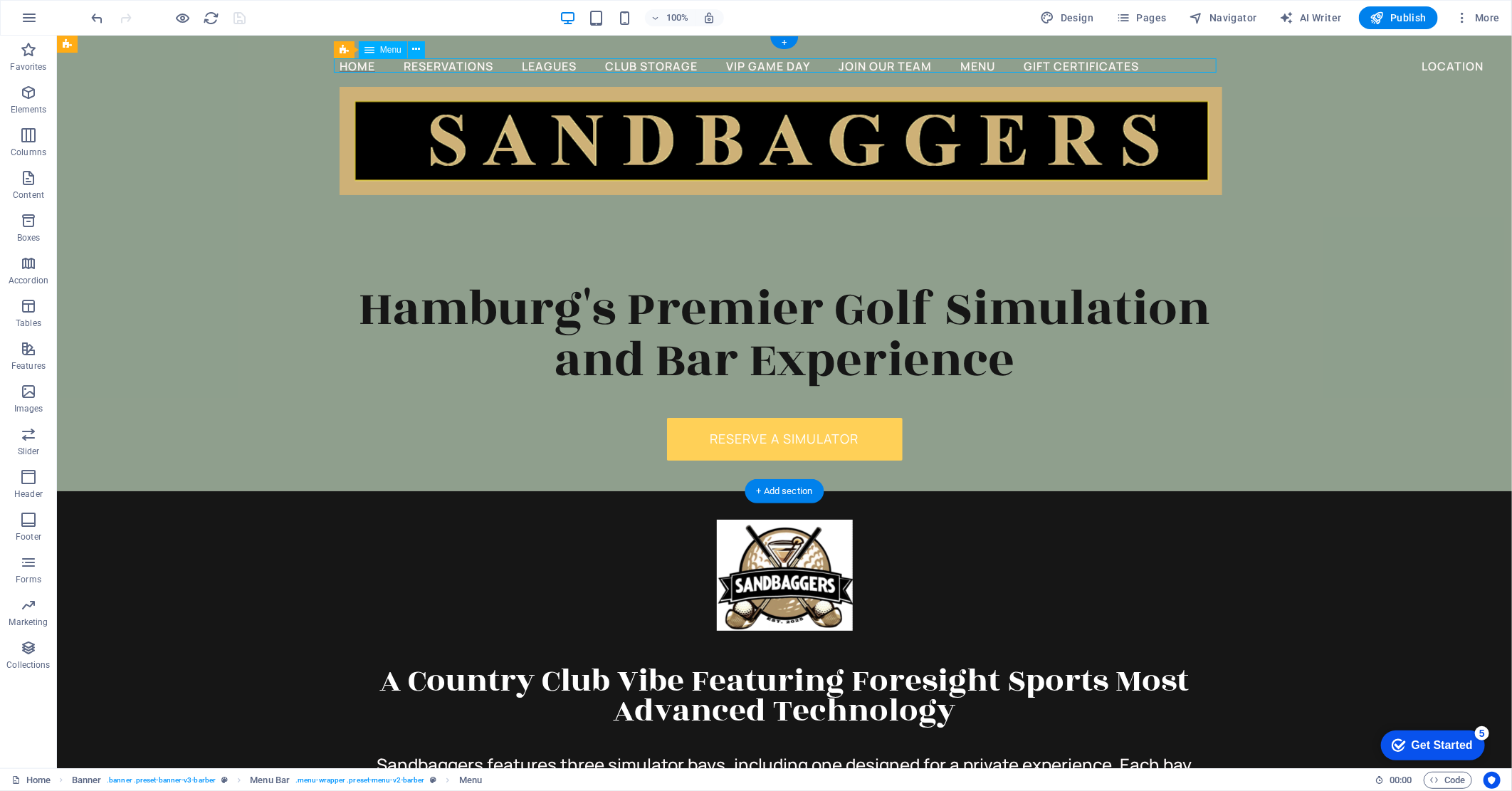
select select "3"
select select
select select "4"
select select
select select "5"
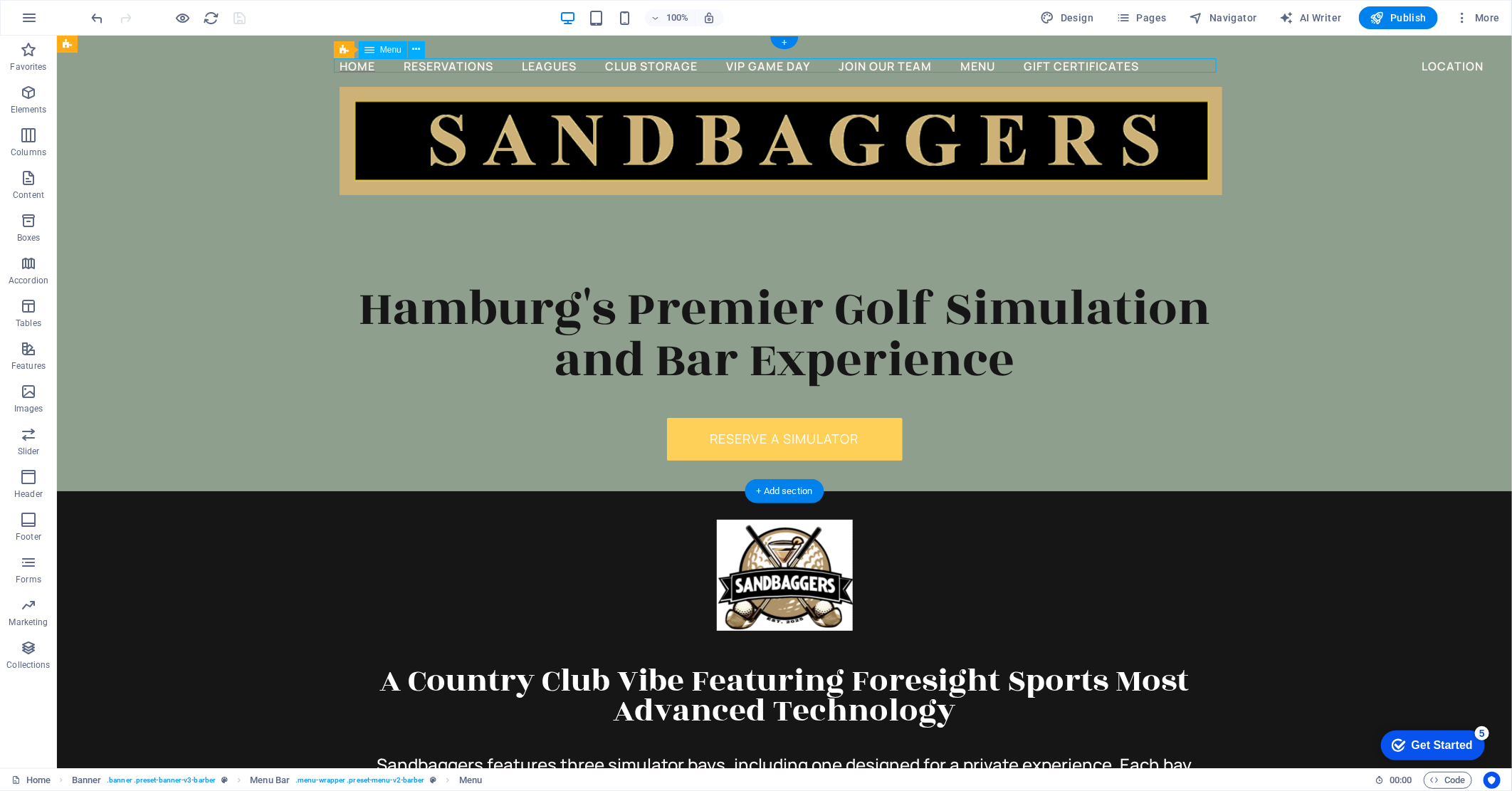
select select
select select "6"
select select
select select "9"
select select
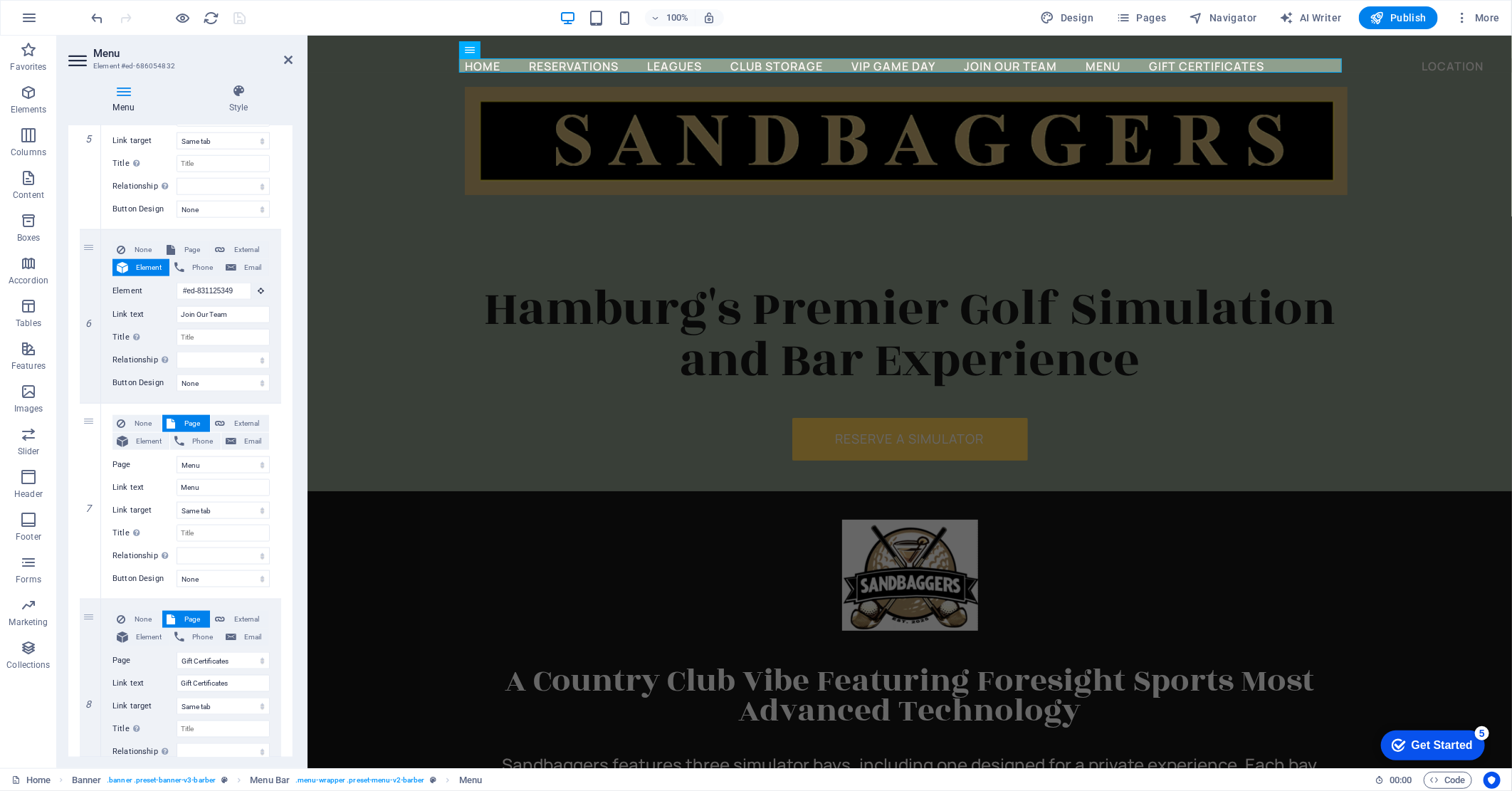
scroll to position [1028, 0]
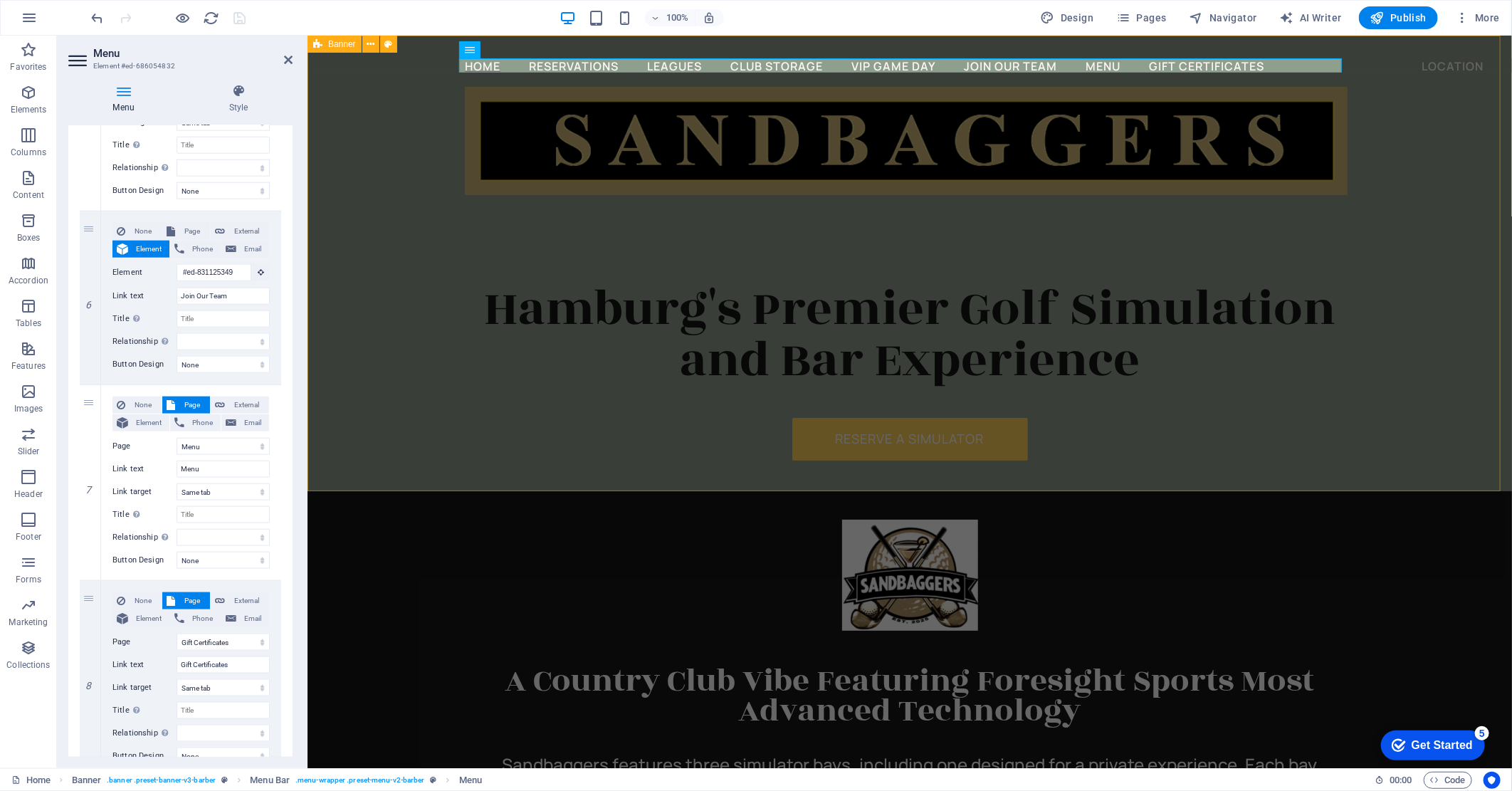
click at [1444, 158] on div "Home Reservations Leagues Club Storage VIP Game Day Join Our Team Menu Gift Cer…" at bounding box center [909, 263] width 1204 height 456
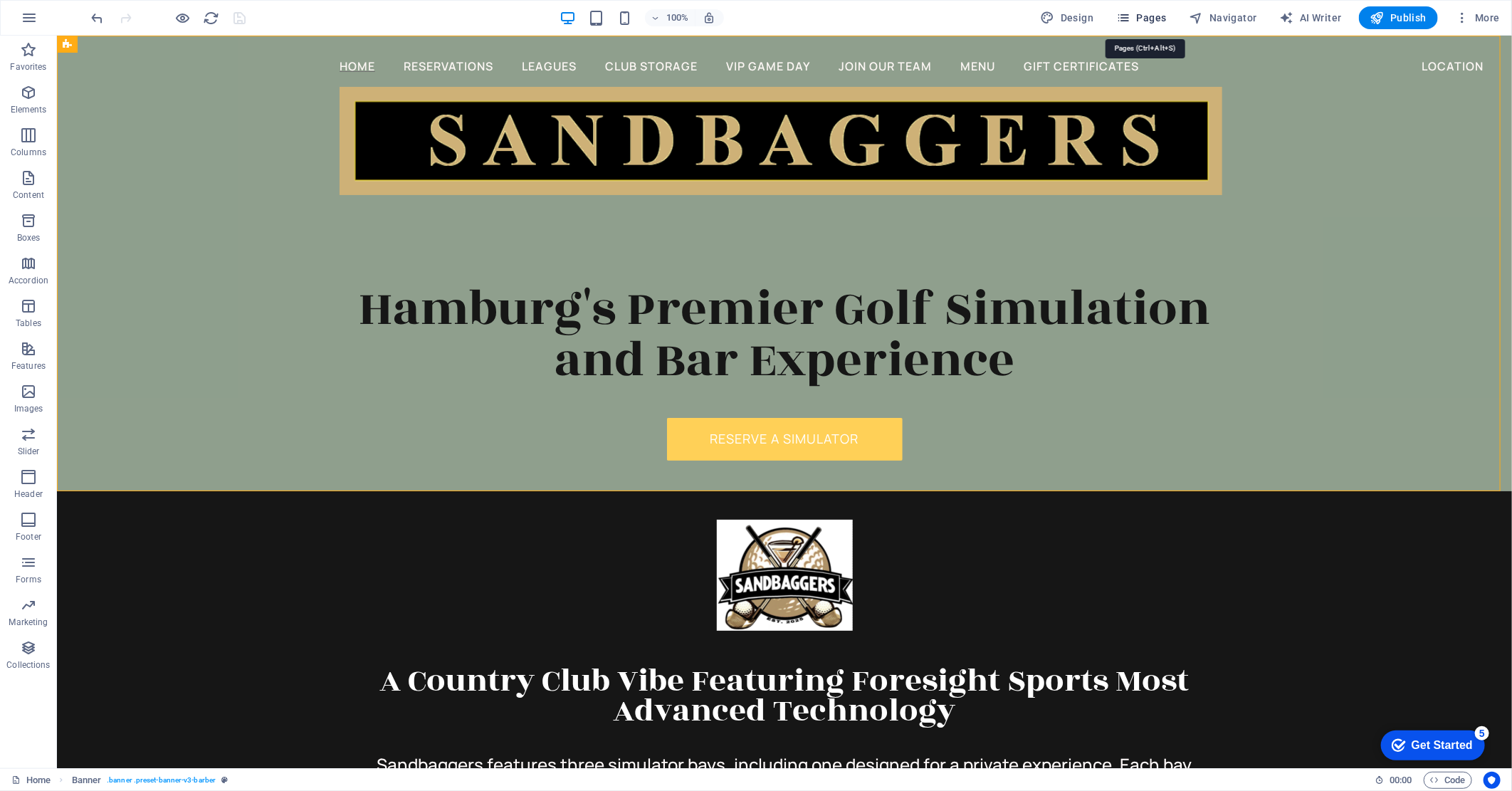
click at [1142, 15] on span "Pages" at bounding box center [1141, 18] width 50 height 15
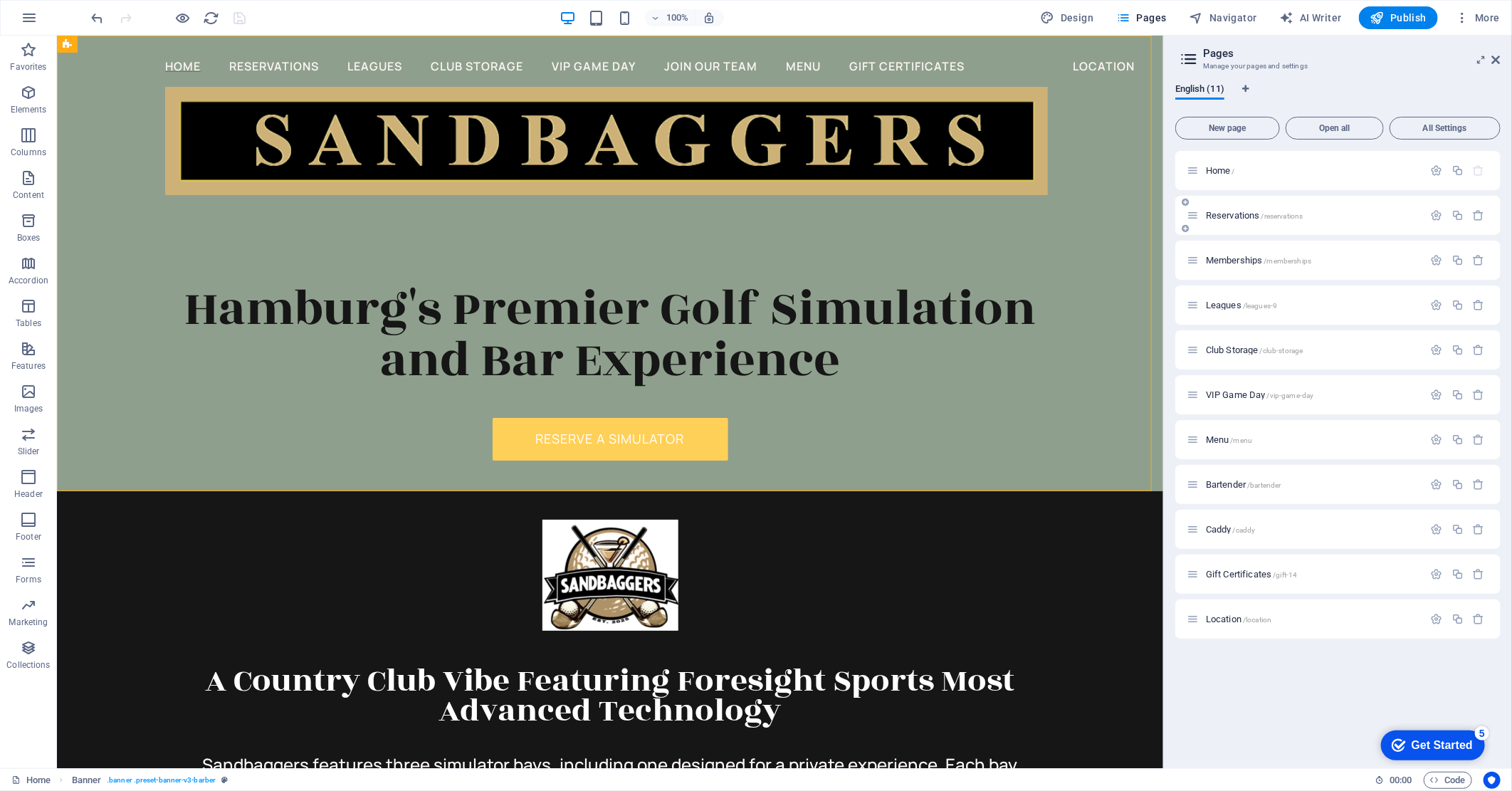
click at [1317, 222] on div "Reservations /reservations" at bounding box center [1305, 215] width 237 height 16
click at [1312, 212] on p "Reservations /reservations" at bounding box center [1312, 215] width 214 height 9
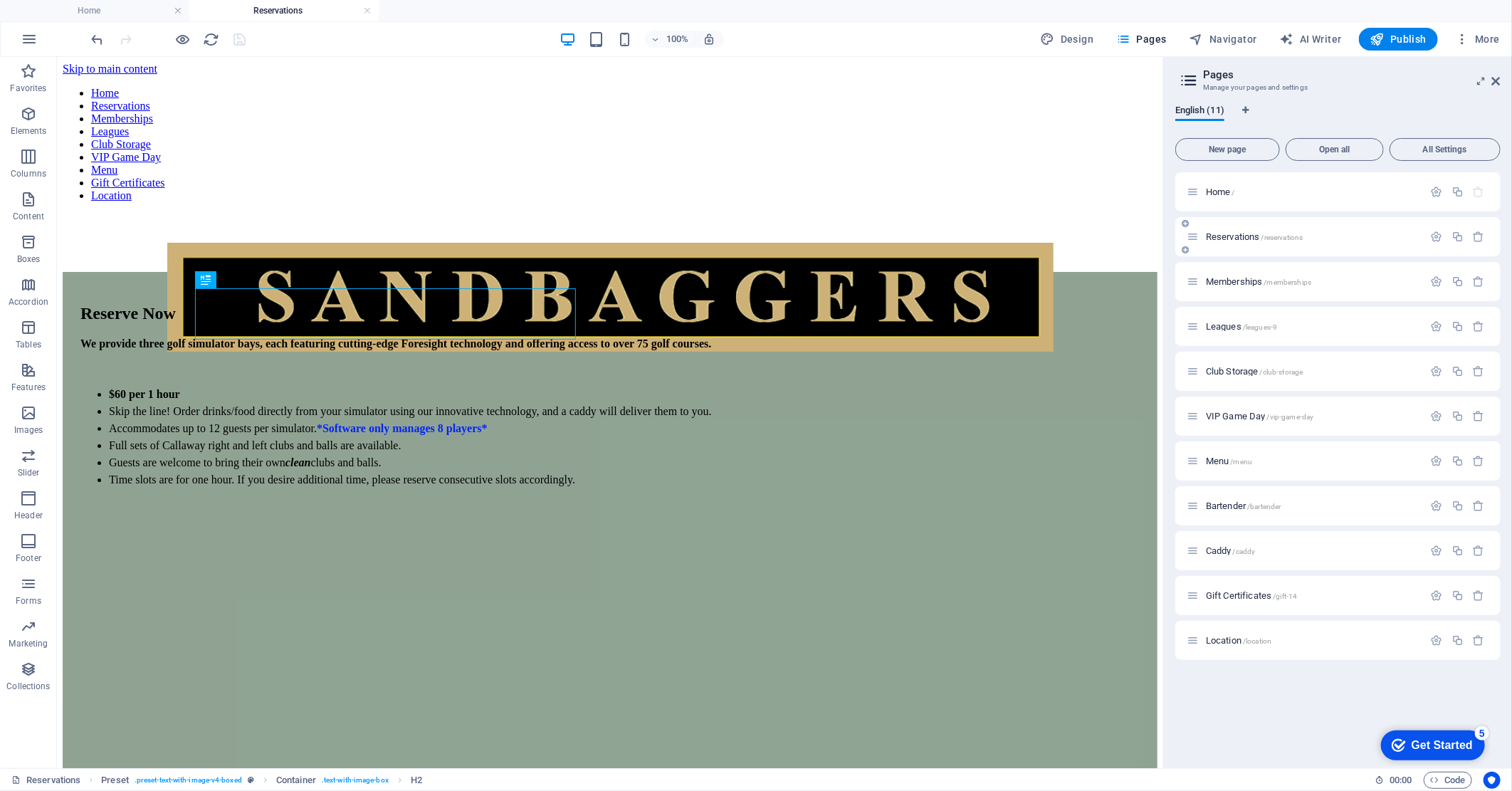
scroll to position [0, 0]
click at [1306, 506] on p "Bartender /bartender" at bounding box center [1312, 506] width 214 height 9
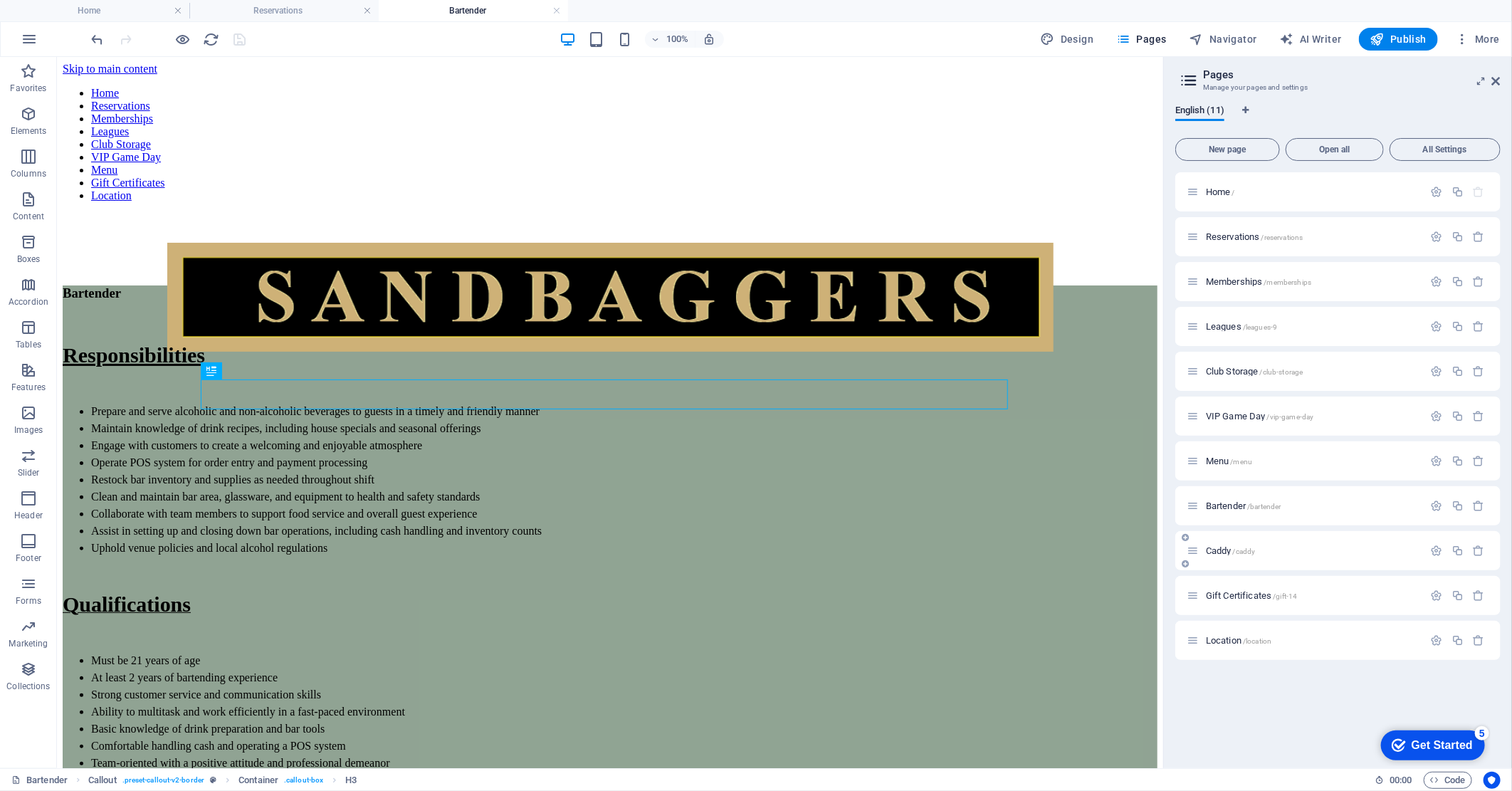
click at [1315, 553] on p "Caddy /caddy" at bounding box center [1312, 550] width 214 height 9
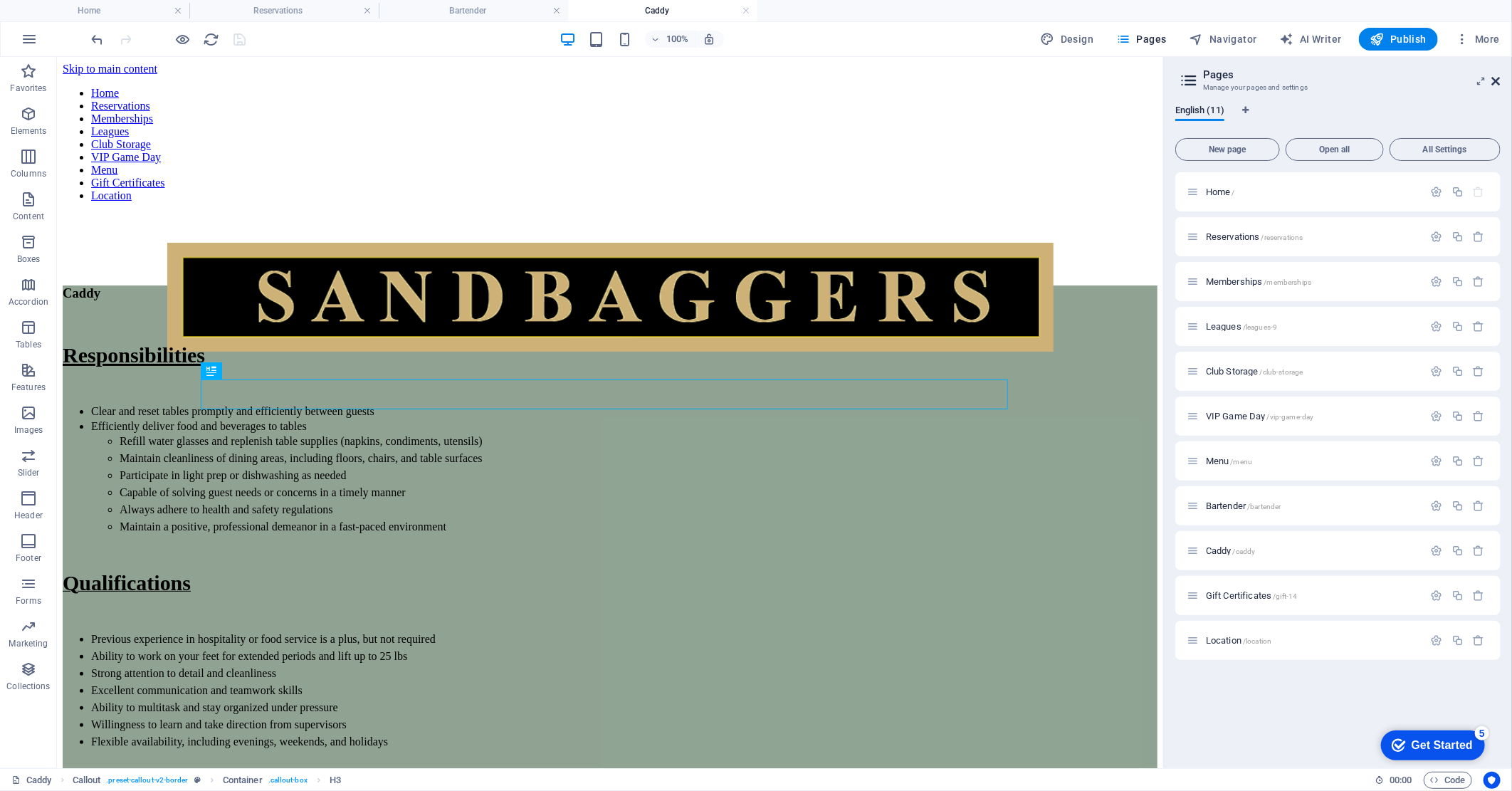
click at [1499, 81] on icon at bounding box center [1496, 81] width 9 height 11
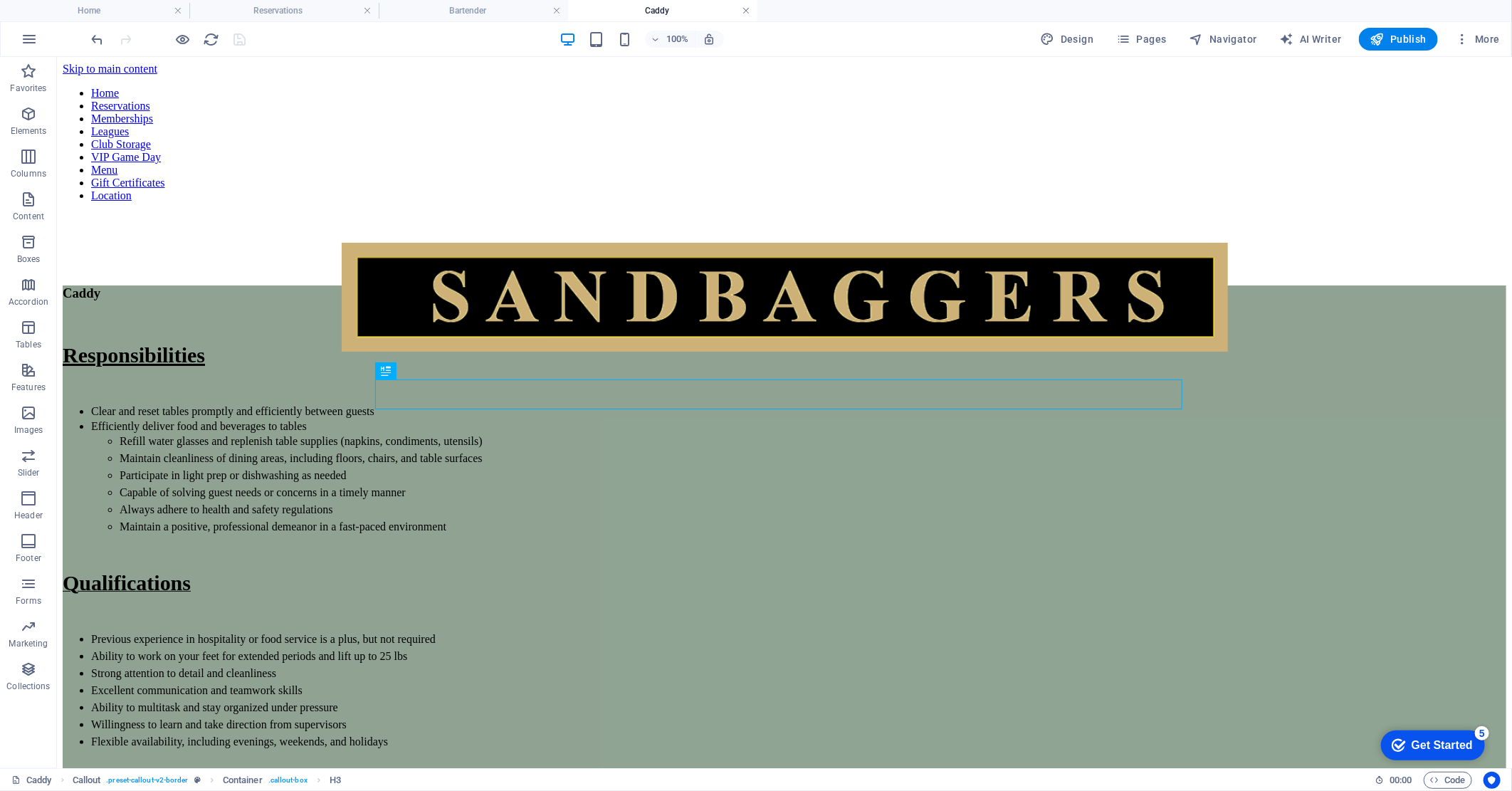
click at [743, 11] on link at bounding box center [746, 11] width 9 height 14
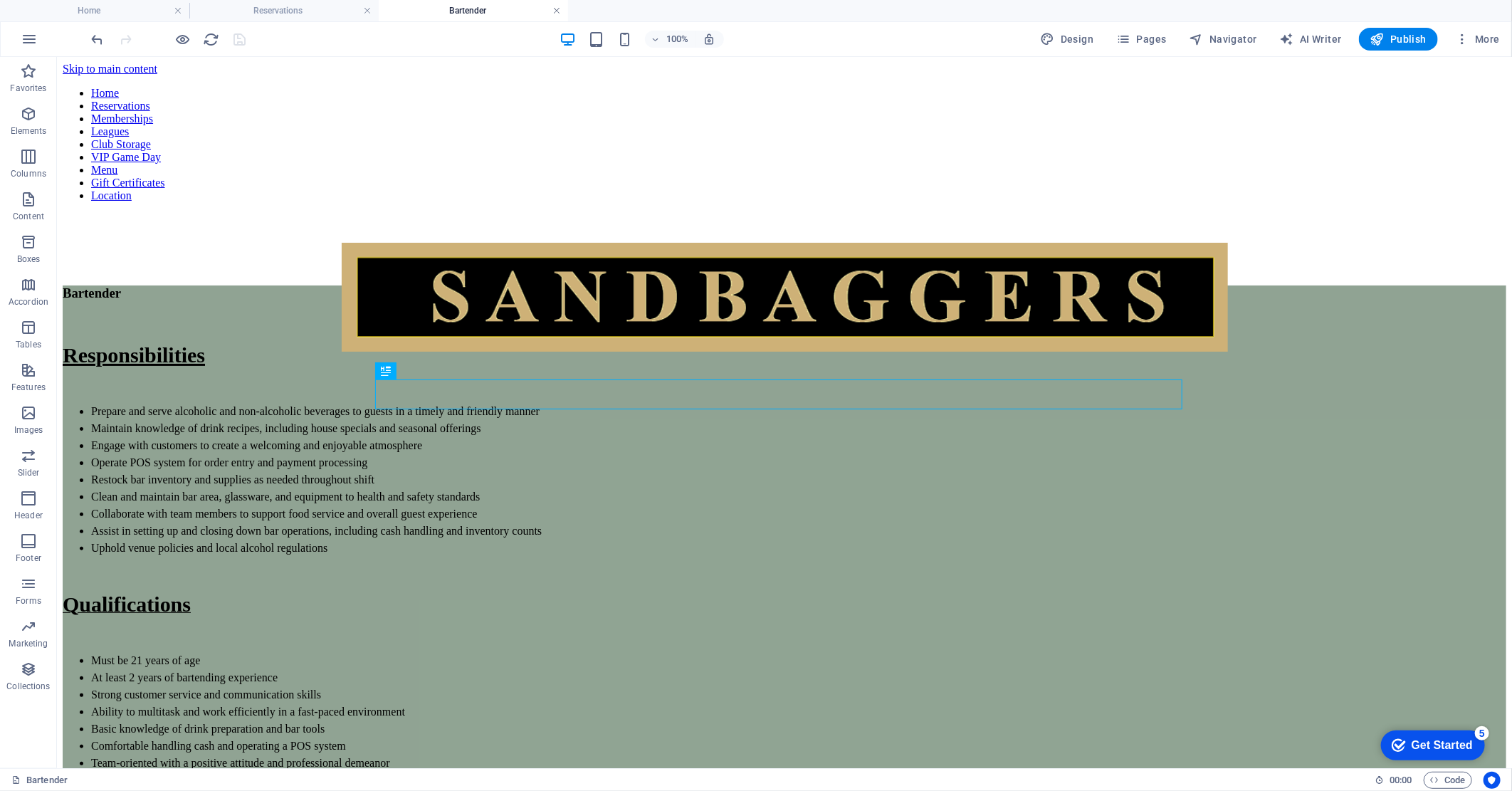
click at [557, 10] on link at bounding box center [557, 11] width 9 height 14
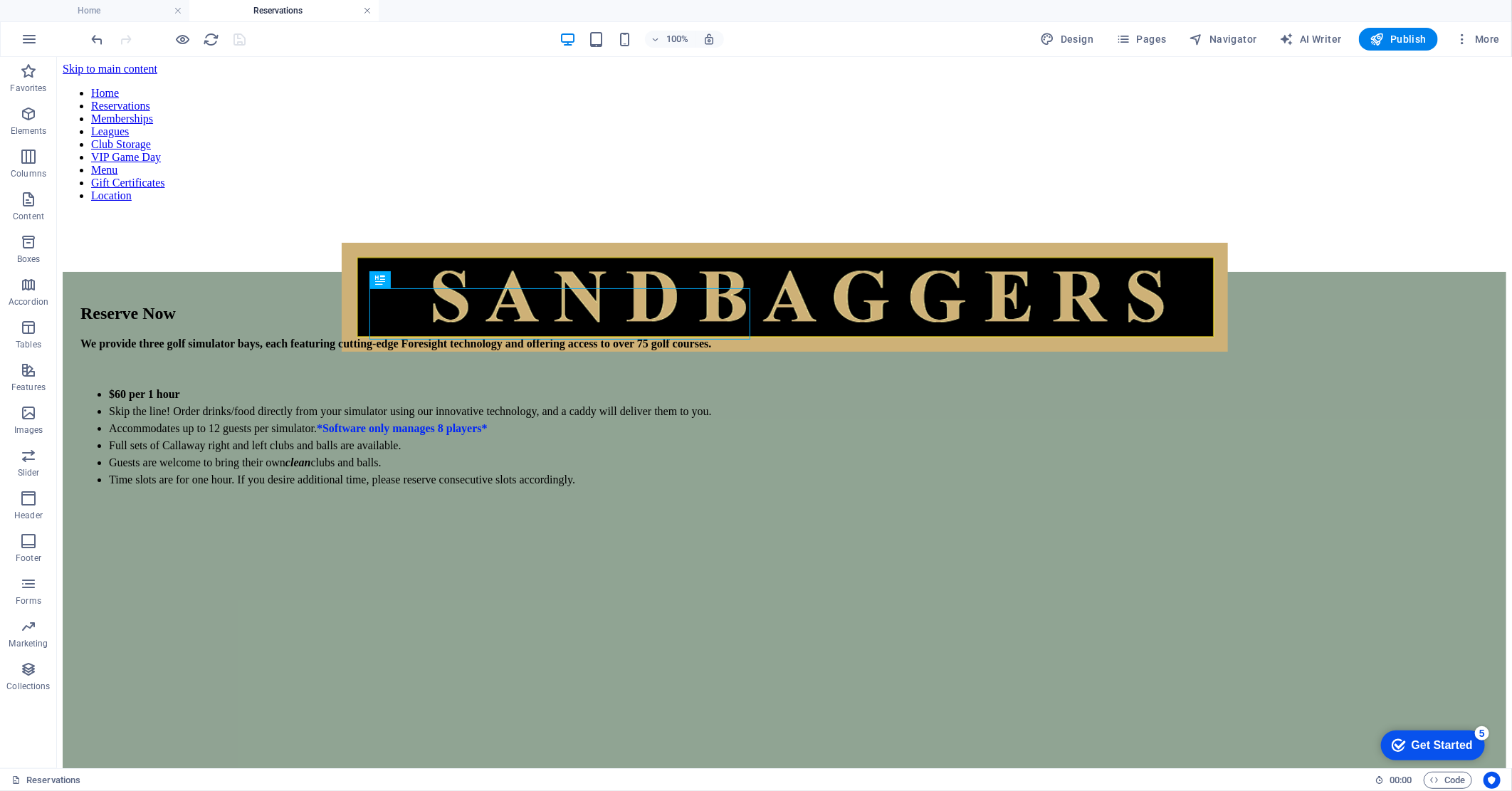
click at [366, 13] on link at bounding box center [367, 11] width 9 height 14
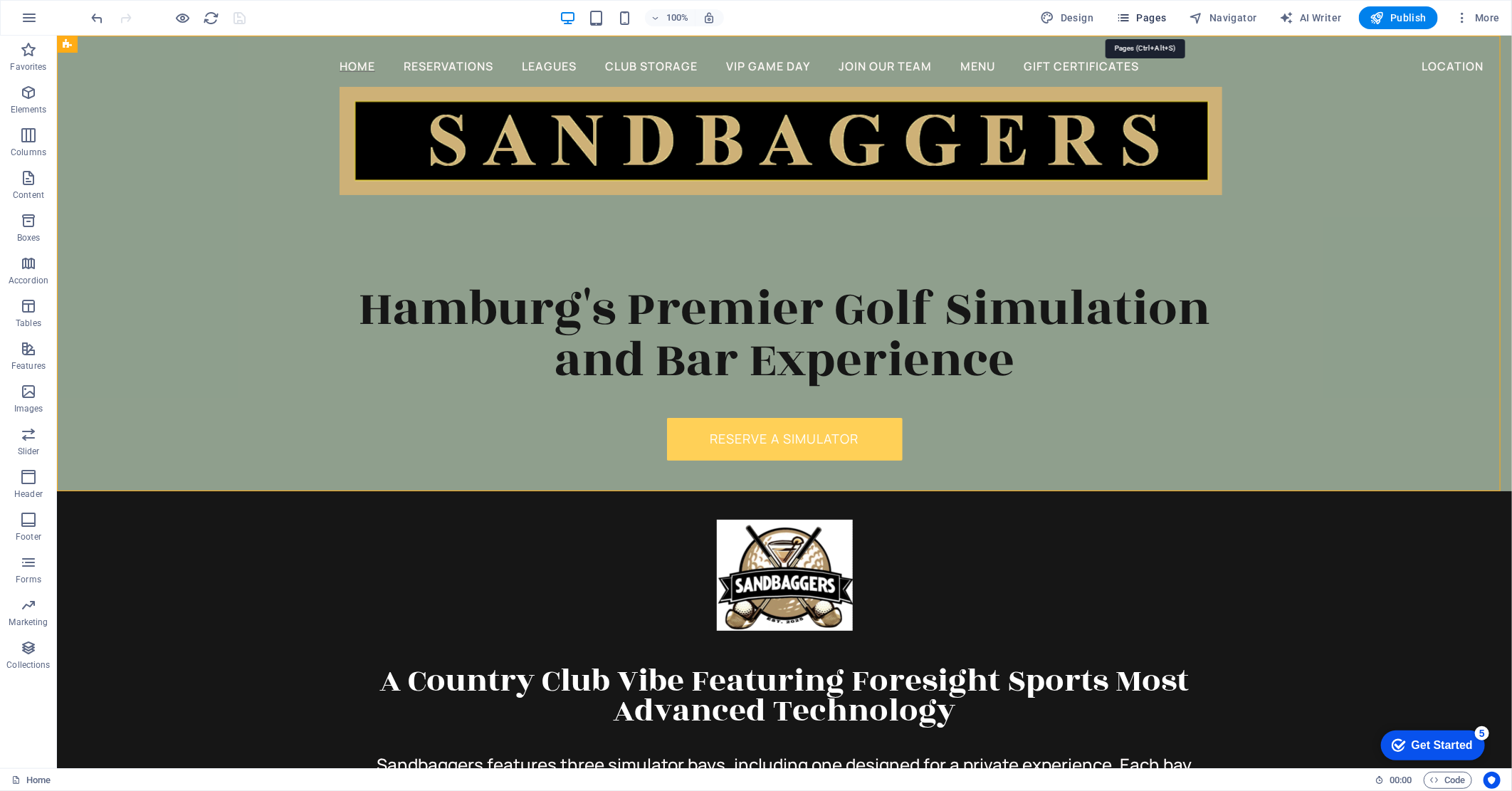
click at [1150, 15] on span "Pages" at bounding box center [1141, 18] width 50 height 15
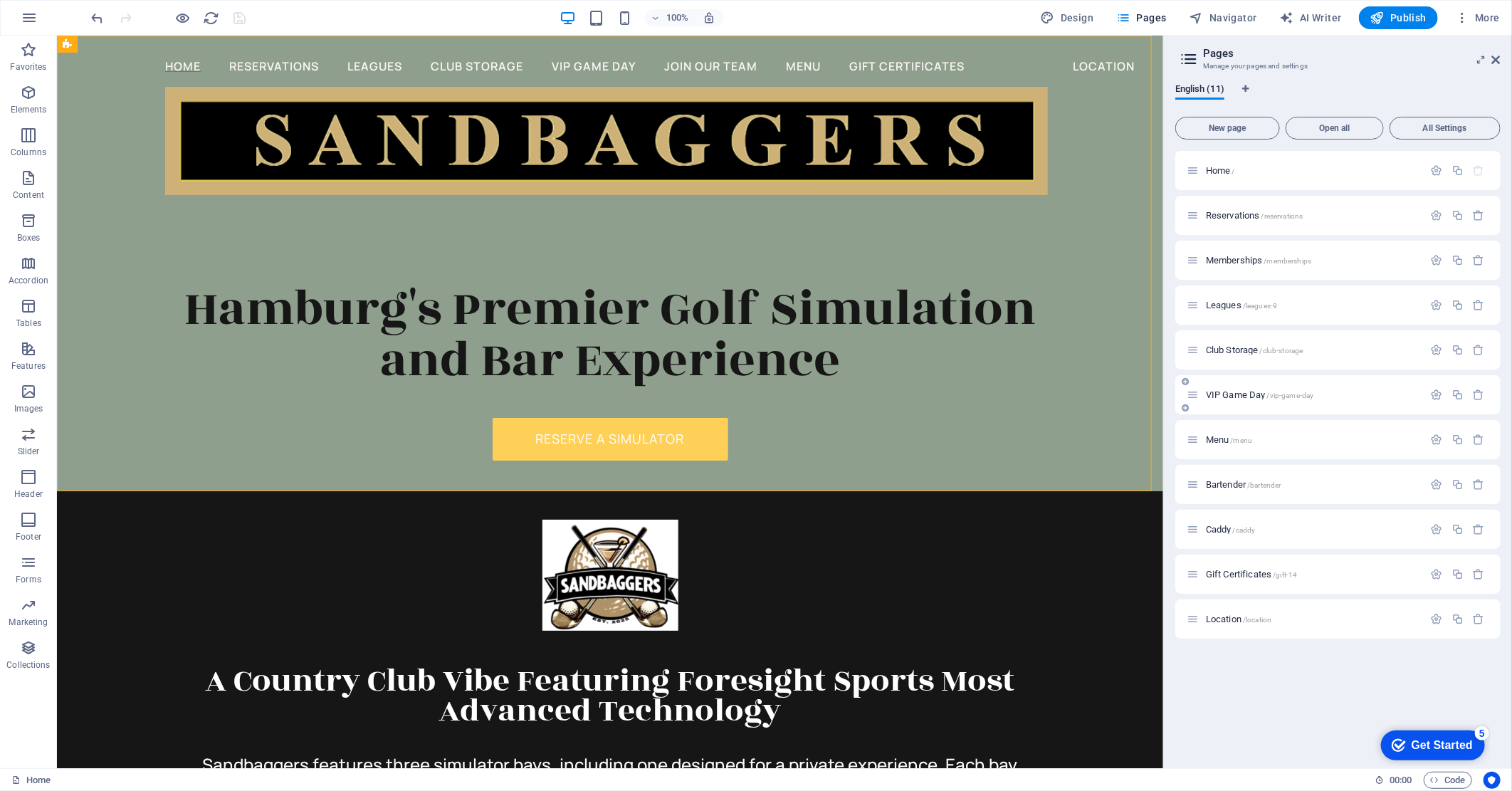
click at [1297, 392] on span "/vip-game-day" at bounding box center [1290, 396] width 47 height 8
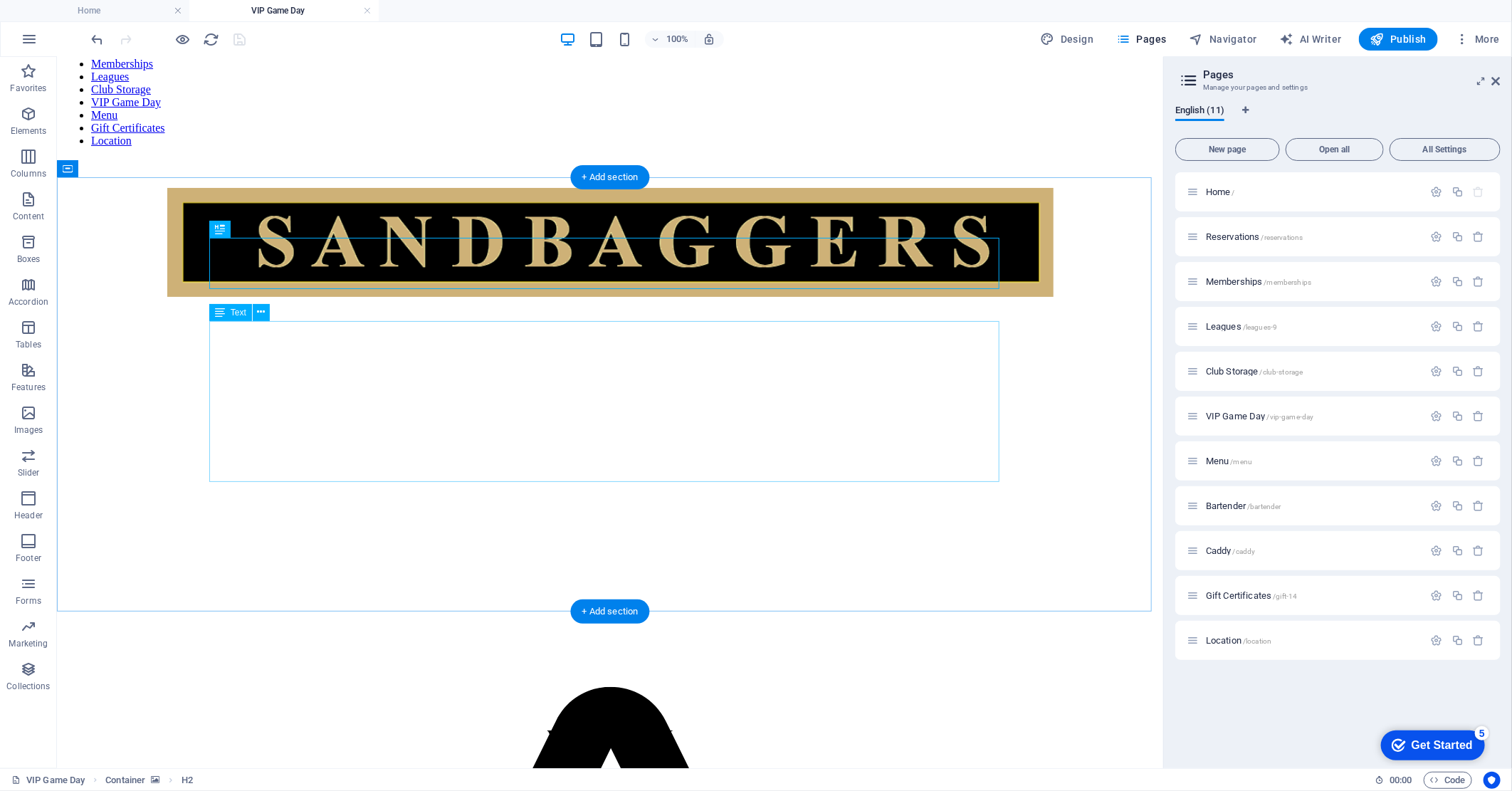
scroll to position [79, 0]
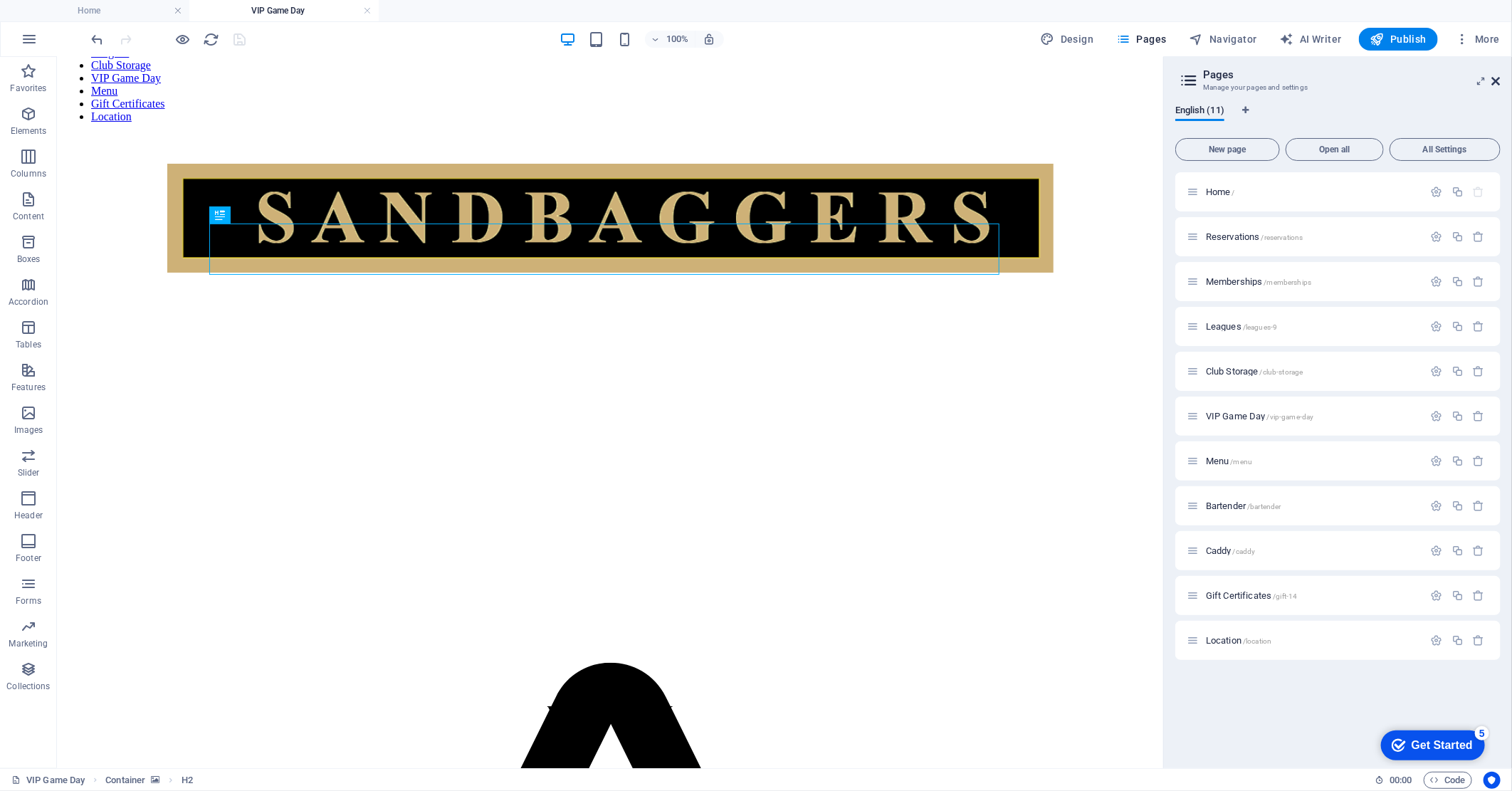
click at [1497, 79] on icon at bounding box center [1496, 81] width 9 height 11
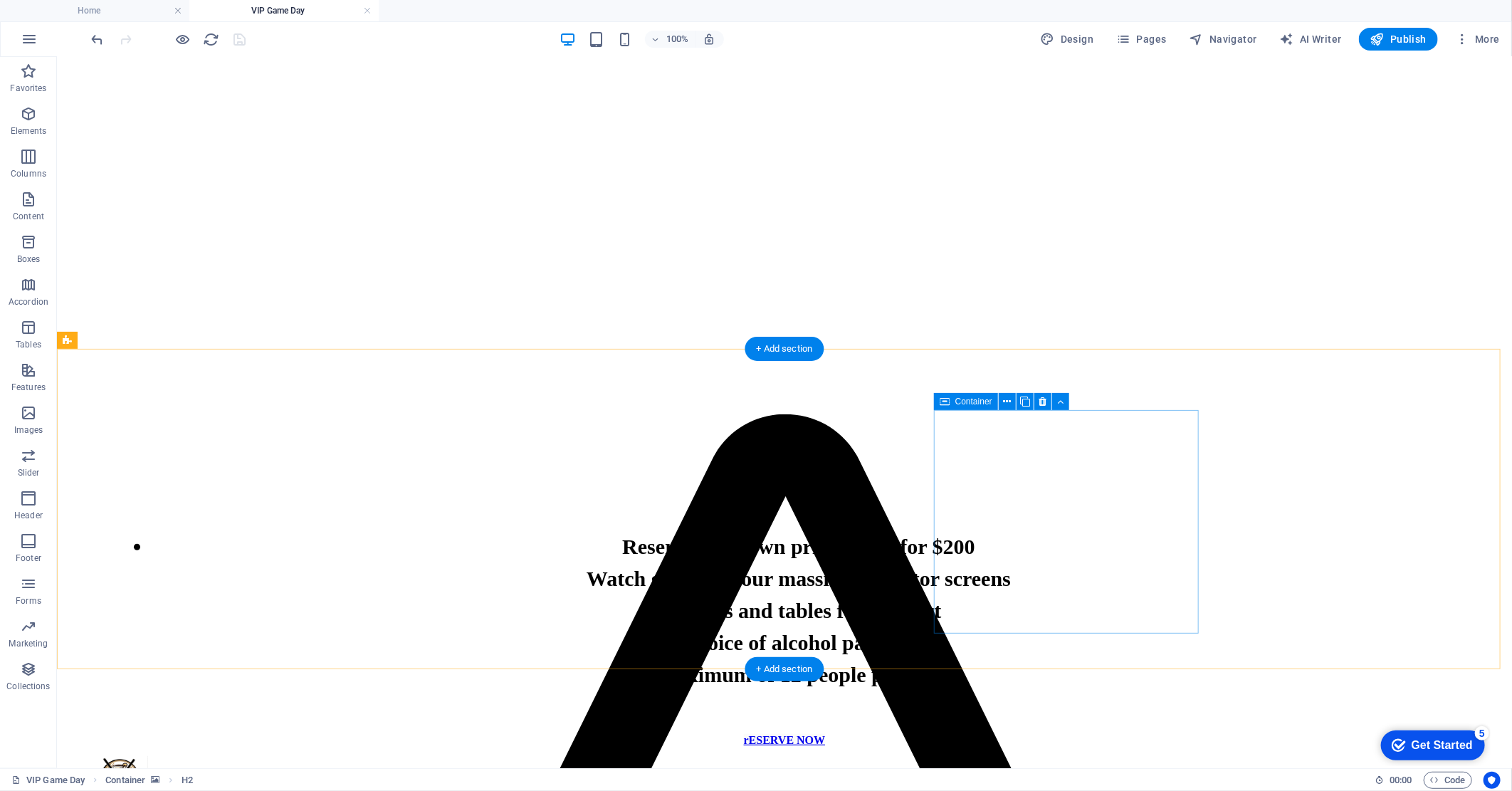
scroll to position [395, 0]
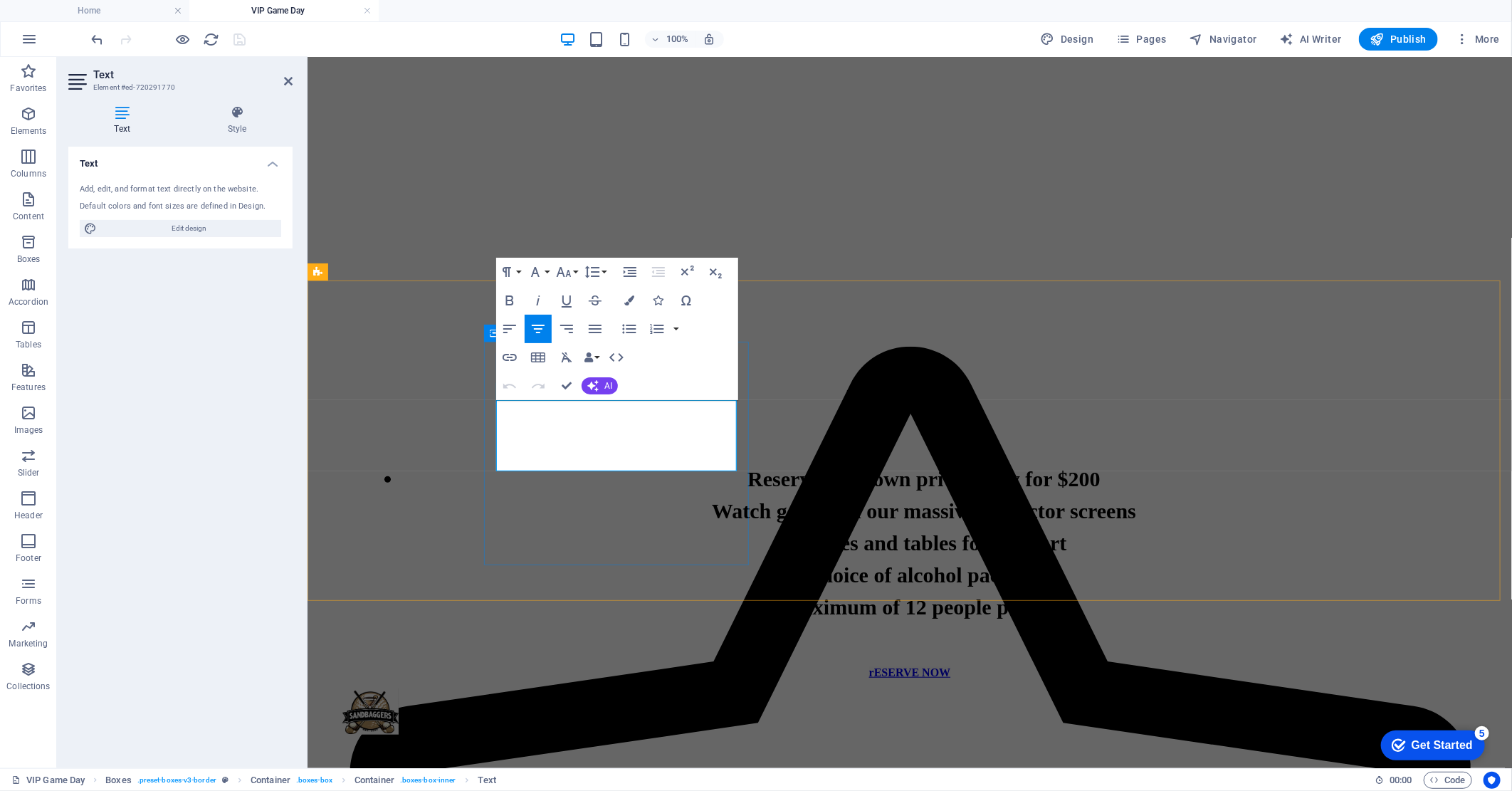
drag, startPoint x: 706, startPoint y: 463, endPoint x: 509, endPoint y: 405, distance: 205.4
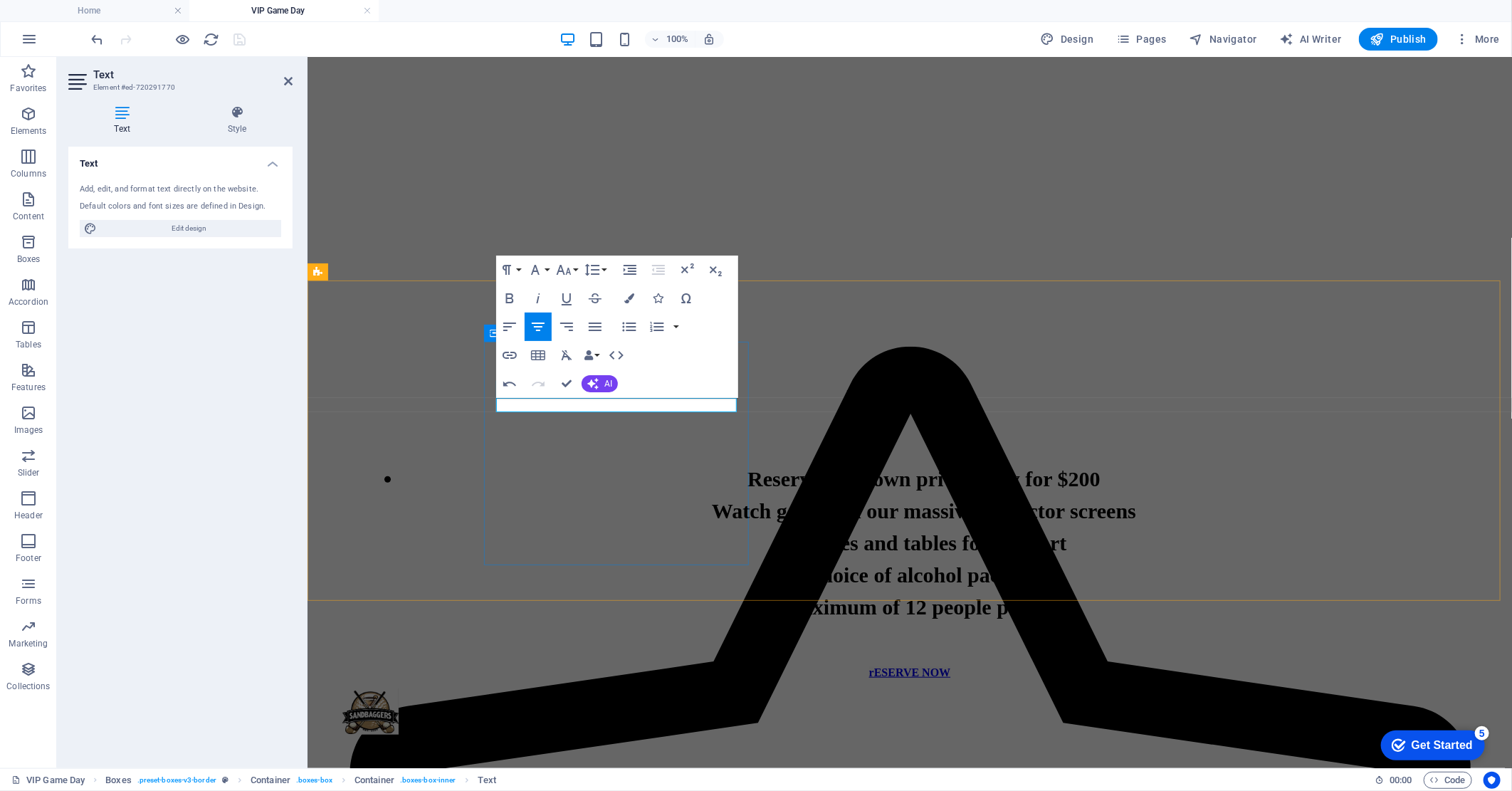
drag, startPoint x: 678, startPoint y: 406, endPoint x: 560, endPoint y: 415, distance: 118.3
copy p "Coming Soon..."
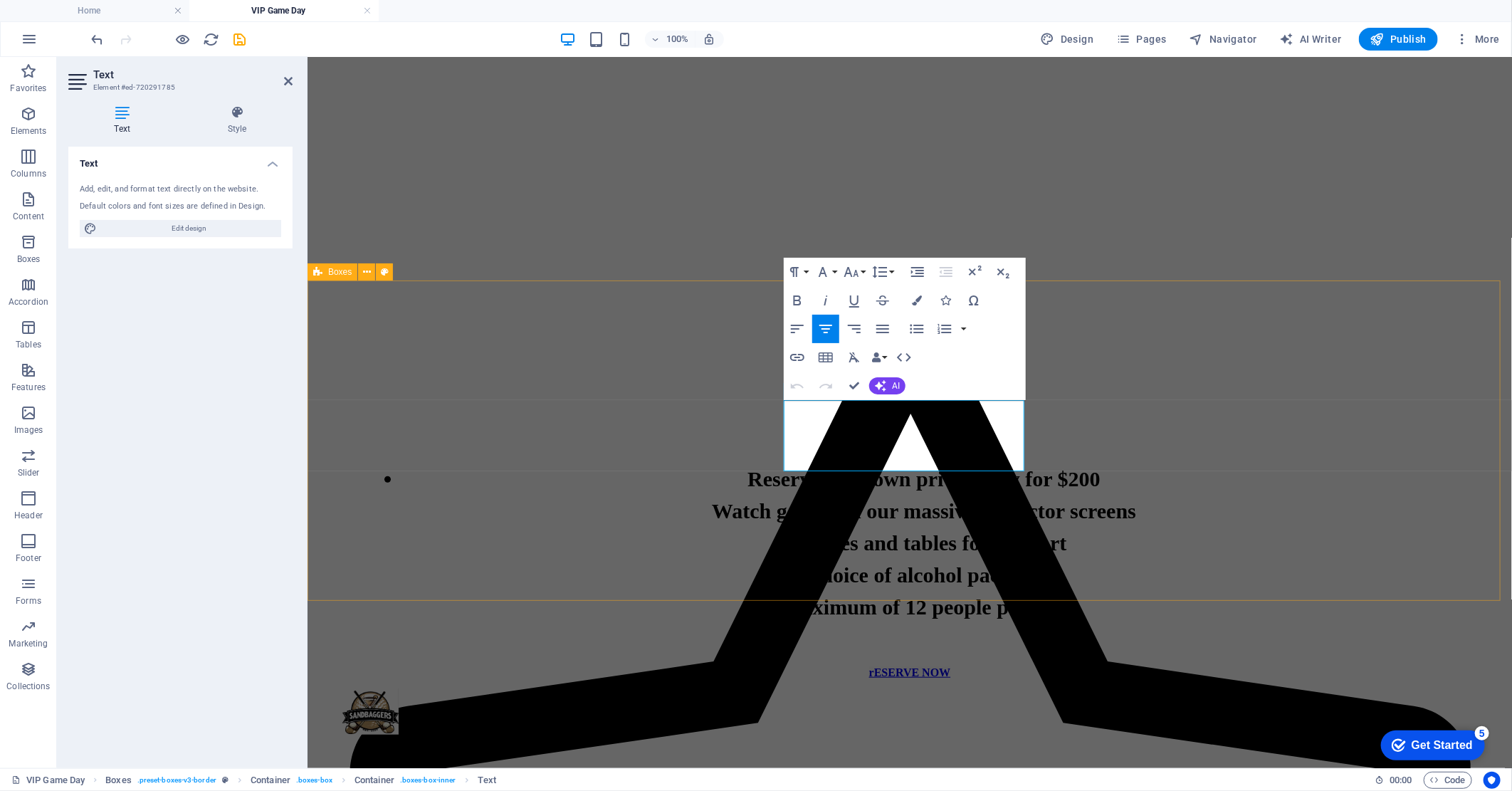
drag, startPoint x: 989, startPoint y: 464, endPoint x: 762, endPoint y: 403, distance: 235.1
click at [762, 403] on div "PACKAGE 1 Coming Soon... PACKAGE 2 Lorem ipsum dolor sit amet, consectetuer adi…" at bounding box center [909, 471] width 1193 height 320
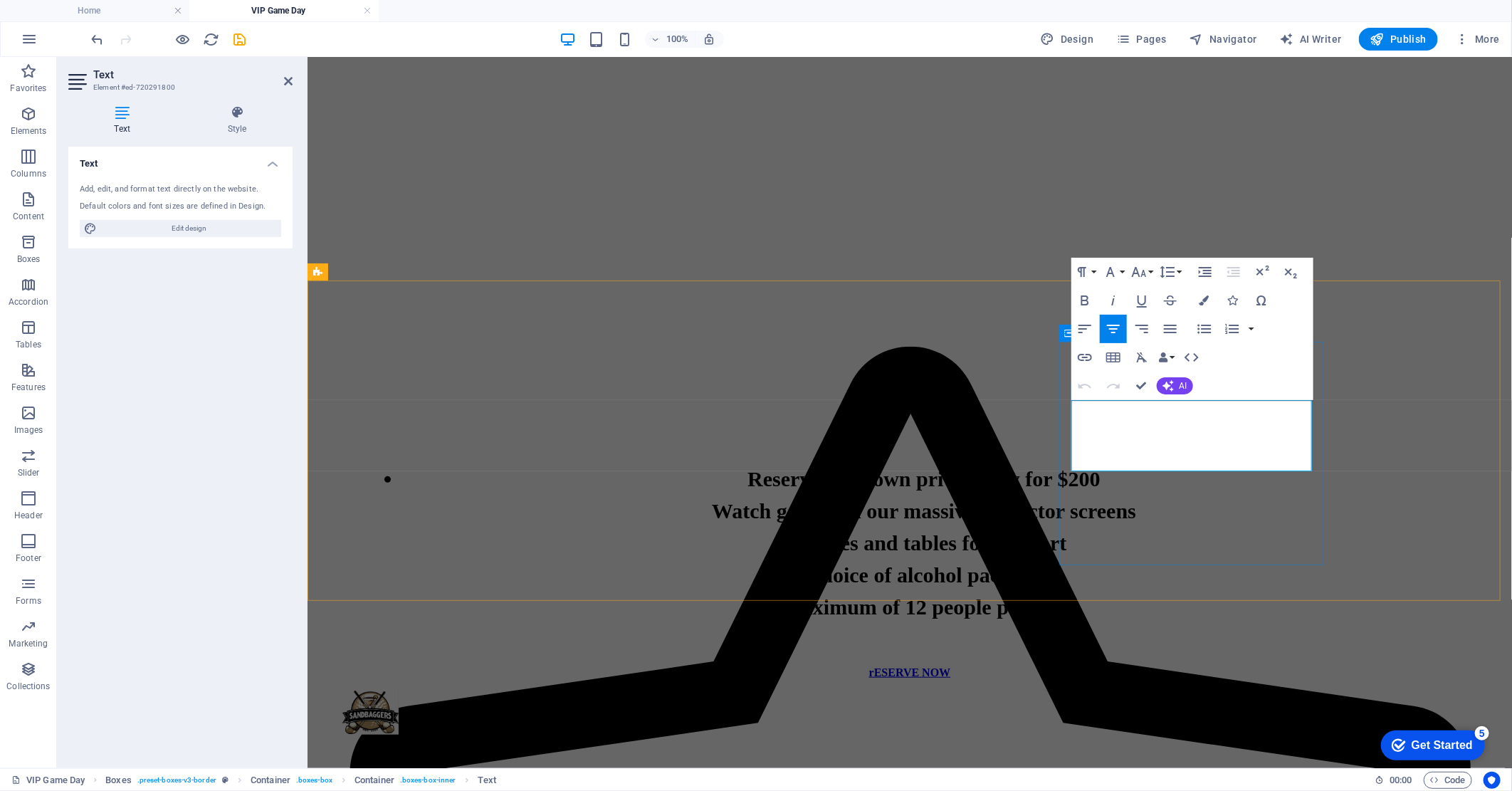
drag, startPoint x: 1276, startPoint y: 463, endPoint x: 1065, endPoint y: 409, distance: 217.8
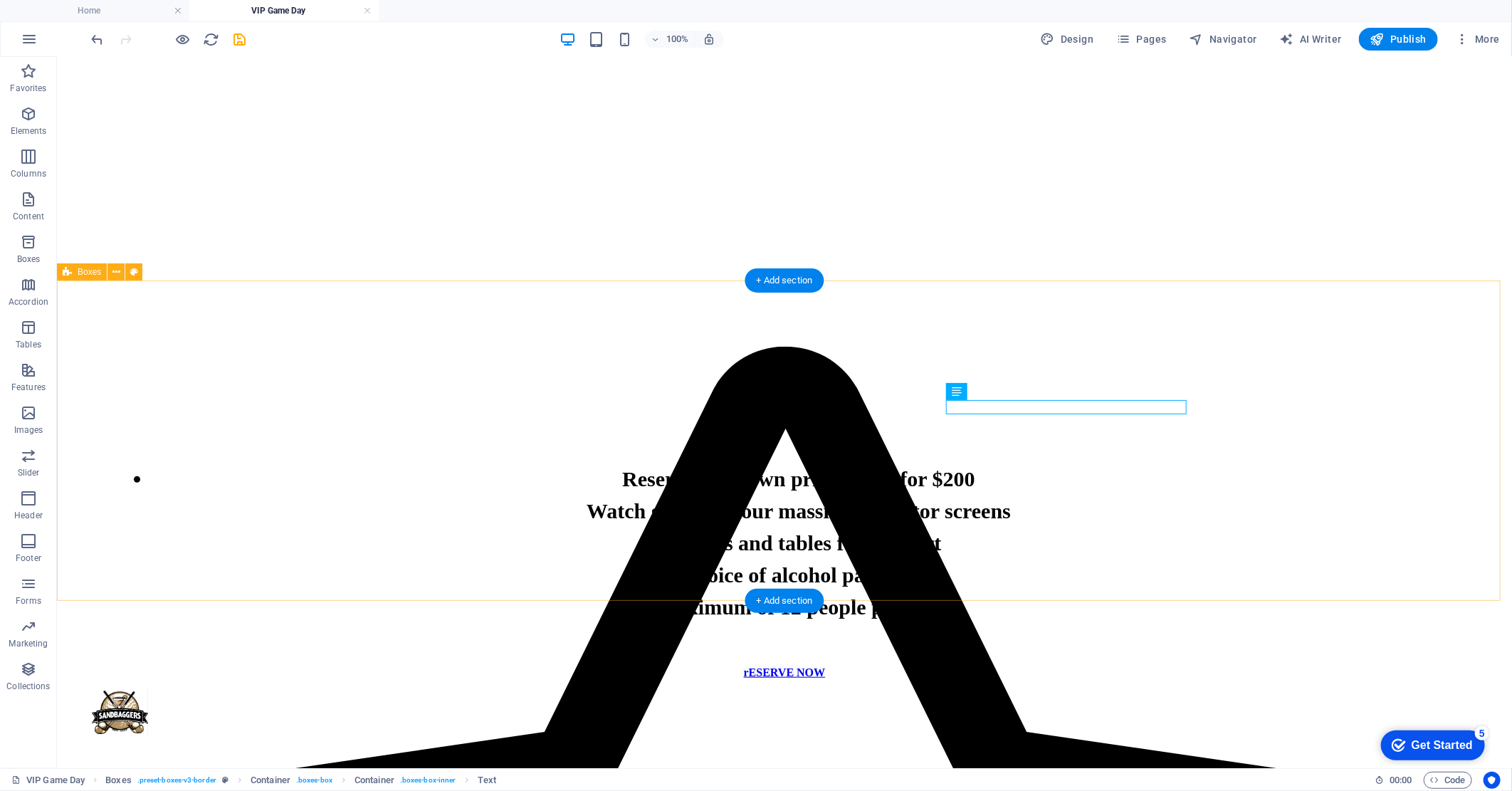
click at [1388, 420] on div "PACKAGE 1 Coming Soon... PACKAGE 2 Coming Soon... PACKAGE 3 Coming Soon..." at bounding box center [783, 471] width 1444 height 320
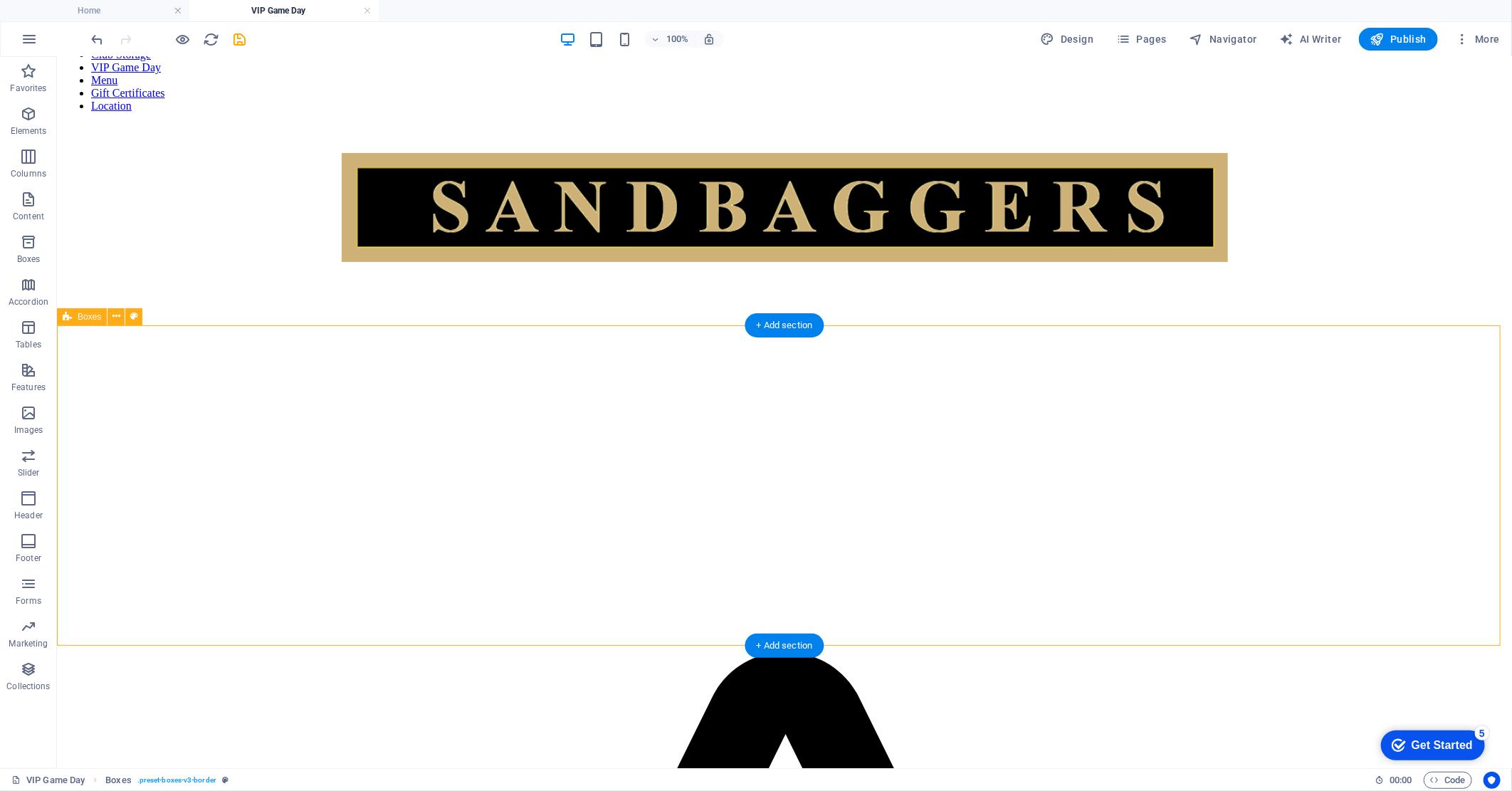
scroll to position [0, 0]
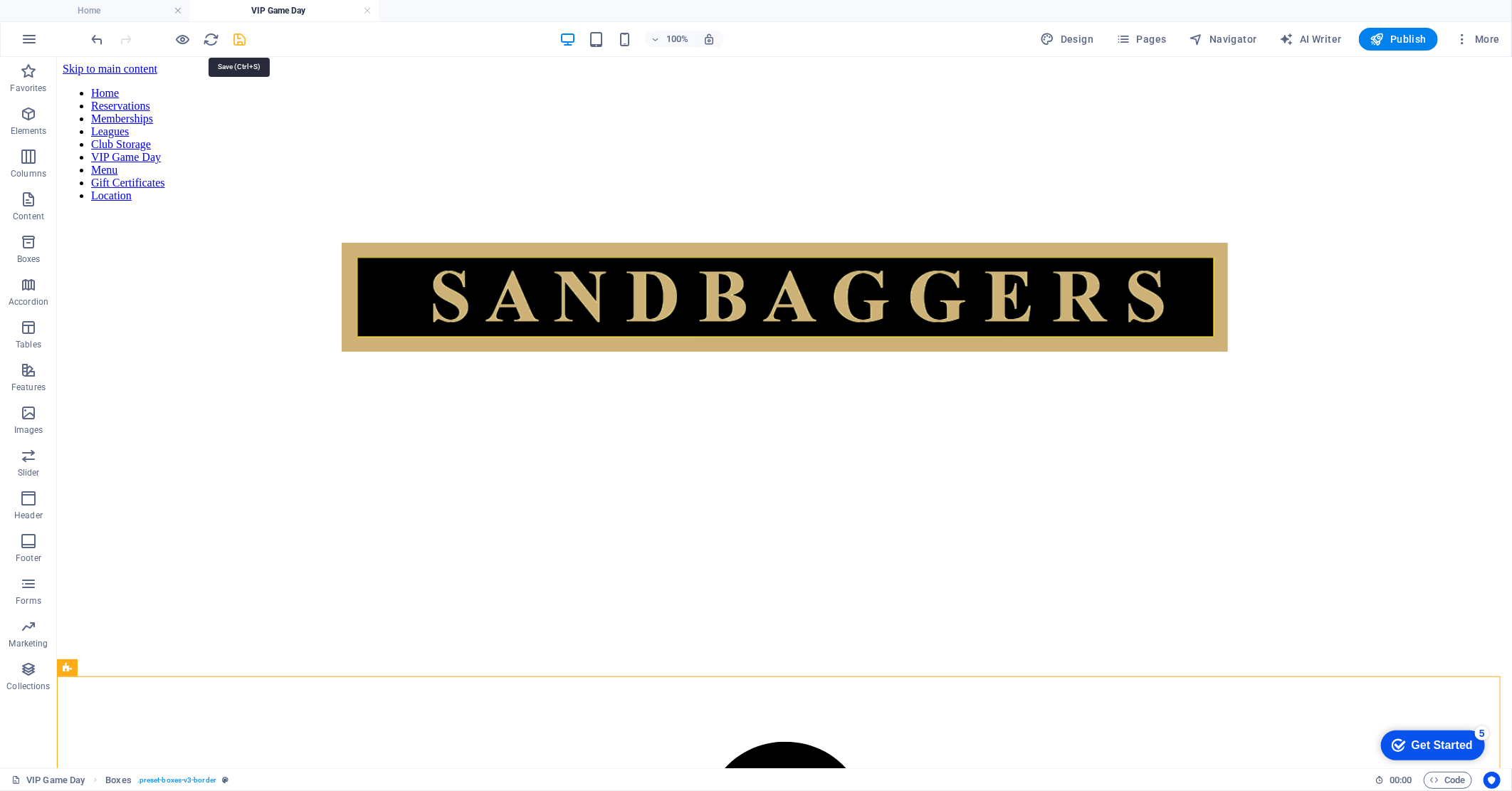
click at [243, 40] on icon "save" at bounding box center [240, 40] width 16 height 16
click at [373, 11] on h4 "VIP Game Day" at bounding box center [284, 11] width 189 height 15
click at [370, 9] on link at bounding box center [367, 11] width 9 height 14
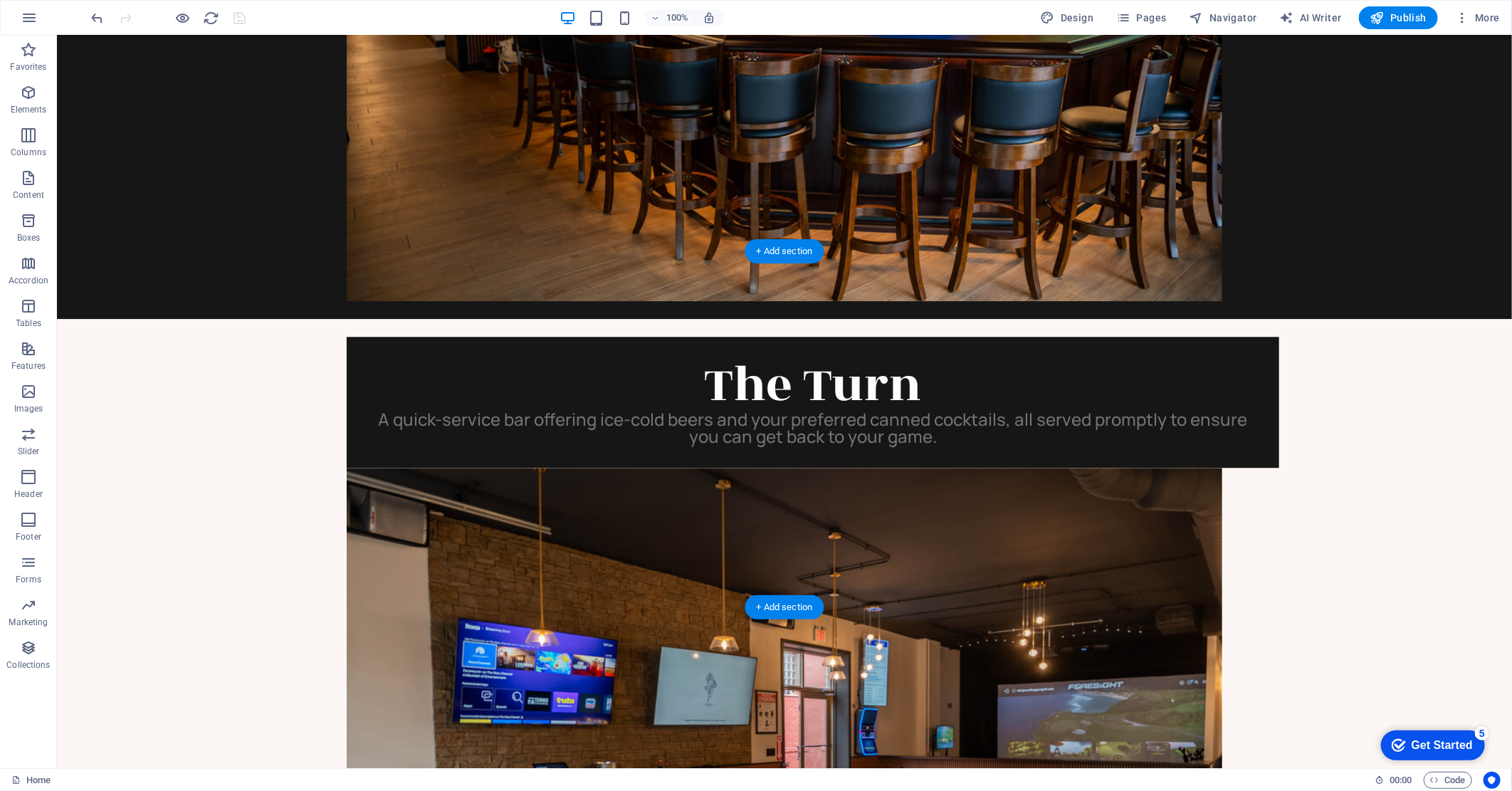
scroll to position [2171, 0]
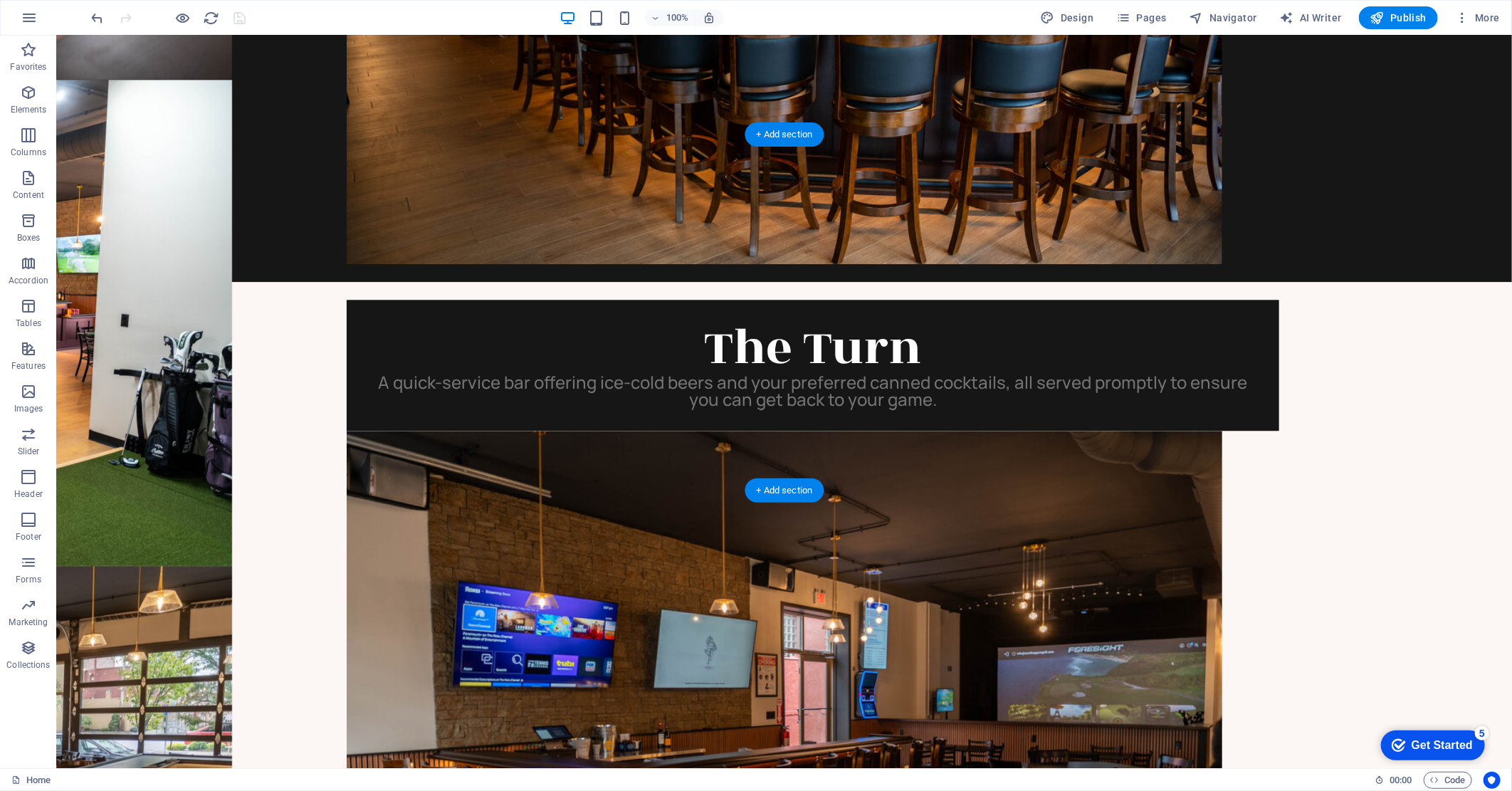
select select "px"
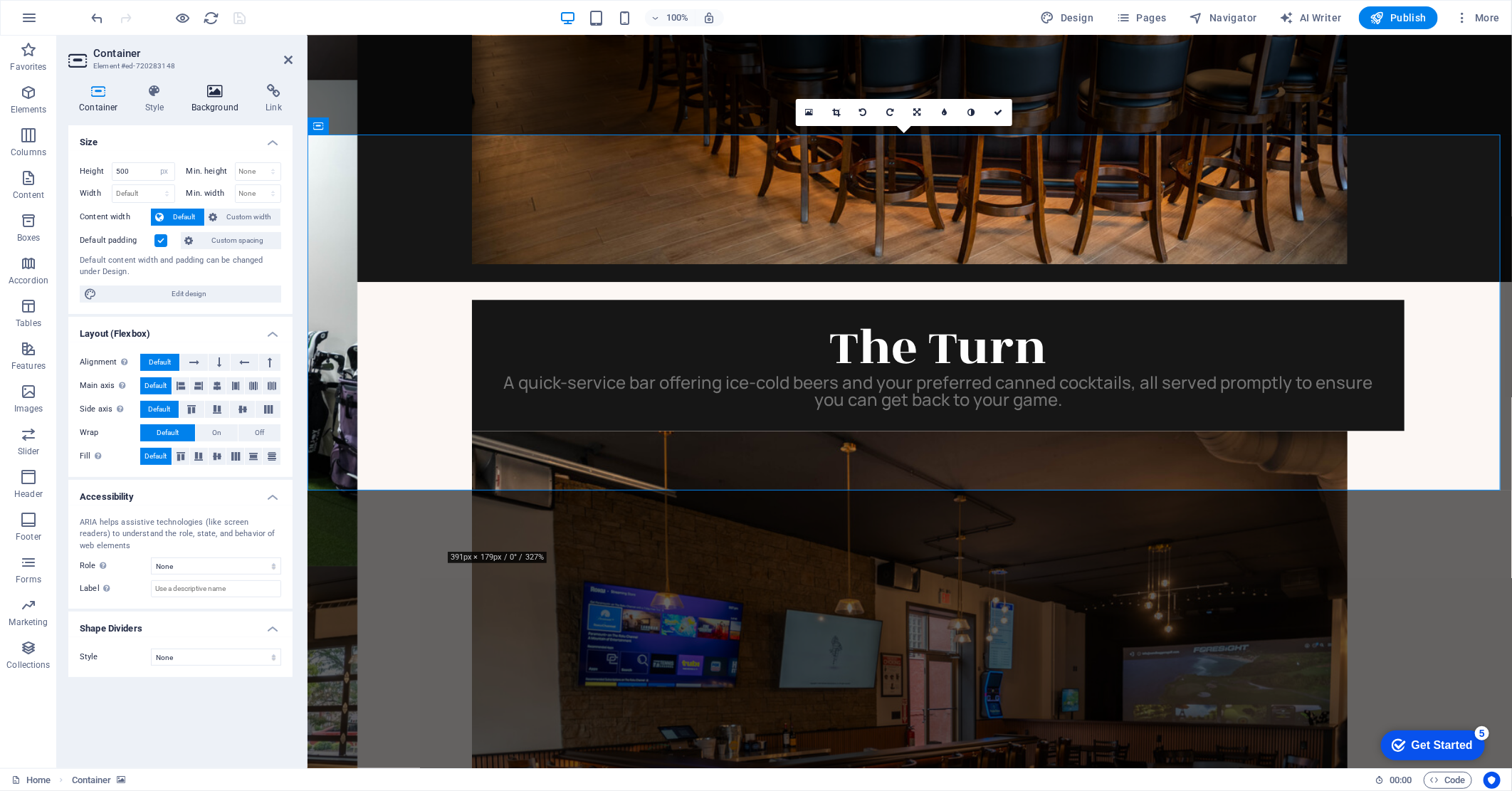
click at [219, 94] on icon at bounding box center [215, 91] width 69 height 15
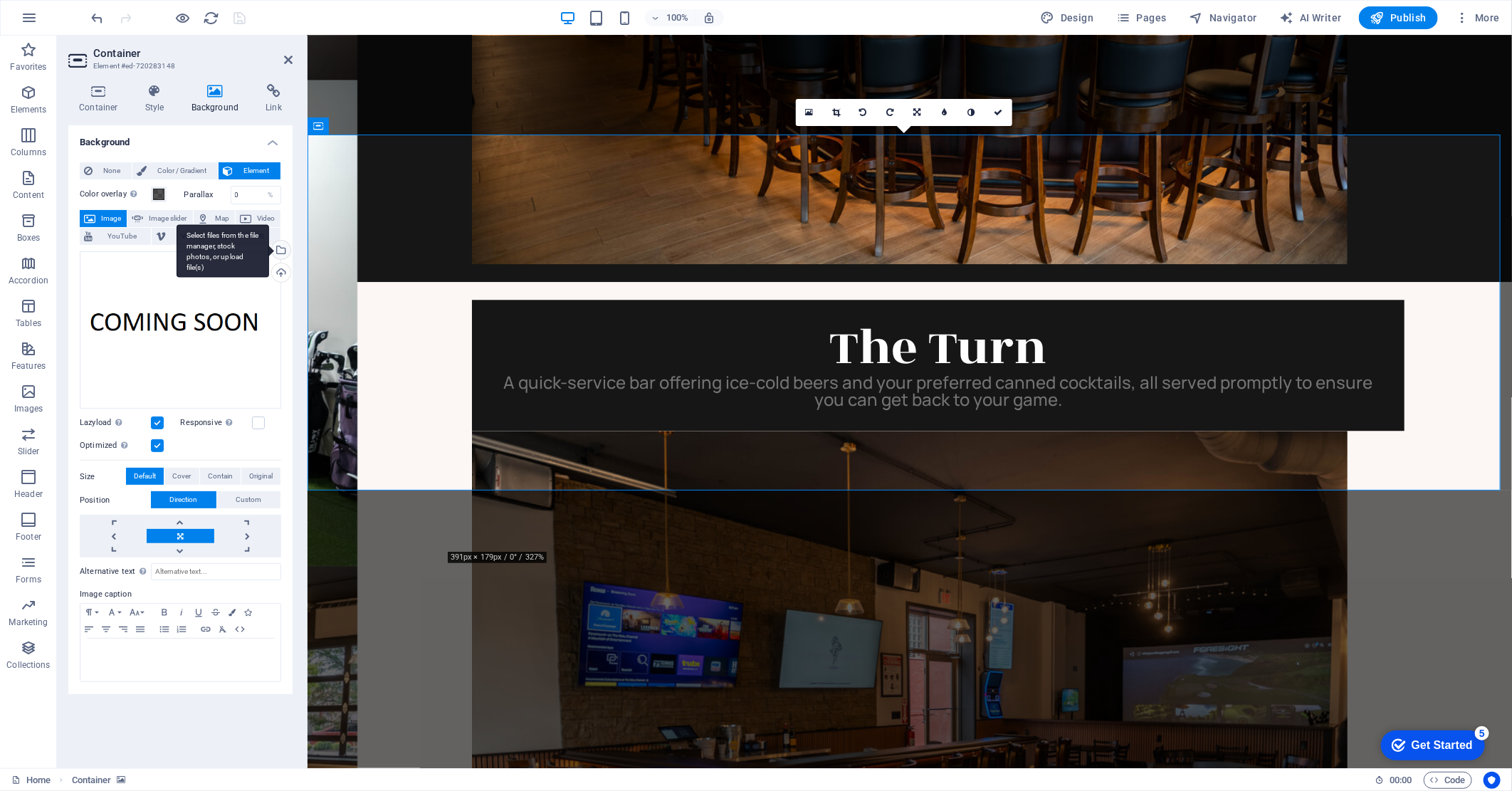
click at [269, 251] on div "Select files from the file manager, stock photos, or upload file(s)" at bounding box center [223, 251] width 93 height 54
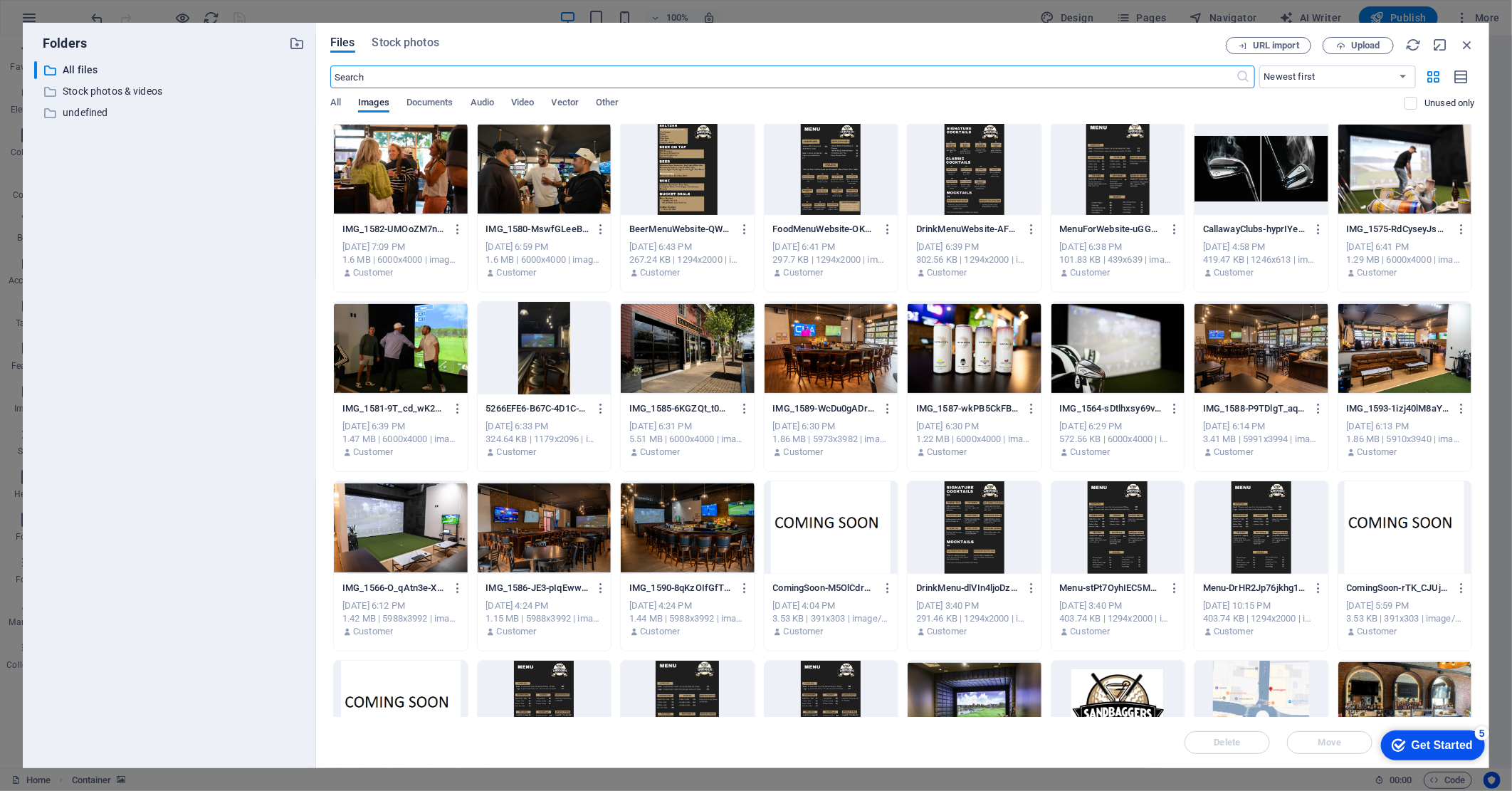
scroll to position [0, 0]
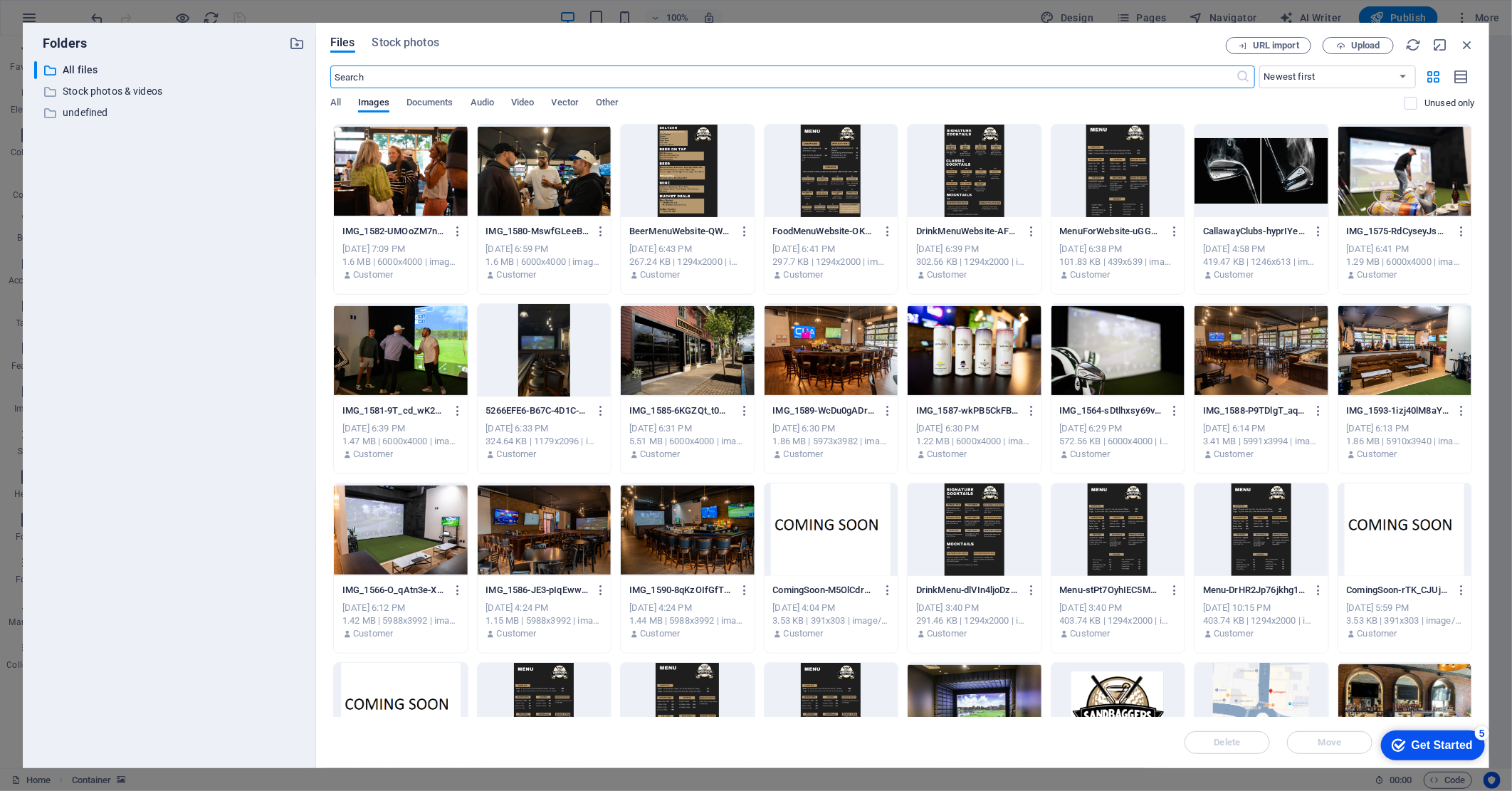
click at [1386, 206] on div at bounding box center [1405, 171] width 134 height 93
click at [1386, 206] on div "1" at bounding box center [1405, 171] width 134 height 93
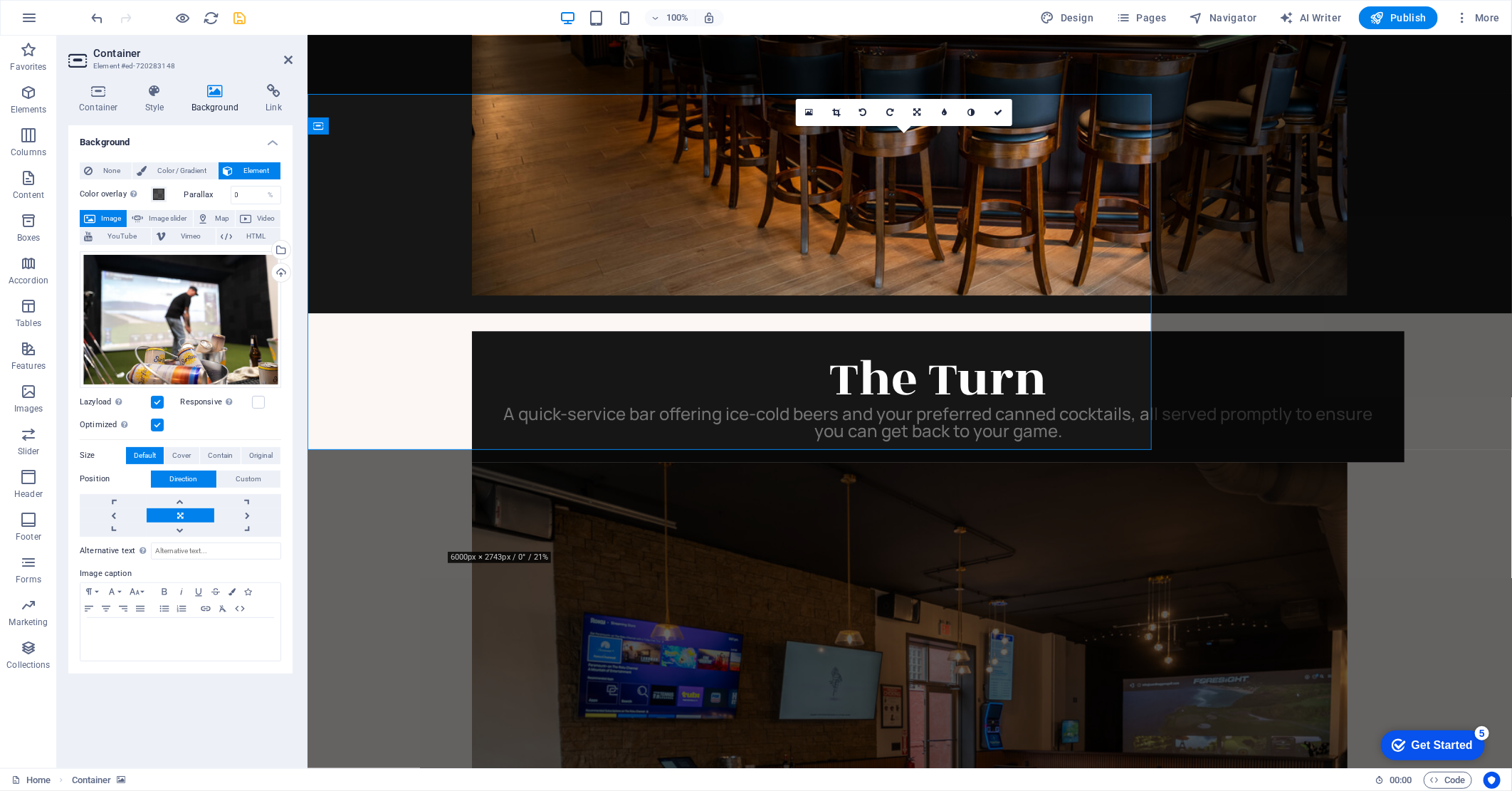
scroll to position [2171, 0]
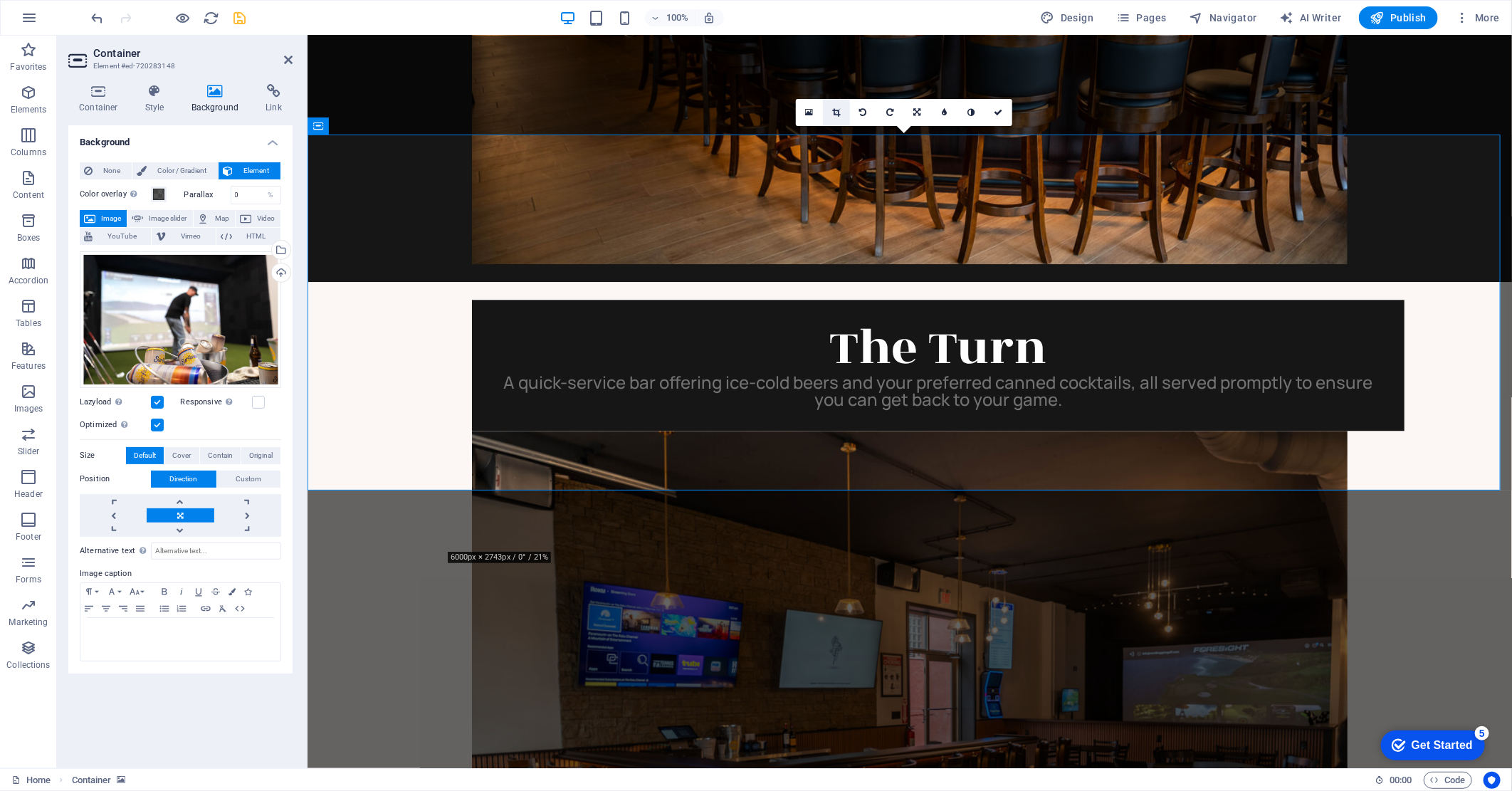
click at [843, 110] on link at bounding box center [836, 112] width 27 height 27
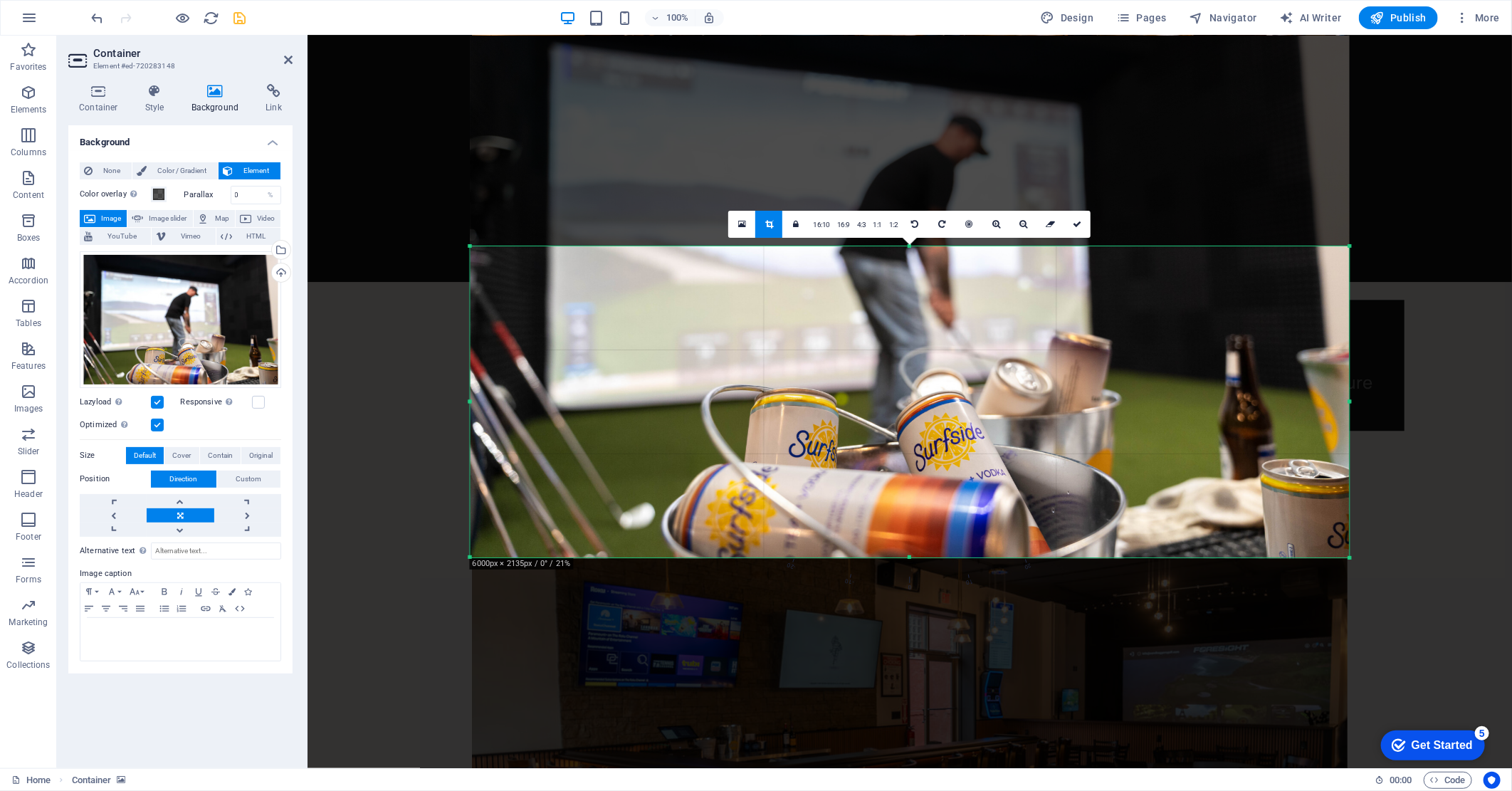
drag, startPoint x: 908, startPoint y: 109, endPoint x: 926, endPoint y: 382, distance: 273.6
click at [926, 382] on div "180 170 160 150 140 130 120 110 100 90 80 70 60 50 40 30 20 10 0 -10 -20 -30 -4…" at bounding box center [910, 402] width 879 height 312
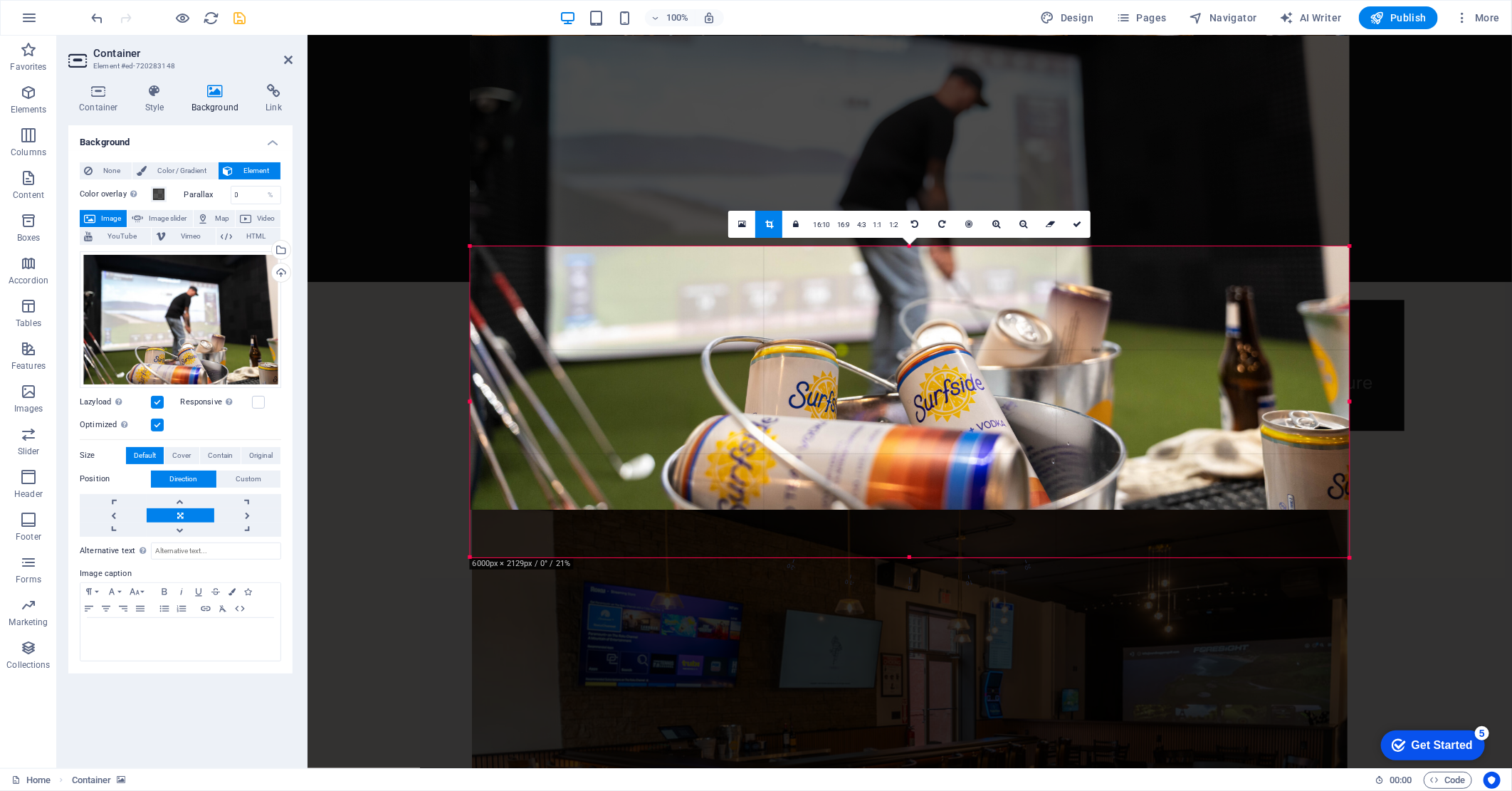
drag, startPoint x: 990, startPoint y: 428, endPoint x: 987, endPoint y: 379, distance: 49.1
click at [987, 379] on div at bounding box center [910, 216] width 879 height 586
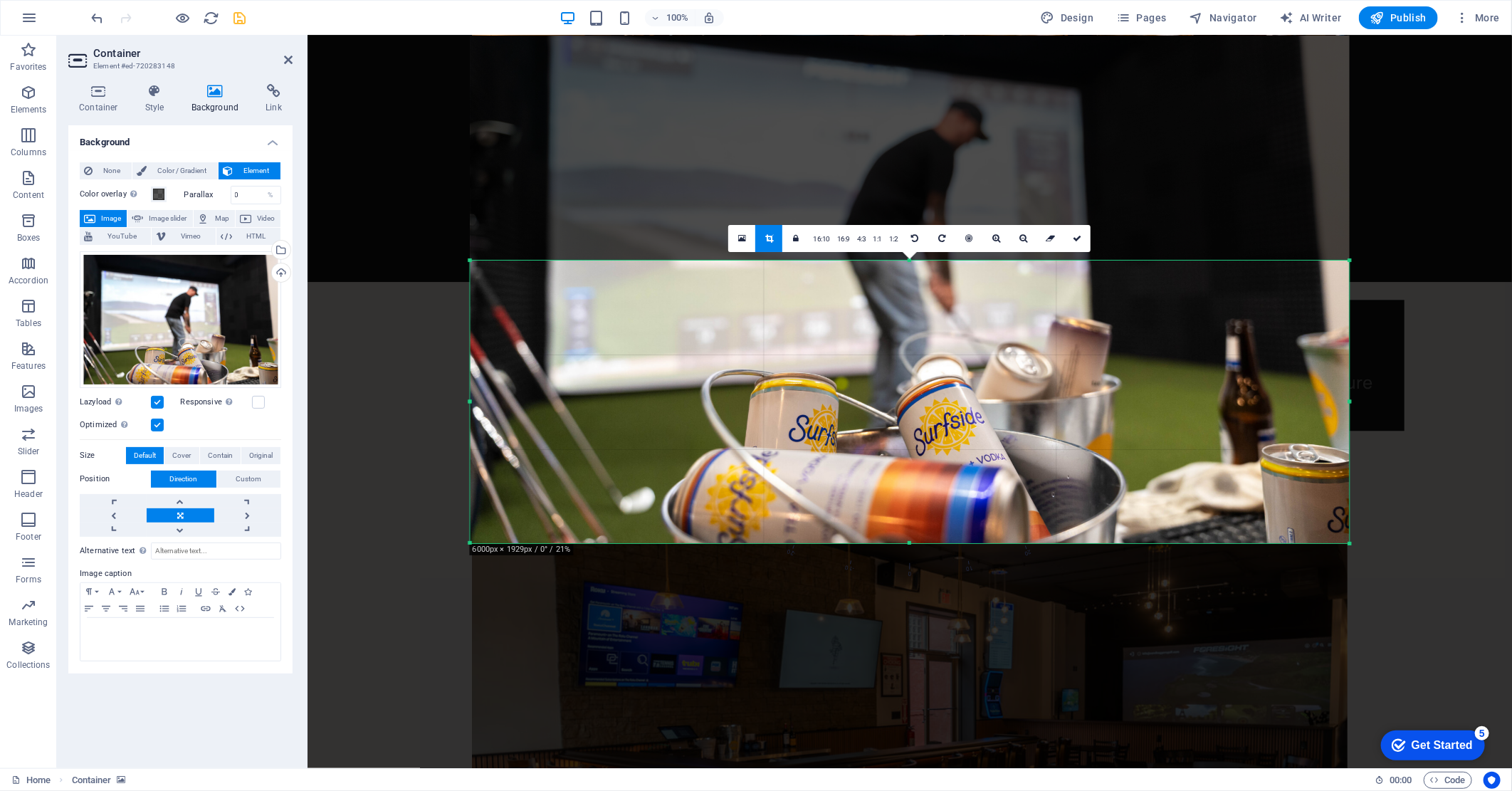
drag, startPoint x: 908, startPoint y: 246, endPoint x: 912, endPoint y: 276, distance: 30.3
click at [912, 276] on div "180 170 160 150 140 130 120 110 100 90 80 70 60 50 40 30 20 10 0 -10 -20 -30 -4…" at bounding box center [910, 402] width 879 height 284
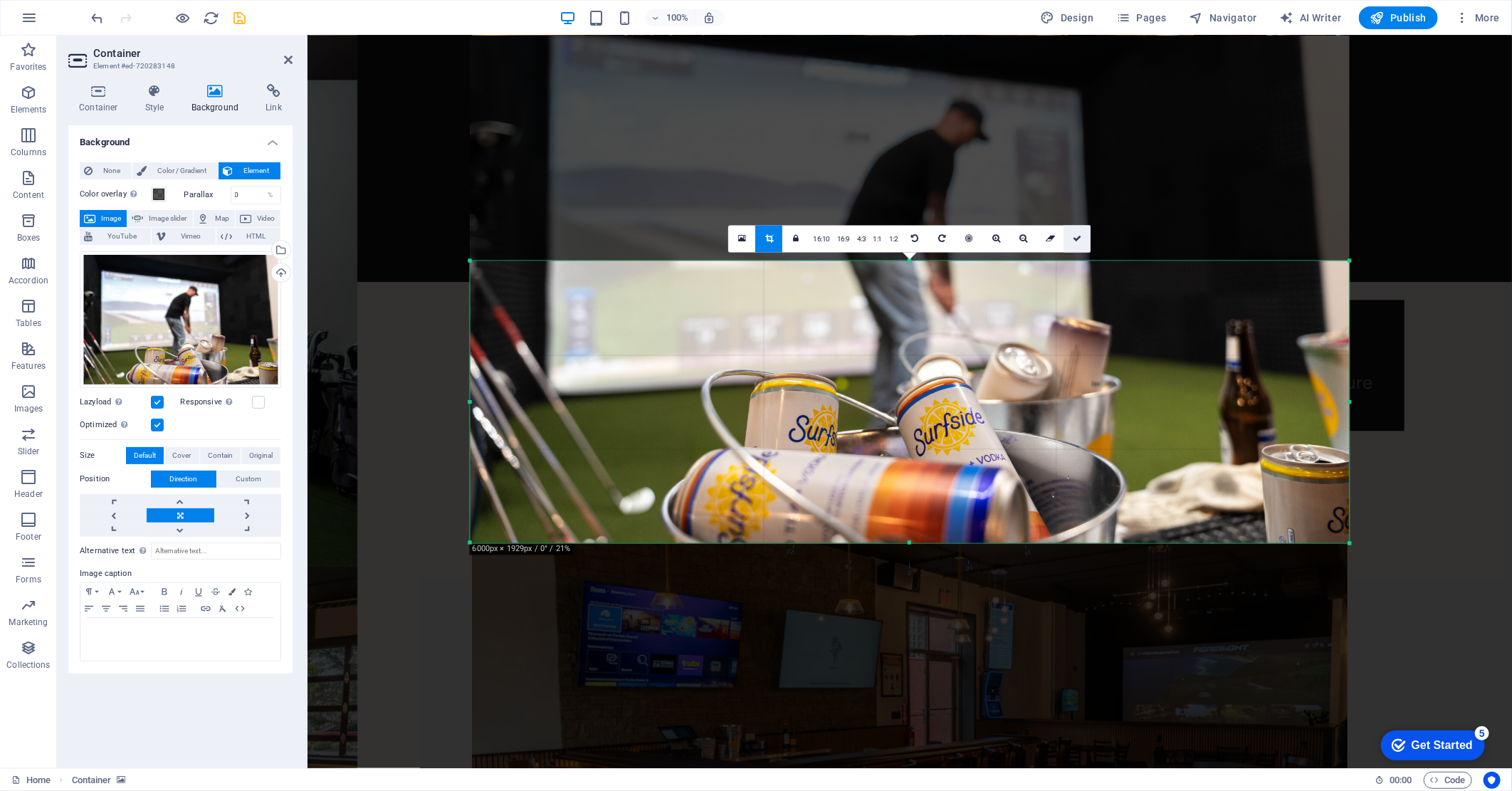
click at [1077, 239] on icon at bounding box center [1077, 238] width 9 height 9
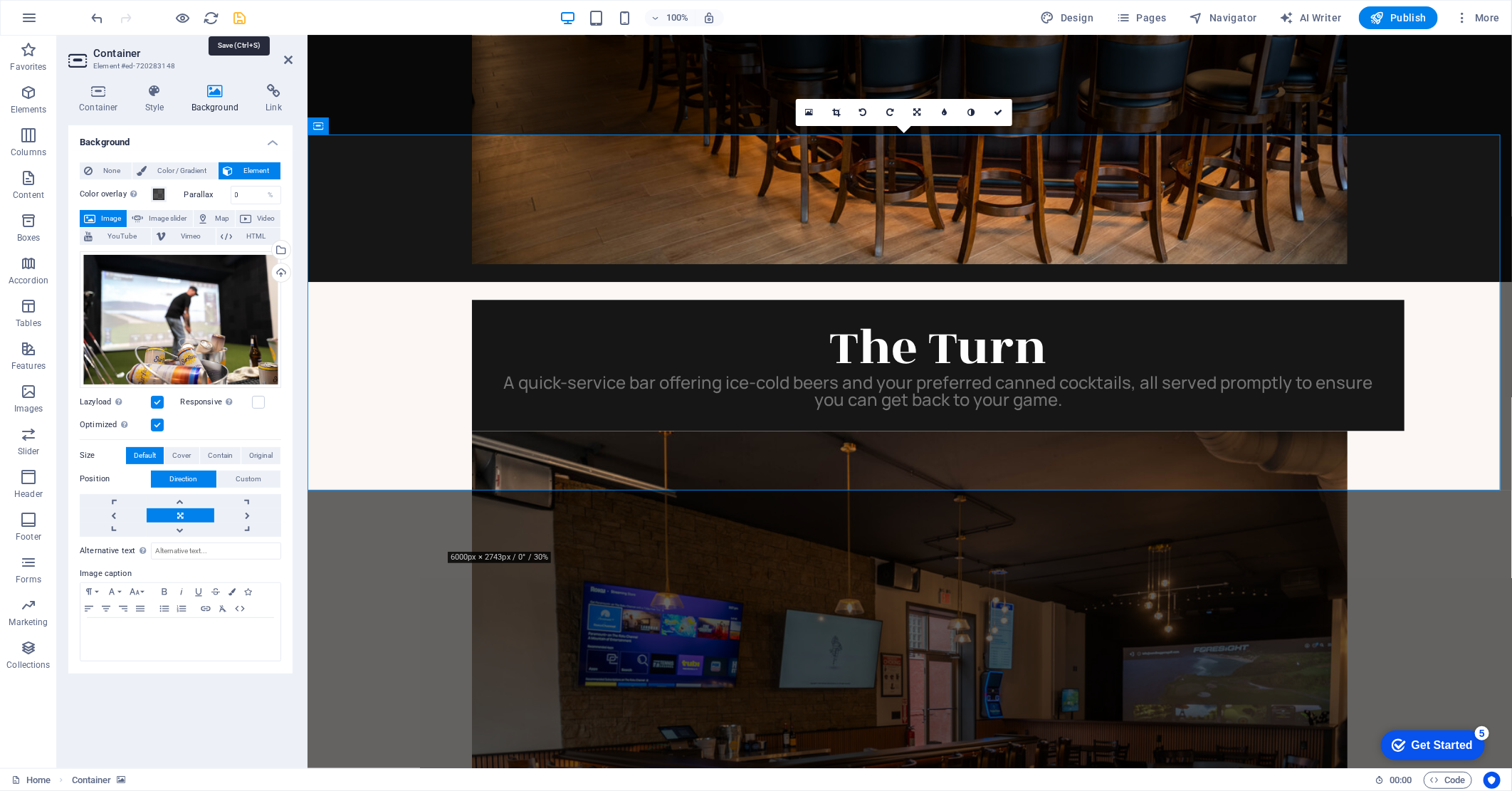
click at [238, 17] on icon "save" at bounding box center [240, 18] width 16 height 16
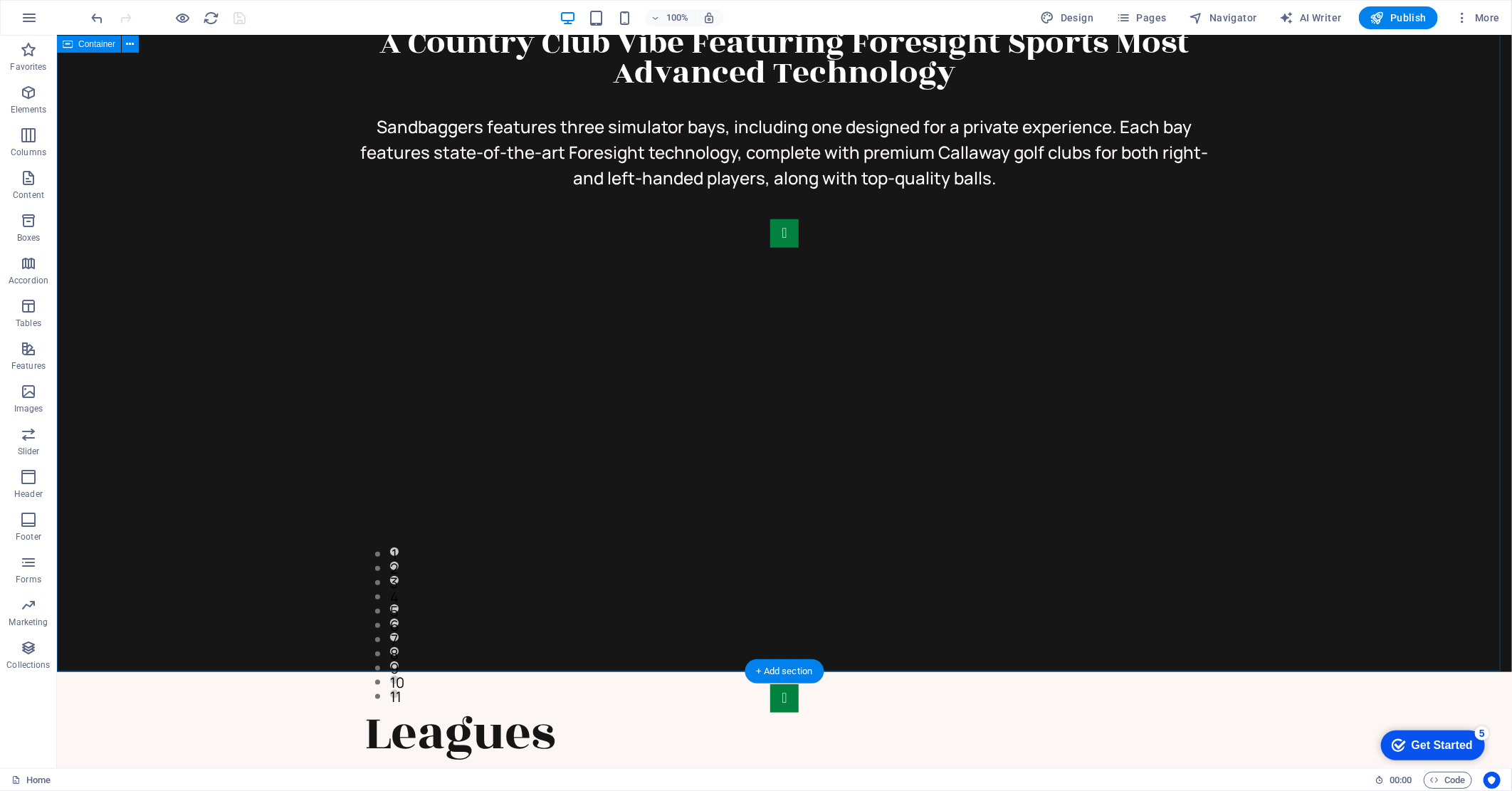
scroll to position [589, 0]
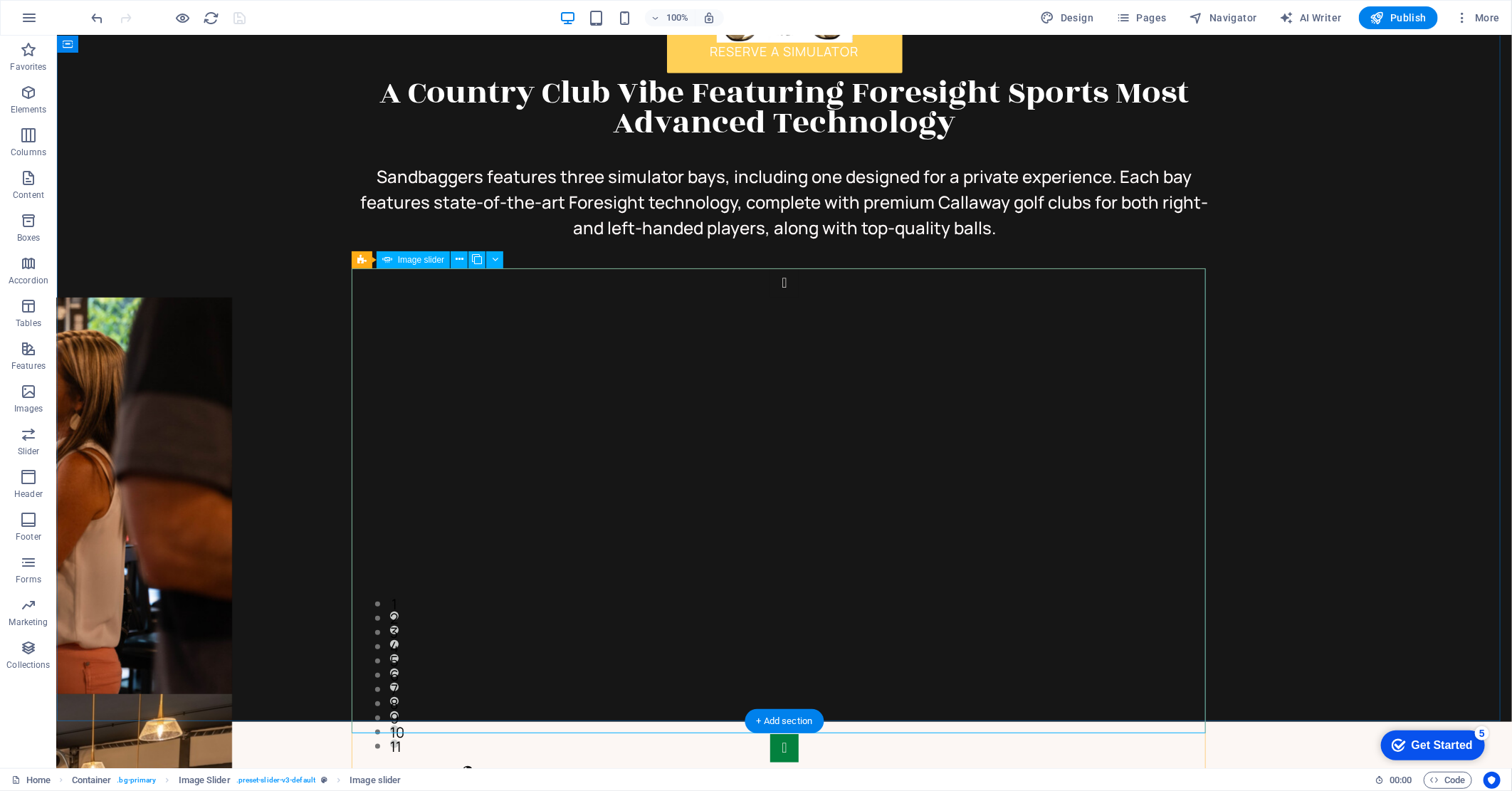
click at [769, 297] on button "button" at bounding box center [783, 282] width 28 height 28
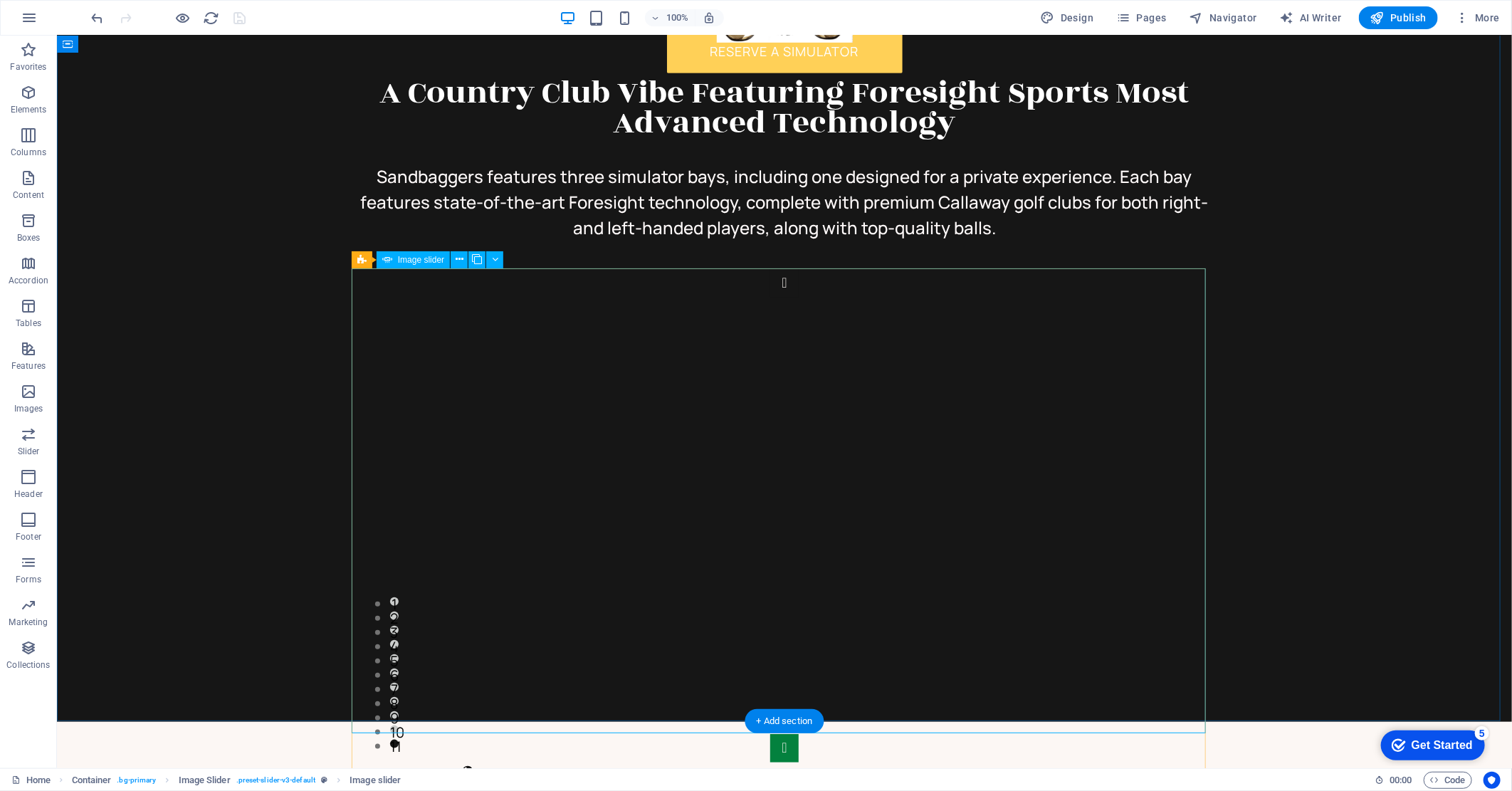
click at [769, 297] on button "button" at bounding box center [783, 282] width 28 height 28
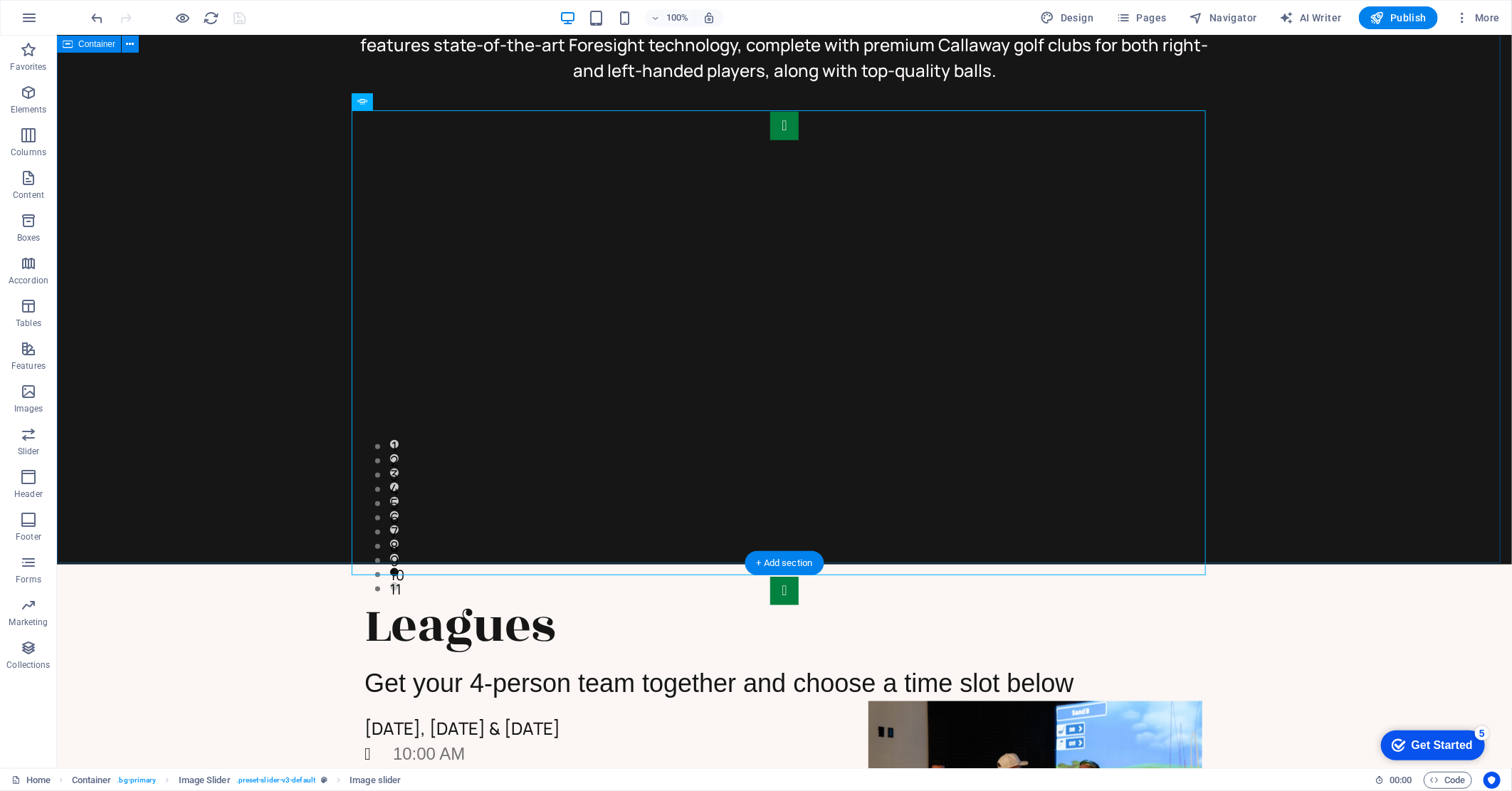
scroll to position [746, 0]
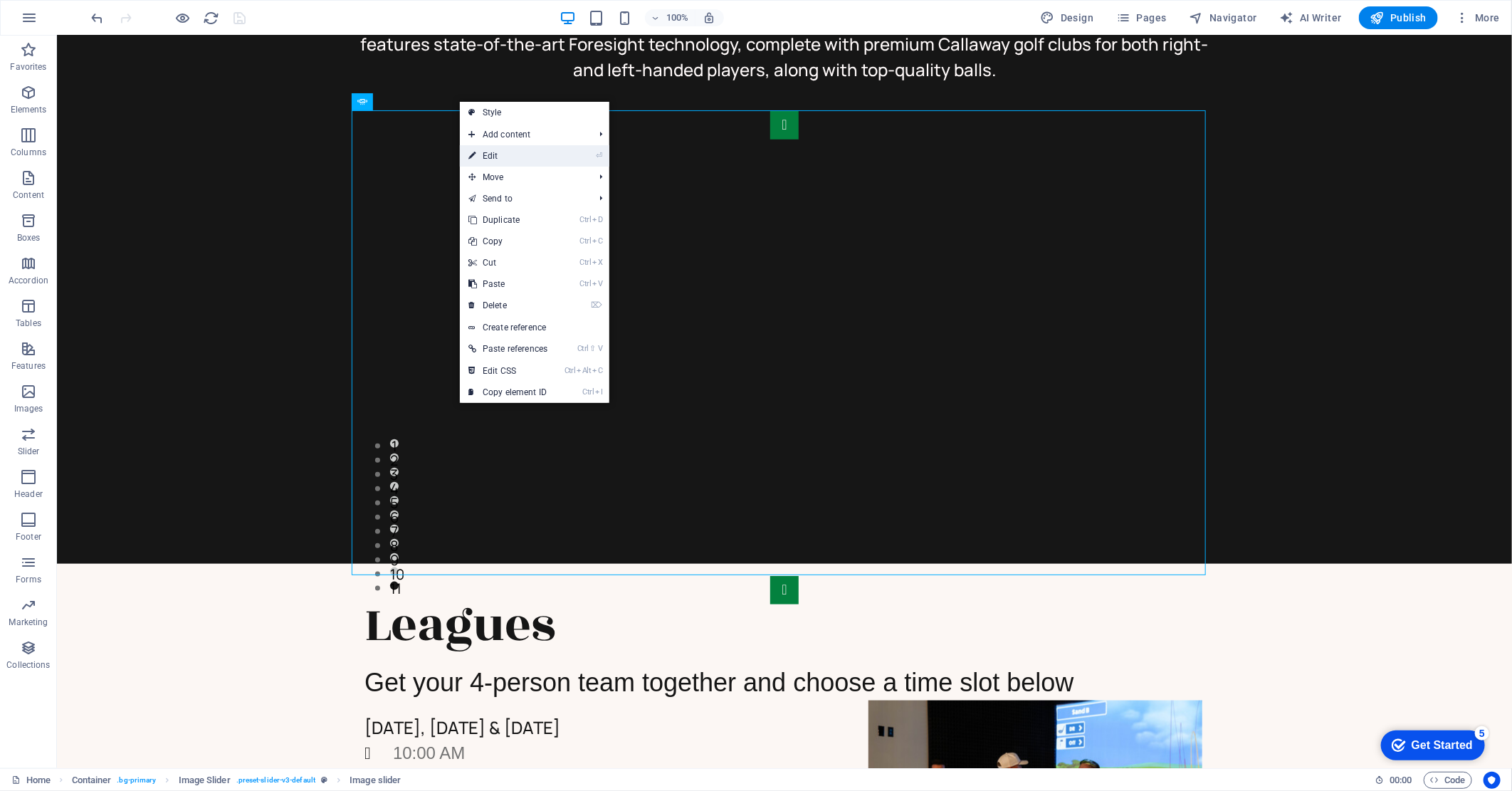
click at [481, 155] on link "⏎ Edit" at bounding box center [508, 156] width 96 height 21
select select "px"
select select "ms"
select select "s"
select select "progressive"
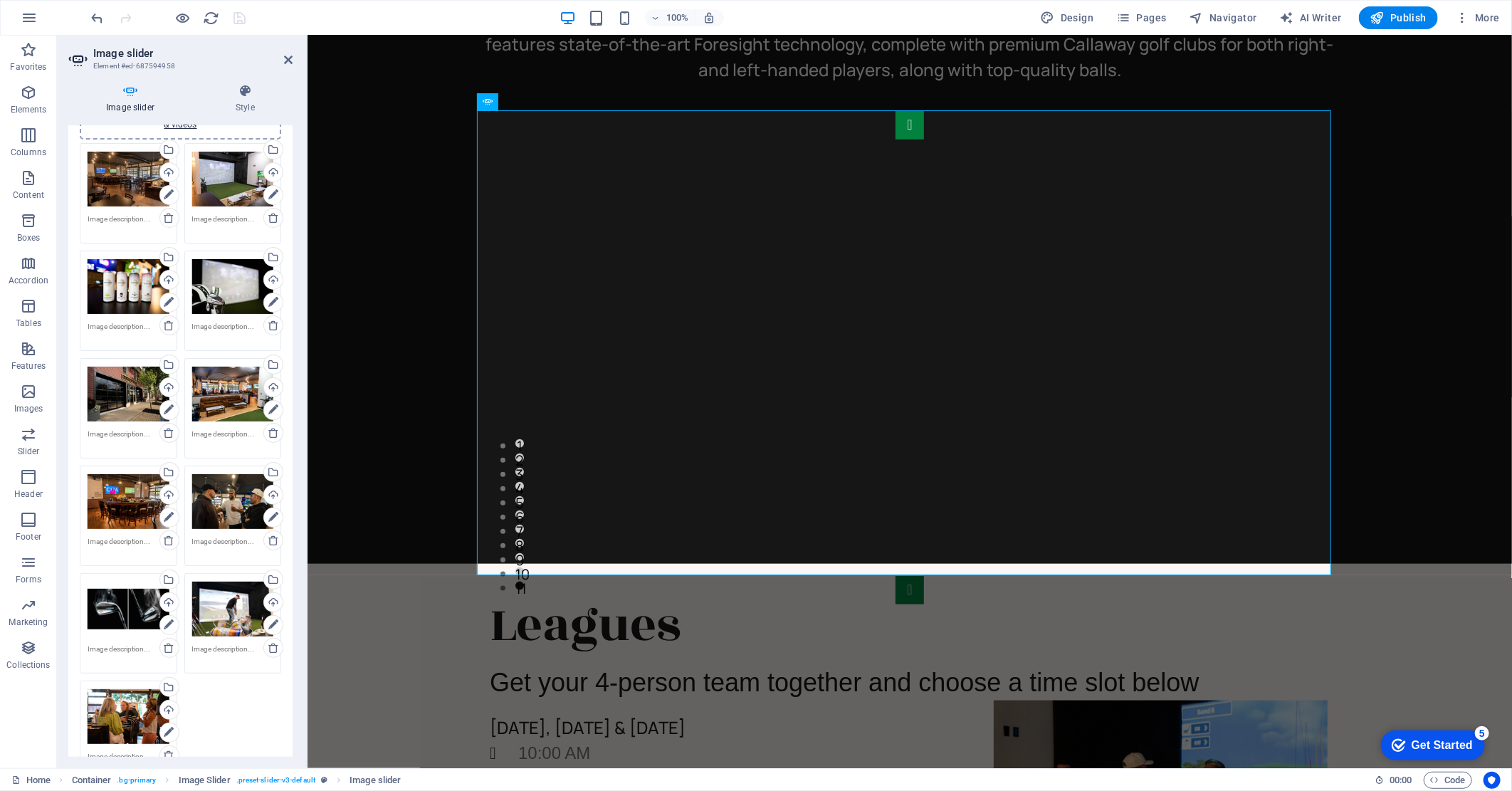
scroll to position [79, 0]
click at [267, 648] on icon at bounding box center [273, 647] width 11 height 11
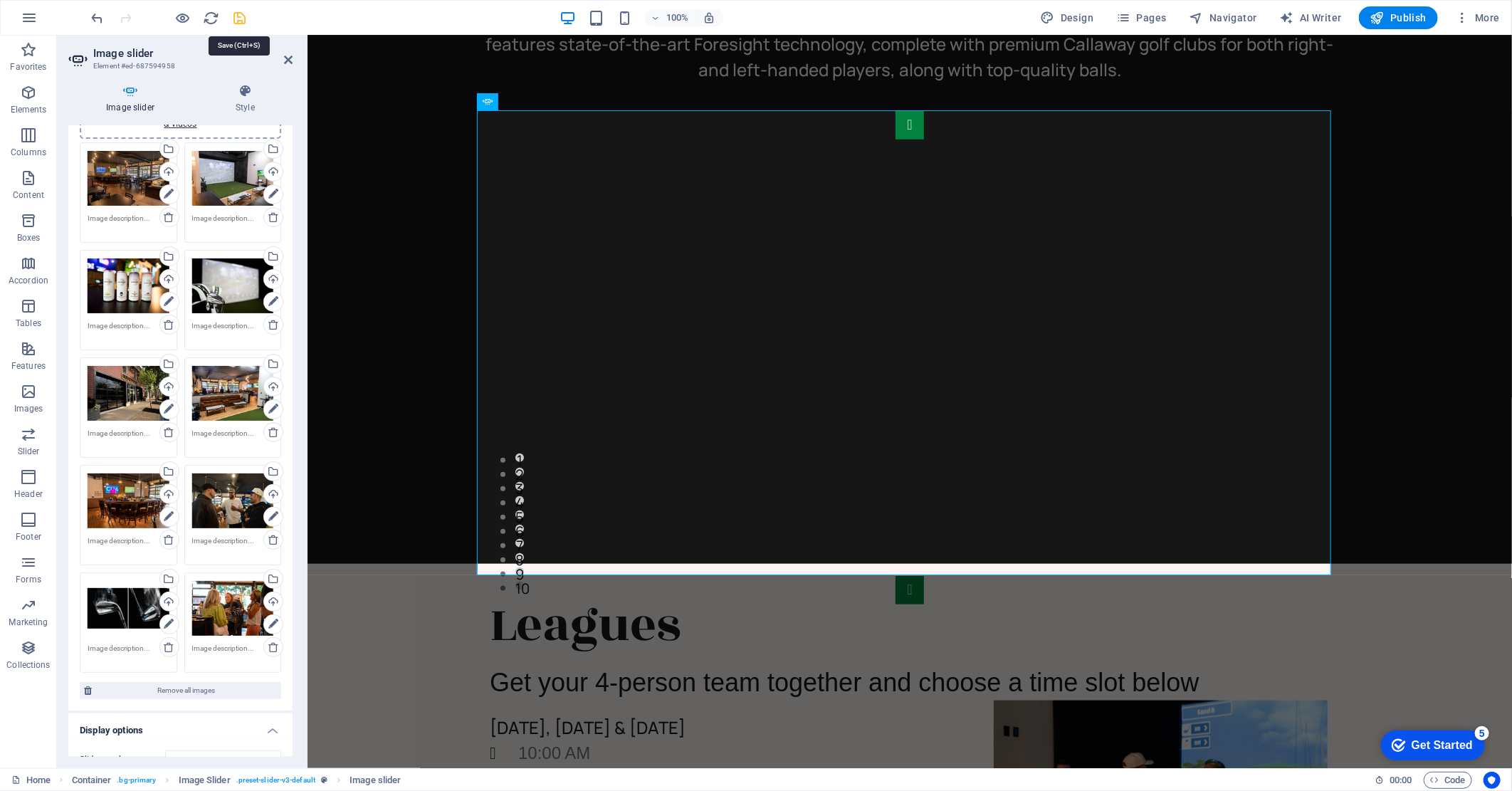
click at [240, 19] on icon "save" at bounding box center [240, 18] width 16 height 16
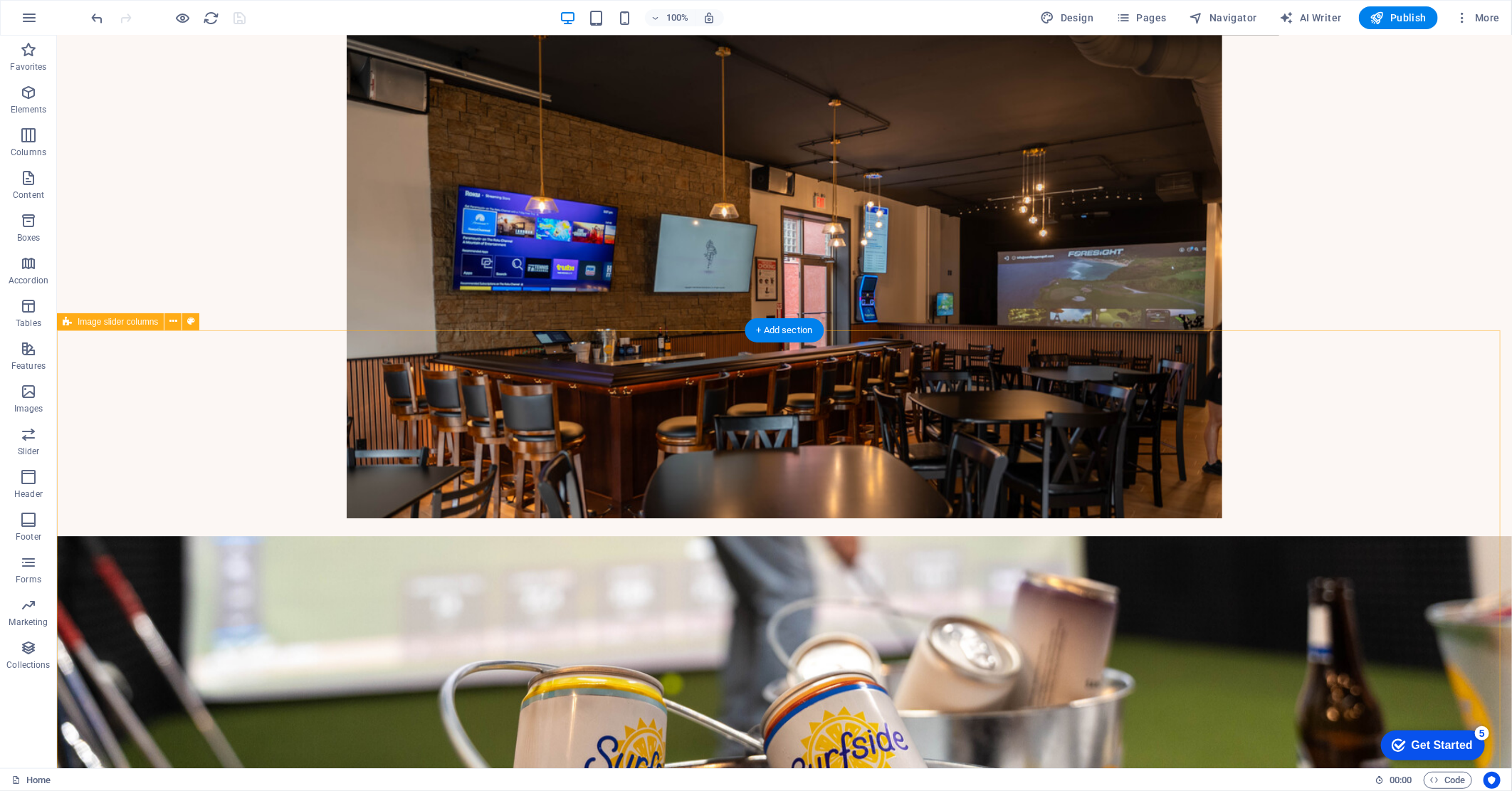
scroll to position [2488, 0]
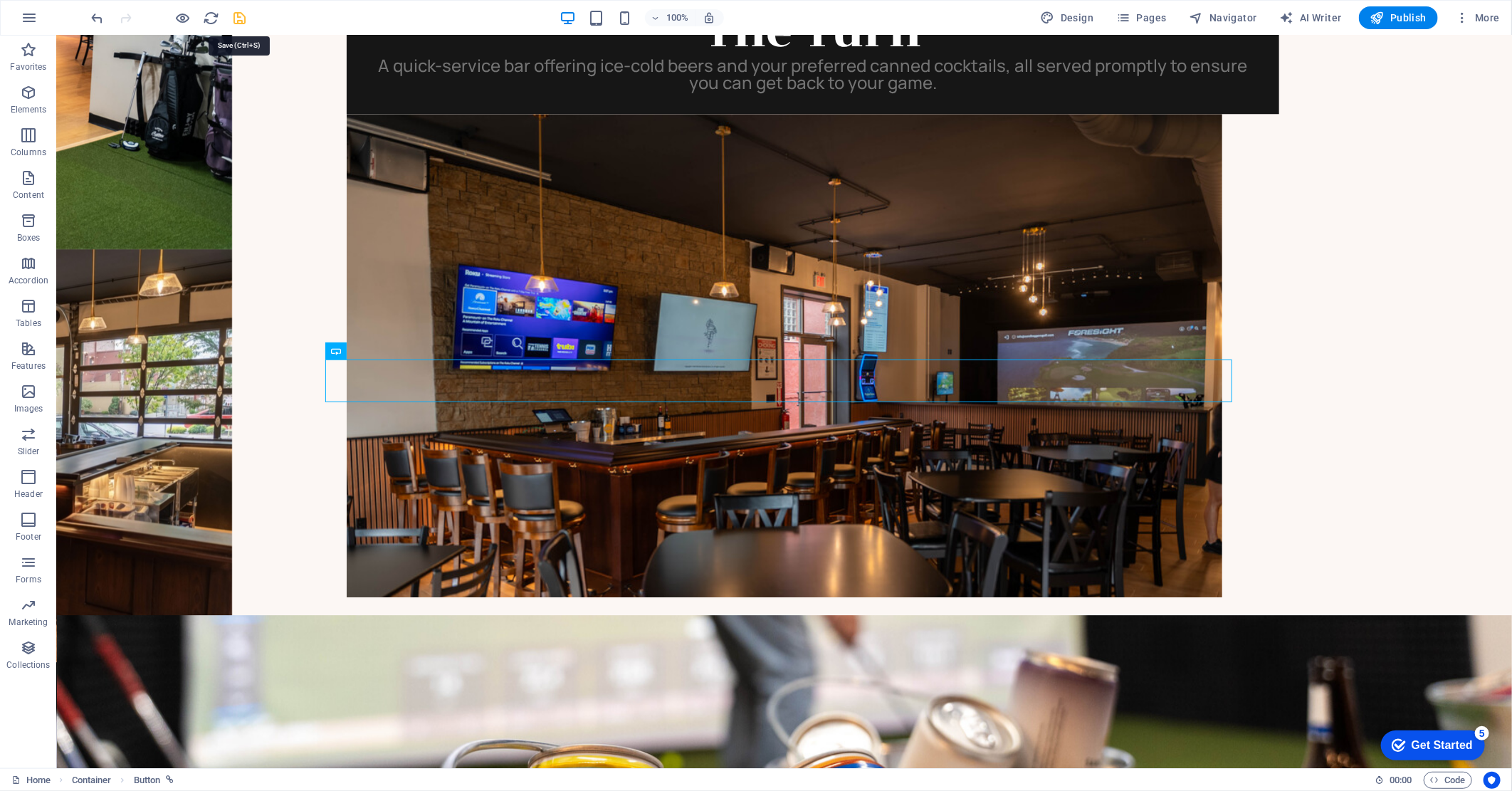
click at [244, 23] on icon "save" at bounding box center [240, 18] width 16 height 16
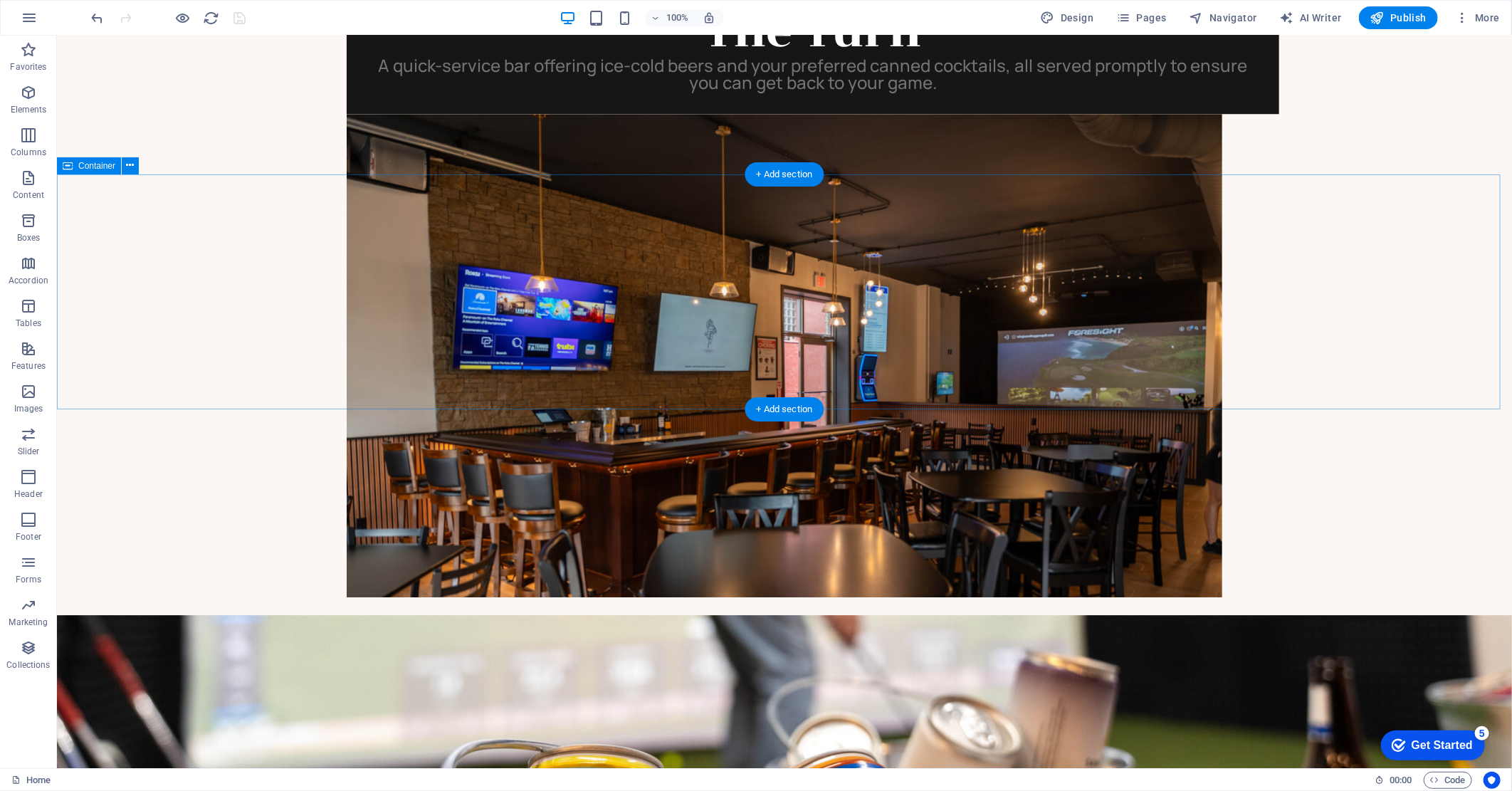
select select "px"
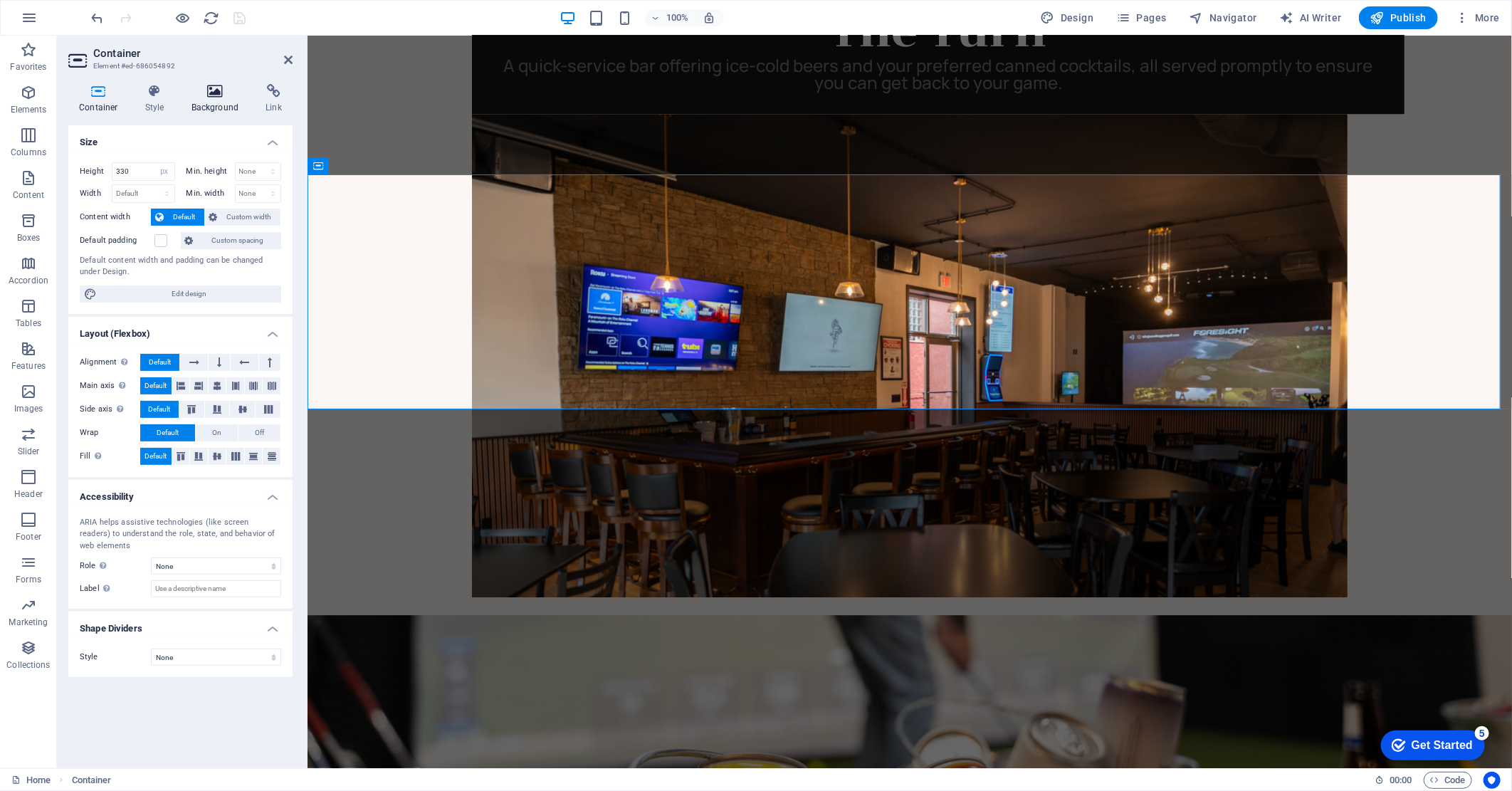
click at [210, 101] on h4 "Background" at bounding box center [219, 98] width 75 height 30
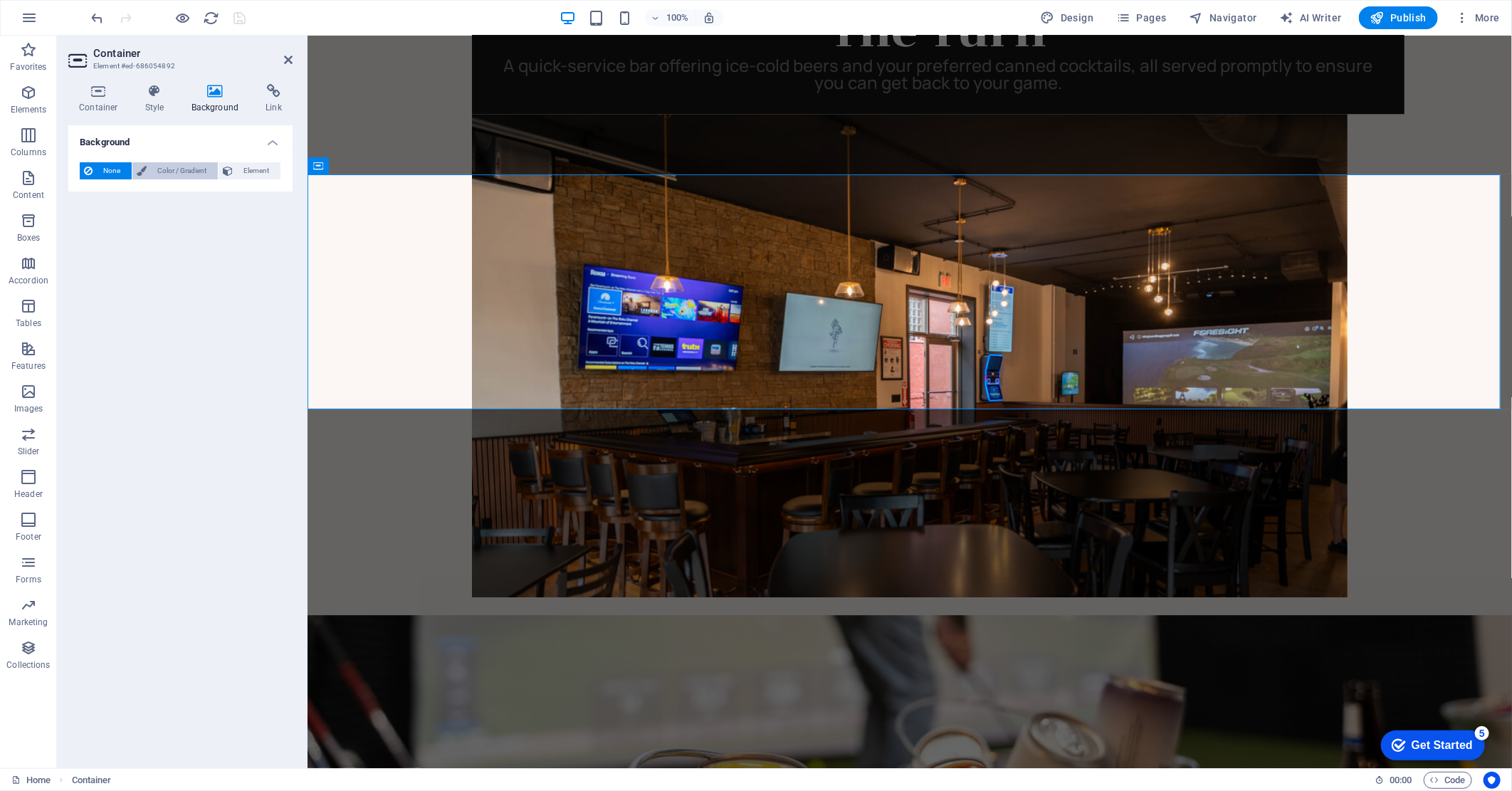
click at [196, 175] on span "Color / Gradient" at bounding box center [182, 171] width 63 height 17
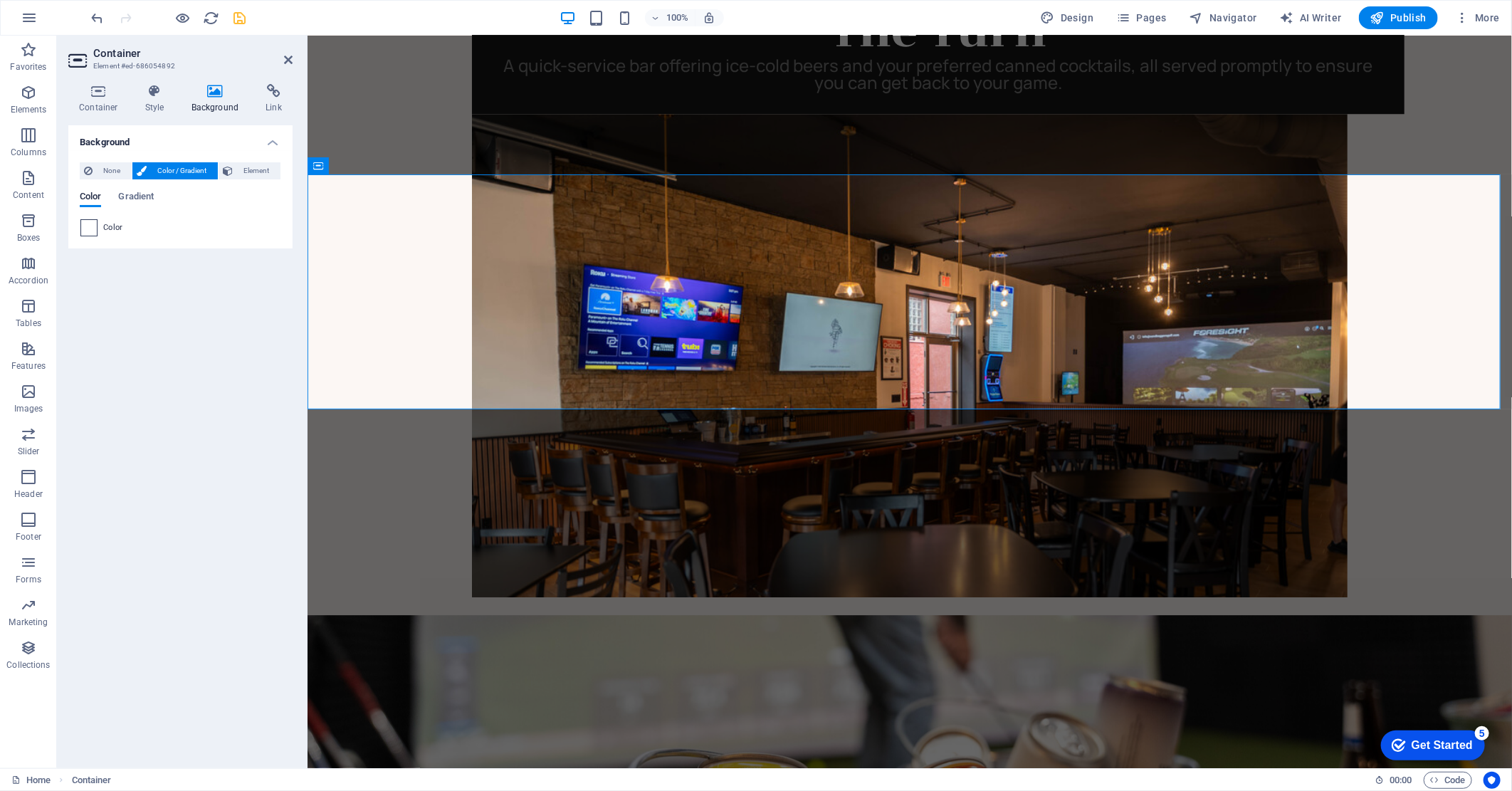
click at [95, 228] on span at bounding box center [89, 228] width 15 height 15
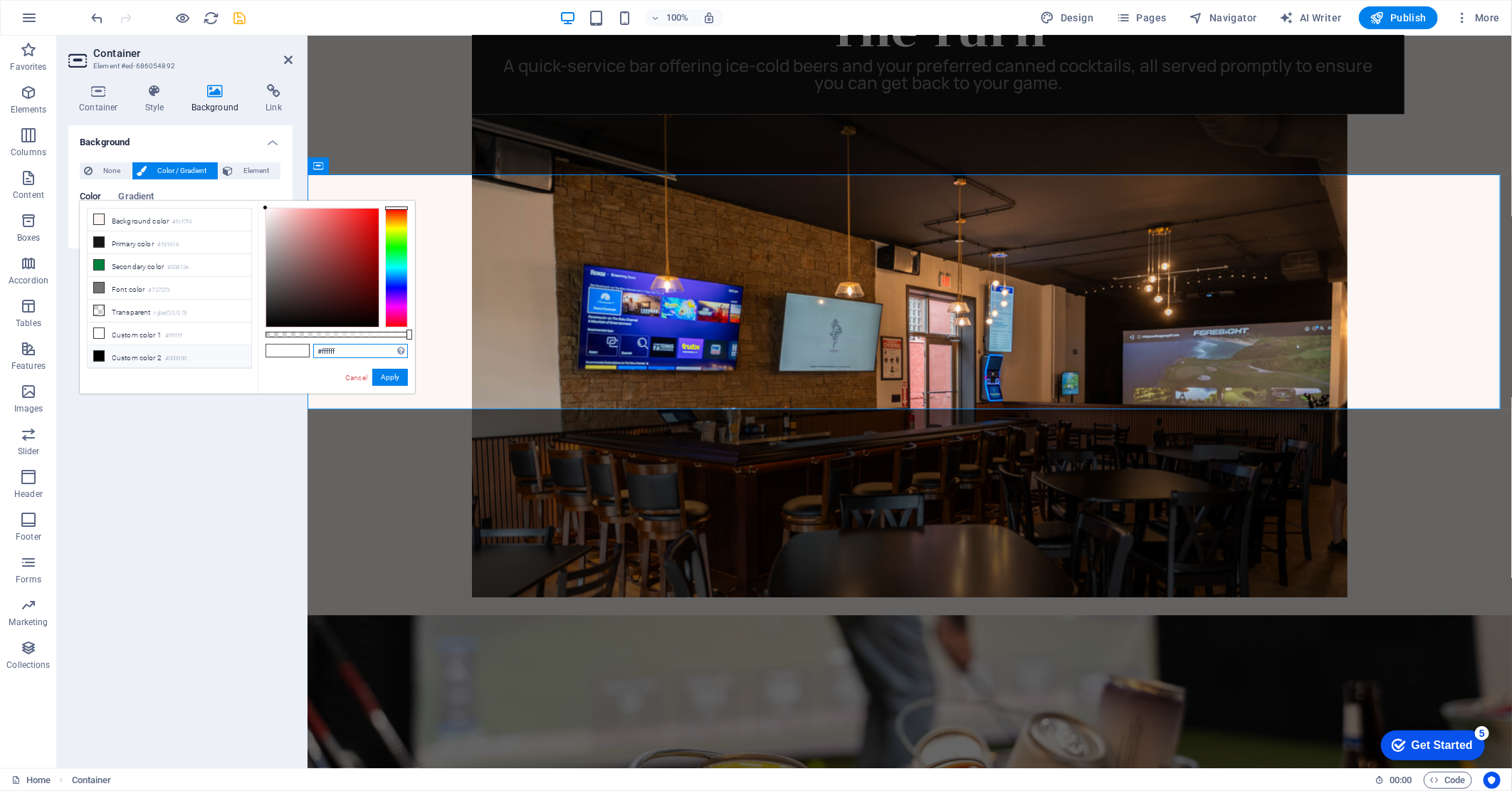
drag, startPoint x: 356, startPoint y: 354, endPoint x: 302, endPoint y: 354, distance: 54.0
click at [302, 354] on div "#ffffff Supported formats #0852ed rgb(8, 82, 237) rgba(8, 82, 237, 90%) hsv(221…" at bounding box center [336, 400] width 158 height 399
paste input "Coming Soon..."
type input "Coming Soon..."
drag, startPoint x: 370, startPoint y: 350, endPoint x: 279, endPoint y: 353, distance: 91.0
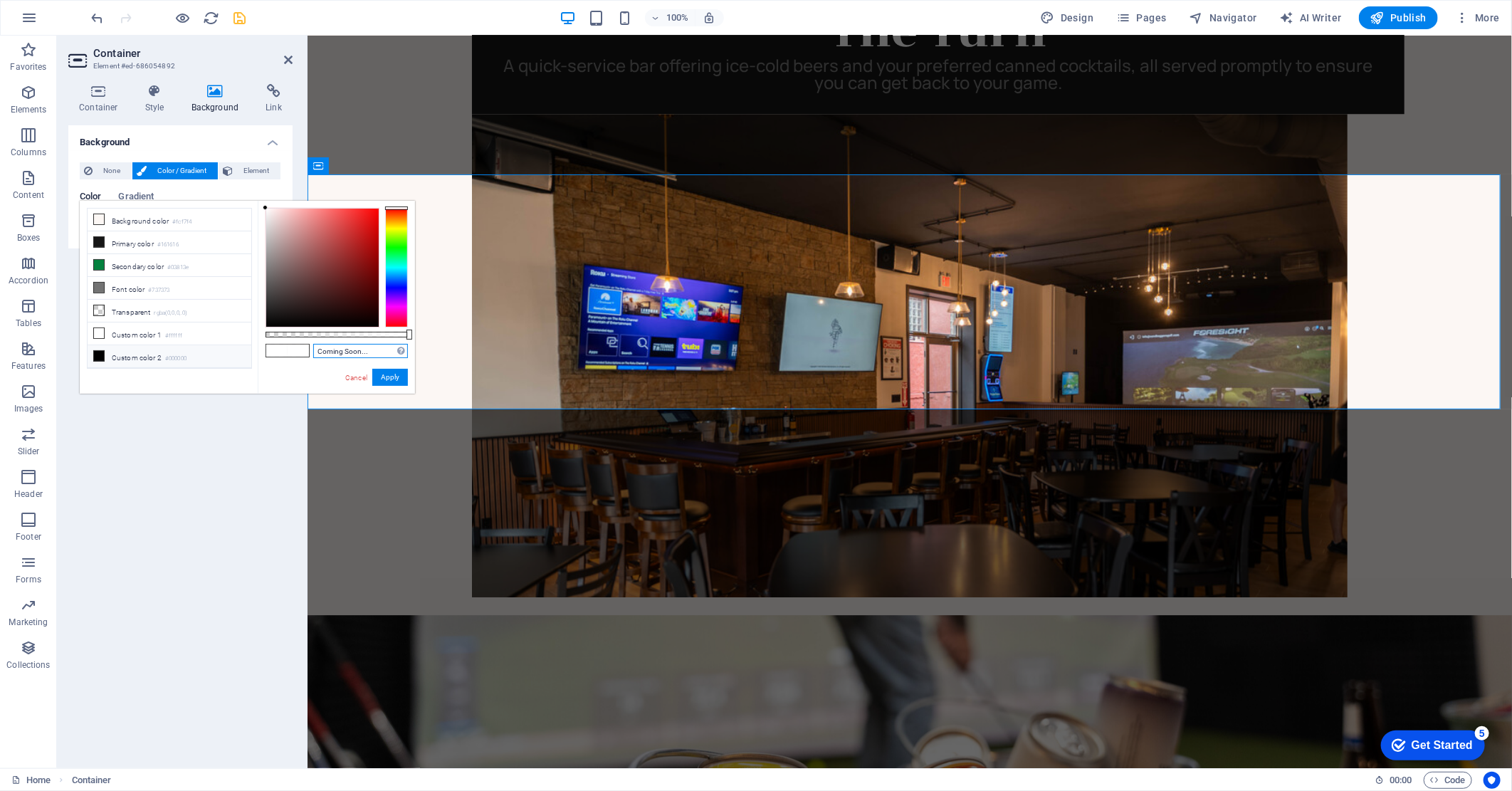
click at [279, 353] on div "Coming Soon... Supported formats #0852ed rgb(8, 82, 237) rgba(8, 82, 237, 90%) …" at bounding box center [336, 400] width 158 height 399
click at [357, 379] on link "Cancel" at bounding box center [356, 377] width 25 height 11
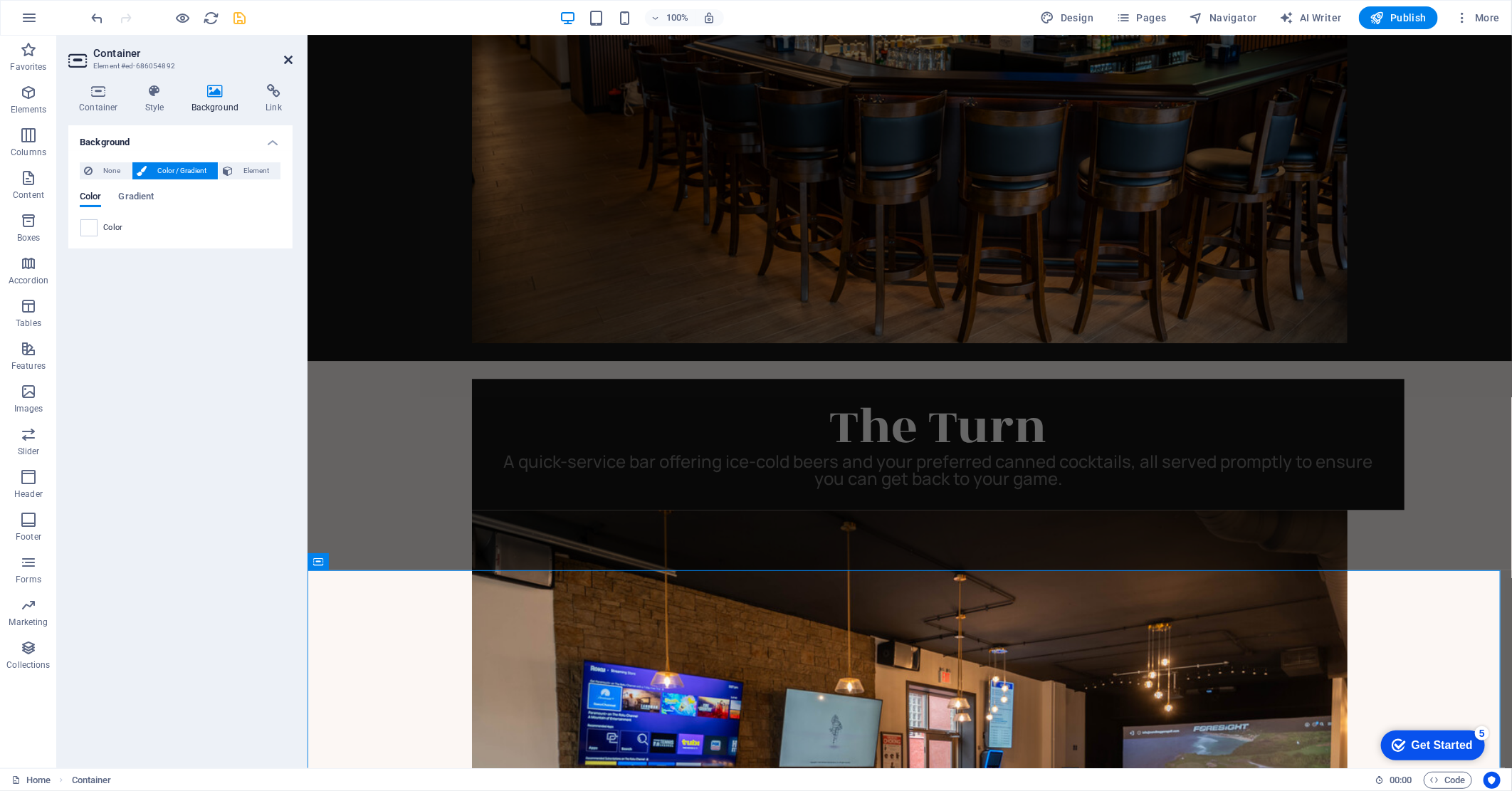
click at [290, 61] on icon at bounding box center [288, 60] width 9 height 11
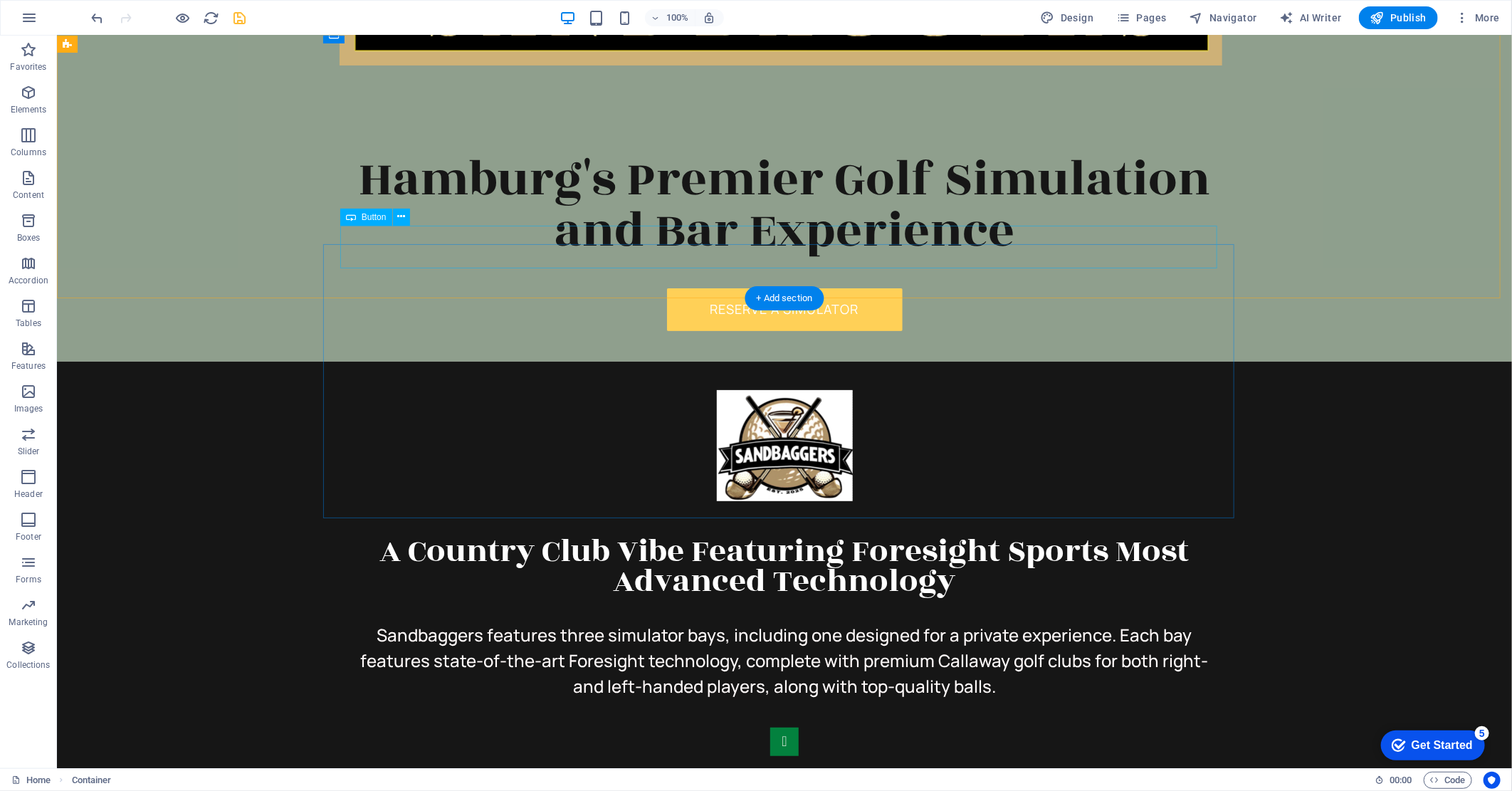
scroll to position [114, 0]
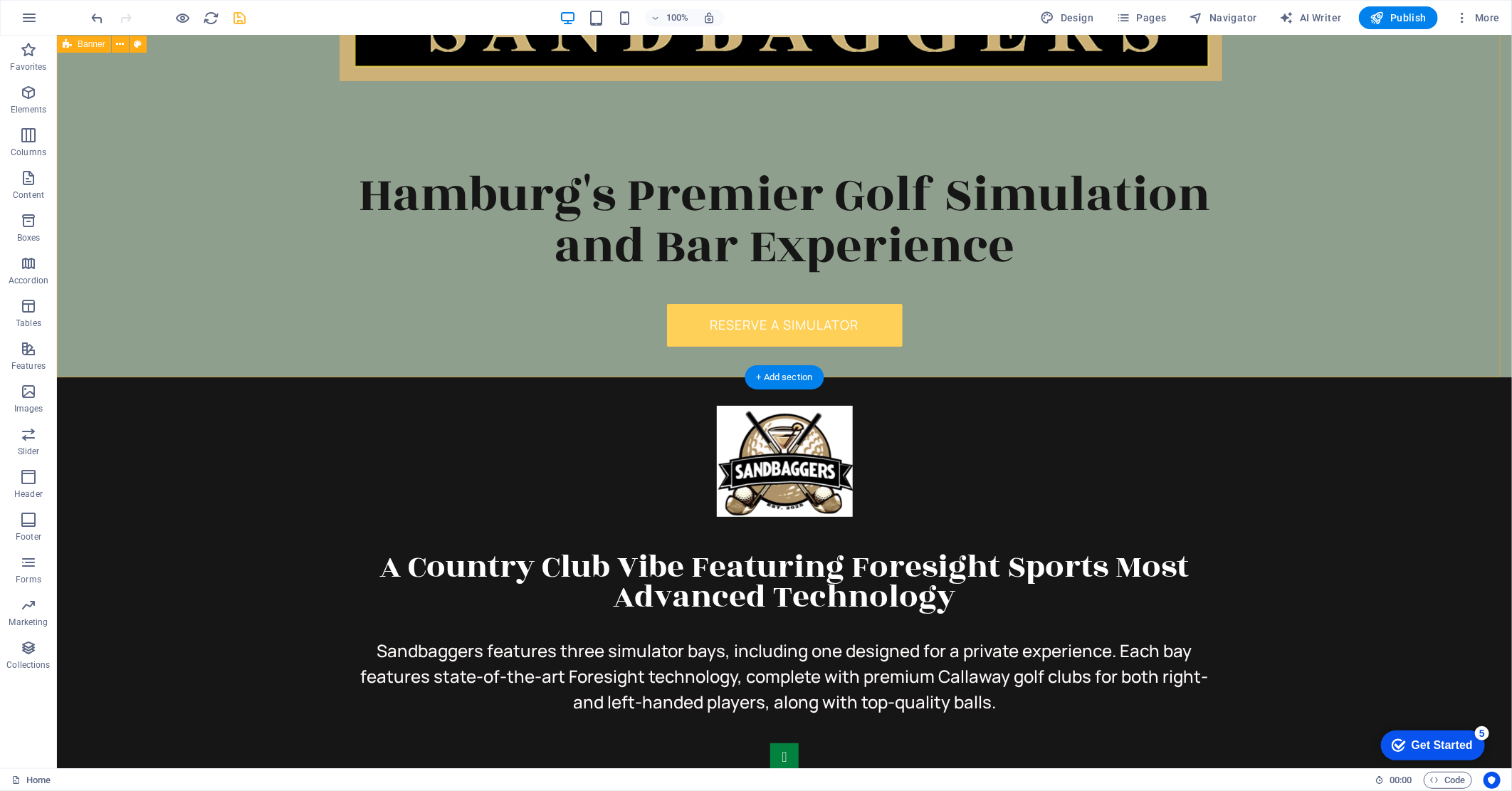
click at [209, 210] on div "Home Reservations Leagues Club Storage VIP Game Day Join Our Team Menu Gift Cer…" at bounding box center [783, 149] width 1455 height 456
select select "px"
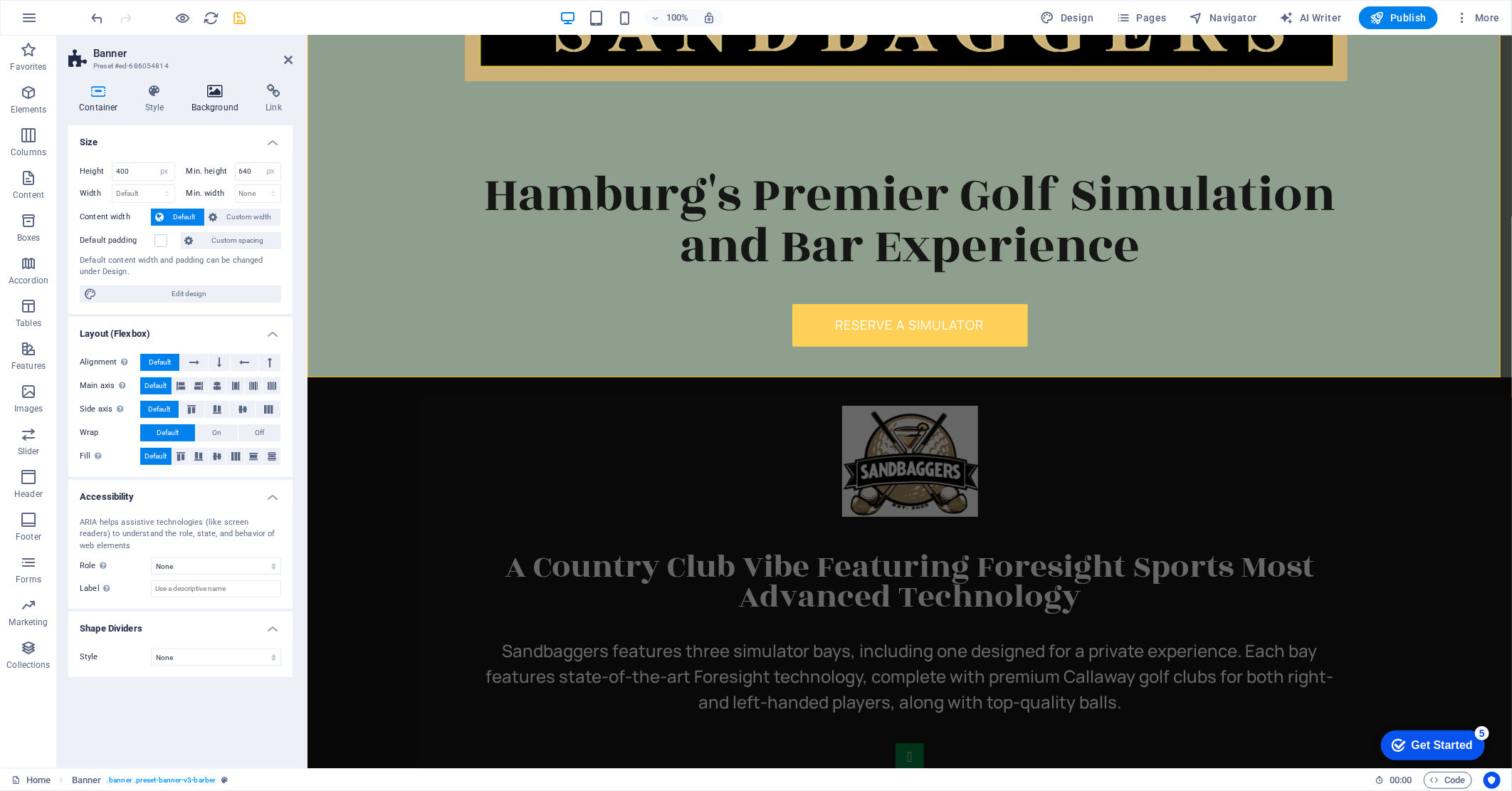
click at [205, 104] on h4 "Background" at bounding box center [219, 98] width 75 height 30
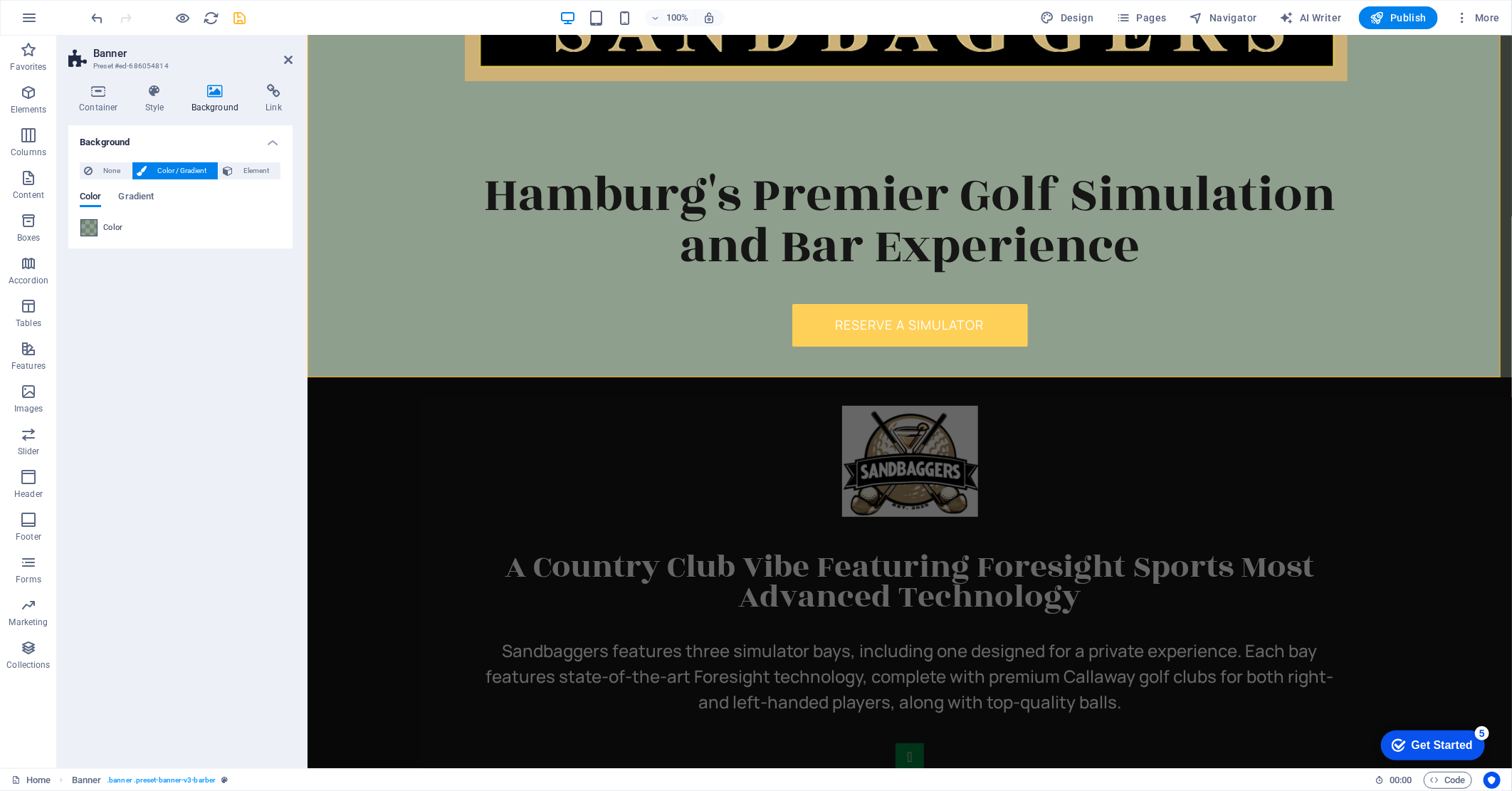
click at [89, 233] on span at bounding box center [89, 228] width 15 height 15
type input "rgba(0, 45, 7, 0.435)"
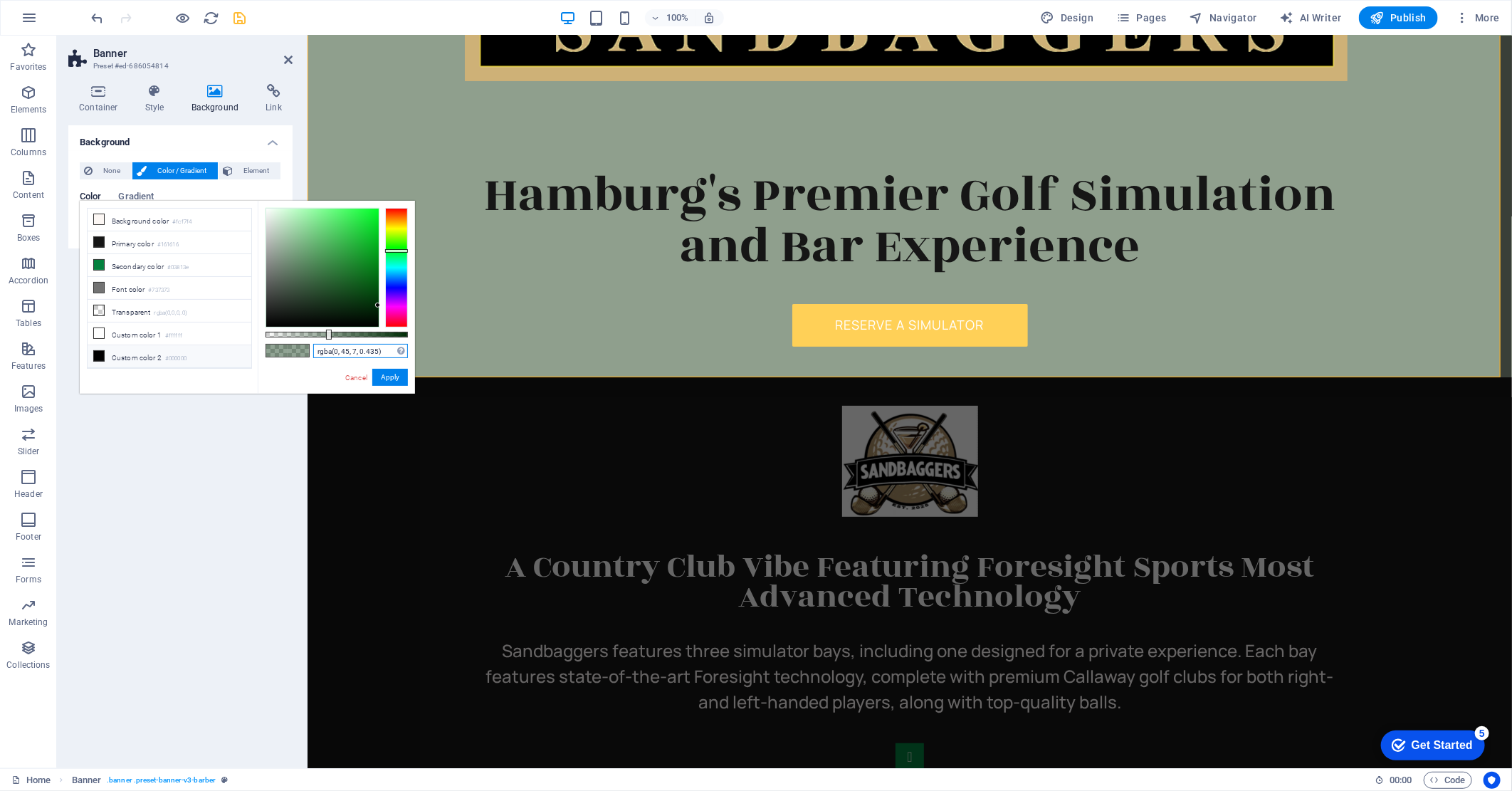
drag, startPoint x: 392, startPoint y: 354, endPoint x: 313, endPoint y: 357, distance: 79.1
click at [313, 357] on input "rgba(0, 45, 7, 0.435)" at bounding box center [360, 351] width 95 height 15
drag, startPoint x: 349, startPoint y: 376, endPoint x: 36, endPoint y: 328, distance: 316.7
click at [349, 376] on link "Cancel" at bounding box center [356, 377] width 25 height 11
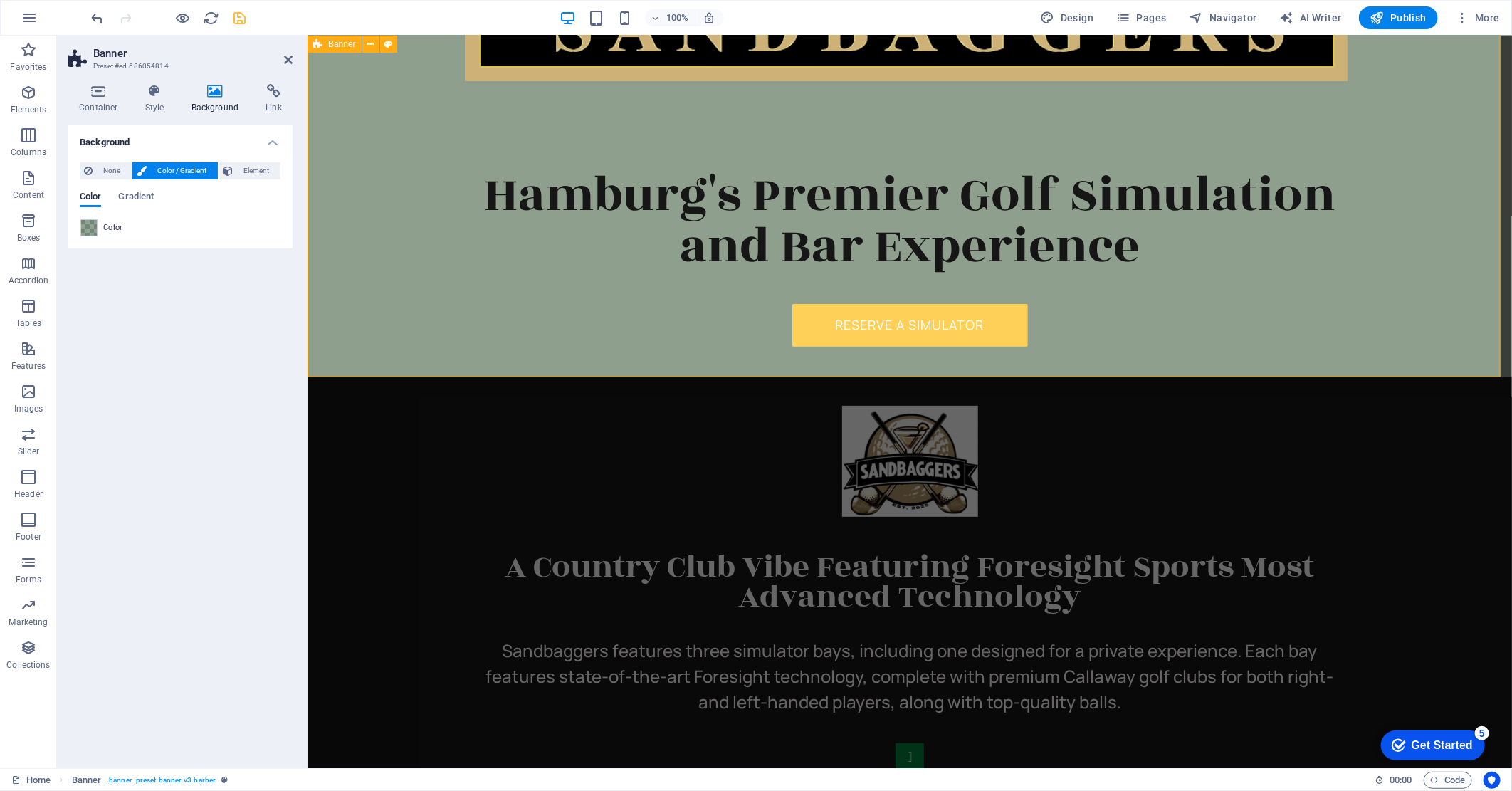
click at [364, 124] on div "Home Reservations Leagues Club Storage VIP Game Day Join Our Team Menu Gift Cer…" at bounding box center [909, 149] width 1204 height 456
click at [280, 59] on h2 "Banner" at bounding box center [193, 54] width 199 height 13
click at [287, 55] on icon at bounding box center [288, 60] width 9 height 11
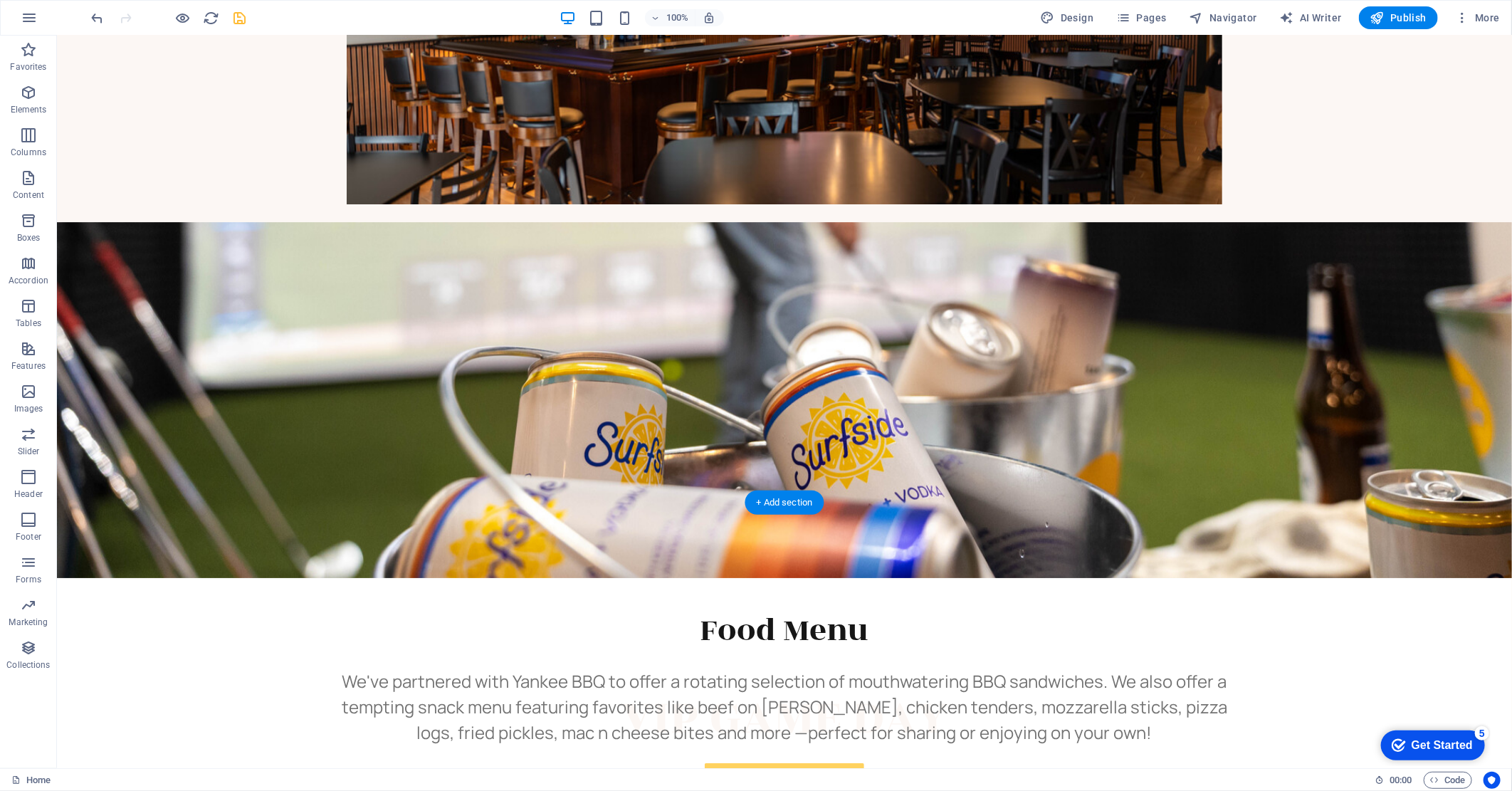
scroll to position [2488, 0]
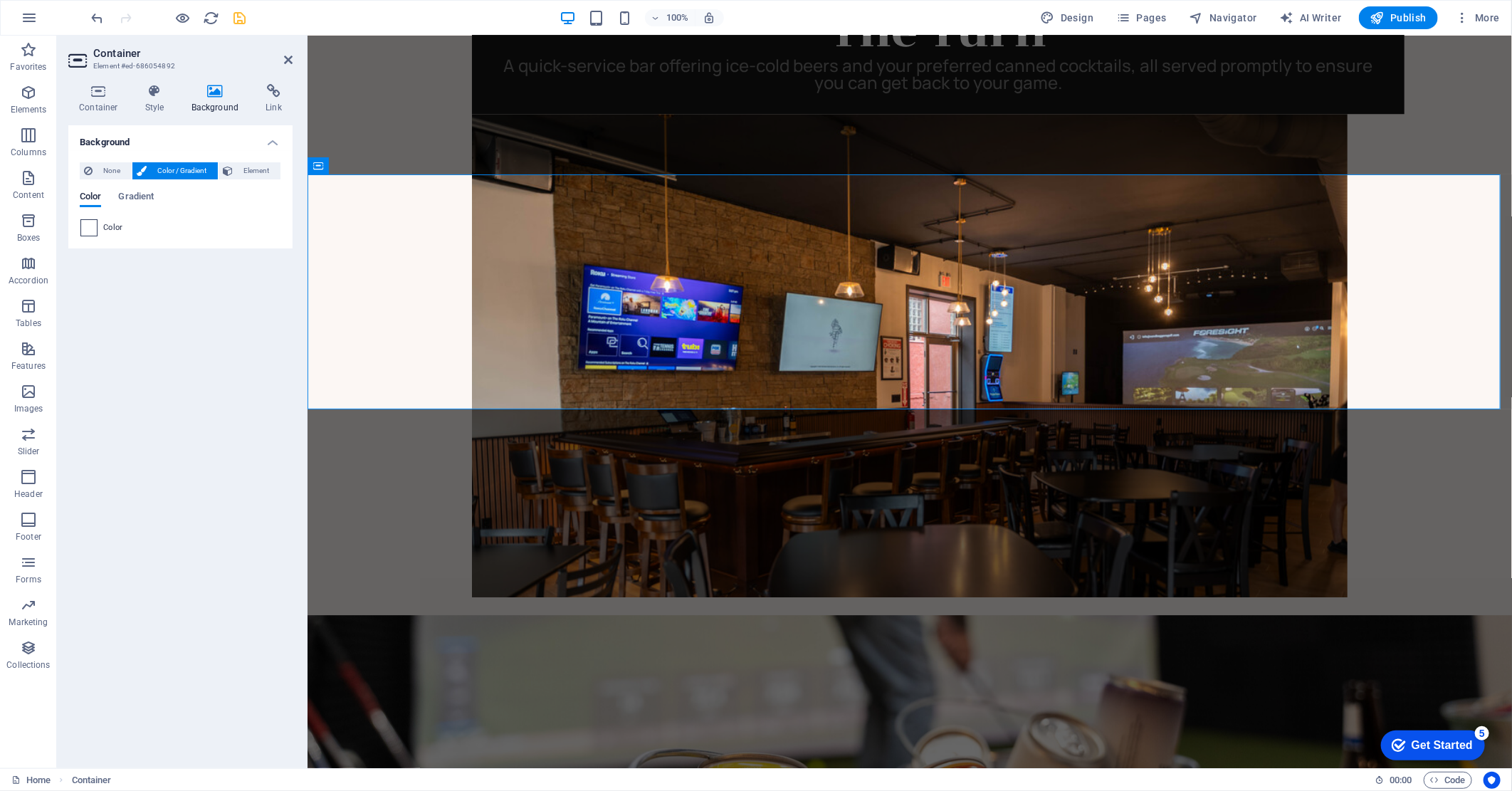
click at [89, 223] on span at bounding box center [89, 228] width 15 height 15
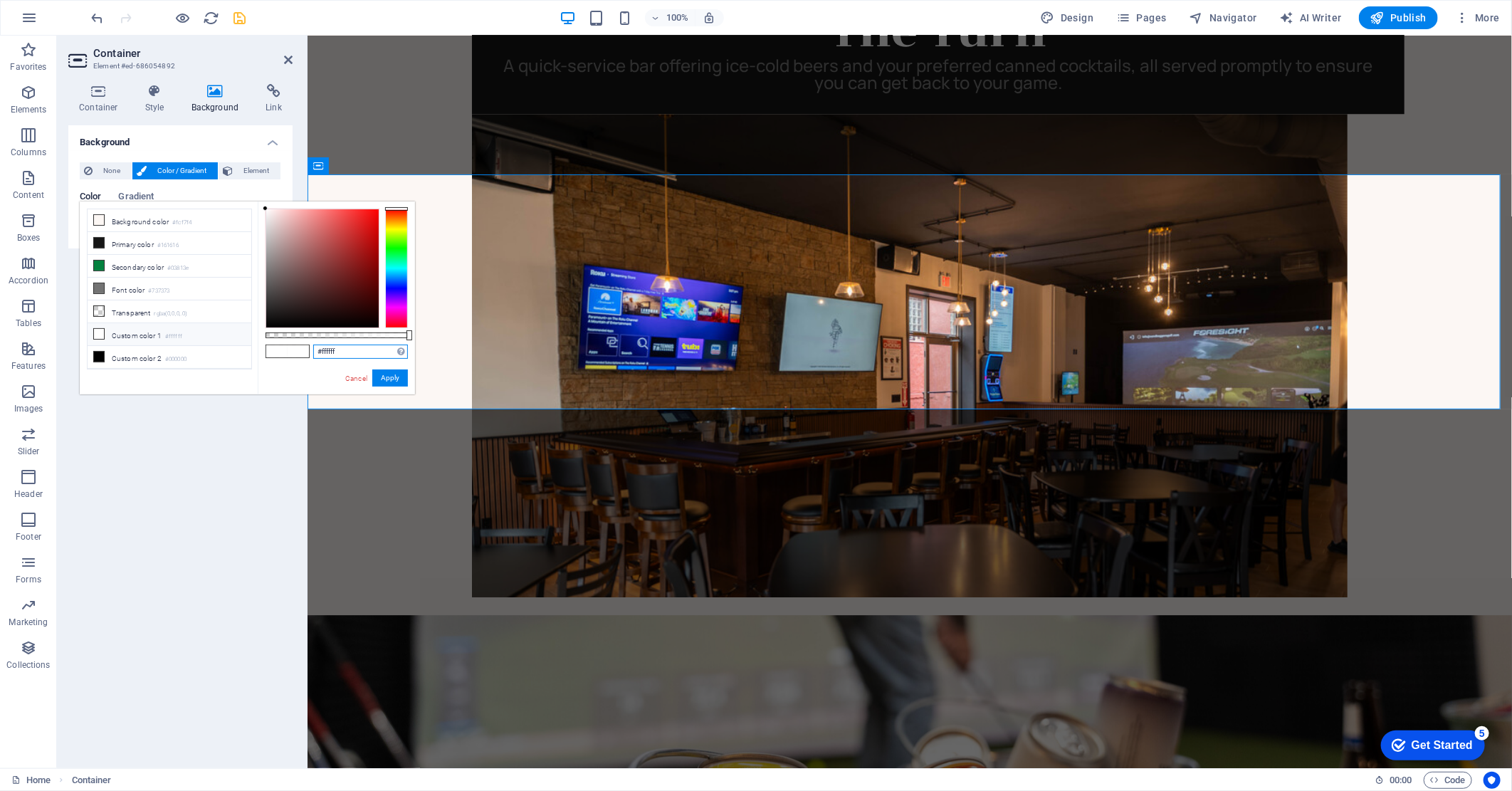
drag, startPoint x: 338, startPoint y: 354, endPoint x: 312, endPoint y: 354, distance: 26.0
click at [312, 354] on div "#ffffff Supported formats #0852ed rgb(8, 82, 237) rgba(8, 82, 237, 90%) hsv(221…" at bounding box center [336, 401] width 158 height 399
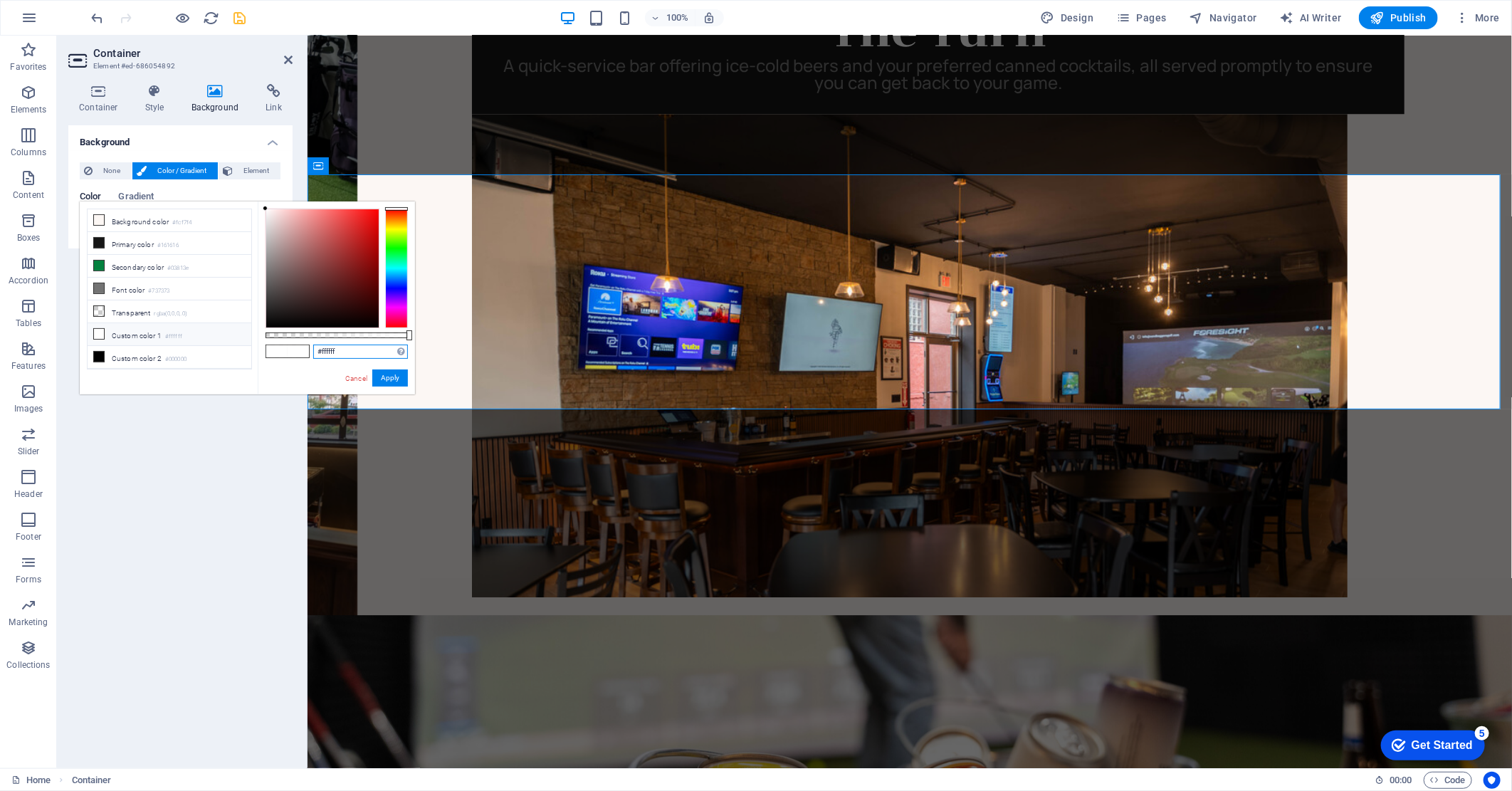
paste input "rgba(0, 45, 7, 0.435)"
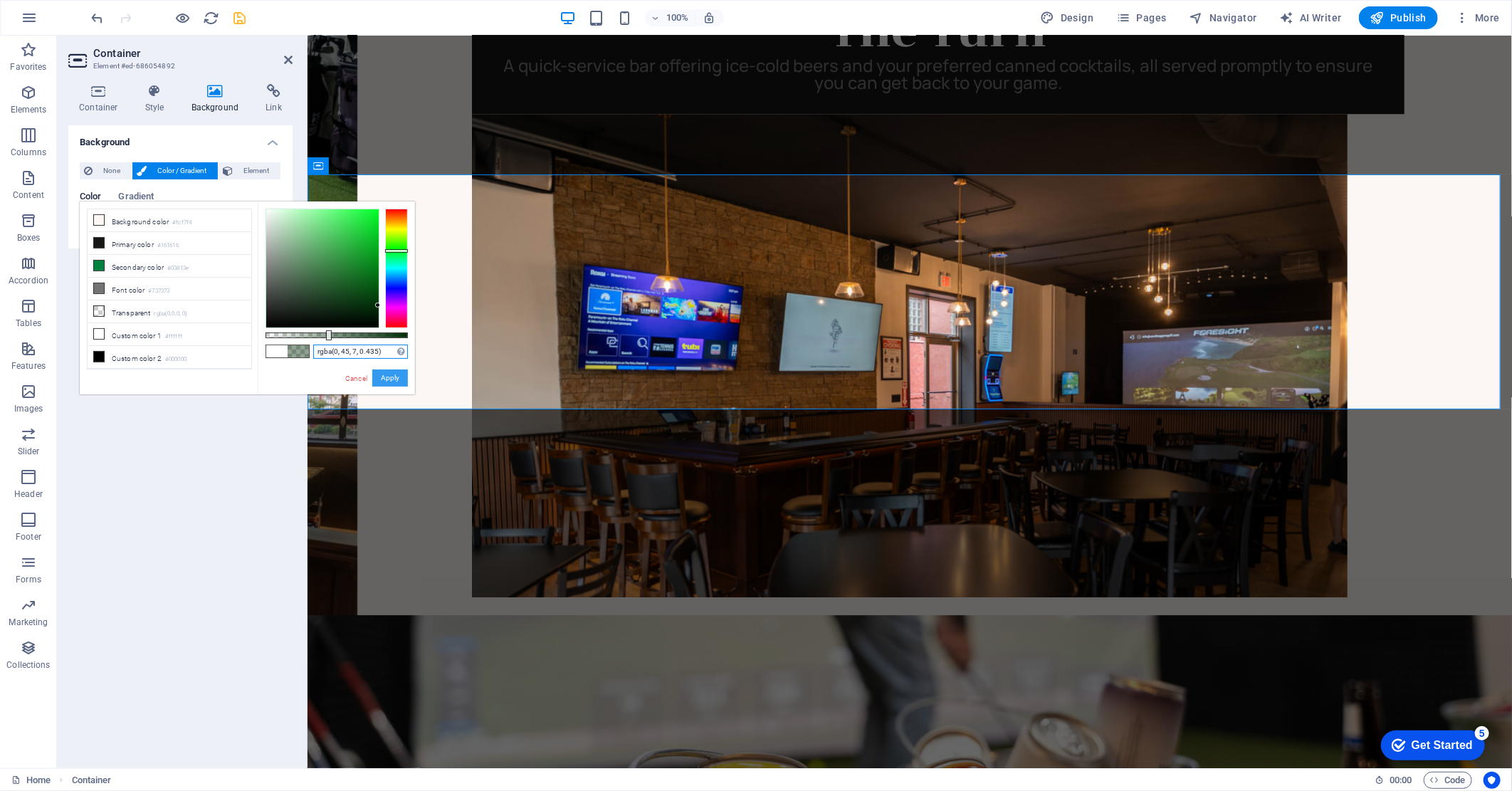
type input "rgba(0, 45, 7, 0.435)"
click at [399, 376] on button "Apply" at bounding box center [390, 378] width 36 height 17
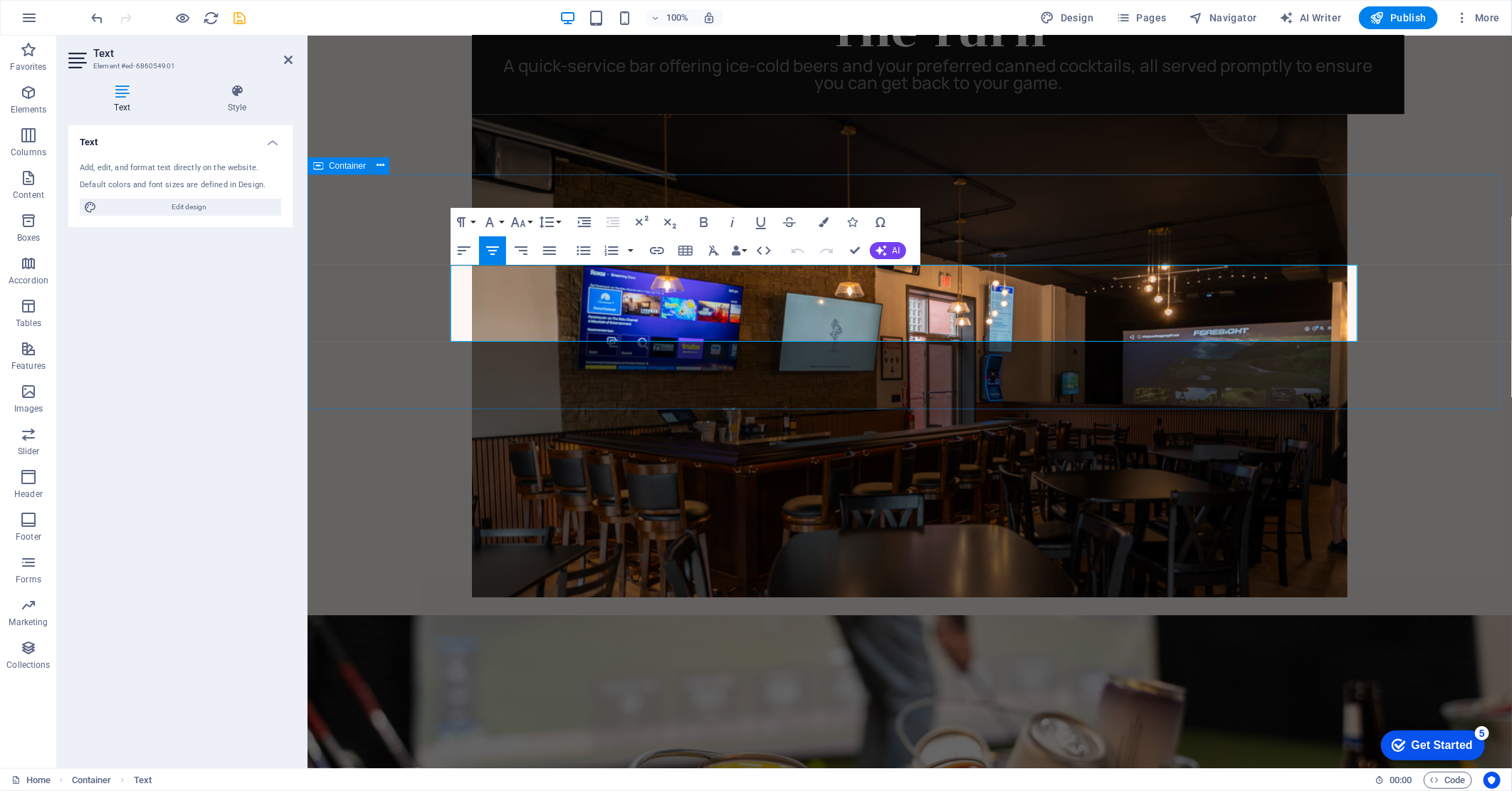
drag, startPoint x: 1237, startPoint y: 327, endPoint x: 441, endPoint y: 273, distance: 797.8
click at [830, 225] on button "Colors" at bounding box center [823, 222] width 27 height 28
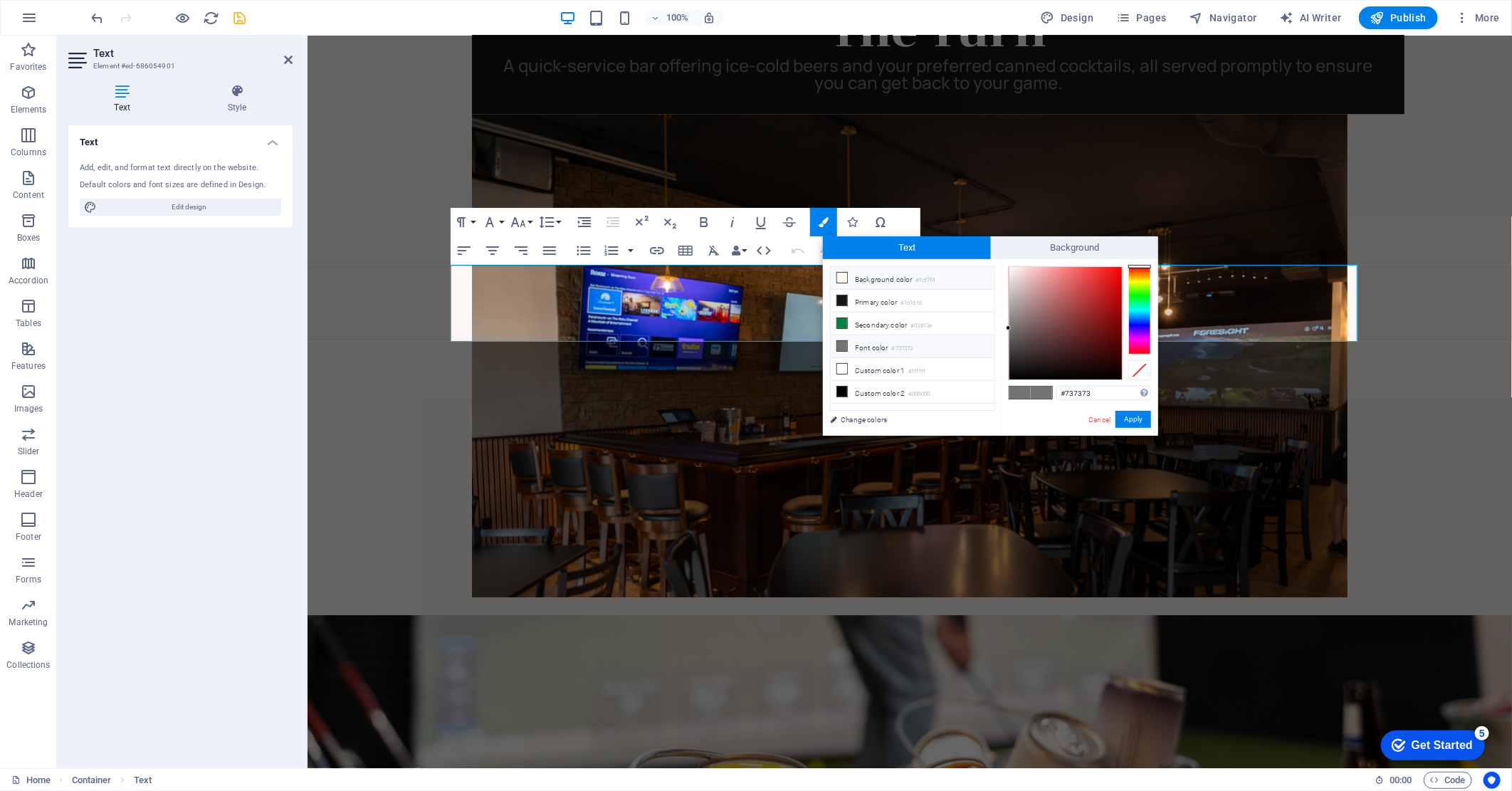
click at [842, 279] on icon at bounding box center [842, 278] width 10 height 10
type input "#fcf7f4"
drag, startPoint x: 1136, startPoint y: 422, endPoint x: 829, endPoint y: 386, distance: 309.1
click at [1136, 422] on button "Apply" at bounding box center [1133, 419] width 36 height 17
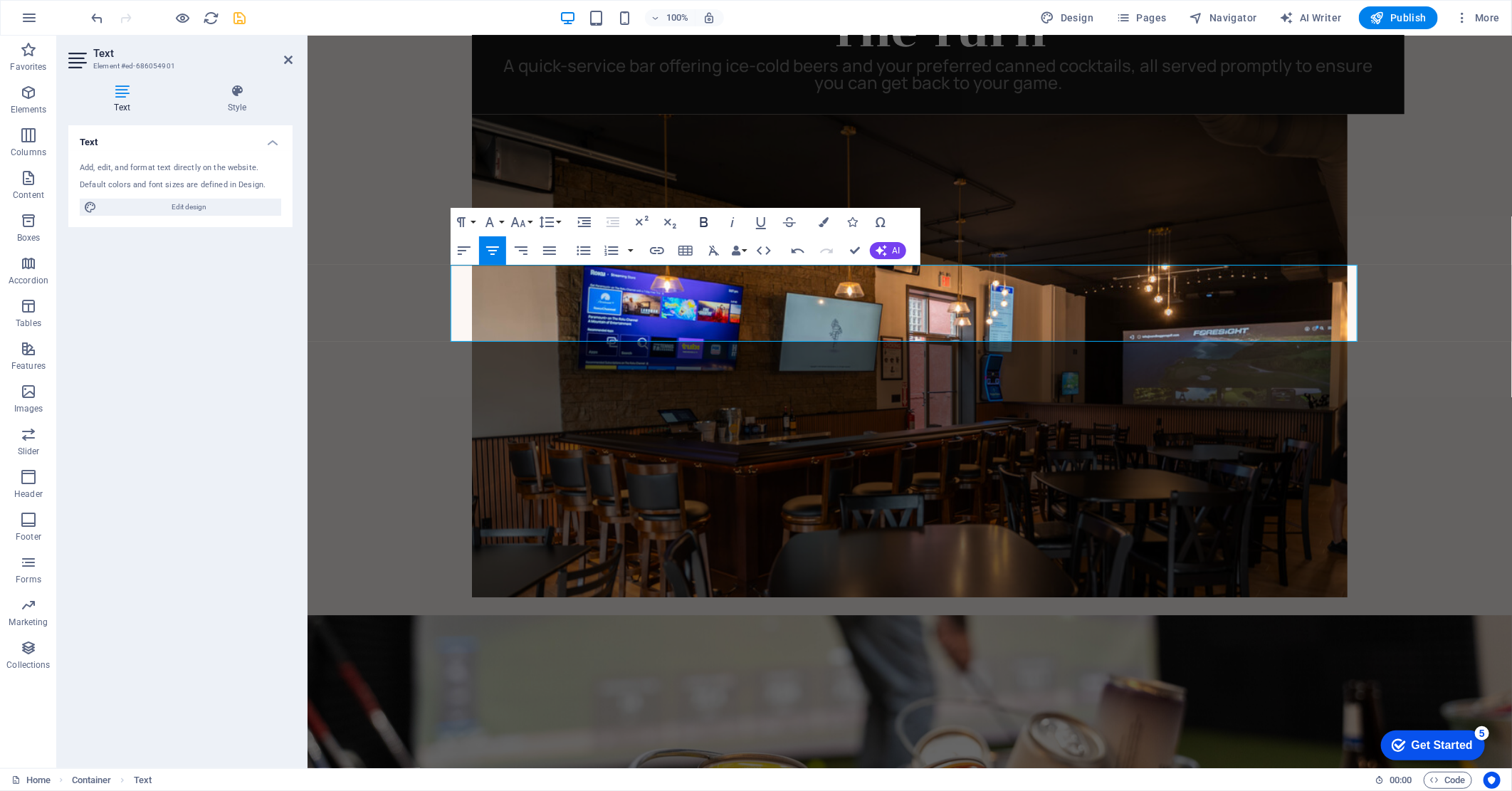
click at [701, 215] on icon "button" at bounding box center [704, 222] width 17 height 17
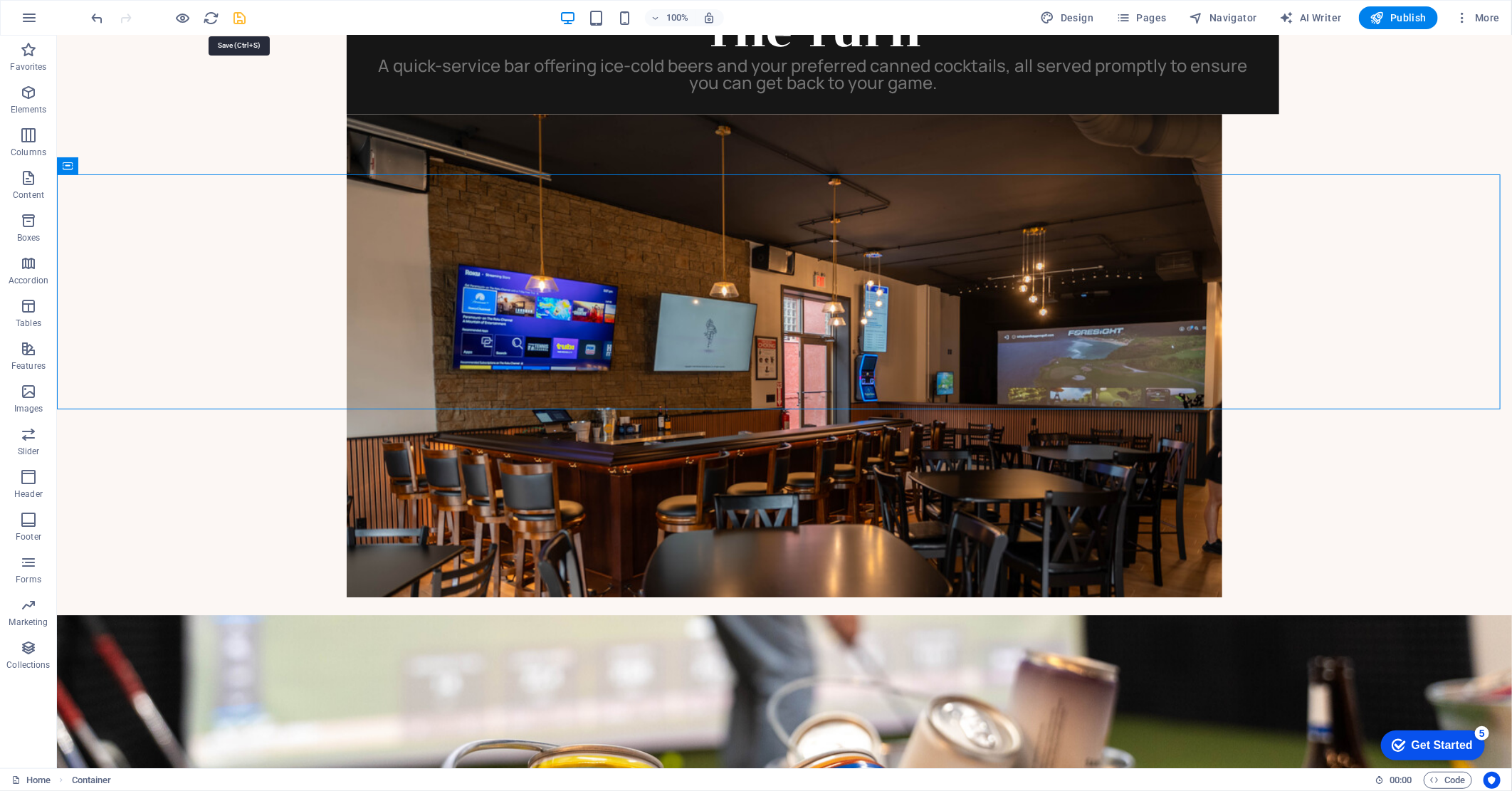
click at [245, 18] on icon "save" at bounding box center [240, 18] width 16 height 16
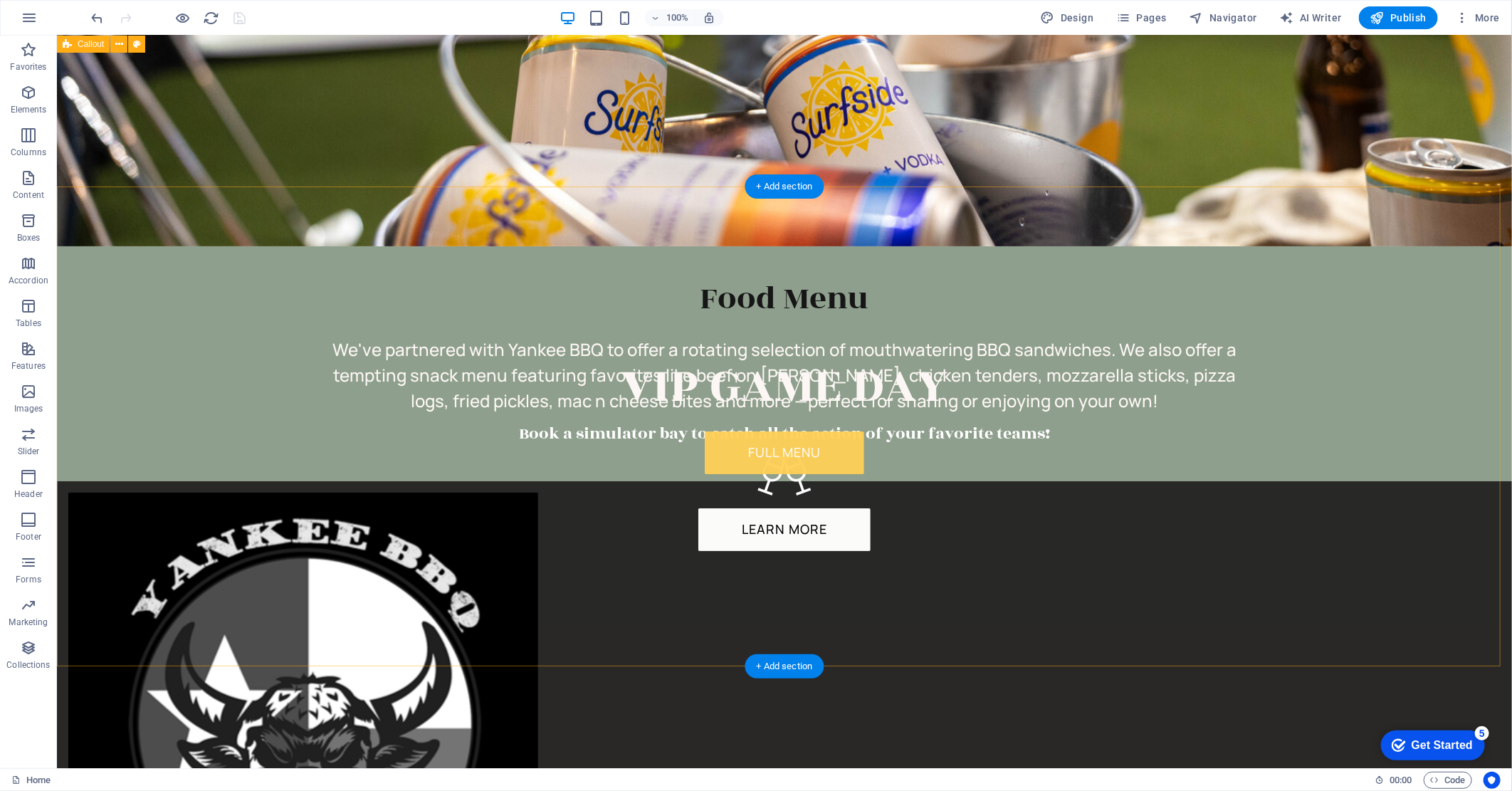
scroll to position [3200, 0]
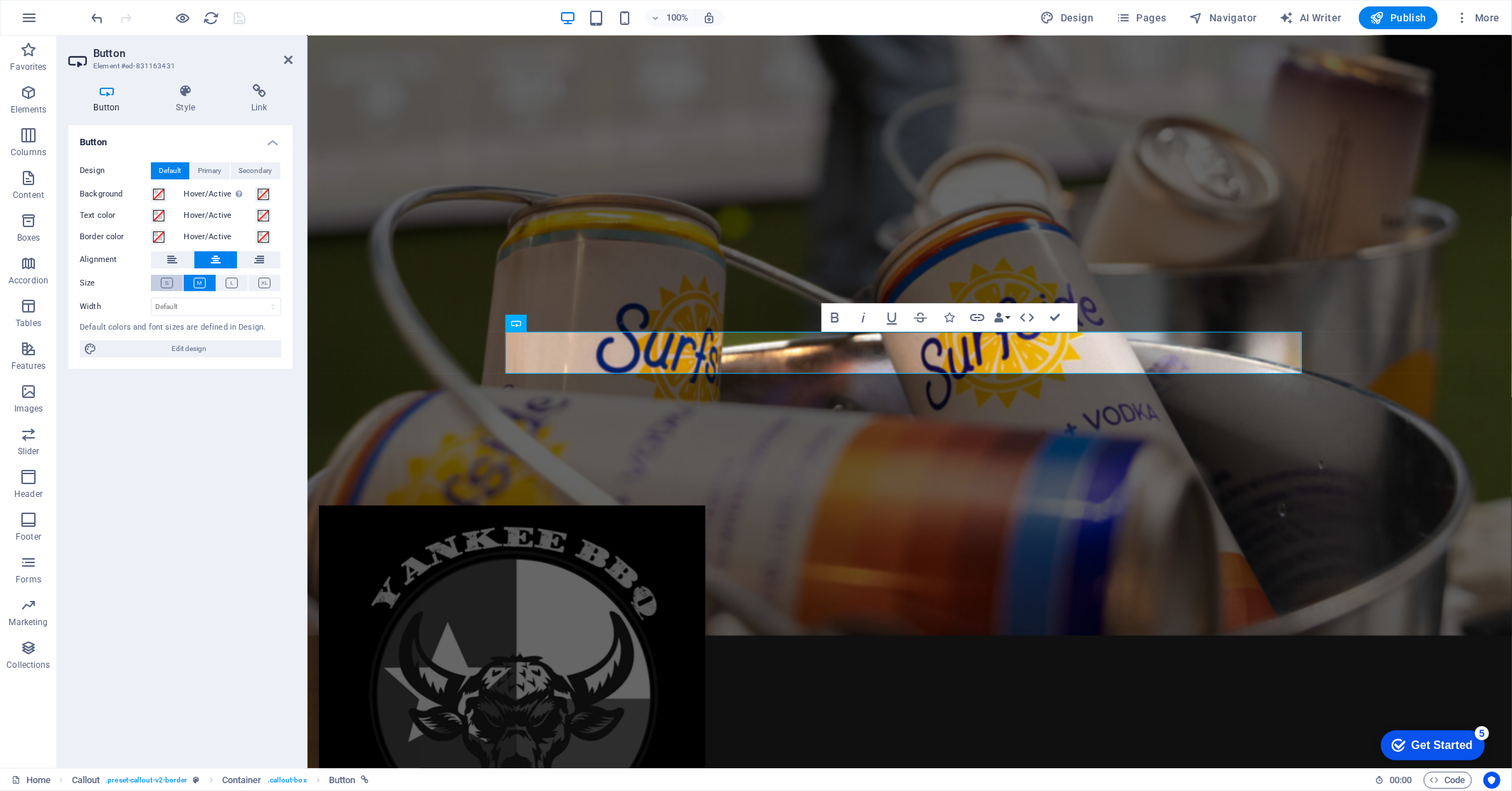
click at [173, 281] on button at bounding box center [167, 283] width 32 height 16
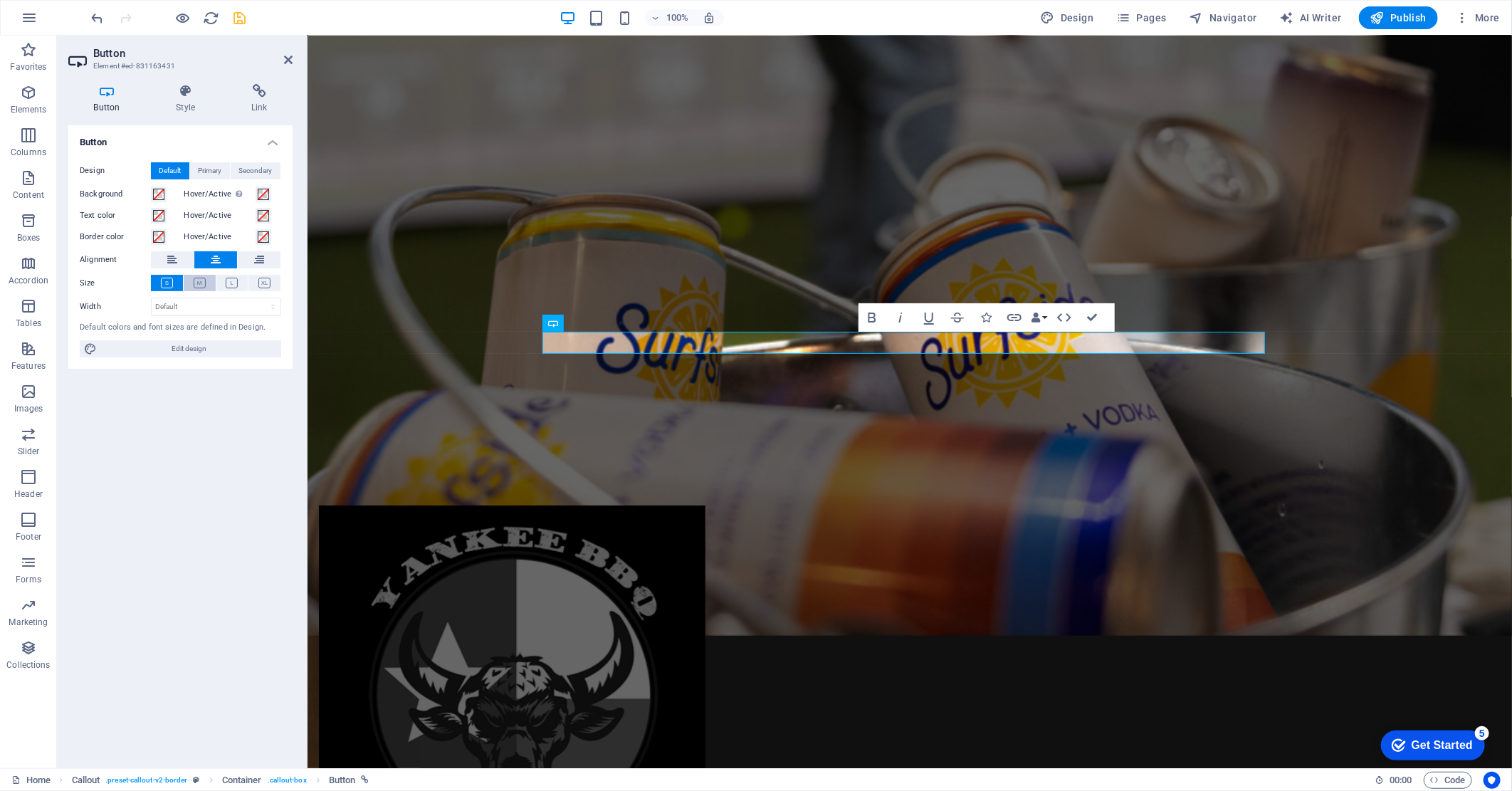
click at [193, 285] on button at bounding box center [199, 283] width 32 height 16
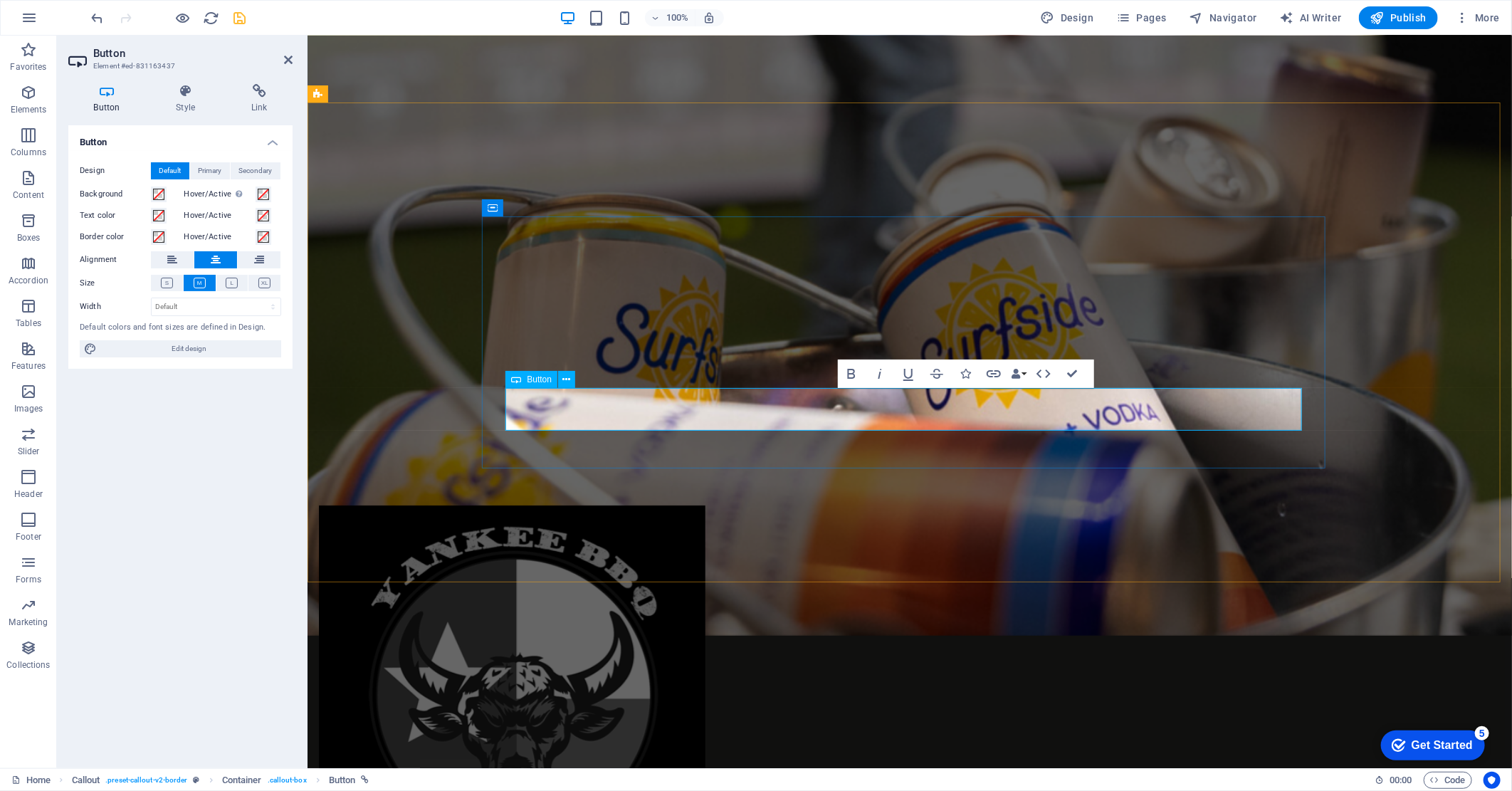
click at [232, 280] on icon at bounding box center [232, 283] width 12 height 11
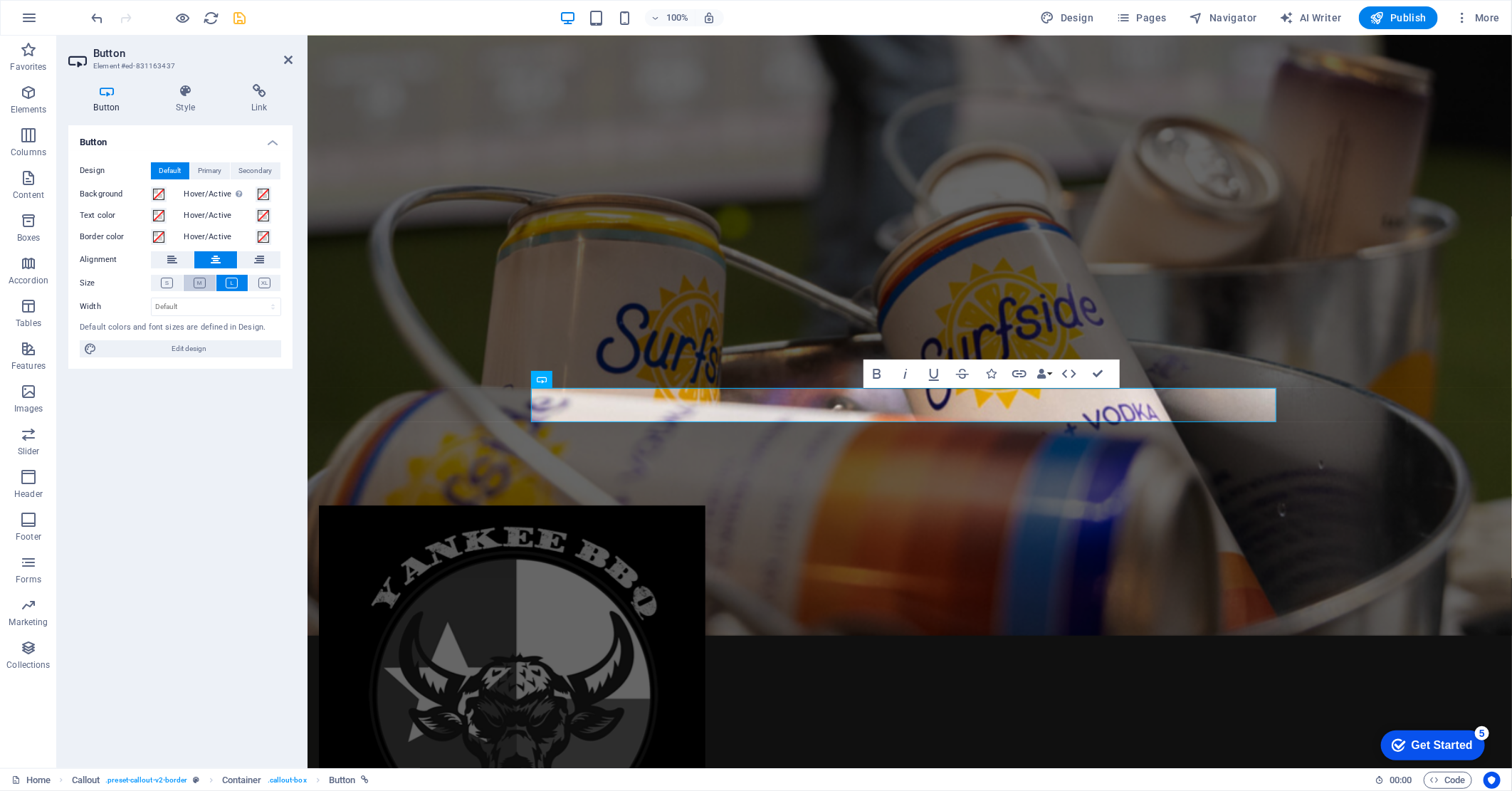
click at [201, 283] on icon at bounding box center [199, 283] width 12 height 11
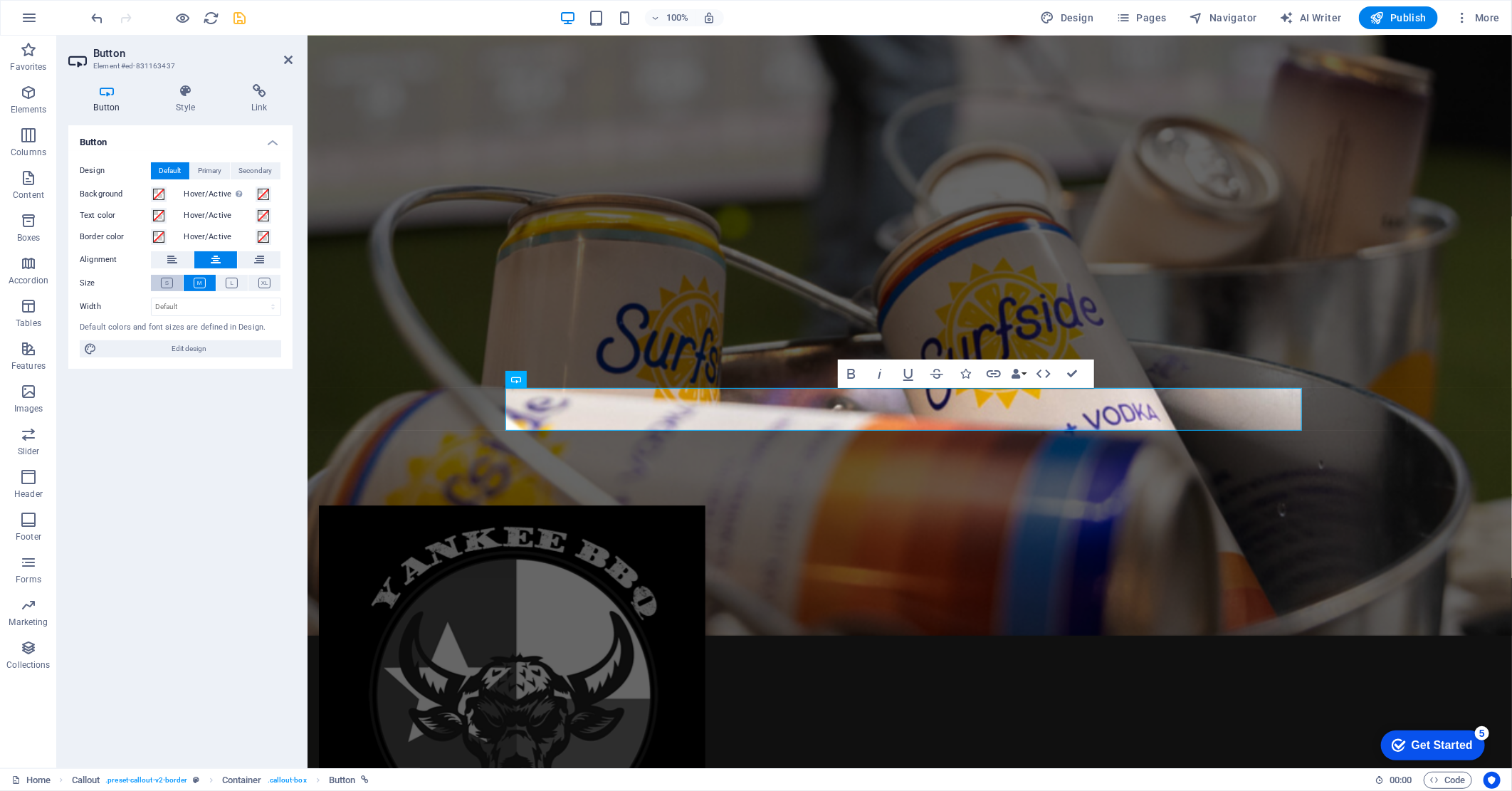
click at [171, 281] on icon at bounding box center [167, 283] width 12 height 11
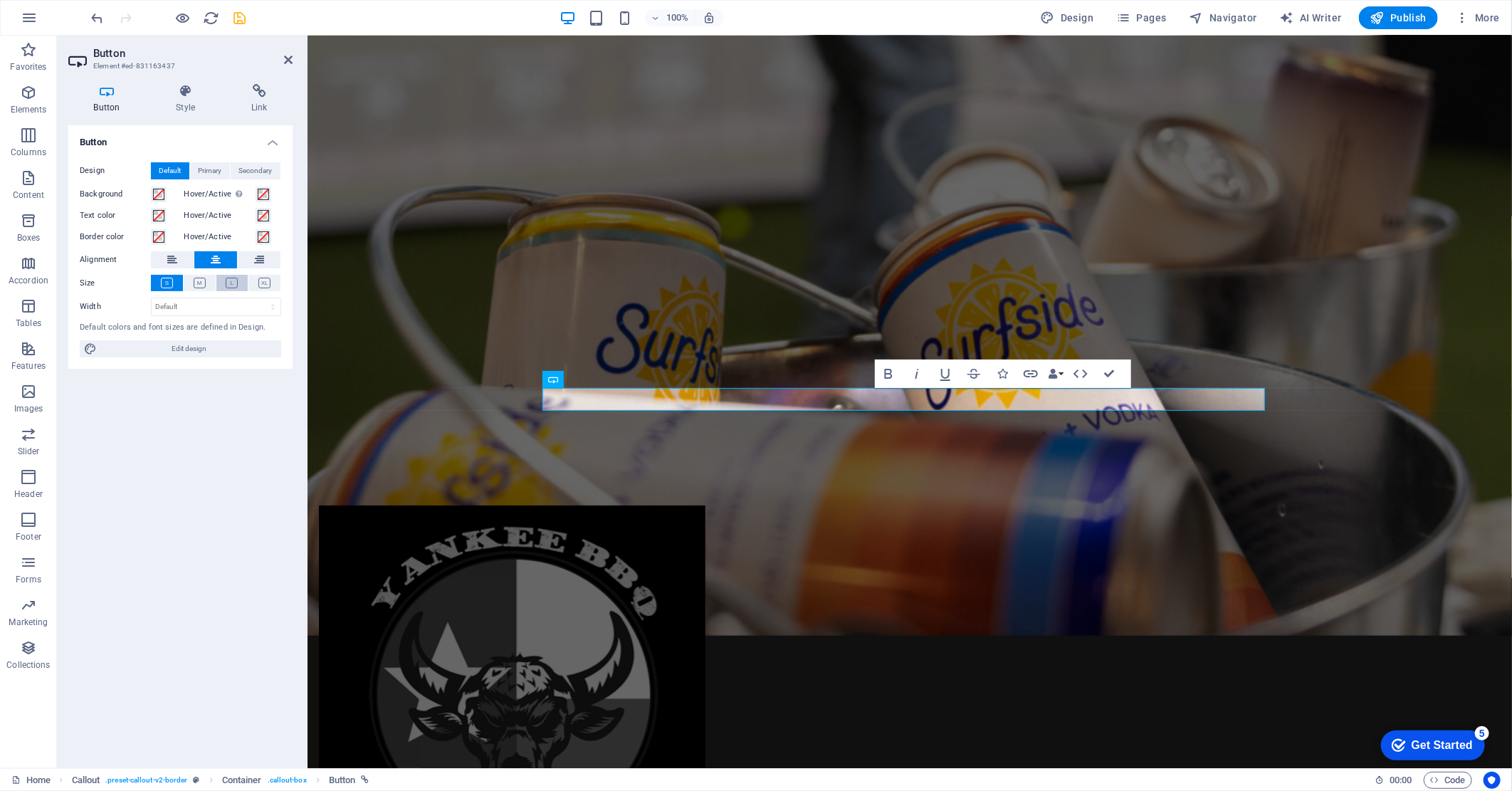
click at [236, 280] on icon at bounding box center [232, 283] width 12 height 11
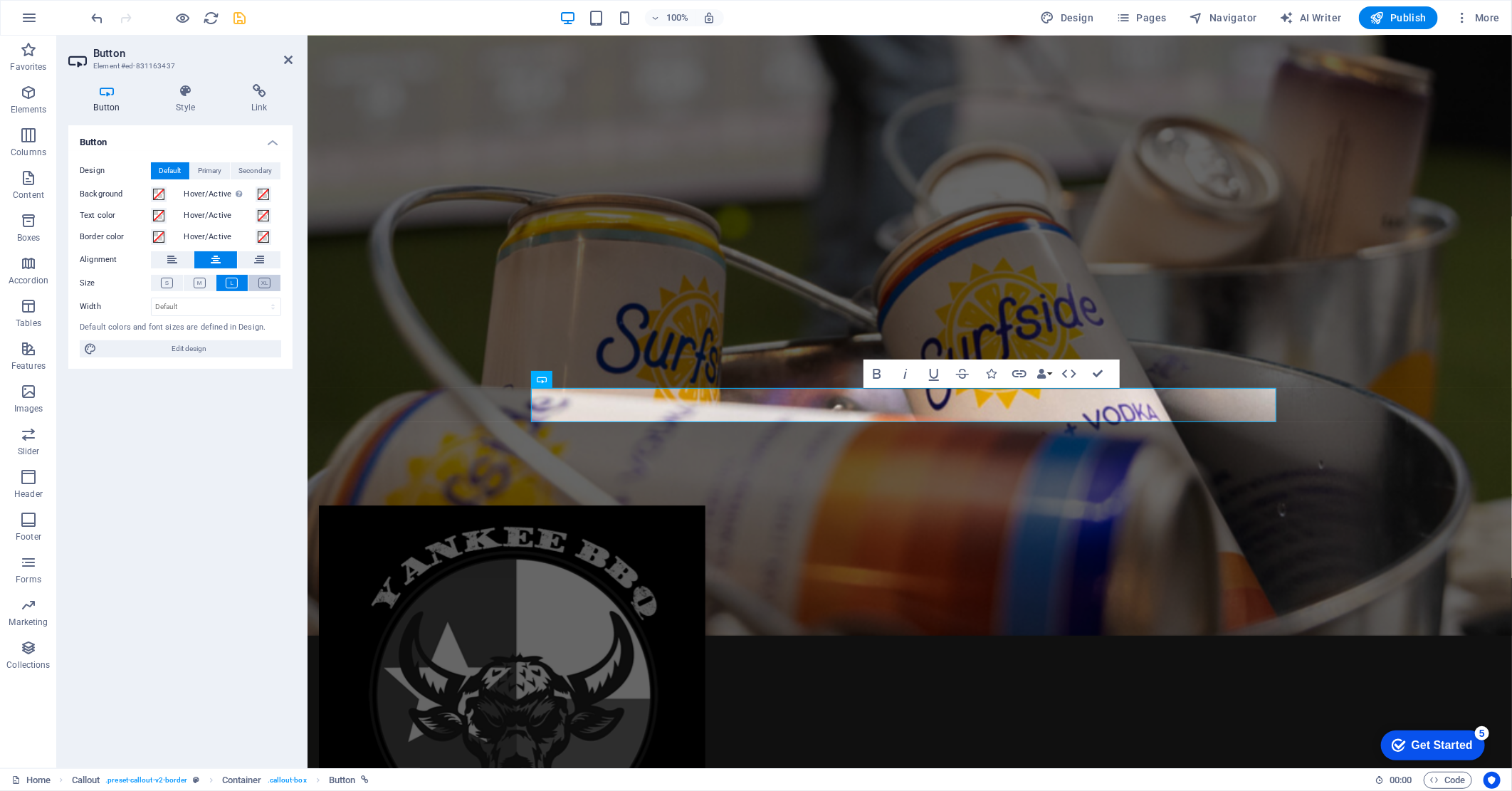
click at [260, 282] on icon at bounding box center [264, 283] width 12 height 11
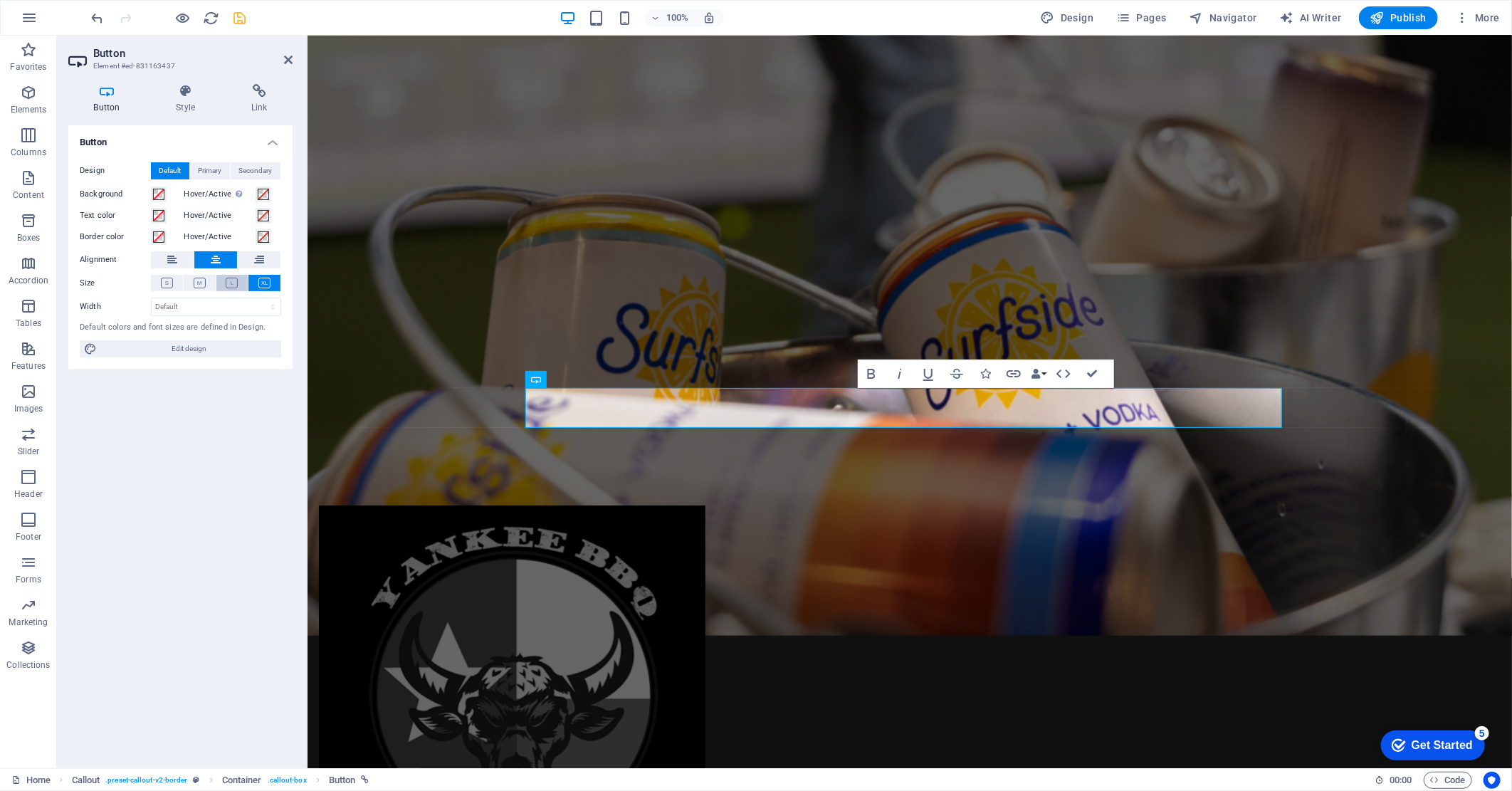
click at [237, 281] on icon at bounding box center [232, 283] width 12 height 11
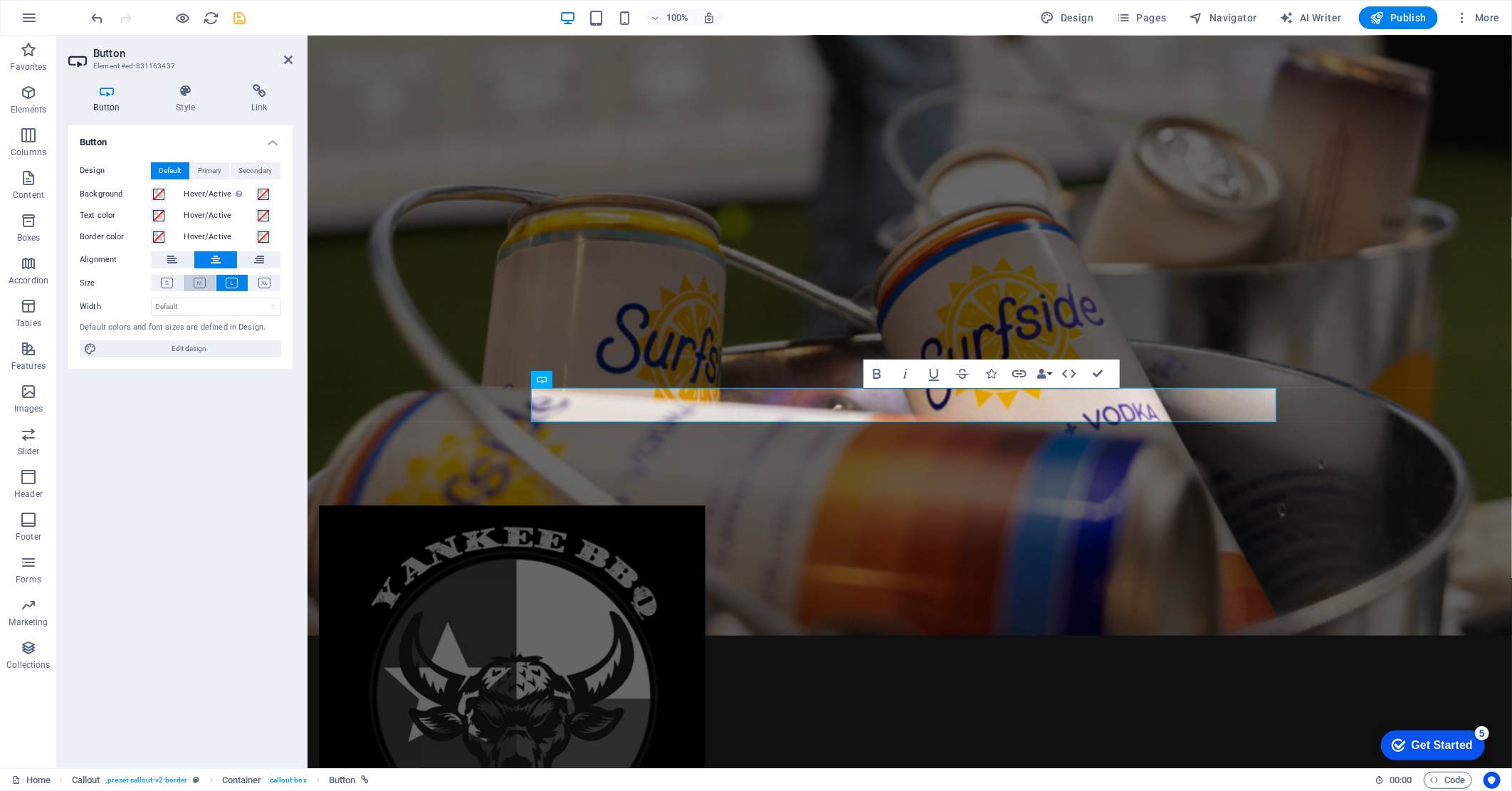
click at [204, 281] on icon at bounding box center [199, 283] width 12 height 11
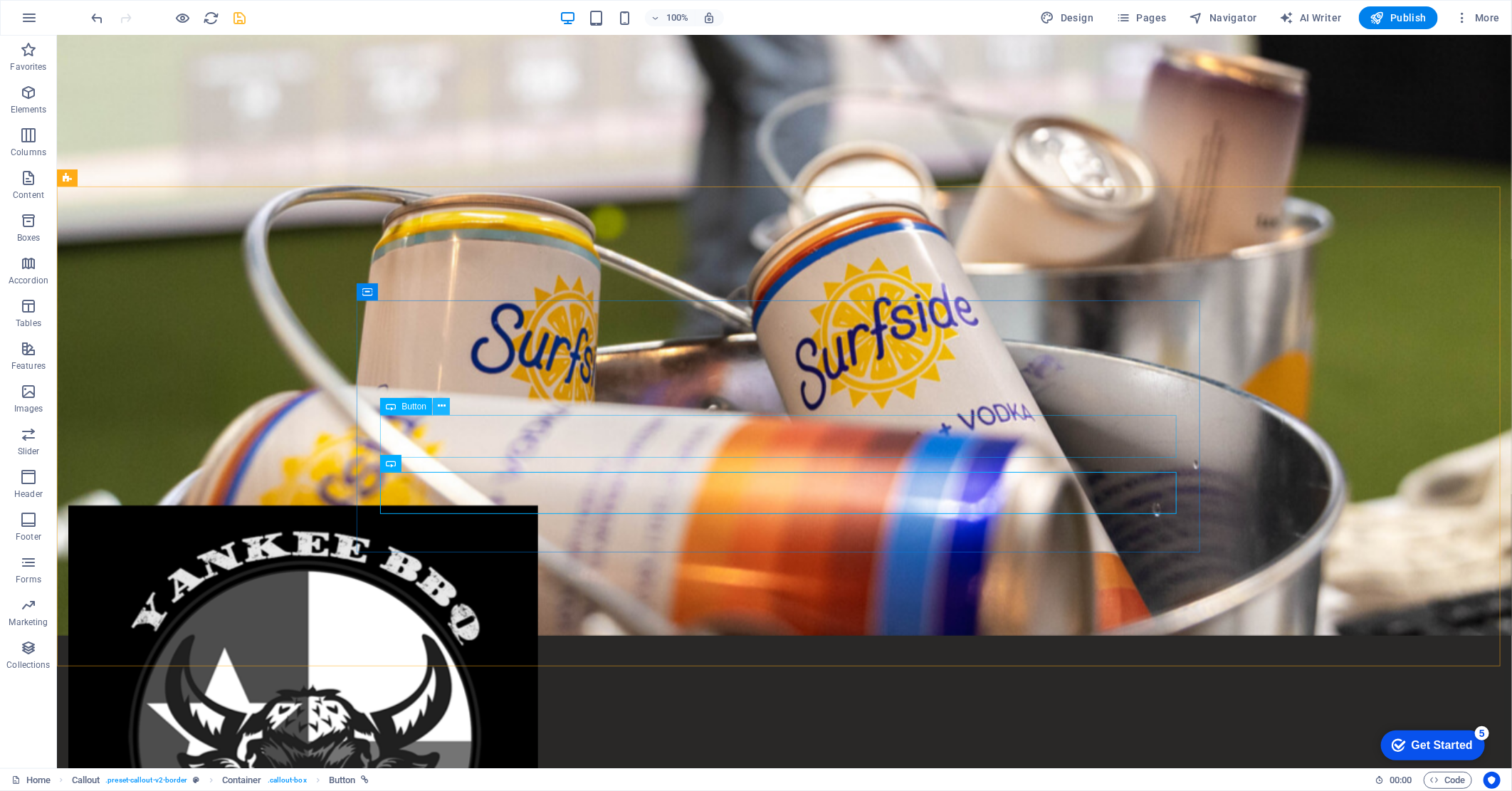
click at [442, 409] on icon at bounding box center [442, 406] width 8 height 15
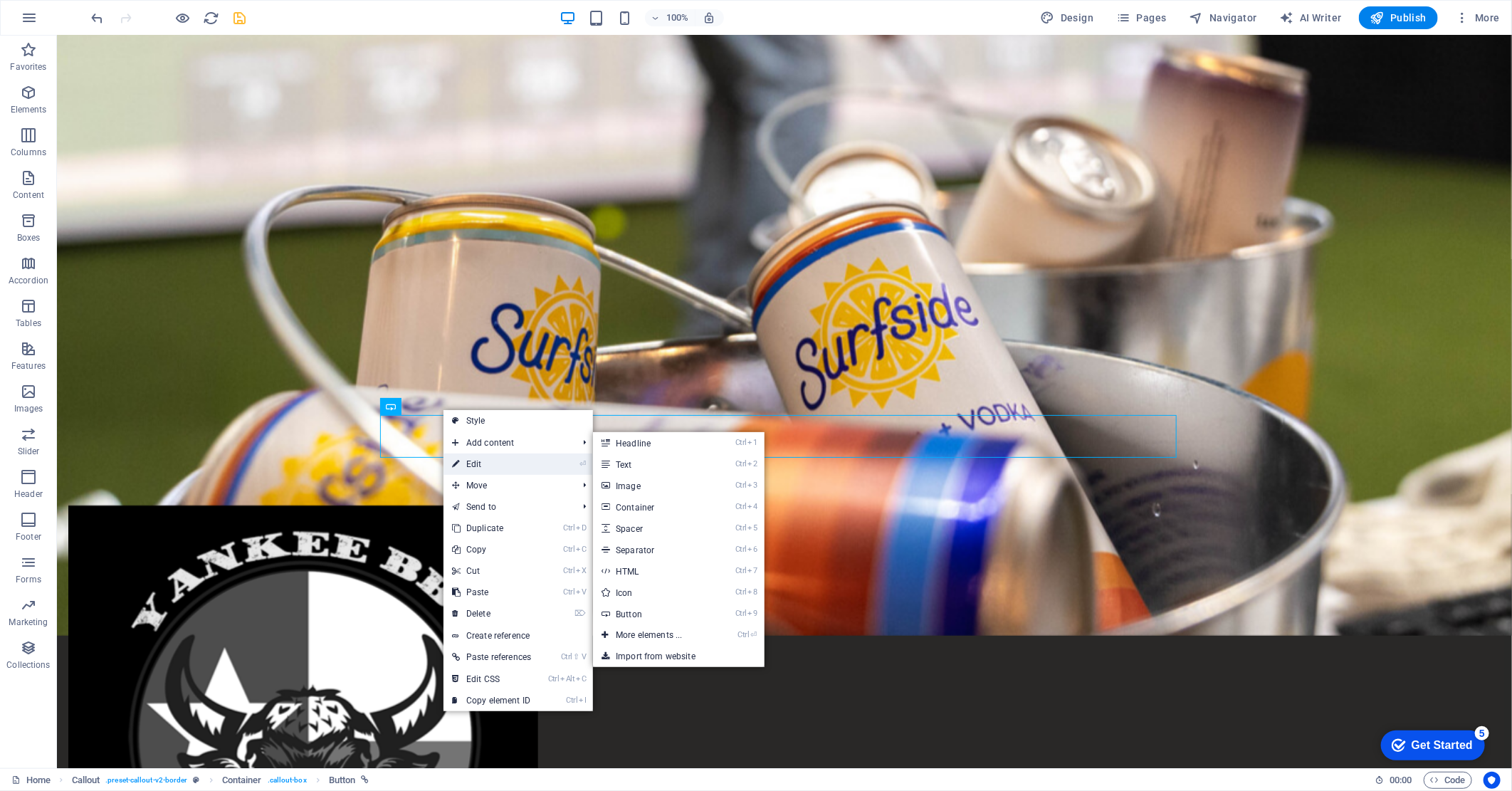
drag, startPoint x: 178, startPoint y: 428, endPoint x: 487, endPoint y: 464, distance: 311.1
click at [487, 464] on link "⏎ Edit" at bounding box center [492, 464] width 96 height 21
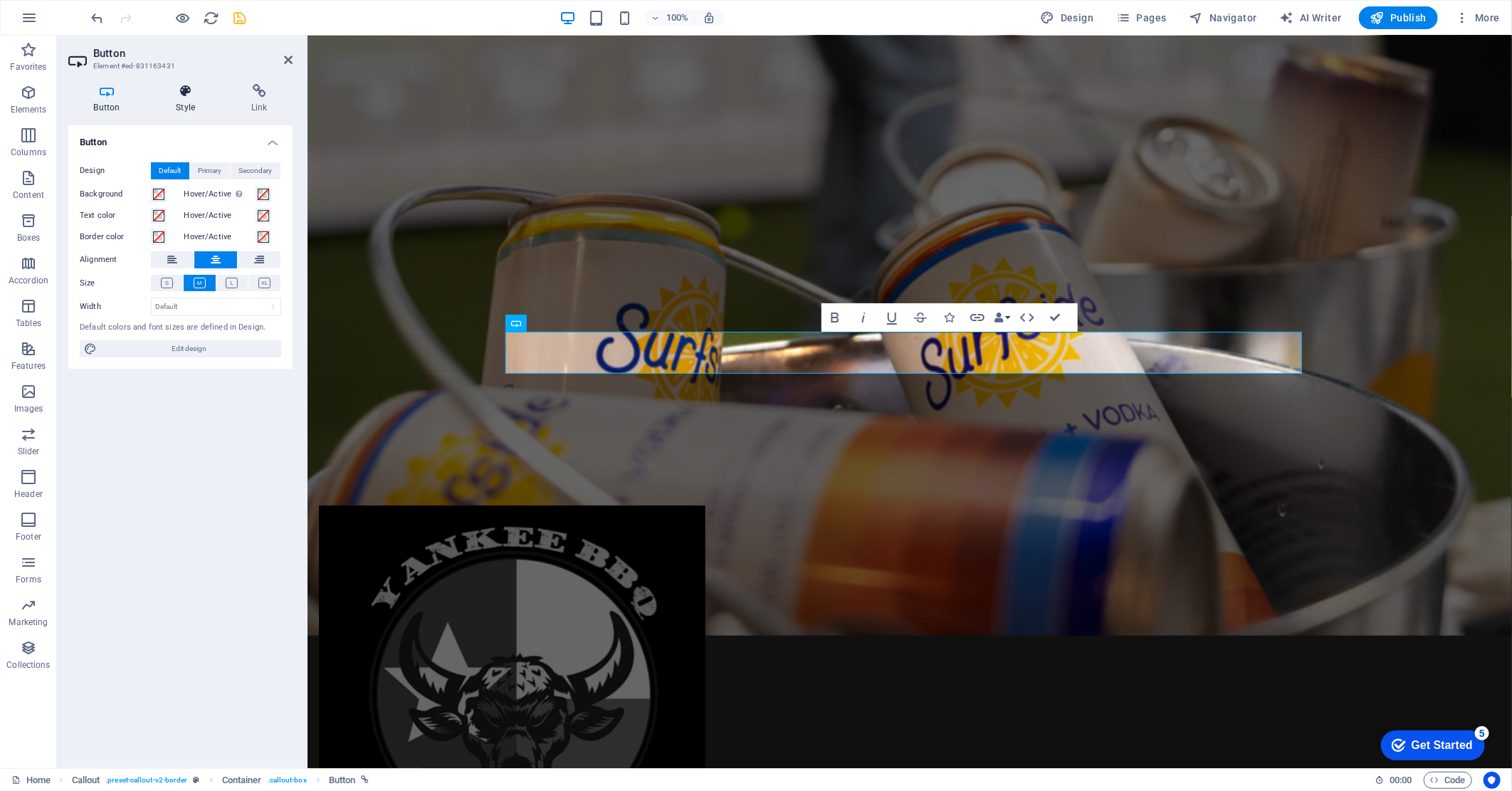
click at [184, 110] on h4 "Style" at bounding box center [188, 98] width 76 height 30
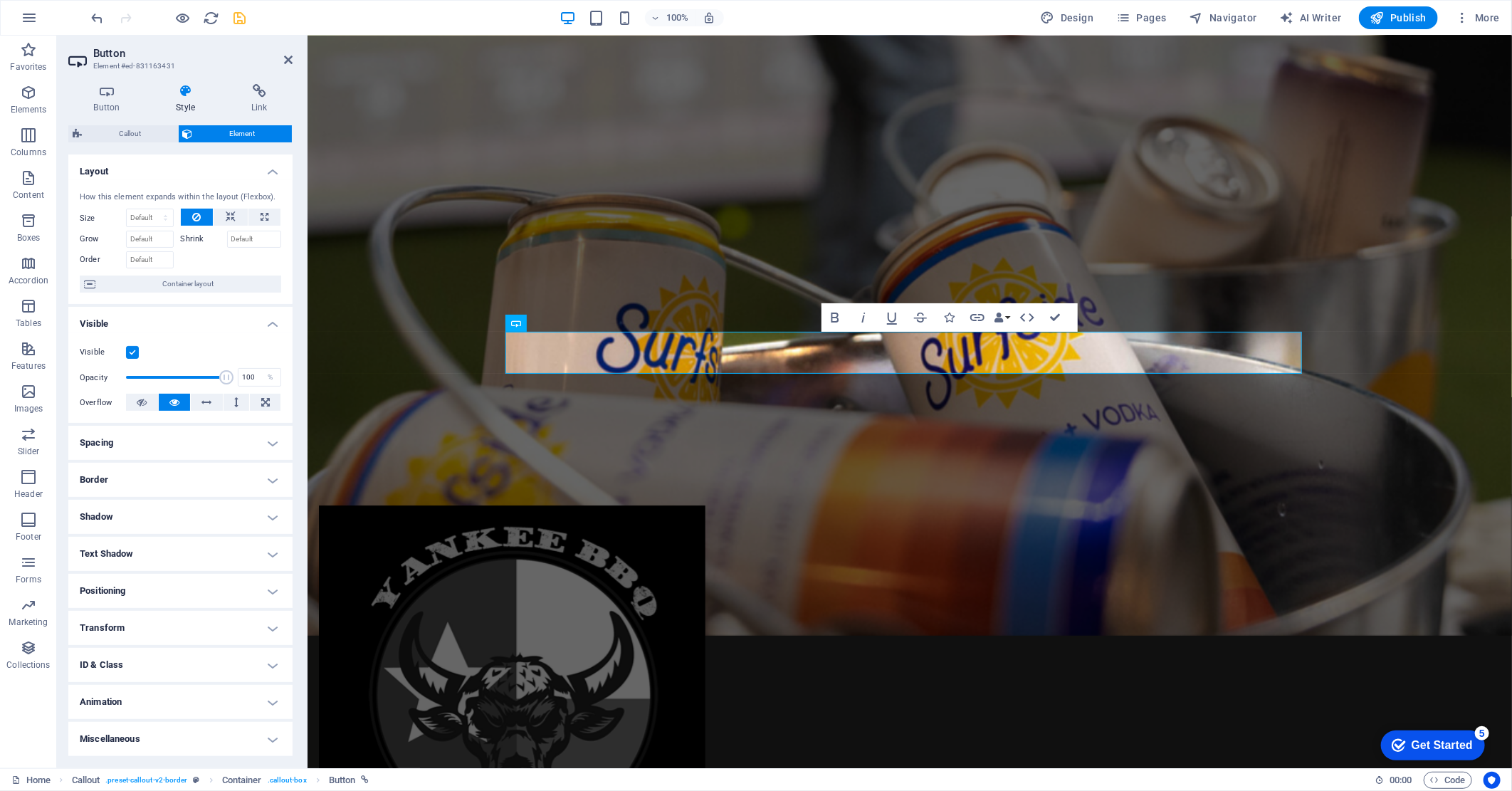
click at [141, 478] on h4 "Border" at bounding box center [180, 480] width 224 height 34
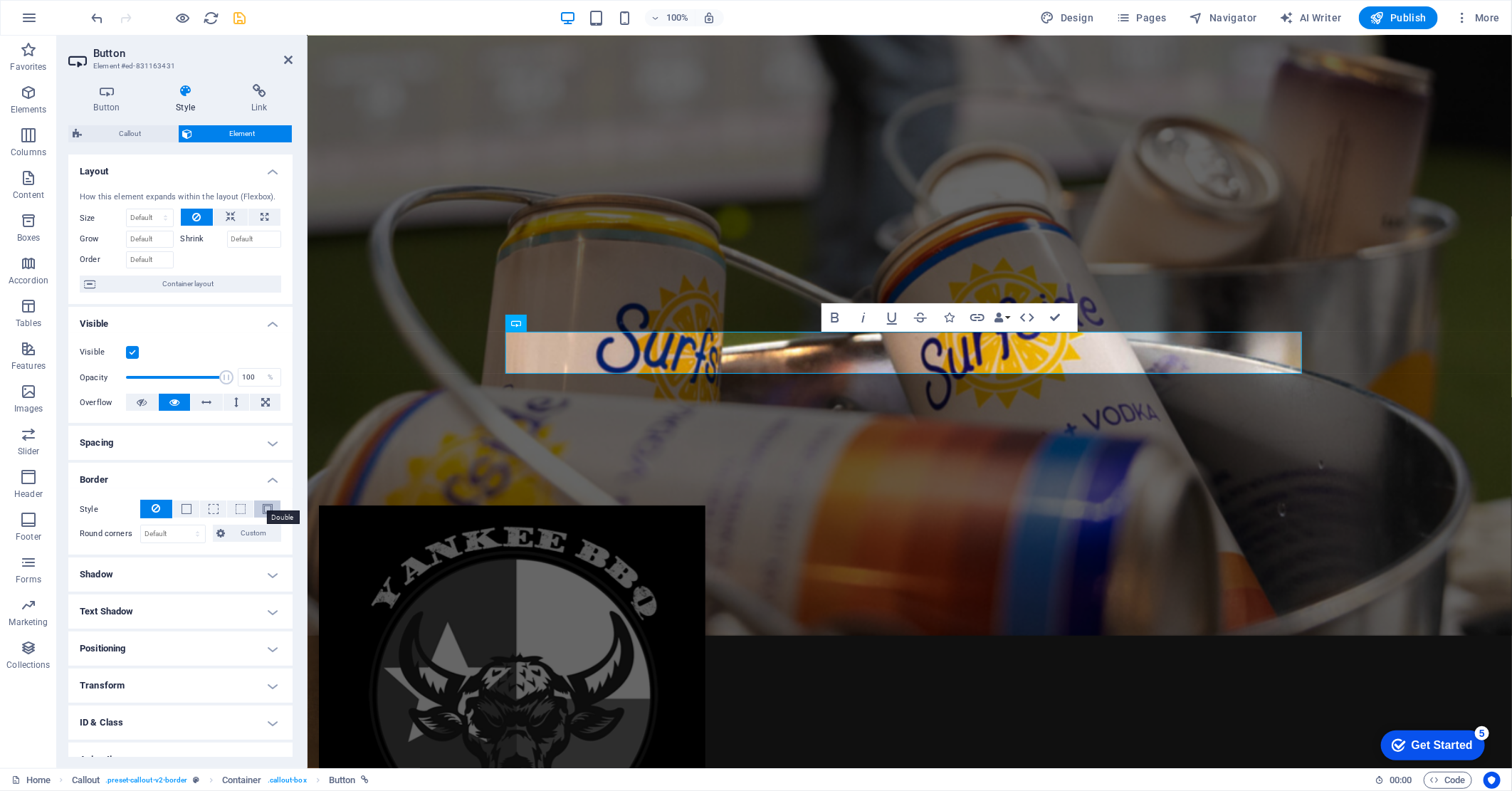
click at [263, 509] on span at bounding box center [267, 509] width 10 height 10
click at [185, 510] on span at bounding box center [186, 509] width 10 height 10
click at [263, 509] on span at bounding box center [267, 509] width 10 height 10
click at [284, 60] on icon at bounding box center [288, 60] width 9 height 11
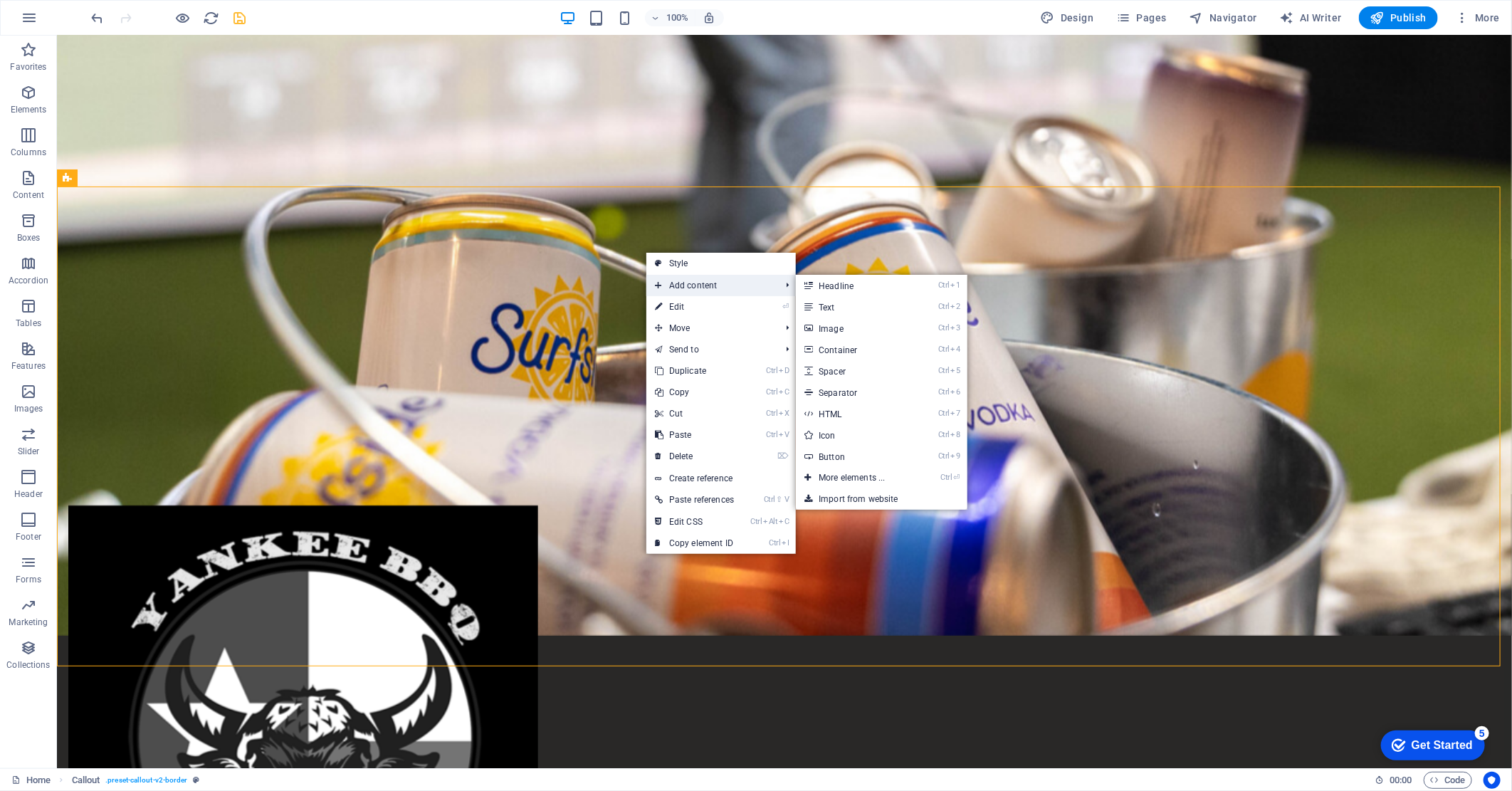
click at [698, 288] on span "Add content" at bounding box center [710, 285] width 128 height 21
click at [829, 284] on link "Ctrl 1 Headline" at bounding box center [854, 285] width 118 height 21
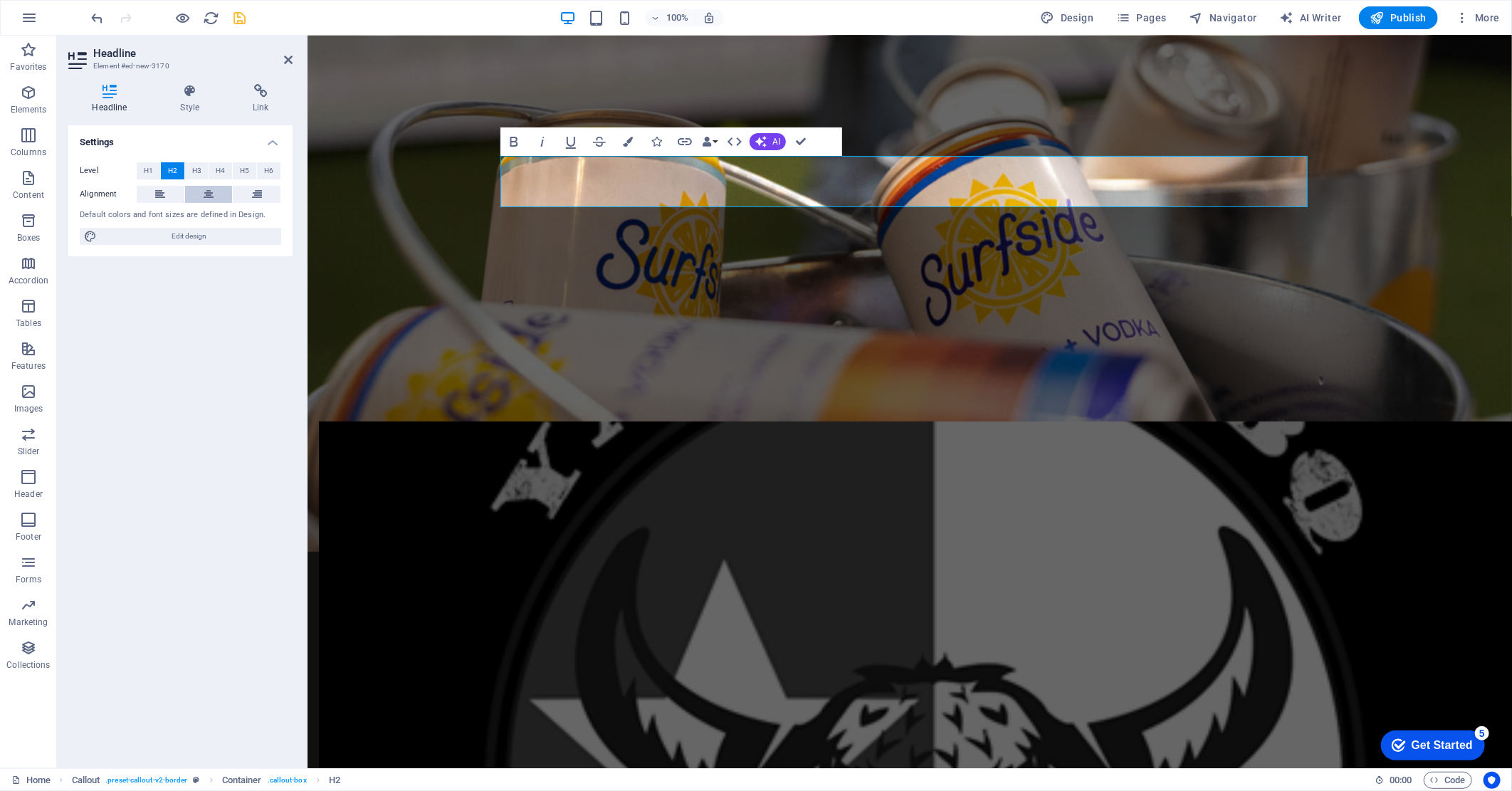
click at [205, 189] on icon at bounding box center [209, 194] width 10 height 17
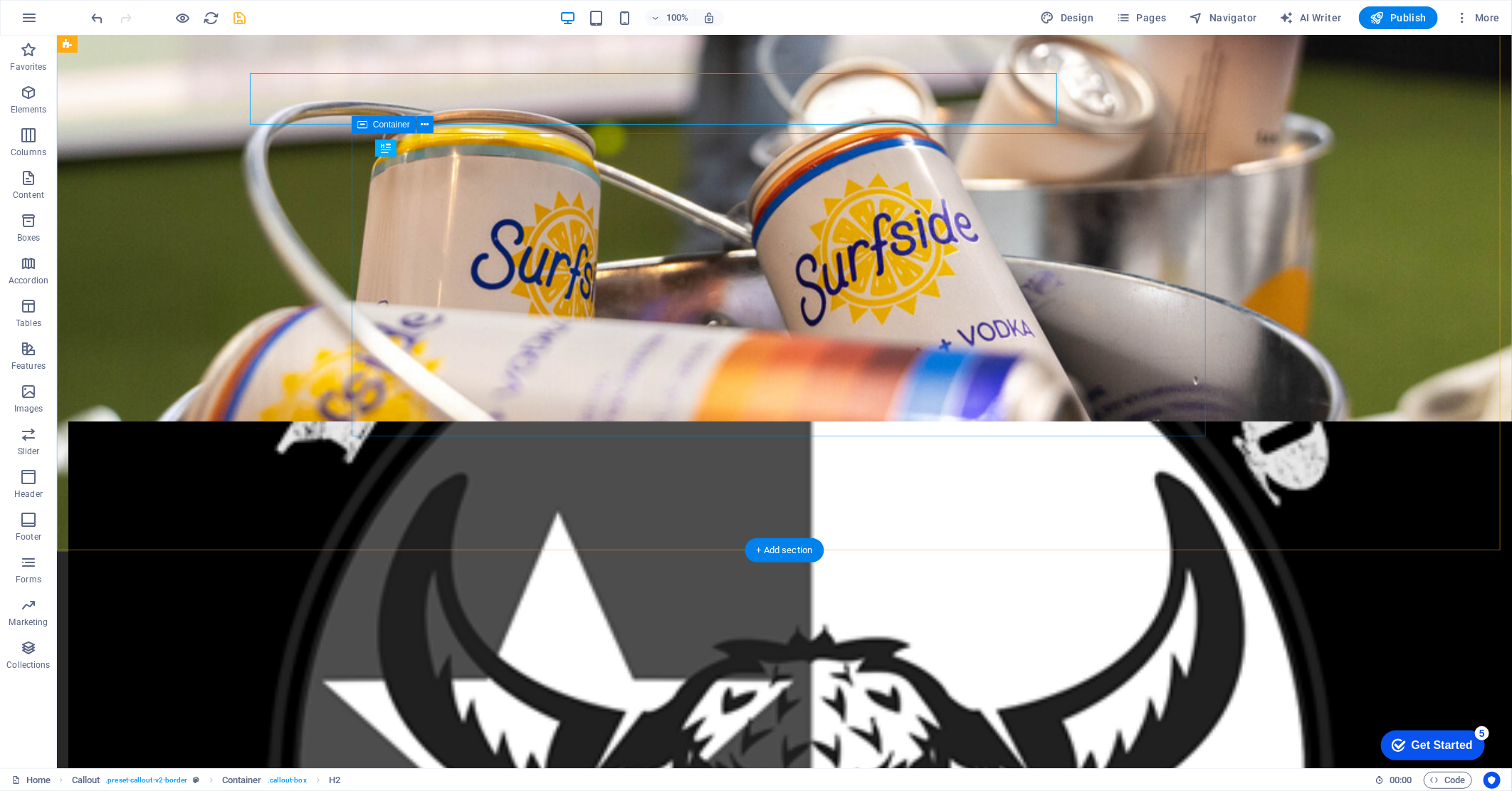
scroll to position [3366, 0]
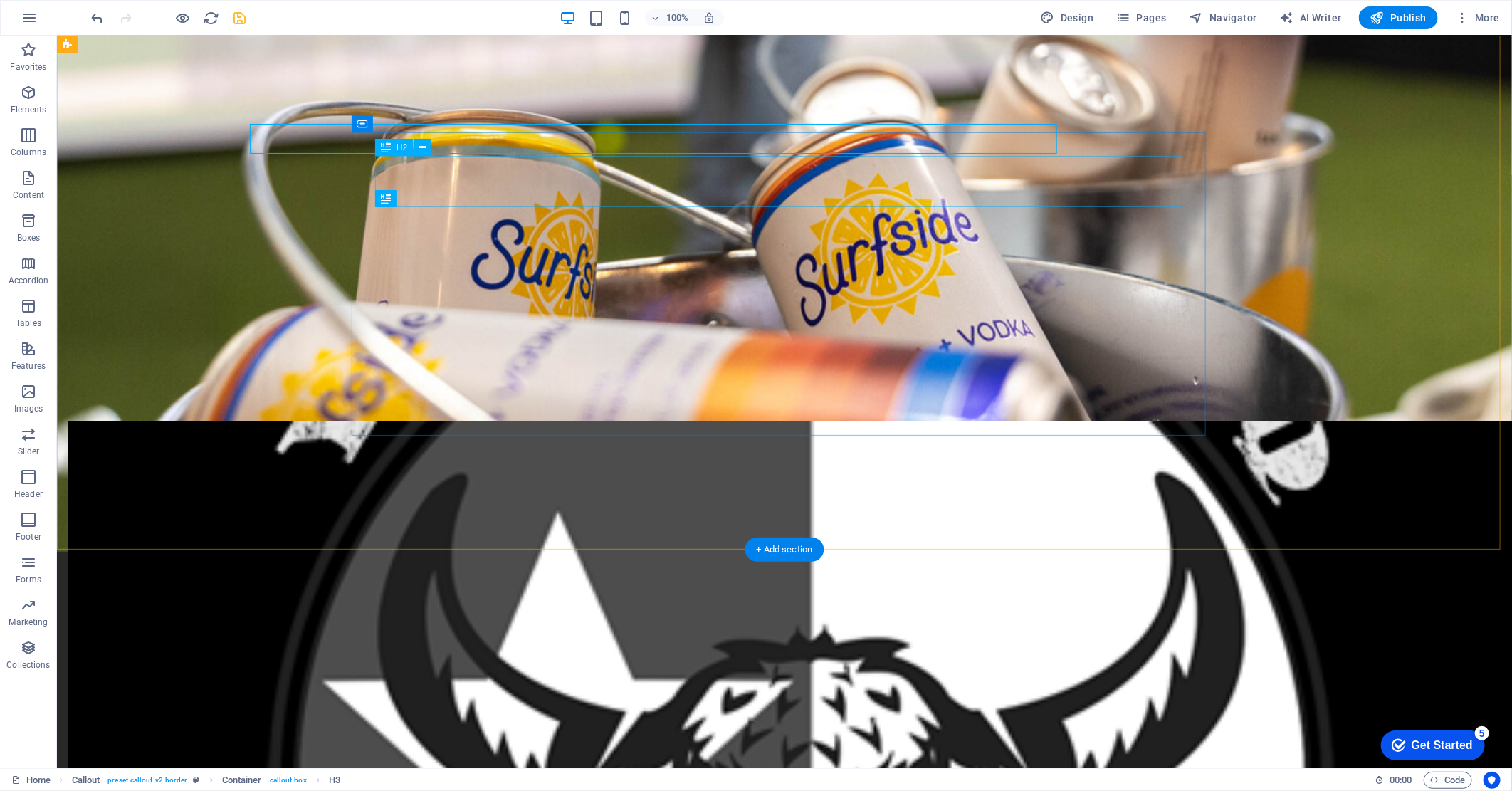
scroll to position [3367, 0]
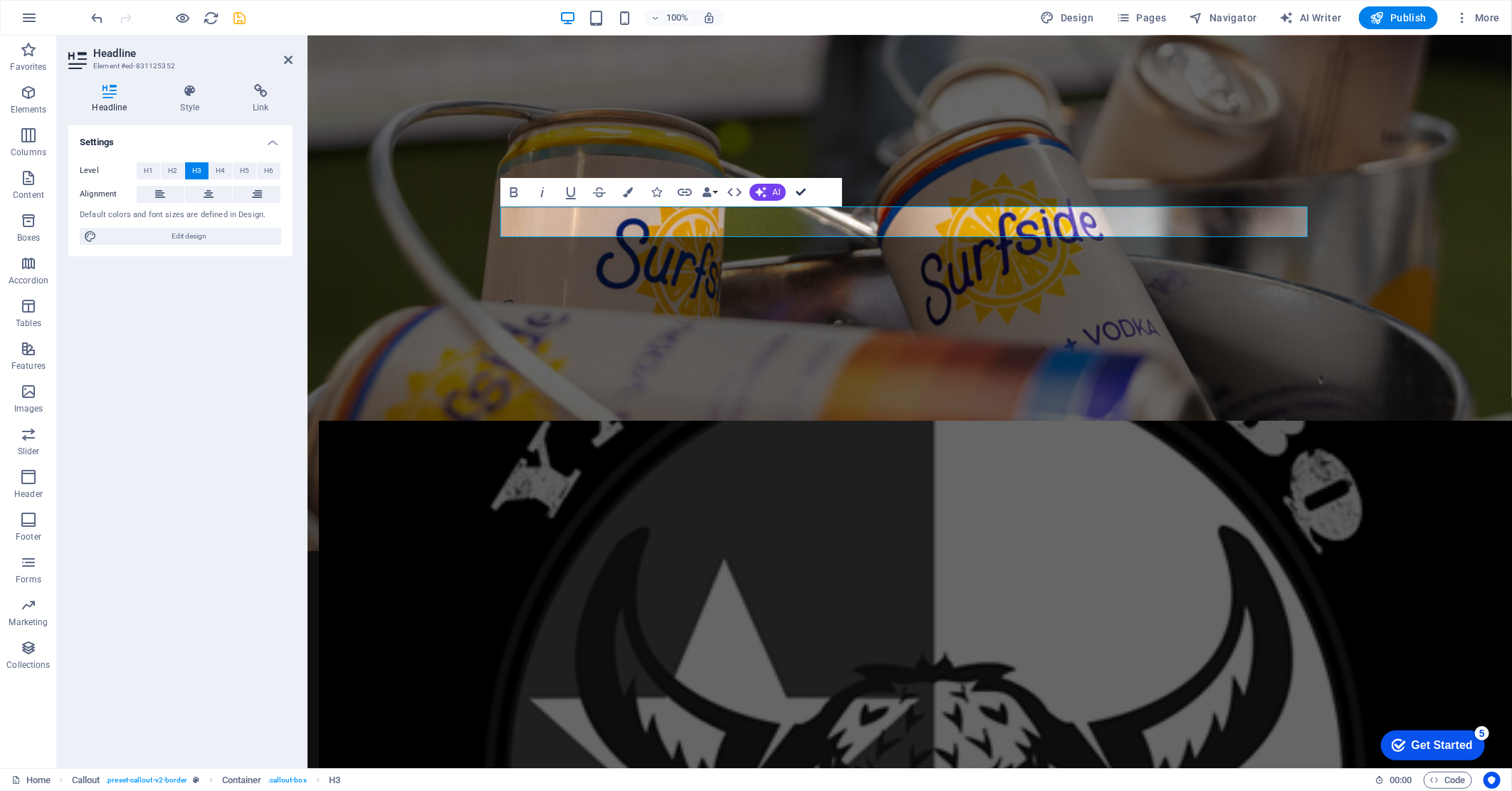
drag, startPoint x: 800, startPoint y: 188, endPoint x: 743, endPoint y: 153, distance: 66.9
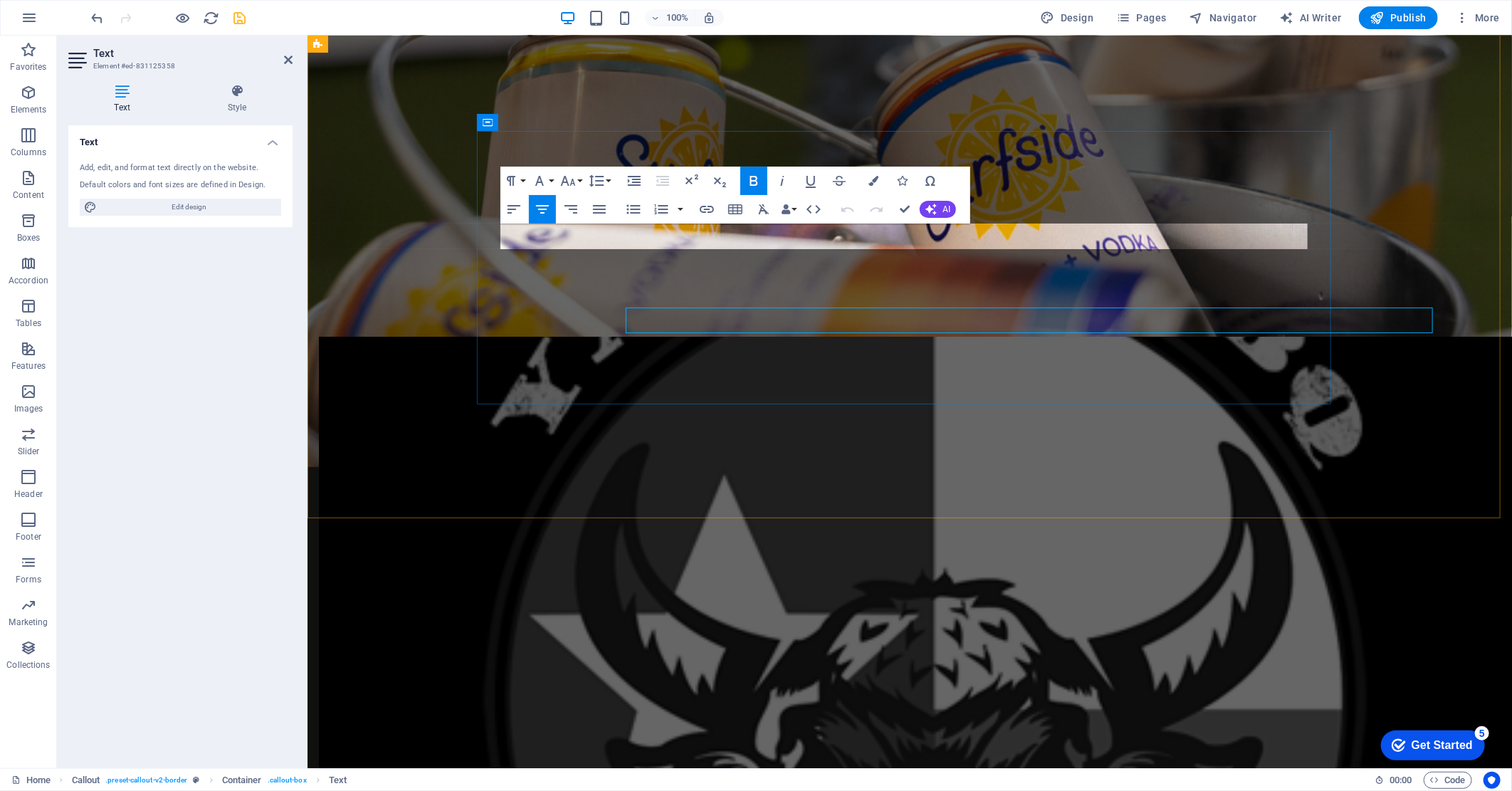
scroll to position [3285, 0]
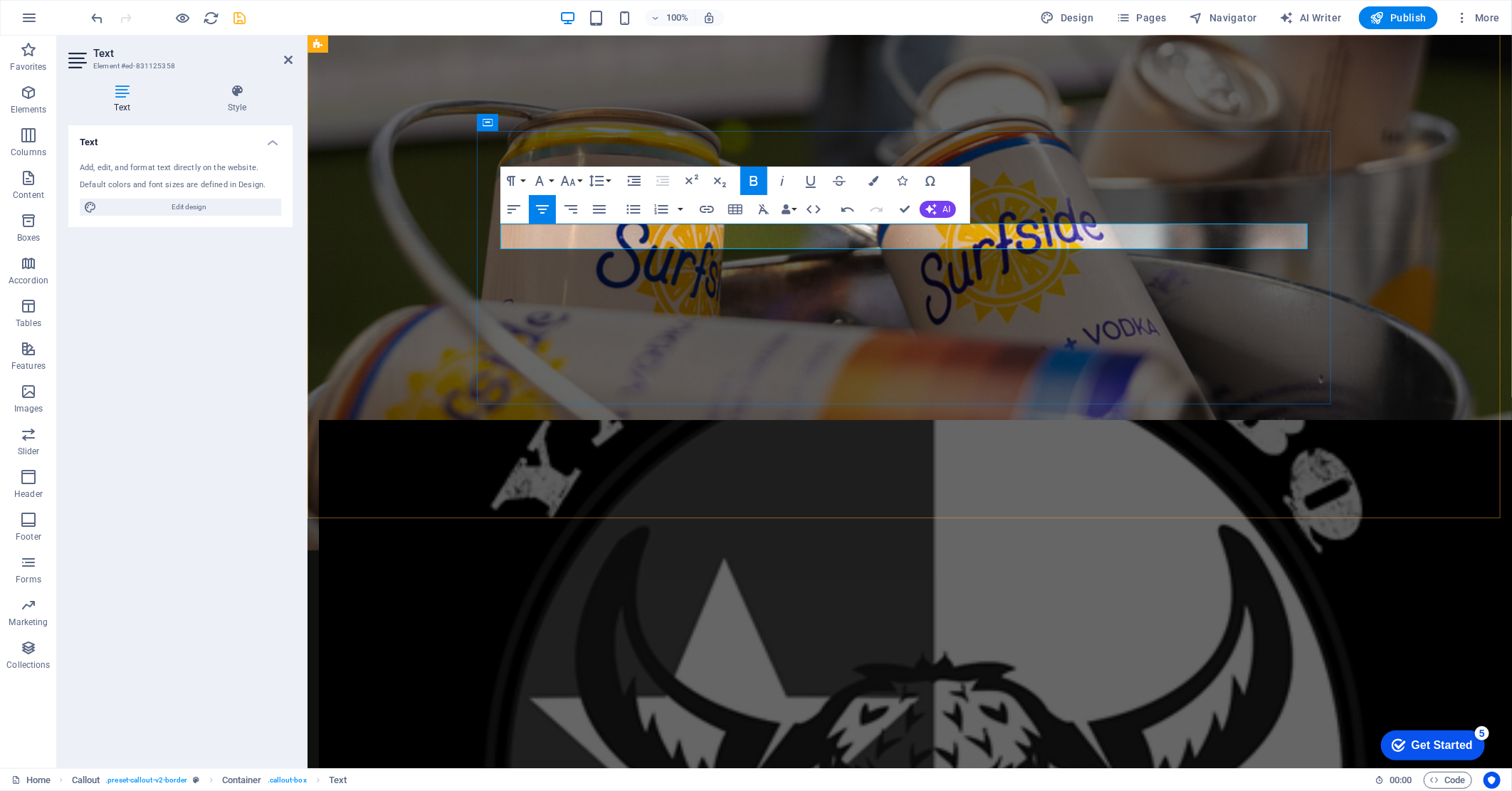
drag, startPoint x: 1003, startPoint y: 237, endPoint x: 1259, endPoint y: 242, distance: 256.0
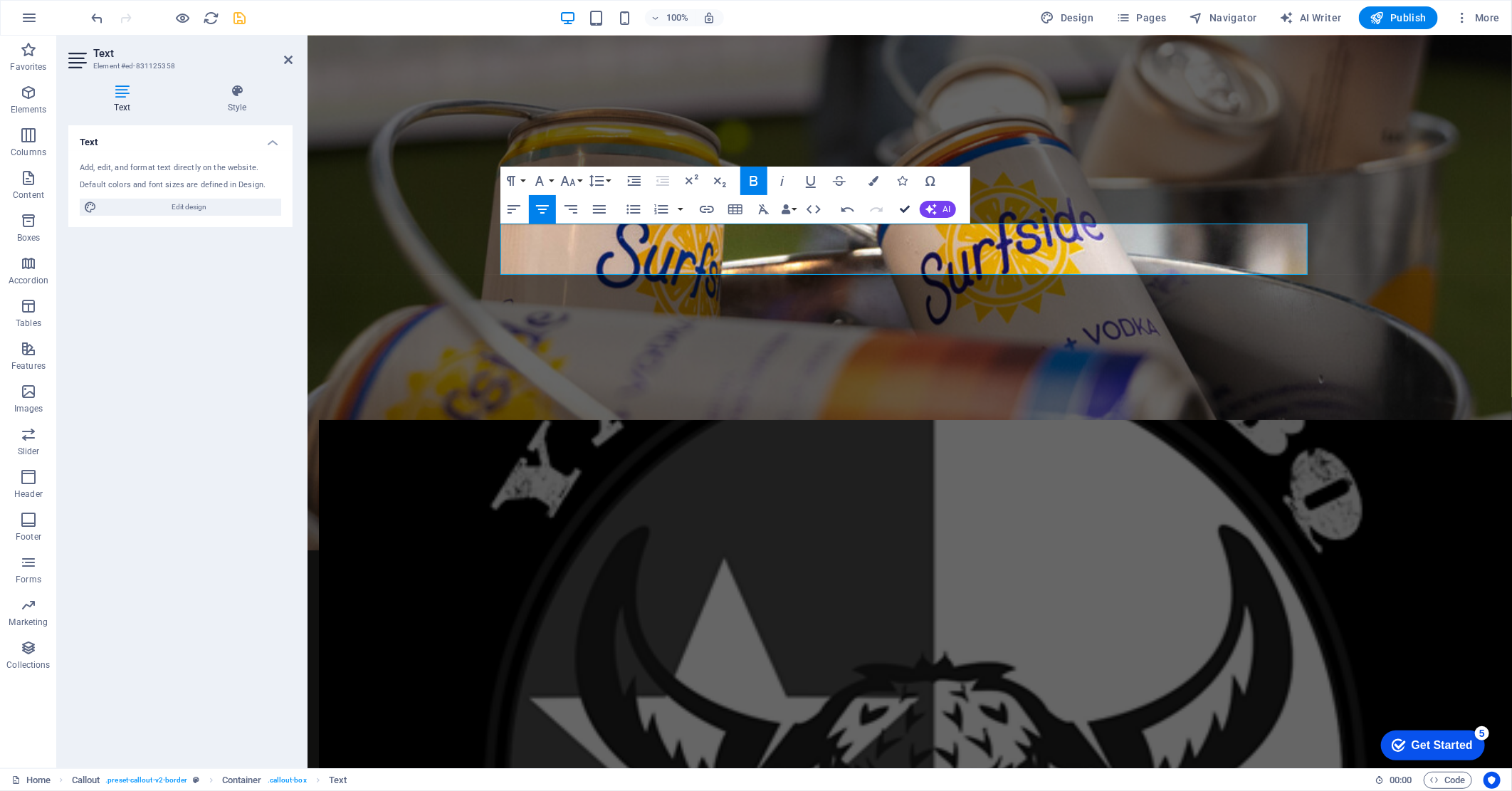
scroll to position [3369, 0]
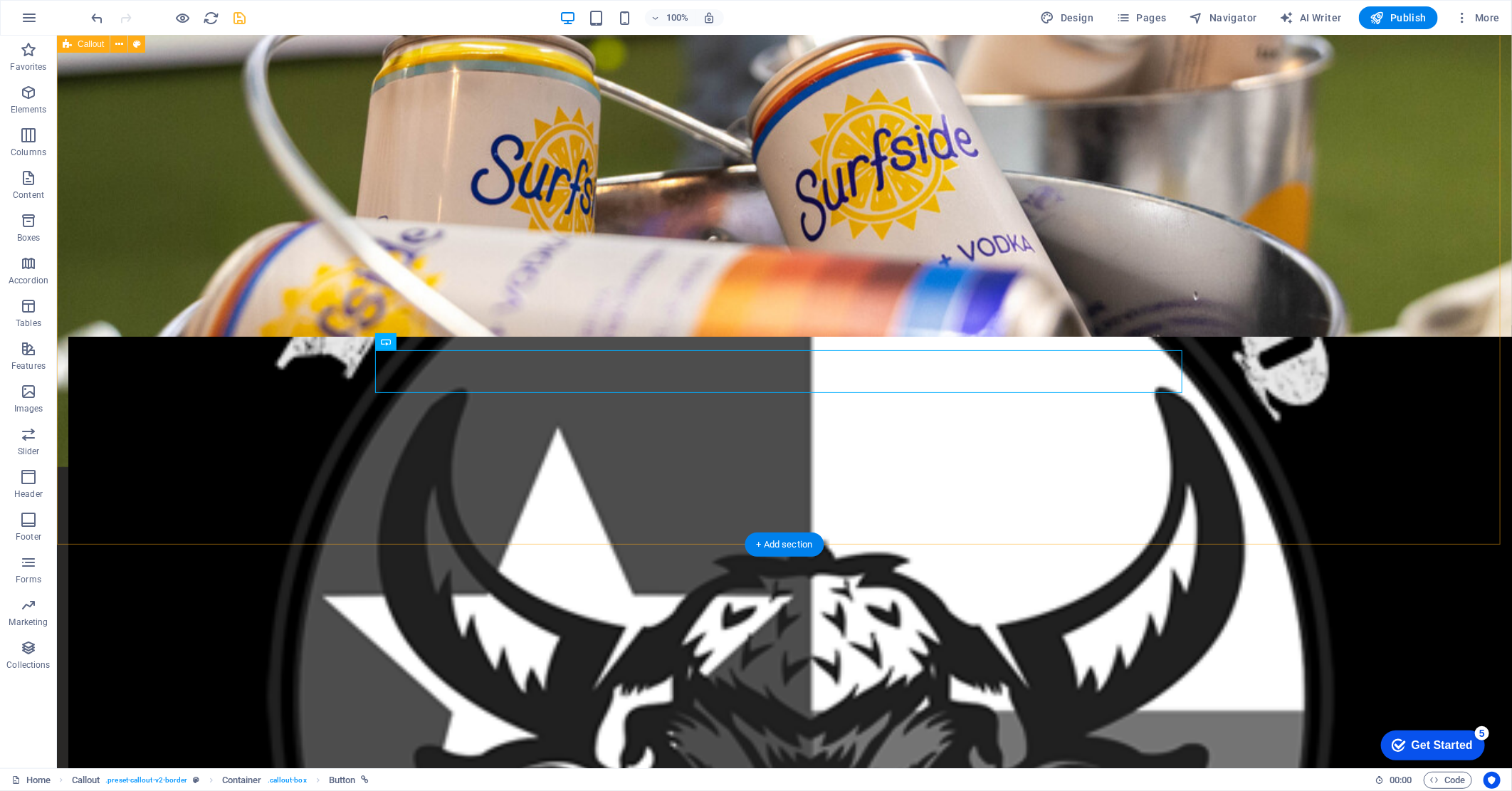
click at [240, 20] on icon "save" at bounding box center [240, 18] width 16 height 16
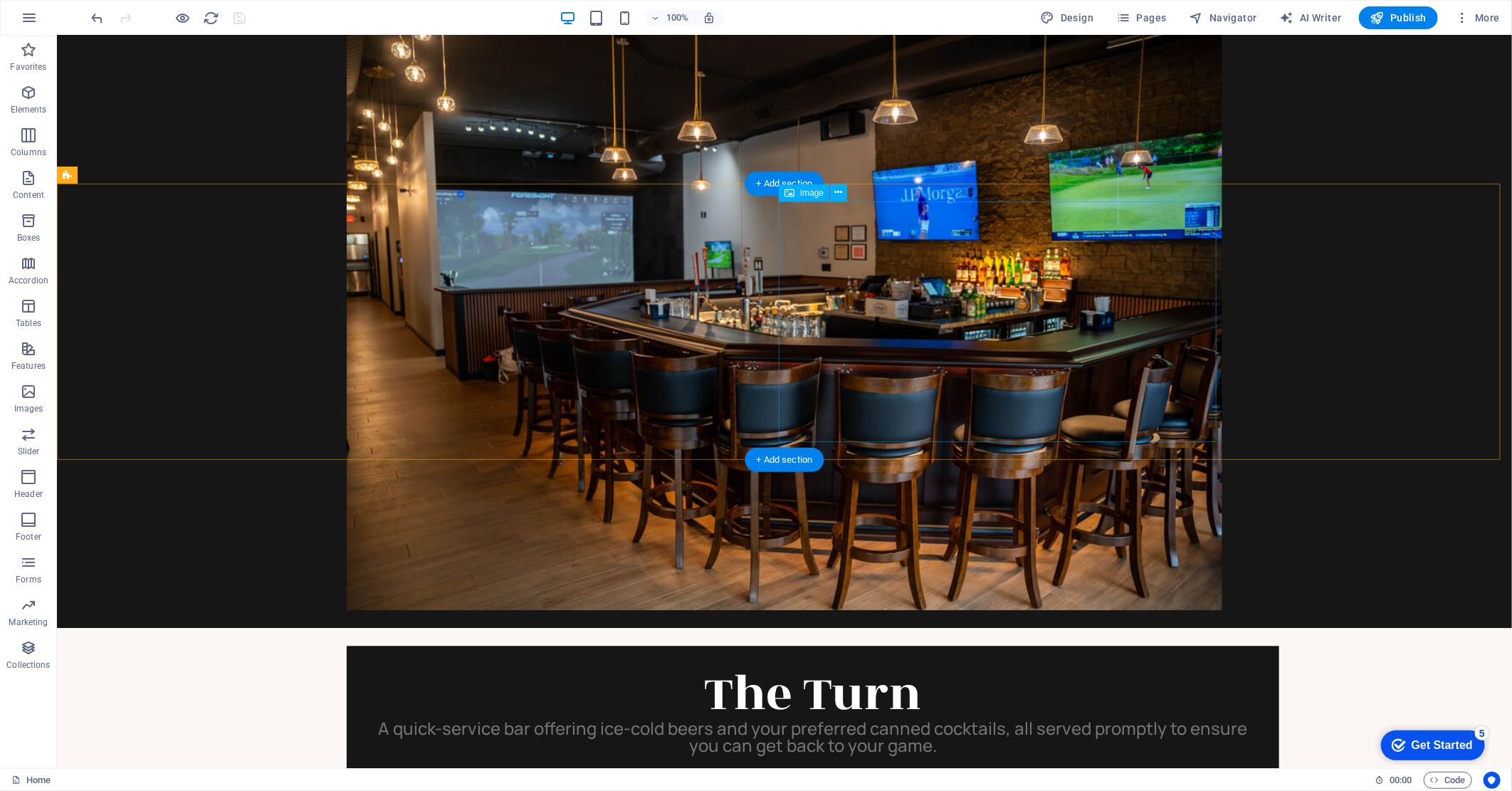
scroll to position [1785, 0]
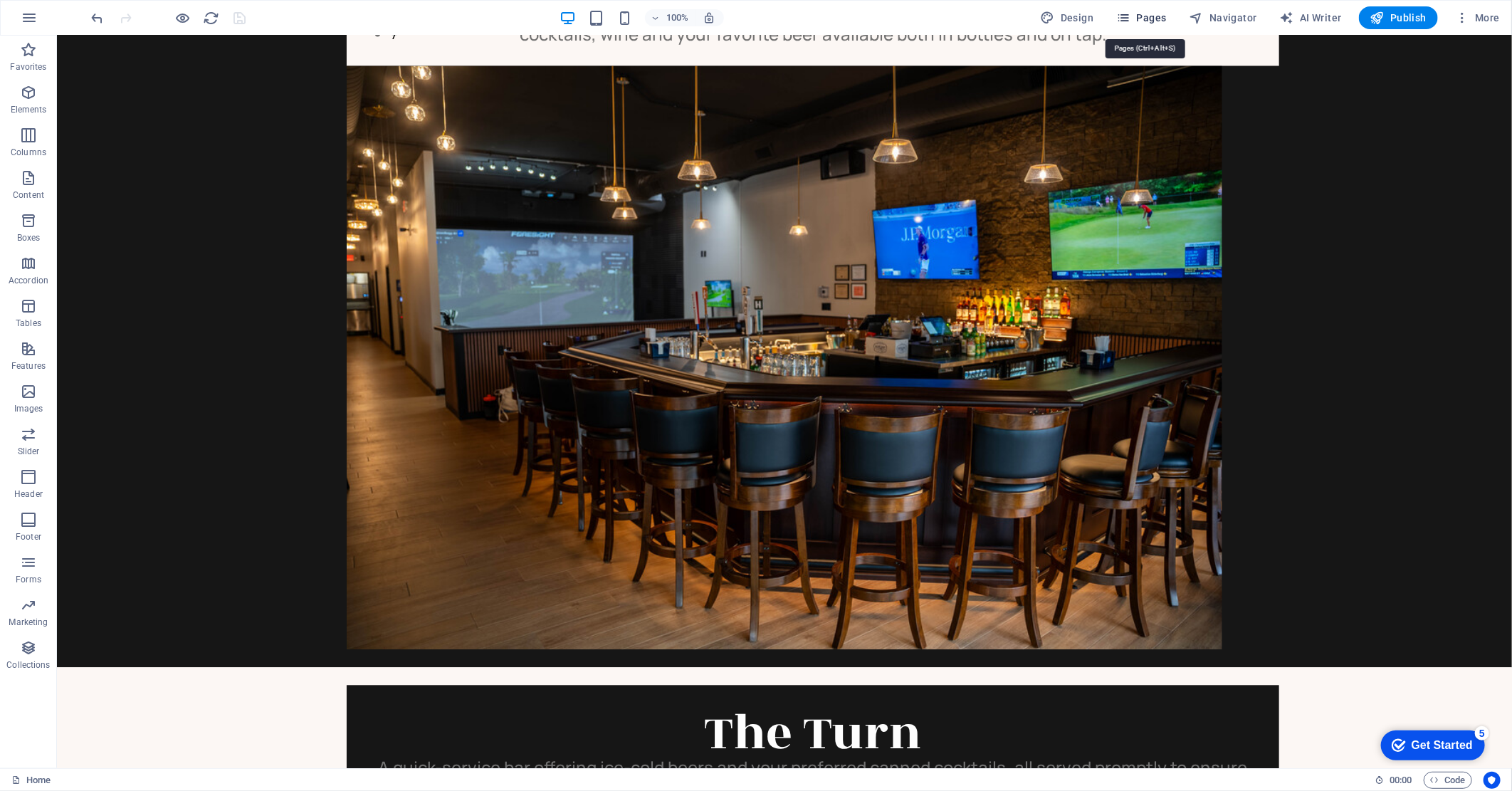
click at [1163, 20] on span "Pages" at bounding box center [1141, 18] width 50 height 15
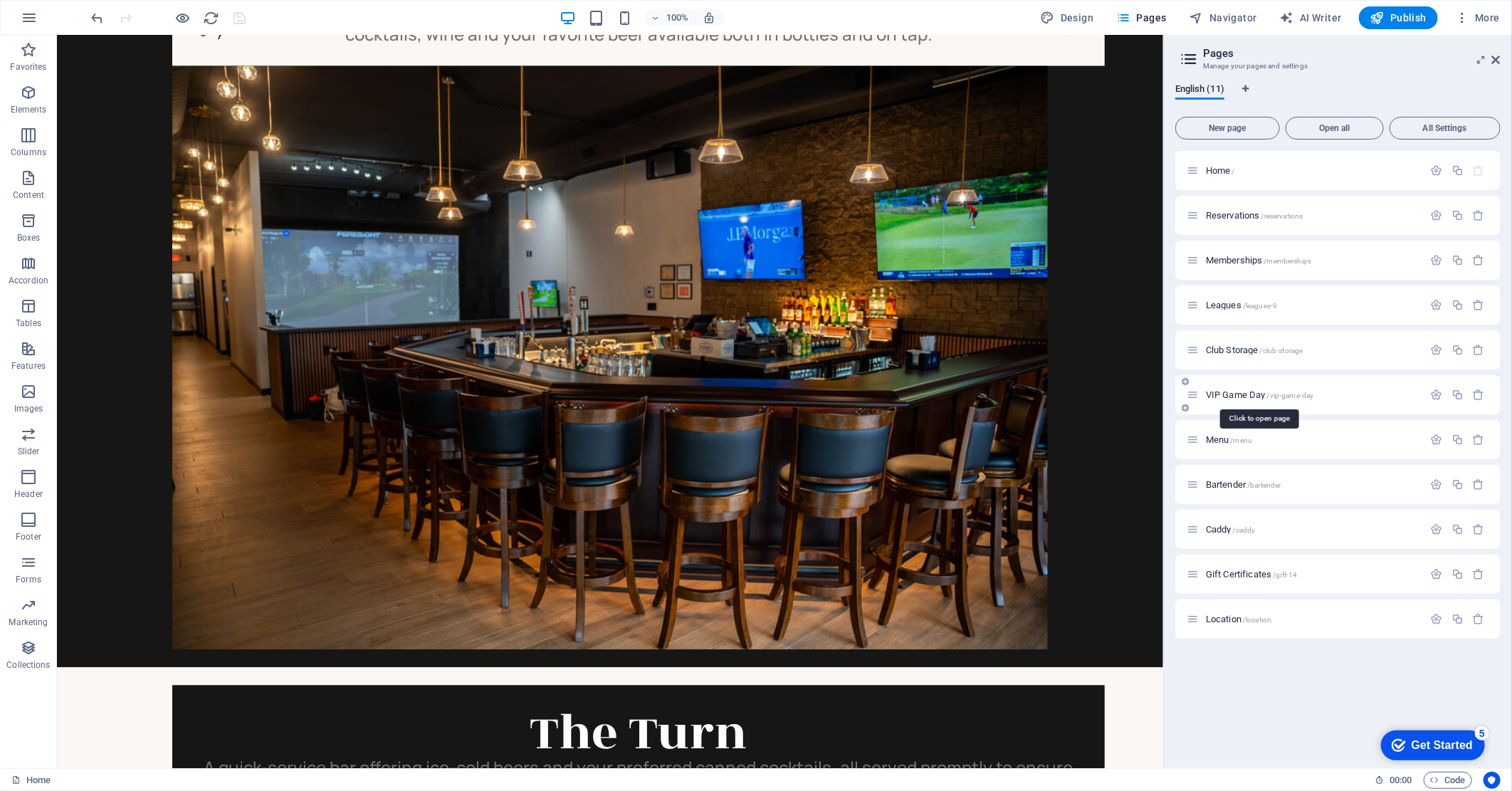
click at [1249, 393] on span "VIP Game Day /vip-game-day" at bounding box center [1259, 394] width 107 height 11
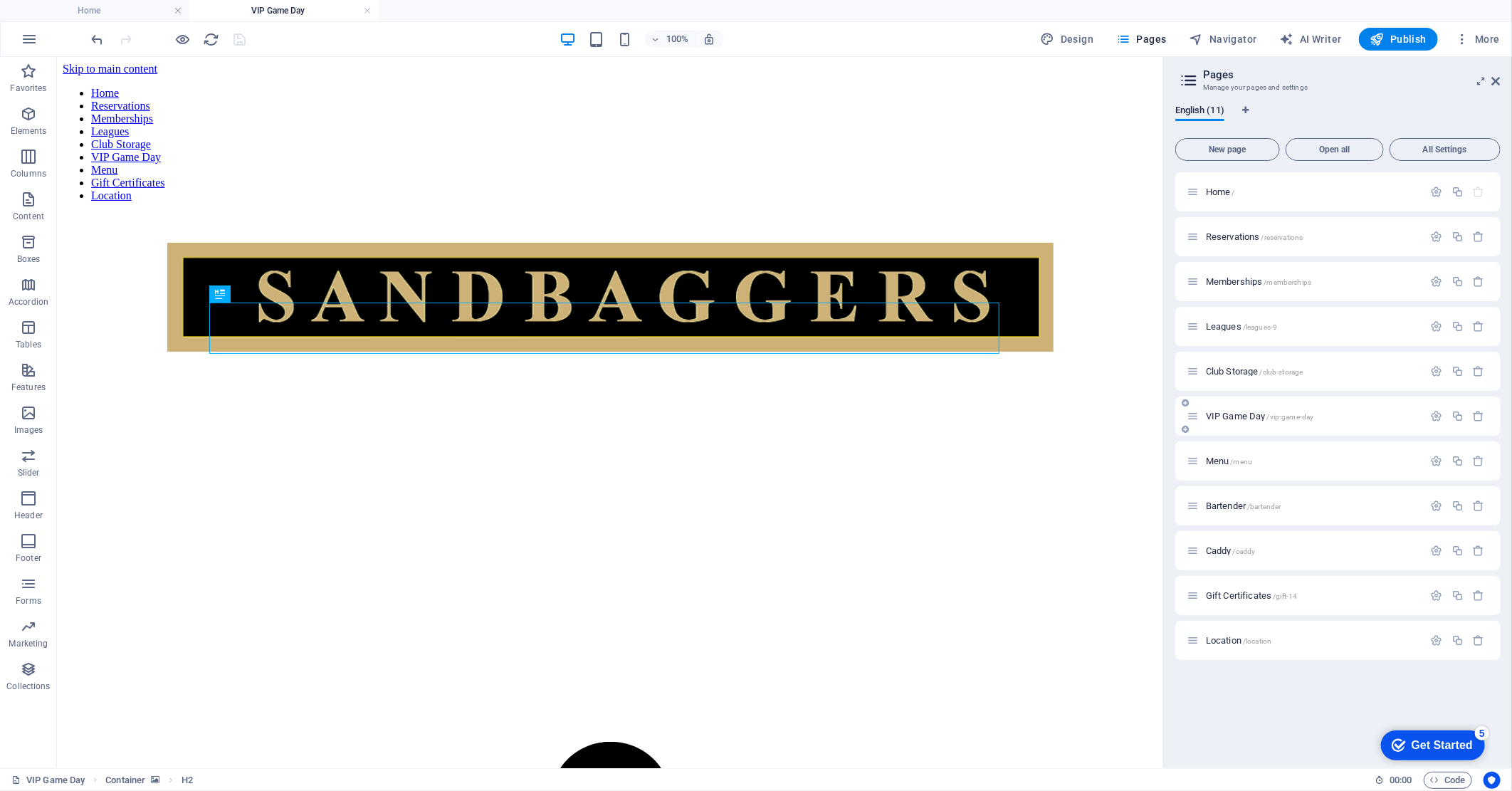
scroll to position [0, 0]
click at [105, 272] on figure at bounding box center [609, 272] width 1094 height 0
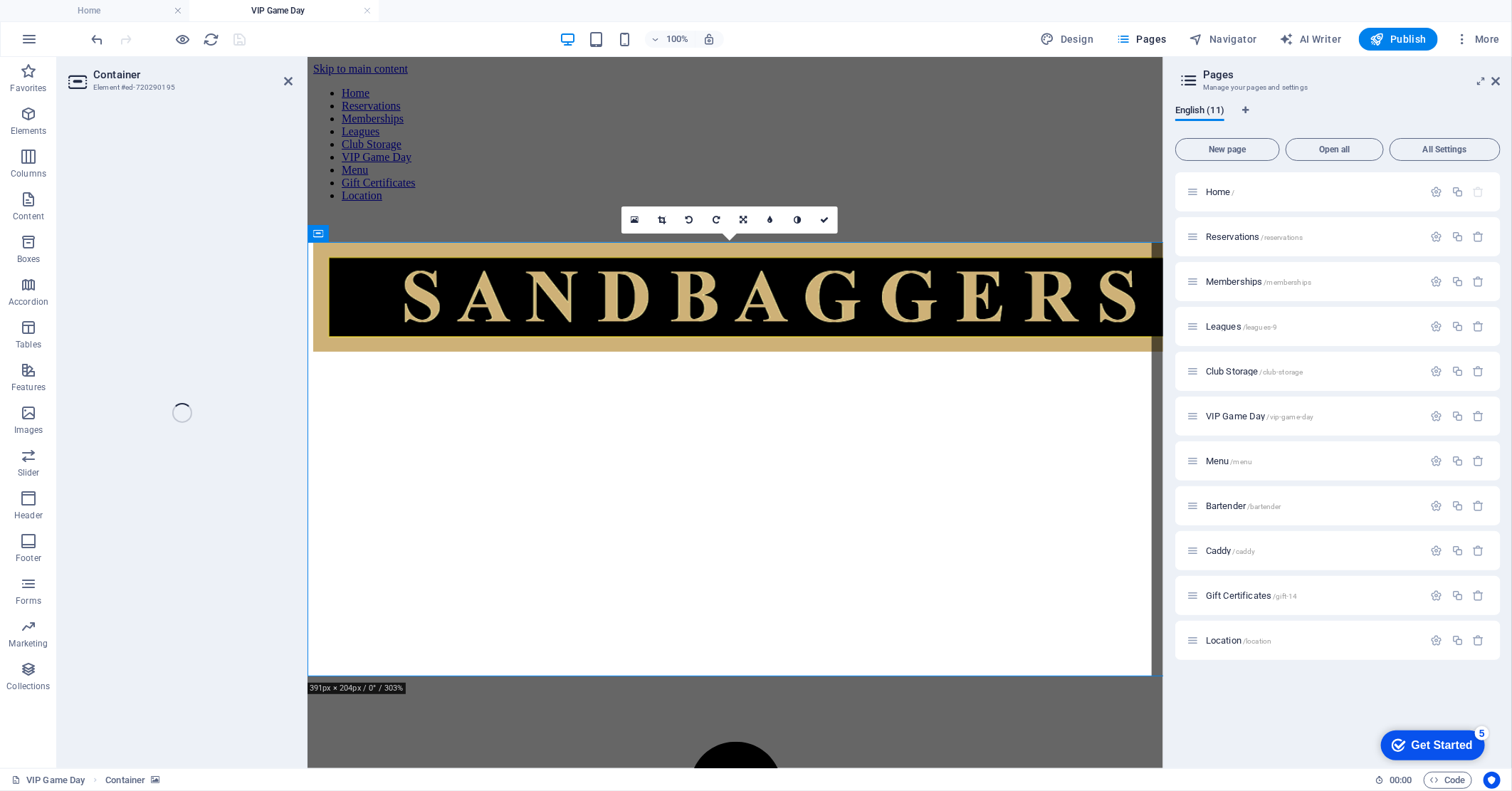
select select "px"
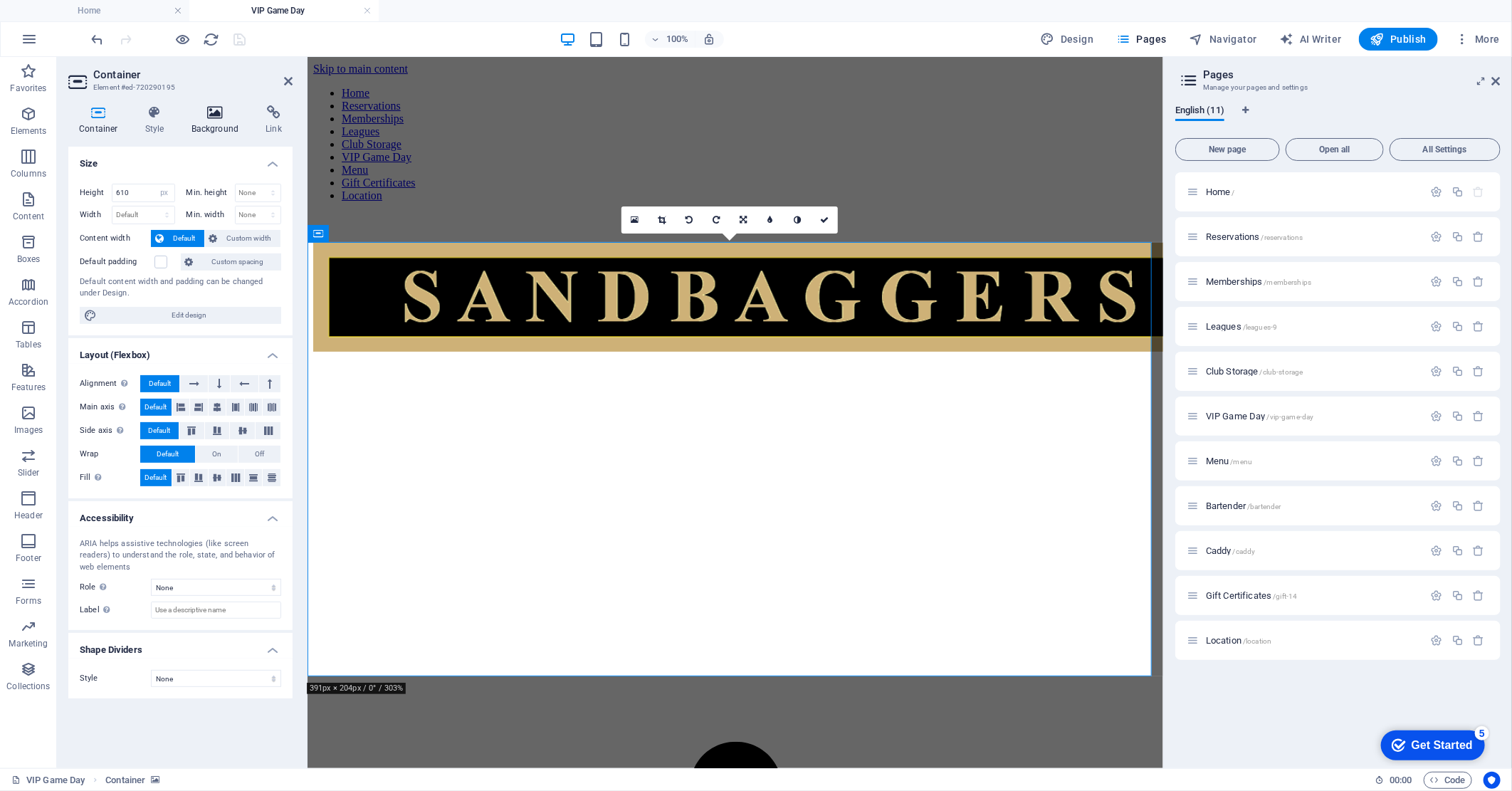
click at [214, 125] on h4 "Background" at bounding box center [219, 120] width 75 height 30
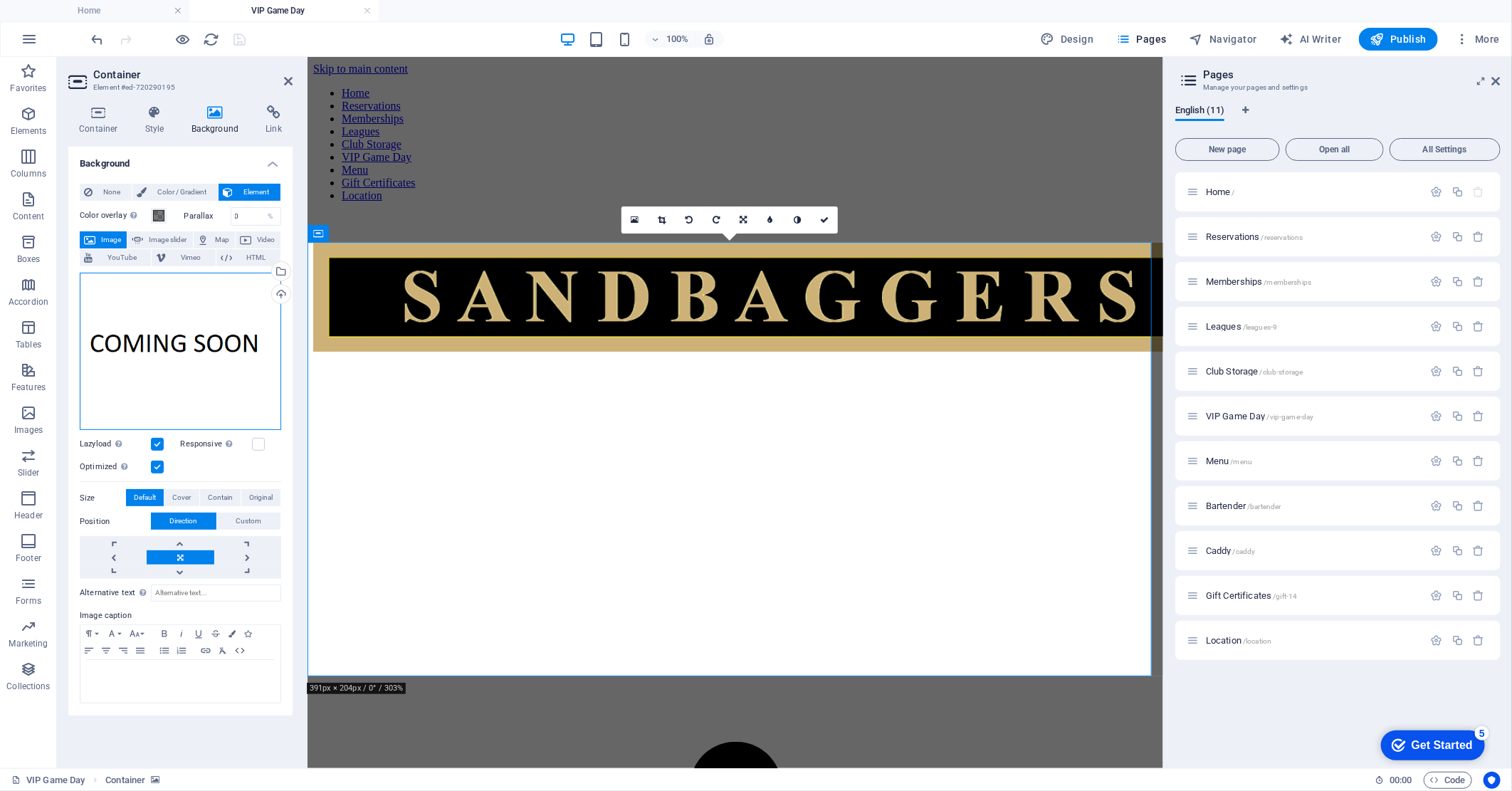
click at [187, 362] on div "Drag files here, click to choose files or select files from Files or our free s…" at bounding box center [180, 352] width 201 height 158
click at [187, 362] on body "sandbaggersgolf.com Home VIP Game Day Favorites Elements Columns Content Boxes …" at bounding box center [756, 395] width 1512 height 791
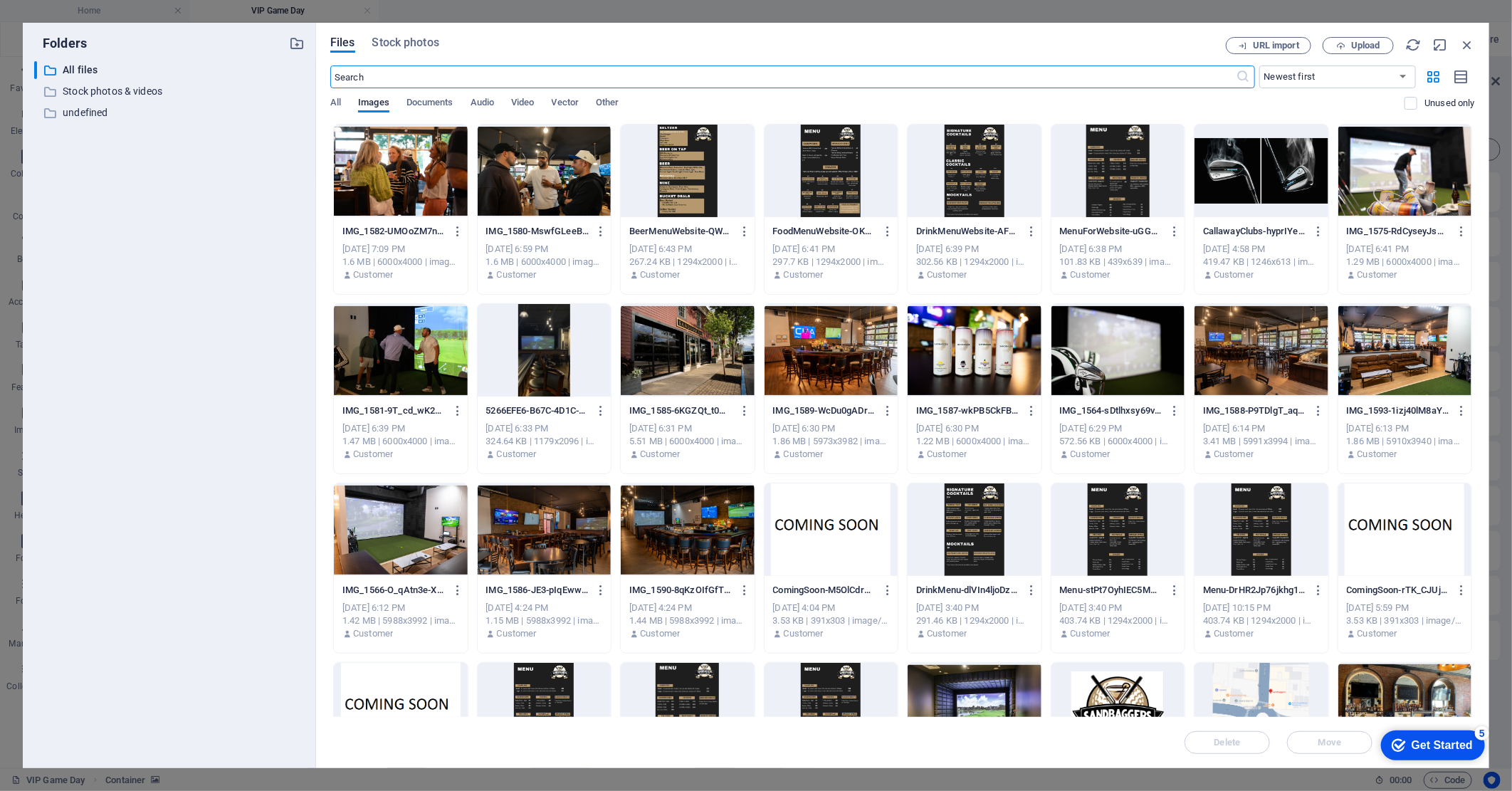
click at [961, 363] on div at bounding box center [974, 350] width 134 height 93
click at [961, 363] on div "1" at bounding box center [974, 350] width 134 height 93
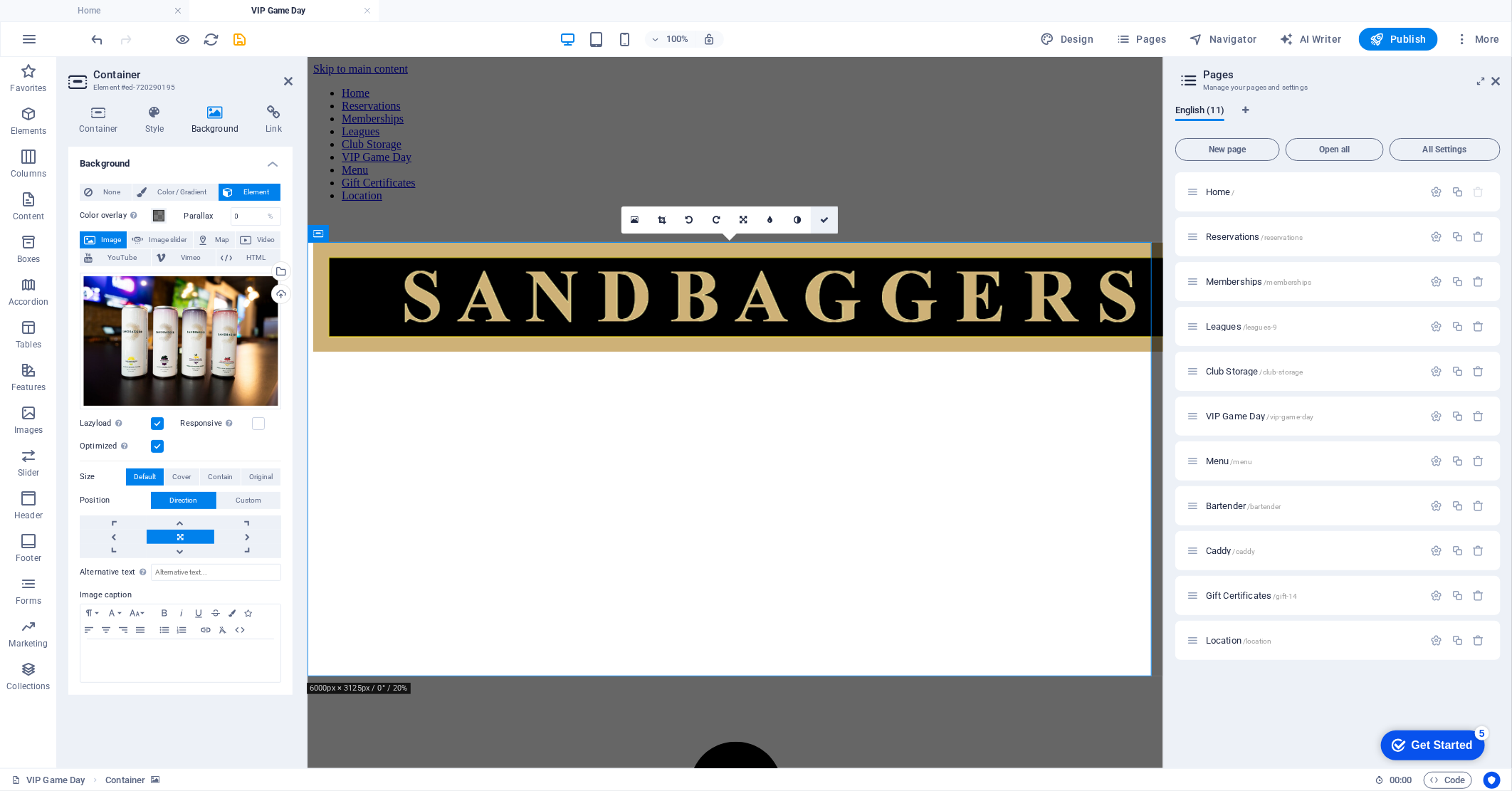
click at [823, 221] on icon at bounding box center [824, 219] width 9 height 9
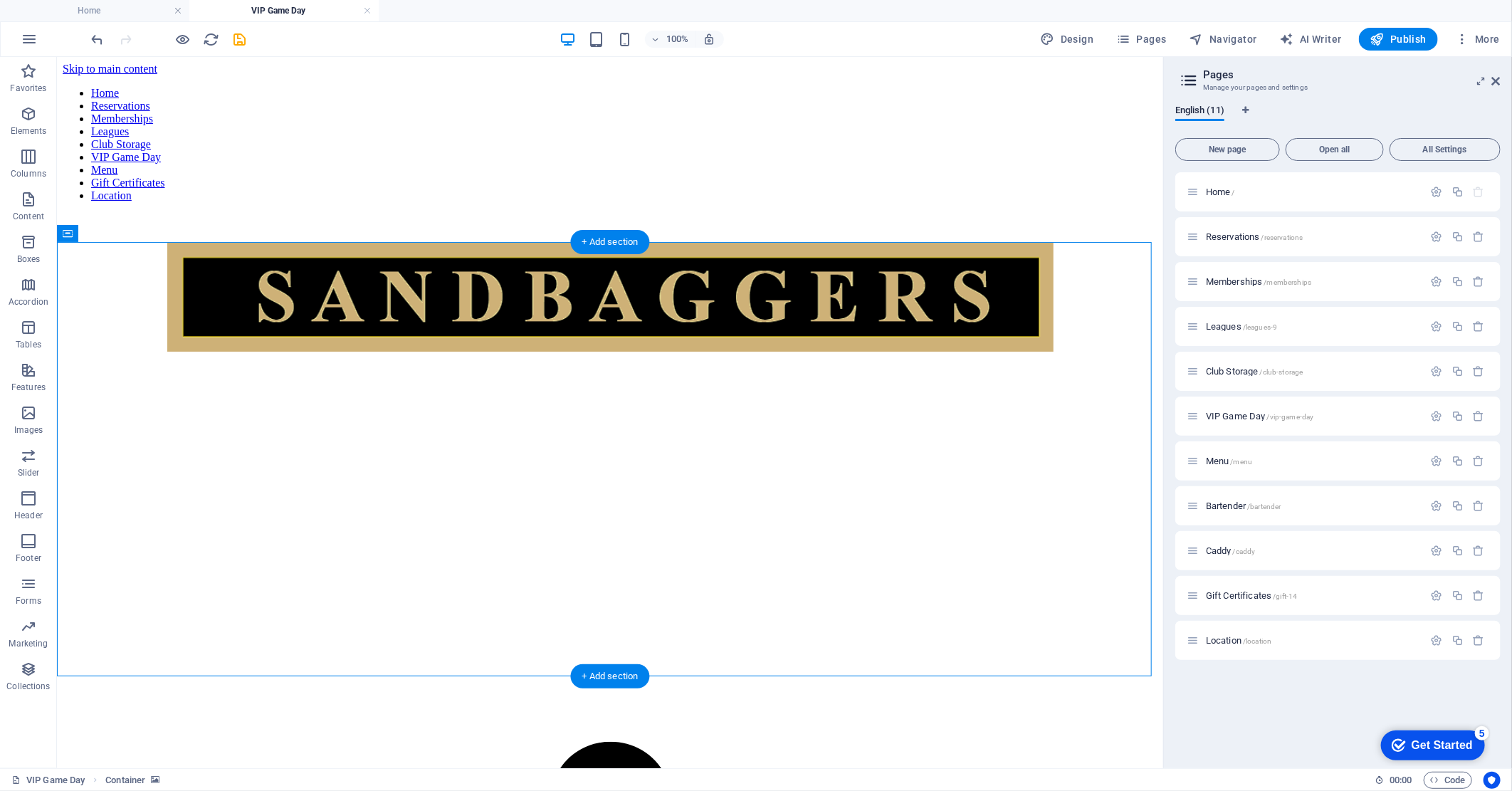
click at [116, 272] on figure at bounding box center [609, 272] width 1094 height 0
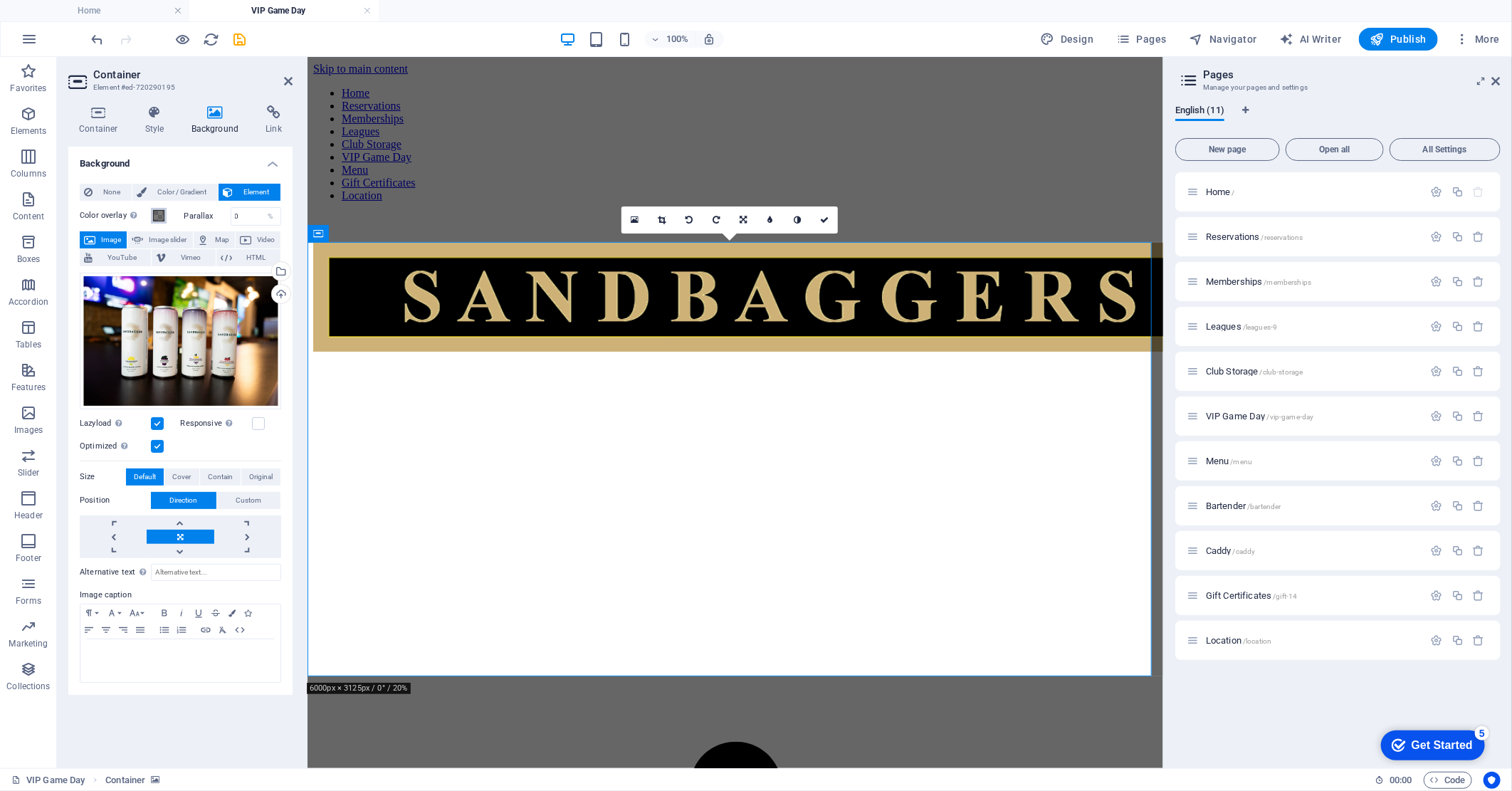
click at [153, 216] on span at bounding box center [158, 215] width 11 height 11
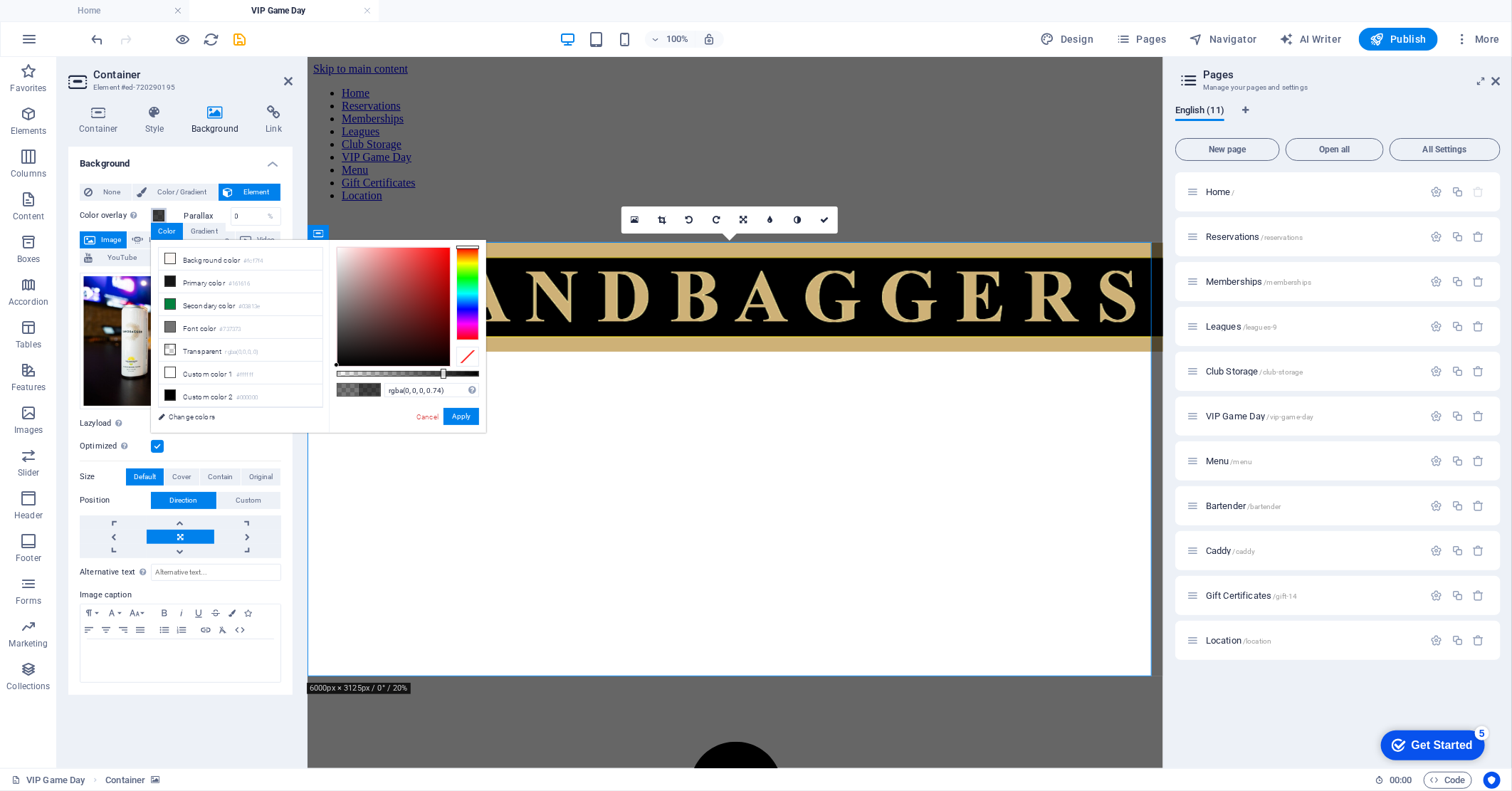
drag, startPoint x: 410, startPoint y: 376, endPoint x: 442, endPoint y: 379, distance: 32.1
click at [442, 379] on div at bounding box center [443, 374] width 6 height 10
click at [824, 221] on icon at bounding box center [824, 219] width 9 height 9
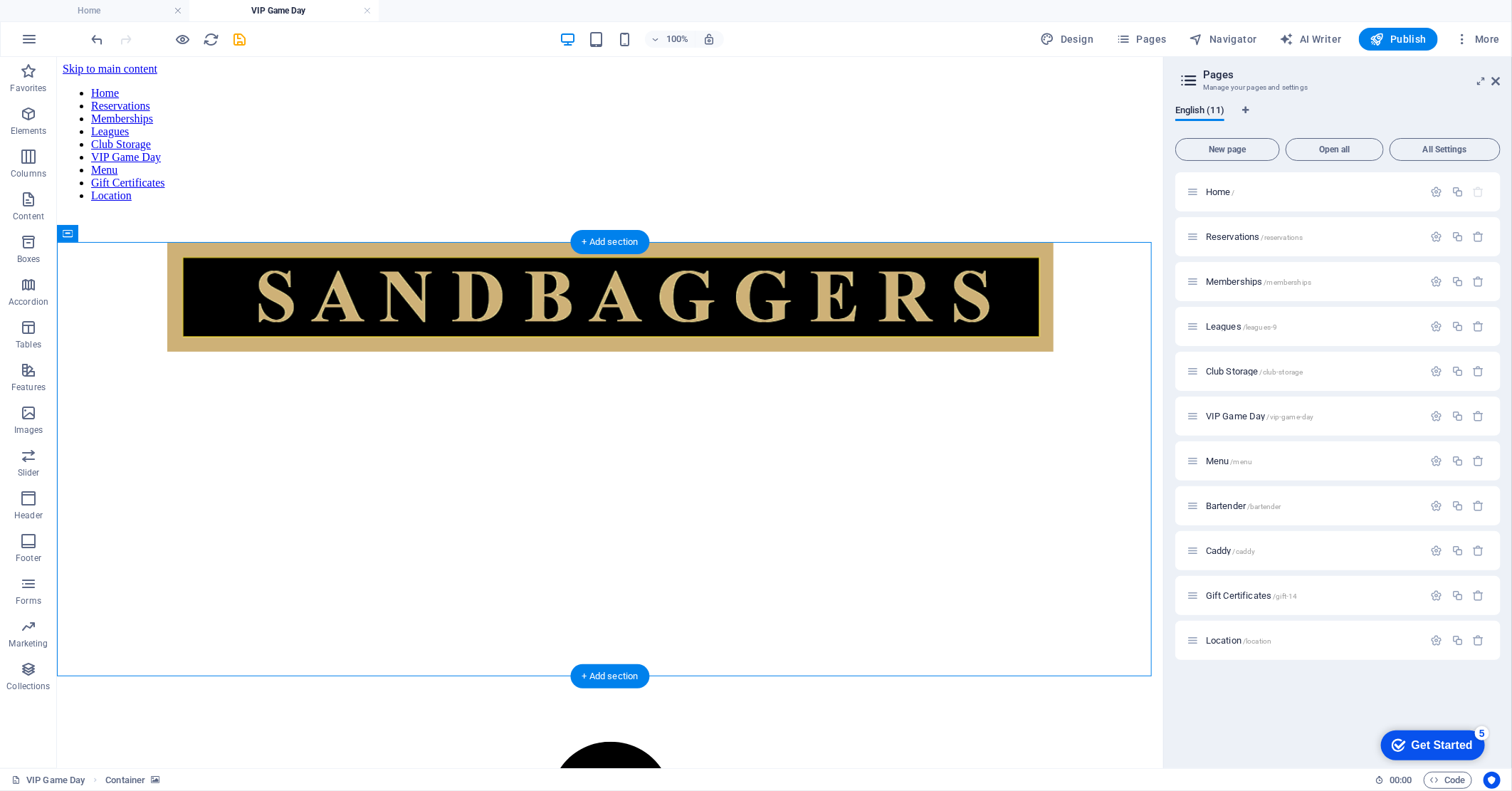
click at [149, 272] on figure at bounding box center [609, 272] width 1094 height 0
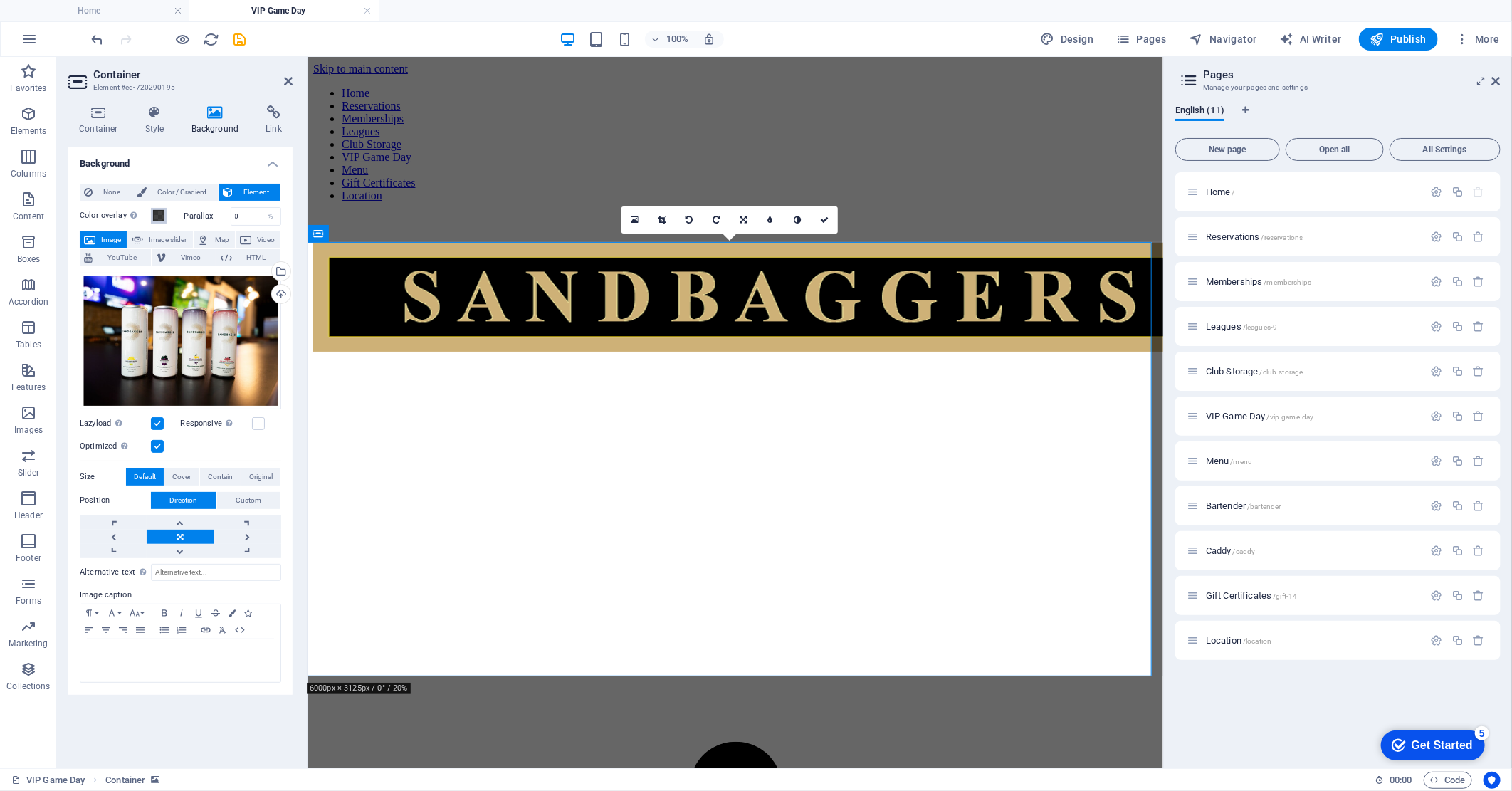
click at [160, 215] on span at bounding box center [158, 215] width 11 height 11
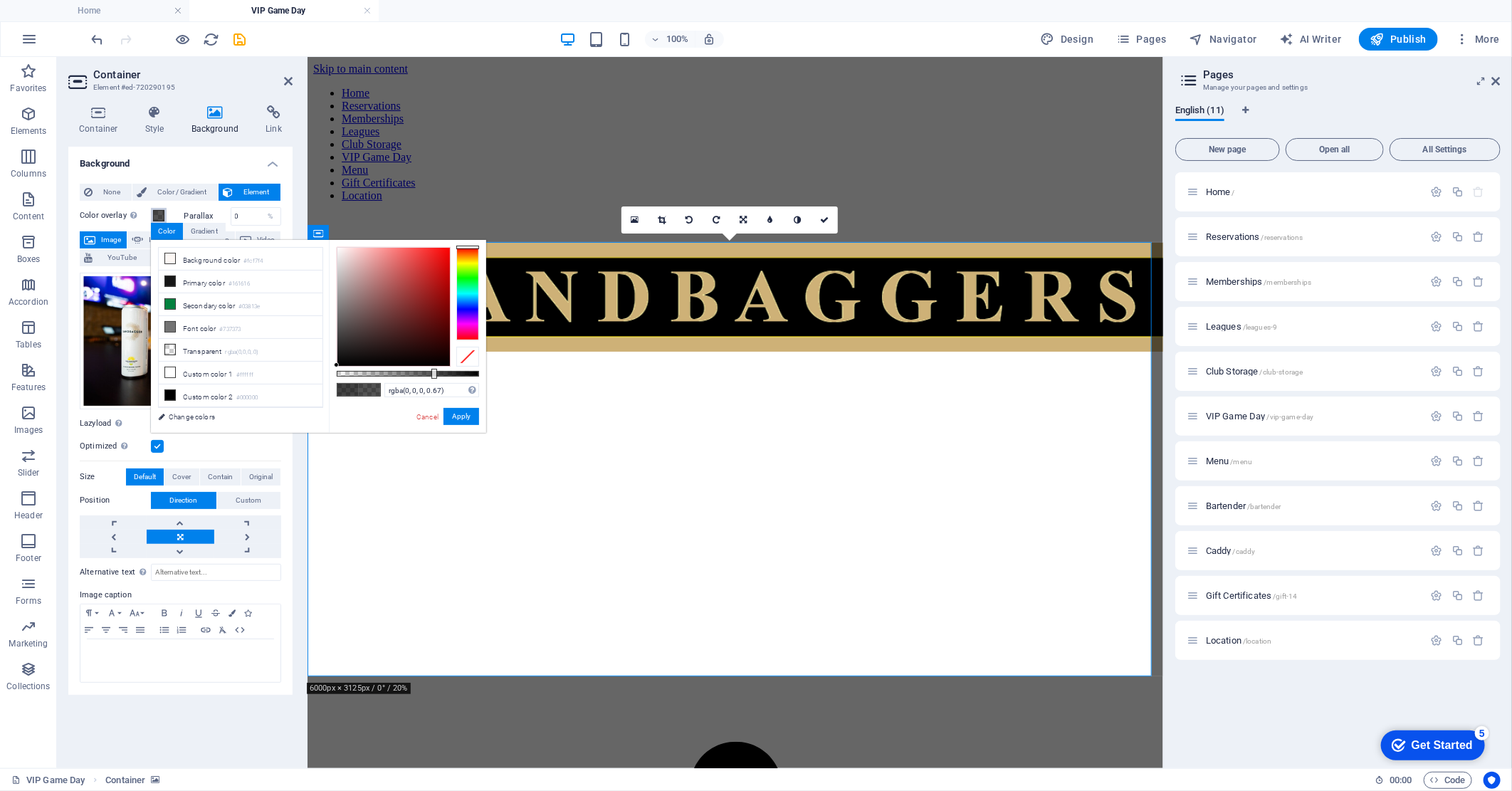
type input "rgba(0, 0, 0, 0.665)"
drag, startPoint x: 445, startPoint y: 372, endPoint x: 431, endPoint y: 372, distance: 14.0
click at [431, 372] on div at bounding box center [432, 374] width 6 height 10
click at [289, 84] on icon at bounding box center [288, 81] width 9 height 11
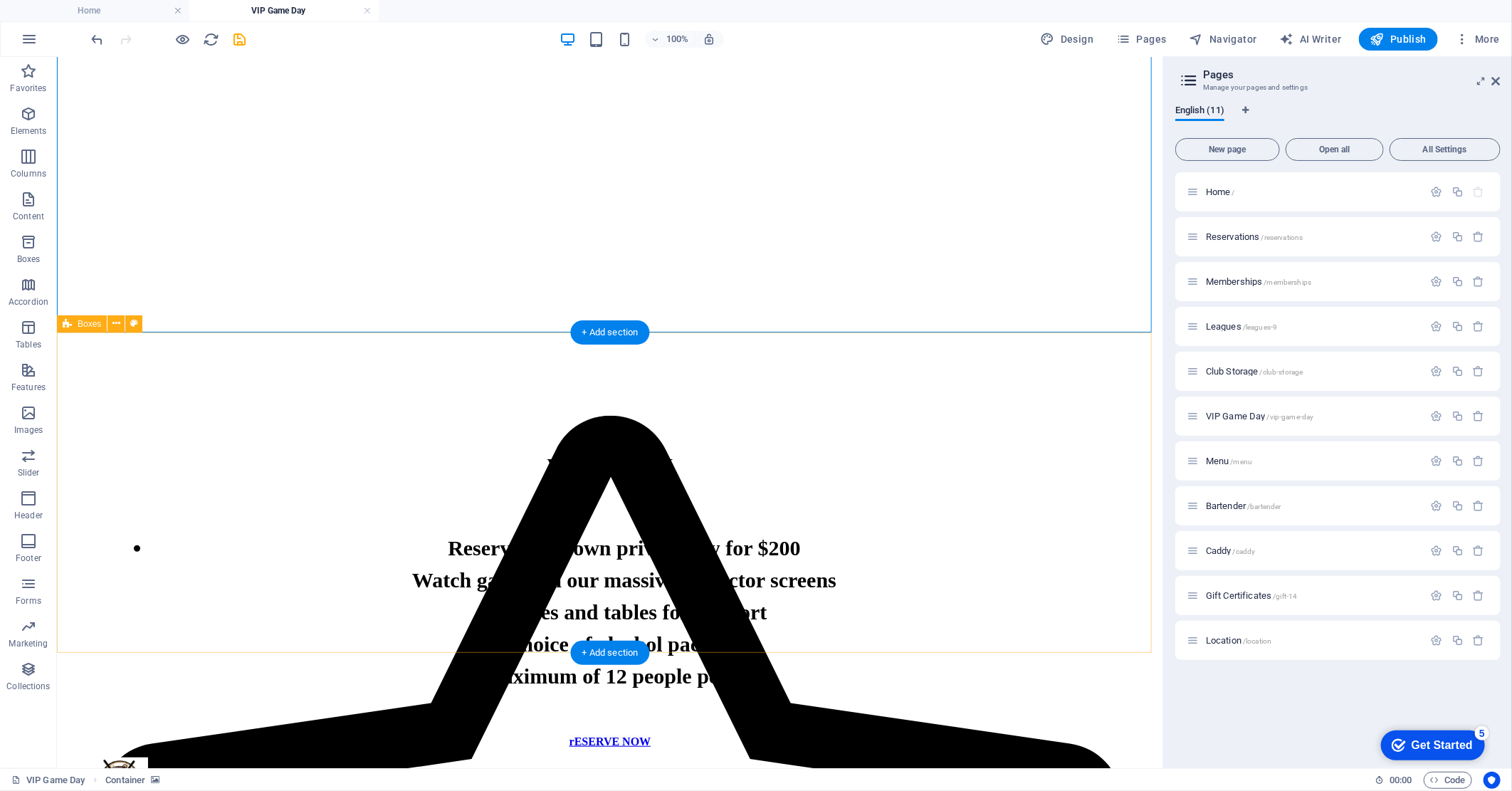
scroll to position [395, 0]
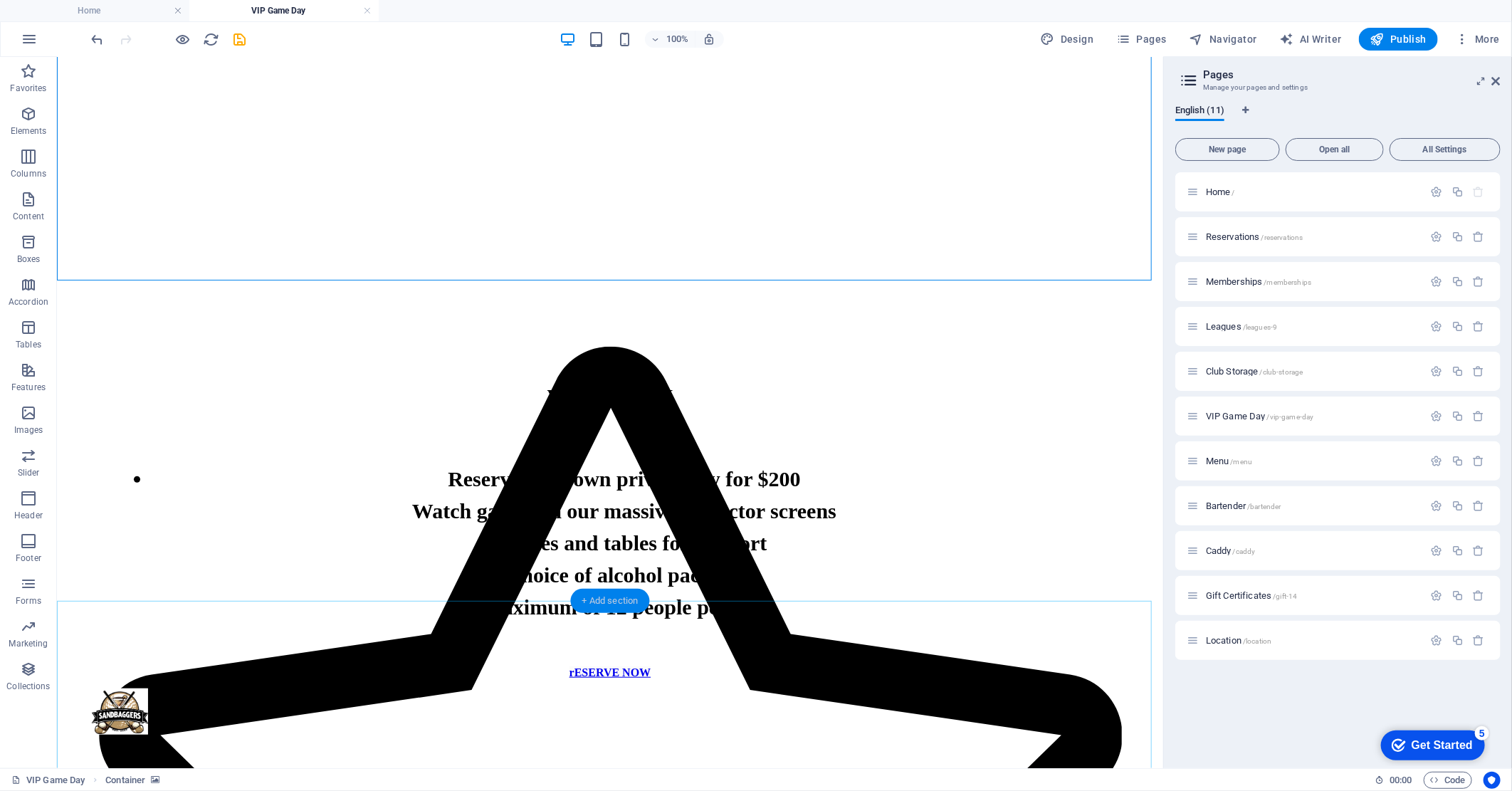
click at [619, 602] on div "+ Add section" at bounding box center [610, 601] width 79 height 24
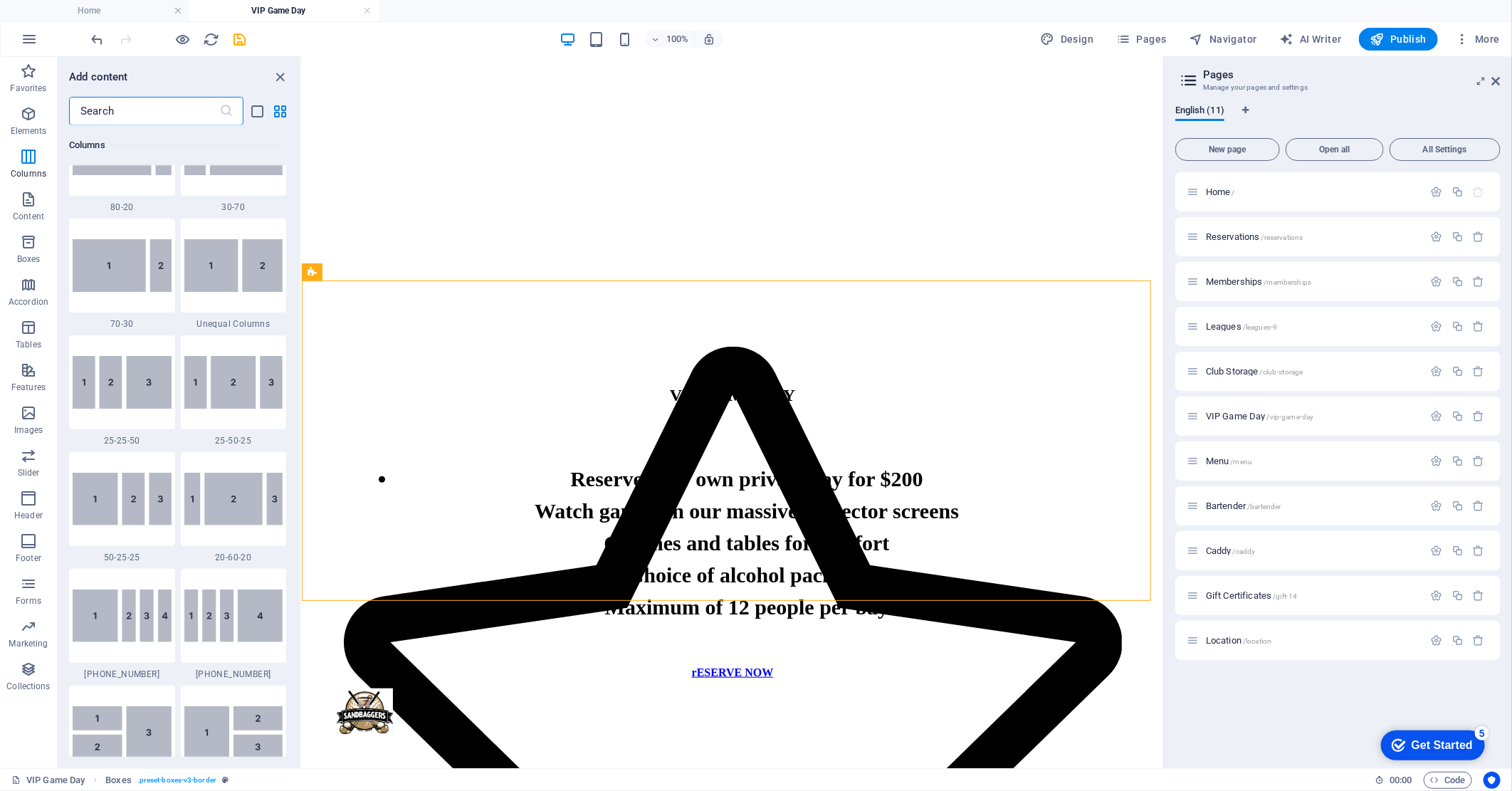
scroll to position [1225, 0]
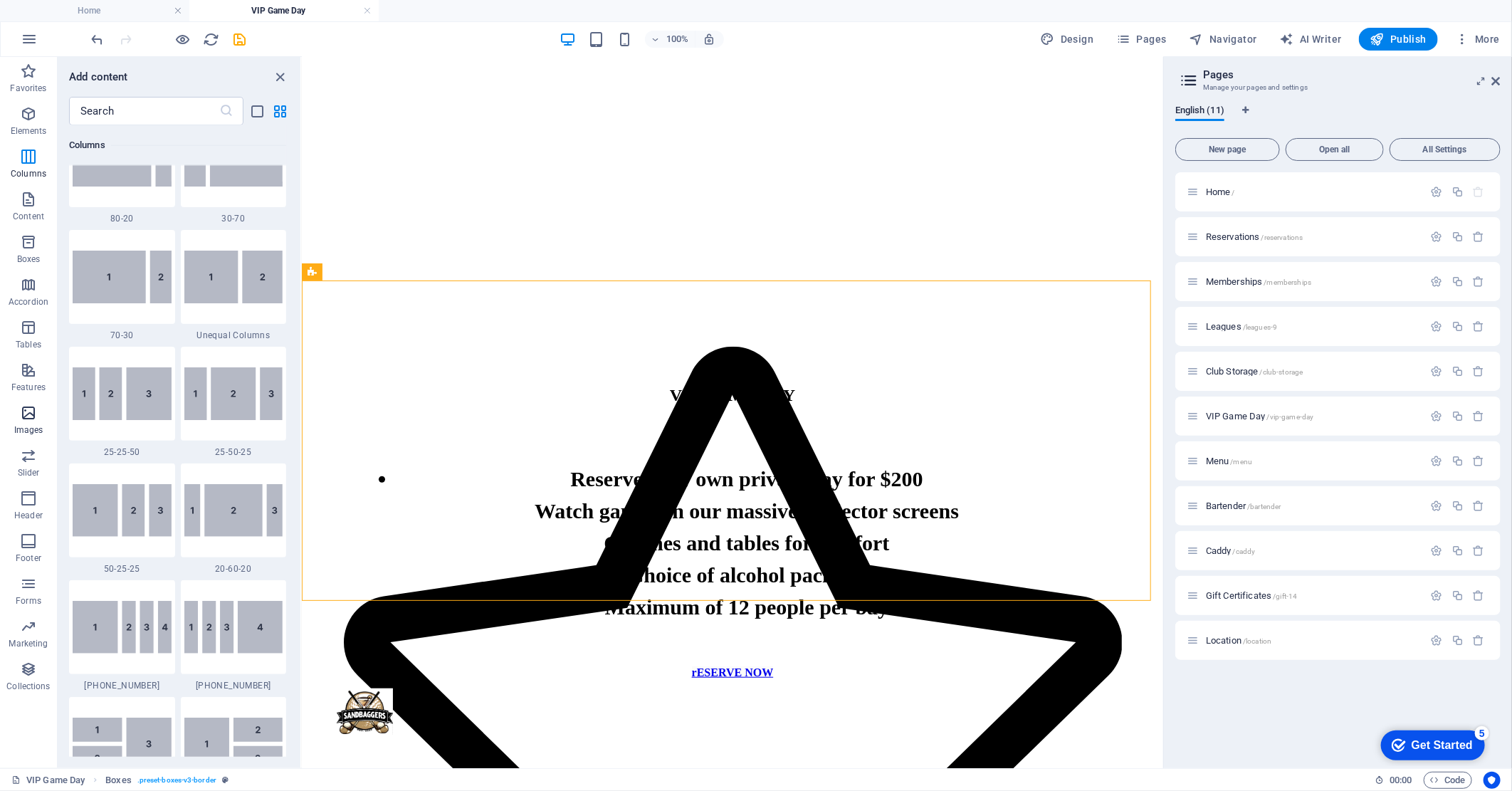
click at [37, 428] on p "Images" at bounding box center [29, 430] width 29 height 11
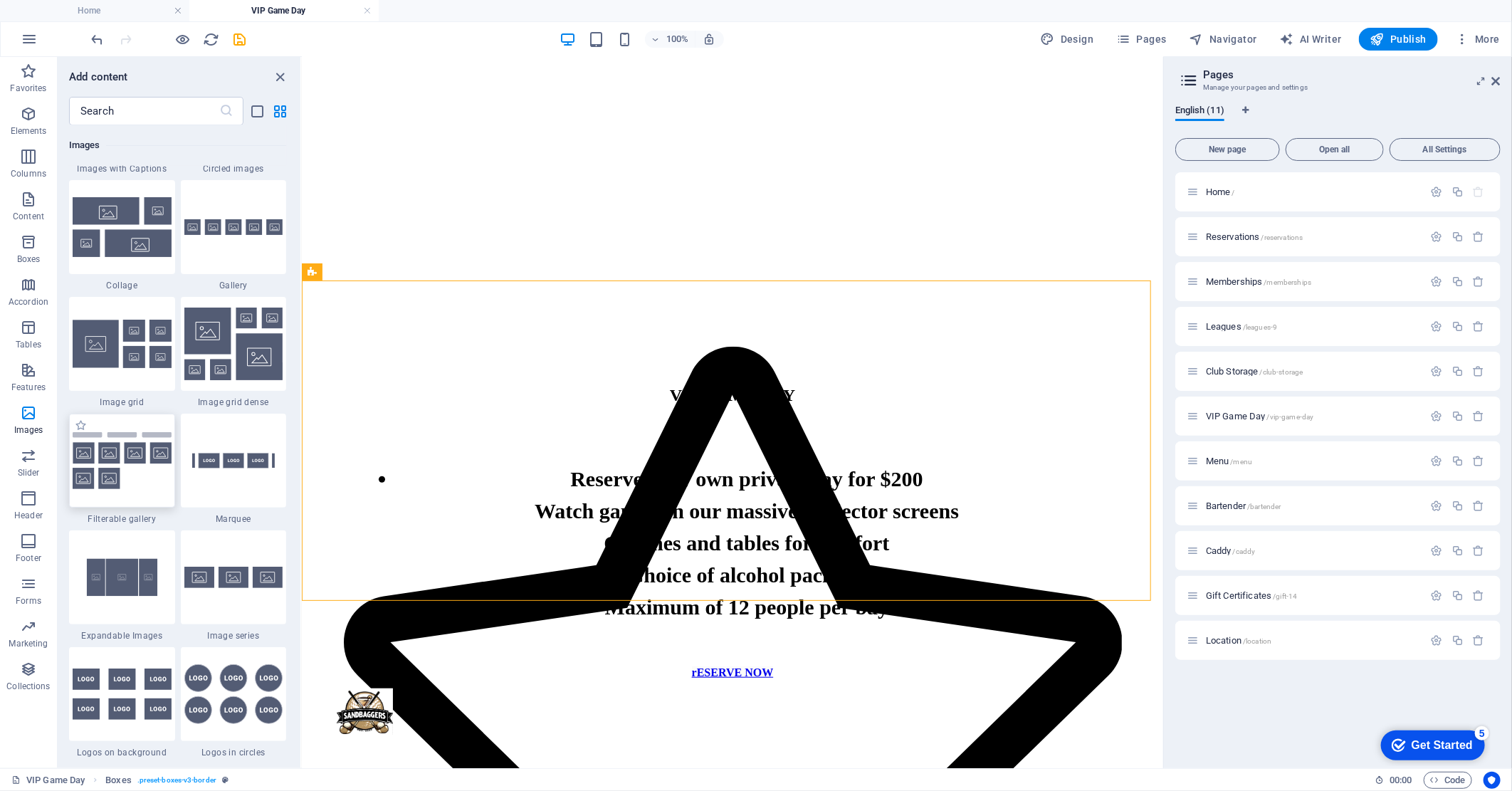
scroll to position [7298, 0]
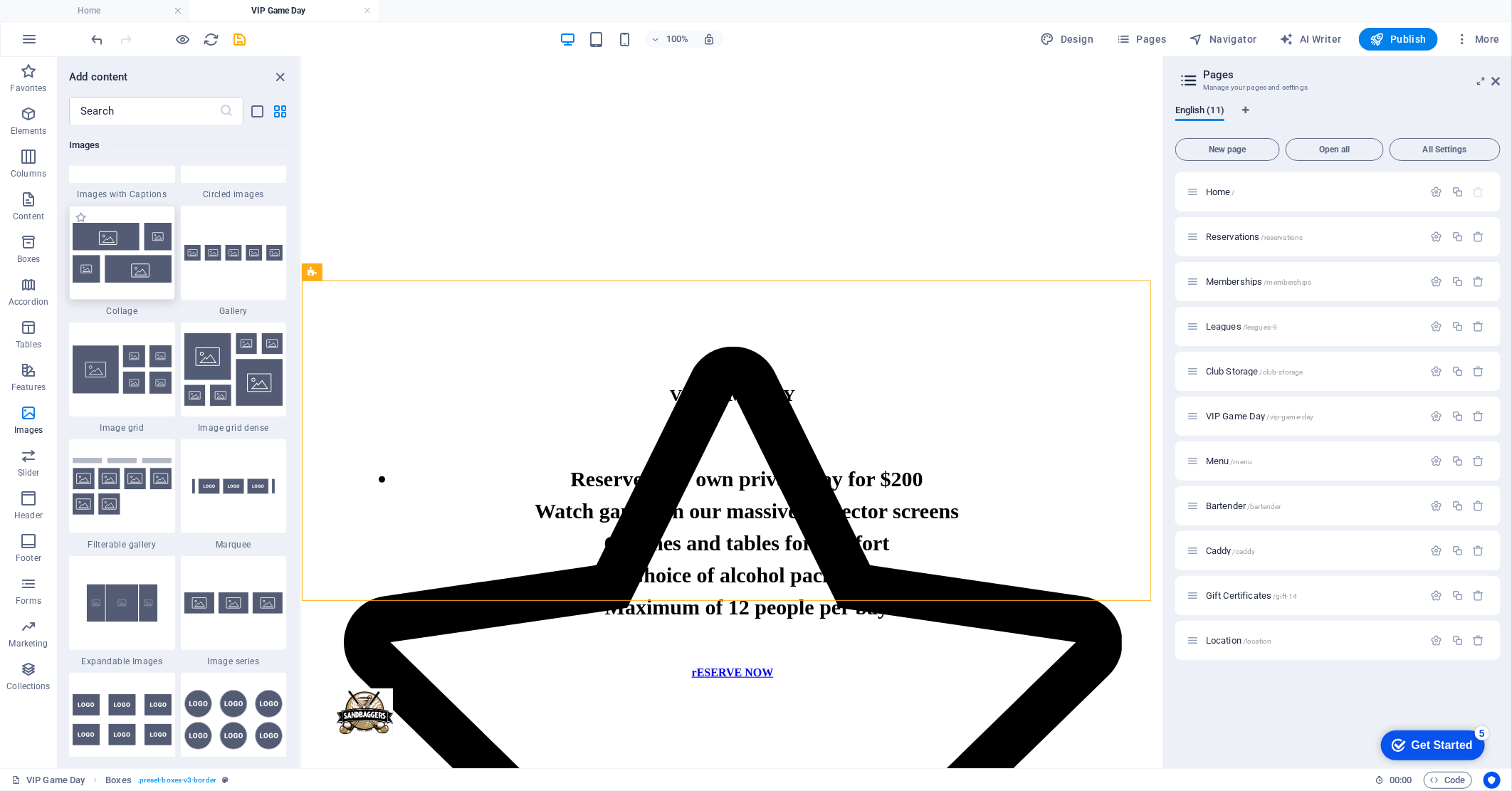
click at [136, 279] on img at bounding box center [122, 252] width 99 height 59
click at [301, 279] on div "Drag here to replace the existing content. Press “Ctrl” if you want to create a…" at bounding box center [732, 412] width 861 height 711
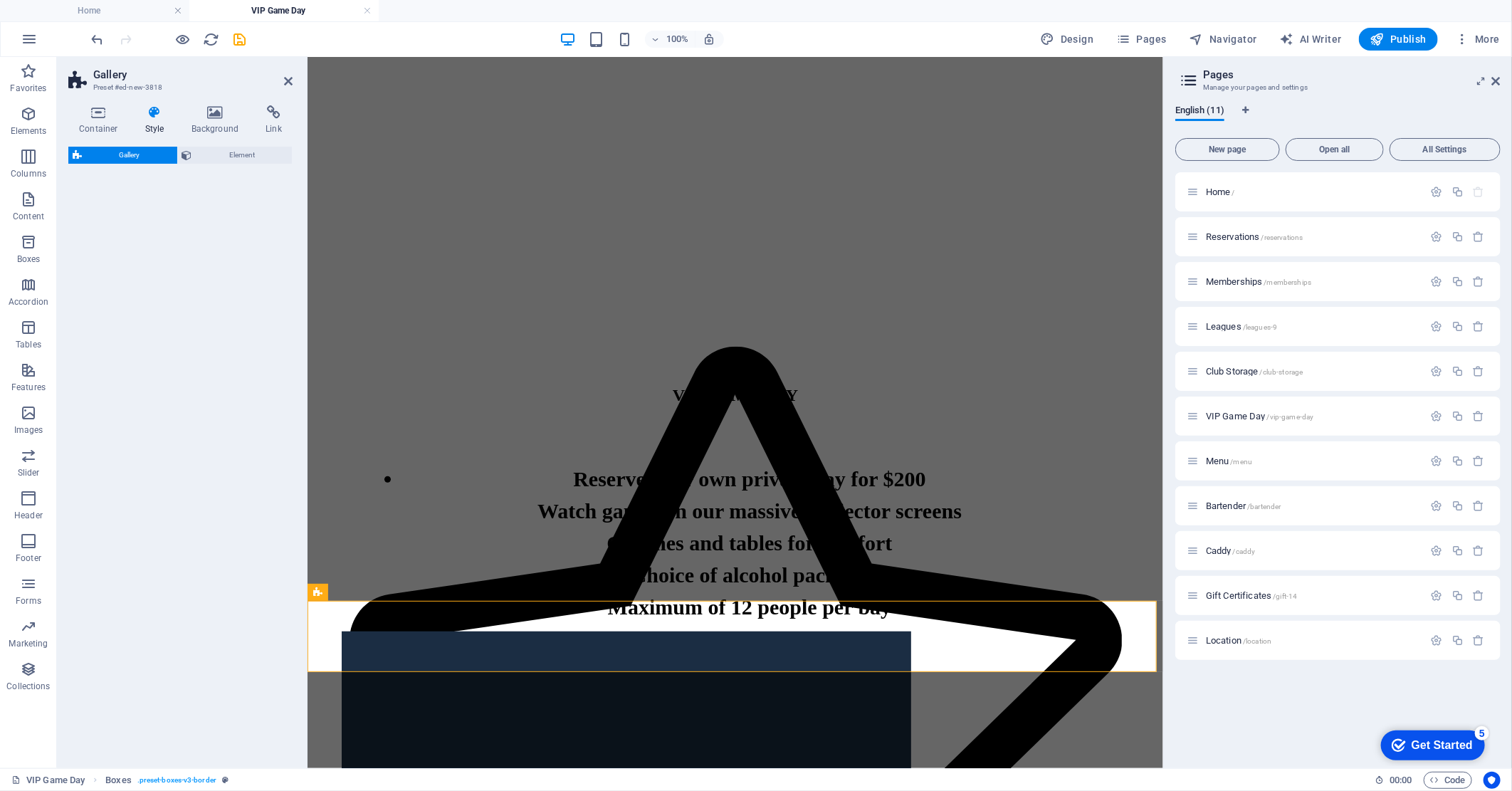
select select "rem"
select select "preset-gallery-v3-collage"
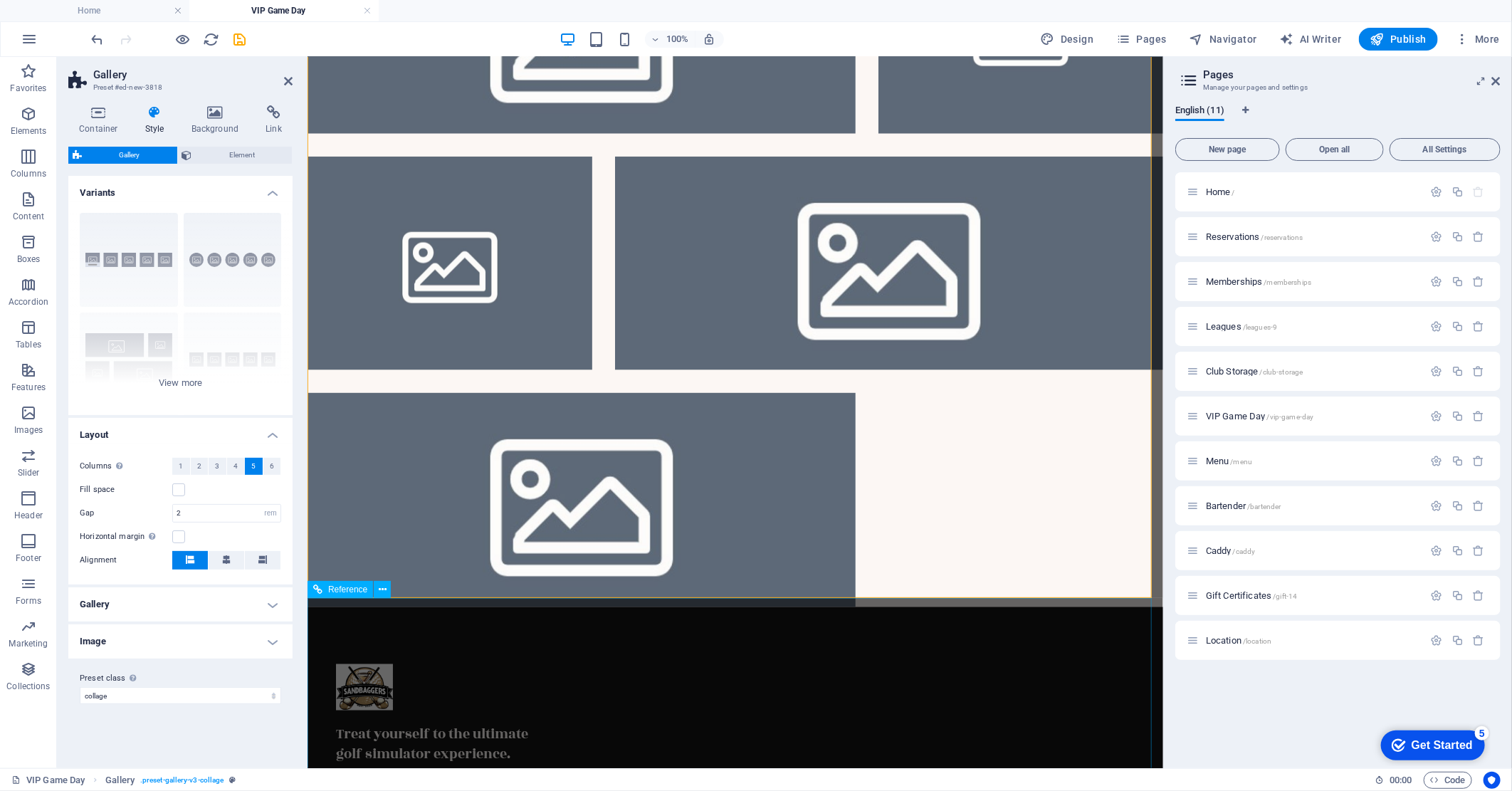
scroll to position [1107, 0]
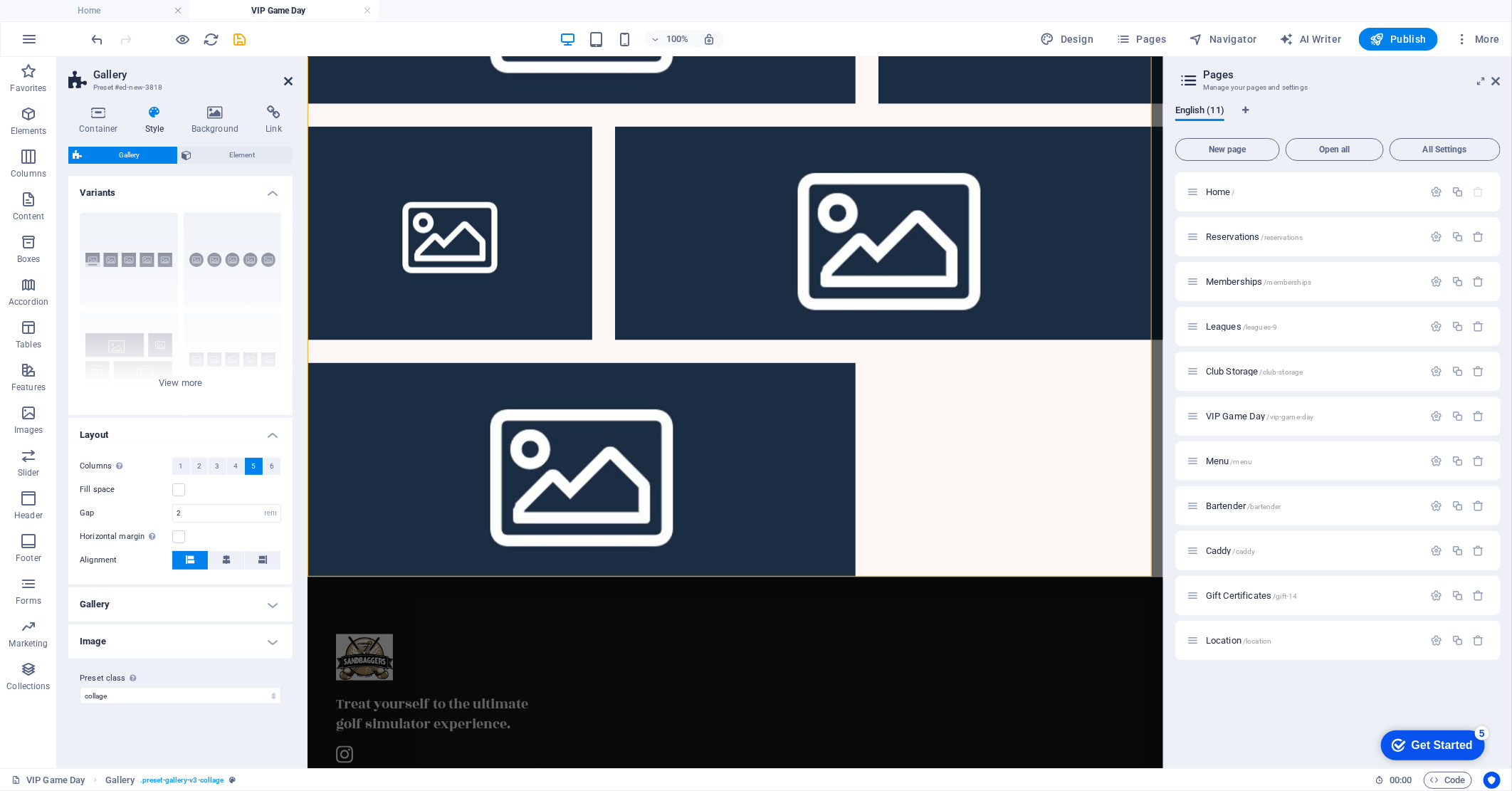
click at [288, 83] on icon at bounding box center [288, 81] width 9 height 11
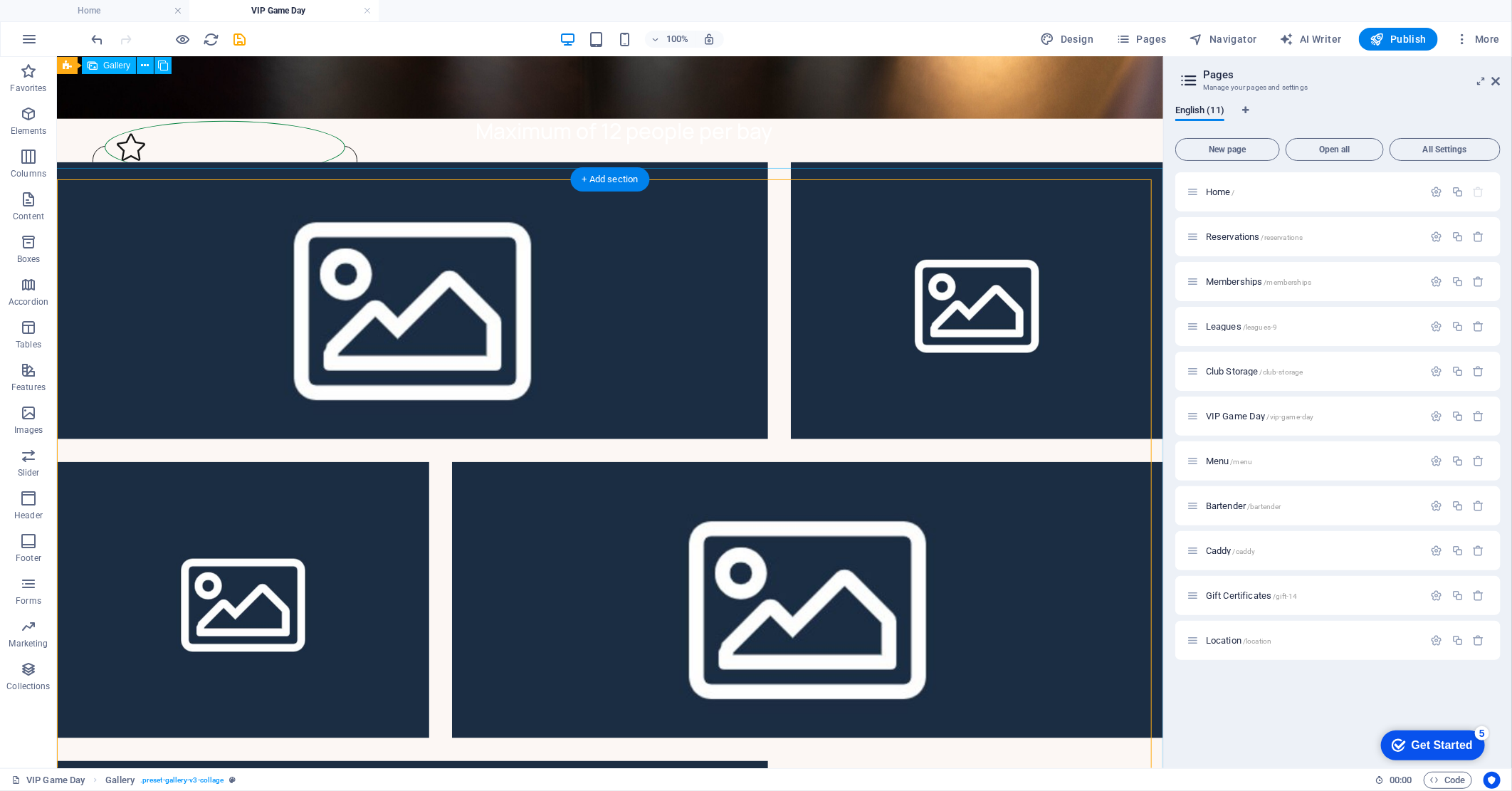
scroll to position [791, 0]
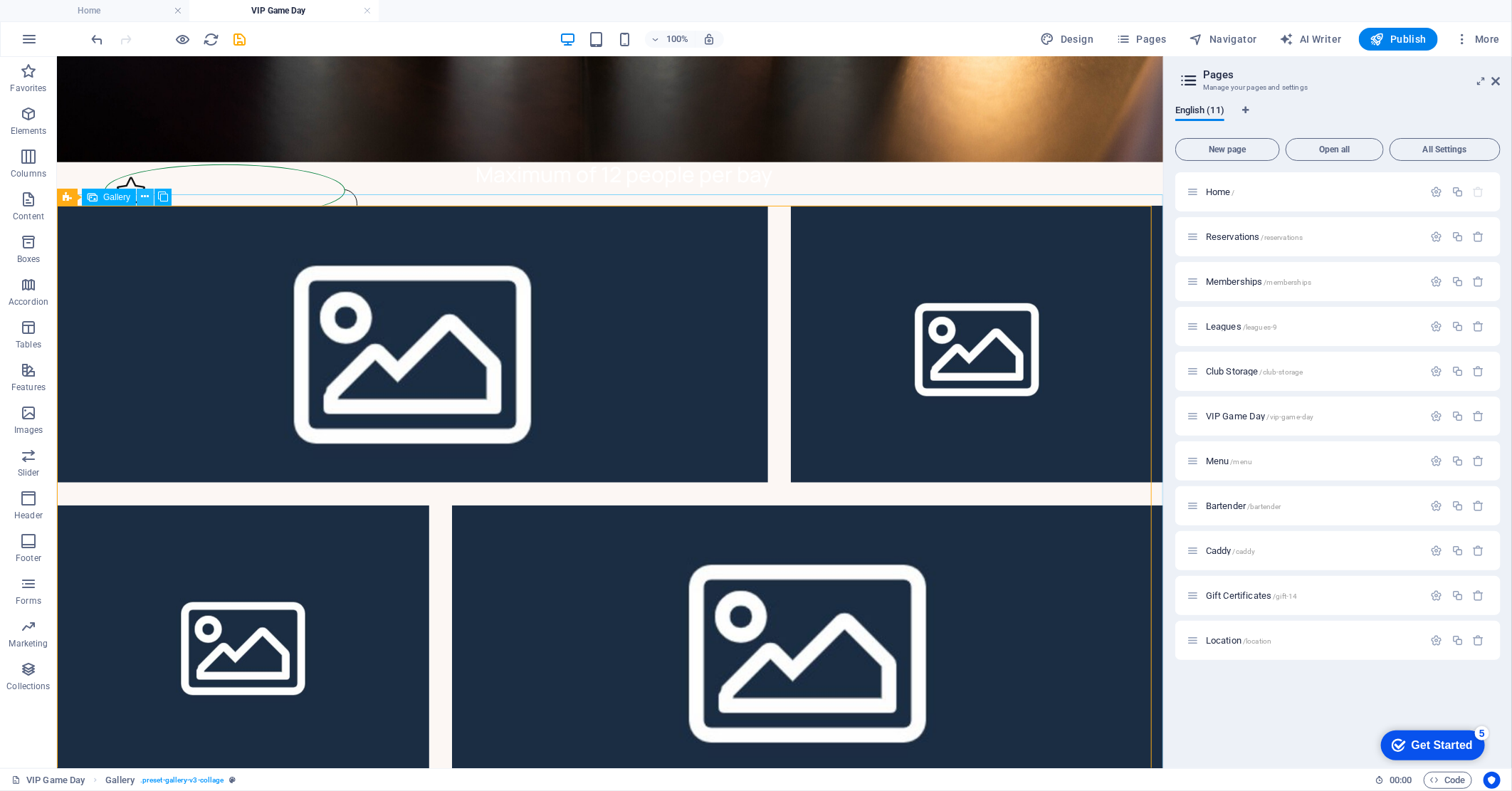
click at [145, 196] on icon at bounding box center [145, 197] width 8 height 15
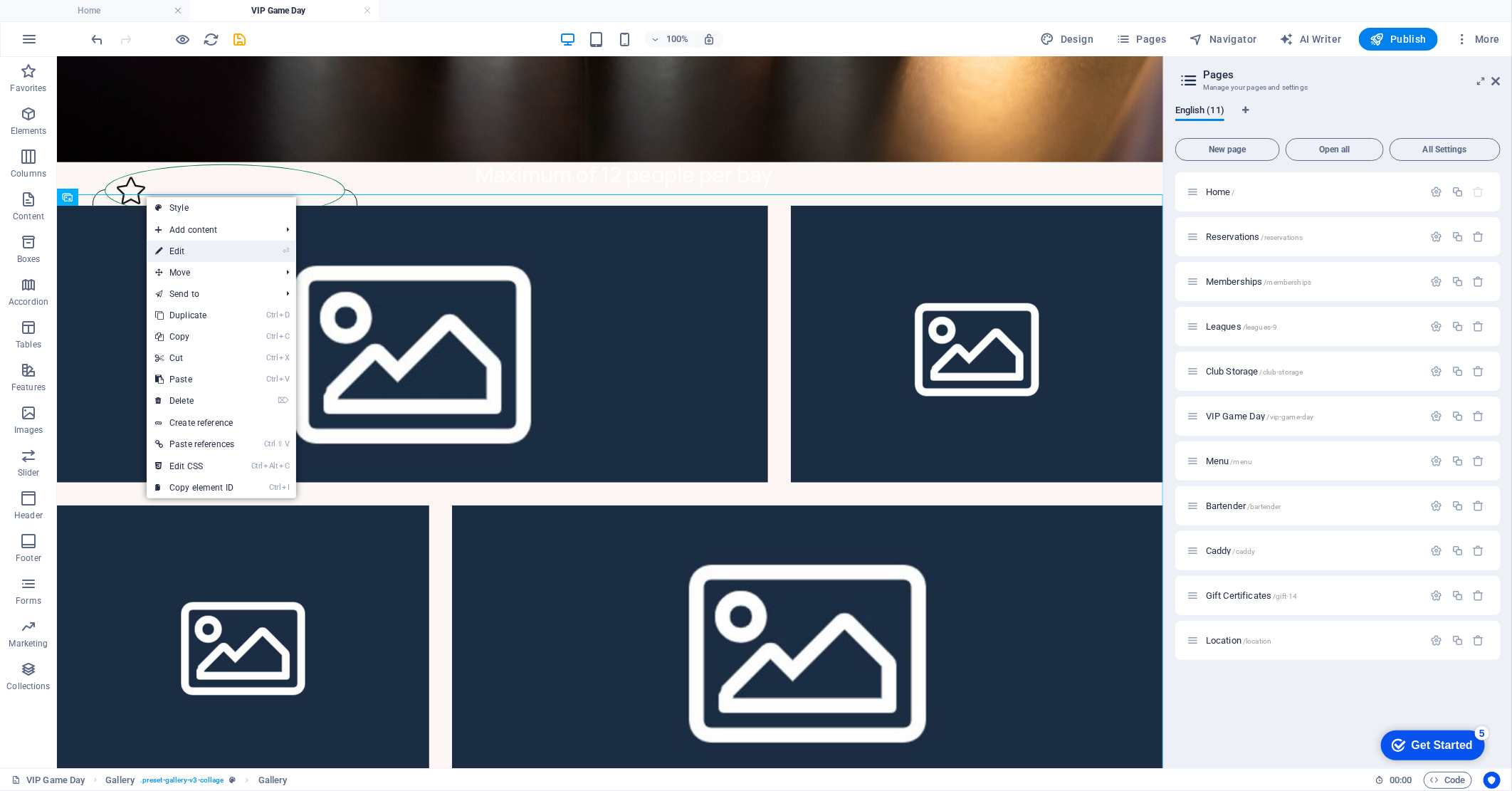
click at [188, 250] on link "⏎ Edit" at bounding box center [194, 251] width 96 height 21
select select "4"
select select "px"
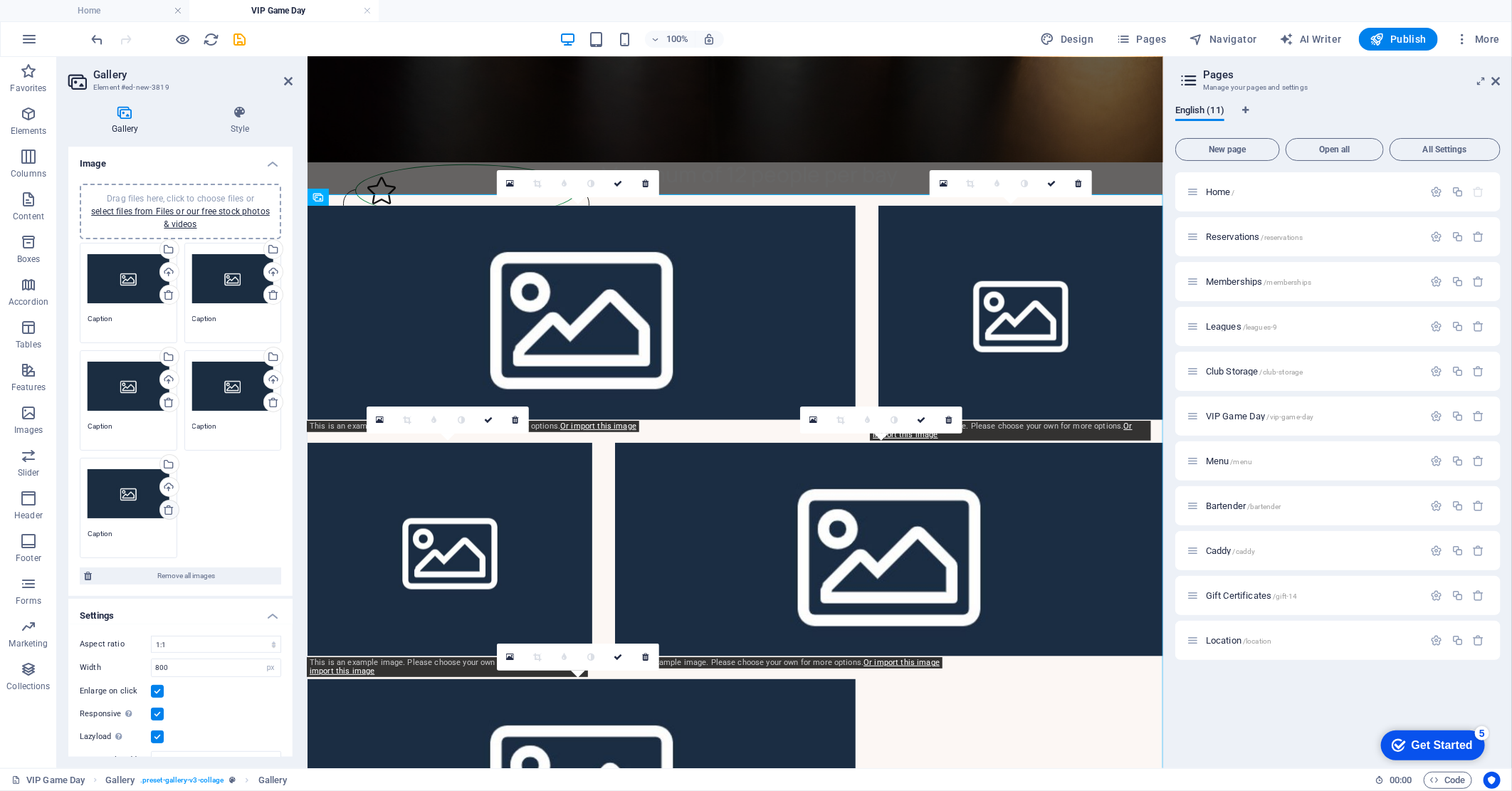
click at [171, 508] on icon at bounding box center [169, 510] width 11 height 11
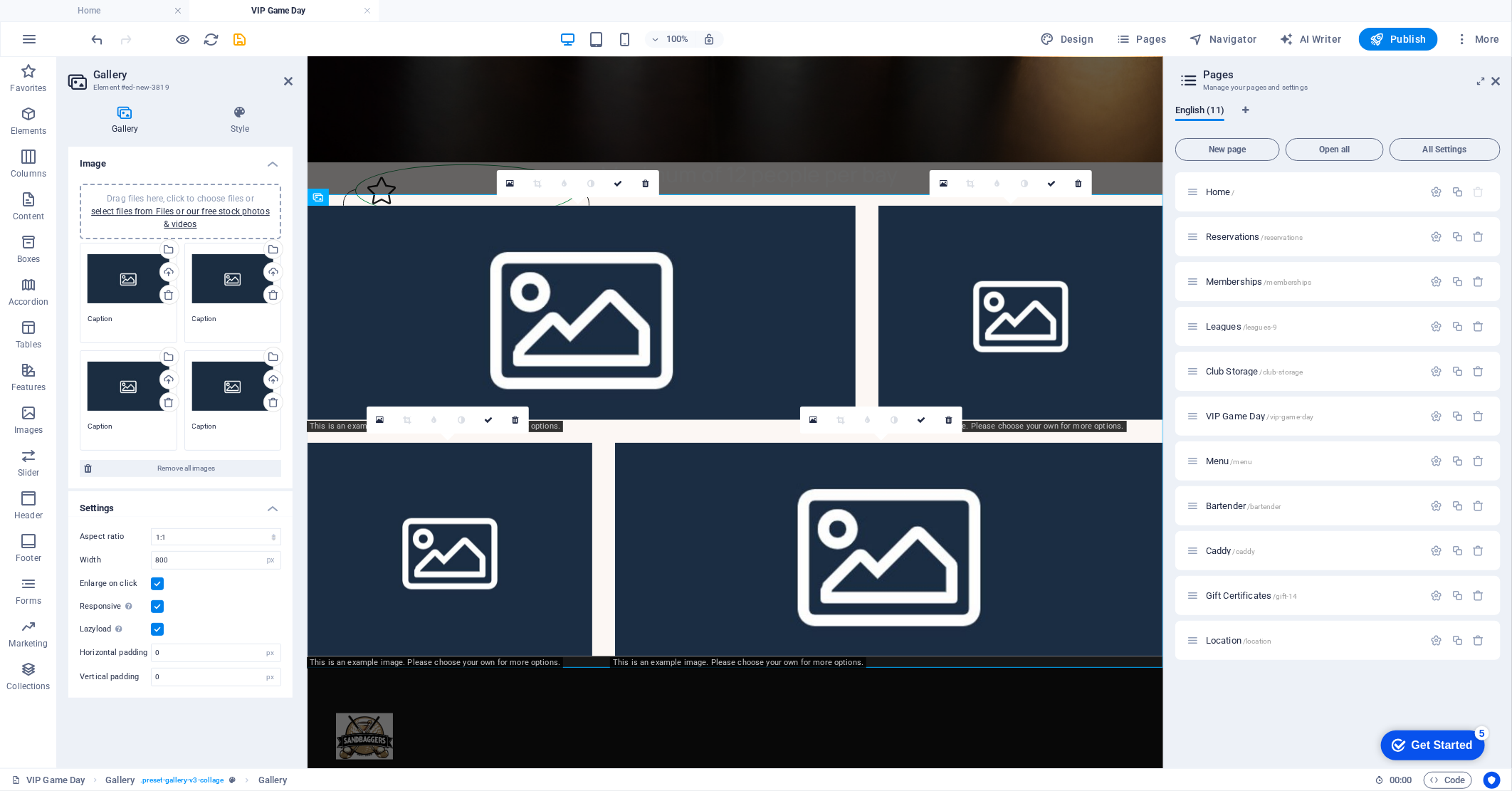
click at [134, 279] on div "Drag files here, click to choose files or select files from Files or our free s…" at bounding box center [128, 279] width 82 height 57
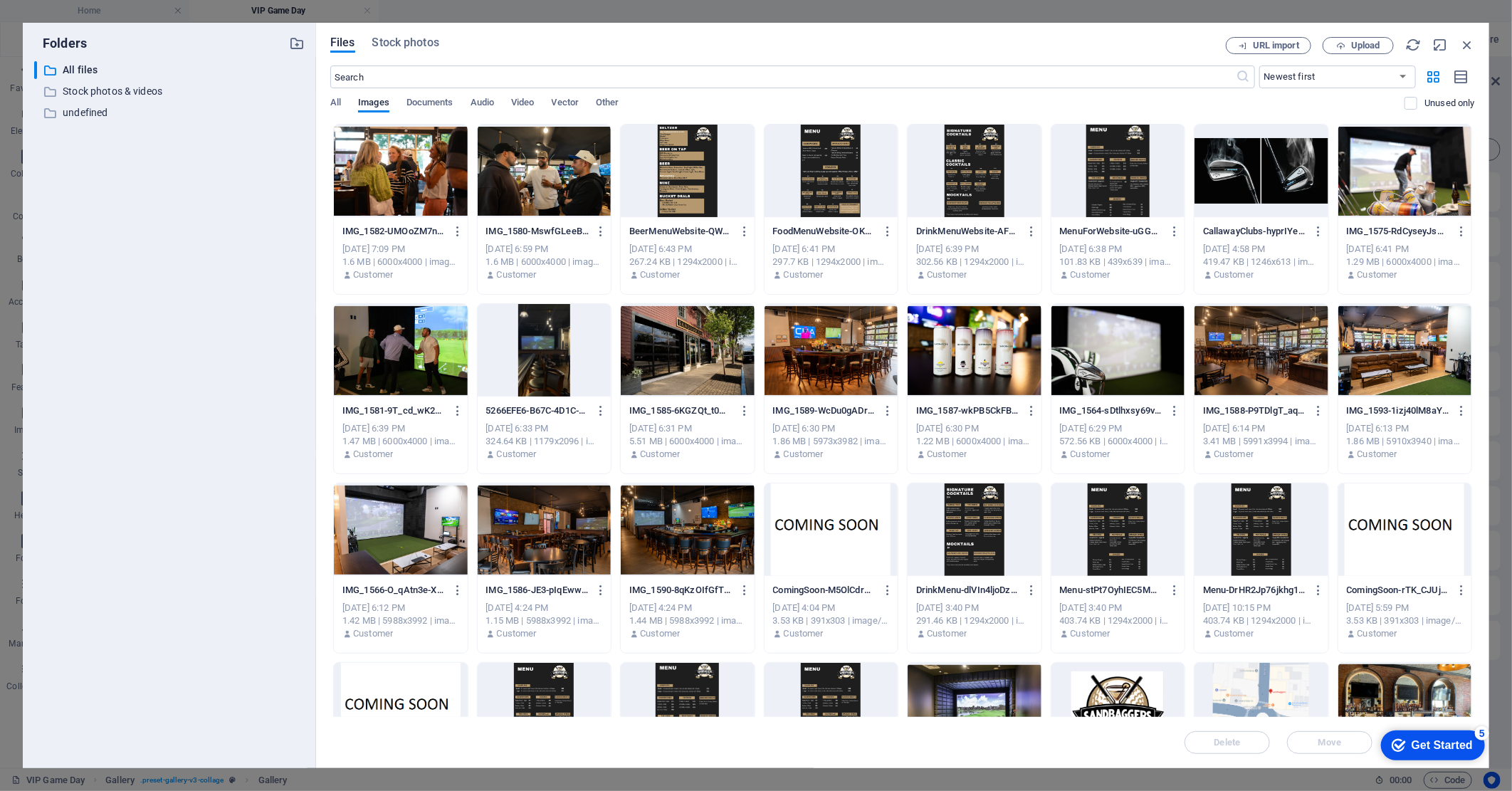
click at [1388, 373] on div at bounding box center [1405, 350] width 134 height 93
click at [1388, 373] on div "1" at bounding box center [1405, 350] width 134 height 93
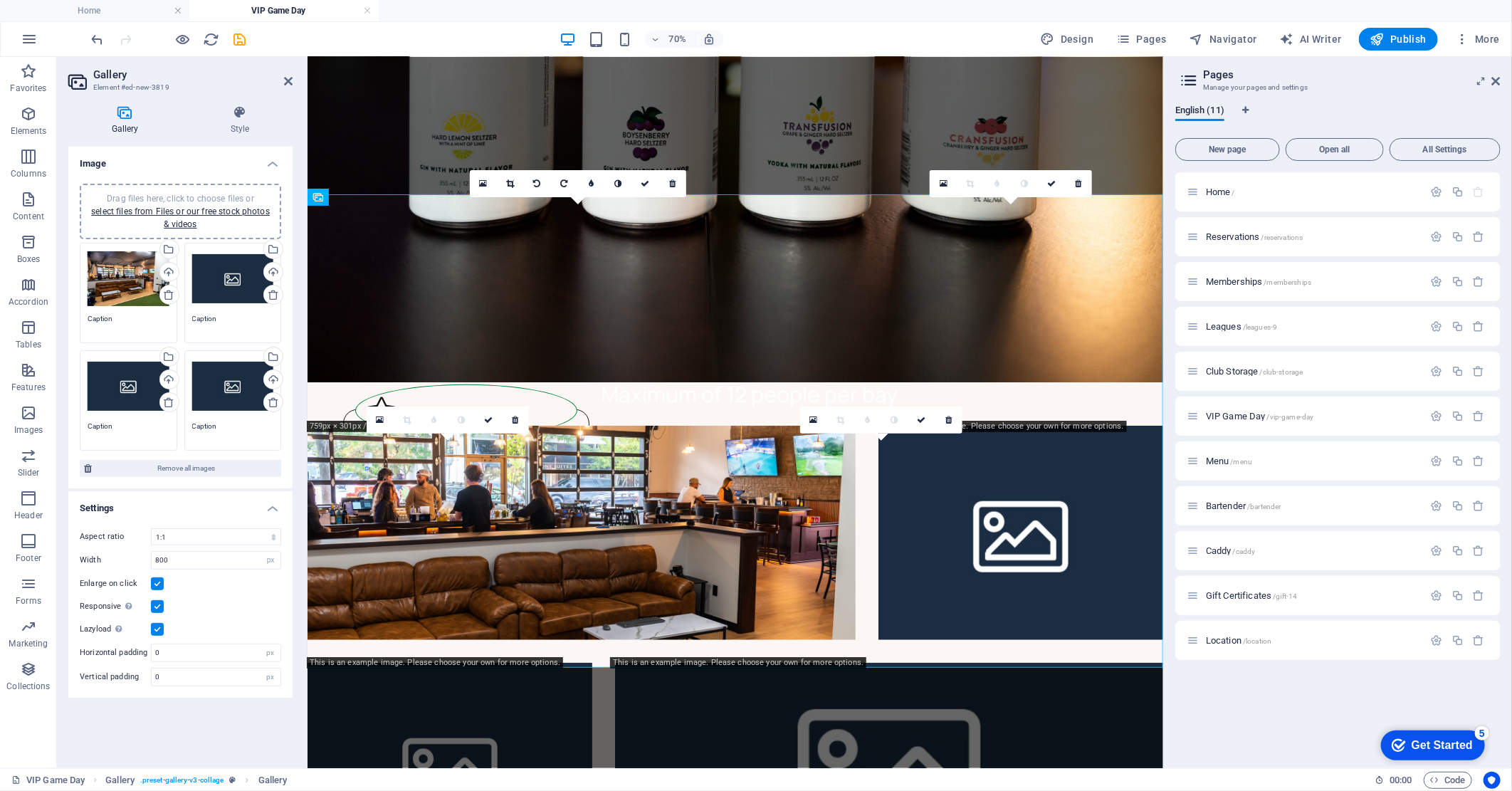
scroll to position [791, 0]
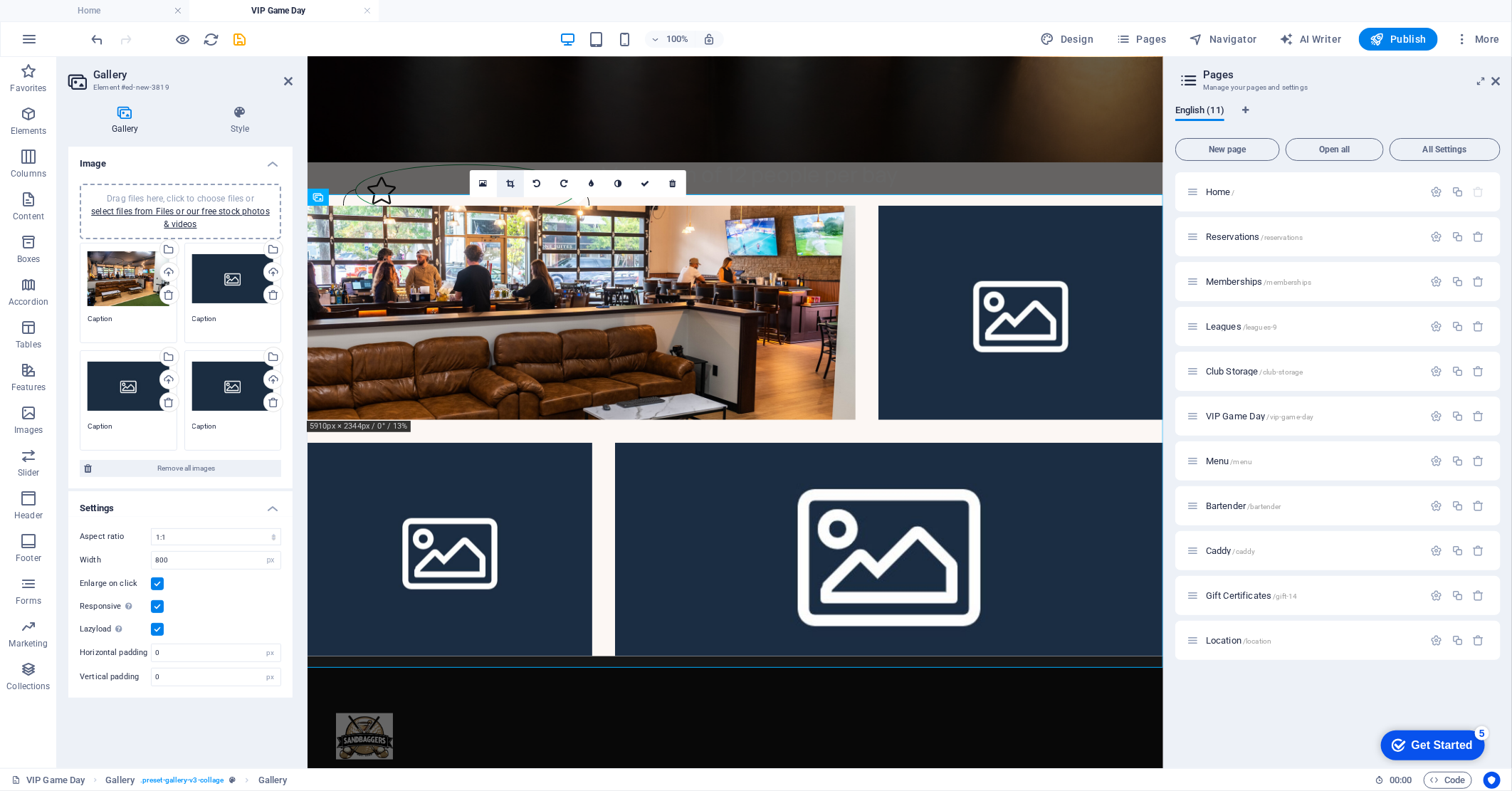
click at [508, 181] on icon at bounding box center [510, 184] width 8 height 9
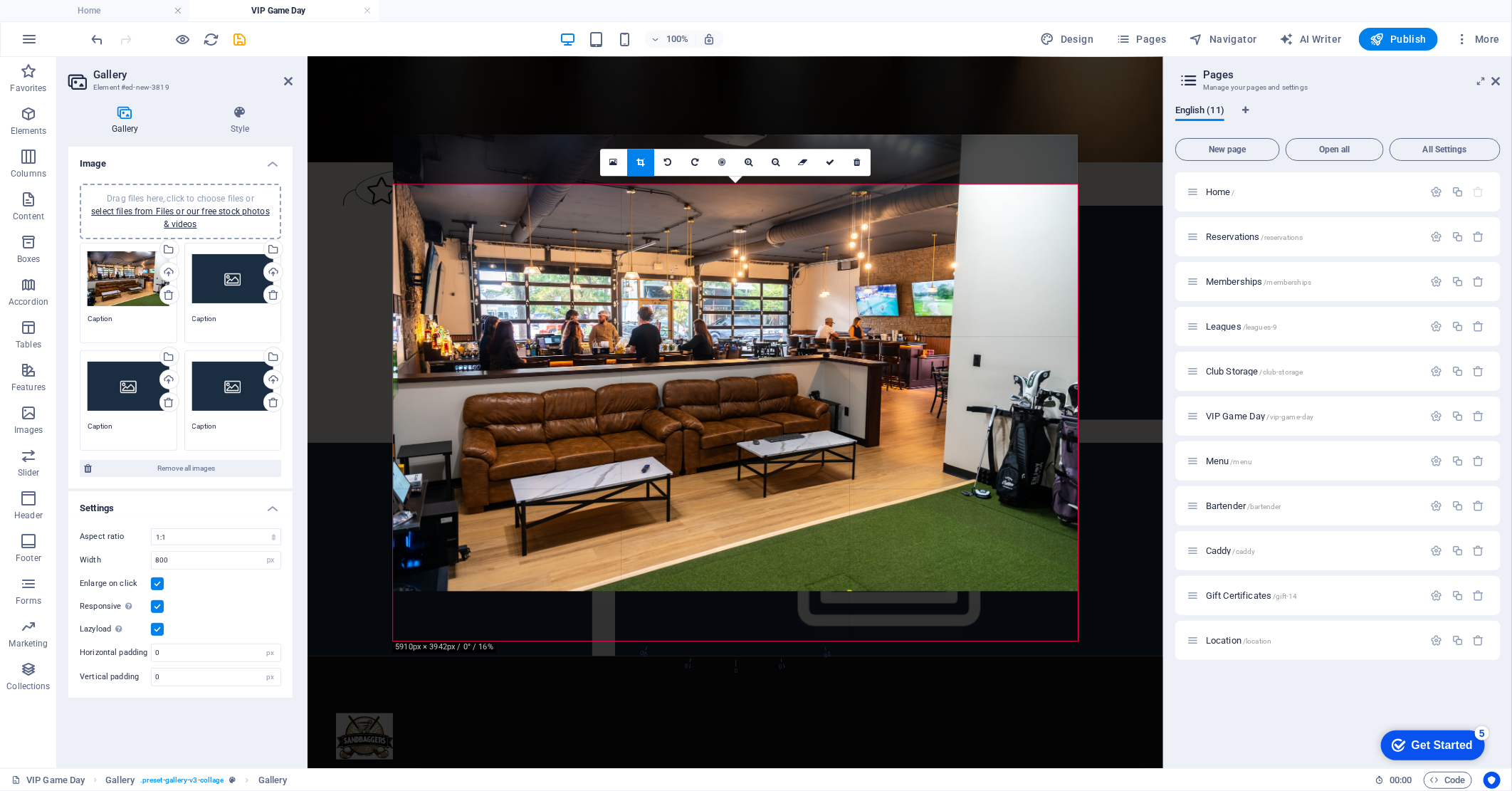
drag, startPoint x: 769, startPoint y: 380, endPoint x: 764, endPoint y: 330, distance: 50.2
click at [764, 330] on div at bounding box center [735, 363] width 685 height 457
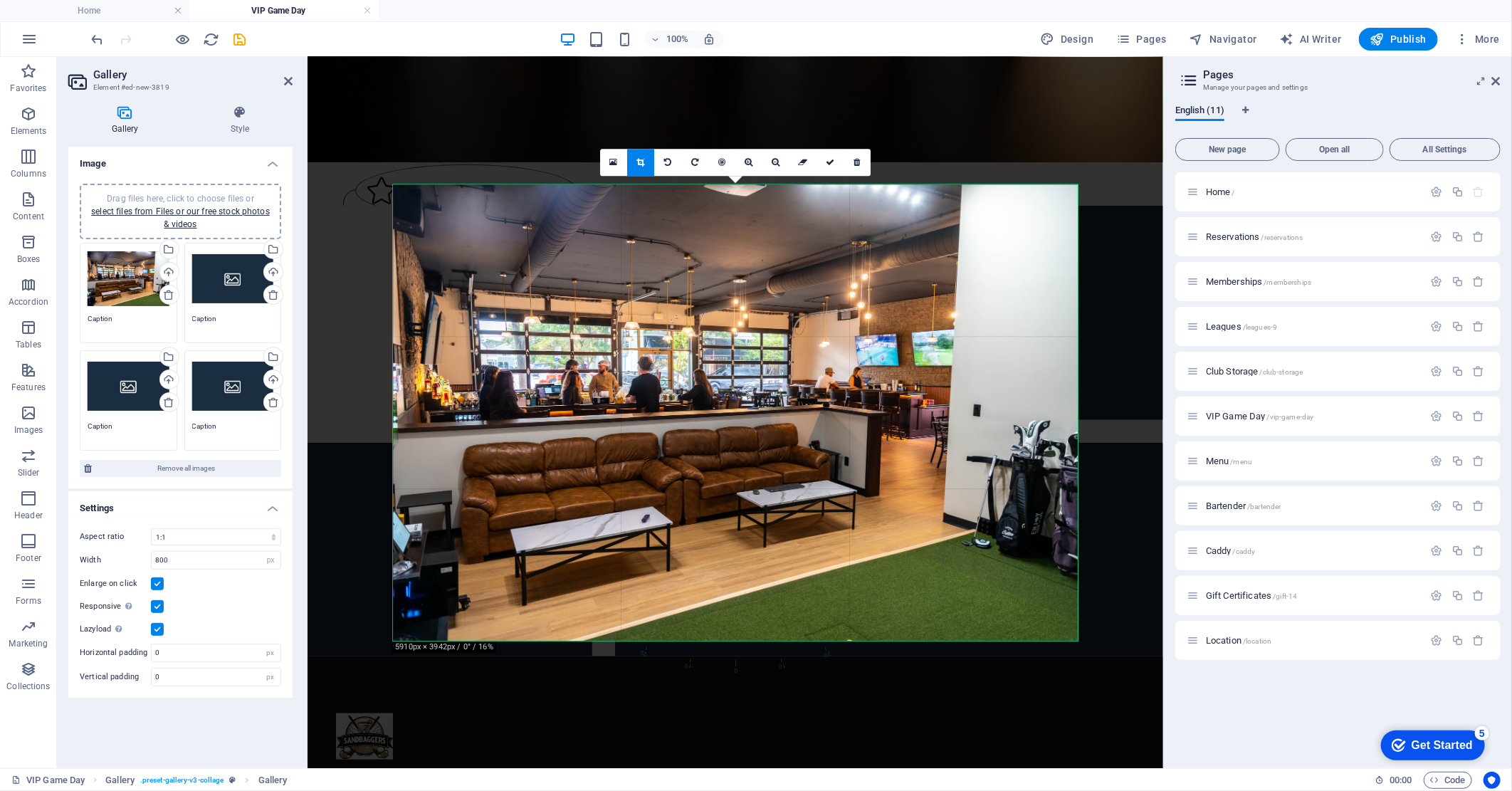
click at [639, 164] on icon at bounding box center [640, 162] width 8 height 9
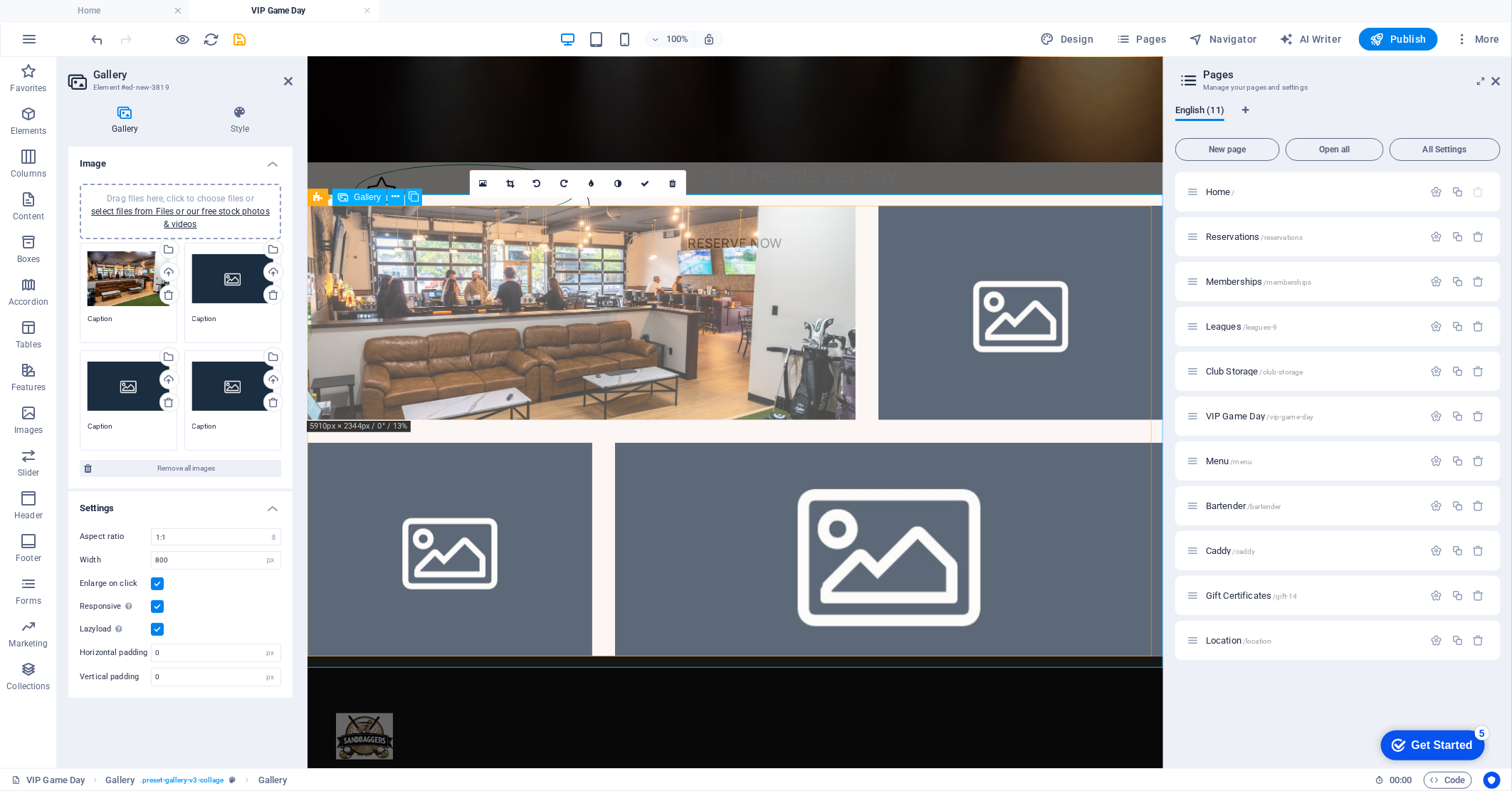
click at [489, 286] on li at bounding box center [581, 312] width 548 height 215
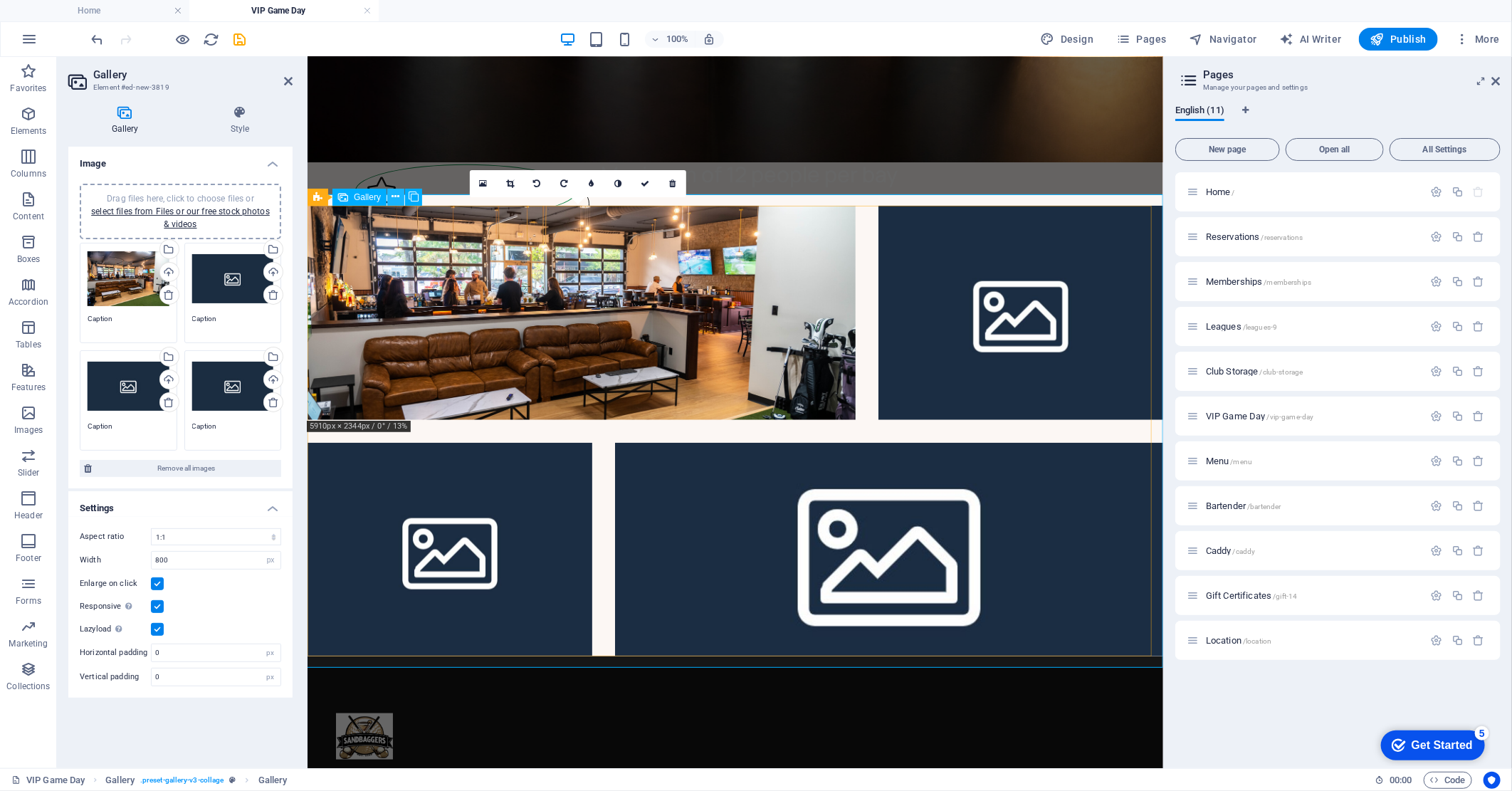
click at [396, 198] on icon at bounding box center [396, 197] width 8 height 15
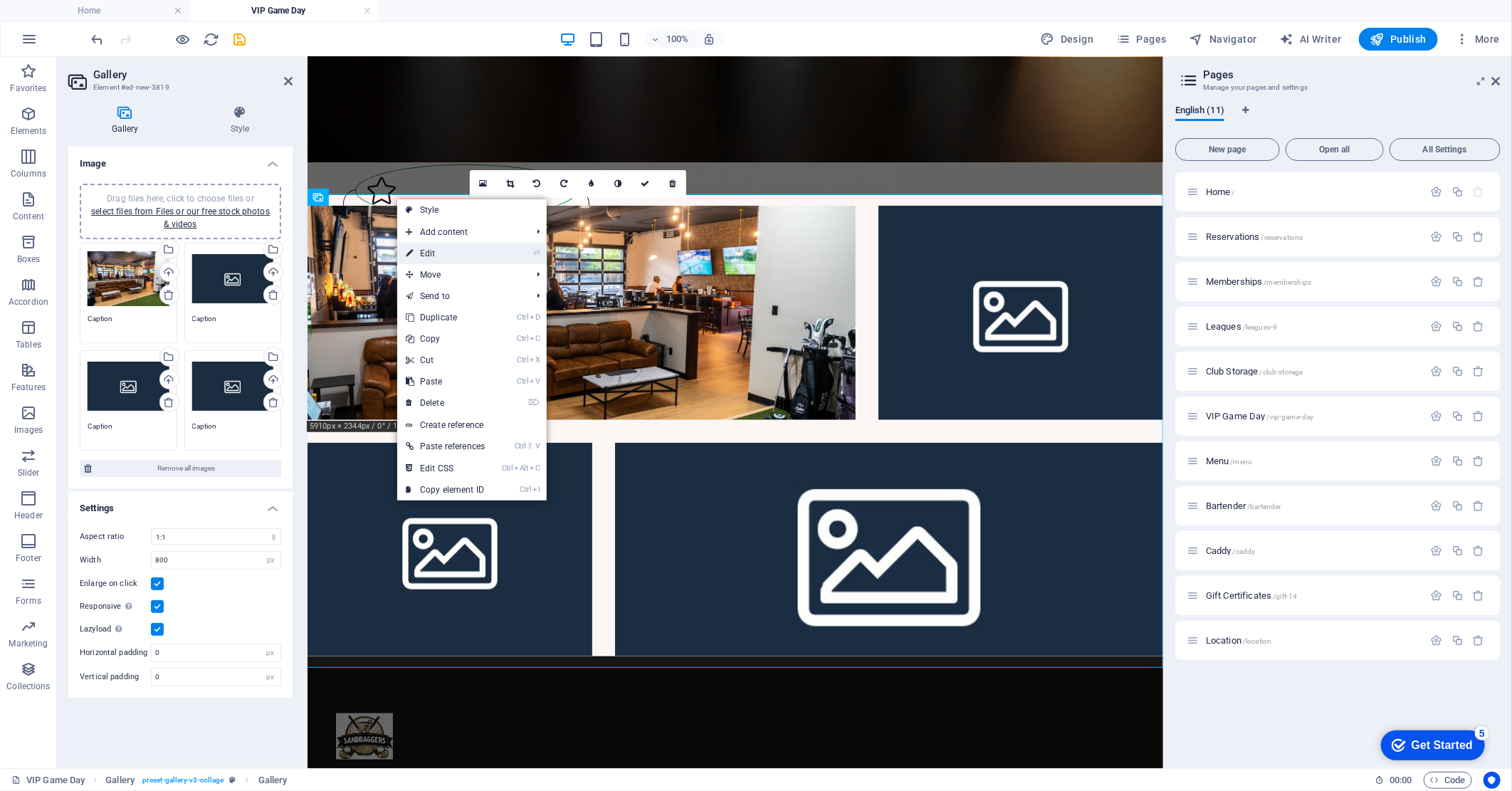
click at [438, 254] on link "⏎ Edit" at bounding box center [445, 254] width 96 height 21
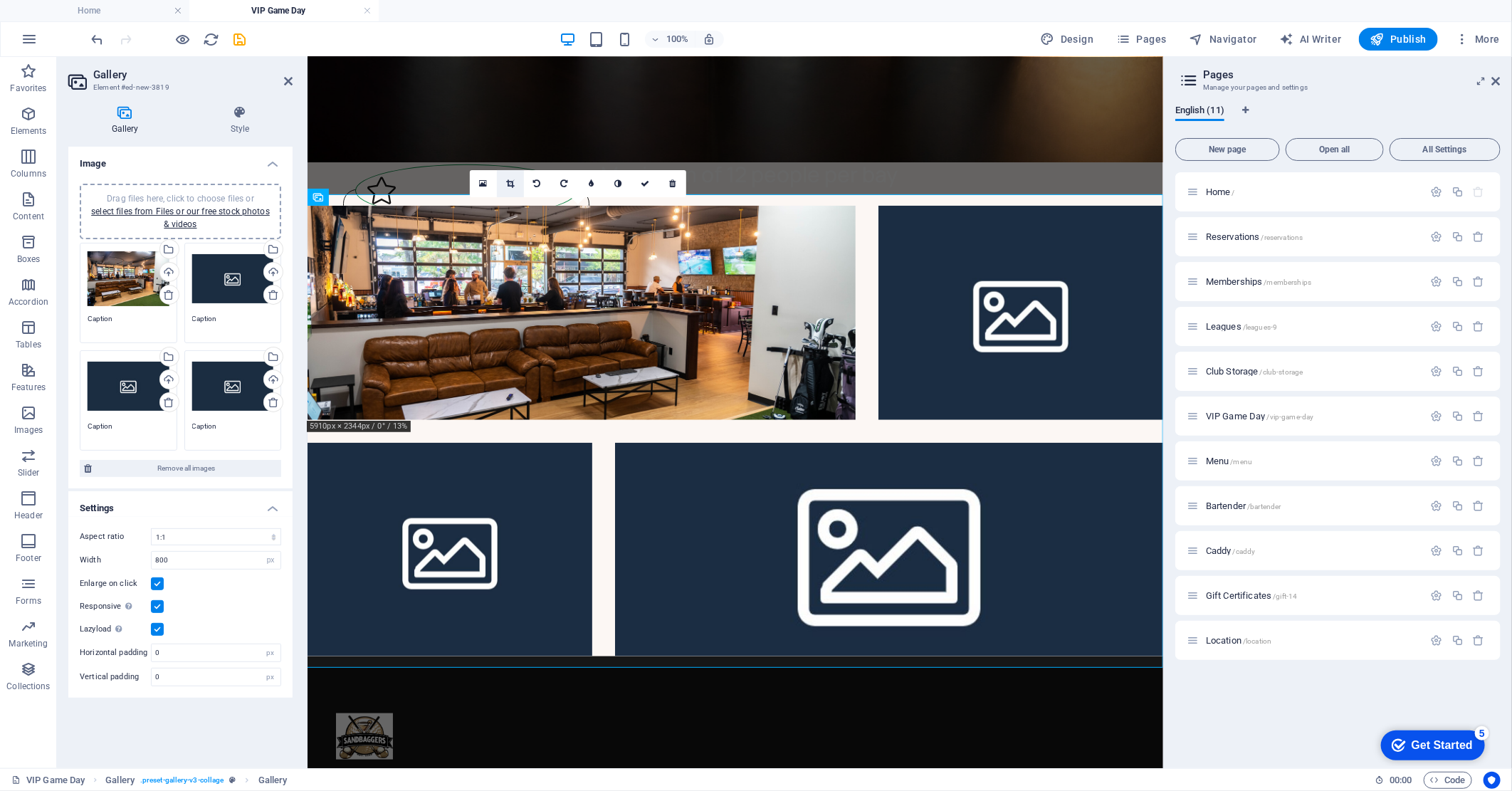
click at [509, 180] on icon at bounding box center [510, 184] width 8 height 9
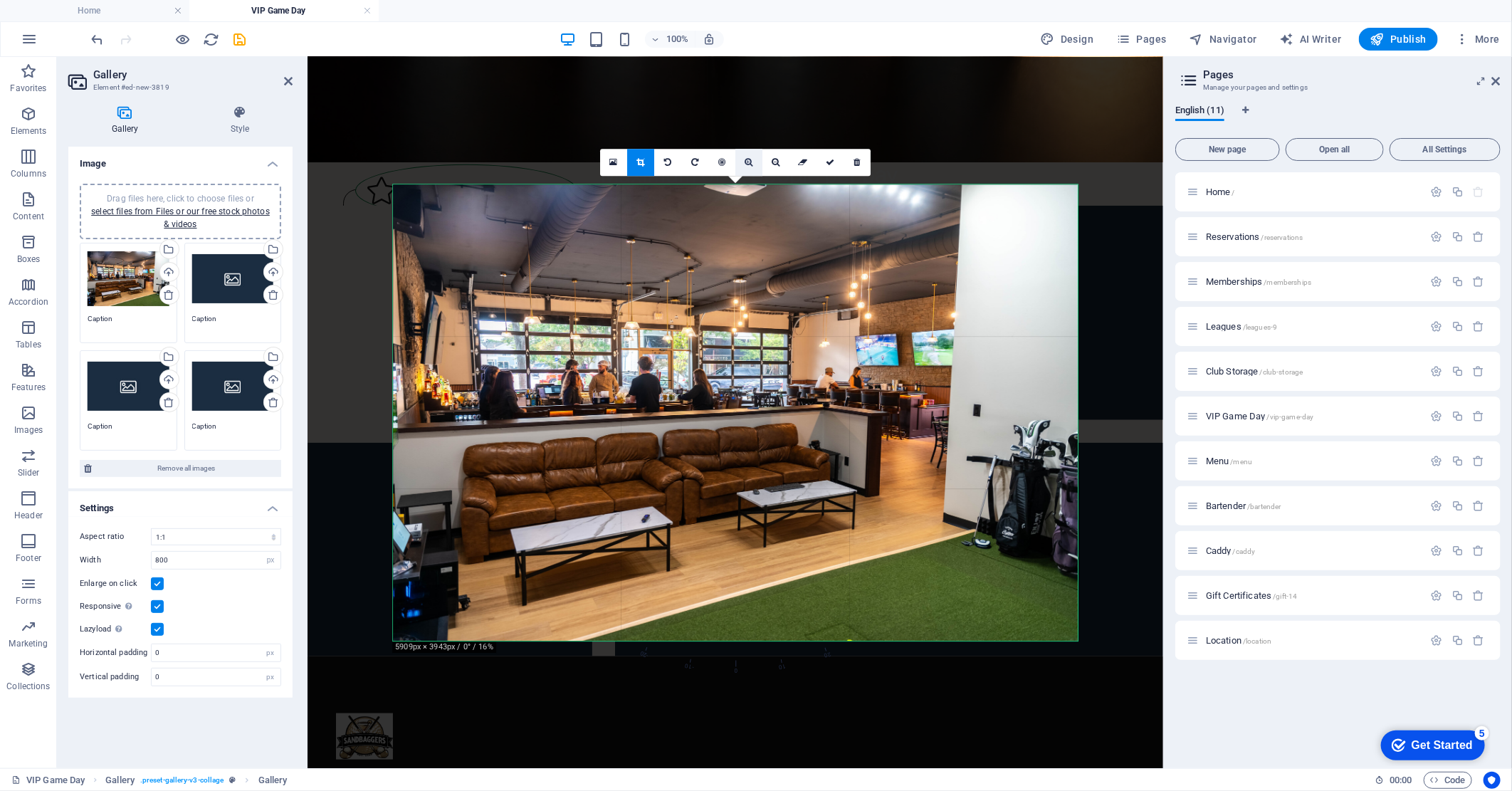
click at [745, 166] on icon at bounding box center [748, 162] width 8 height 9
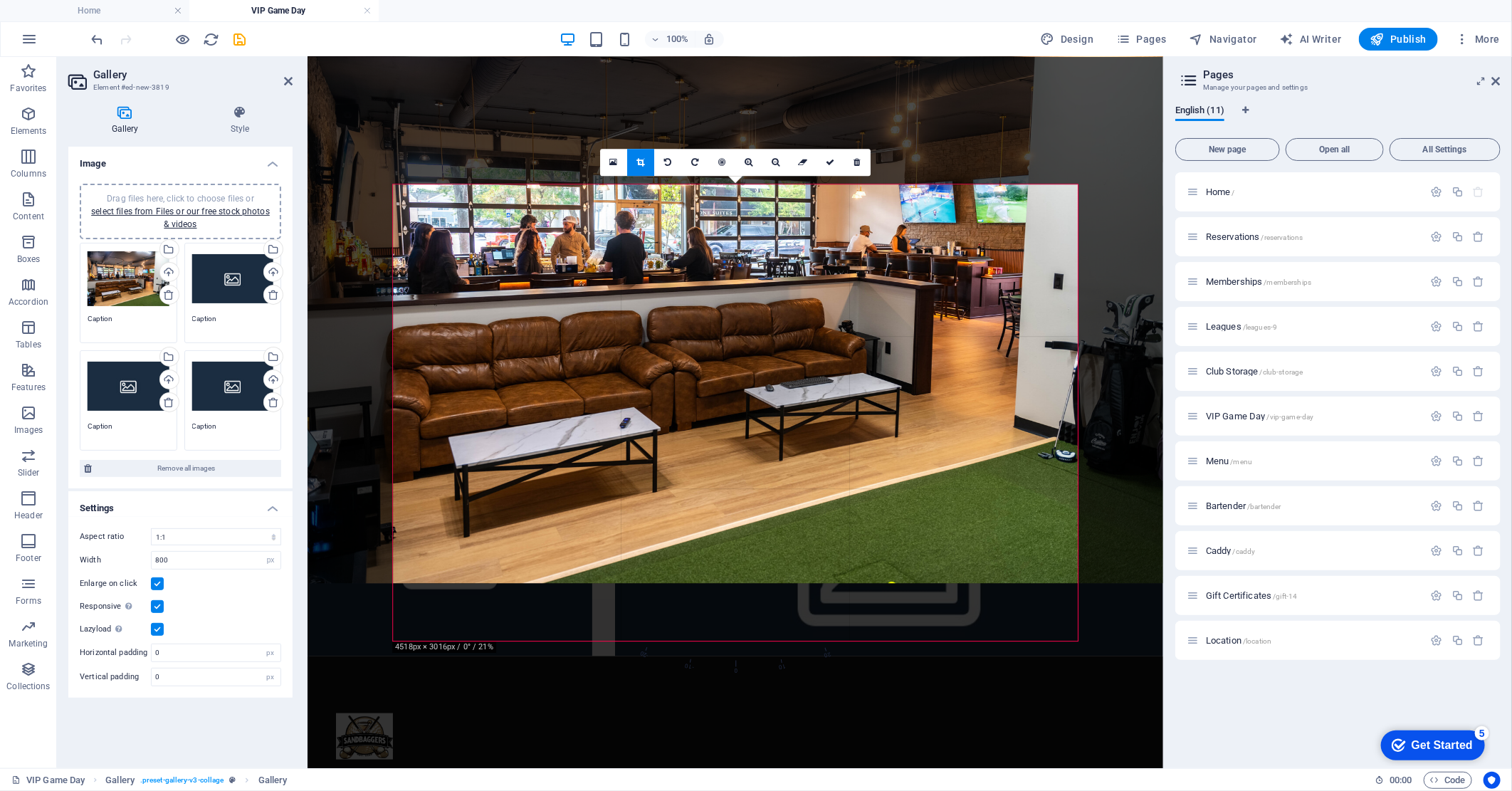
drag, startPoint x: 778, startPoint y: 350, endPoint x: 783, endPoint y: 221, distance: 129.1
click at [783, 221] on div at bounding box center [743, 285] width 895 height 597
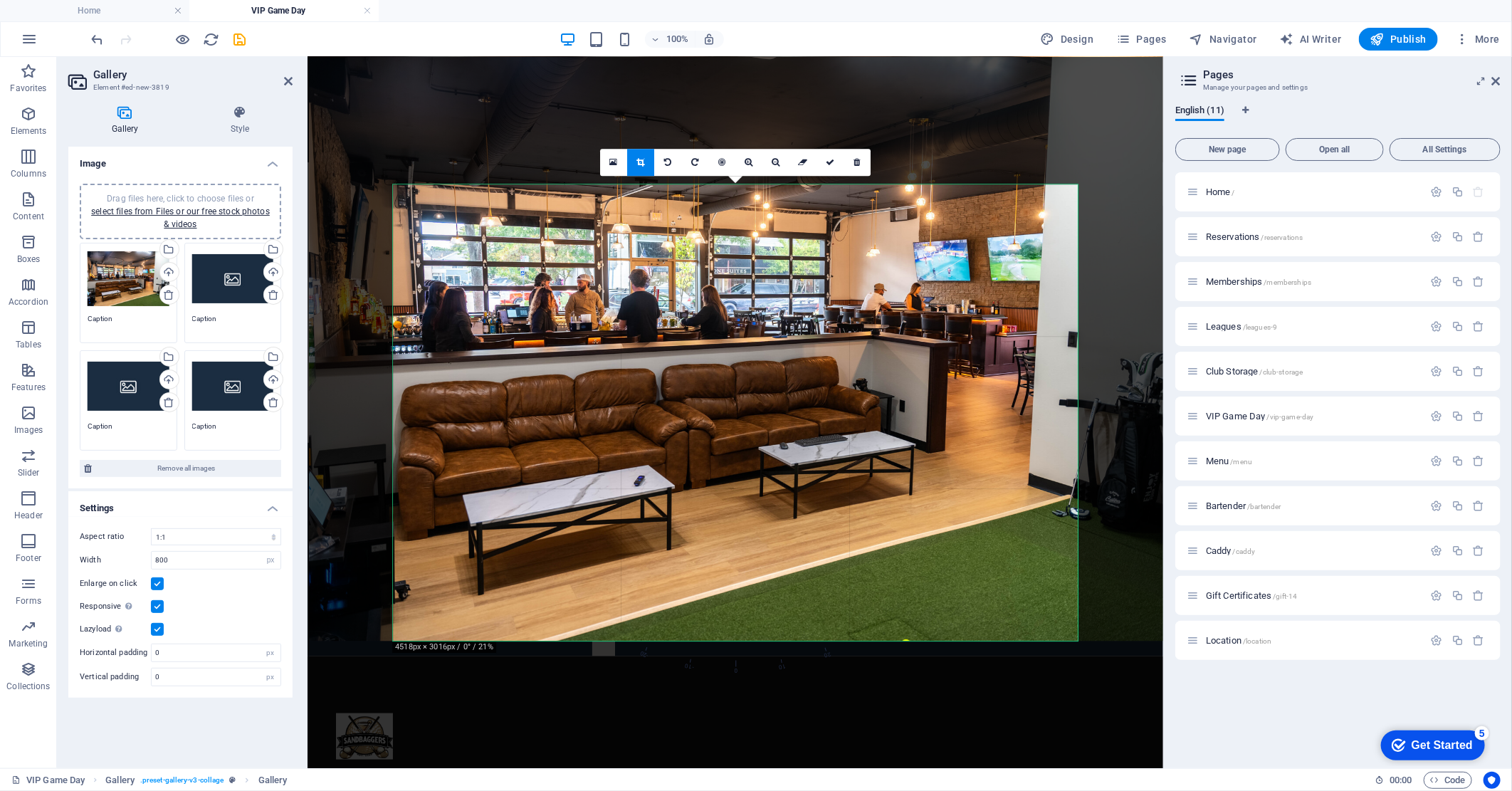
drag, startPoint x: 1081, startPoint y: 439, endPoint x: 1094, endPoint y: 439, distance: 13.0
click at [1094, 439] on div at bounding box center [756, 342] width 895 height 597
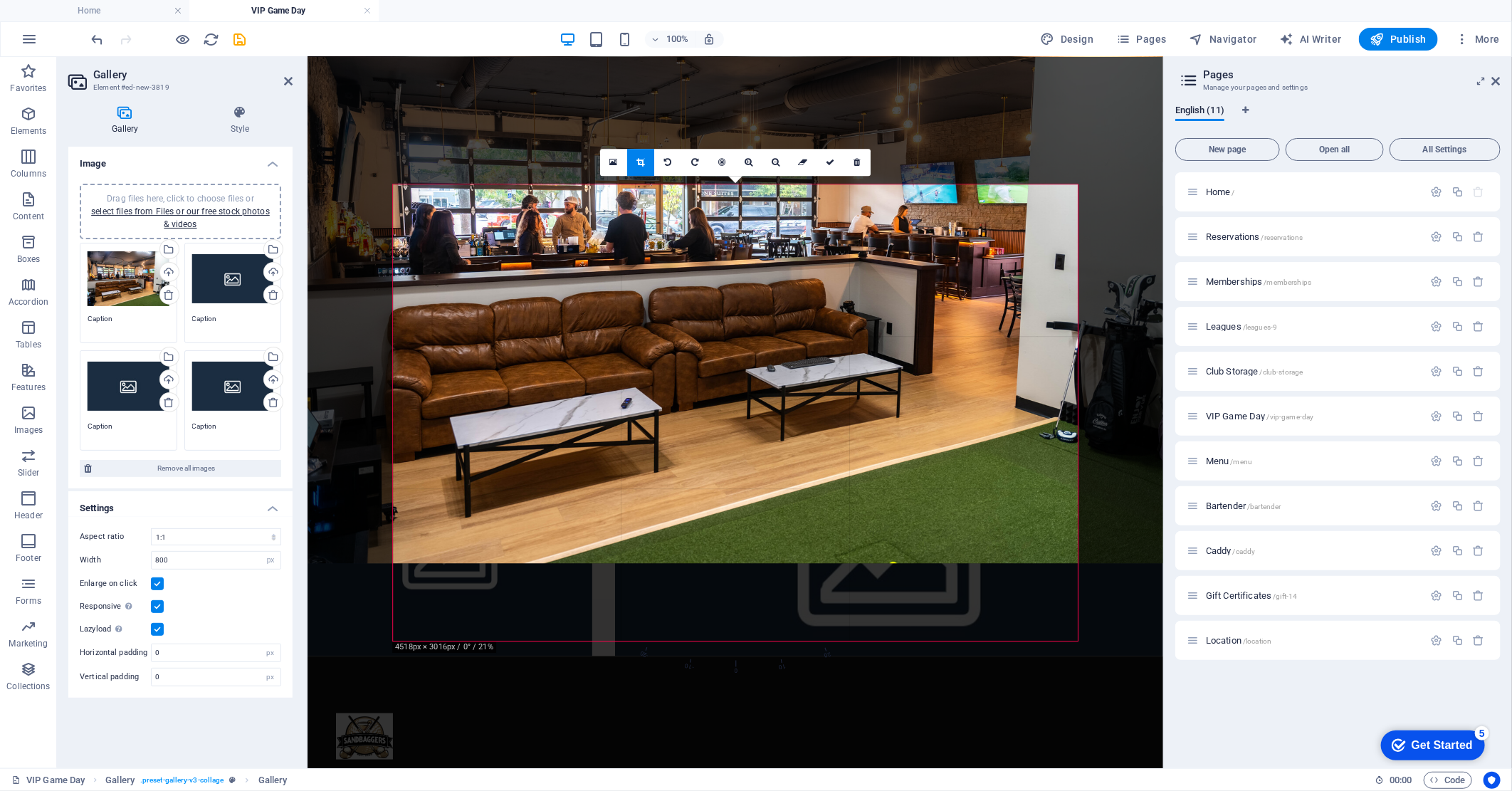
drag, startPoint x: 924, startPoint y: 389, endPoint x: 915, endPoint y: 376, distance: 15.8
click at [920, 367] on div at bounding box center [743, 265] width 895 height 597
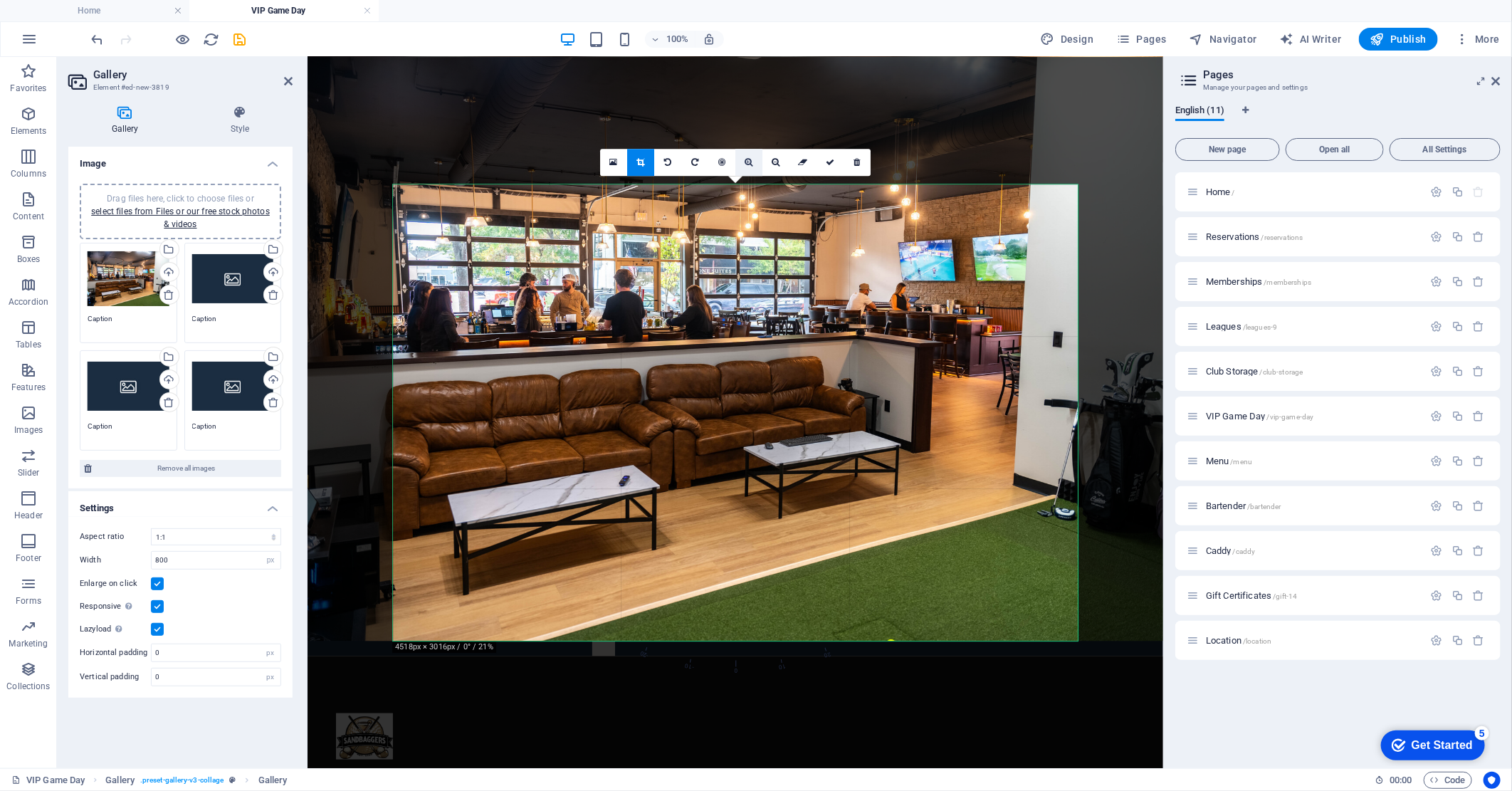
click at [746, 166] on icon at bounding box center [748, 162] width 8 height 9
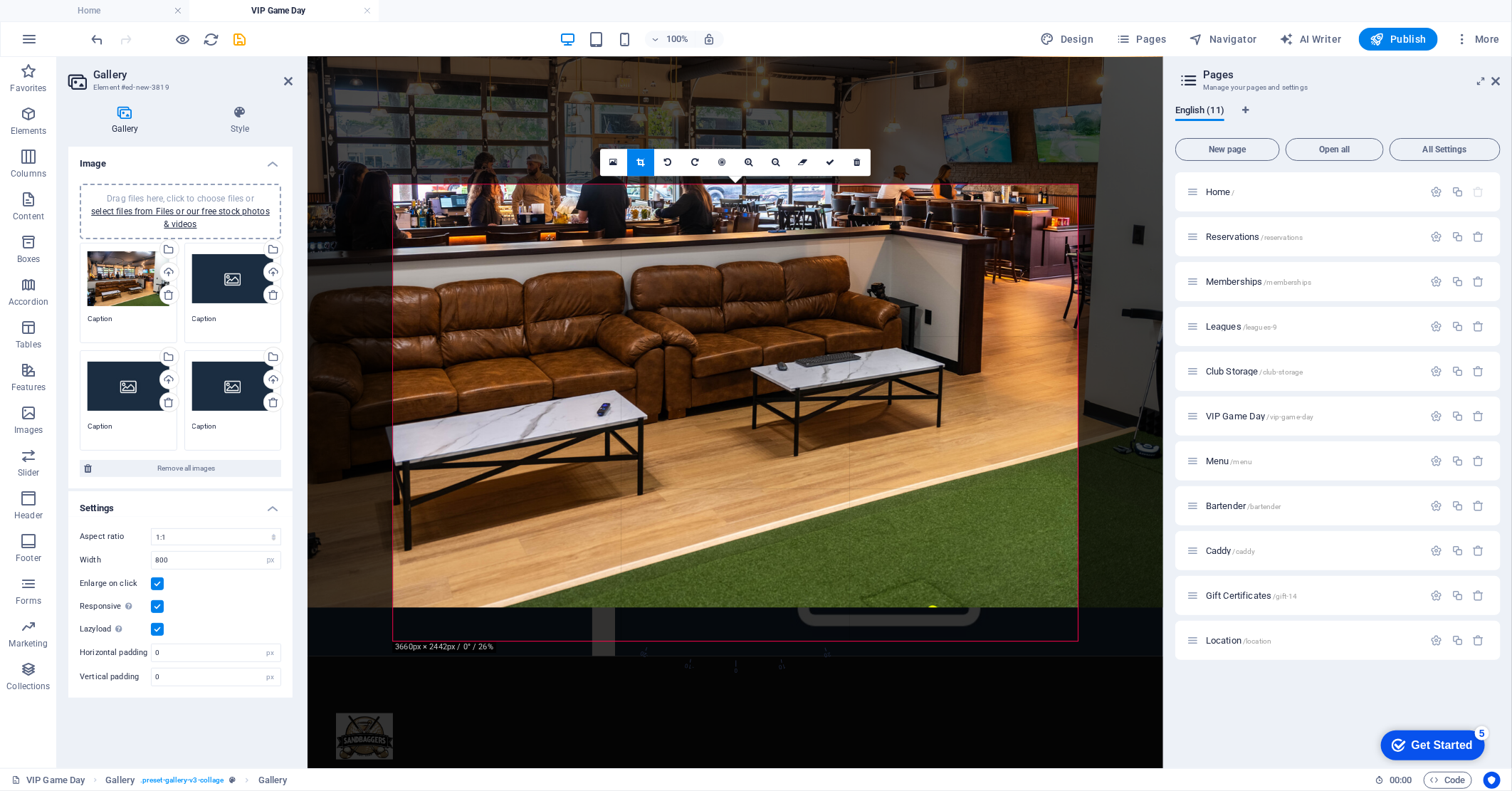
drag, startPoint x: 847, startPoint y: 336, endPoint x: 850, endPoint y: 237, distance: 99.0
click at [850, 237] on div at bounding box center [748, 239] width 1105 height 737
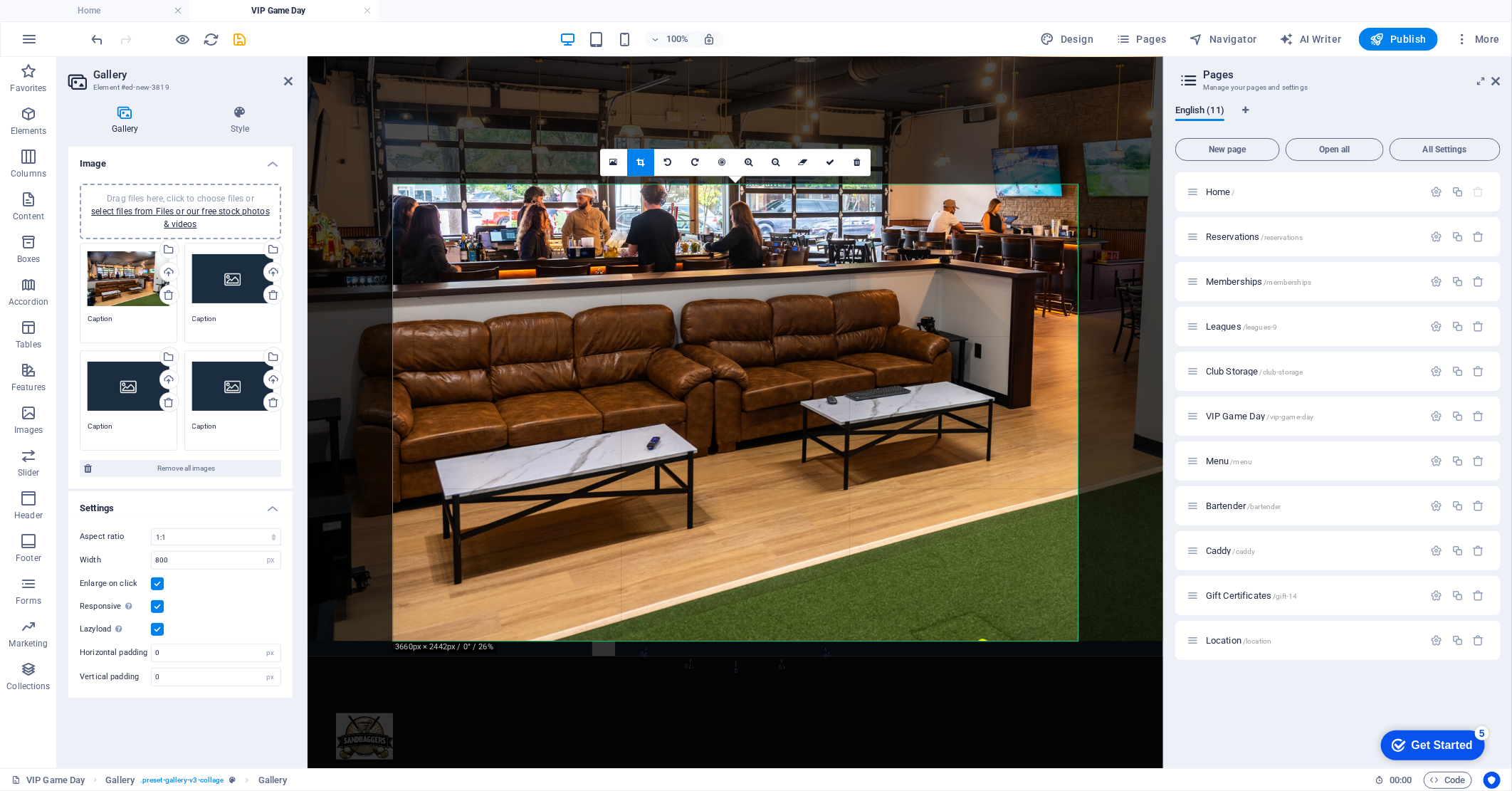
drag, startPoint x: 765, startPoint y: 287, endPoint x: 816, endPoint y: 286, distance: 51.0
click at [816, 286] on div at bounding box center [798, 272] width 1105 height 737
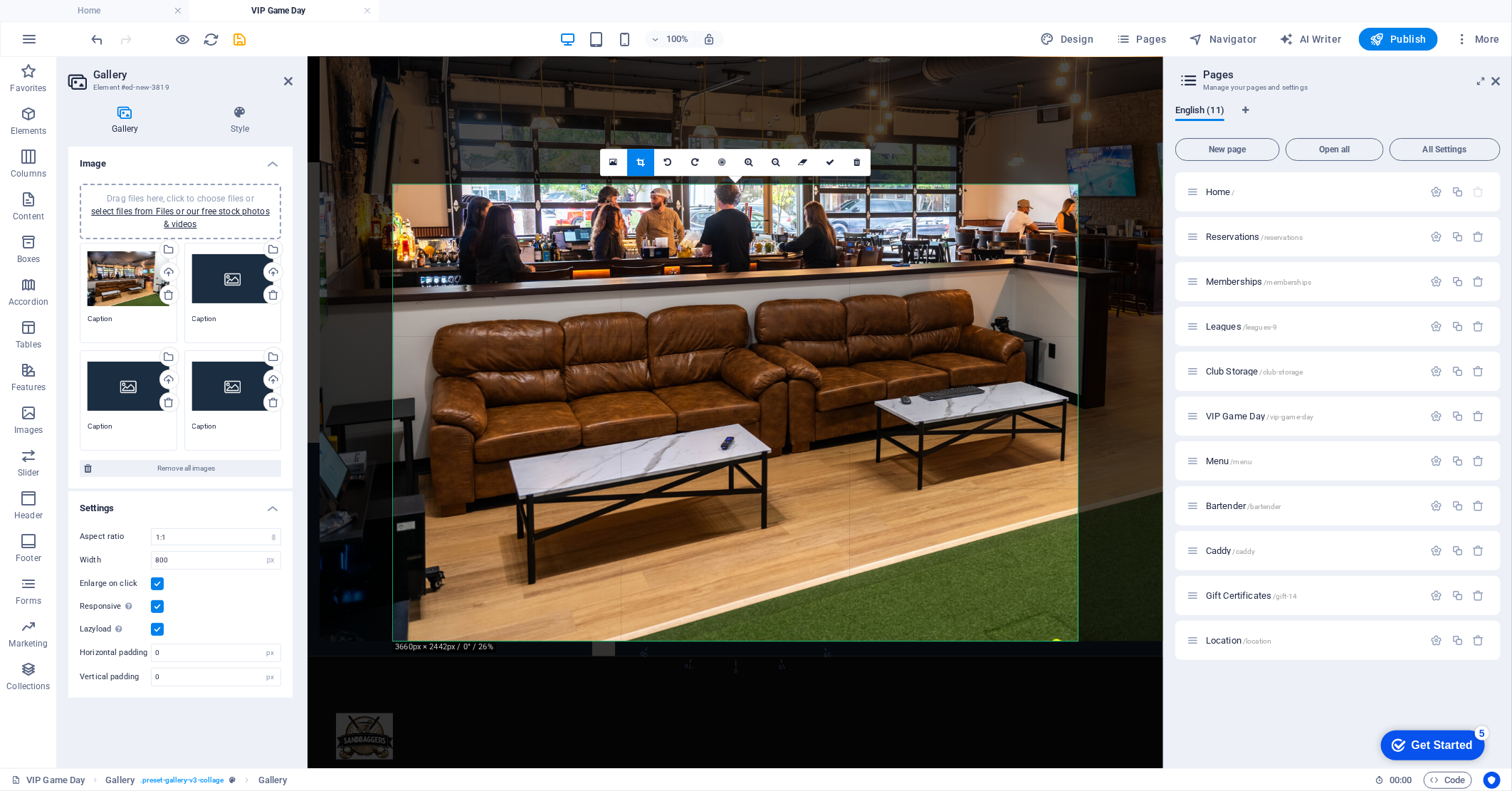
drag, startPoint x: 734, startPoint y: 275, endPoint x: 808, endPoint y: 275, distance: 74.0
click at [808, 275] on div at bounding box center [872, 272] width 1105 height 737
click at [834, 164] on link at bounding box center [830, 162] width 27 height 27
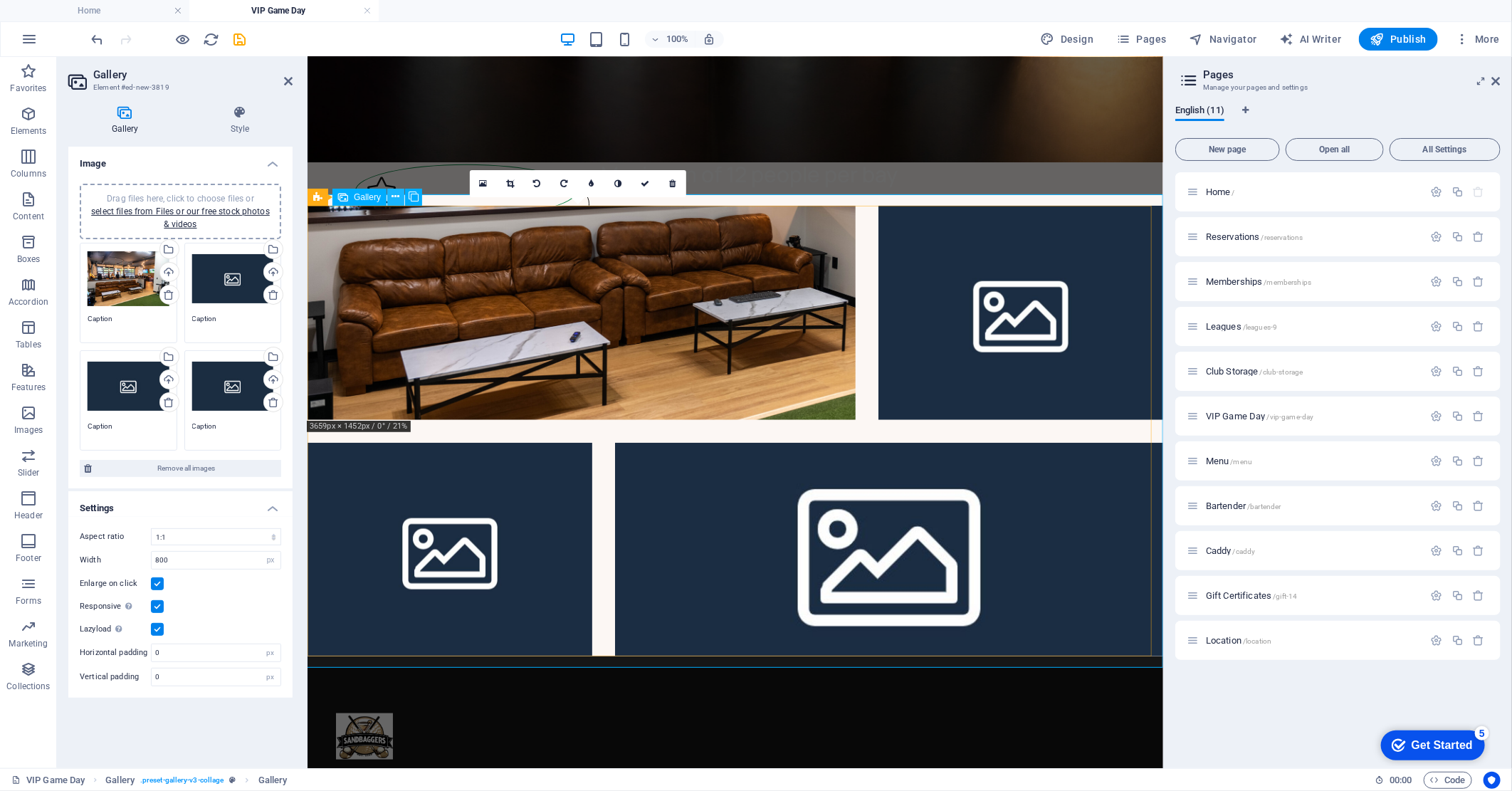
click at [396, 198] on icon at bounding box center [396, 197] width 8 height 15
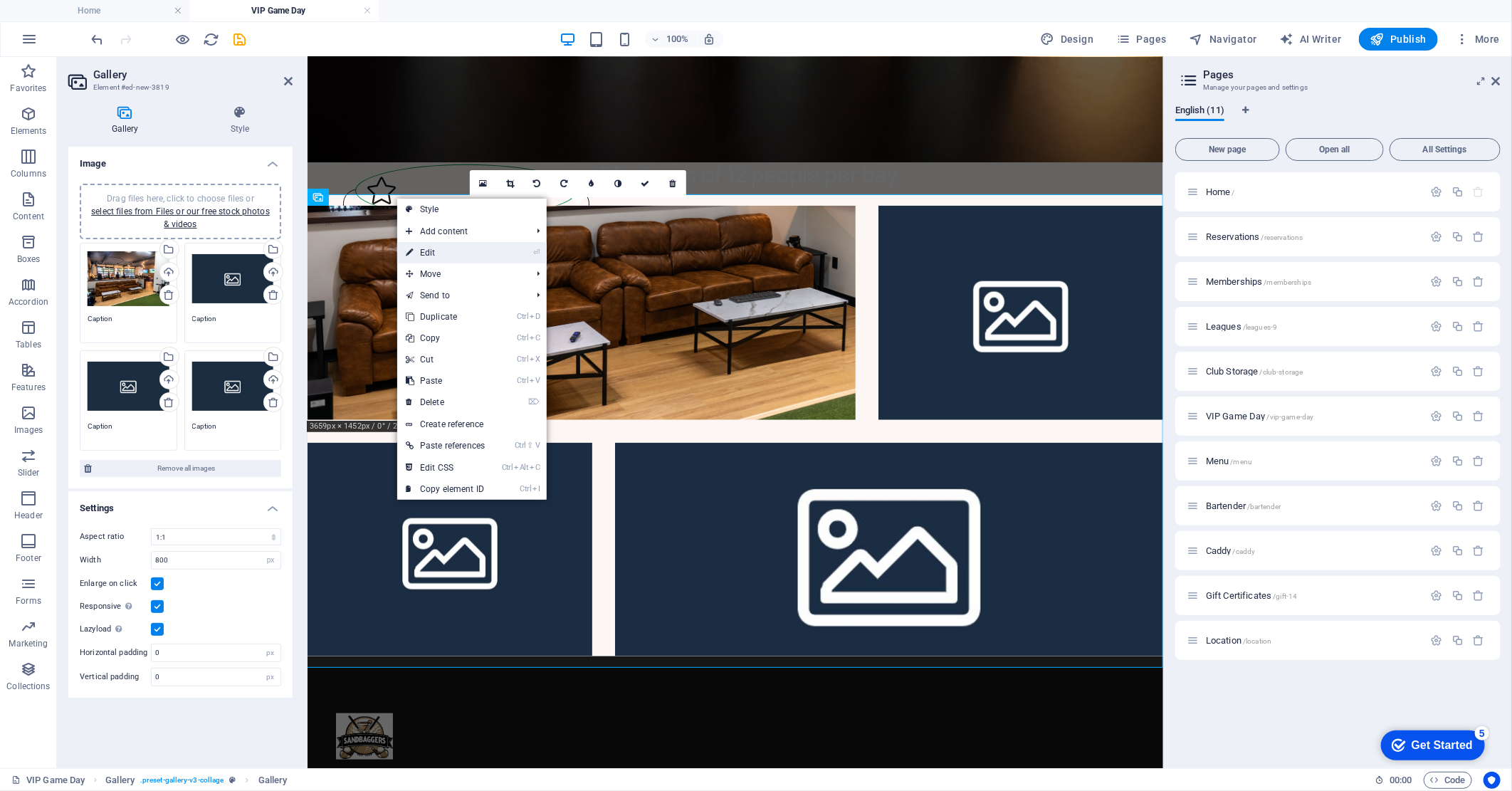
click at [458, 250] on link "⏎ Edit" at bounding box center [445, 253] width 96 height 21
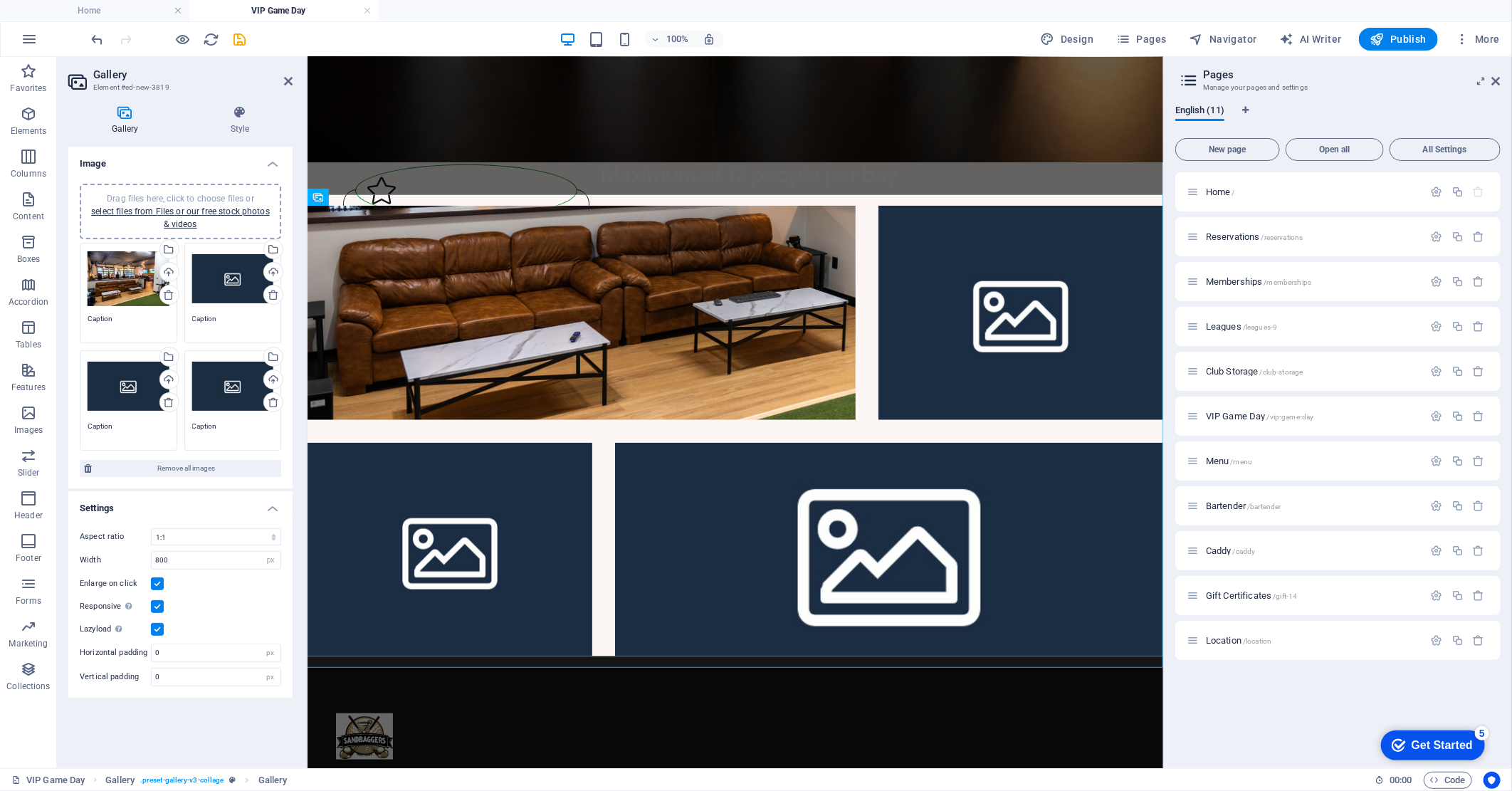
click at [127, 284] on div "Drag files here, click to choose files or select files from Files or our free s…" at bounding box center [128, 279] width 82 height 57
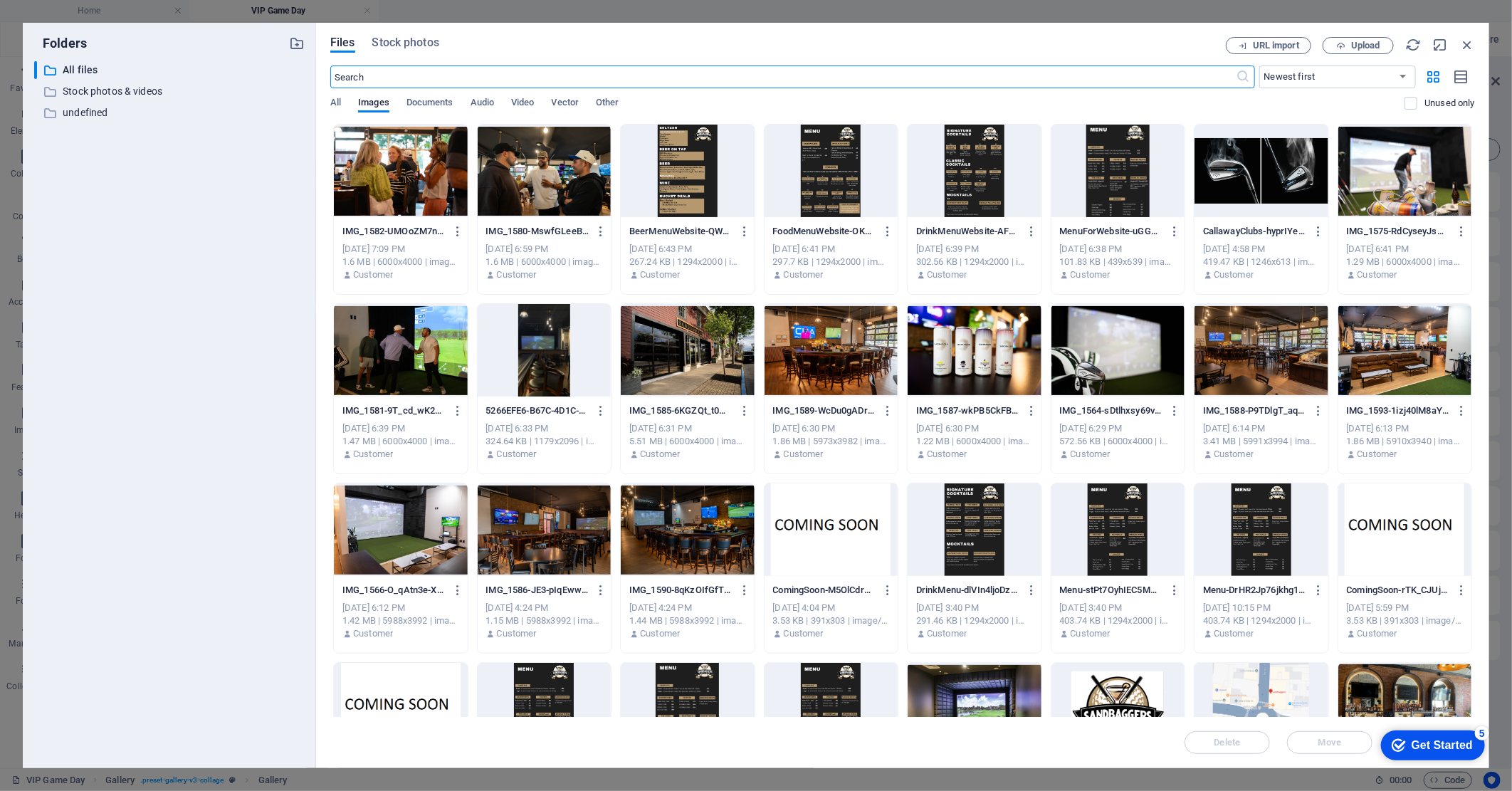
scroll to position [572, 0]
click at [395, 537] on div at bounding box center [401, 530] width 134 height 93
click at [395, 537] on div "1" at bounding box center [401, 530] width 134 height 93
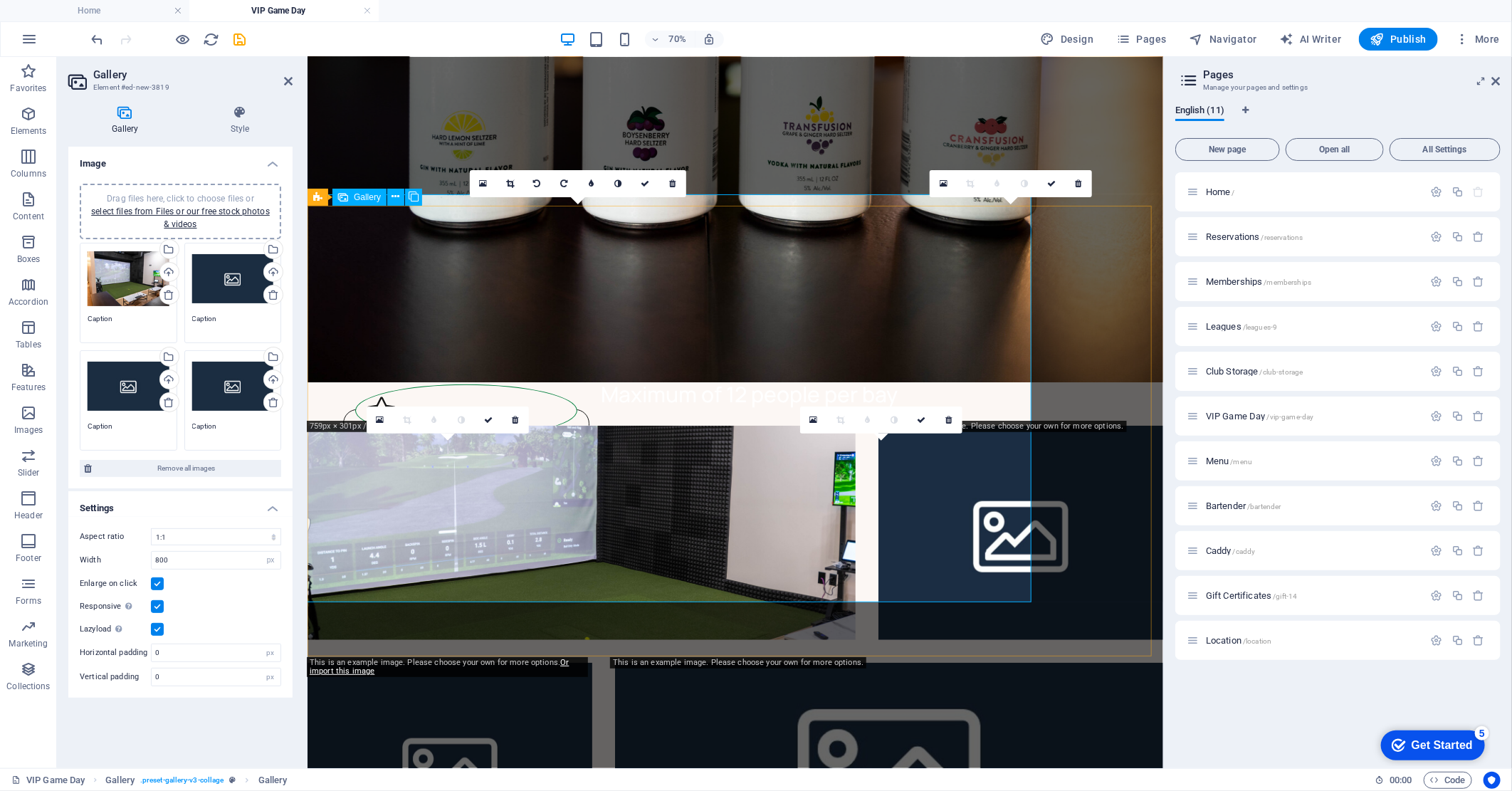
scroll to position [791, 0]
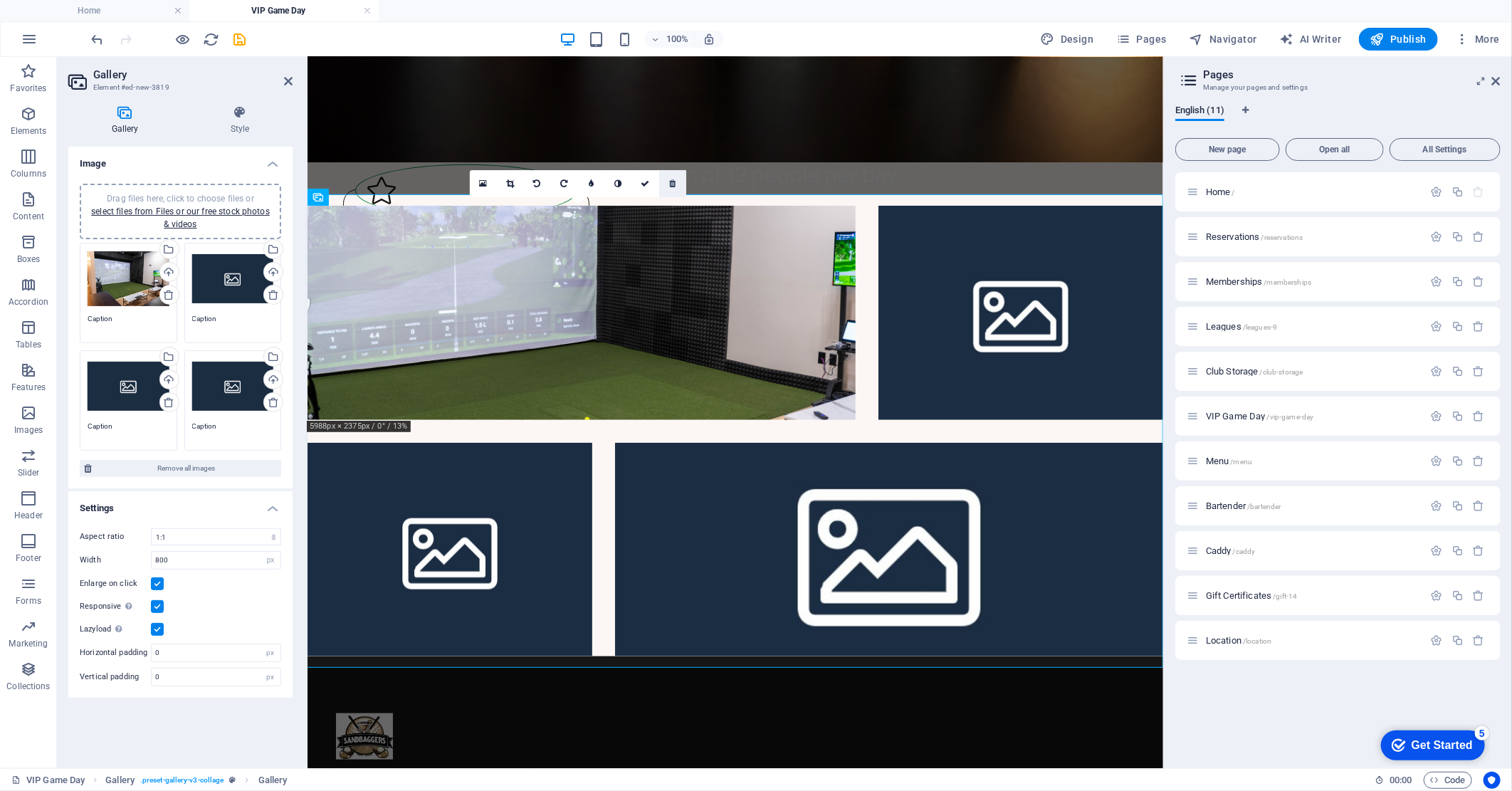
click at [674, 183] on icon at bounding box center [672, 184] width 6 height 9
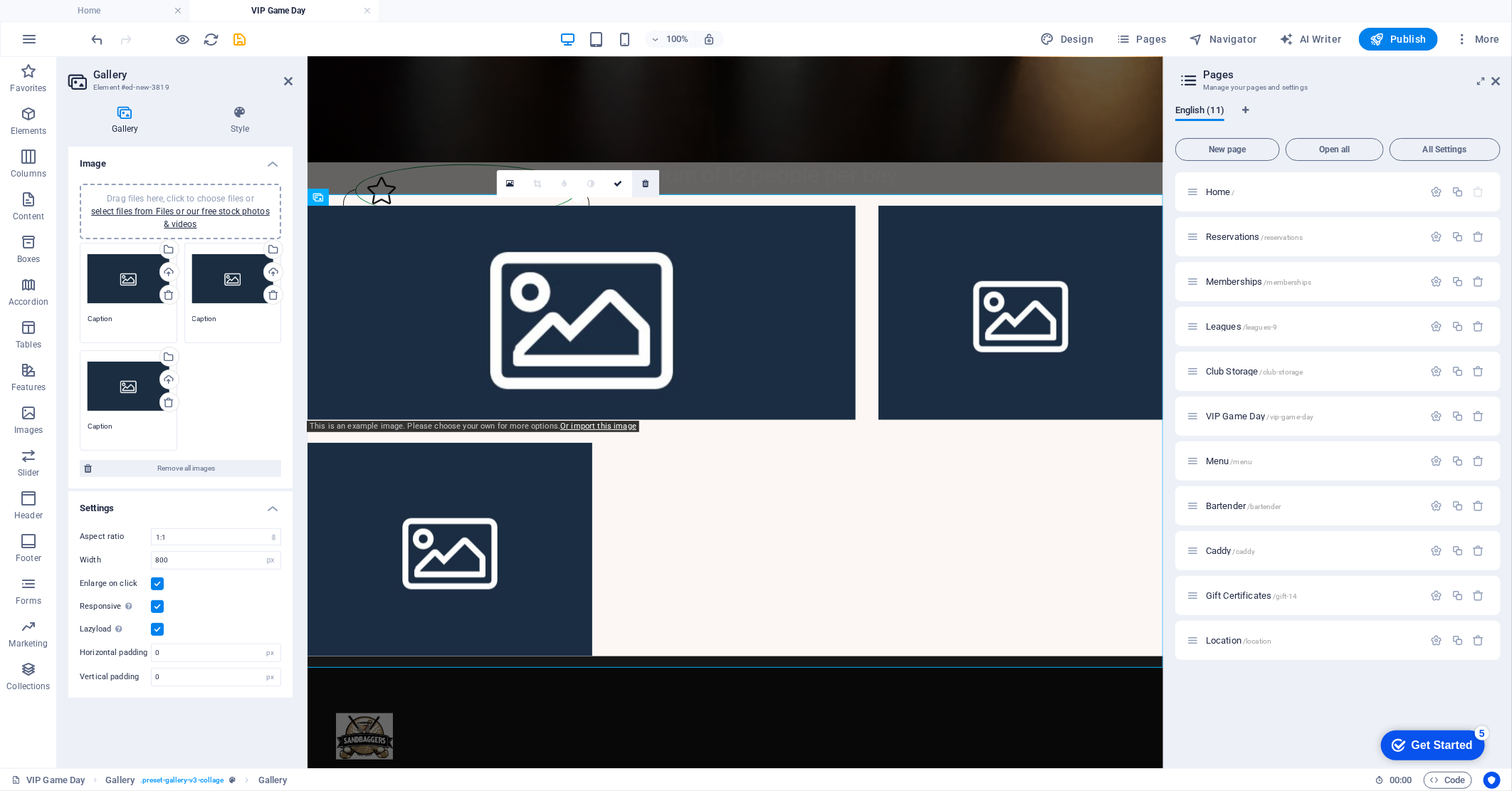
click at [642, 186] on icon at bounding box center [645, 184] width 6 height 9
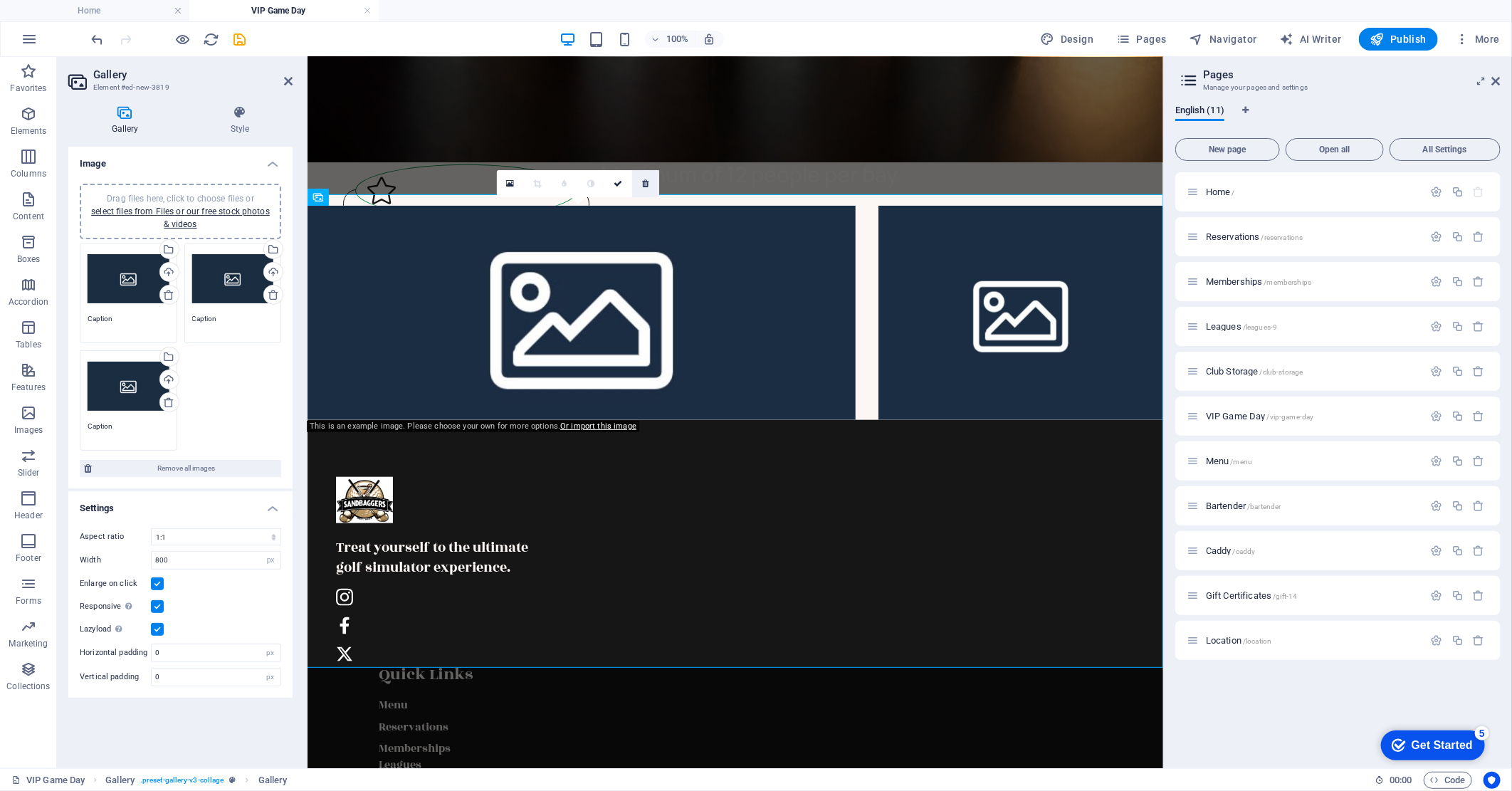
scroll to position [686, 0]
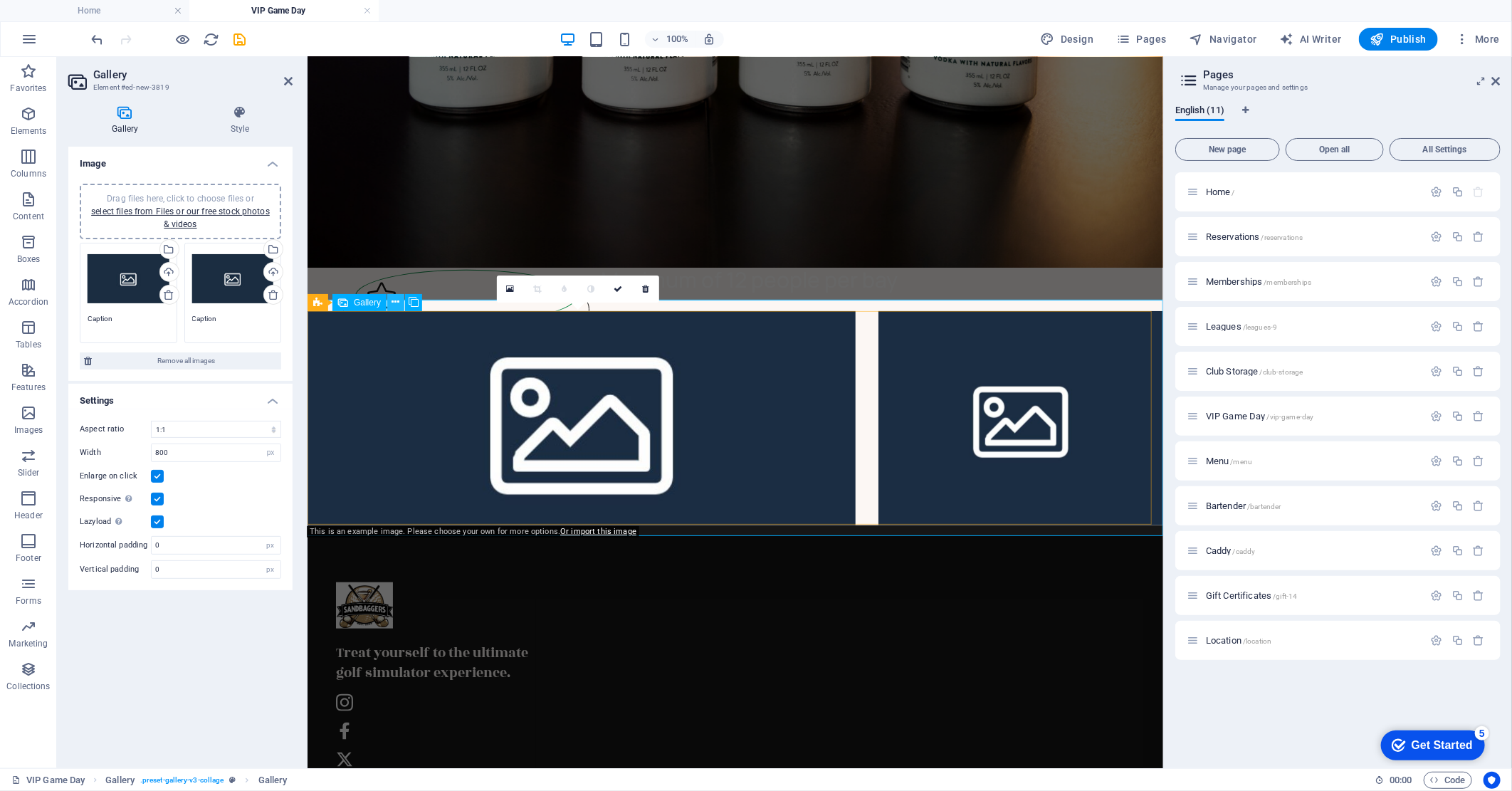
click at [394, 304] on icon at bounding box center [396, 302] width 8 height 15
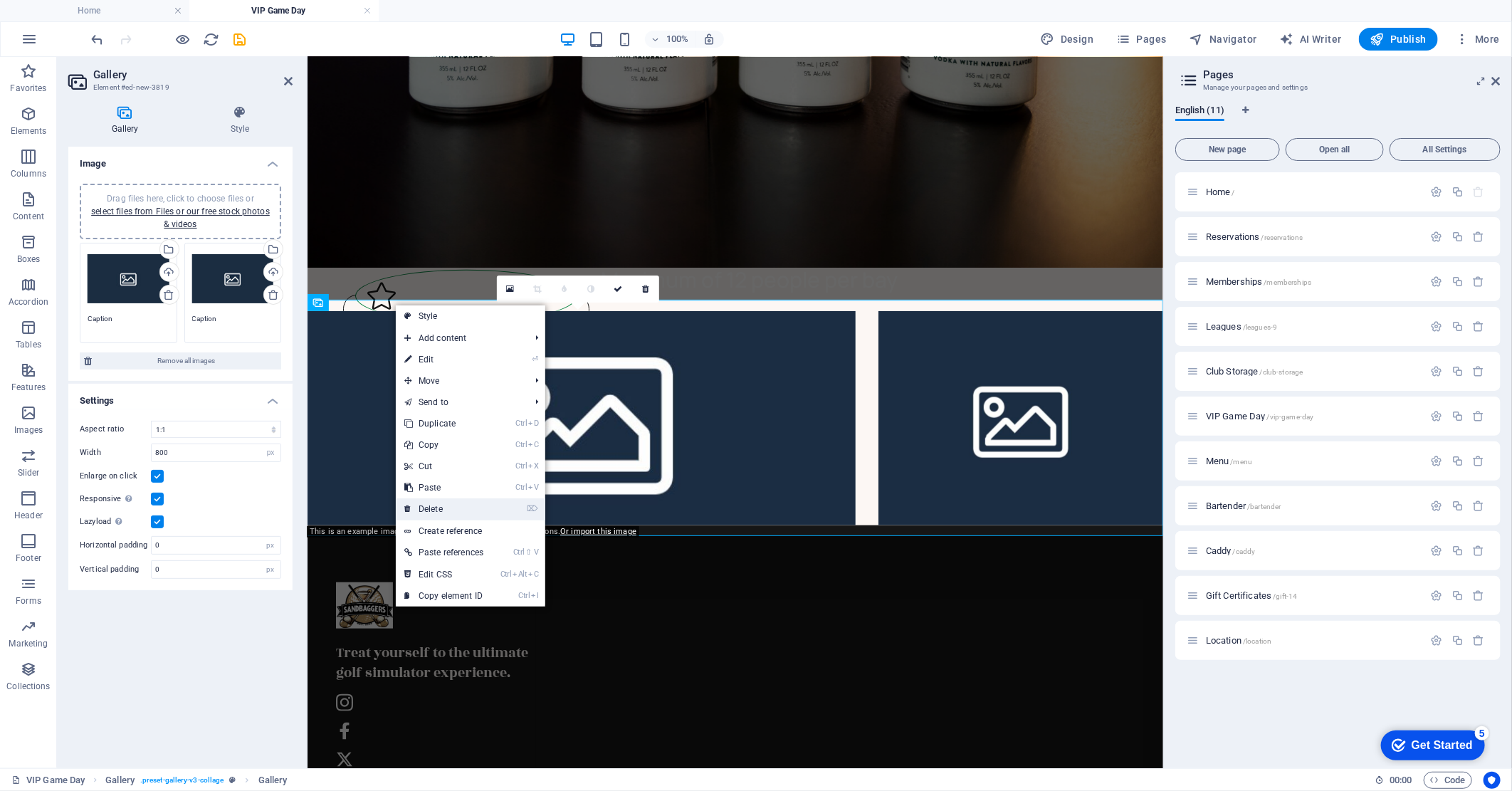
click at [451, 506] on link "⌦ Delete" at bounding box center [444, 509] width 96 height 21
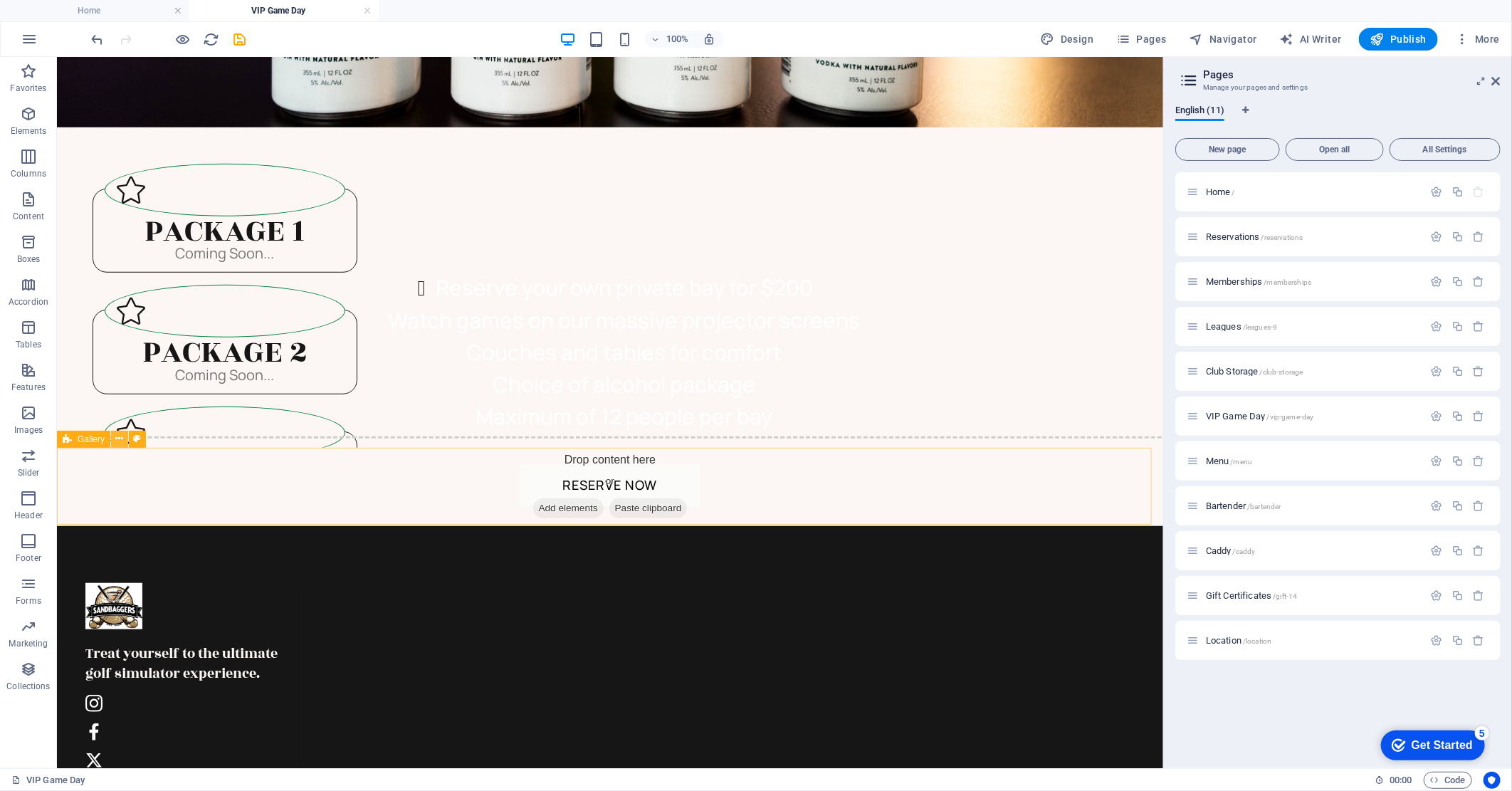
click at [123, 438] on icon at bounding box center [120, 439] width 8 height 15
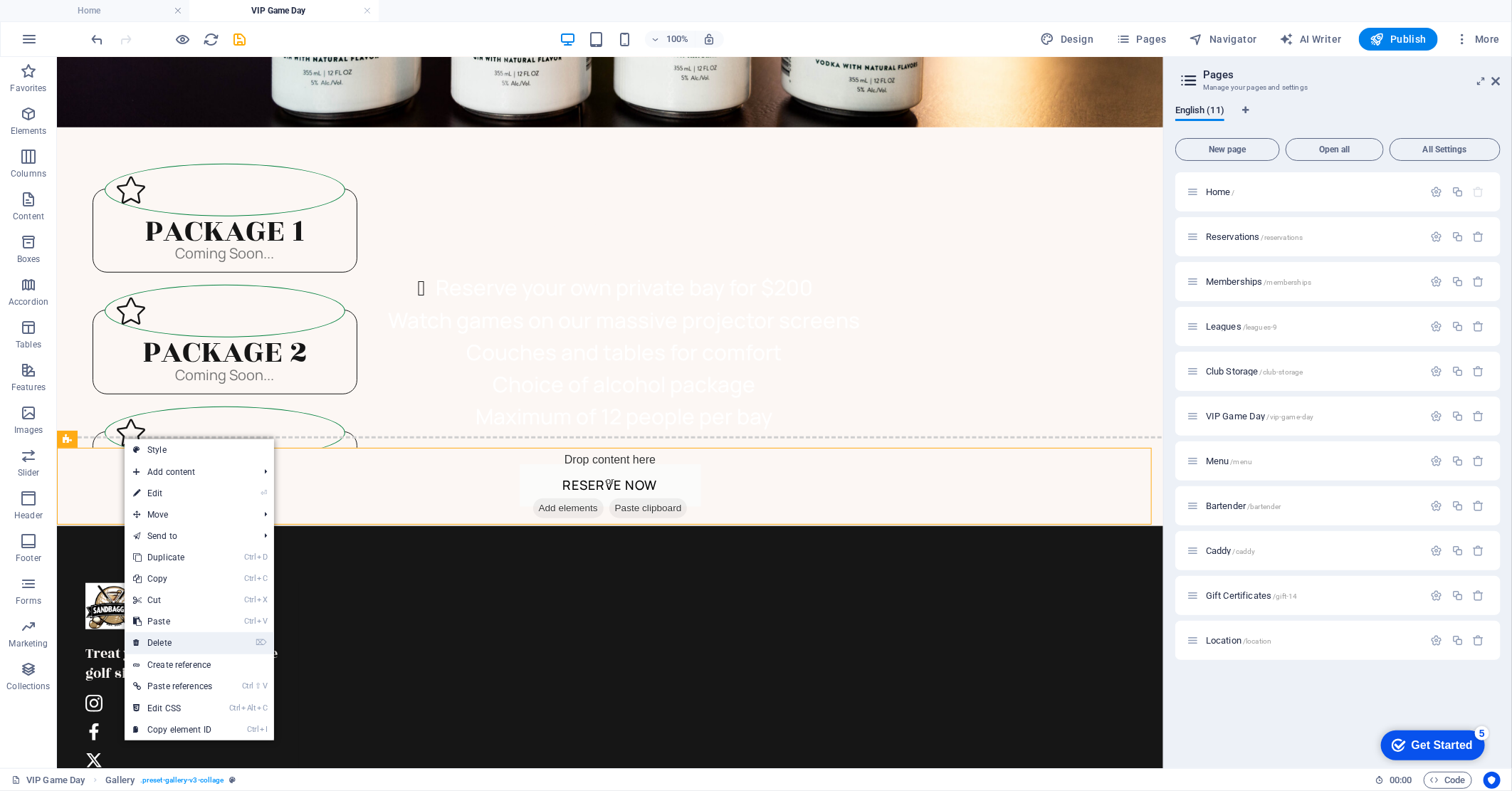
click at [193, 645] on link "⌦ Delete" at bounding box center [172, 643] width 96 height 21
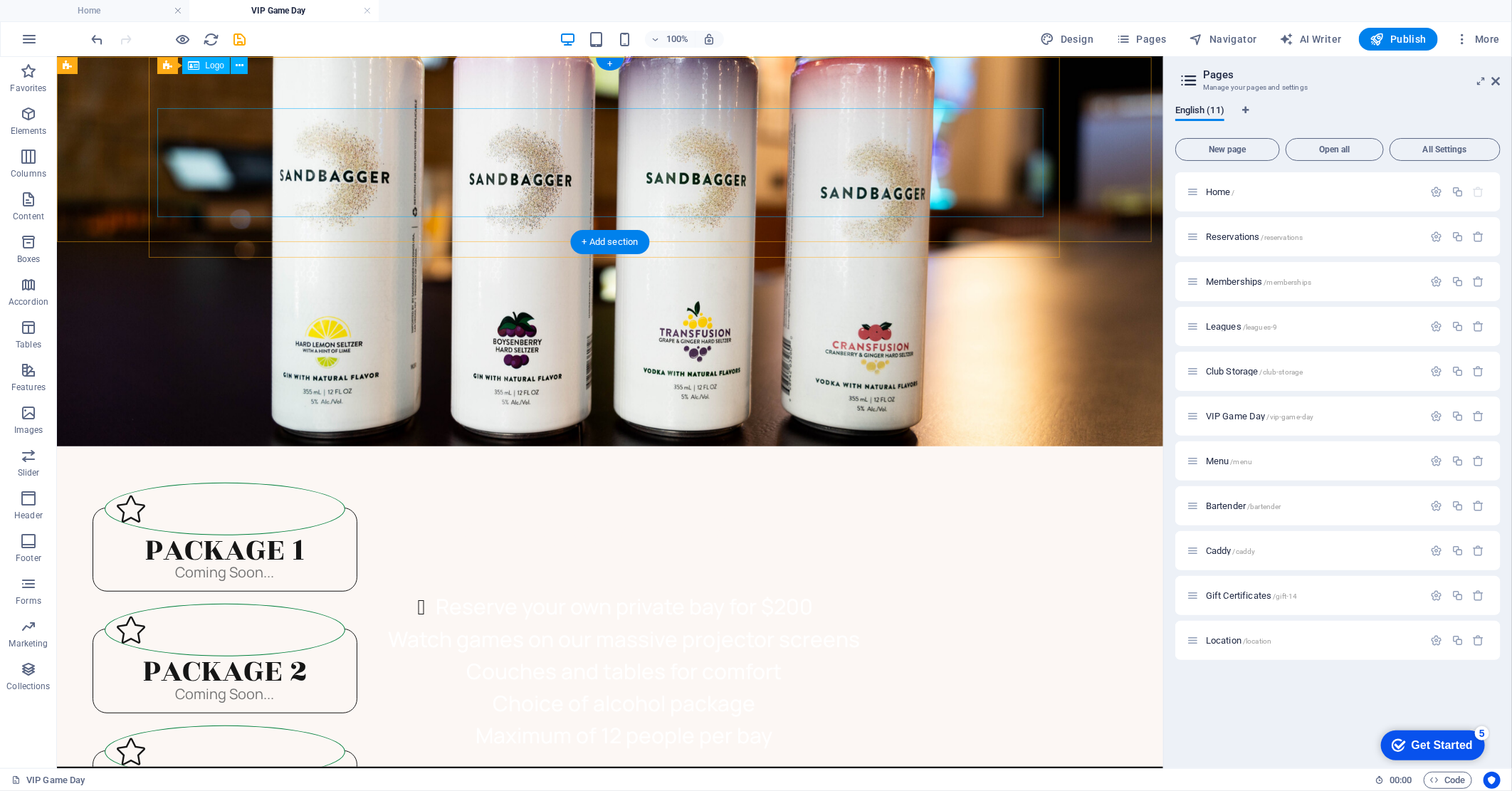
scroll to position [0, 0]
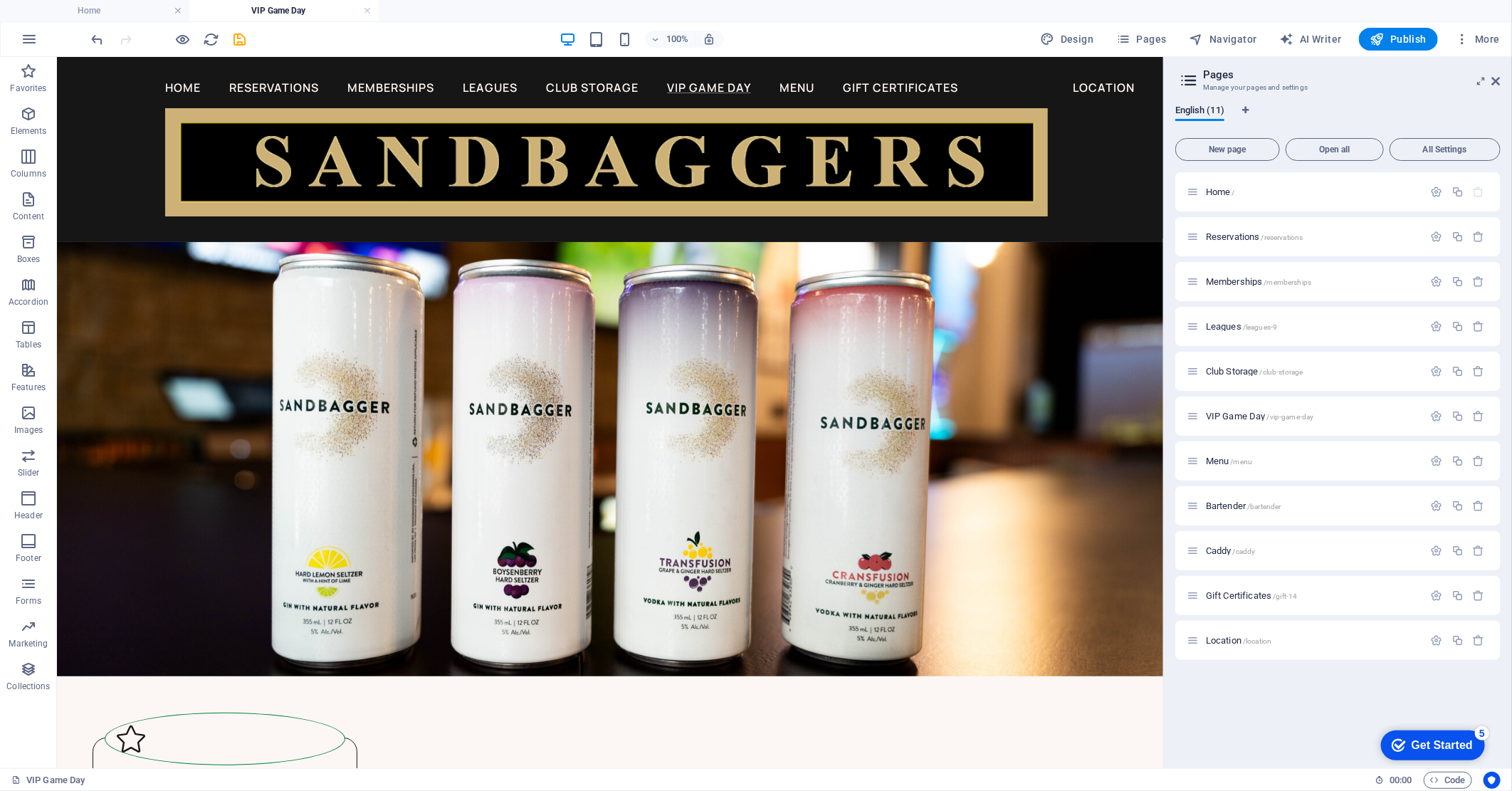
click at [230, 38] on div at bounding box center [169, 39] width 159 height 23
click at [240, 41] on icon "save" at bounding box center [240, 40] width 16 height 16
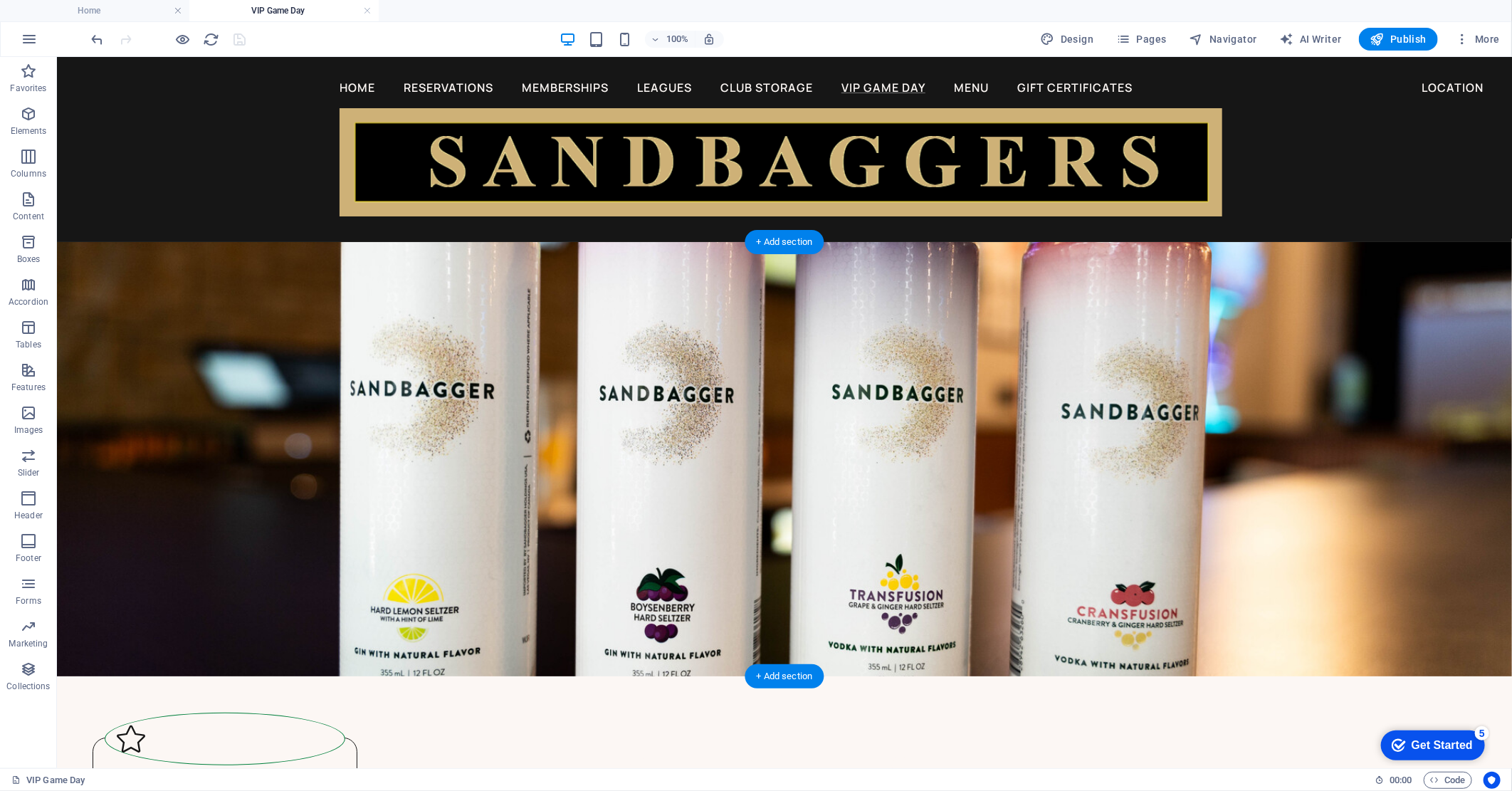
click at [275, 328] on figure at bounding box center [783, 459] width 1455 height 434
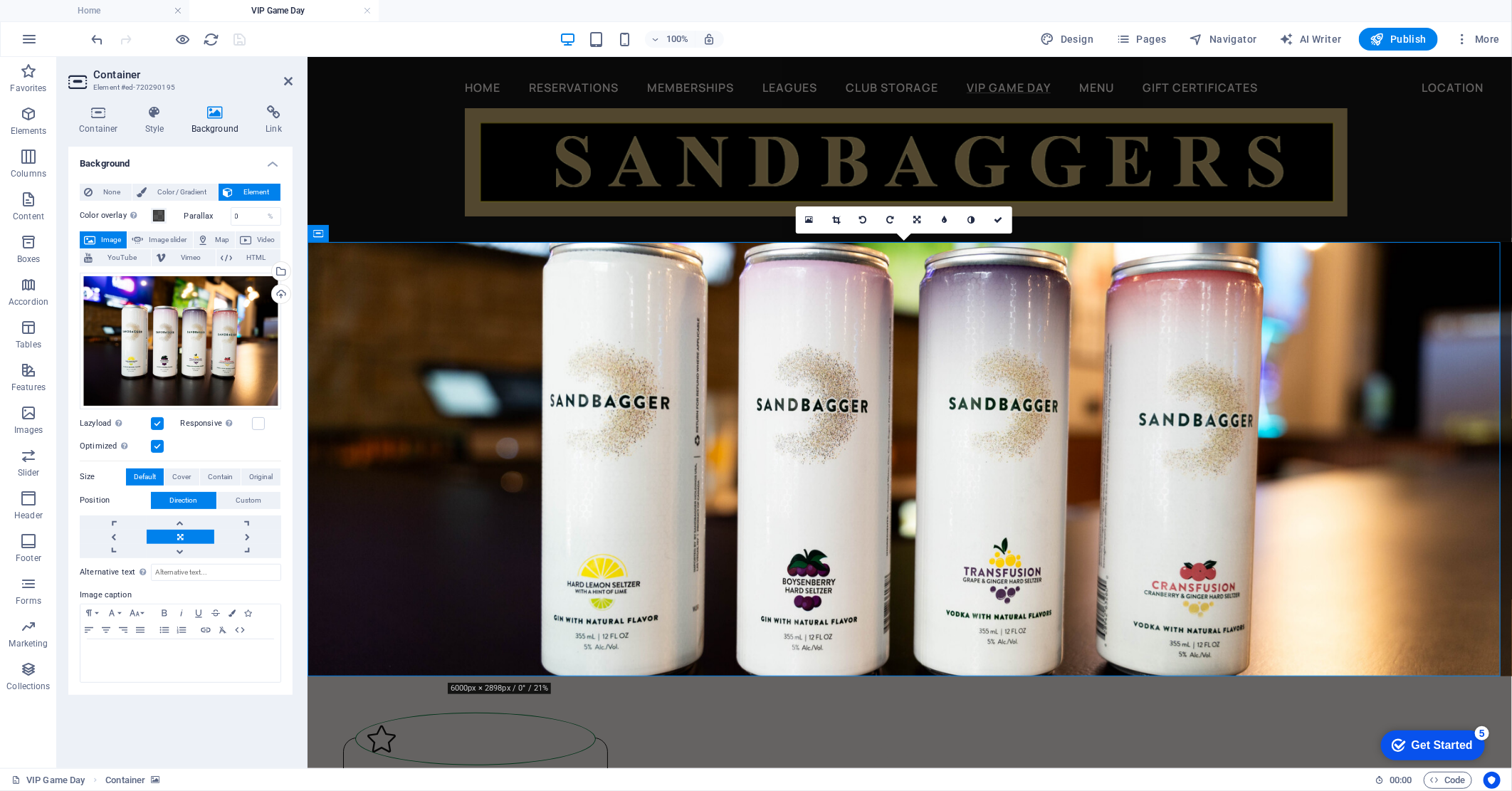
click at [109, 238] on span "Image" at bounding box center [111, 240] width 23 height 17
click at [833, 216] on icon at bounding box center [836, 219] width 8 height 9
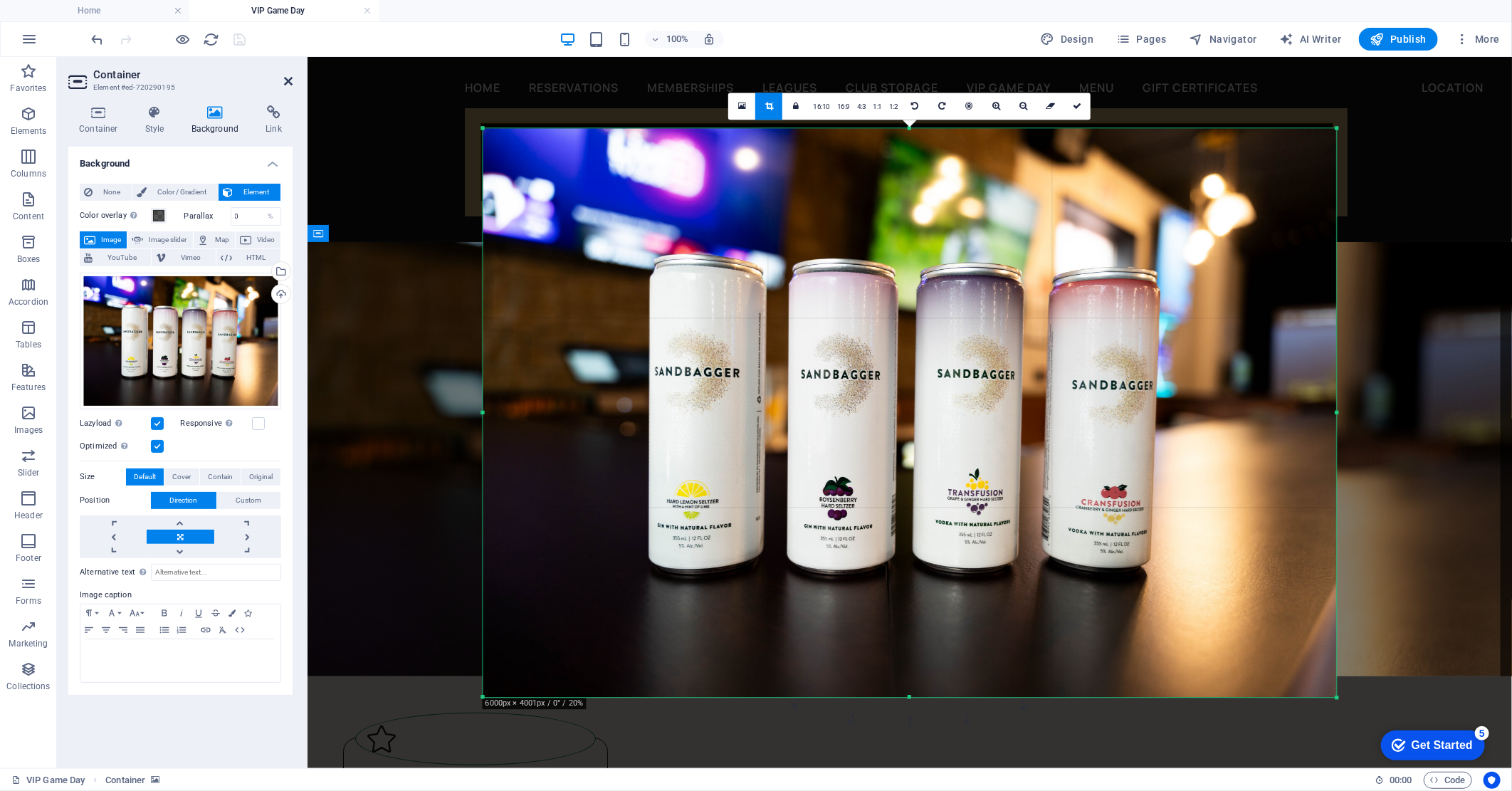
click at [284, 85] on icon at bounding box center [288, 81] width 9 height 11
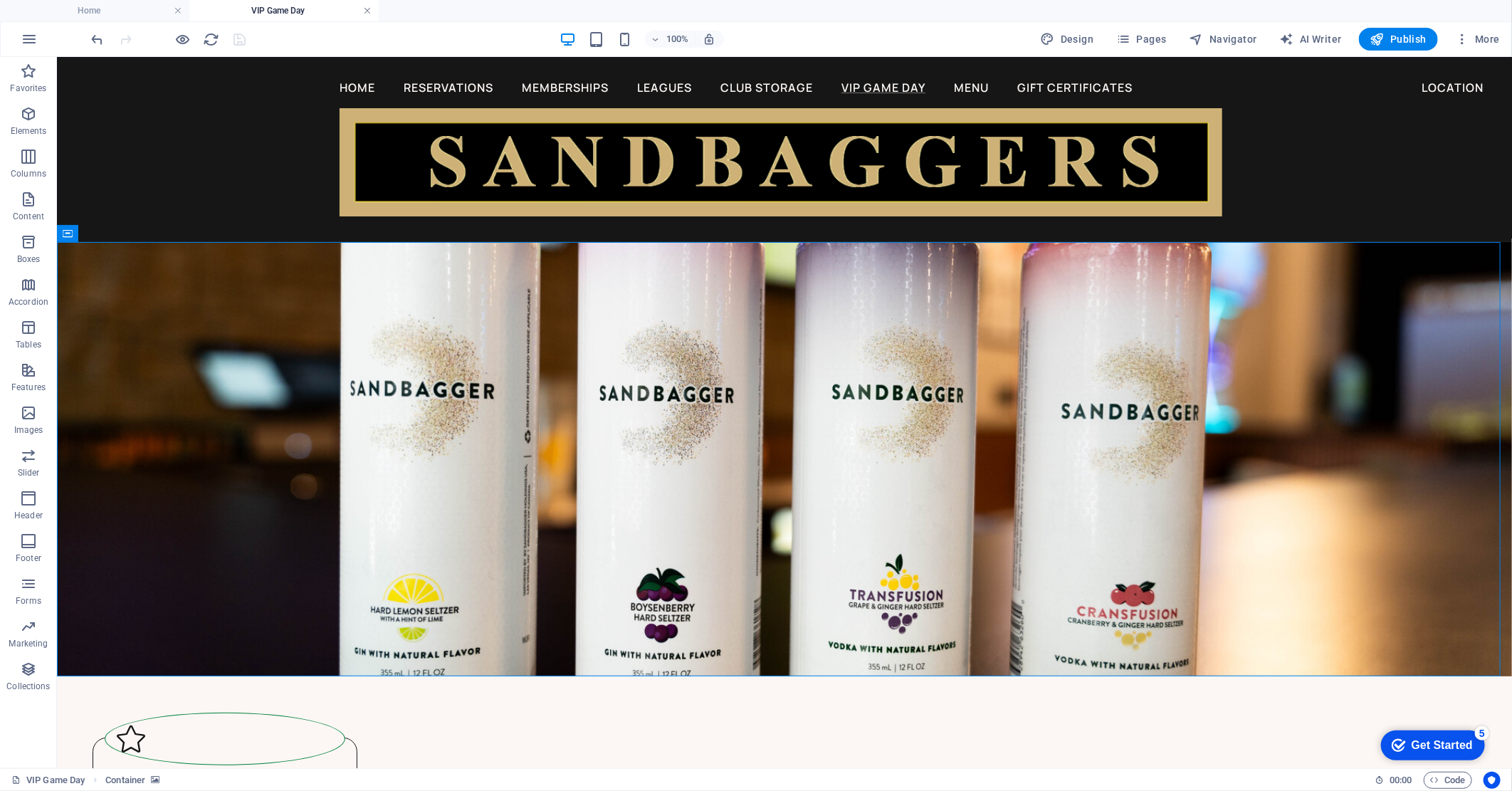
click at [363, 8] on link at bounding box center [367, 11] width 9 height 14
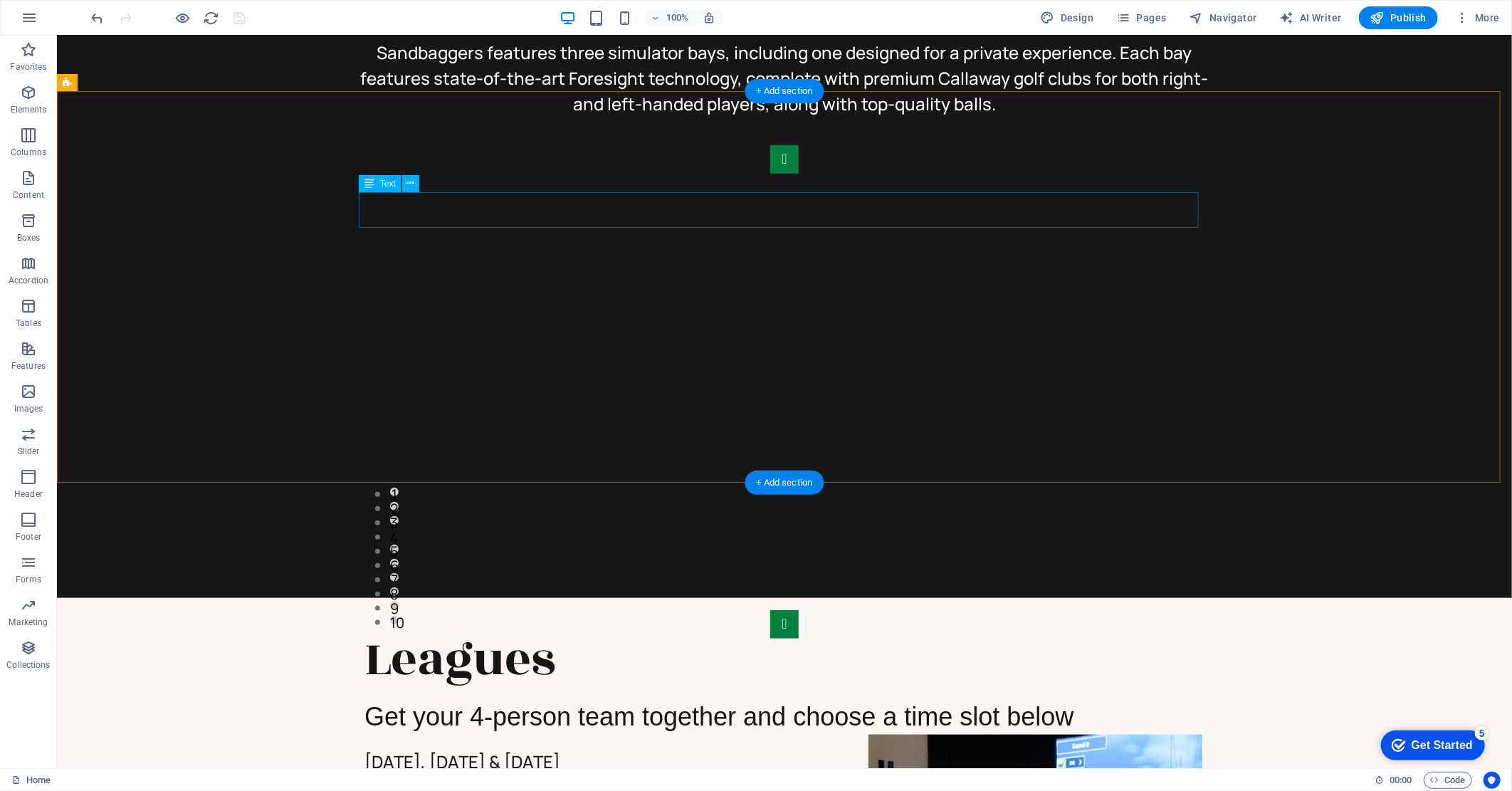
scroll to position [599, 0]
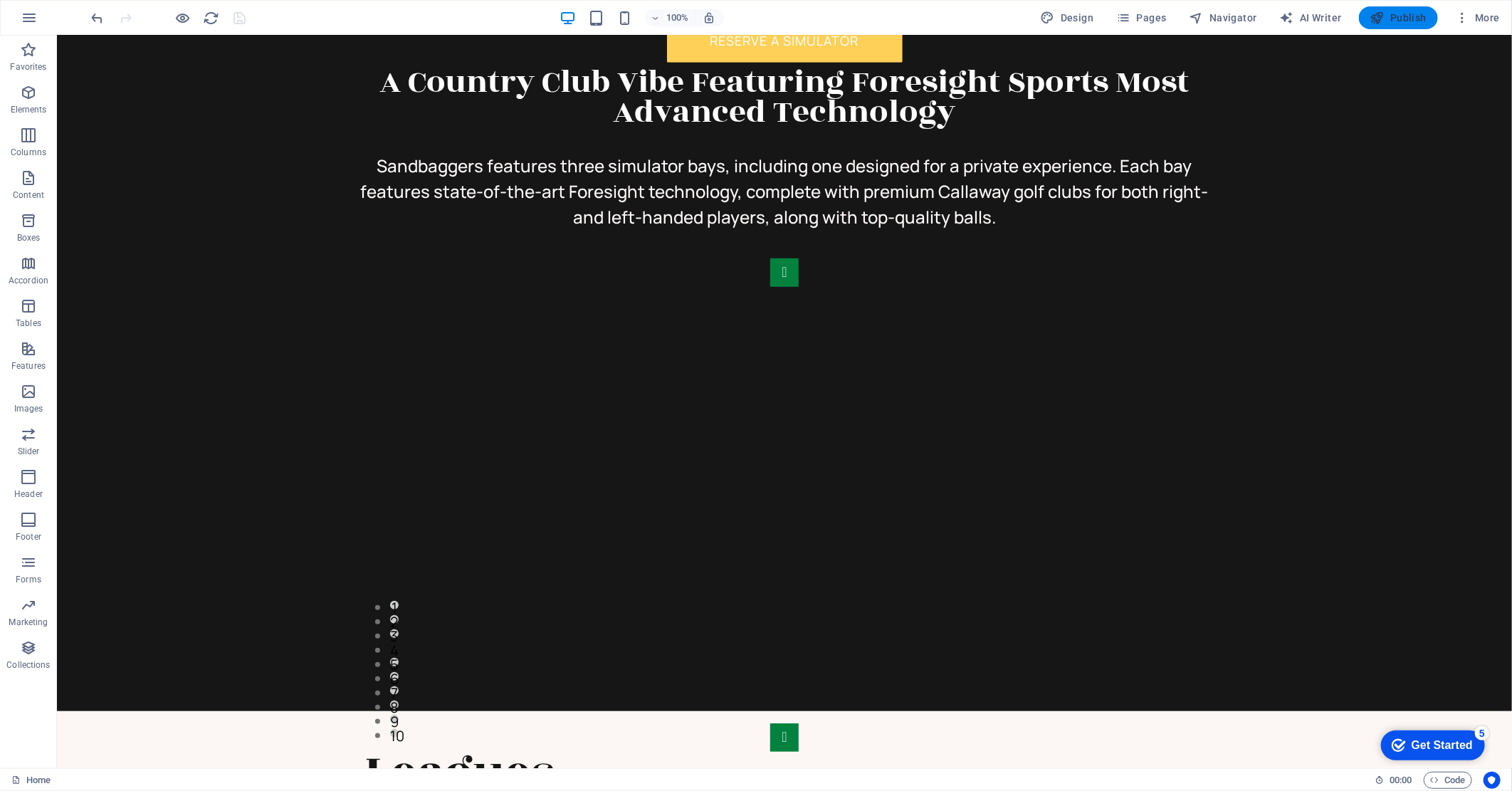
click at [1393, 21] on span "Publish" at bounding box center [1397, 18] width 56 height 15
